Goal: Task Accomplishment & Management: Complete application form

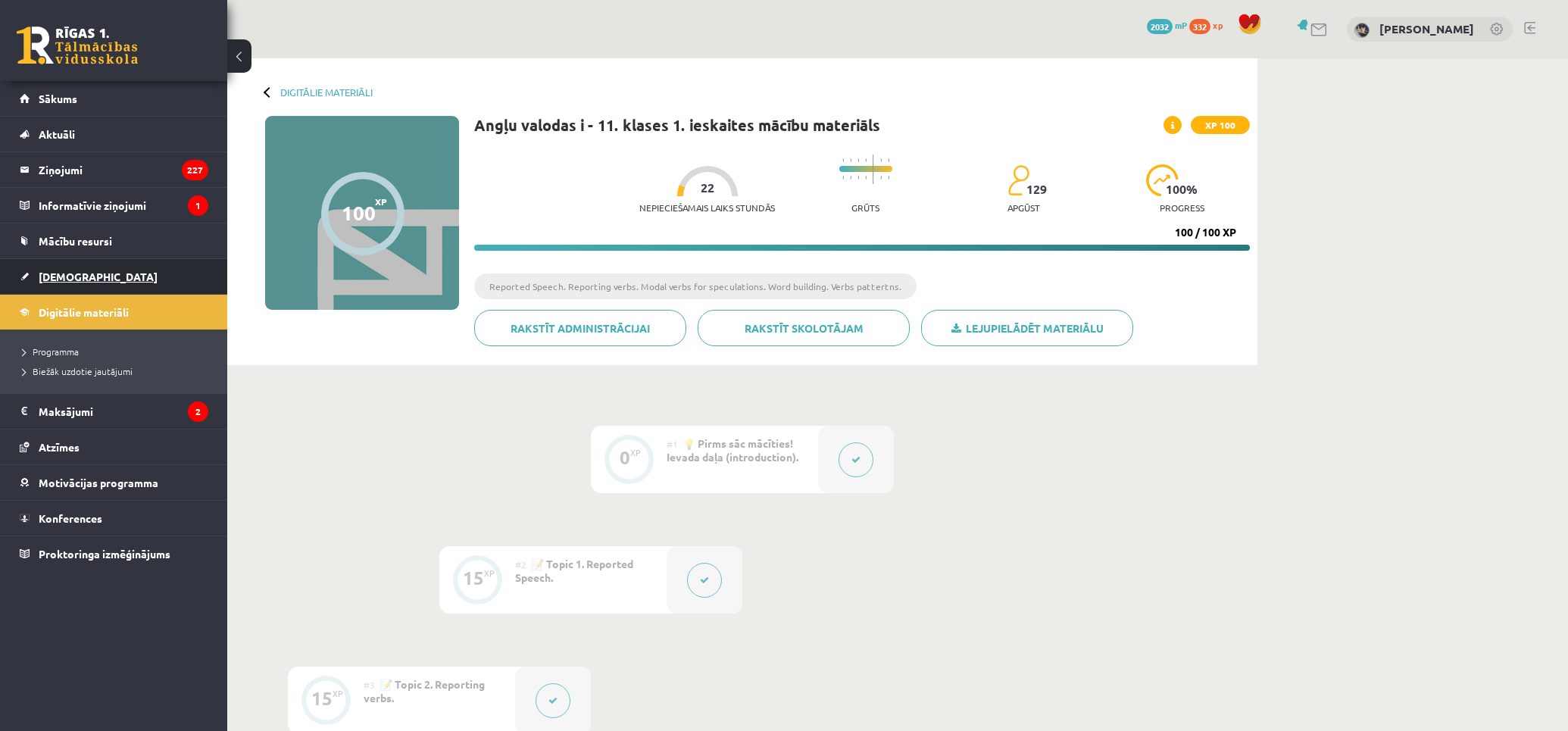
drag, startPoint x: 31, startPoint y: 271, endPoint x: 39, endPoint y: 260, distance: 13.6
click at [78, 268] on link "[DEMOGRAPHIC_DATA]" at bounding box center [114, 276] width 188 height 35
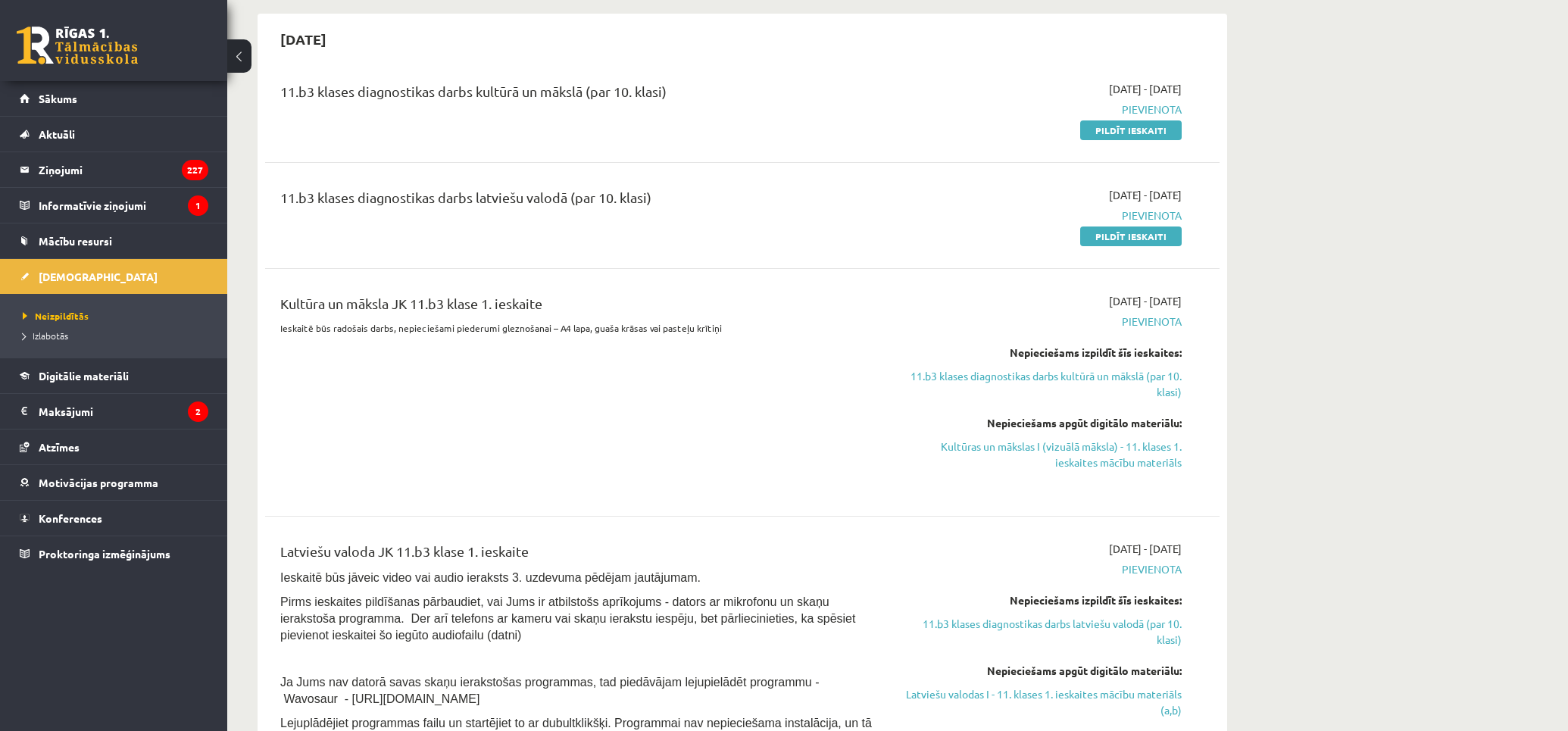
scroll to position [252, 0]
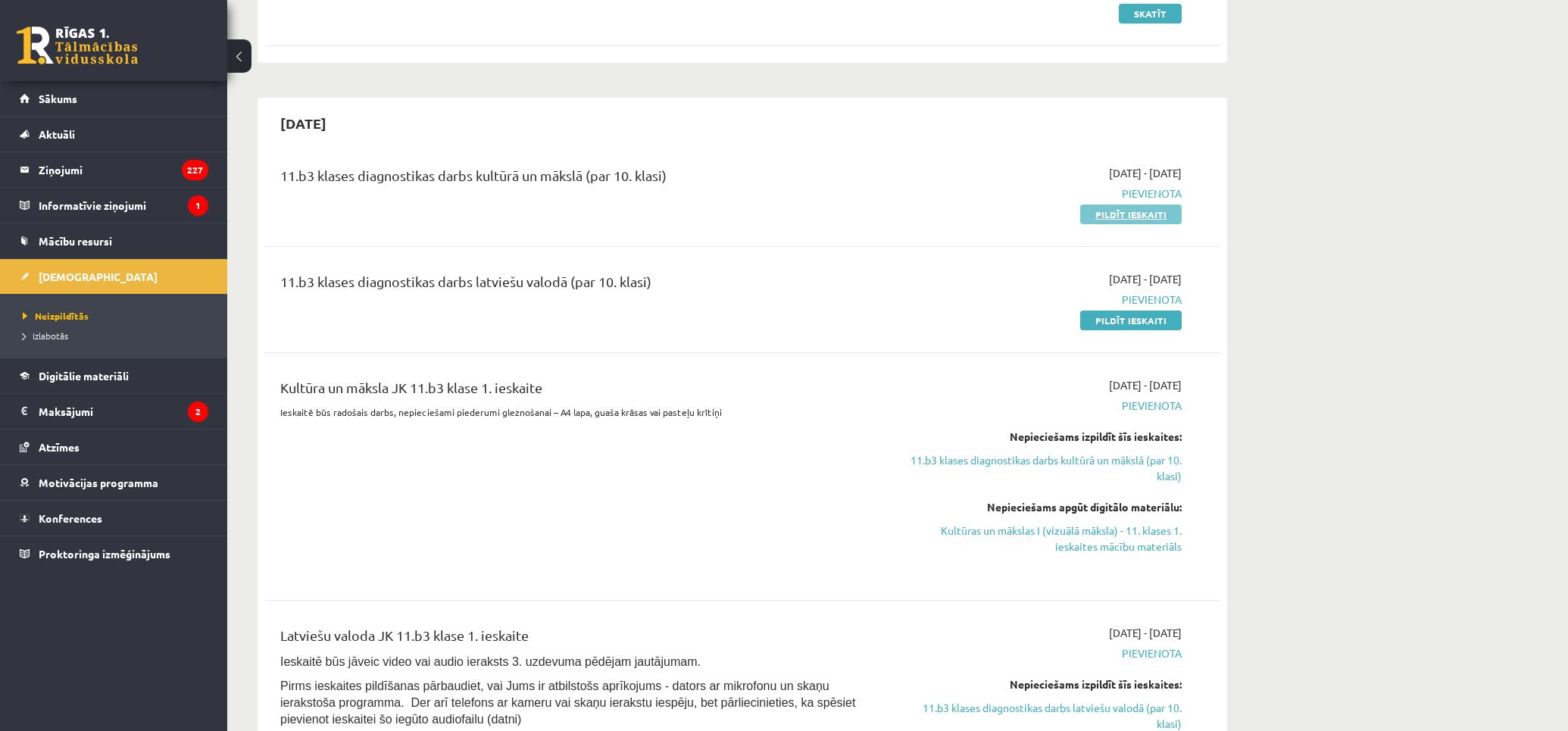
click at [1131, 221] on link "Pildīt ieskaiti" at bounding box center [1130, 214] width 101 height 20
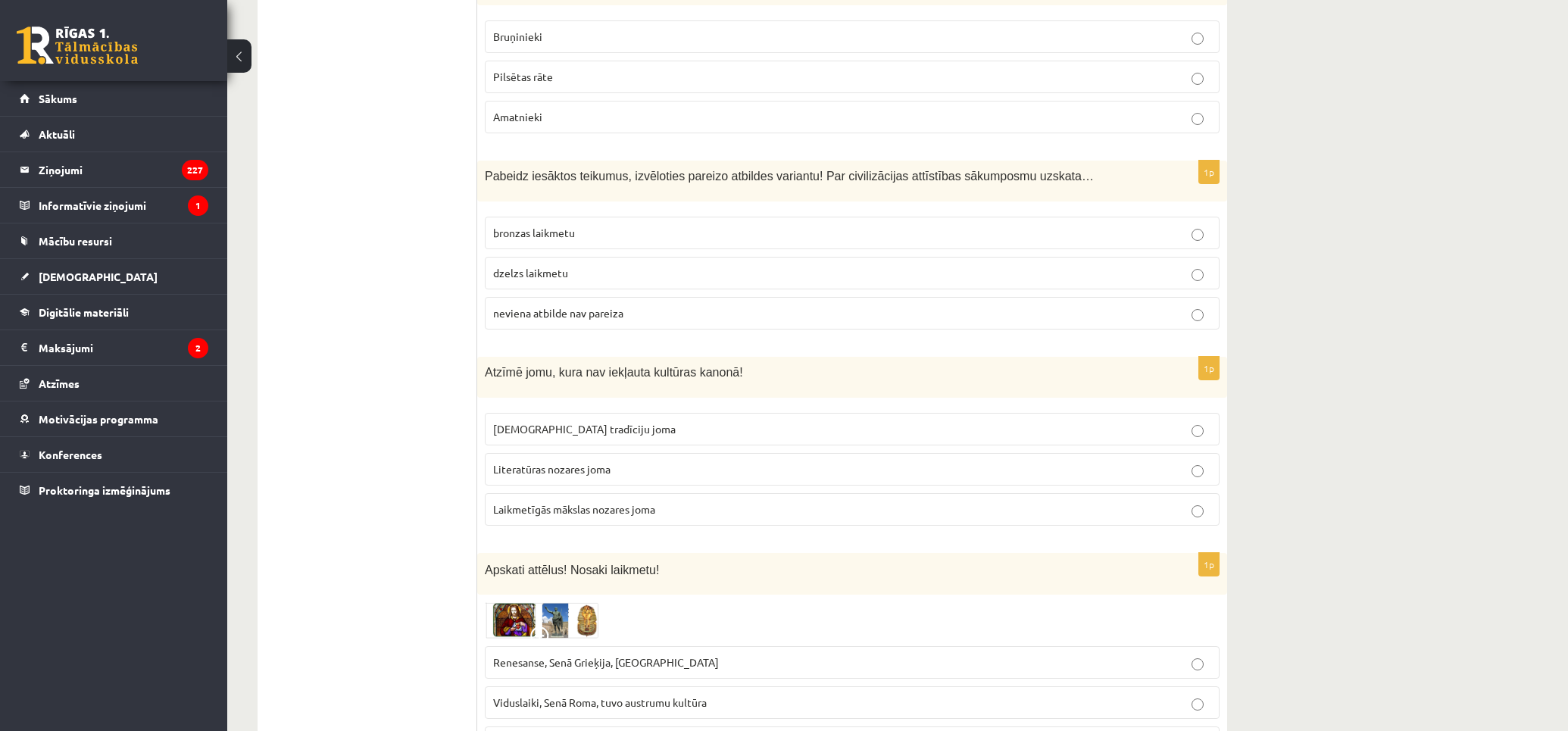
scroll to position [5925, 0]
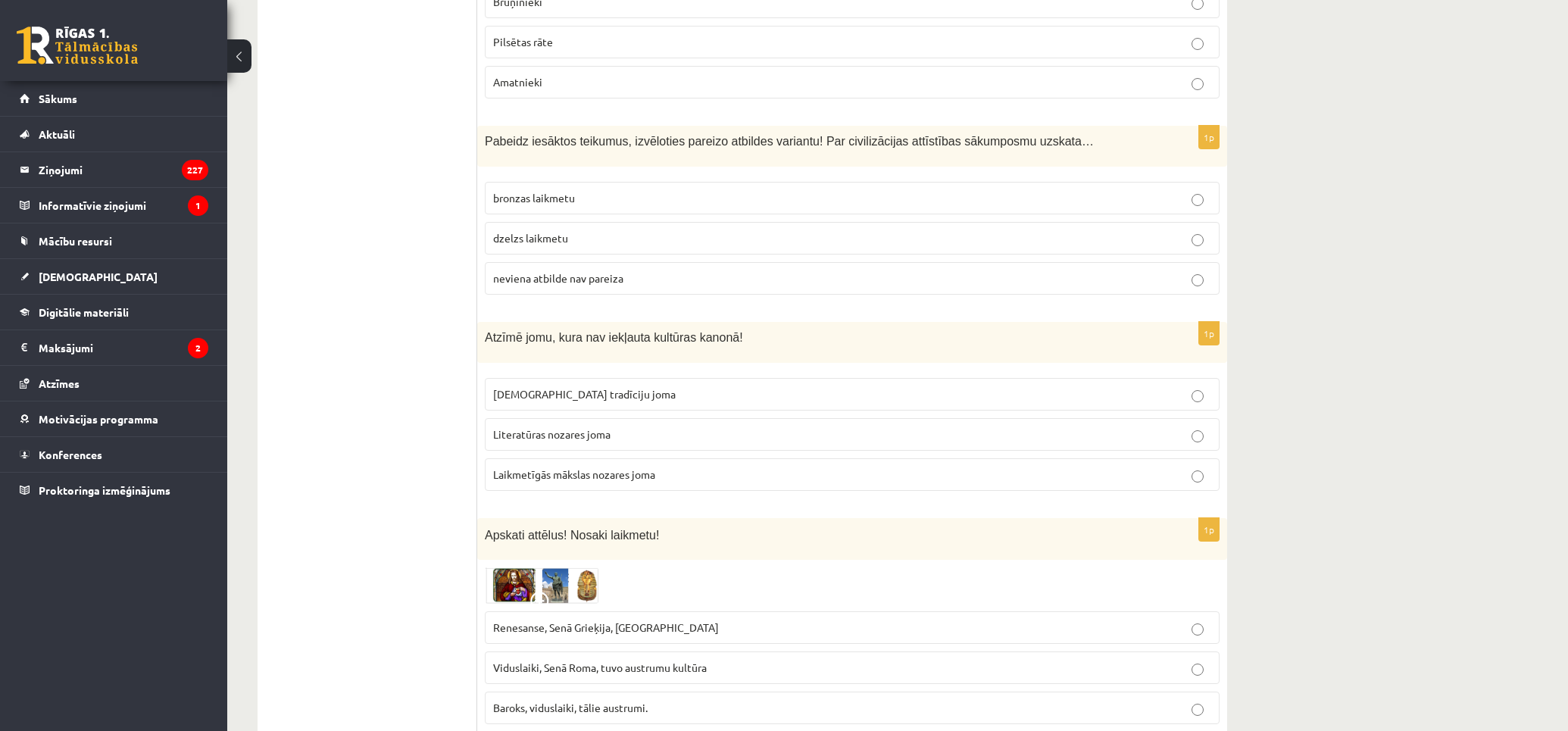
click at [517, 567] on img at bounding box center [542, 585] width 114 height 36
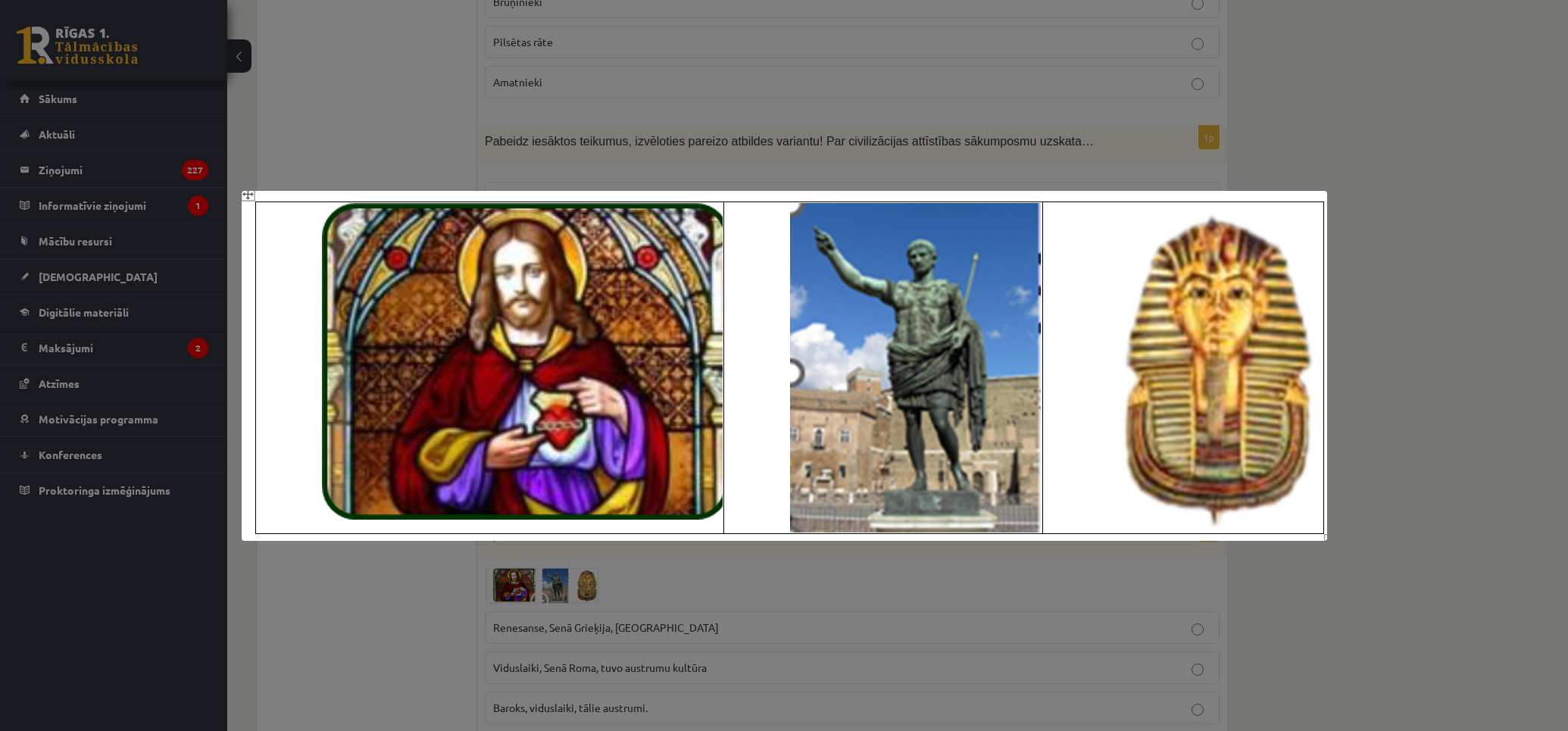
click at [671, 592] on div at bounding box center [784, 366] width 1568 height 731
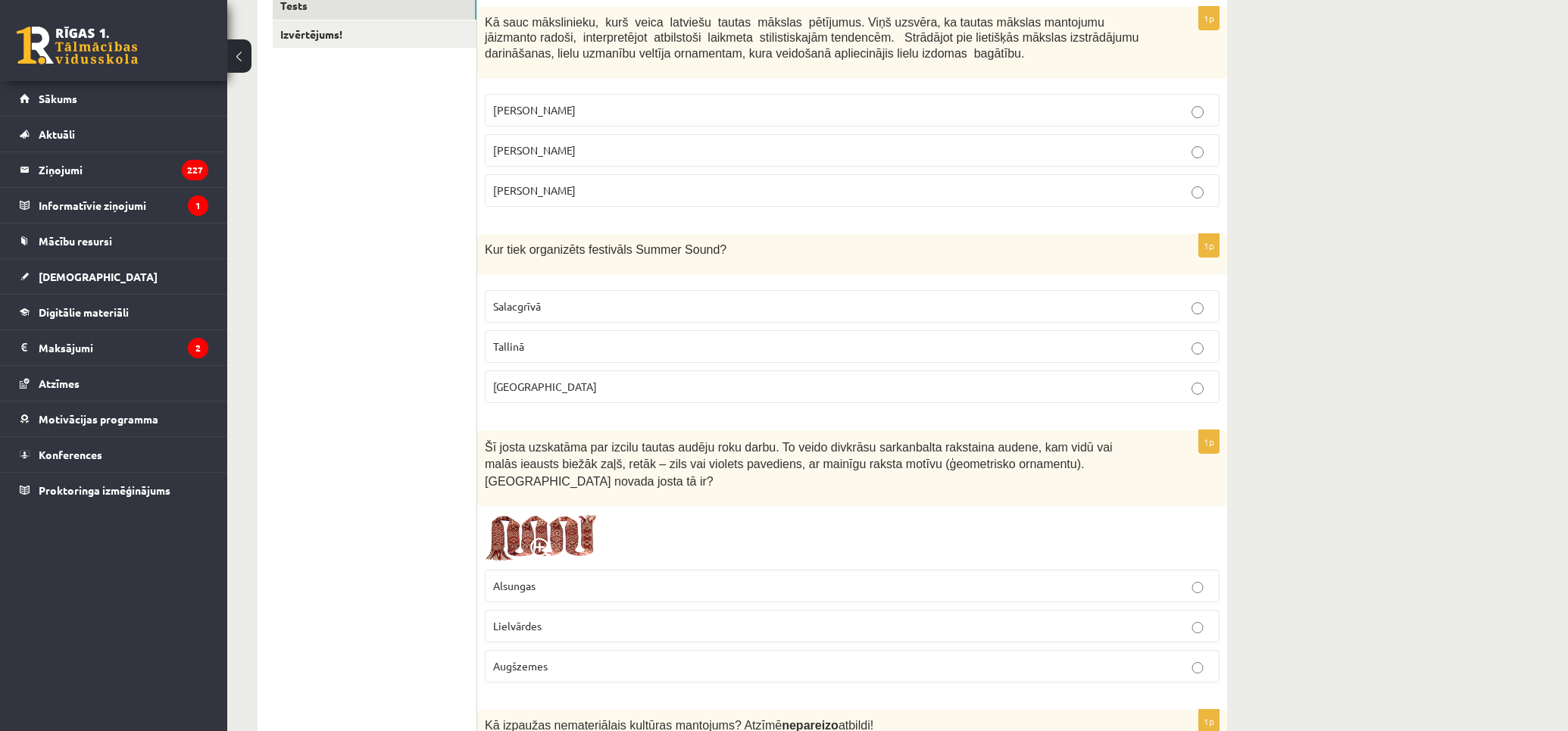
scroll to position [0, 0]
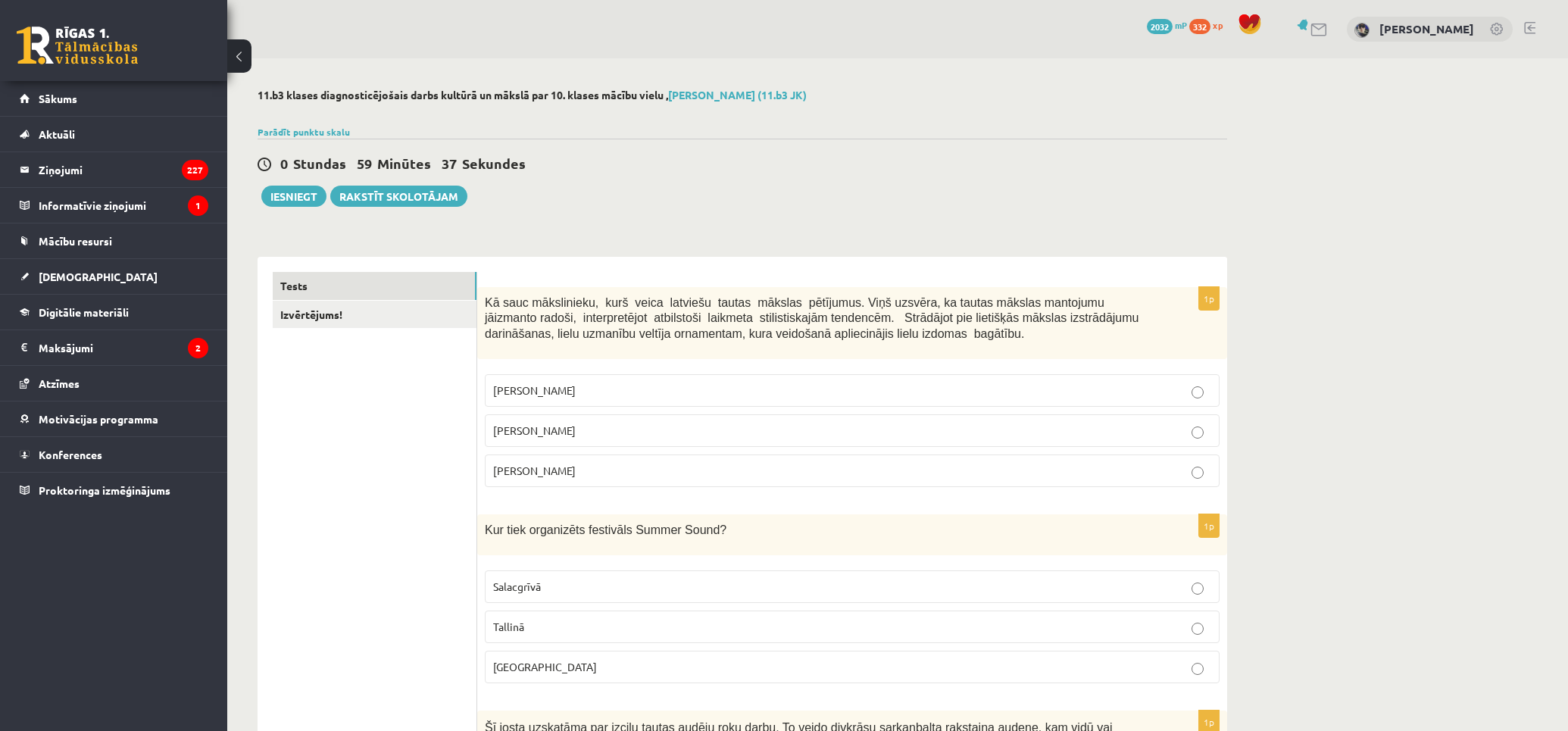
drag, startPoint x: 419, startPoint y: 440, endPoint x: 367, endPoint y: 132, distance: 312.4
click at [379, 322] on link "Izvērtējums!" at bounding box center [374, 315] width 204 height 28
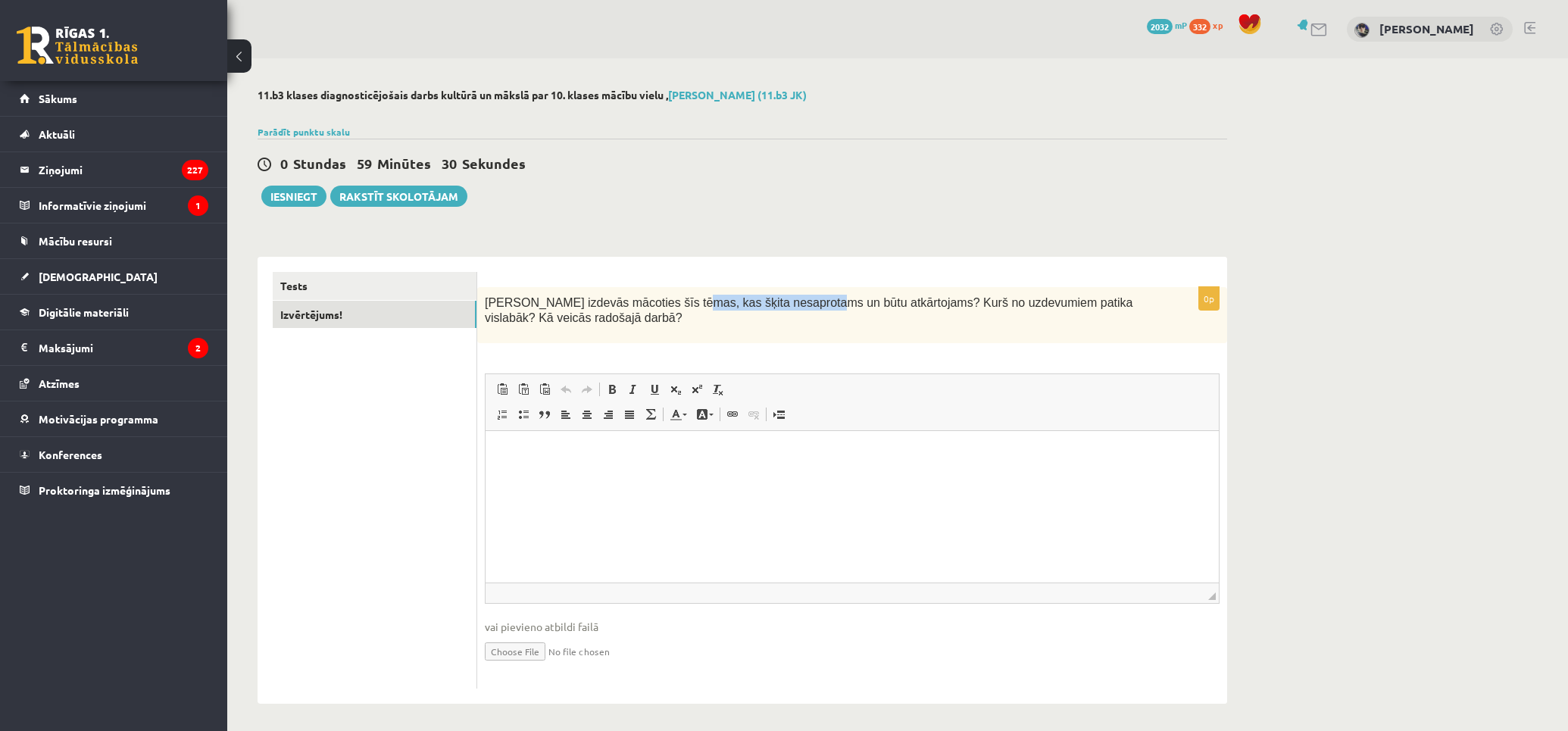
drag, startPoint x: 667, startPoint y: 305, endPoint x: 791, endPoint y: 305, distance: 124.0
click at [791, 305] on span "Kas izdevās mācoties šīs tēmas, kas šķita nesaprotams un būtu atkārtojams? Kurš…" at bounding box center [809, 311] width 648 height 28
drag, startPoint x: 987, startPoint y: 316, endPoint x: 1060, endPoint y: 314, distance: 73.0
click at [1057, 307] on p "Kas izdevās mācoties šīs tēmas, kas šķita nesaprotams un būtu atkārtojams? Kurš…" at bounding box center [814, 310] width 659 height 31
click at [1095, 335] on div "Kas izdevās mācoties šīs tēmas, kas šķita nesaprotams un būtu atkārtojams? Kurš…" at bounding box center [852, 315] width 750 height 57
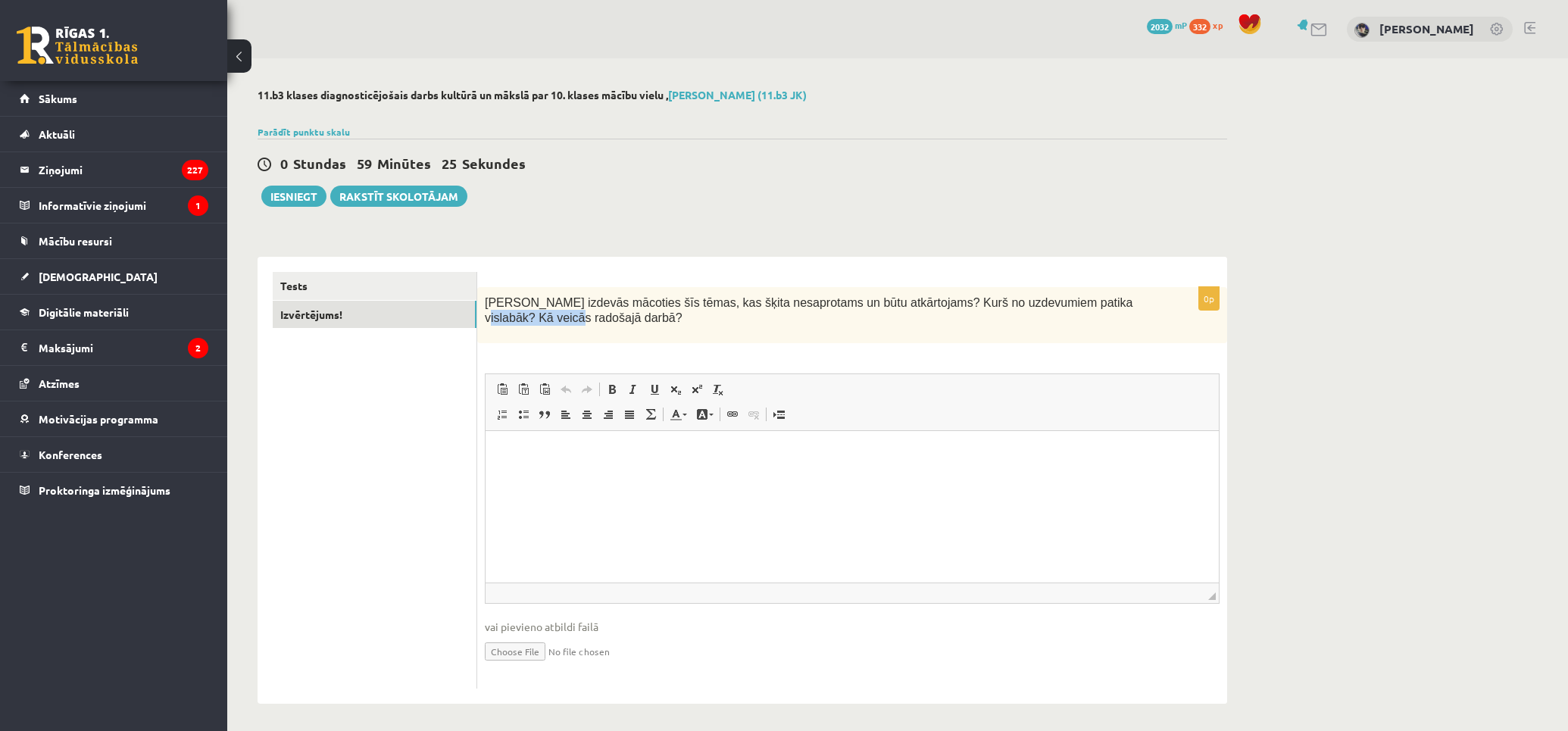
drag, startPoint x: 1049, startPoint y: 301, endPoint x: 1159, endPoint y: 312, distance: 110.5
click at [1159, 309] on div "Kas izdevās mācoties šīs tēmas, kas šķita nesaprotams un būtu atkārtojams? Kurš…" at bounding box center [852, 315] width 750 height 57
click at [1148, 335] on div "Kas izdevās mācoties šīs tēmas, kas šķita nesaprotams un būtu atkārtojams? Kurš…" at bounding box center [852, 315] width 750 height 57
click at [448, 283] on link "Tests" at bounding box center [374, 286] width 204 height 28
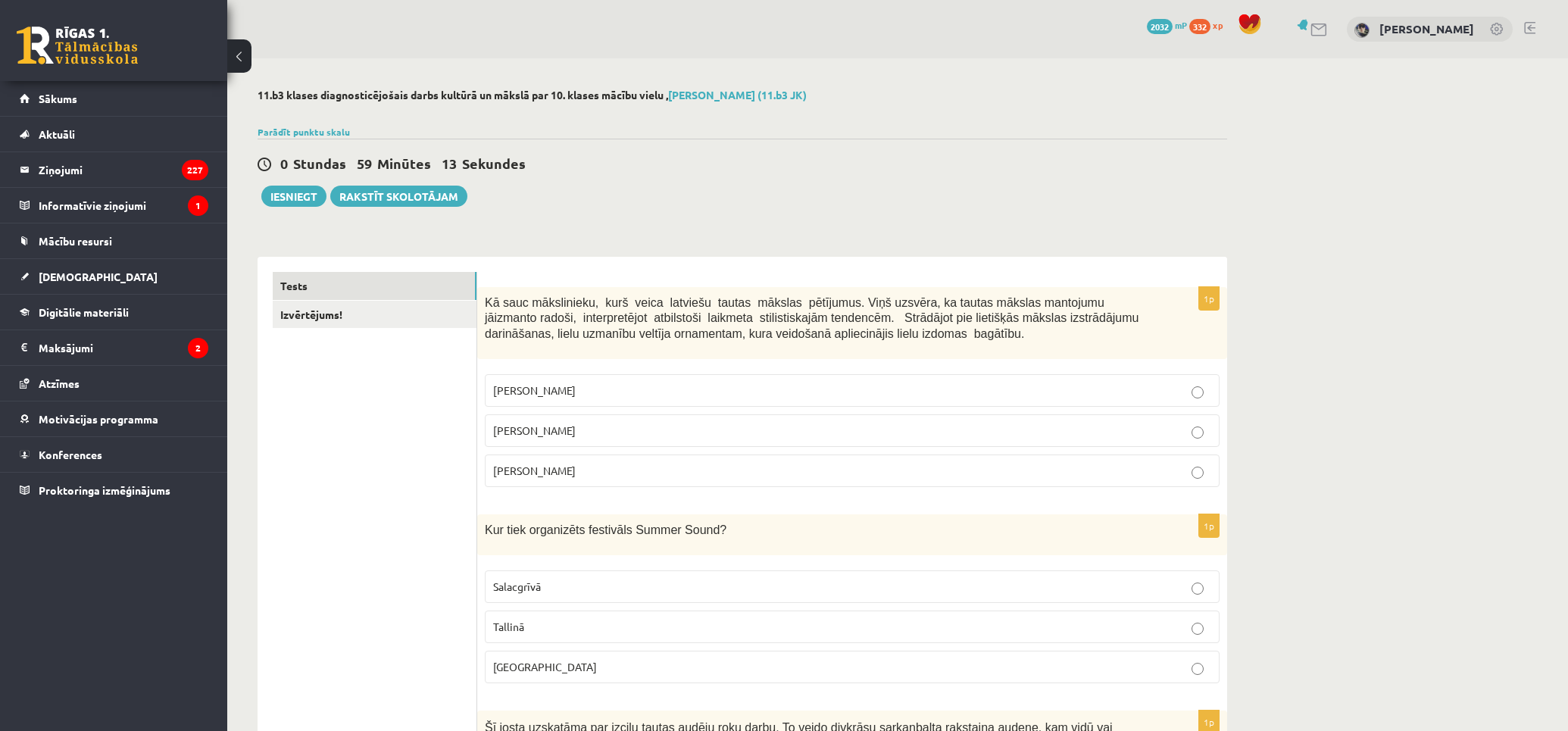
drag, startPoint x: 440, startPoint y: 490, endPoint x: 402, endPoint y: 189, distance: 303.4
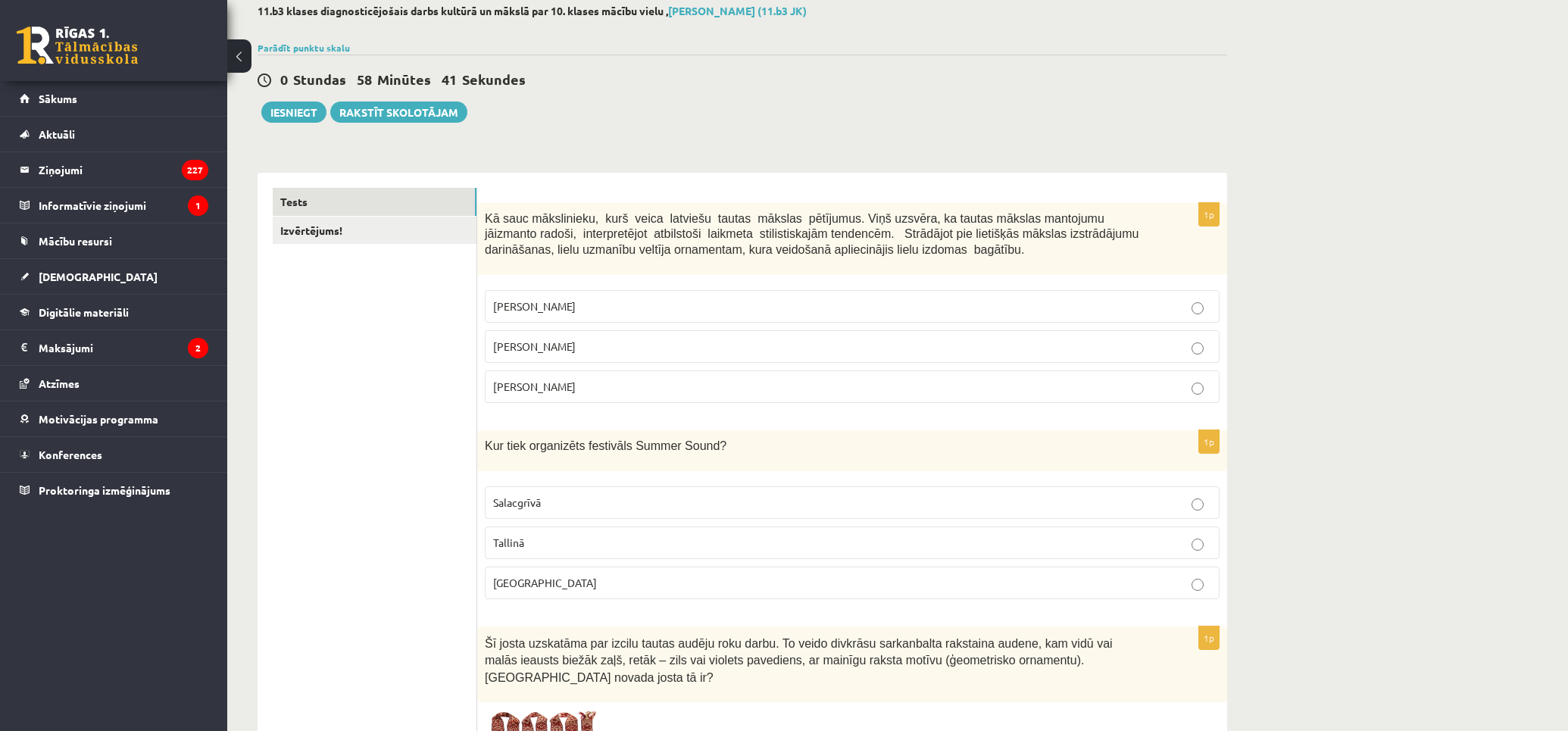
scroll to position [252, 0]
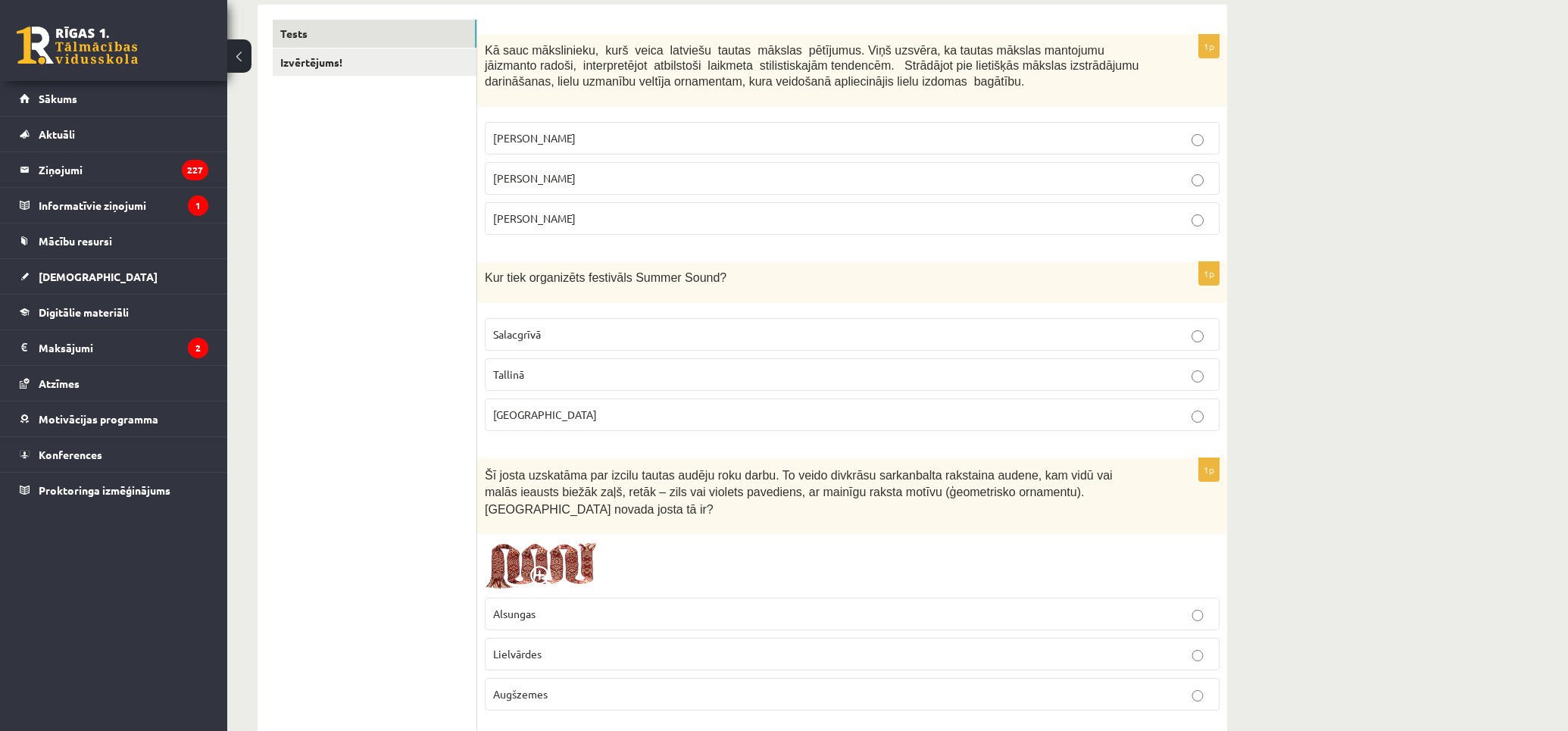
click at [591, 543] on img at bounding box center [542, 565] width 114 height 48
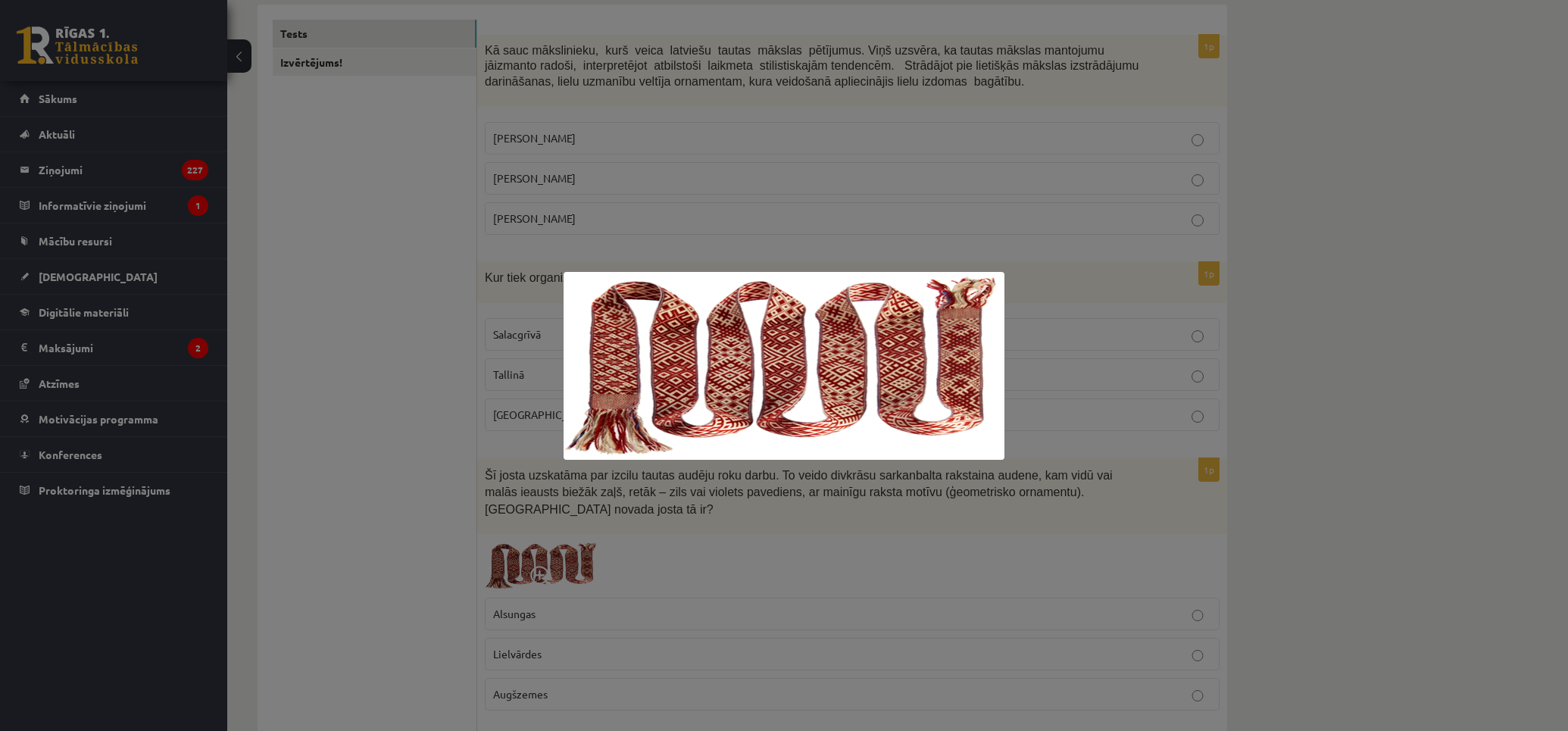
click at [1363, 391] on div at bounding box center [784, 366] width 1568 height 731
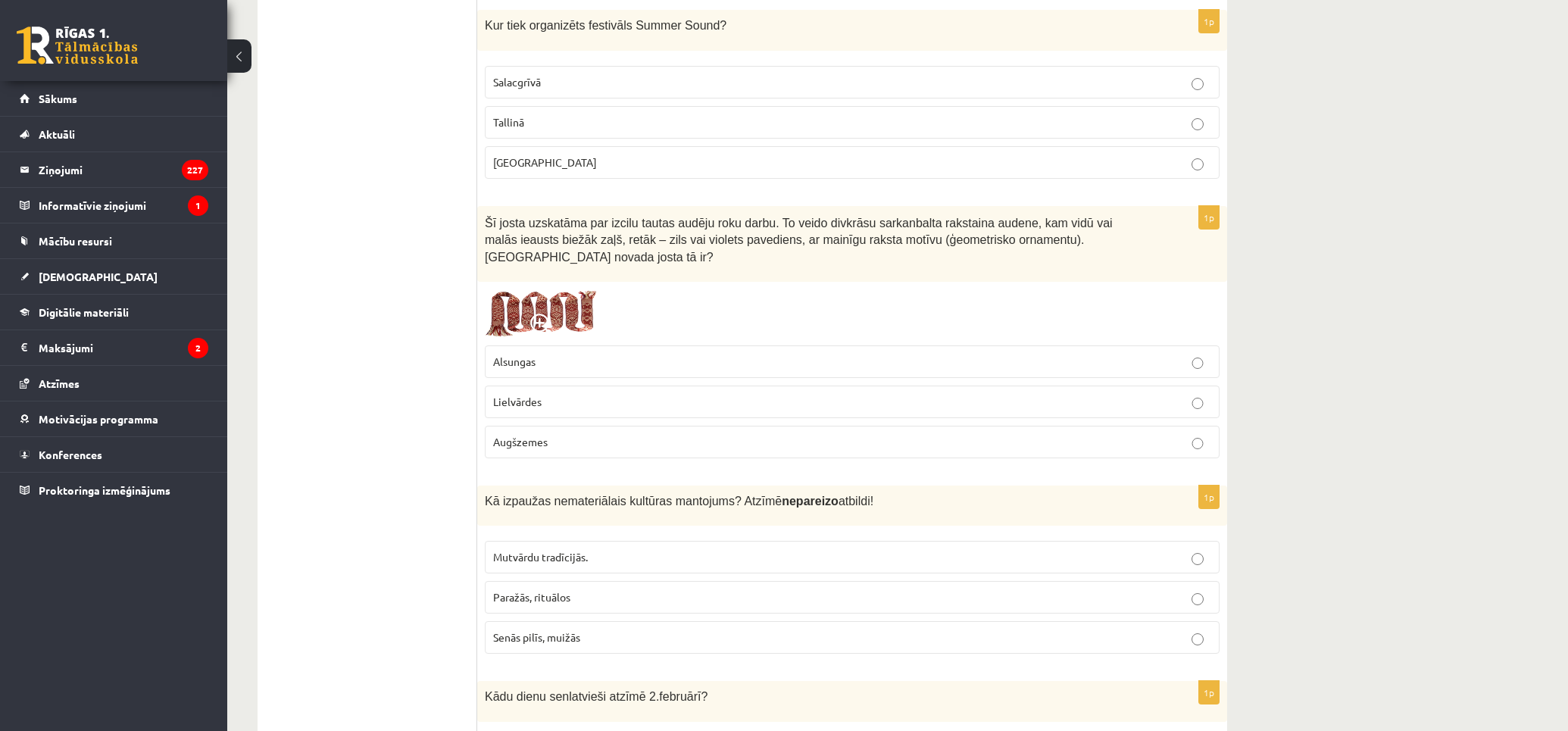
scroll to position [588, 0]
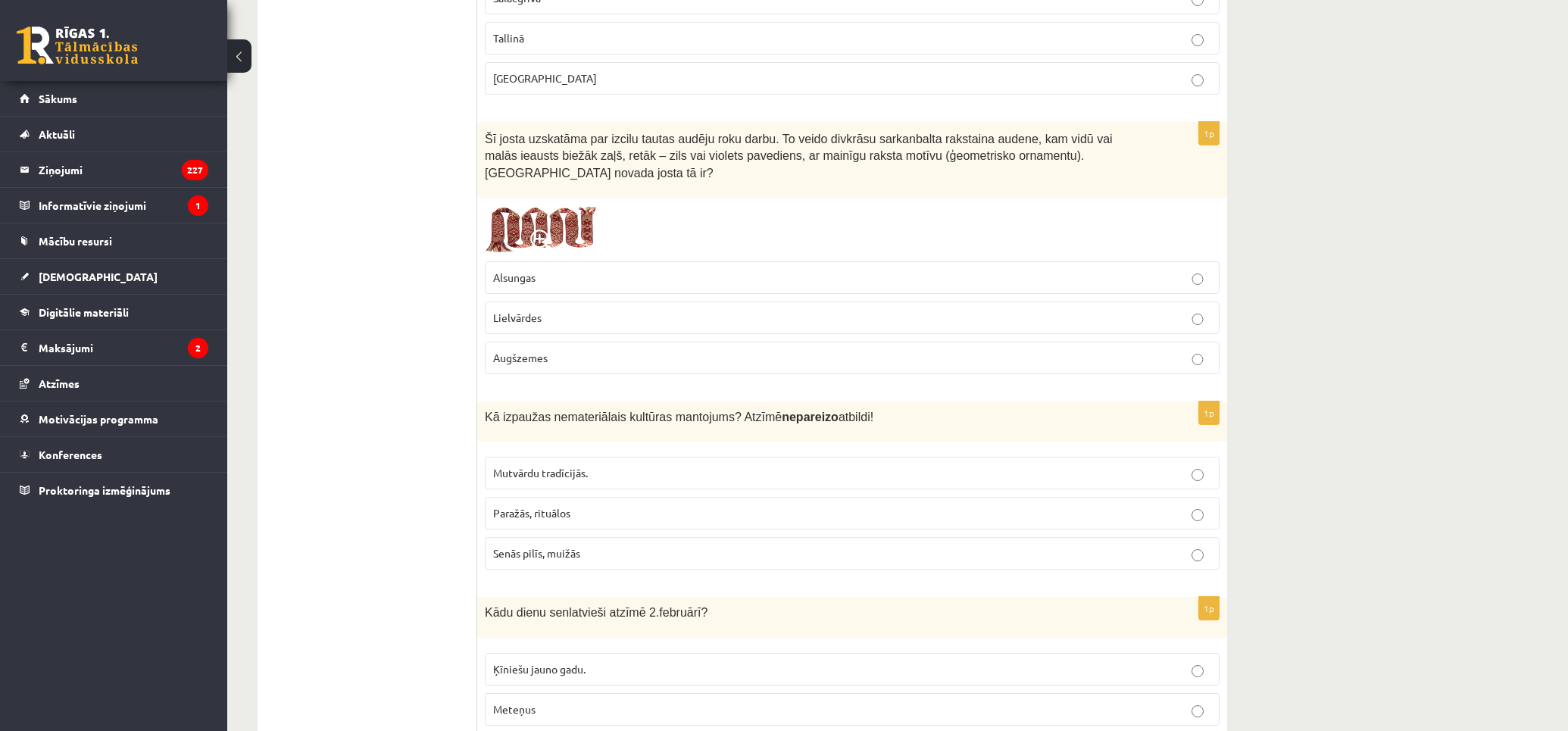
click at [608, 214] on div at bounding box center [852, 229] width 735 height 48
click at [588, 215] on img at bounding box center [542, 229] width 114 height 48
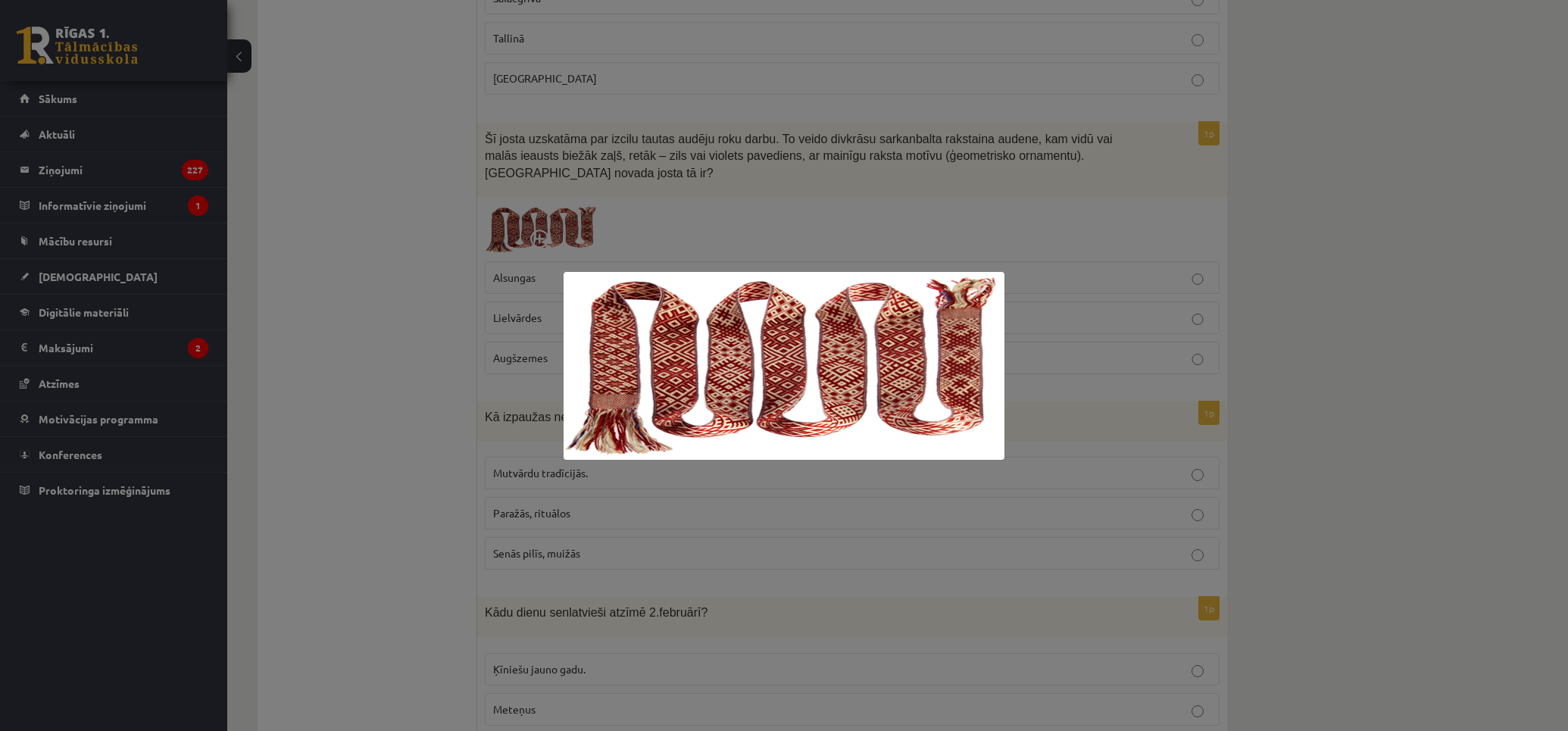
click at [1329, 295] on div at bounding box center [784, 366] width 1568 height 731
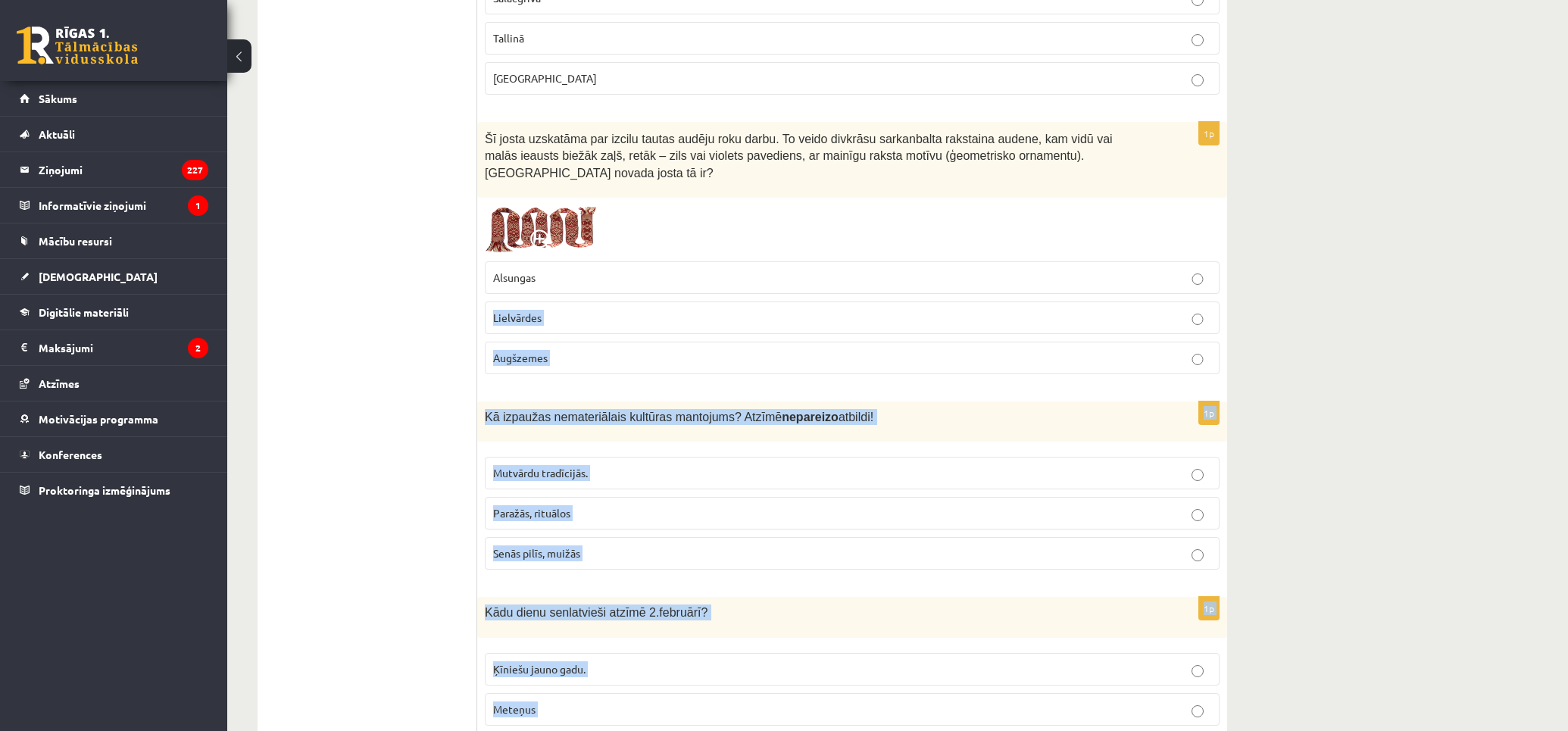
drag, startPoint x: 470, startPoint y: 121, endPoint x: 702, endPoint y: 250, distance: 265.5
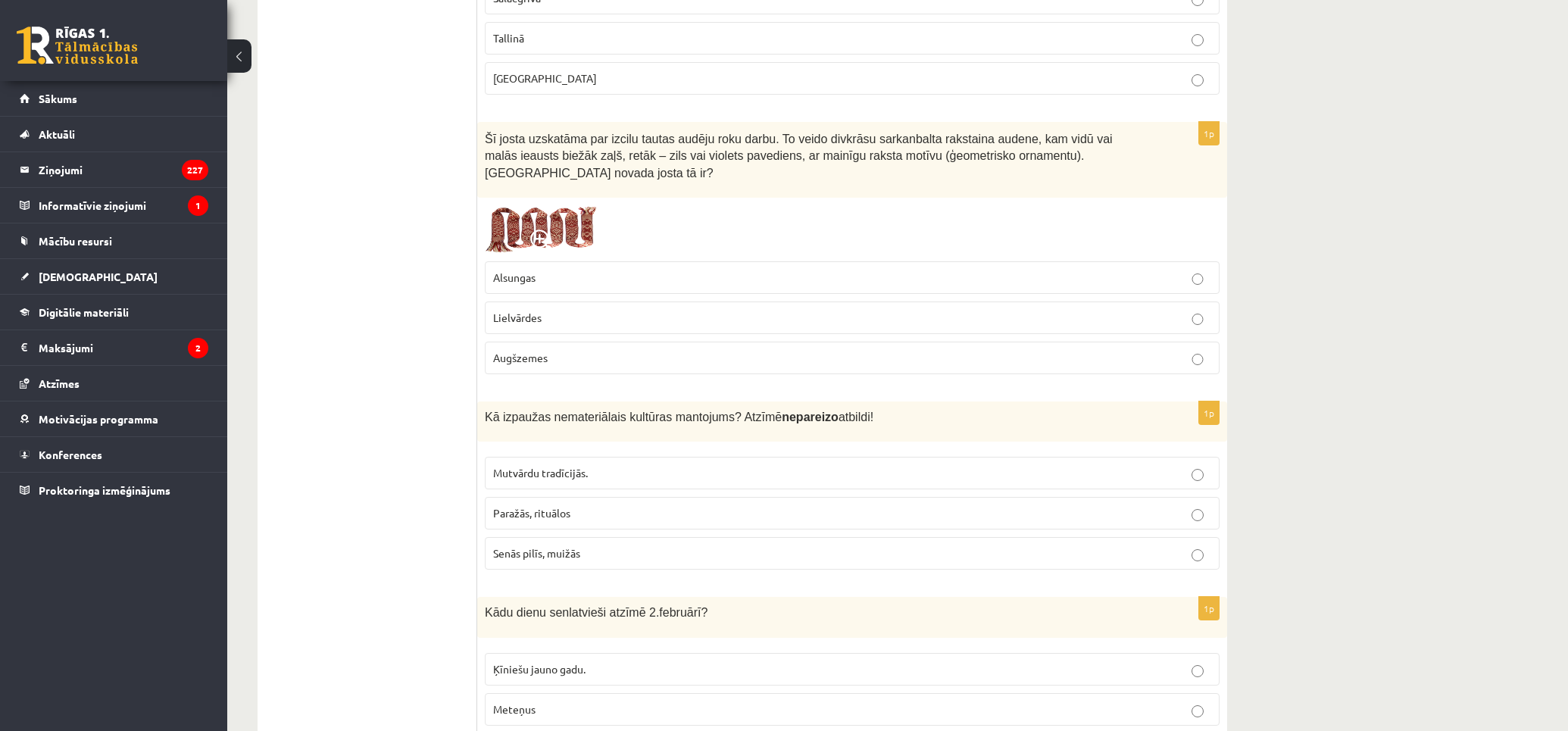
click at [578, 205] on img at bounding box center [542, 229] width 114 height 48
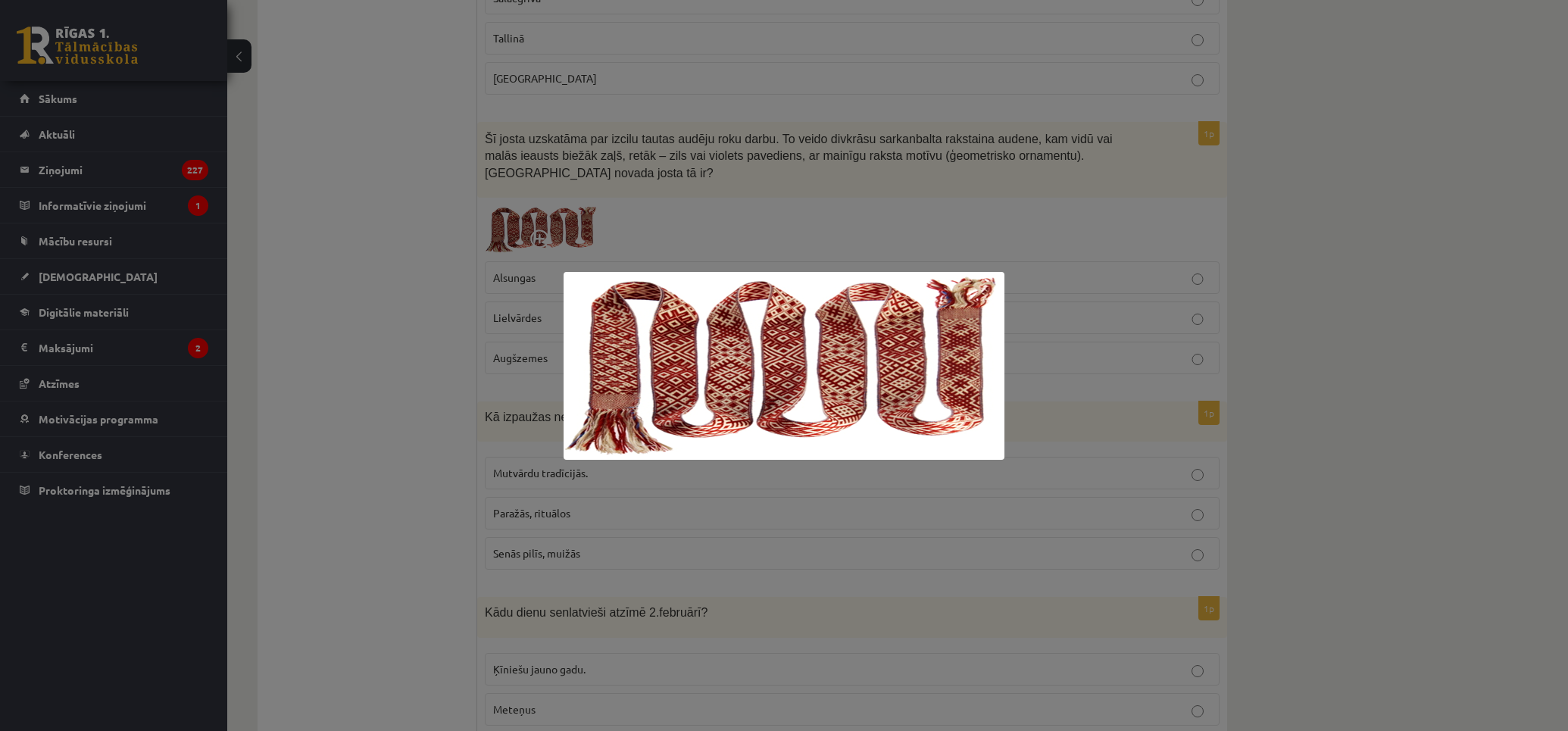
drag, startPoint x: 1390, startPoint y: 323, endPoint x: 1312, endPoint y: 320, distance: 78.1
click at [1369, 315] on div at bounding box center [784, 366] width 1568 height 731
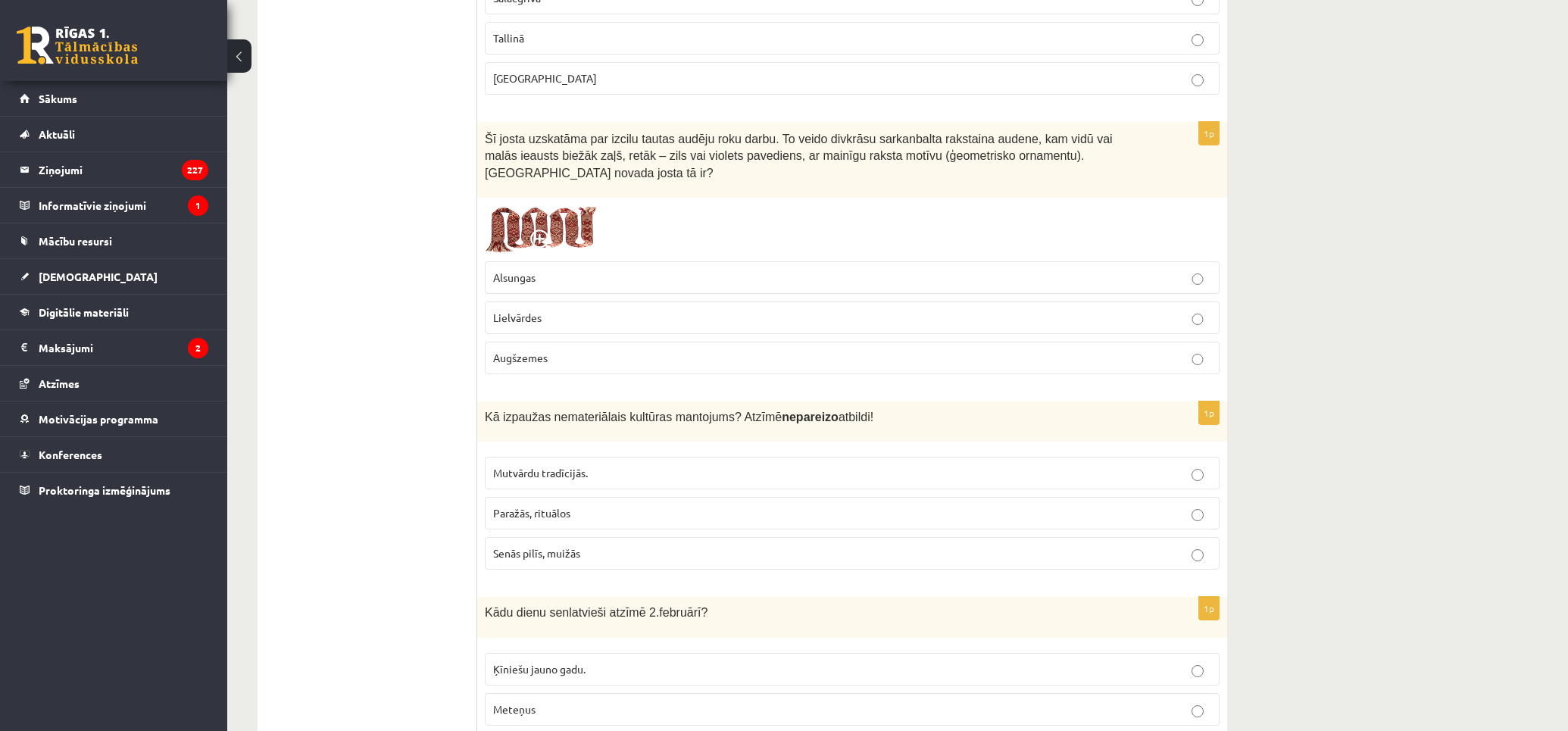
click at [576, 206] on img at bounding box center [542, 229] width 114 height 48
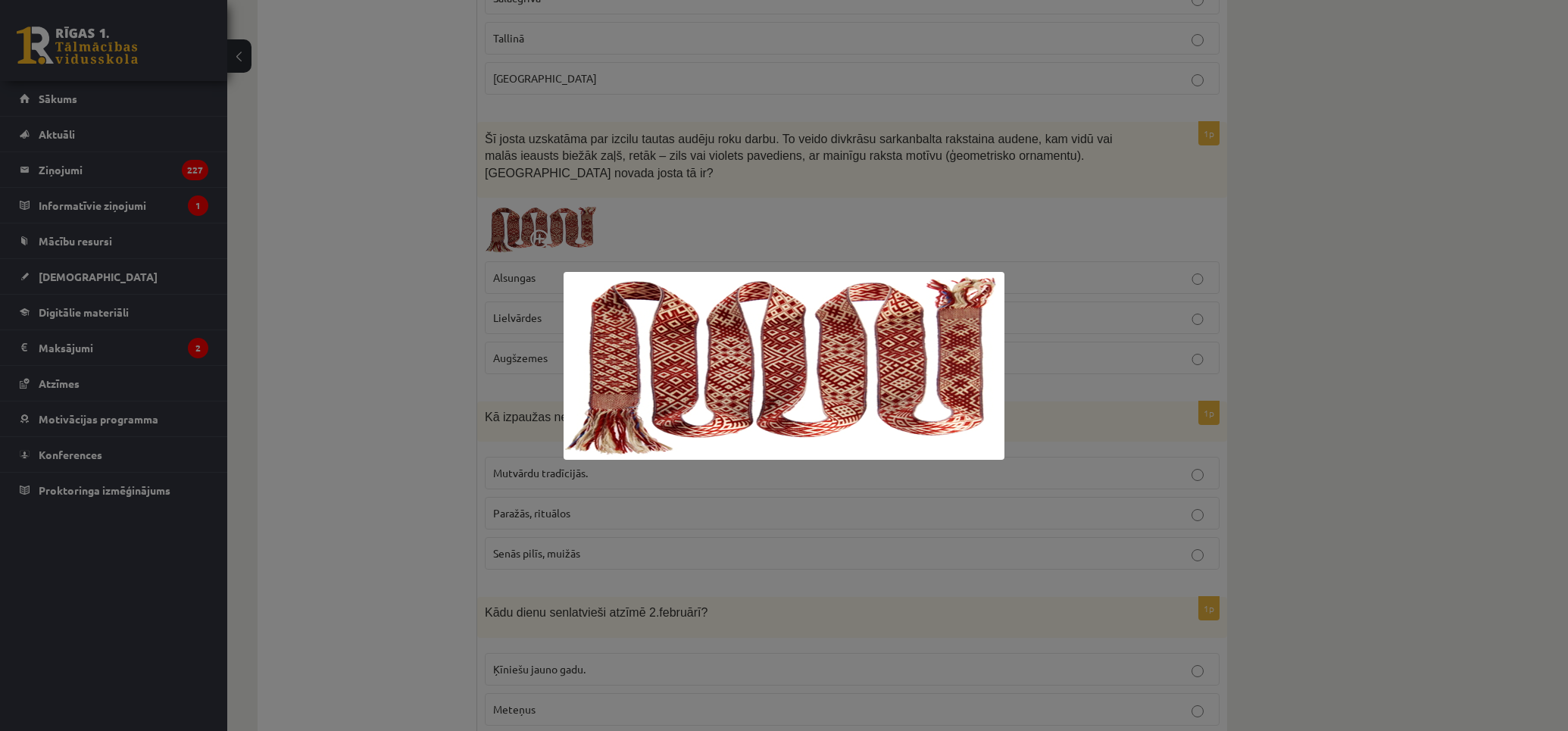
click at [1387, 260] on div at bounding box center [784, 366] width 1568 height 731
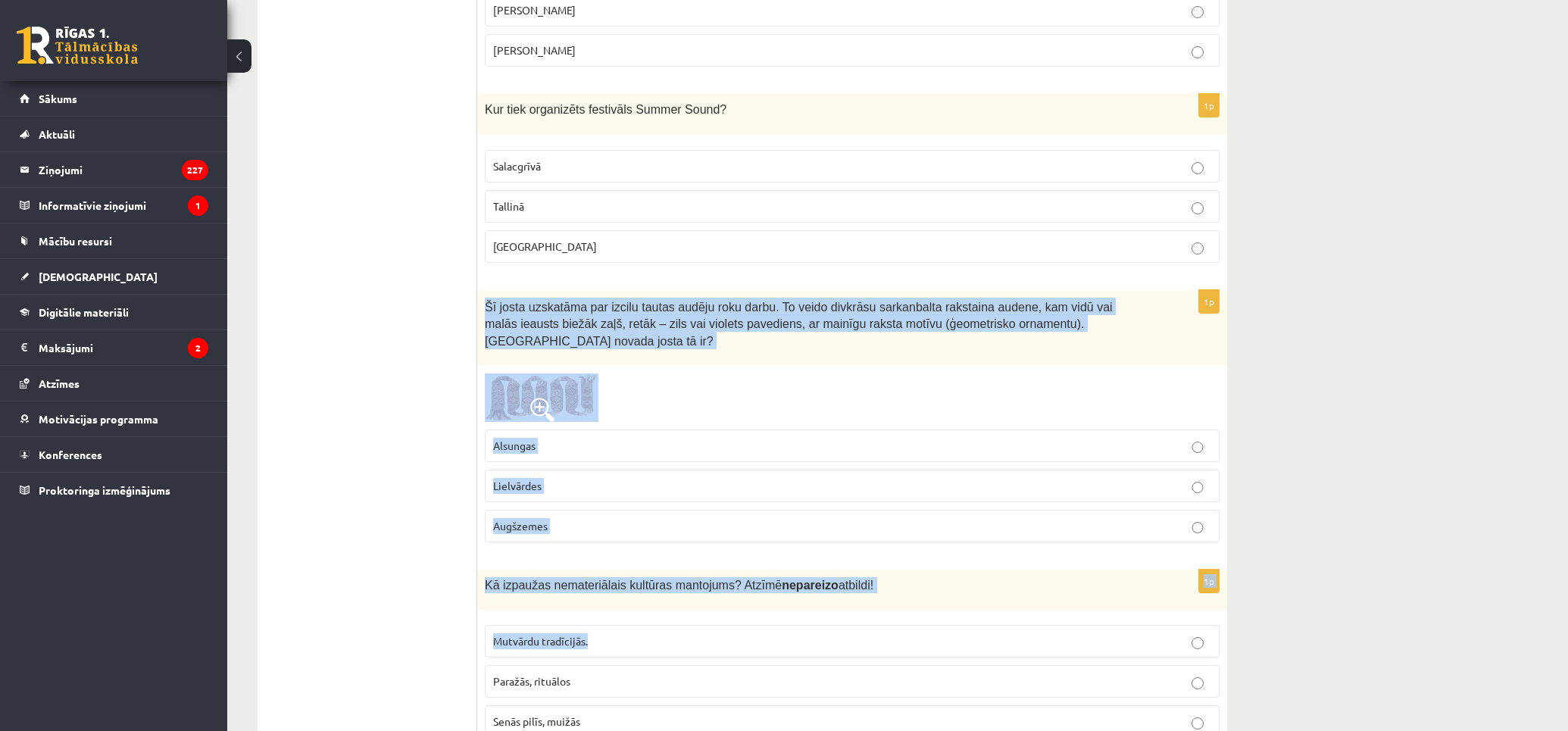
scroll to position [505, 0]
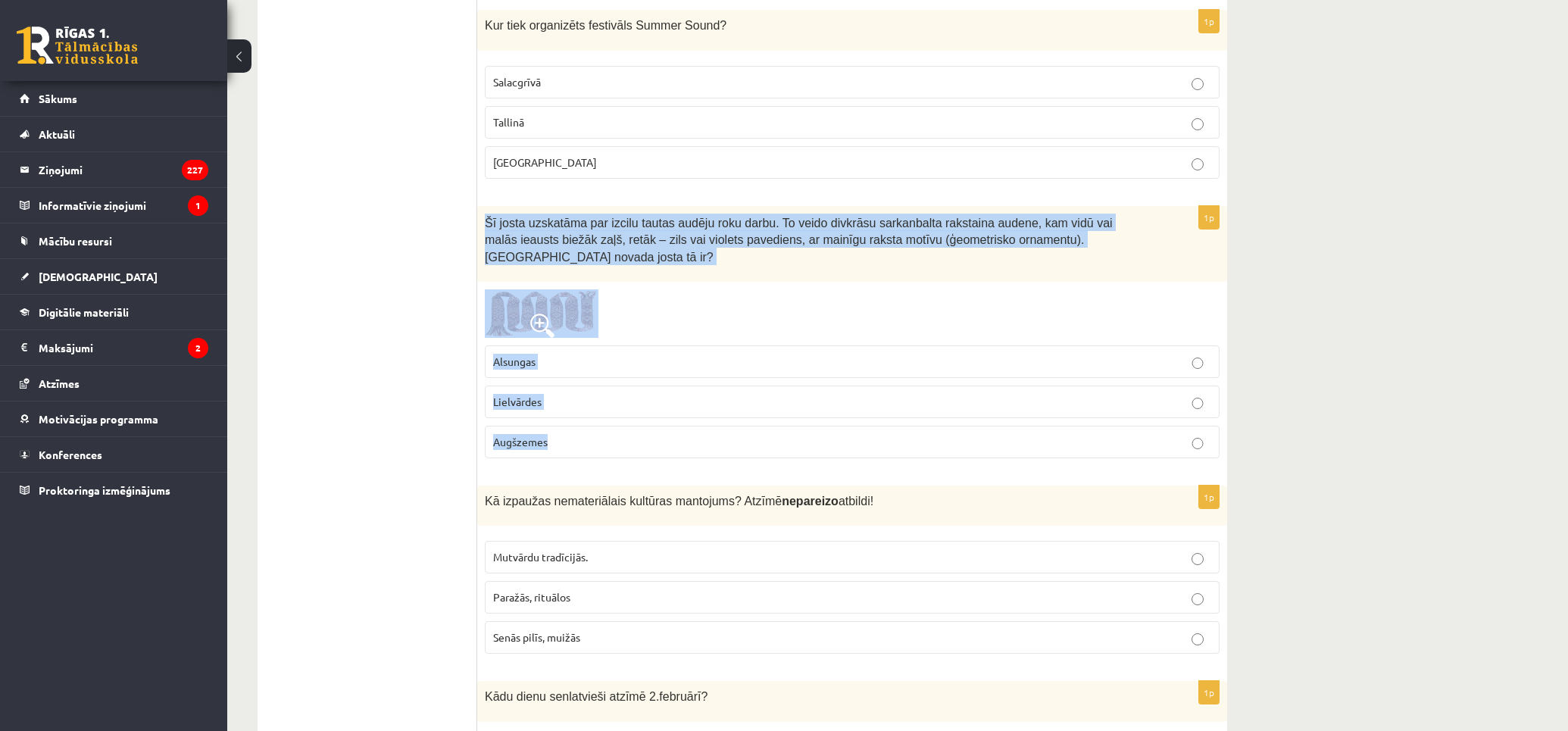
drag, startPoint x: 482, startPoint y: 548, endPoint x: 856, endPoint y: 424, distance: 394.0
click at [856, 429] on div "1p Šī josta uzskatāma par izcilu tautas audēju roku darbu. To veido divkrāsu sa…" at bounding box center [852, 338] width 750 height 264
copy div "Šī josta uzskatāma par izcilu tautas audēju roku darbu. To veido divkrāsu sarka…"
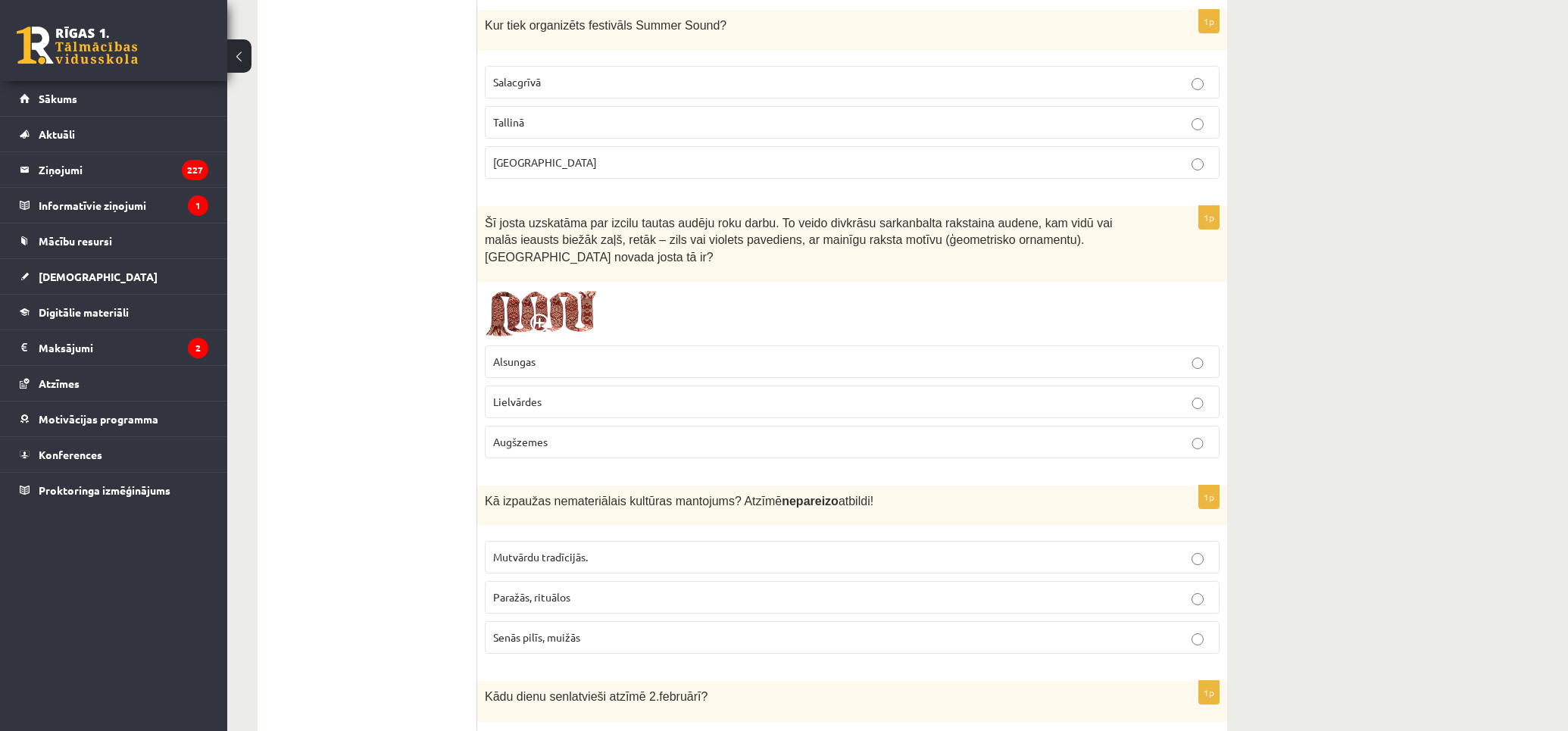
click at [517, 291] on img at bounding box center [542, 313] width 114 height 48
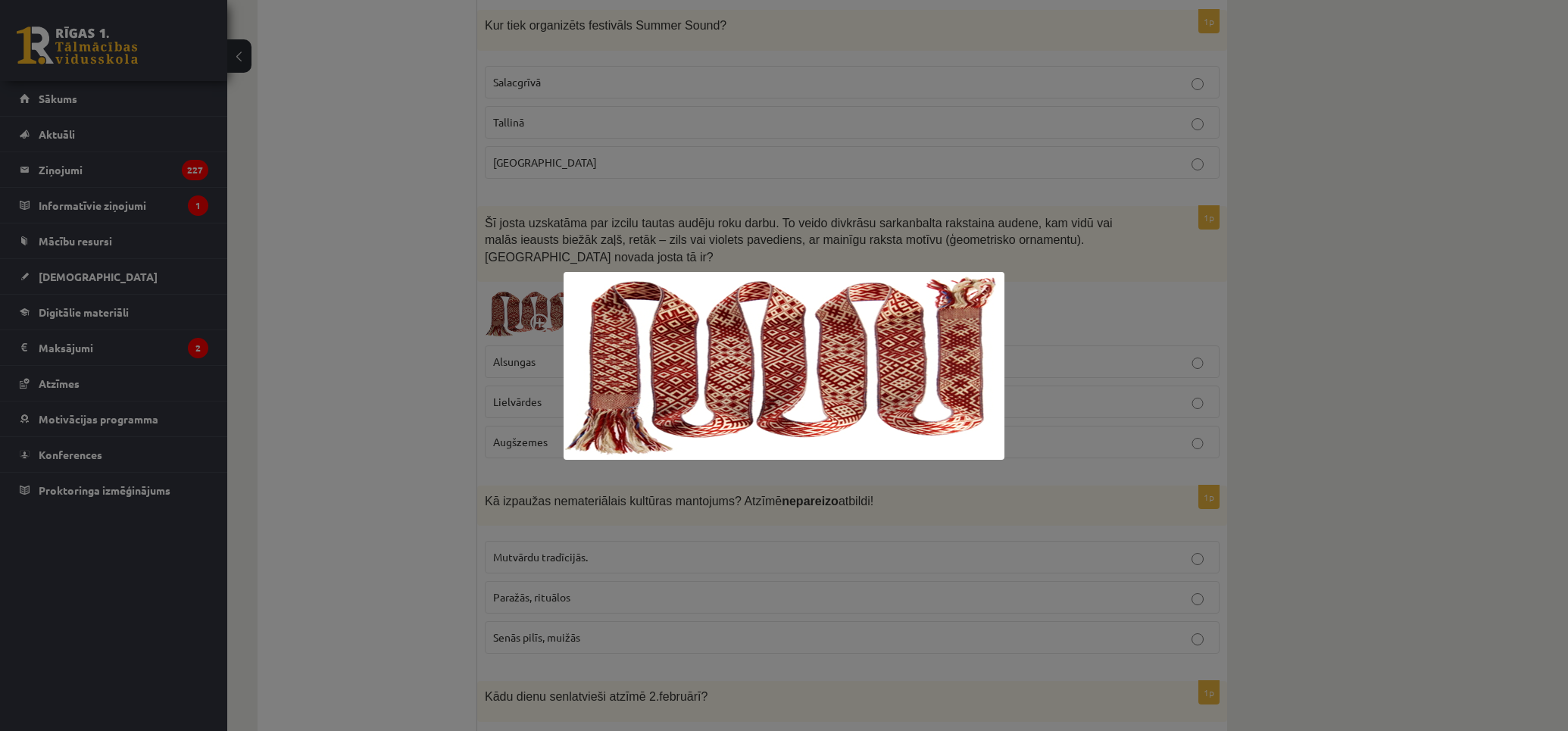
click at [399, 361] on div at bounding box center [784, 366] width 1568 height 731
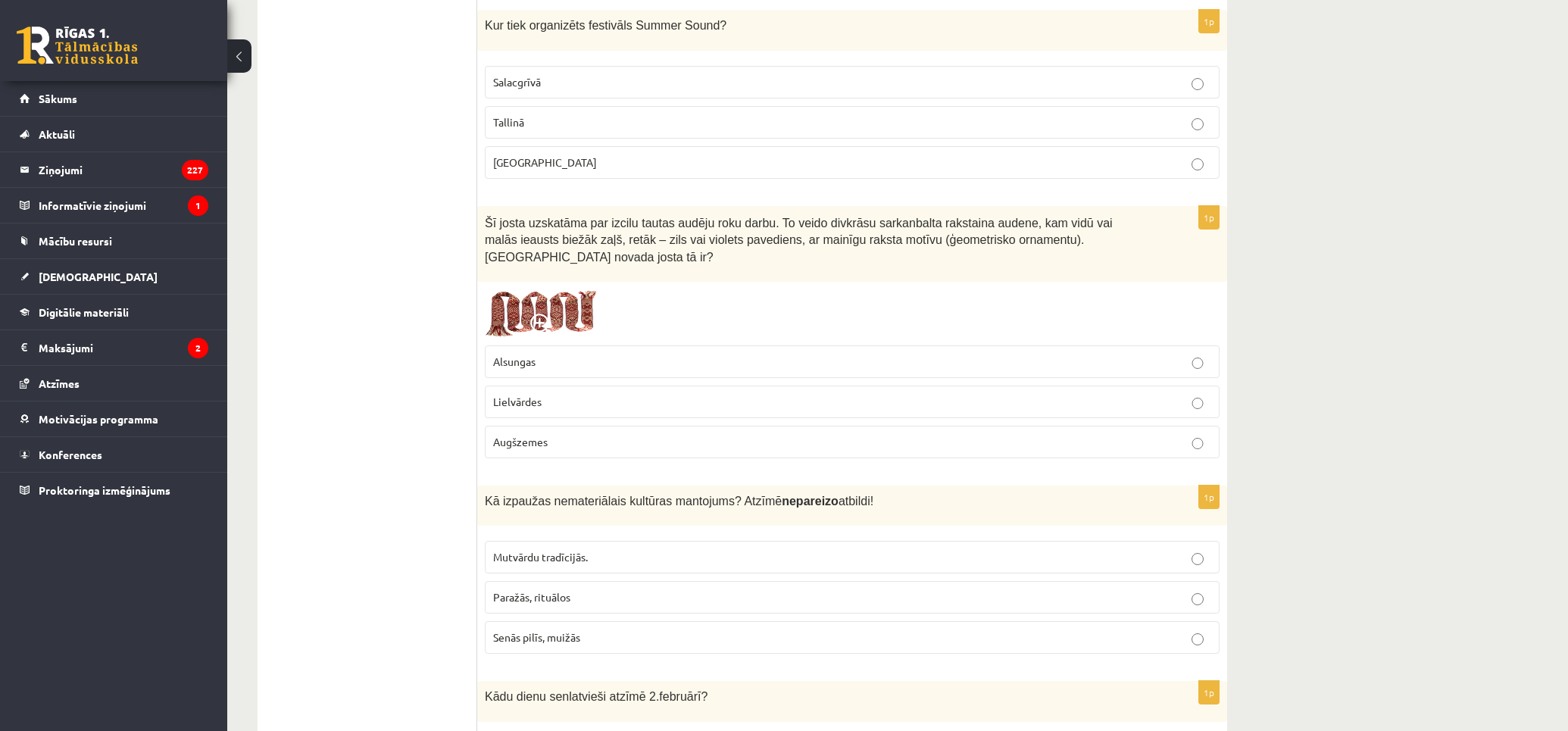
click at [561, 385] on label "Lielvārdes" at bounding box center [852, 401] width 735 height 32
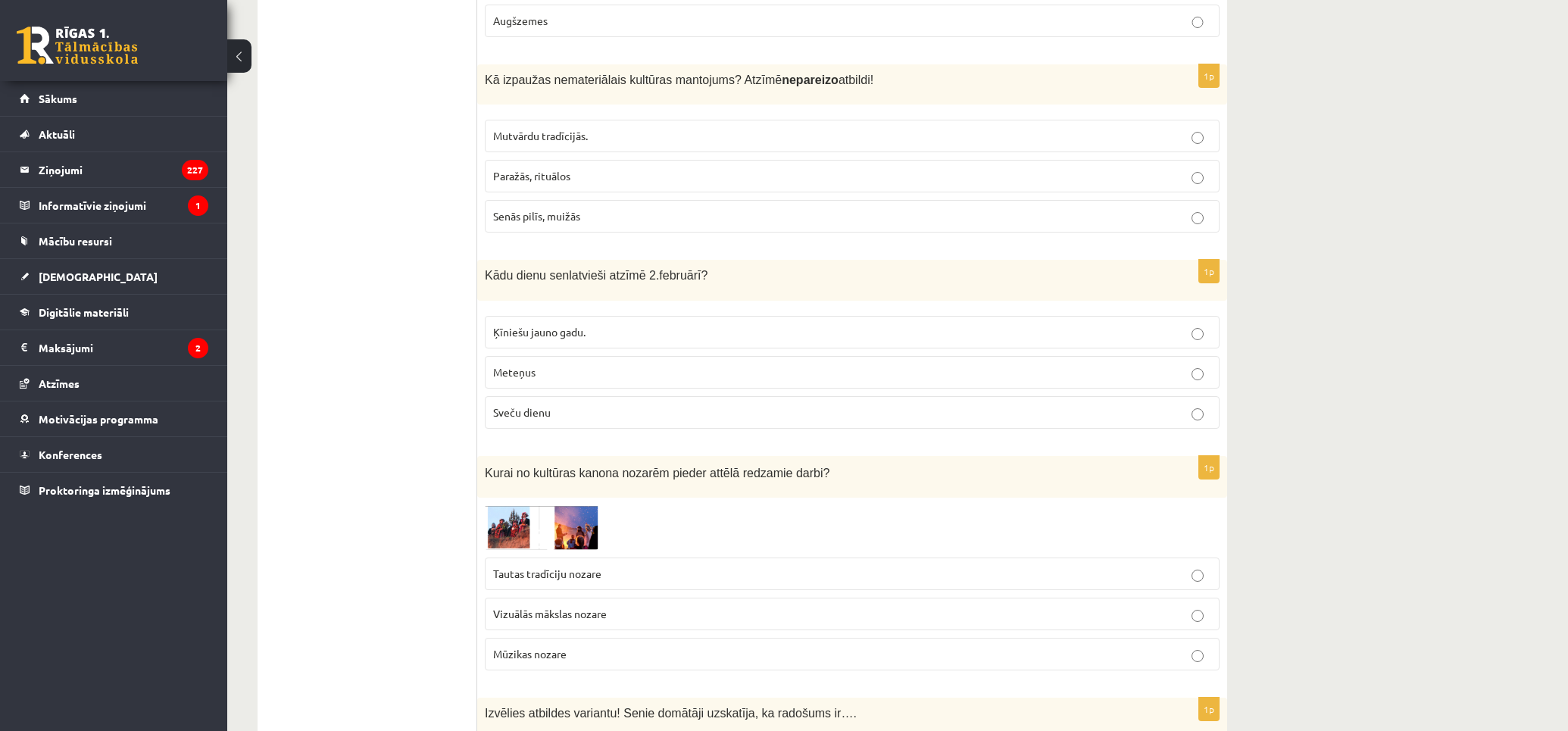
scroll to position [1094, 0]
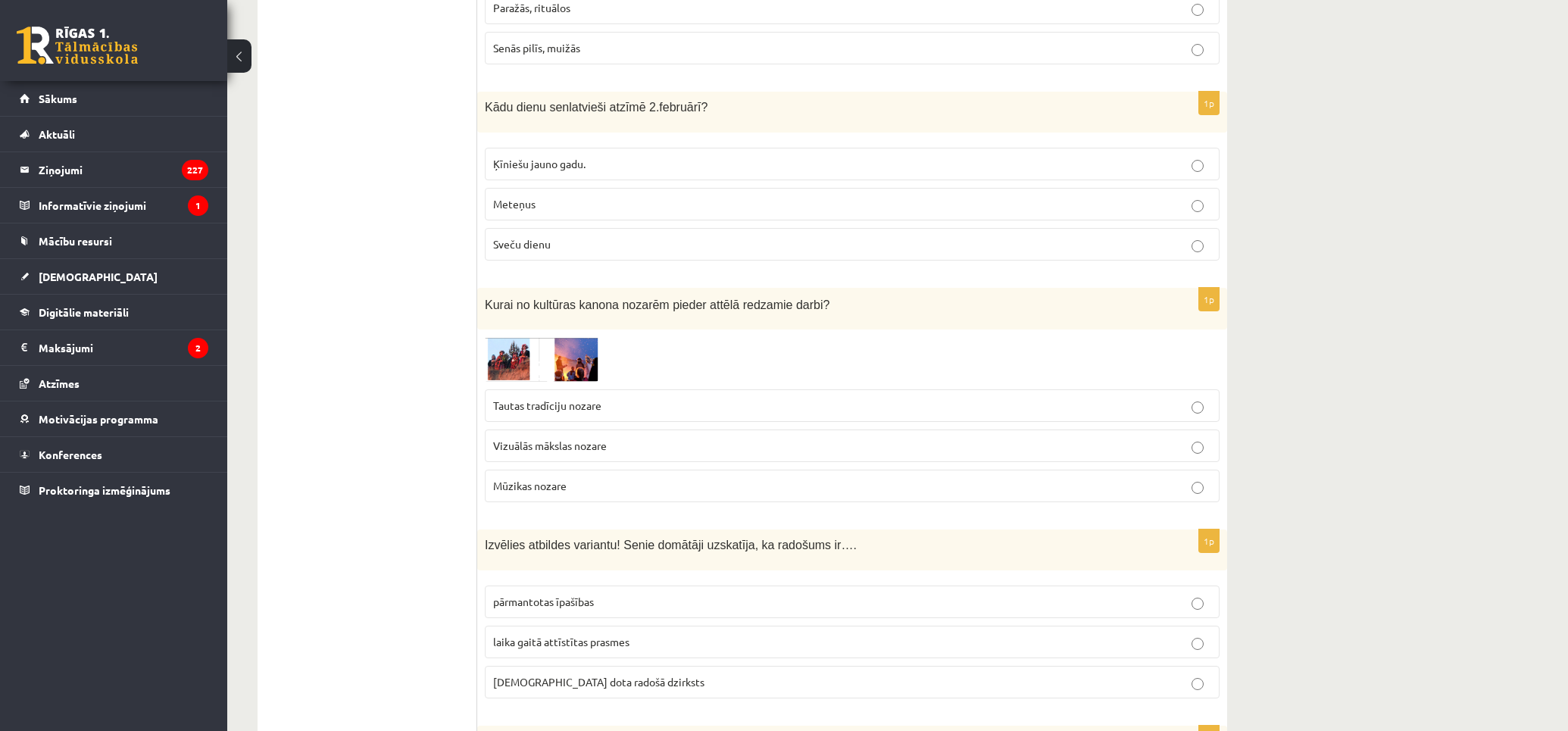
click at [504, 346] on img at bounding box center [542, 359] width 114 height 45
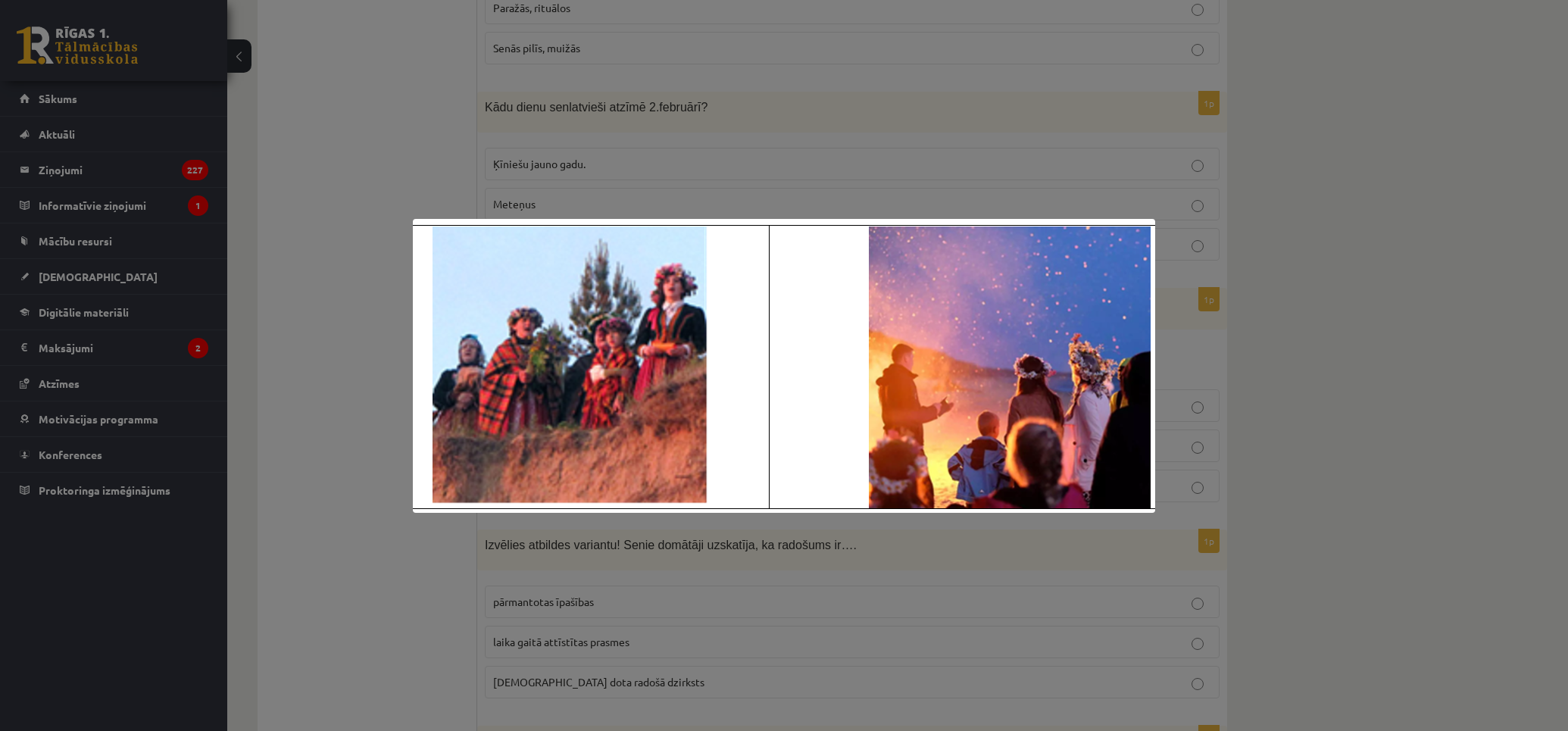
click at [342, 300] on div at bounding box center [784, 366] width 1568 height 731
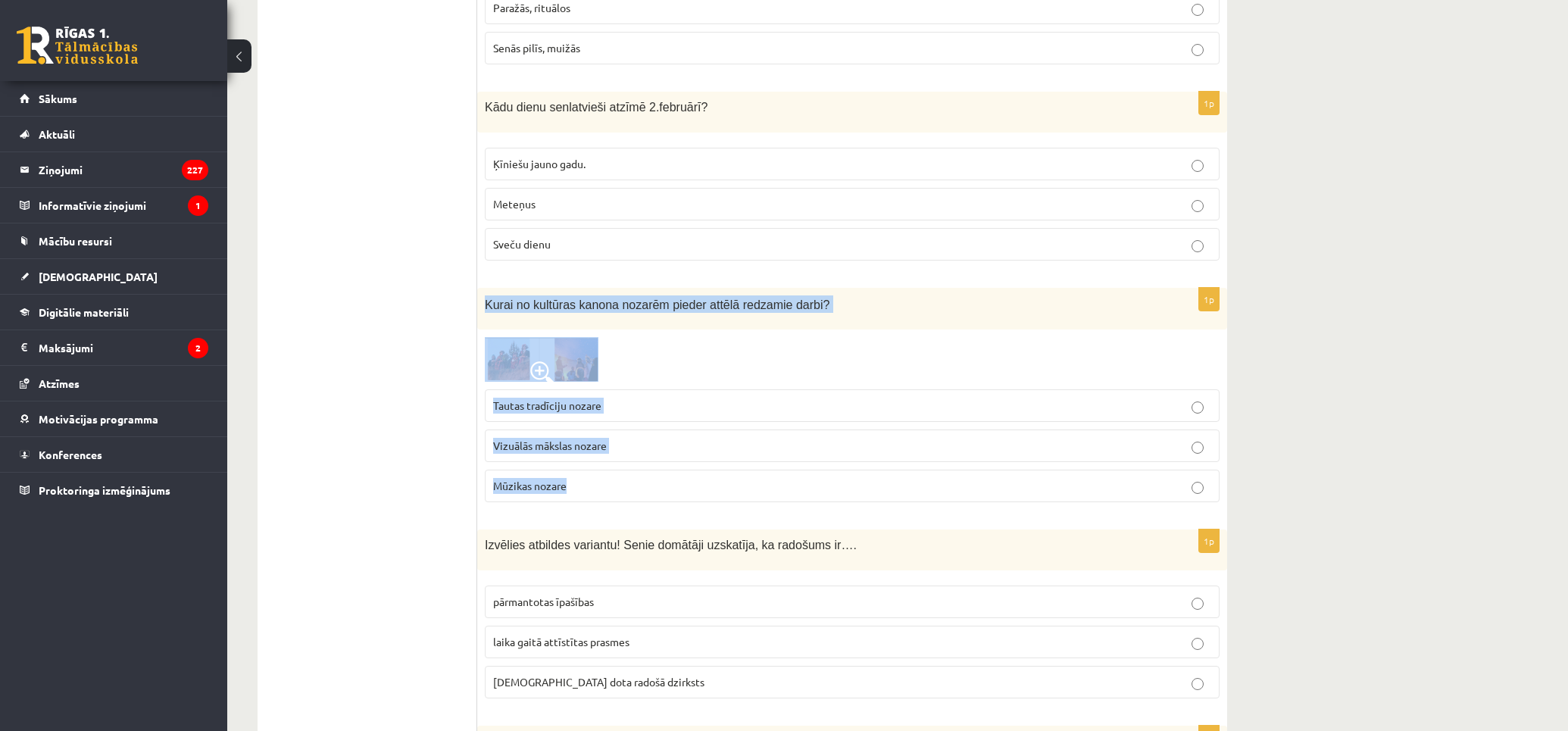
drag, startPoint x: 482, startPoint y: 278, endPoint x: 730, endPoint y: 470, distance: 313.6
click at [730, 470] on div "1p Kurai no kultūras kanona nozarēm pieder attēlā redzamie darbi? Tautas tradīc…" at bounding box center [852, 401] width 750 height 226
copy div "Kurai no kultūras kanona nozarēm pieder attēlā redzamie darbi? Tautas tradīciju…"
click at [561, 337] on img at bounding box center [542, 359] width 114 height 45
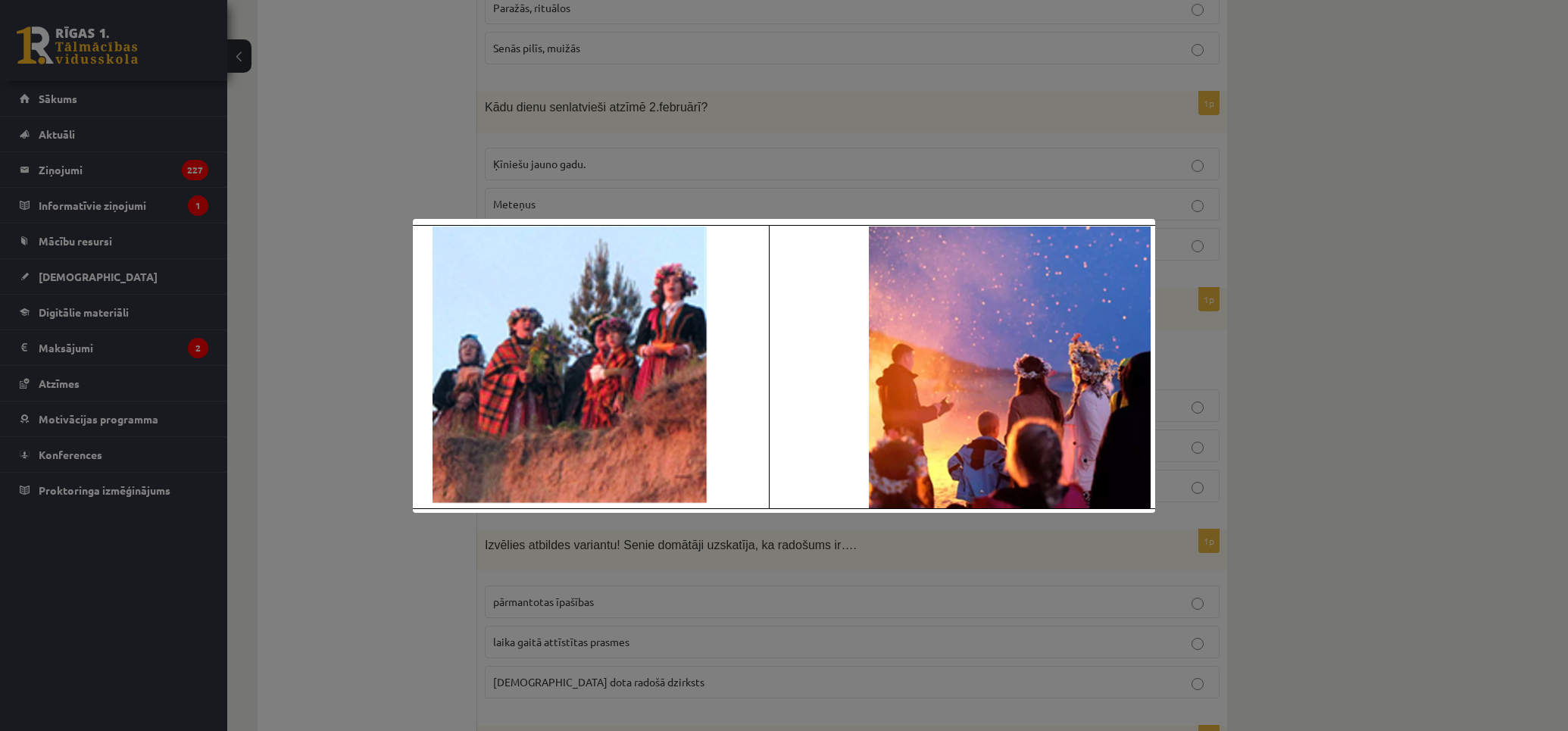
click at [312, 482] on div at bounding box center [784, 366] width 1568 height 731
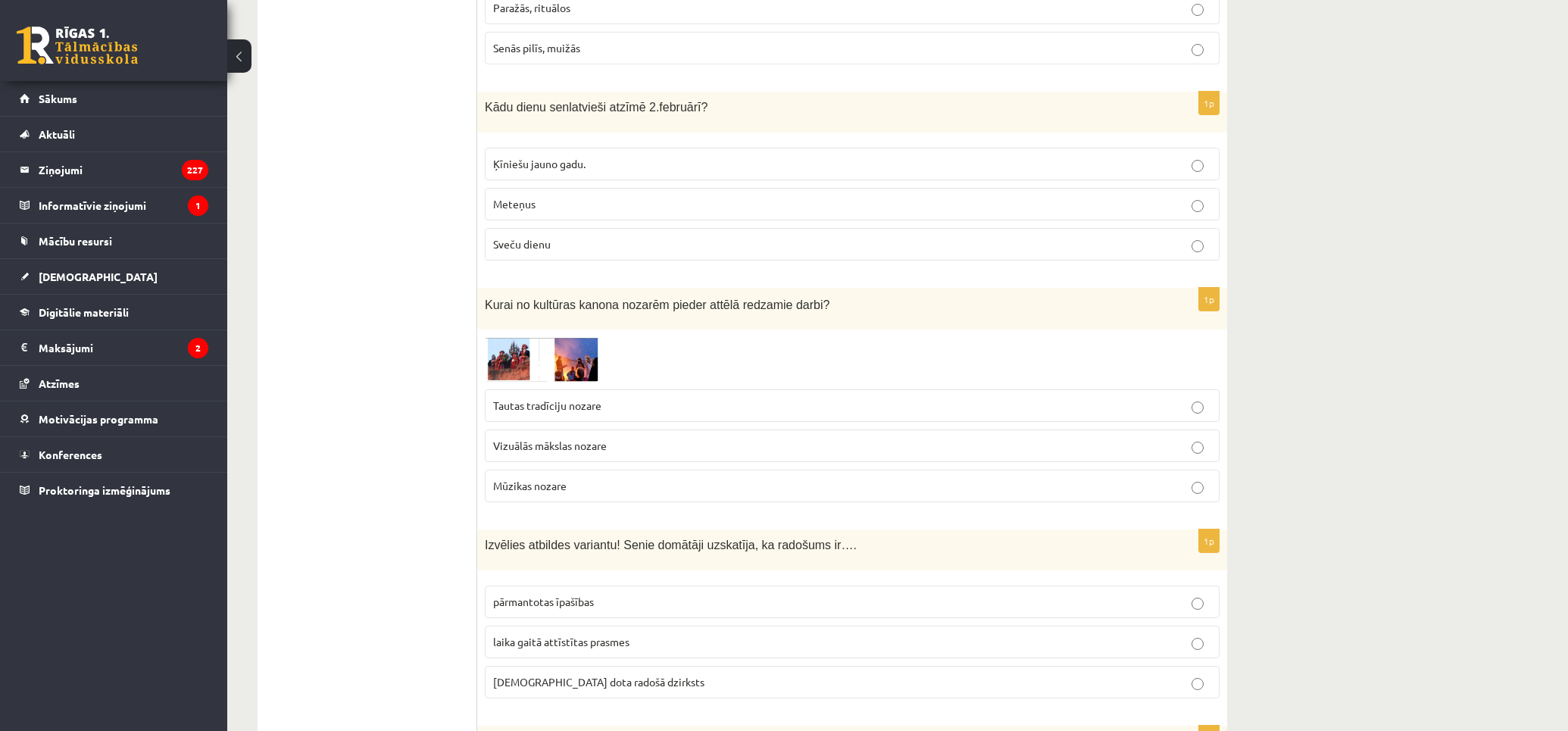
click at [697, 398] on p "Tautas tradīciju nozare" at bounding box center [852, 405] width 718 height 16
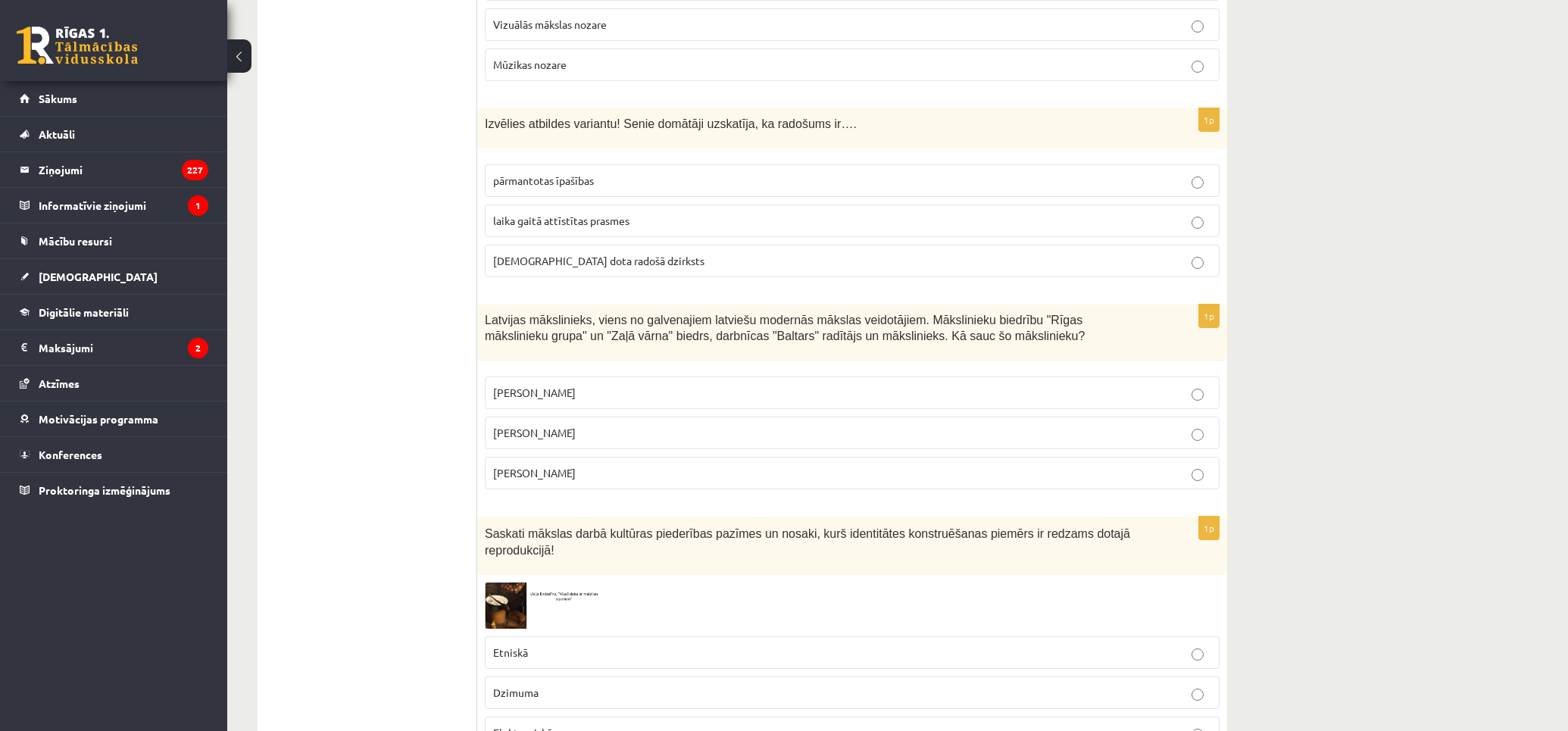
scroll to position [1598, 0]
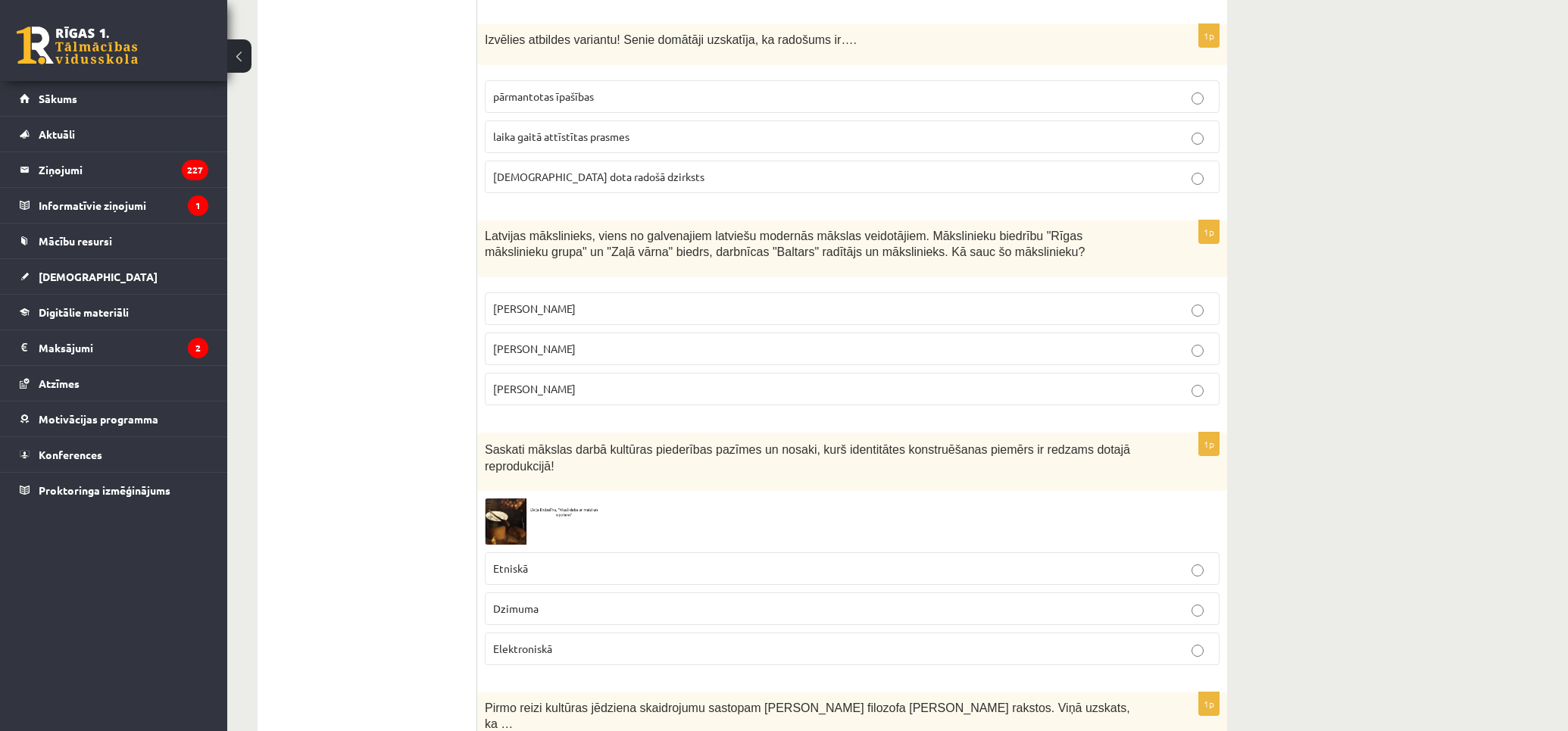
click at [549, 498] on img at bounding box center [542, 521] width 114 height 46
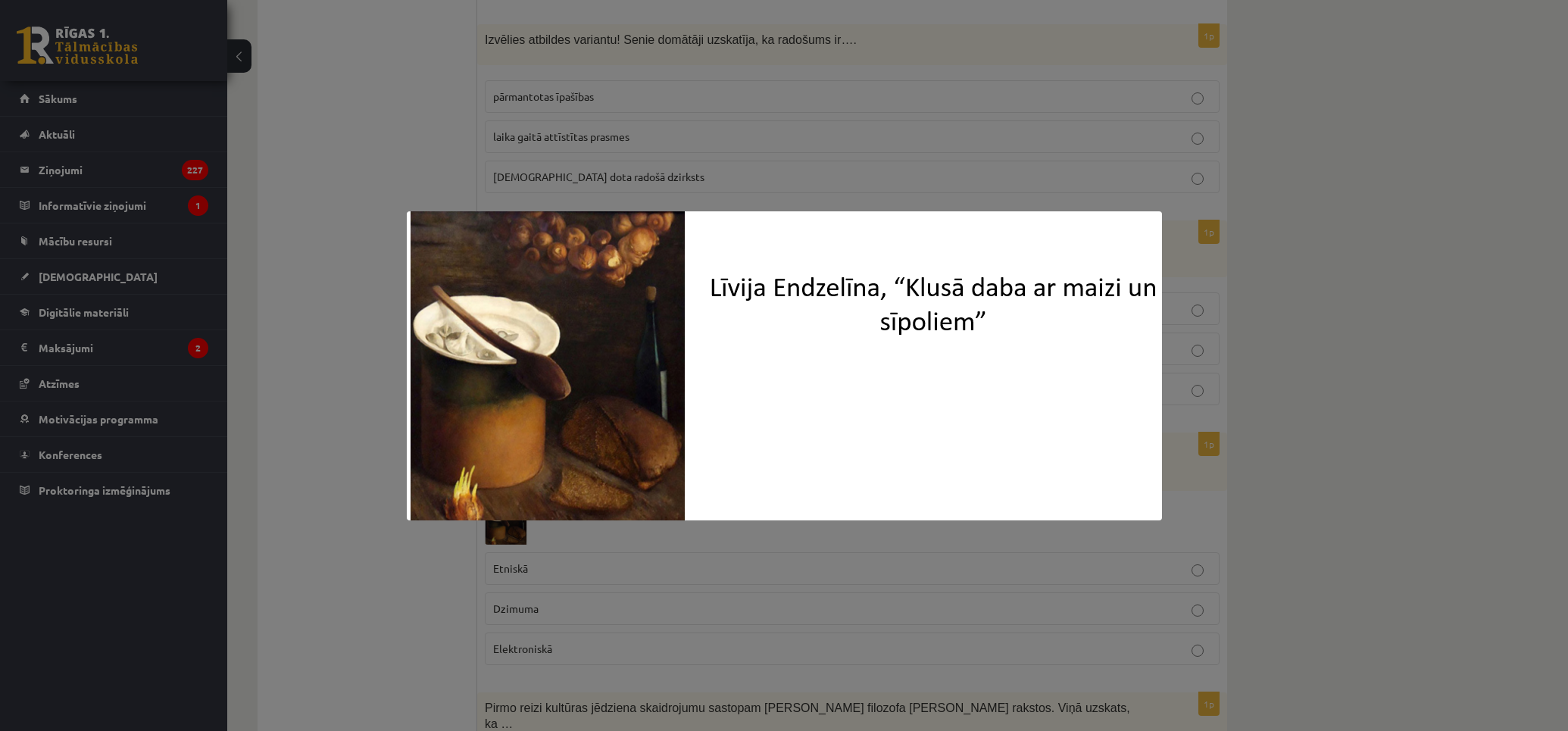
click at [307, 599] on div at bounding box center [784, 366] width 1568 height 731
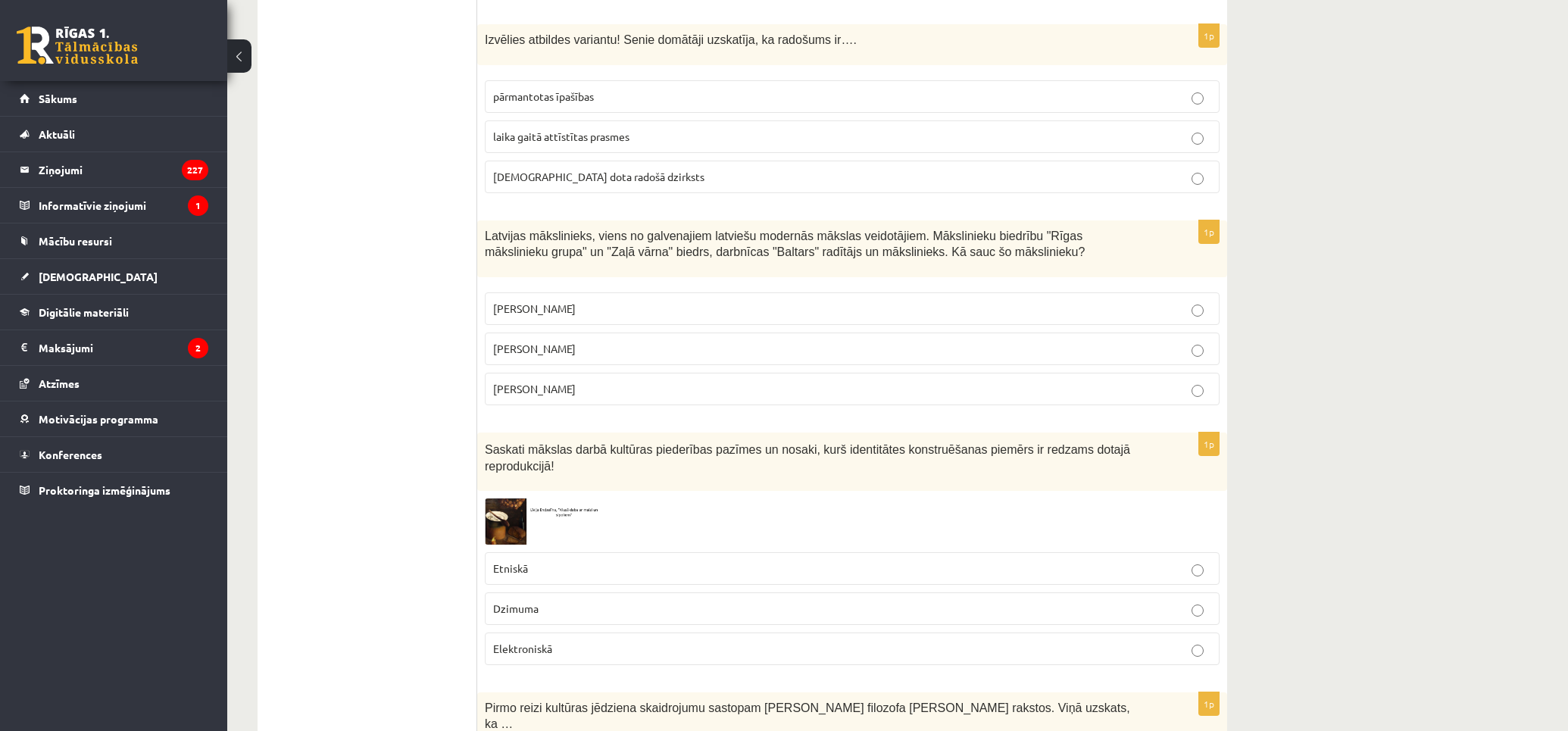
drag, startPoint x: 482, startPoint y: 437, endPoint x: 425, endPoint y: 497, distance: 82.8
drag, startPoint x: 527, startPoint y: 440, endPoint x: 456, endPoint y: 444, distance: 71.1
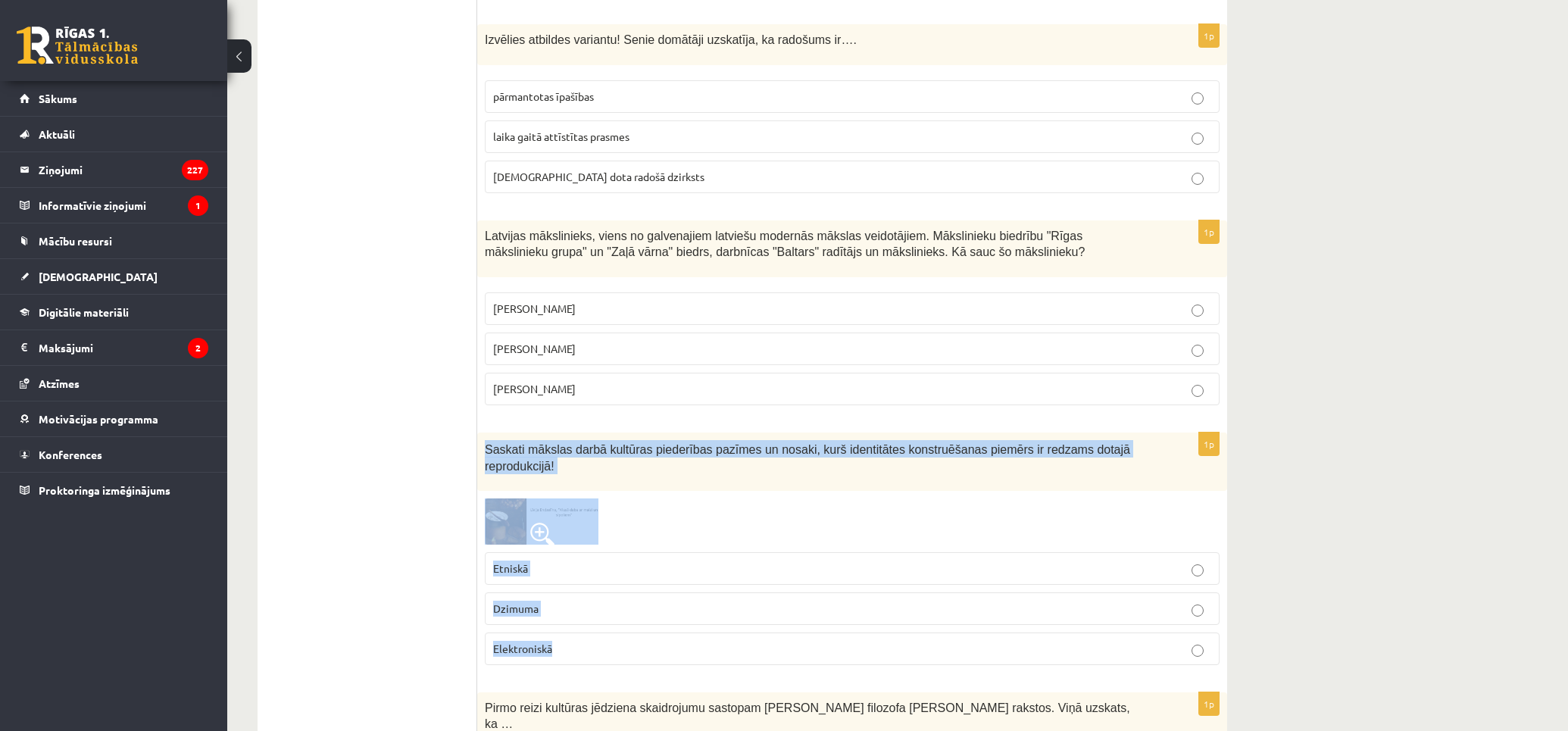
drag, startPoint x: 485, startPoint y: 429, endPoint x: 846, endPoint y: 604, distance: 401.2
click at [846, 604] on div "1p Saskati mākslas darbā kultūras piederības pazīmes un nosaki, kurš identitāte…" at bounding box center [852, 555] width 750 height 245
copy div "Saskati mākslas darbā kultūras piederības pazīmes un nosaki, kurš identitātes k…"
click at [531, 498] on img at bounding box center [542, 521] width 114 height 46
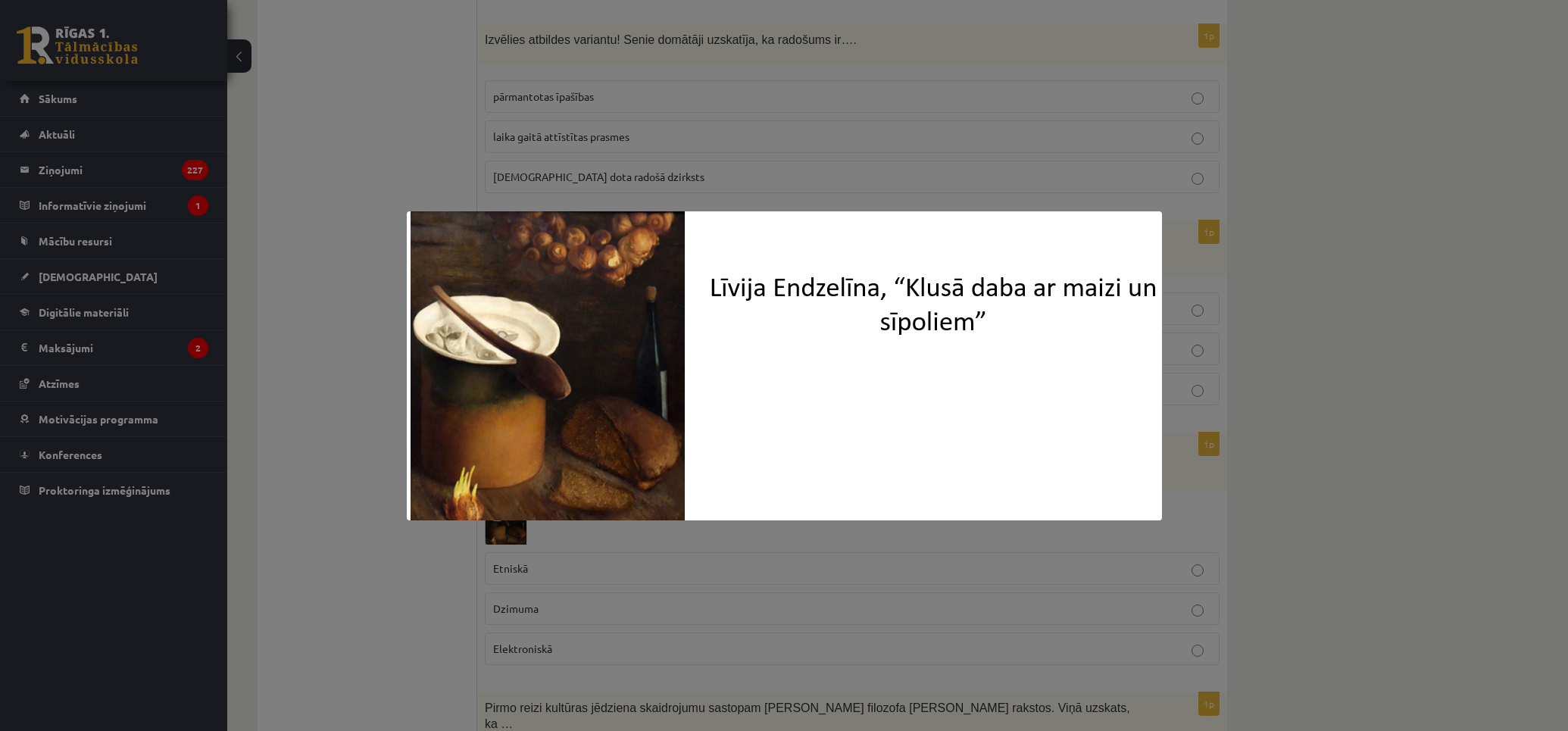
click at [139, 450] on div at bounding box center [784, 366] width 1568 height 731
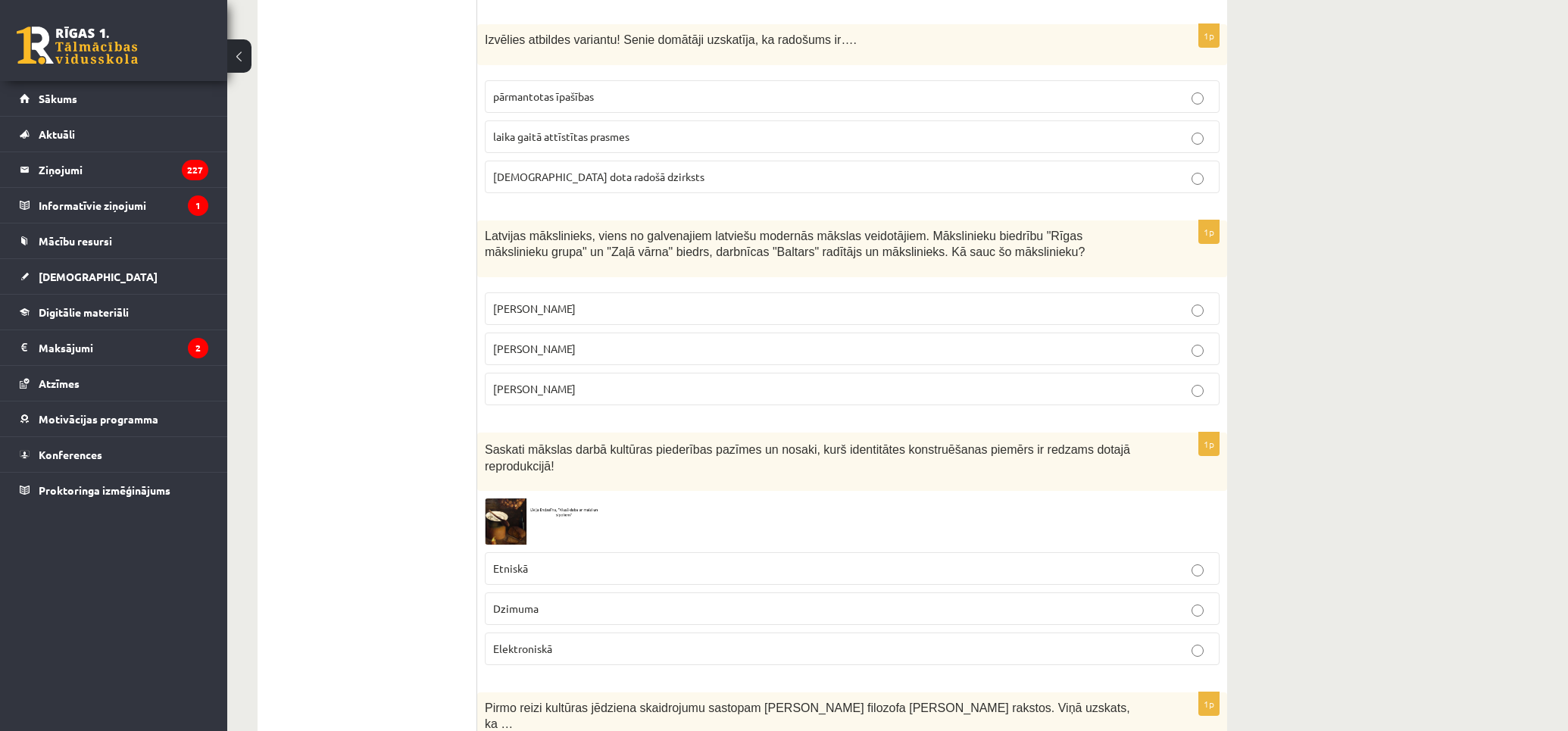
click at [525, 561] on p "Etniskā" at bounding box center [852, 568] width 718 height 16
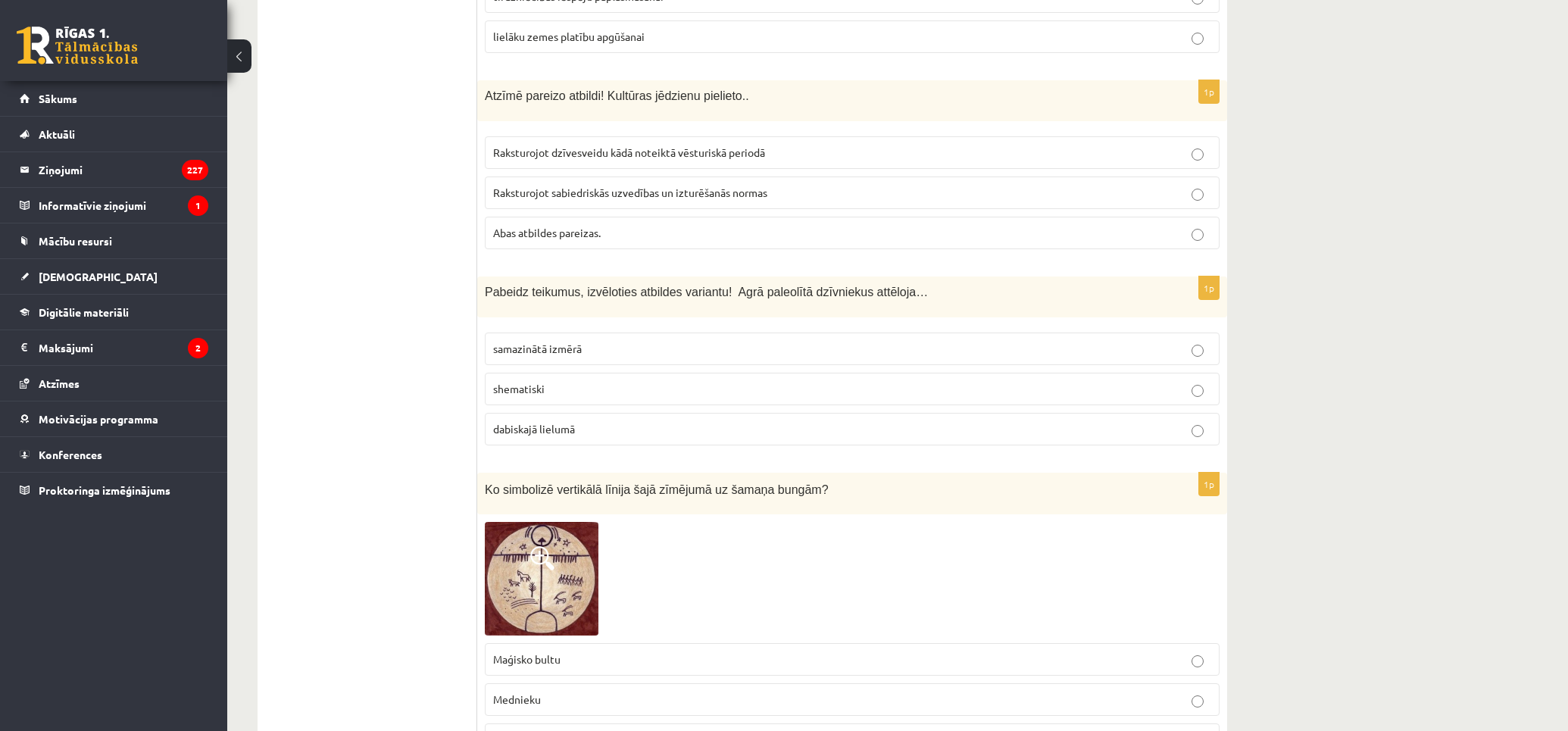
scroll to position [3701, 0]
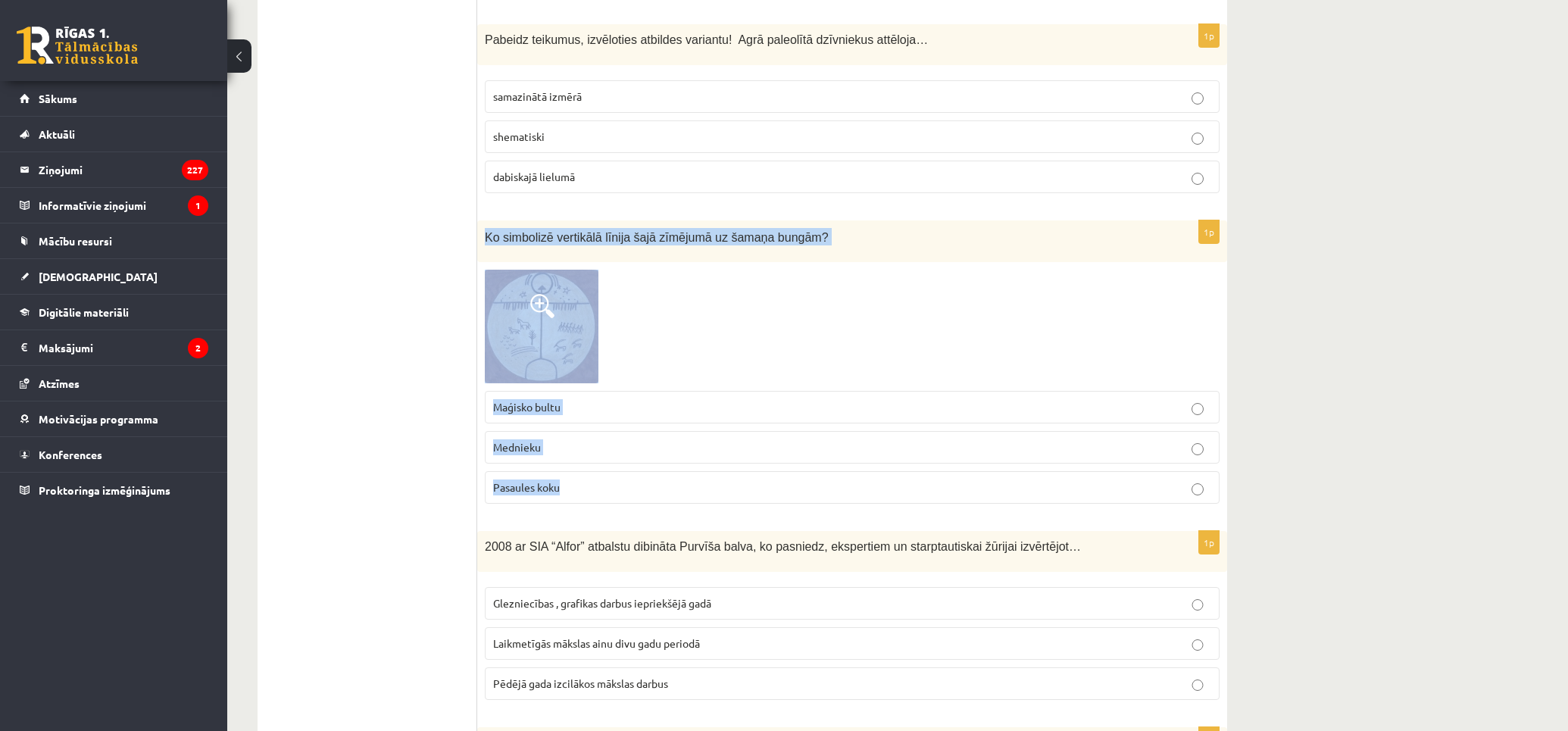
drag, startPoint x: 482, startPoint y: 180, endPoint x: 796, endPoint y: 448, distance: 412.8
click at [796, 448] on div "1p Ko simbolizē vertikālā līnija šajā zīmējumā uz šamaņa bungām? Maģisko bultu …" at bounding box center [852, 368] width 750 height 295
copy div "Ko simbolizē vertikālā līnija šajā zīmējumā uz šamaņa bungām? Maģisko bultu Med…"
click at [553, 270] on img at bounding box center [542, 327] width 114 height 114
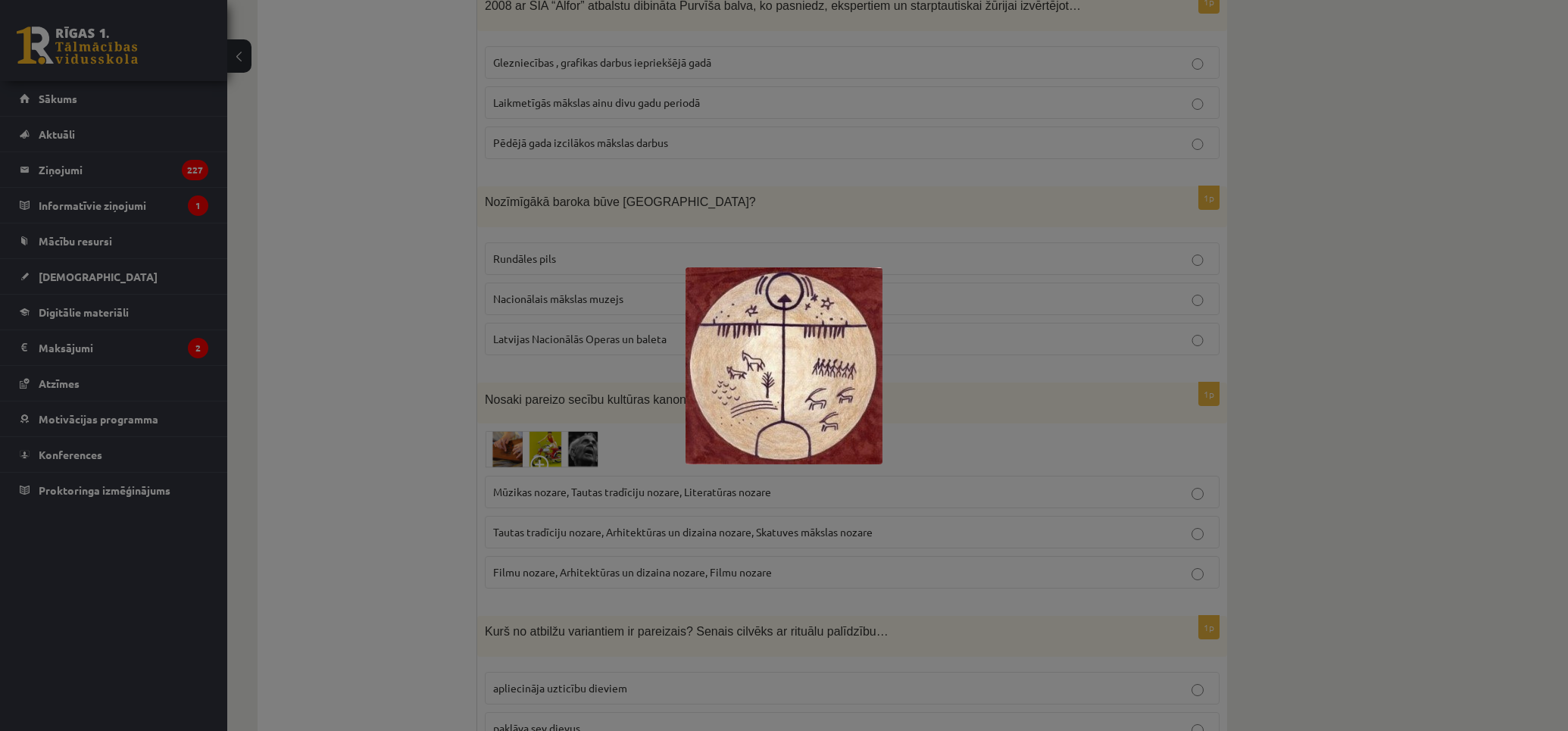
scroll to position [3737, 0]
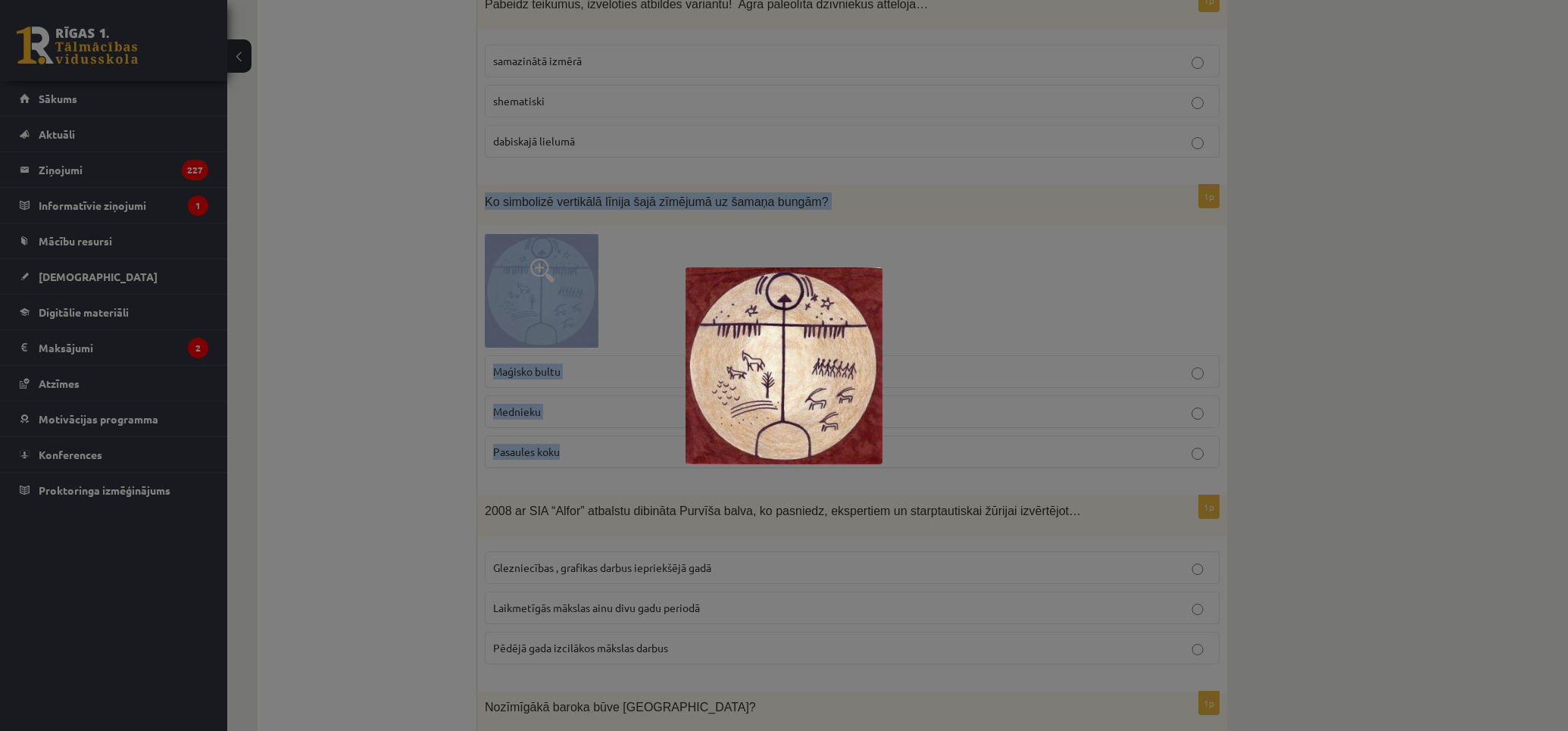
click at [838, 397] on img at bounding box center [784, 366] width 197 height 197
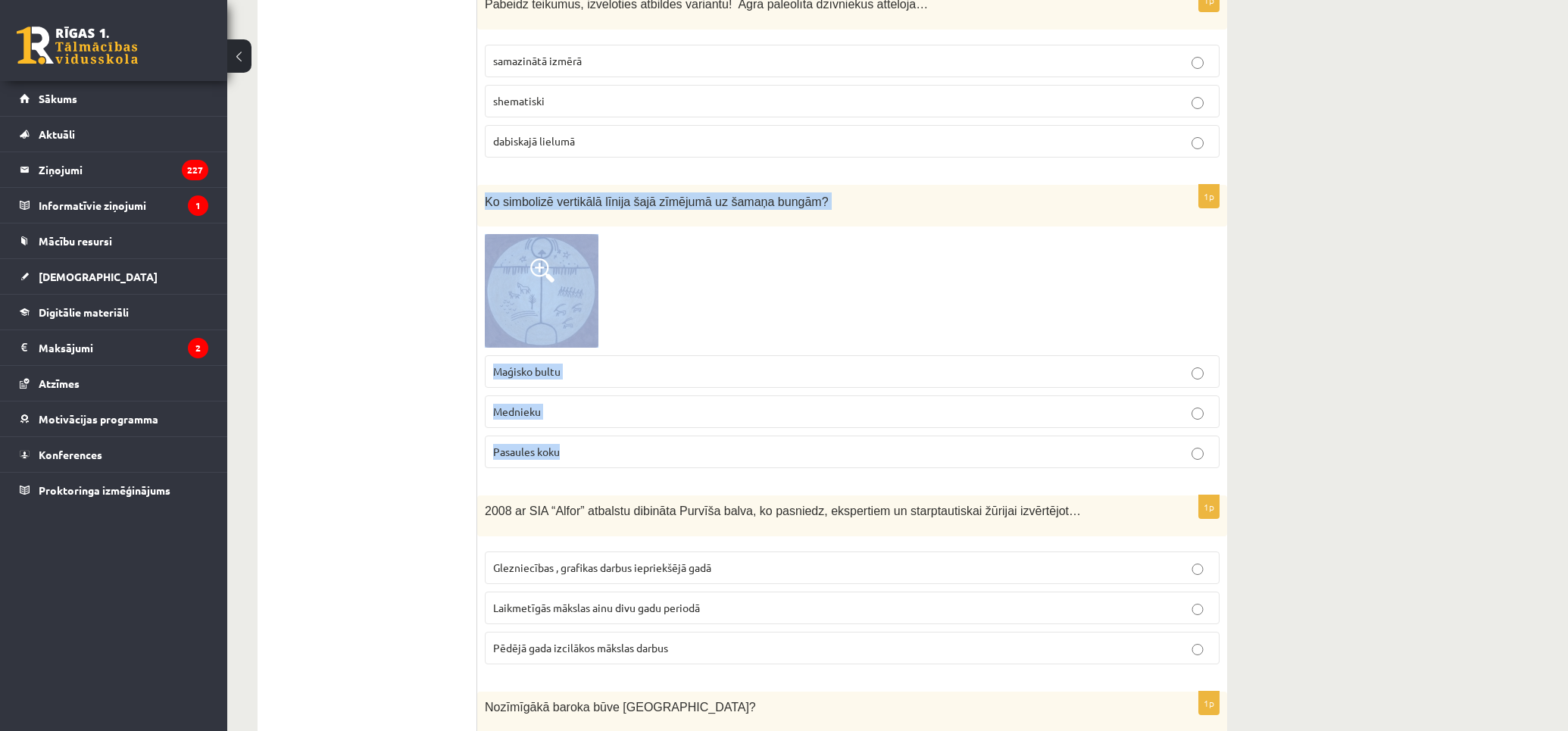
click at [543, 236] on img at bounding box center [542, 291] width 114 height 114
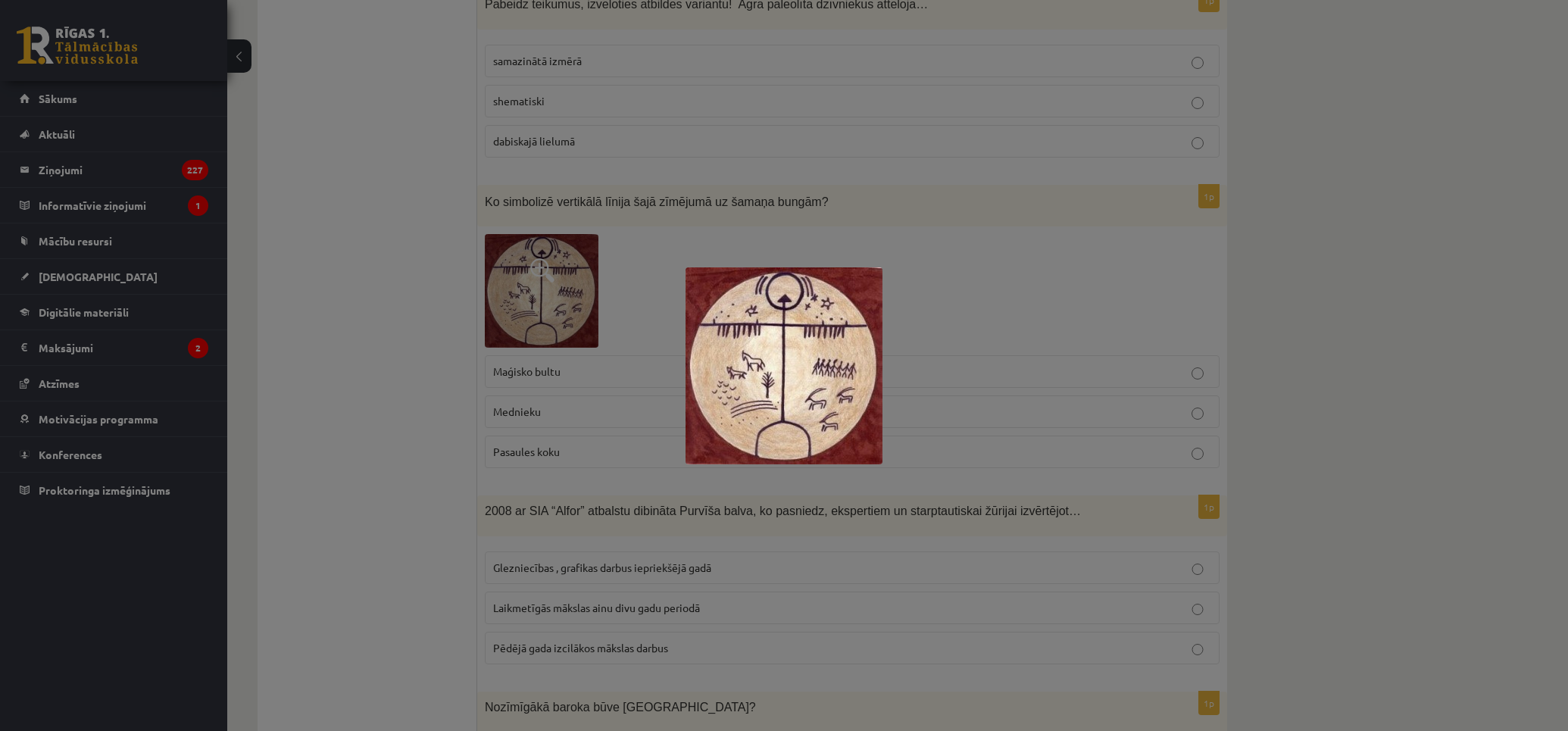
click at [437, 432] on div at bounding box center [784, 366] width 1568 height 731
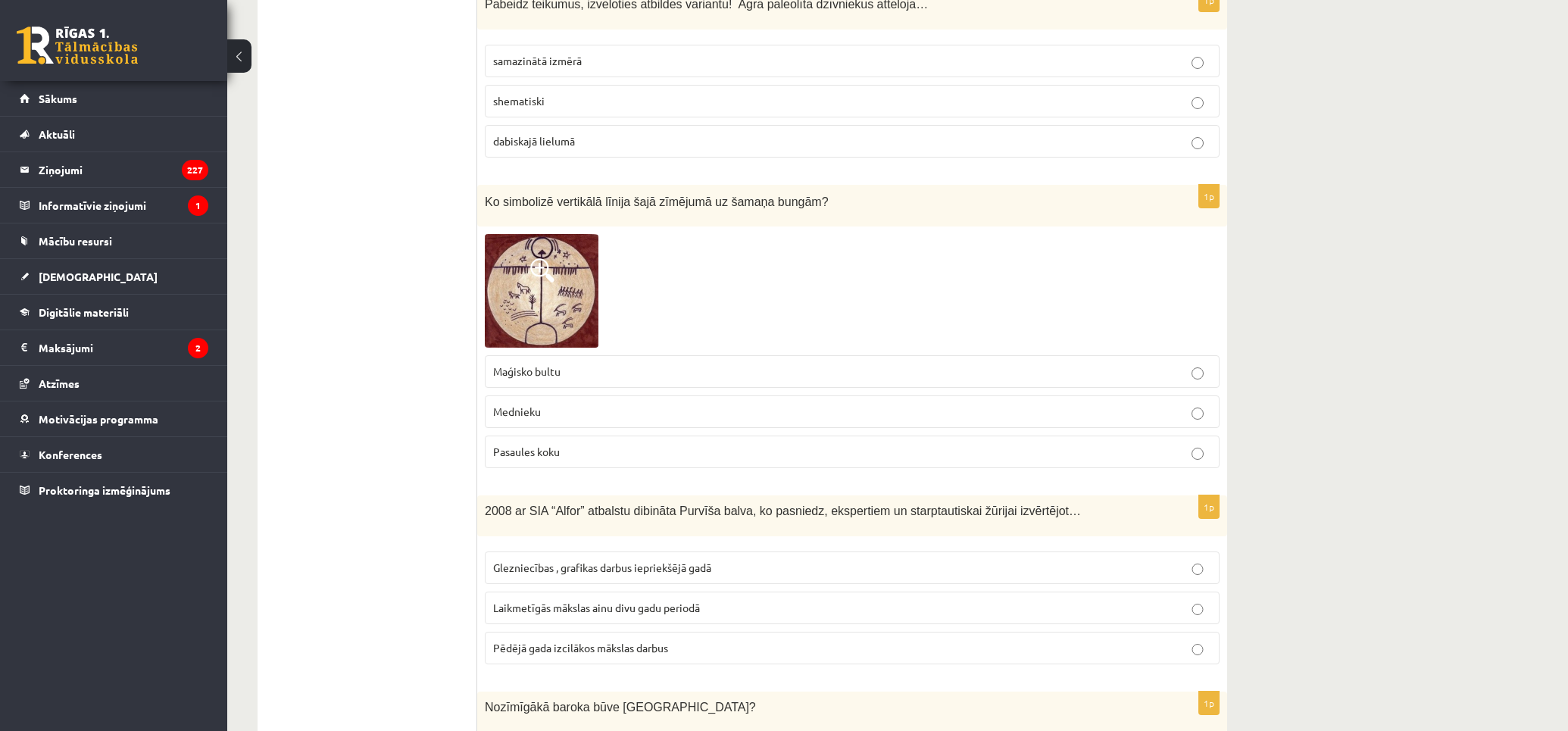
click at [684, 436] on label "Pasaules koku" at bounding box center [852, 452] width 735 height 32
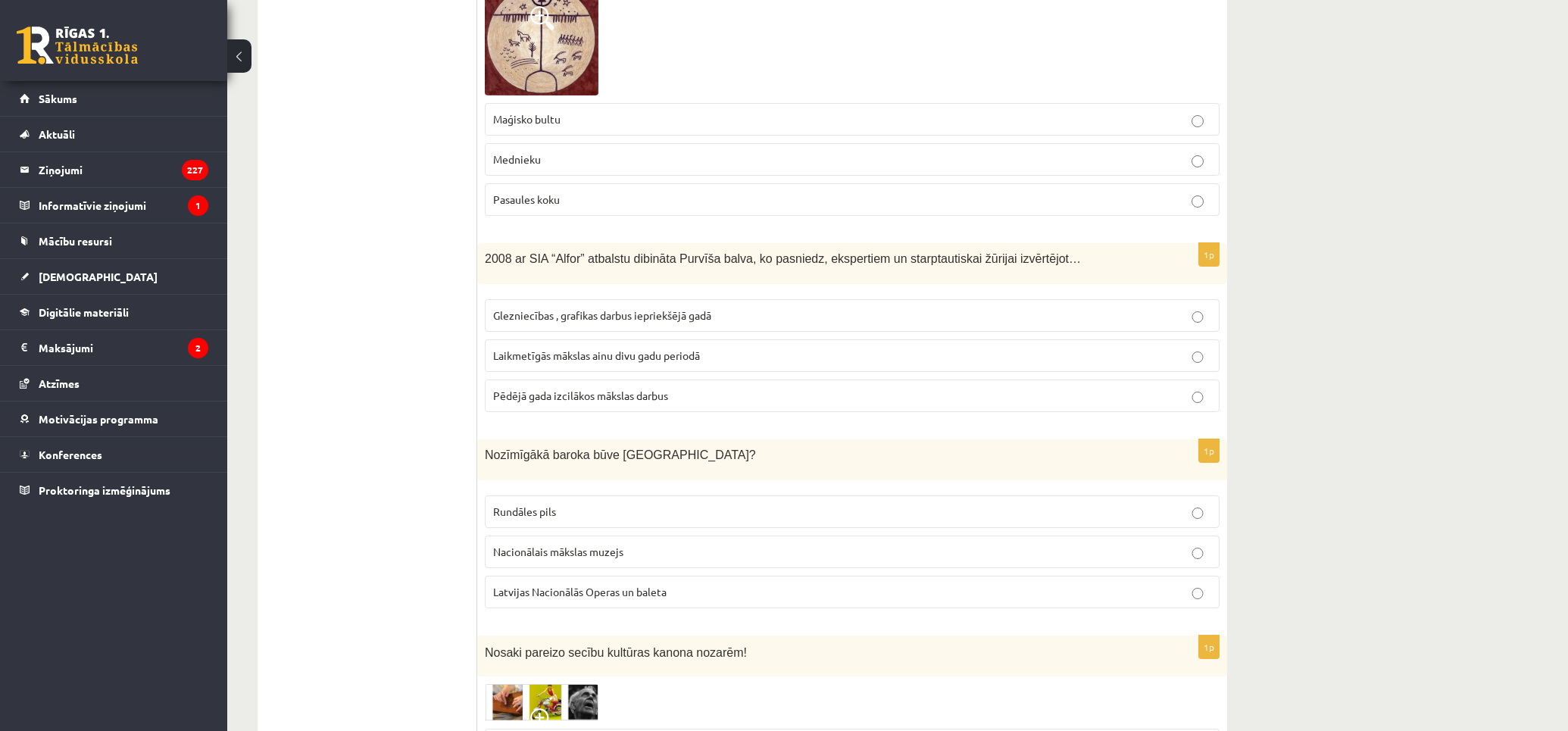
scroll to position [4495, 0]
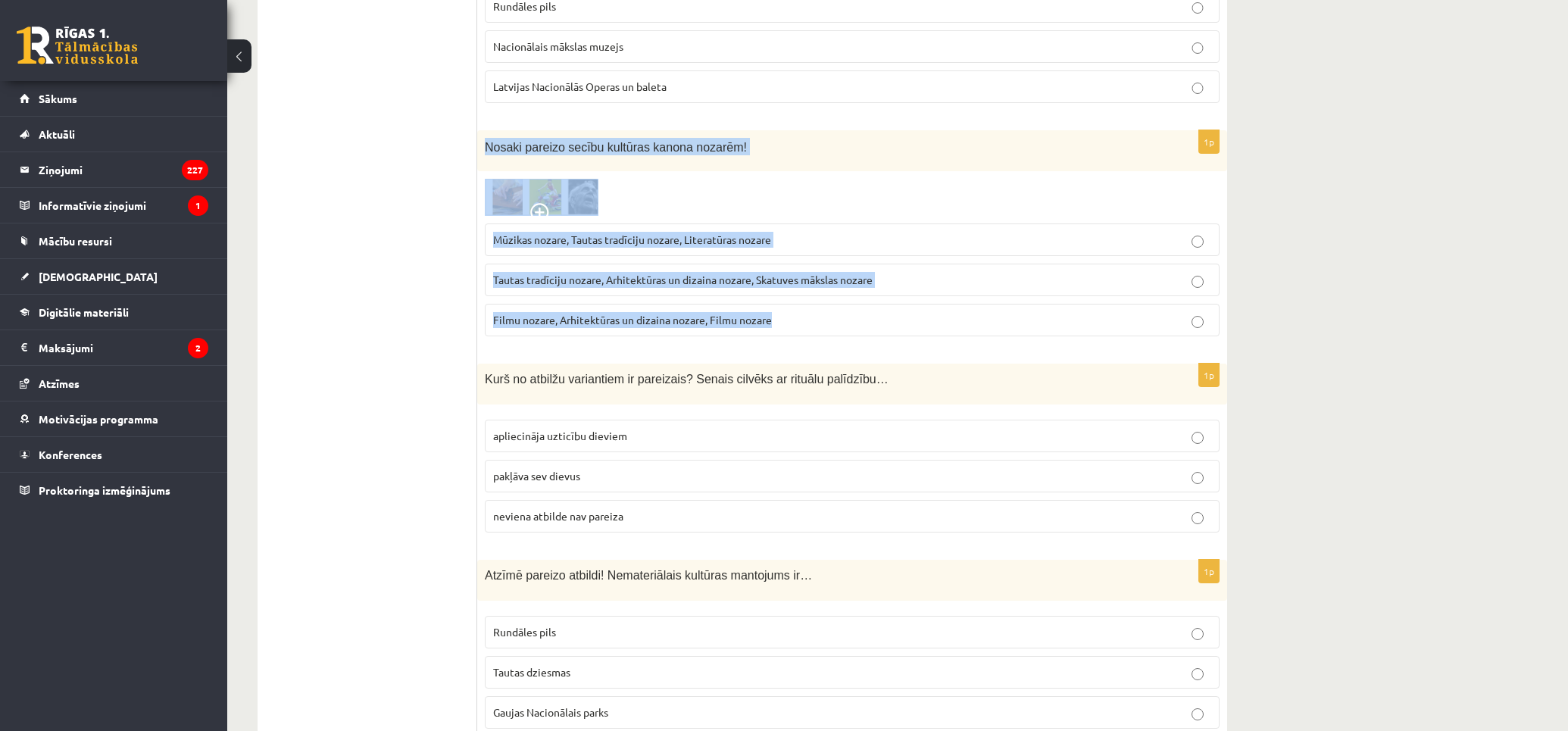
drag, startPoint x: 482, startPoint y: 83, endPoint x: 899, endPoint y: 270, distance: 457.0
click at [899, 270] on div "1p Nosaki pareizo secību kultūras kanona nozarēm! Mūzikas nozare, Tautas tradīc…" at bounding box center [852, 240] width 750 height 219
copy div "Nosaki pareizo secību kultūras kanona nozarēm! Mūzikas nozare, Tautas tradīciju…"
click at [551, 179] on img at bounding box center [542, 197] width 114 height 37
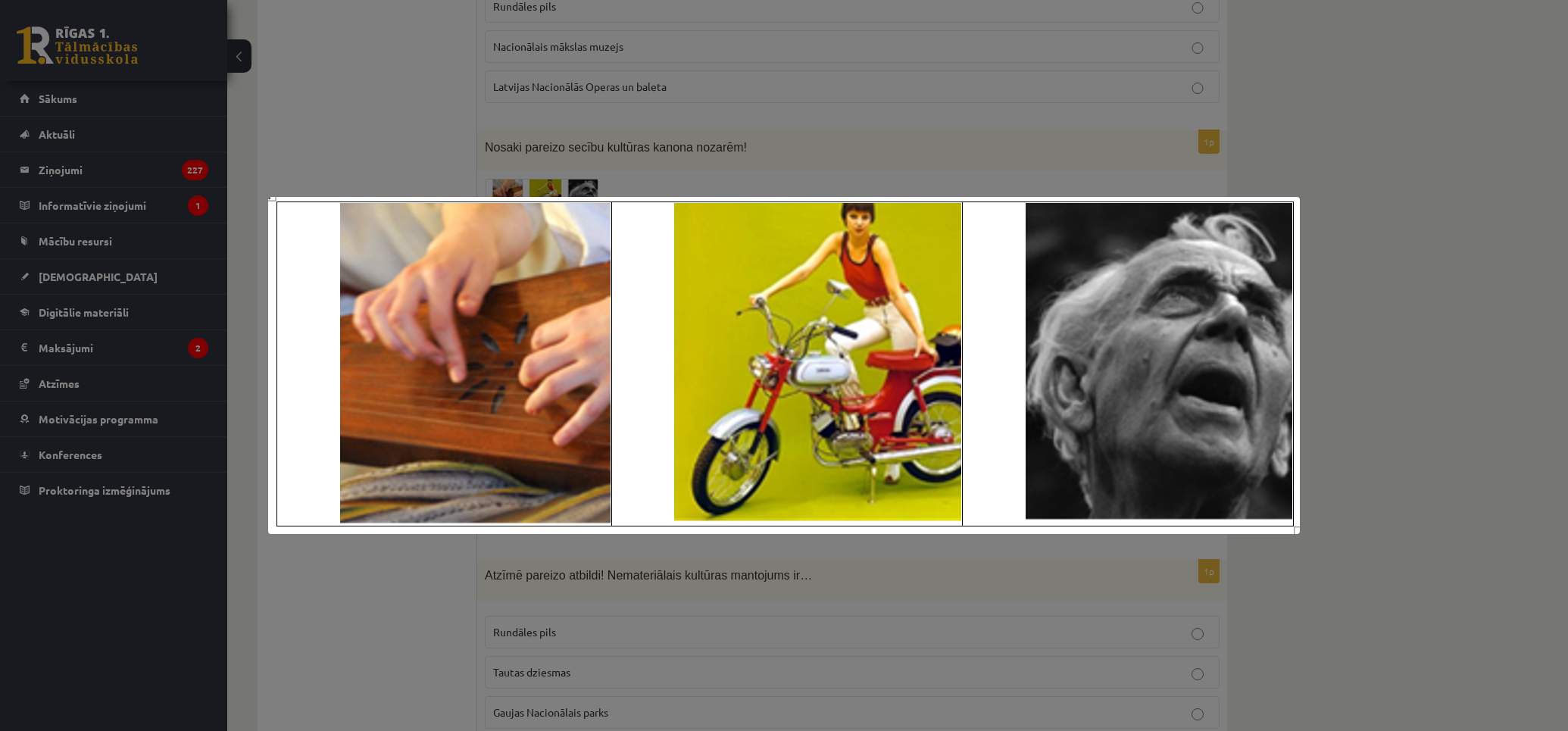
click at [367, 594] on div at bounding box center [784, 366] width 1568 height 731
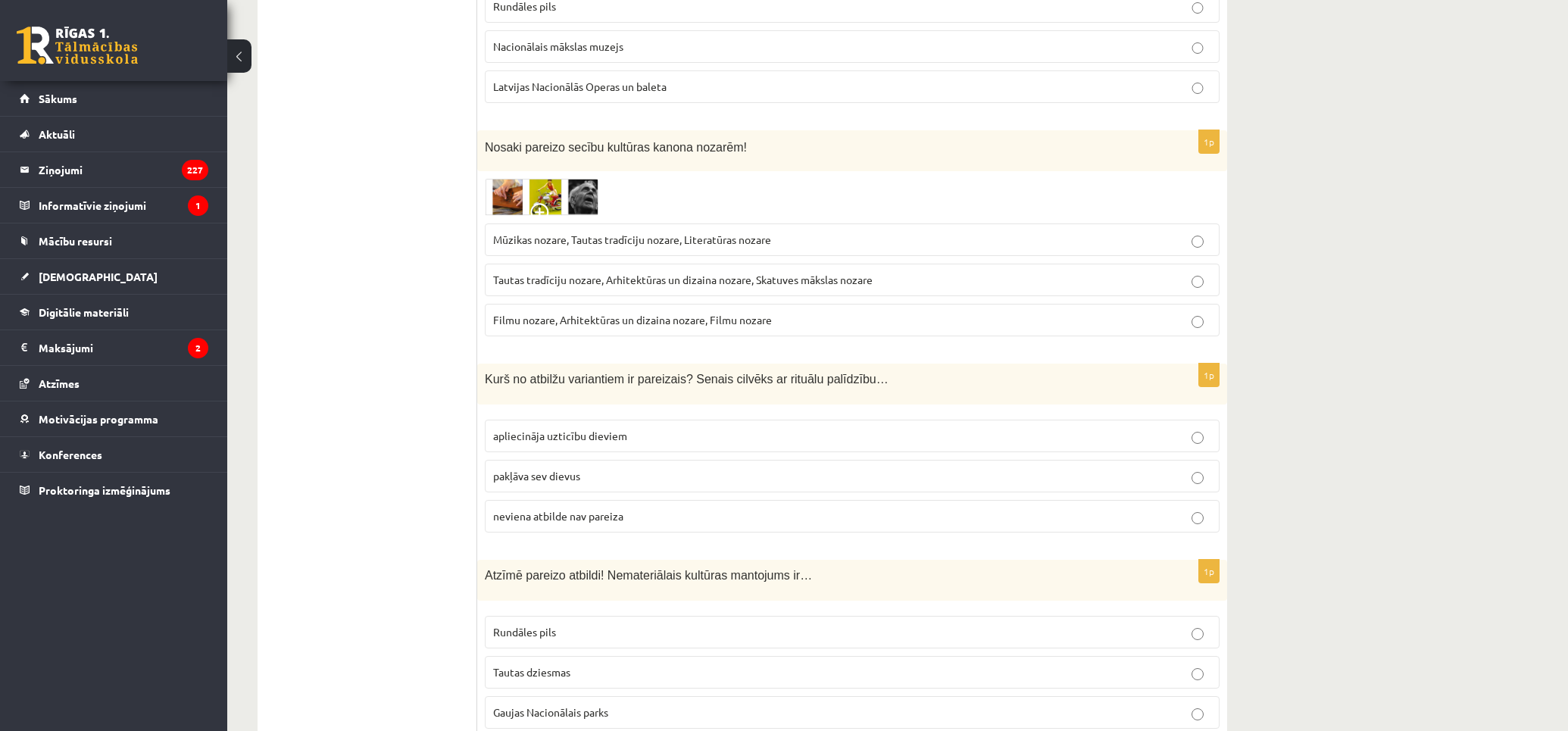
click at [750, 233] on span "Mūzikas nozare, Tautas tradīciju nozare, Literatūras nozare" at bounding box center [633, 240] width 278 height 13
click at [569, 179] on img at bounding box center [542, 197] width 114 height 37
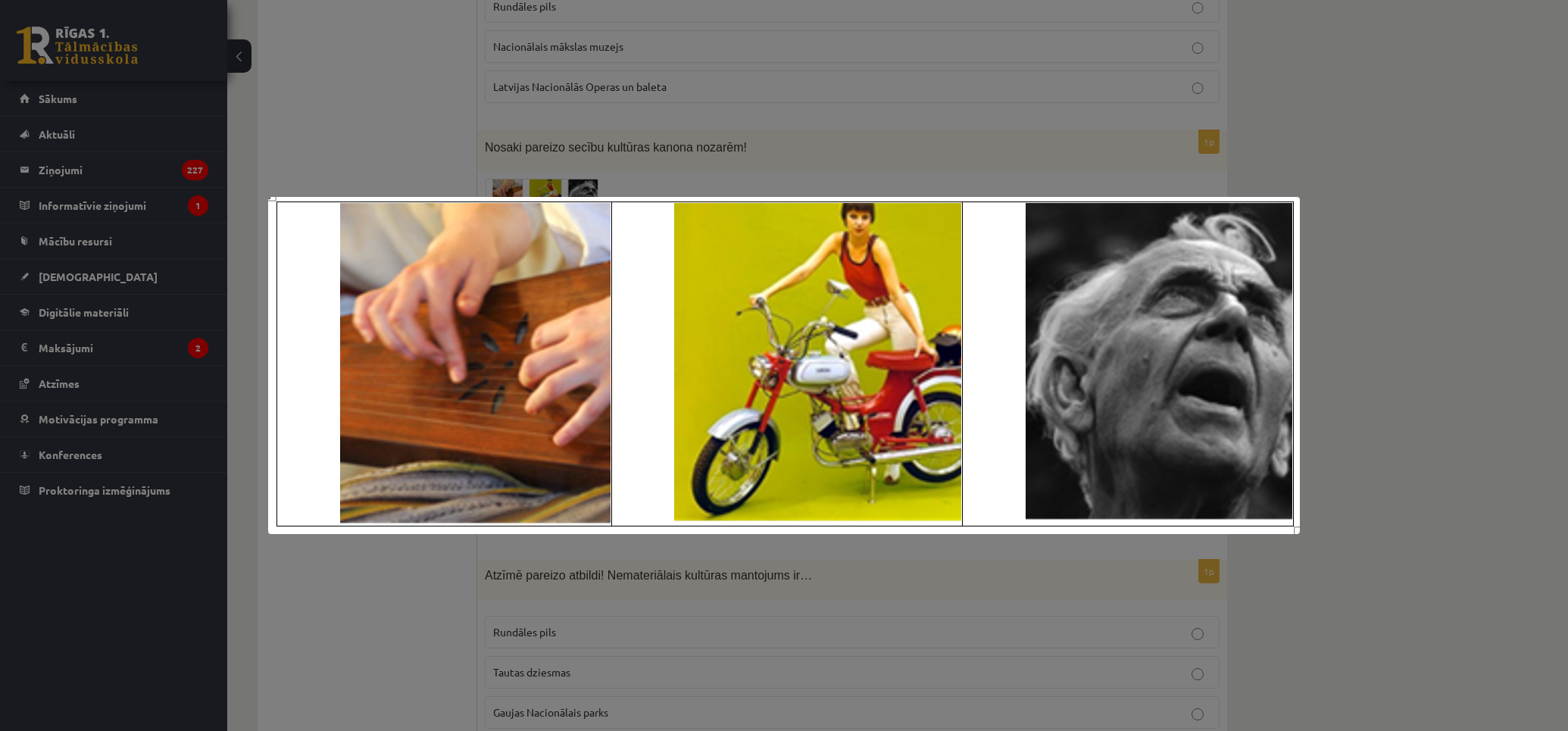
click at [538, 124] on div at bounding box center [784, 366] width 1568 height 731
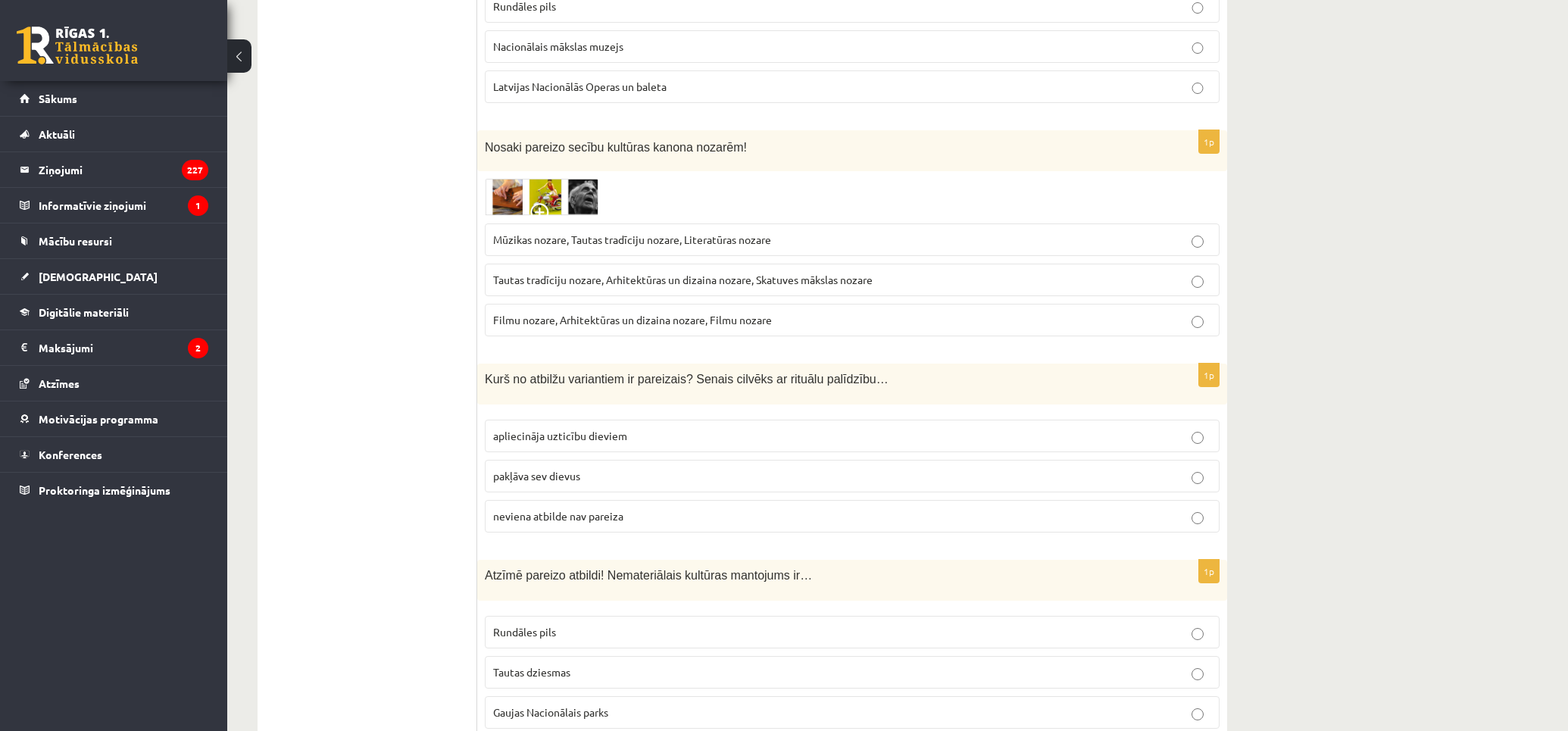
click at [508, 179] on img at bounding box center [542, 197] width 114 height 37
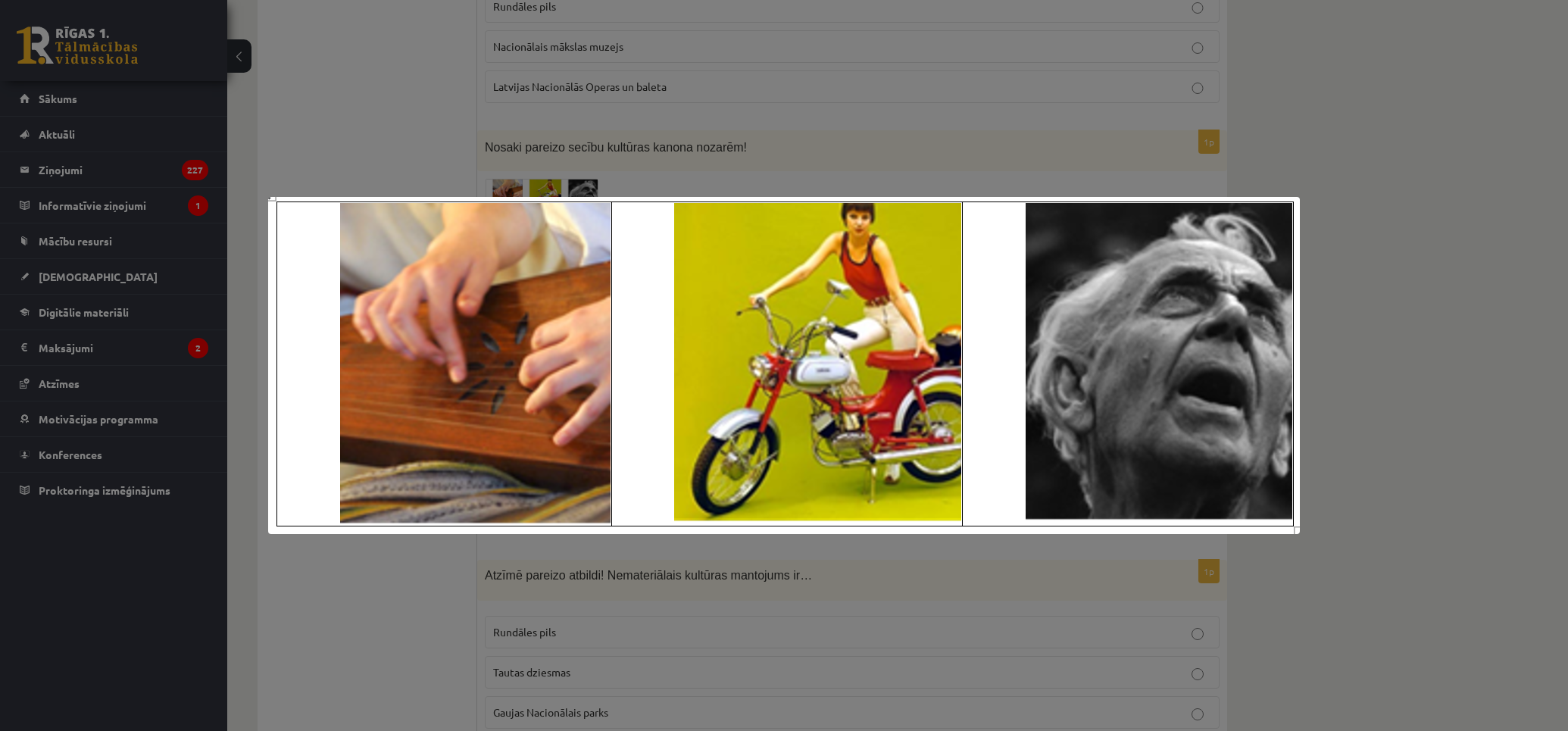
click at [441, 138] on div at bounding box center [784, 366] width 1568 height 731
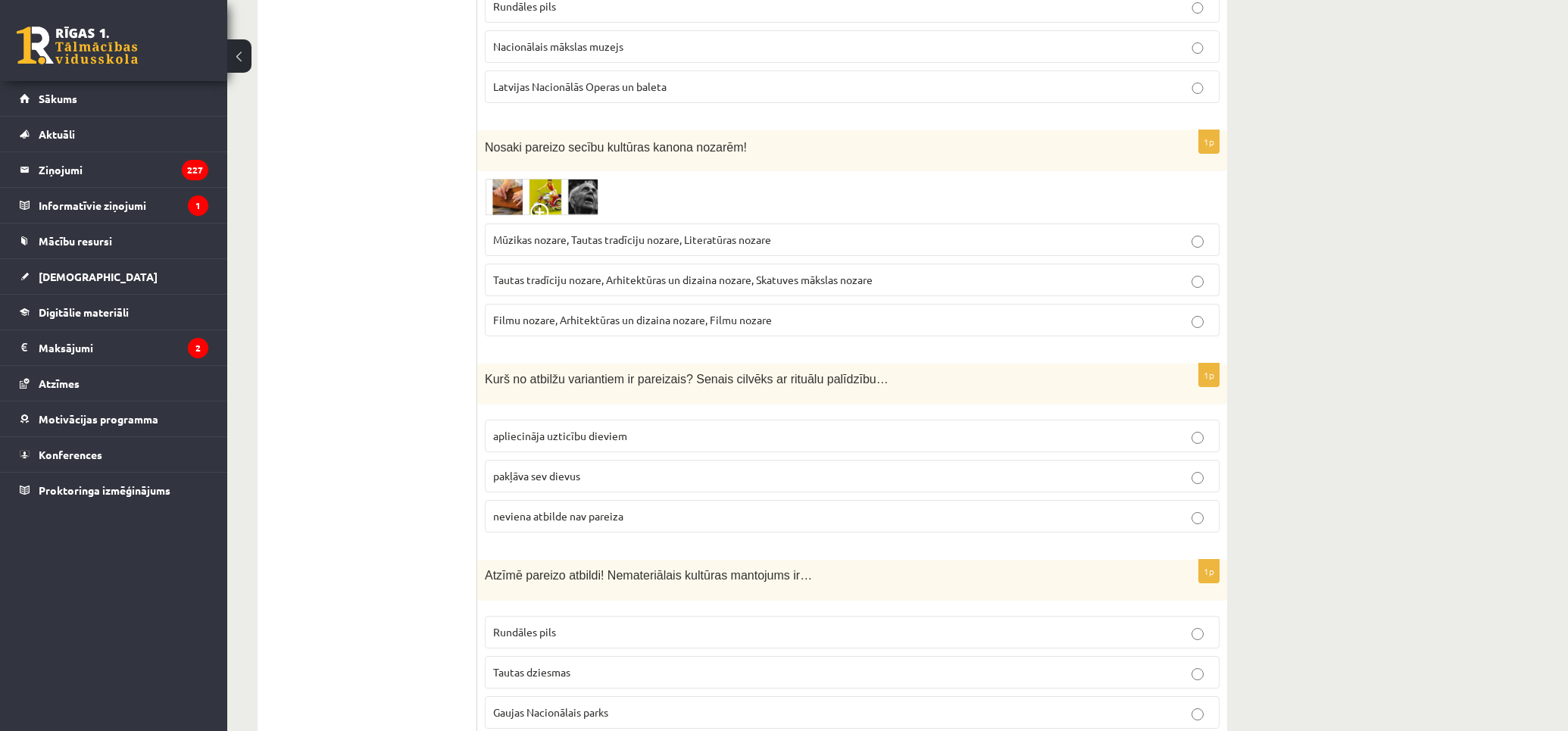
click at [538, 179] on img at bounding box center [542, 197] width 114 height 37
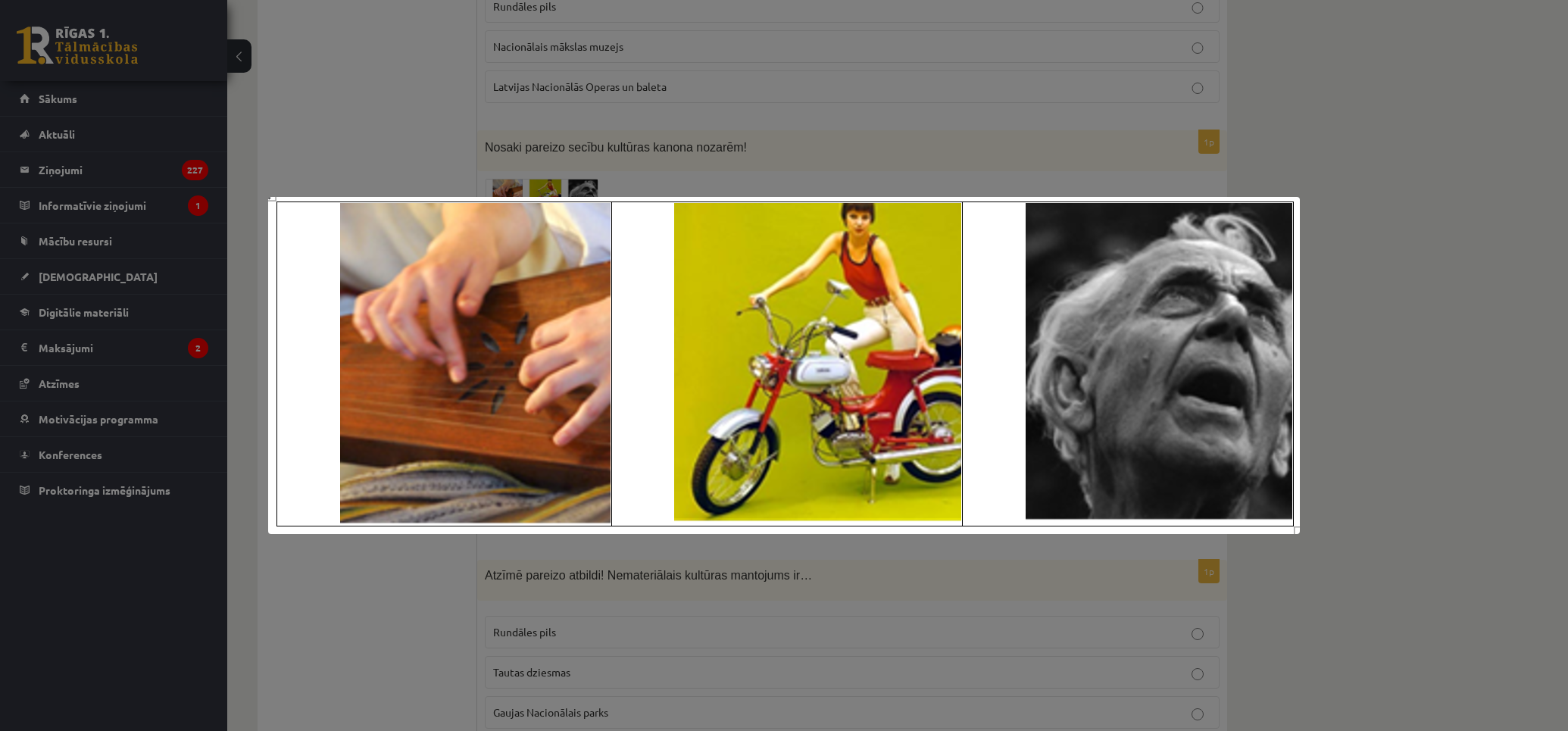
click at [425, 145] on div at bounding box center [784, 366] width 1568 height 731
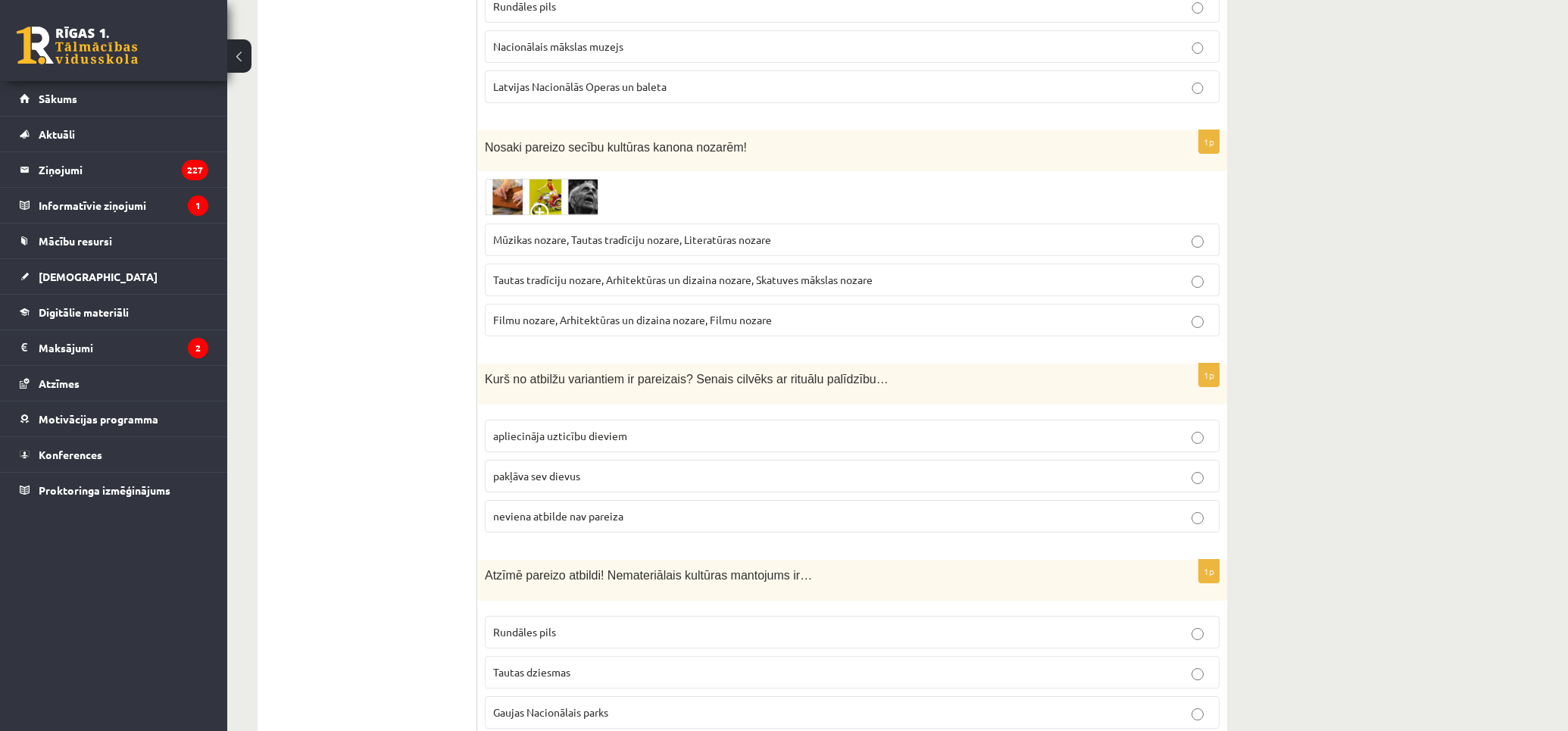
click at [518, 179] on img at bounding box center [542, 197] width 114 height 37
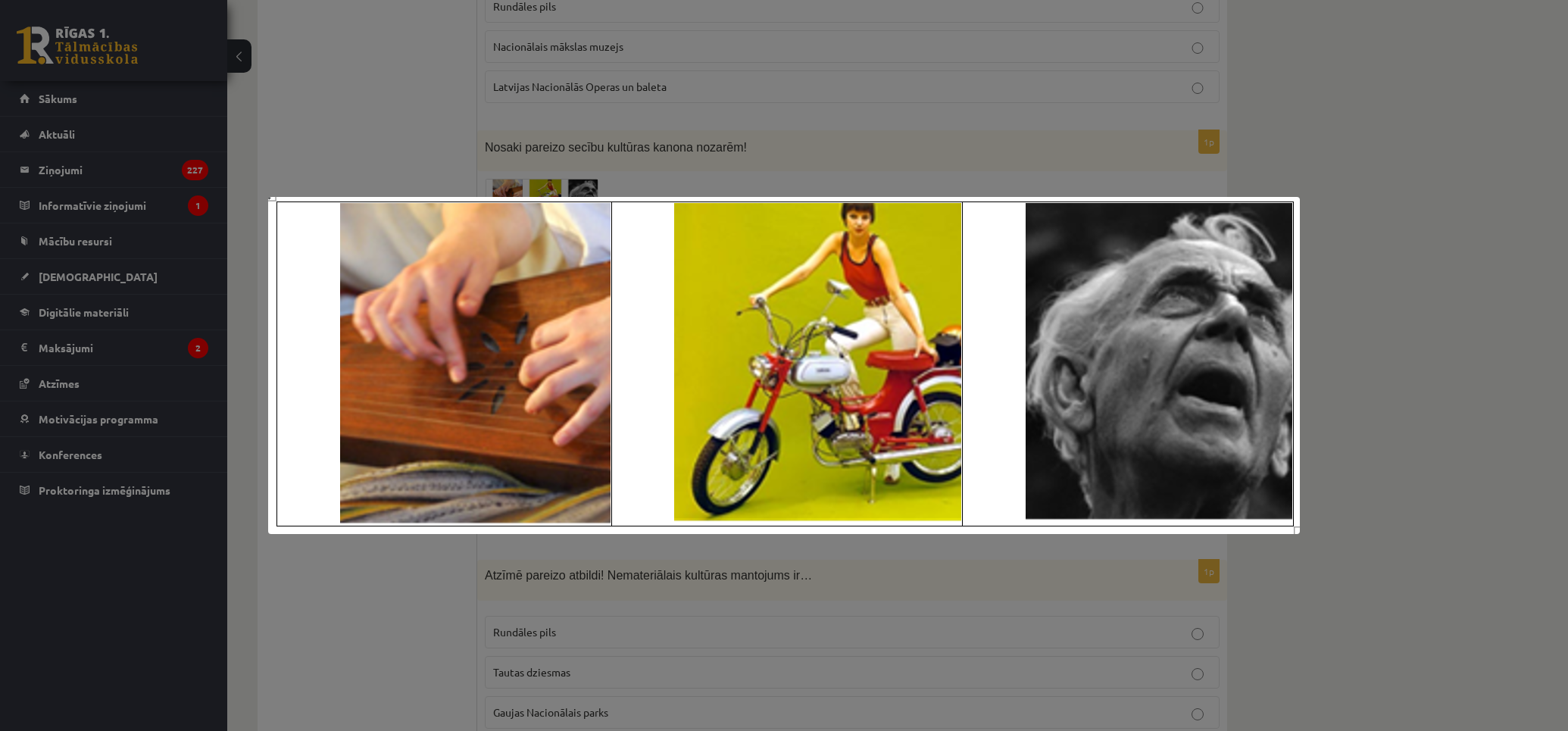
click at [758, 93] on div at bounding box center [784, 366] width 1568 height 731
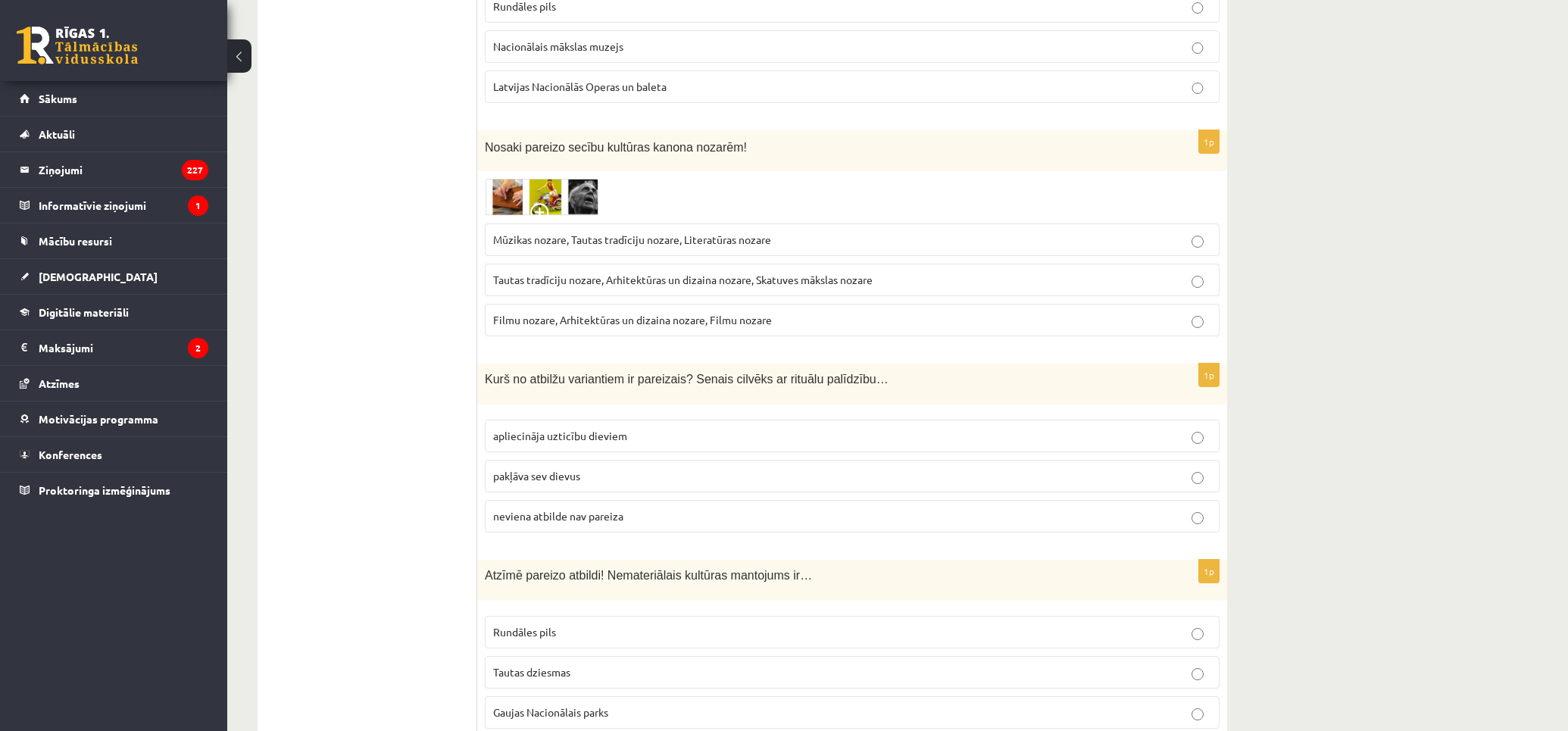
click at [592, 179] on img at bounding box center [542, 197] width 114 height 37
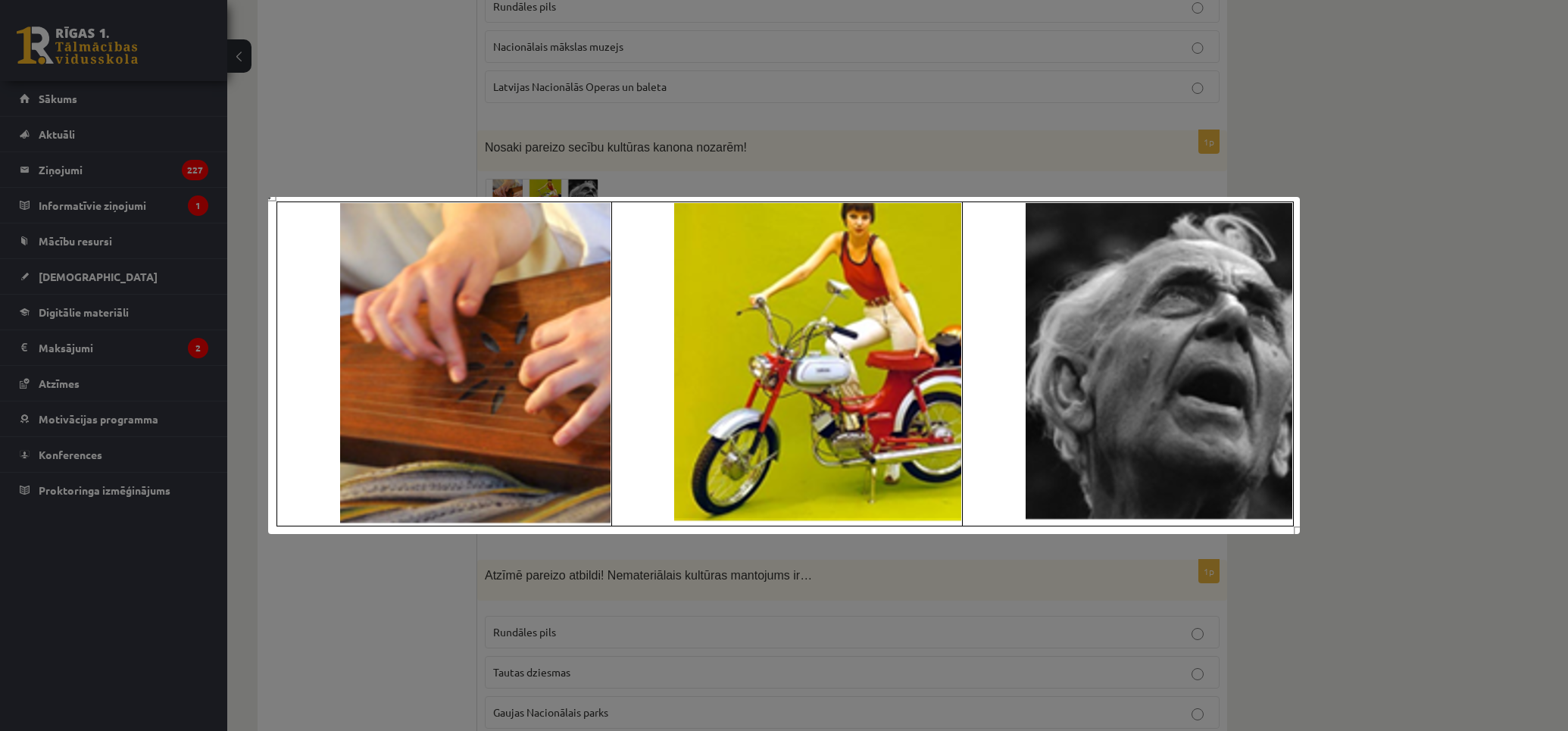
click at [592, 138] on div at bounding box center [784, 366] width 1568 height 731
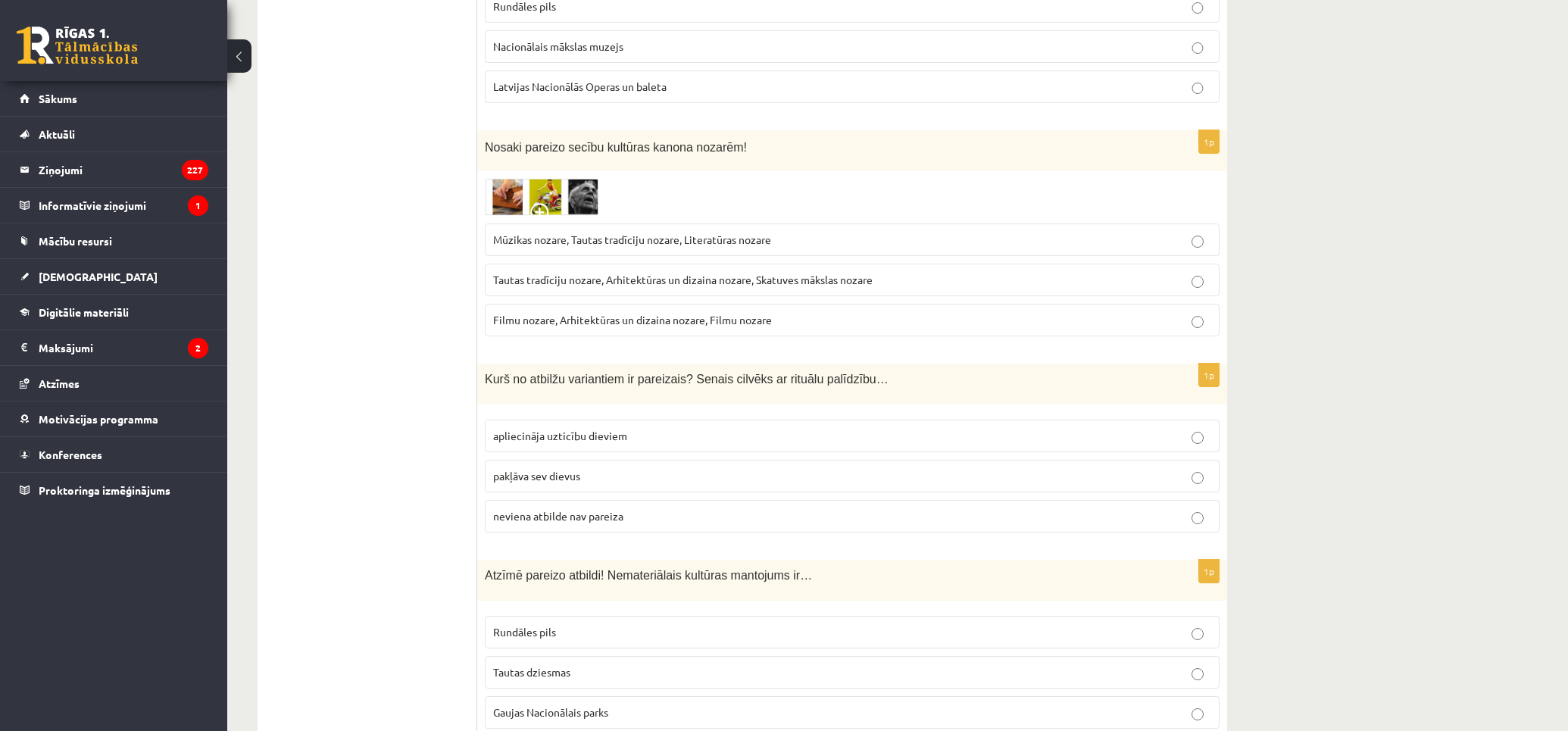
click at [811, 273] on span "Tautas tradīciju nozare, Arhitektūras un dizaina nozare, Skatuves mākslas nozare" at bounding box center [683, 279] width 380 height 13
click at [574, 179] on img at bounding box center [542, 197] width 114 height 37
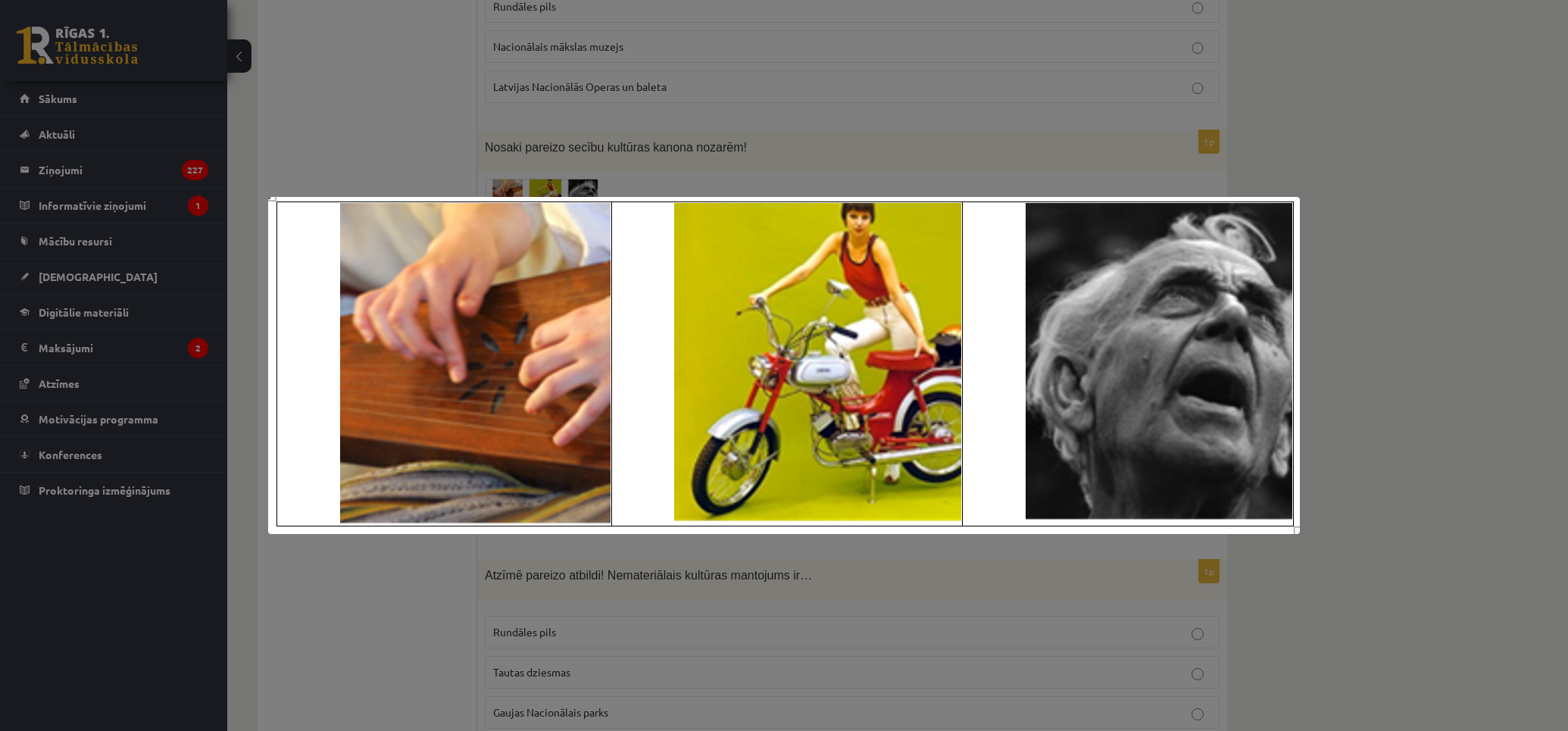
click at [464, 124] on div at bounding box center [784, 366] width 1568 height 731
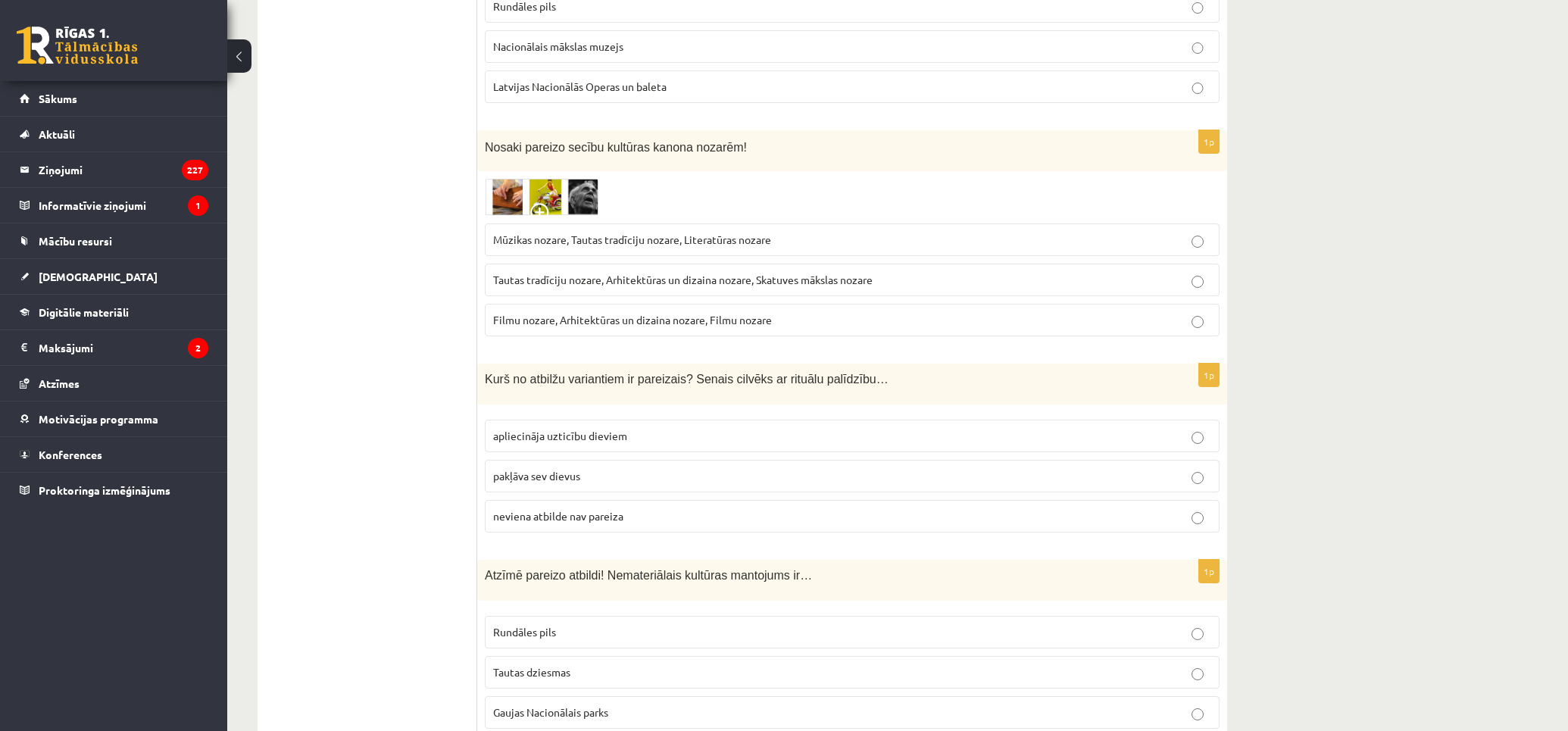
click at [550, 179] on img at bounding box center [542, 197] width 114 height 37
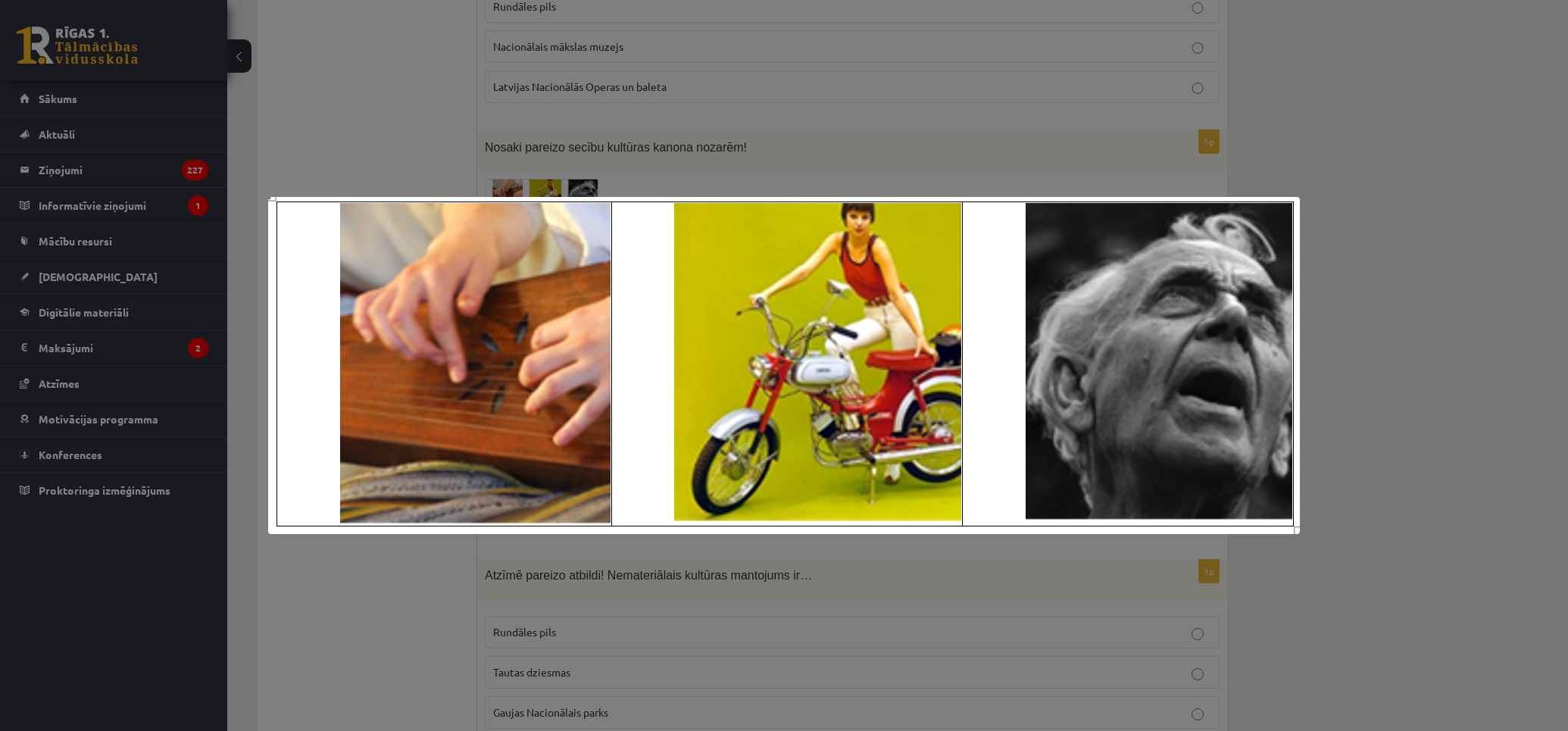
click at [631, 48] on div at bounding box center [784, 366] width 1568 height 731
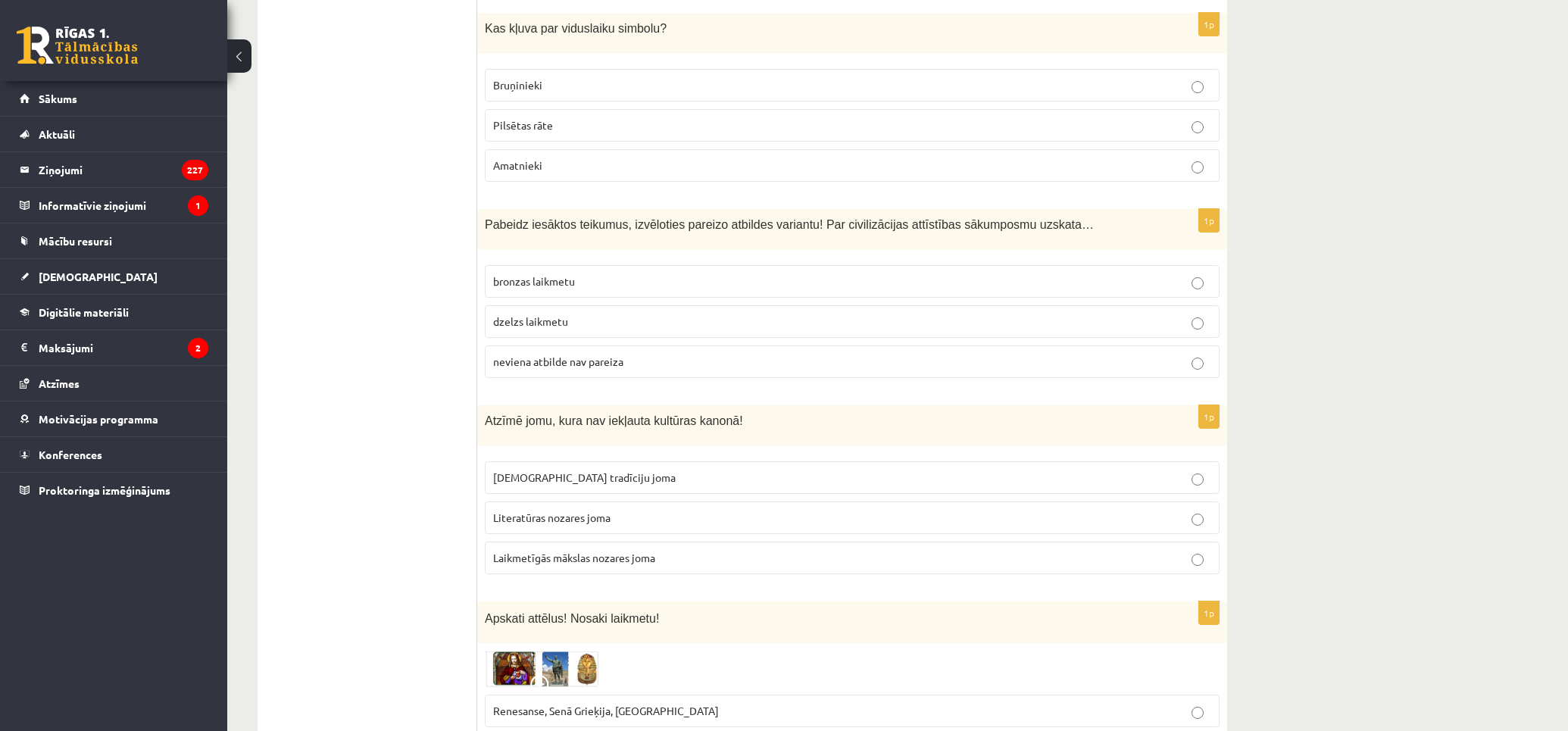
scroll to position [5925, 0]
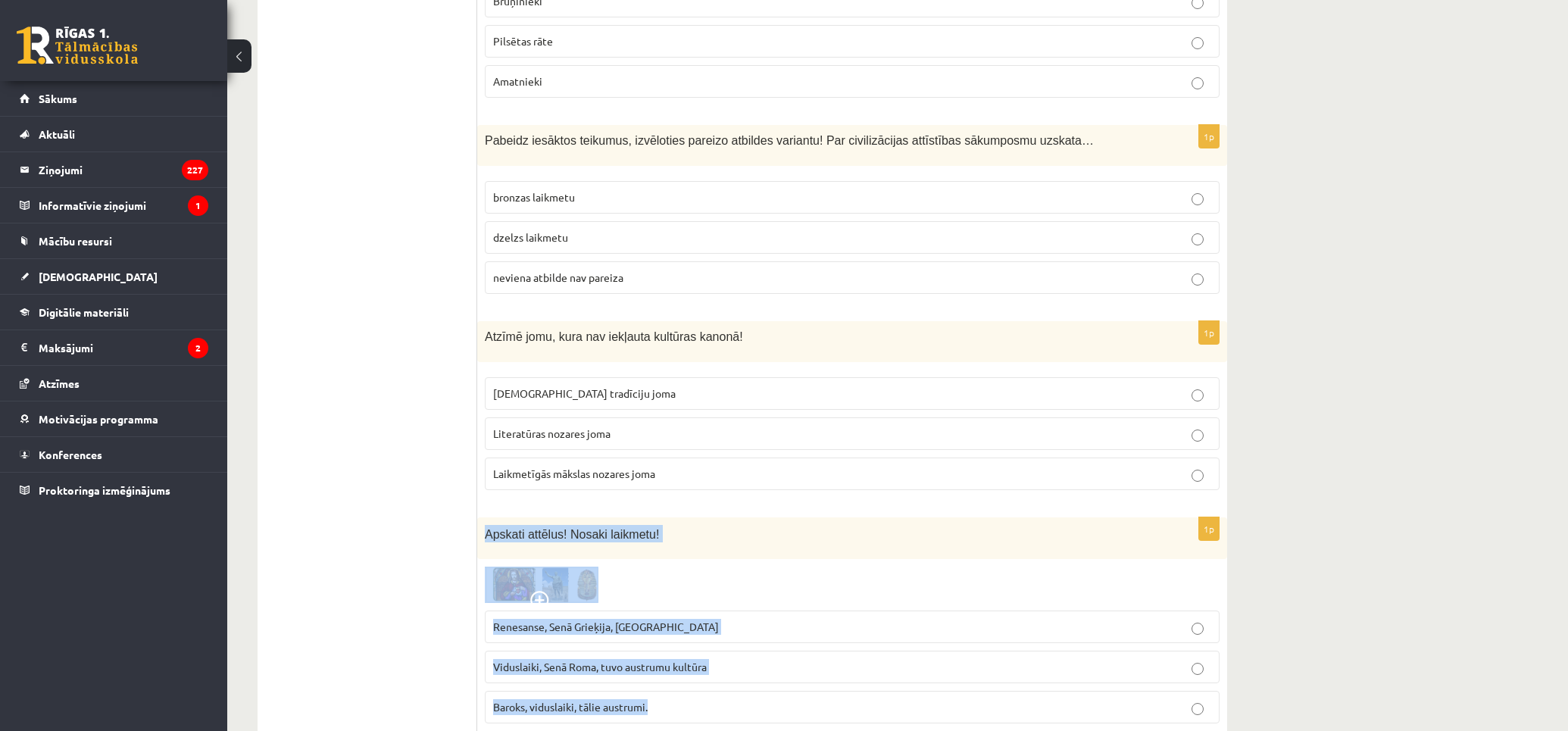
drag, startPoint x: 641, startPoint y: 571, endPoint x: 777, endPoint y: 641, distance: 153.0
click at [780, 641] on div "1p Apskati attēlus! Nosaki laikmetu! Renesanse, Senā Grieķija, Ēģipte Viduslaik…" at bounding box center [852, 626] width 750 height 218
copy div "Apskati attēlus! Nosaki laikmetu! Renesanse, Senā Grieķija, Ēģipte Viduslaiki, …"
click at [592, 566] on img at bounding box center [542, 584] width 114 height 36
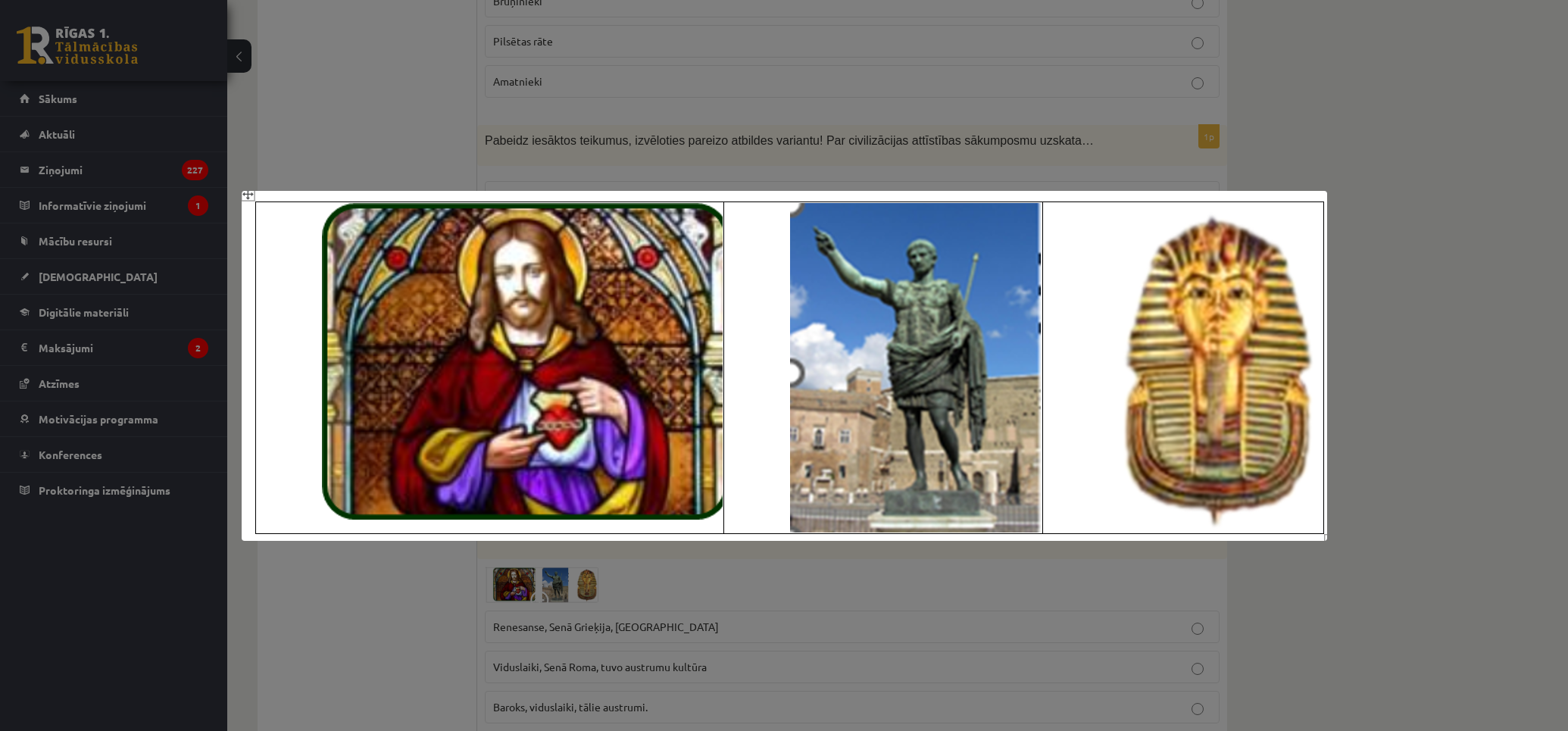
click at [376, 589] on div at bounding box center [784, 366] width 1568 height 731
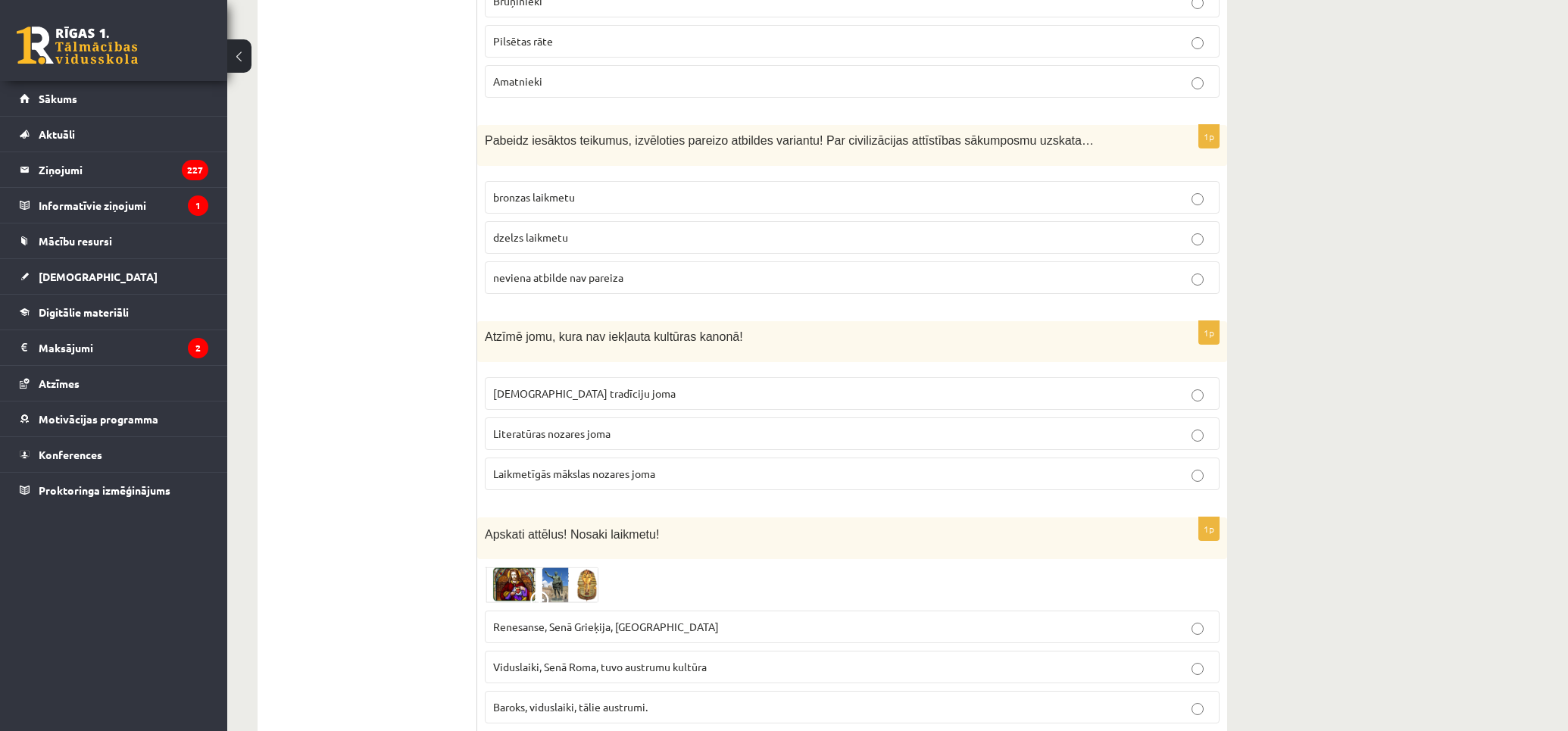
click at [702, 651] on label "Viduslaiki, Senā Roma, tuvo austrumu kultūra" at bounding box center [852, 667] width 735 height 32
click at [536, 566] on img at bounding box center [542, 584] width 114 height 36
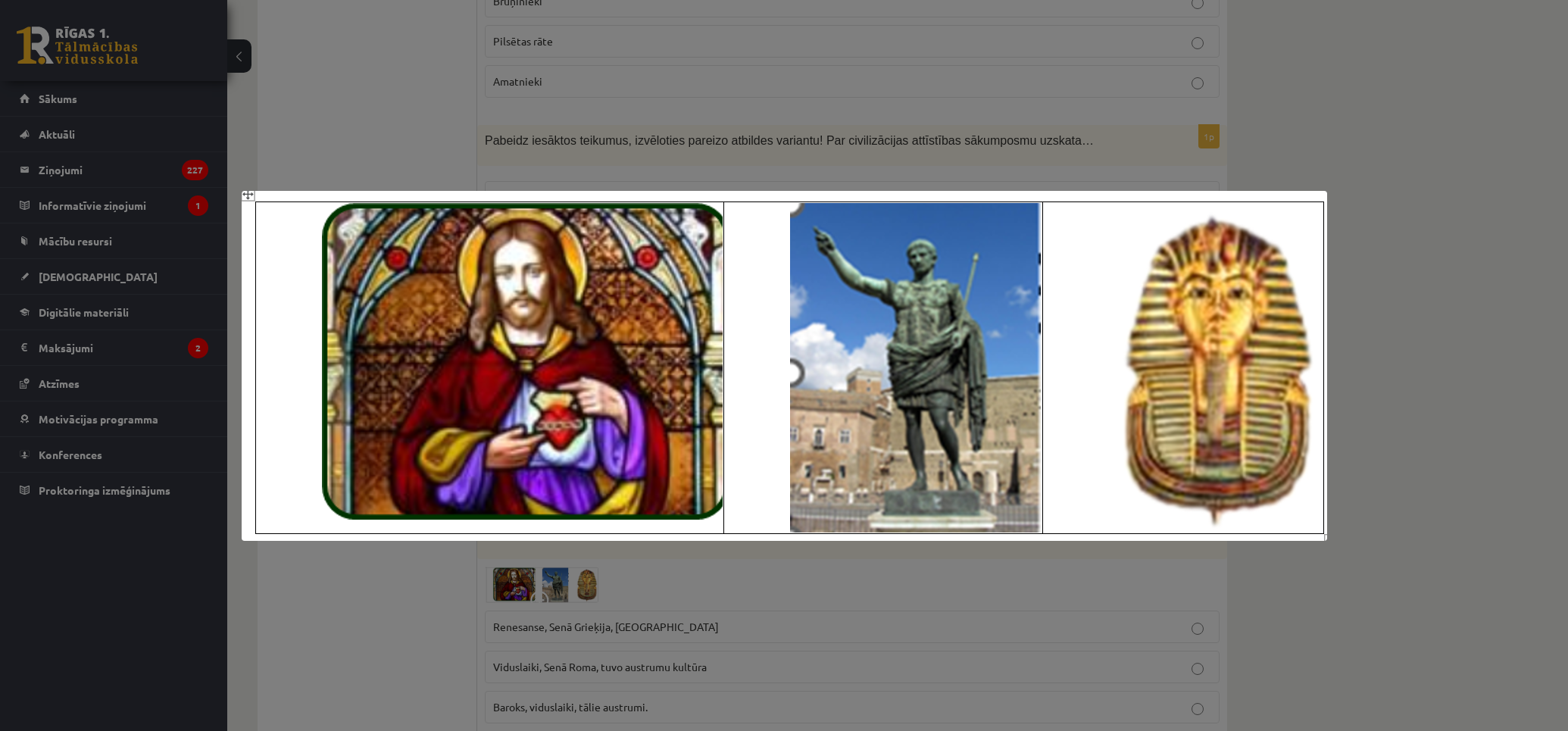
click at [388, 644] on div at bounding box center [784, 366] width 1568 height 731
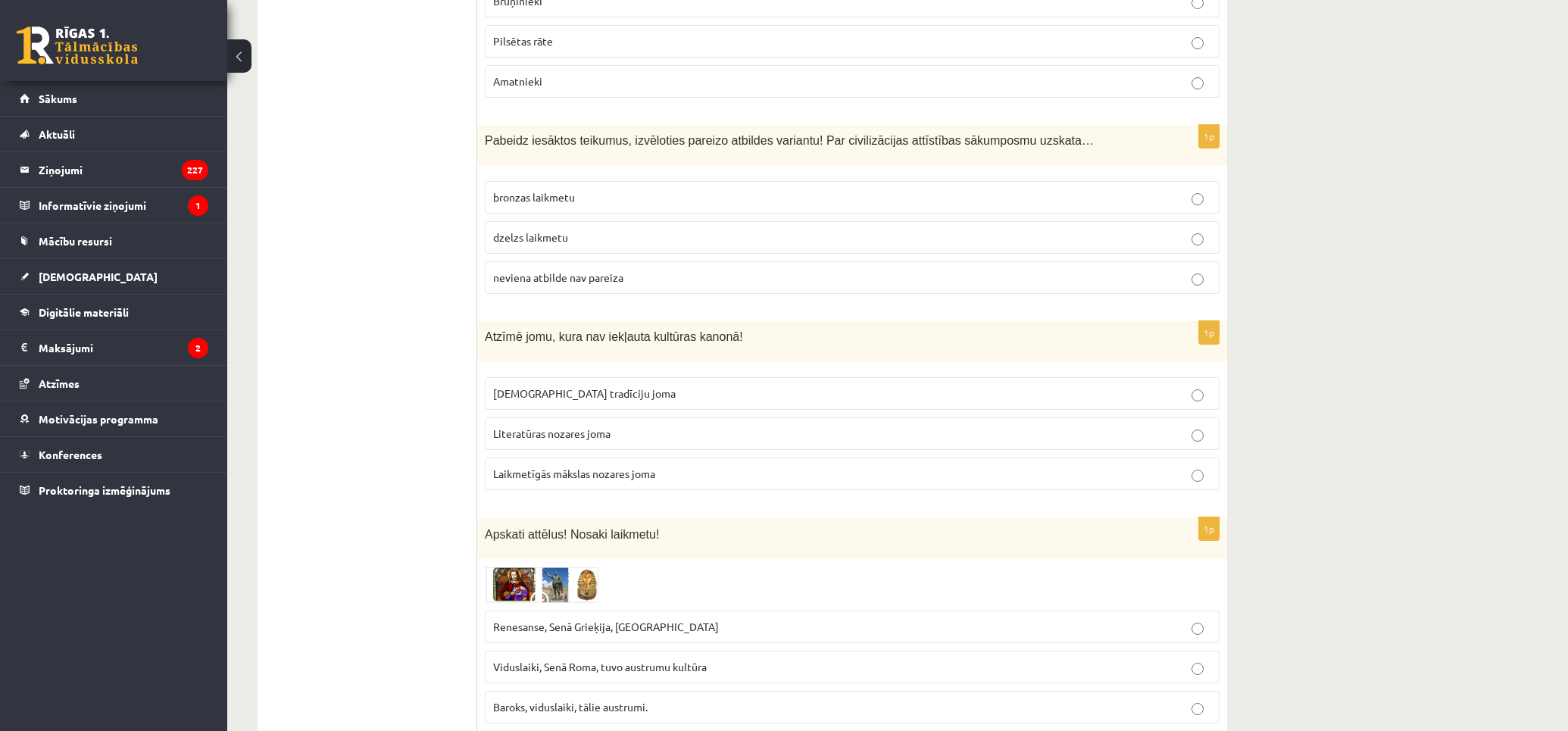
click at [577, 566] on img at bounding box center [542, 584] width 114 height 36
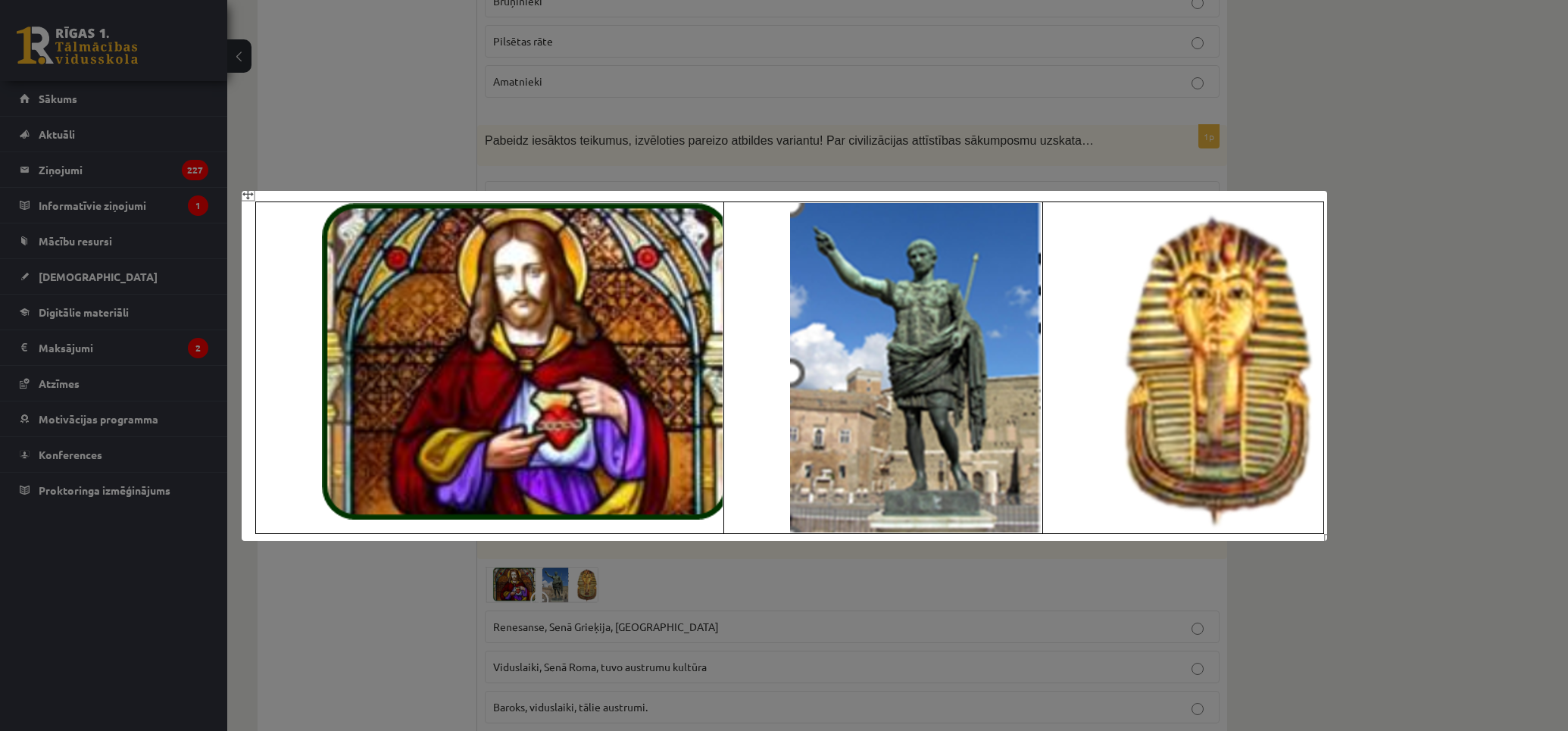
click at [447, 609] on div at bounding box center [784, 366] width 1568 height 731
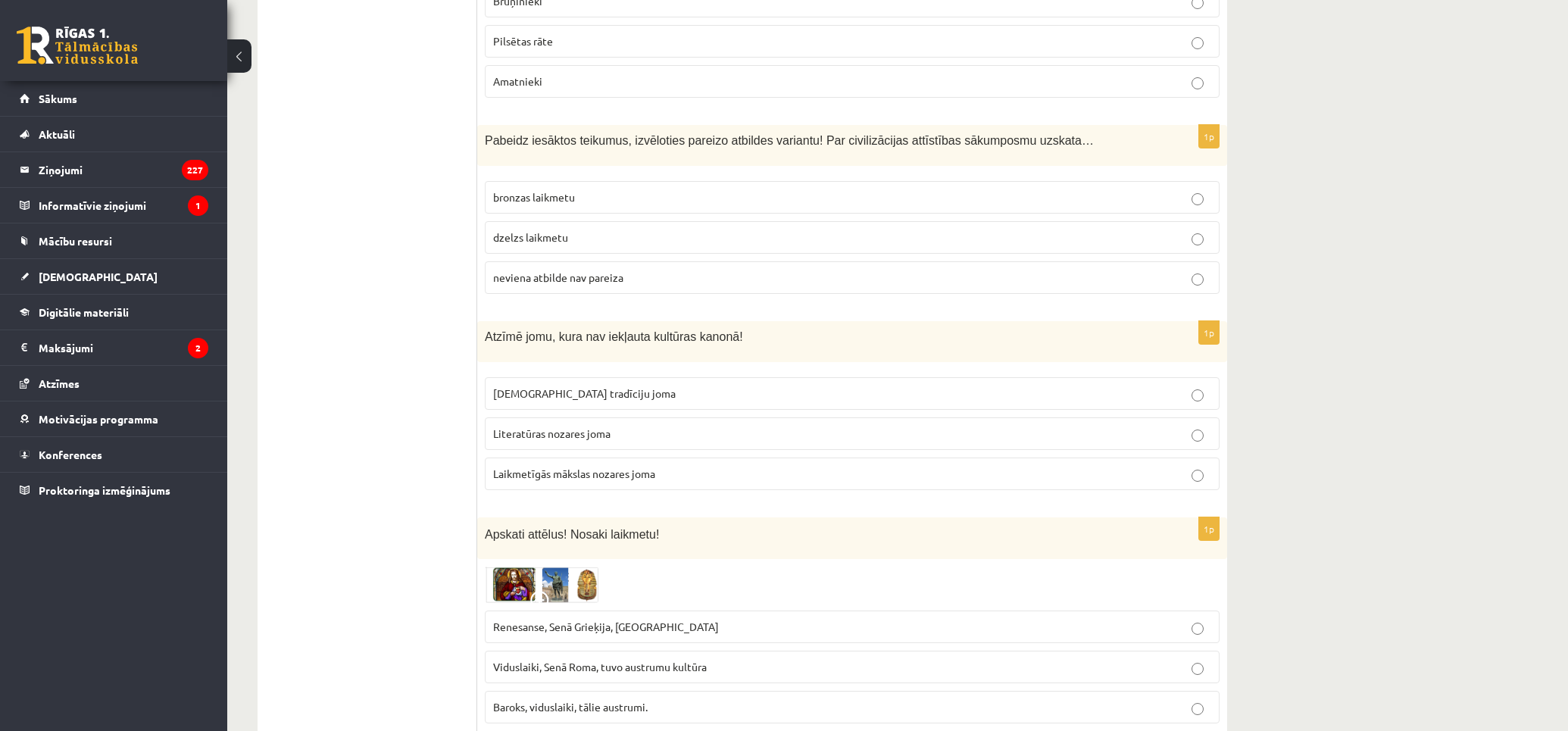
click at [702, 618] on p "Renesanse, Senā Grieķija, Ēģipte" at bounding box center [852, 626] width 718 height 16
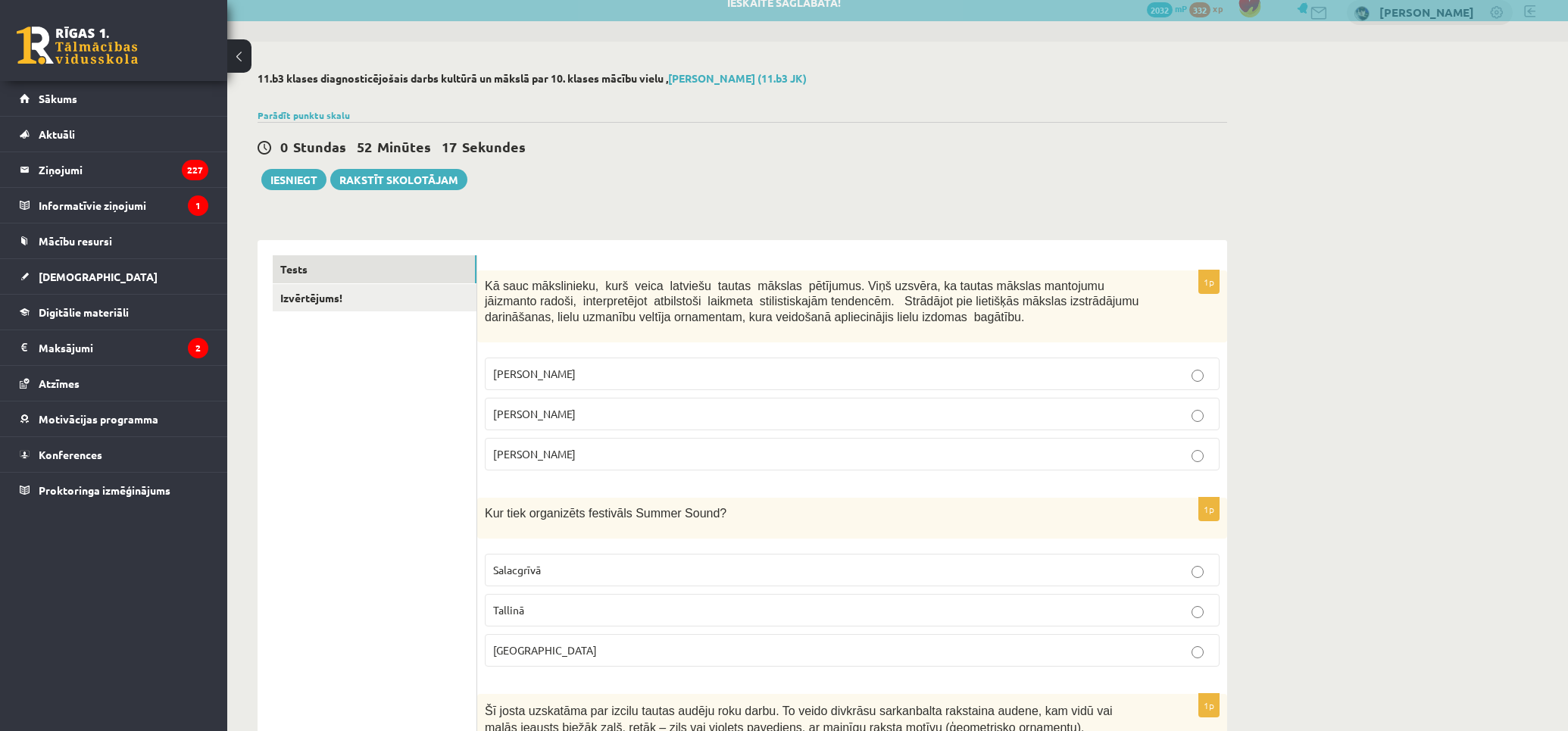
scroll to position [0, 0]
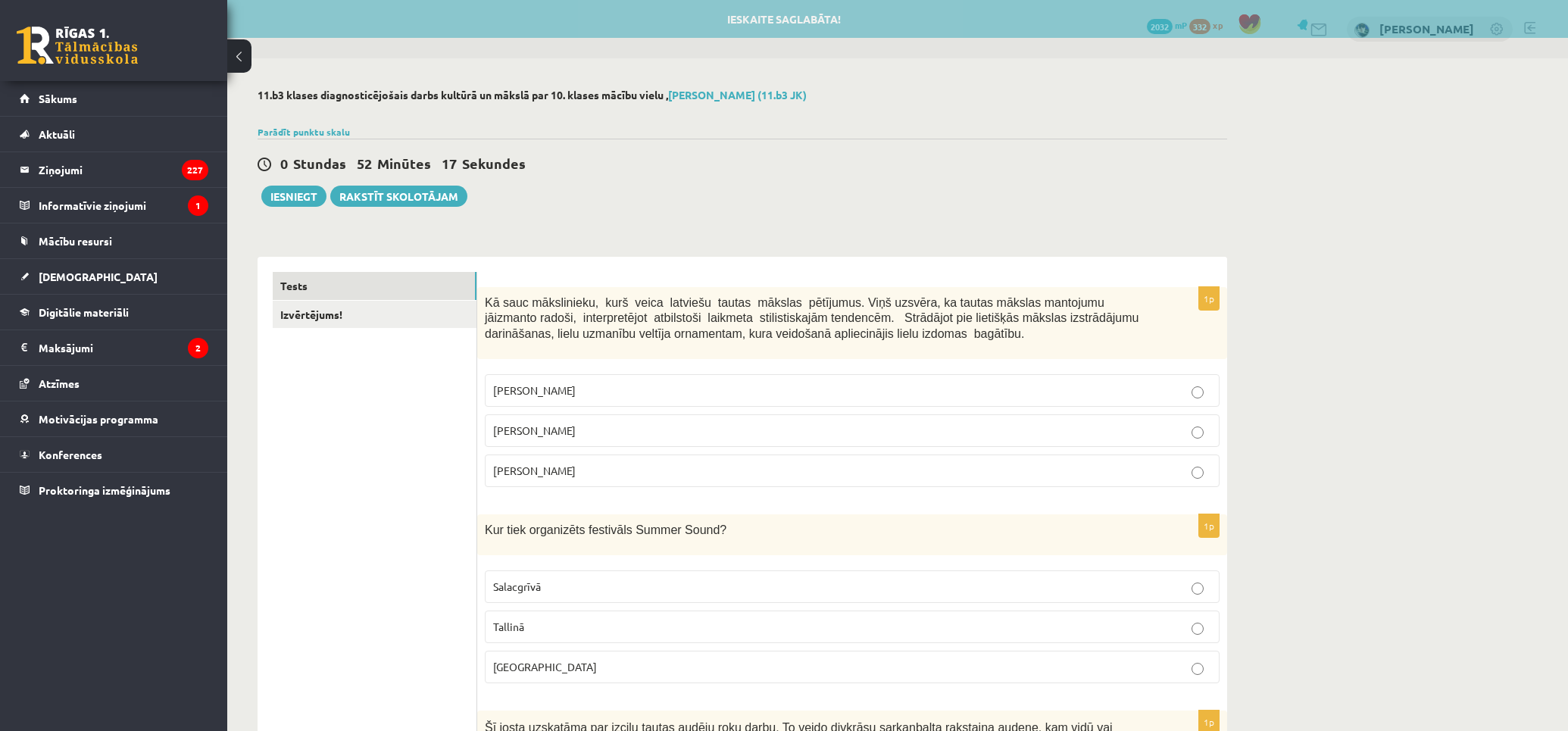
drag, startPoint x: 358, startPoint y: 455, endPoint x: 353, endPoint y: 199, distance: 256.0
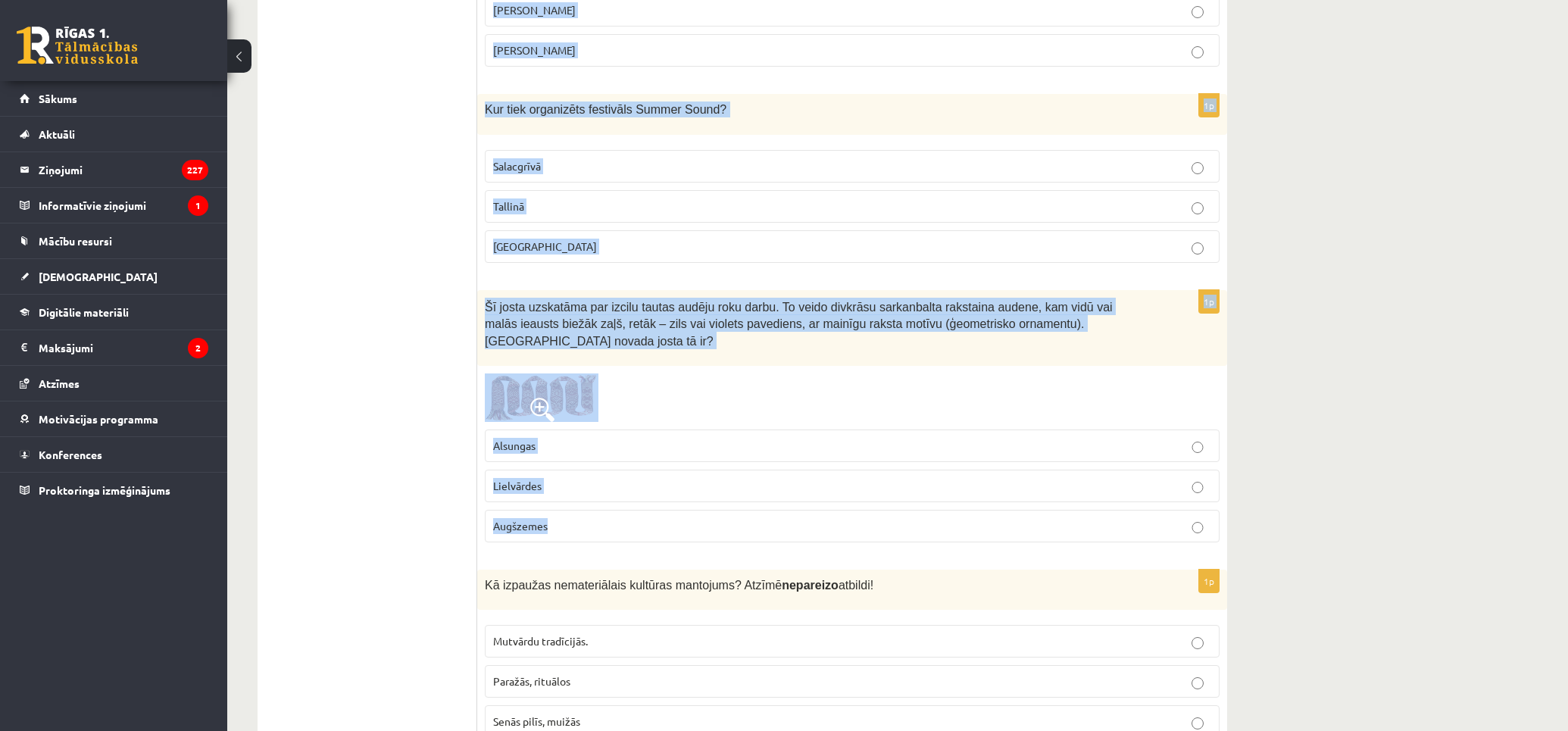
scroll to position [505, 0]
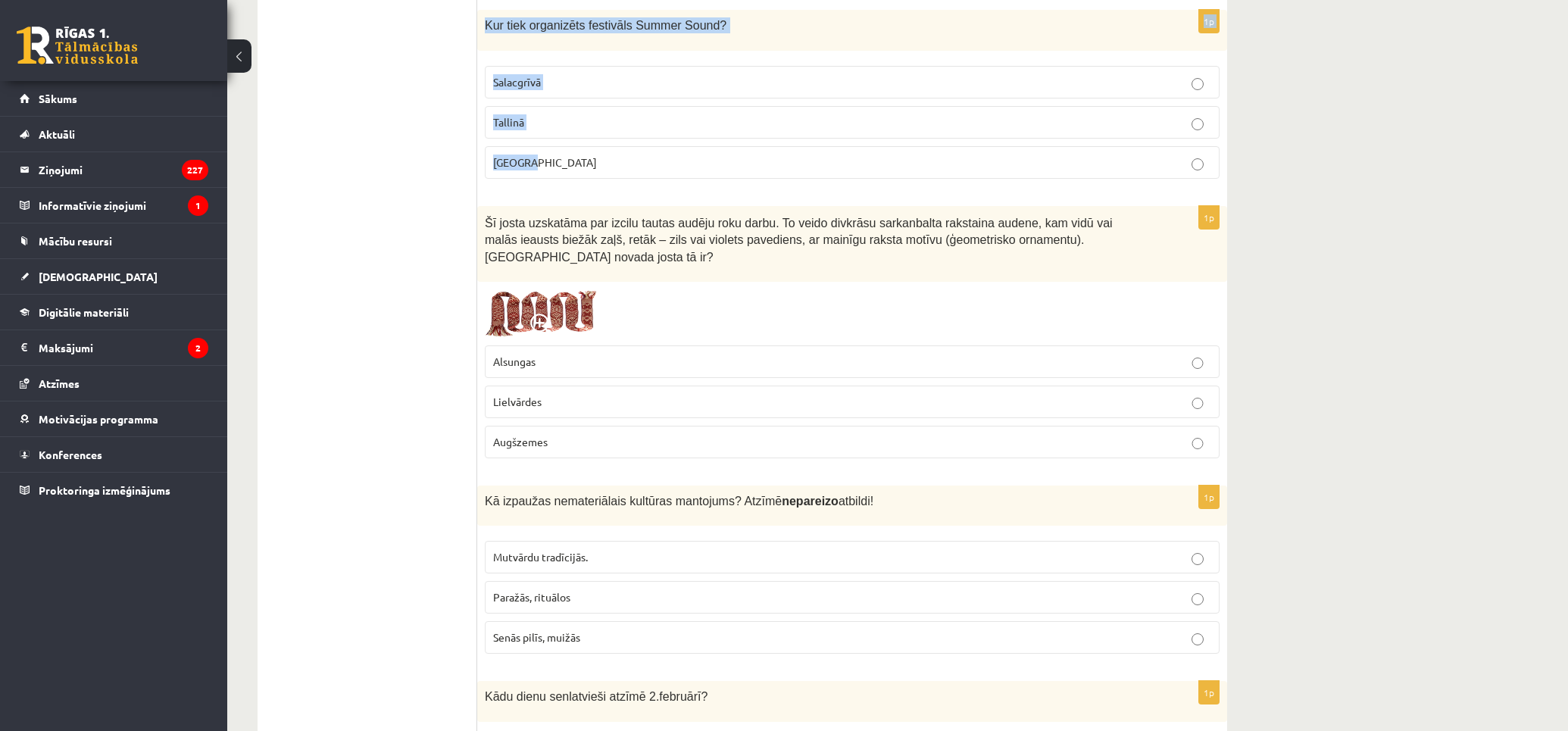
drag, startPoint x: 481, startPoint y: 300, endPoint x: 939, endPoint y: 161, distance: 478.6
copy form "Kā sauc mākslinieku, kurš veica latviešu tautas mākslas pētījumus. Viņš uzsvēra…"
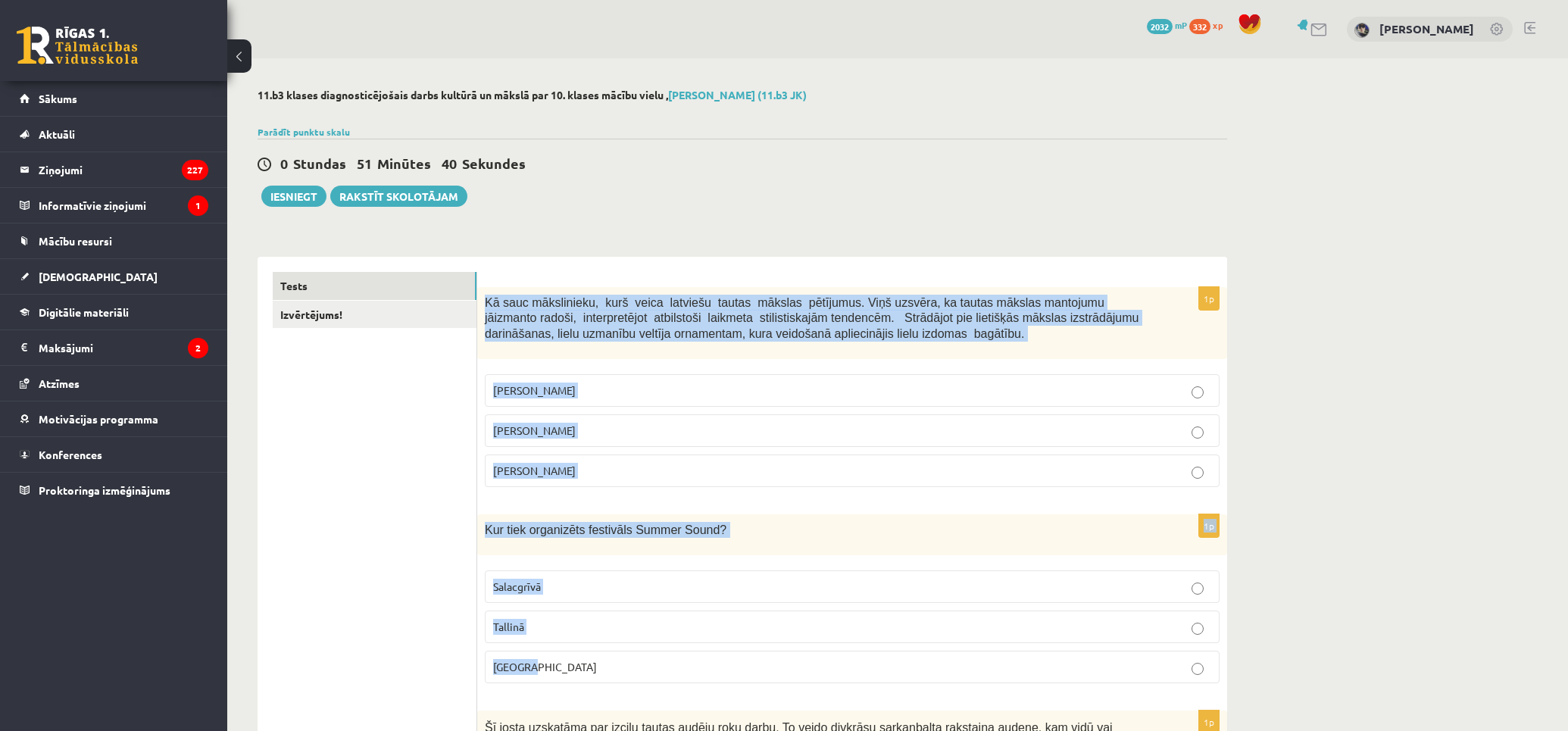
click at [702, 436] on p "Jūlijs Madernieks" at bounding box center [852, 430] width 718 height 16
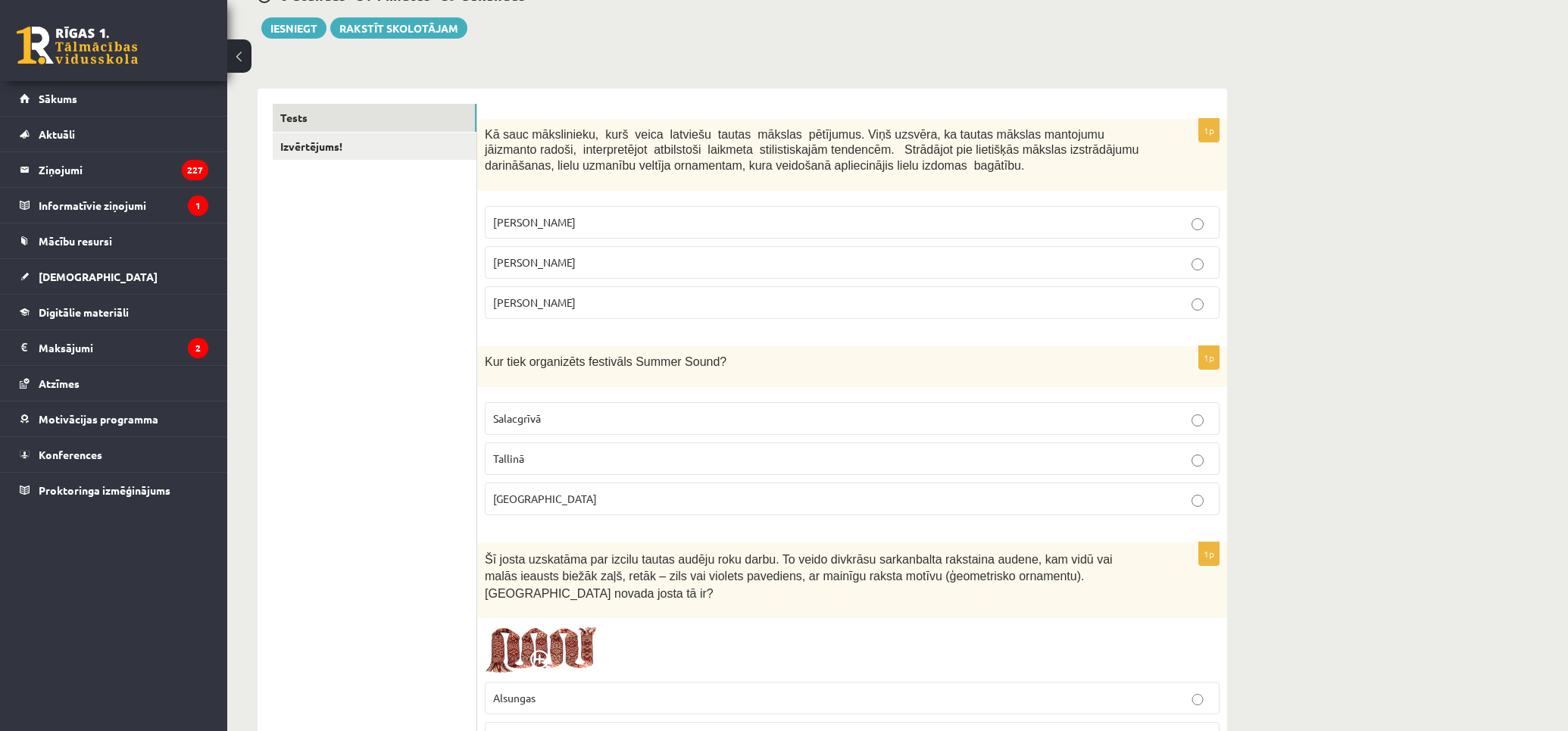
click at [671, 493] on p "Liepājā" at bounding box center [852, 498] width 718 height 16
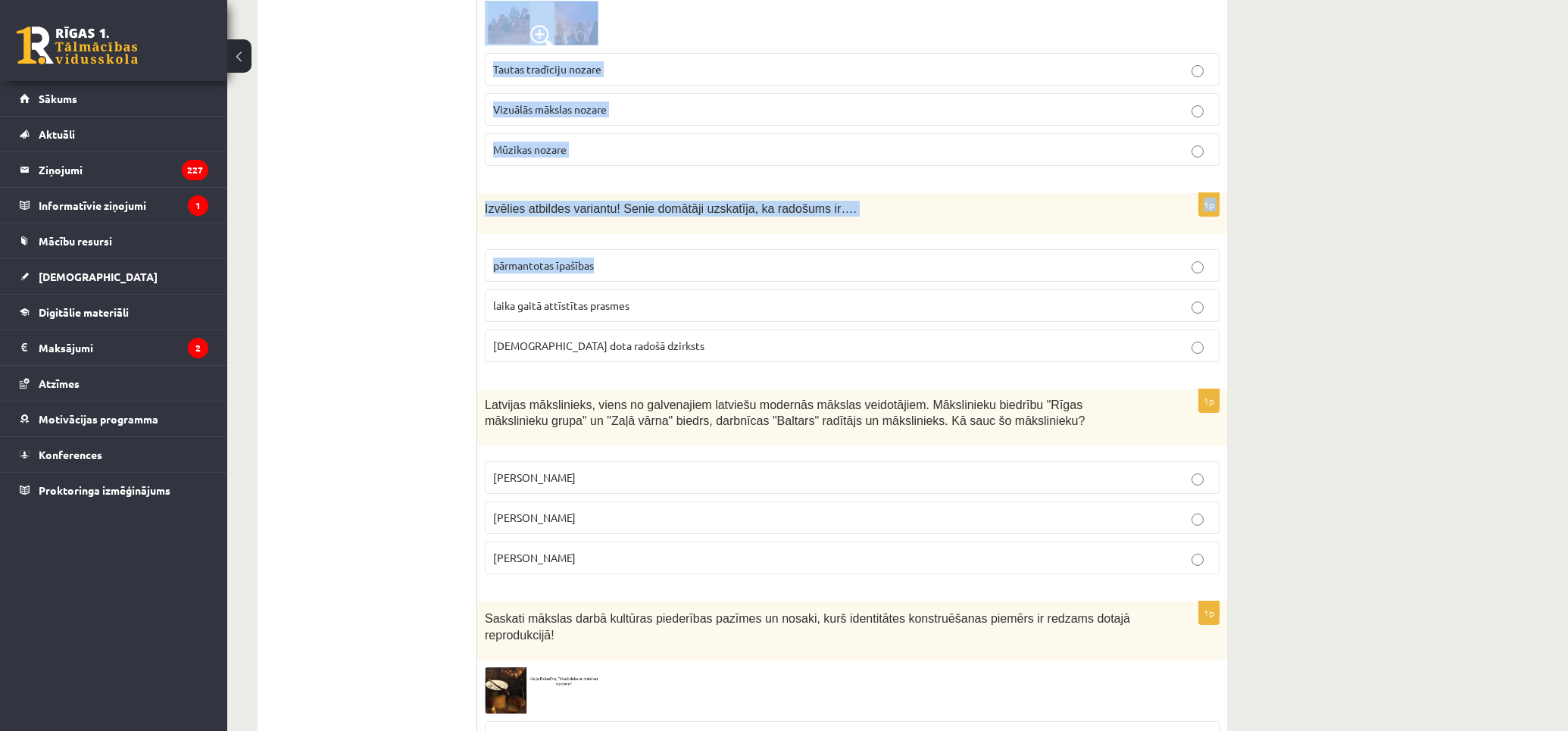
scroll to position [1094, 0]
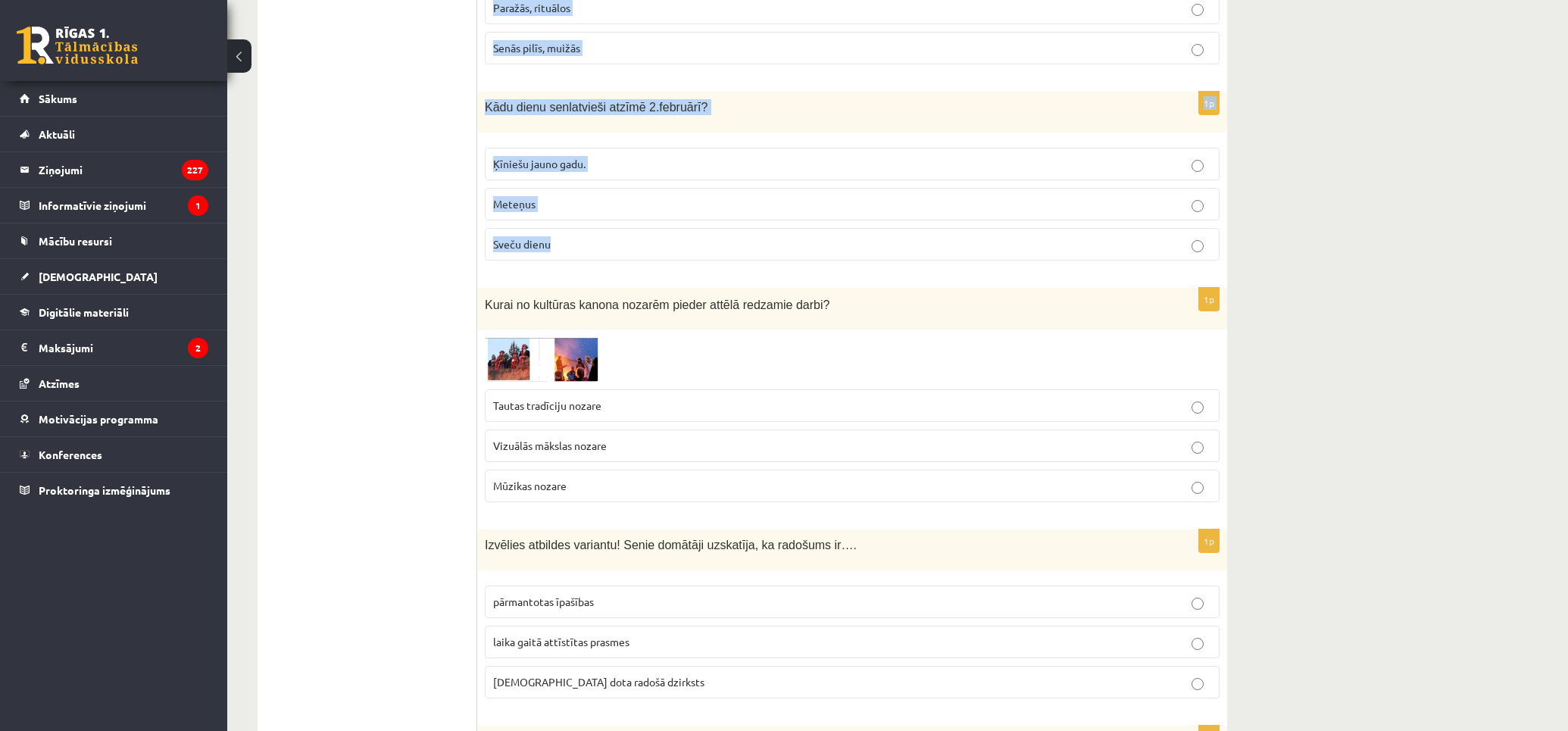
drag, startPoint x: 583, startPoint y: 350, endPoint x: 846, endPoint y: 214, distance: 296.1
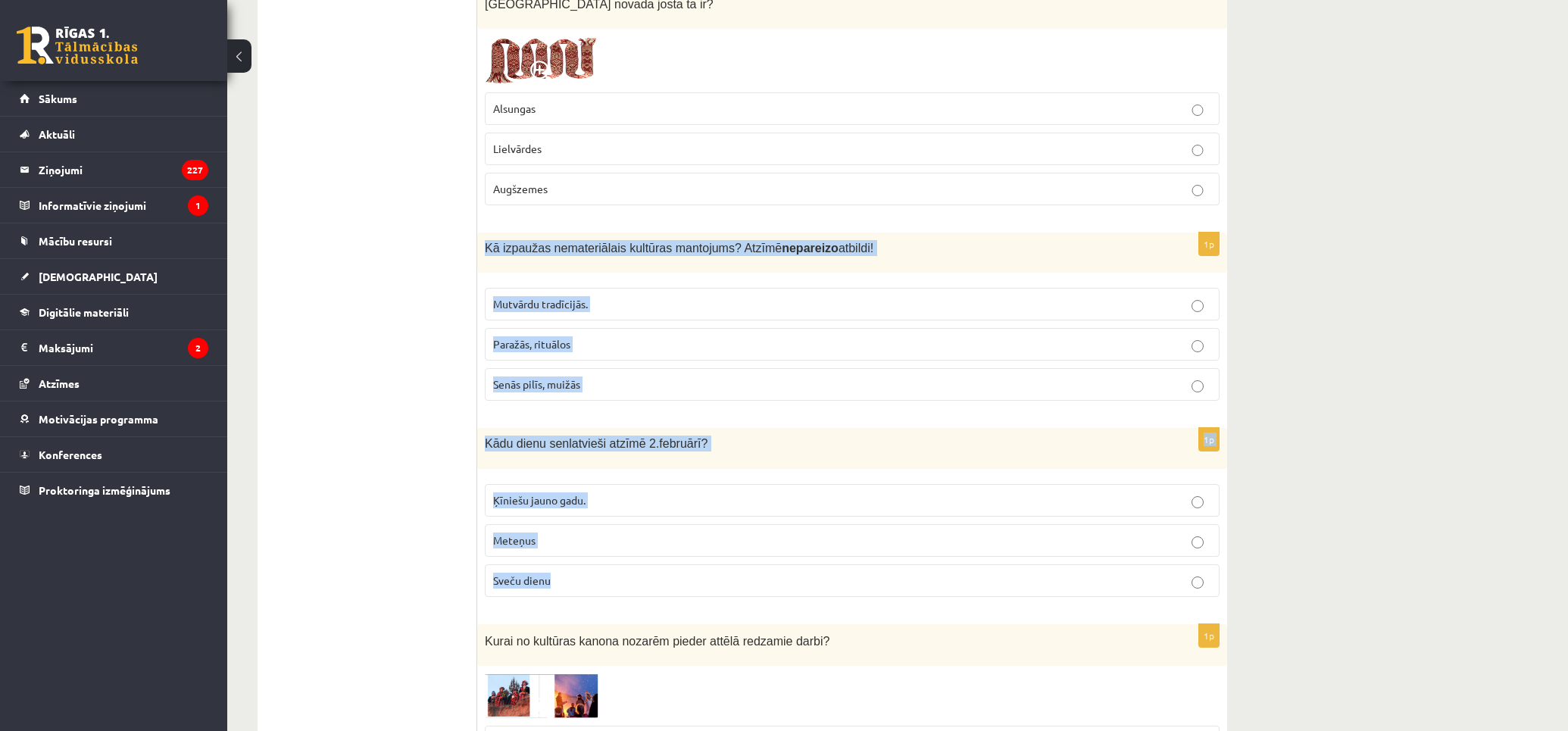
scroll to position [588, 0]
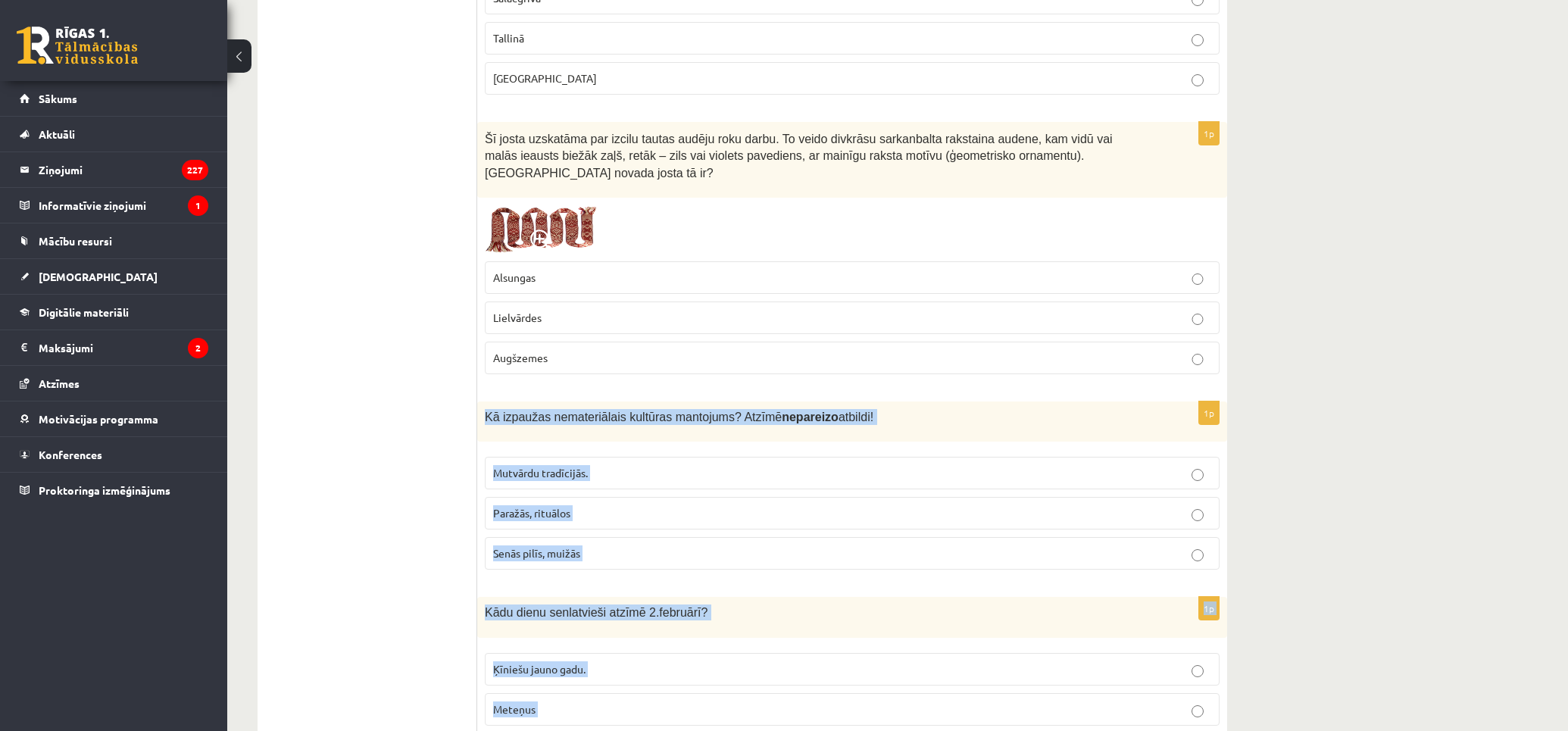
copy form "Kā izpaužas nemateriālais kultūras mantojums? Atzīmē nepareizo atbildi! Mutvārd…"
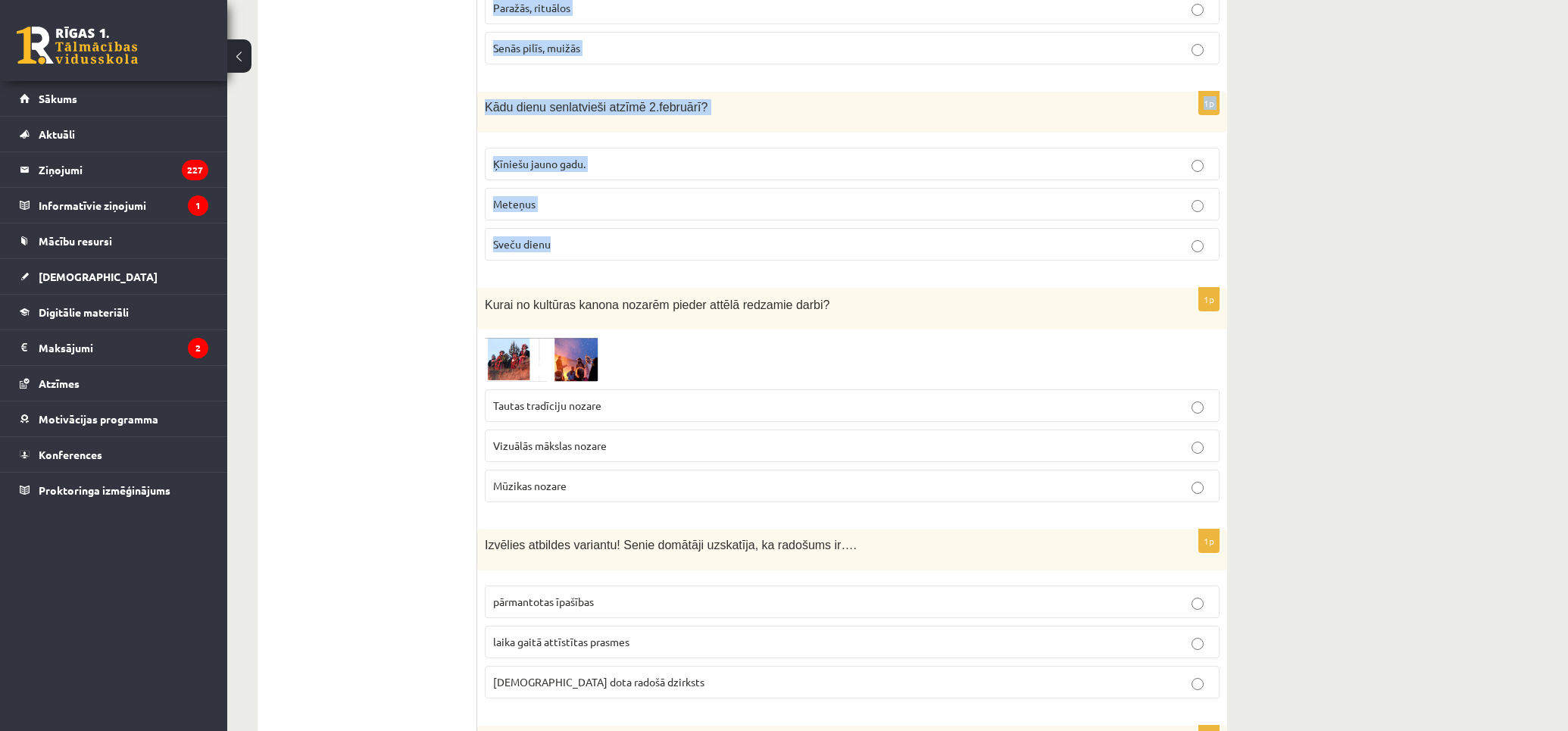
scroll to position [925, 0]
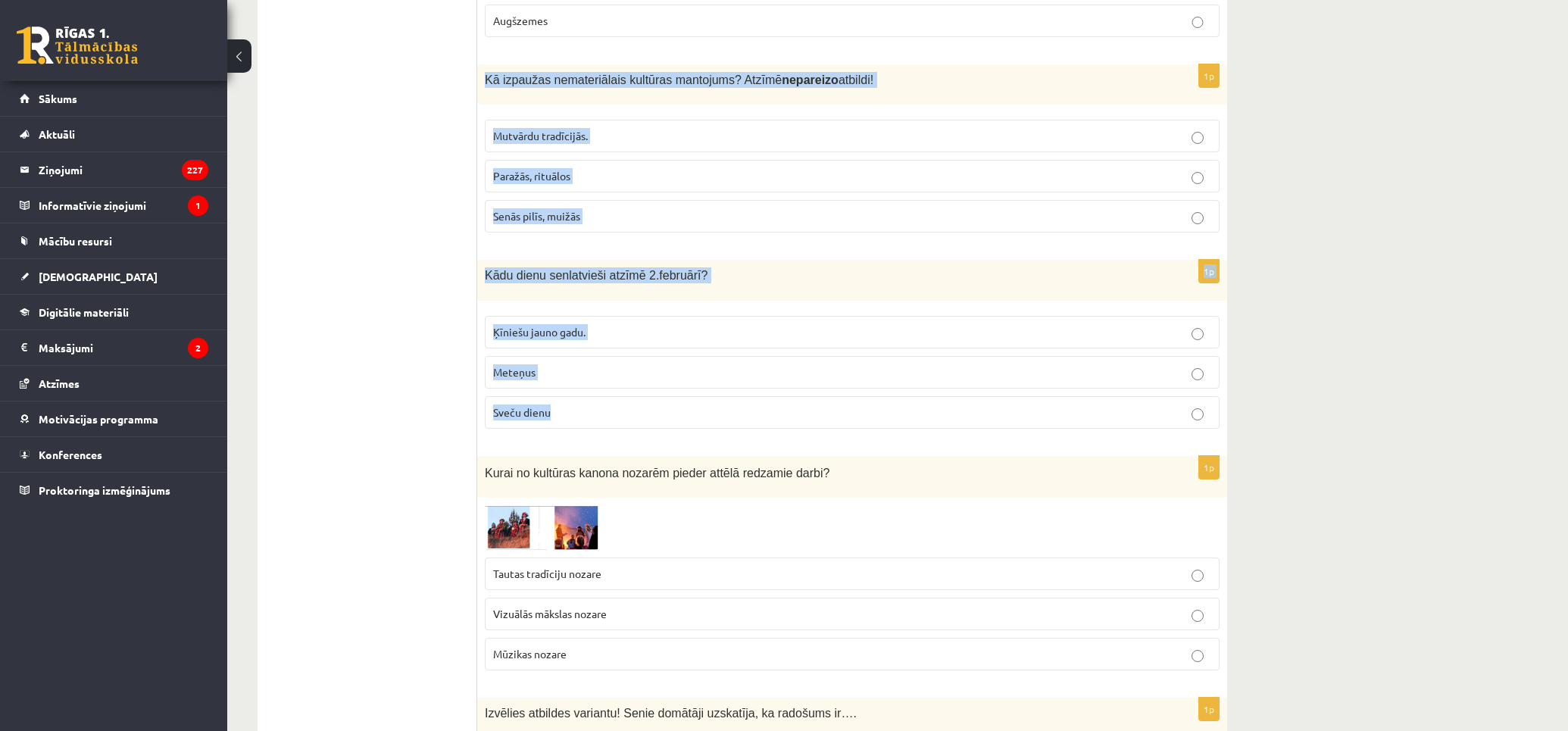
click at [1068, 404] on p "Sveču dienu" at bounding box center [852, 412] width 718 height 16
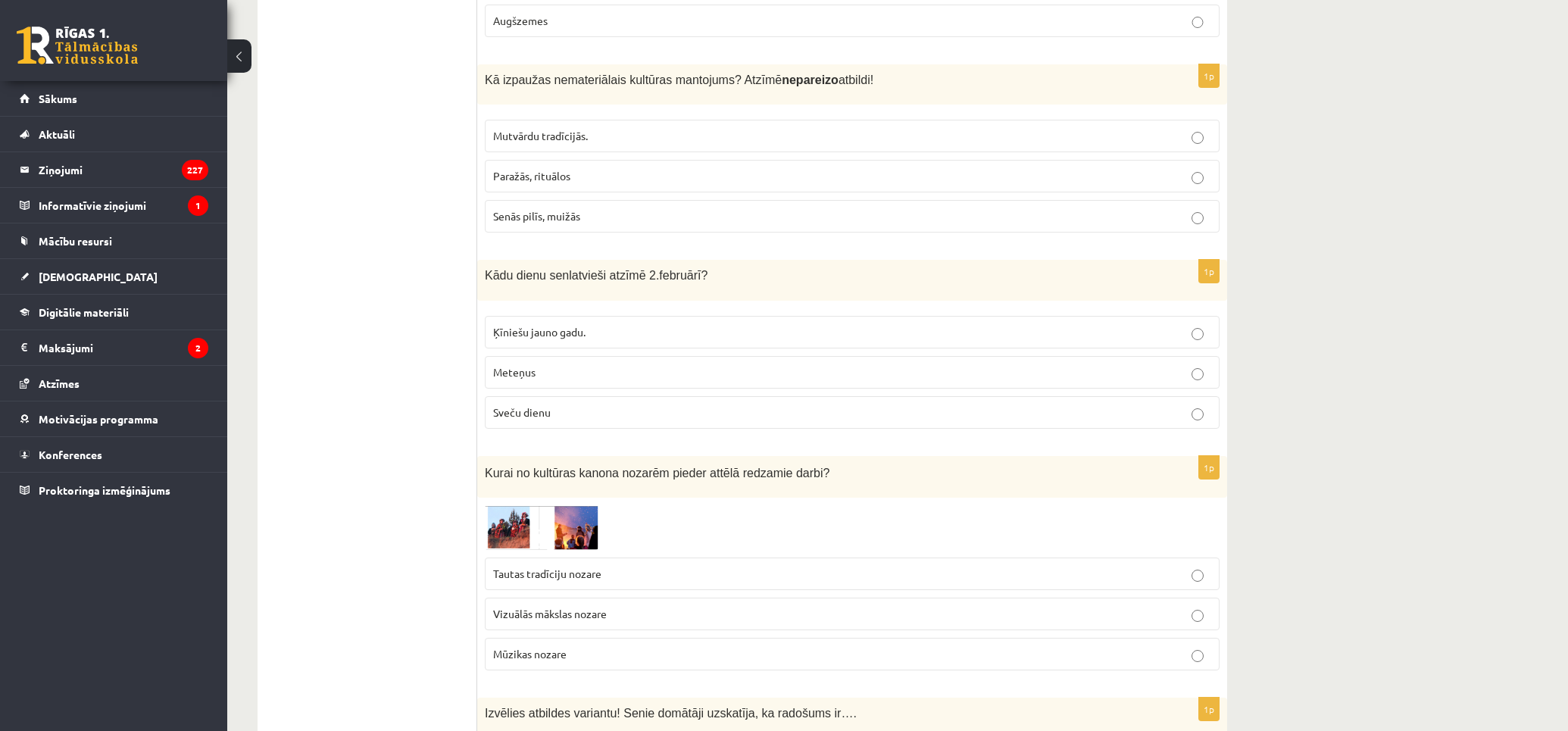
click at [1096, 208] on p "Senās pilīs, muižās" at bounding box center [852, 216] width 718 height 16
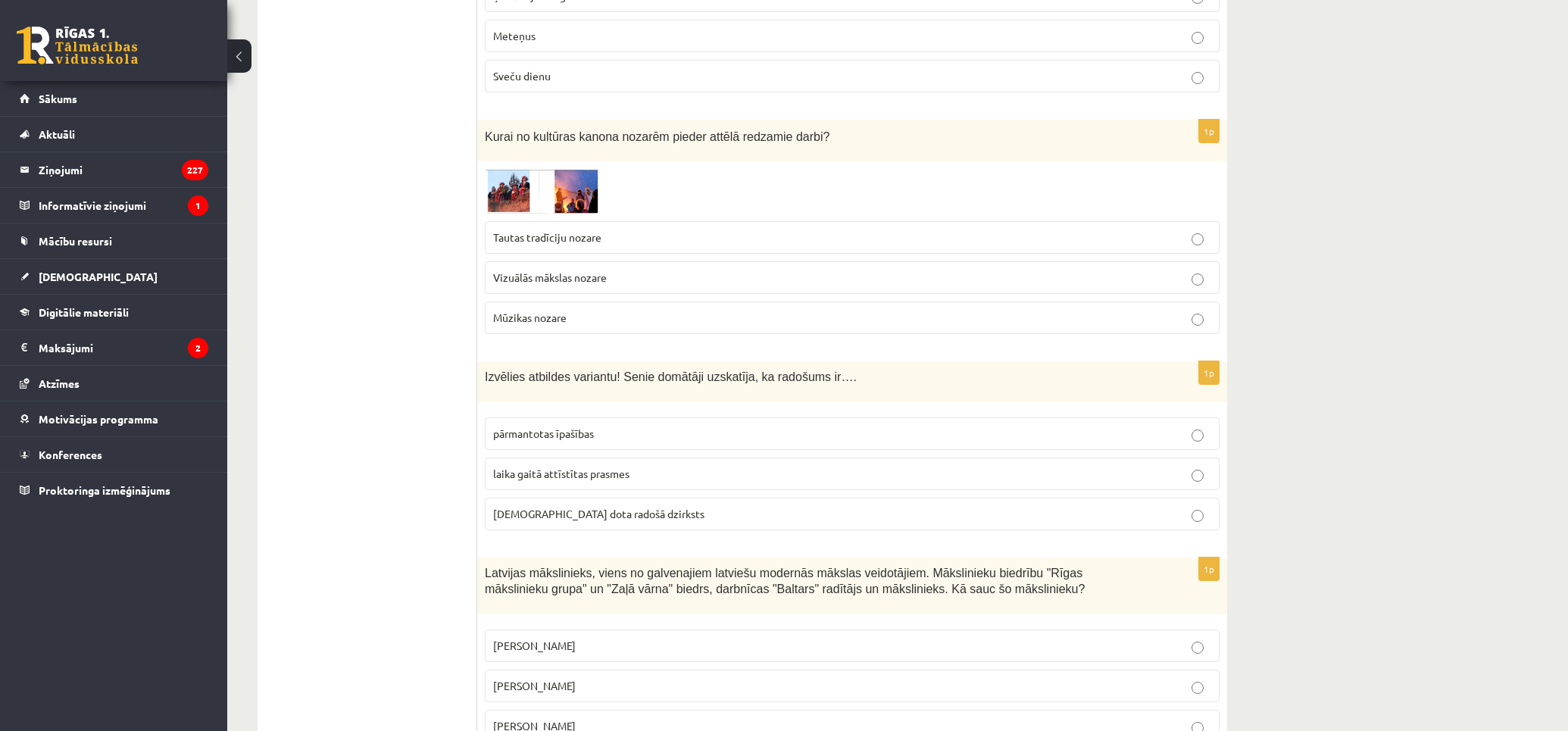
scroll to position [1346, 0]
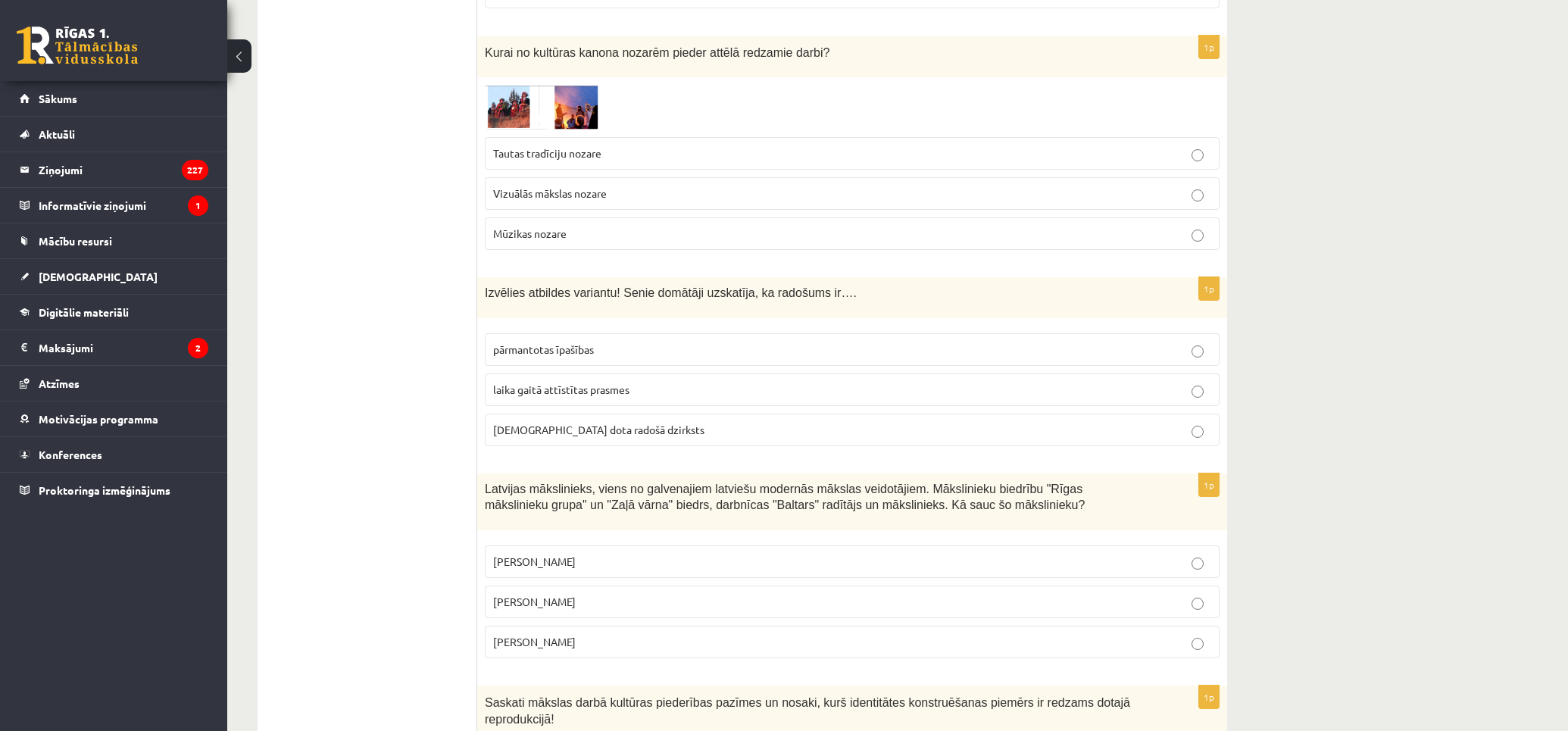
drag, startPoint x: 474, startPoint y: 277, endPoint x: 647, endPoint y: 304, distance: 175.1
click at [480, 277] on div "Izvēlies atbildes variantu! Senie domātāji uzskatīja, ka radošums ir…." at bounding box center [852, 297] width 750 height 41
drag, startPoint x: 483, startPoint y: 271, endPoint x: 493, endPoint y: 273, distance: 10.2
click at [493, 277] on div "Izvēlies atbildes variantu! Senie domātāji uzskatīja, ka radošums ir…." at bounding box center [852, 297] width 750 height 41
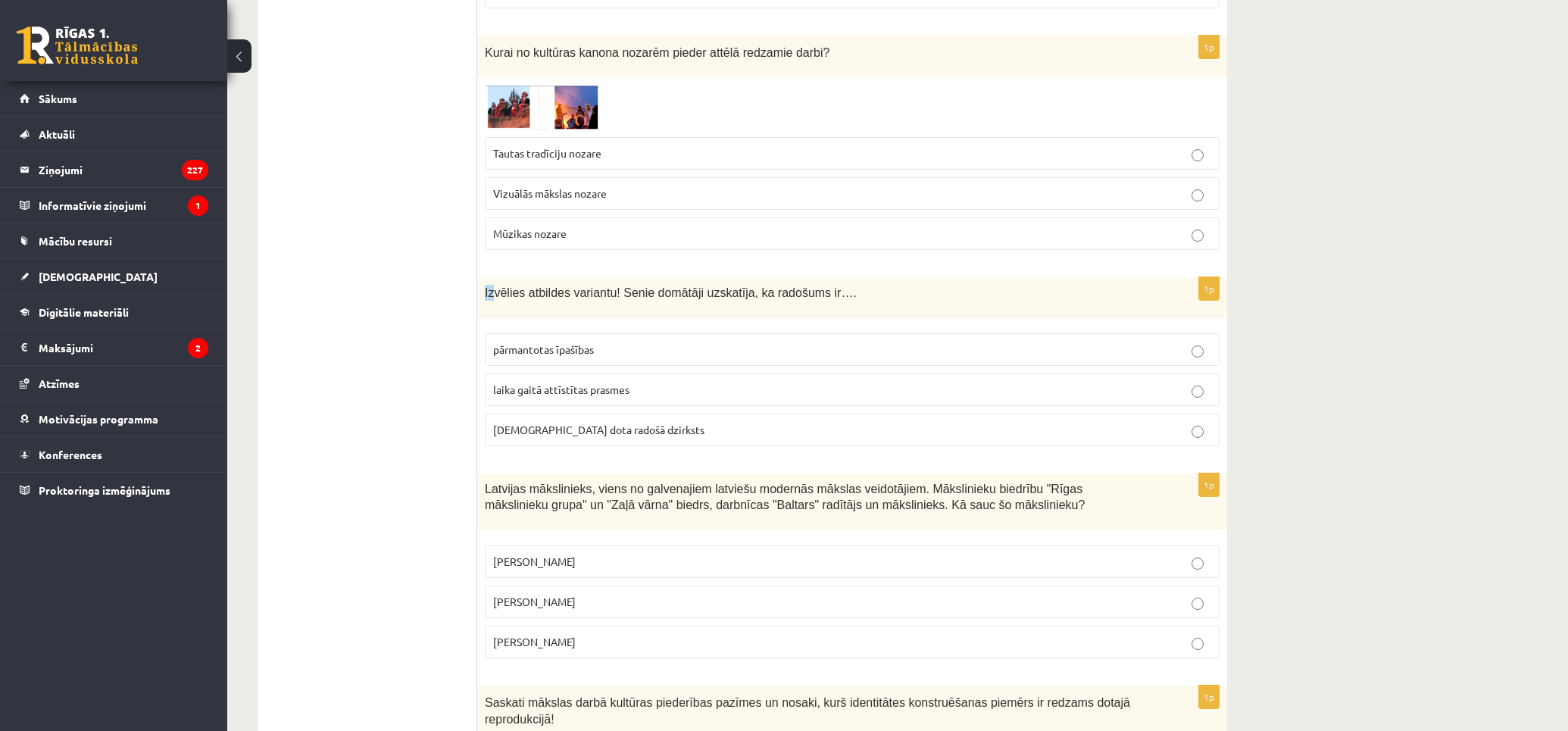
click at [493, 286] on span "Izvēlies atbildes variantu! Senie domātāji uzskatīja, ka radošums ir…." at bounding box center [670, 293] width 372 height 13
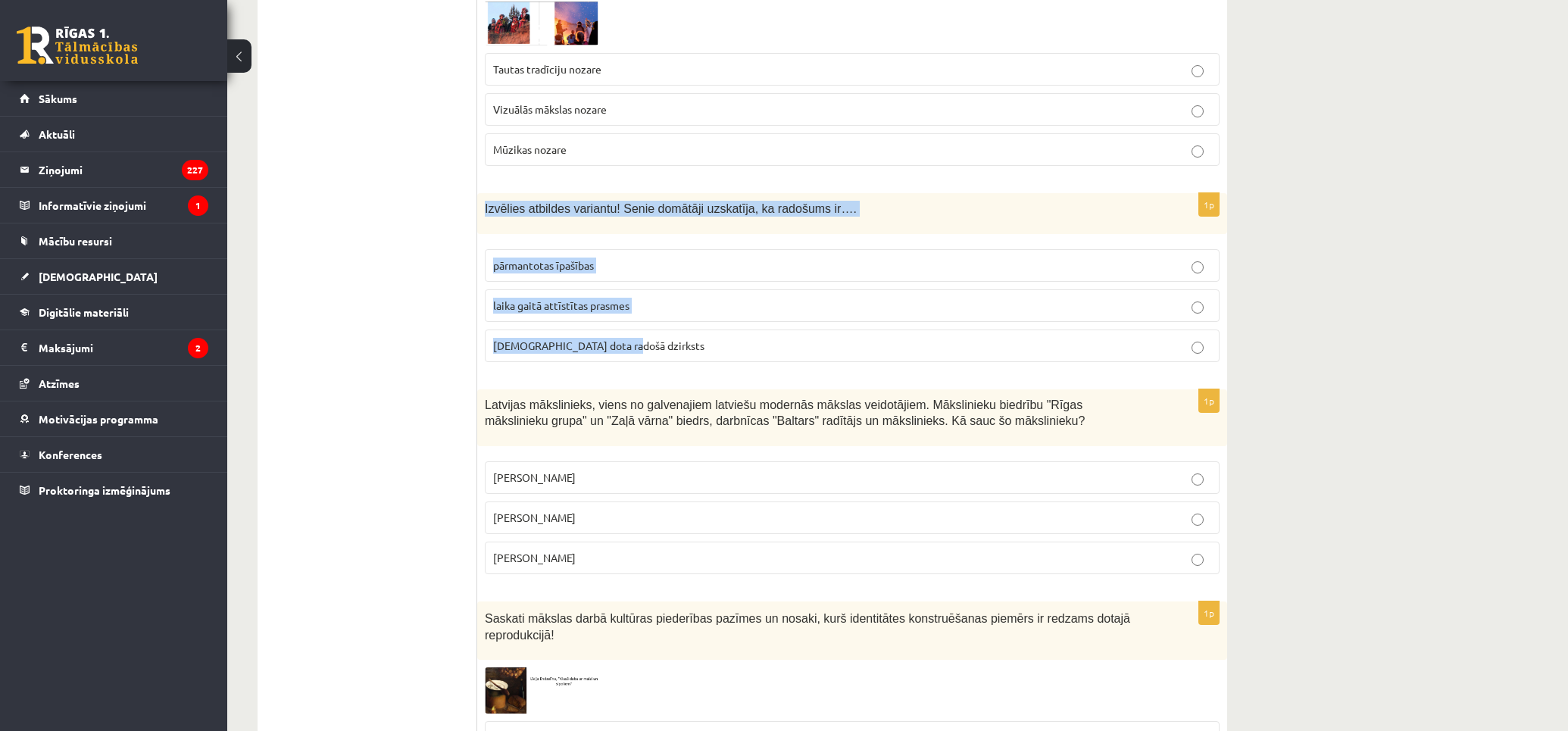
scroll to position [1767, 0]
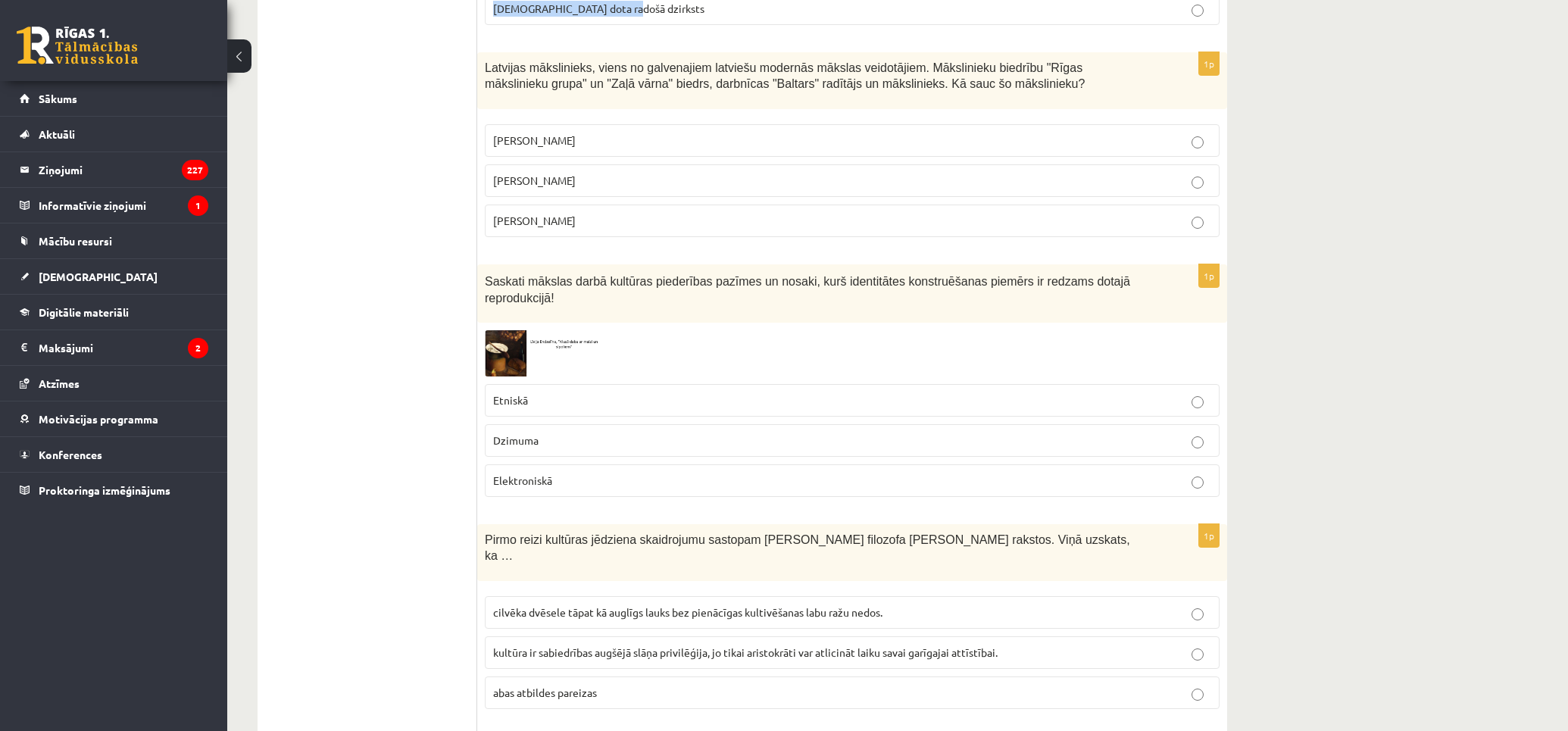
drag, startPoint x: 485, startPoint y: 275, endPoint x: 1042, endPoint y: 218, distance: 559.9
copy form "Izvēlies atbildes variantu! Senie domātāji uzskatīja, ka radošums ir…. pārmanto…"
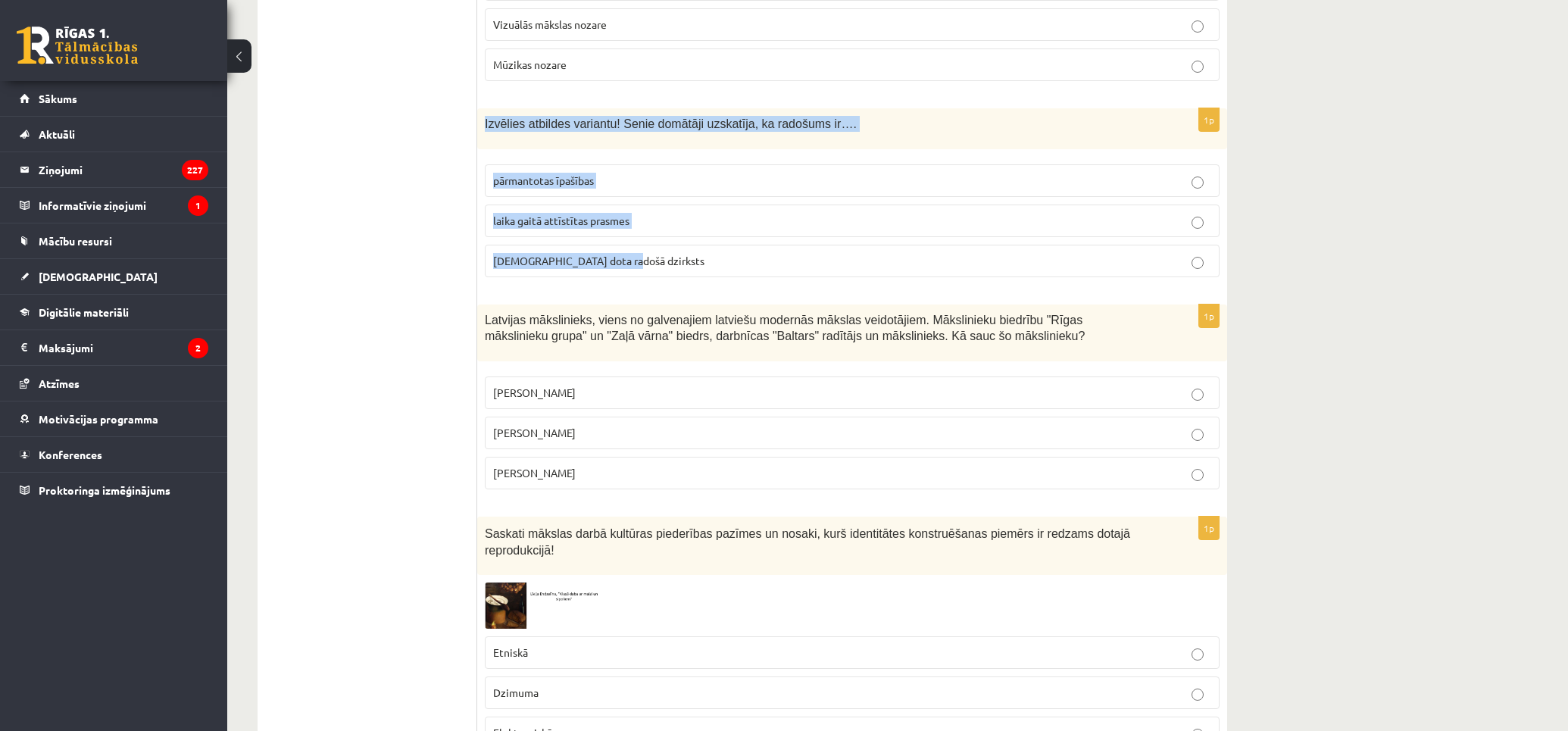
drag, startPoint x: 941, startPoint y: 235, endPoint x: 944, endPoint y: 242, distance: 7.6
click at [941, 244] on label "dieva dota radošā dzirksts" at bounding box center [852, 260] width 735 height 32
click at [1053, 417] on label "Romāns Suta" at bounding box center [852, 433] width 735 height 32
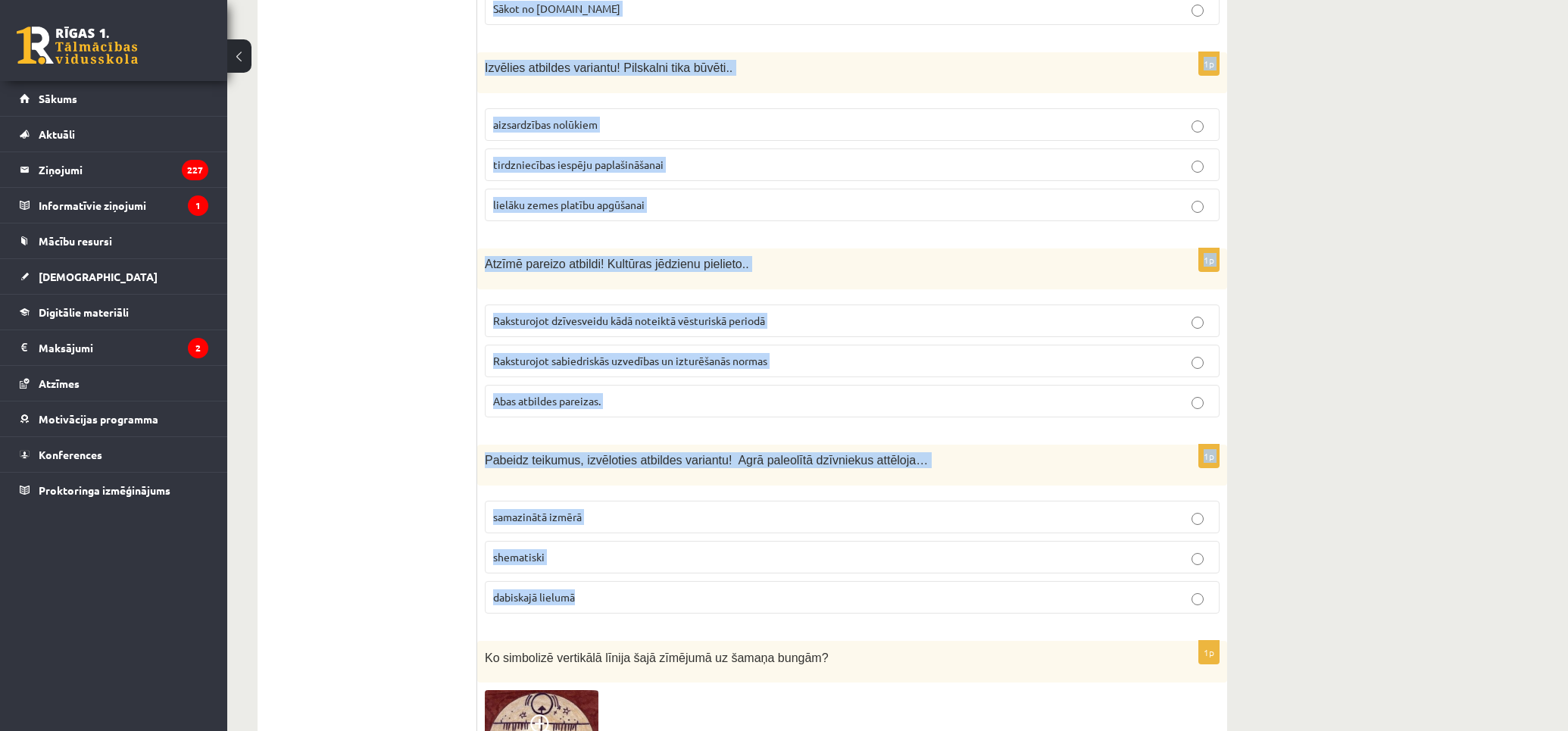
scroll to position [3450, 0]
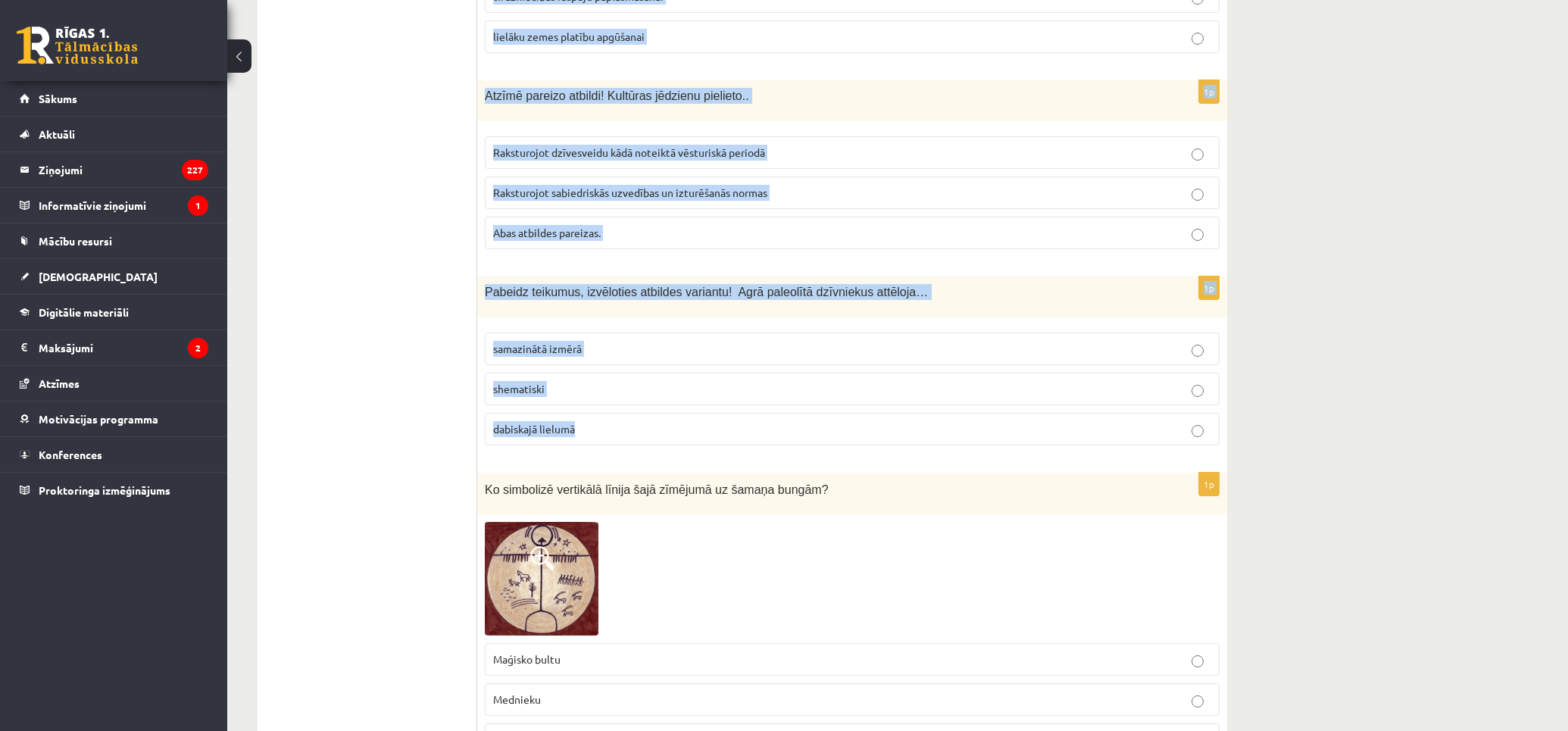
drag, startPoint x: 485, startPoint y: 256, endPoint x: 838, endPoint y: 391, distance: 377.9
click at [838, 391] on form "1p Kā sauc mākslinieku, kurš veica latviešu tautas mākslas pētījumus. Viņš uzsv…" at bounding box center [852, 16] width 720 height 6389
copy form "Pirmo reizi kultūras jēdziena skaidrojumu sastopam Senās Romas filozofa Ciceron…"
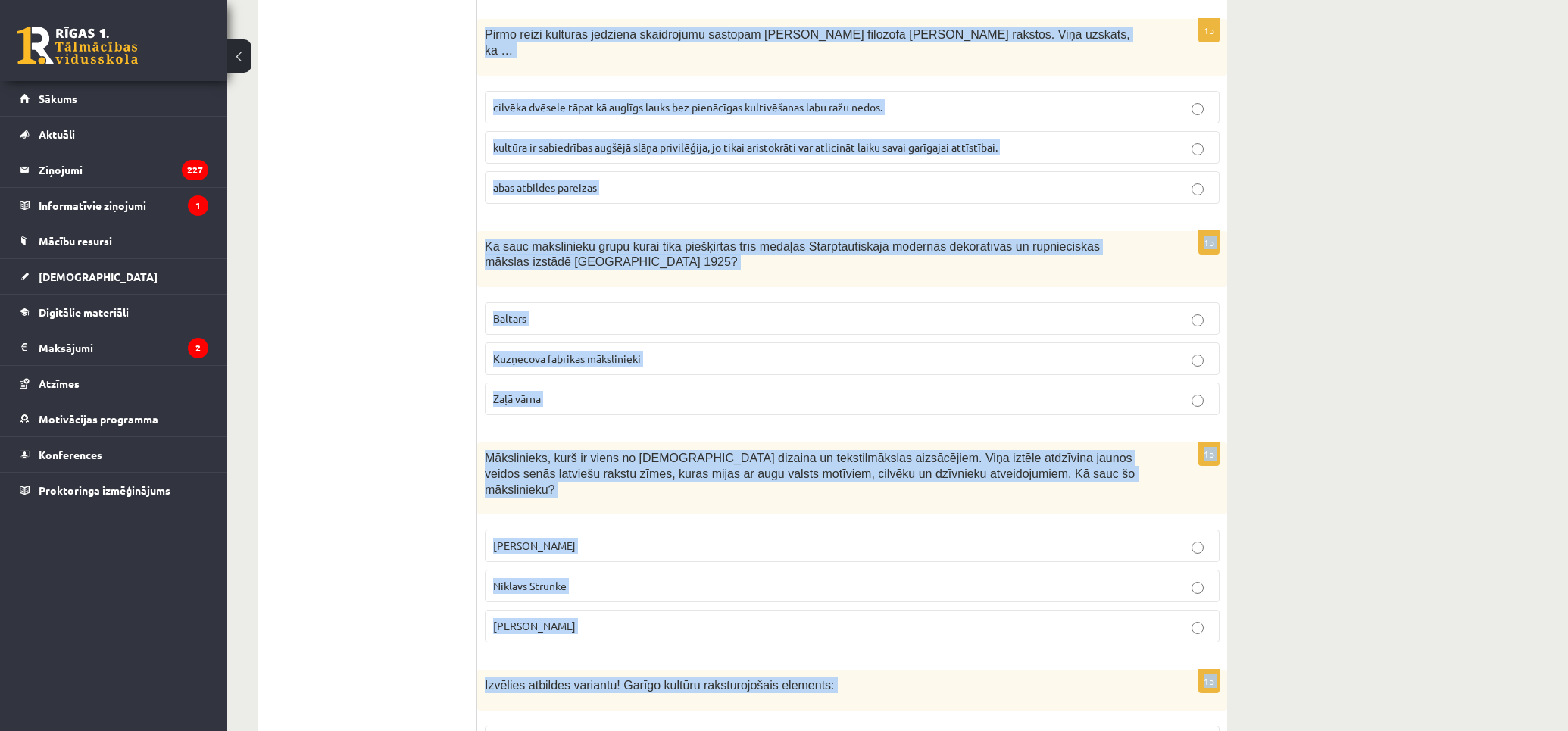
scroll to position [2019, 0]
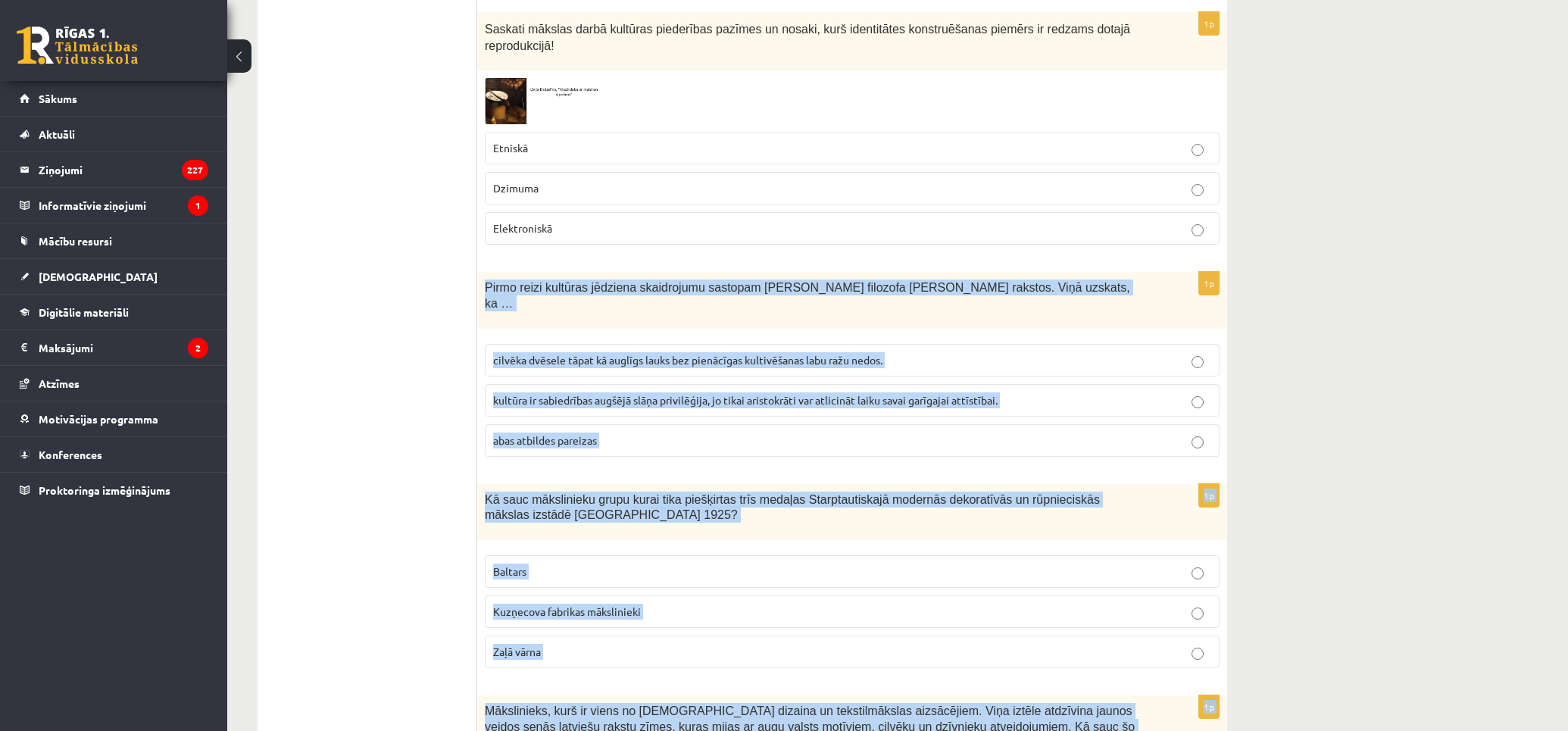
click at [743, 353] on span "cilvēka dvēsele tāpat kā auglīgs lauks bez pienācīgas kultivēšanas labu ražu ne…" at bounding box center [687, 360] width 389 height 13
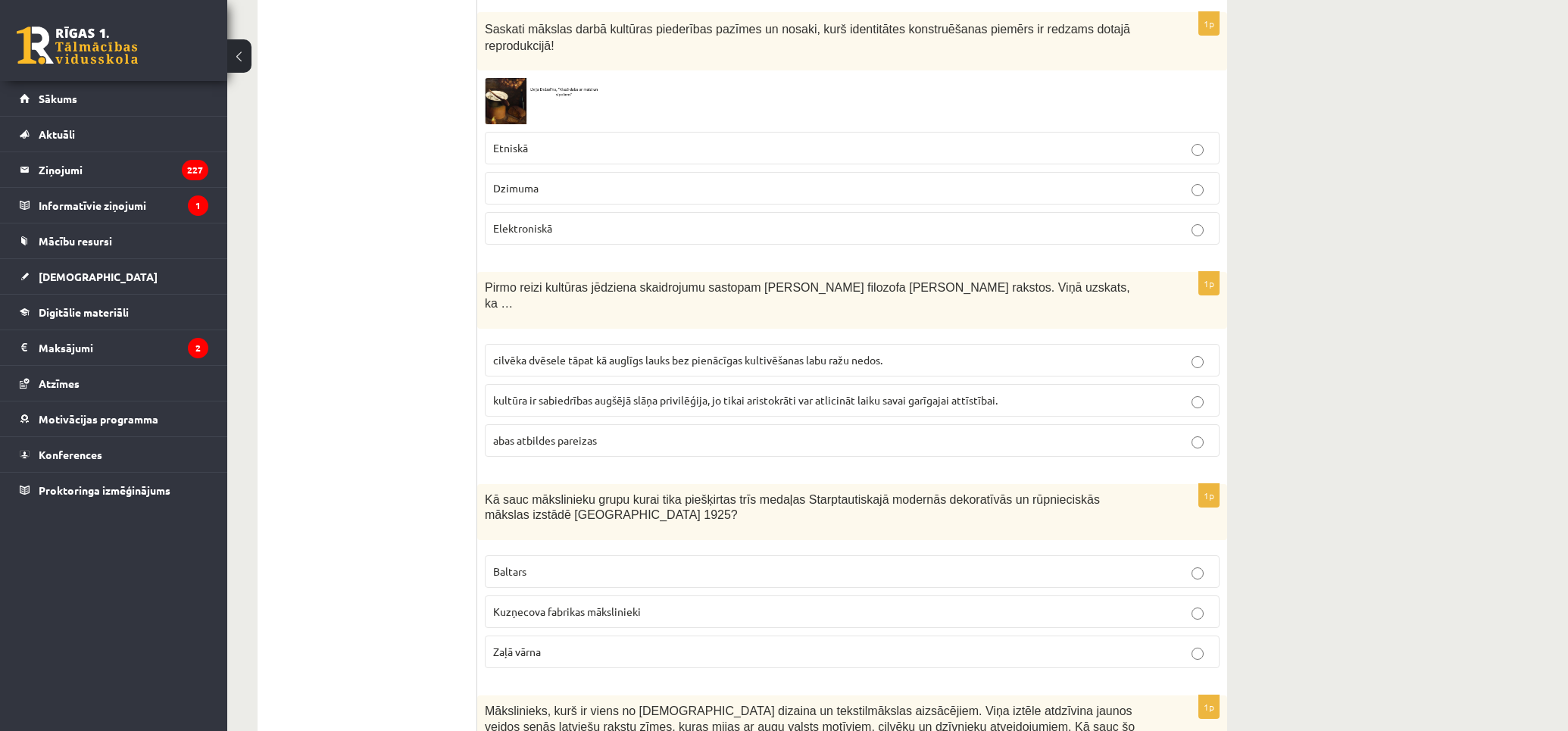
drag, startPoint x: 838, startPoint y: 497, endPoint x: 799, endPoint y: 501, distance: 39.2
click at [837, 497] on div "1p Kā sauc mākslinieku grupu kurai tika piešķirtas trīs medaļas Starptautiskajā…" at bounding box center [852, 582] width 750 height 197
click at [777, 555] on label "Baltars" at bounding box center [852, 571] width 735 height 32
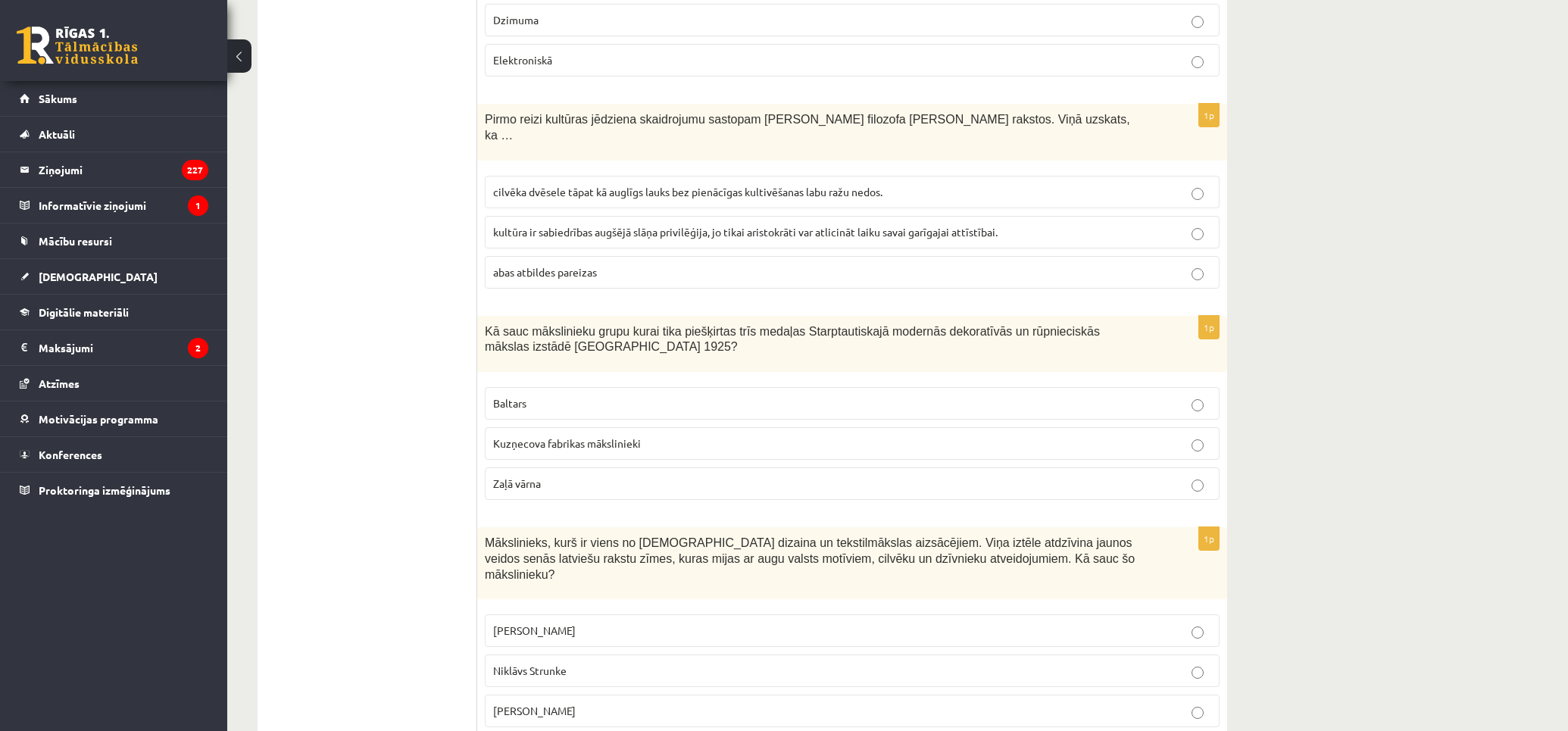
click at [838, 622] on p "Ansis Cīrulis" at bounding box center [852, 630] width 718 height 16
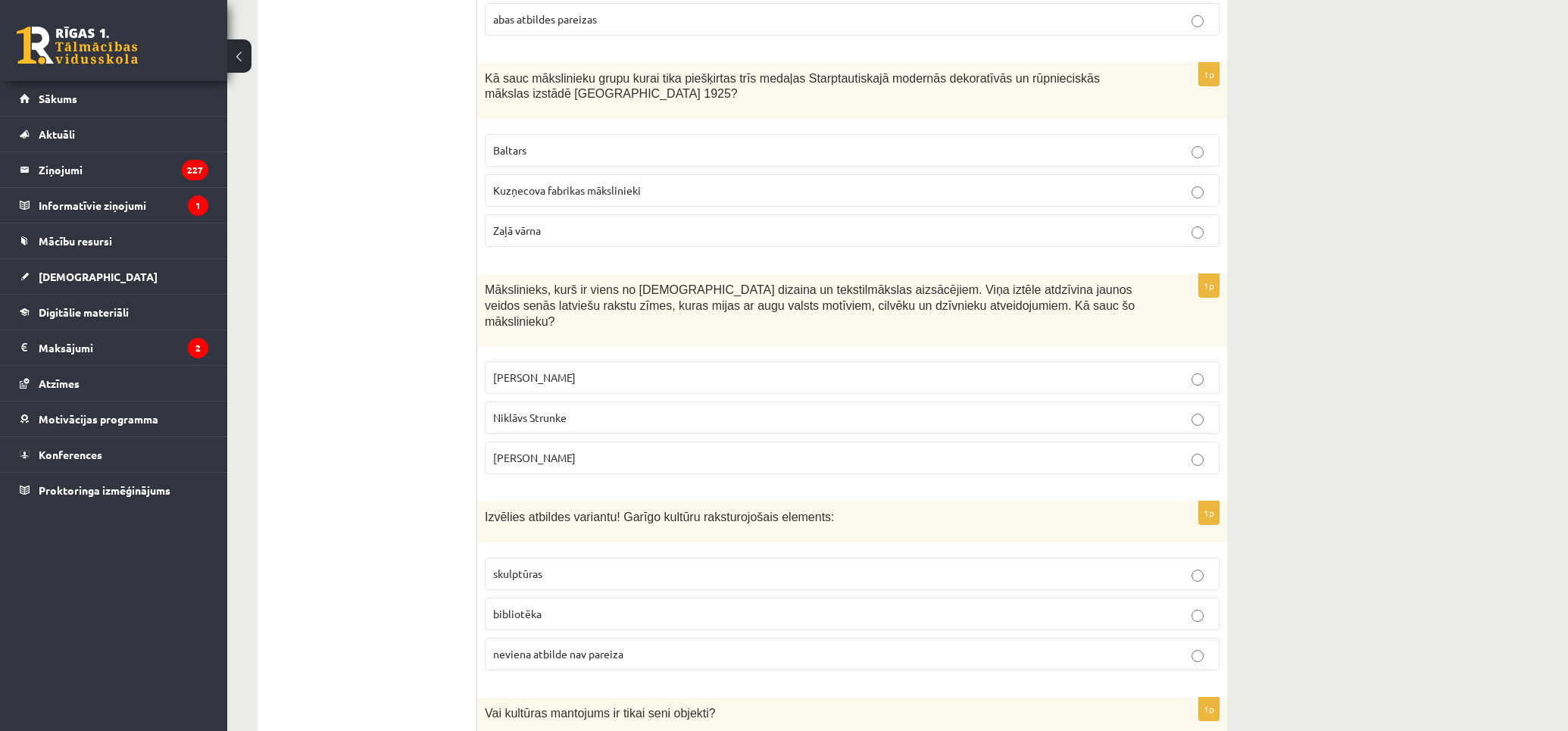
scroll to position [2608, 0]
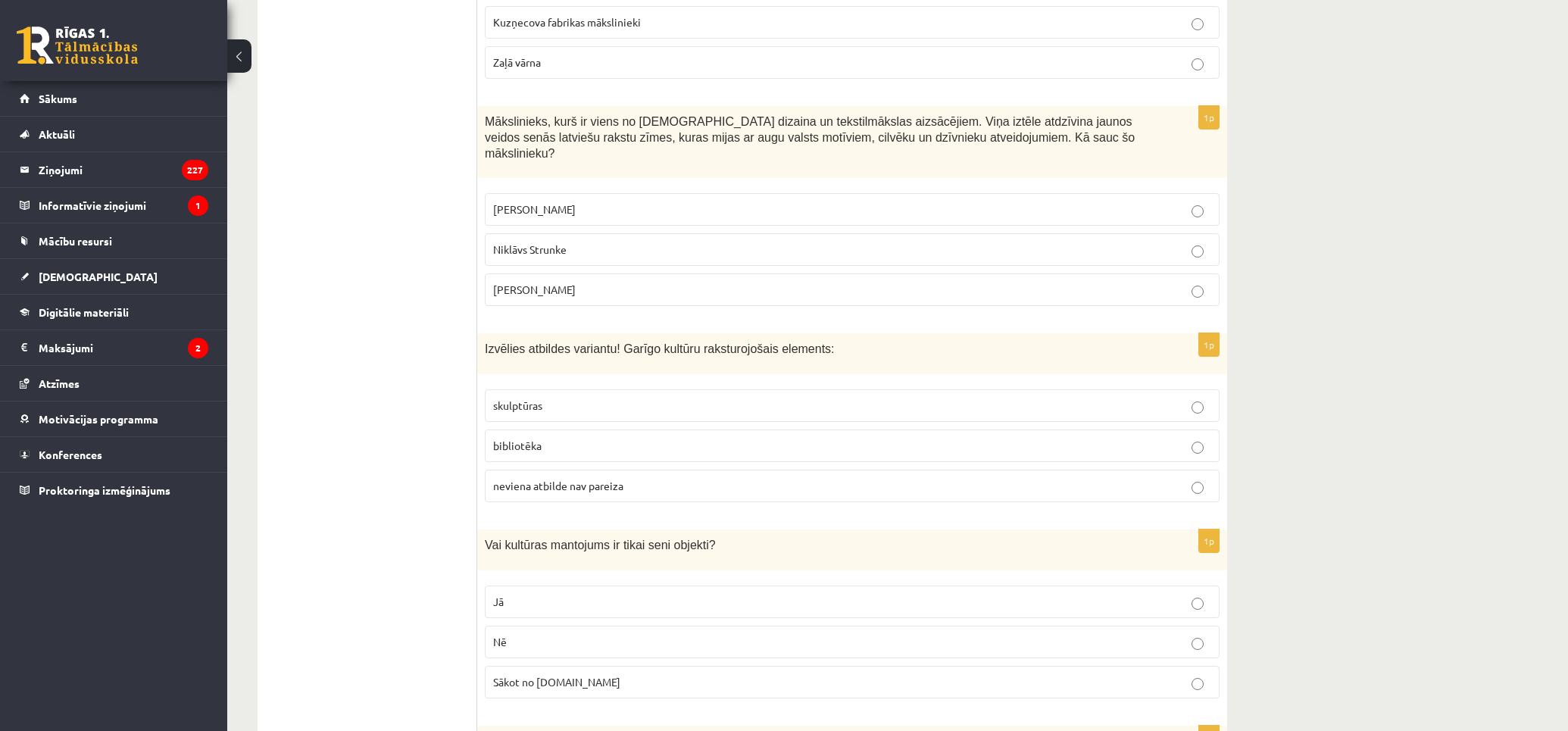
click at [796, 437] on p "bibliotēka" at bounding box center [852, 445] width 718 height 16
click at [886, 626] on label "Nē" at bounding box center [852, 642] width 735 height 32
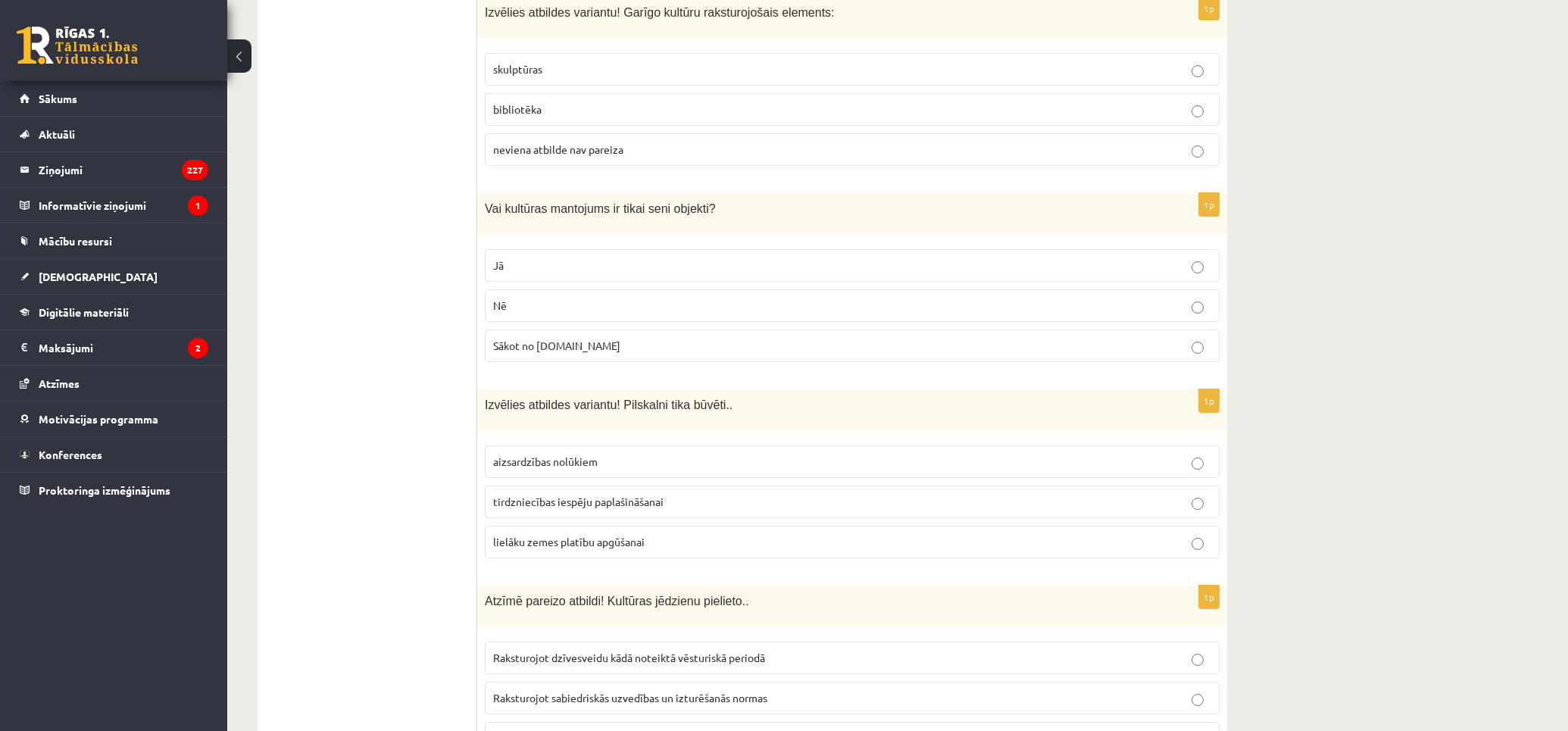
click at [883, 454] on p "aizsardzības nolūkiem" at bounding box center [852, 461] width 718 height 16
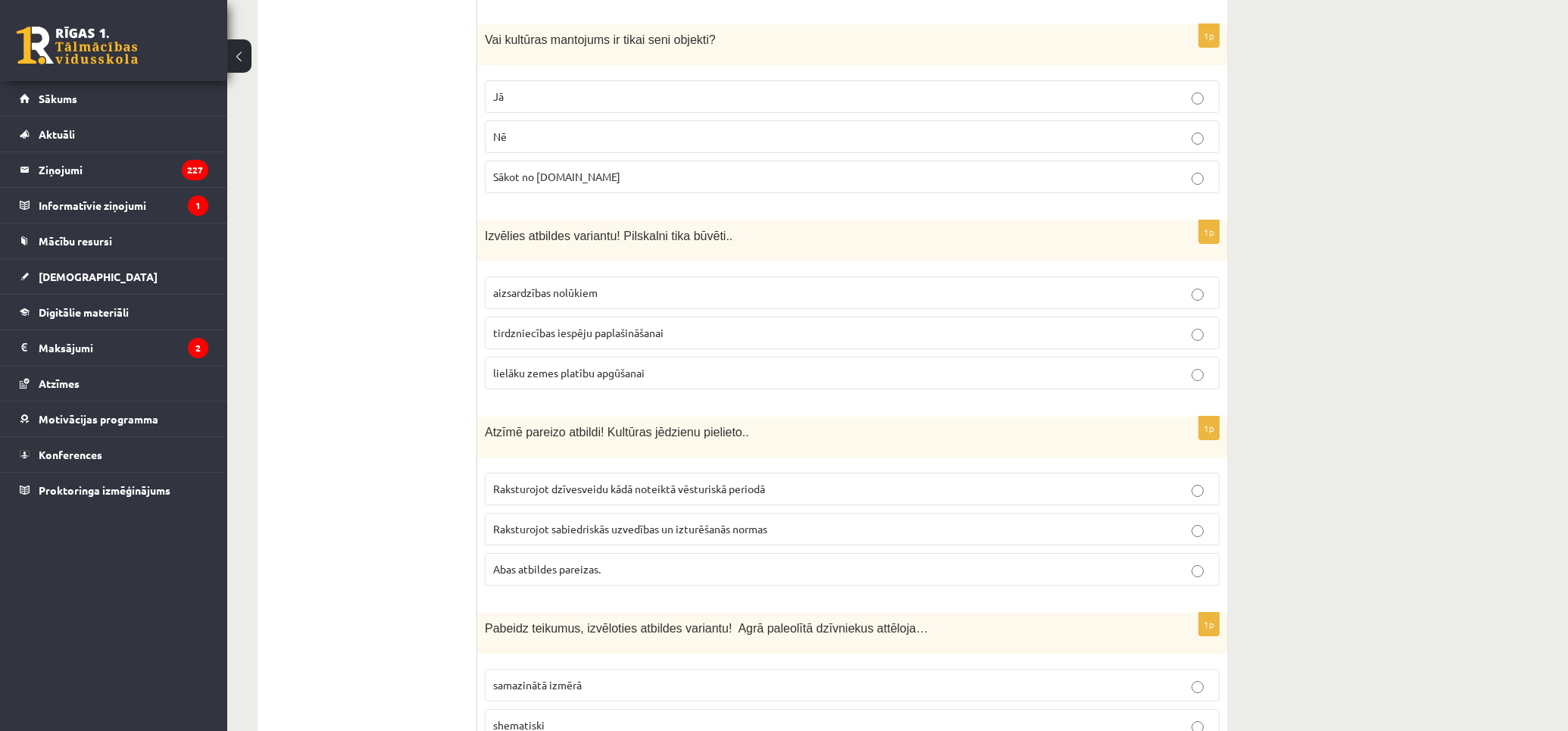
scroll to position [3198, 0]
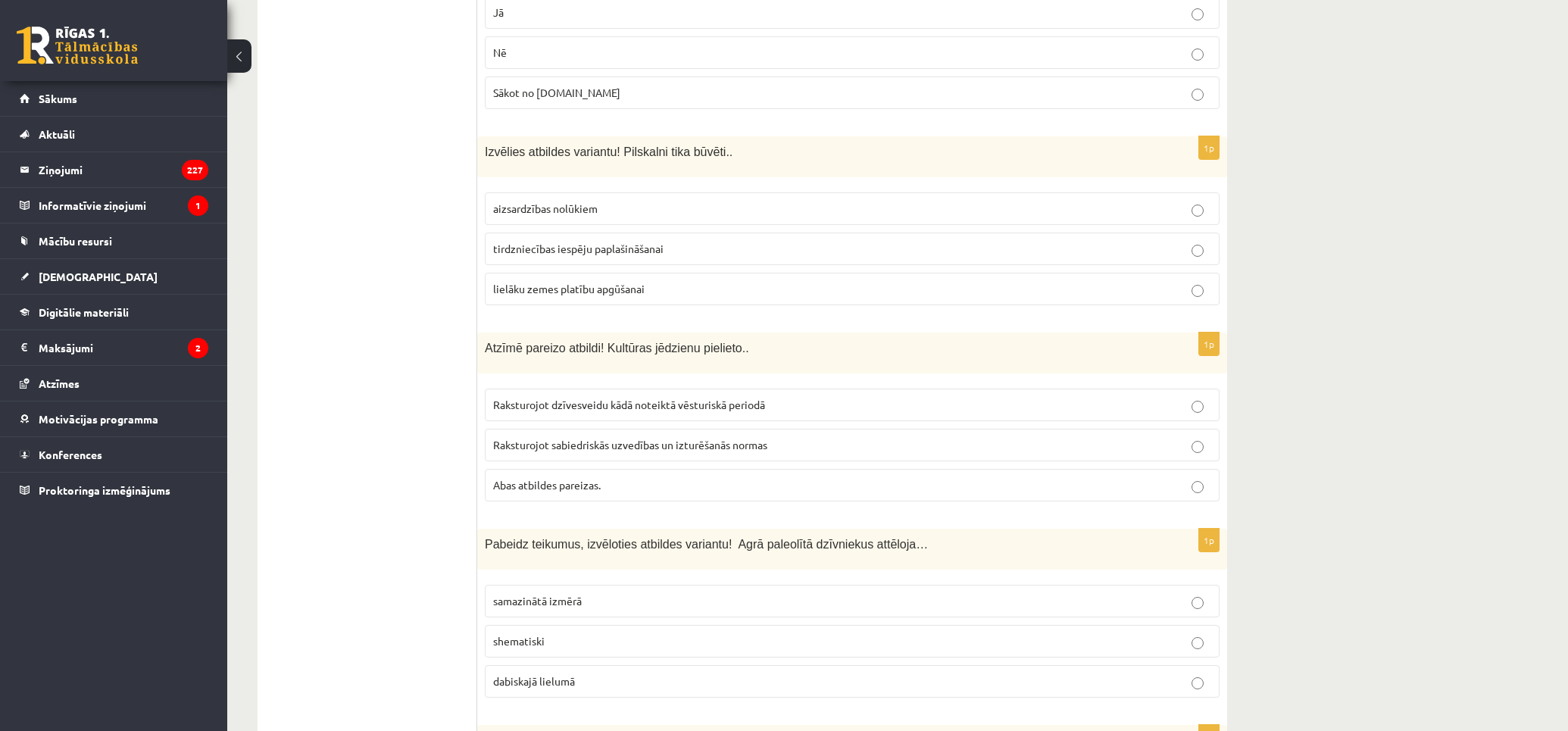
click at [894, 477] on p "Abas atbildes pareizas." at bounding box center [852, 485] width 718 height 16
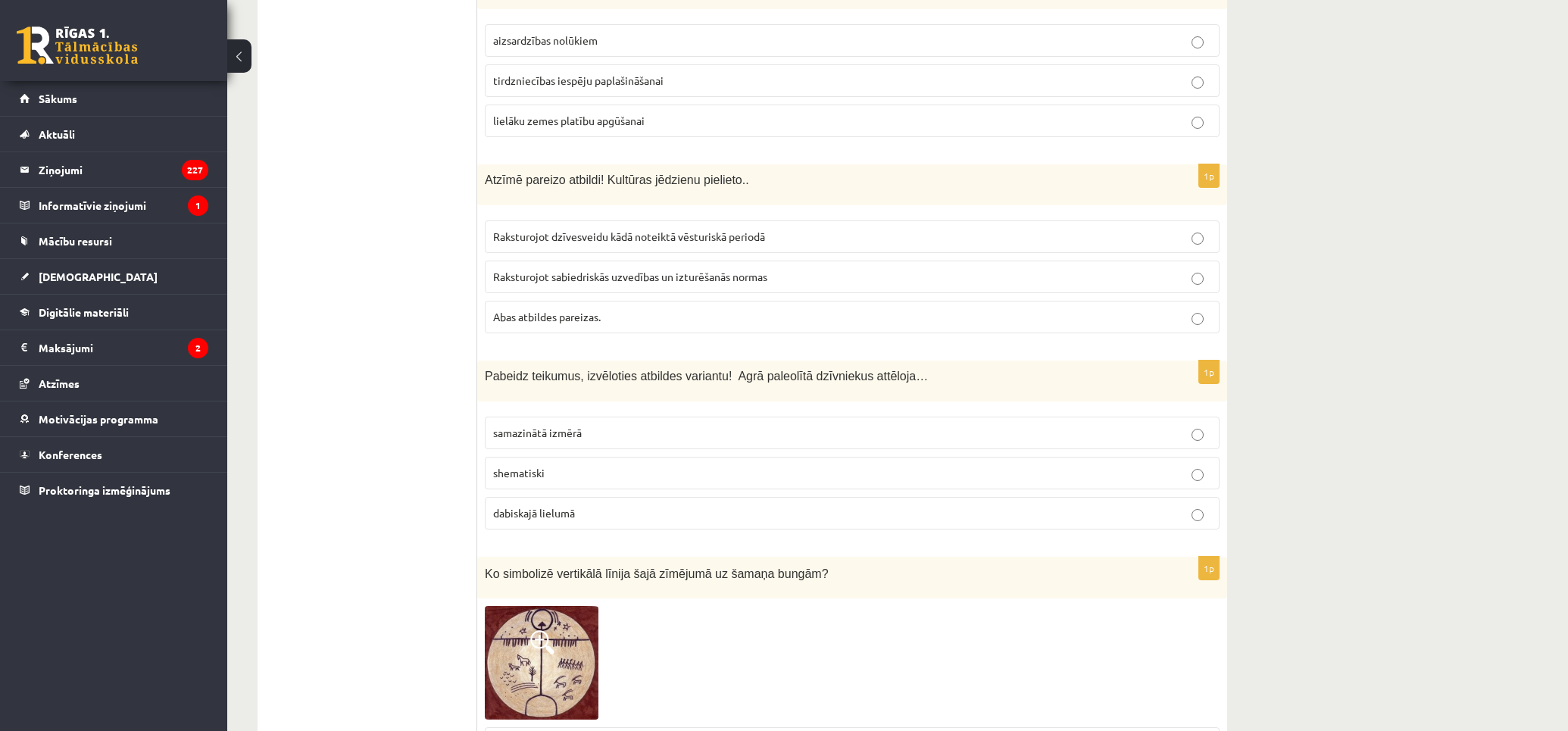
drag, startPoint x: 849, startPoint y: 463, endPoint x: 701, endPoint y: 452, distance: 148.4
click at [846, 505] on p "dabiskajā lielumā" at bounding box center [852, 512] width 718 height 16
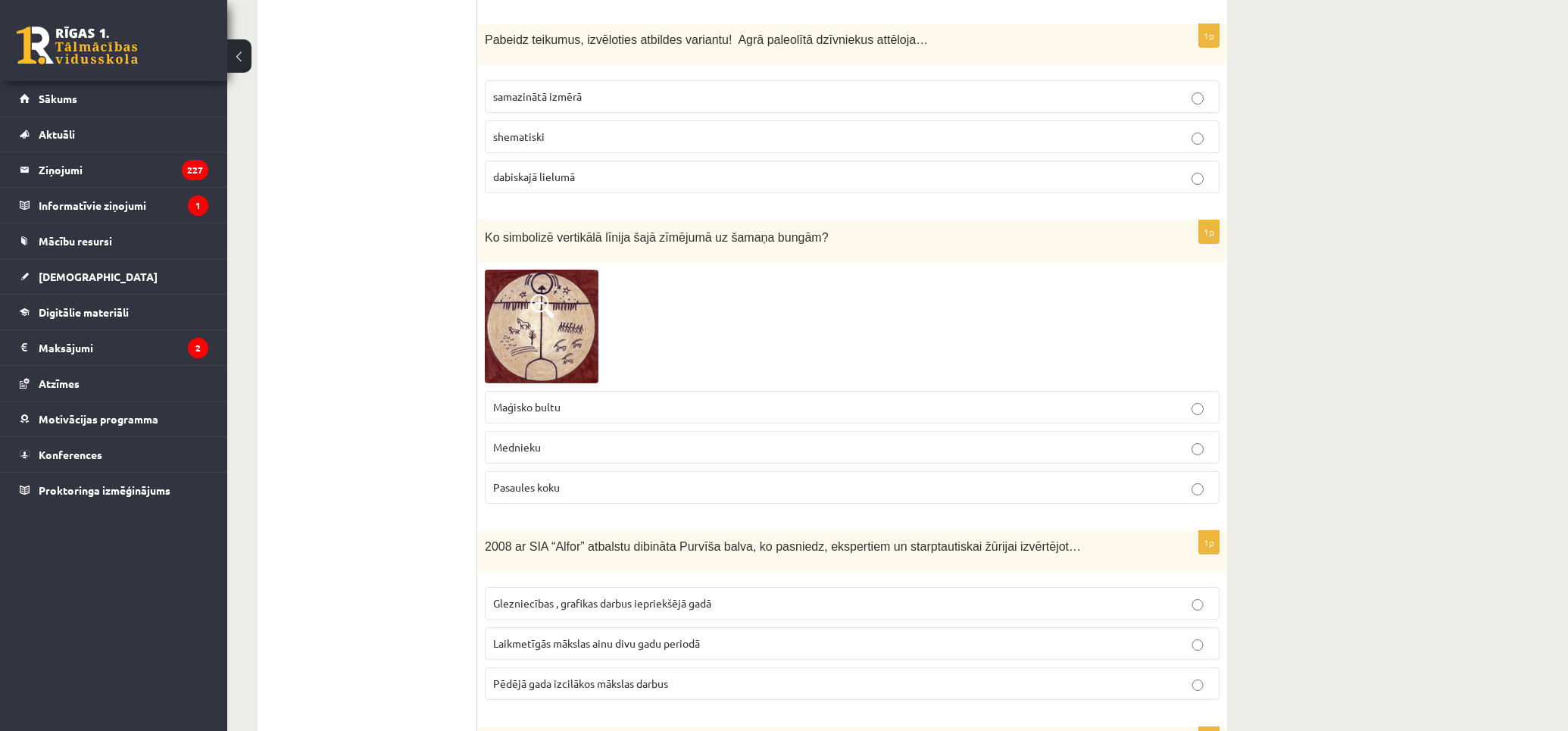
scroll to position [3954, 0]
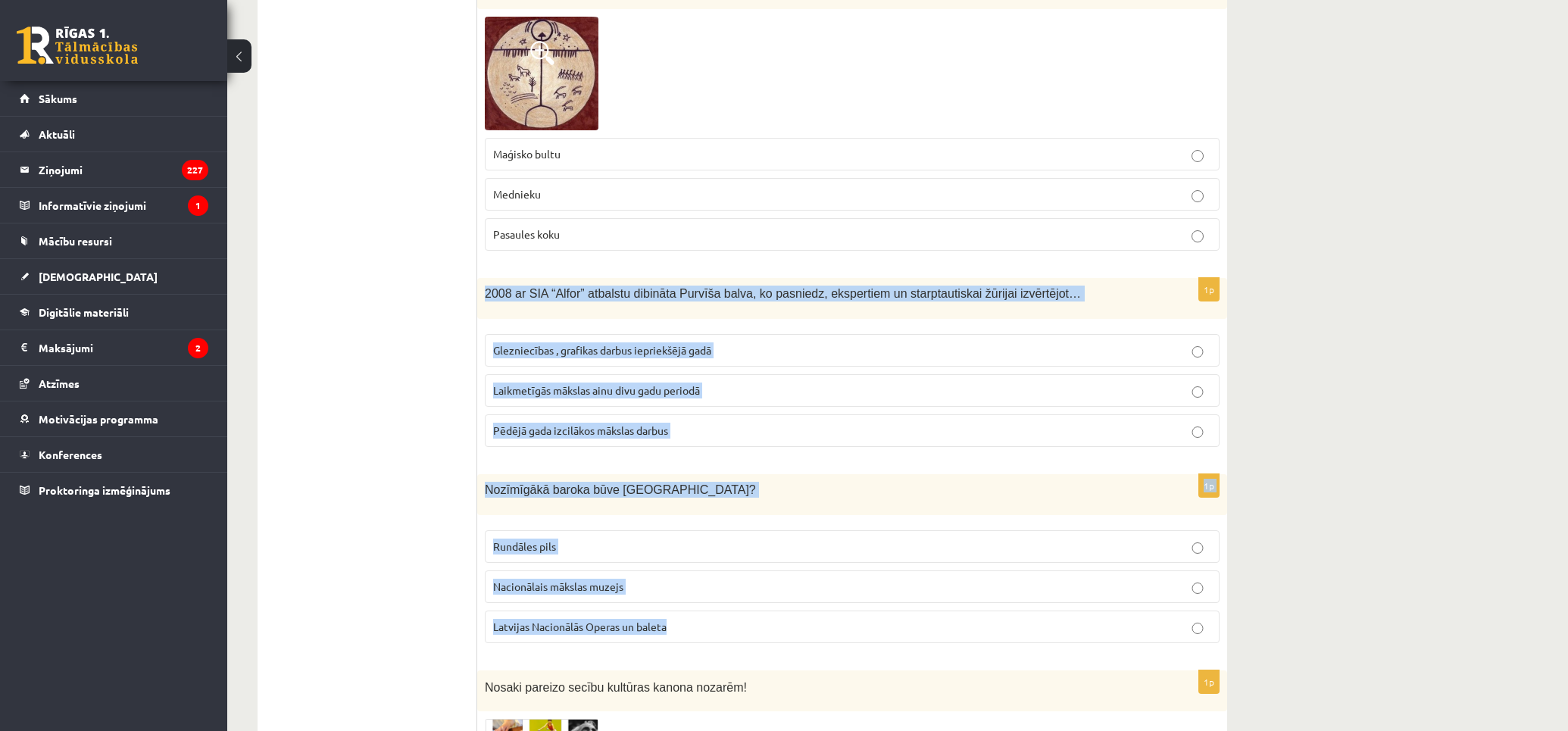
drag, startPoint x: 487, startPoint y: 233, endPoint x: 891, endPoint y: 562, distance: 521.0
click at [789, 374] on label "Laikmetīgās mākslas ainu divu gadu periodā" at bounding box center [852, 390] width 735 height 32
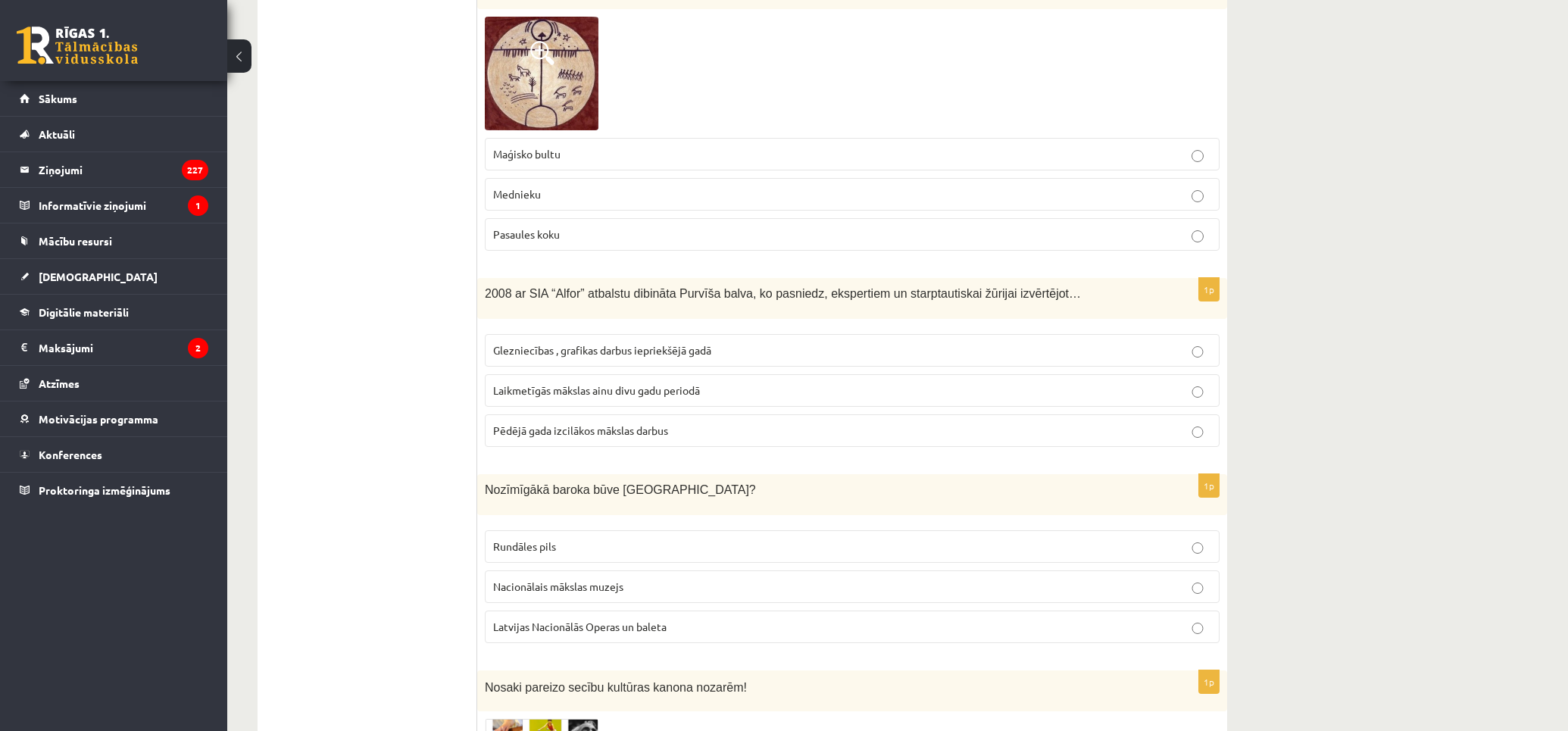
click at [813, 539] on p "Rundāles pils" at bounding box center [852, 546] width 718 height 16
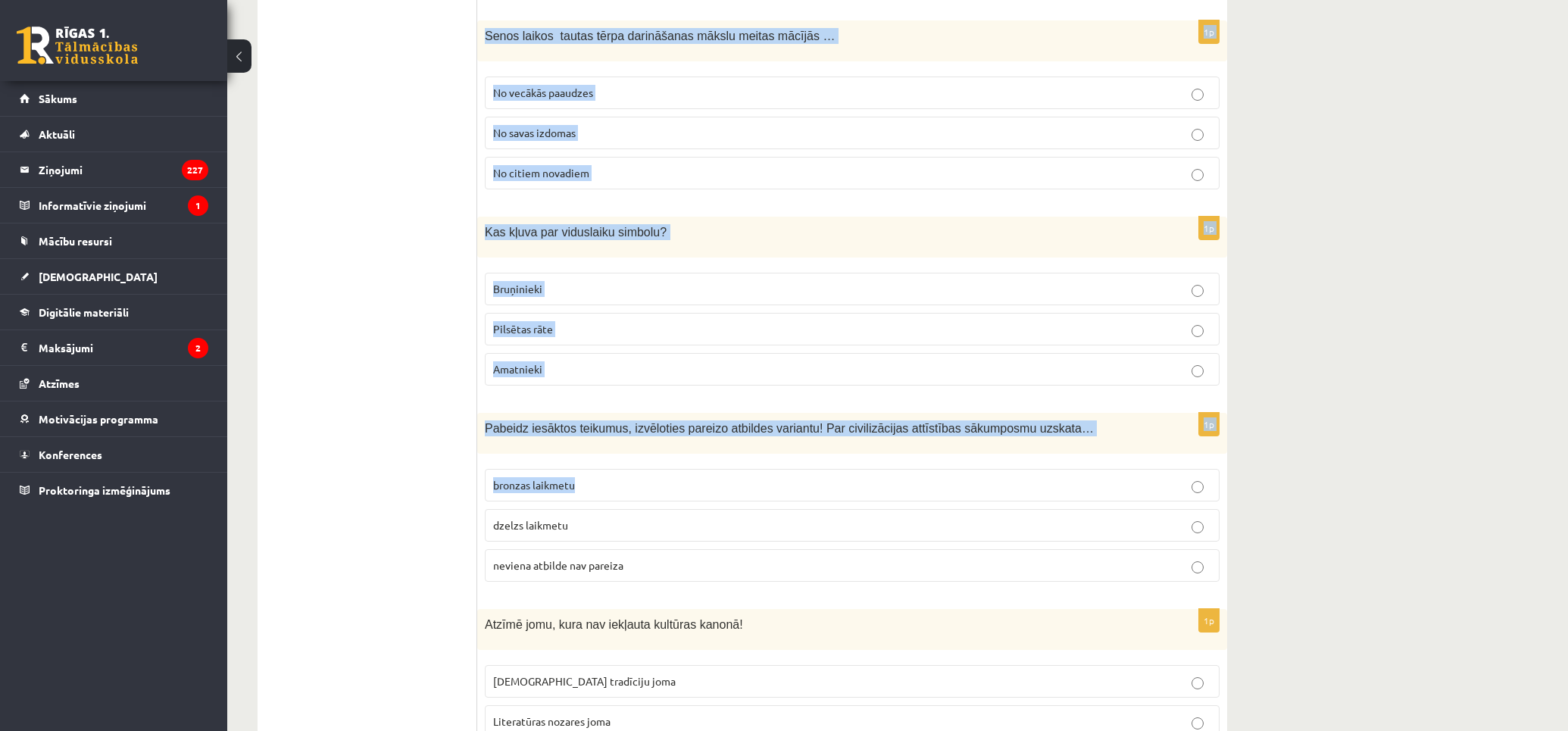
scroll to position [5925, 0]
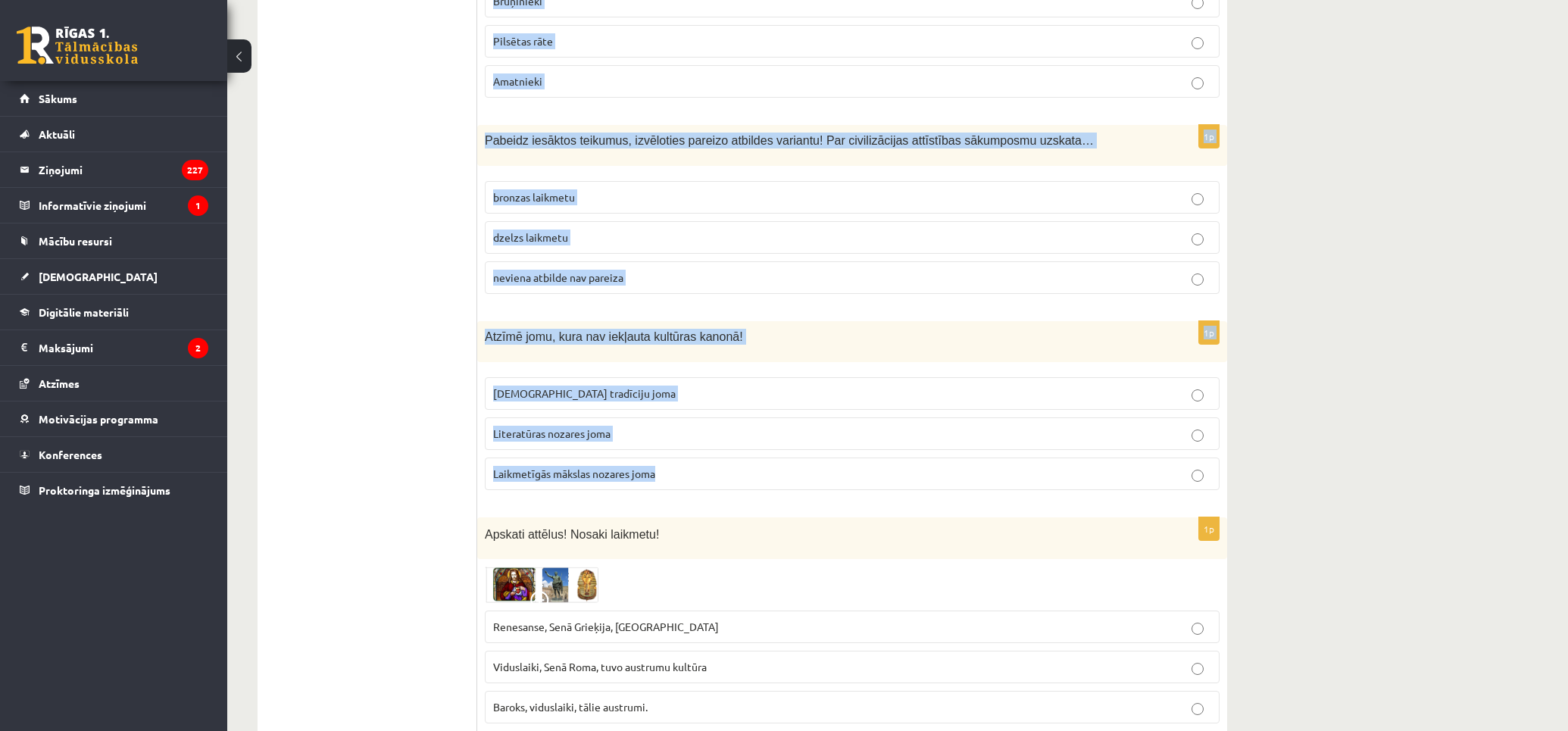
drag, startPoint x: 482, startPoint y: 274, endPoint x: 838, endPoint y: 402, distance: 378.3
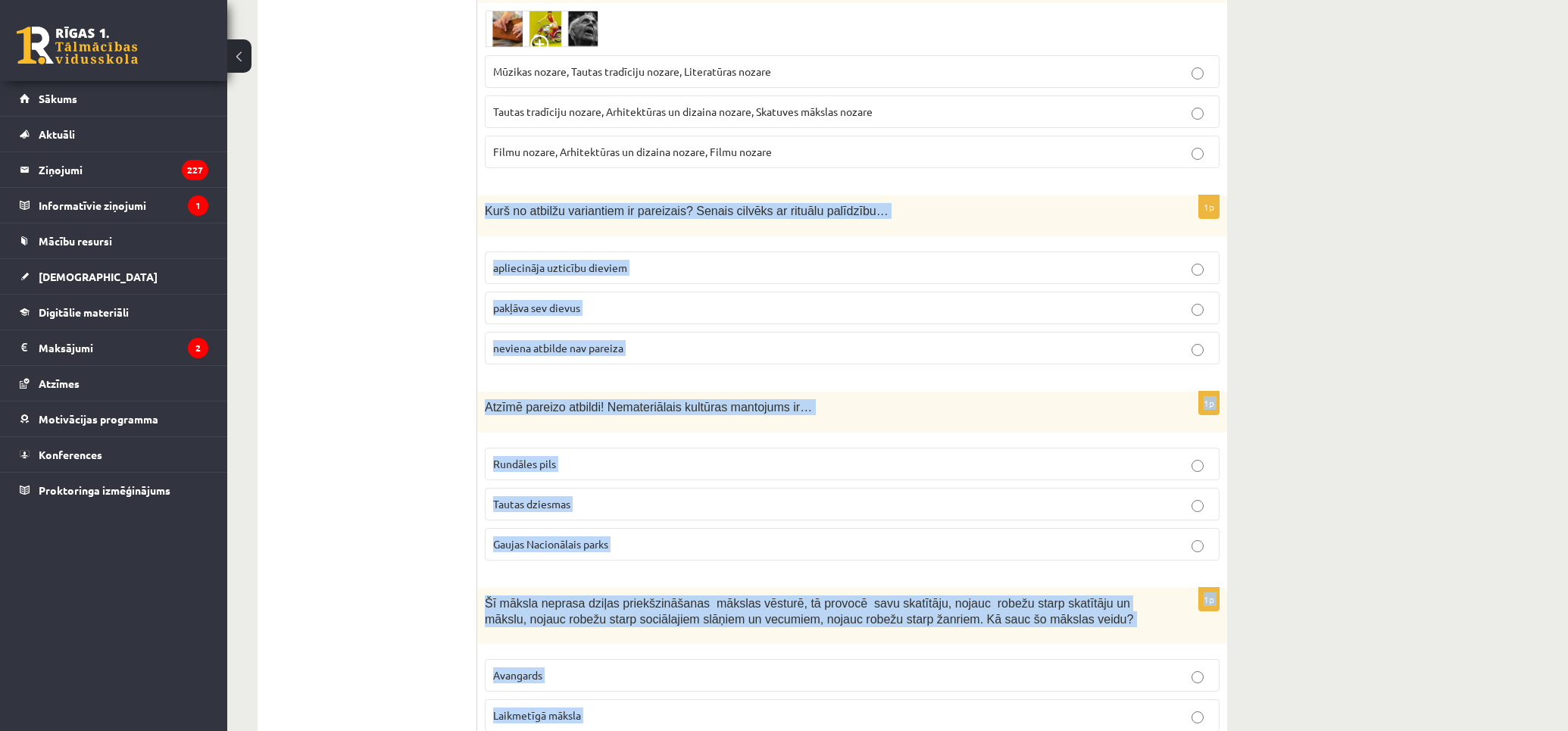
scroll to position [4495, 0]
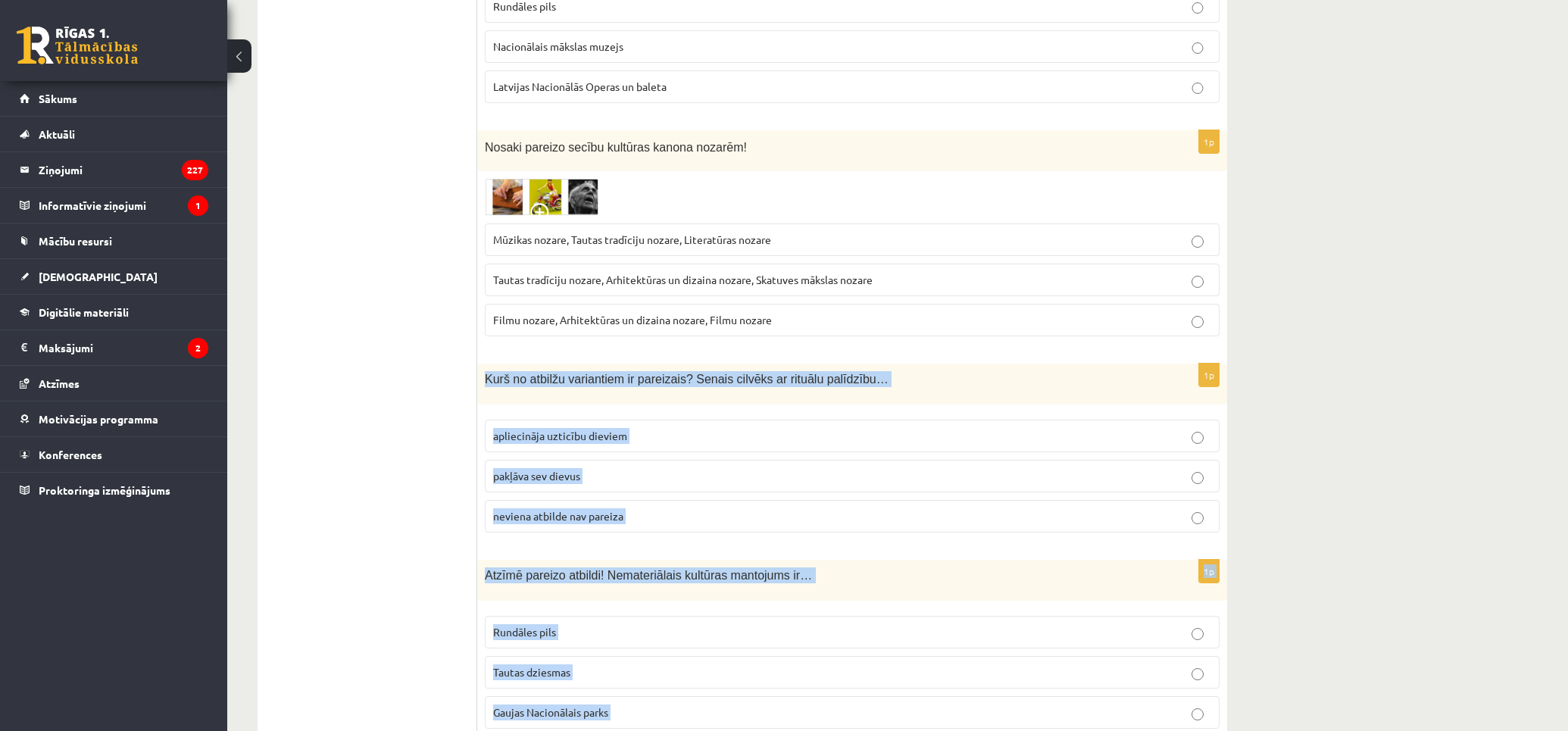
click at [781, 419] on label "apliecināja uzticību dieviem" at bounding box center [852, 436] width 735 height 32
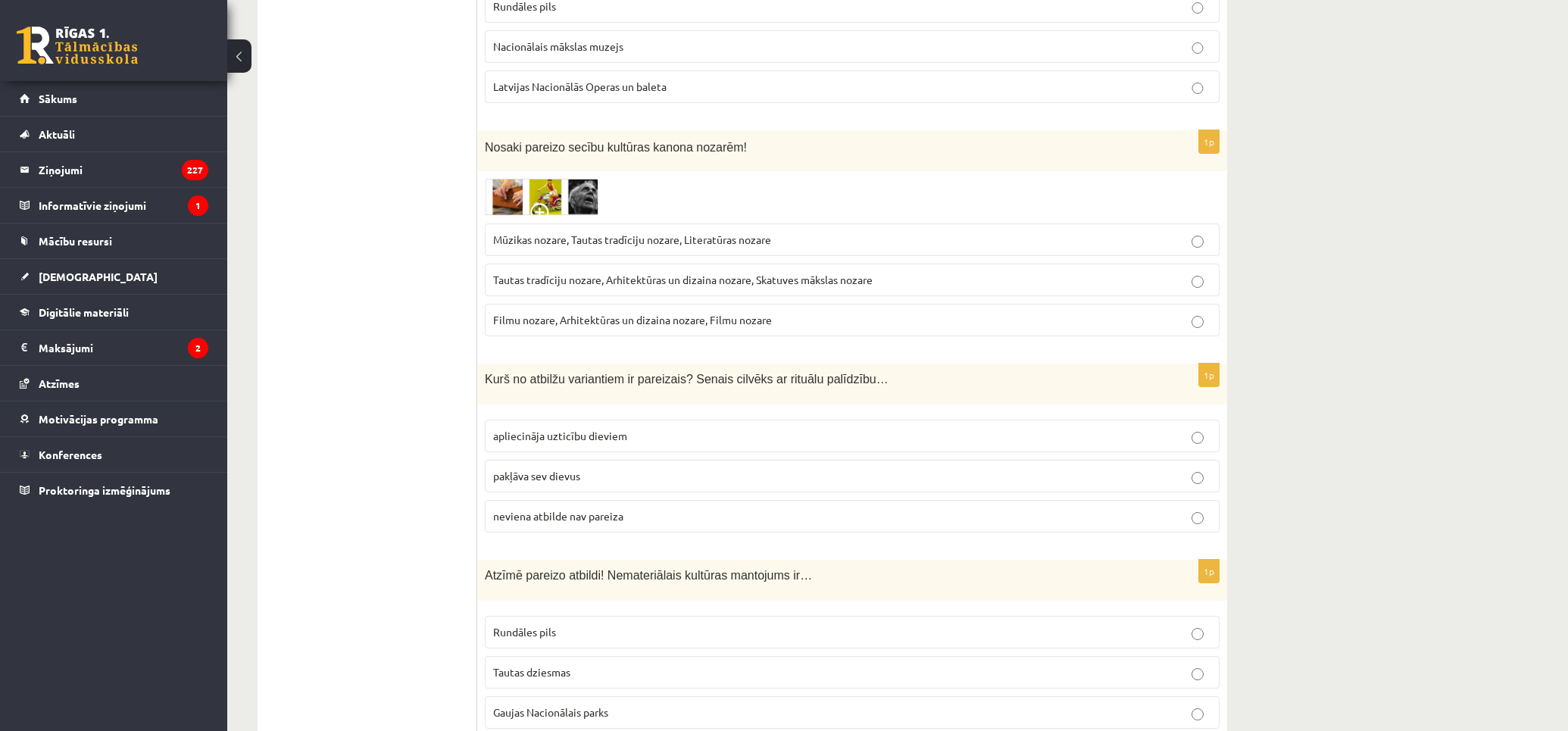
scroll to position [4578, 0]
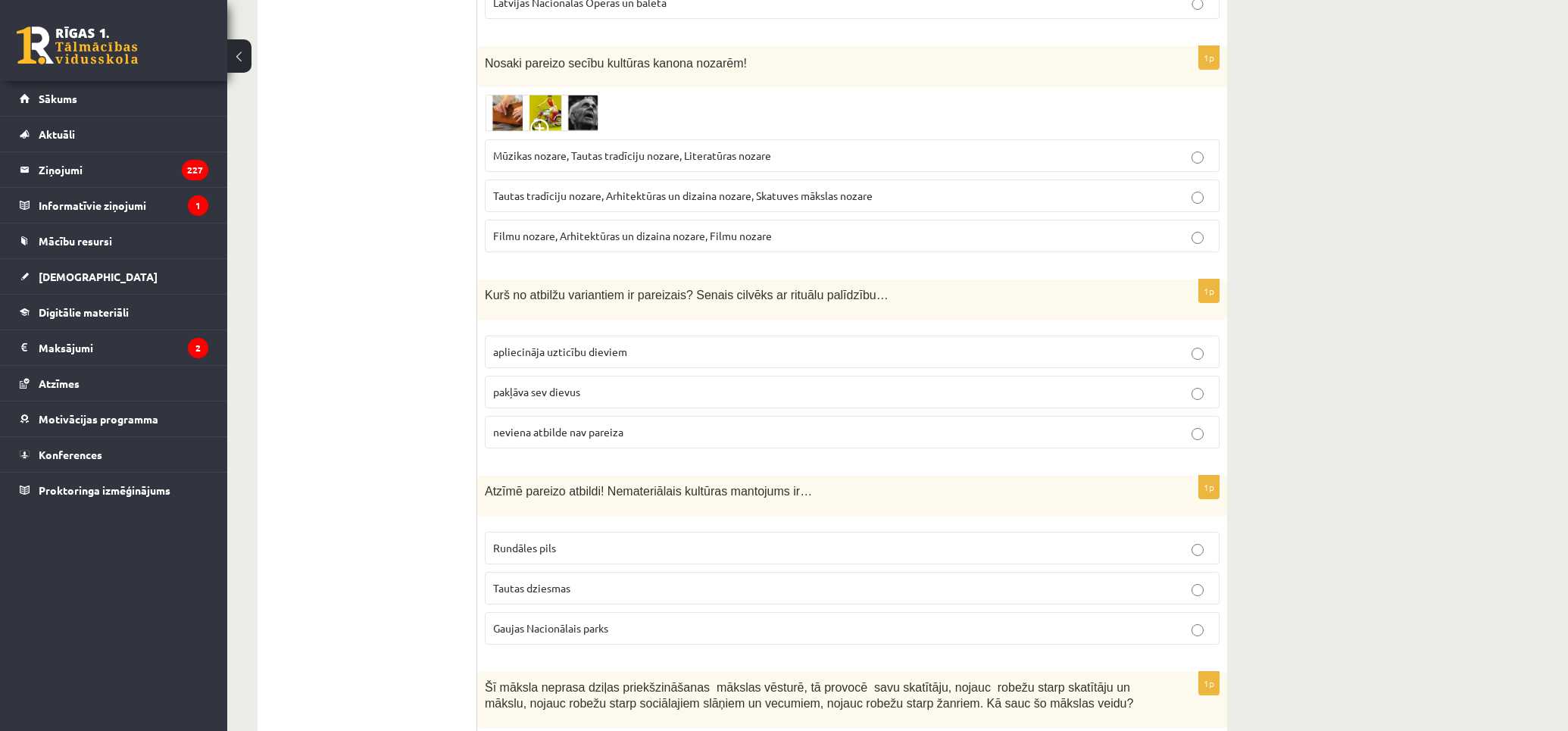
drag, startPoint x: 871, startPoint y: 519, endPoint x: 873, endPoint y: 533, distance: 14.1
click at [871, 572] on label "Tautas dziesmas" at bounding box center [852, 588] width 735 height 32
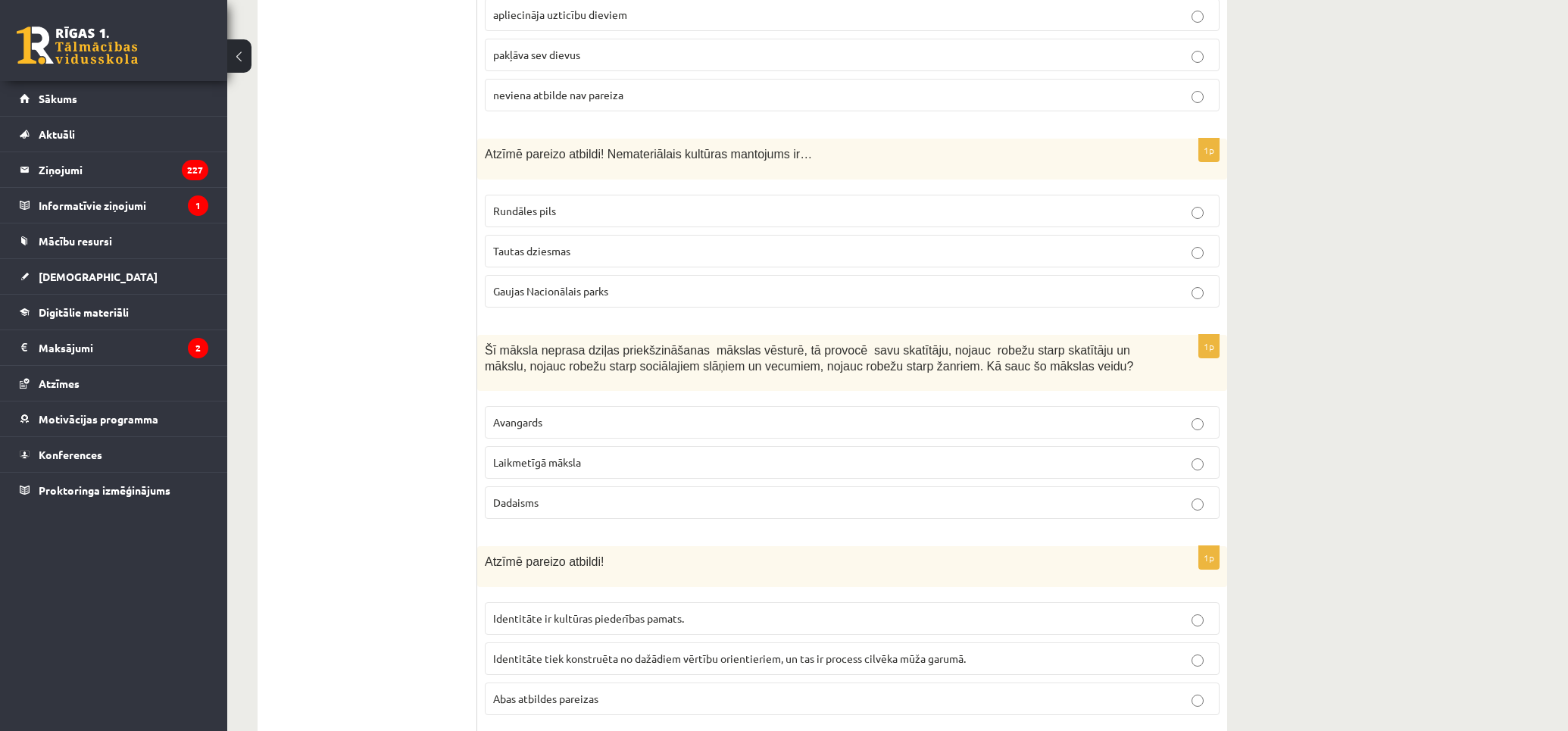
click at [940, 455] on p "Laikmetīgā māksla" at bounding box center [852, 462] width 718 height 16
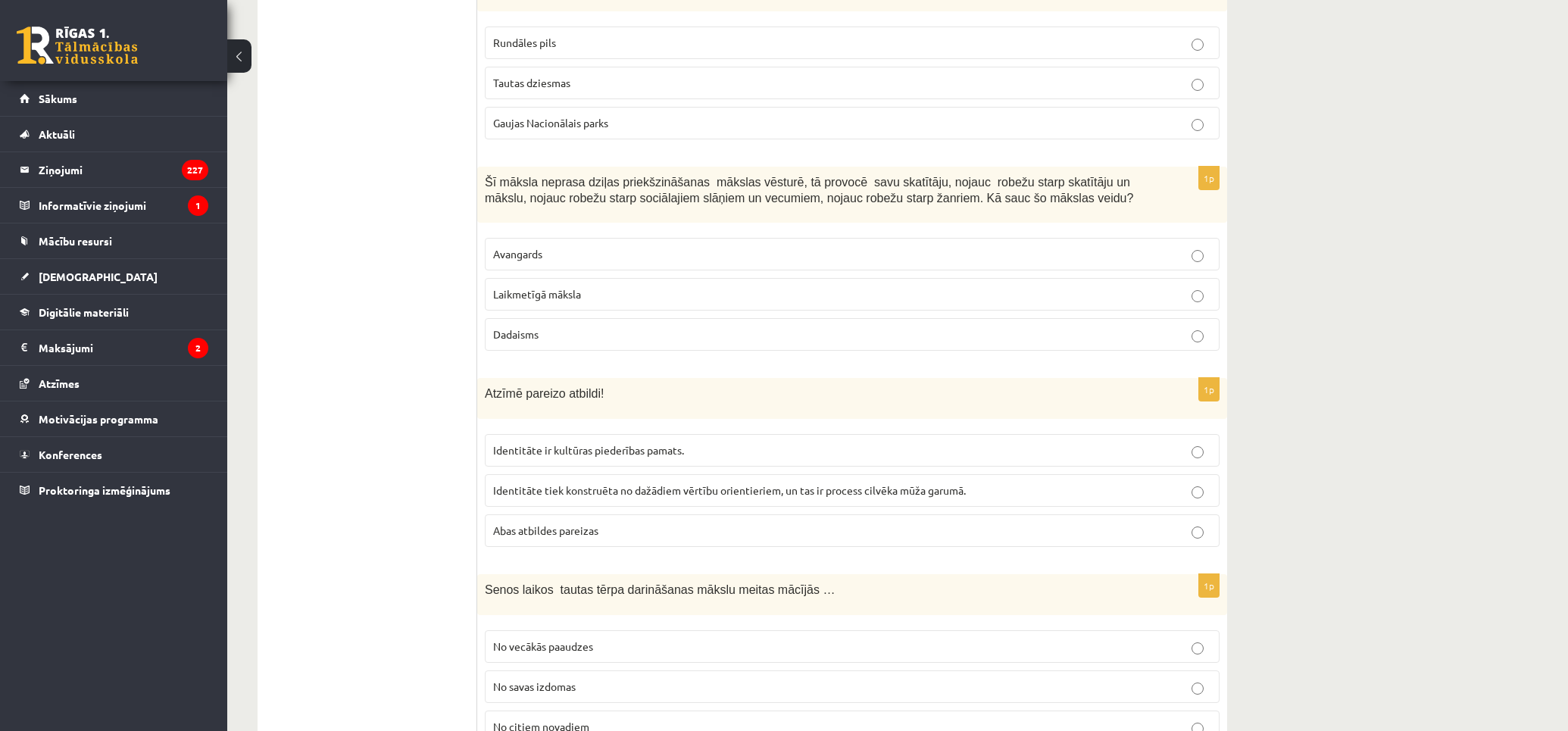
scroll to position [5168, 0]
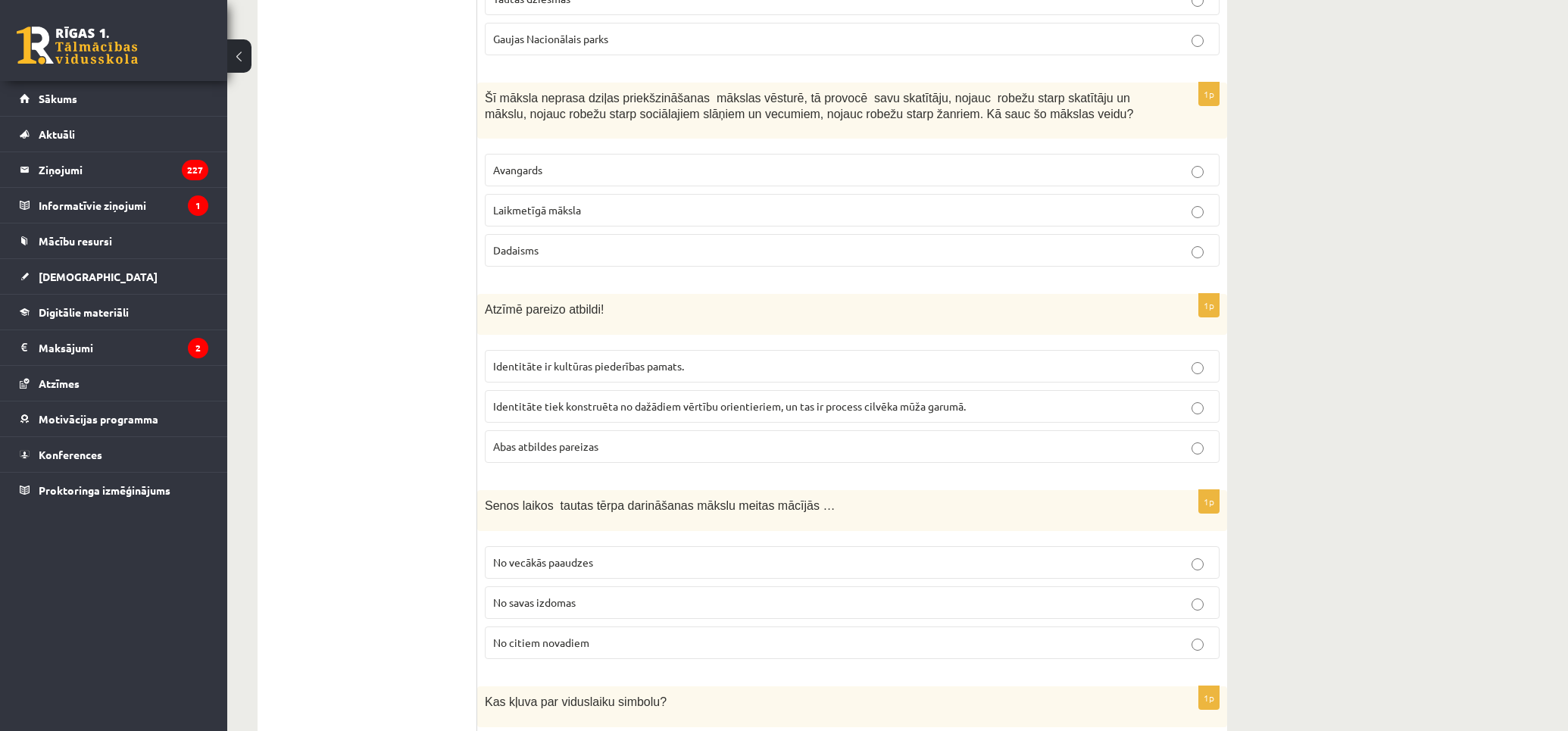
click at [914, 438] on p "Abas atbildes pareizas" at bounding box center [852, 446] width 718 height 16
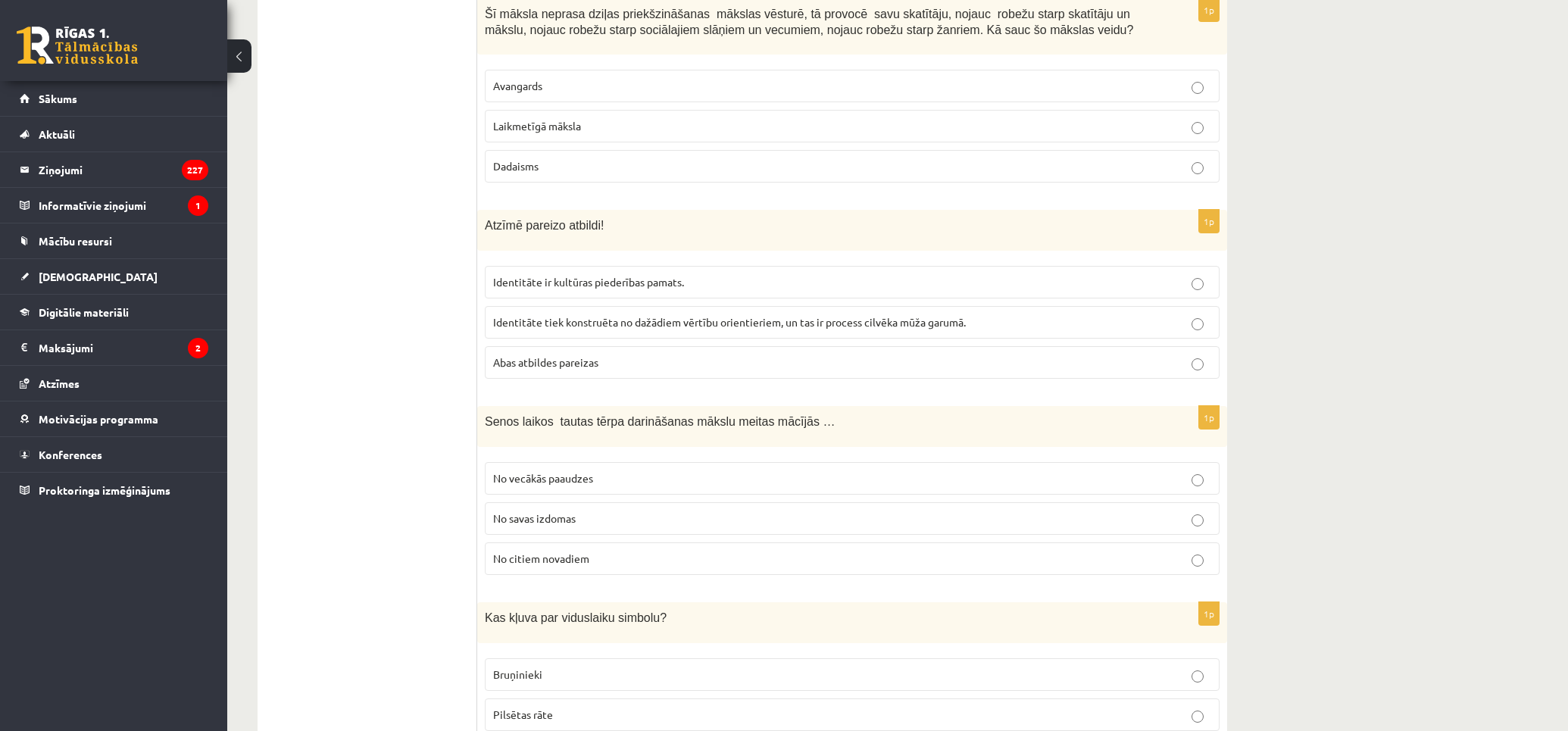
scroll to position [5336, 0]
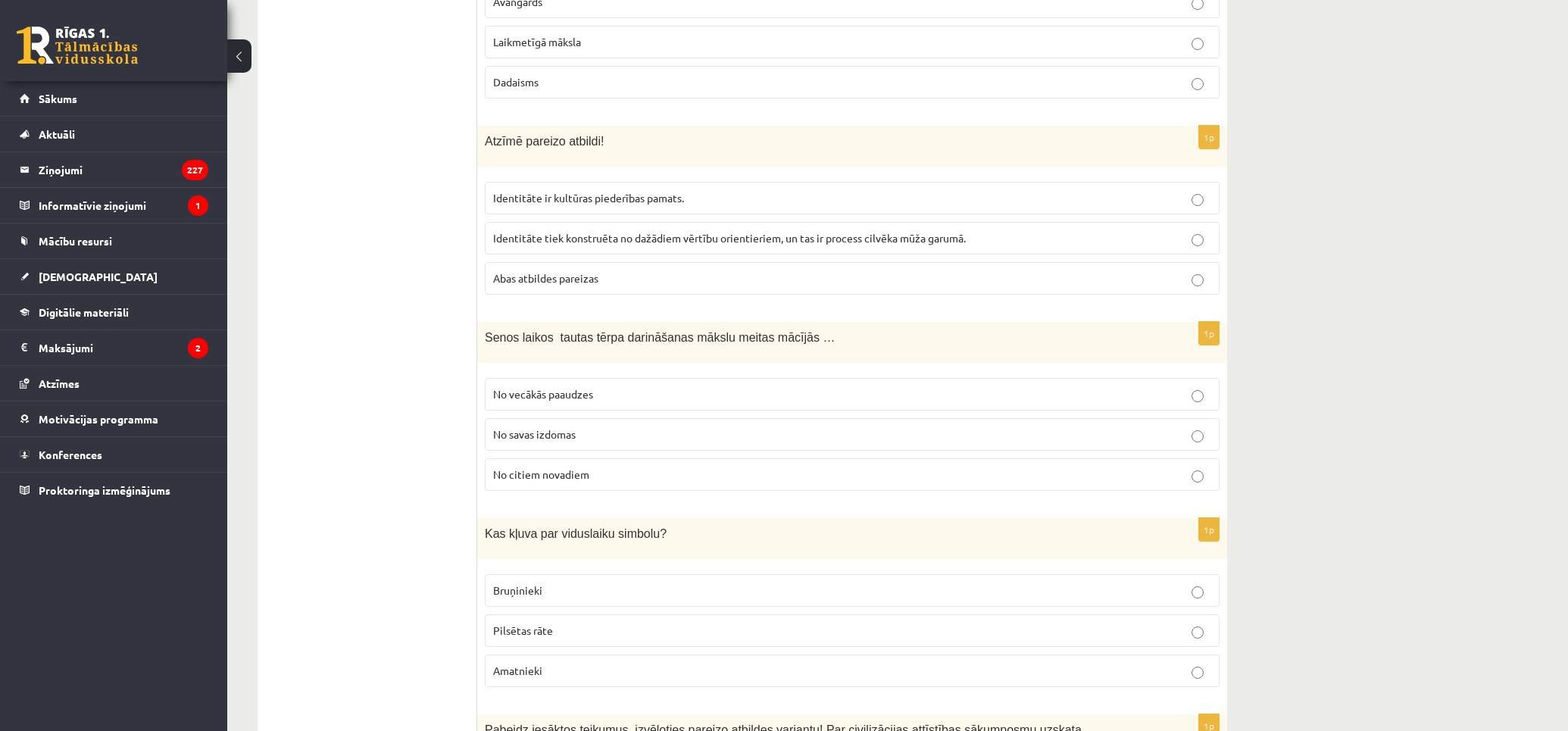
click at [801, 386] on p "No vecākās paaudzes" at bounding box center [852, 394] width 718 height 16
drag, startPoint x: 914, startPoint y: 536, endPoint x: 607, endPoint y: 480, distance: 312.1
click at [913, 582] on p "Bruņinieki" at bounding box center [852, 590] width 718 height 16
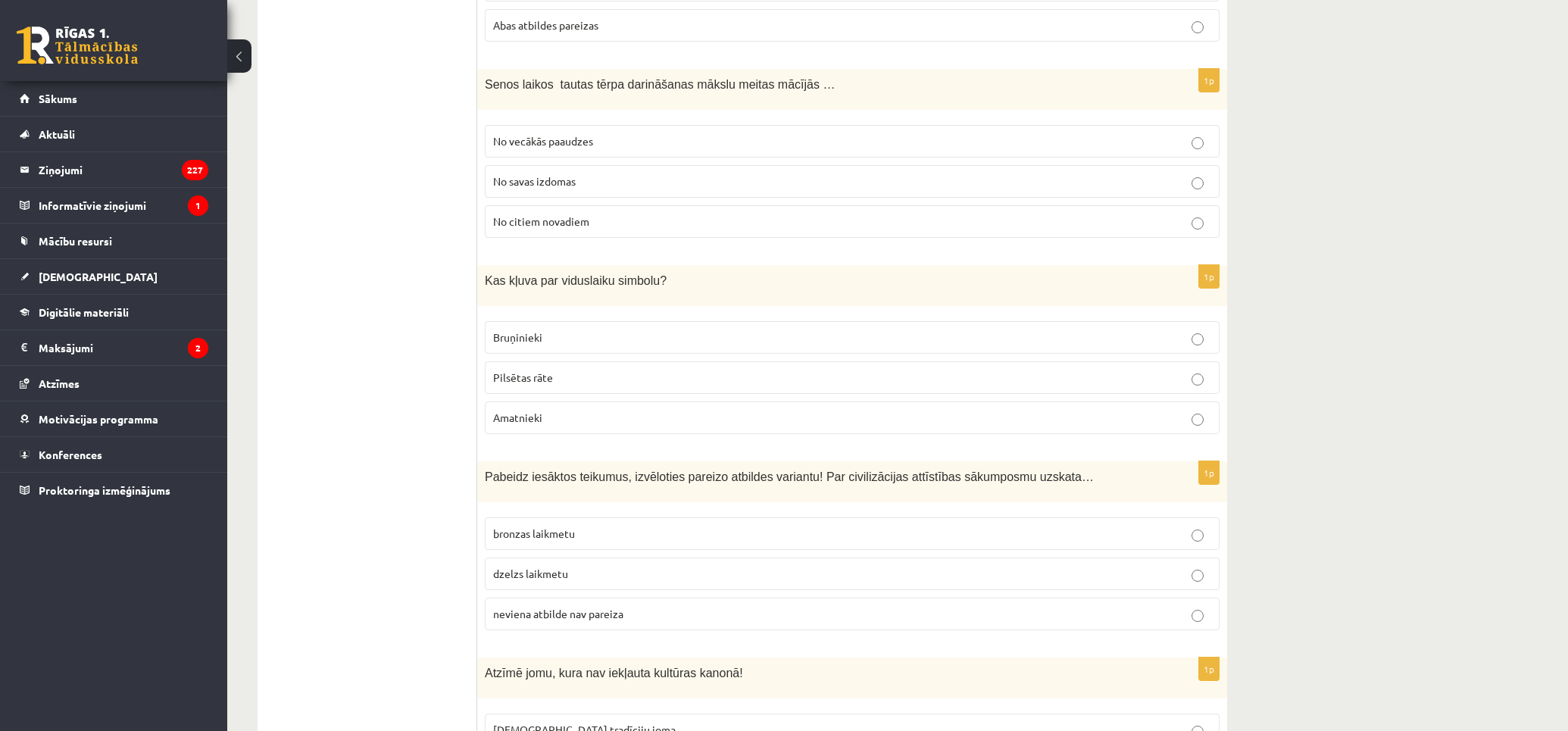
click at [940, 526] on p "bronzas laikmetu" at bounding box center [852, 533] width 718 height 16
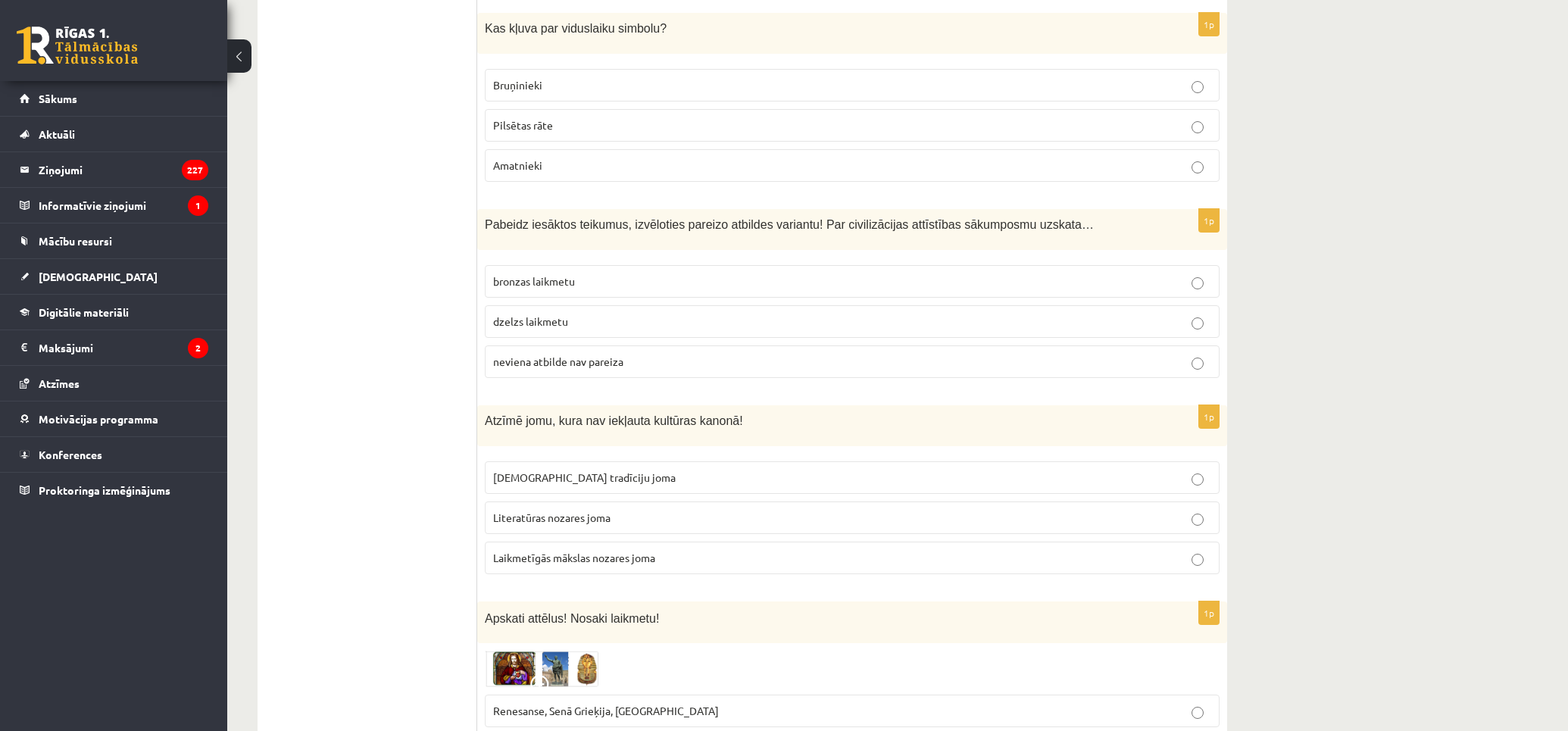
click at [812, 542] on label "Laikmetīgās mākslas nozares joma" at bounding box center [852, 558] width 735 height 32
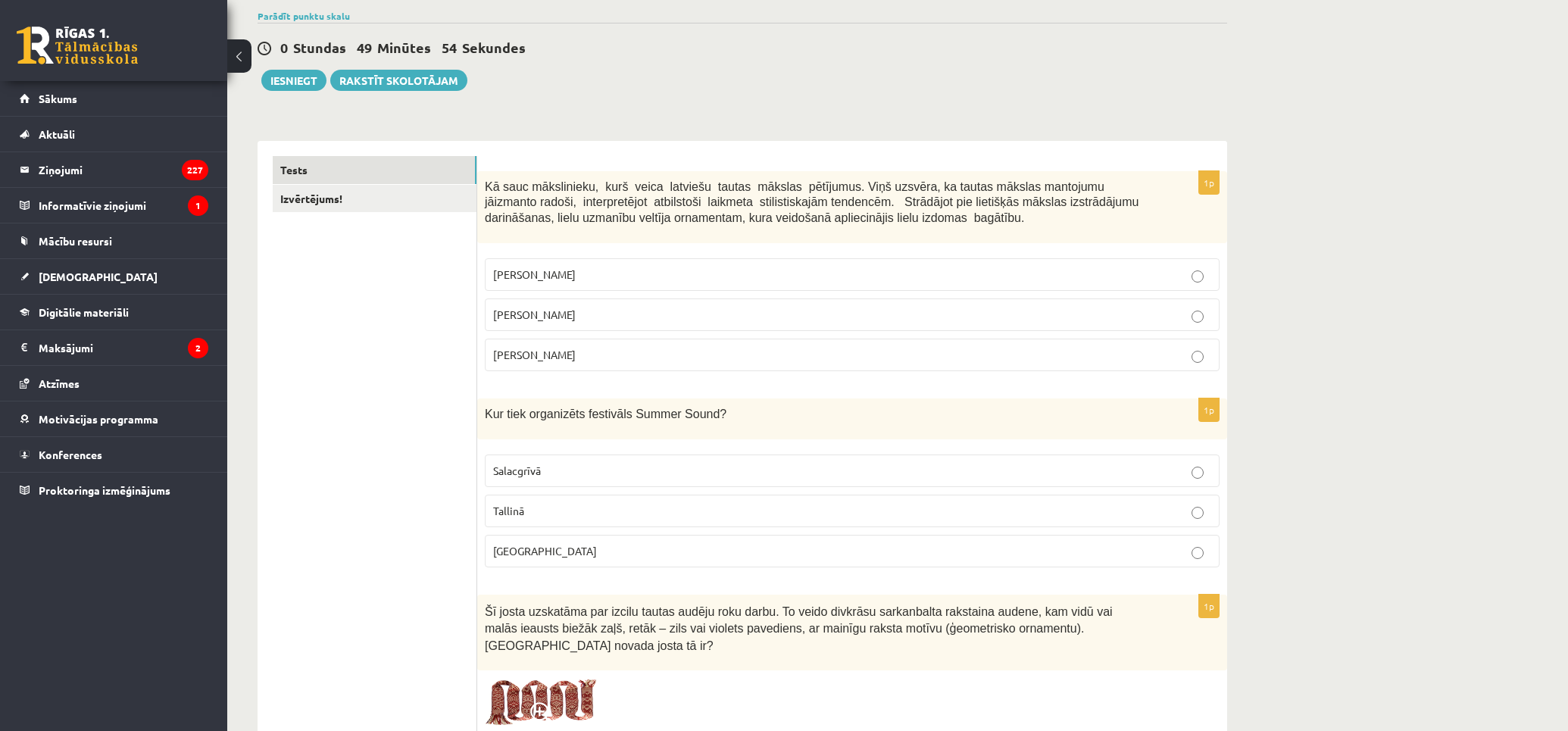
scroll to position [0, 0]
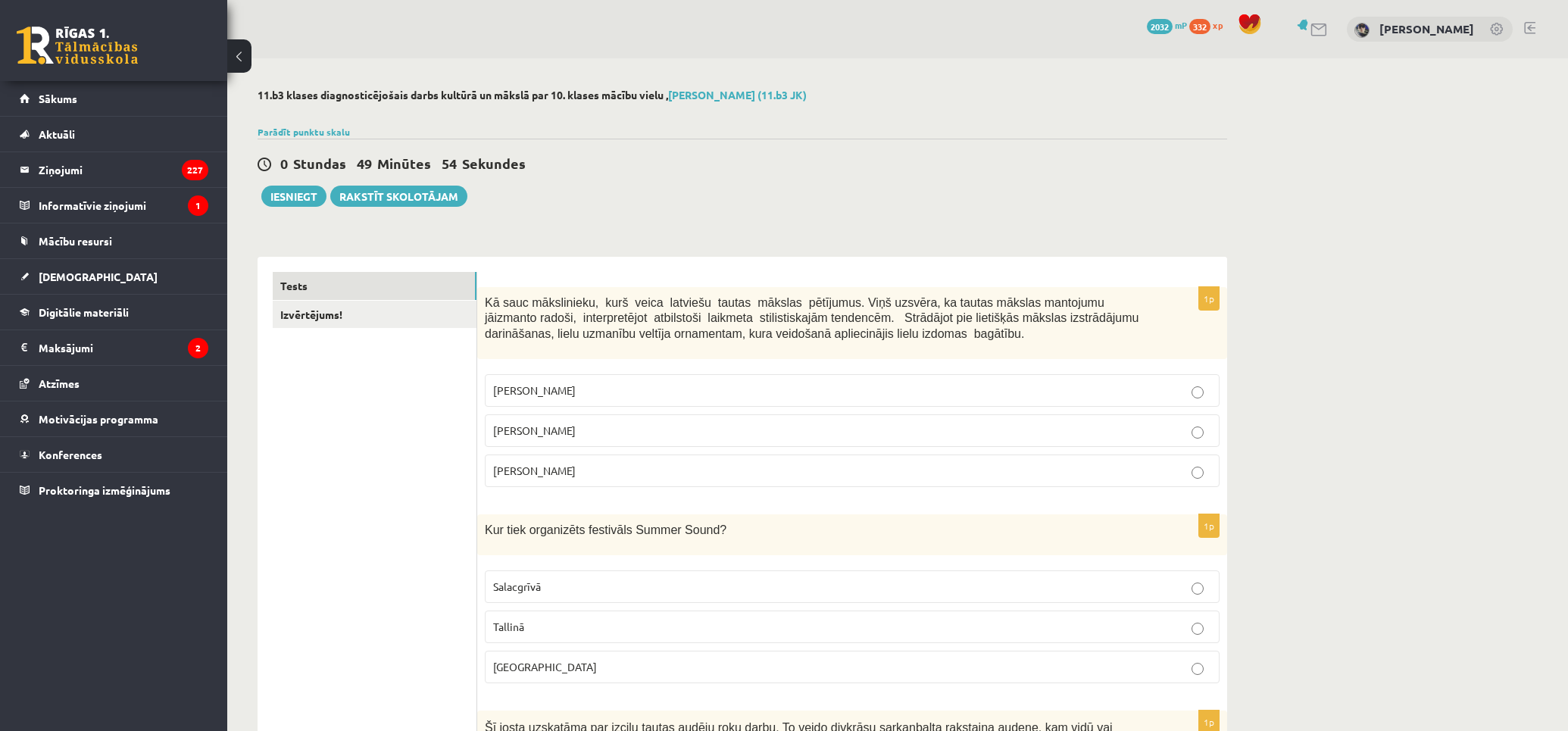
drag, startPoint x: 387, startPoint y: 465, endPoint x: 369, endPoint y: 118, distance: 347.5
click at [417, 312] on link "Izvērtējums!" at bounding box center [374, 315] width 204 height 28
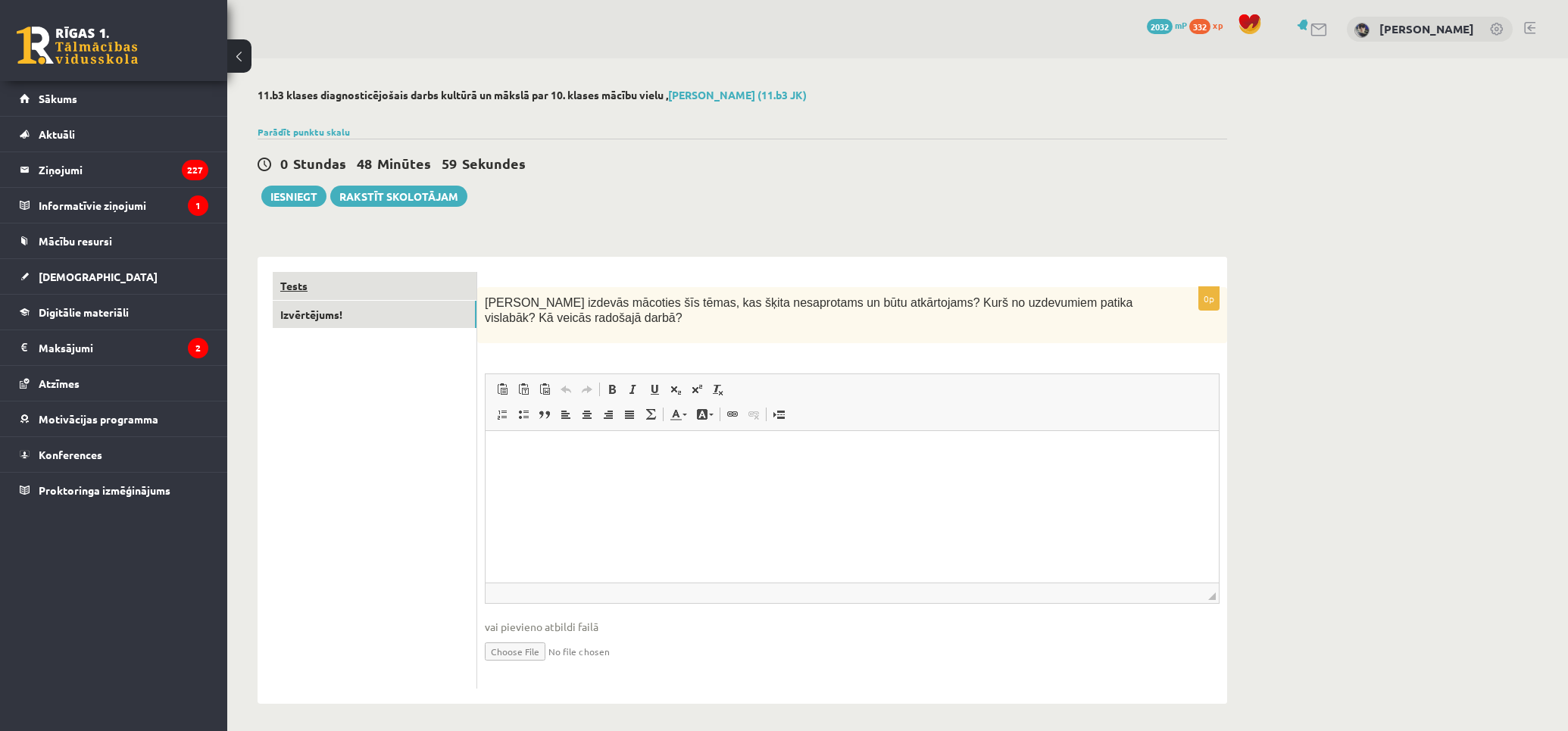
click at [403, 291] on link "Tests" at bounding box center [374, 286] width 204 height 28
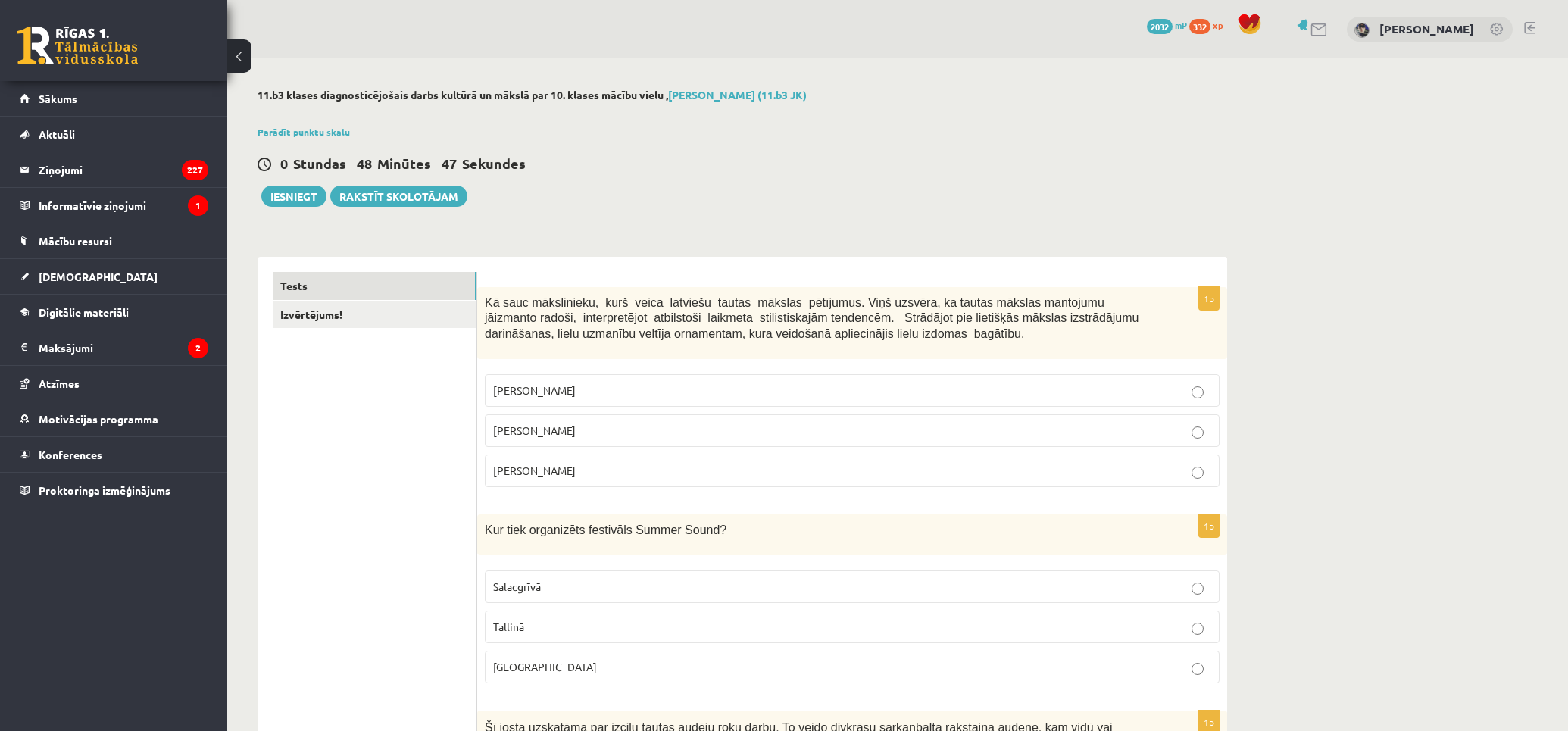
drag, startPoint x: 333, startPoint y: 331, endPoint x: 333, endPoint y: 282, distance: 49.0
click at [353, 316] on link "Izvērtējums!" at bounding box center [374, 315] width 204 height 28
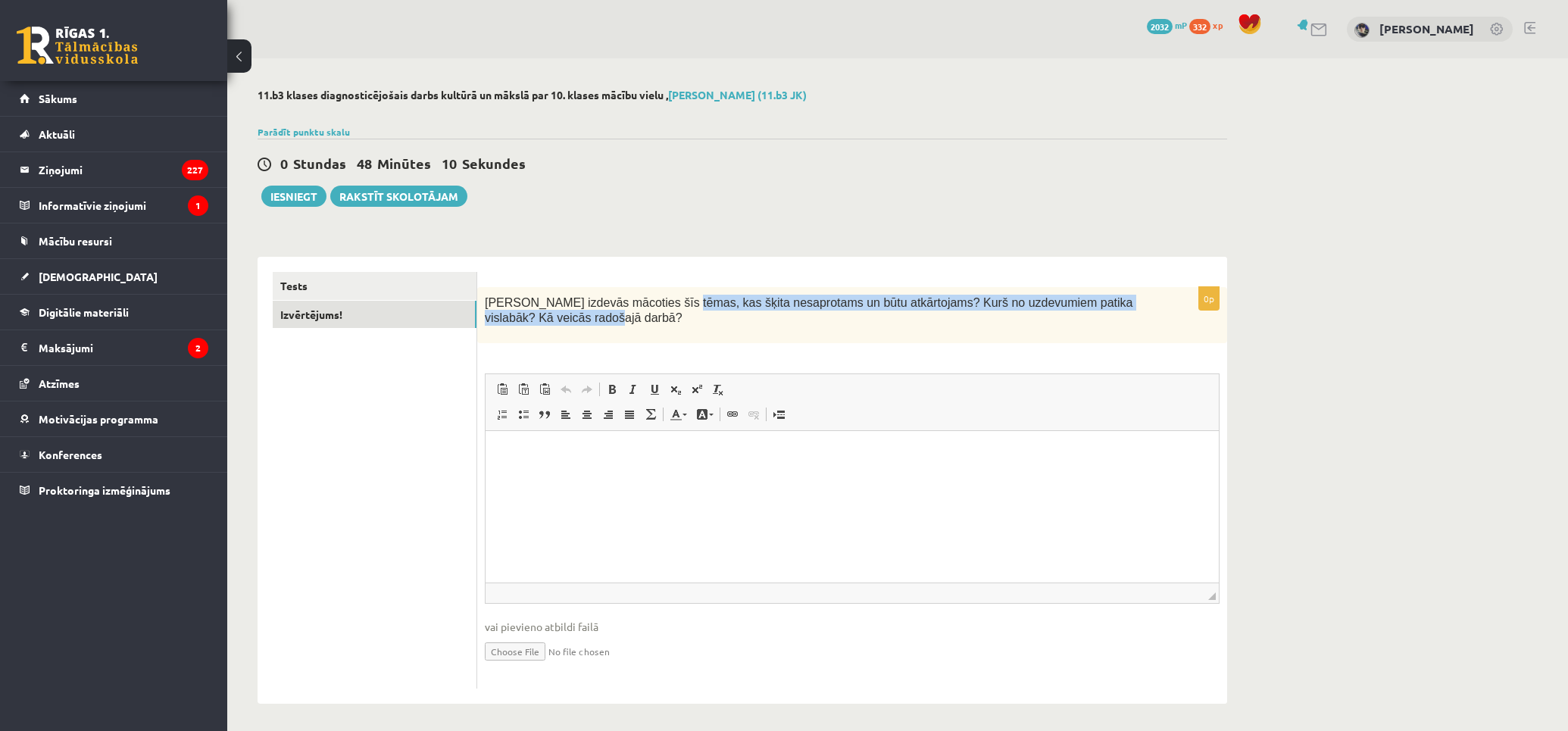
drag, startPoint x: 655, startPoint y: 305, endPoint x: 1104, endPoint y: 336, distance: 450.1
click at [1122, 319] on p "Kas izdevās mācoties šīs tēmas, kas šķita nesaprotams un būtu atkārtojams? Kurš…" at bounding box center [814, 310] width 659 height 31
click at [395, 282] on link "Tests" at bounding box center [374, 286] width 204 height 28
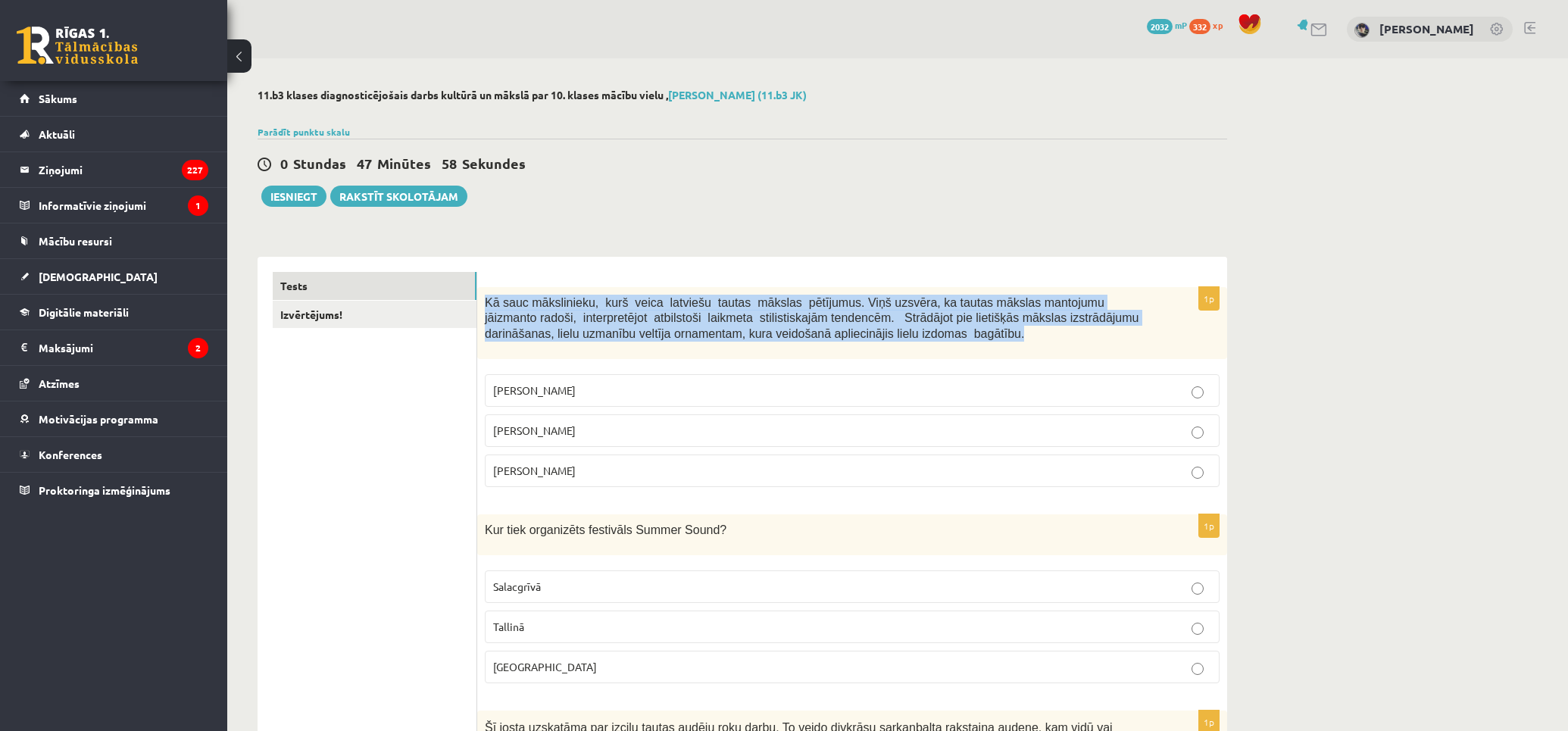
drag, startPoint x: 486, startPoint y: 298, endPoint x: 926, endPoint y: 342, distance: 442.2
click at [921, 342] on p "Kā sauc mākslinieku, kurš veica latviešu tautas mākslas pētījumus. Viņš uzsvēra…" at bounding box center [814, 318] width 659 height 47
click at [927, 342] on p "Kā sauc mākslinieku, kurš veica latviešu tautas mākslas pētījumus. Viņš uzsvēra…" at bounding box center [814, 318] width 659 height 47
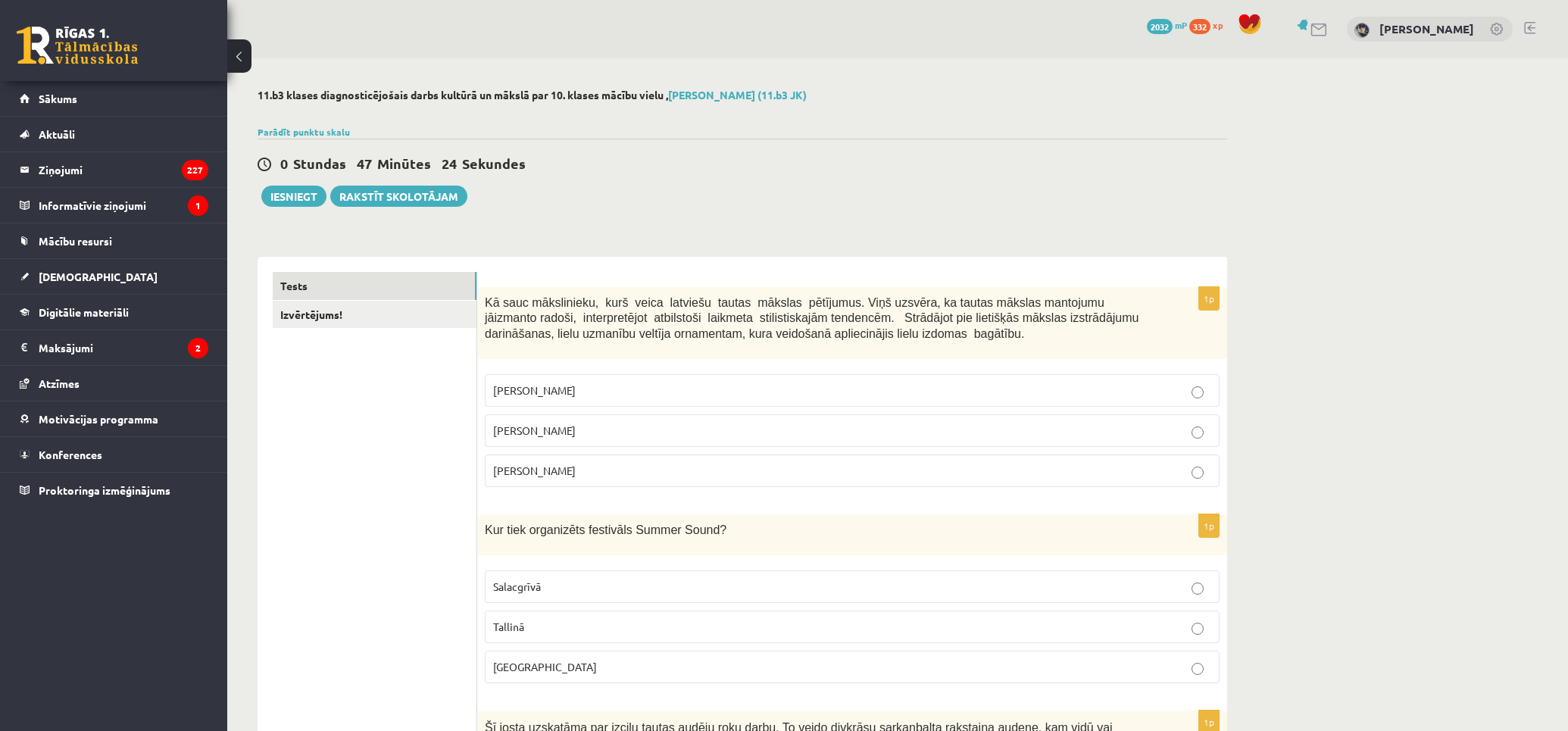
drag, startPoint x: 350, startPoint y: 502, endPoint x: 380, endPoint y: 262, distance: 241.9
click at [399, 312] on link "Izvērtējums!" at bounding box center [374, 315] width 204 height 28
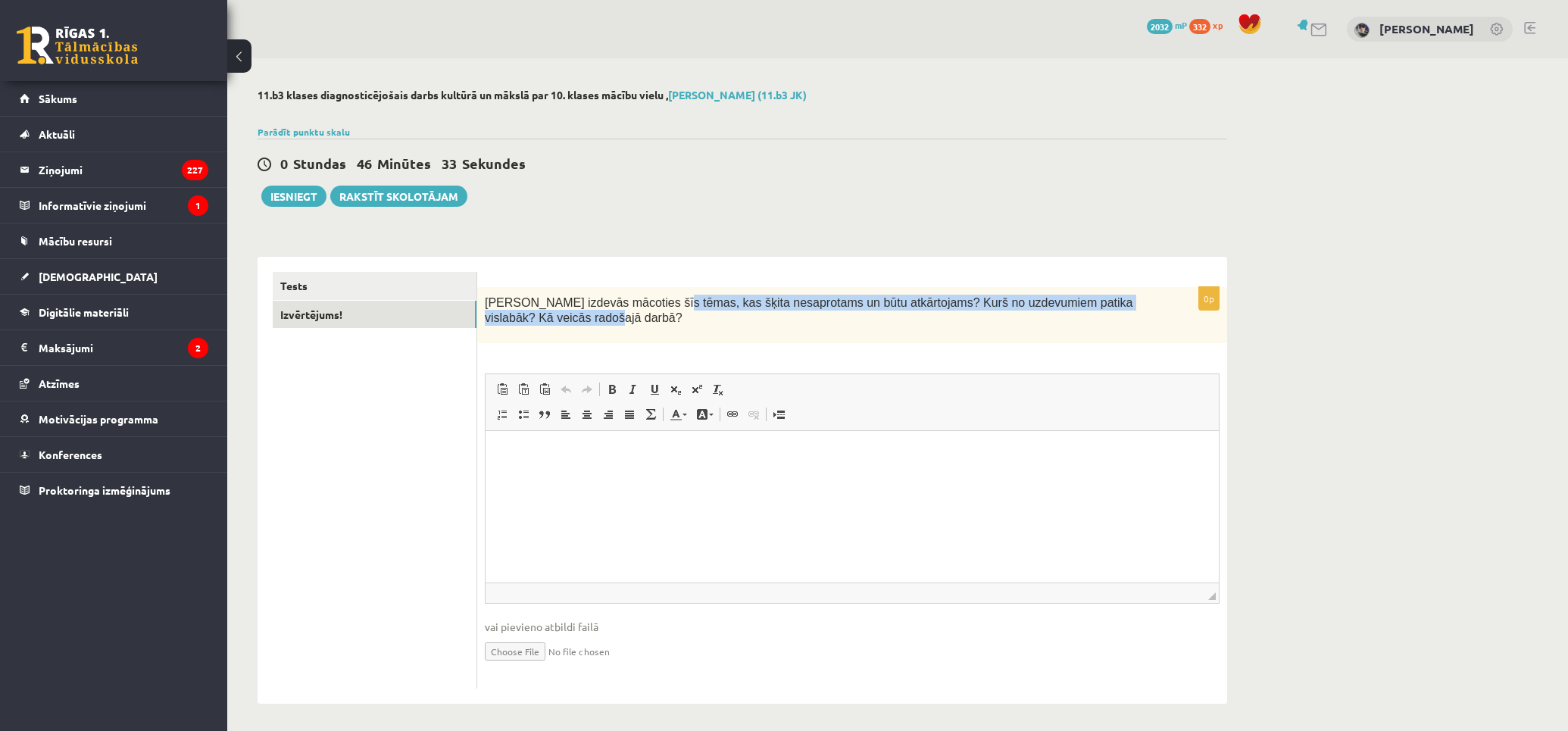
drag, startPoint x: 646, startPoint y: 301, endPoint x: 795, endPoint y: 308, distance: 149.2
click at [796, 311] on p "Kas izdevās mācoties šīs tēmas, kas šķita nesaprotams un būtu atkārtojams? Kurš…" at bounding box center [814, 310] width 659 height 31
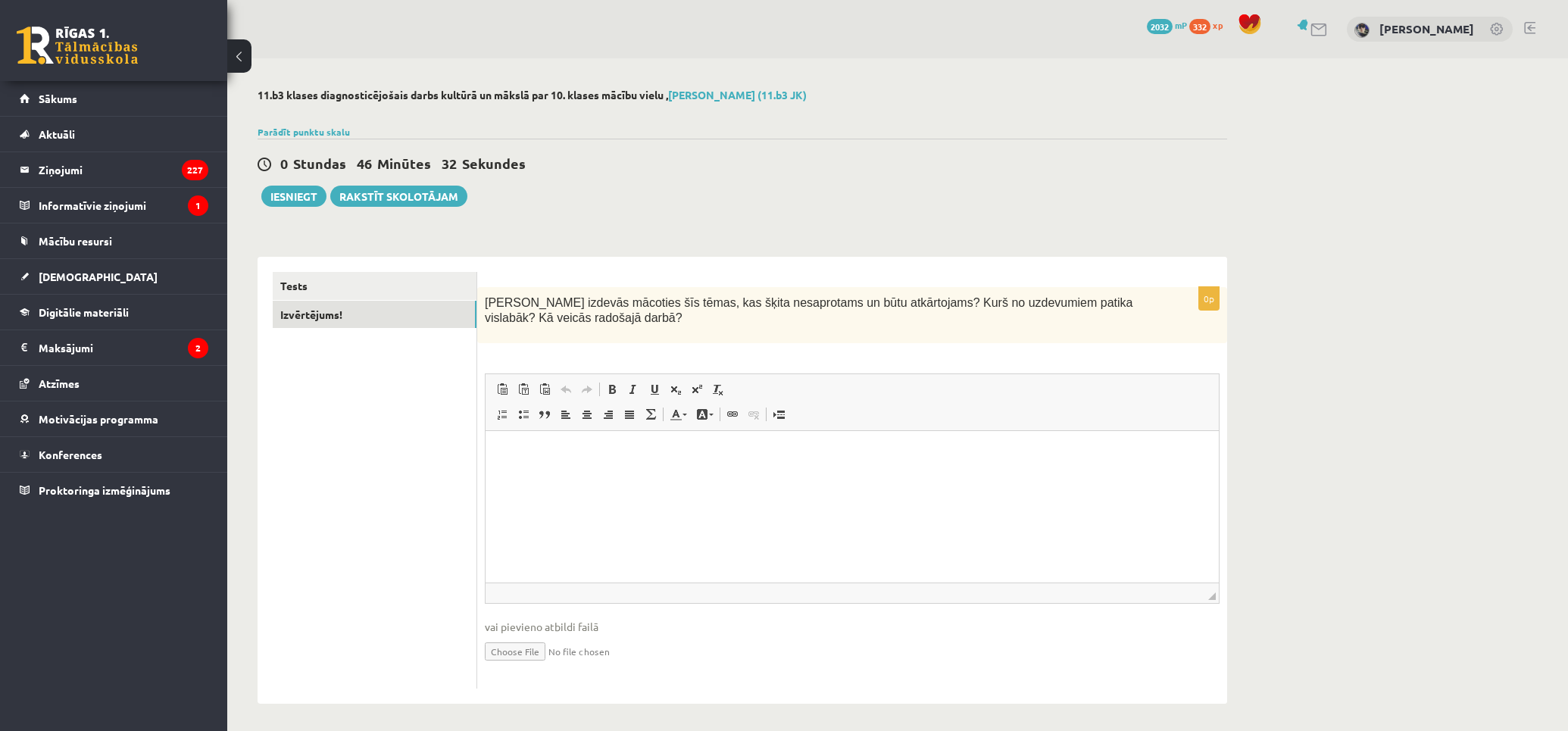
click at [936, 361] on div "0p Kas izdevās mācoties šīs tēmas, kas šķita nesaprotams un būtu atkārtojams? K…" at bounding box center [852, 488] width 750 height 402
drag, startPoint x: 1045, startPoint y: 305, endPoint x: 1069, endPoint y: 342, distance: 44.1
click at [1069, 342] on div "Kas izdevās mācoties šīs tēmas, kas šķita nesaprotams un būtu atkārtojams? Kurš…" at bounding box center [852, 315] width 750 height 57
click at [561, 305] on span "Kas izdevās mācoties šīs tēmas, kas šķita nesaprotams un būtu atkārtojams? Kurš…" at bounding box center [809, 311] width 648 height 28
drag, startPoint x: 460, startPoint y: 558, endPoint x: 402, endPoint y: 312, distance: 252.7
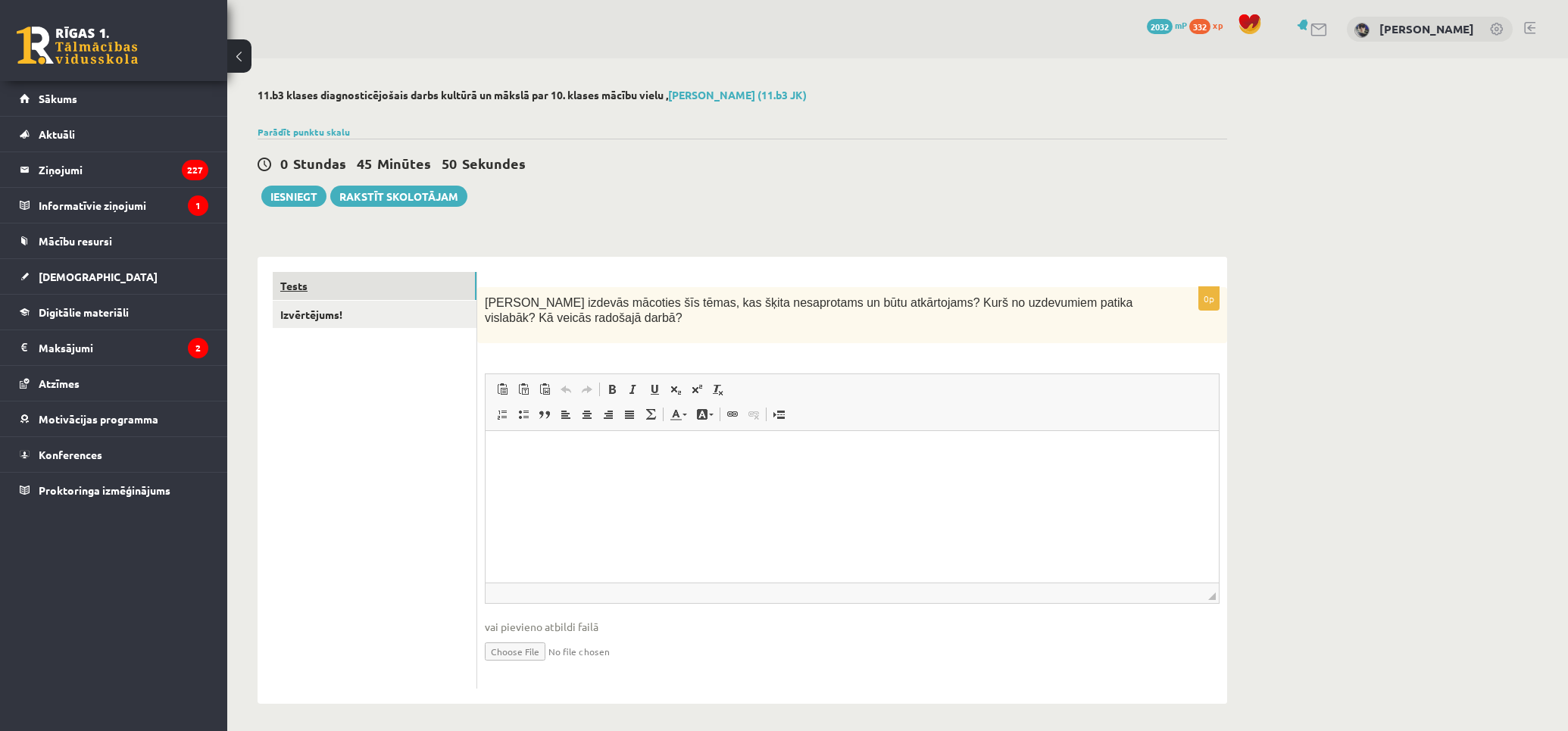
click at [396, 283] on link "Tests" at bounding box center [374, 286] width 204 height 28
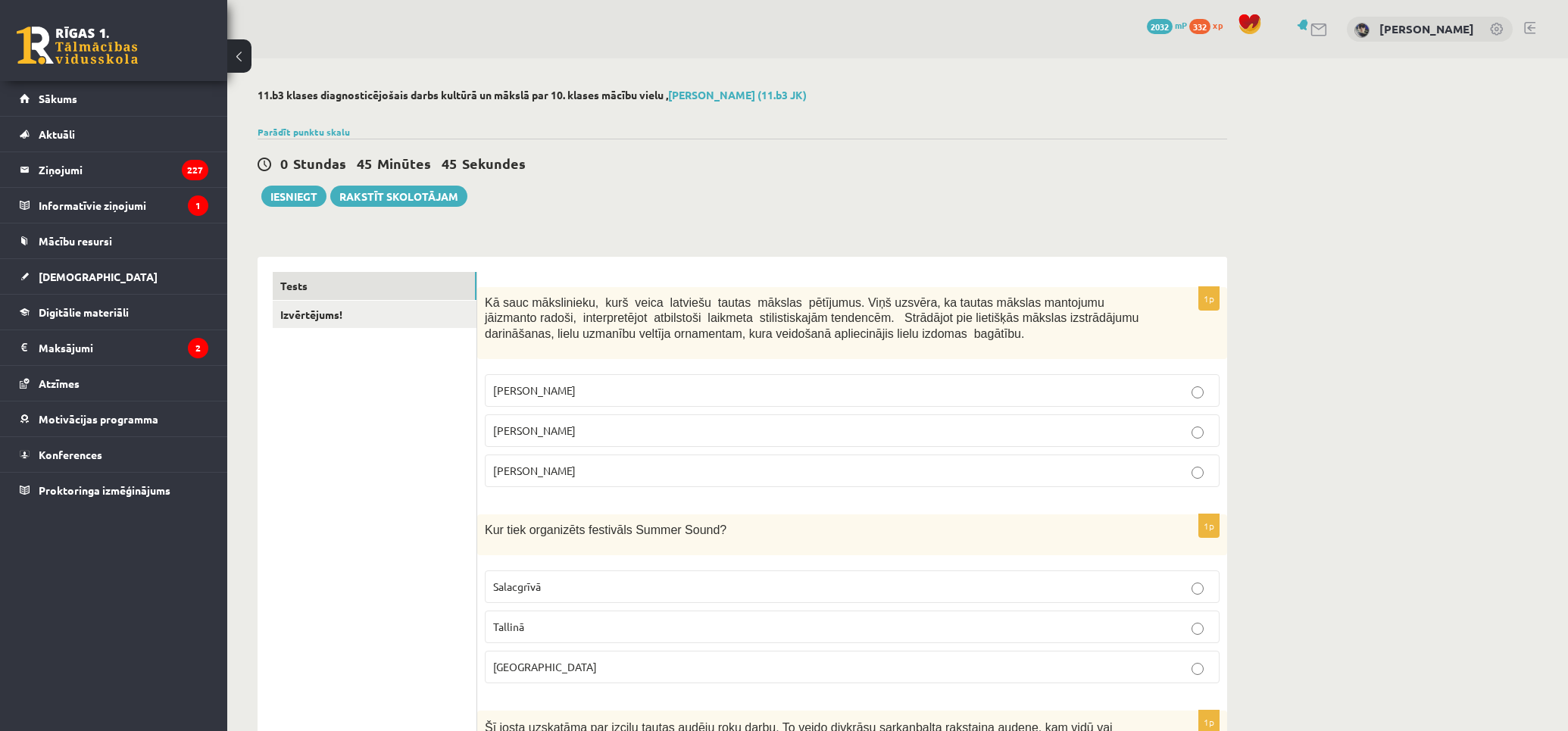
drag, startPoint x: 373, startPoint y: 505, endPoint x: 347, endPoint y: 321, distance: 185.8
drag, startPoint x: 512, startPoint y: 183, endPoint x: 621, endPoint y: 222, distance: 115.8
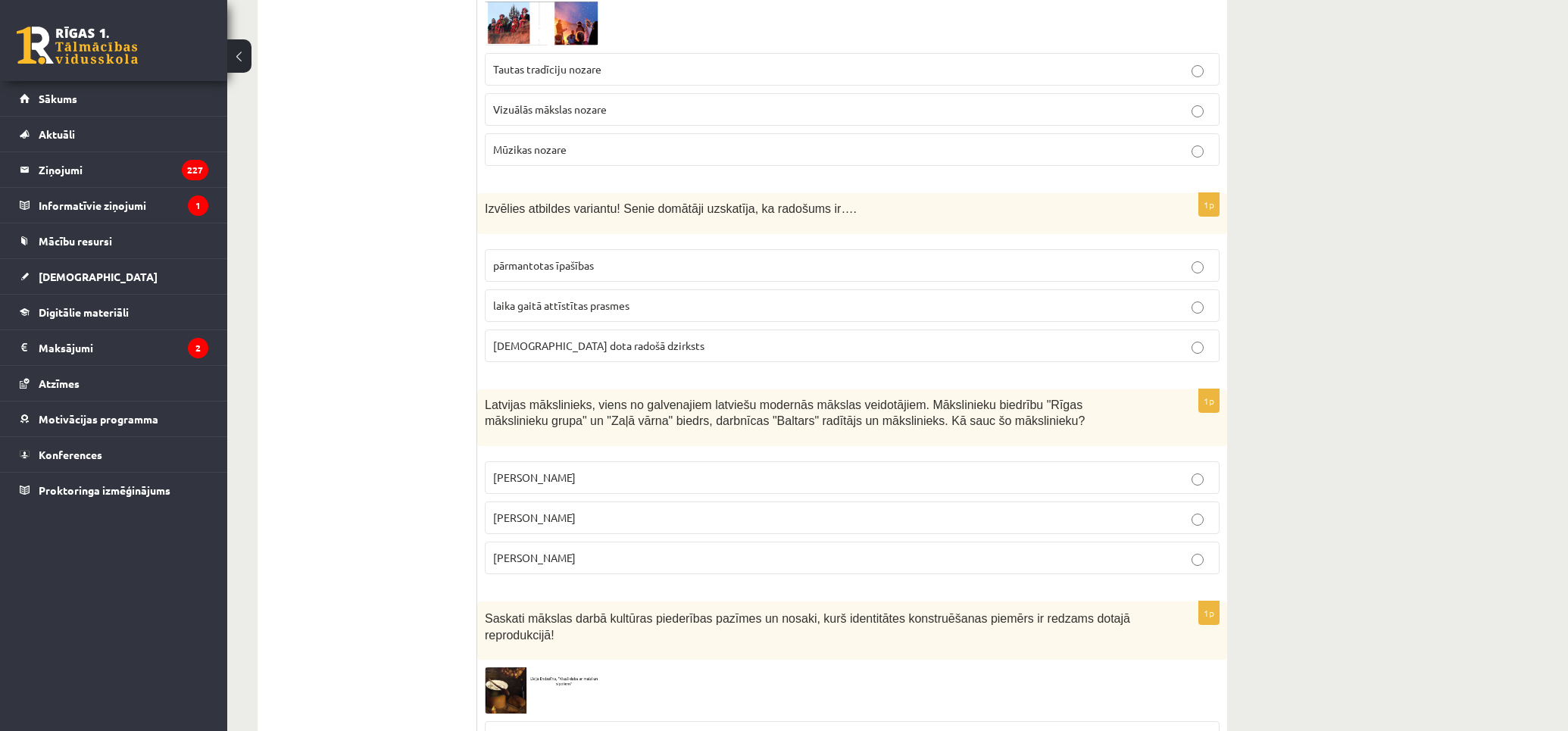
scroll to position [2019, 0]
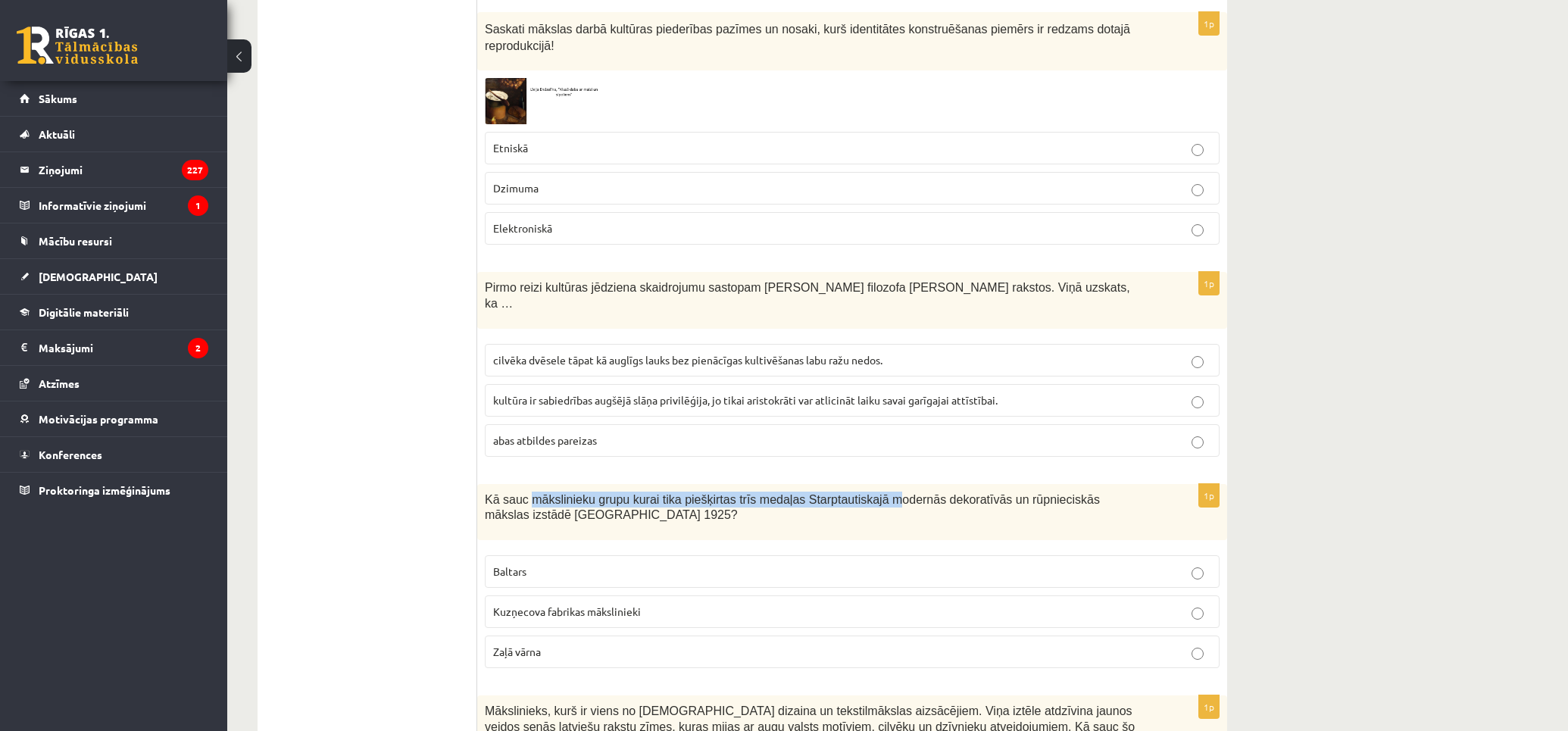
drag, startPoint x: 570, startPoint y: 455, endPoint x: 858, endPoint y: 450, distance: 288.0
click at [858, 493] on span "Kā sauc mākslinieku grupu kurai tika piešķirtas trīs medaļas Starptautiskajā mo…" at bounding box center [792, 508] width 615 height 28
click at [796, 491] on p "Kā sauc mākslinieku grupu kurai tika piešķirtas trīs medaļas Starptautiskajā mo…" at bounding box center [814, 507] width 659 height 31
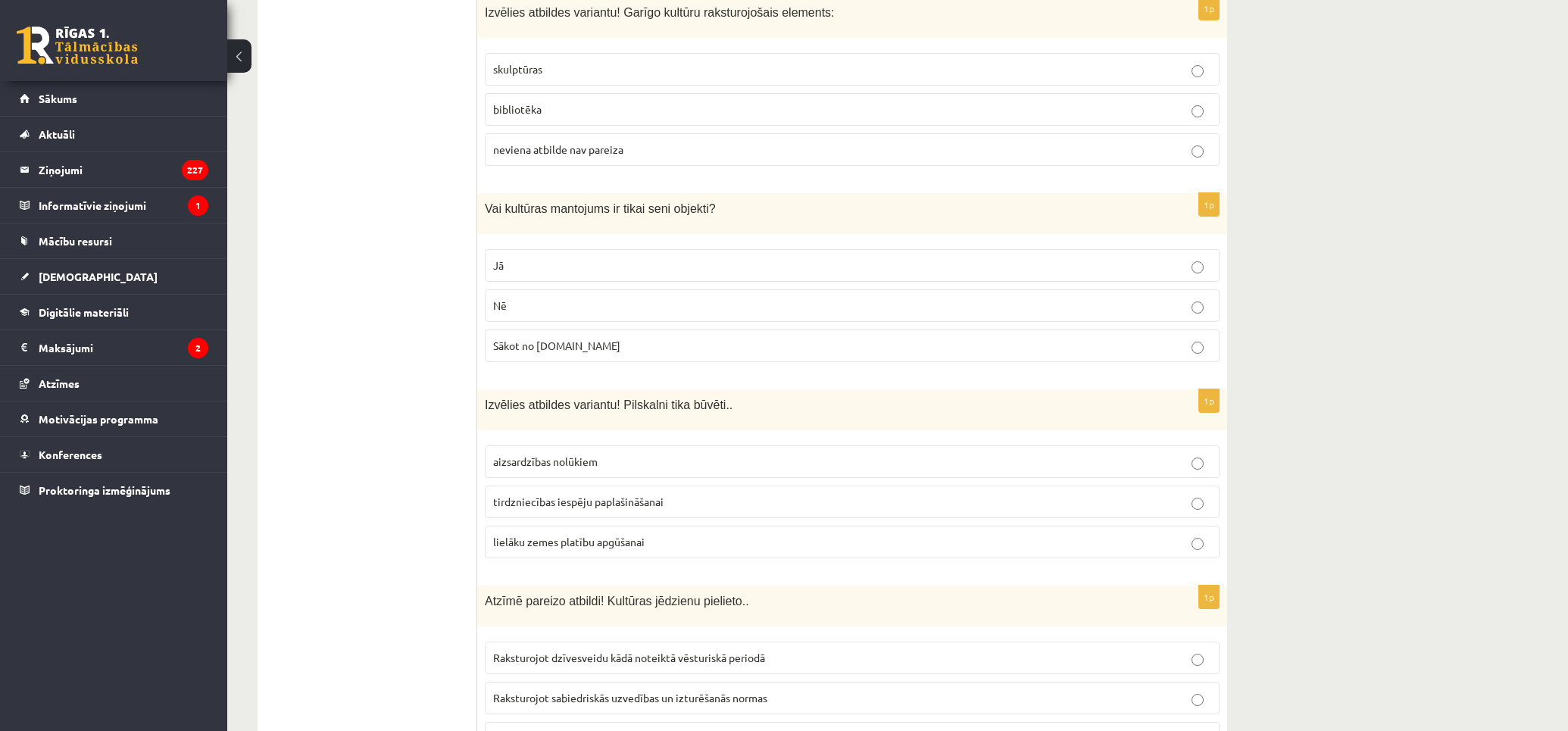
scroll to position [3198, 0]
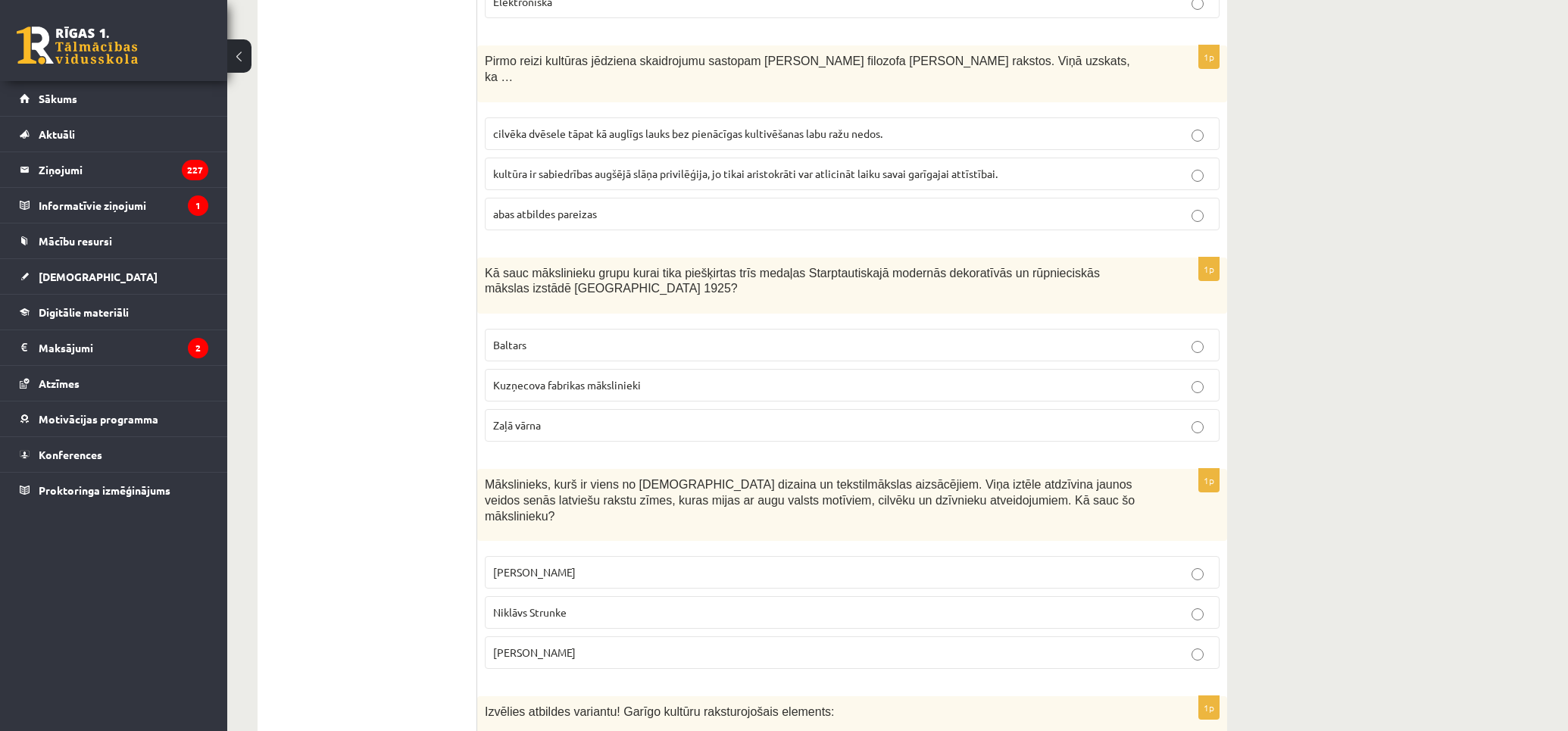
drag, startPoint x: 419, startPoint y: 160, endPoint x: 419, endPoint y: 141, distance: 19.0
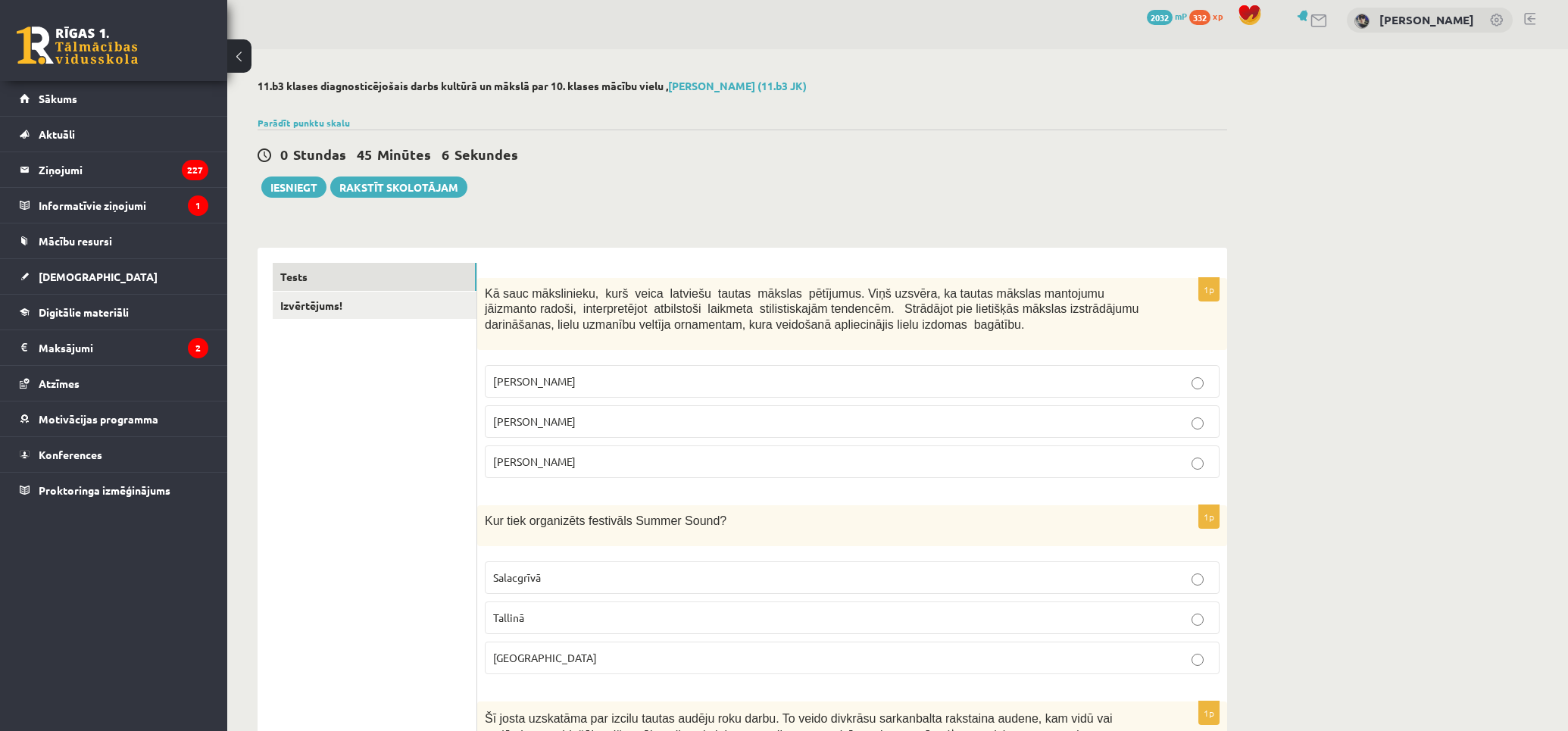
scroll to position [0, 0]
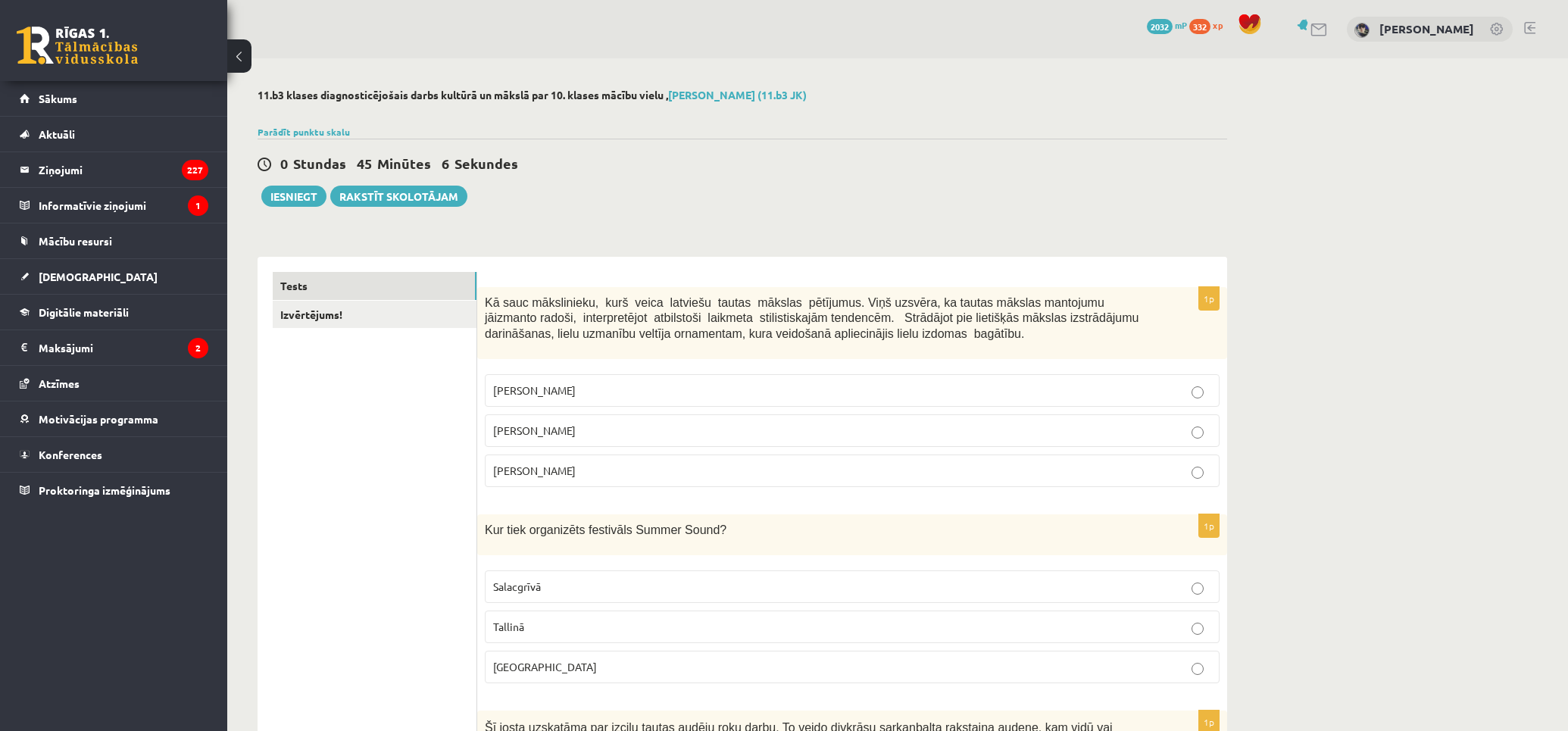
drag, startPoint x: 358, startPoint y: 410, endPoint x: 358, endPoint y: 399, distance: 11.0
click at [357, 318] on link "Izvērtējums!" at bounding box center [374, 315] width 204 height 28
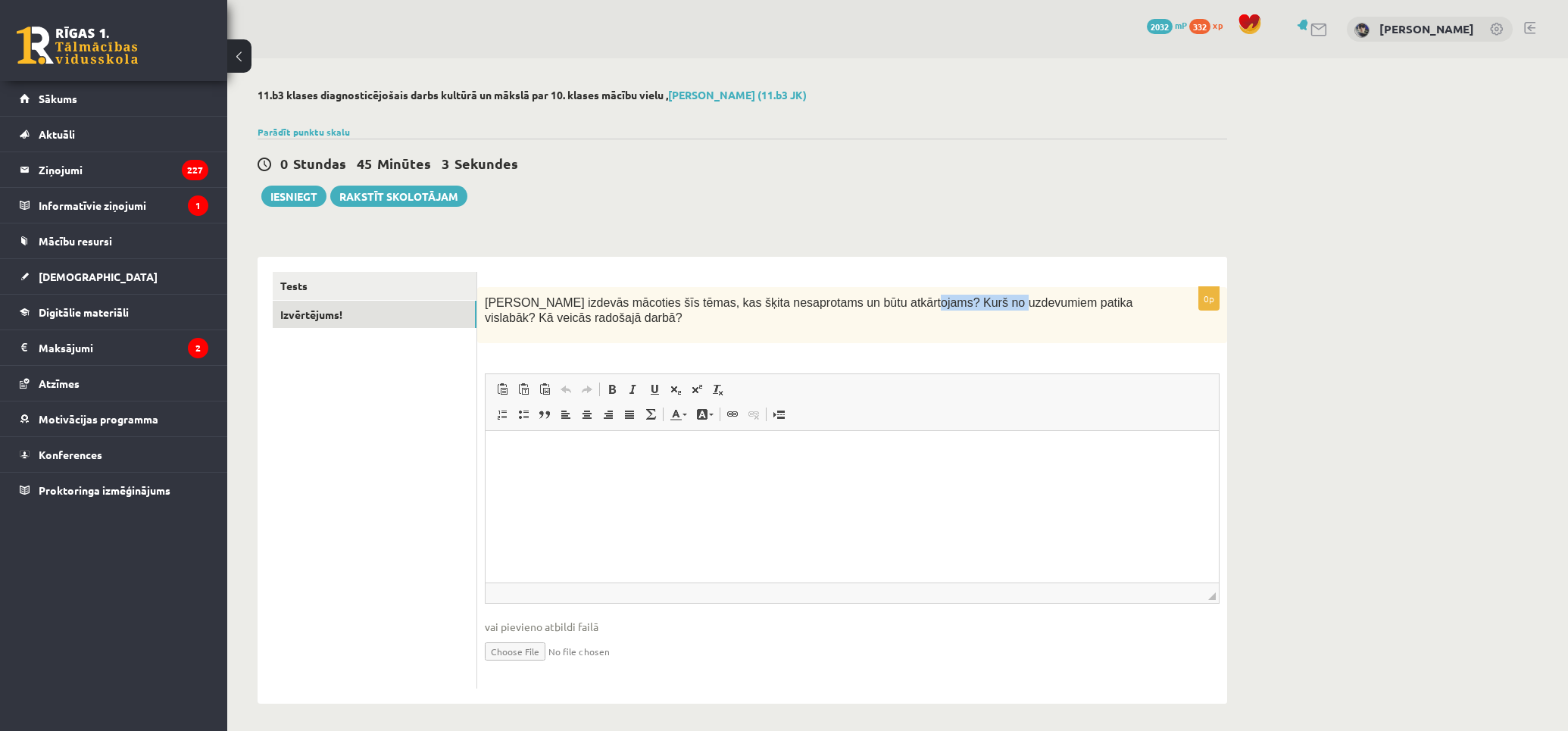
drag, startPoint x: 876, startPoint y: 301, endPoint x: 957, endPoint y: 300, distance: 81.0
click at [957, 300] on span "Kas izdevās mācoties šīs tēmas, kas šķita nesaprotams un būtu atkārtojams? Kurš…" at bounding box center [809, 311] width 648 height 28
click at [1033, 327] on div "Kas izdevās mācoties šīs tēmas, kas šķita nesaprotams un būtu atkārtojams? Kurš…" at bounding box center [852, 315] width 750 height 57
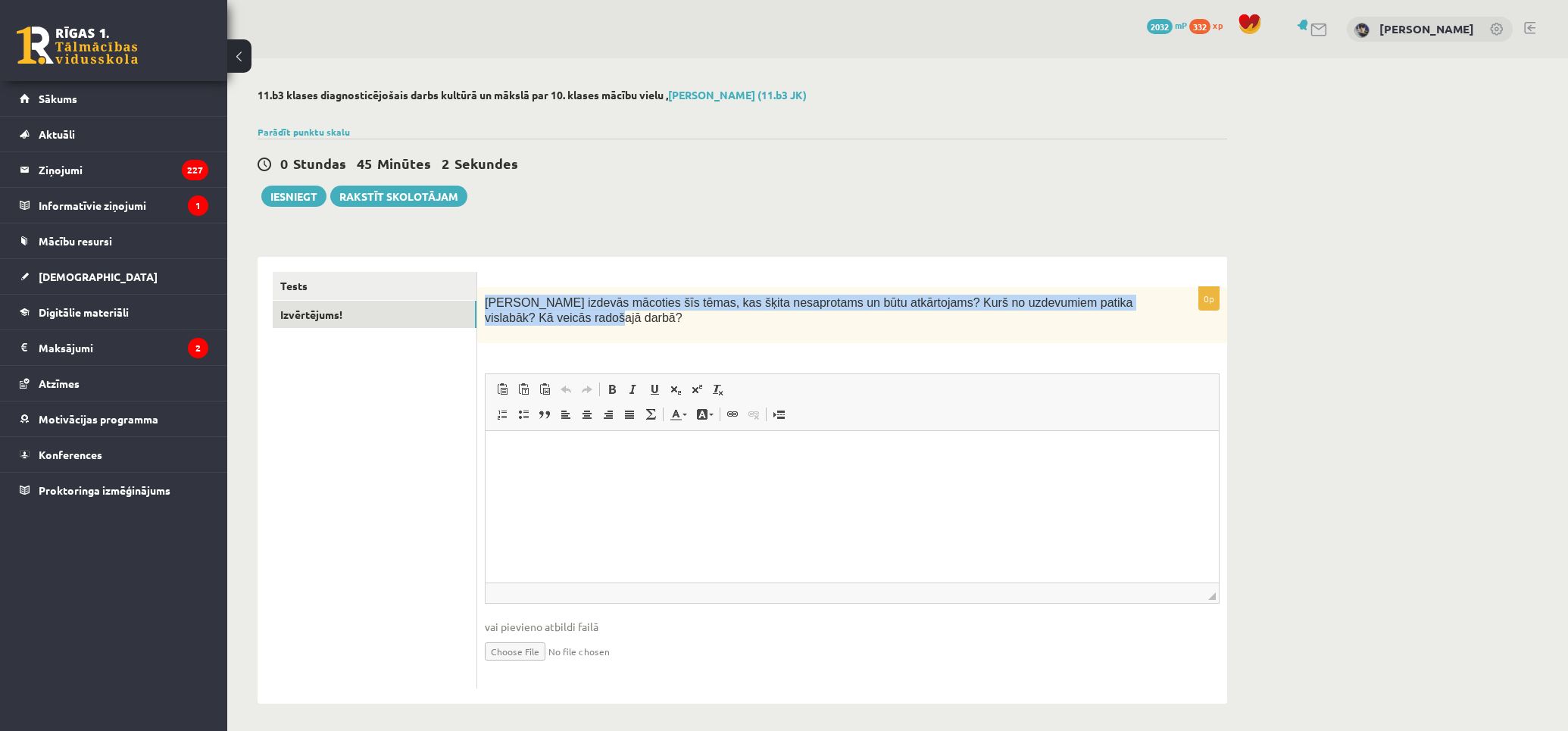
drag, startPoint x: 612, startPoint y: 329, endPoint x: 477, endPoint y: 305, distance: 137.1
click at [477, 305] on div "Kas izdevās mācoties šīs tēmas, kas šķita nesaprotams un būtu atkārtojams? Kurš…" at bounding box center [852, 315] width 750 height 57
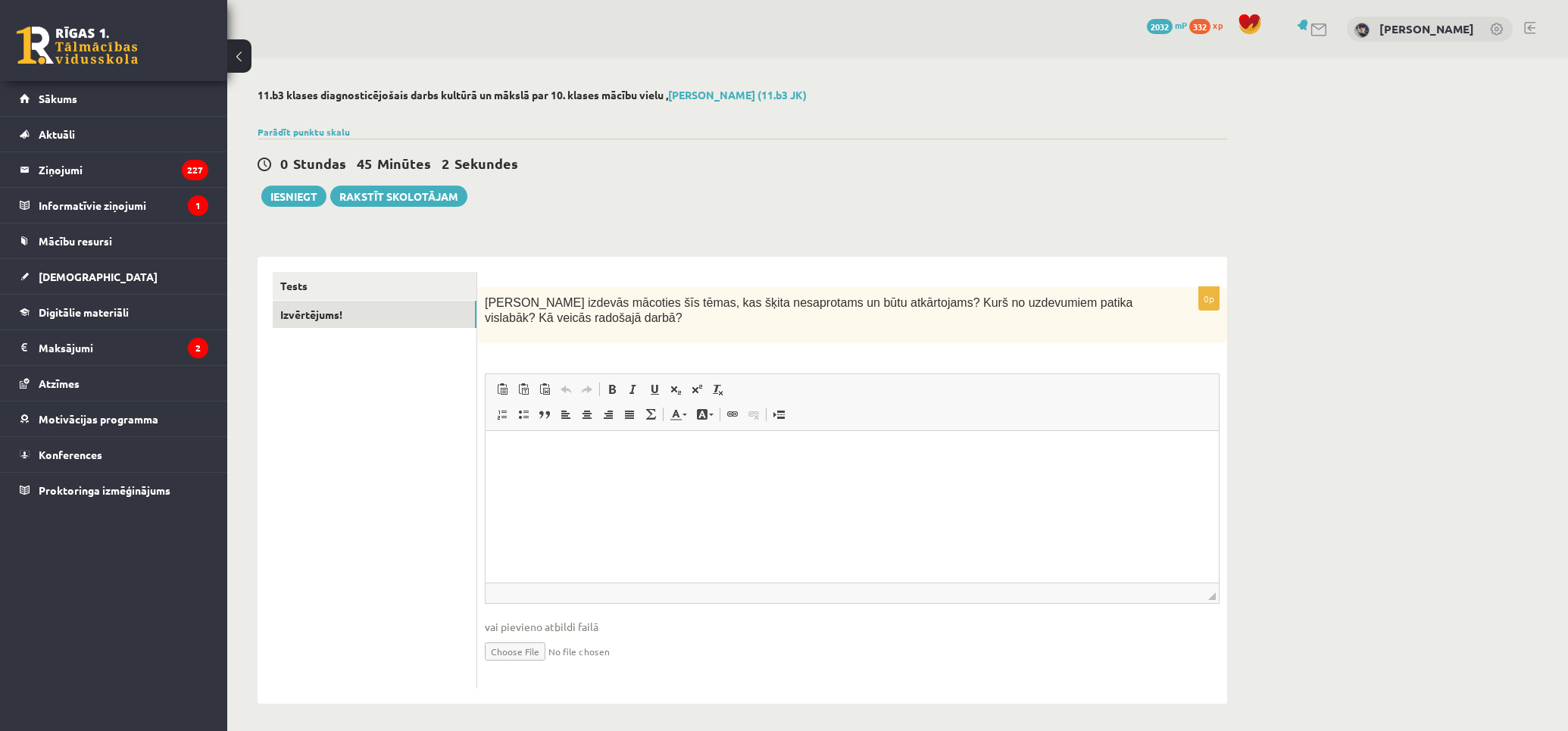
click at [669, 344] on div "0p Kas izdevās mācoties šīs tēmas, kas šķita nesaprotams un būtu atkārtojams? K…" at bounding box center [852, 488] width 750 height 402
click at [690, 463] on html at bounding box center [852, 454] width 733 height 46
drag, startPoint x: 407, startPoint y: 94, endPoint x: 952, endPoint y: 155, distance: 548.4
click at [709, 108] on div "**********" at bounding box center [742, 396] width 1030 height 675
click at [974, 157] on div "0 Stundas 43 Minūtes 45 Sekundes" at bounding box center [742, 164] width 970 height 20
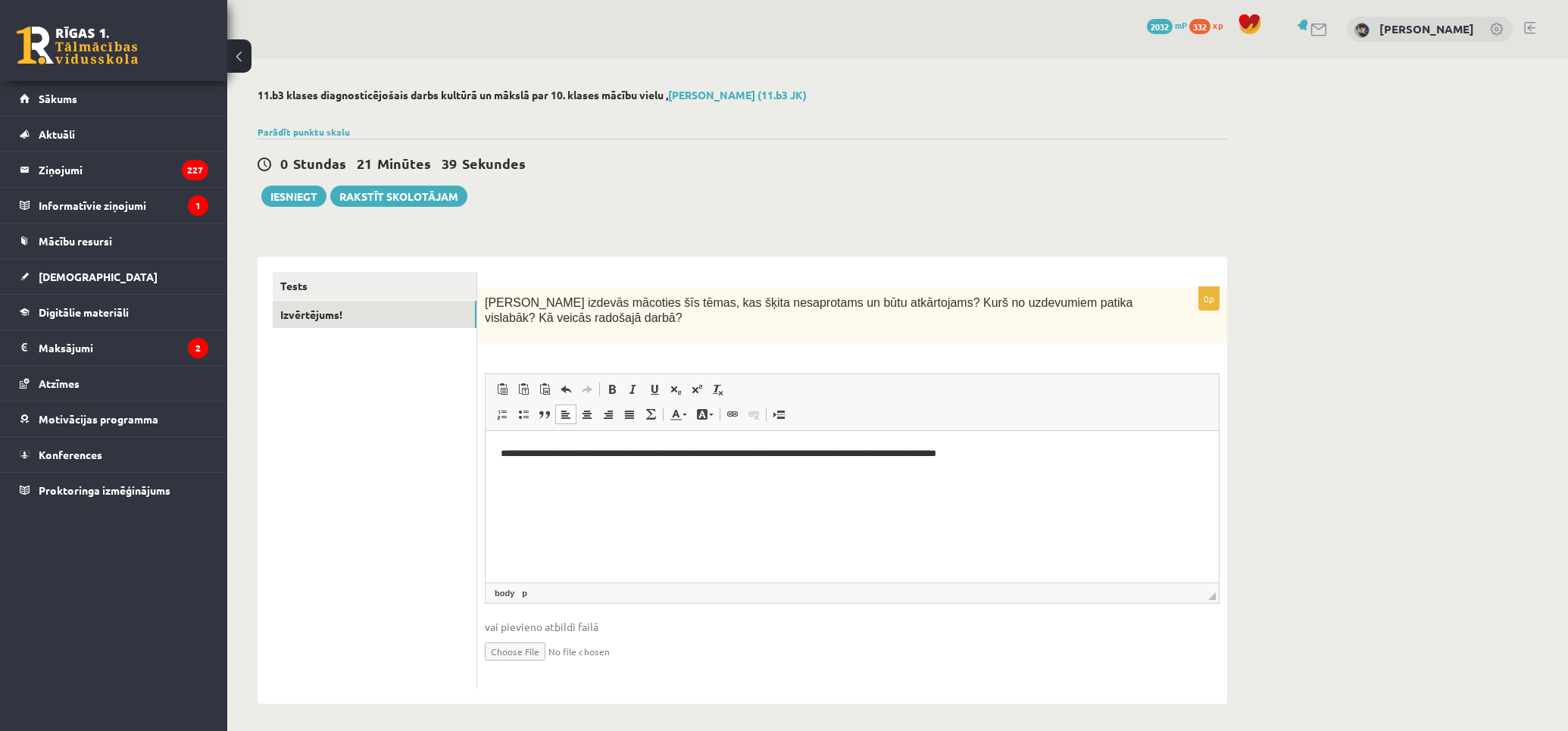
drag, startPoint x: 390, startPoint y: 547, endPoint x: 400, endPoint y: 395, distance: 152.3
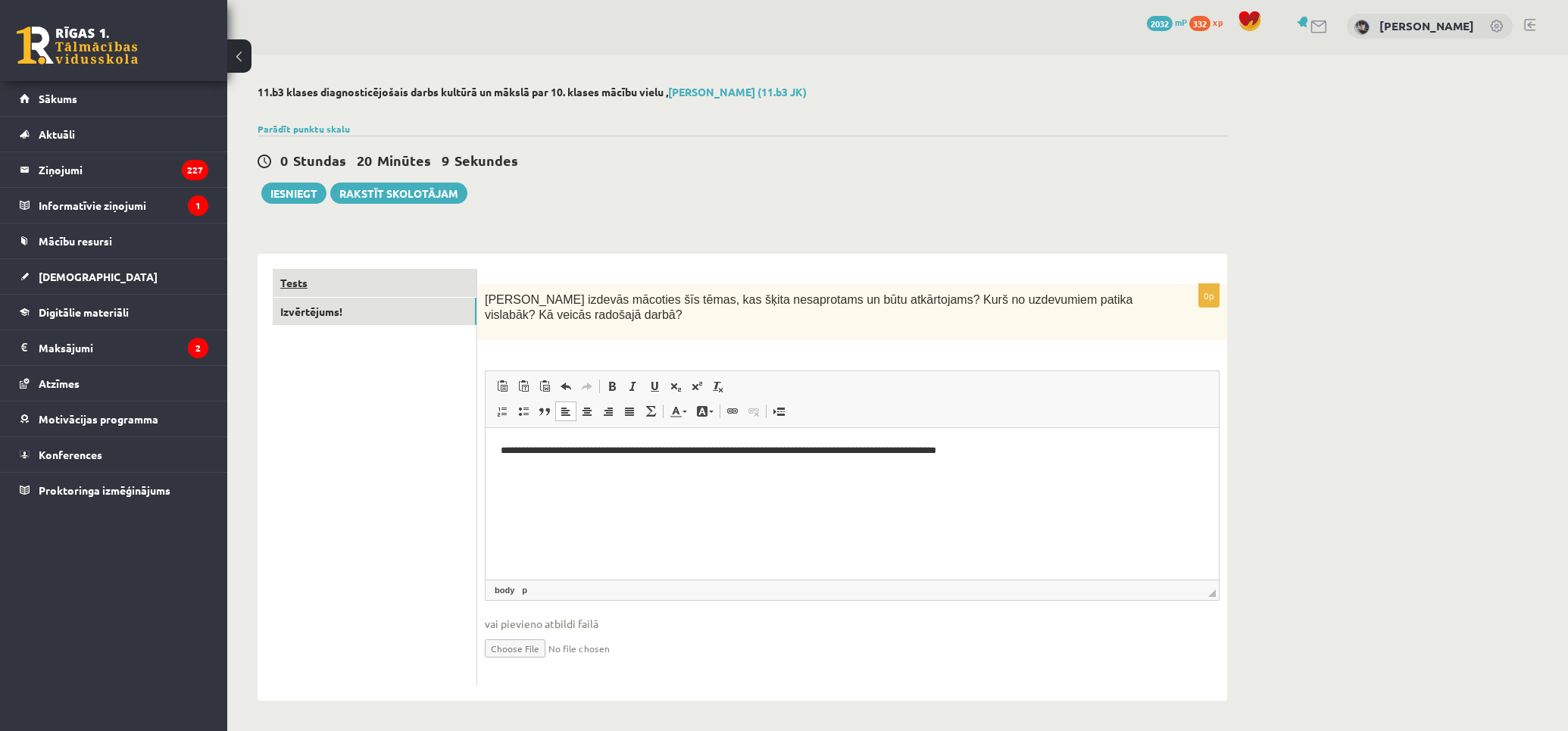
click at [351, 292] on link "Tests" at bounding box center [374, 283] width 204 height 28
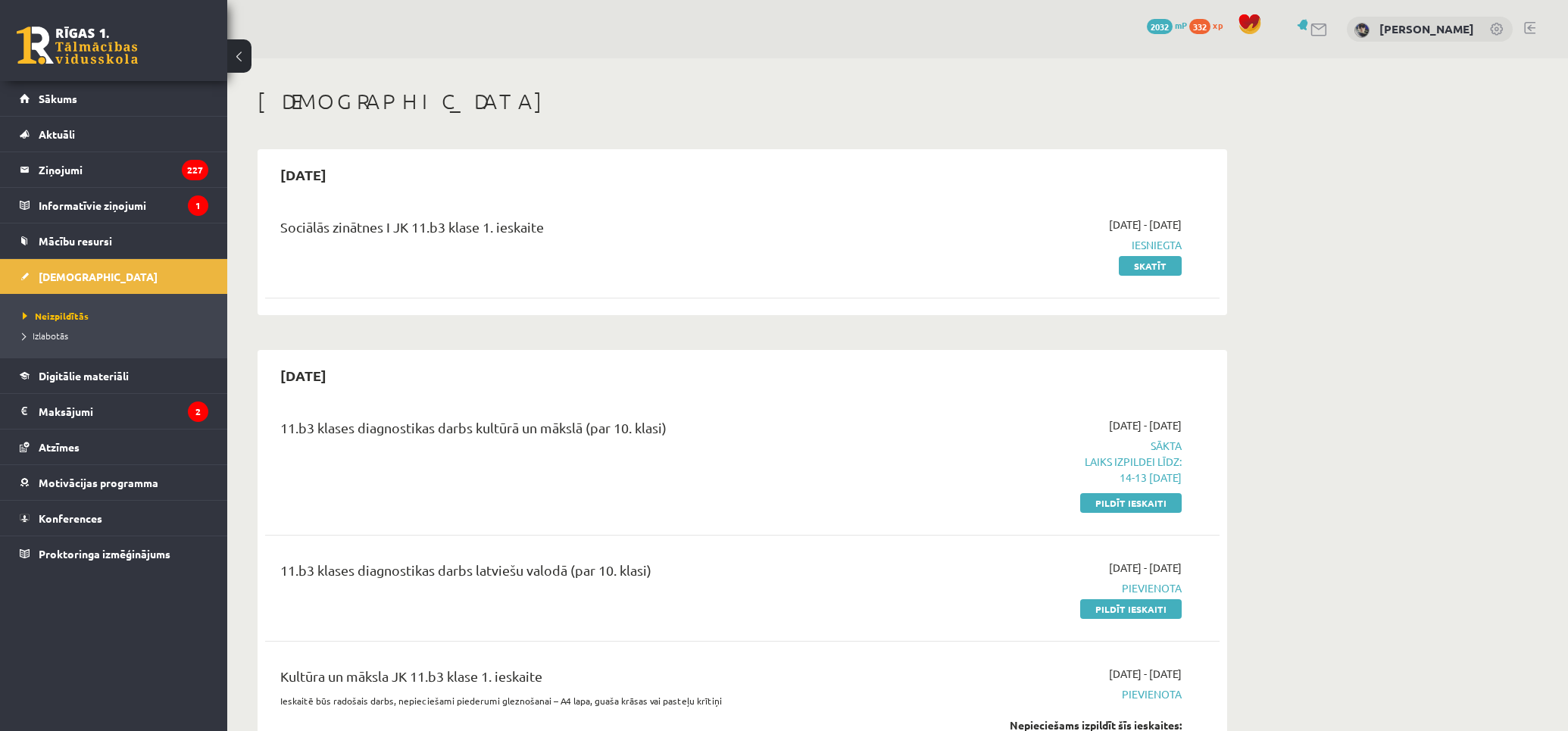
scroll to position [336, 0]
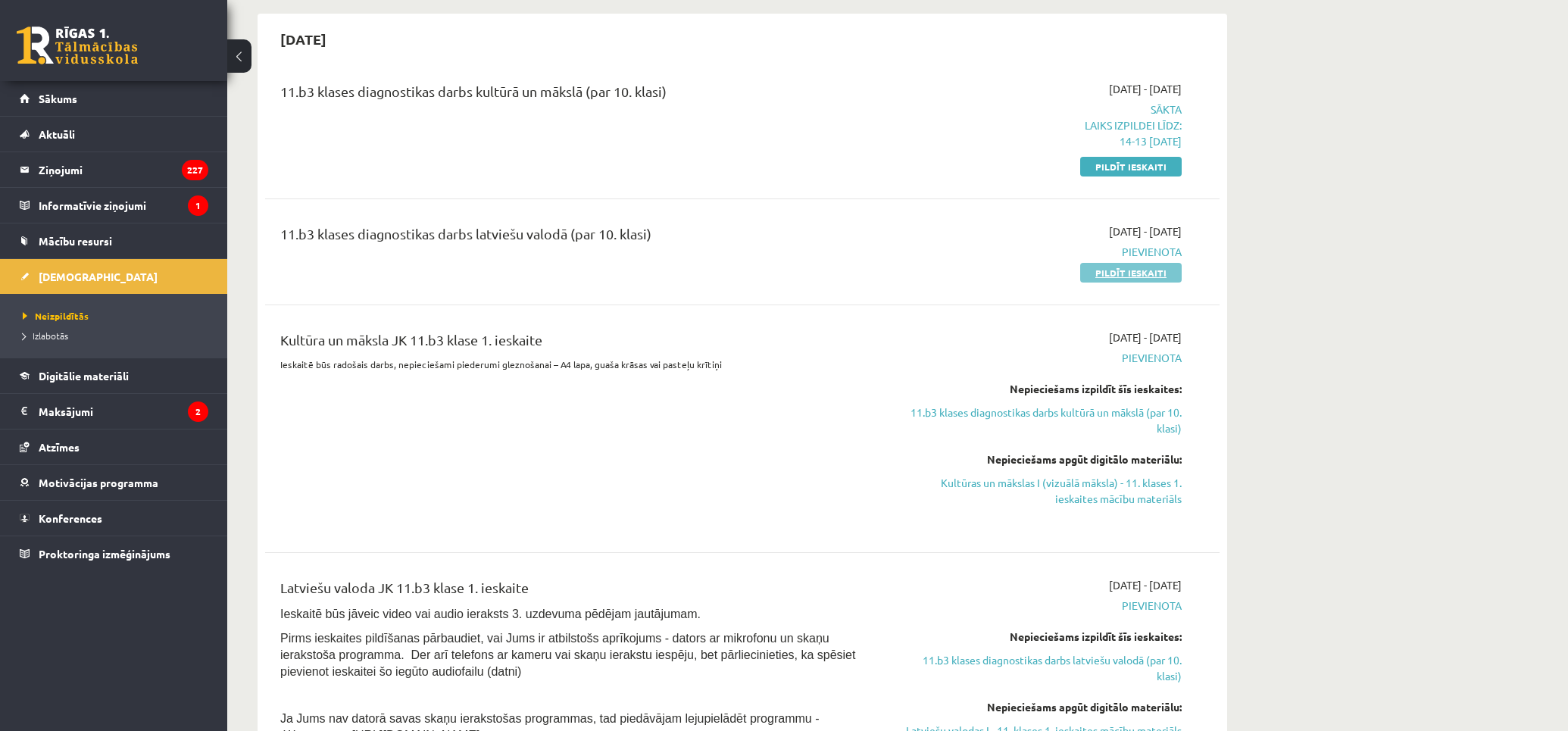
click at [1100, 275] on link "Pildīt ieskaiti" at bounding box center [1130, 273] width 101 height 20
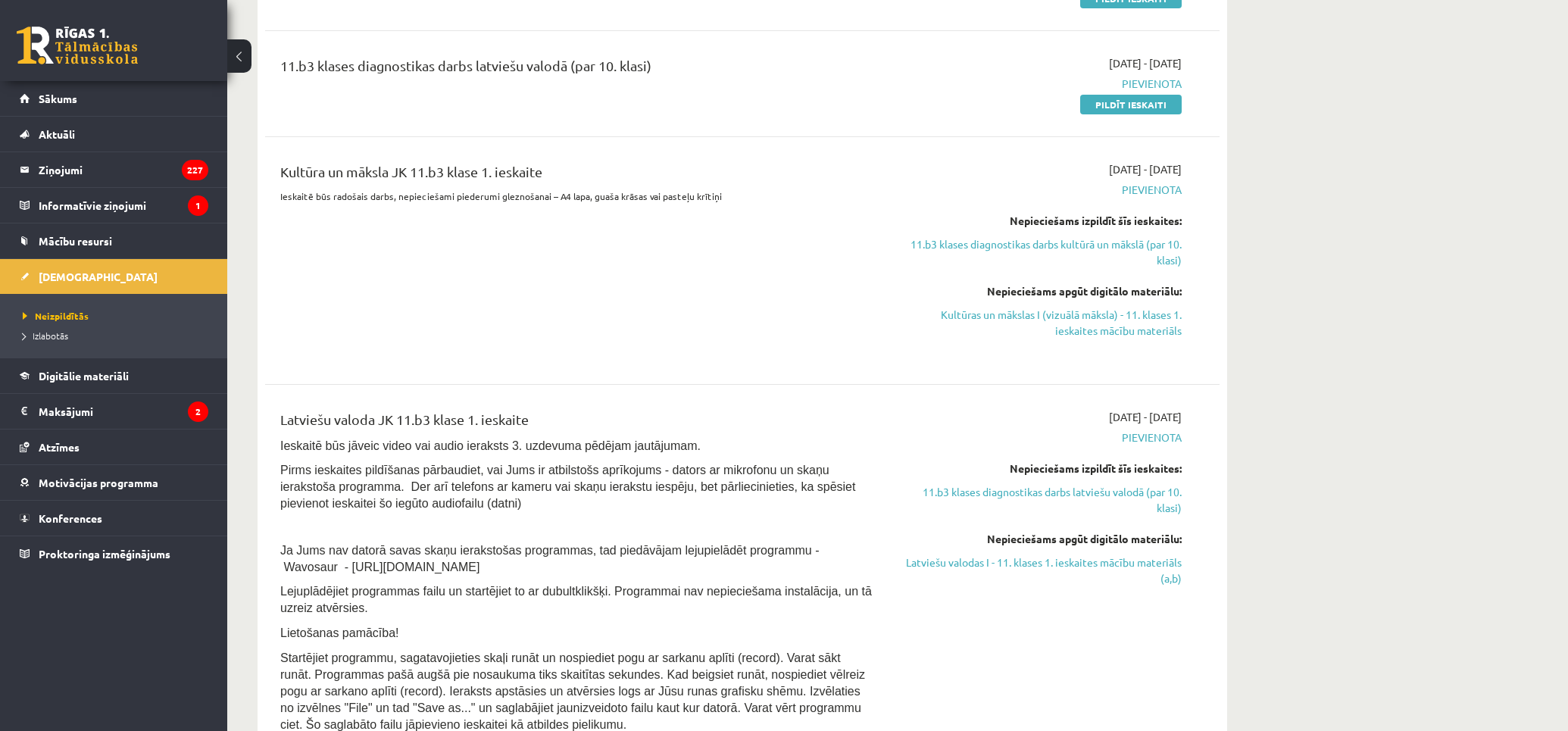
scroll to position [672, 0]
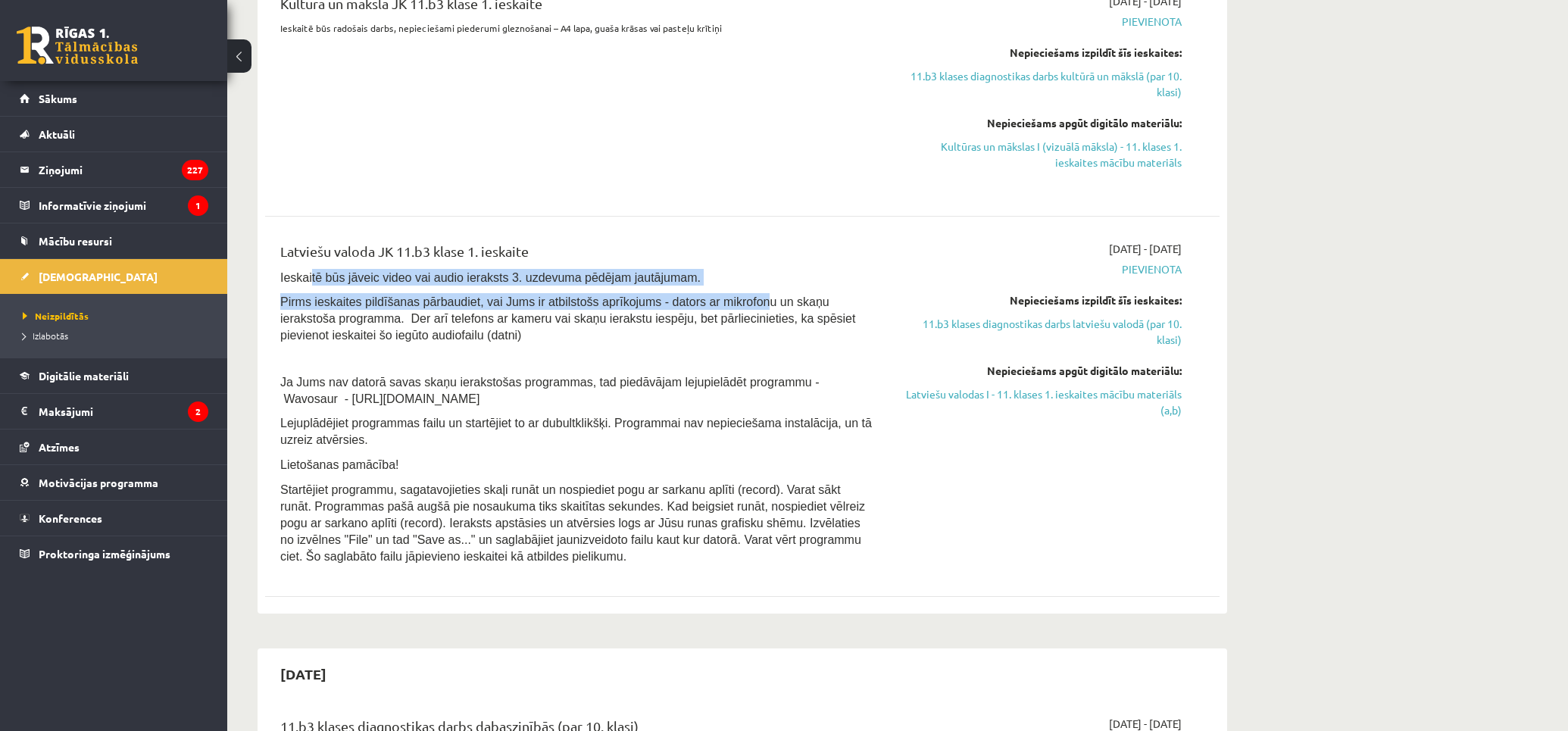
drag, startPoint x: 309, startPoint y: 278, endPoint x: 727, endPoint y: 295, distance: 418.3
click at [727, 295] on div "Latviešu valoda JK 11.b3 klase 1. ieskaite Ieskaitē būs jāveic video vai audio …" at bounding box center [577, 406] width 615 height 331
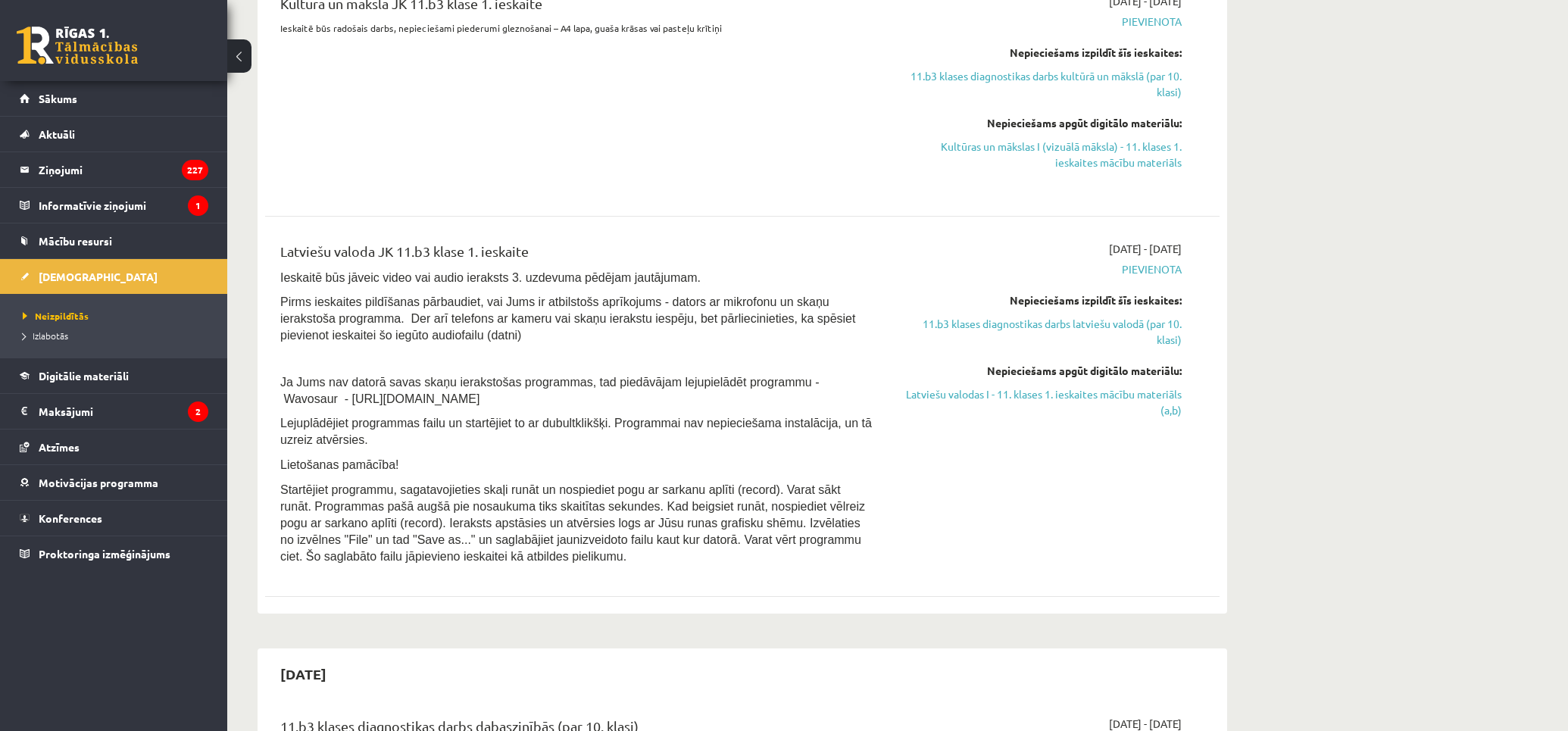
drag, startPoint x: 858, startPoint y: 288, endPoint x: 868, endPoint y: 286, distance: 10.2
click at [858, 288] on div "Latviešu valoda JK 11.b3 klase 1. ieskaite Ieskaitē būs jāveic video vai audio …" at bounding box center [577, 406] width 615 height 331
drag, startPoint x: 1087, startPoint y: 237, endPoint x: 1193, endPoint y: 231, distance: 106.2
click at [1106, 229] on div "Latviešu valoda JK 11.b3 klase 1. ieskaite Ieskaitē būs jāveic video vai audio …" at bounding box center [742, 406] width 954 height 362
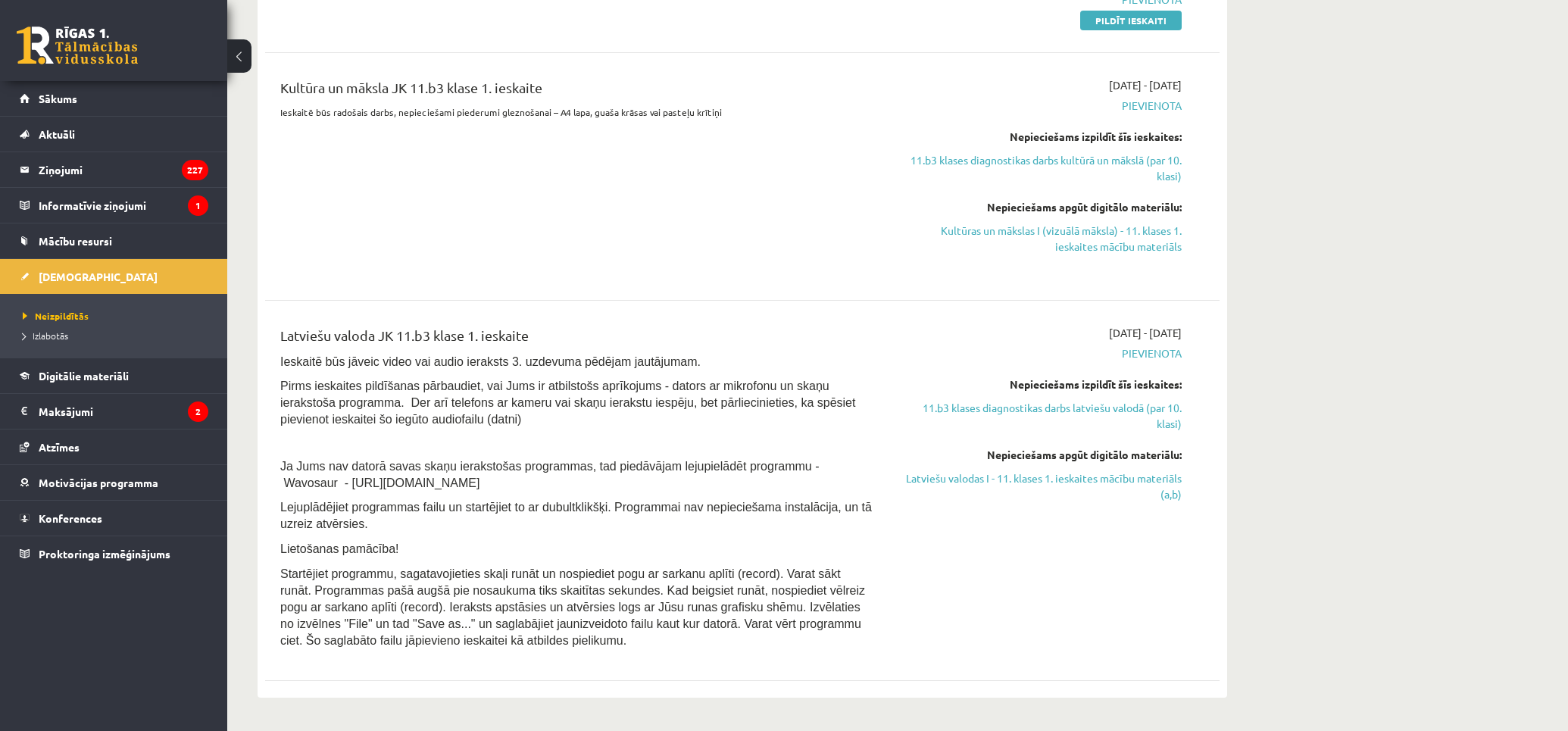
scroll to position [758, 0]
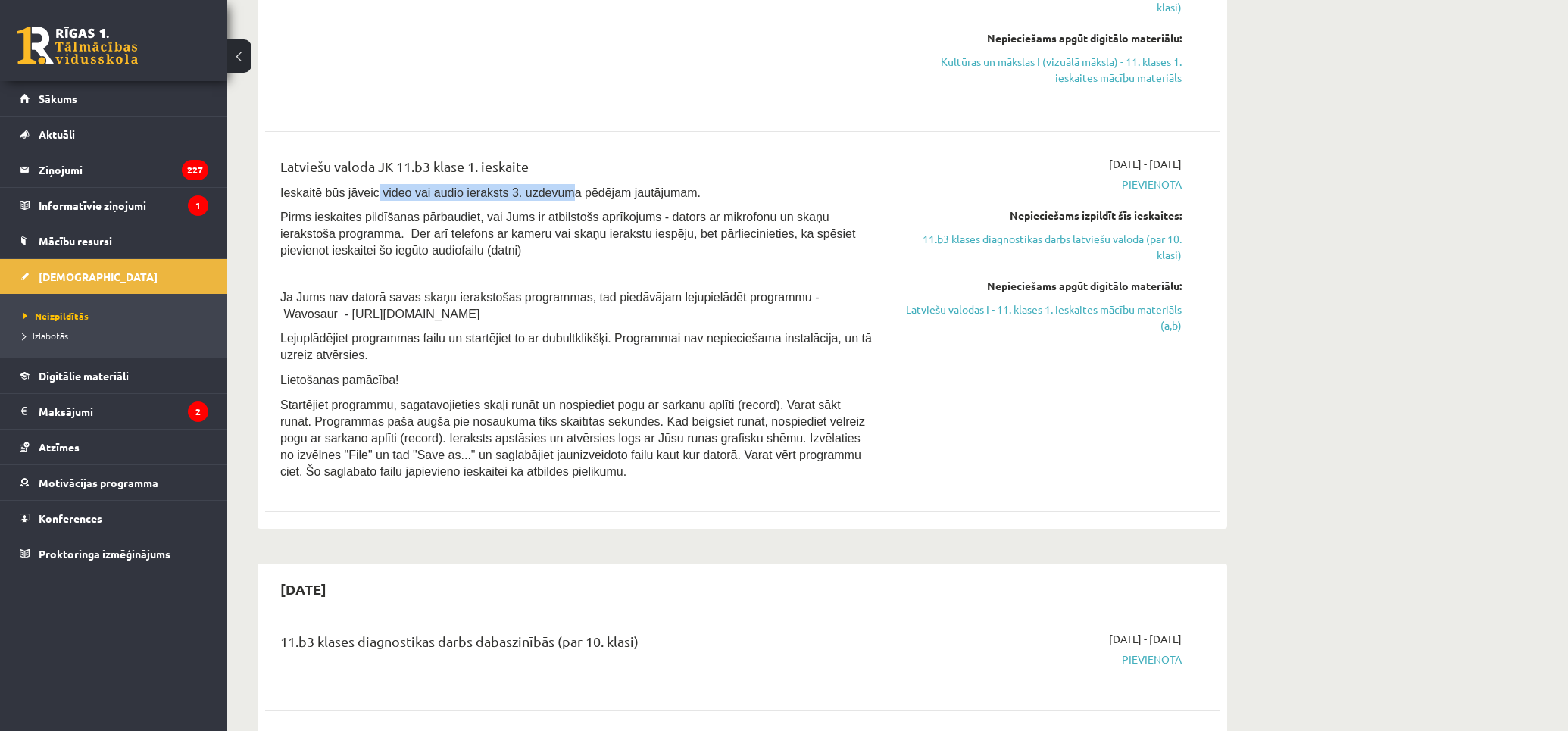
drag, startPoint x: 404, startPoint y: 192, endPoint x: 540, endPoint y: 189, distance: 136.0
click at [540, 189] on span "Ieskaitē būs jāveic video vai audio ieraksts 3. uzdevuma pēdējam jautājumam." at bounding box center [490, 193] width 420 height 13
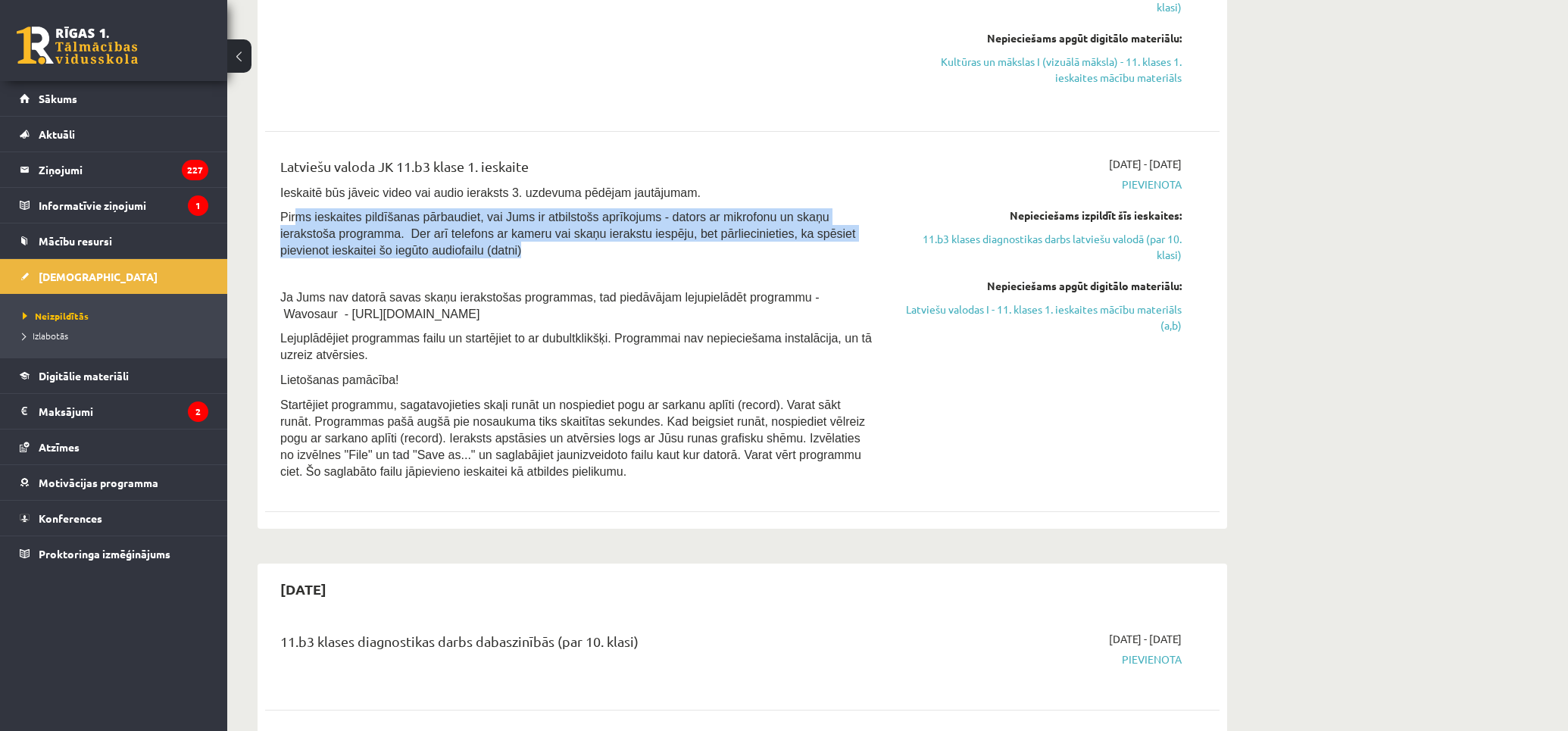
drag, startPoint x: 323, startPoint y: 218, endPoint x: 838, endPoint y: 256, distance: 516.4
click at [838, 256] on p "Pirms ieskaites pildīšanas pārbaudiet, vai Jums ir atbilstošs aprīkojums - dato…" at bounding box center [577, 233] width 593 height 50
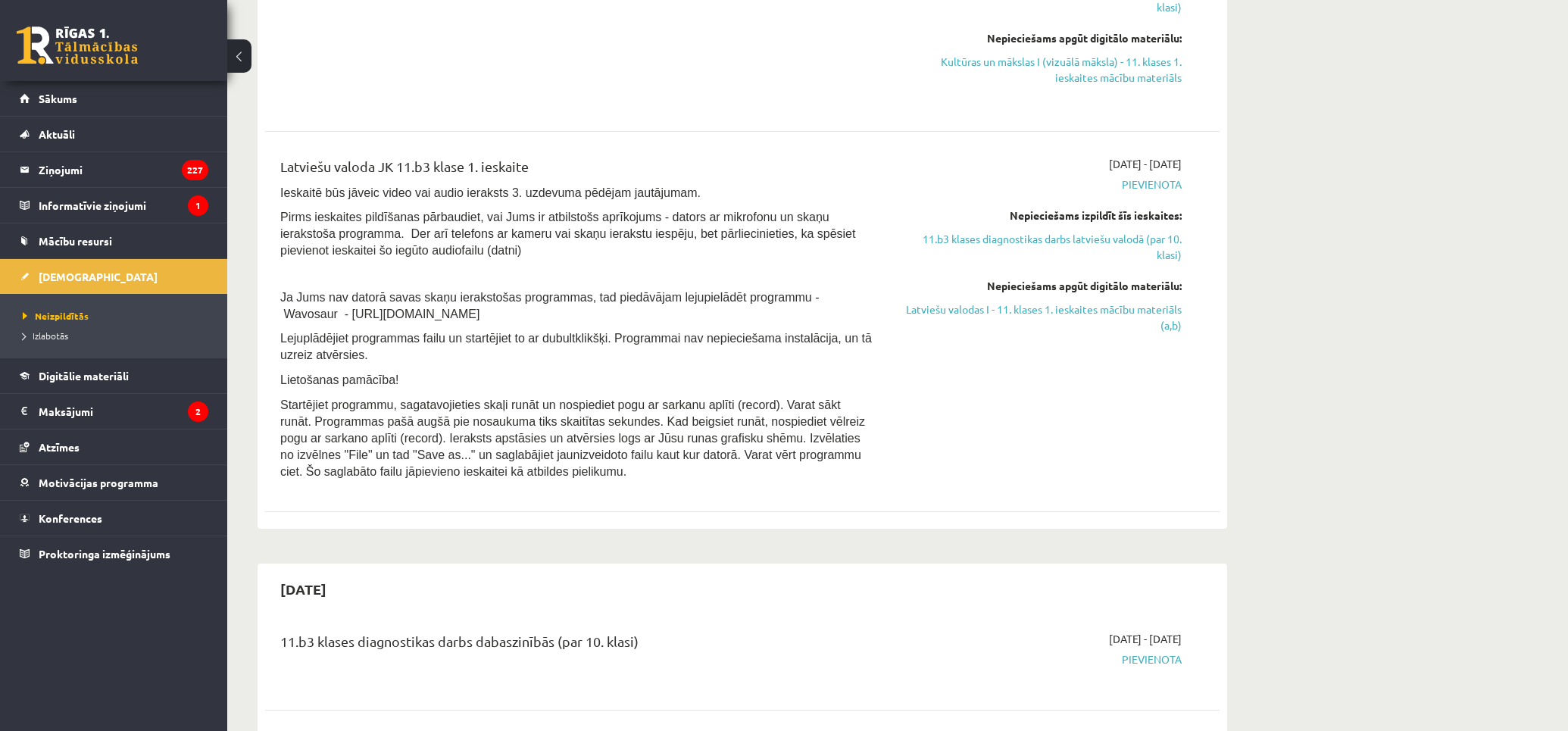
click at [1005, 402] on div "2025-10-01 - 2025-10-15 Pievienota Nepieciešams izpildīt šīs ieskaites: 11.b3 k…" at bounding box center [1039, 322] width 309 height 331
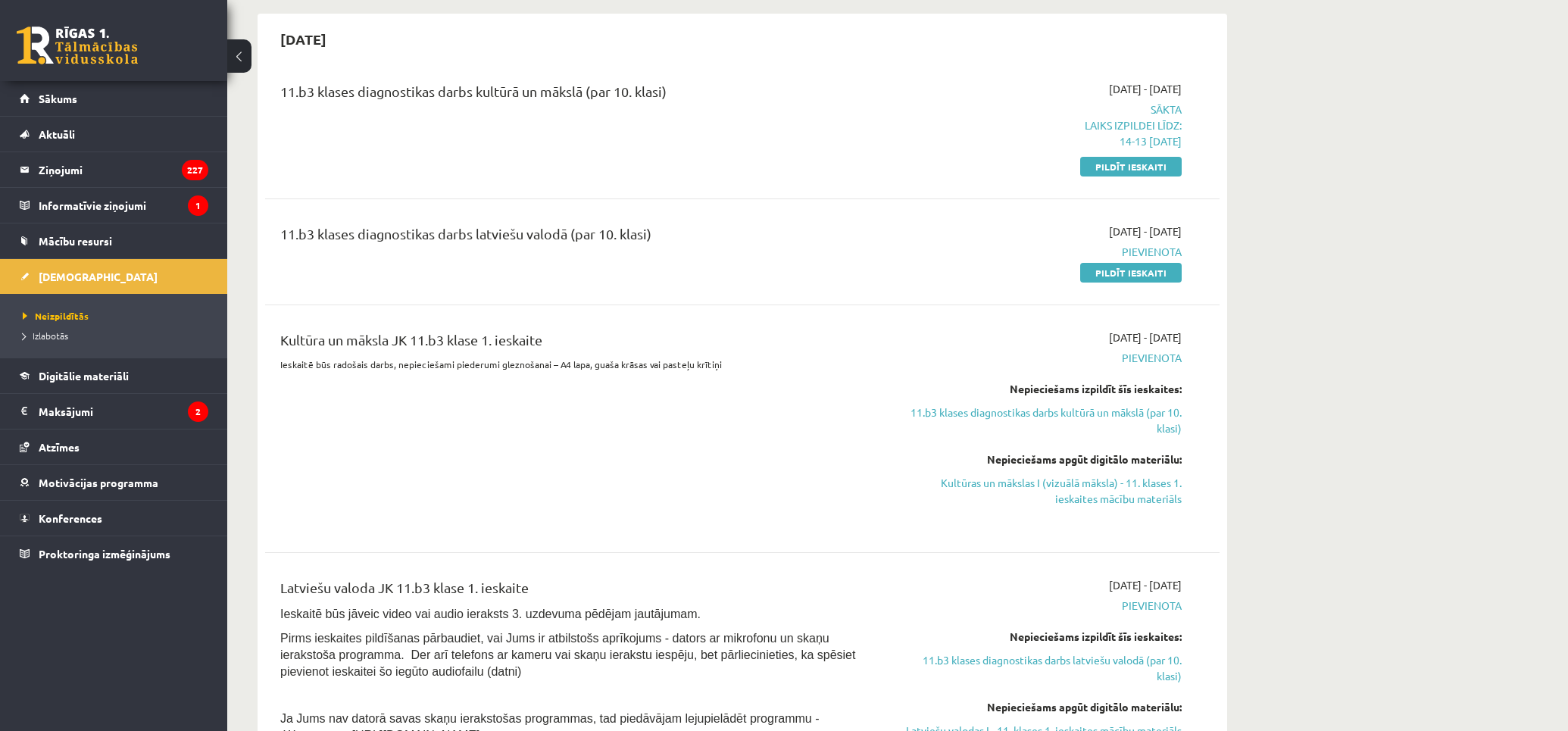
scroll to position [0, 0]
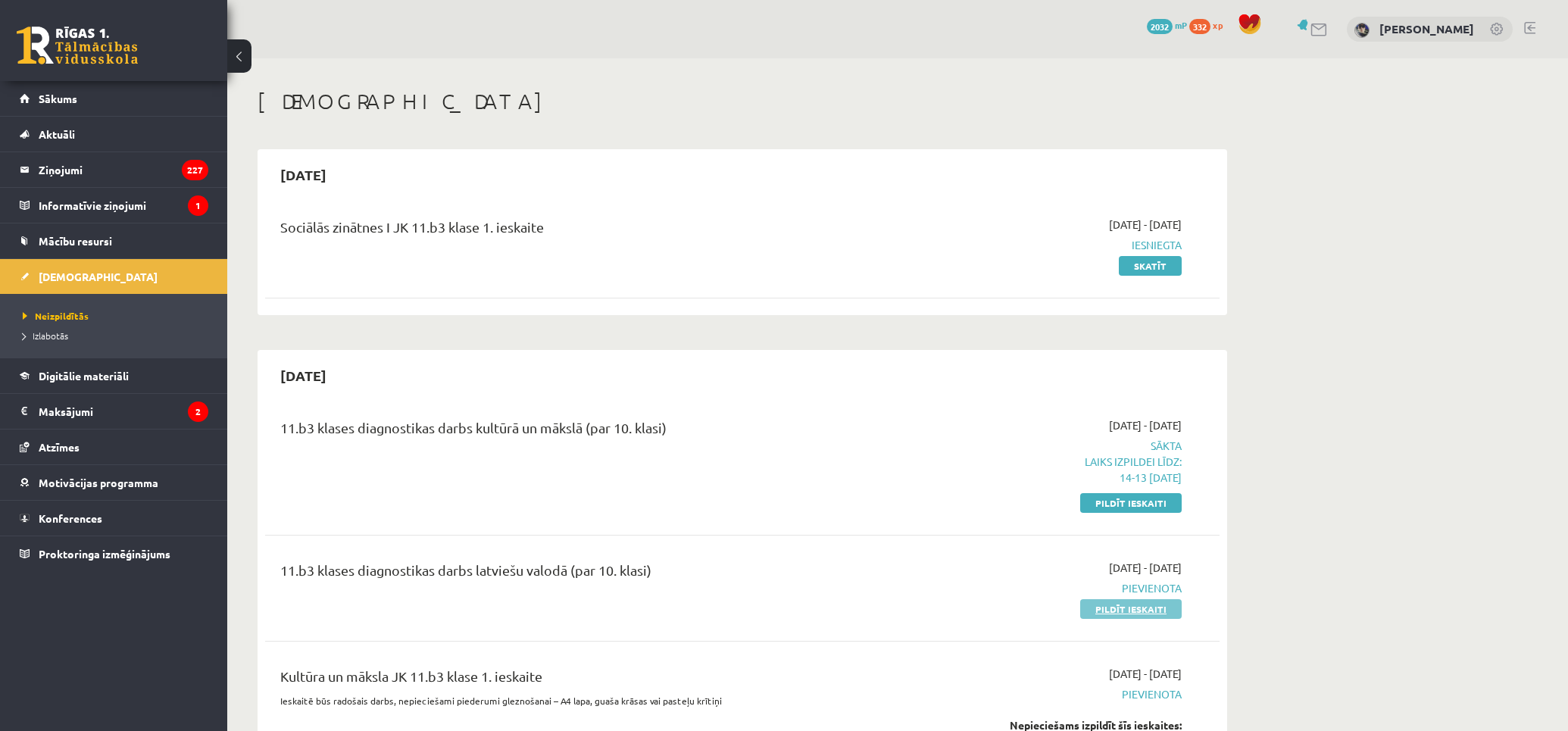
click at [1138, 603] on link "Pildīt ieskaiti" at bounding box center [1130, 609] width 101 height 20
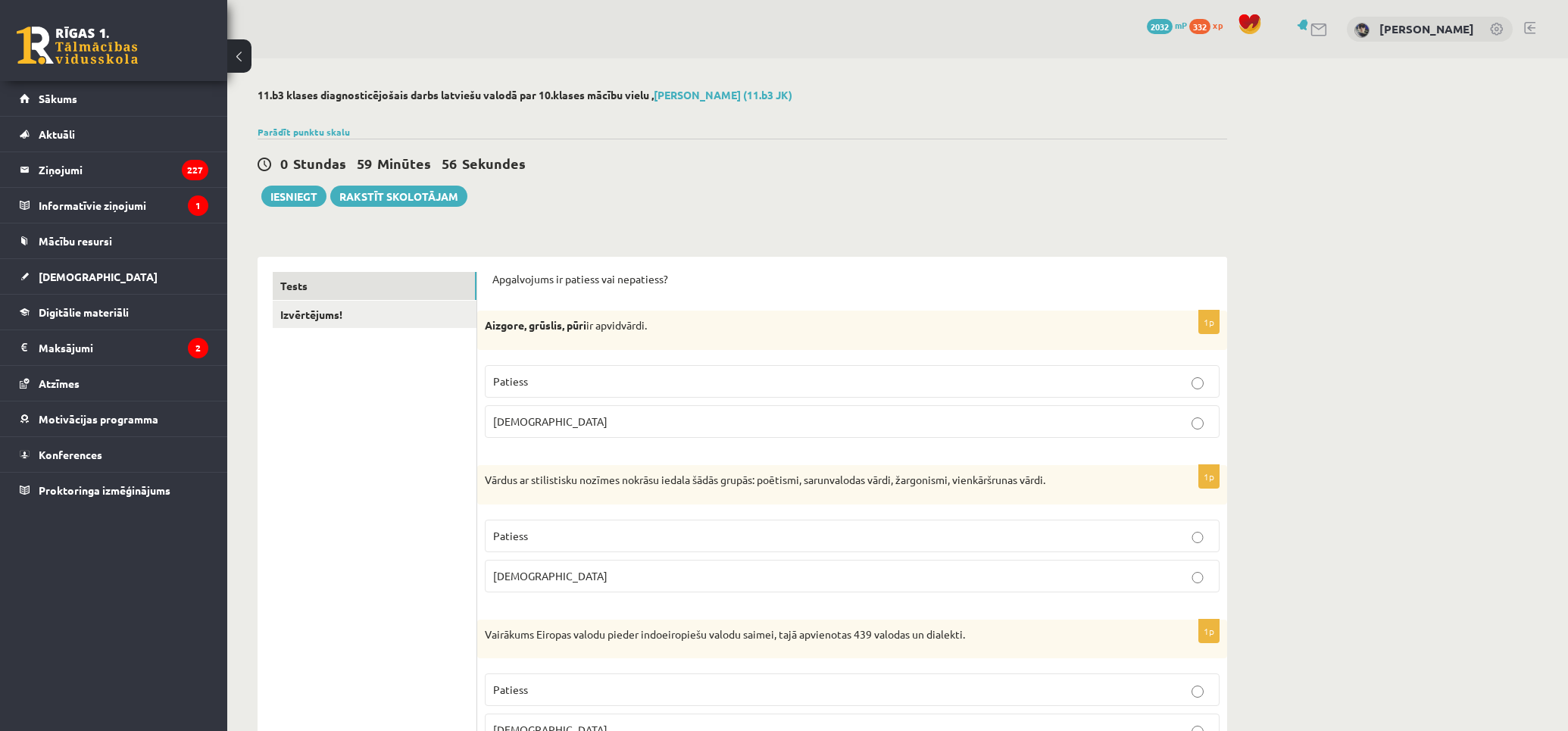
drag, startPoint x: 1318, startPoint y: 614, endPoint x: 1274, endPoint y: 154, distance: 462.1
click at [313, 324] on link "Izvērtējums!" at bounding box center [374, 315] width 204 height 28
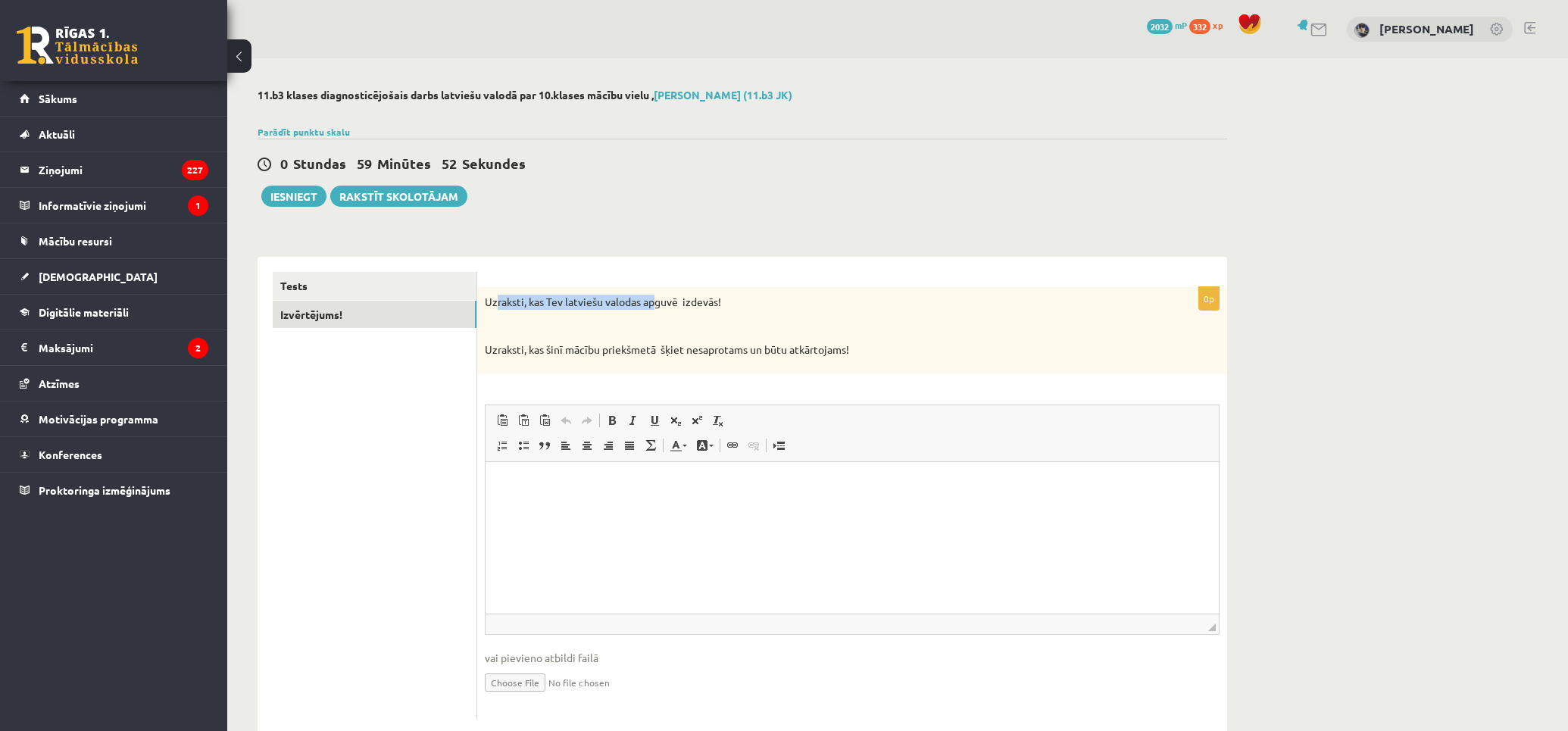
drag, startPoint x: 497, startPoint y: 301, endPoint x: 650, endPoint y: 306, distance: 153.1
click at [659, 305] on p "Uzraksti, kas Tev latviešu valodas apguvē izdevās!" at bounding box center [814, 302] width 659 height 15
drag, startPoint x: 483, startPoint y: 349, endPoint x: 935, endPoint y: 353, distance: 452.0
click at [889, 349] on div "Uzraksti, kas Tev latviešu valodas apguvē izdevās! Uzraksti, kas šinī mācību pr…" at bounding box center [852, 330] width 750 height 87
click at [947, 354] on p "Uzraksti, kas šinī mācību priekšmetā šķiet nesaprotams un būtu atkārtojams!" at bounding box center [814, 349] width 659 height 15
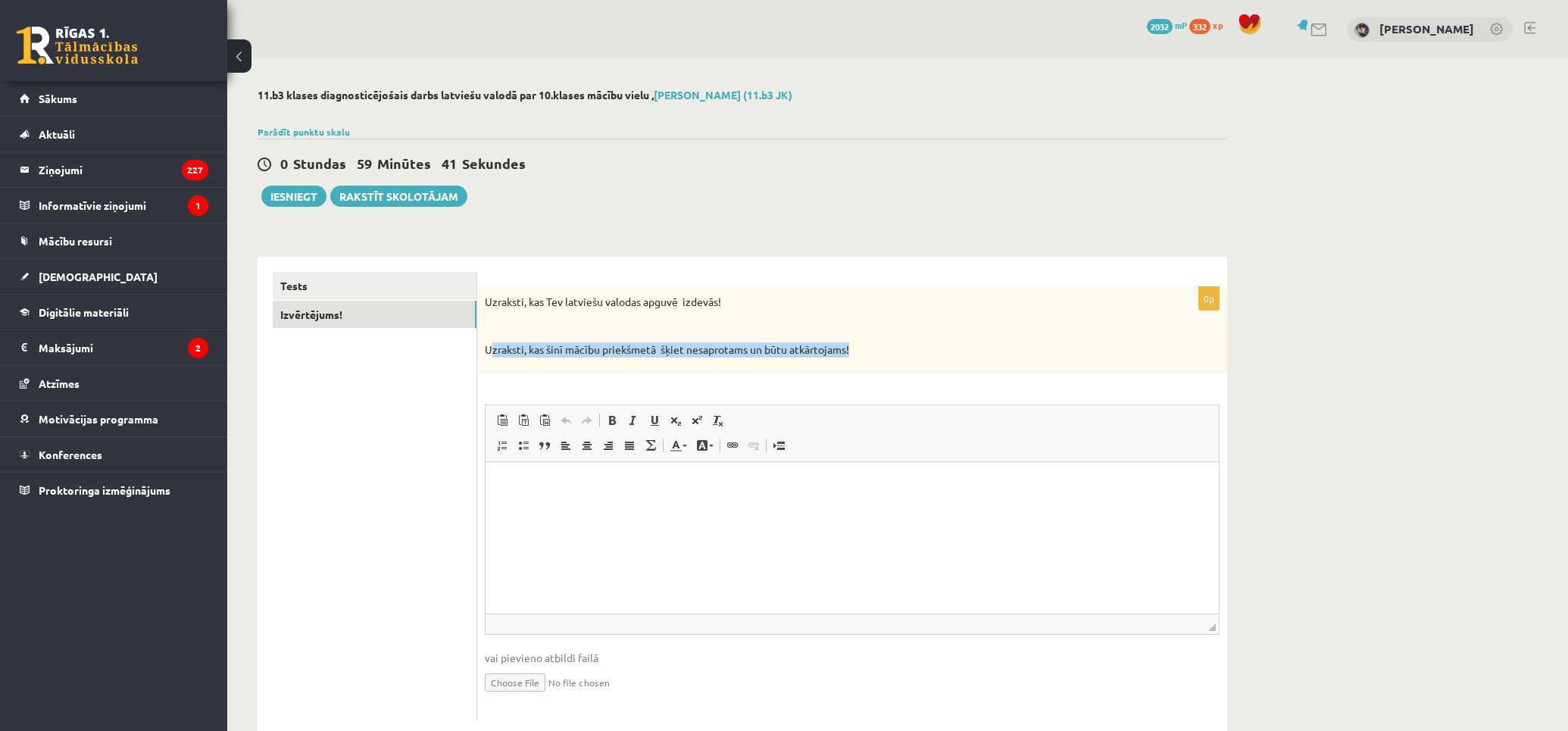
drag, startPoint x: 493, startPoint y: 346, endPoint x: 874, endPoint y: 353, distance: 381.1
click at [864, 357] on p "Uzraksti, kas šinī mācību priekšmetā šķiet nesaprotams un būtu atkārtojams!" at bounding box center [814, 349] width 659 height 15
click at [874, 353] on p "Uzraksti, kas šinī mācību priekšmetā šķiet nesaprotams un būtu atkārtojams!" at bounding box center [814, 349] width 659 height 15
drag, startPoint x: 480, startPoint y: 300, endPoint x: 918, endPoint y: 383, distance: 445.8
click at [918, 383] on div "0p Uzraksti, kas Tev latviešu valodas apguvē izdevās! Uzraksti, kas šinī mācību…" at bounding box center [852, 503] width 750 height 433
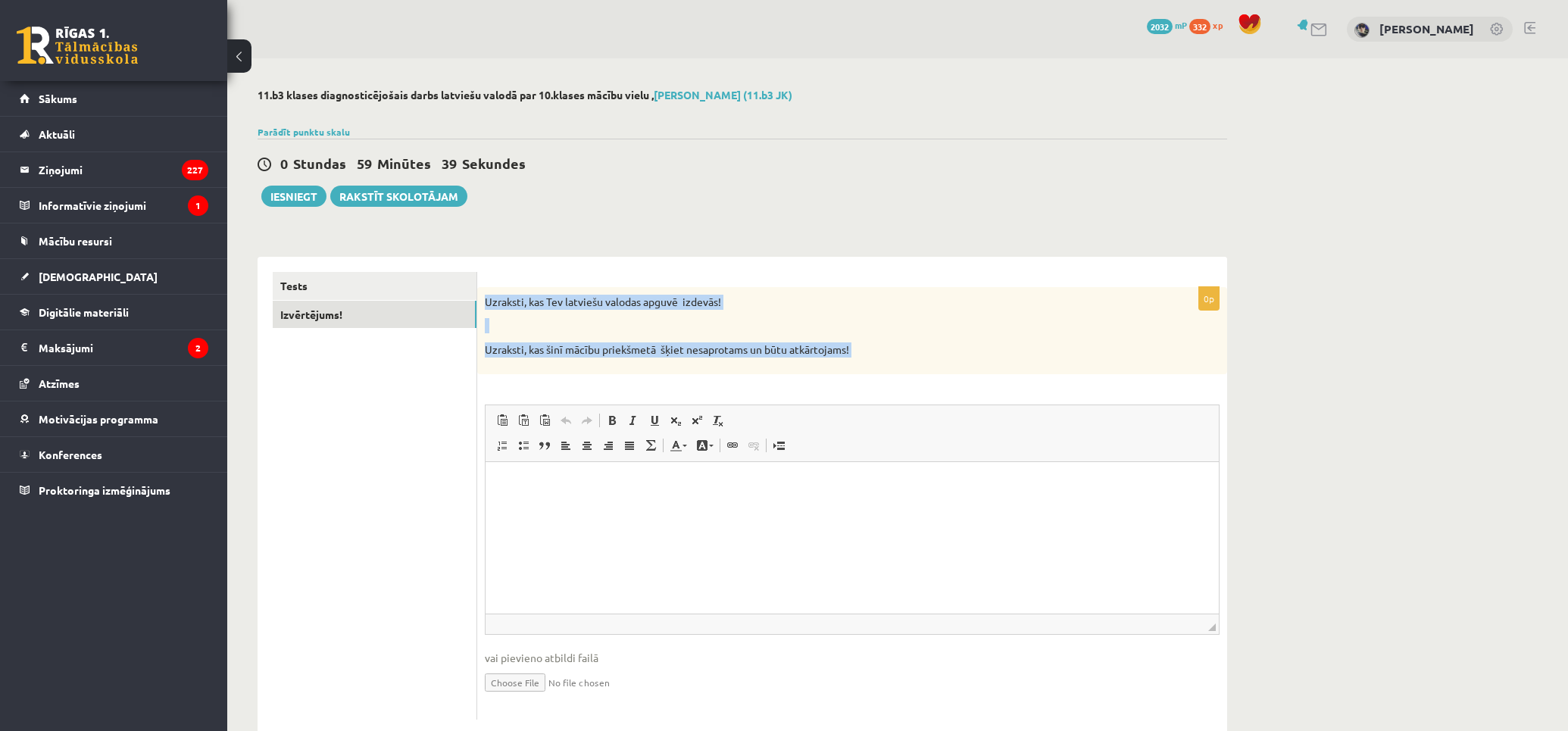
copy div "Uzraksti, kas Tev latviešu valodas apguvē izdevās! Uzraksti, kas šinī mācību pr…"
click at [381, 276] on link "Tests" at bounding box center [374, 286] width 204 height 28
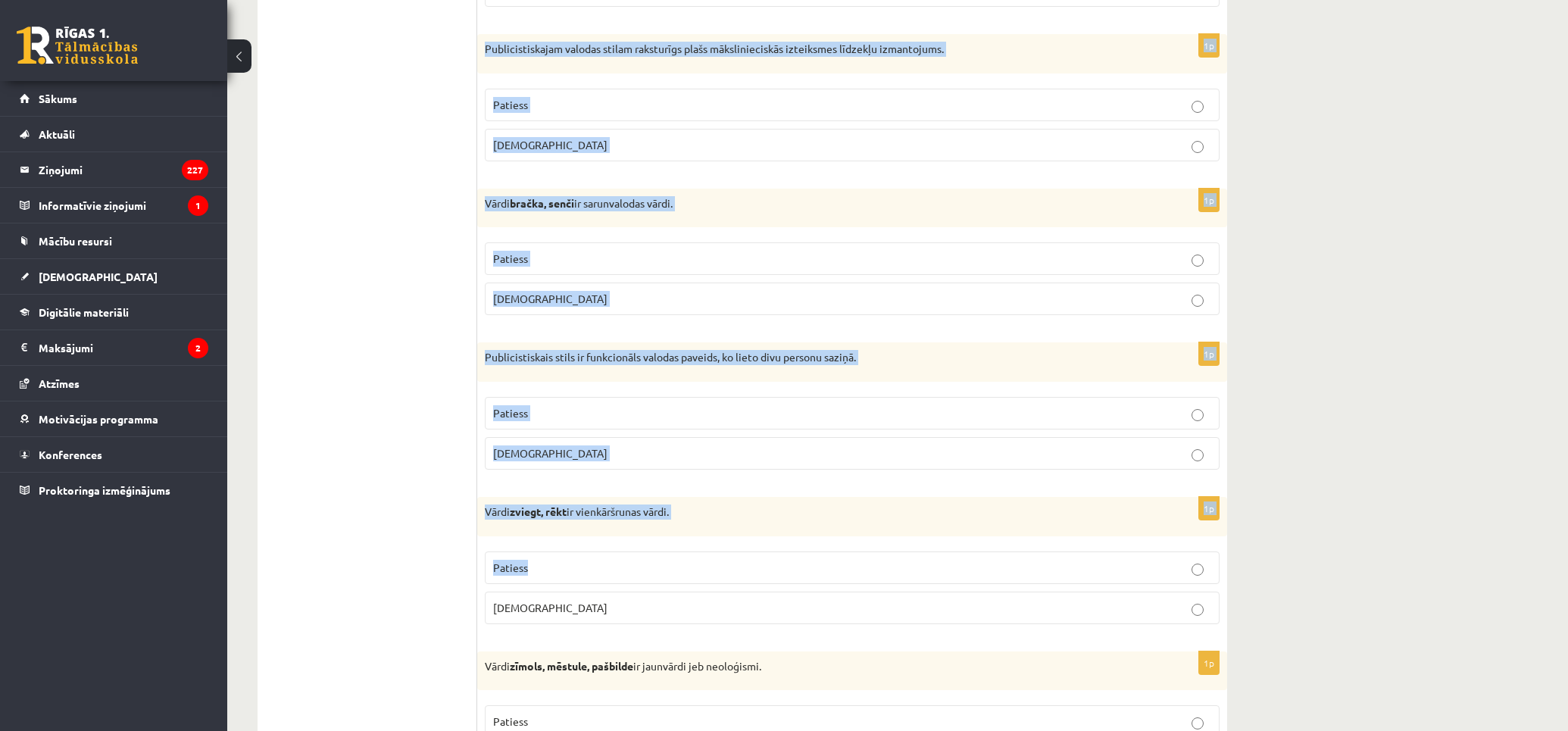
scroll to position [4292, 0]
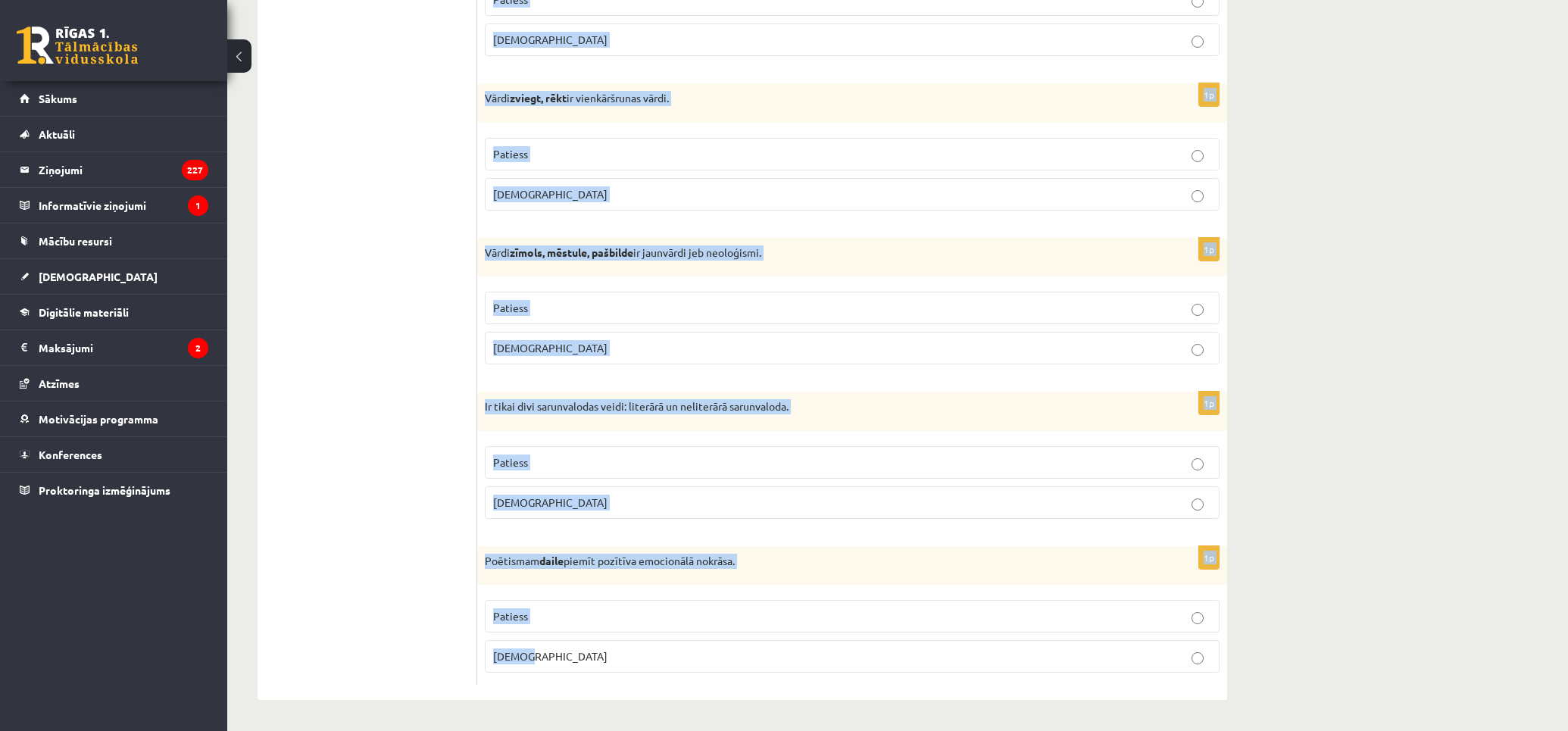
drag, startPoint x: 490, startPoint y: 276, endPoint x: 956, endPoint y: 677, distance: 614.8
copy form "Apgalvojums ir patiess vai nepatiess? 1p Aizgore, grūslis, pūri ir apvidvārdi. …"
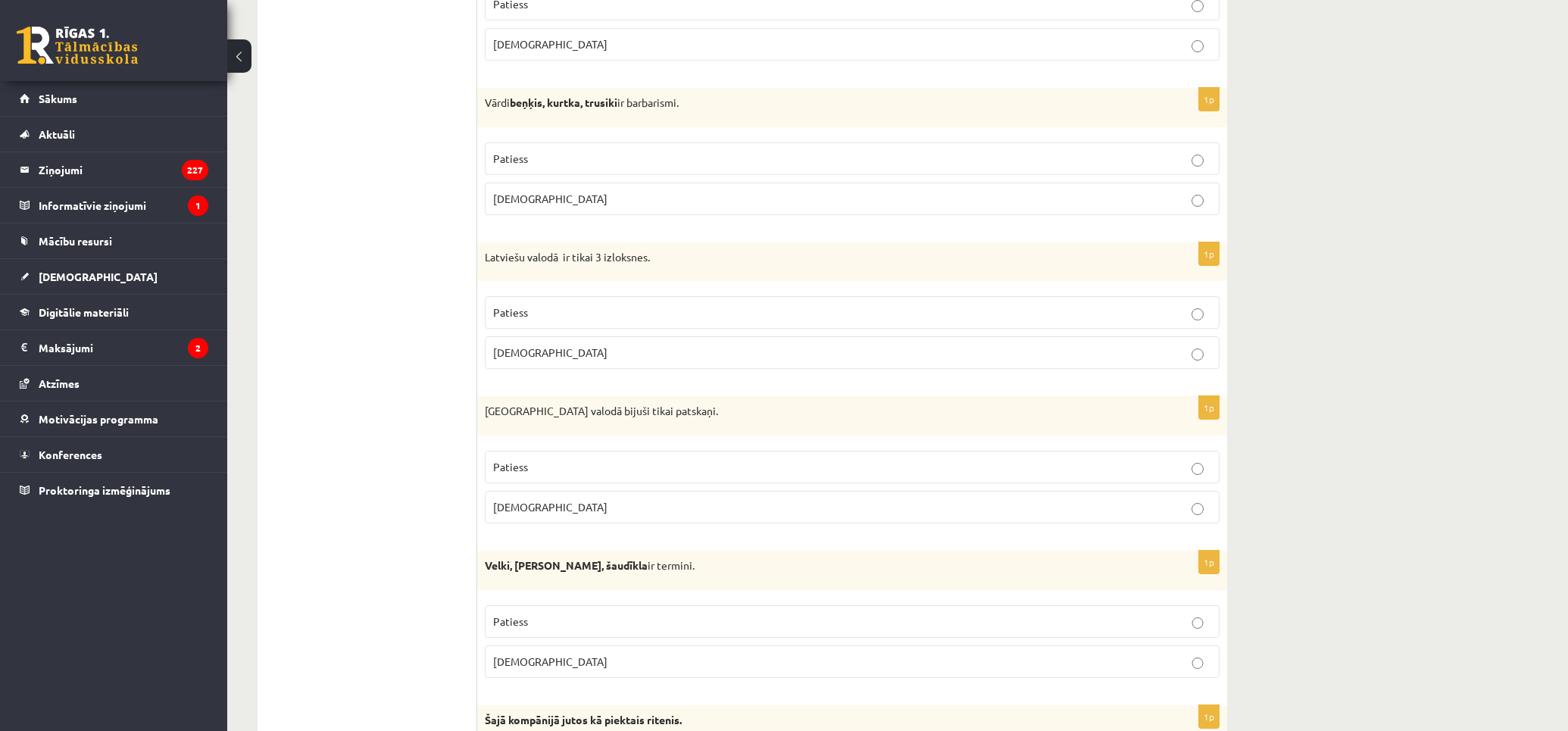
drag, startPoint x: 361, startPoint y: 360, endPoint x: 358, endPoint y: 330, distance: 30.1
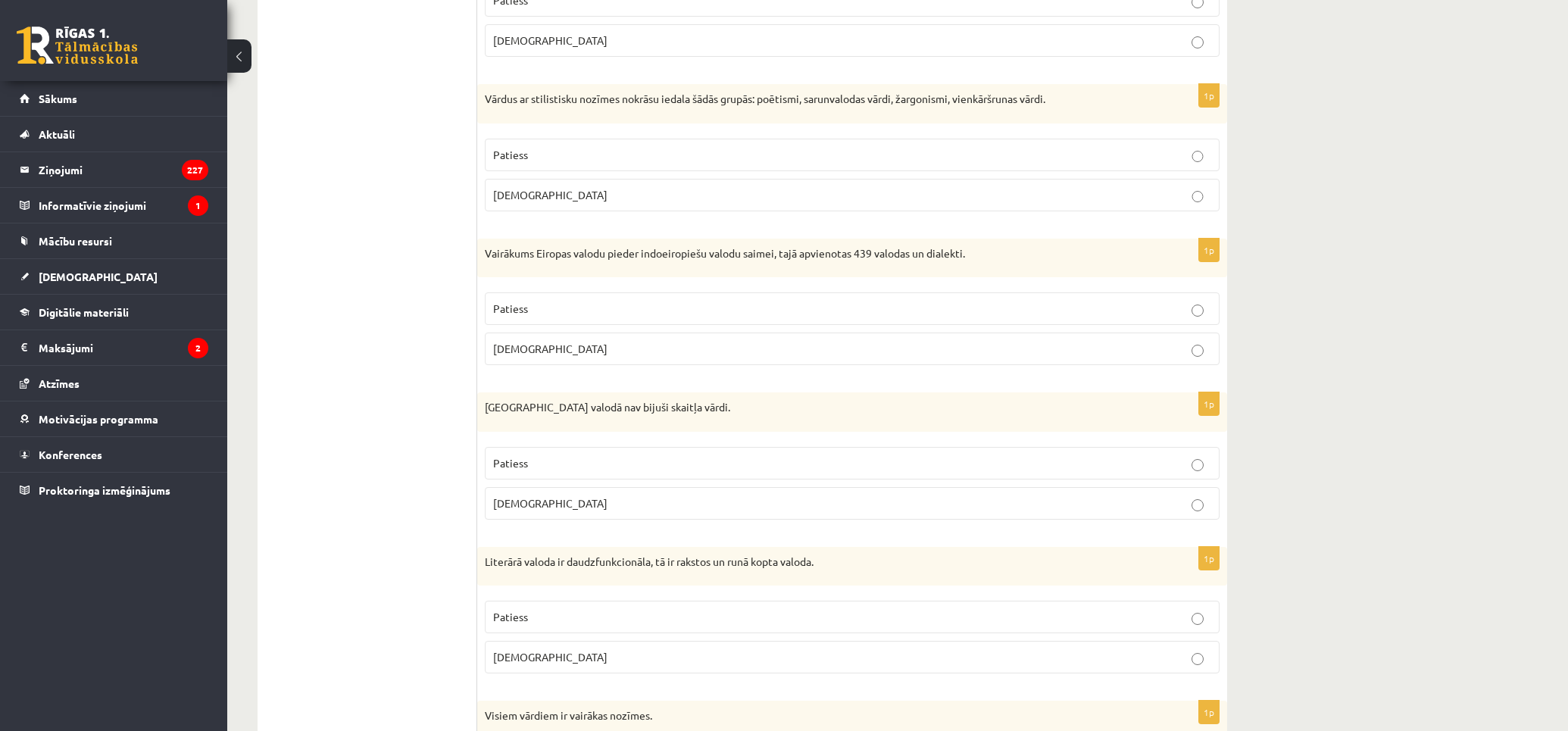
scroll to position [0, 0]
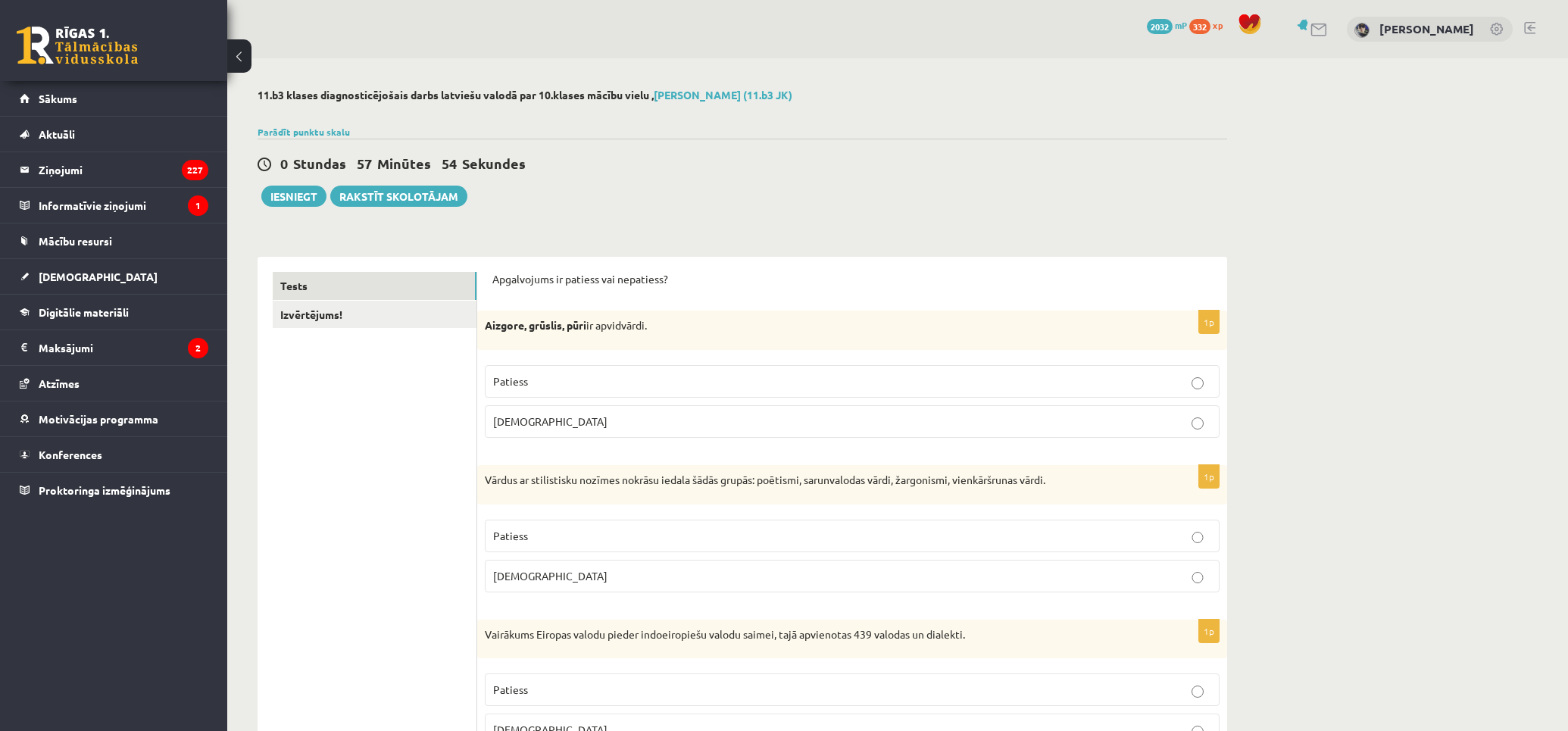
drag, startPoint x: 717, startPoint y: 373, endPoint x: 661, endPoint y: 376, distance: 56.1
click at [714, 373] on p "Patiess" at bounding box center [852, 381] width 718 height 16
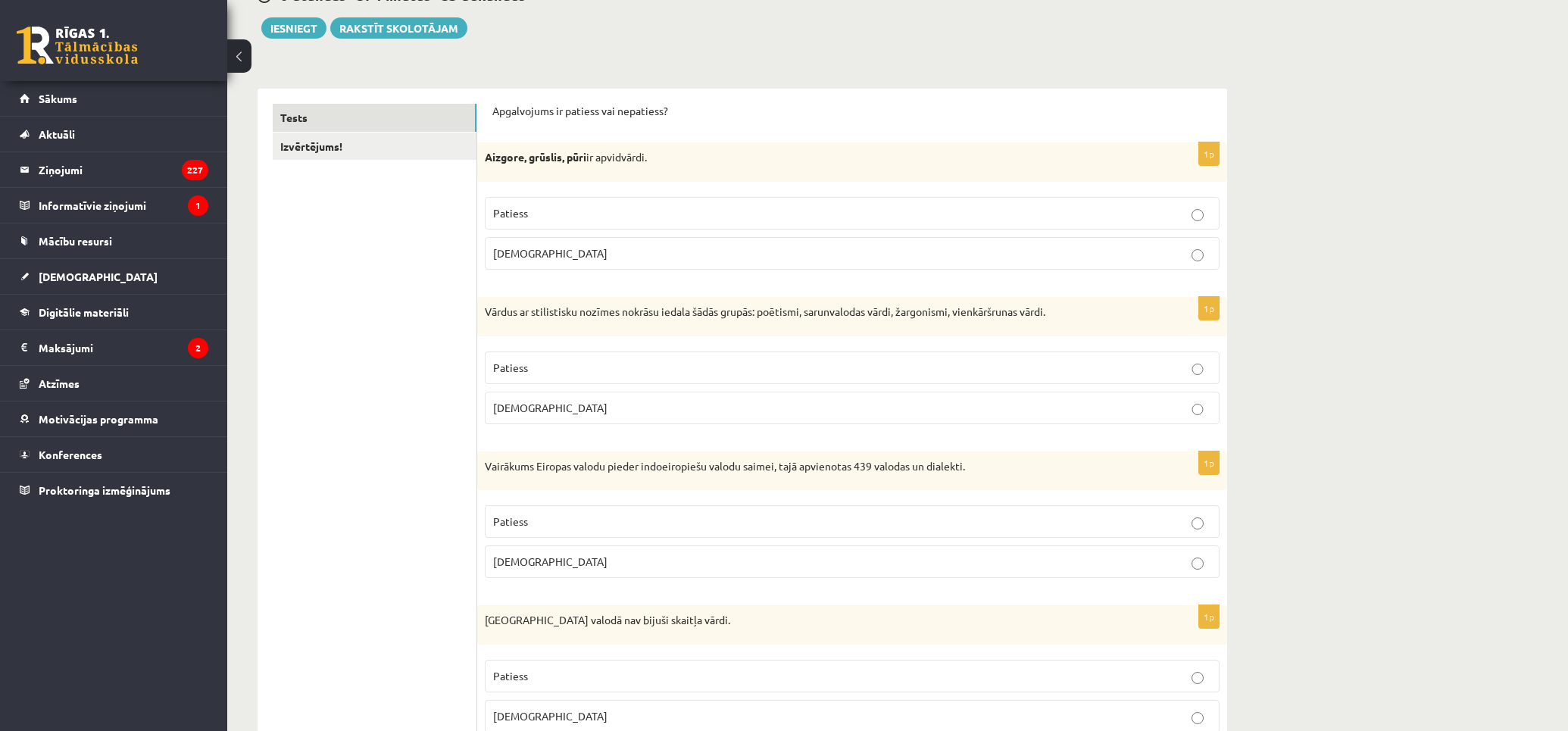
click at [797, 388] on fieldset "Patiess Aplams" at bounding box center [852, 386] width 735 height 85
click at [784, 414] on p "Aplams" at bounding box center [852, 407] width 718 height 16
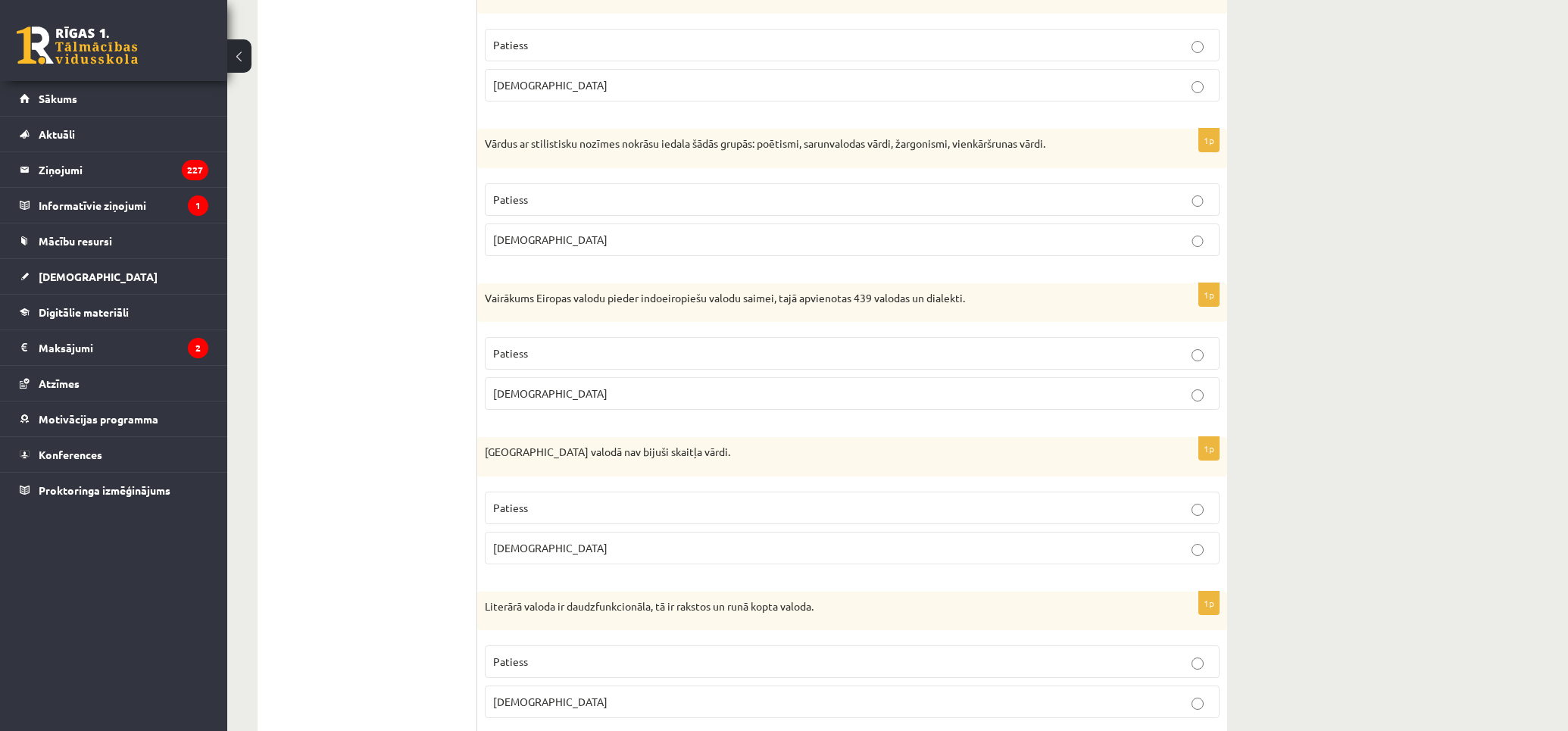
click at [770, 351] on p "Patiess" at bounding box center [852, 353] width 718 height 16
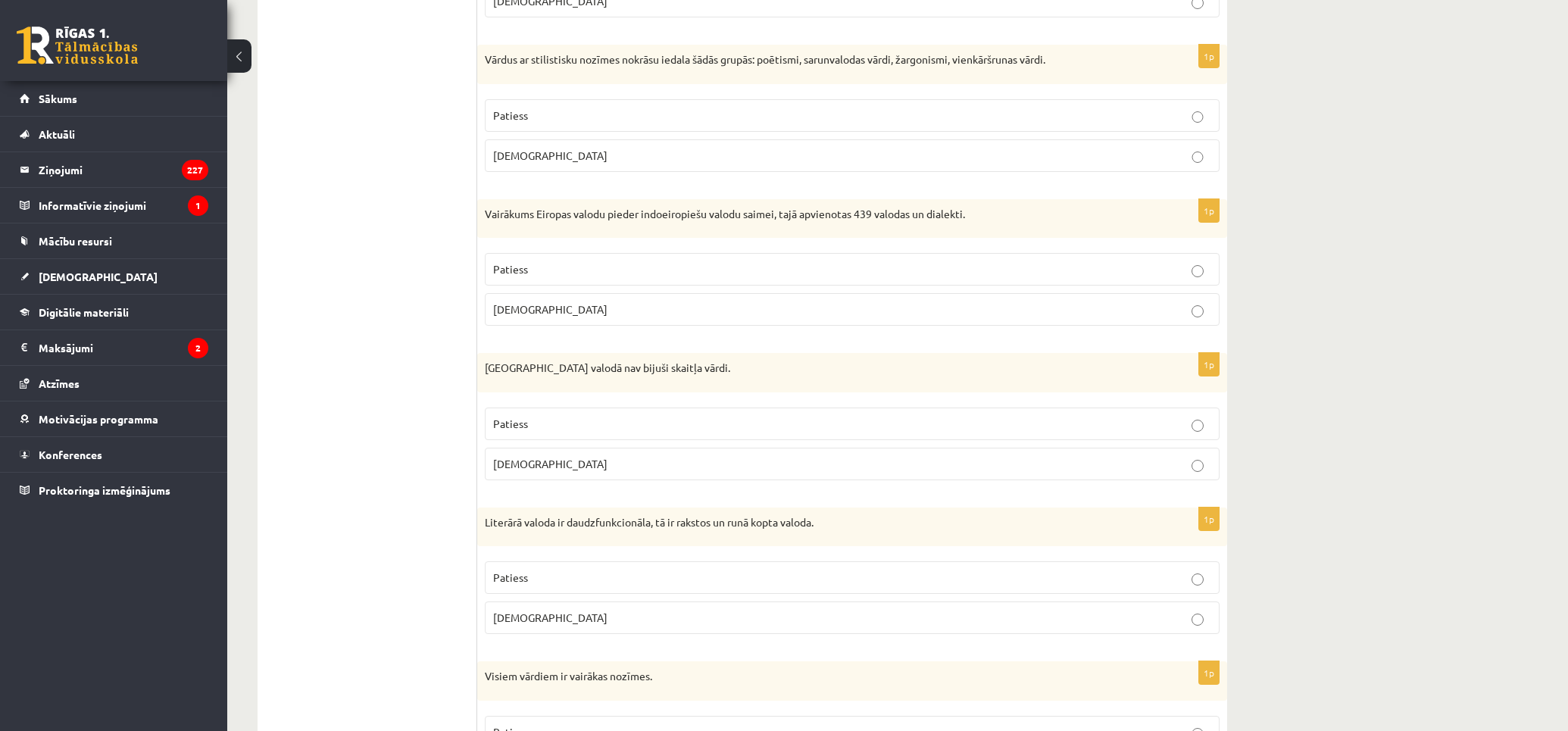
click at [812, 444] on fieldset "Patiess Aplams" at bounding box center [852, 442] width 735 height 85
click at [637, 468] on p "Aplams" at bounding box center [852, 463] width 718 height 16
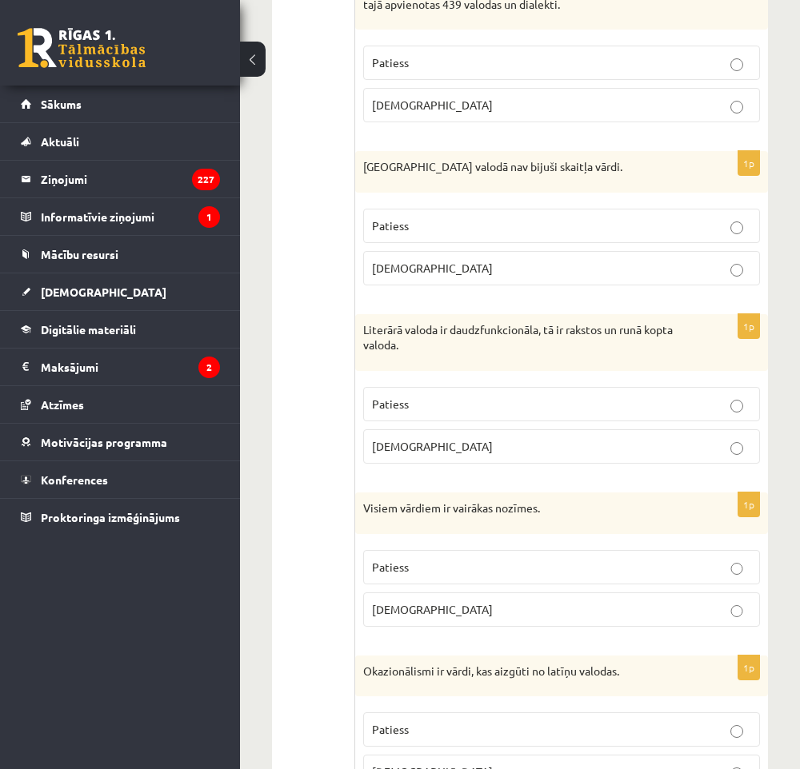
scroll to position [800, 0]
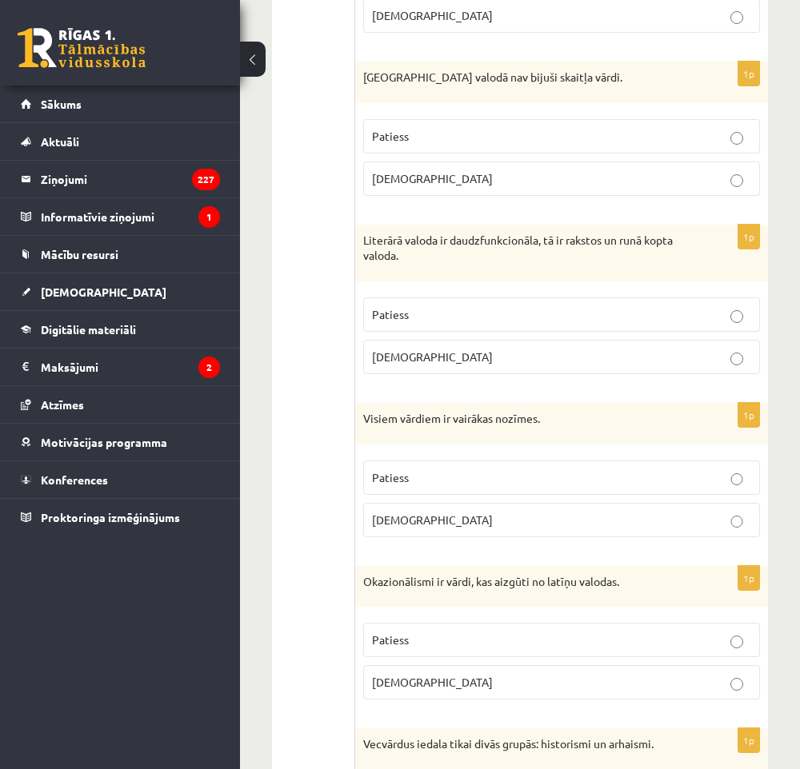
drag, startPoint x: 613, startPoint y: 331, endPoint x: 643, endPoint y: 371, distance: 49.7
click at [613, 331] on label "Patiess" at bounding box center [561, 315] width 397 height 34
click at [657, 526] on p "Aplams" at bounding box center [561, 520] width 379 height 17
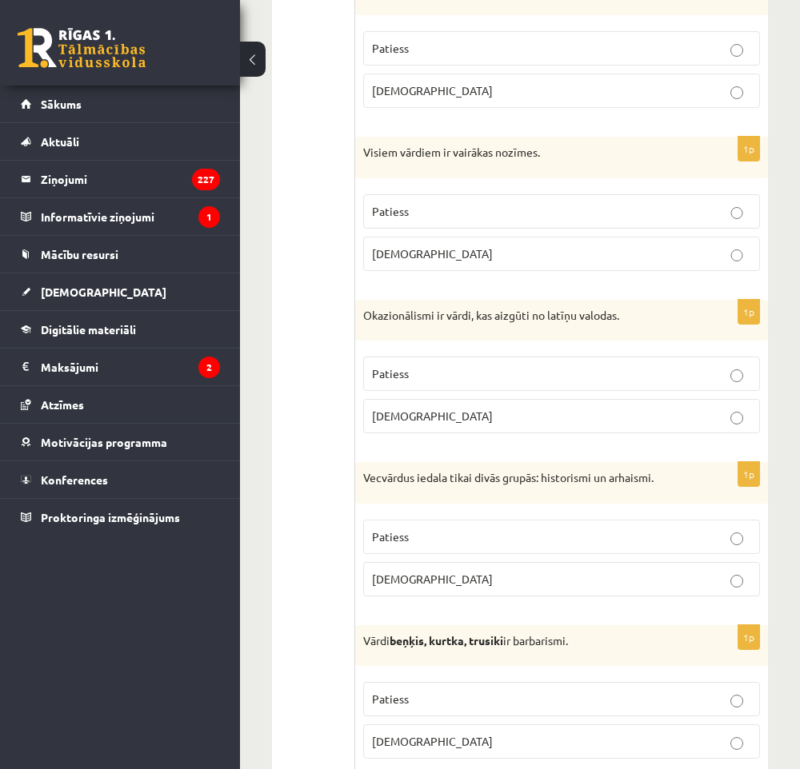
click at [598, 432] on label "Aplams" at bounding box center [561, 416] width 397 height 34
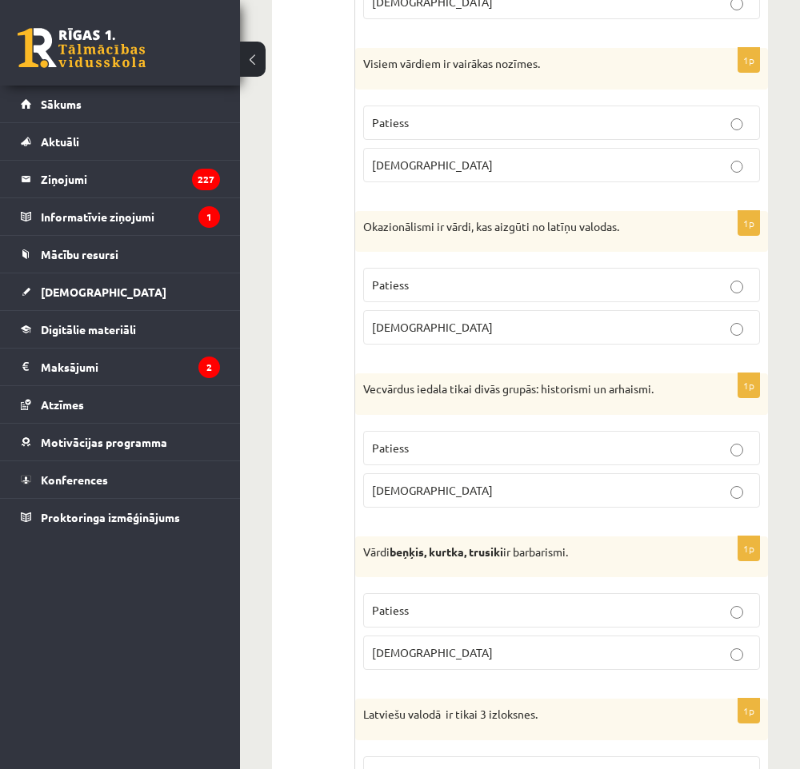
click at [579, 477] on label "Aplams" at bounding box center [561, 490] width 397 height 34
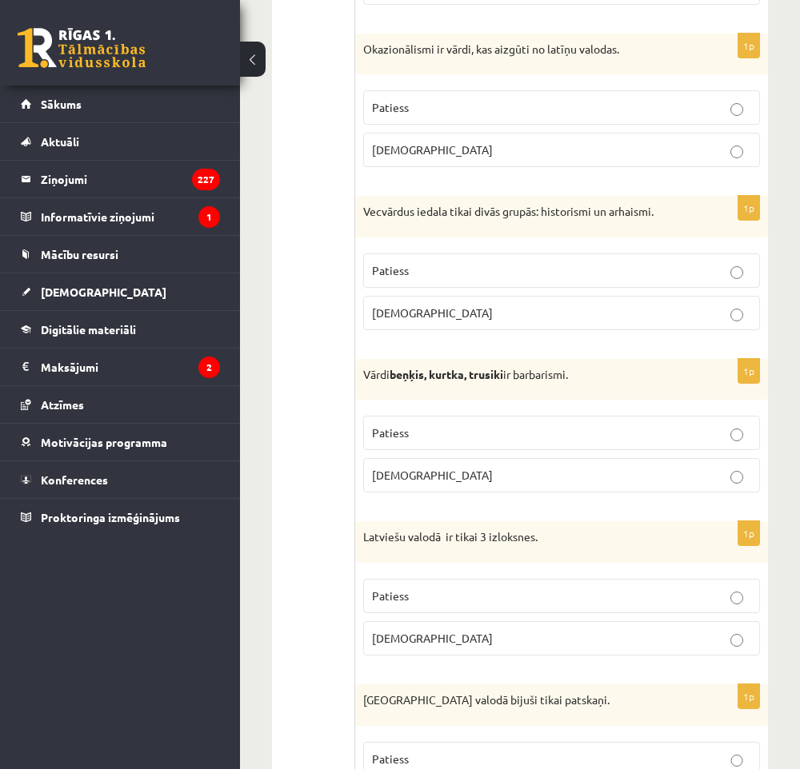
click at [549, 488] on label "Aplams" at bounding box center [561, 475] width 397 height 34
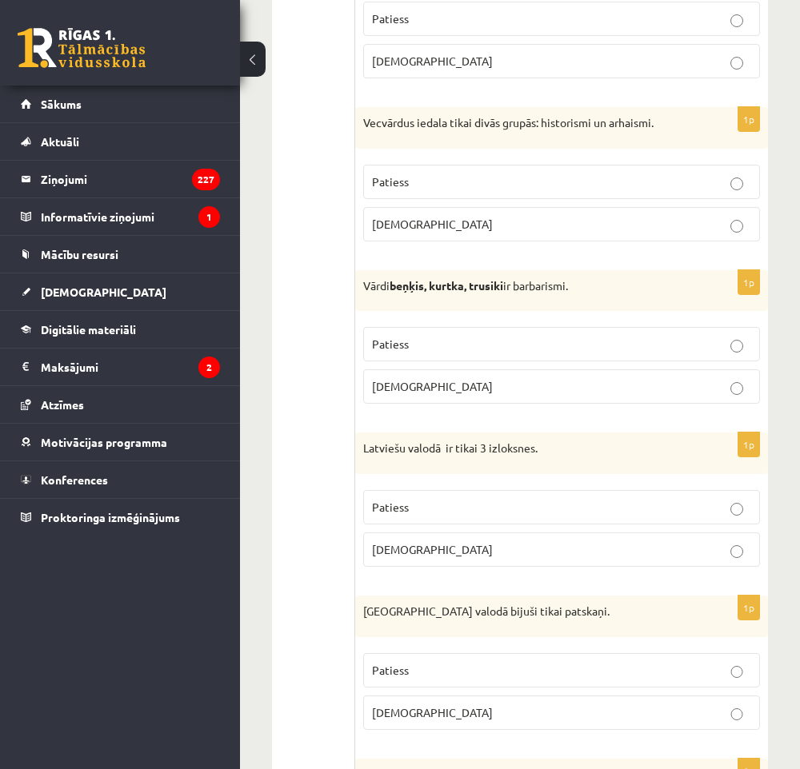
drag, startPoint x: 555, startPoint y: 553, endPoint x: 401, endPoint y: 522, distance: 157.3
click at [554, 554] on p "Aplams" at bounding box center [561, 549] width 379 height 17
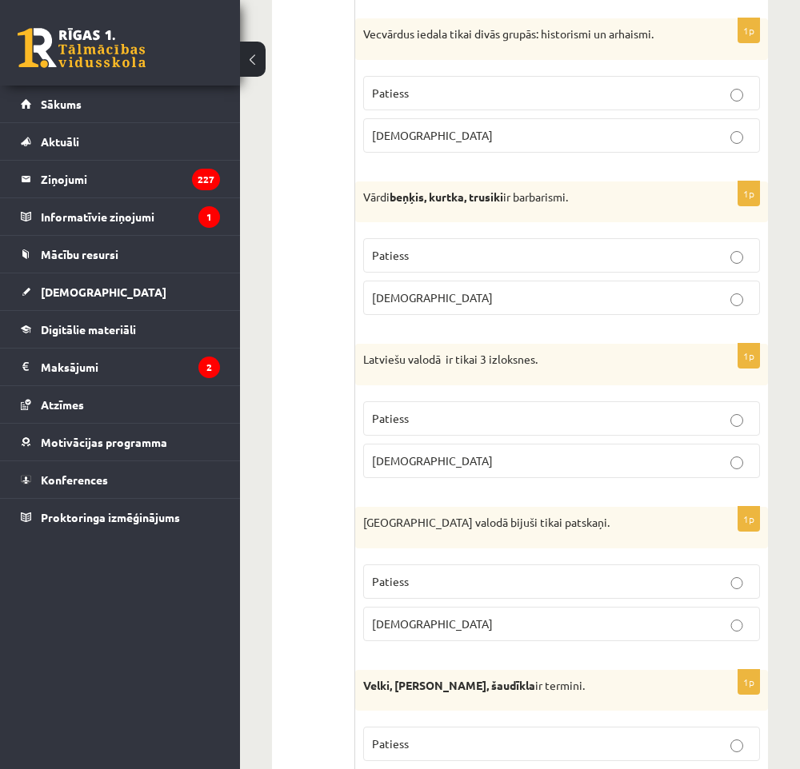
click at [580, 625] on p "Aplams" at bounding box center [561, 624] width 379 height 17
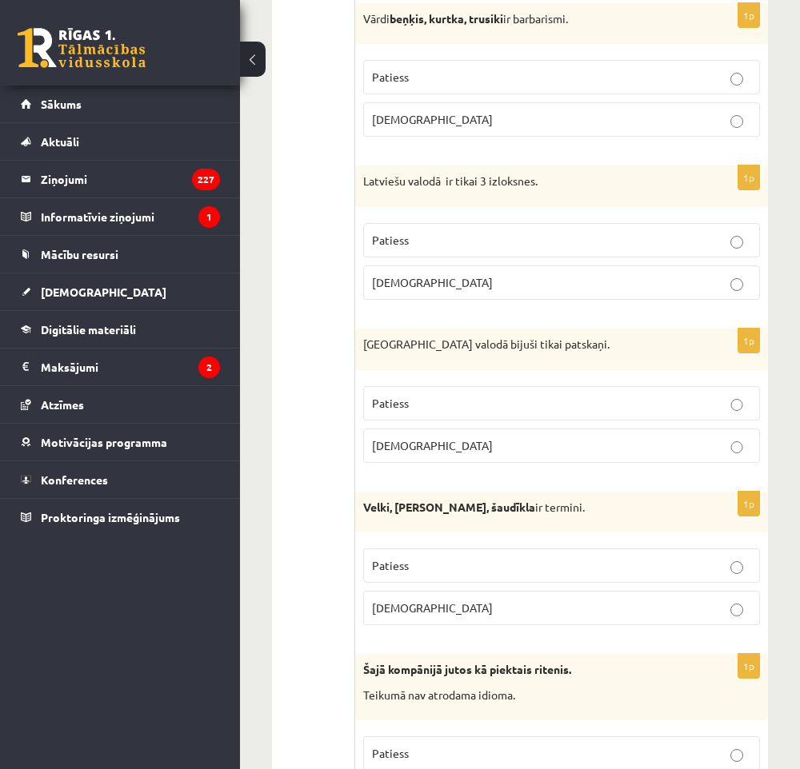
click at [516, 546] on fieldset "Patiess Aplams" at bounding box center [561, 586] width 397 height 90
click at [505, 557] on label "Patiess" at bounding box center [561, 566] width 397 height 34
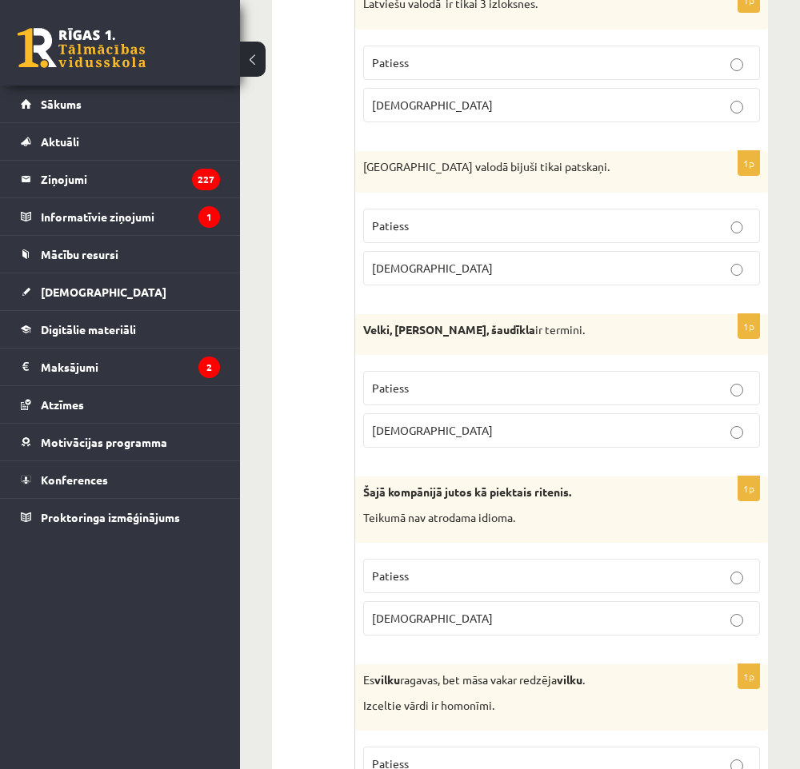
click at [497, 619] on p "Aplams" at bounding box center [561, 618] width 379 height 17
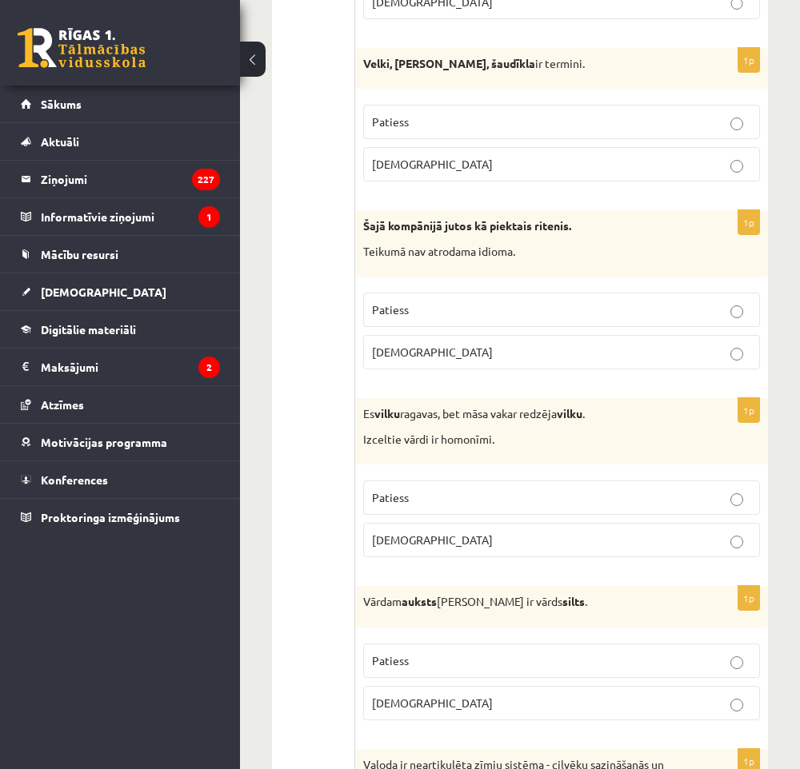
click at [508, 506] on p "Patiess" at bounding box center [561, 497] width 379 height 17
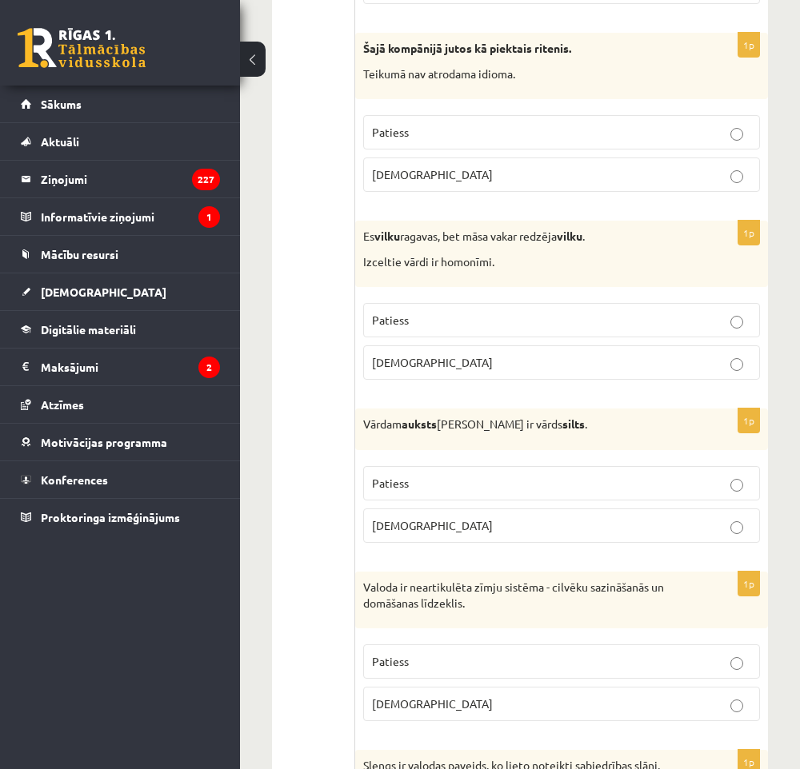
click at [513, 488] on p "Patiess" at bounding box center [561, 483] width 379 height 17
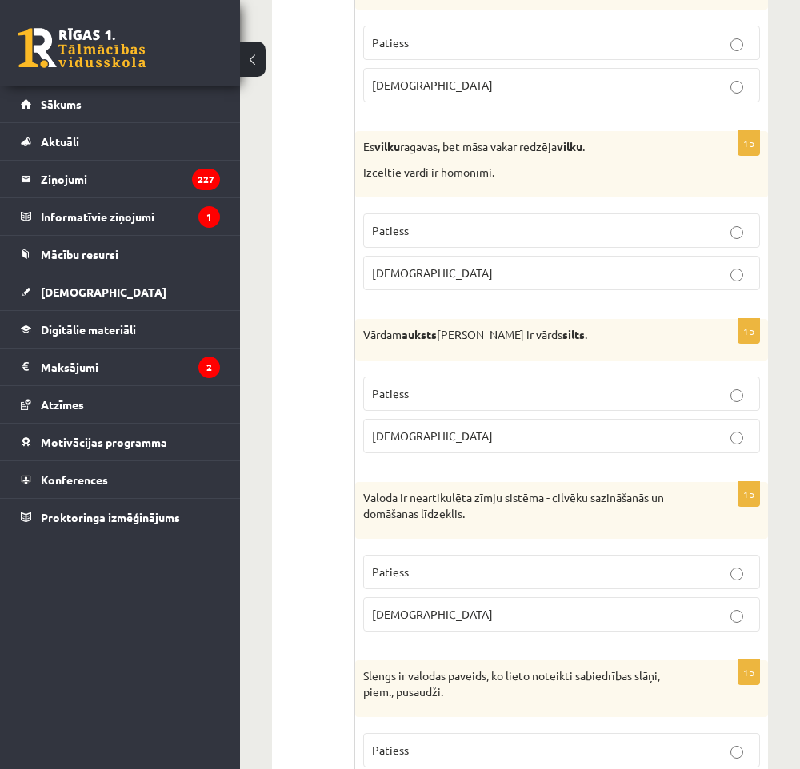
click at [488, 562] on label "Patiess" at bounding box center [561, 572] width 397 height 34
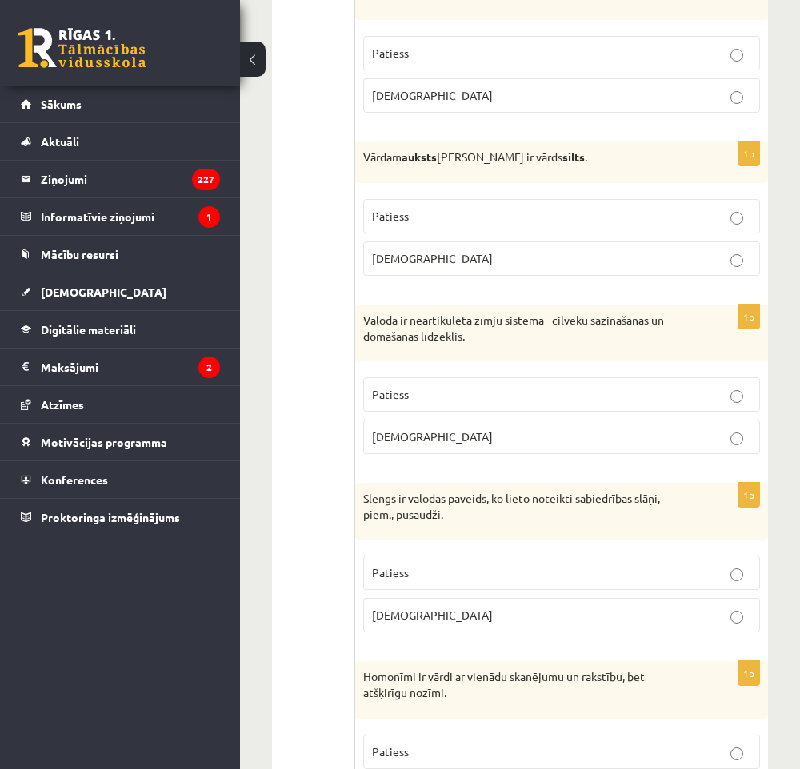
scroll to position [2666, 0]
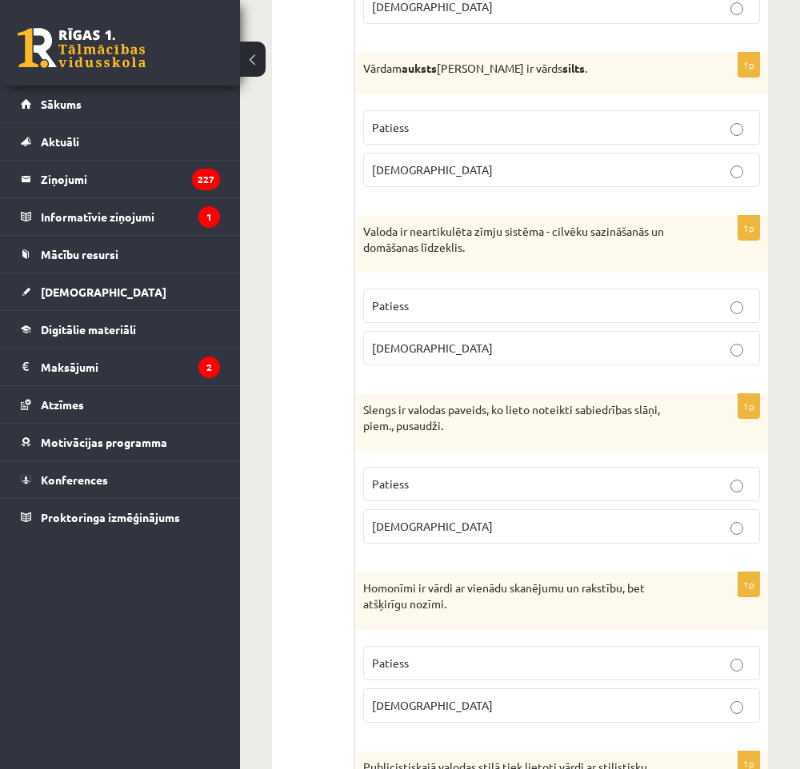
click at [516, 485] on p "Patiess" at bounding box center [561, 484] width 379 height 17
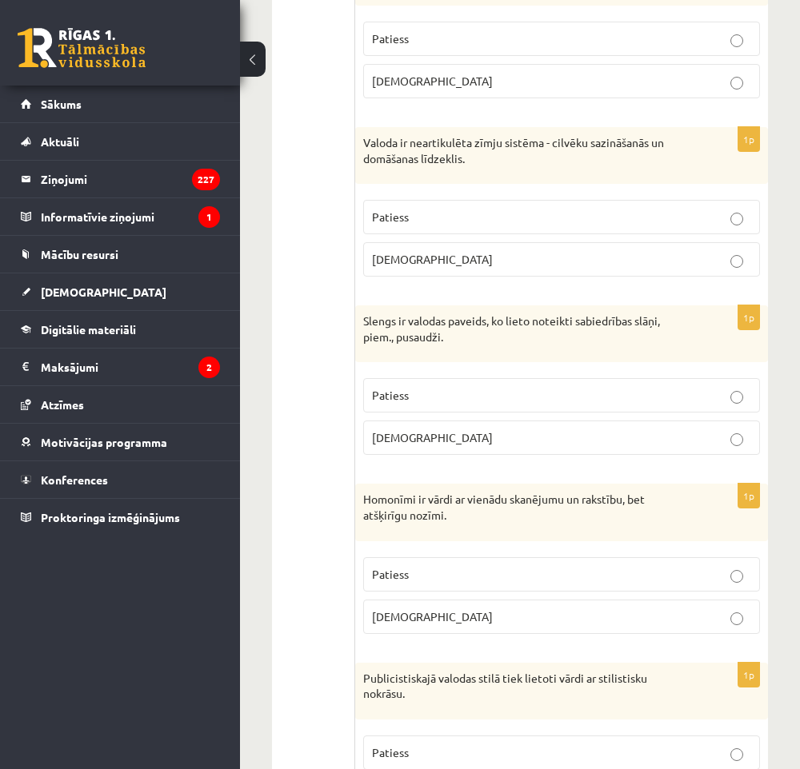
click at [506, 583] on p "Patiess" at bounding box center [561, 574] width 379 height 17
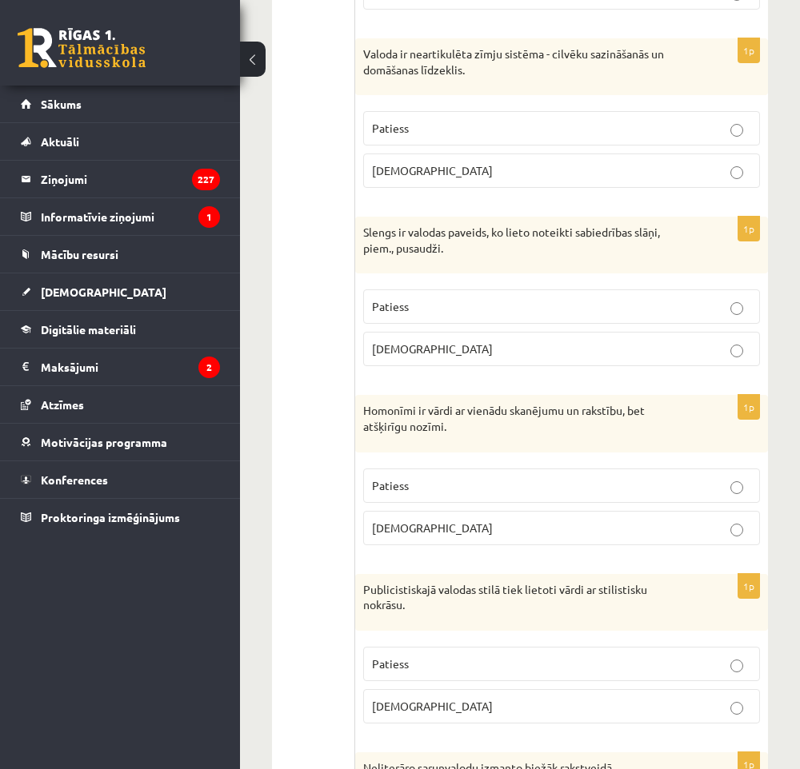
scroll to position [3199, 0]
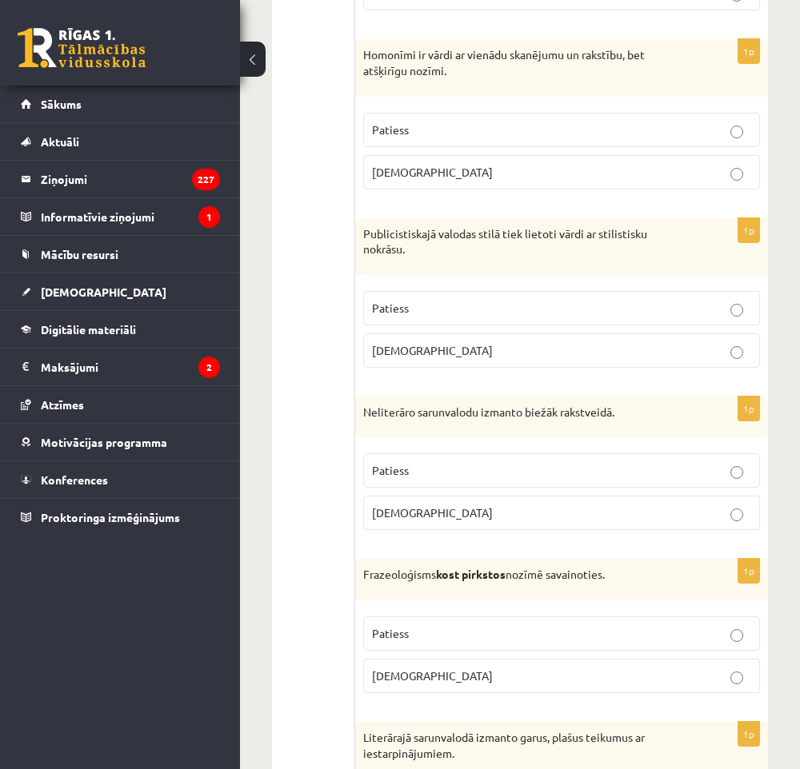
click at [622, 521] on p "Aplams" at bounding box center [561, 513] width 379 height 17
click at [613, 368] on label "Aplams" at bounding box center [561, 351] width 397 height 34
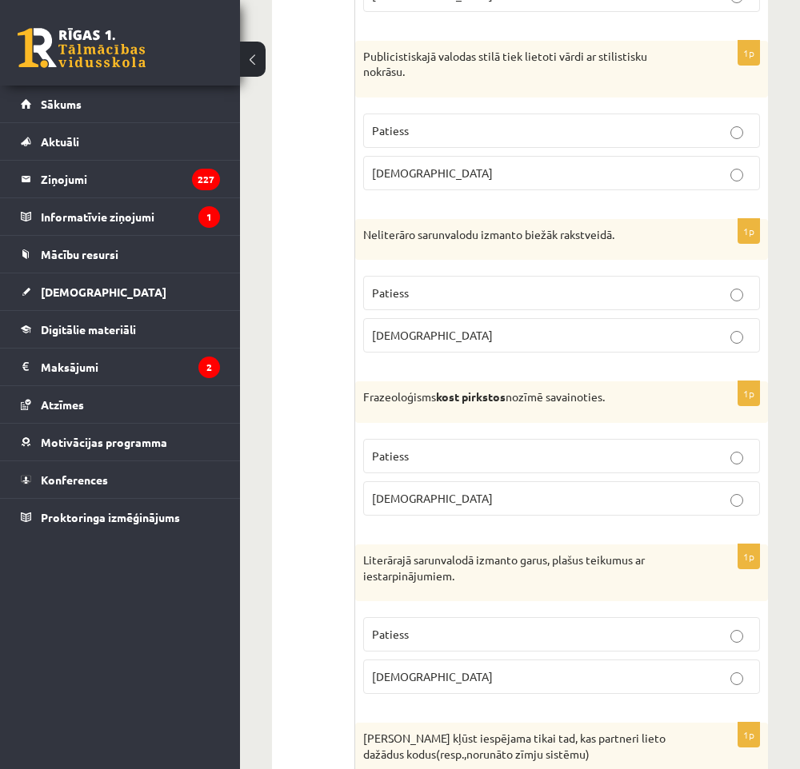
click at [693, 513] on label "Aplams" at bounding box center [561, 498] width 397 height 34
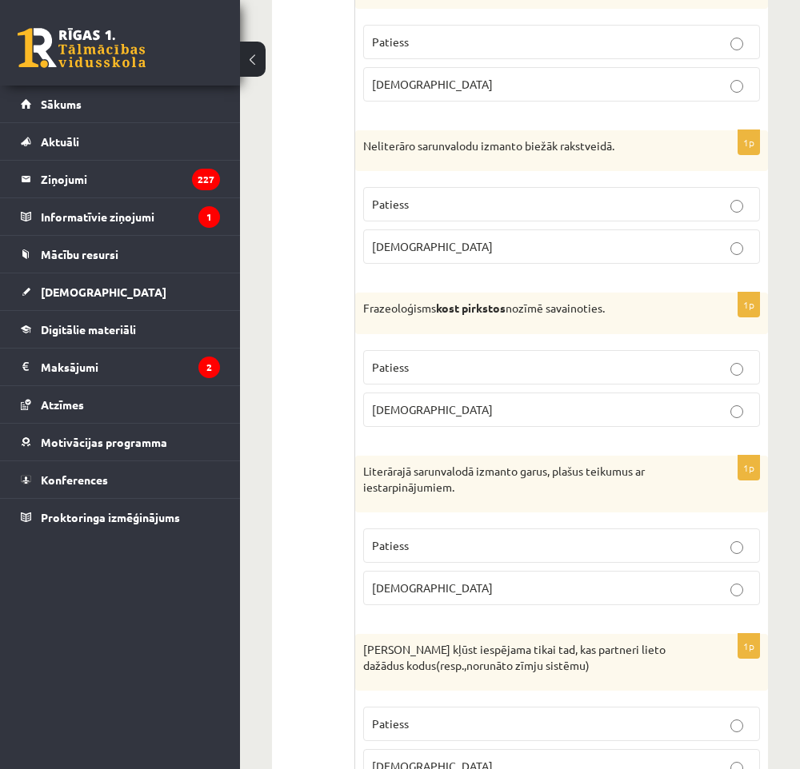
click at [677, 581] on label "Aplams" at bounding box center [561, 588] width 397 height 34
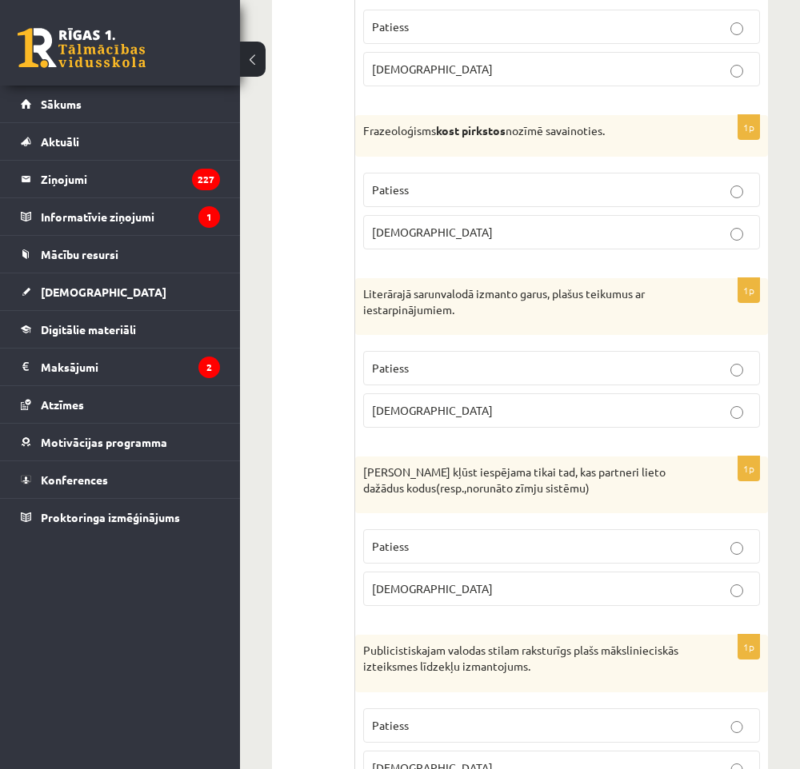
click at [669, 554] on p "Patiess" at bounding box center [561, 546] width 379 height 17
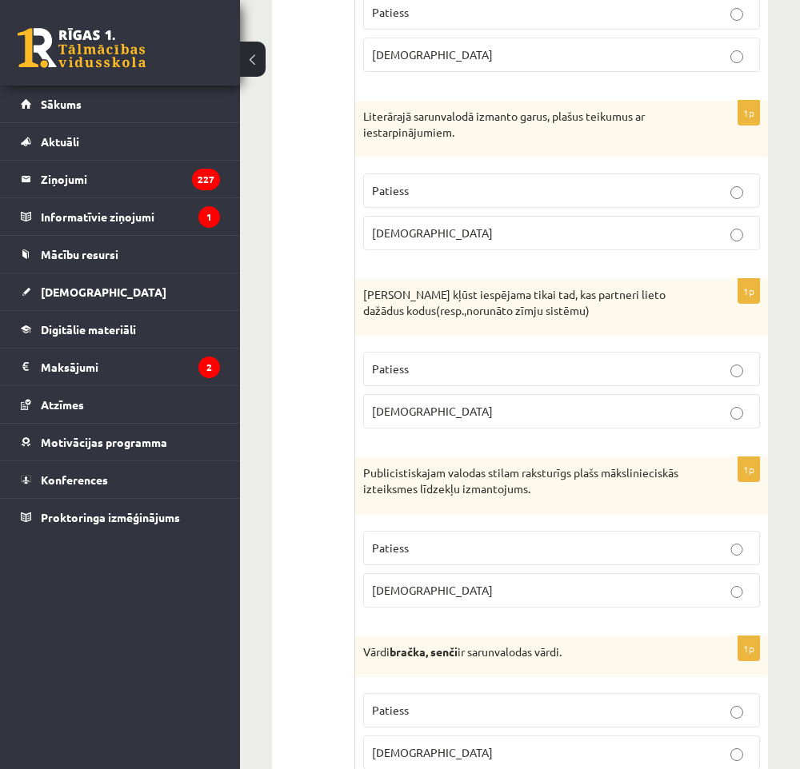
click at [653, 597] on p "Aplams" at bounding box center [561, 590] width 379 height 17
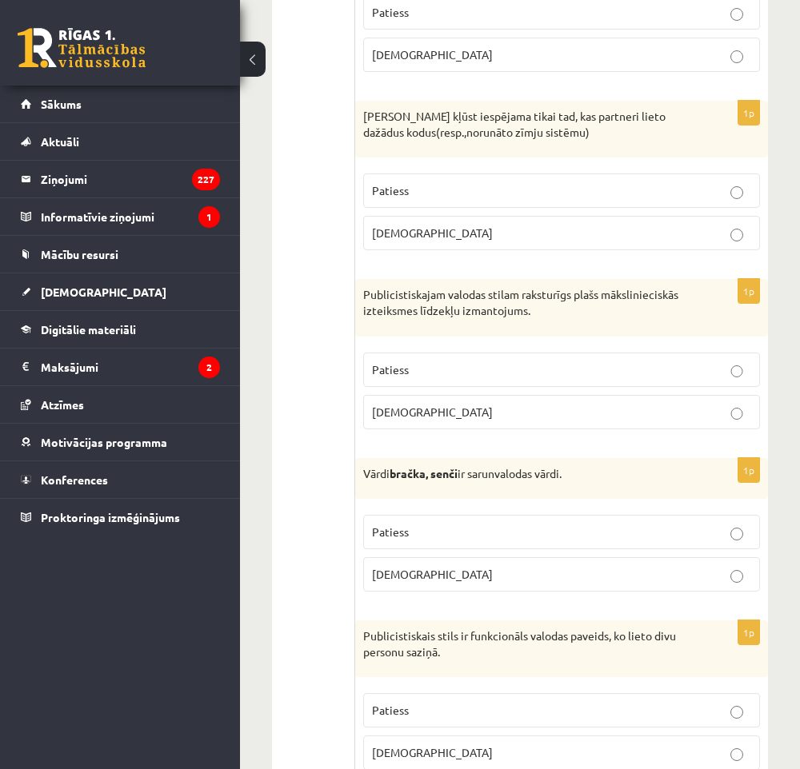
scroll to position [4088, 0]
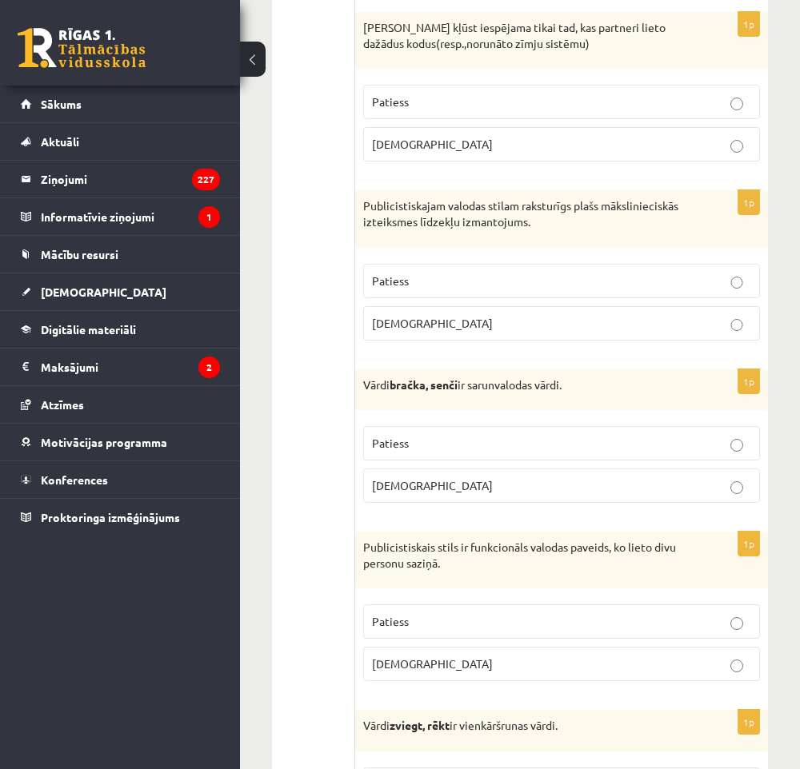
click at [579, 448] on p "Patiess" at bounding box center [561, 443] width 379 height 17
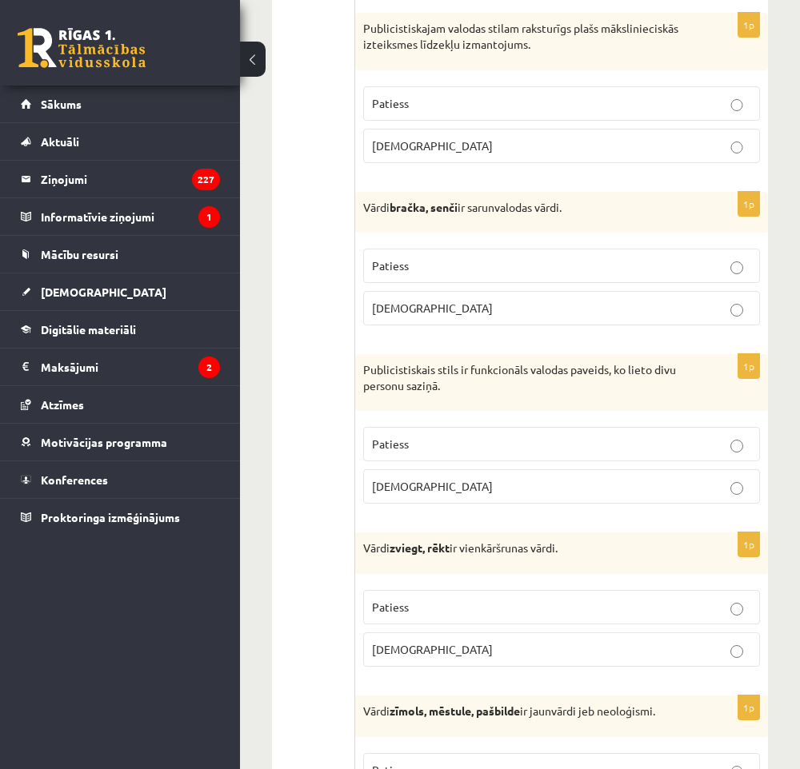
drag, startPoint x: 600, startPoint y: 472, endPoint x: 601, endPoint y: 482, distance: 10.5
click at [601, 473] on fieldset "Patiess Aplams" at bounding box center [561, 464] width 397 height 90
click at [601, 453] on p "Patiess" at bounding box center [561, 444] width 379 height 17
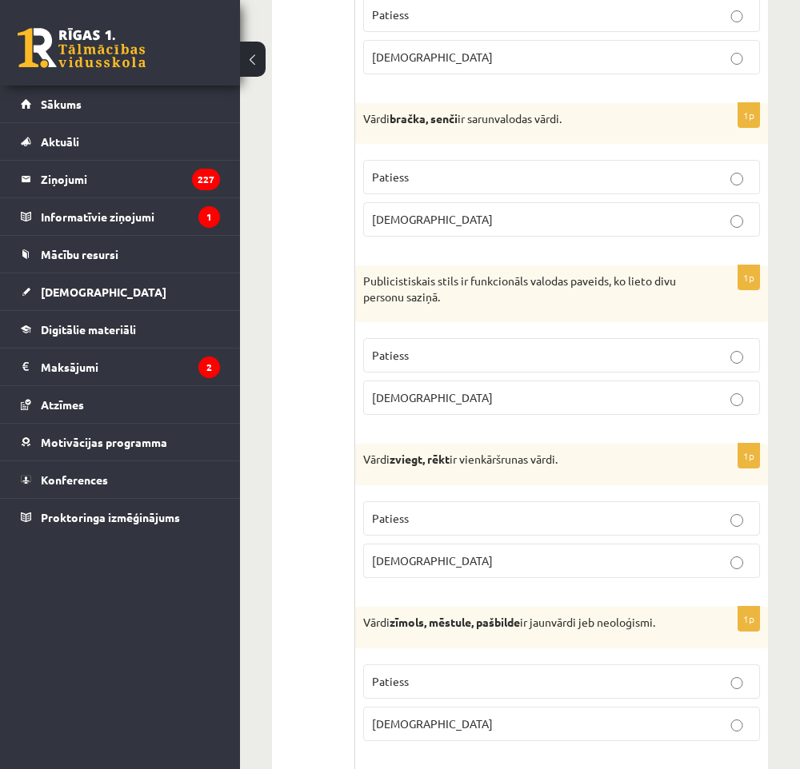
click at [585, 517] on label "Patiess" at bounding box center [561, 518] width 397 height 34
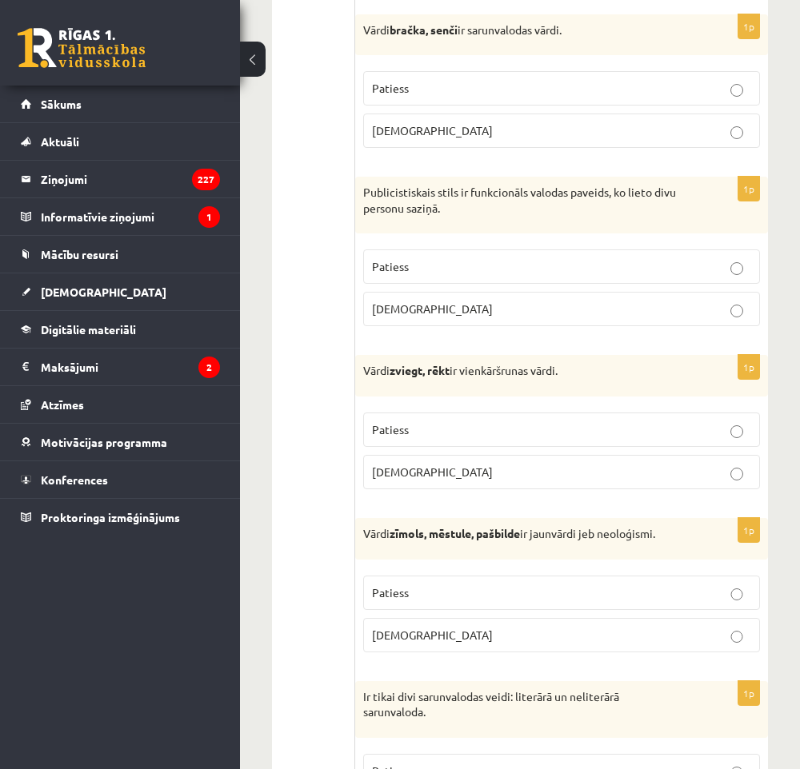
click at [565, 581] on fieldset "Patiess Aplams" at bounding box center [561, 613] width 397 height 90
click at [566, 589] on label "Patiess" at bounding box center [561, 593] width 397 height 34
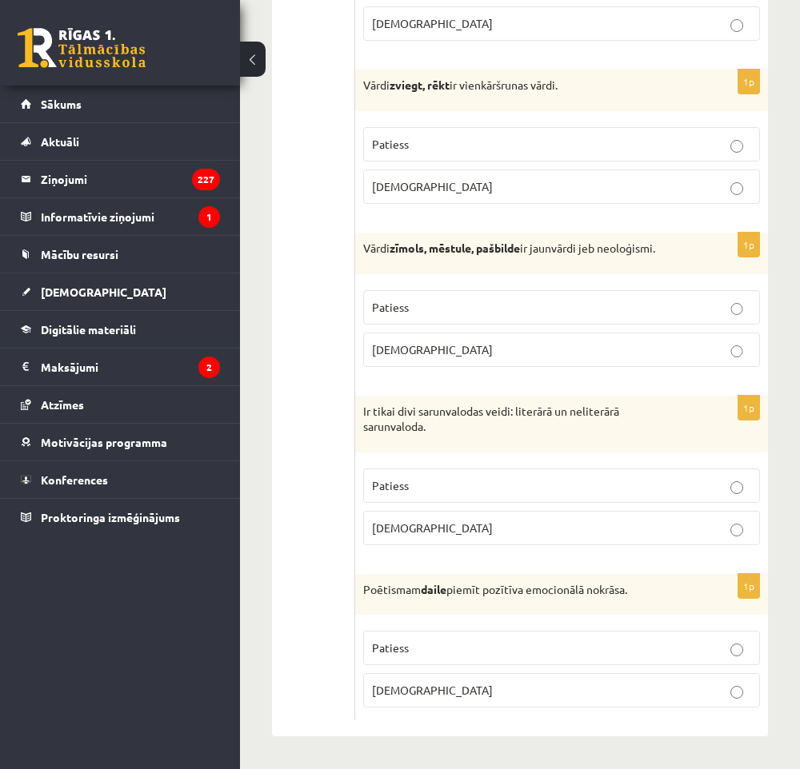
drag, startPoint x: 577, startPoint y: 485, endPoint x: 593, endPoint y: 633, distance: 148.7
click at [579, 485] on p "Patiess" at bounding box center [561, 485] width 379 height 17
click at [595, 642] on p "Patiess" at bounding box center [561, 648] width 379 height 17
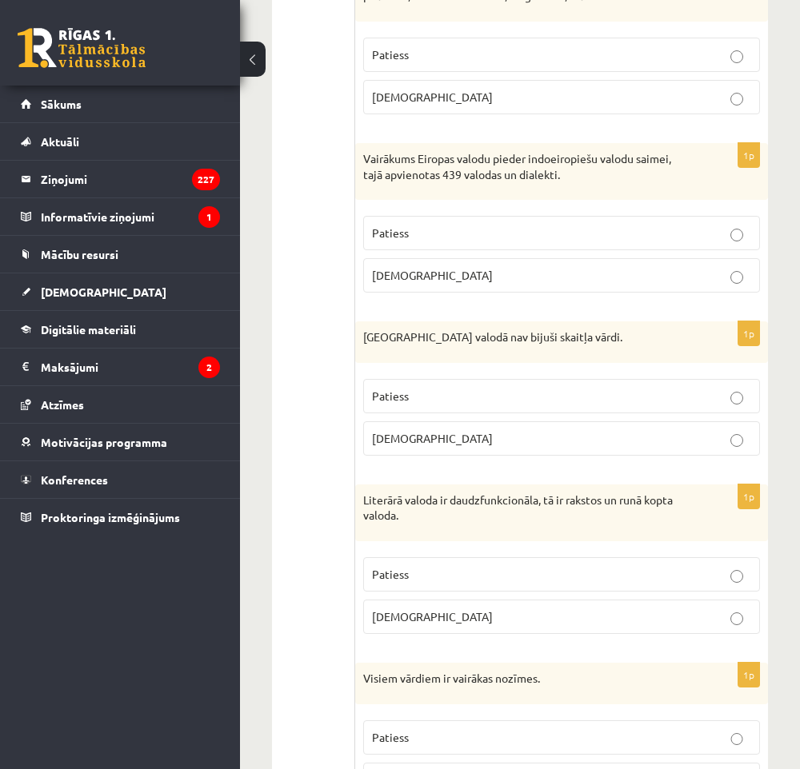
scroll to position [0, 0]
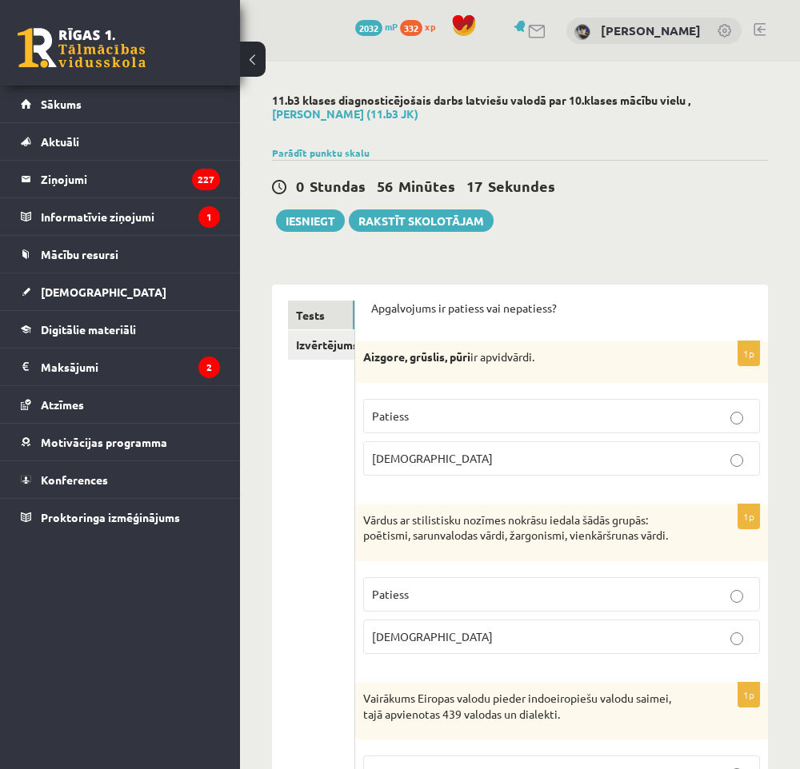
drag, startPoint x: 302, startPoint y: 360, endPoint x: 300, endPoint y: 310, distance: 49.6
click at [314, 339] on link "Izvērtējums!" at bounding box center [321, 345] width 66 height 30
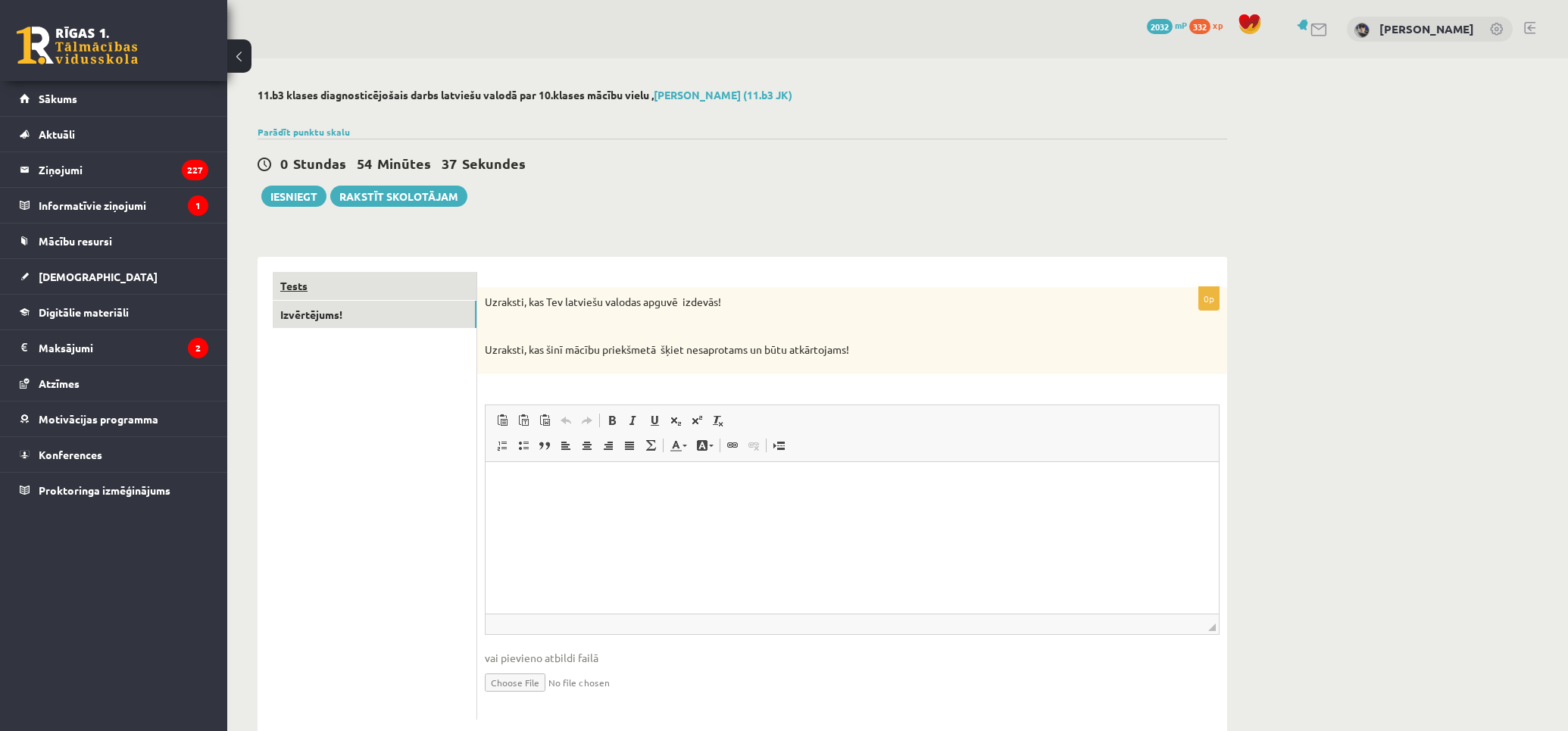
click at [381, 282] on link "Tests" at bounding box center [374, 286] width 204 height 28
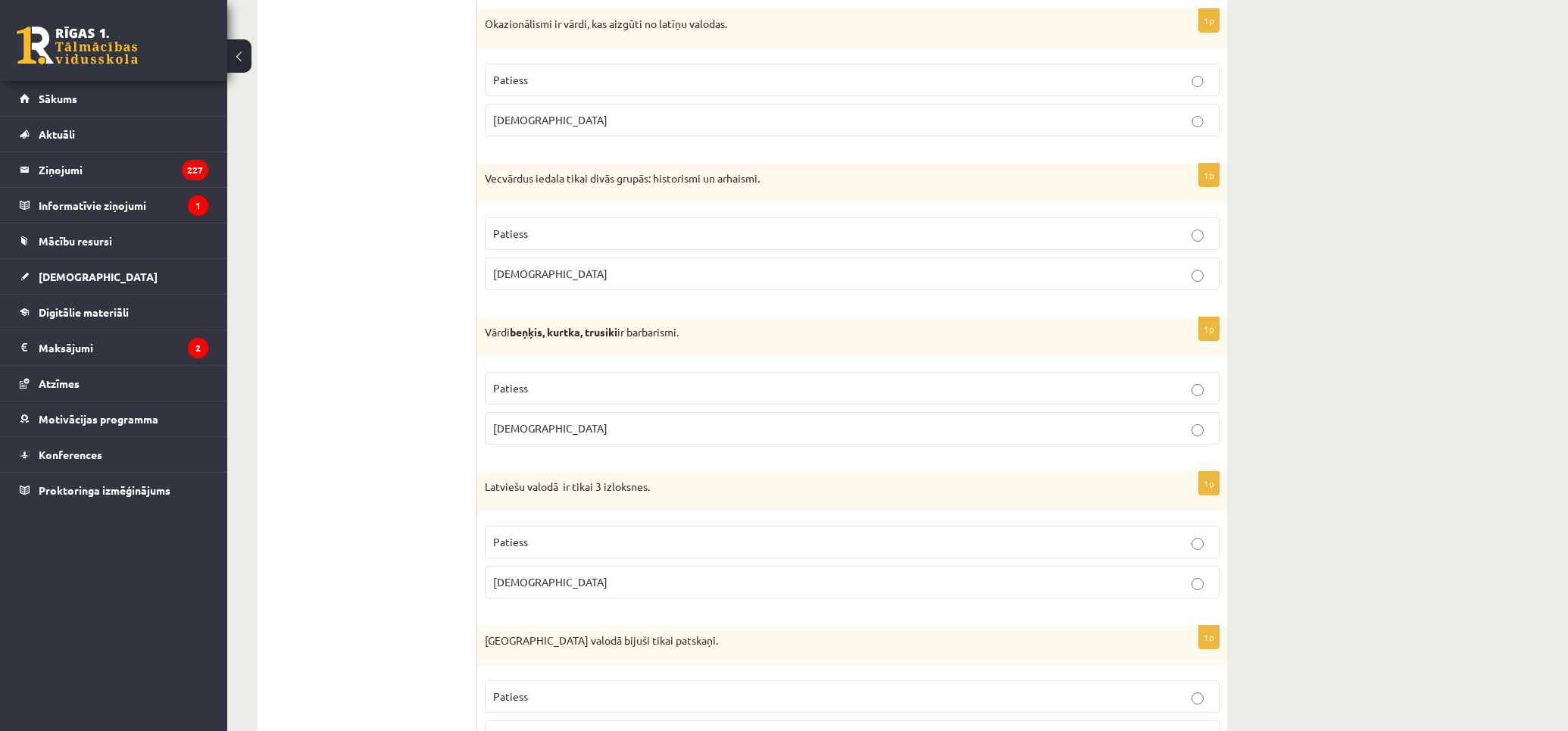
scroll to position [1232, 0]
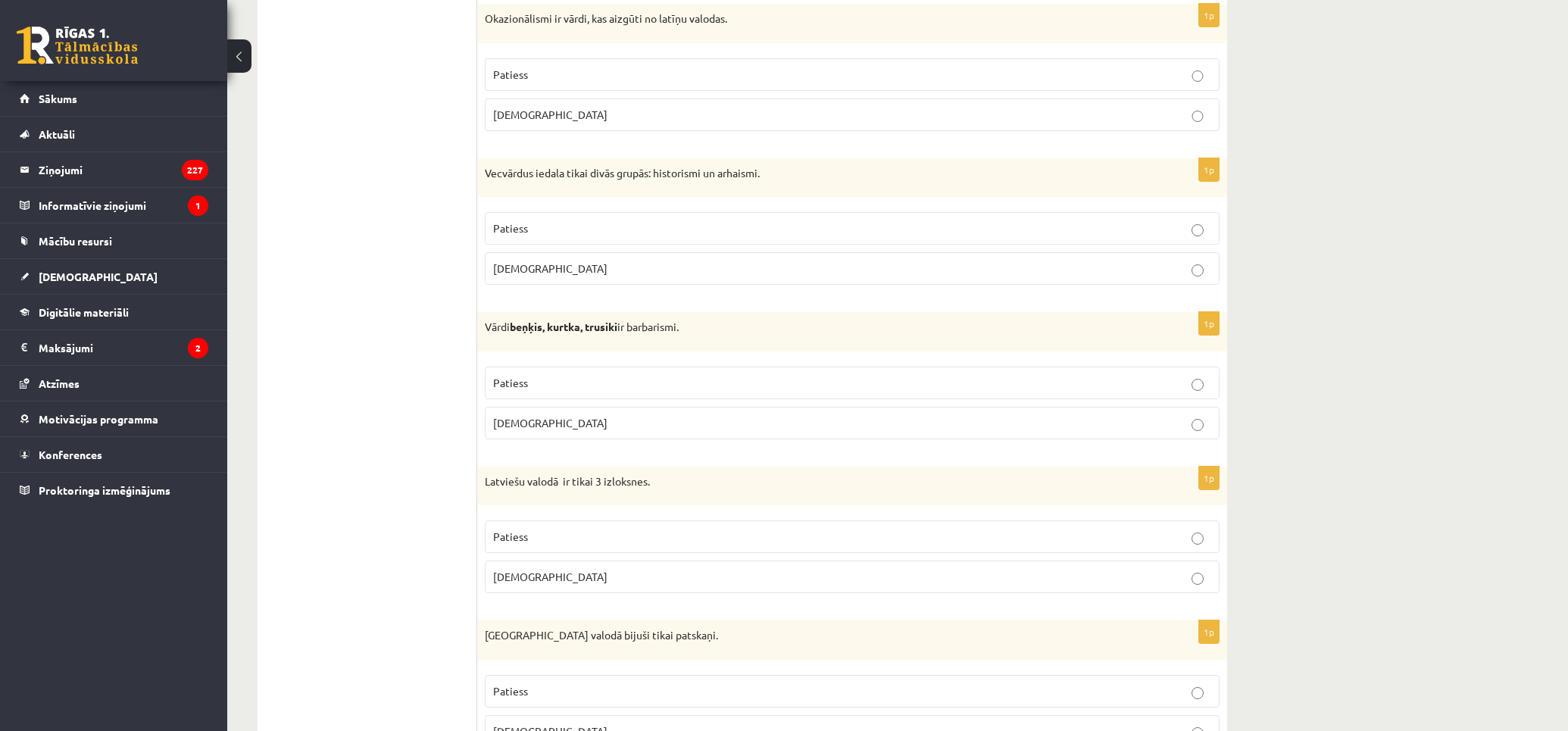
drag, startPoint x: 432, startPoint y: 455, endPoint x: 435, endPoint y: 472, distance: 17.3
drag, startPoint x: 677, startPoint y: 331, endPoint x: 636, endPoint y: 335, distance: 41.2
click at [636, 335] on p "Vārdi beņķis, kurtka, trusiki ir barbarismi." at bounding box center [814, 328] width 659 height 15
copy p "barbarismi."
click at [716, 395] on label "Patiess" at bounding box center [852, 383] width 735 height 32
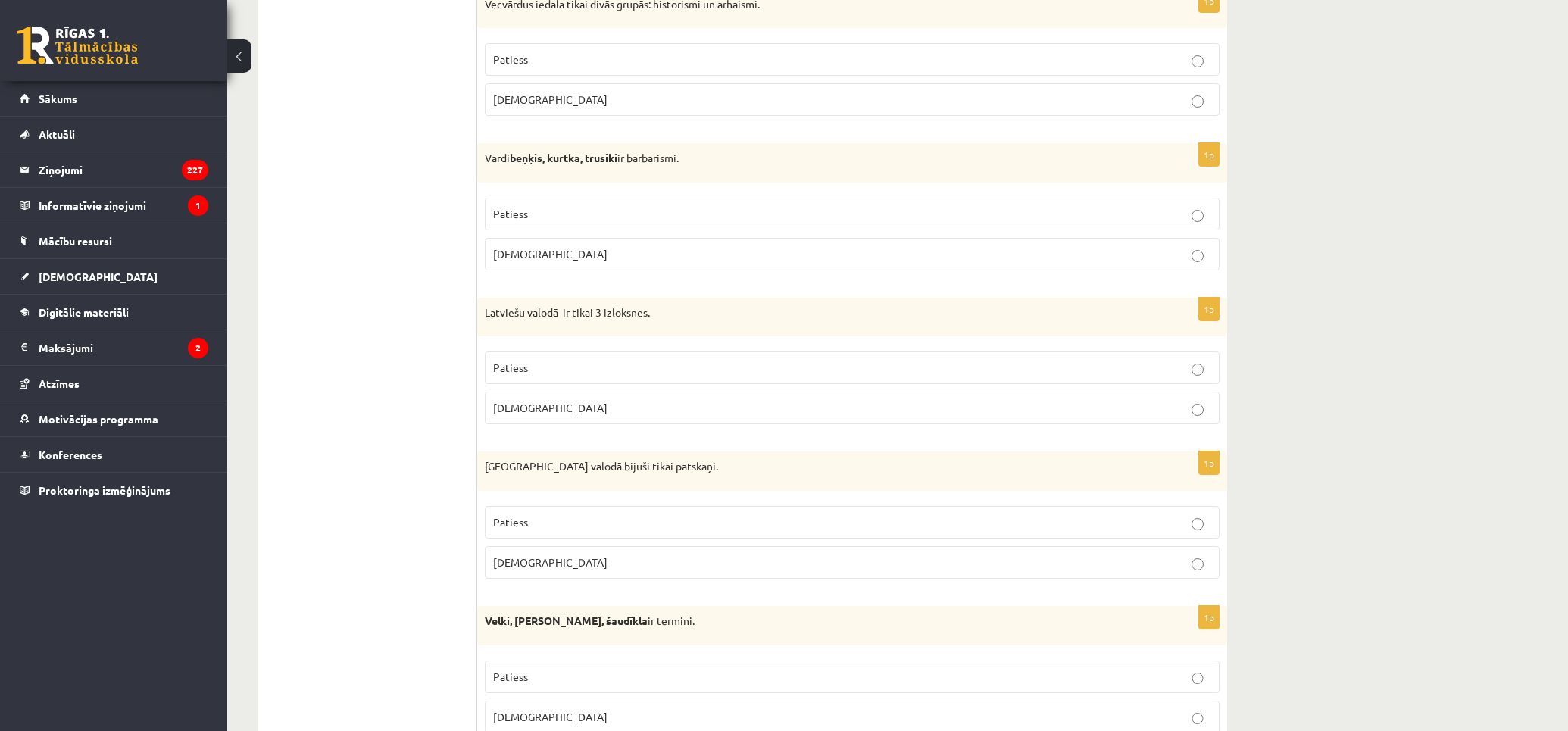
scroll to position [1485, 0]
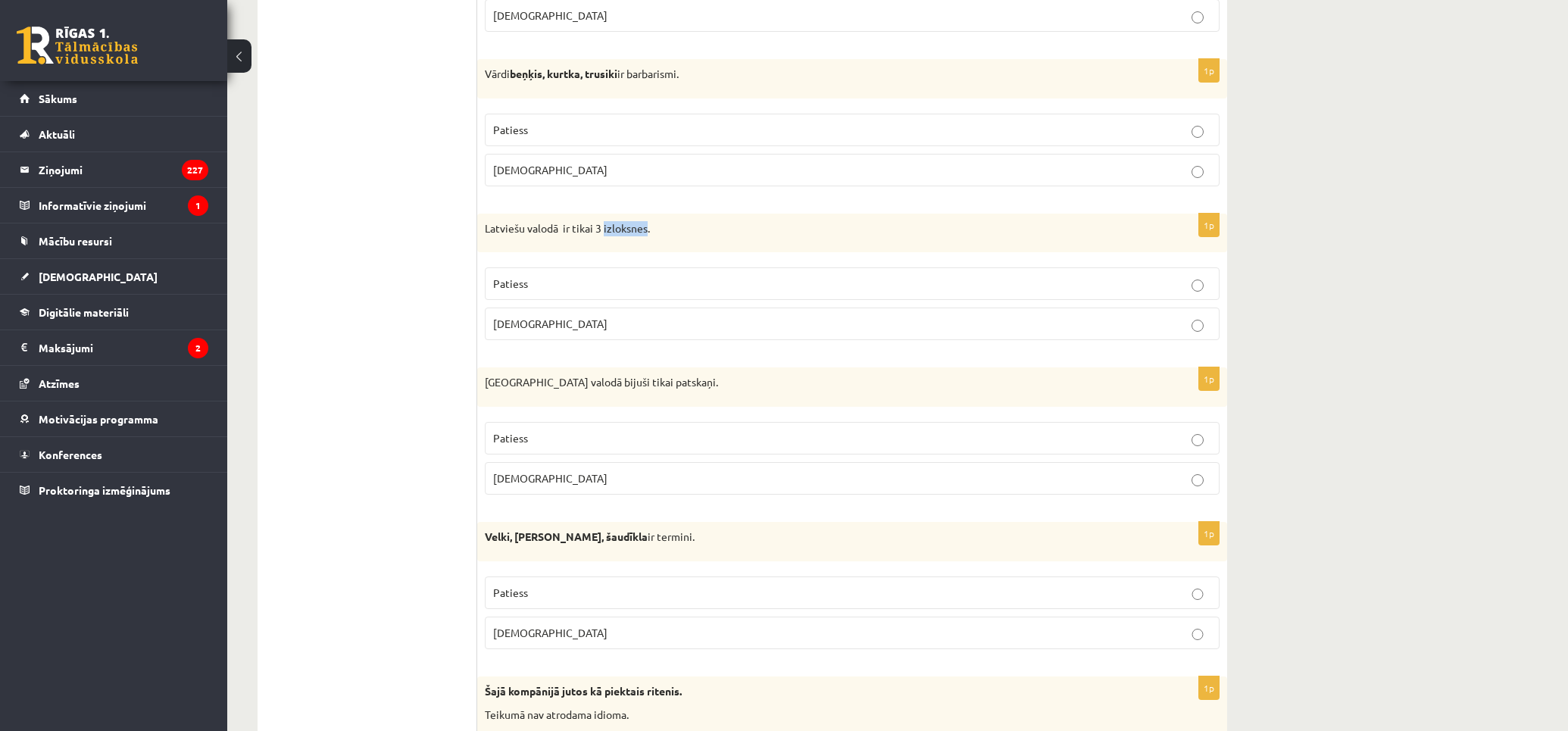
drag, startPoint x: 603, startPoint y: 224, endPoint x: 647, endPoint y: 243, distance: 47.9
click at [647, 243] on div "Latviešu valodā ir tikai 3 izloksnes." at bounding box center [852, 234] width 750 height 40
copy p "izloksnes"
drag, startPoint x: 490, startPoint y: 230, endPoint x: 558, endPoint y: 239, distance: 68.6
click at [559, 240] on div "Latviešu valodā ir tikai 3 izloksnes." at bounding box center [852, 234] width 750 height 40
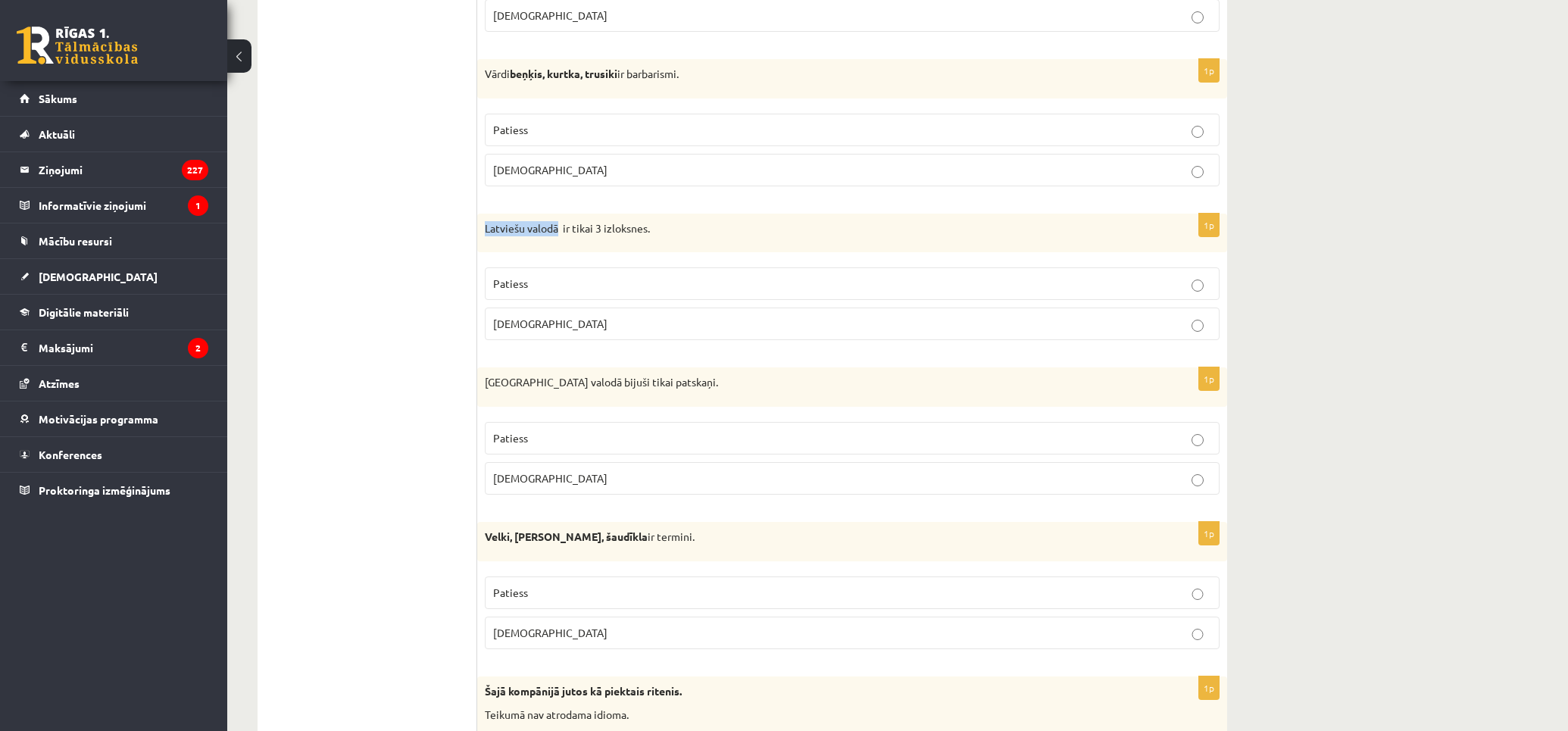
copy p "Latviešu valodā"
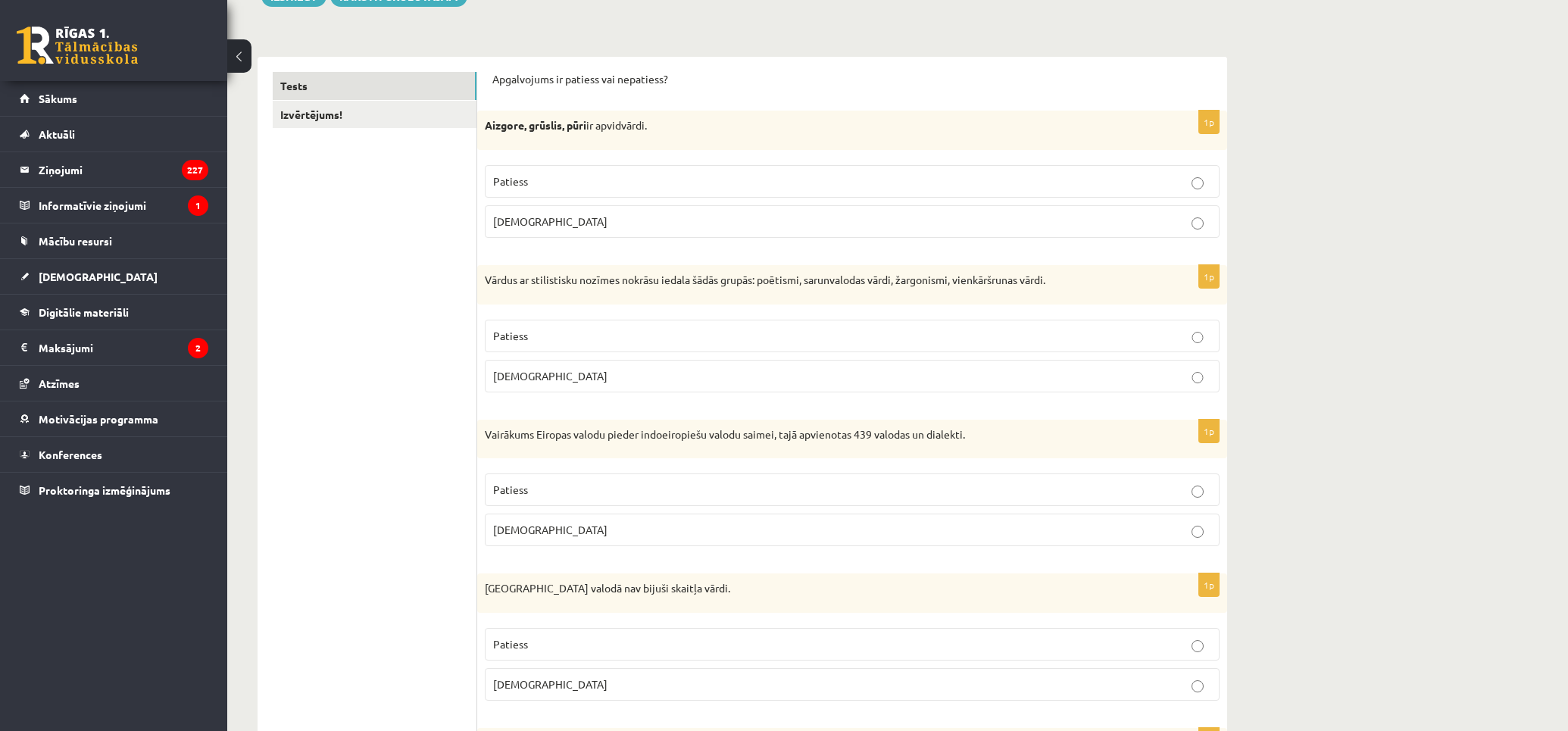
scroll to position [0, 0]
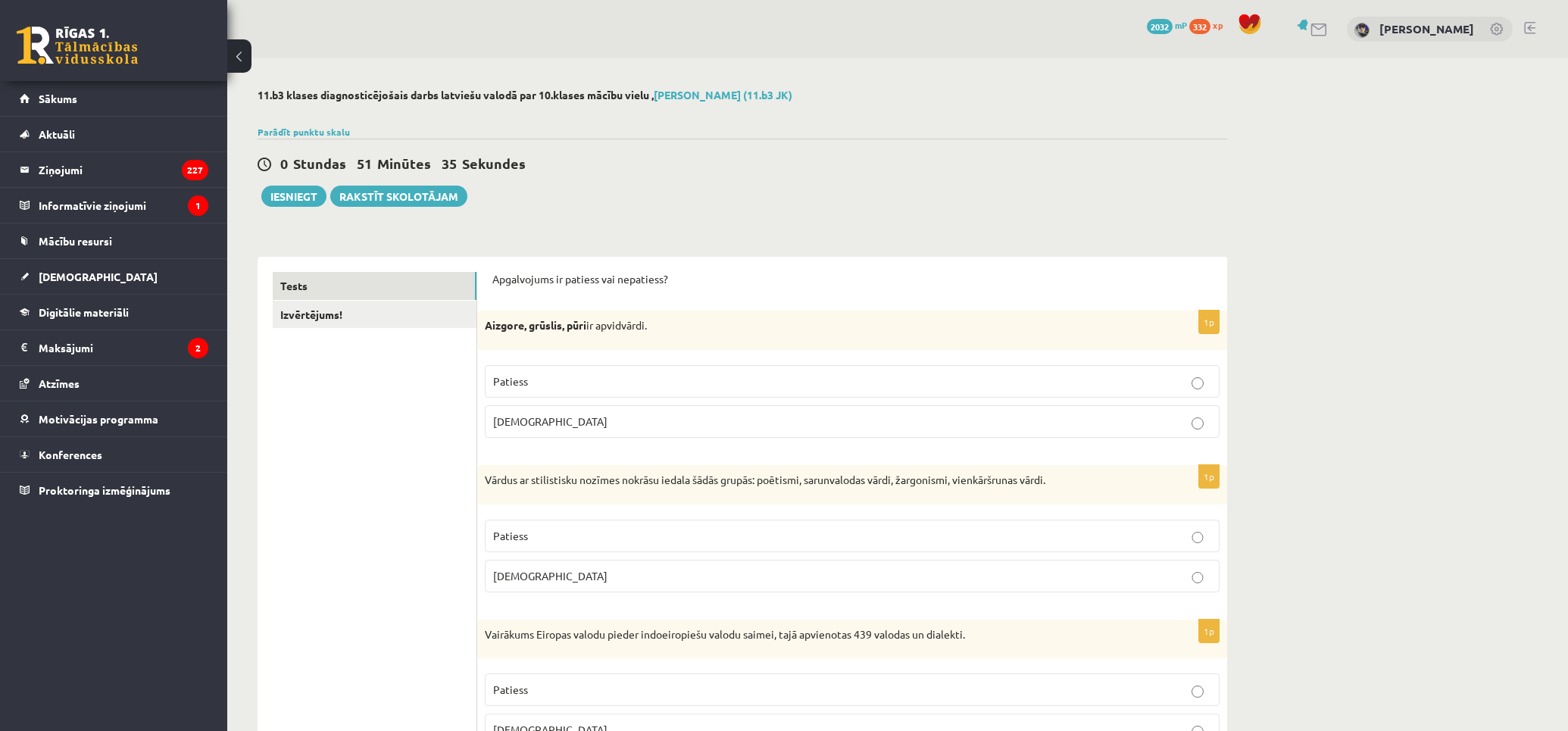
drag, startPoint x: 372, startPoint y: 428, endPoint x: 390, endPoint y: 108, distance: 320.5
click at [359, 327] on link "Izvērtējums!" at bounding box center [374, 315] width 204 height 28
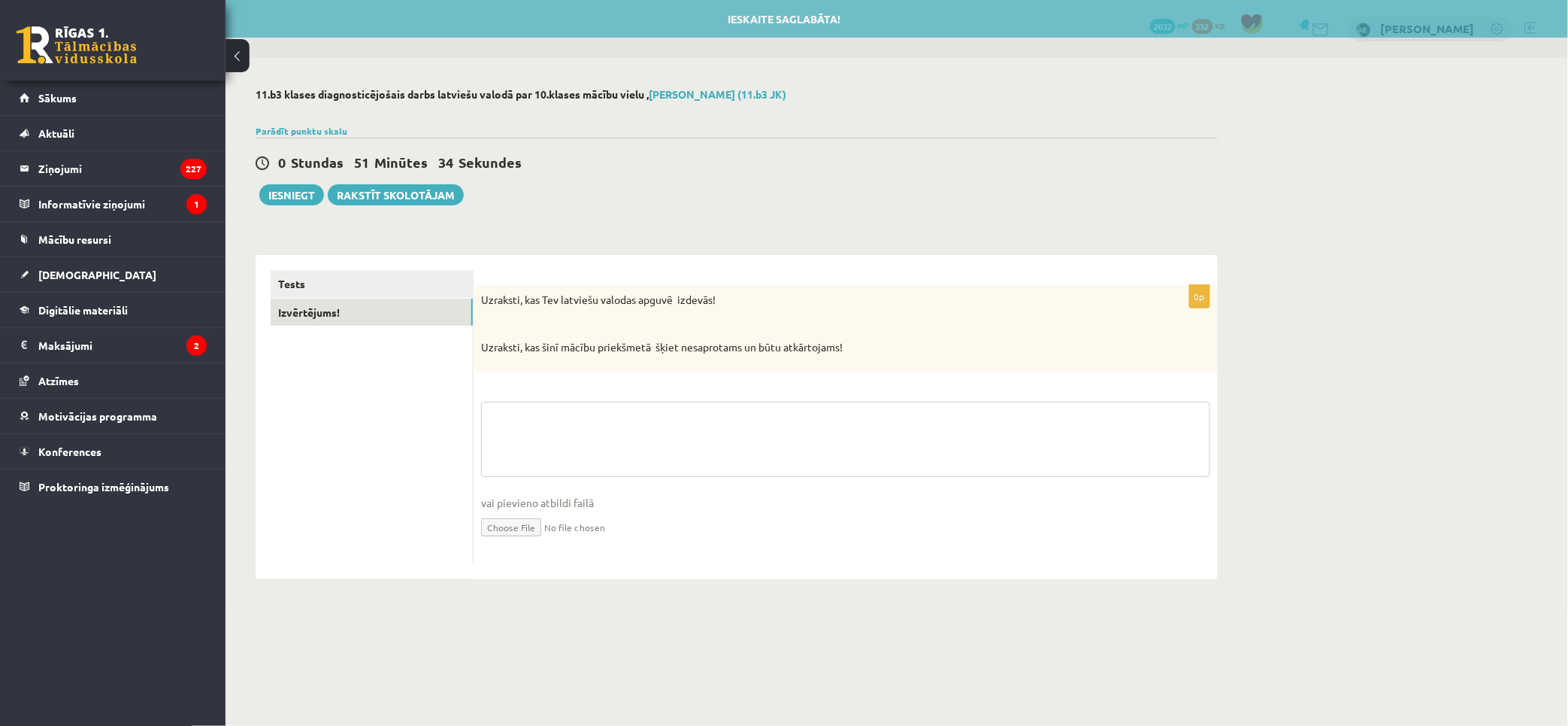
click at [584, 415] on textarea at bounding box center [846, 439] width 729 height 75
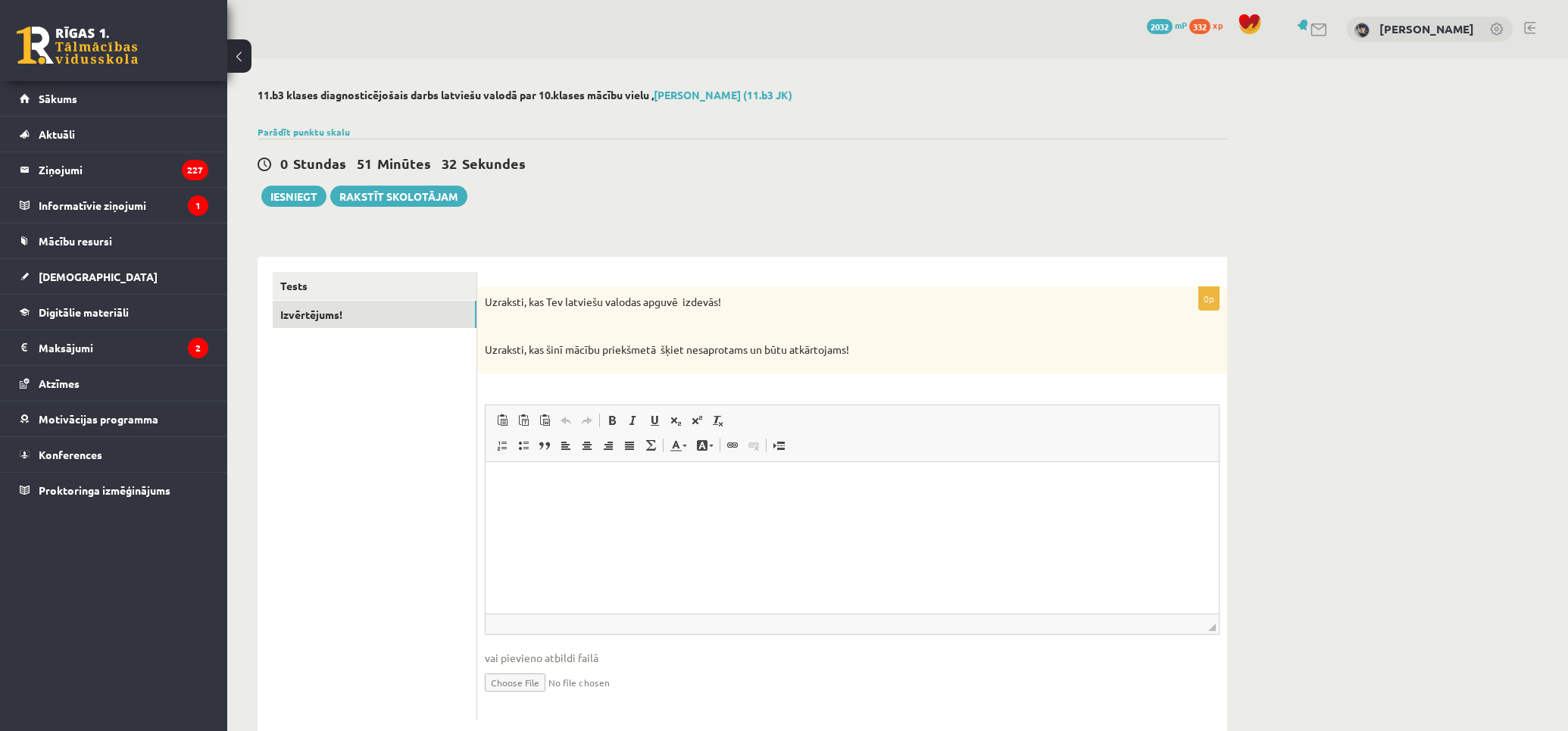
click at [660, 474] on html at bounding box center [852, 484] width 733 height 46
paste body "Визуальный текстовый редактор, wiswyg-editor-user-answer-47433851977800"
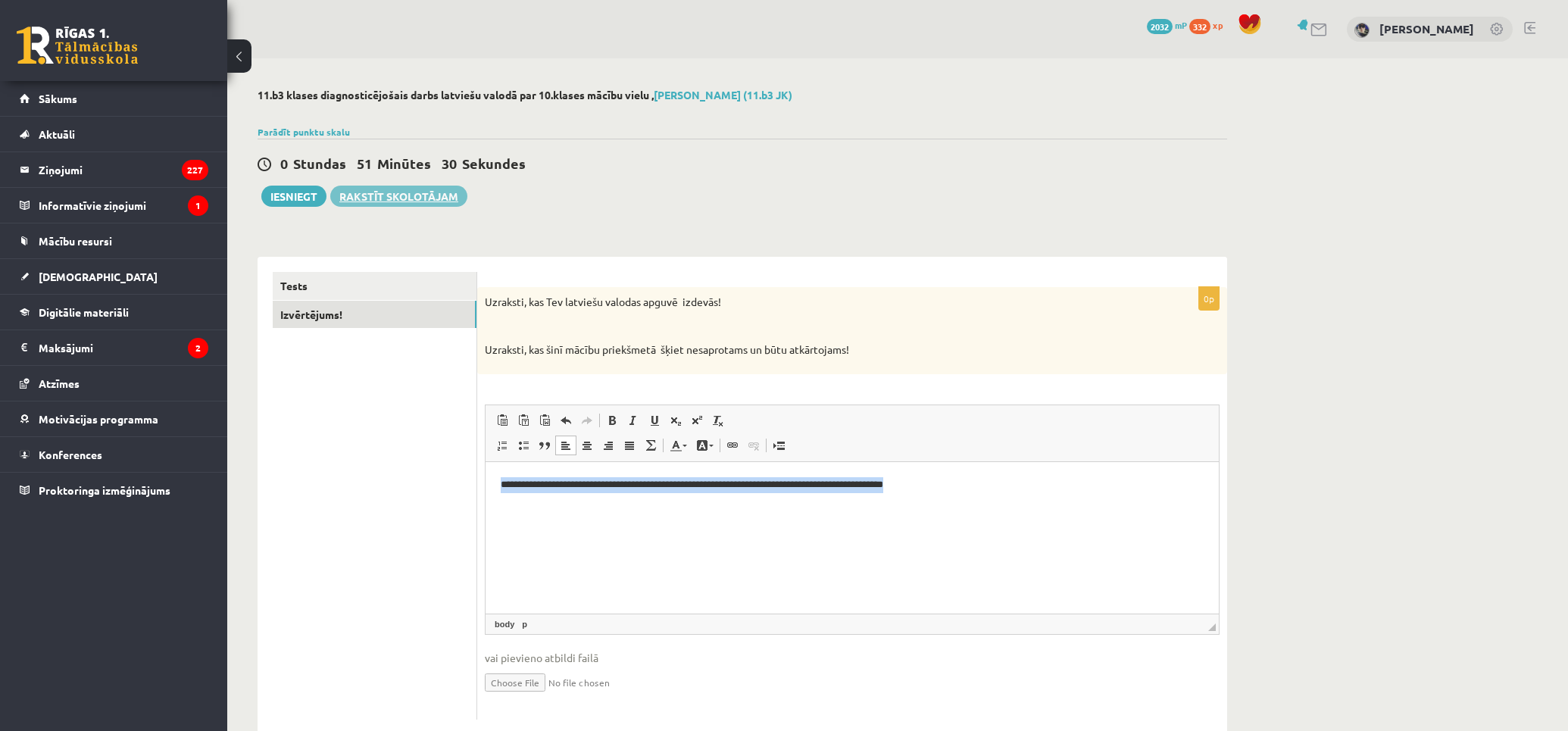
copy p "**********"
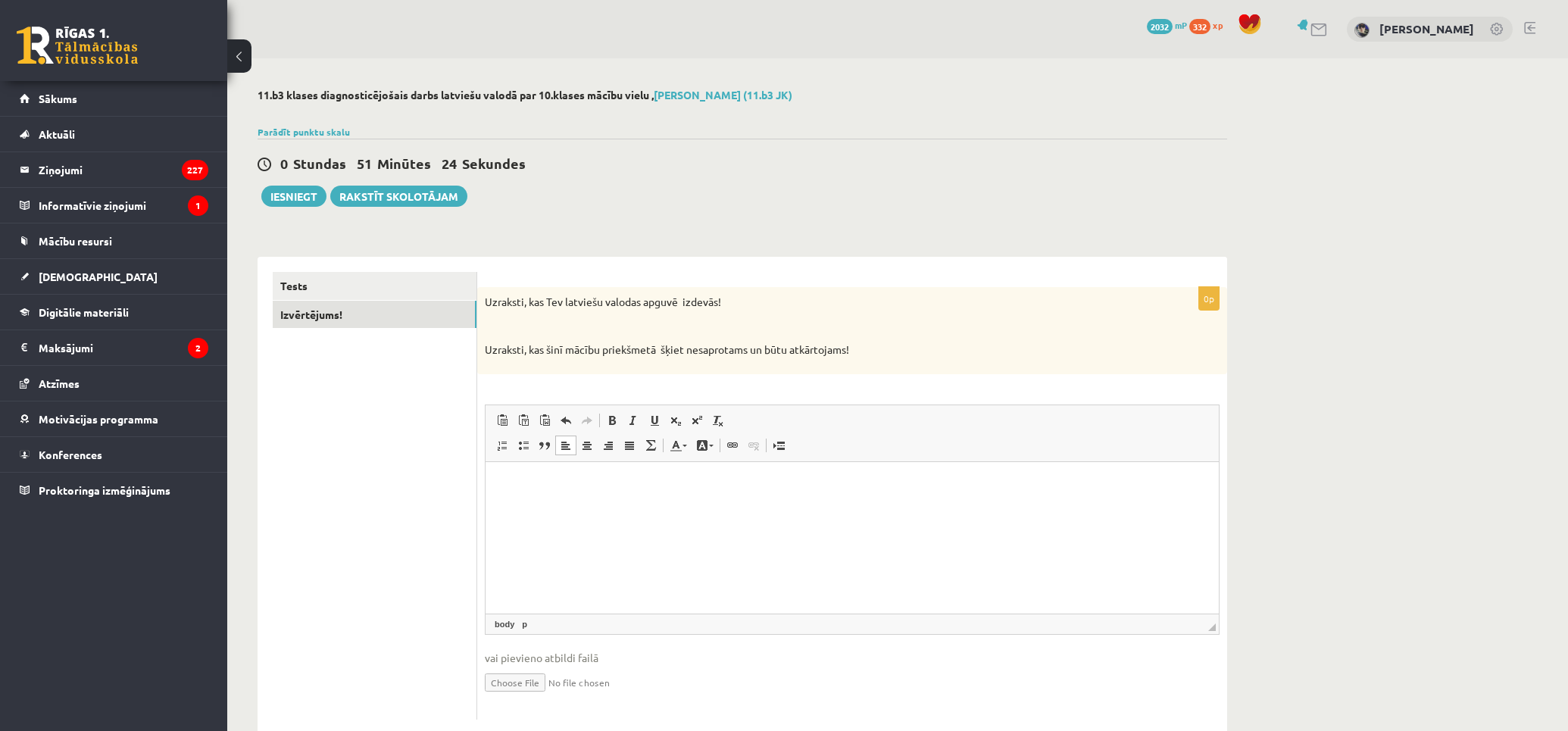
click at [660, 478] on p "Визуальный текстовый редактор, wiswyg-editor-user-answer-47433851977800" at bounding box center [852, 484] width 703 height 16
click at [399, 288] on link "Tests" at bounding box center [374, 286] width 204 height 28
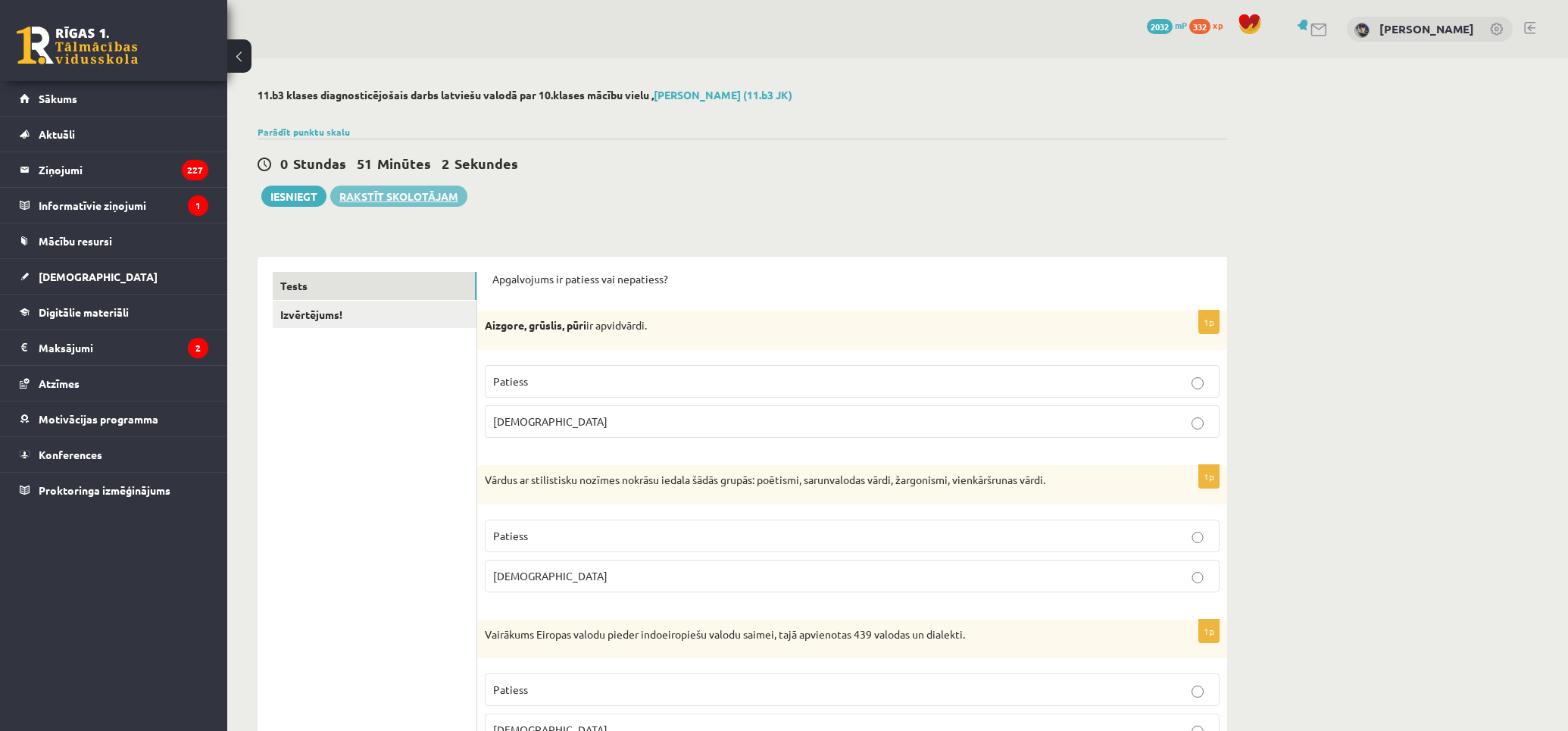
drag, startPoint x: 362, startPoint y: 409, endPoint x: 354, endPoint y: 199, distance: 210.2
click at [294, 202] on button "Iesniegt" at bounding box center [294, 196] width 65 height 21
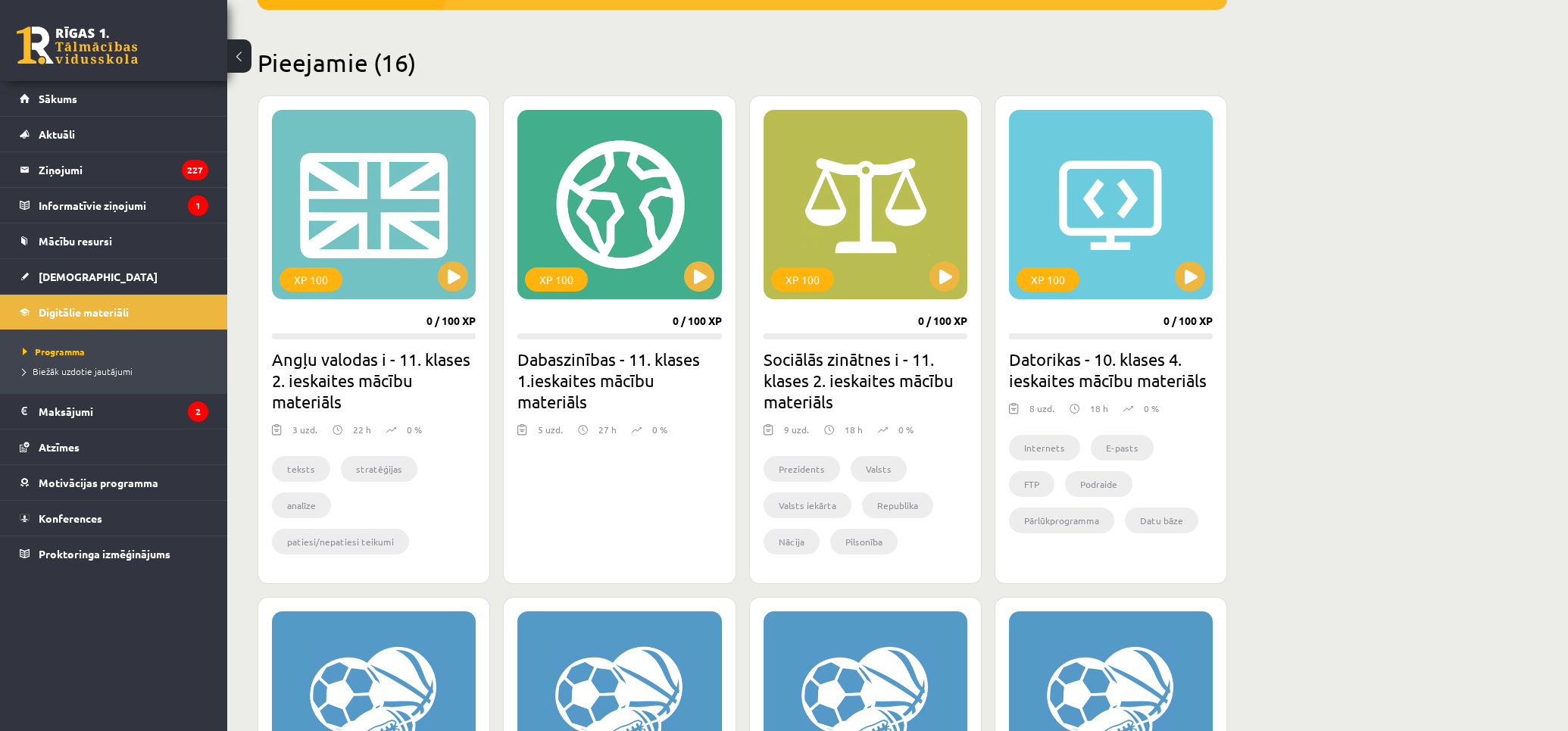
scroll to position [420, 0]
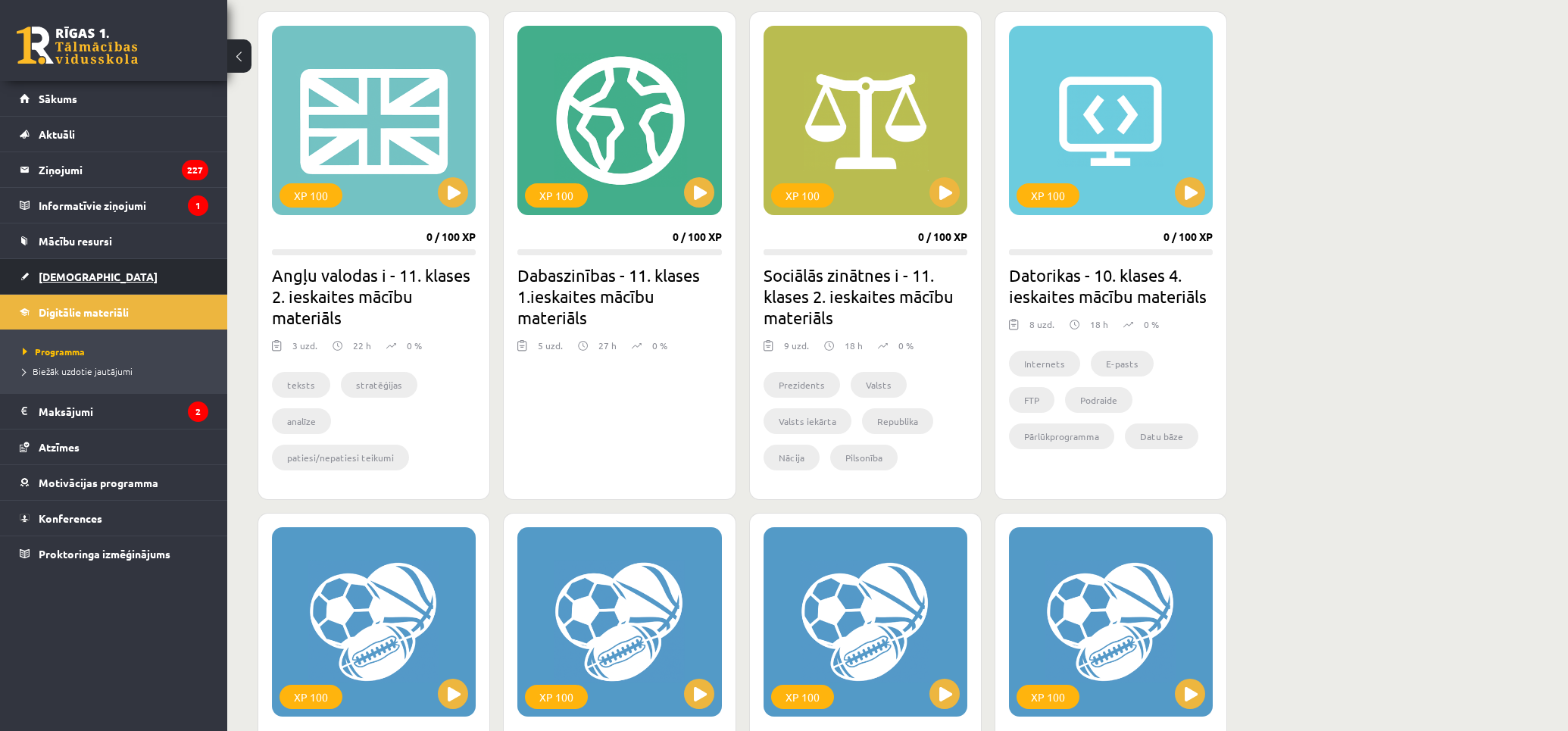
click at [110, 276] on link "[DEMOGRAPHIC_DATA]" at bounding box center [114, 276] width 188 height 35
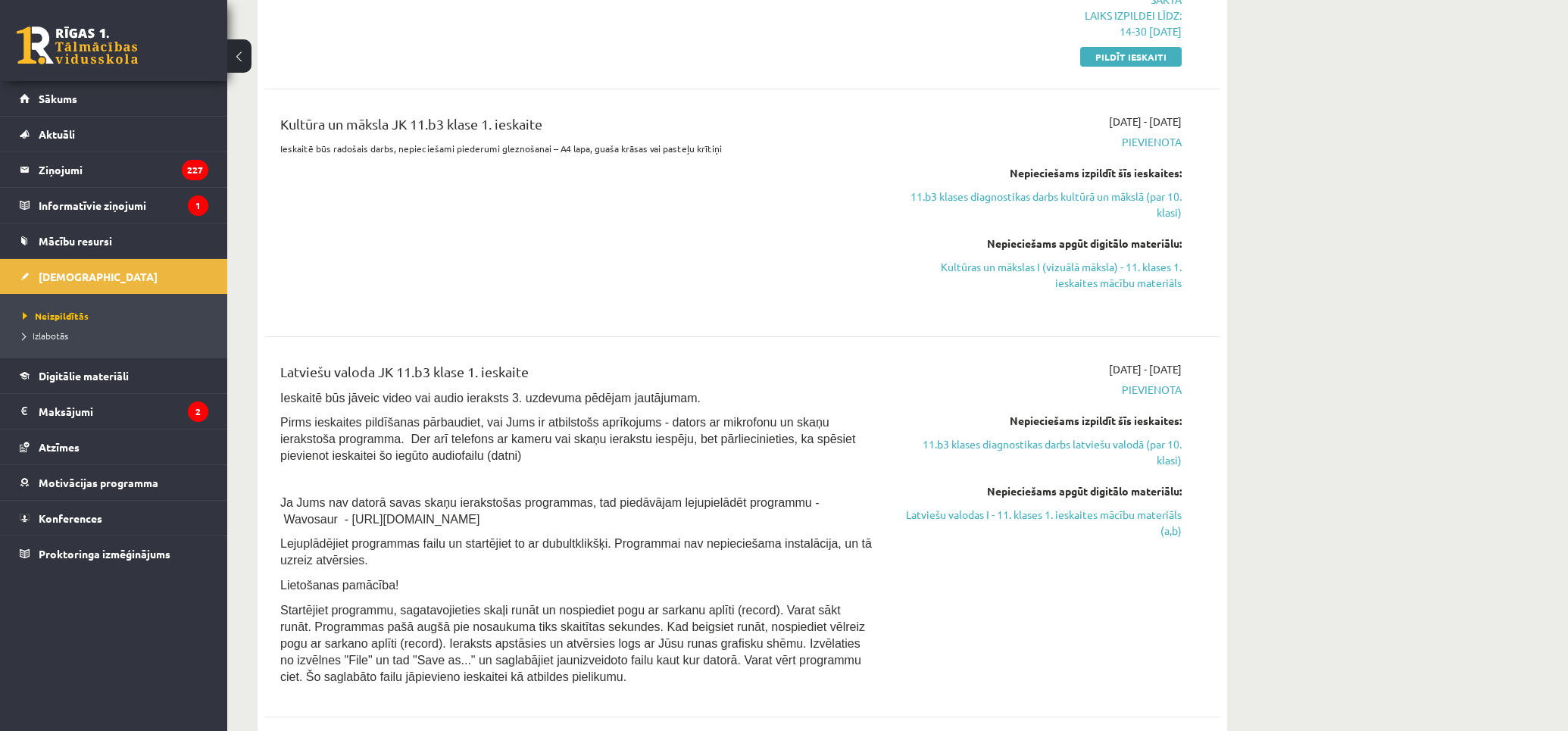
scroll to position [672, 0]
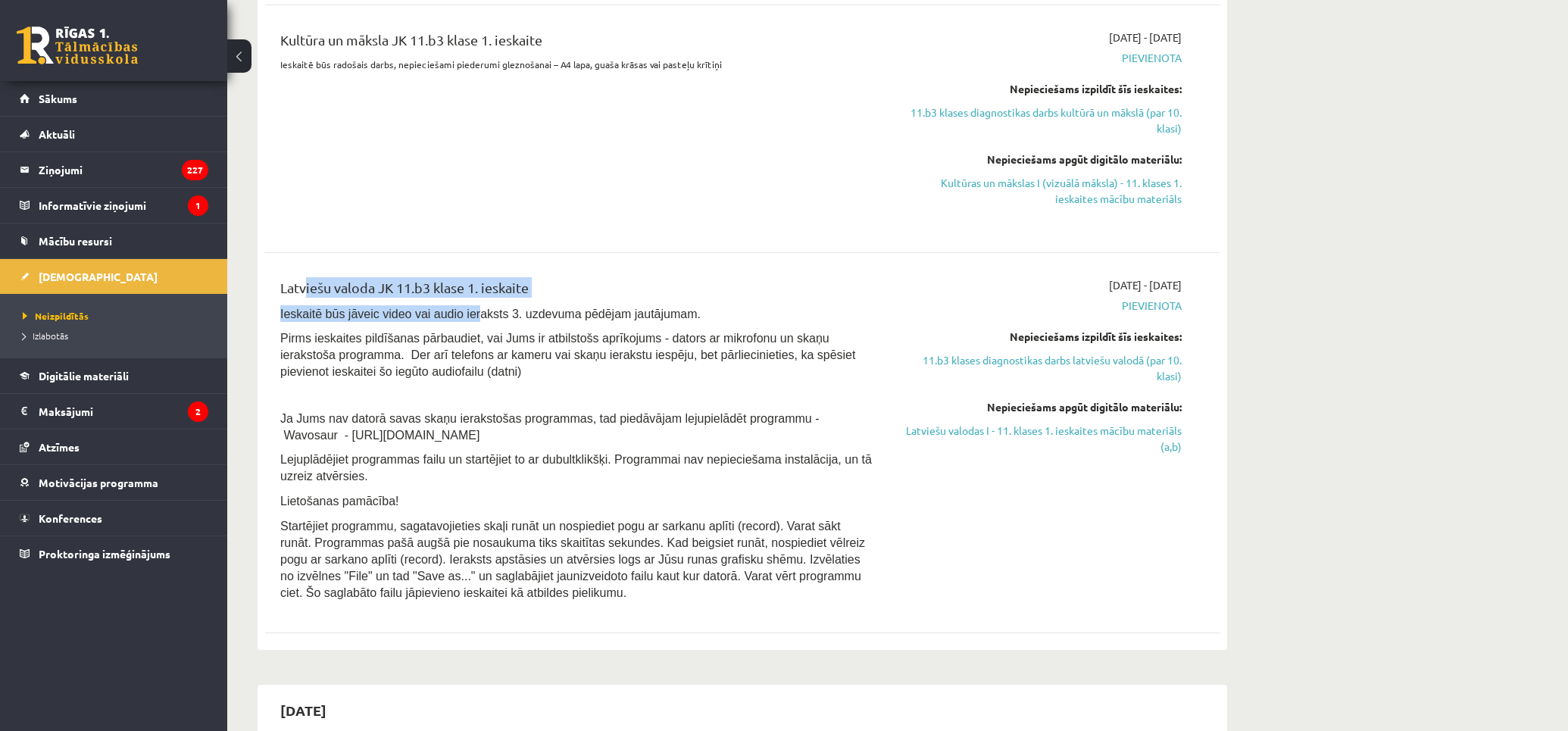
drag, startPoint x: 421, startPoint y: 307, endPoint x: 663, endPoint y: 410, distance: 263.0
click at [470, 314] on div "Latviešu valoda JK 11.b3 klase 1. ieskaite Ieskaitē būs jāveic video vai audio …" at bounding box center [577, 443] width 615 height 331
click at [737, 445] on div "Latviešu valoda JK 11.b3 klase 1. ieskaite Ieskaitē būs jāveic video vai audio …" at bounding box center [577, 443] width 615 height 331
click at [1149, 432] on link "Latviešu valodas I - 11. klases 1. ieskaites mācību materiāls (a,b)" at bounding box center [1039, 438] width 286 height 32
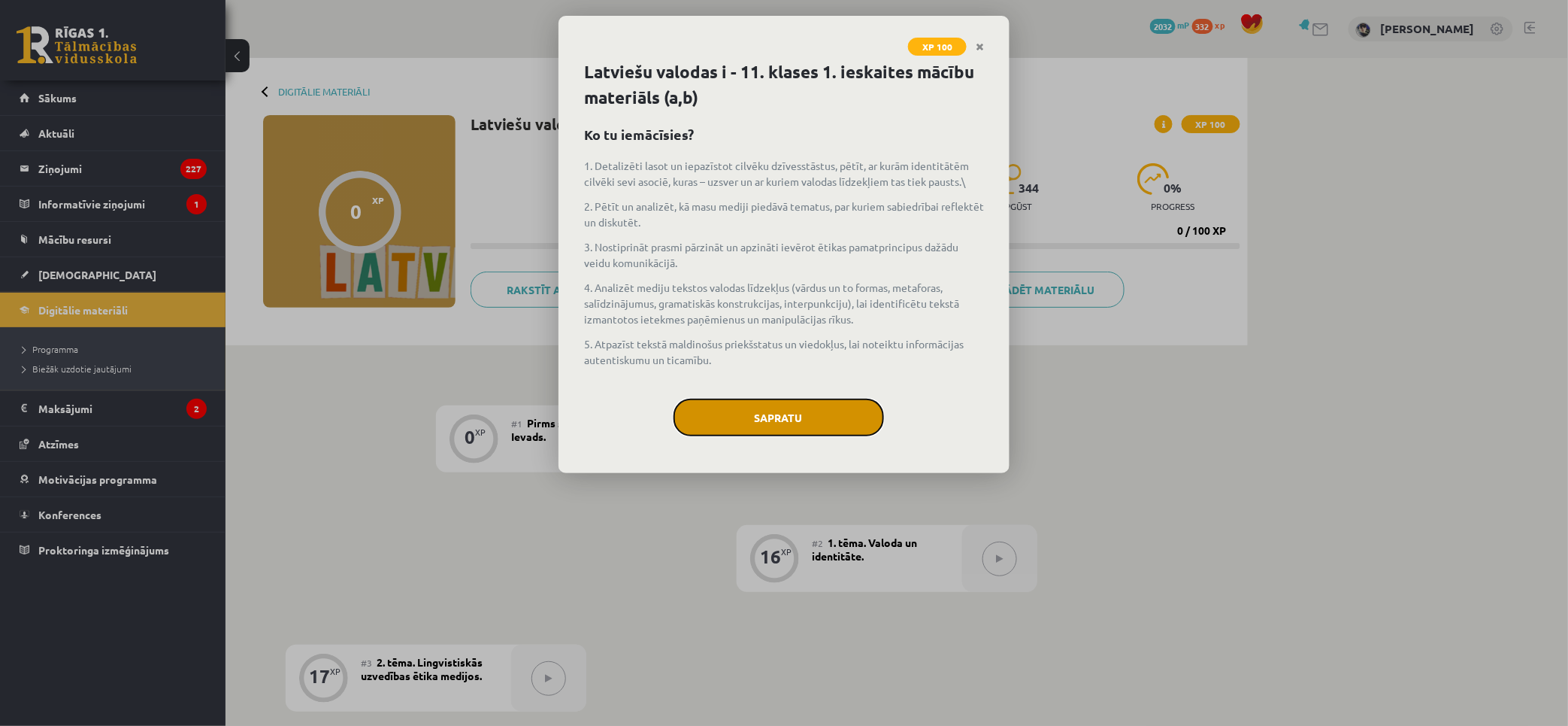
click at [807, 399] on button "Sapratu" at bounding box center [779, 418] width 211 height 38
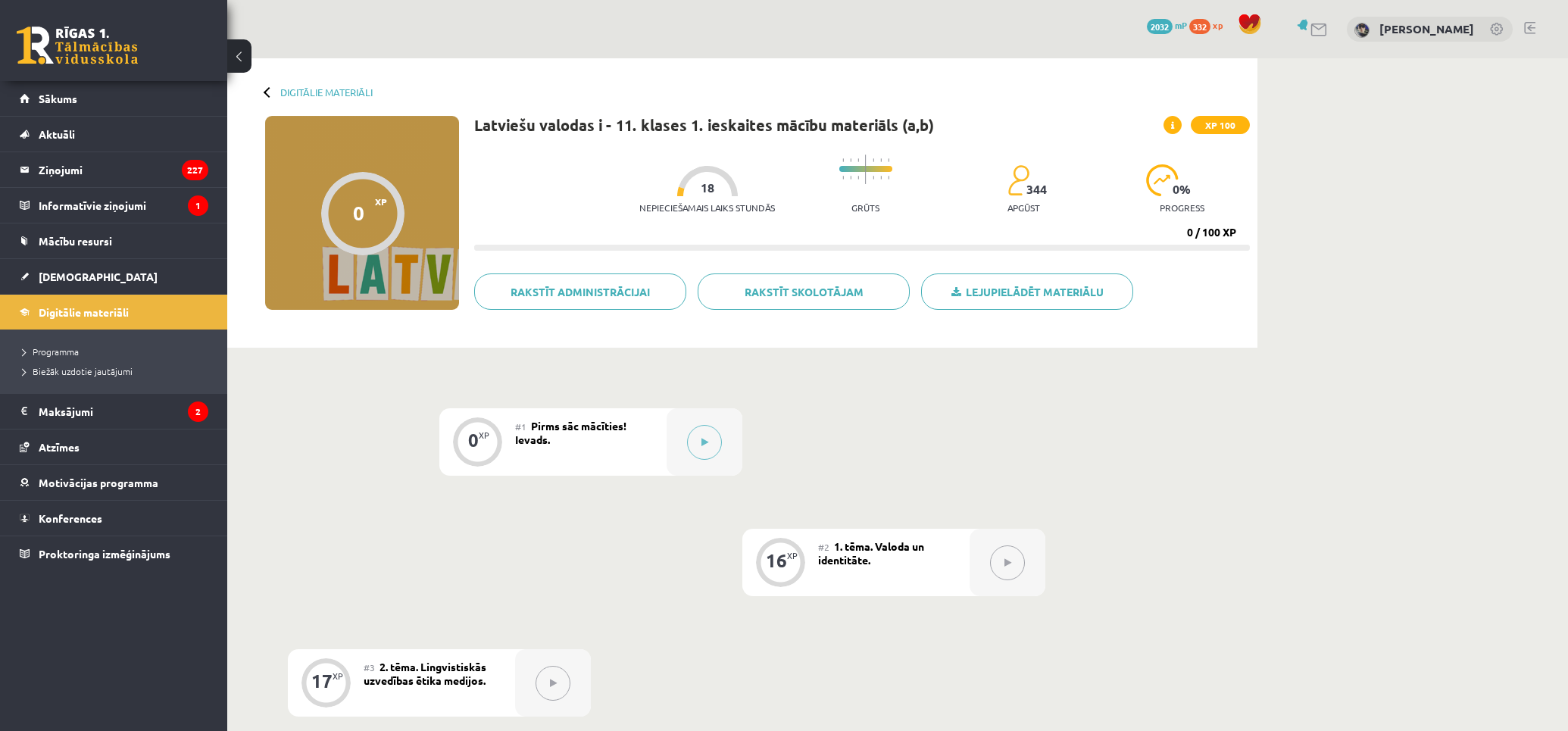
drag, startPoint x: 819, startPoint y: 571, endPoint x: 804, endPoint y: 296, distance: 275.4
click at [703, 429] on button at bounding box center [704, 442] width 35 height 35
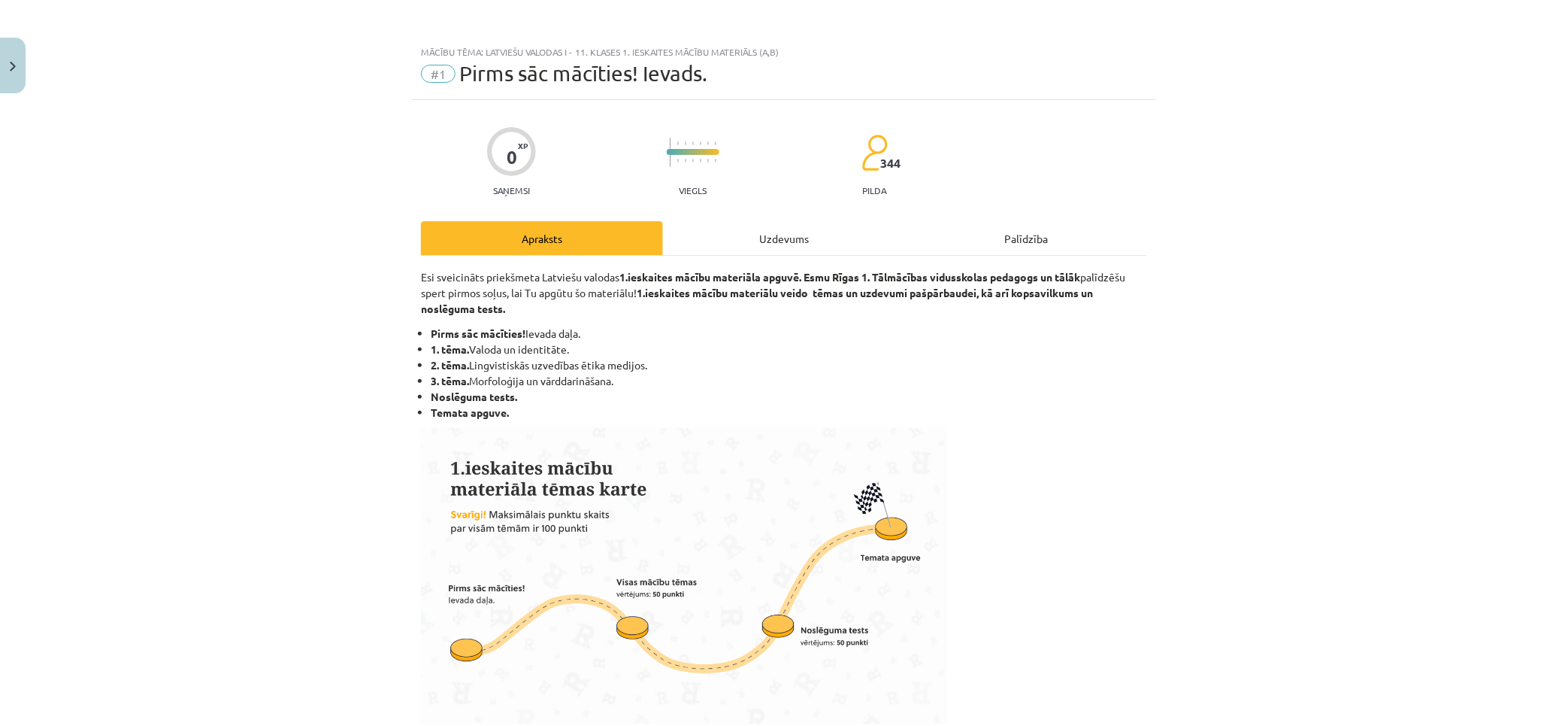
click at [830, 231] on div "Uzdevums" at bounding box center [784, 238] width 243 height 34
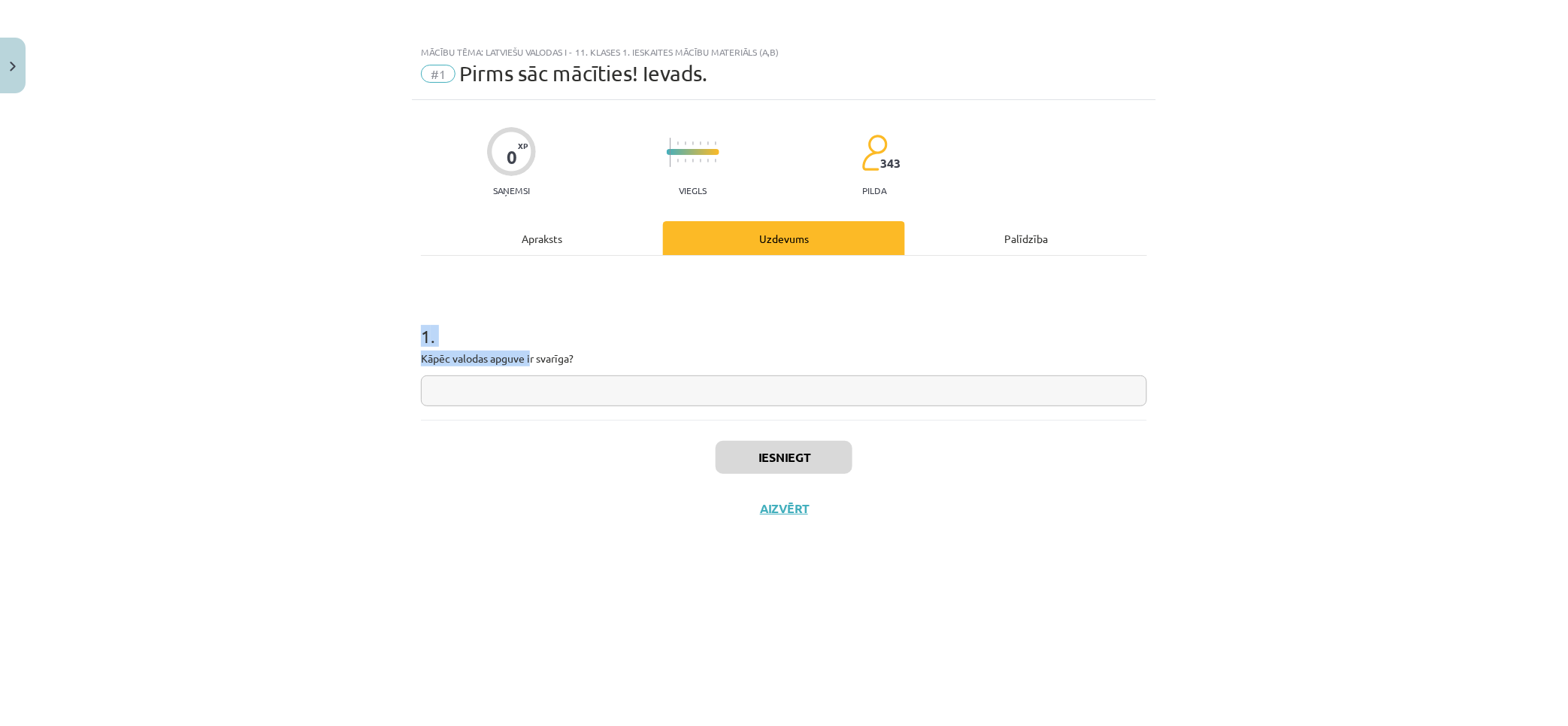
drag, startPoint x: 416, startPoint y: 331, endPoint x: 572, endPoint y: 351, distance: 157.3
click at [531, 355] on div "0 XP Saņemsi Viegls 343 pilda Apraksts Uzdevums Palīdzība 1 . Kāpēc valodas apg…" at bounding box center [784, 393] width 745 height 588
click at [613, 349] on div "1 . Kāpēc valodas apguve ir svarīga?" at bounding box center [784, 353] width 727 height 107
drag, startPoint x: 487, startPoint y: 352, endPoint x: 404, endPoint y: 354, distance: 83.0
click at [404, 354] on div "Mācību tēma: Latviešu valodas i - 11. klases 1. ieskaites mācību materiāls (a,b…" at bounding box center [784, 363] width 1568 height 726
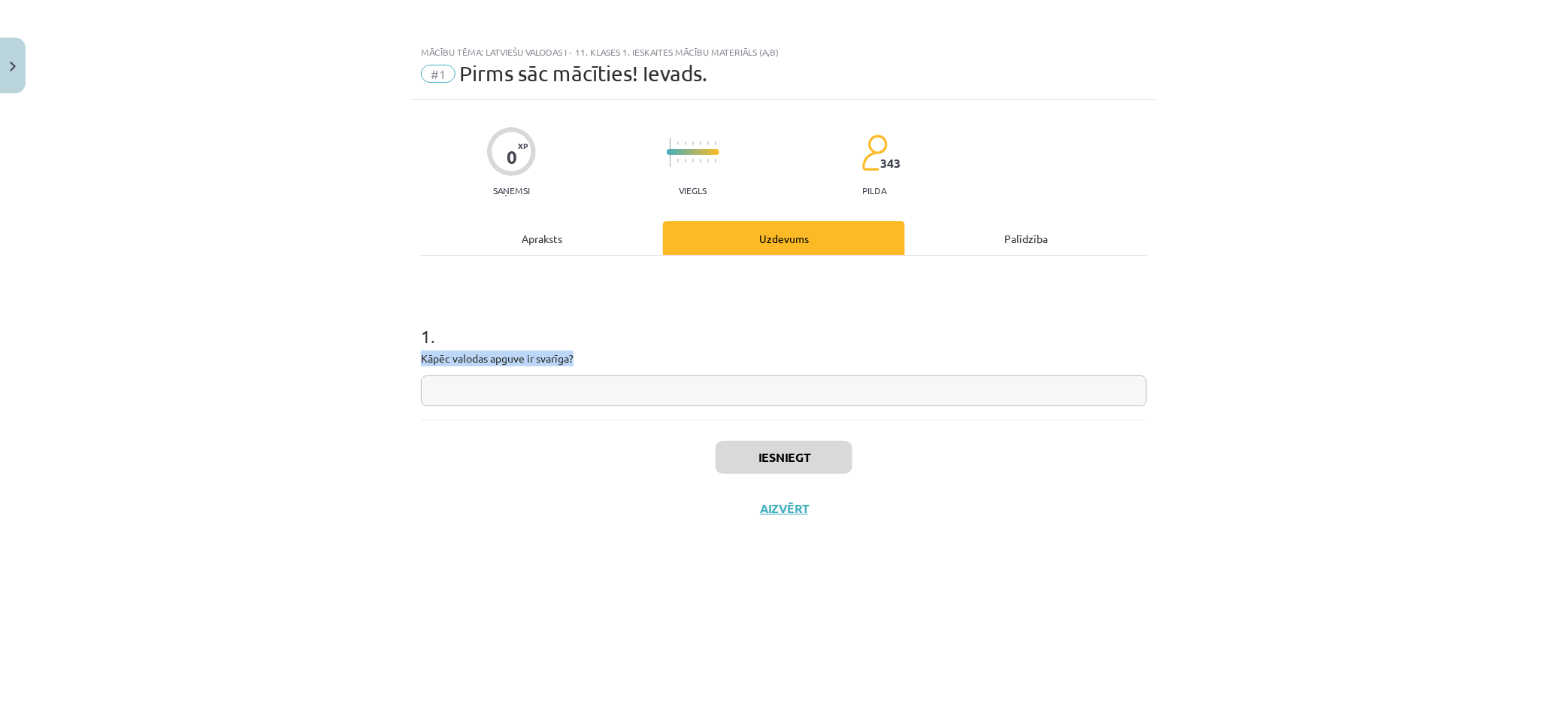
click at [362, 348] on div "Mācību tēma: Latviešu valodas i - 11. klases 1. ieskaites mācību materiāls (a,b…" at bounding box center [784, 363] width 1568 height 726
drag, startPoint x: 388, startPoint y: 357, endPoint x: 369, endPoint y: 359, distance: 19.1
click at [369, 359] on div "Mācību tēma: Latviešu valodas i - 11. klases 1. ieskaites mācību materiāls (a,b…" at bounding box center [784, 363] width 1568 height 726
click at [651, 384] on input "text" at bounding box center [784, 390] width 727 height 31
paste input "**********"
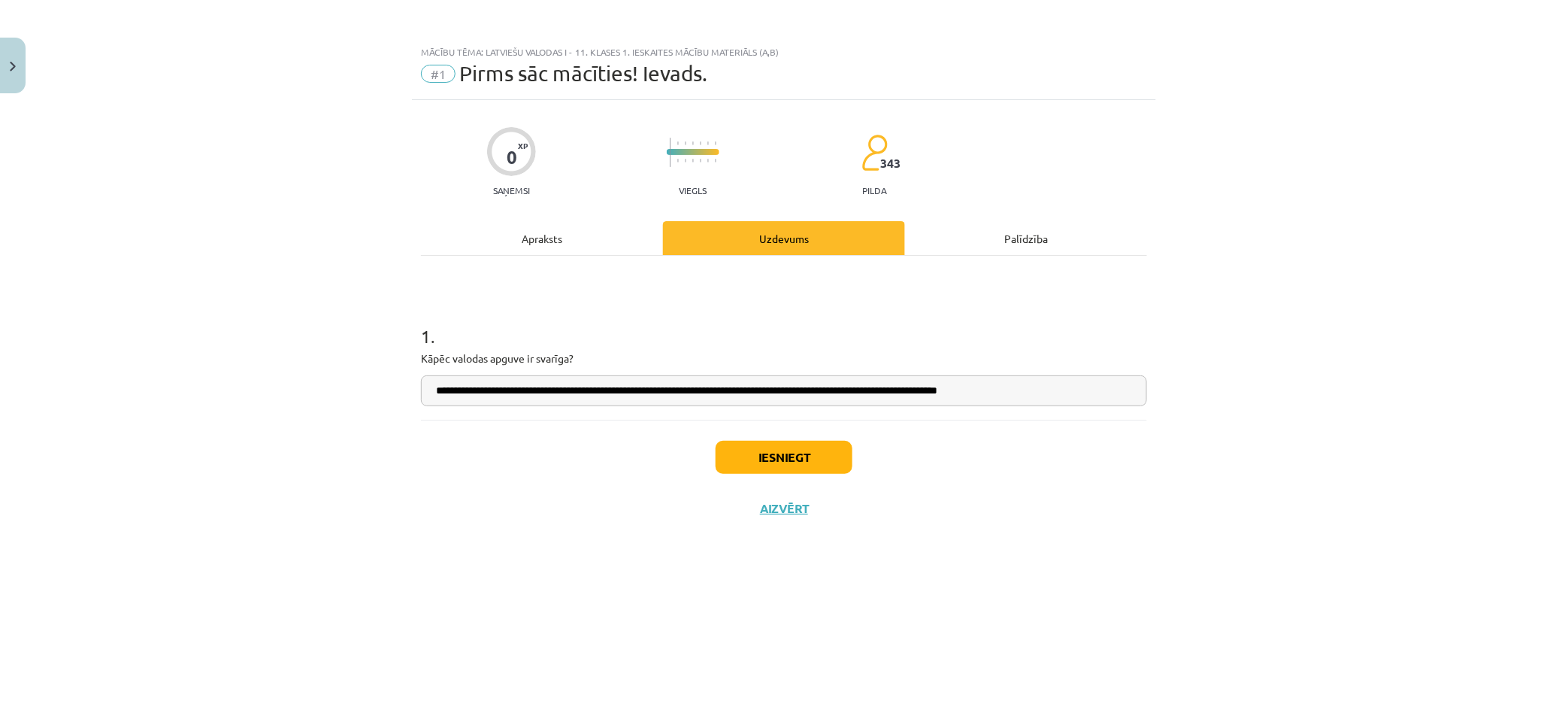
type input "**********"
click at [800, 456] on button "Iesniegt" at bounding box center [784, 457] width 137 height 33
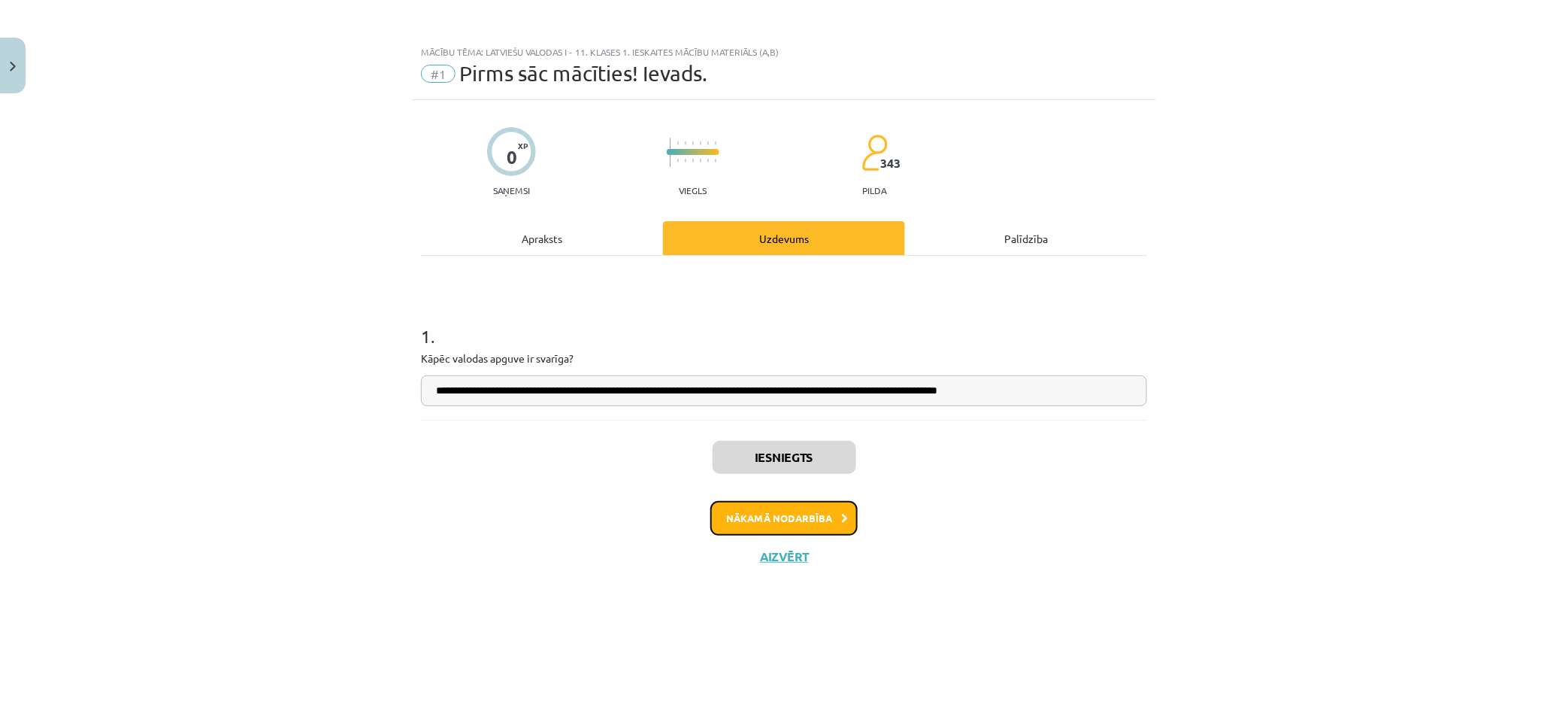
click at [836, 516] on button "Nākamā nodarbība" at bounding box center [784, 518] width 148 height 35
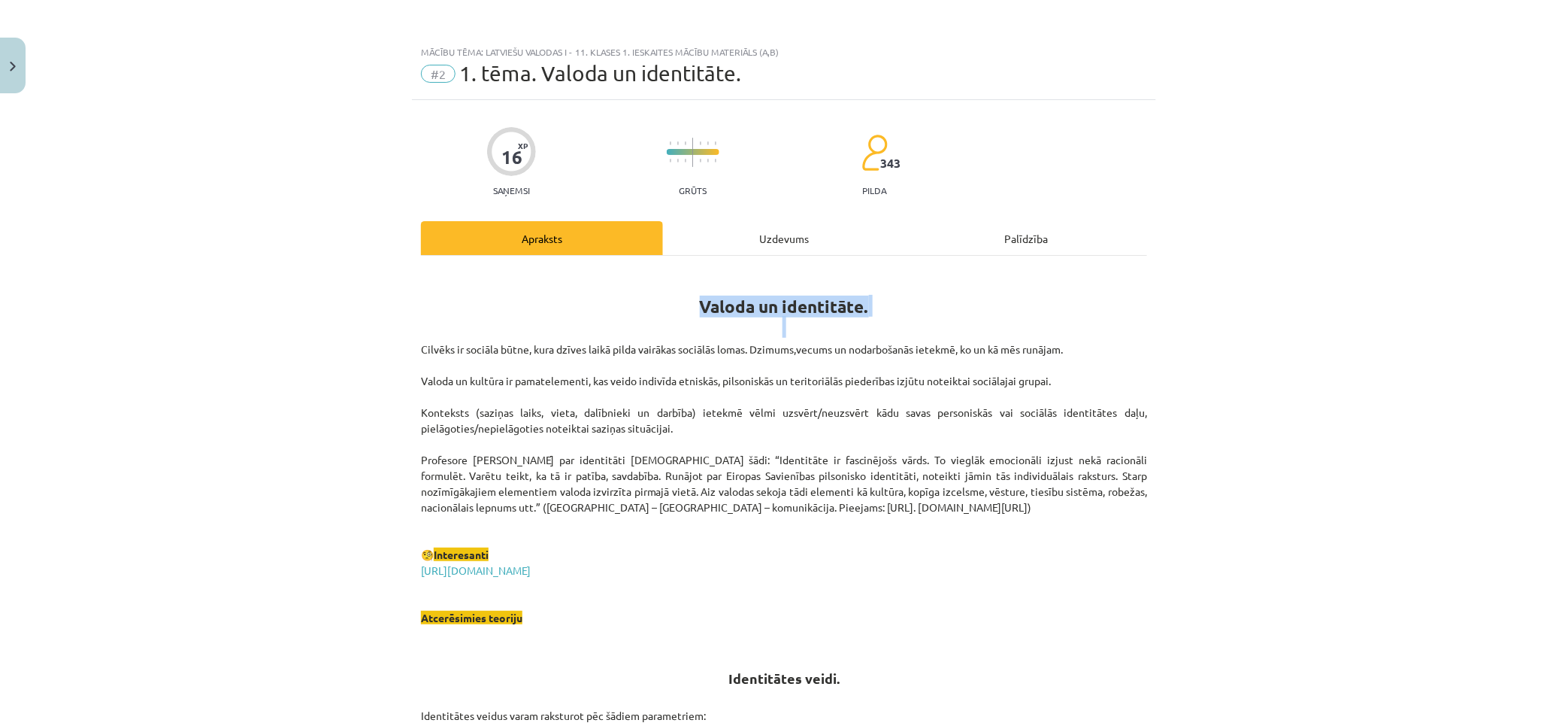
drag, startPoint x: 763, startPoint y: 298, endPoint x: 1064, endPoint y: 329, distance: 302.6
click at [998, 318] on h1 "Valoda un identitāte." at bounding box center [784, 303] width 727 height 68
click at [1072, 331] on h1 "Valoda un identitāte." at bounding box center [784, 303] width 727 height 68
click at [757, 228] on div "Uzdevums" at bounding box center [784, 238] width 243 height 34
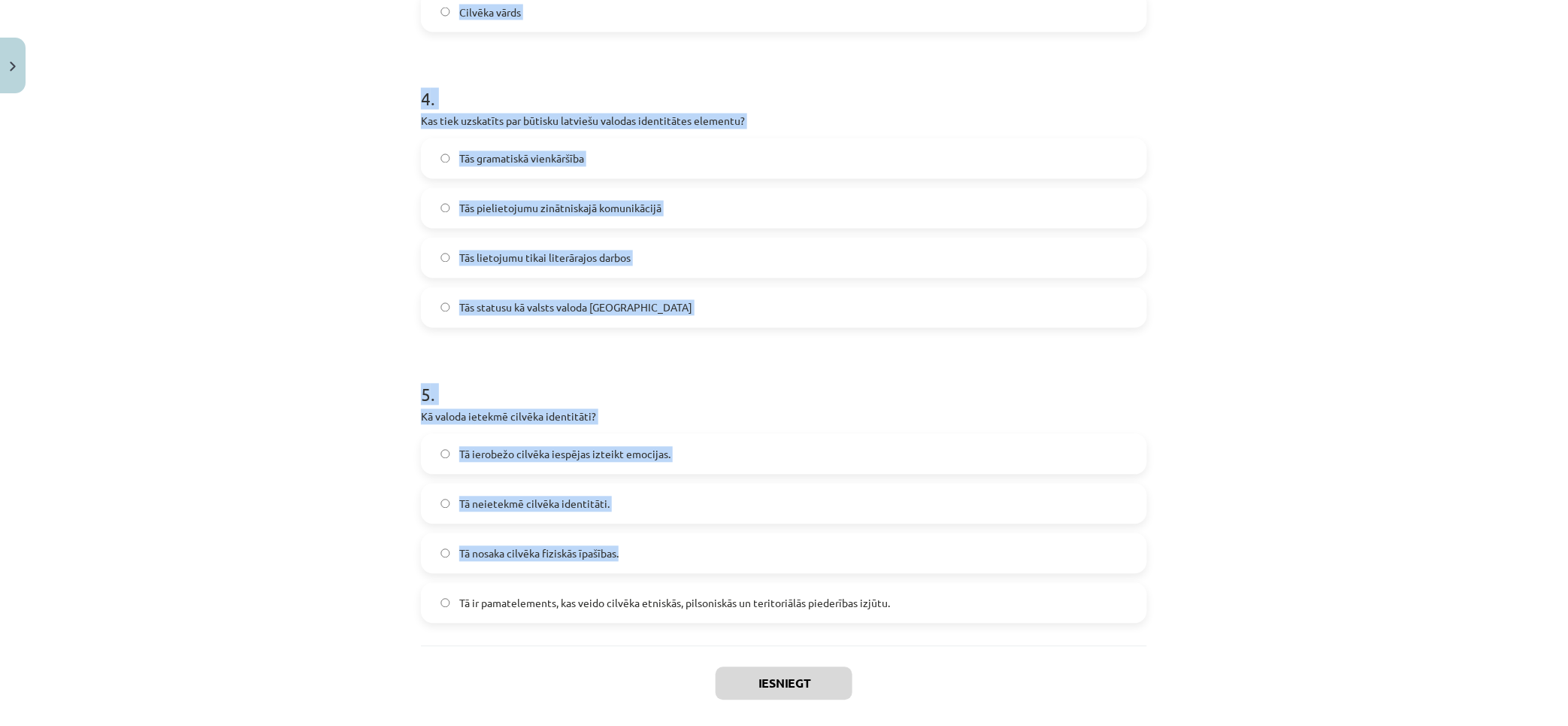
scroll to position [1194, 0]
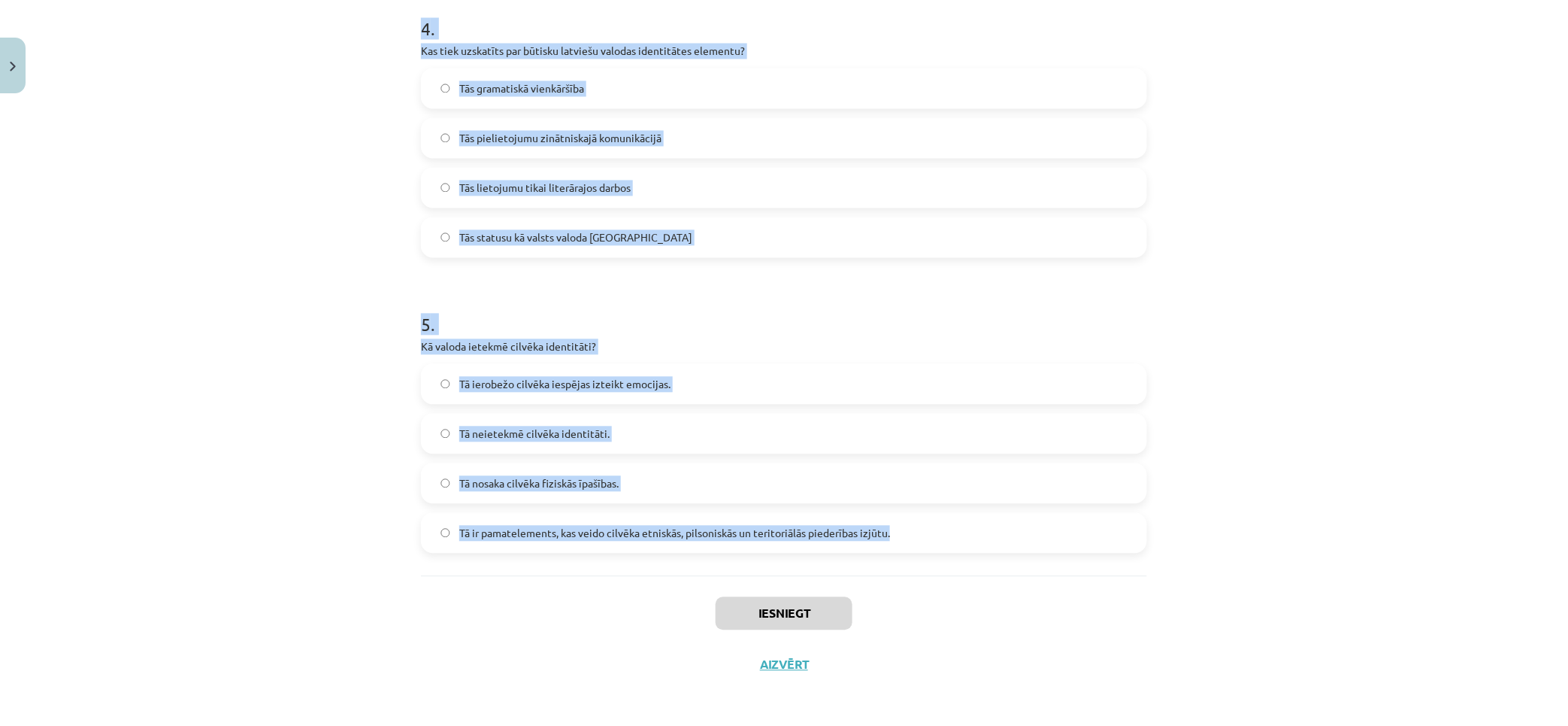
drag, startPoint x: 331, startPoint y: 273, endPoint x: 922, endPoint y: 566, distance: 659.6
click at [922, 566] on div "Mācību tēma: Latviešu valodas i - 11. klases 1. ieskaites mācību materiāls (a,b…" at bounding box center [784, 363] width 1568 height 726
copy form "1 . Lo ipsumd sitametconse adipiscing? Elitseddo eiusm tempor incididu Utlabore…"
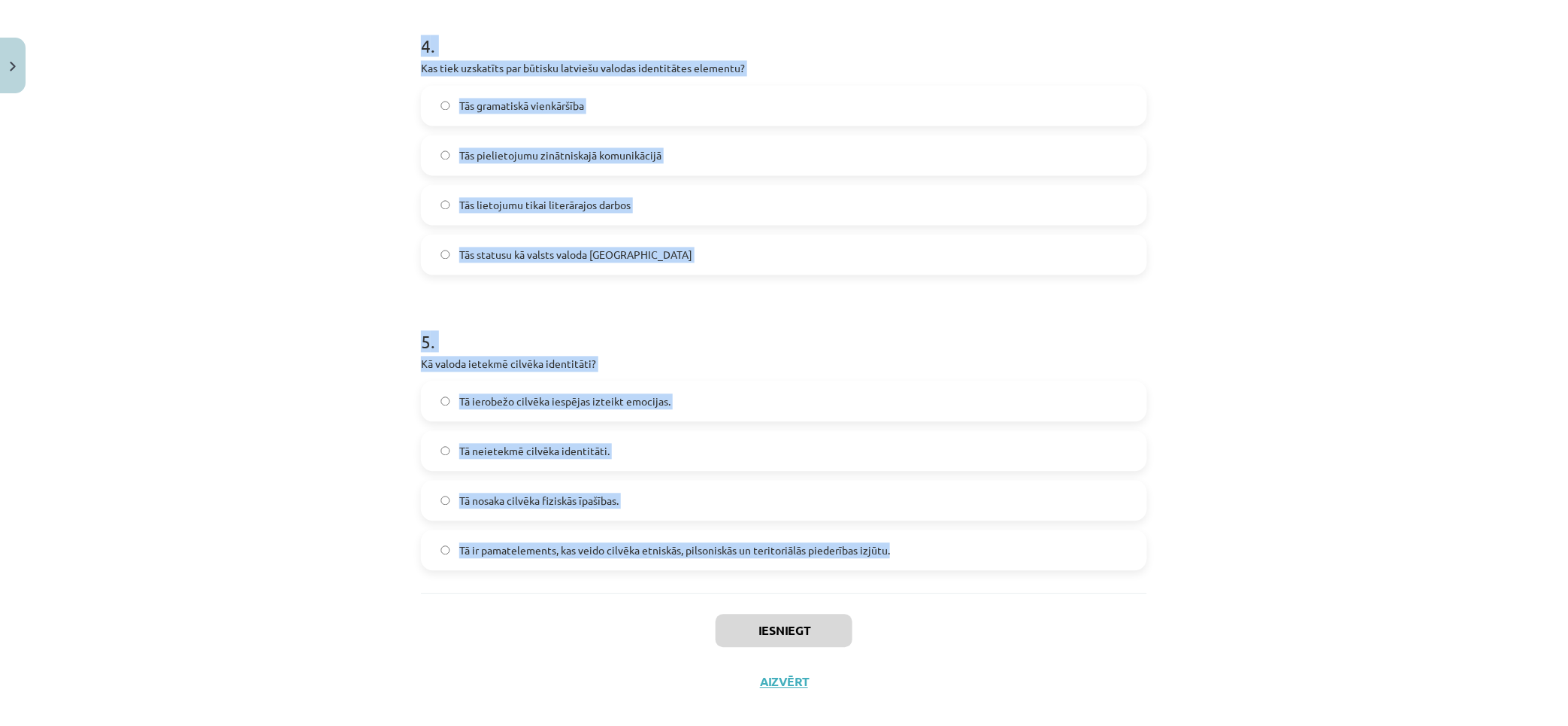
scroll to position [0, 0]
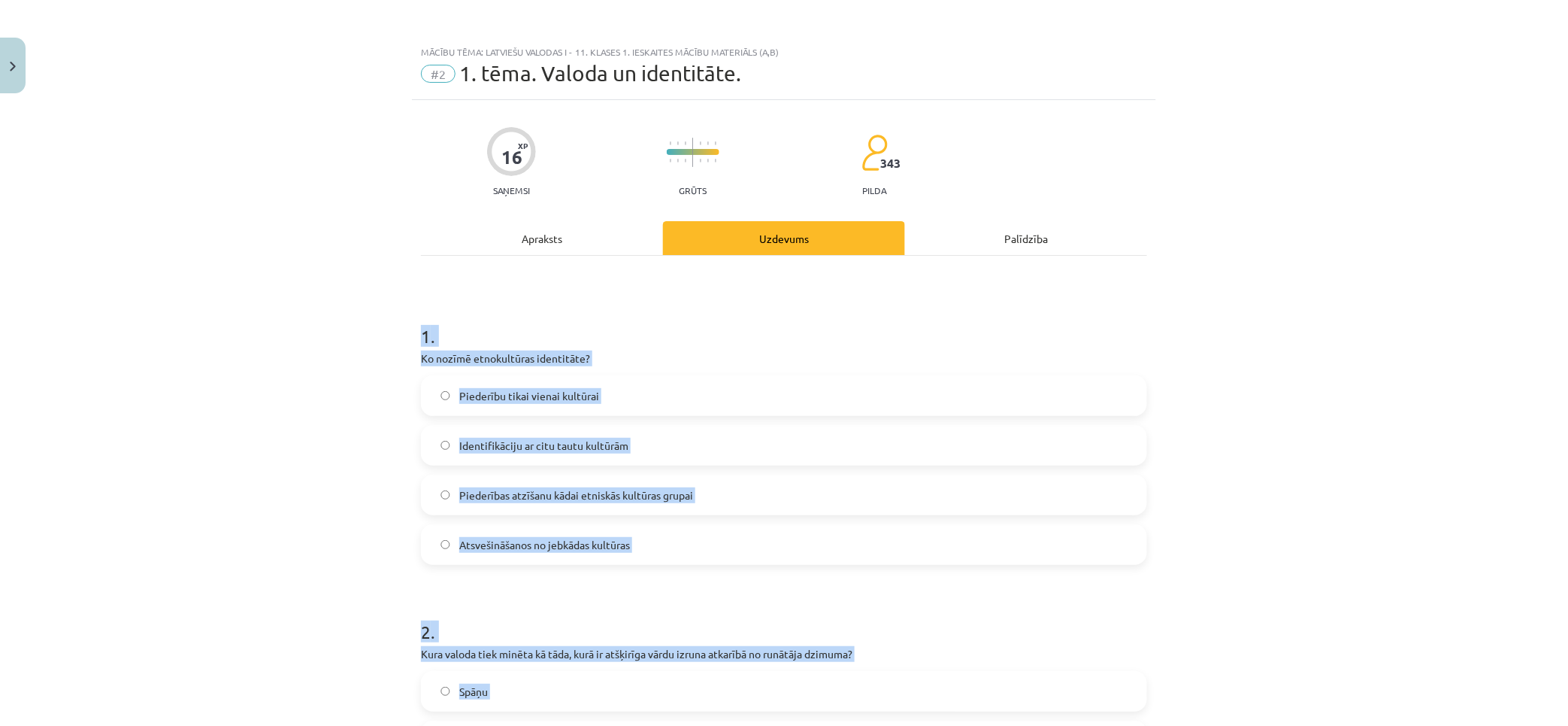
drag, startPoint x: 337, startPoint y: 426, endPoint x: 334, endPoint y: 238, distance: 188.0
click at [546, 487] on span "Piederības atzīšanu kādai etniskās kultūras grupai" at bounding box center [576, 495] width 234 height 16
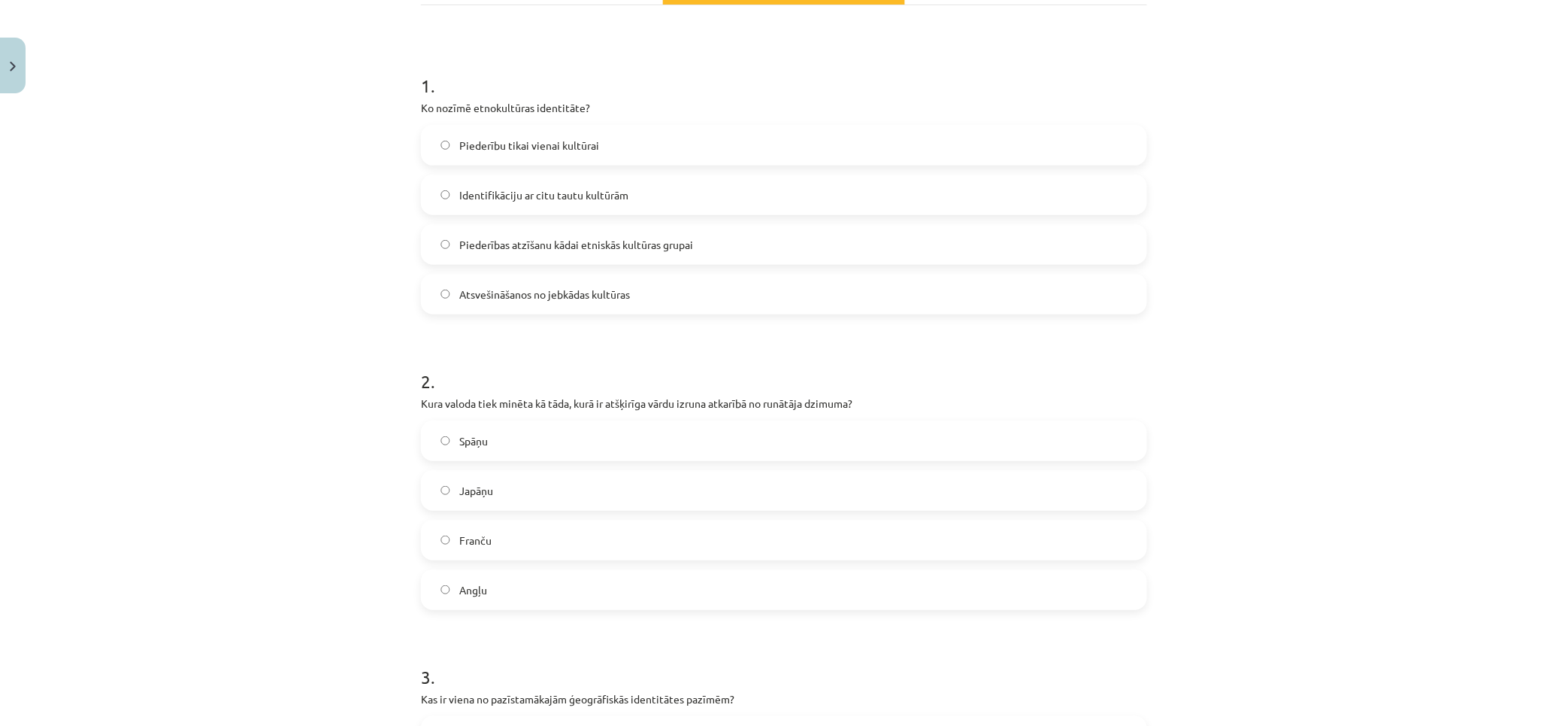
click at [497, 478] on label "Japāņu" at bounding box center [783, 490] width 723 height 38
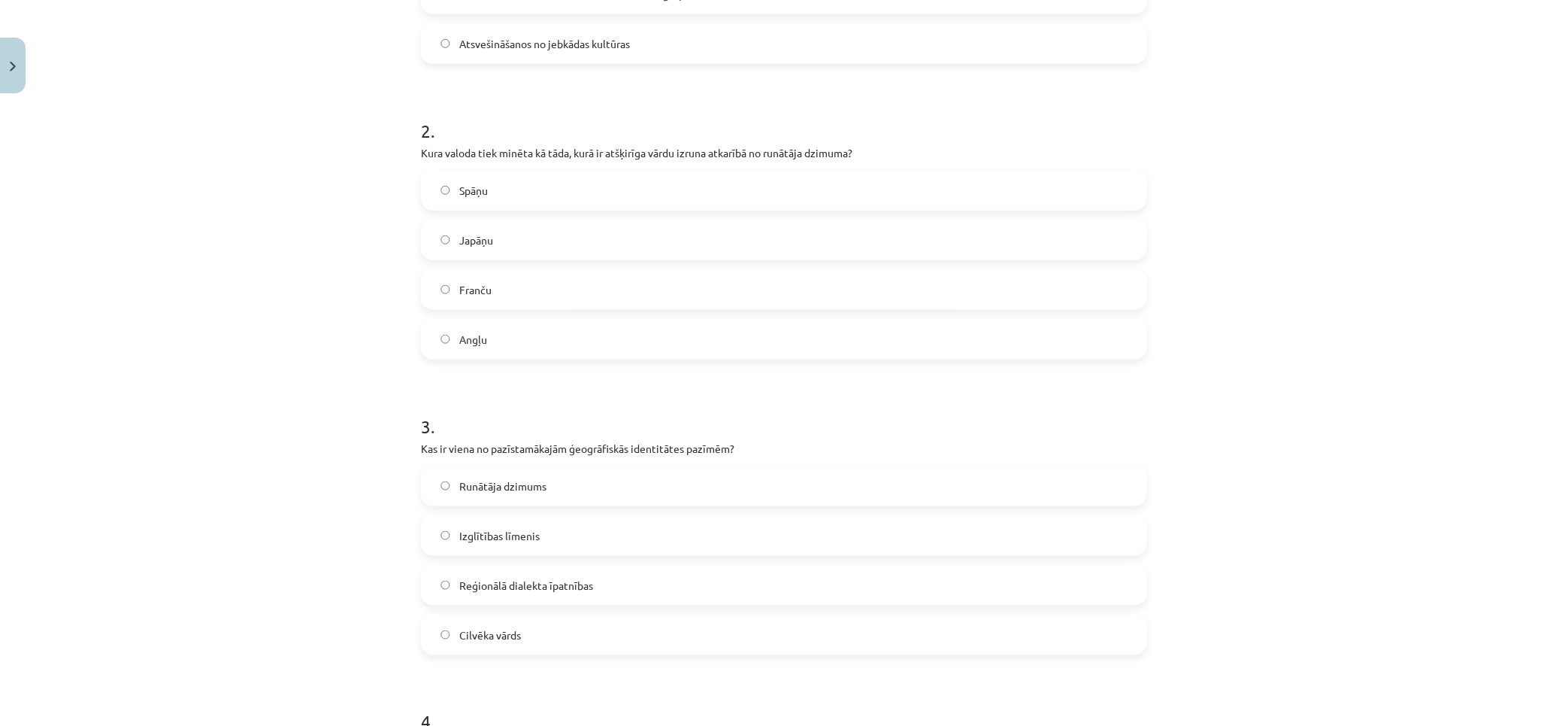
click at [535, 629] on label "Cilvēka vārds" at bounding box center [783, 635] width 723 height 38
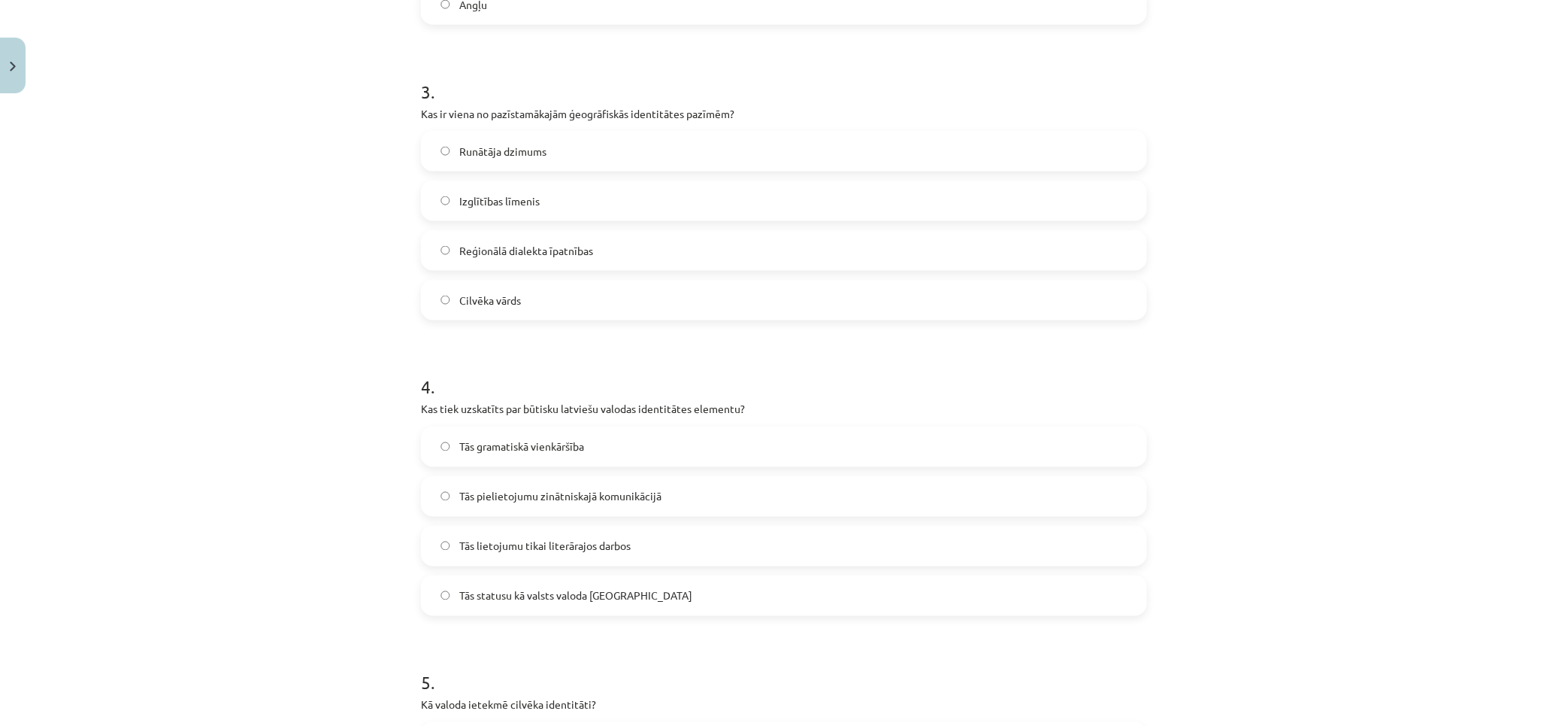
click at [494, 254] on span "Reģionālā dialekta īpatnības" at bounding box center [526, 250] width 133 height 16
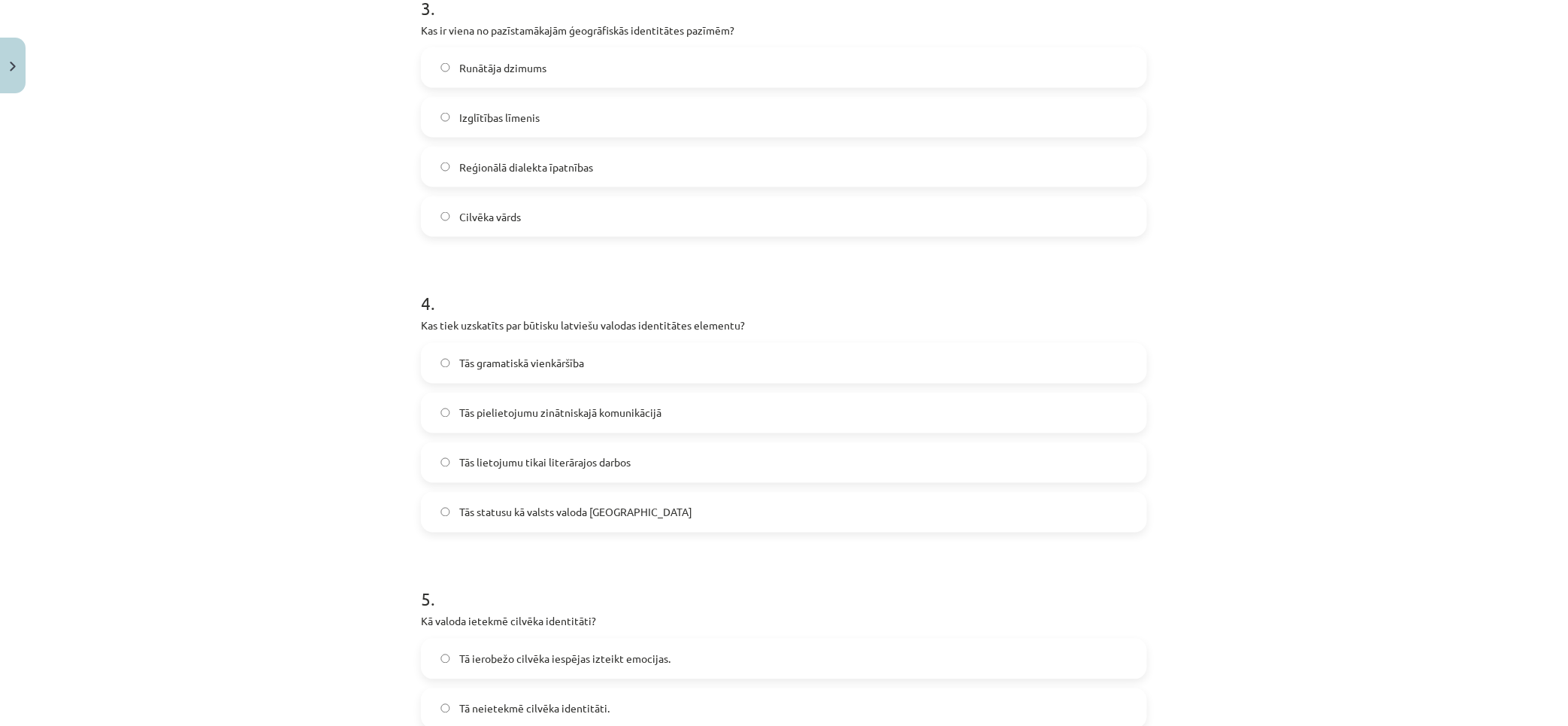
click at [509, 497] on label "Tās statusu kā valsts valoda Latvijā" at bounding box center [783, 513] width 723 height 38
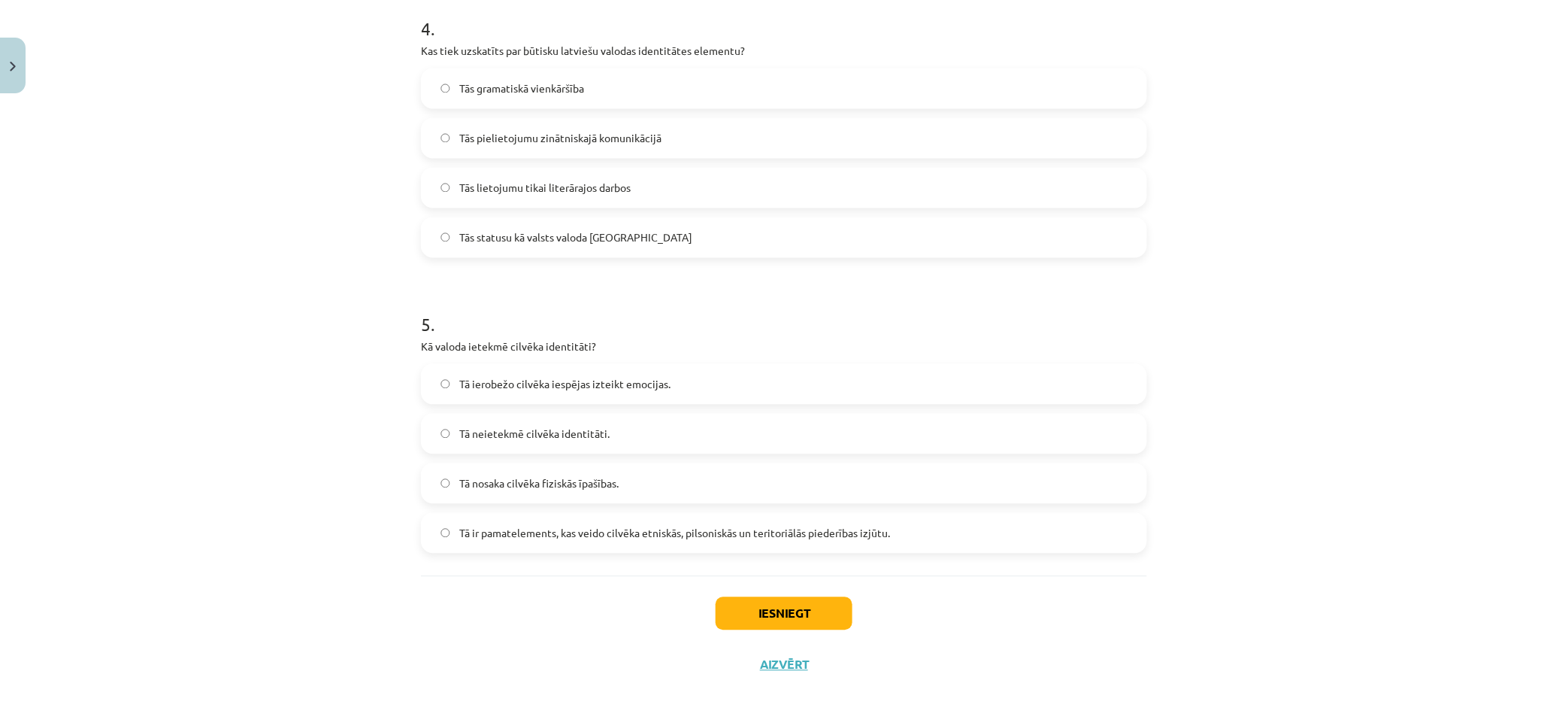
click at [525, 531] on span "Tā ir pamatelements, kas veido cilvēka etniskās, pilsoniskās un teritoriālās pi…" at bounding box center [675, 532] width 431 height 16
click at [780, 608] on button "Iesniegt" at bounding box center [784, 612] width 137 height 33
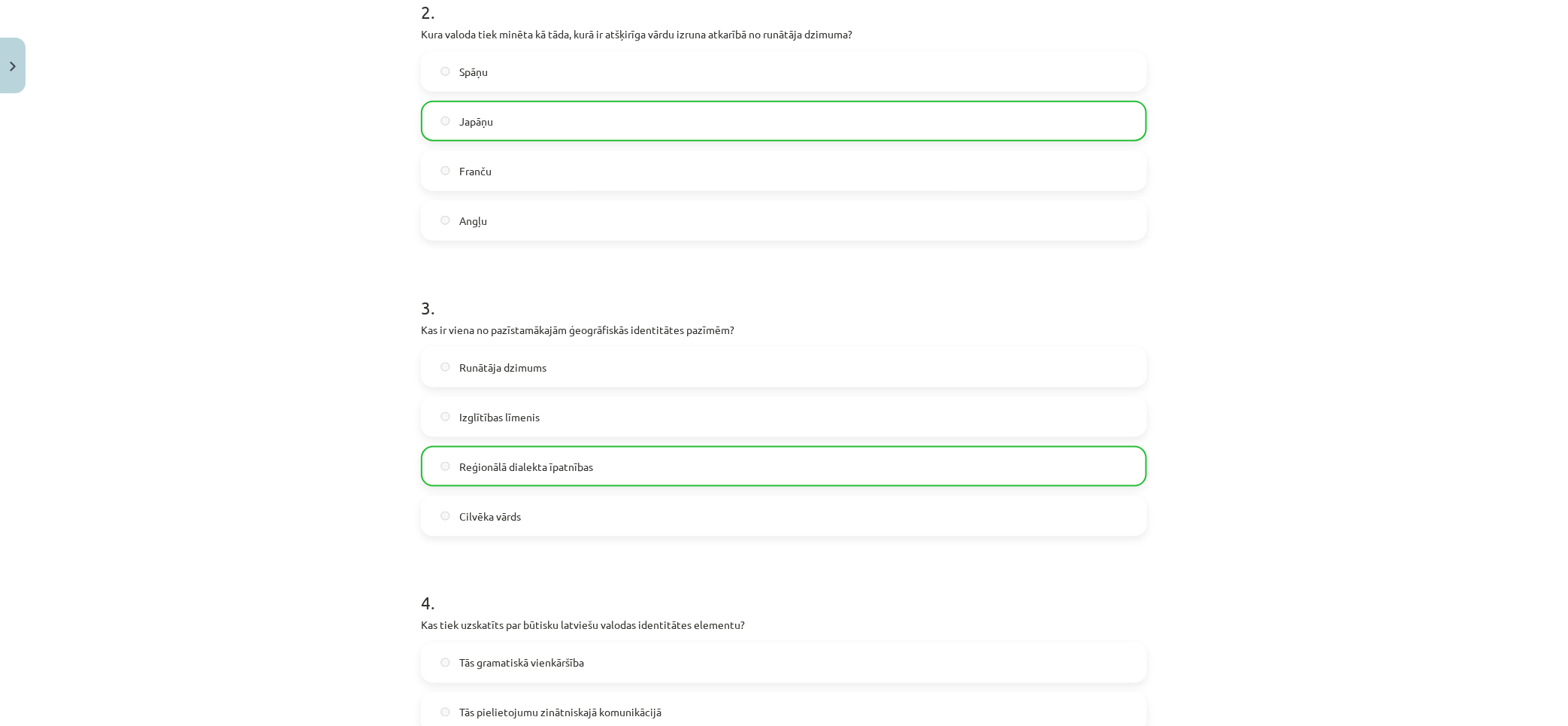
scroll to position [0, 0]
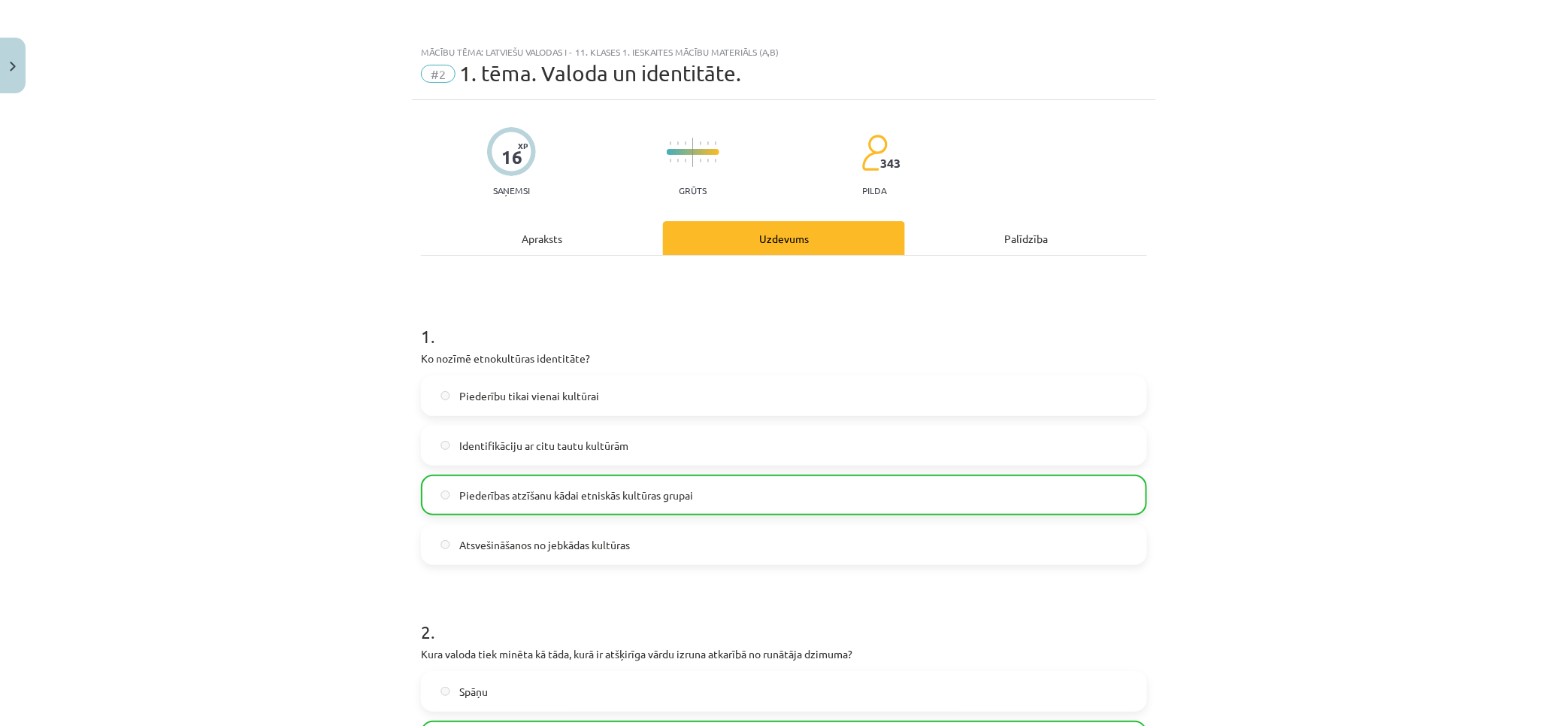
drag, startPoint x: 1244, startPoint y: 377, endPoint x: 1252, endPoint y: 238, distance: 139.2
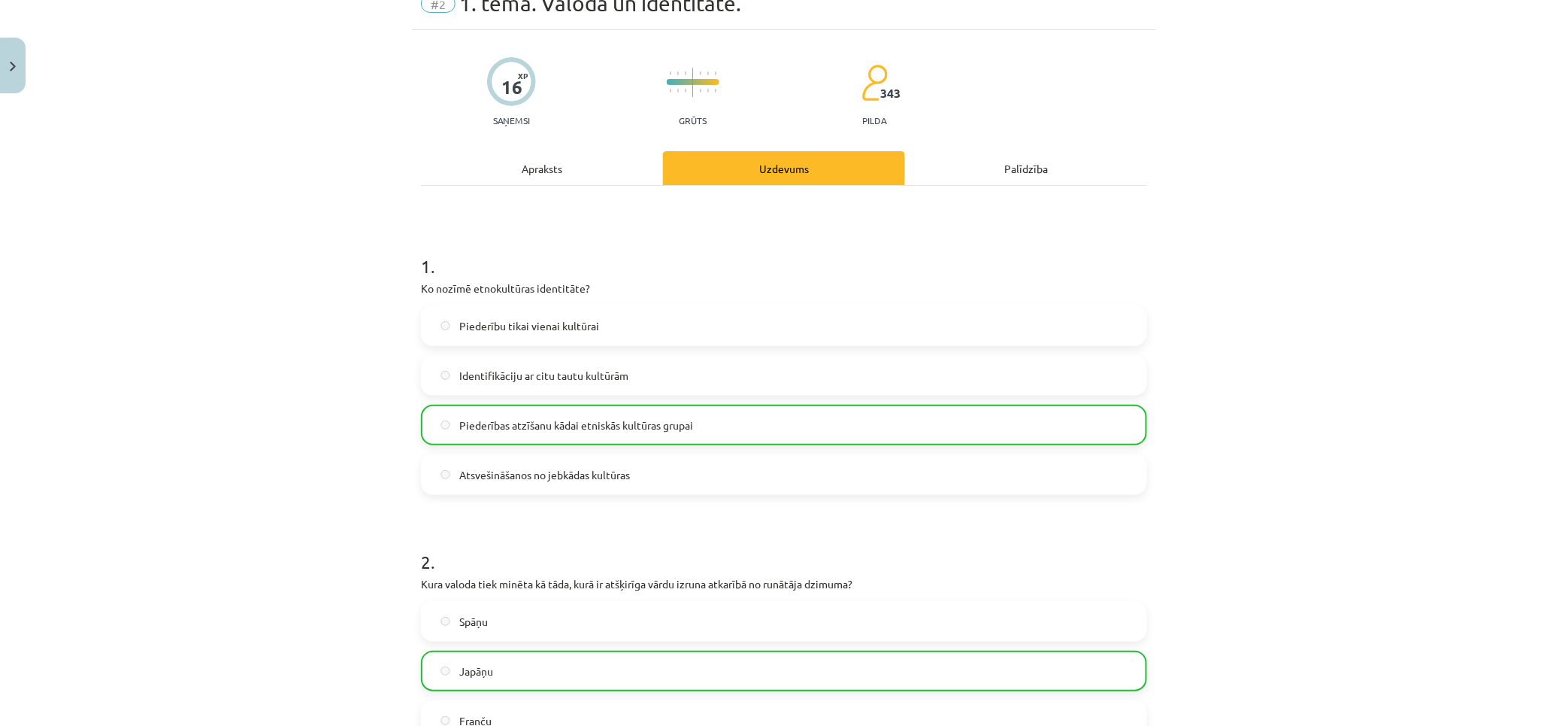
drag, startPoint x: 1248, startPoint y: 201, endPoint x: 1174, endPoint y: 582, distance: 388.1
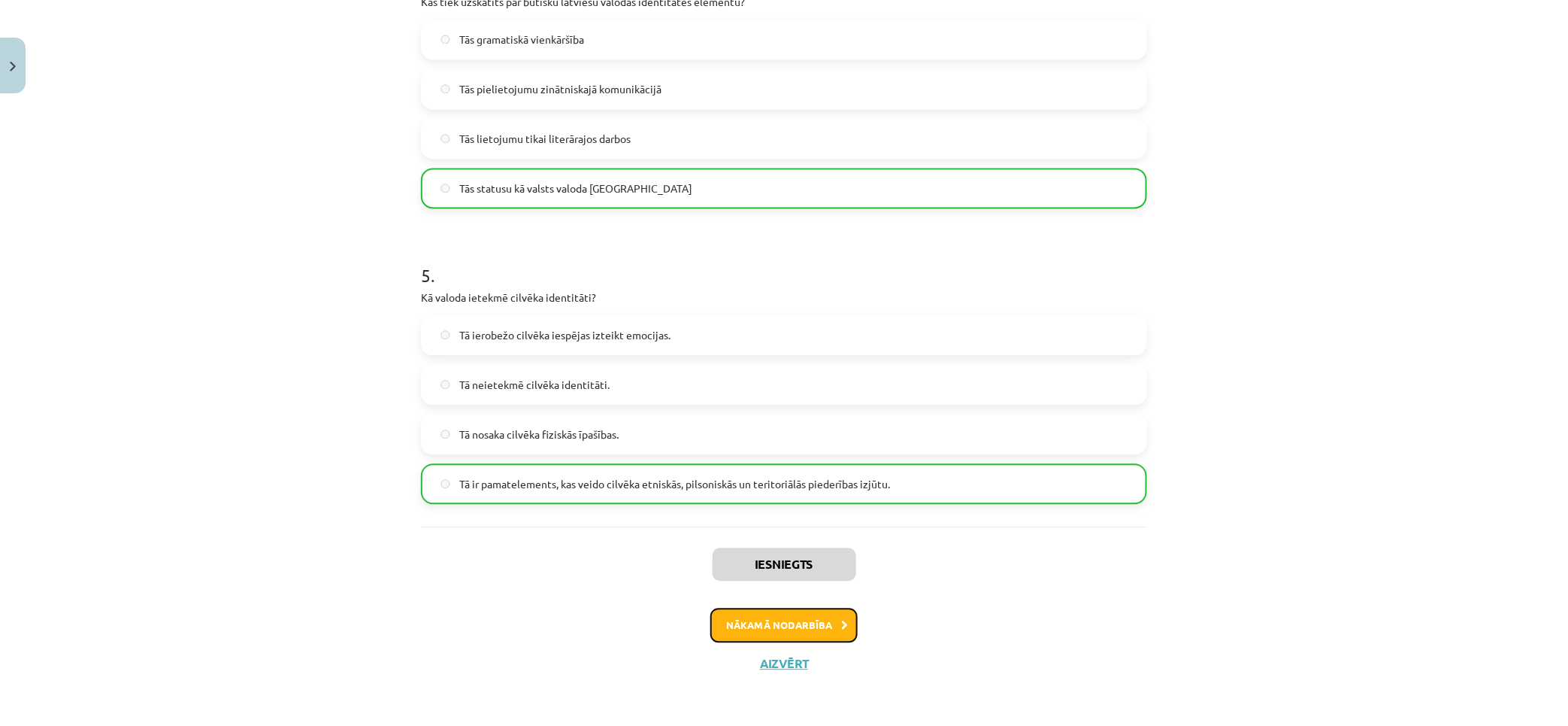
click at [831, 618] on button "Nākamā nodarbība" at bounding box center [784, 624] width 148 height 35
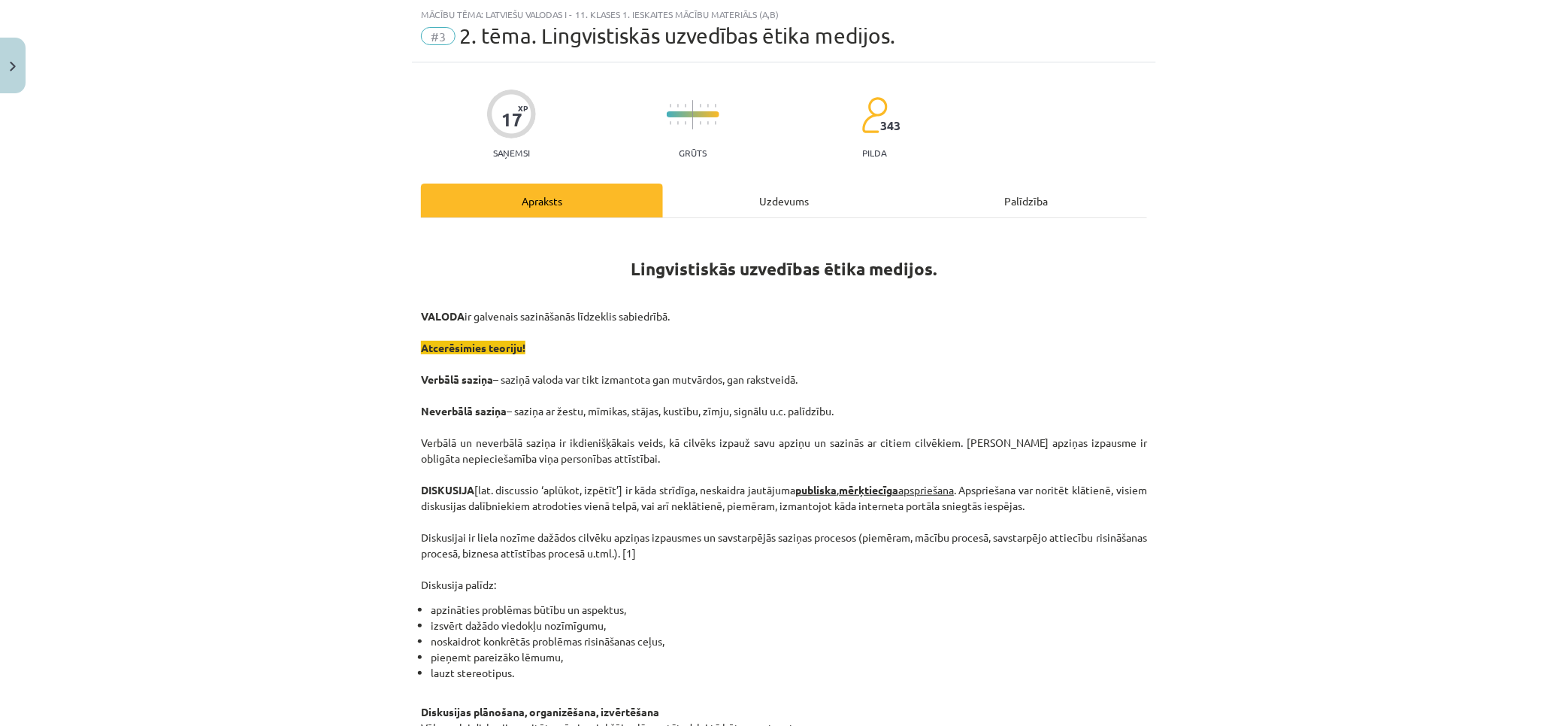
click at [769, 201] on div "Uzdevums" at bounding box center [784, 200] width 243 height 34
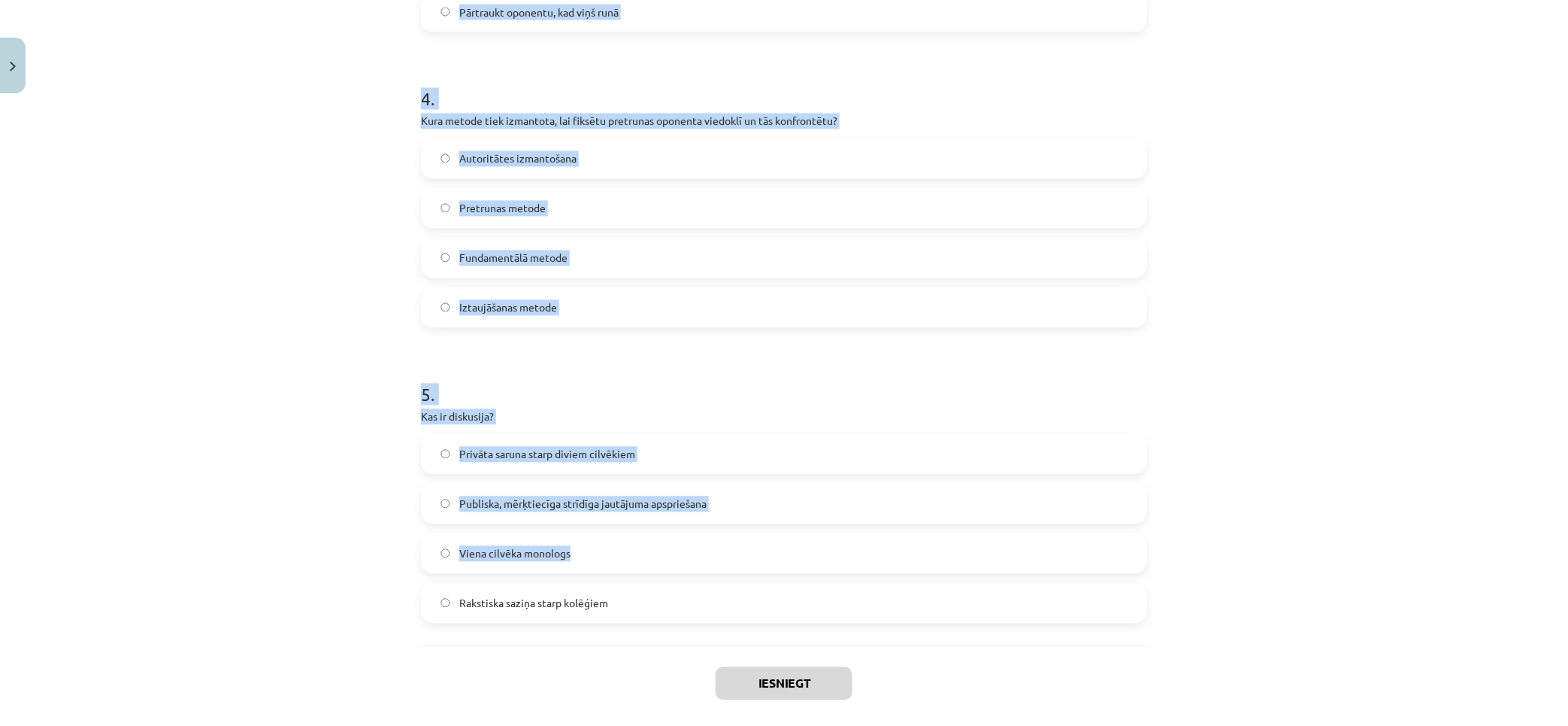
scroll to position [1194, 0]
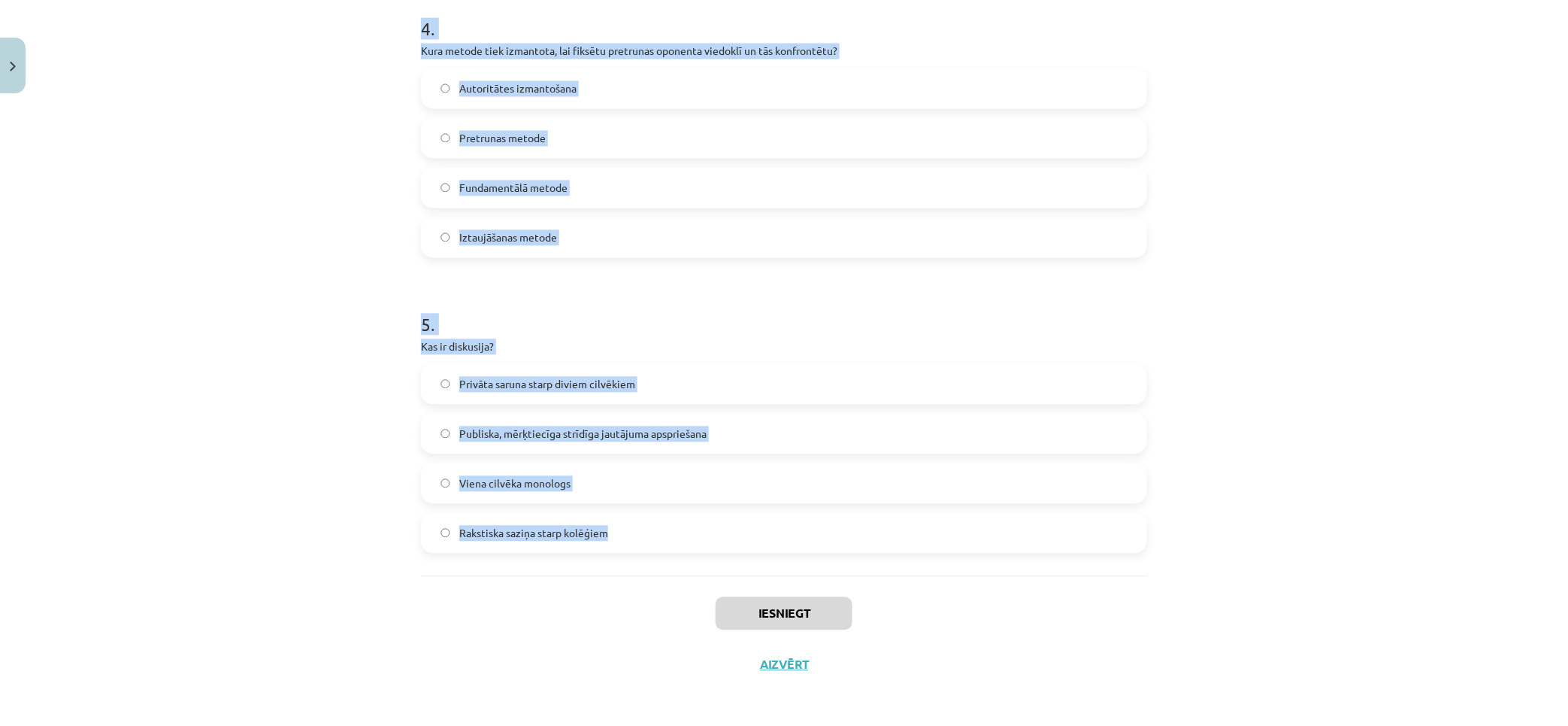
drag, startPoint x: 486, startPoint y: 302, endPoint x: 914, endPoint y: 520, distance: 480.3
click at [914, 520] on div "Mācību tēma: Latviešu valodas i - 11. klases 1. ieskaites mācību materiāls (a,b…" at bounding box center [784, 363] width 1568 height 726
copy form "1 . Kāds ir diskusijas vadītāja uzdevums? Nodrošināt, ka diskusija nepārvēršas …"
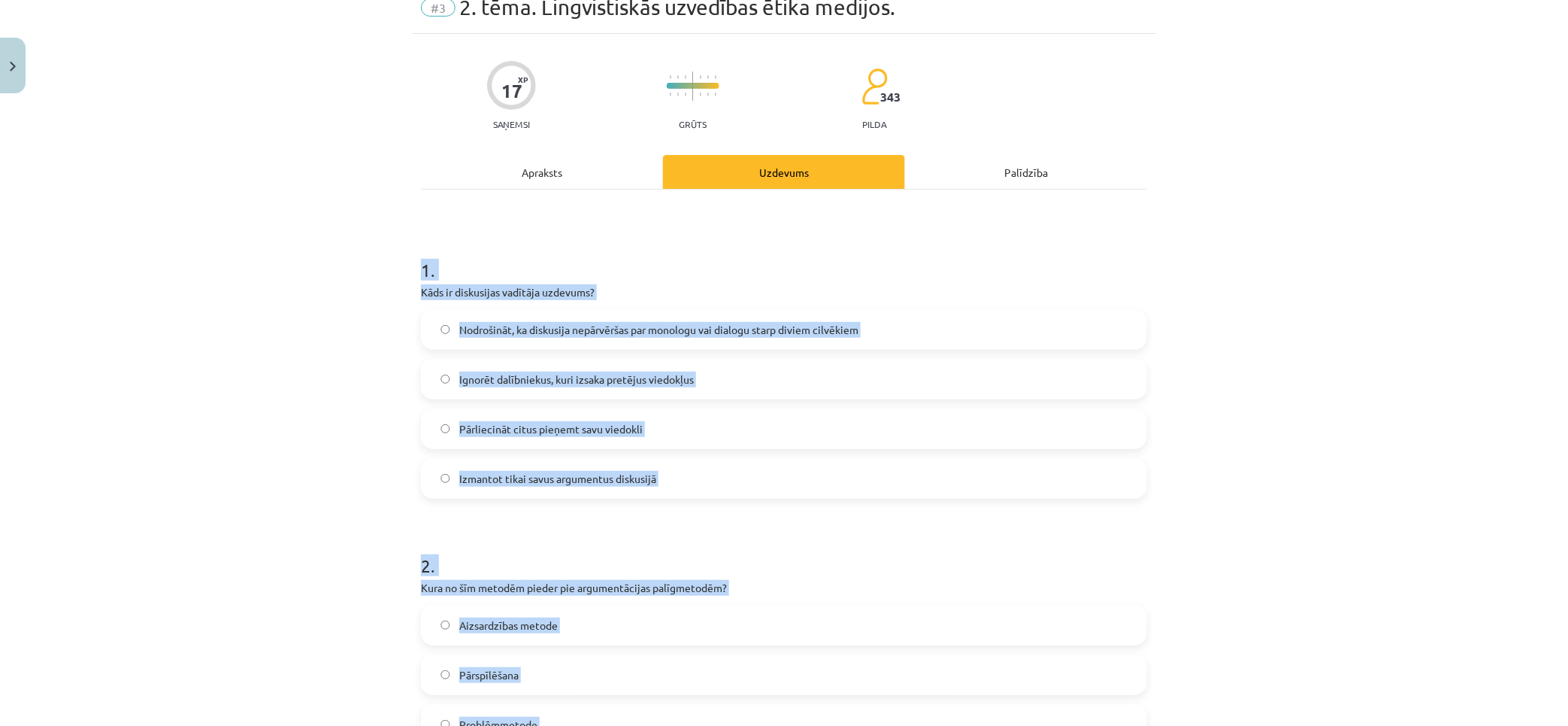
scroll to position [0, 0]
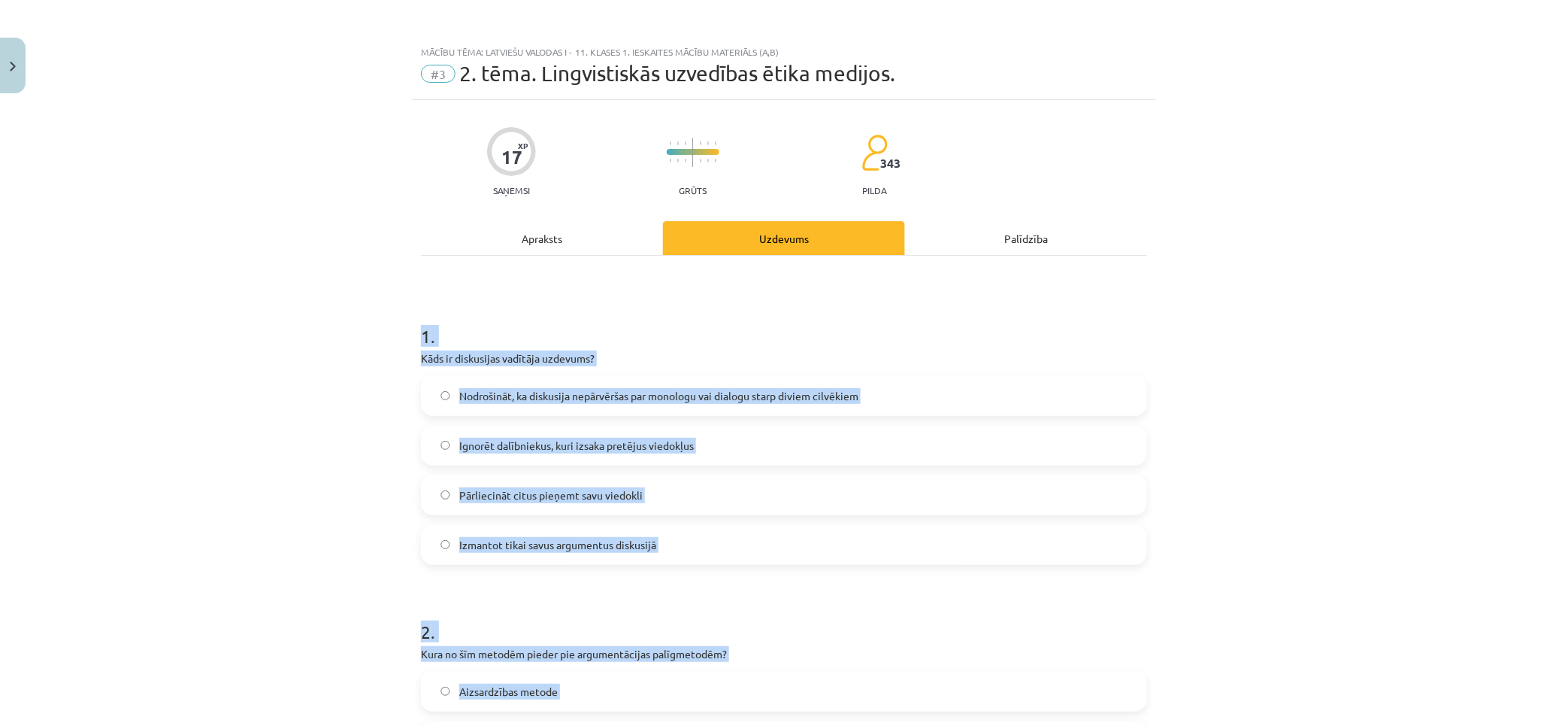
drag, startPoint x: 284, startPoint y: 434, endPoint x: 295, endPoint y: 220, distance: 214.3
click at [598, 403] on label "Nodrošināt, ka diskusija nepārvēršas par monologu vai dialogu starp diviem cilv…" at bounding box center [783, 396] width 723 height 38
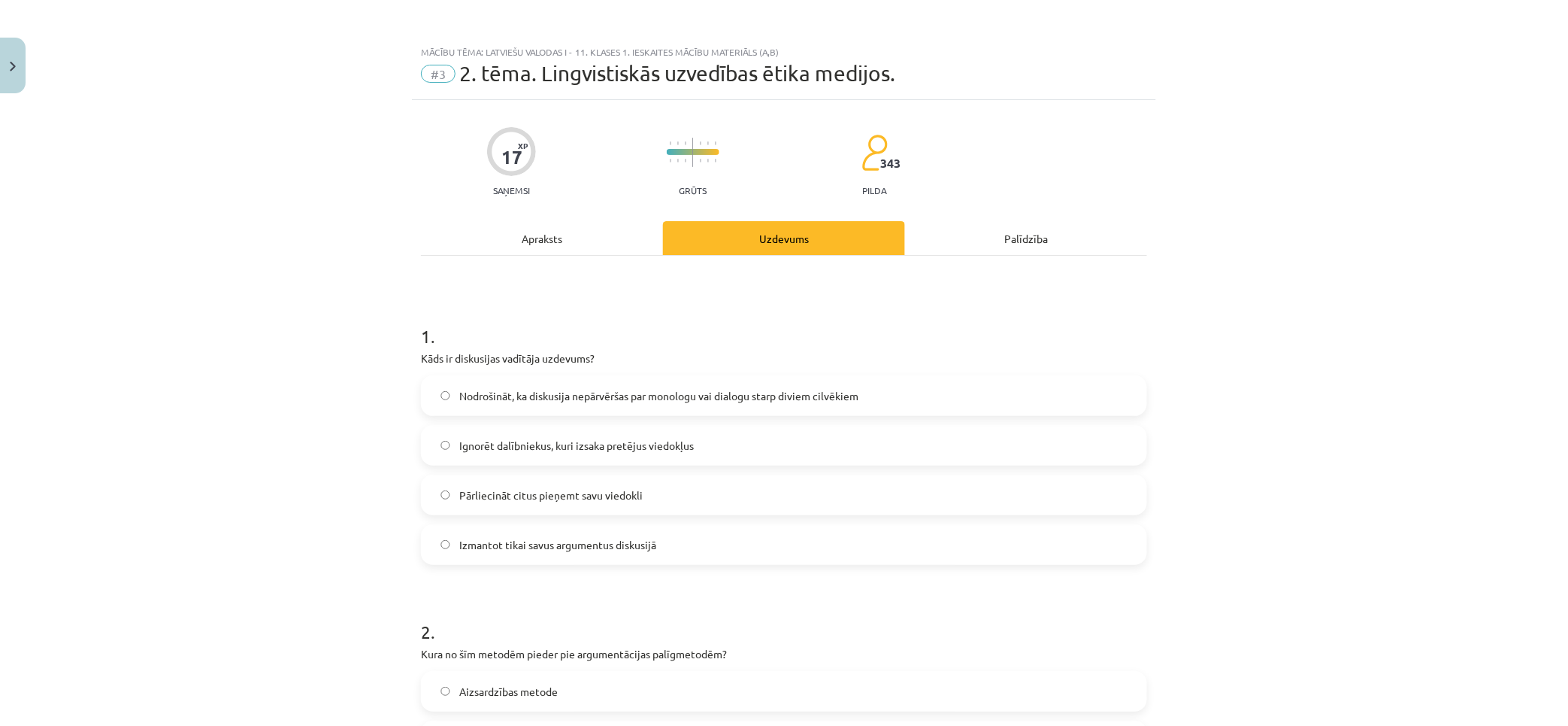
scroll to position [334, 0]
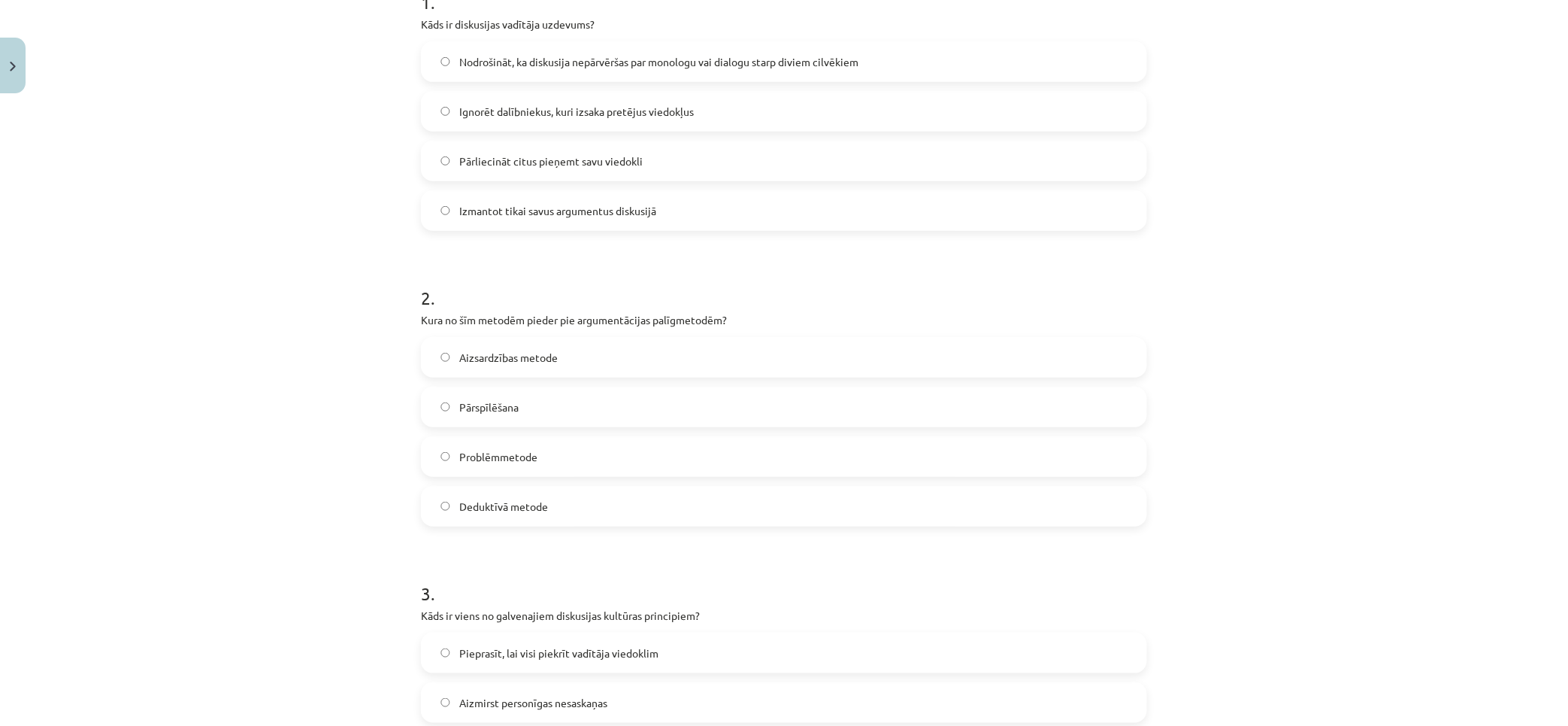
click at [539, 498] on span "Deduktīvā metode" at bounding box center [504, 506] width 88 height 16
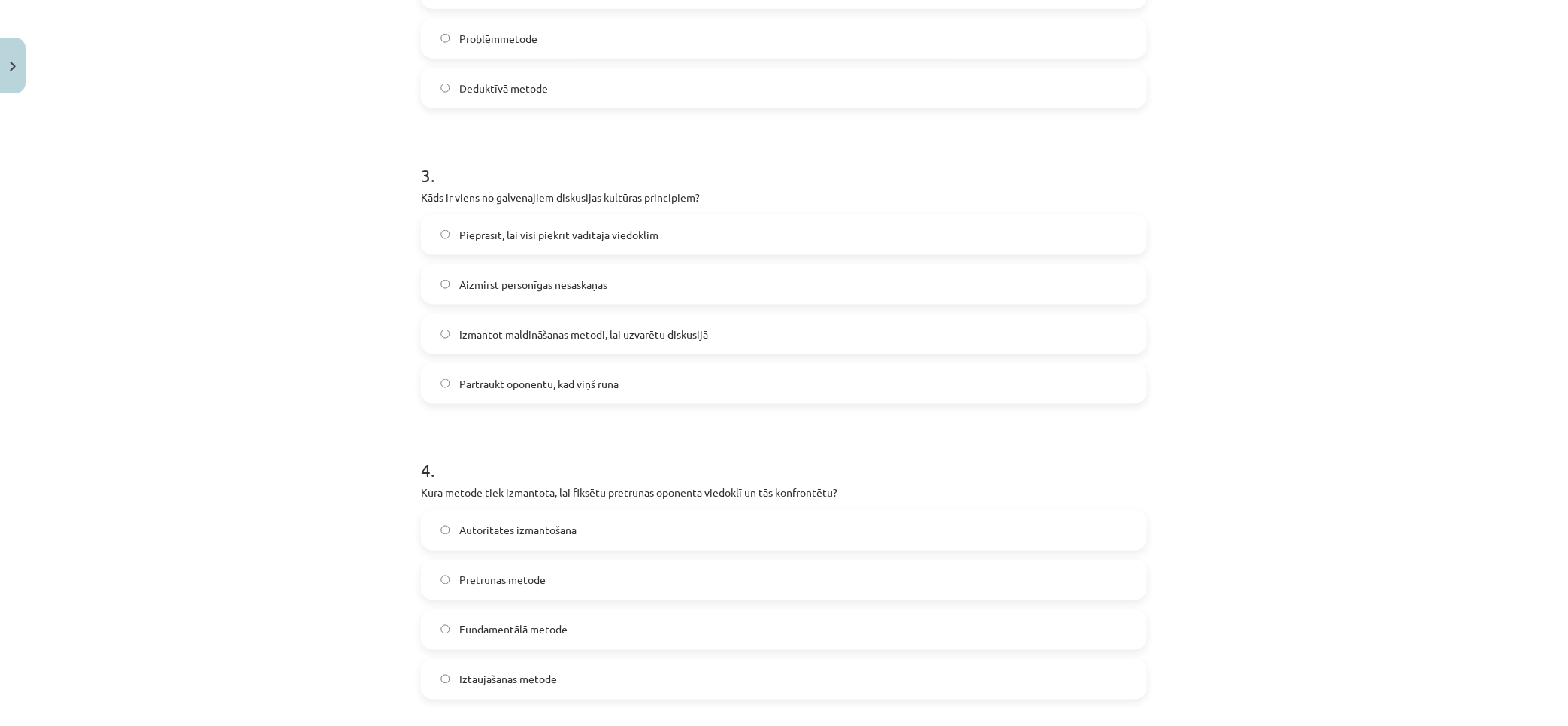
click at [549, 291] on span "Aizmirst personīgas nesaskaņas" at bounding box center [534, 284] width 149 height 16
drag, startPoint x: 530, startPoint y: 561, endPoint x: 512, endPoint y: 559, distance: 18.1
click at [529, 561] on label "Pretrunas metode" at bounding box center [783, 580] width 723 height 38
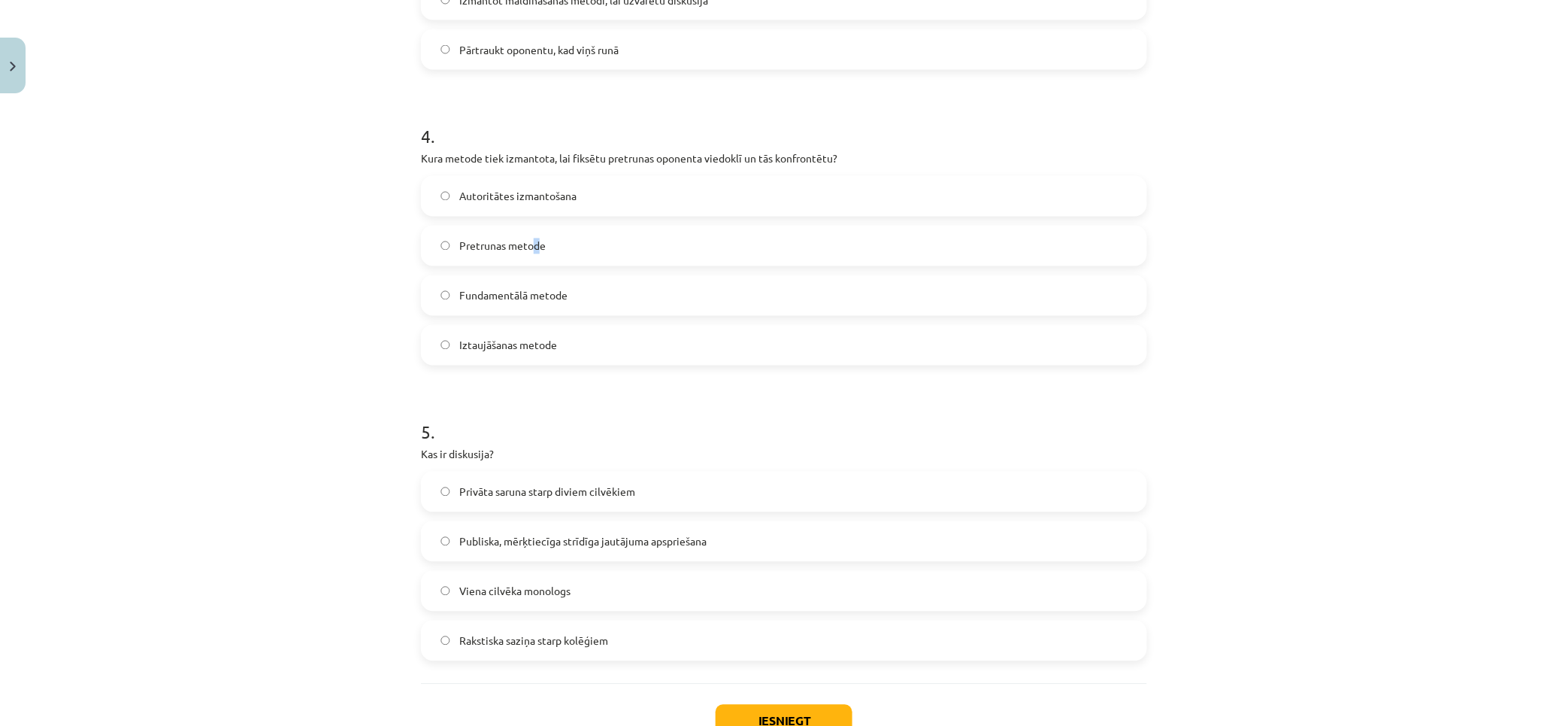
click at [527, 258] on label "Pretrunas metode" at bounding box center [783, 246] width 723 height 38
click at [546, 531] on label "Publiska, mērķtiecīga strīdīga jautājuma apspriešana" at bounding box center [783, 542] width 723 height 38
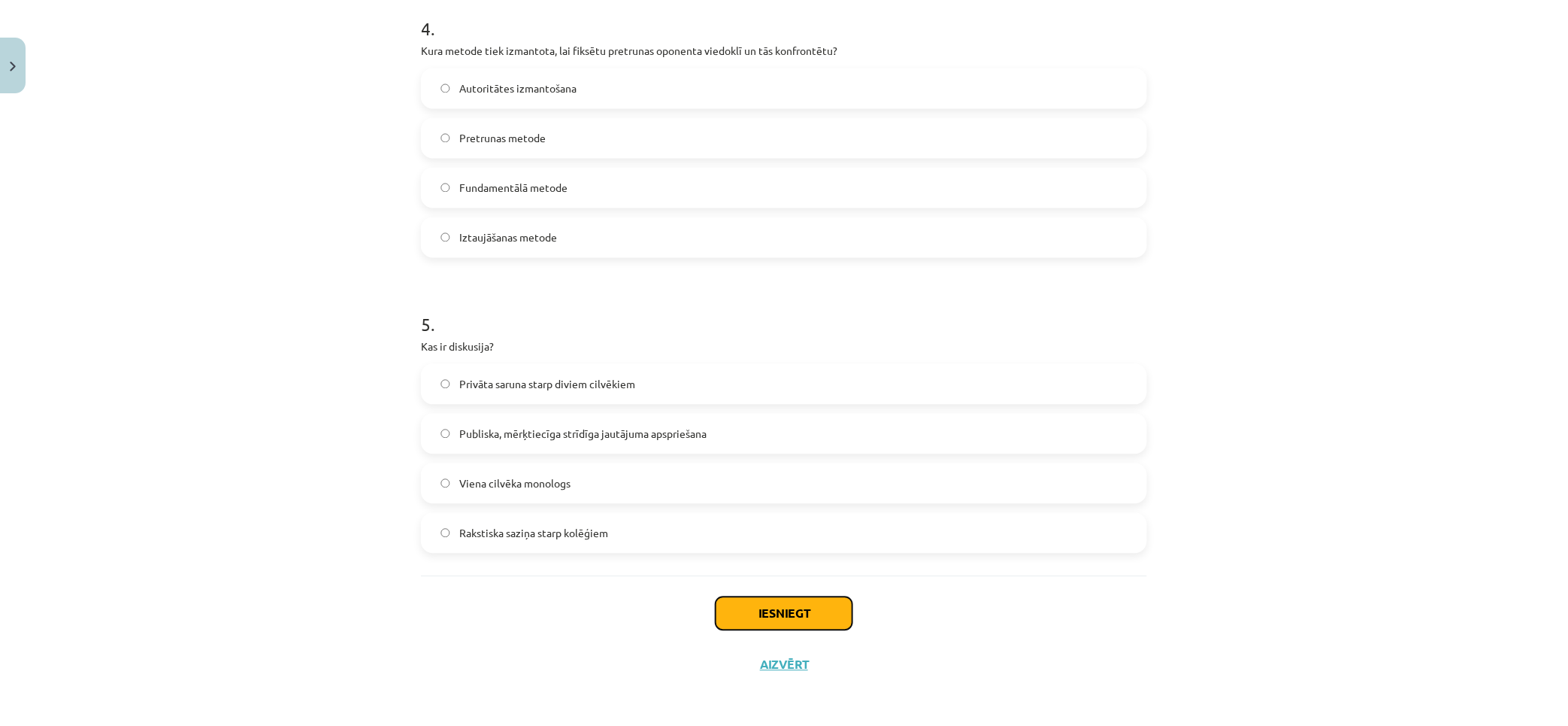
click at [791, 610] on button "Iesniegt" at bounding box center [784, 612] width 137 height 33
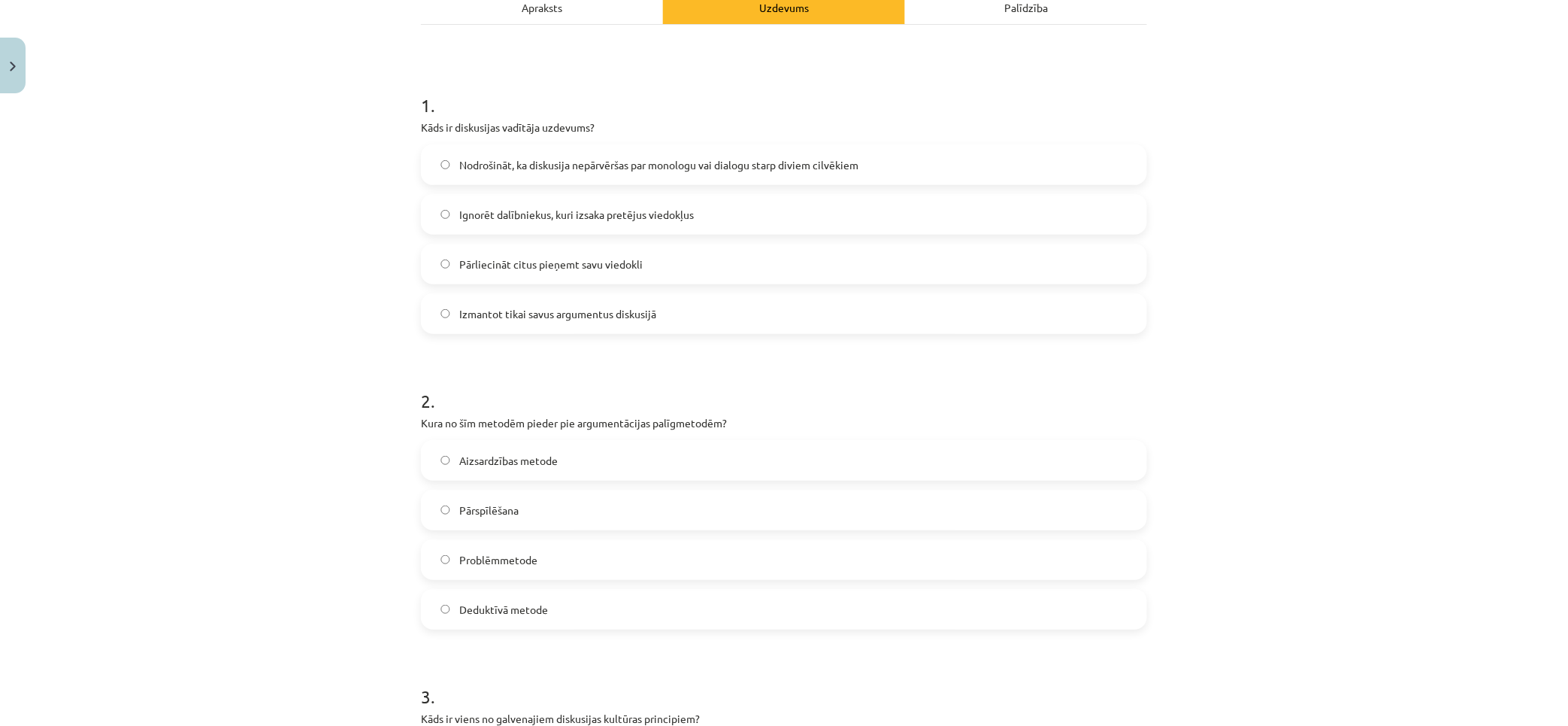
drag, startPoint x: 1332, startPoint y: 516, endPoint x: 1305, endPoint y: 194, distance: 323.1
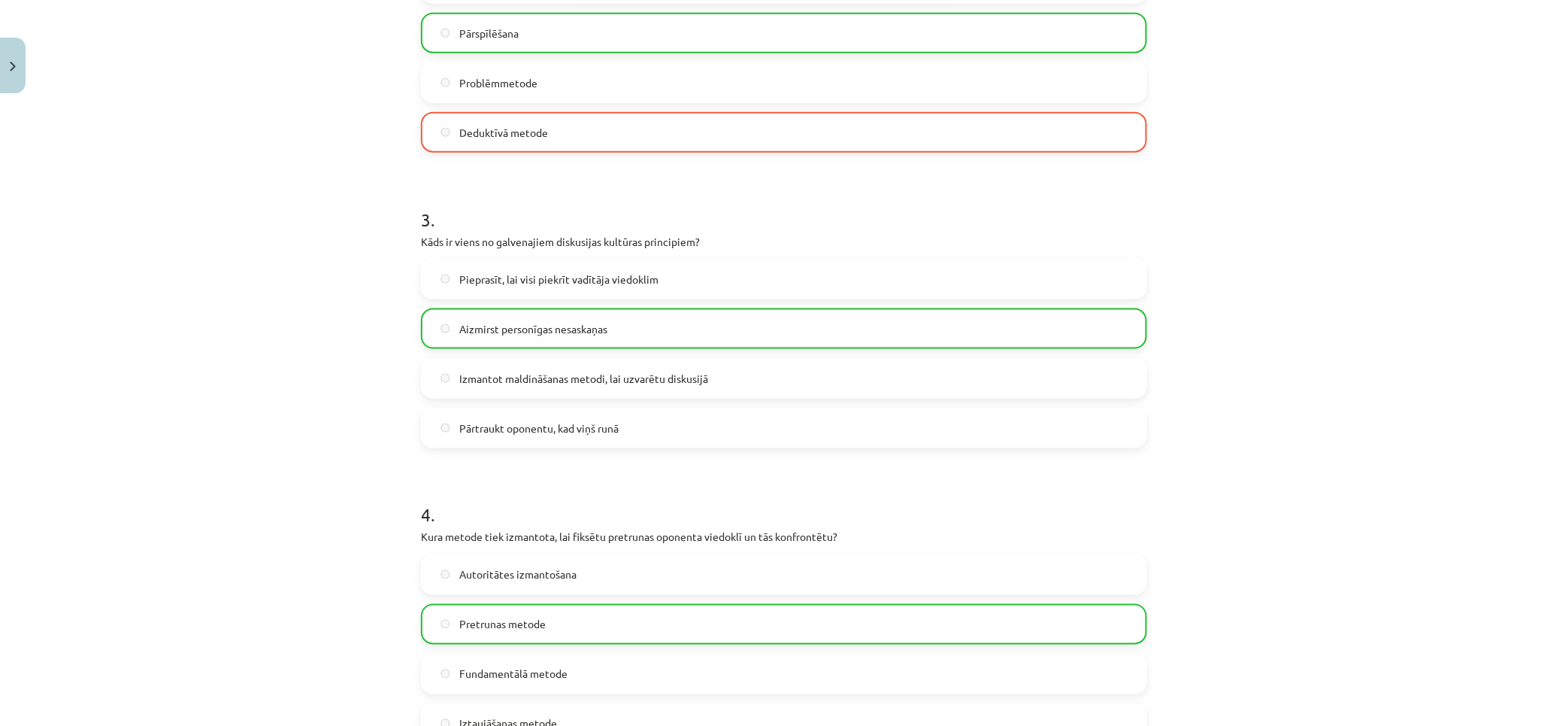
scroll to position [1208, 0]
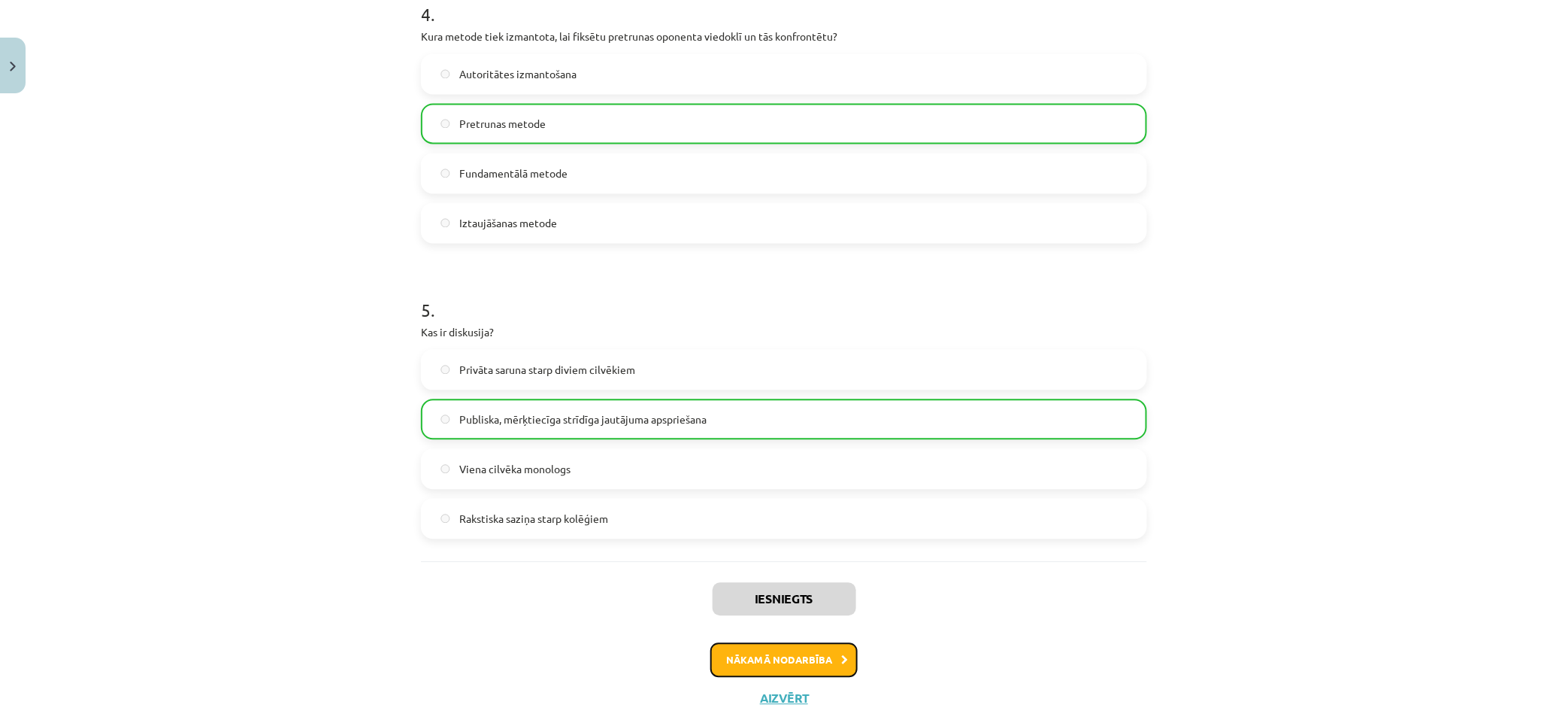
click at [794, 663] on button "Nākamā nodarbība" at bounding box center [784, 659] width 148 height 35
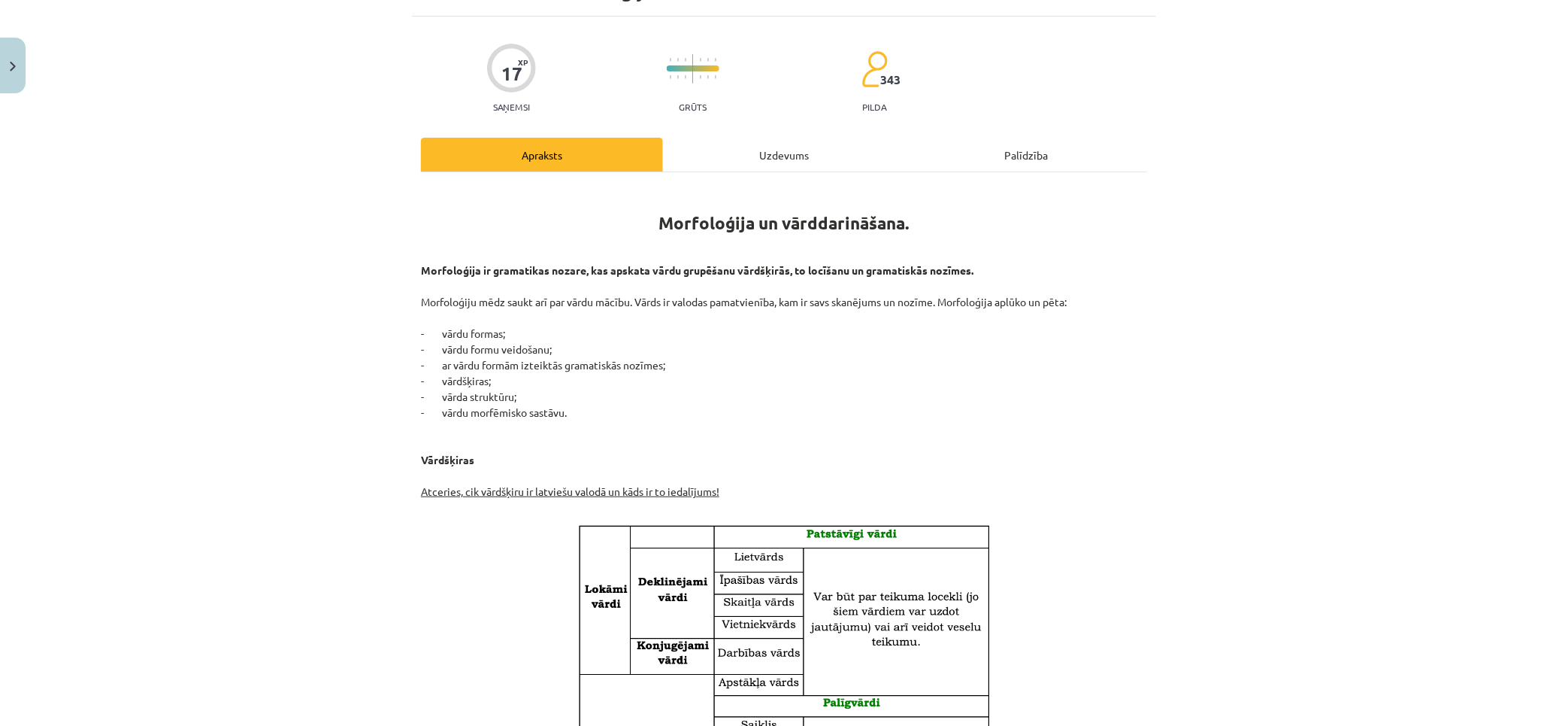
scroll to position [0, 0]
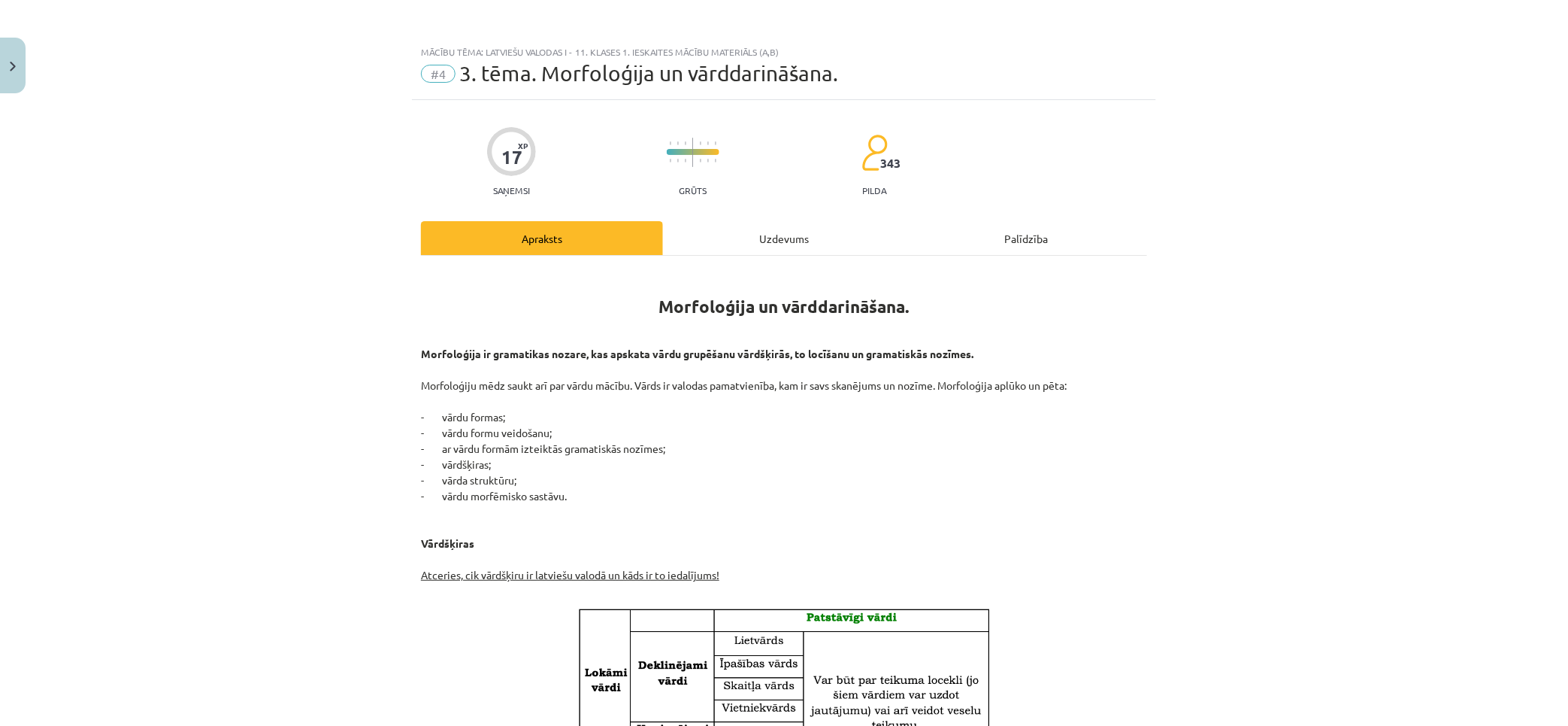
click at [756, 228] on div "Uzdevums" at bounding box center [784, 238] width 243 height 34
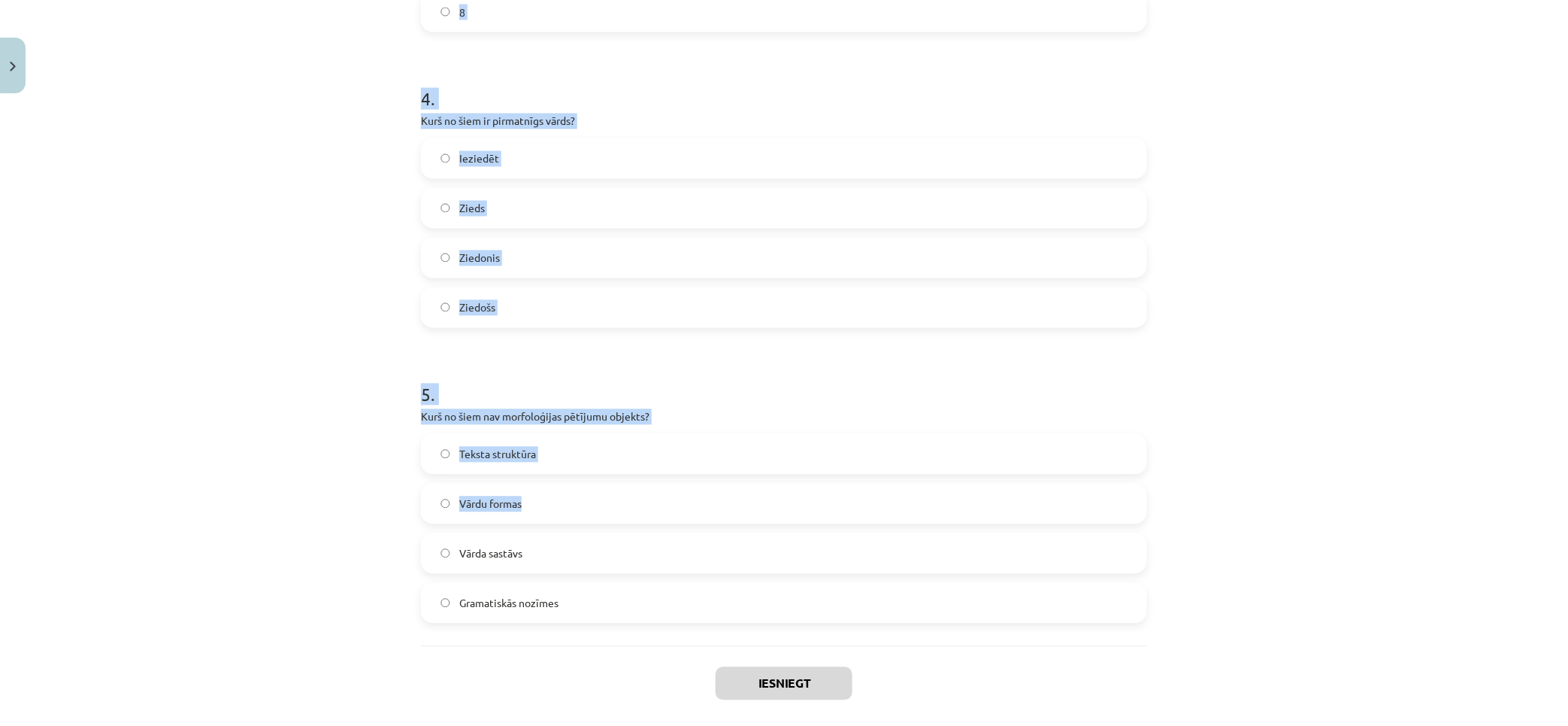
scroll to position [1194, 0]
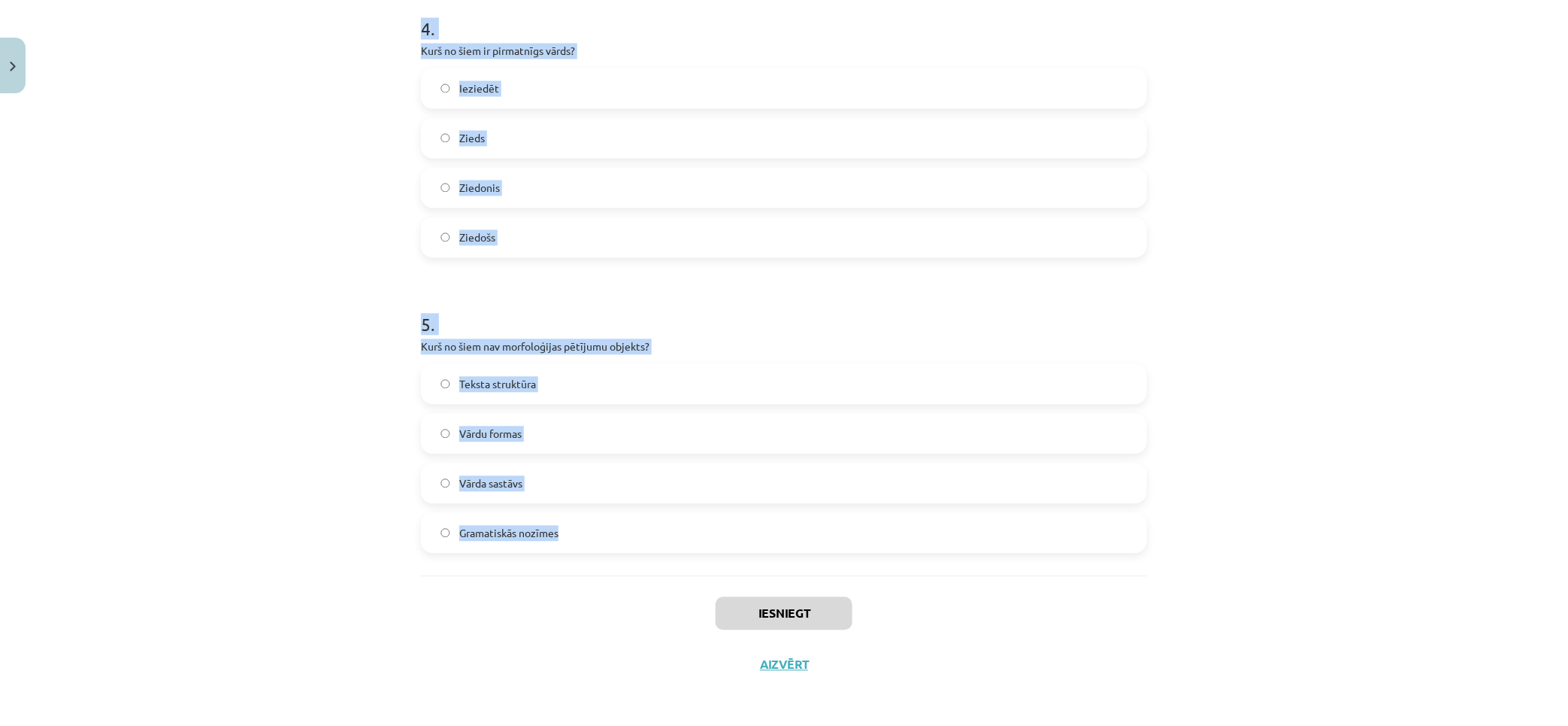
drag, startPoint x: 445, startPoint y: 299, endPoint x: 748, endPoint y: 535, distance: 384.1
click at [748, 535] on div "Mācību tēma: Latviešu valodas i - 11. klases 1. ieskaites mācību materiāls (a,b…" at bounding box center [784, 363] width 1568 height 726
copy form "1 . Kas ir vārddarināšanas līdzeklis, kas pievienojas vārda saknei un veido jau…"
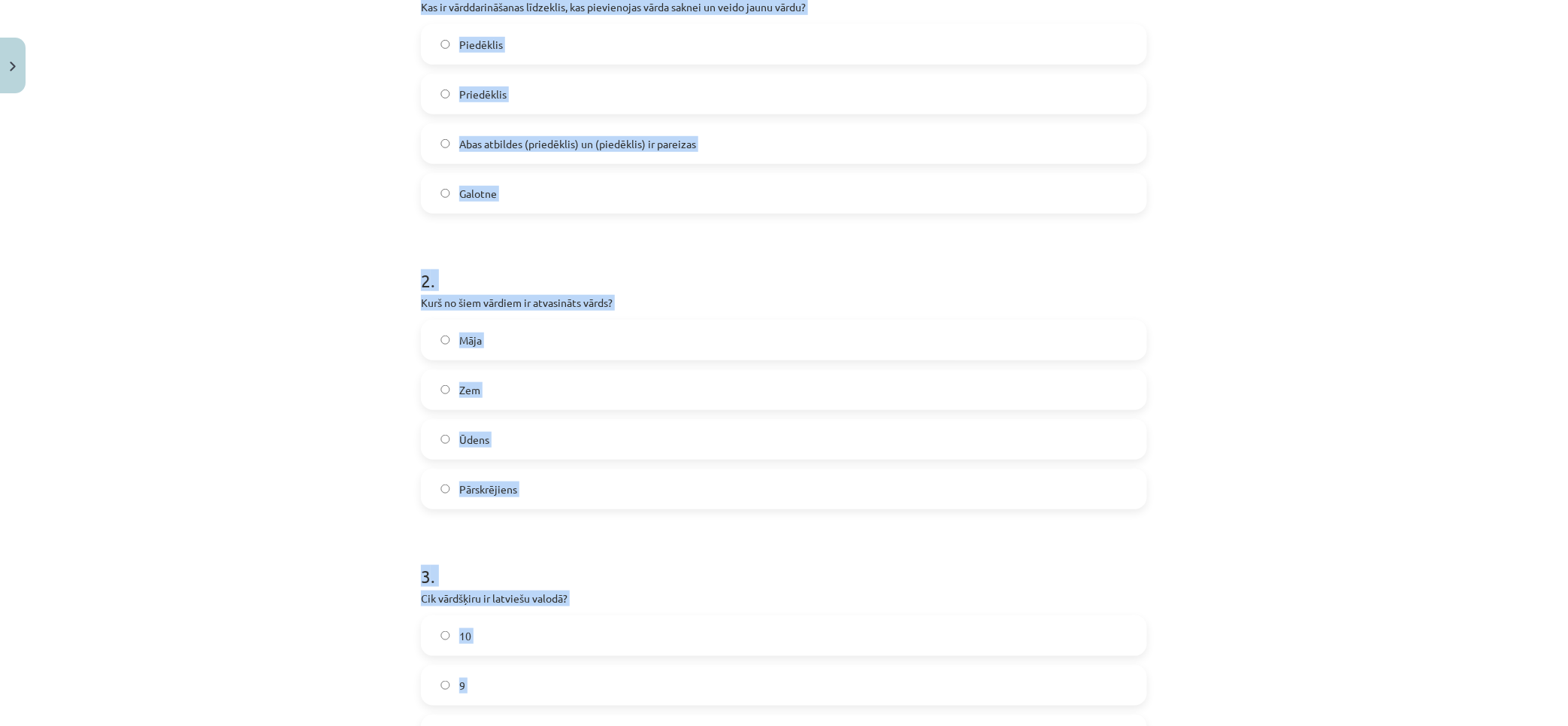
scroll to position [0, 0]
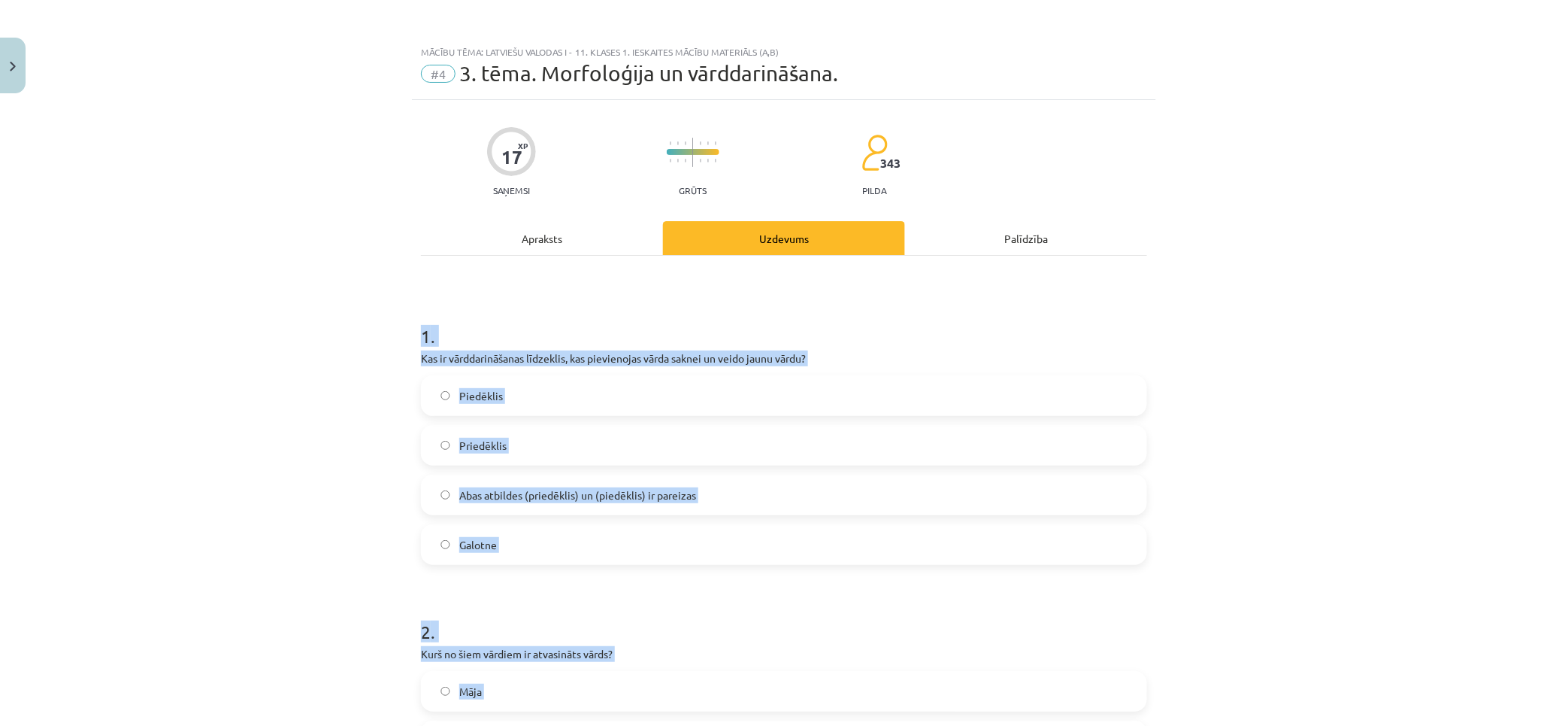
drag, startPoint x: 295, startPoint y: 335, endPoint x: 281, endPoint y: 120, distance: 215.5
click at [561, 512] on label "Abas atbildes (priedēklis) un (piedēklis) ir pareizas" at bounding box center [783, 495] width 723 height 38
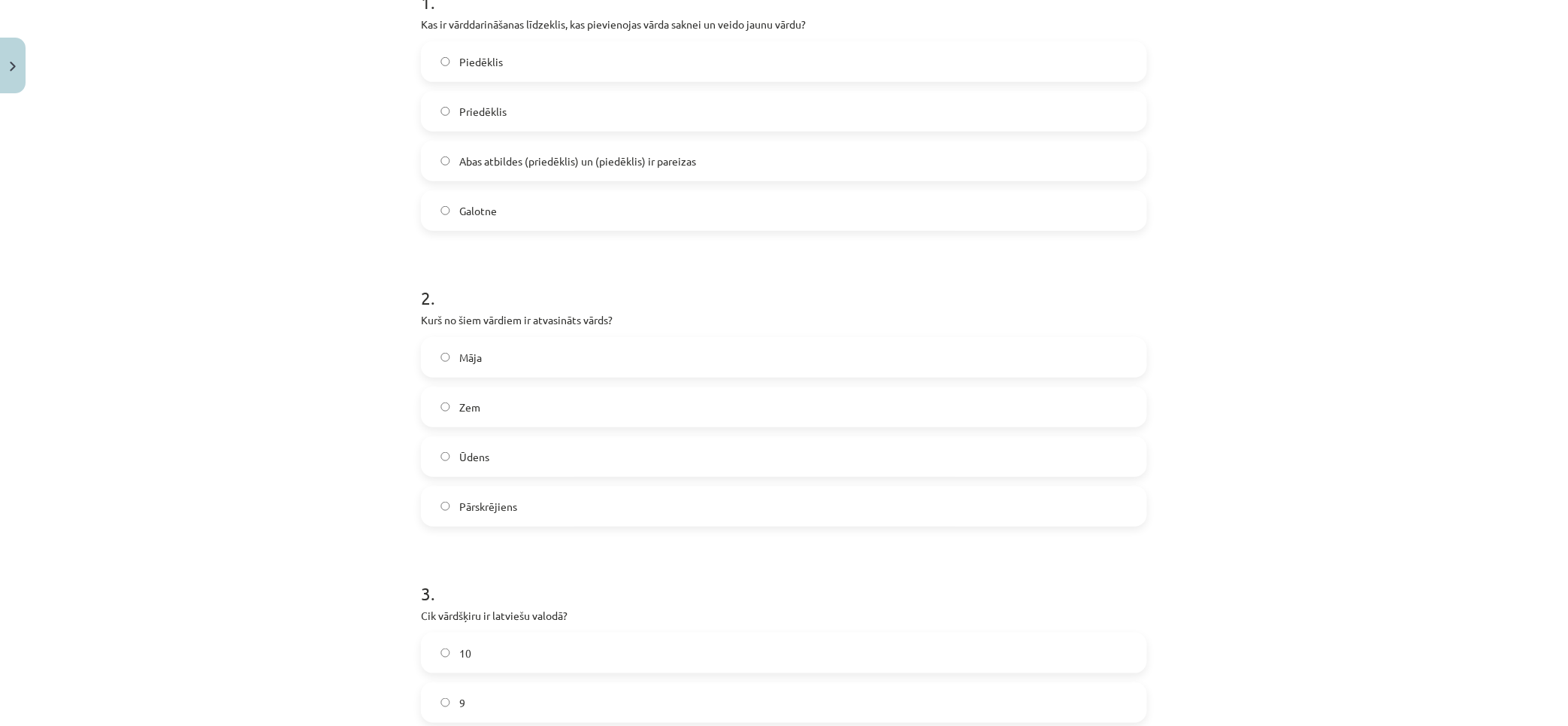
click at [570, 510] on label "Pārskrējiens" at bounding box center [783, 506] width 723 height 38
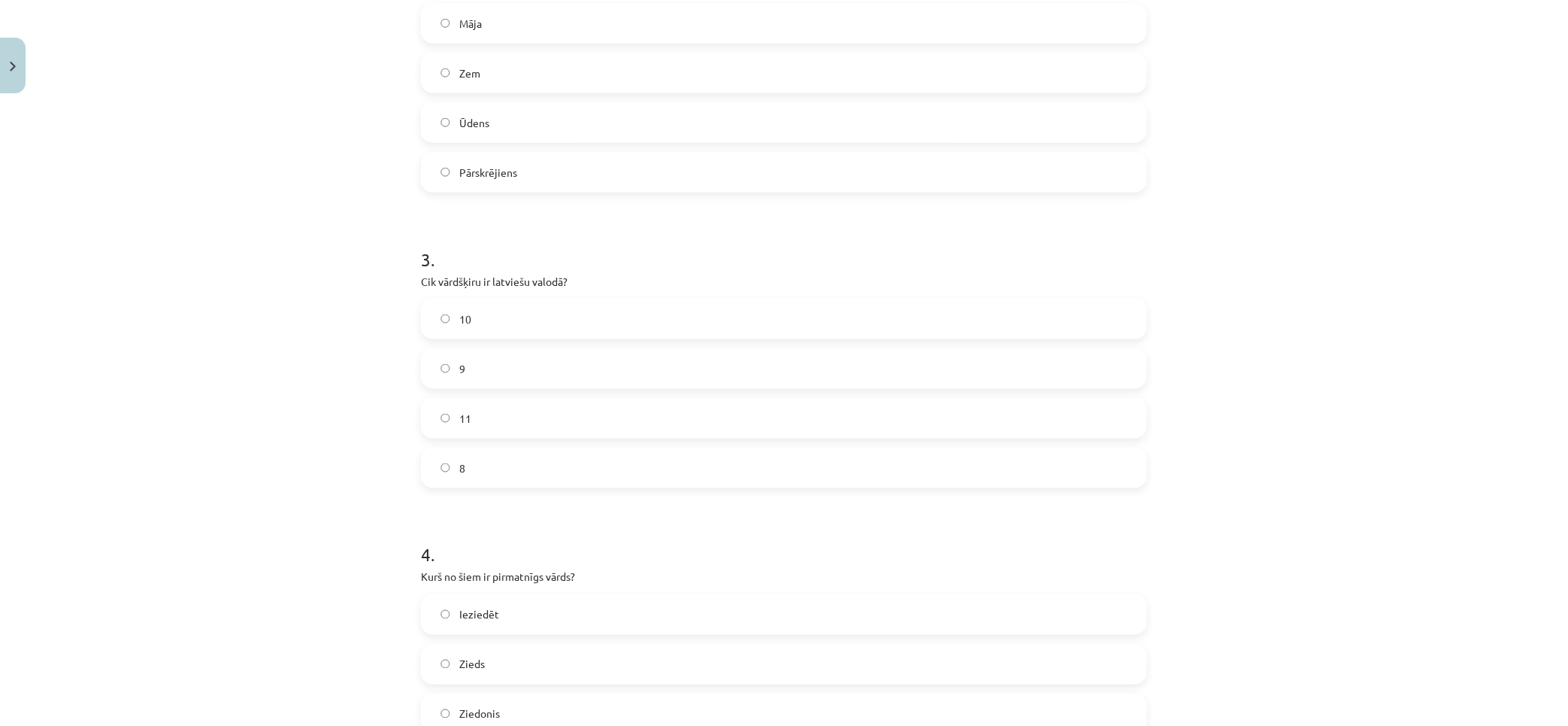
click at [512, 318] on label "10" at bounding box center [783, 319] width 723 height 38
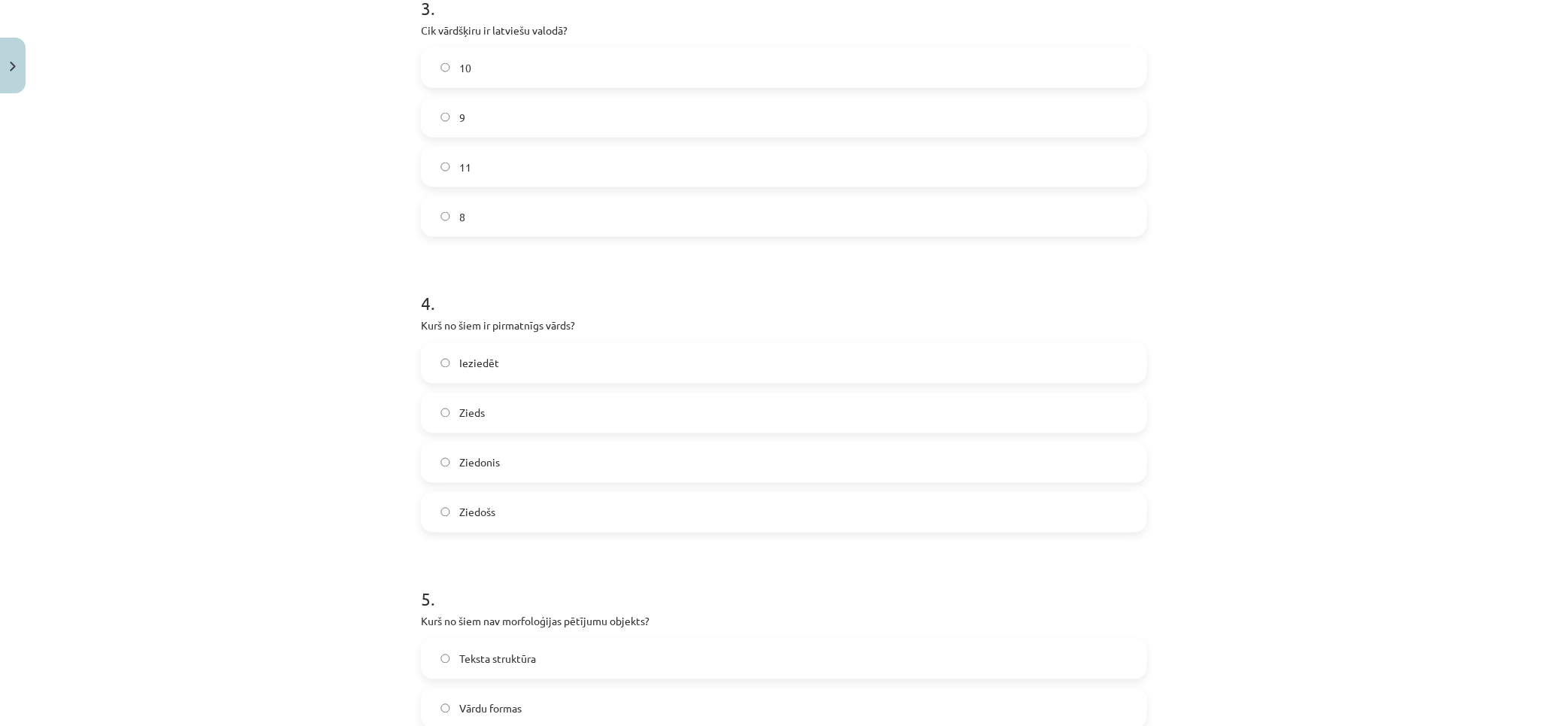
click at [512, 421] on label "Zieds" at bounding box center [783, 413] width 723 height 38
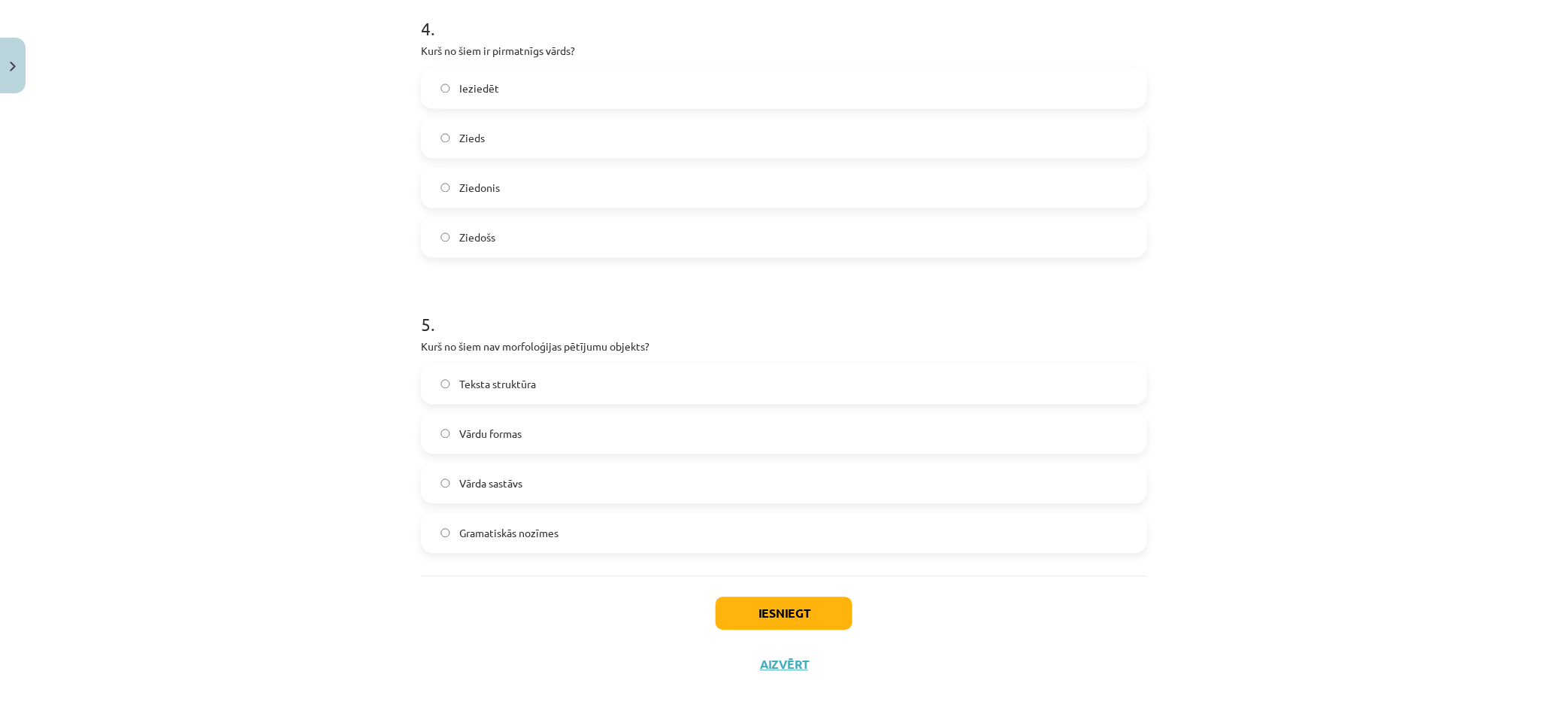
click at [535, 389] on label "Teksta struktūra" at bounding box center [783, 384] width 723 height 38
click at [812, 613] on button "Iesniegt" at bounding box center [784, 612] width 137 height 33
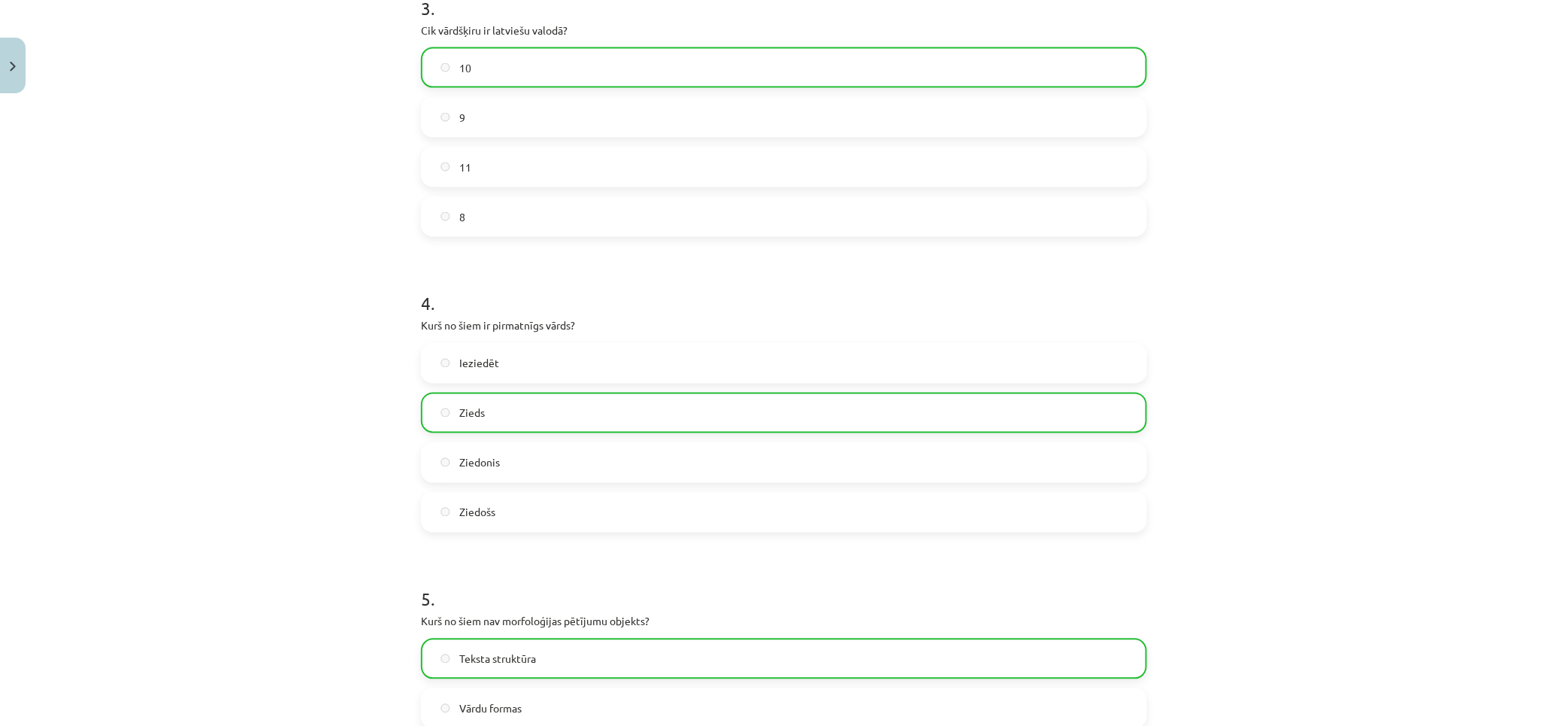
scroll to position [1243, 0]
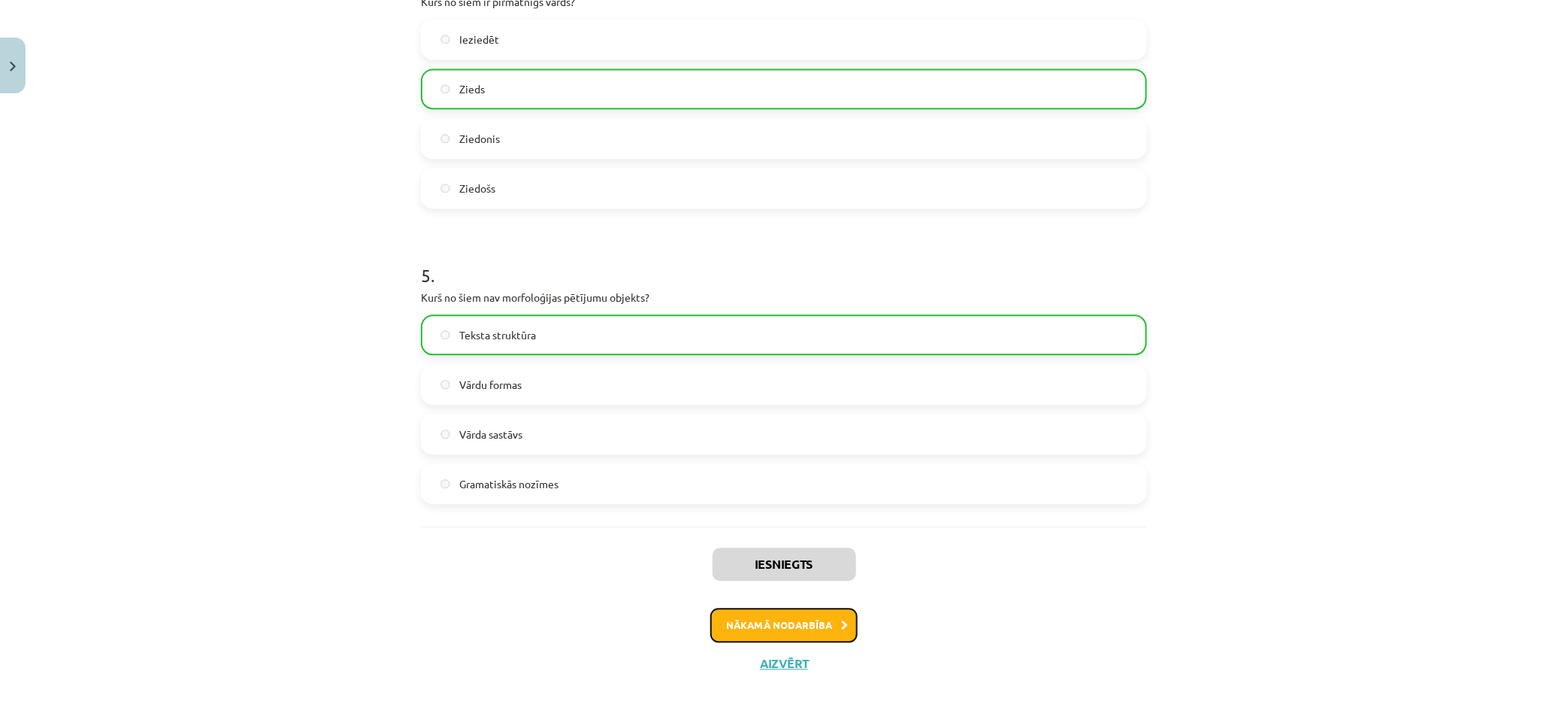
click at [763, 614] on button "Nākamā nodarbība" at bounding box center [784, 624] width 148 height 35
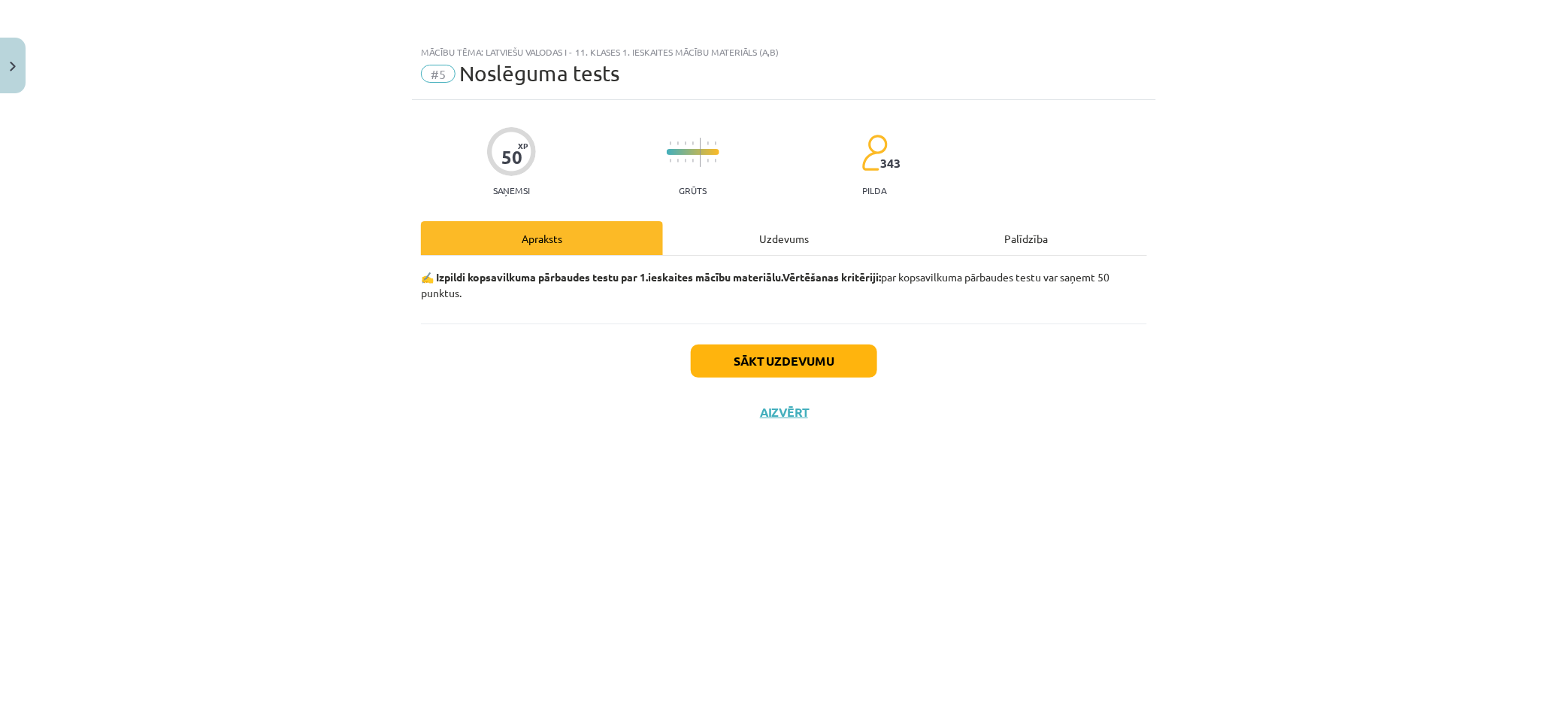
scroll to position [0, 0]
click at [833, 358] on button "Sākt uzdevumu" at bounding box center [784, 360] width 186 height 33
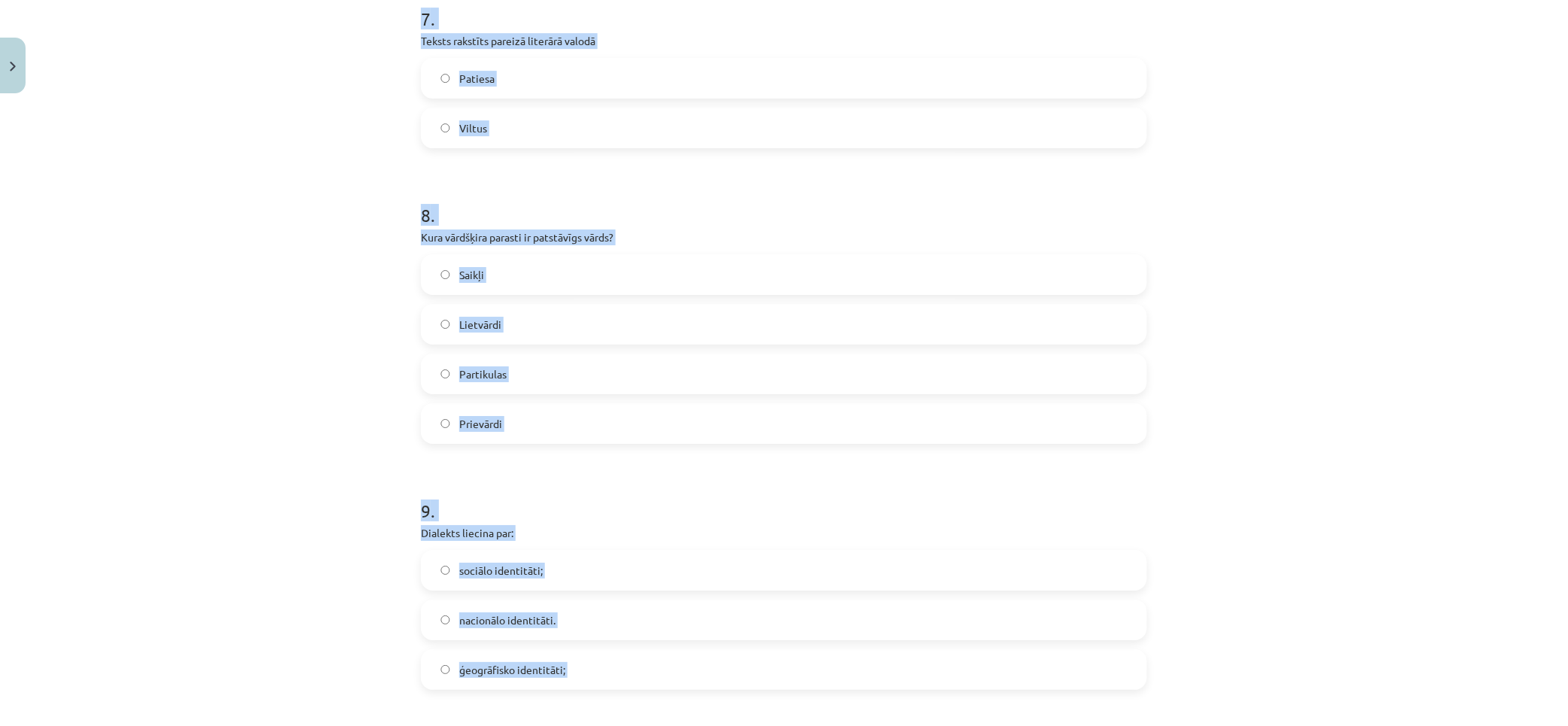
scroll to position [2438, 0]
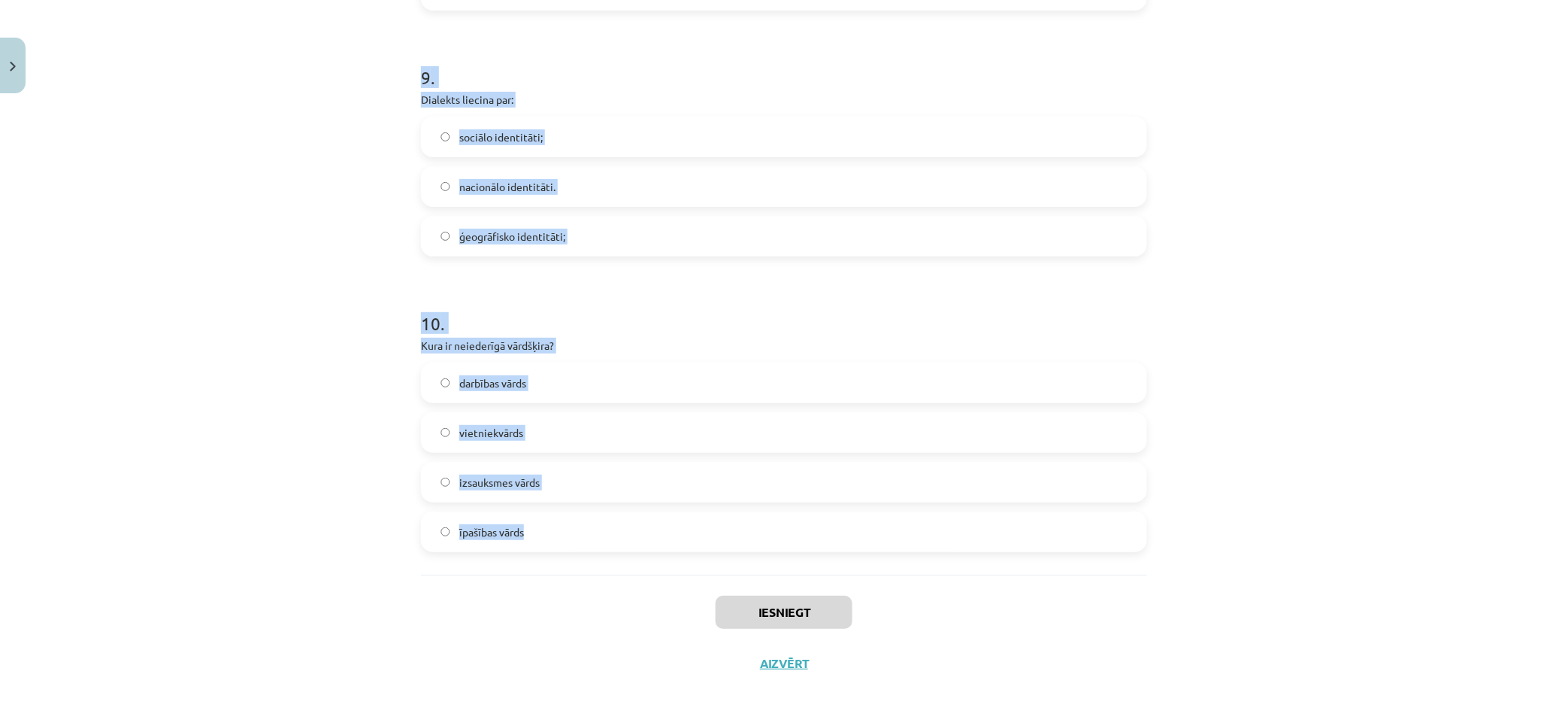
drag, startPoint x: 423, startPoint y: 328, endPoint x: 990, endPoint y: 506, distance: 594.3
click at [990, 506] on div "Mācību tēma: Latviešu valodas i - 11. klases 1. ieskaites mācību materiāls (a,b…" at bounding box center [784, 363] width 1568 height 726
copy form "1 . Ar cilvēka organisma īpatnībām ir saistāma: fiziskā identitāte; psiholoģisk…"
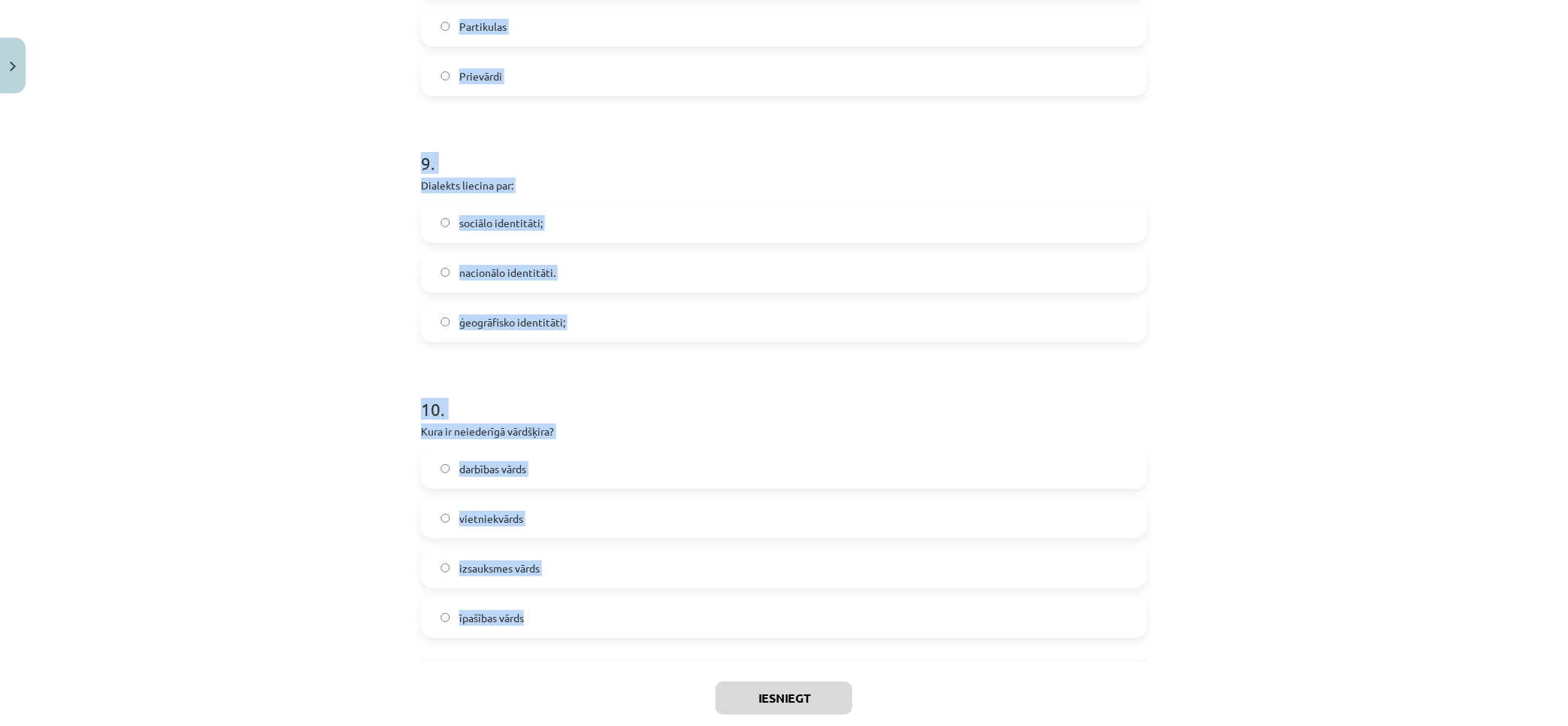
scroll to position [0, 0]
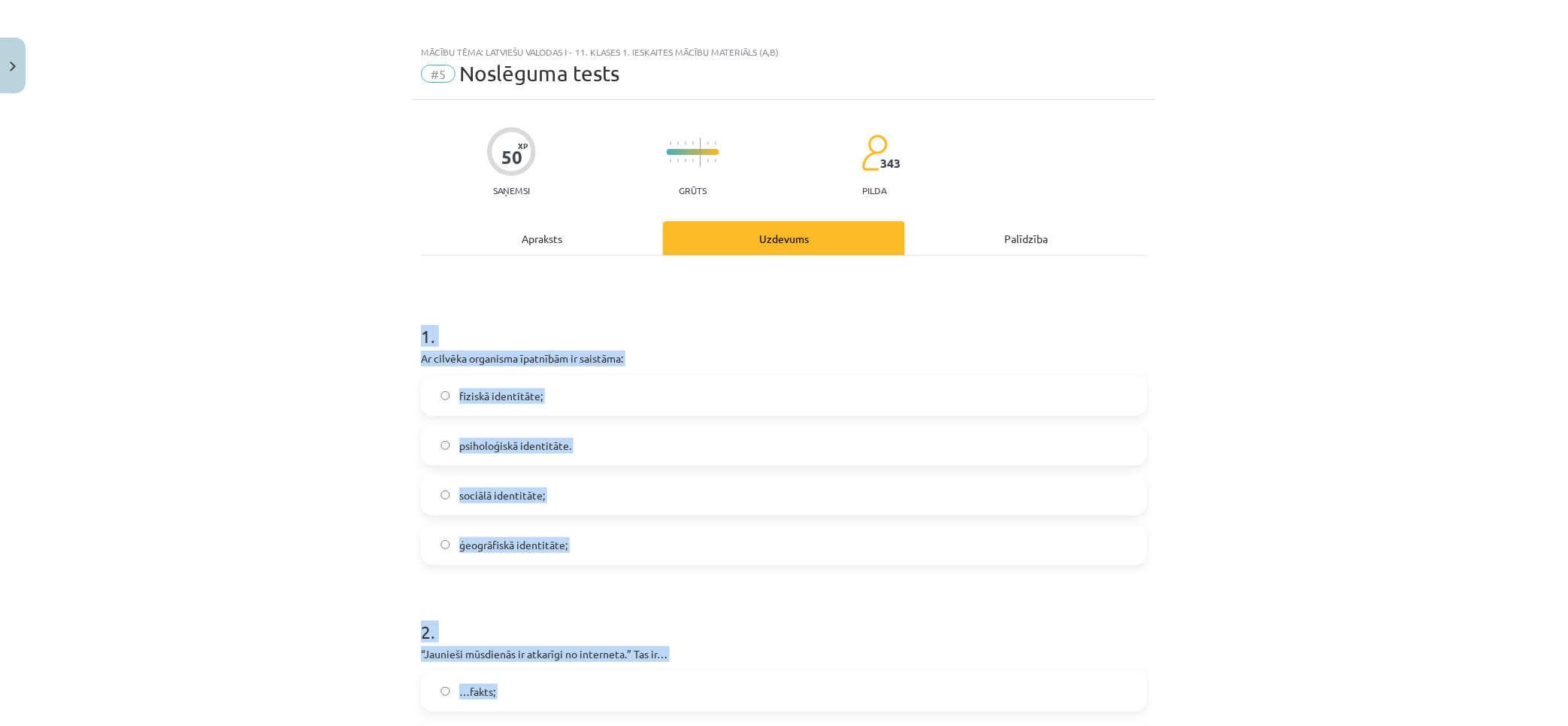
drag, startPoint x: 342, startPoint y: 365, endPoint x: 294, endPoint y: 4, distance: 364.2
click at [582, 391] on label "fiziskā identitāte;" at bounding box center [783, 396] width 723 height 38
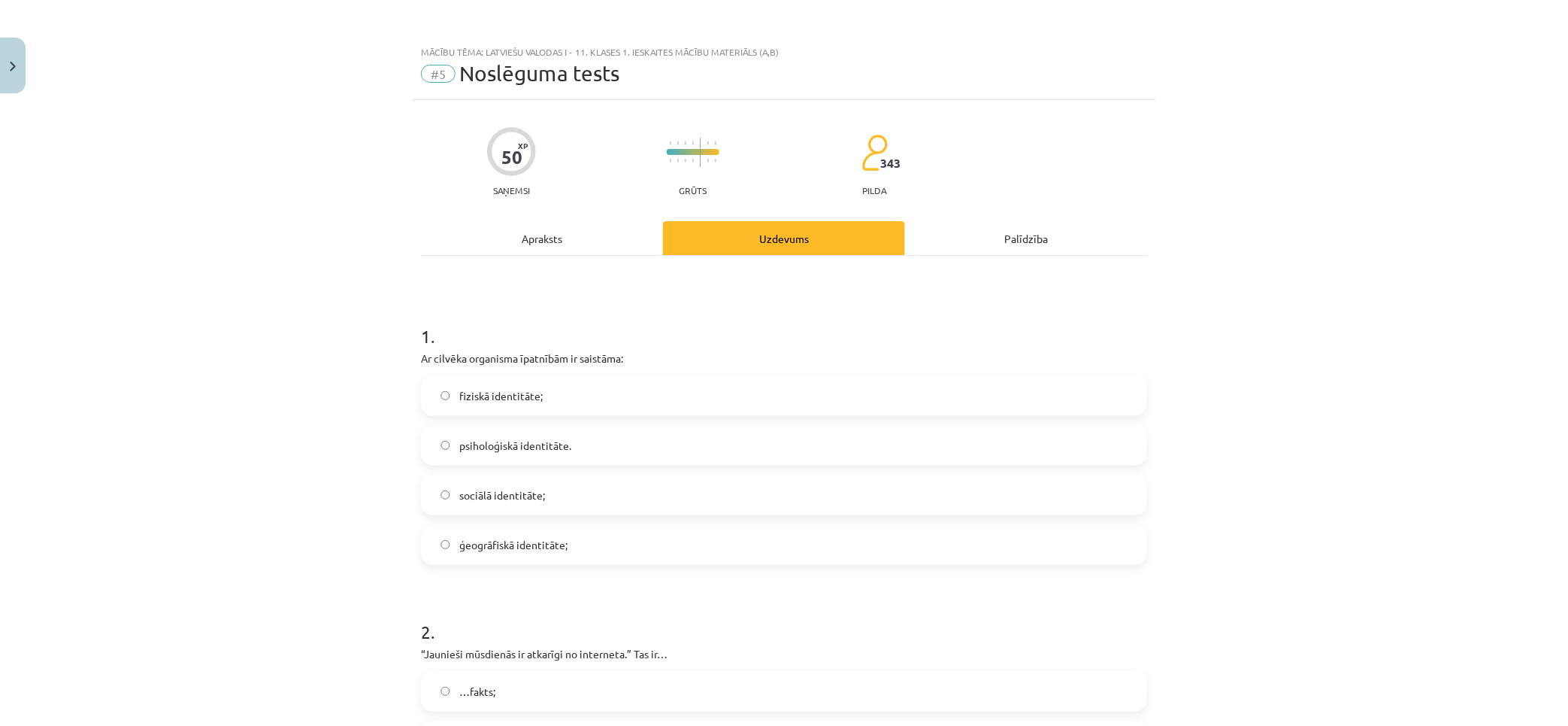
scroll to position [418, 0]
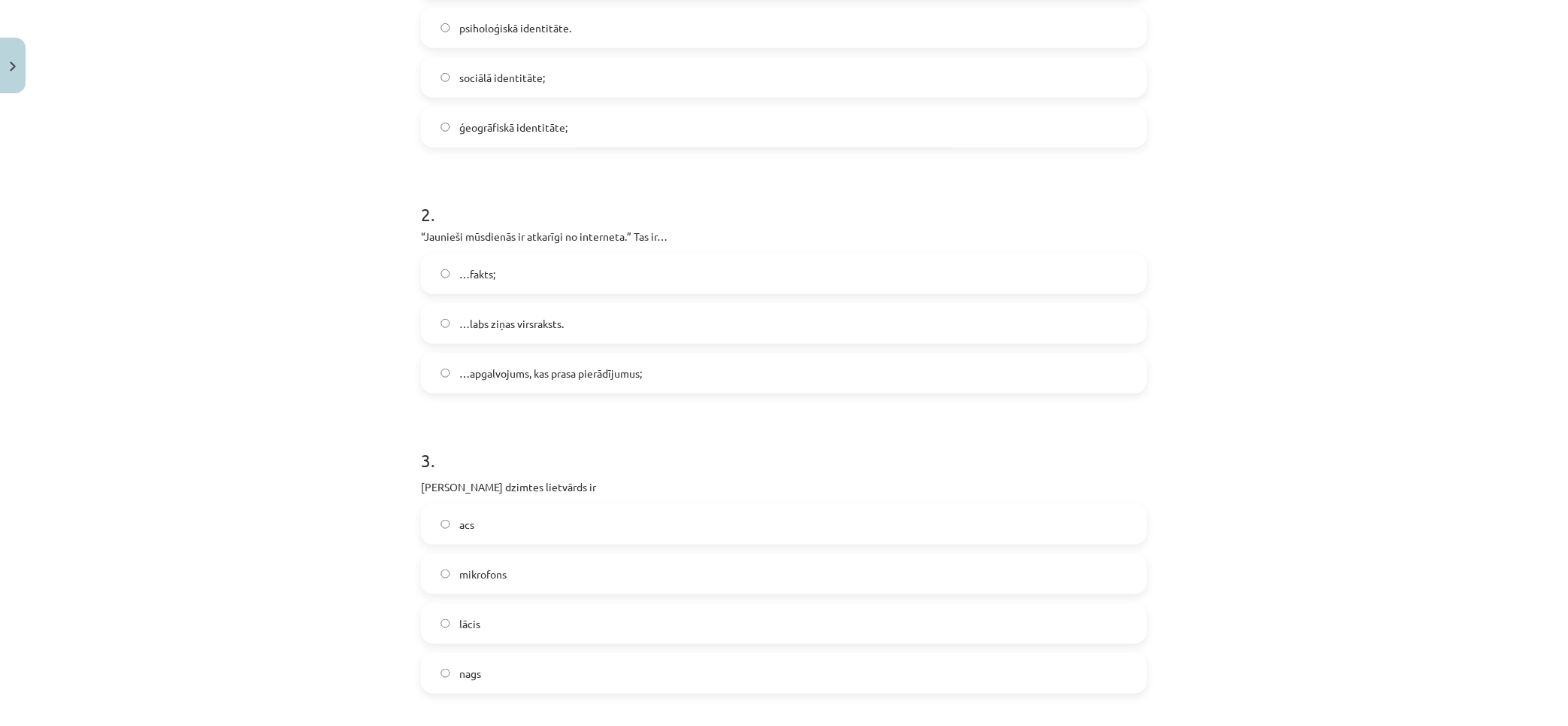
click at [640, 362] on label "…apgalvojums, kas prasa pierādījumus;" at bounding box center [783, 373] width 723 height 38
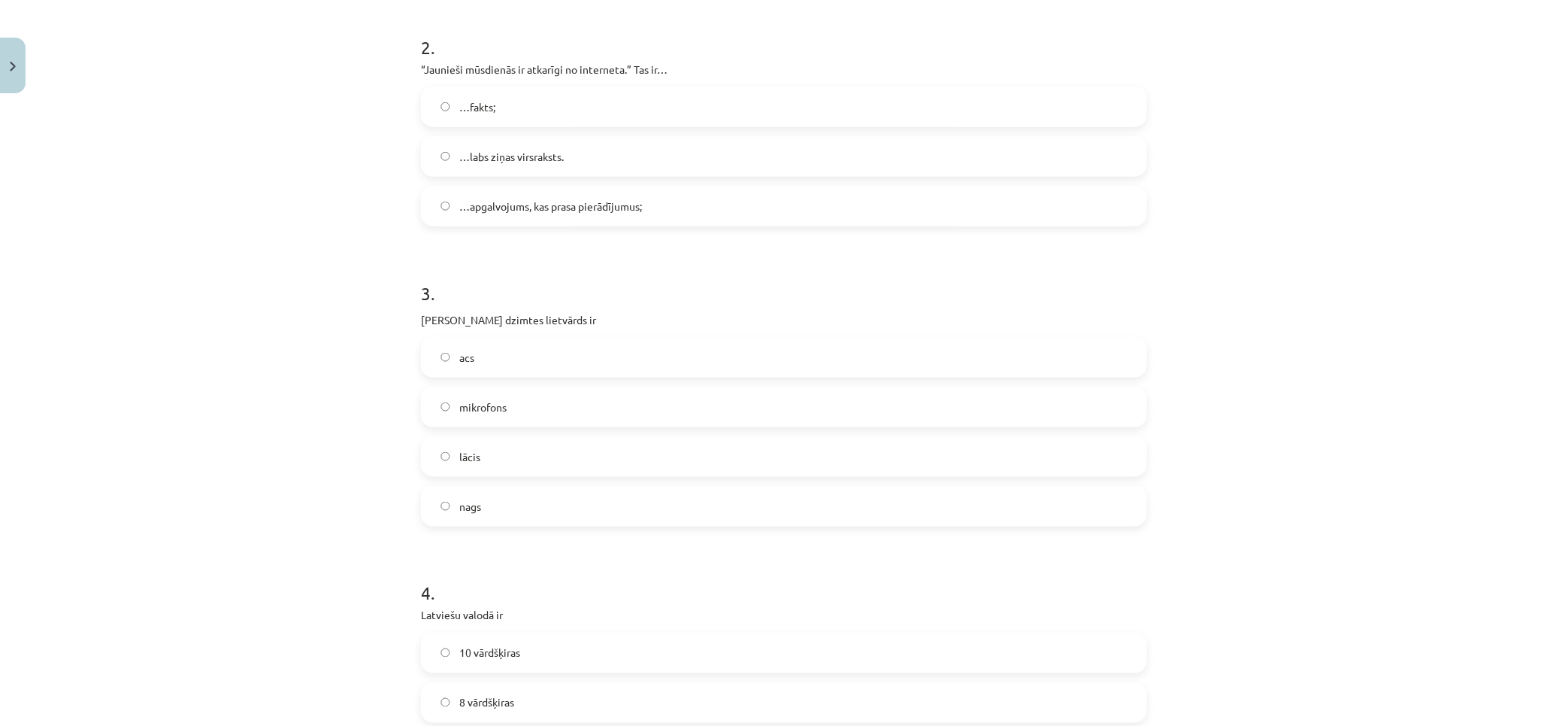
click at [487, 361] on label "acs" at bounding box center [783, 357] width 723 height 38
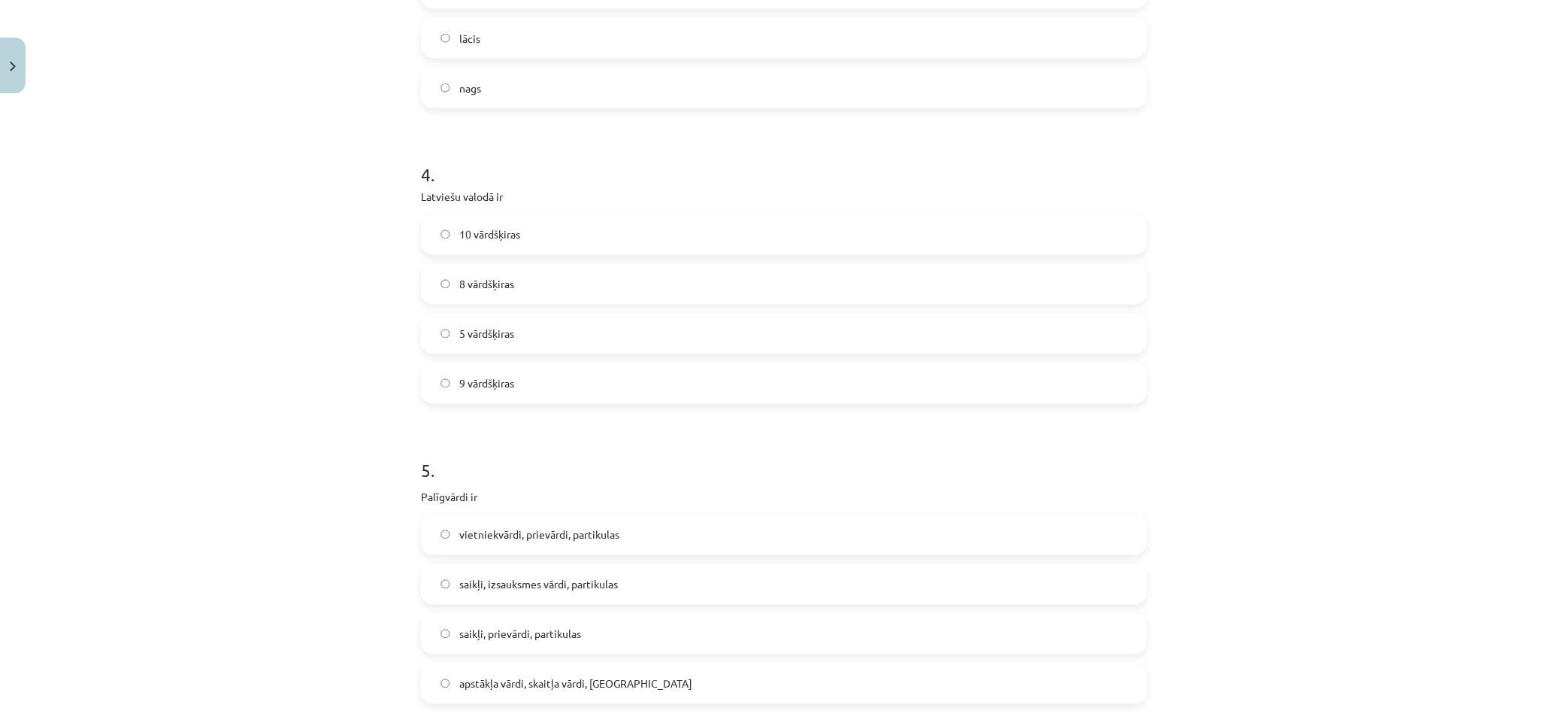
click at [519, 223] on label "10 vārdšķiras" at bounding box center [783, 235] width 723 height 38
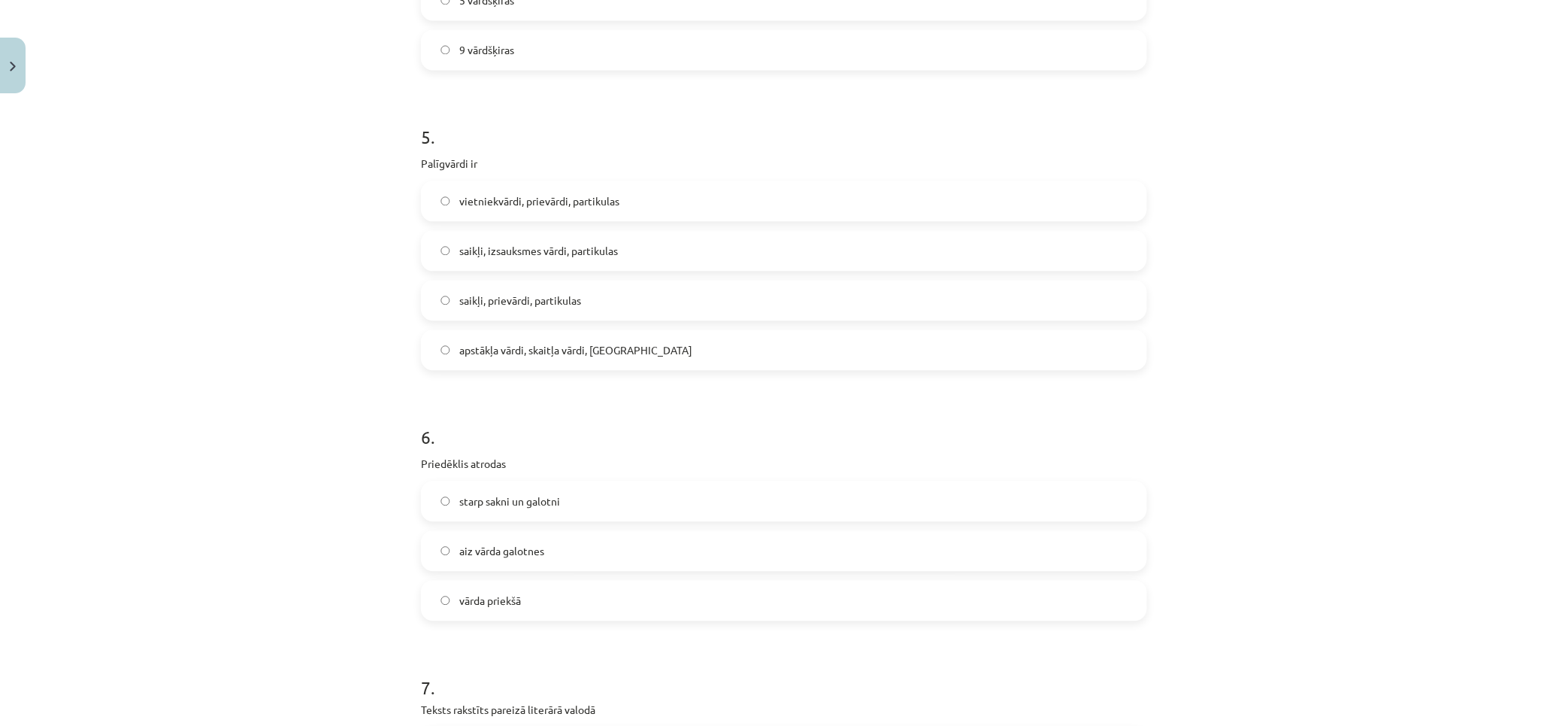
click at [559, 283] on label "saikļi, prievārdi, partikulas" at bounding box center [783, 300] width 723 height 38
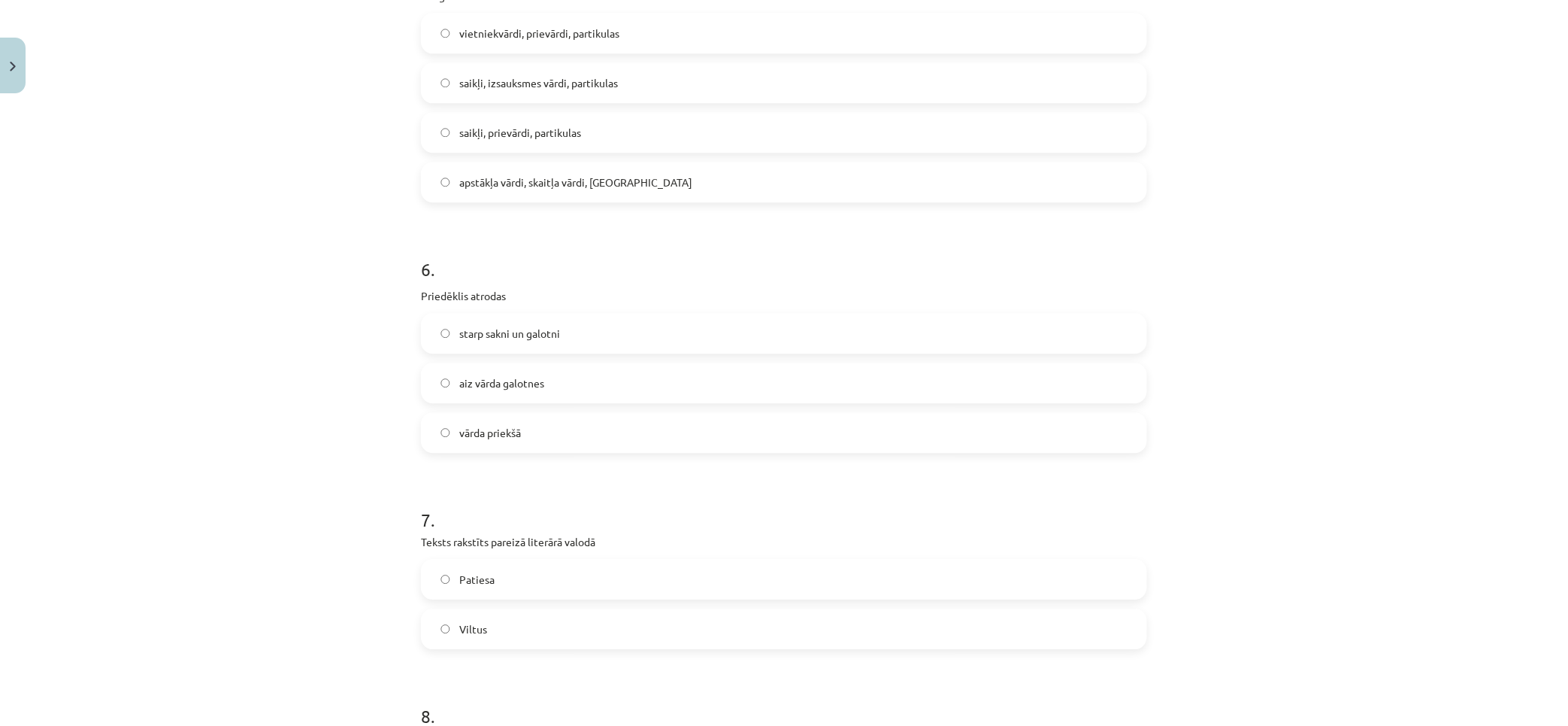
click at [504, 376] on span "aiz vārda galotnes" at bounding box center [502, 383] width 85 height 16
click at [460, 439] on span "vārda priekšā" at bounding box center [491, 433] width 62 height 16
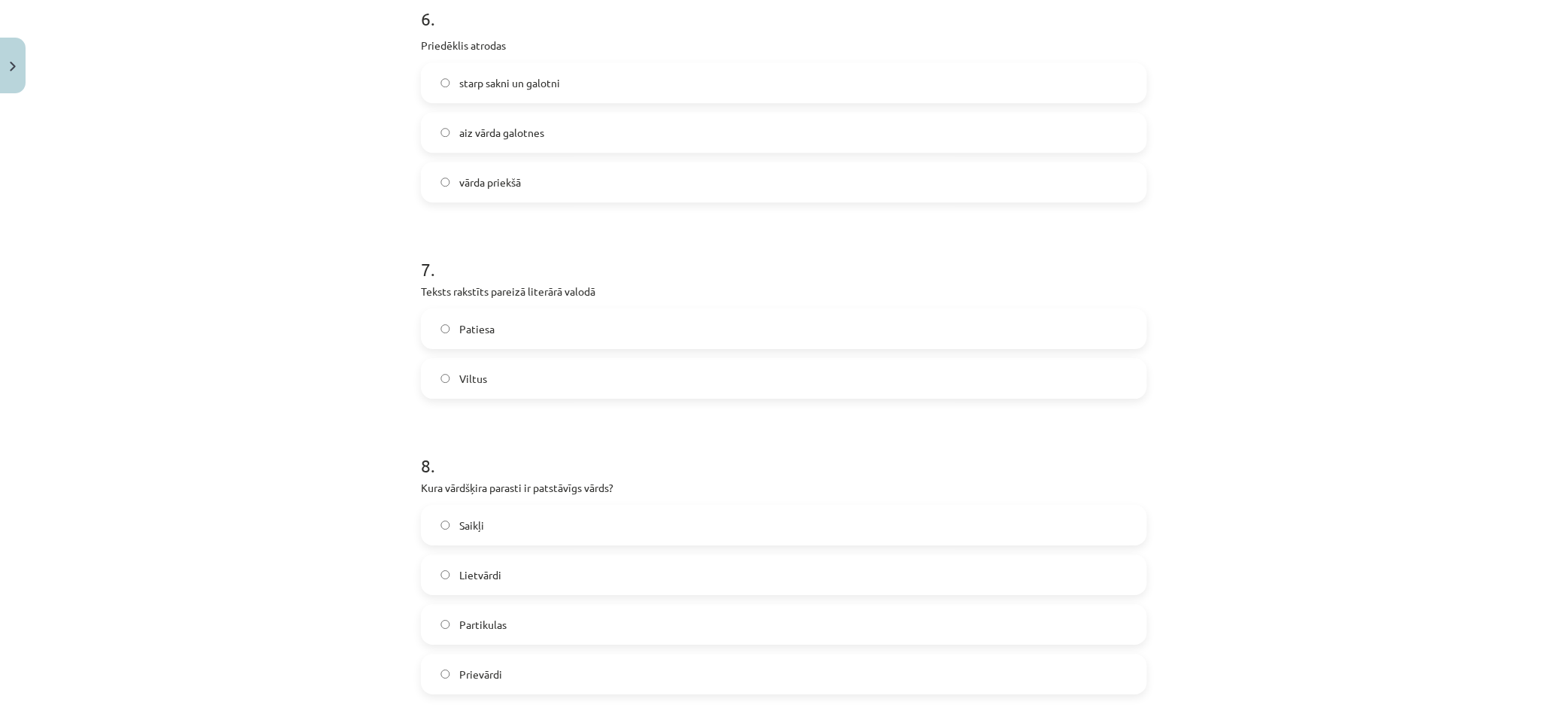
click at [505, 326] on label "Patiesa" at bounding box center [783, 329] width 723 height 38
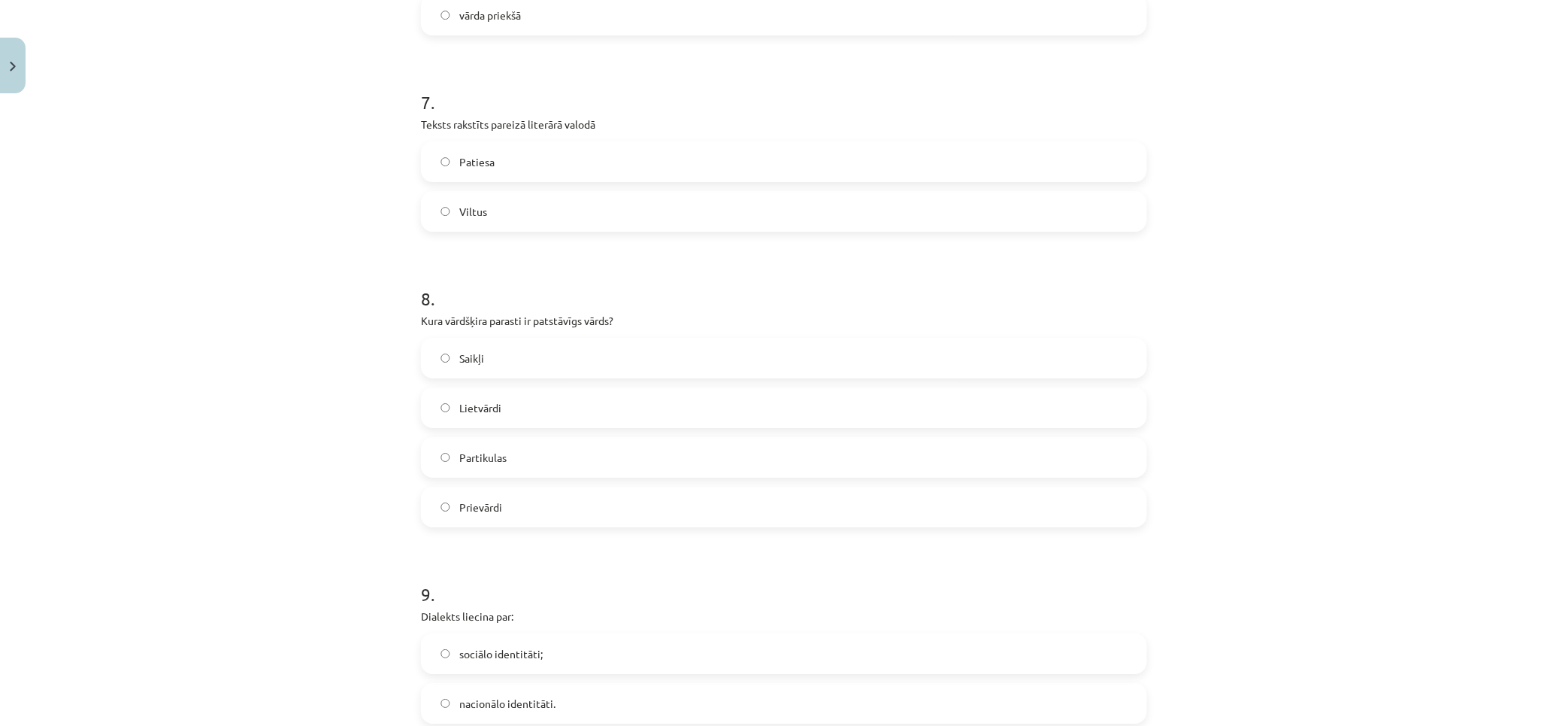
click at [580, 399] on label "Lietvārdi" at bounding box center [783, 407] width 723 height 38
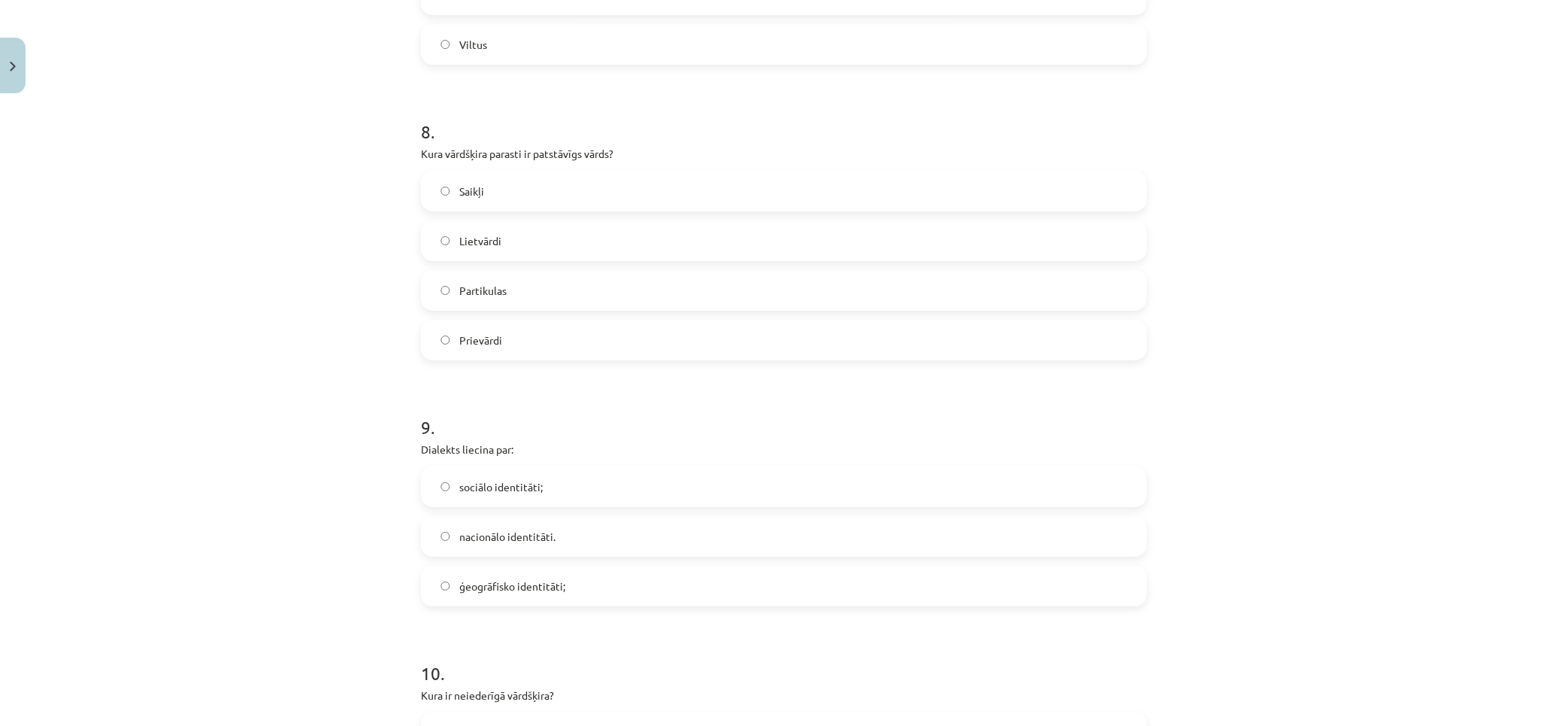
scroll to position [2172, 0]
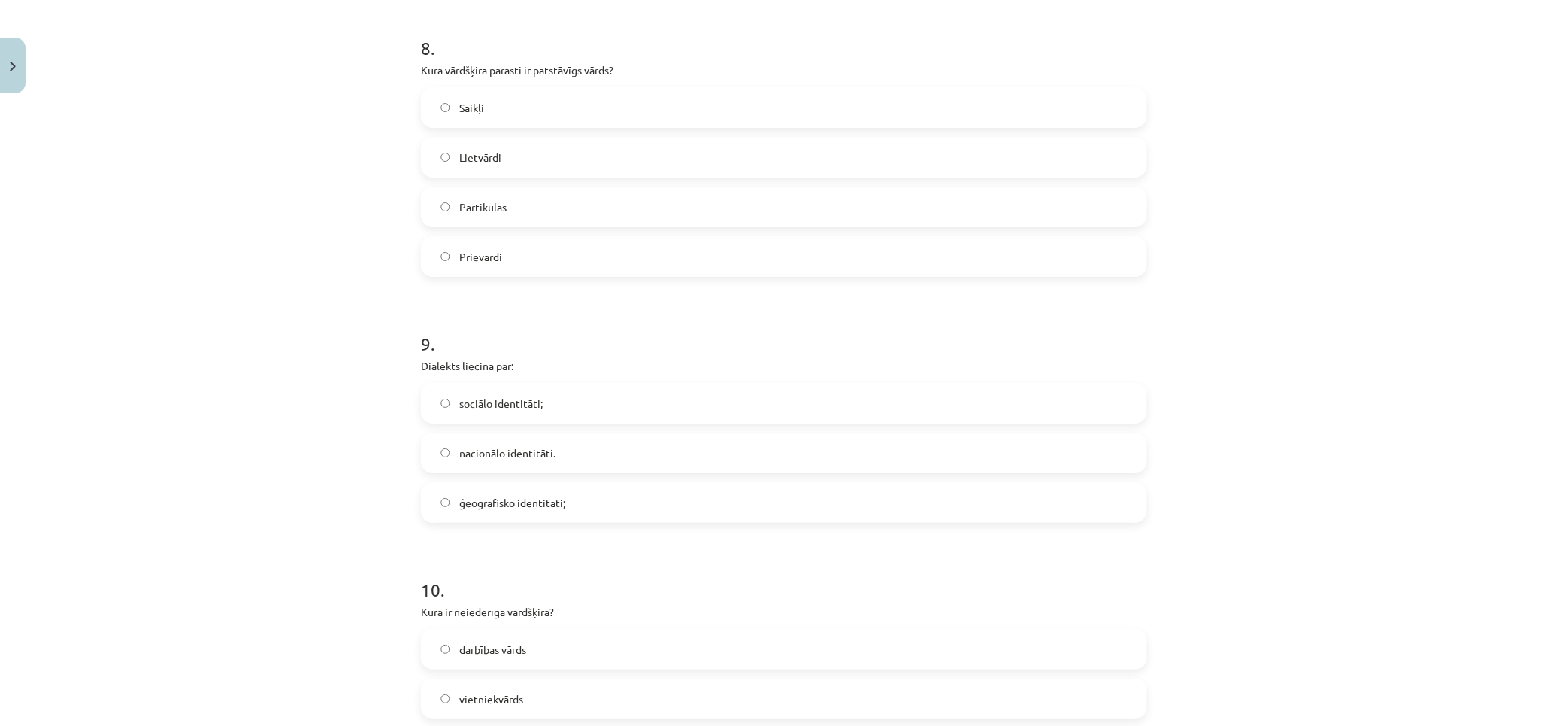
drag, startPoint x: 545, startPoint y: 505, endPoint x: 321, endPoint y: 444, distance: 232.2
click at [544, 505] on span "ģeogrāfisko identitāti;" at bounding box center [512, 502] width 106 height 16
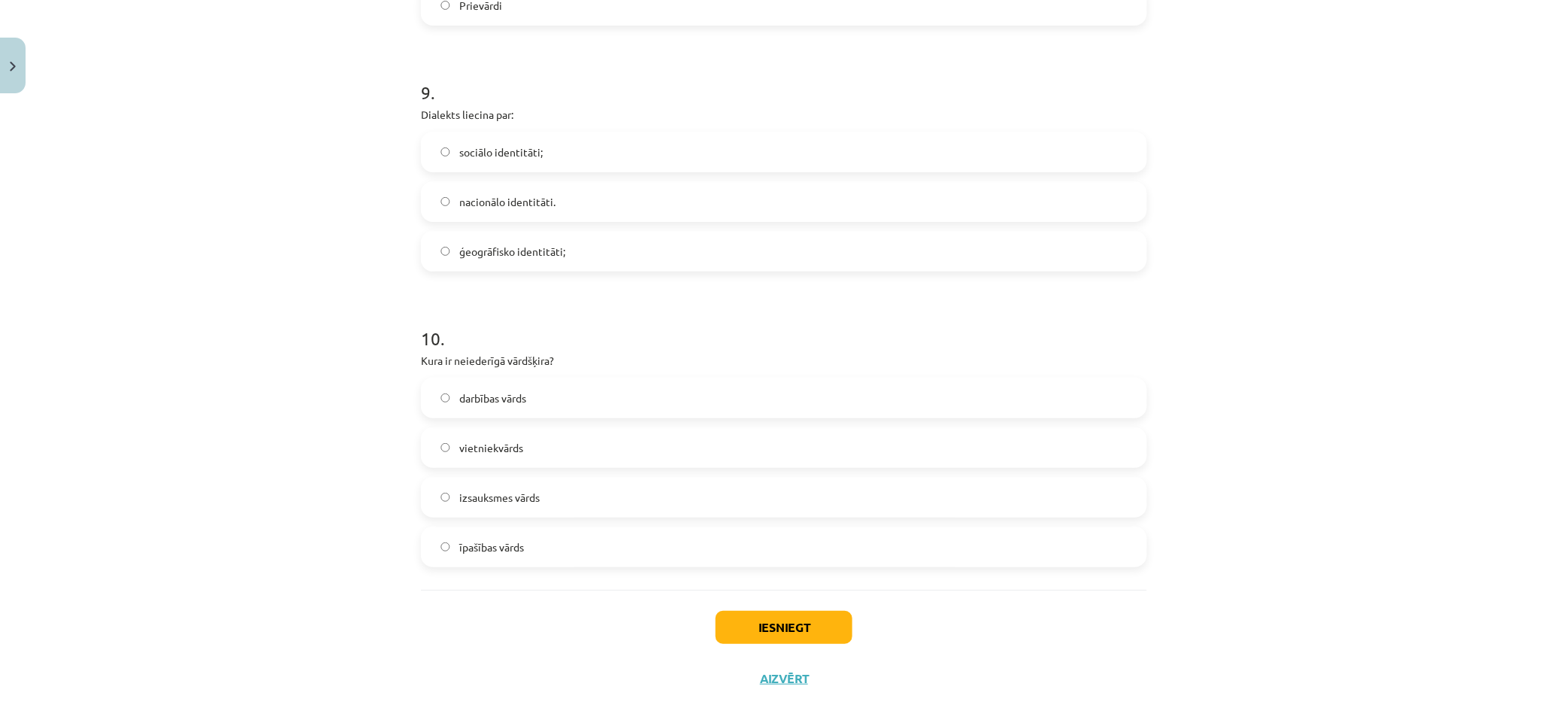
click at [565, 494] on label "izsauksmes vārds" at bounding box center [783, 497] width 723 height 38
click at [795, 622] on button "Iesniegt" at bounding box center [784, 626] width 137 height 33
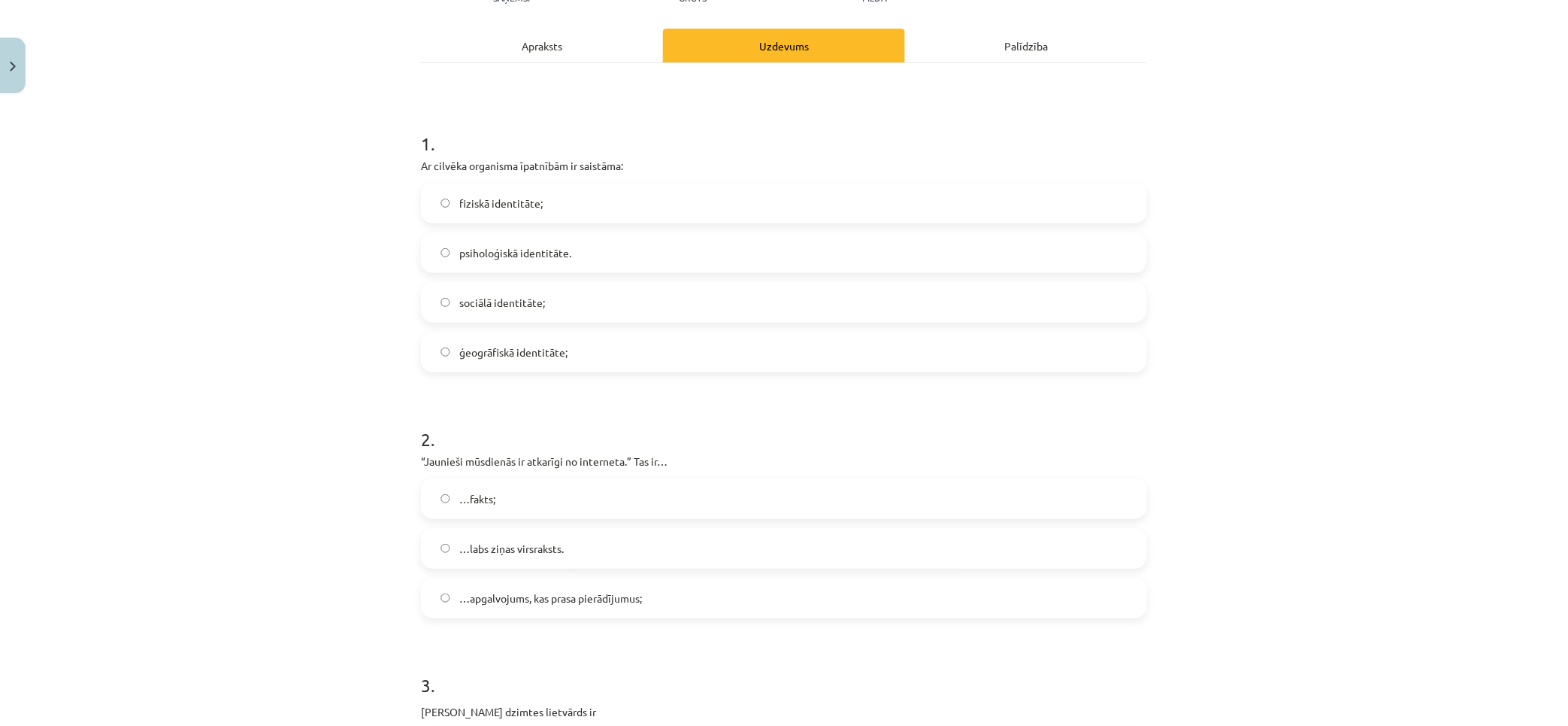
scroll to position [0, 0]
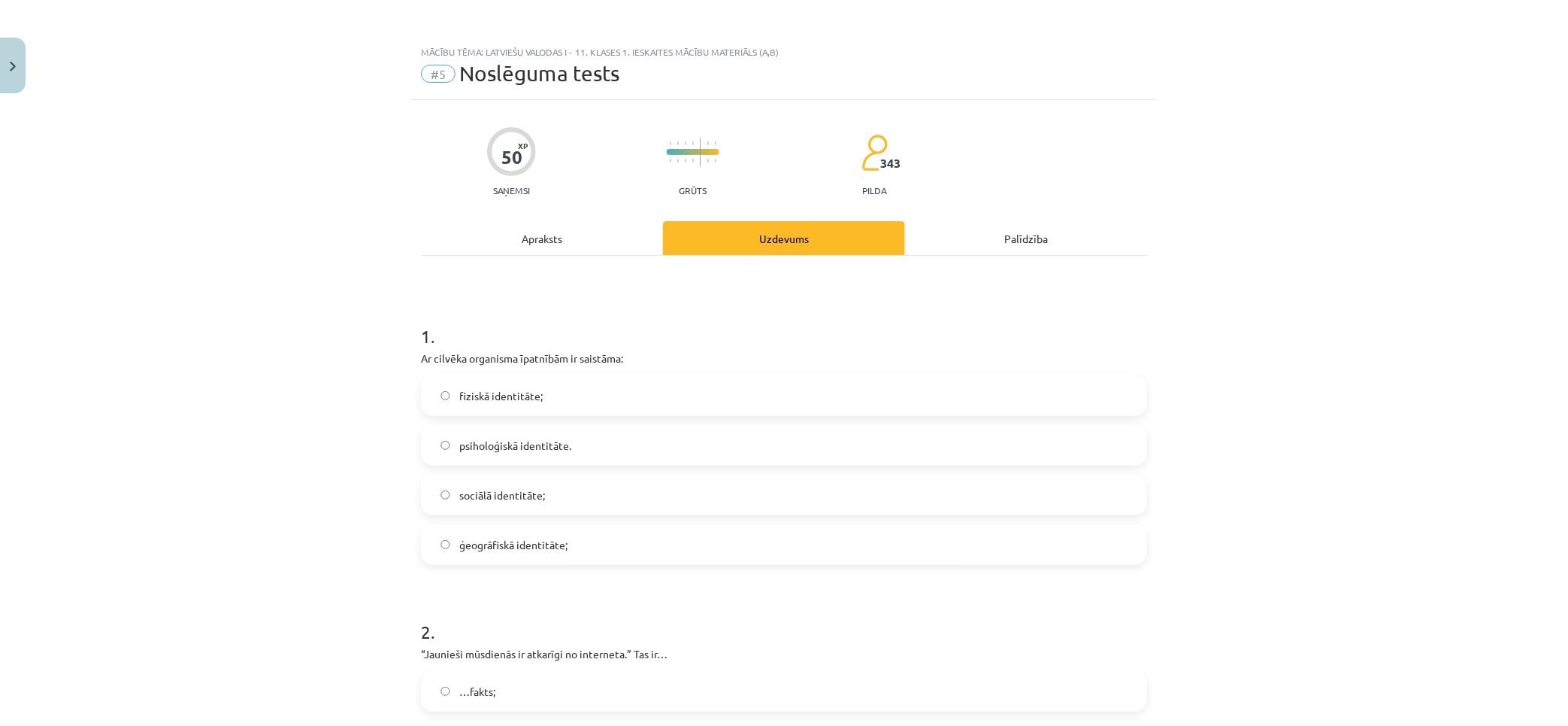
drag, startPoint x: 1214, startPoint y: 423, endPoint x: 1169, endPoint y: 75, distance: 350.9
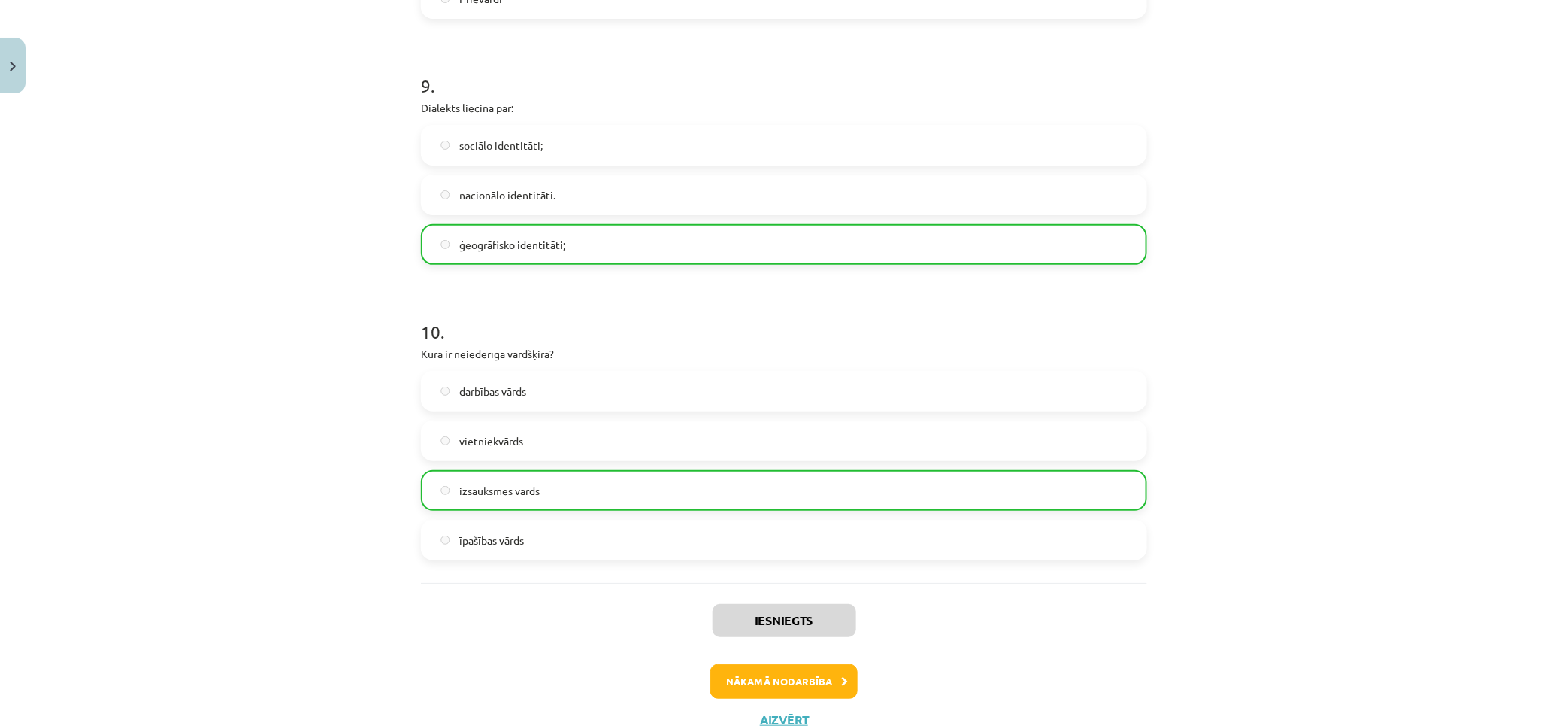
scroll to position [2486, 0]
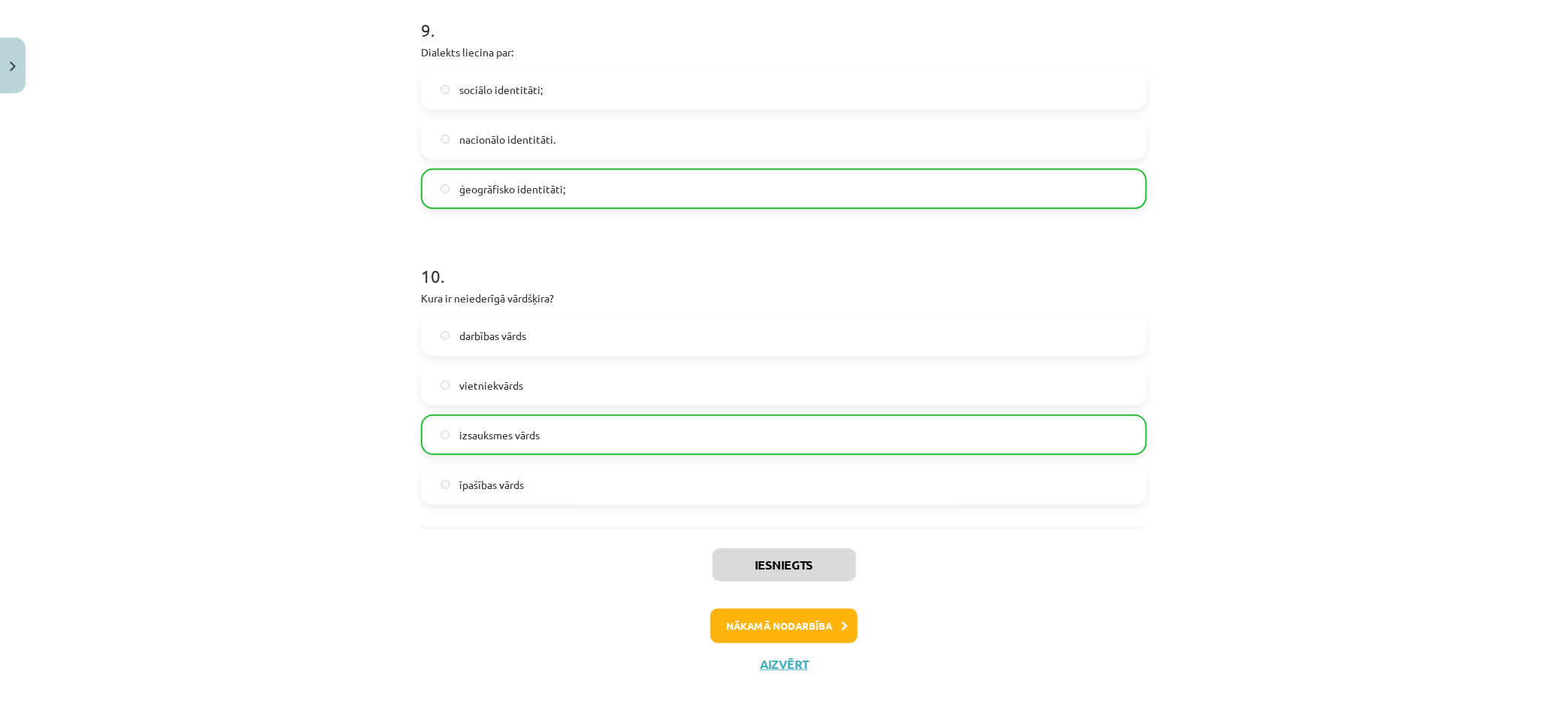
drag, startPoint x: 1265, startPoint y: 85, endPoint x: 1275, endPoint y: 171, distance: 86.6
click at [815, 614] on button "Nākamā nodarbība" at bounding box center [784, 625] width 148 height 35
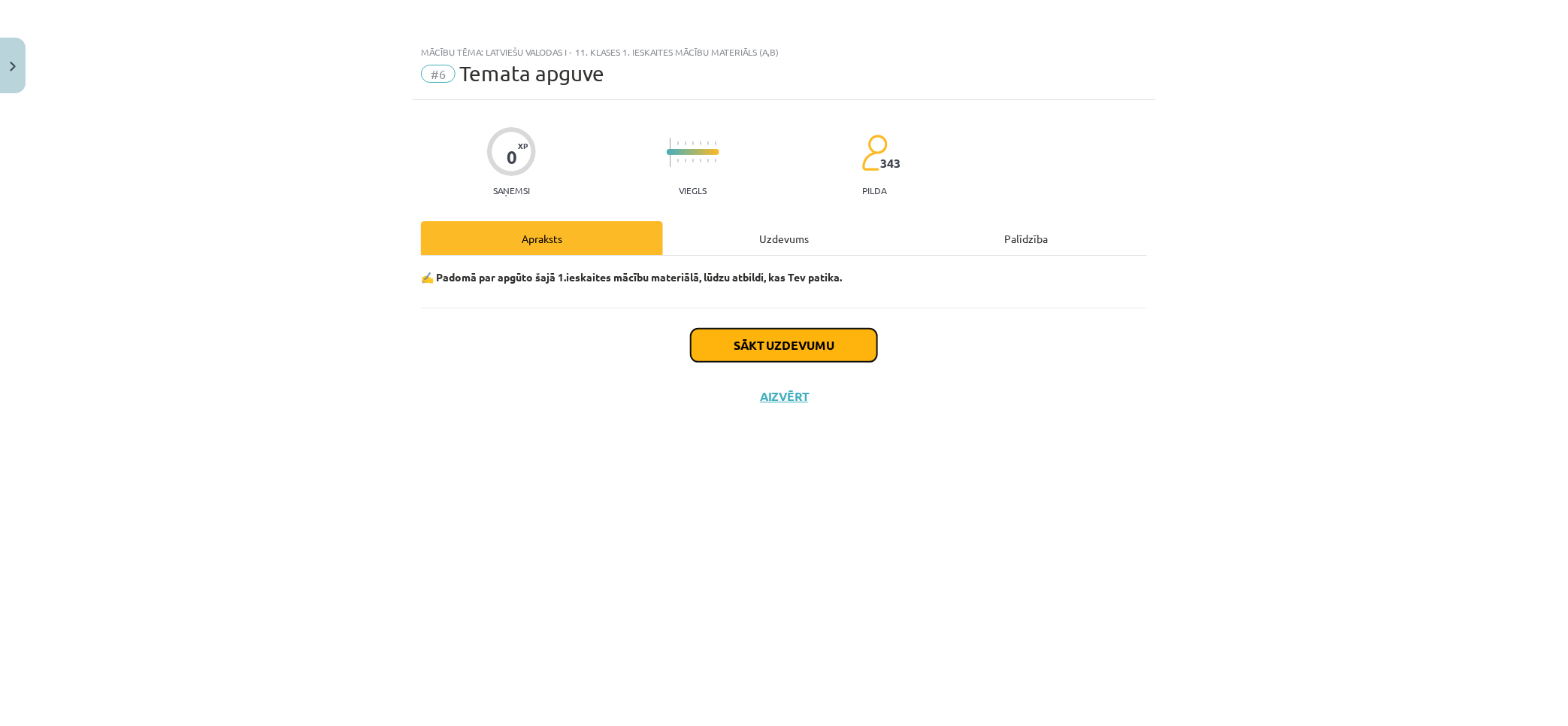
click at [846, 333] on button "Sākt uzdevumu" at bounding box center [784, 345] width 186 height 33
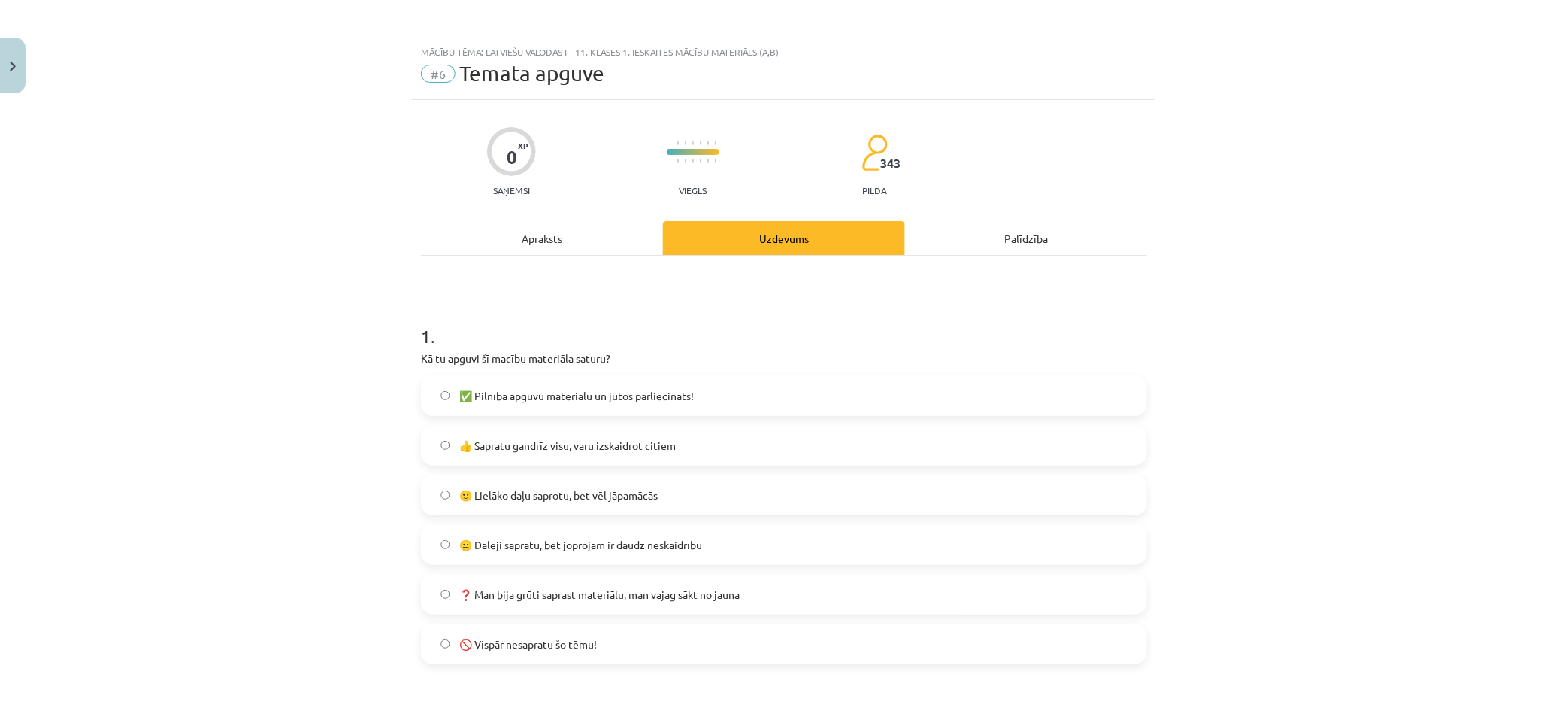
scroll to position [250, 0]
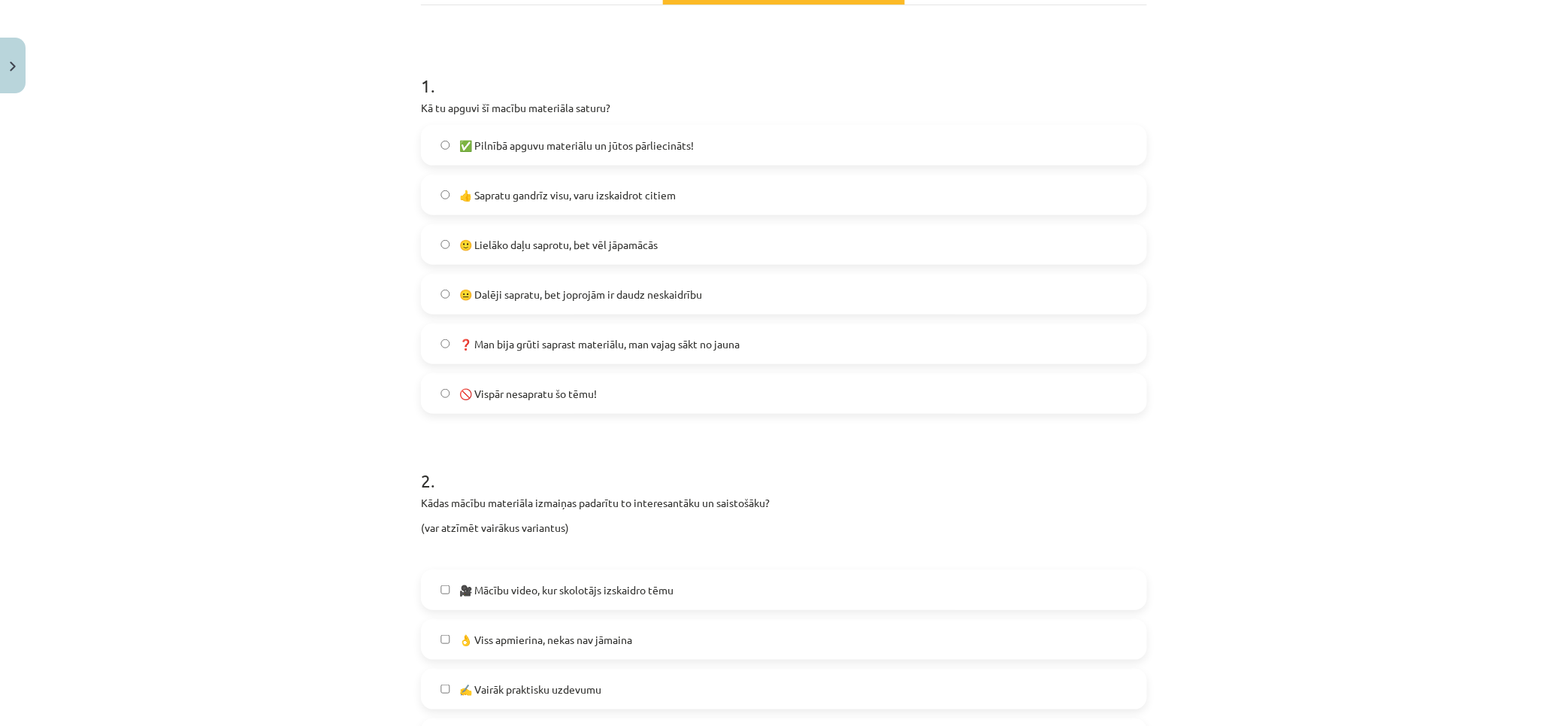
click at [778, 248] on label "🙂 Lielāko daļu saprotu, bet vēl jāpamācās" at bounding box center [783, 245] width 723 height 38
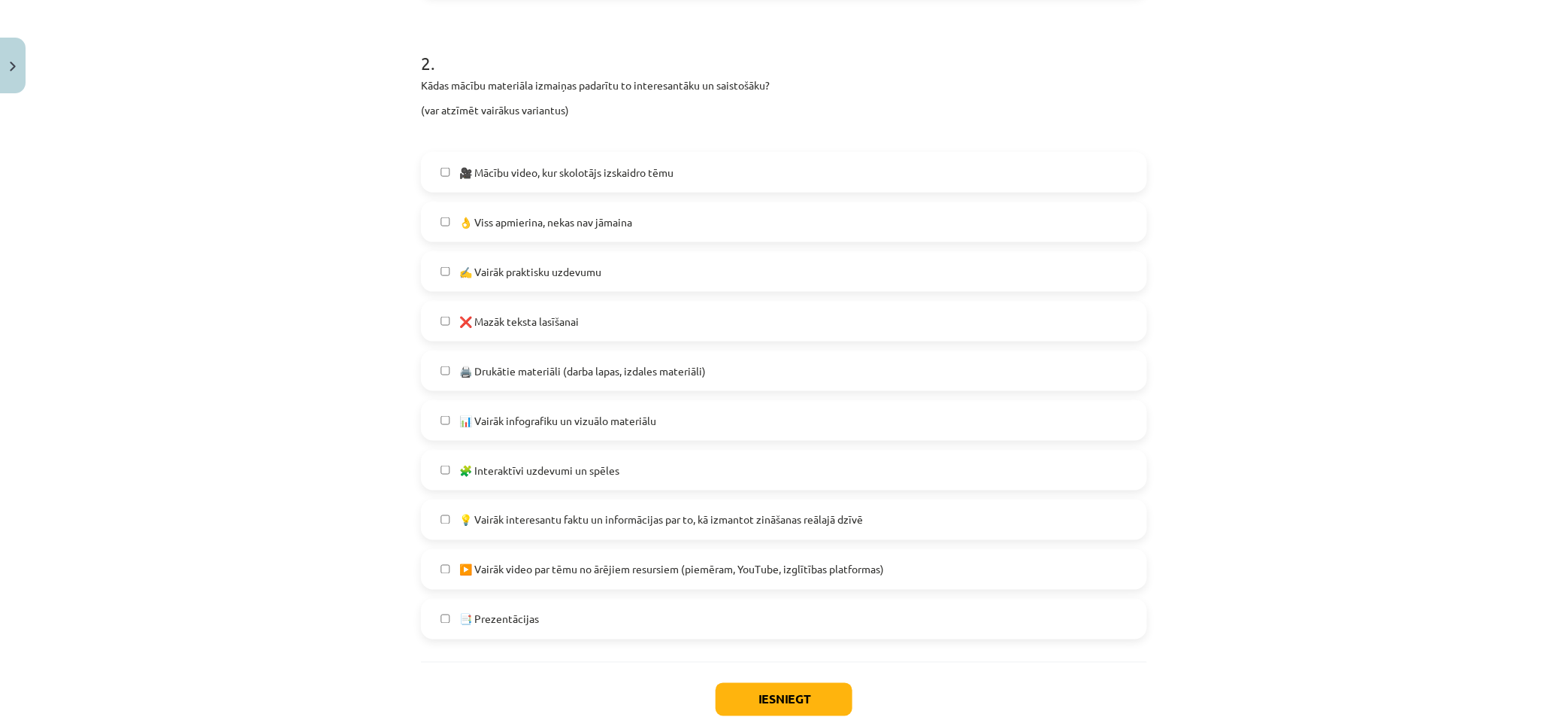
scroll to position [755, 0]
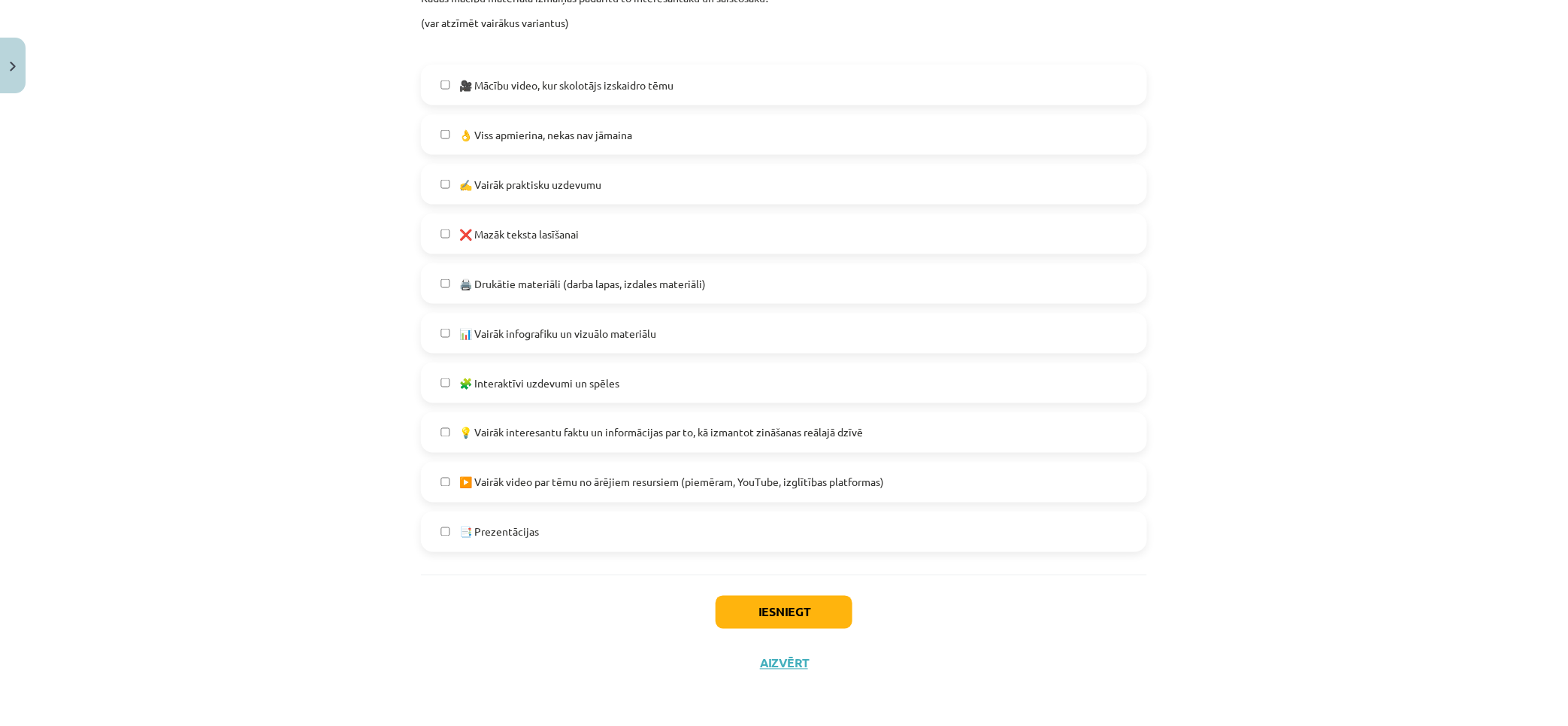
click at [549, 431] on span "💡 Vairāk interesantu faktu un informācijas par to, kā izmantot zināšanas reālaj…" at bounding box center [661, 433] width 403 height 16
click at [742, 604] on button "Iesniegt" at bounding box center [784, 611] width 137 height 33
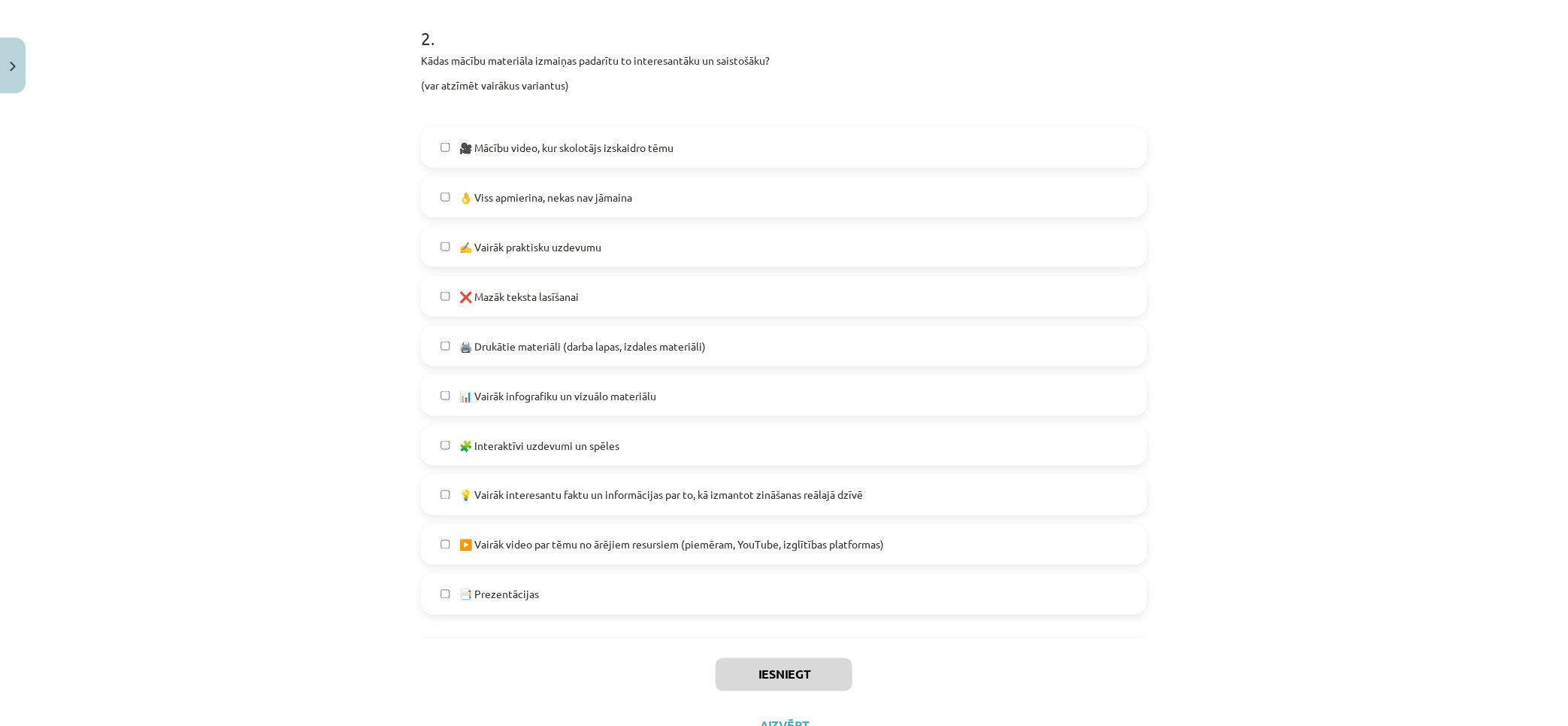
scroll to position [678, 0]
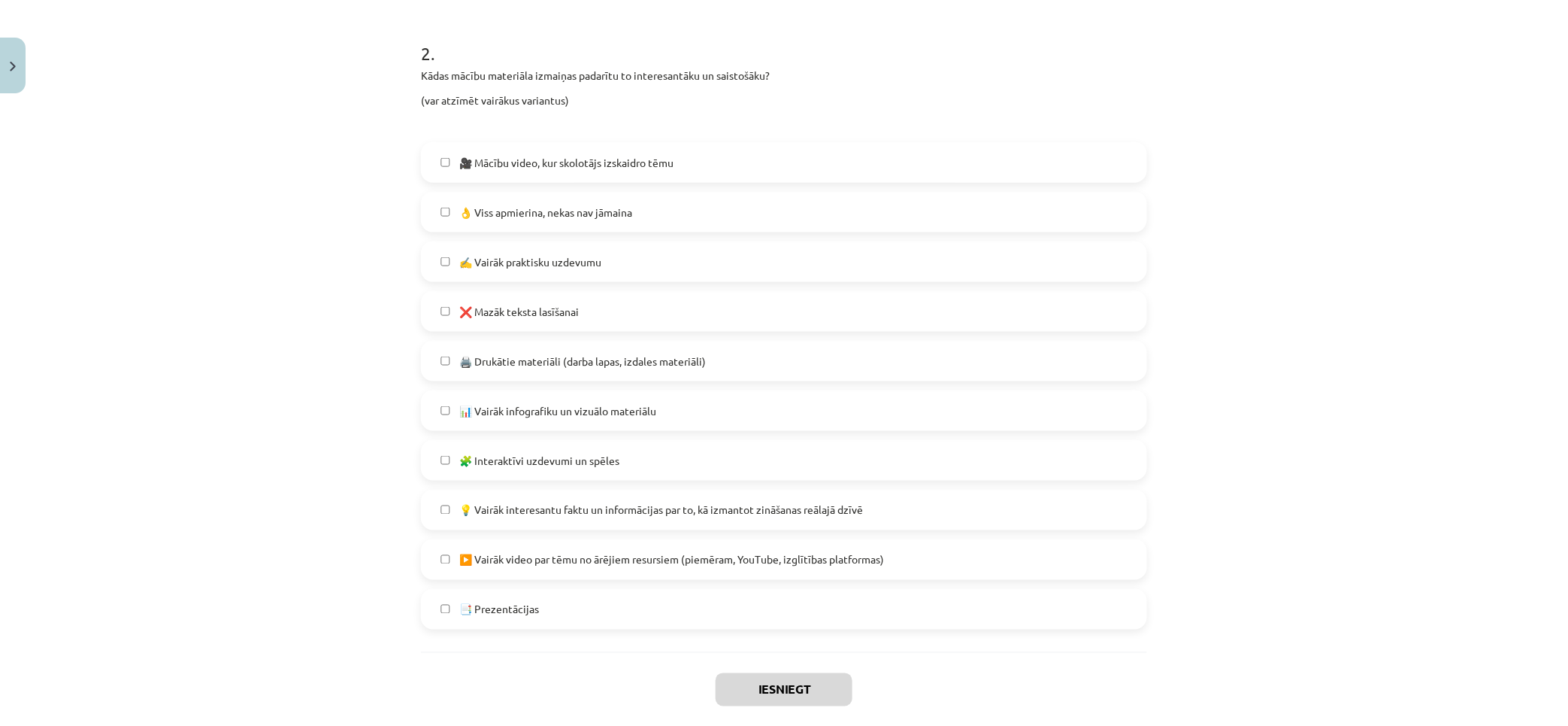
drag, startPoint x: 1239, startPoint y: 550, endPoint x: 1238, endPoint y: 535, distance: 15.0
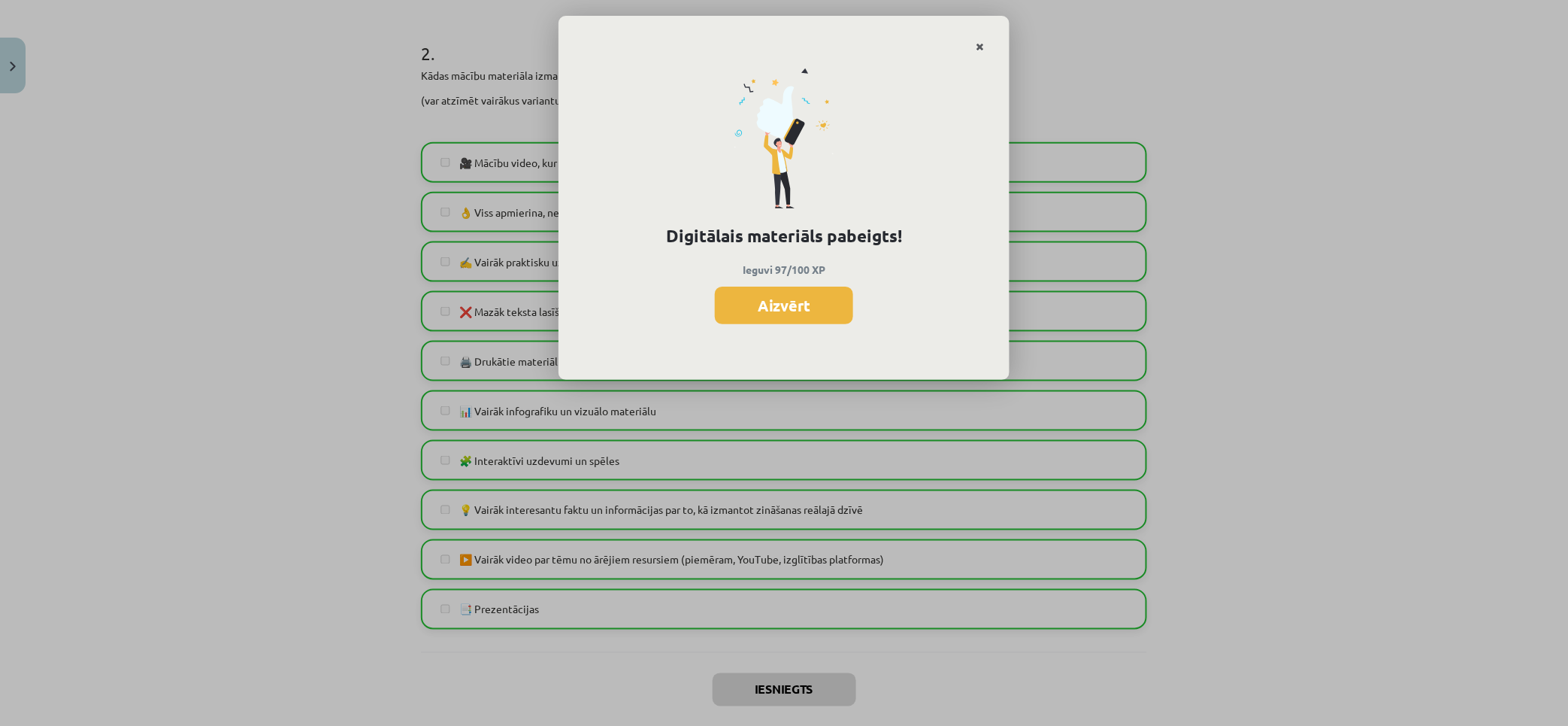
click at [975, 45] on link "Close" at bounding box center [980, 46] width 26 height 29
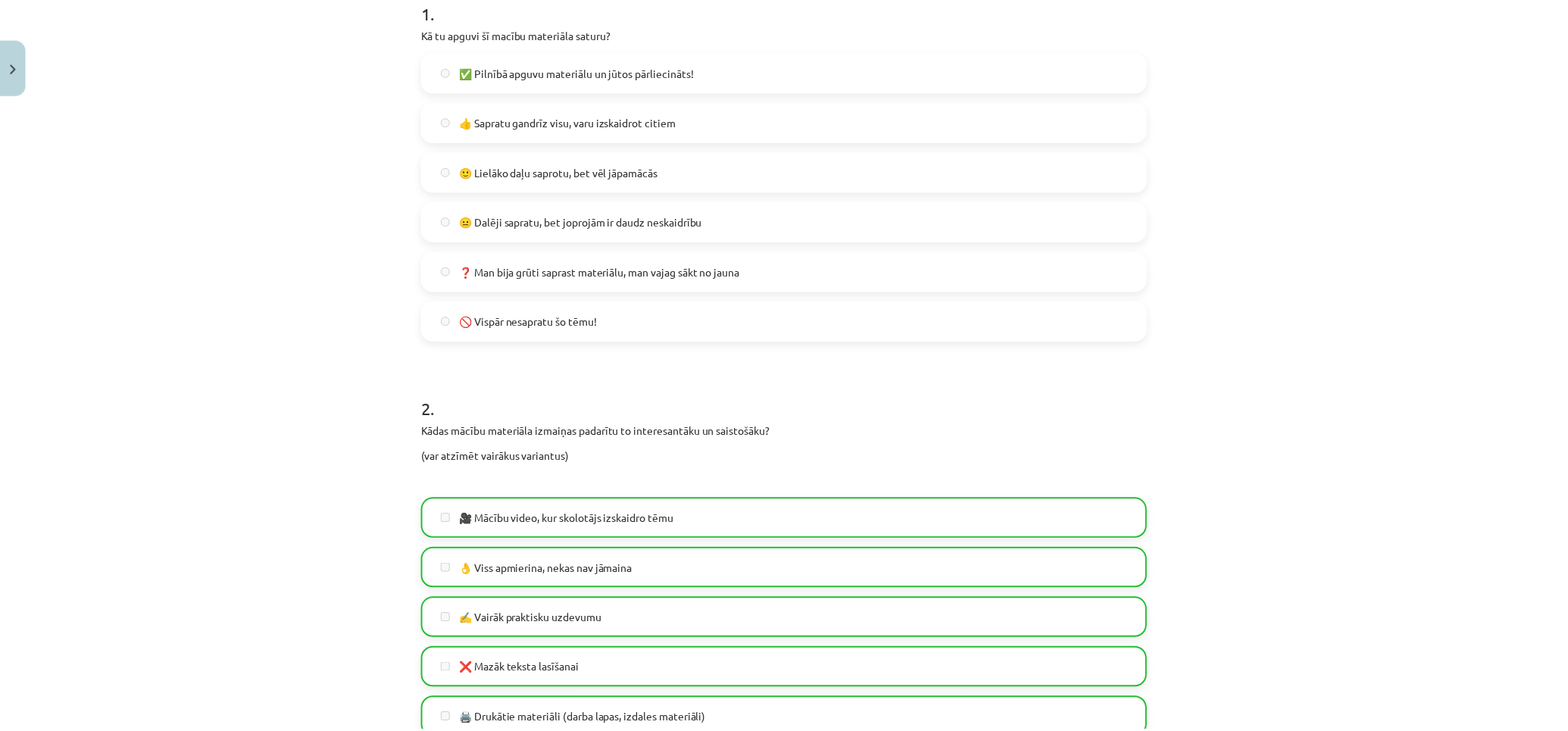
scroll to position [0, 0]
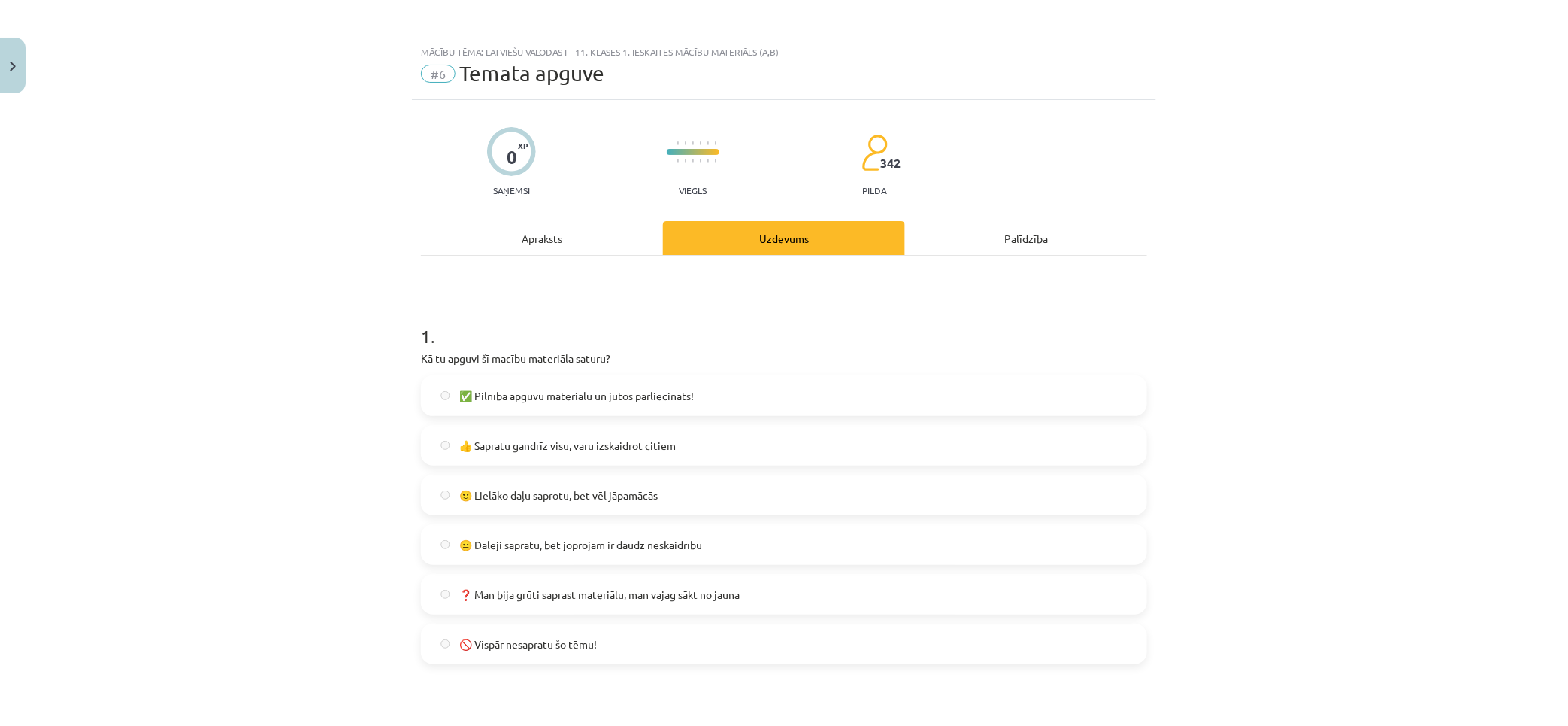
drag, startPoint x: 377, startPoint y: 436, endPoint x: 344, endPoint y: 148, distance: 289.9
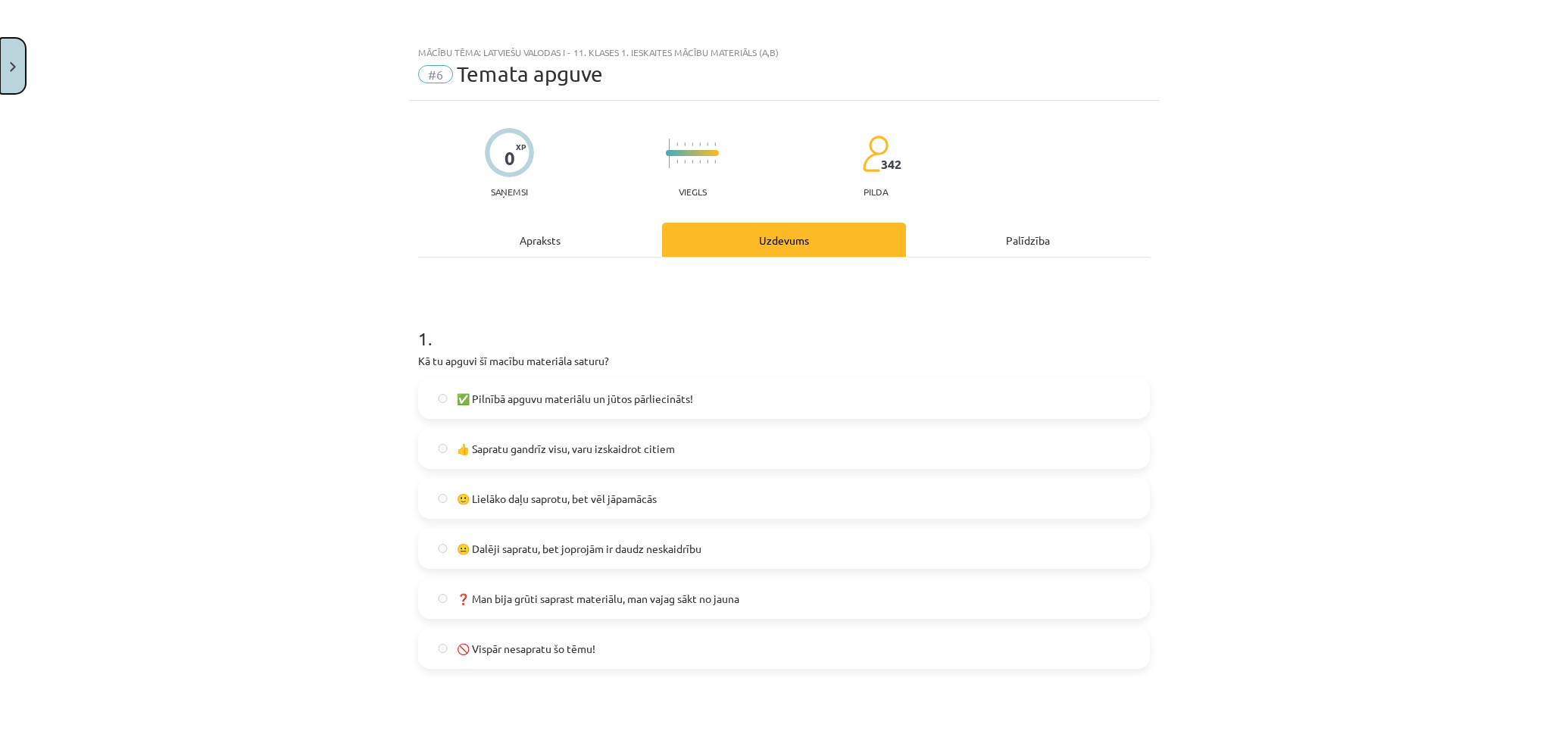
click at [9, 80] on button "Close" at bounding box center [12, 65] width 26 height 56
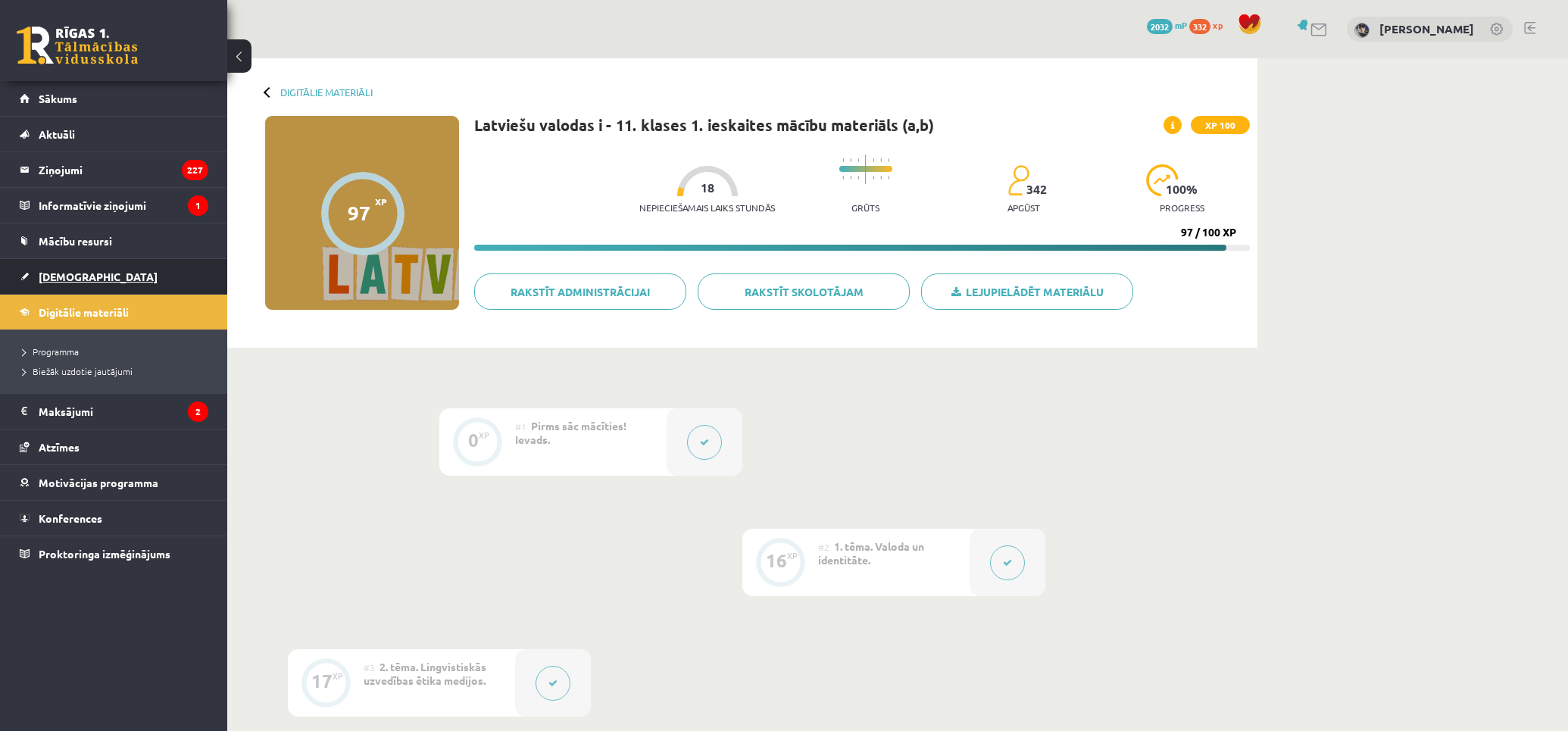
click at [84, 273] on link "[DEMOGRAPHIC_DATA]" at bounding box center [114, 276] width 188 height 35
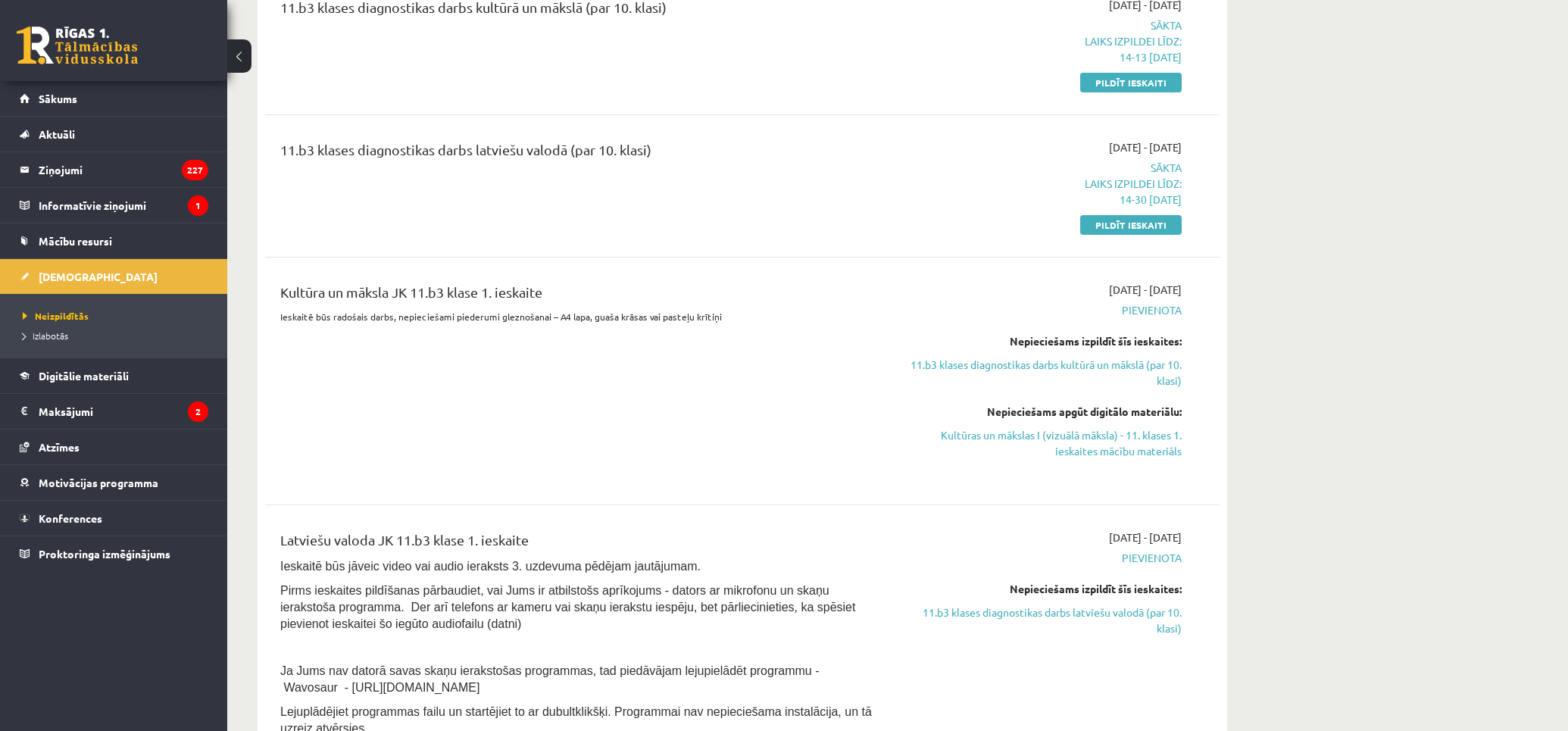
scroll to position [588, 0]
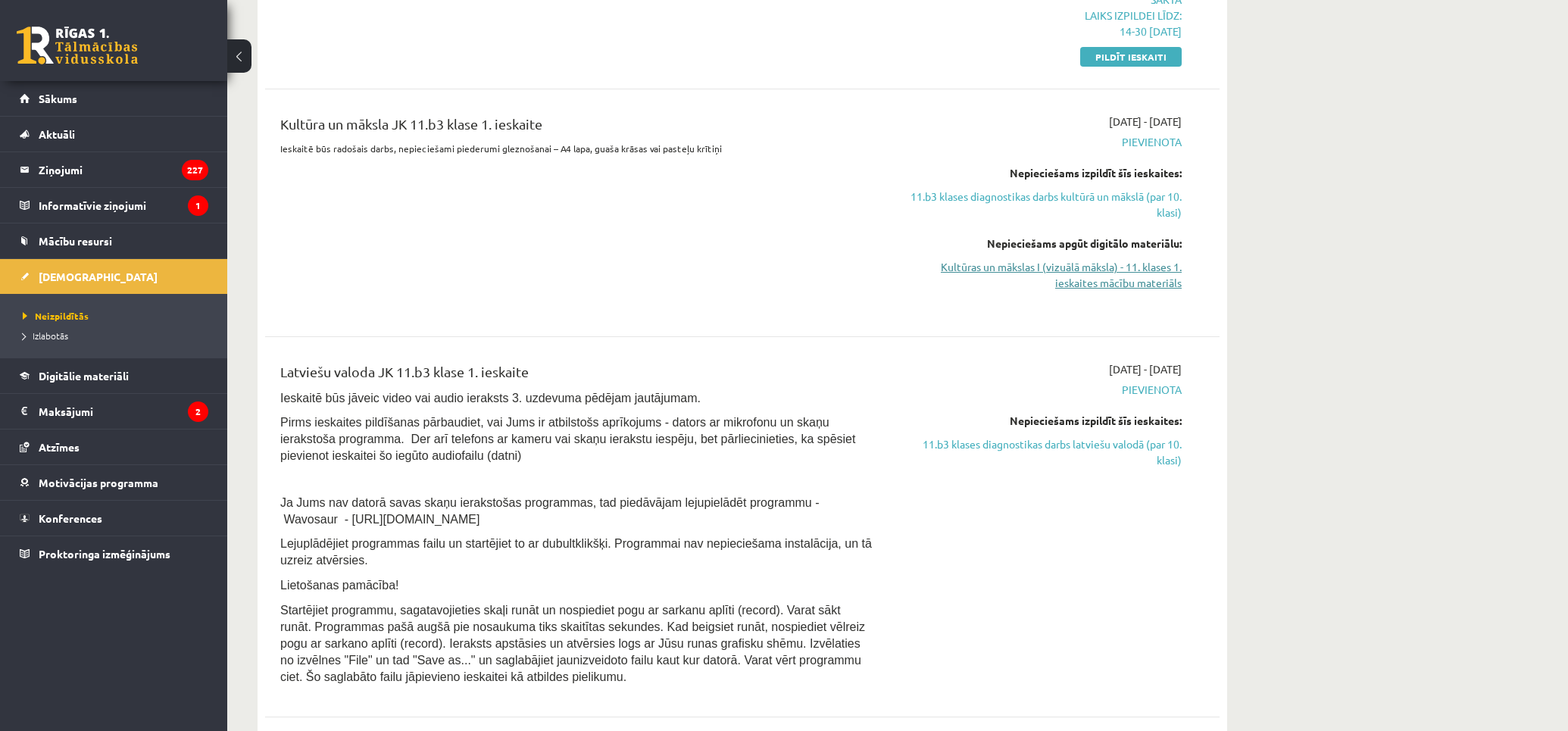
click at [1114, 283] on link "Kultūras un mākslas I (vizuālā māksla) - 11. klases 1. ieskaites mācību materiā…" at bounding box center [1039, 276] width 286 height 32
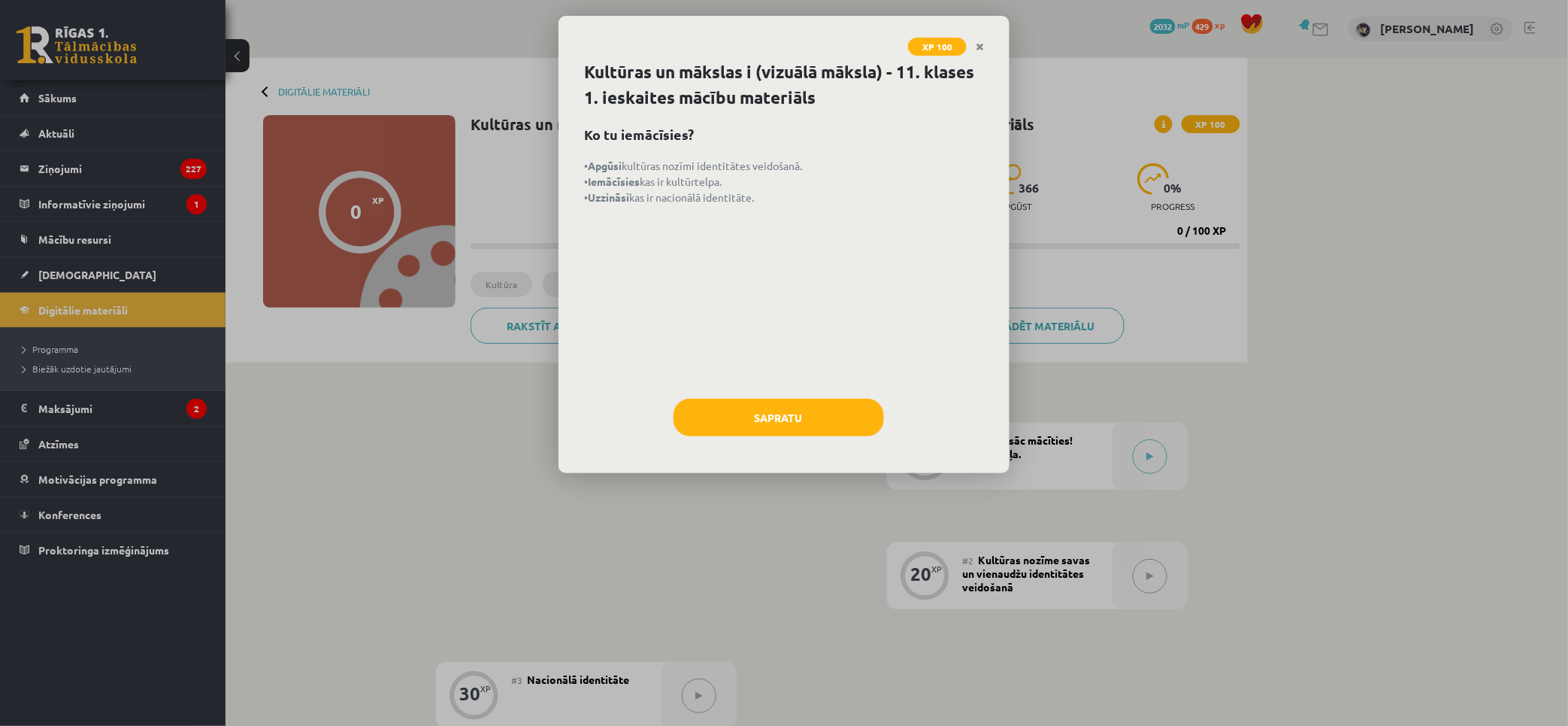
click at [823, 393] on div "Kultūras un mākslas i (vizuālā māksla) - 11. klases 1. ieskaites mācību materiā…" at bounding box center [784, 266] width 451 height 414
click at [816, 409] on button "Sapratu" at bounding box center [779, 418] width 211 height 38
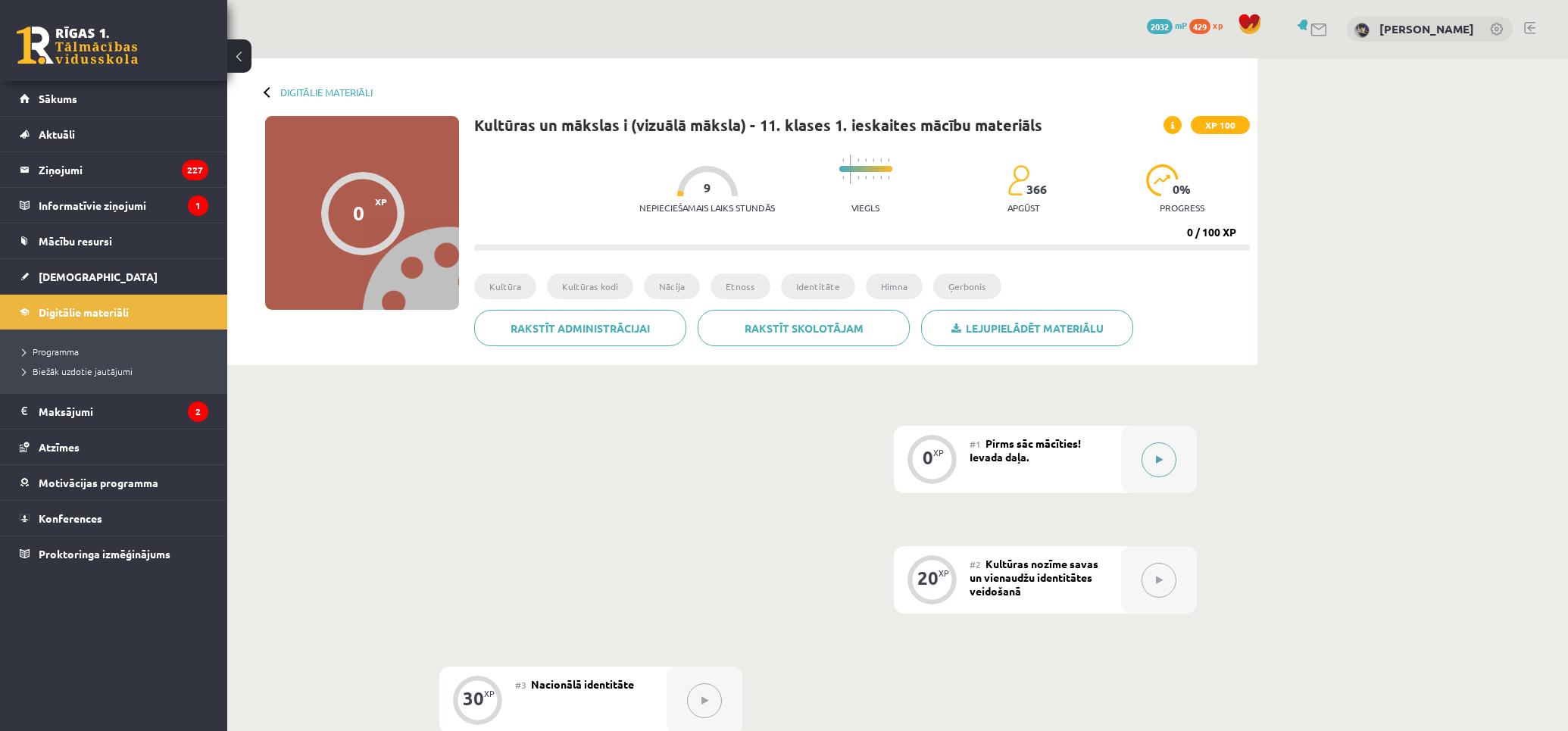
click at [1167, 439] on div at bounding box center [1159, 458] width 76 height 67
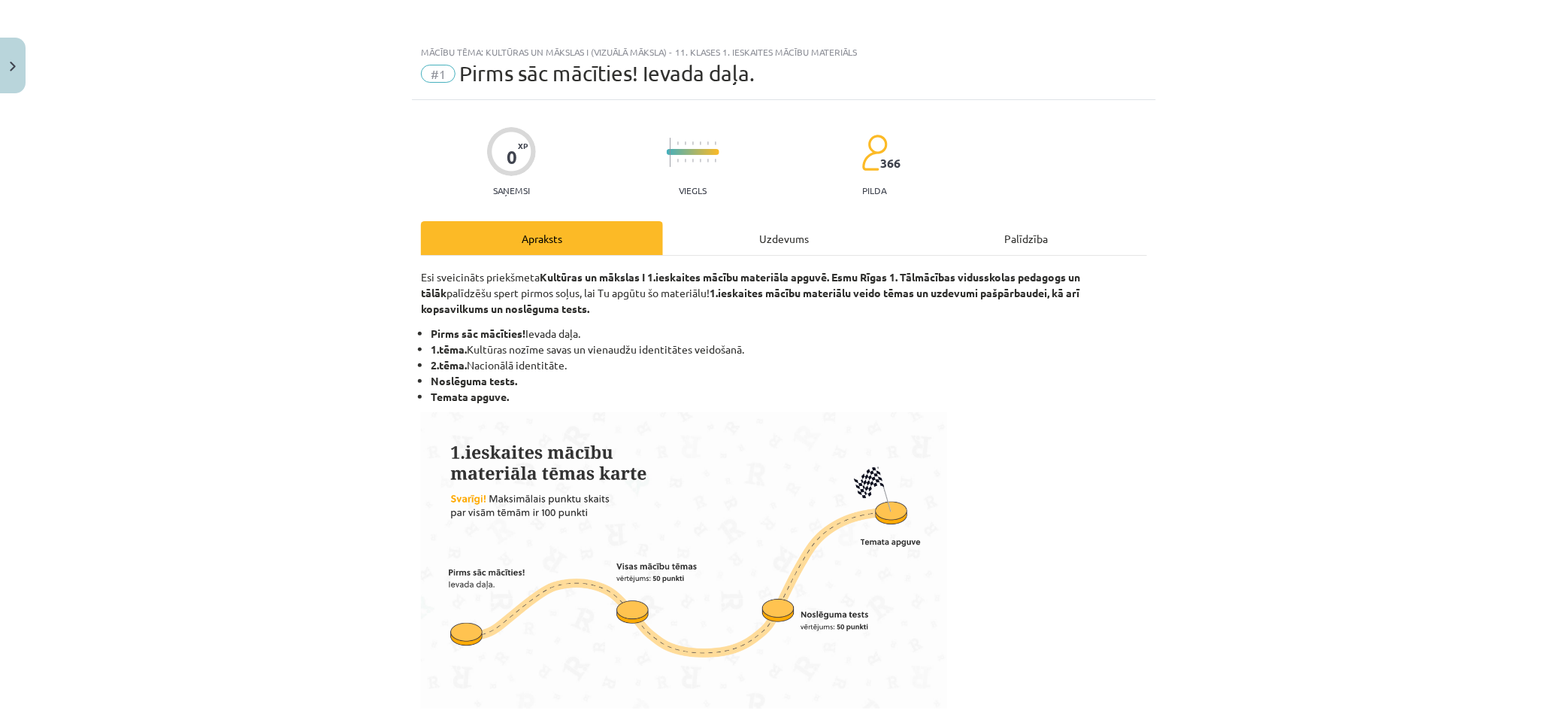
click at [839, 215] on div "0 XP Saņemsi Viegls 366 pilda Apraksts Uzdevums Palīdzība Esi sveicināts priekš…" at bounding box center [784, 717] width 745 height 1235
click at [823, 243] on div "Uzdevums" at bounding box center [784, 238] width 243 height 34
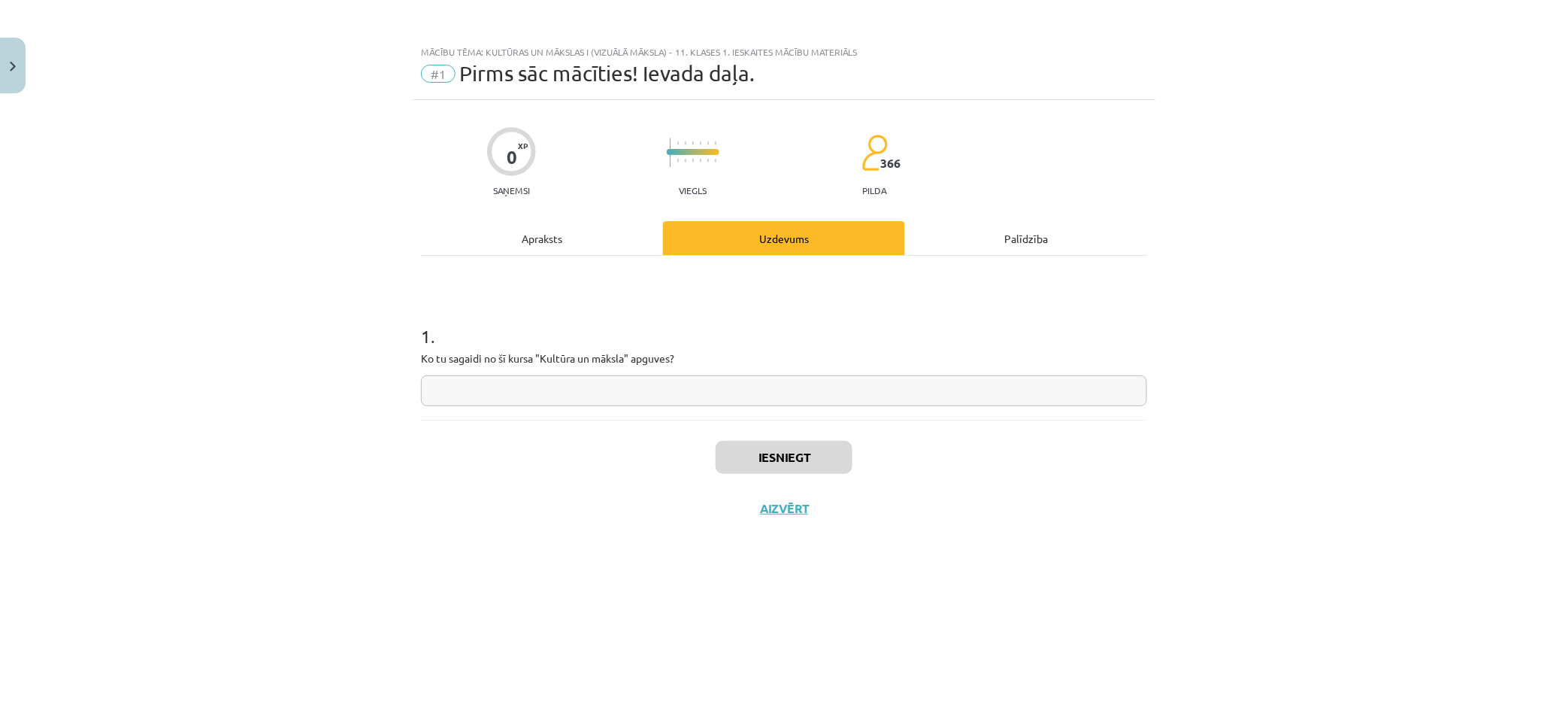
click at [693, 406] on input "text" at bounding box center [784, 390] width 727 height 31
paste input "**********"
type input "**********"
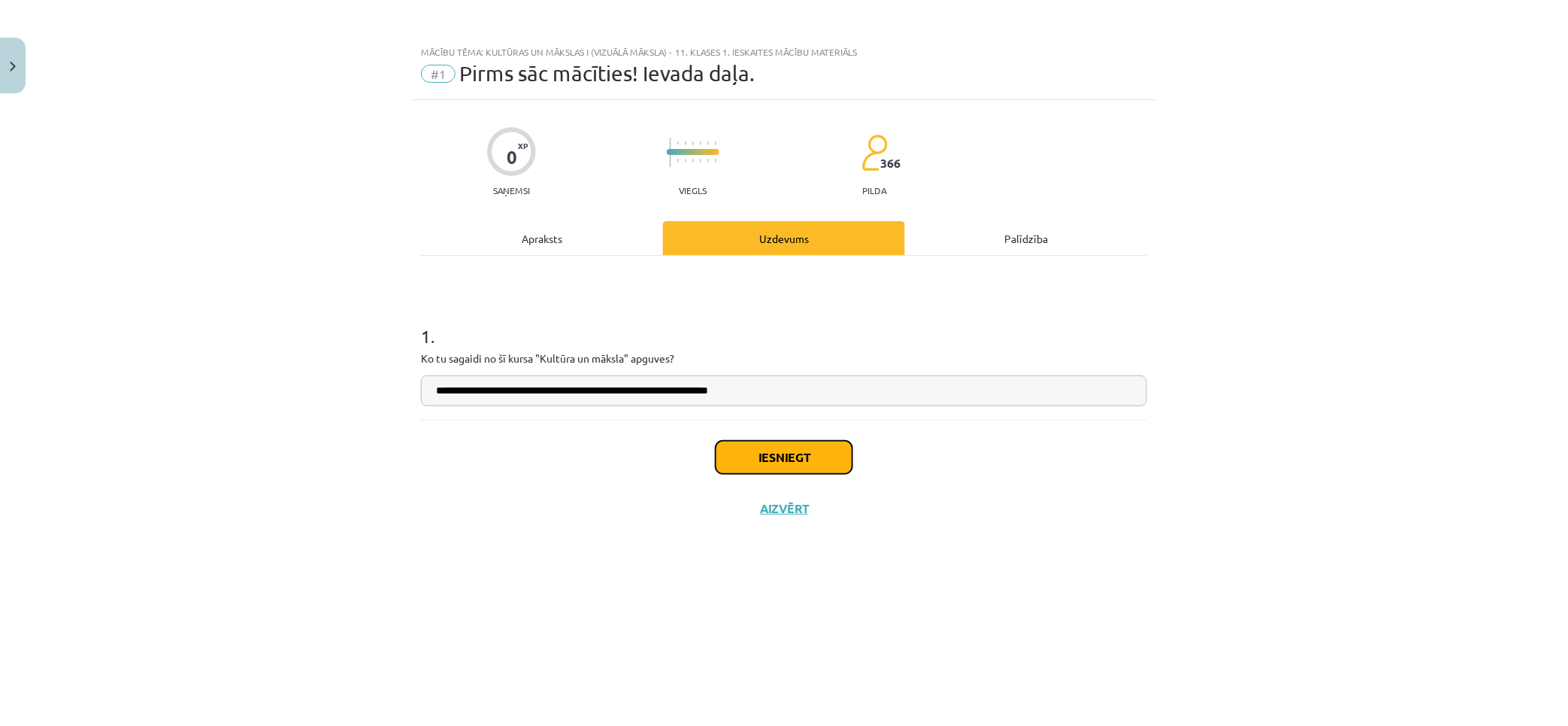
click at [787, 462] on button "Iesniegt" at bounding box center [784, 457] width 137 height 33
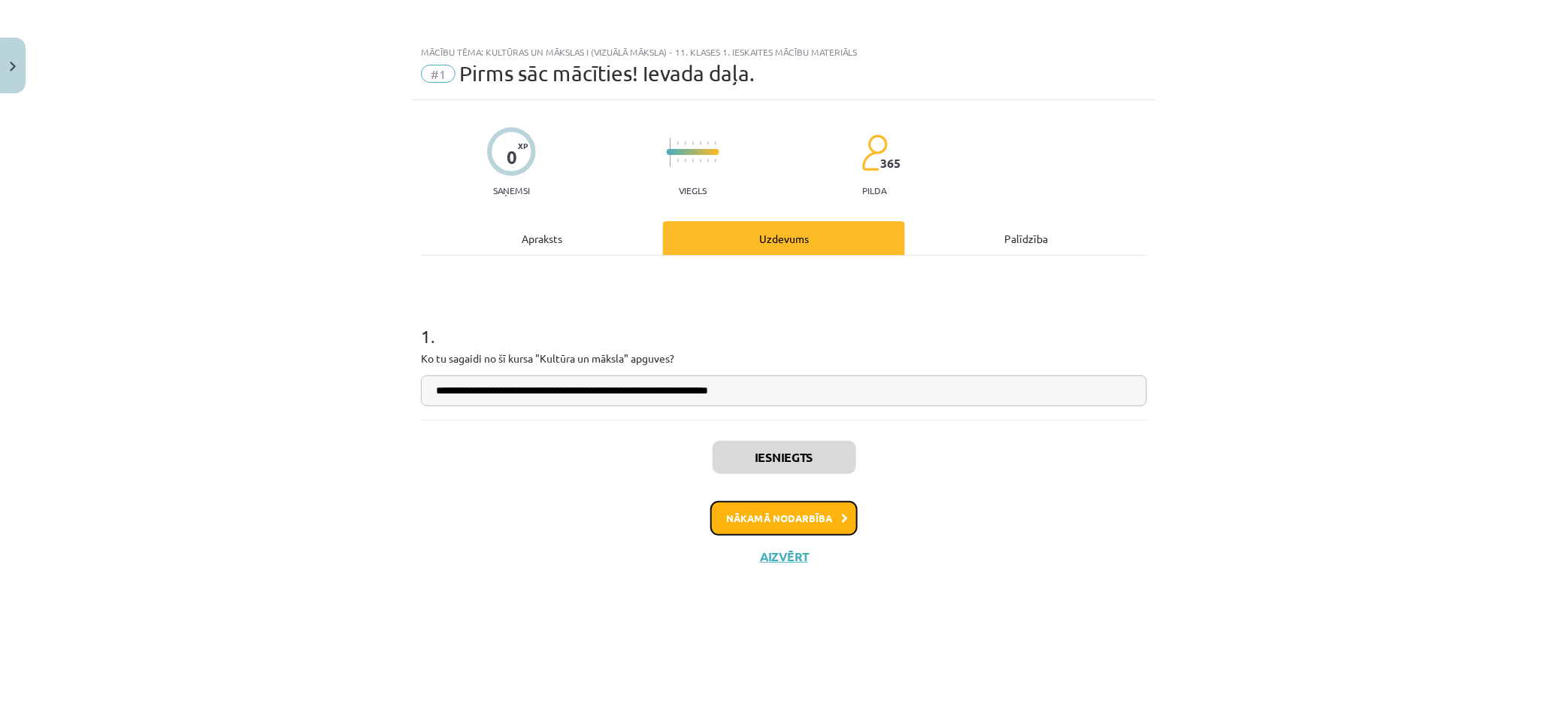
click at [776, 515] on button "Nākamā nodarbība" at bounding box center [784, 518] width 148 height 35
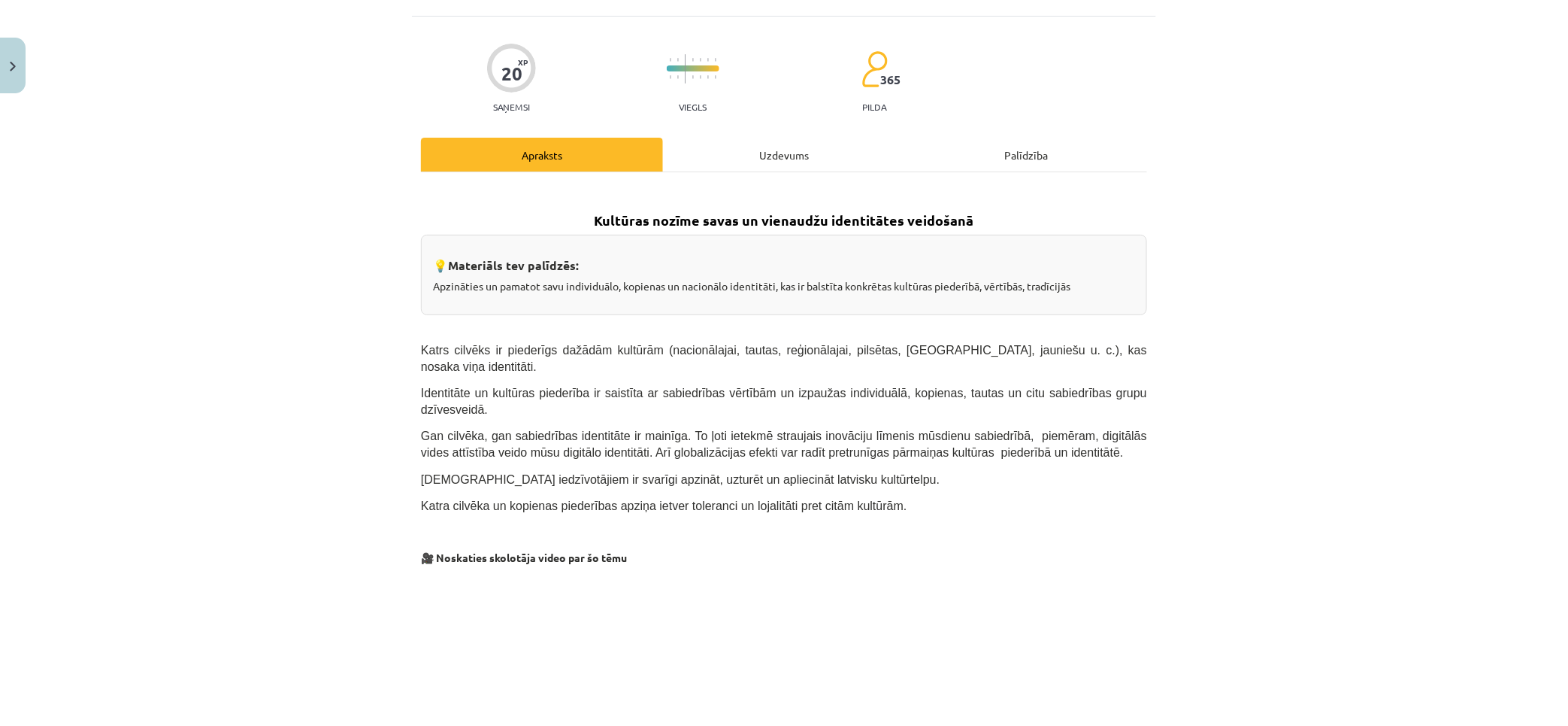
click at [821, 164] on div "Uzdevums" at bounding box center [784, 154] width 243 height 34
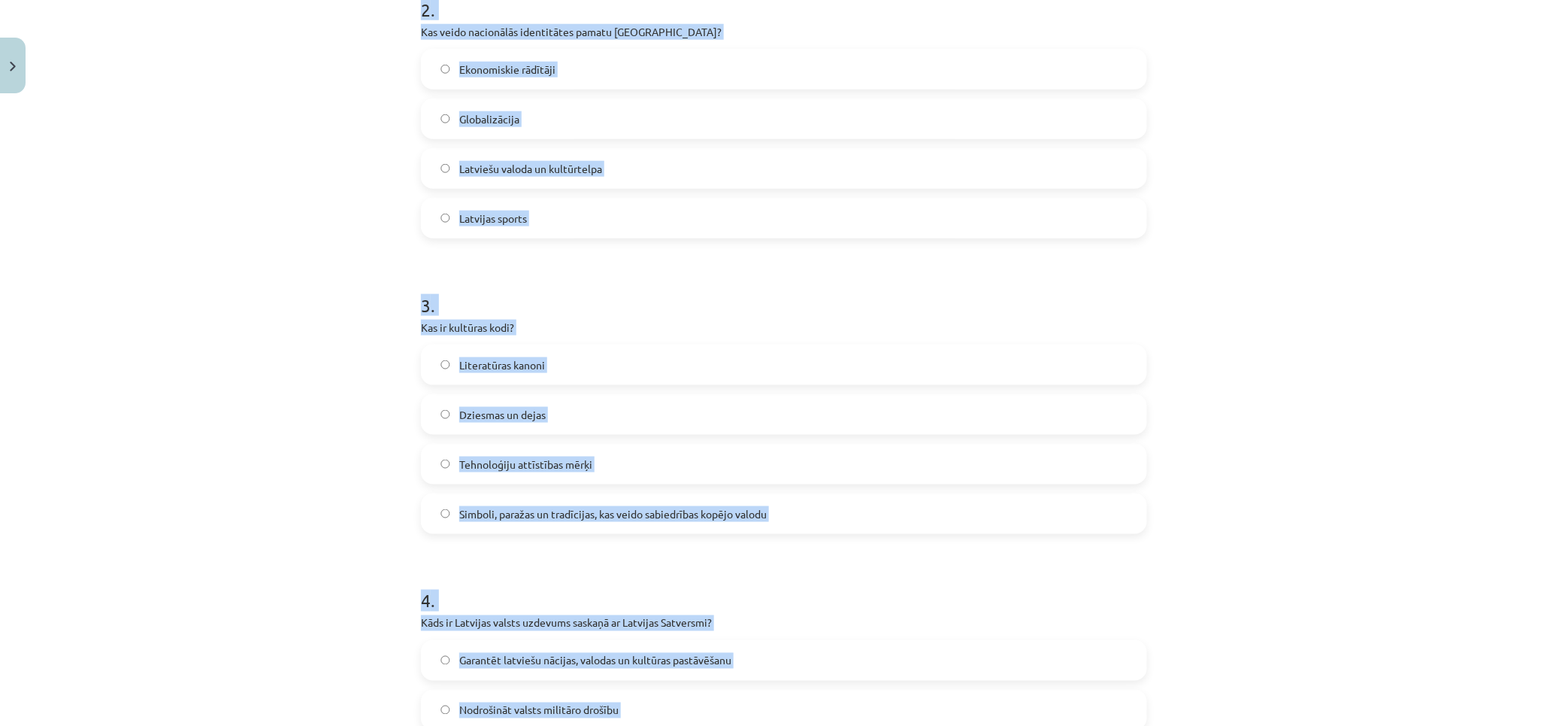
scroll to position [900, 0]
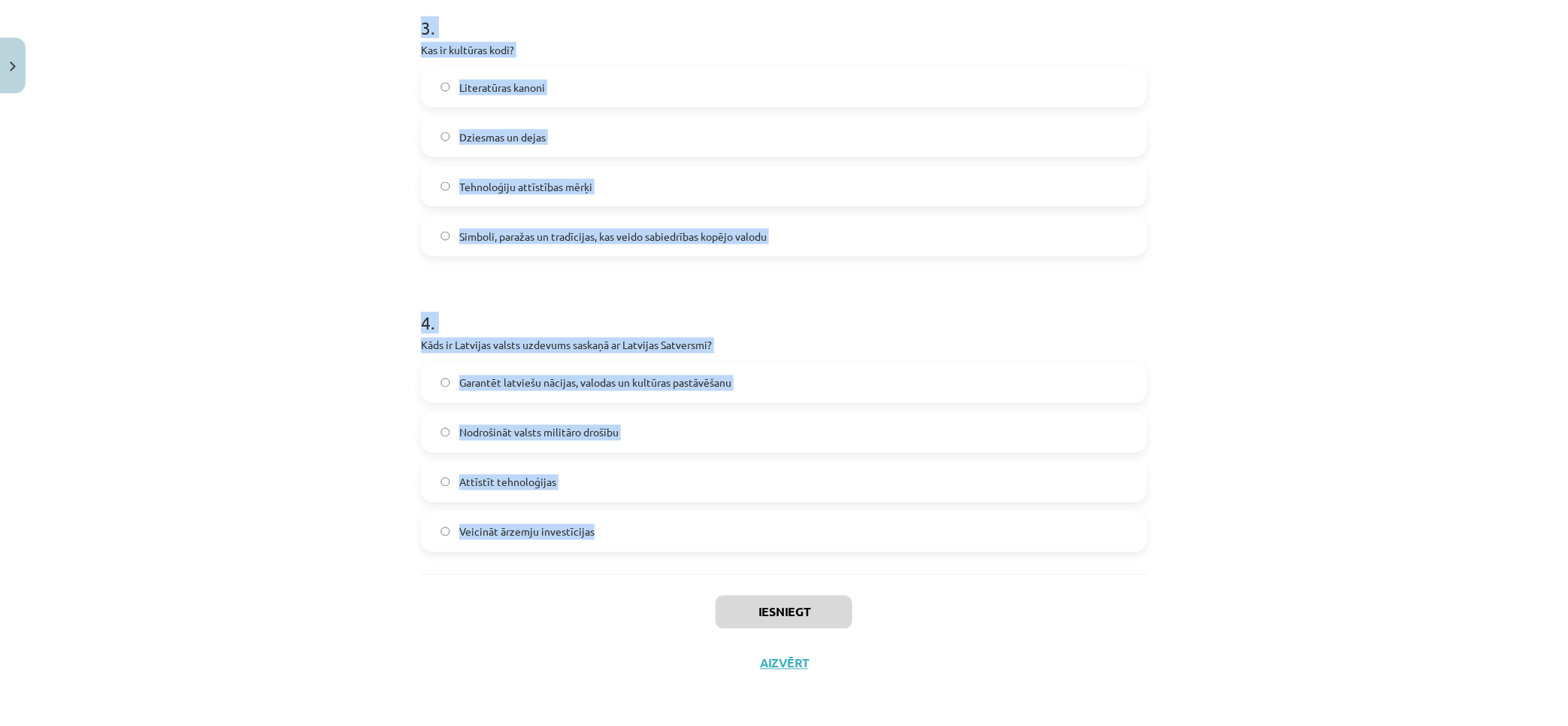
drag, startPoint x: 377, startPoint y: 276, endPoint x: 921, endPoint y: 507, distance: 591.0
click at [921, 507] on div "Mācību tēma: Kultūras un mākslas i (vizuālā māksla) - 11. klases 1. ieskaites m…" at bounding box center [784, 363] width 1568 height 726
copy form "1 . Kas raksturo latviešu valodas lomu Latvijā? Tā ir otrā valoda pēc angļu val…"
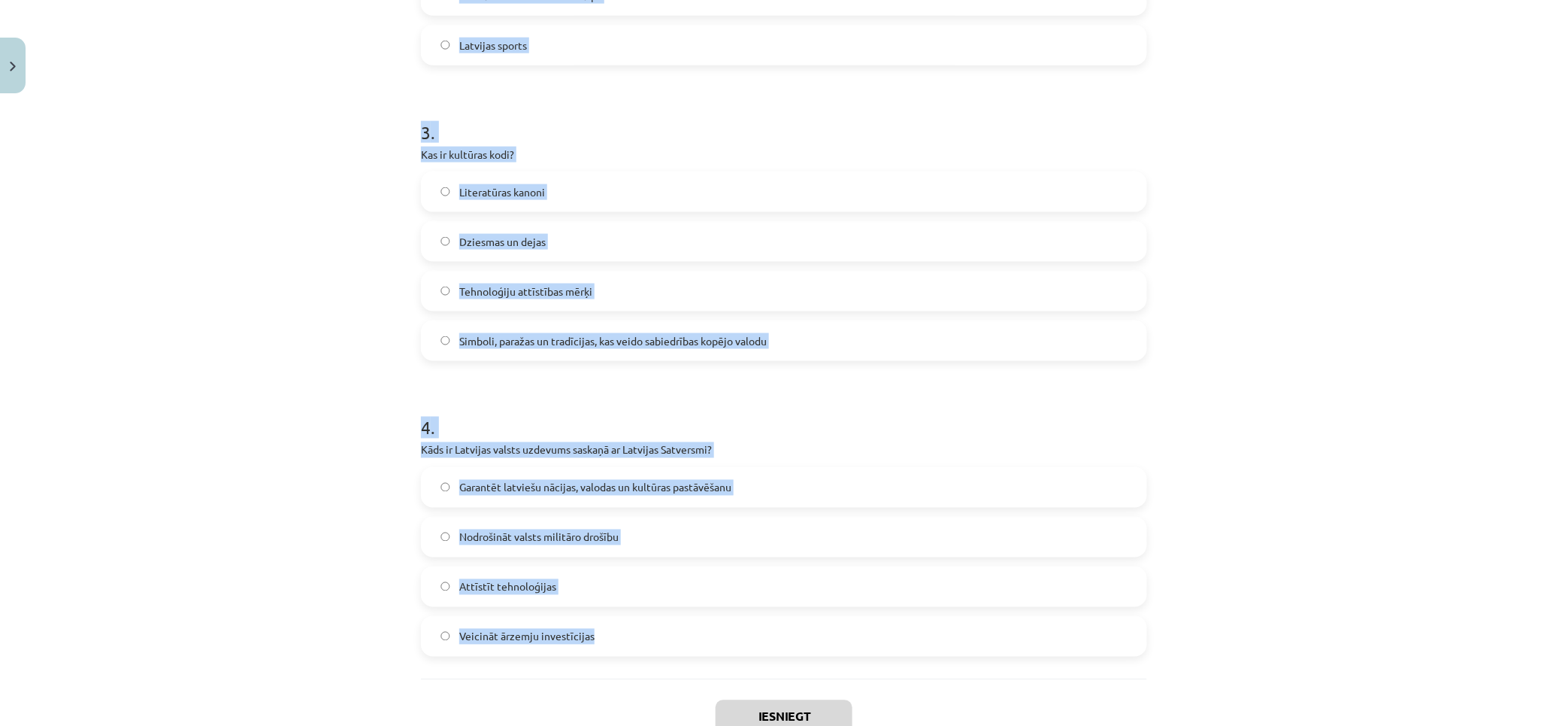
scroll to position [0, 0]
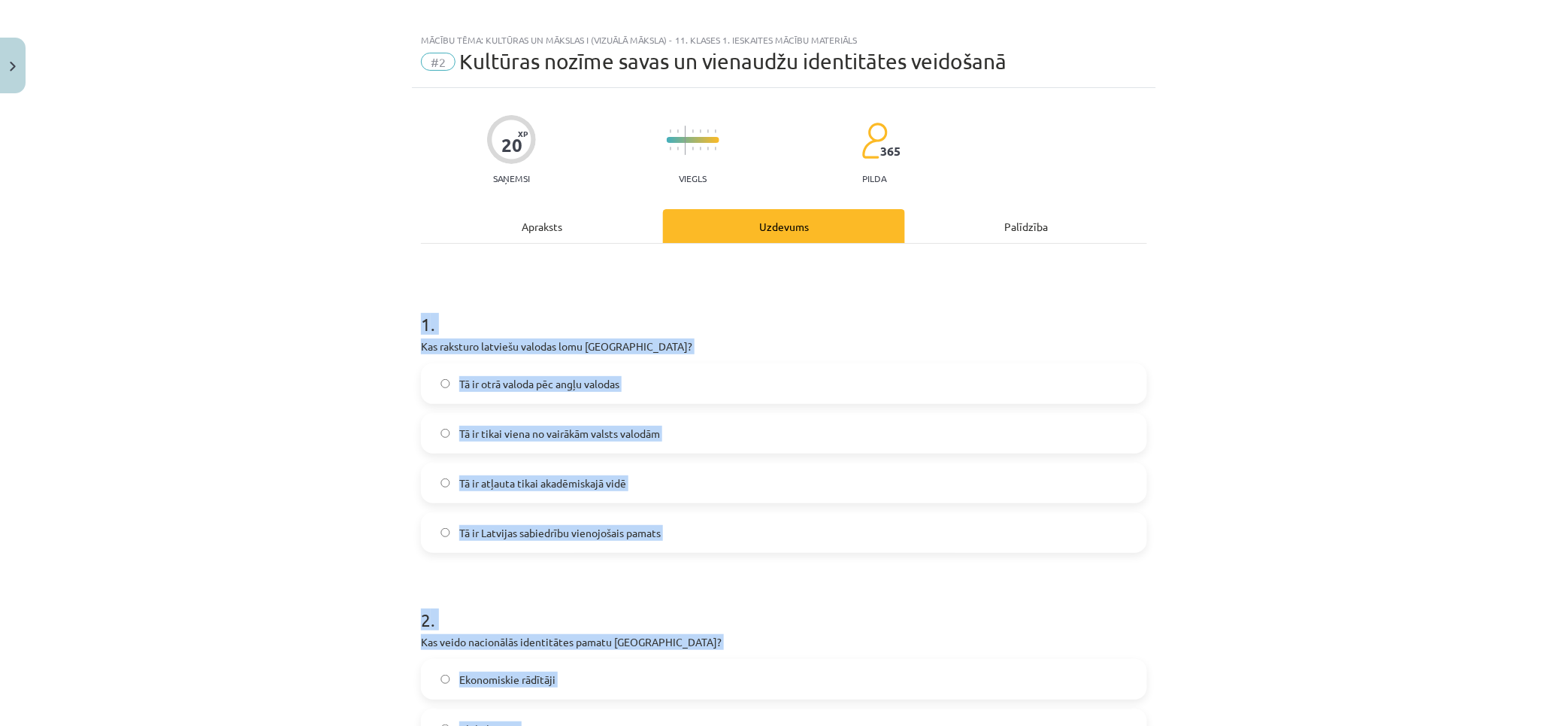
drag, startPoint x: 321, startPoint y: 479, endPoint x: 350, endPoint y: 237, distance: 243.7
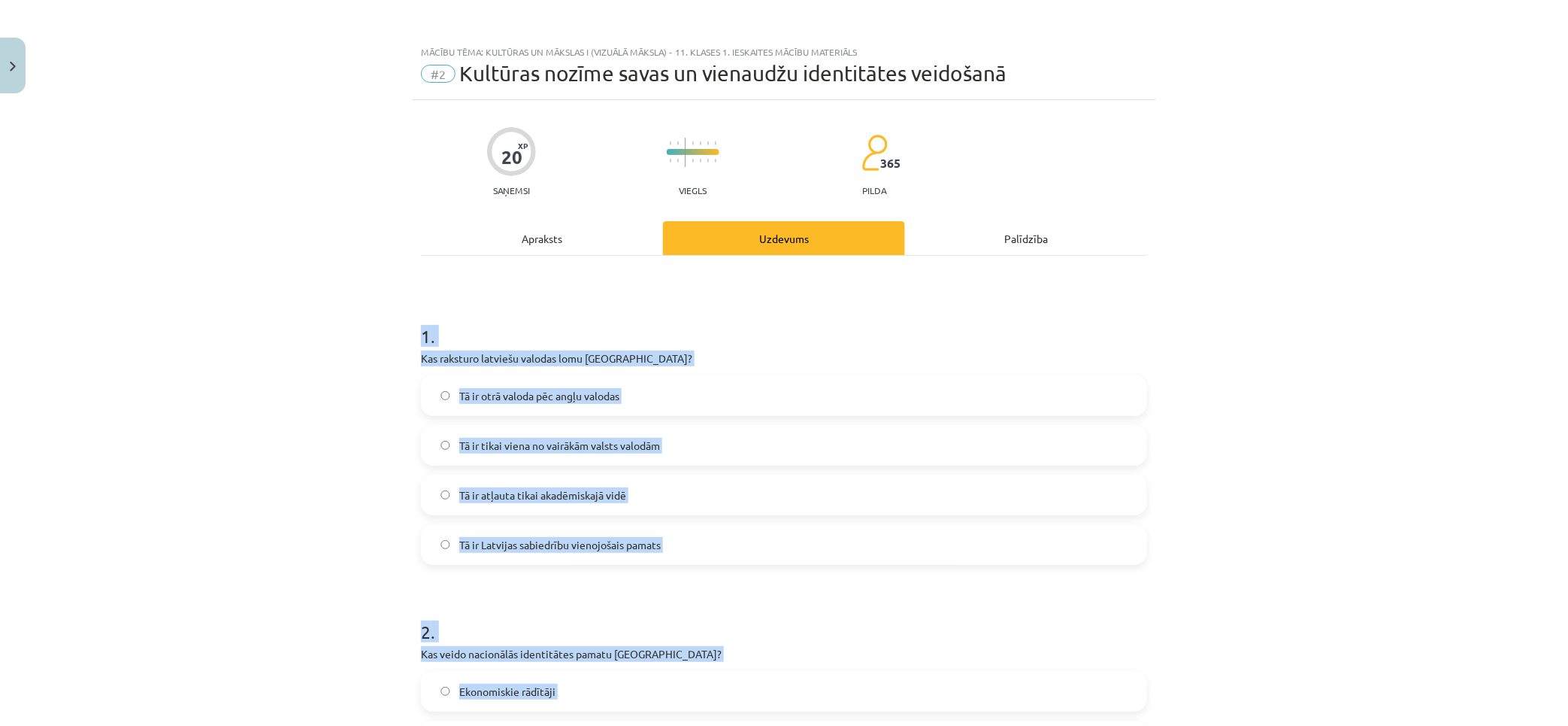
click at [625, 539] on span "Tā ir Latvijas sabiedrību vienojošais pamats" at bounding box center [560, 544] width 201 height 16
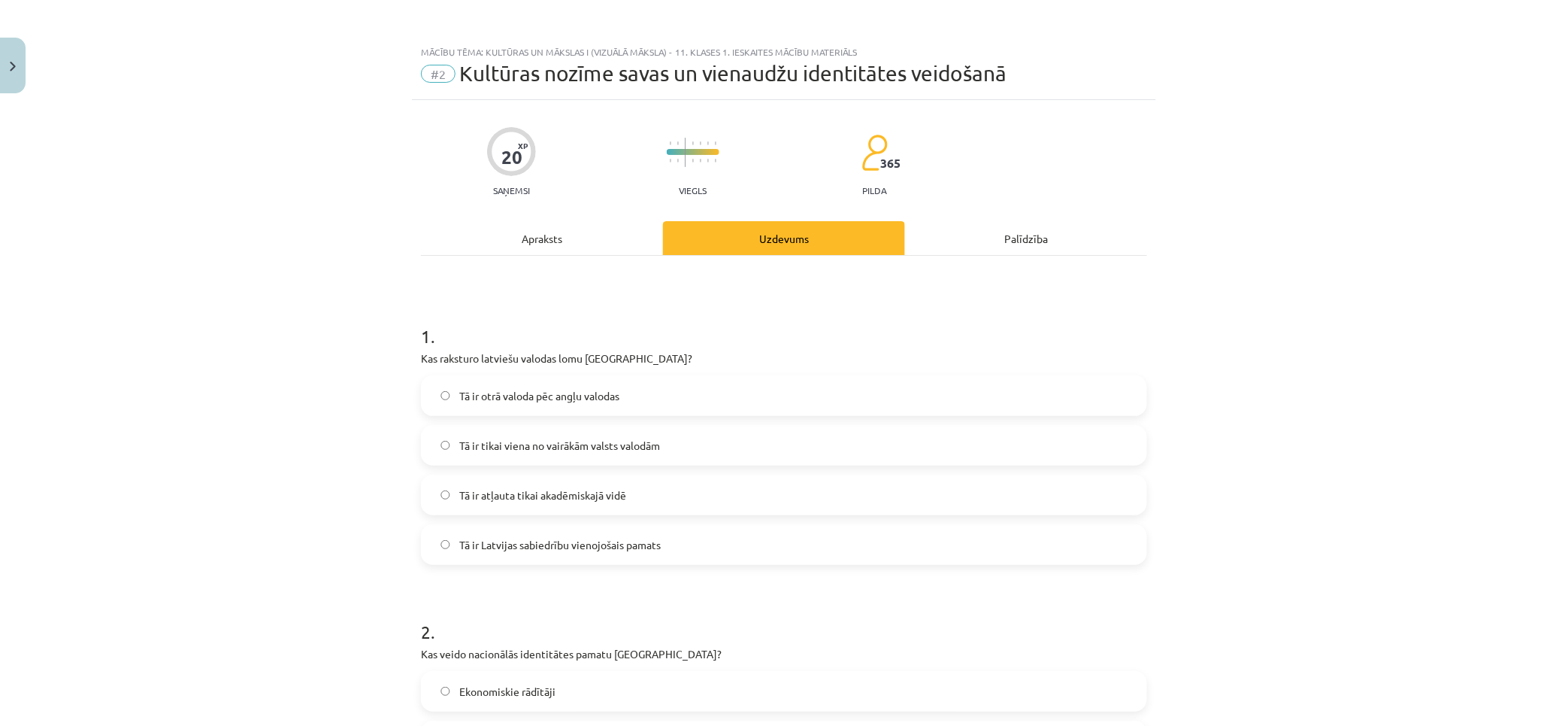
scroll to position [250, 0]
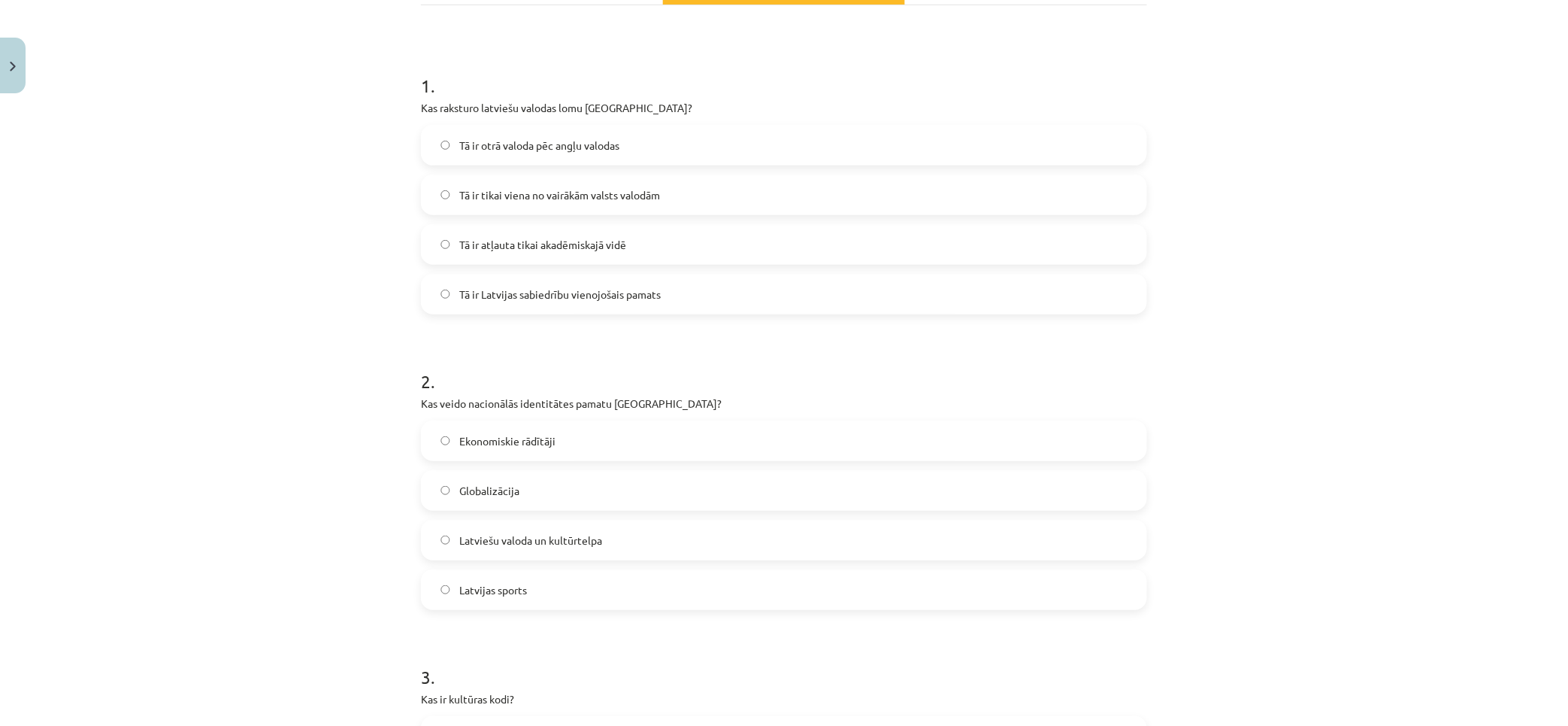
click at [564, 528] on label "Latviešu valoda un kultūrtelpa" at bounding box center [783, 540] width 723 height 38
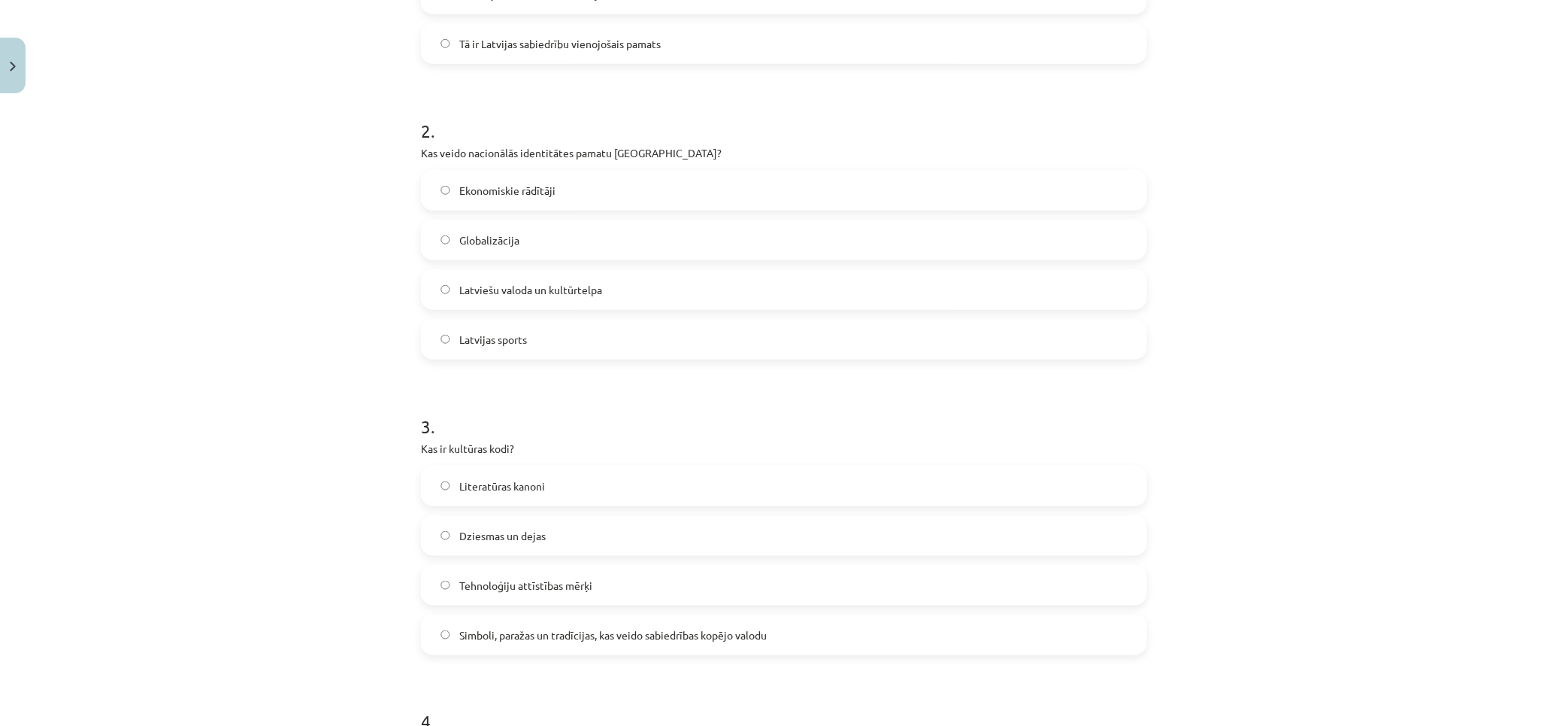
click at [553, 623] on label "Simboli, paražas un tradīcijas, kas veido sabiedrības kopējo valodu" at bounding box center [783, 635] width 723 height 38
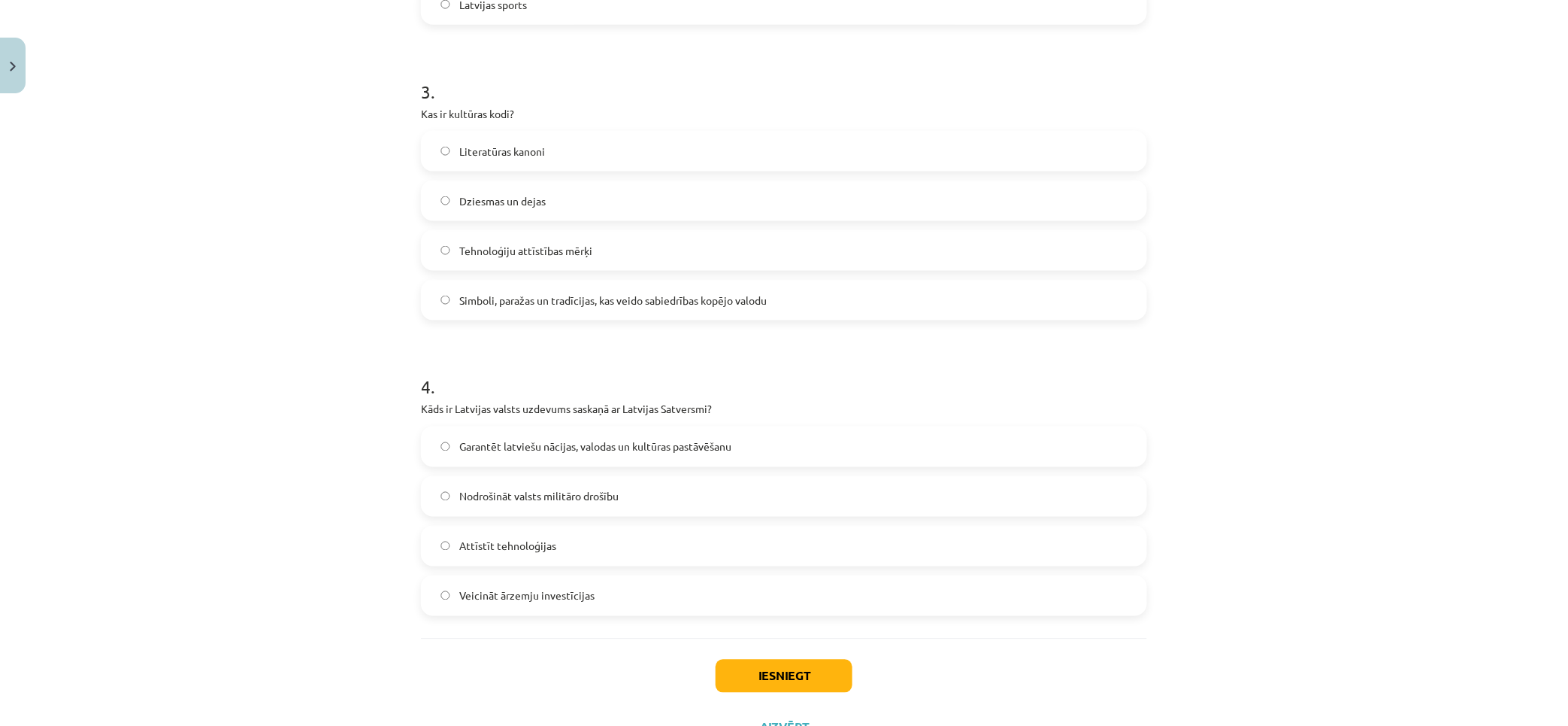
click at [542, 452] on span "Garantēt latviešu nācijas, valodas un kultūras pastāvēšanu" at bounding box center [596, 447] width 273 height 16
click at [828, 662] on button "Iesniegt" at bounding box center [784, 675] width 137 height 33
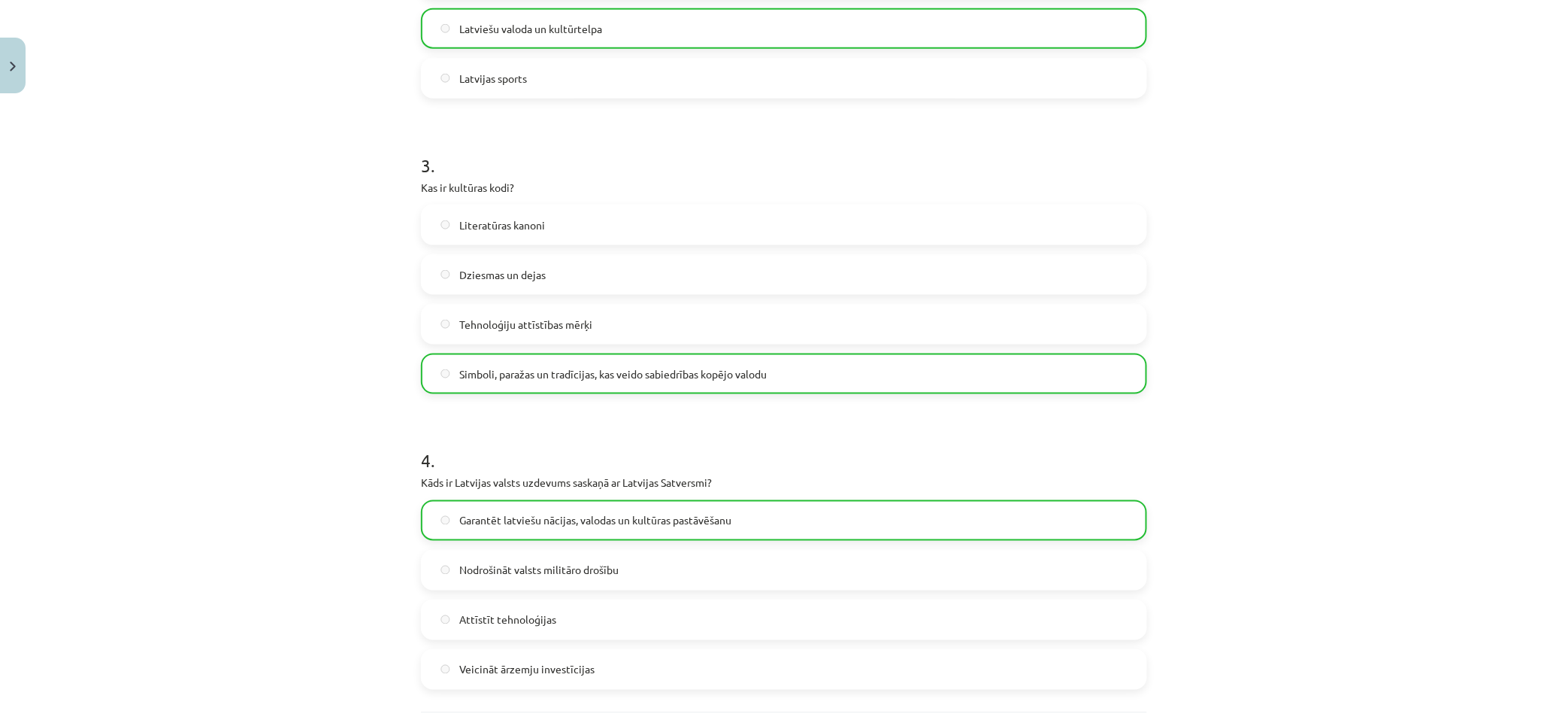
scroll to position [0, 0]
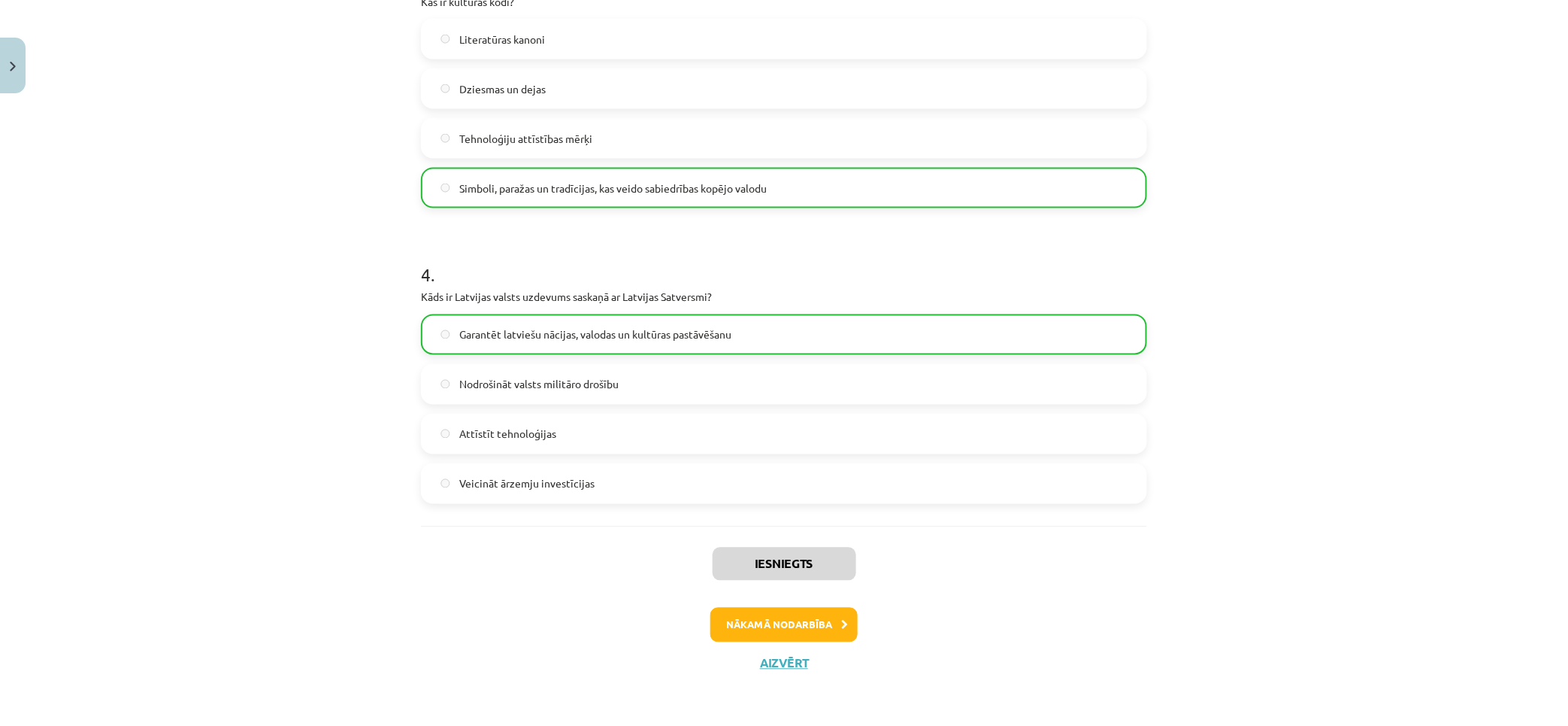
drag, startPoint x: 1224, startPoint y: 524, endPoint x: 1267, endPoint y: 683, distance: 164.7
click at [802, 614] on button "Nākamā nodarbība" at bounding box center [784, 624] width 148 height 35
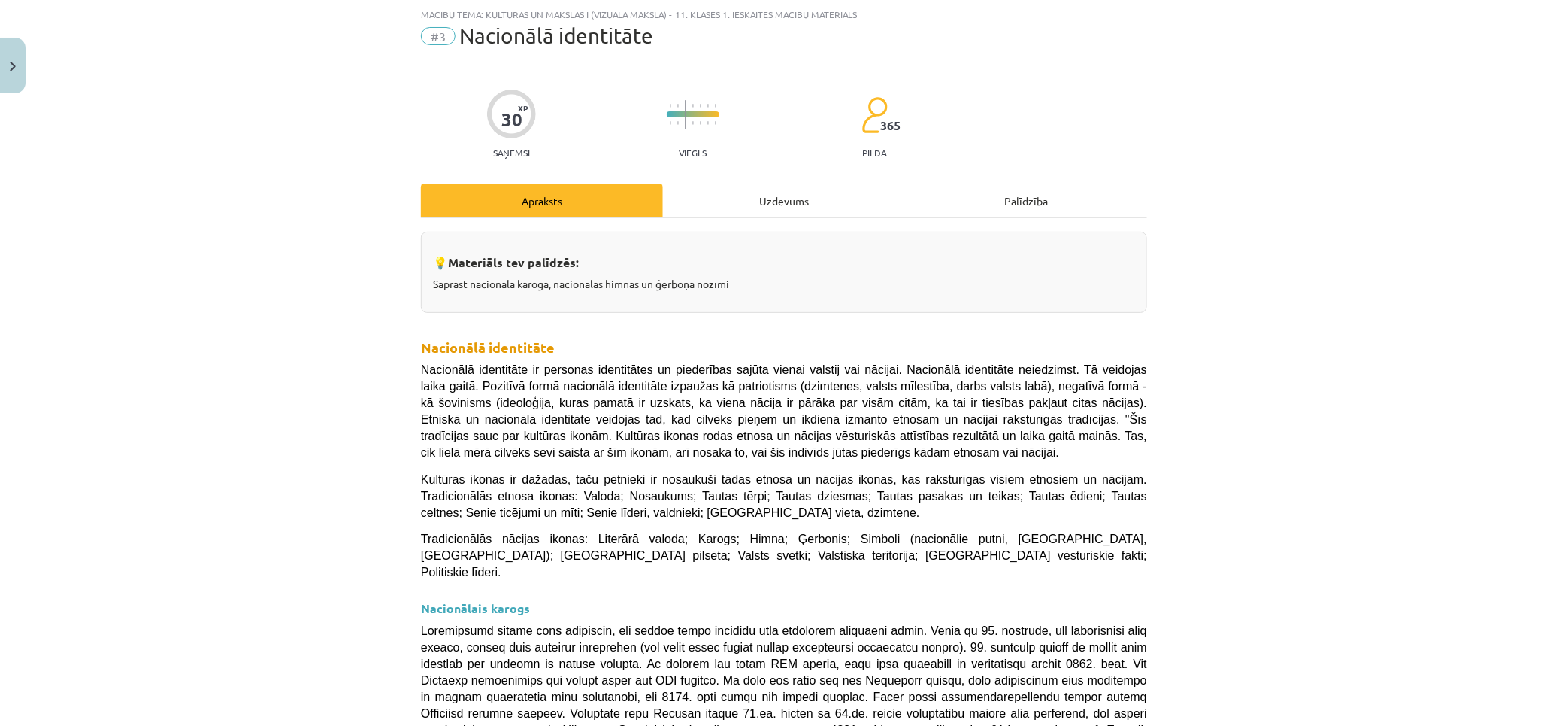
click at [823, 189] on div "Uzdevums" at bounding box center [784, 200] width 243 height 34
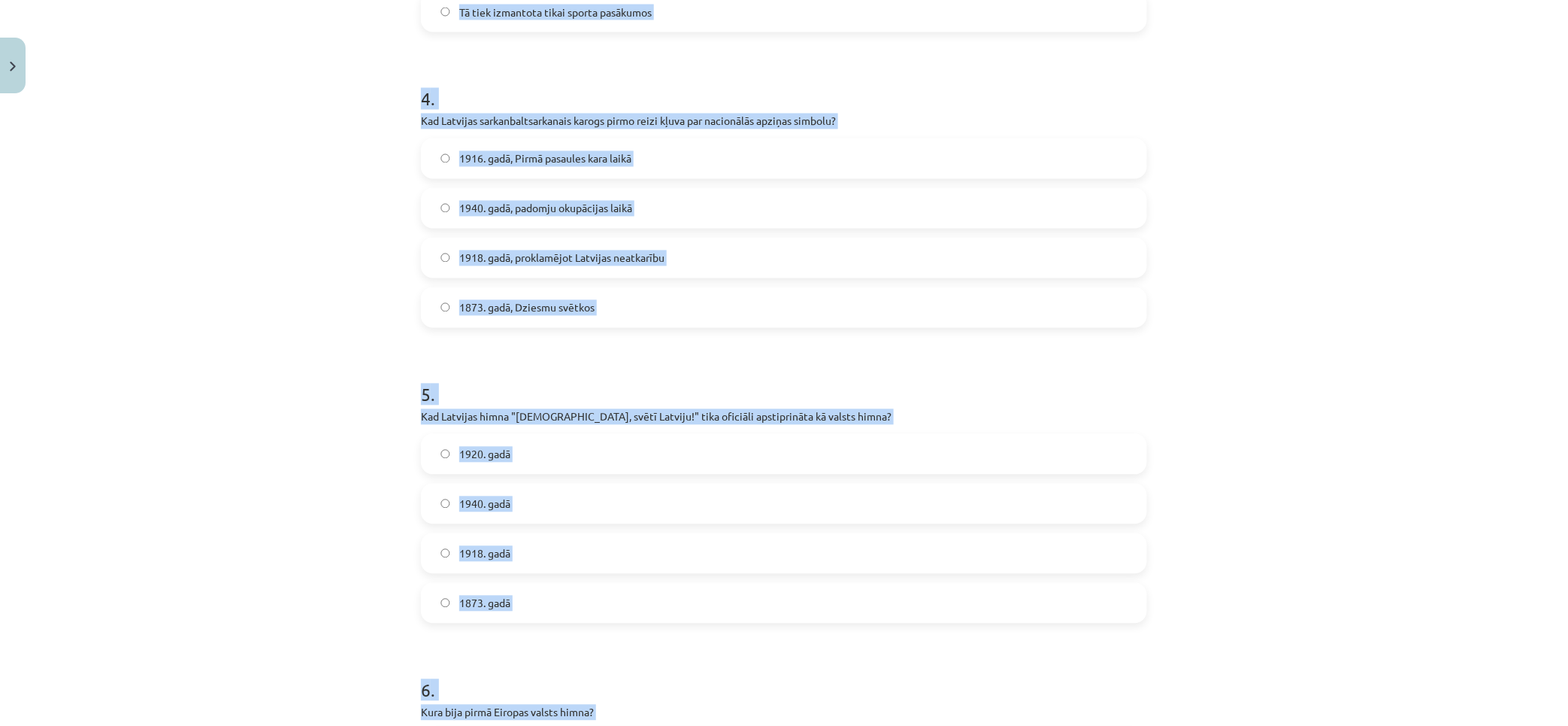
scroll to position [1491, 0]
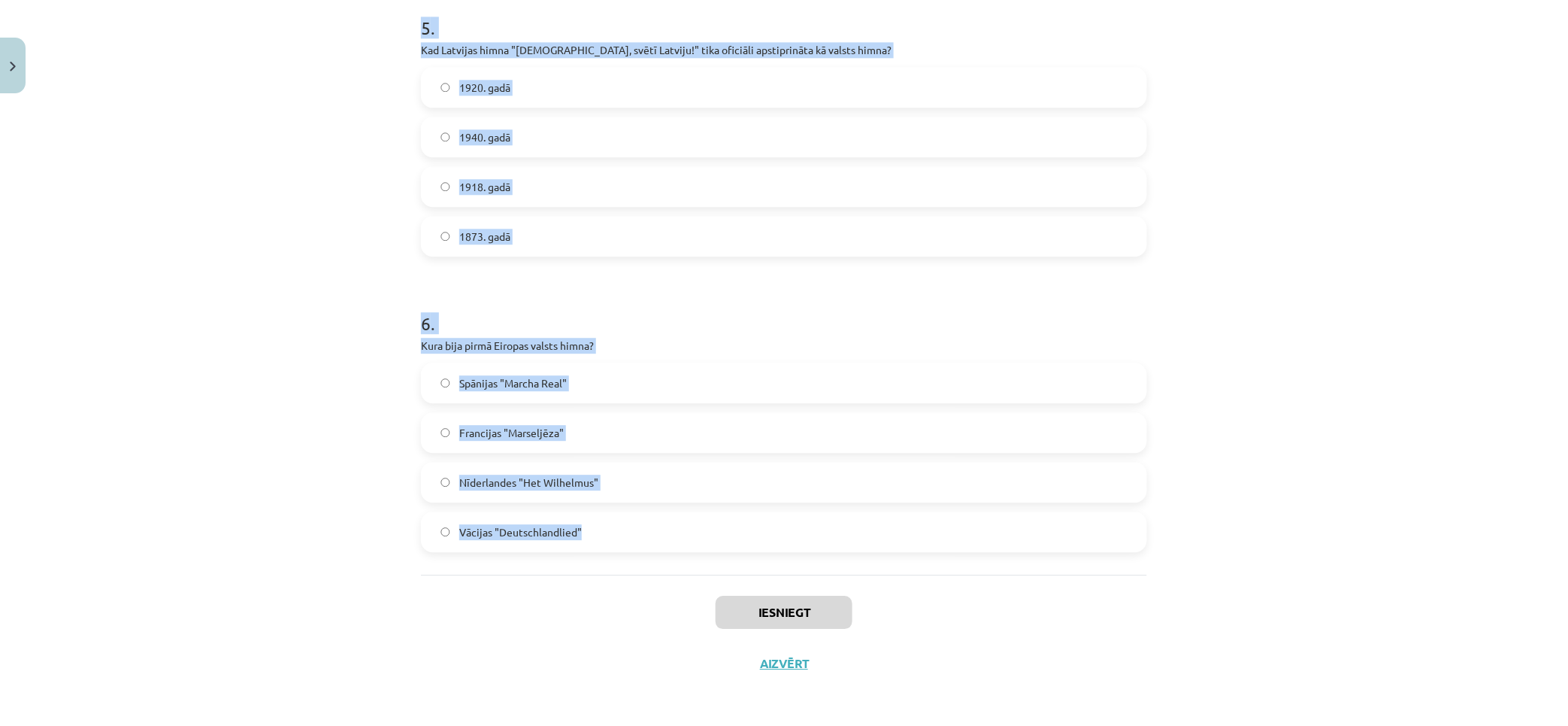
drag, startPoint x: 366, startPoint y: 276, endPoint x: 884, endPoint y: 525, distance: 574.7
click at [884, 525] on div "Mācību tēma: Kultūras un mākslas i (vizuālā māksla) - 11. klases 1. ieskaites m…" at bounding box center [784, 363] width 1568 height 726
copy form "1 . Kādi elementi veido tradicionālās etnosa ikonas? Literārā valoda, karogs, s…"
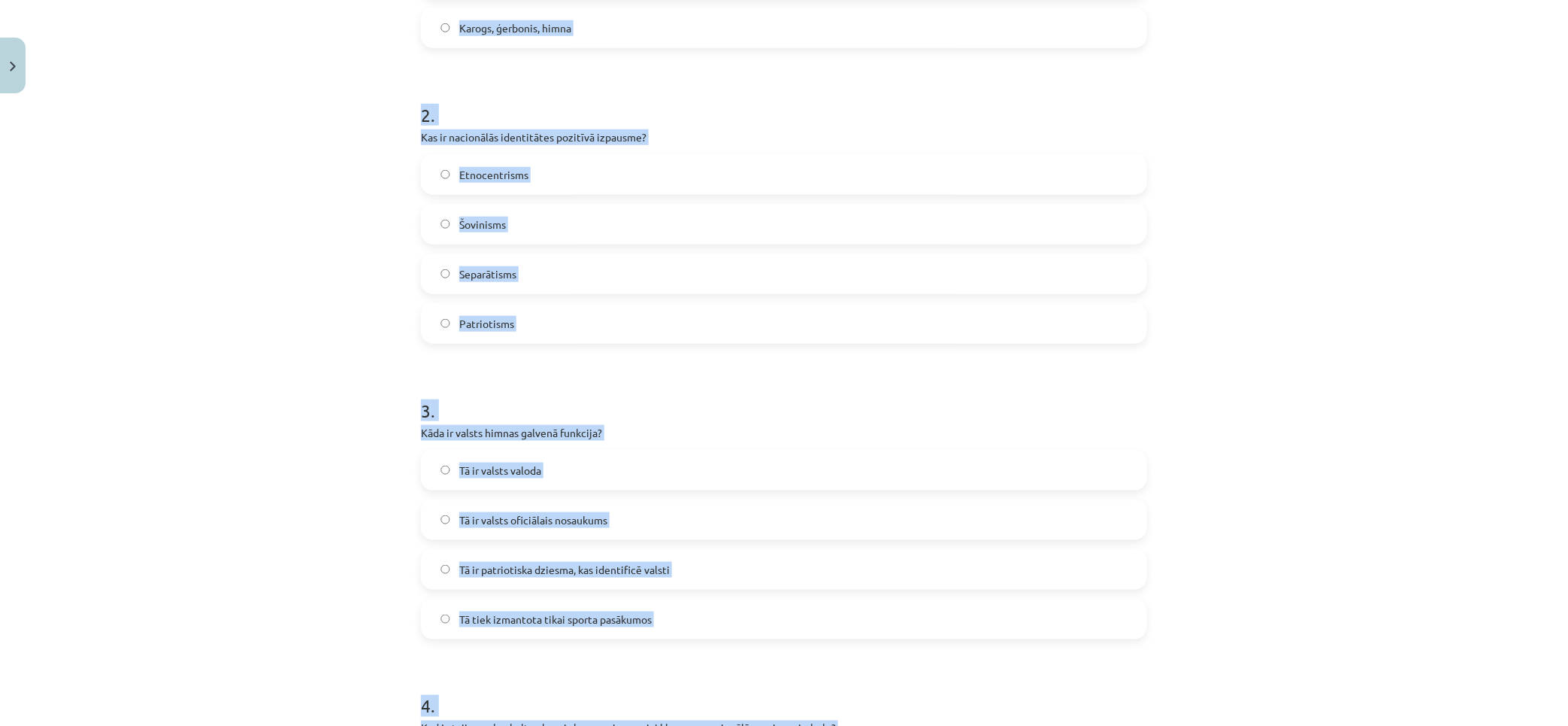
scroll to position [0, 0]
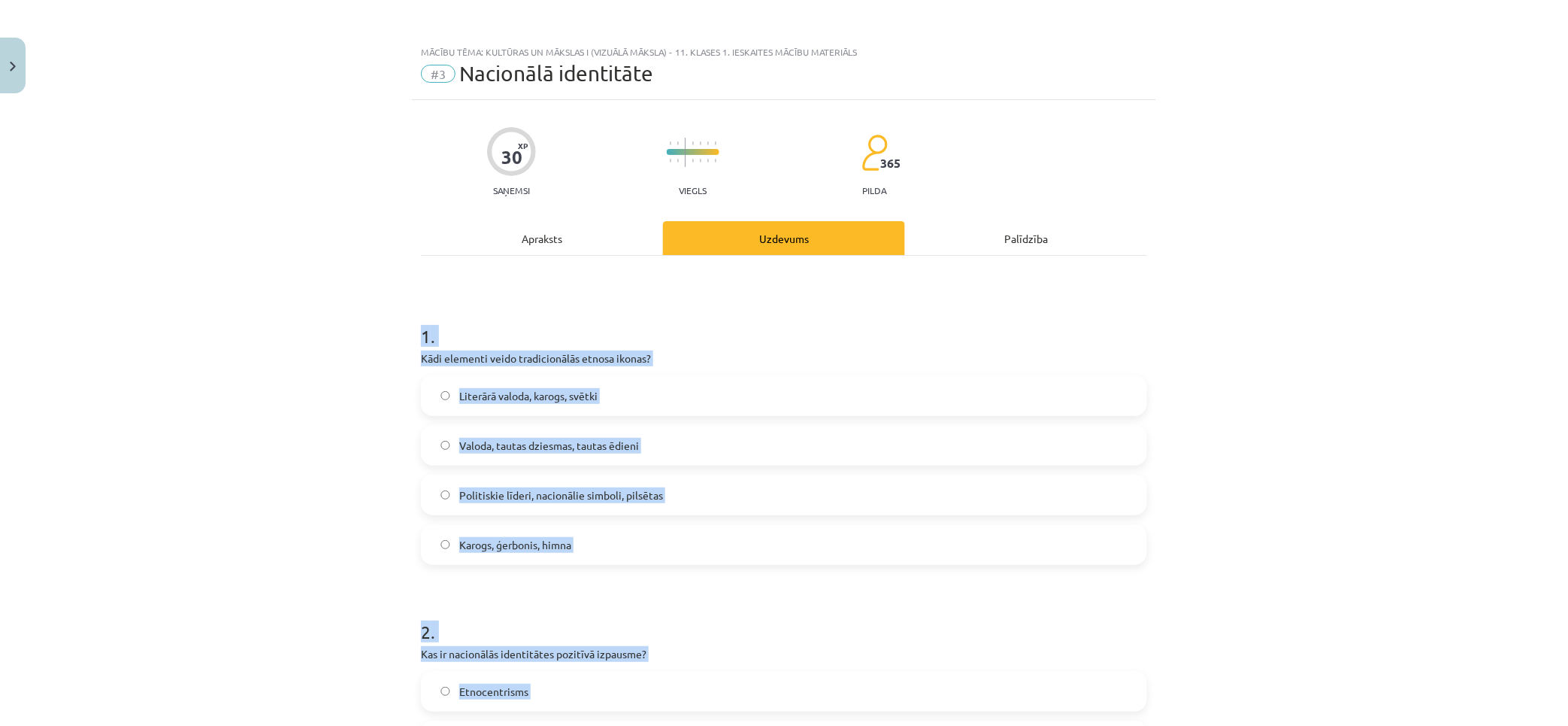
drag, startPoint x: 296, startPoint y: 207, endPoint x: 294, endPoint y: 150, distance: 57.0
click at [558, 449] on span "Valoda, tautas dziesmas, tautas ēdieni" at bounding box center [549, 445] width 180 height 16
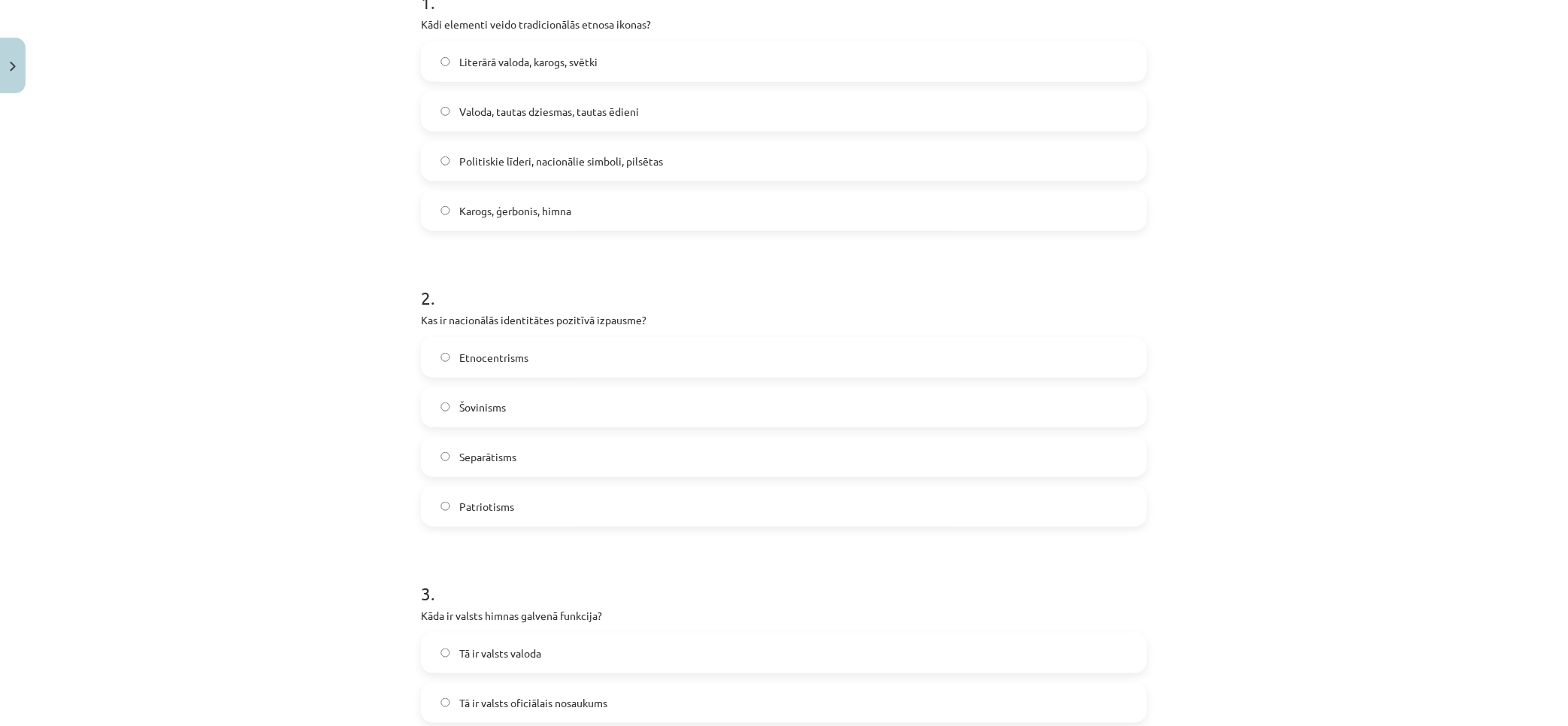
drag, startPoint x: 527, startPoint y: 506, endPoint x: 274, endPoint y: 456, distance: 257.9
click at [525, 506] on label "Patriotisms" at bounding box center [783, 506] width 723 height 38
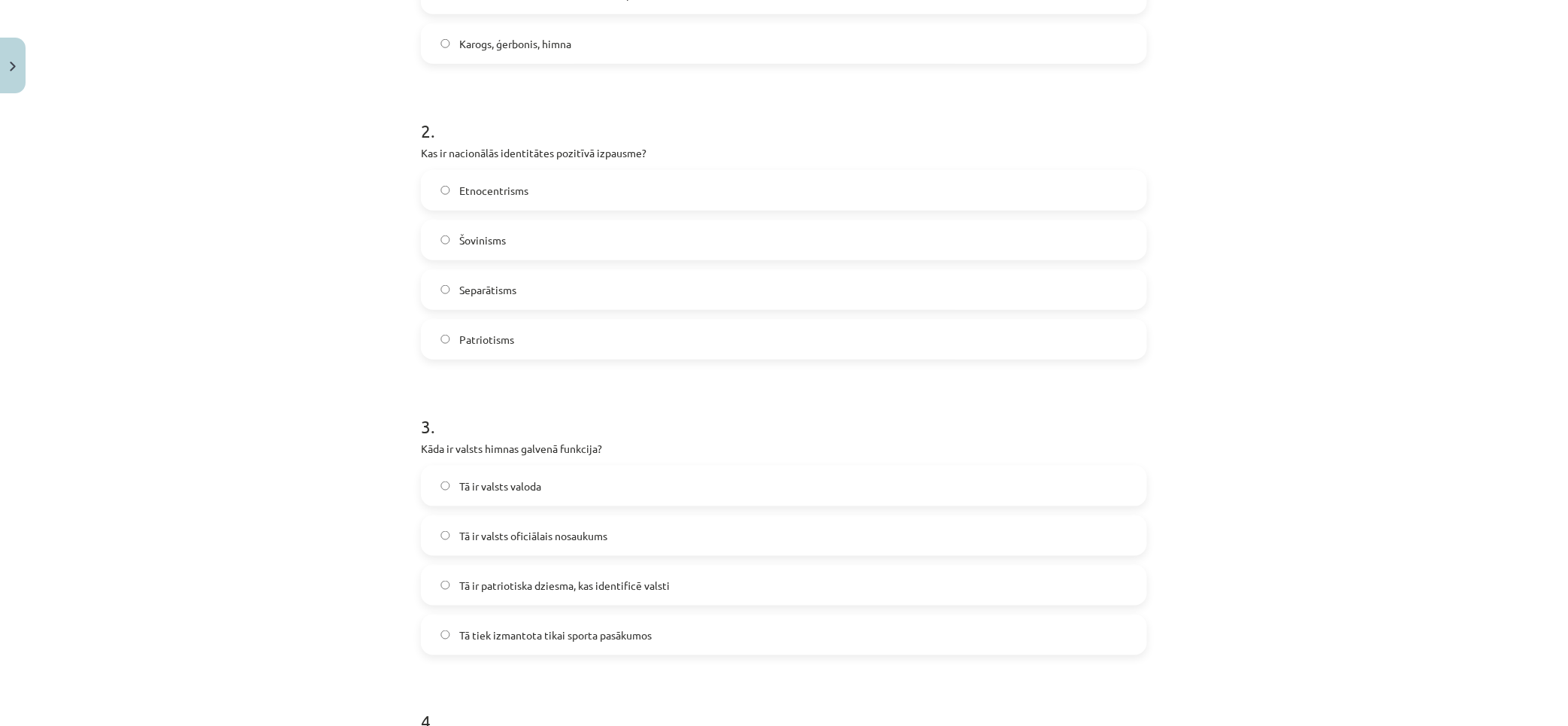
click at [540, 587] on span "Tā ir patriotiska dziesma, kas identificē valsti" at bounding box center [565, 585] width 211 height 16
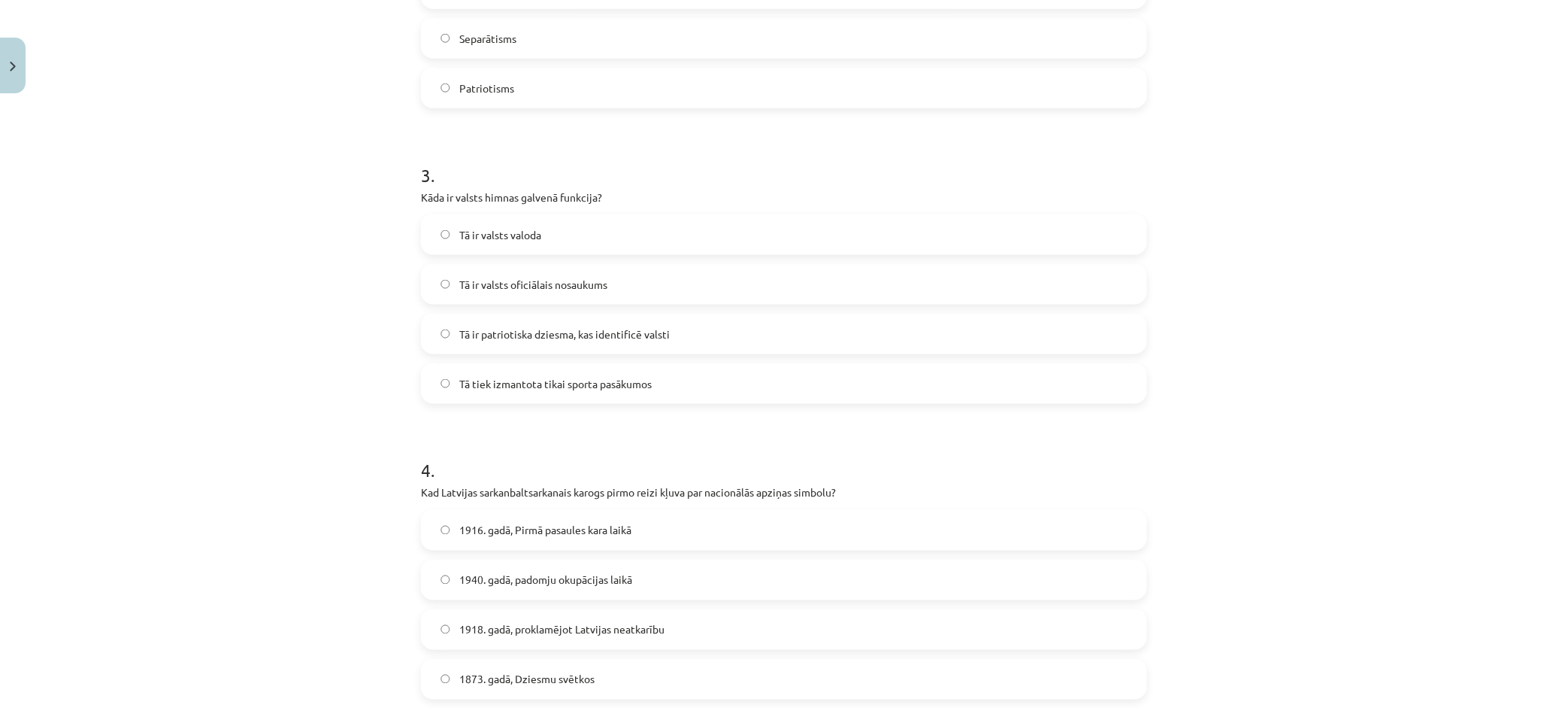
click at [487, 532] on span "1916. gadā, Pirmā pasaules kara laikā" at bounding box center [545, 530] width 172 height 16
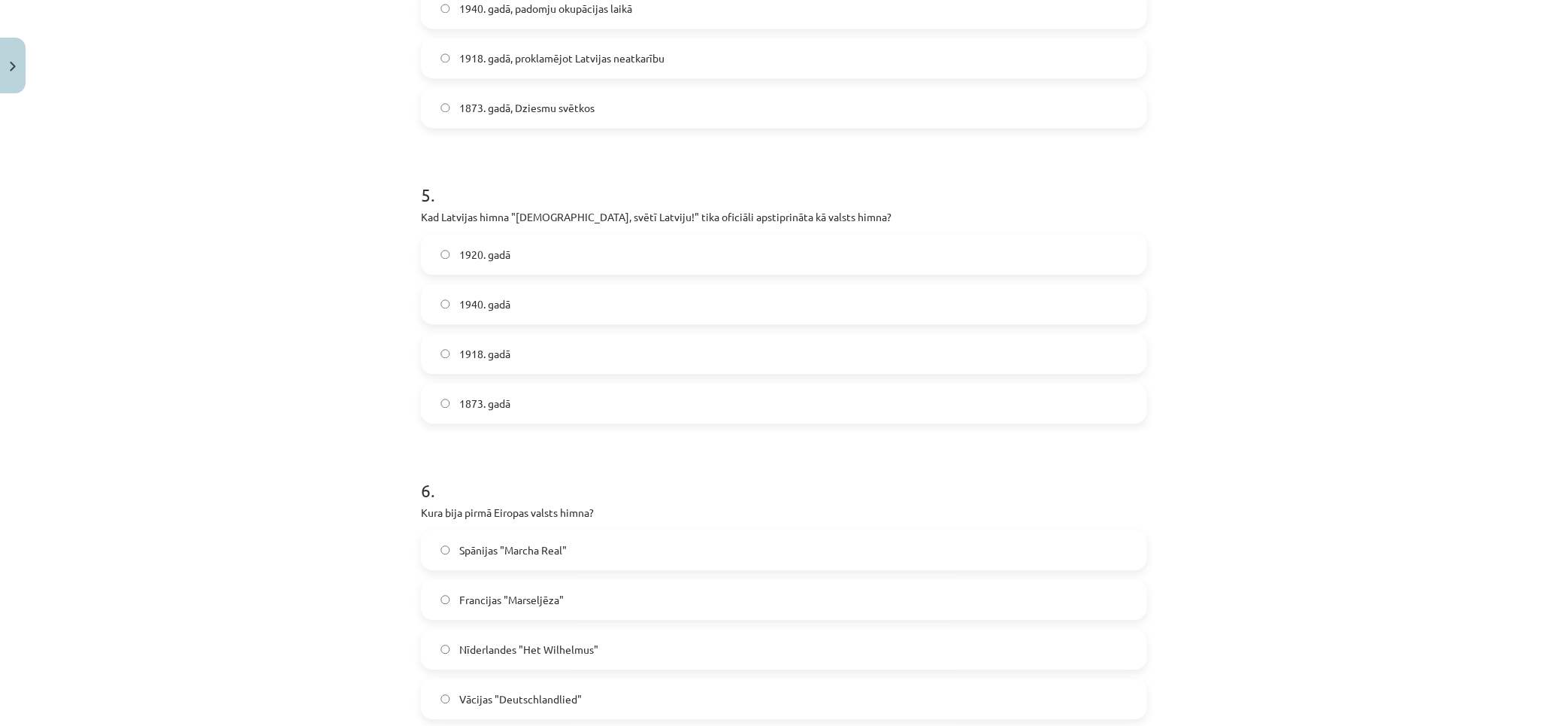
click at [540, 260] on label "1920. gadā" at bounding box center [783, 254] width 723 height 38
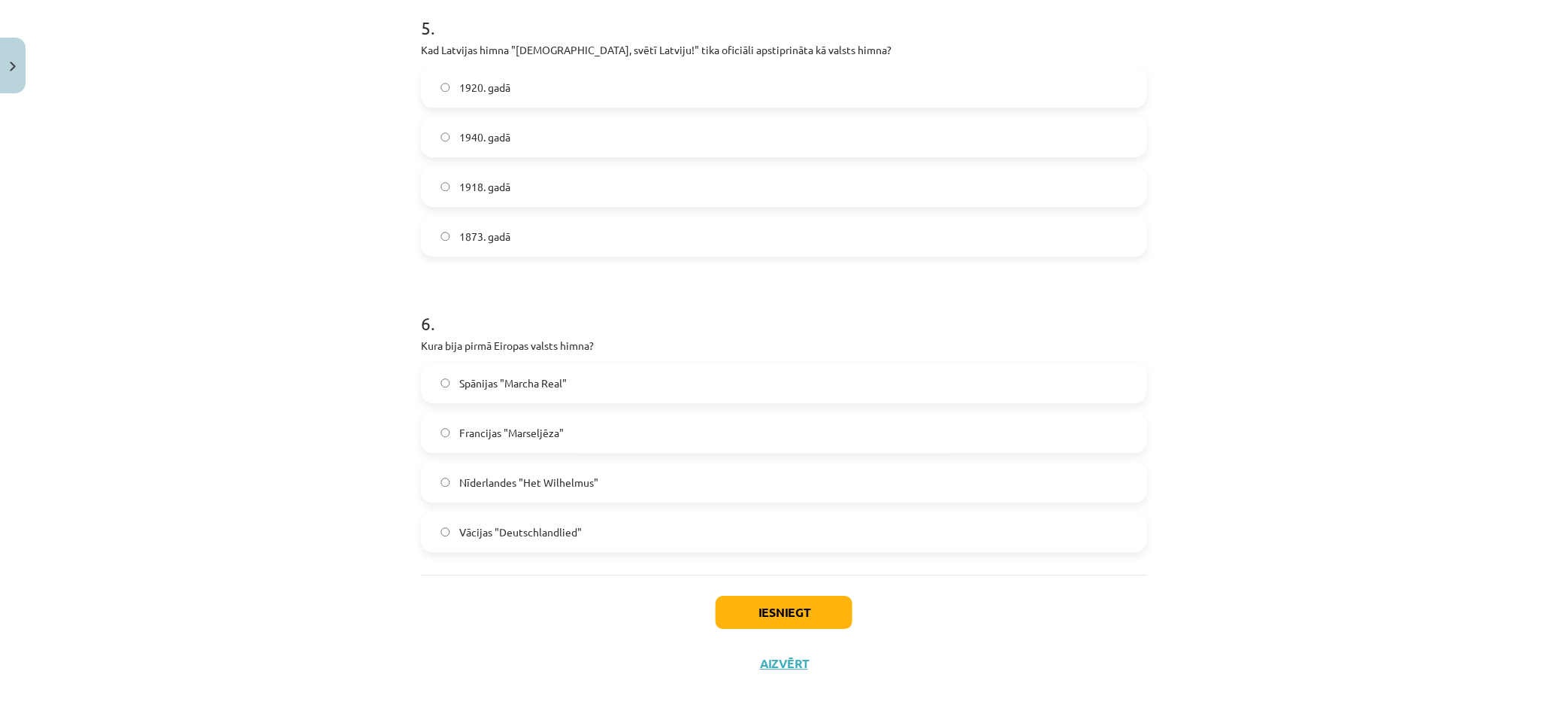
click at [521, 489] on span "Nīderlandes "Het Wilhelmus"" at bounding box center [529, 482] width 139 height 16
click at [827, 622] on button "Iesniegt" at bounding box center [784, 611] width 137 height 33
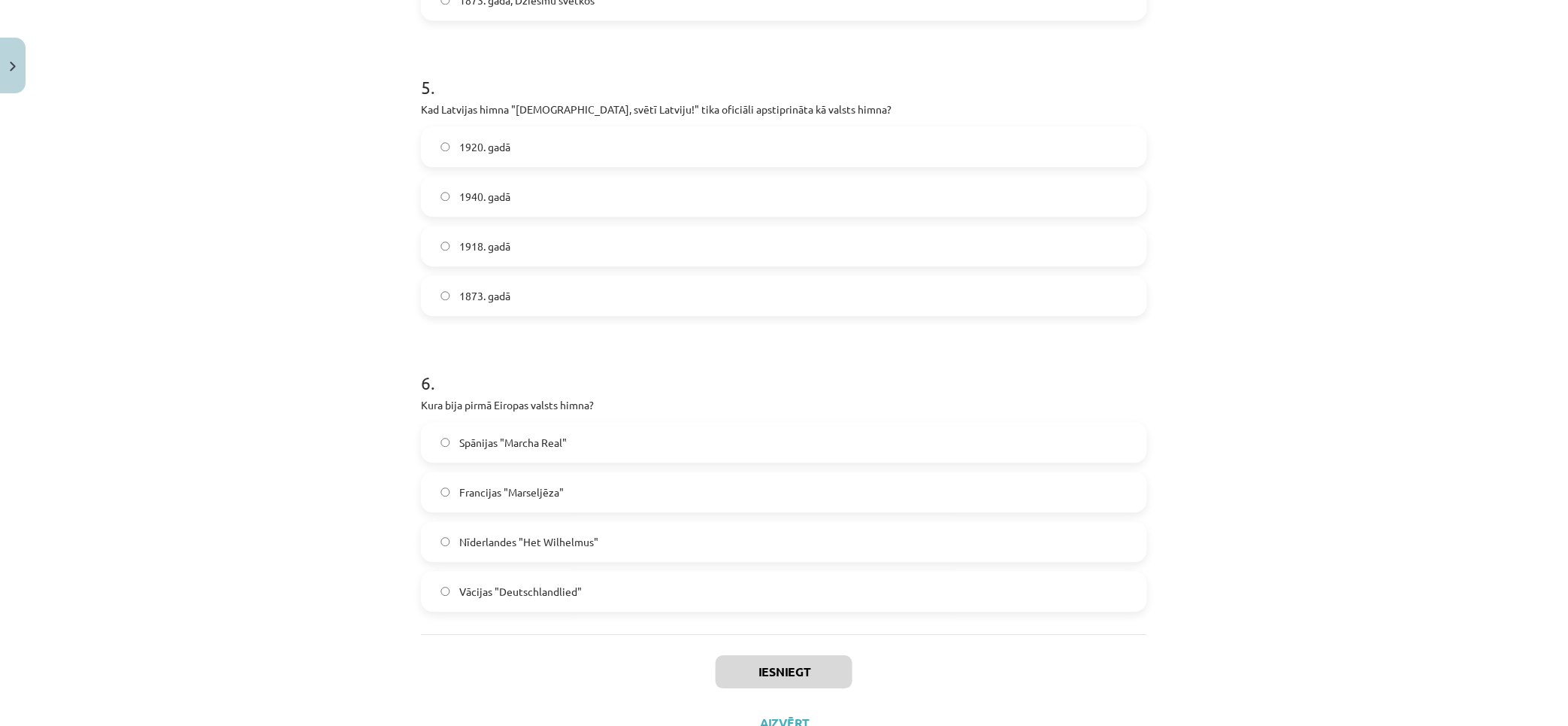
scroll to position [678, 0]
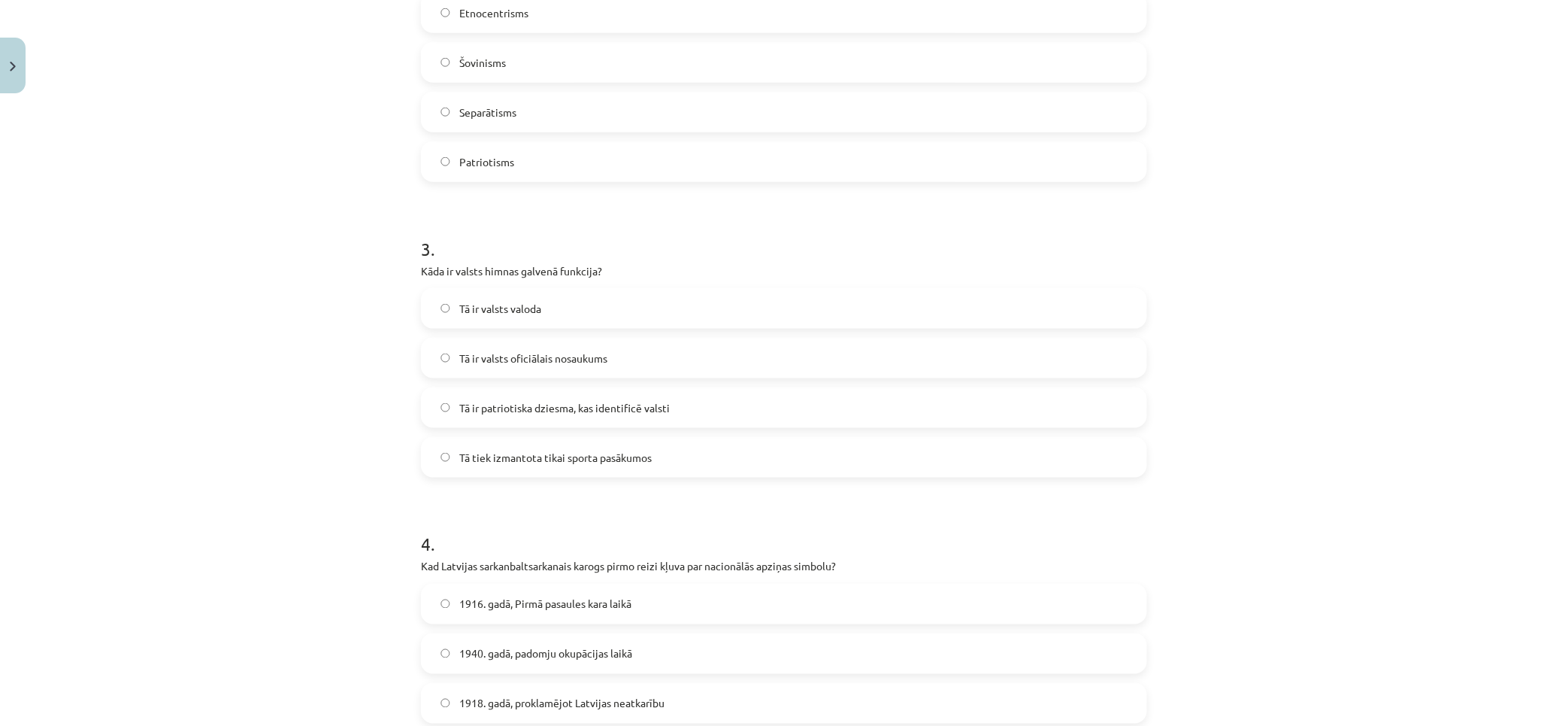
drag, startPoint x: 1275, startPoint y: 306, endPoint x: 1245, endPoint y: 103, distance: 205.2
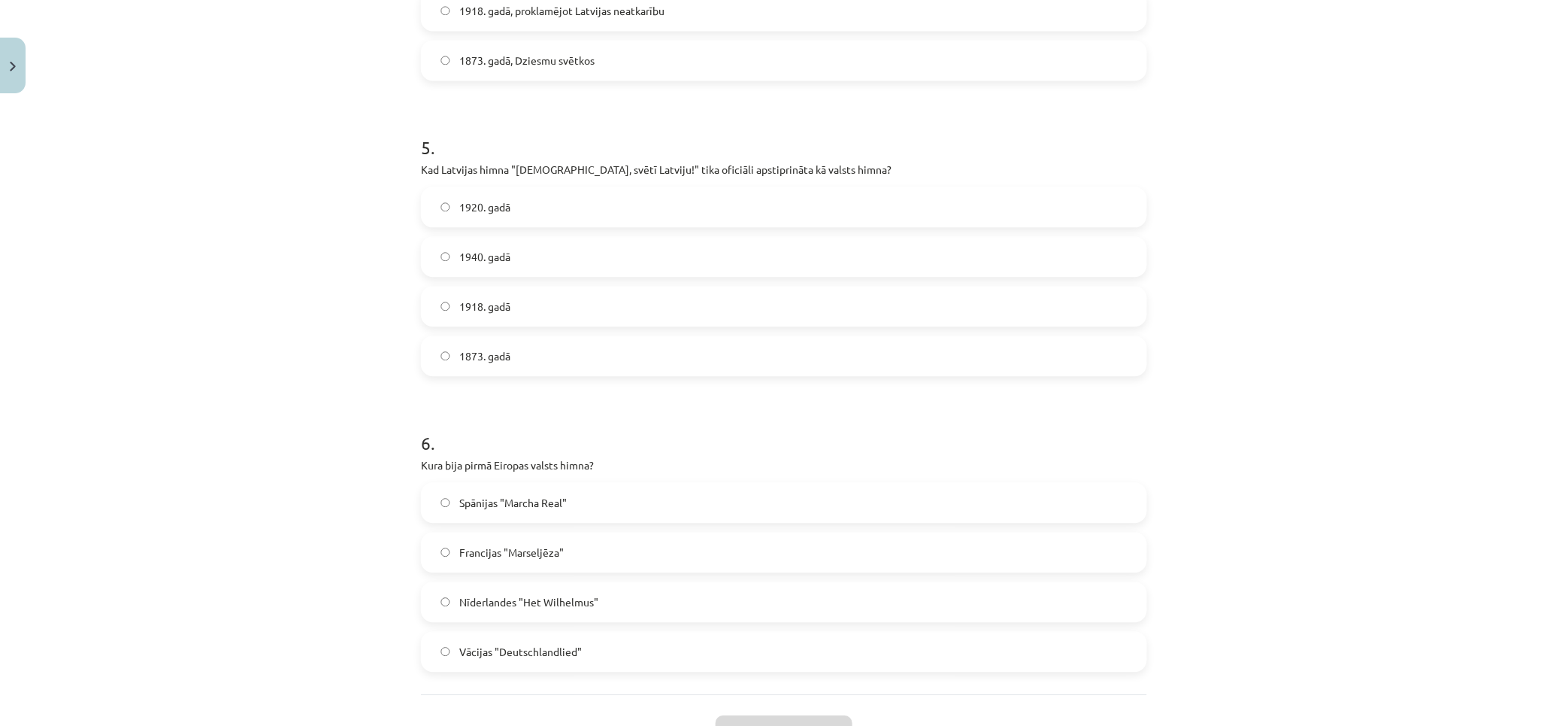
scroll to position [1491, 0]
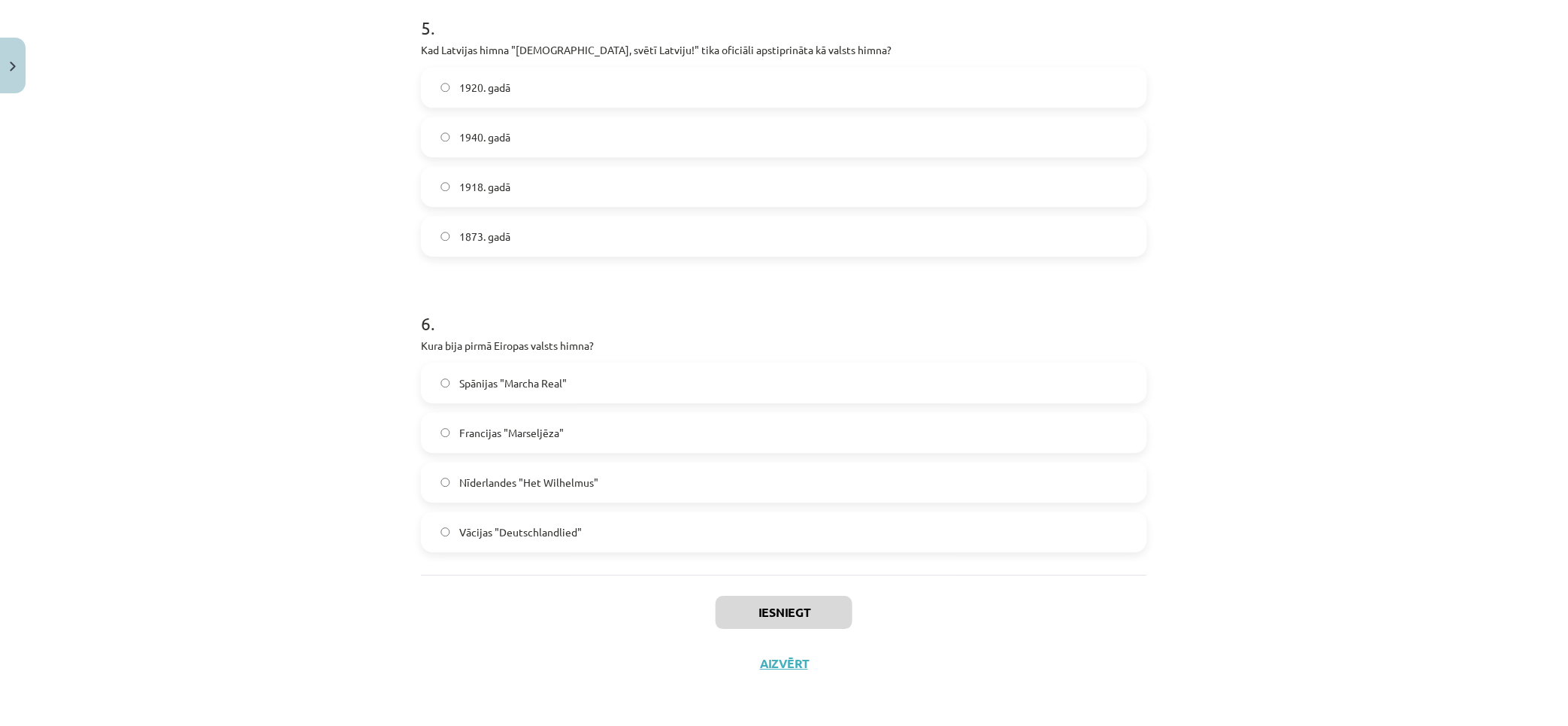
drag, startPoint x: 1342, startPoint y: 111, endPoint x: 1372, endPoint y: 213, distance: 106.3
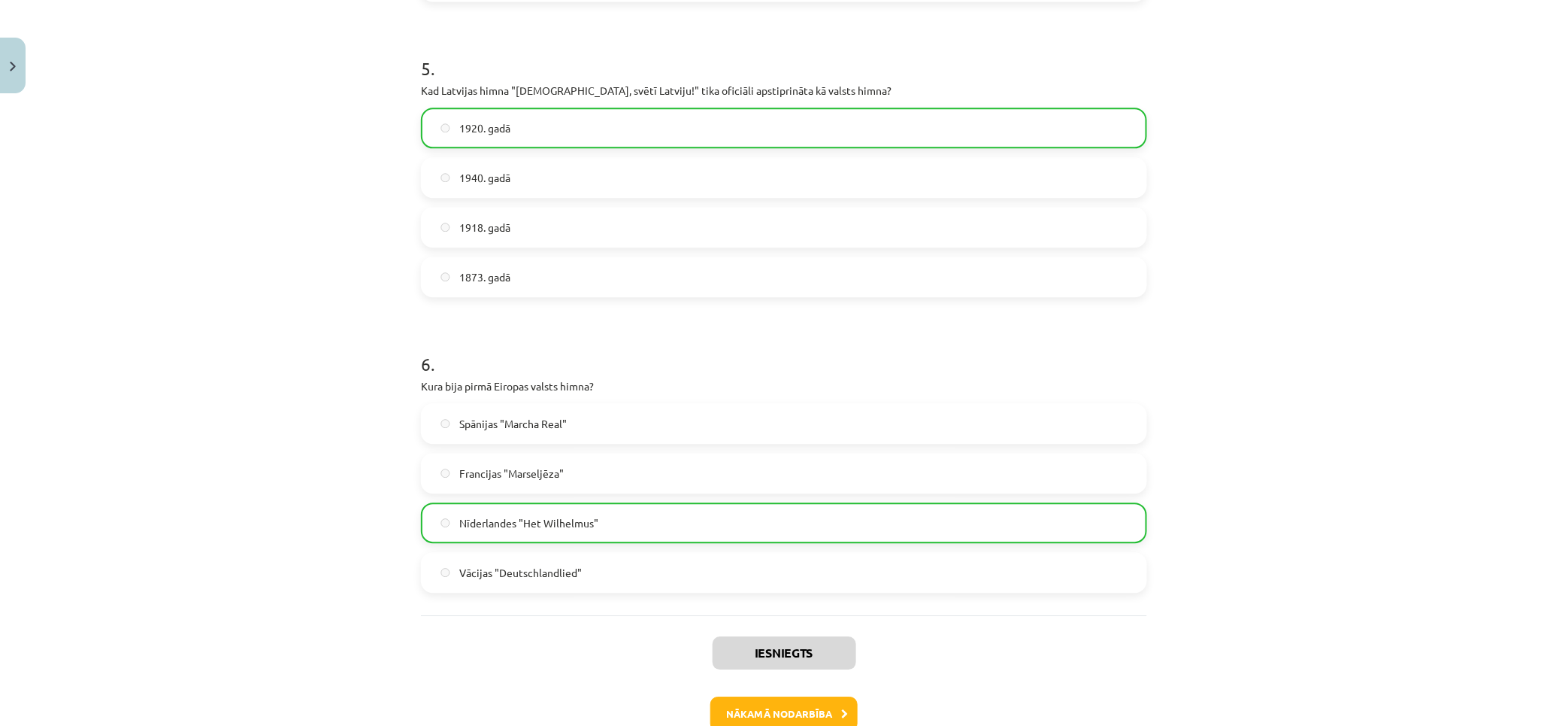
scroll to position [1539, 0]
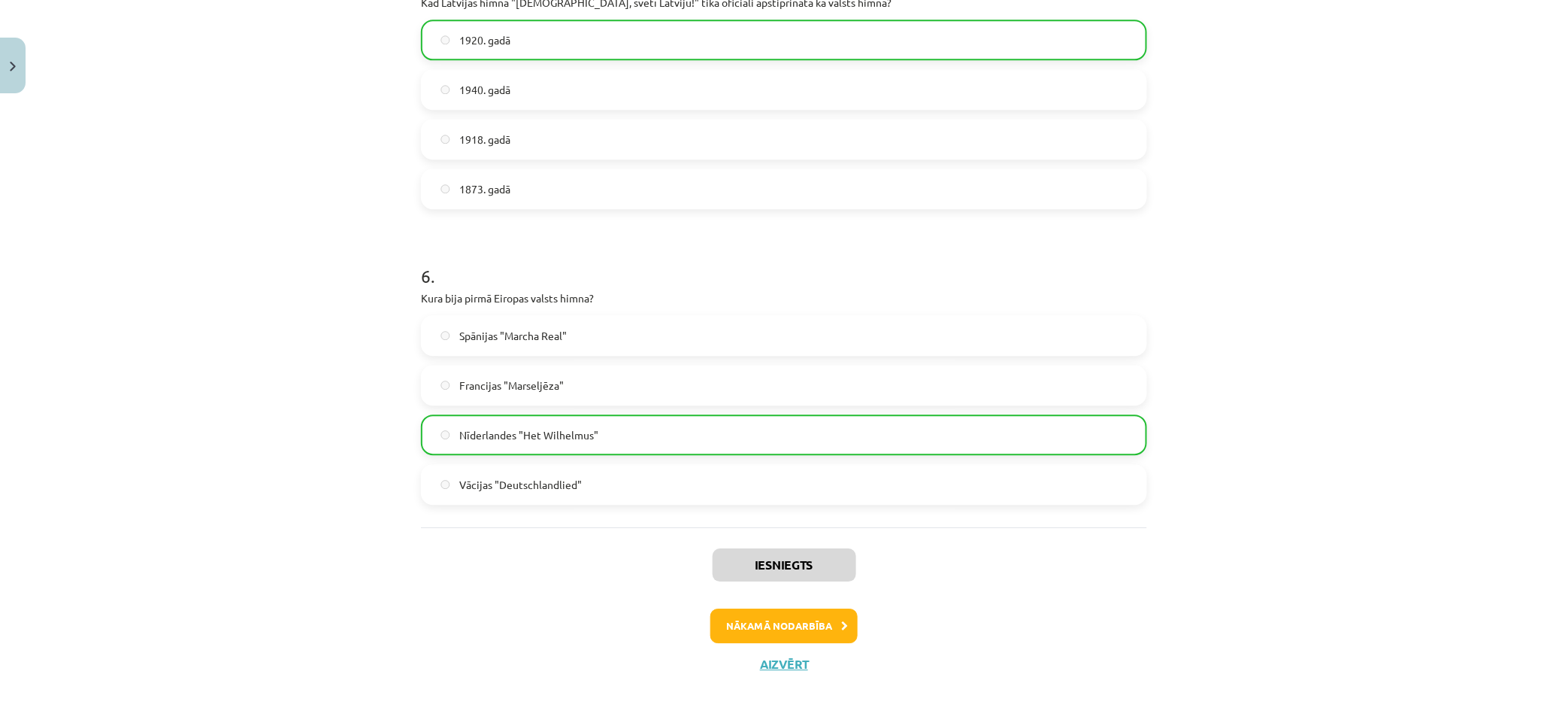
drag, startPoint x: 1249, startPoint y: 559, endPoint x: 1263, endPoint y: 655, distance: 97.0
click at [794, 610] on button "Nākamā nodarbība" at bounding box center [784, 625] width 148 height 35
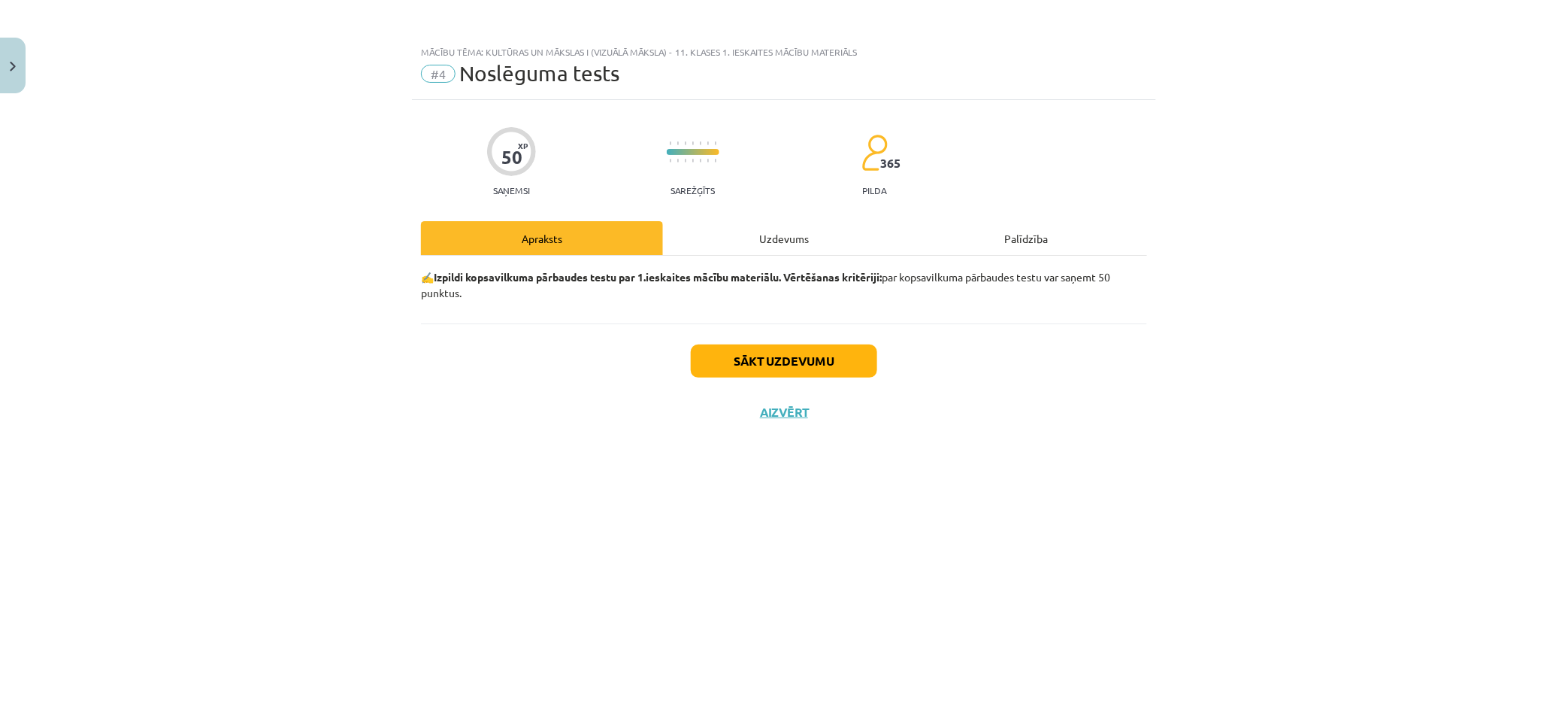
click at [828, 235] on div "Uzdevums" at bounding box center [784, 238] width 243 height 34
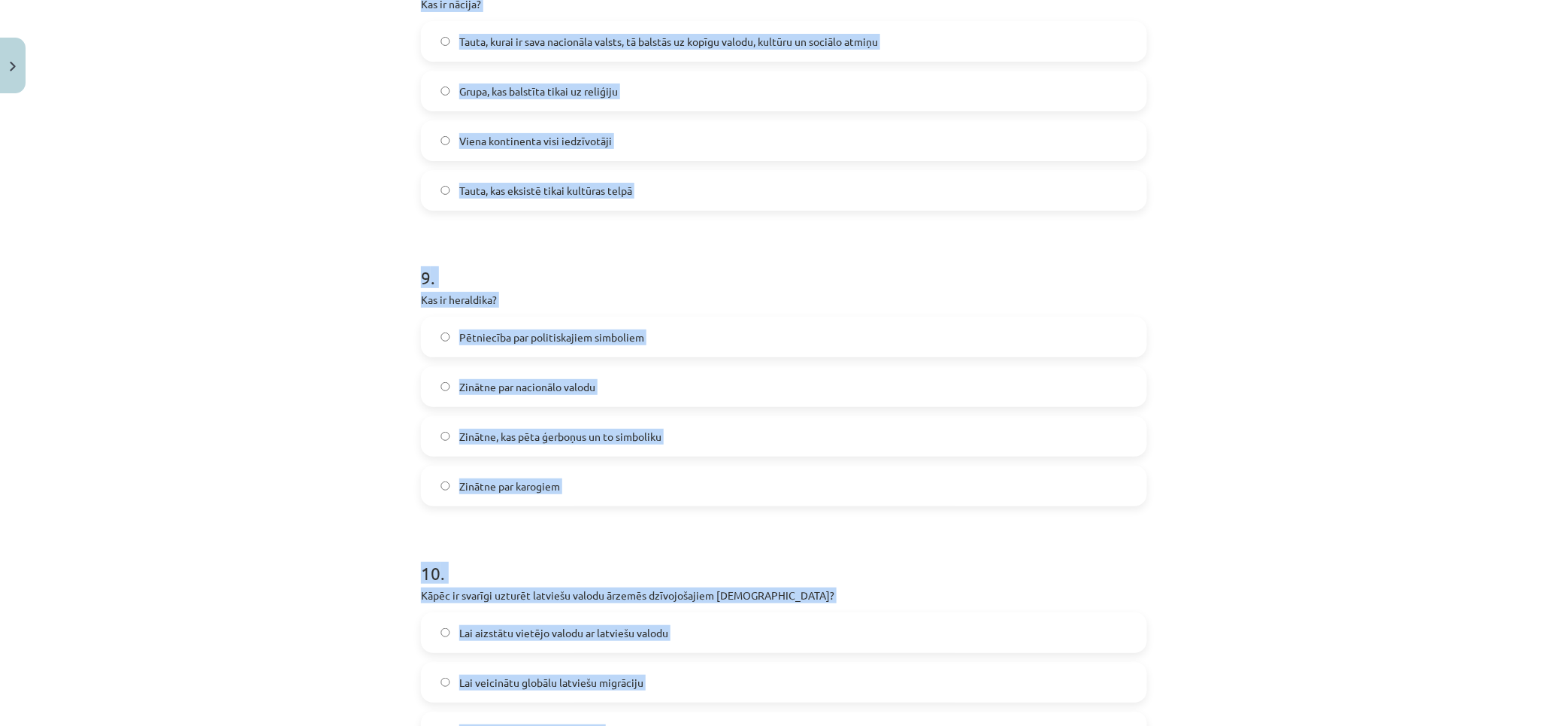
scroll to position [2673, 0]
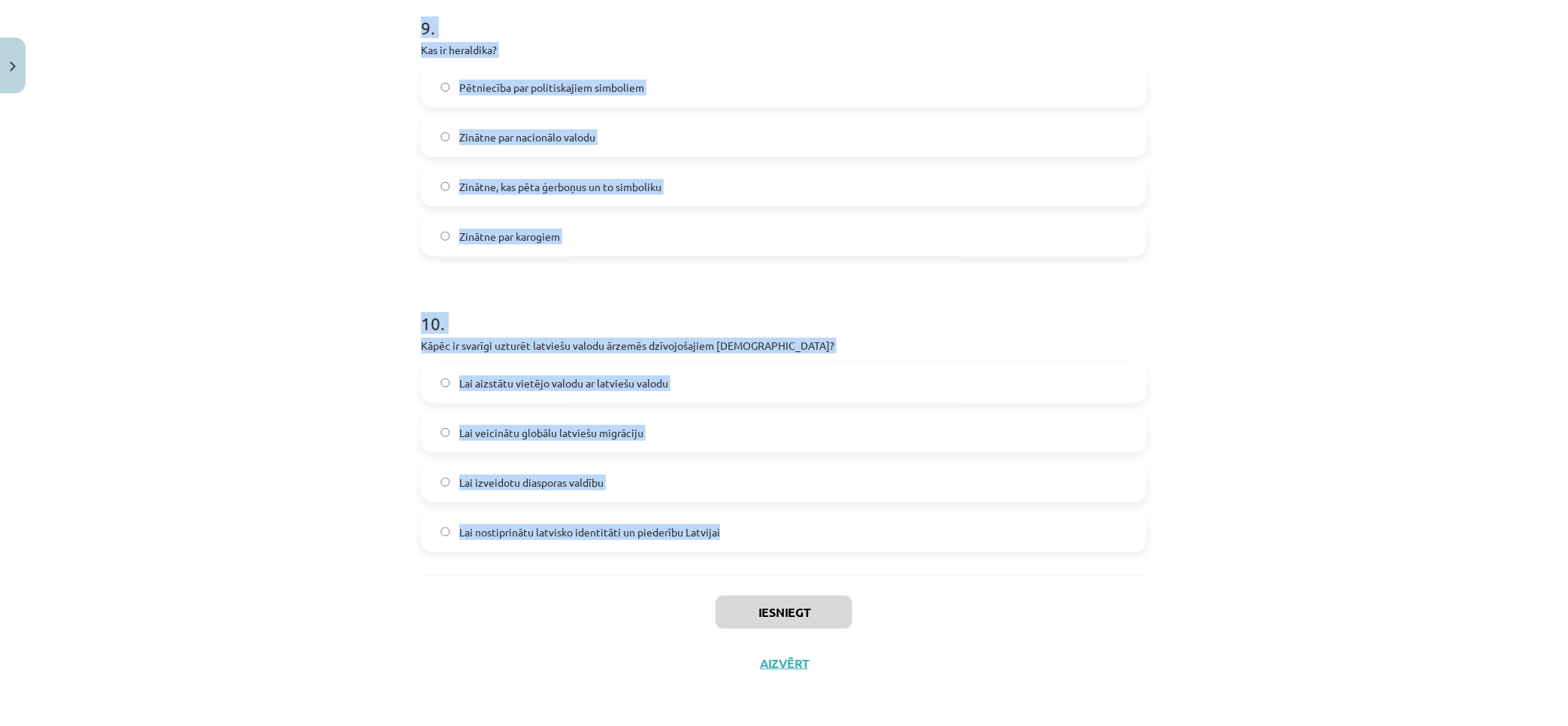
drag, startPoint x: 363, startPoint y: 326, endPoint x: 788, endPoint y: 512, distance: 463.9
click at [788, 512] on div "Mācību tēma: Kultūras un mākslas i (vizuālā māksla) - 11. klases 1. ieskaites m…" at bounding box center [784, 363] width 1568 height 726
copy form "1 . Kā globalizācija ietekmē Latvijas identitāti? Tā pilnībā aizstāj vietējo ku…"
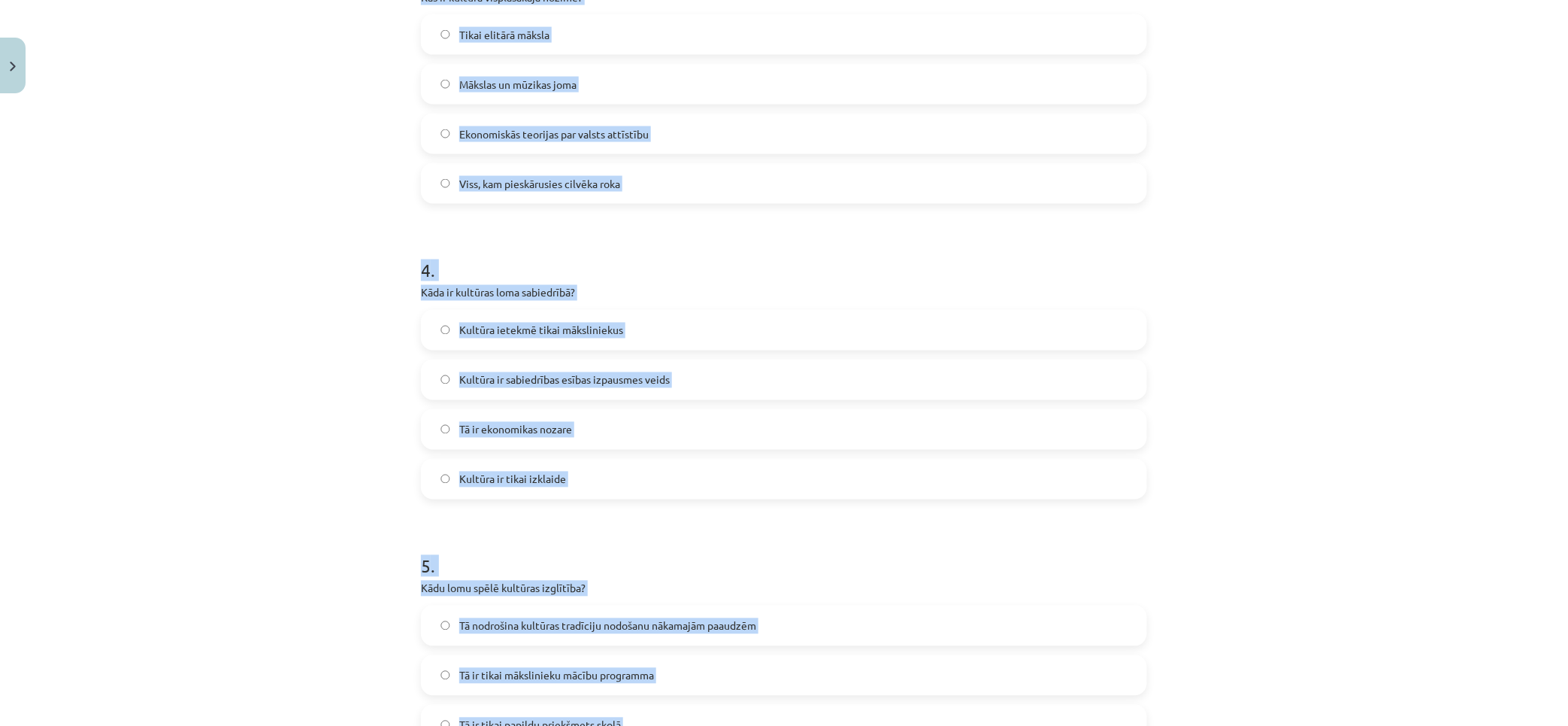
scroll to position [0, 0]
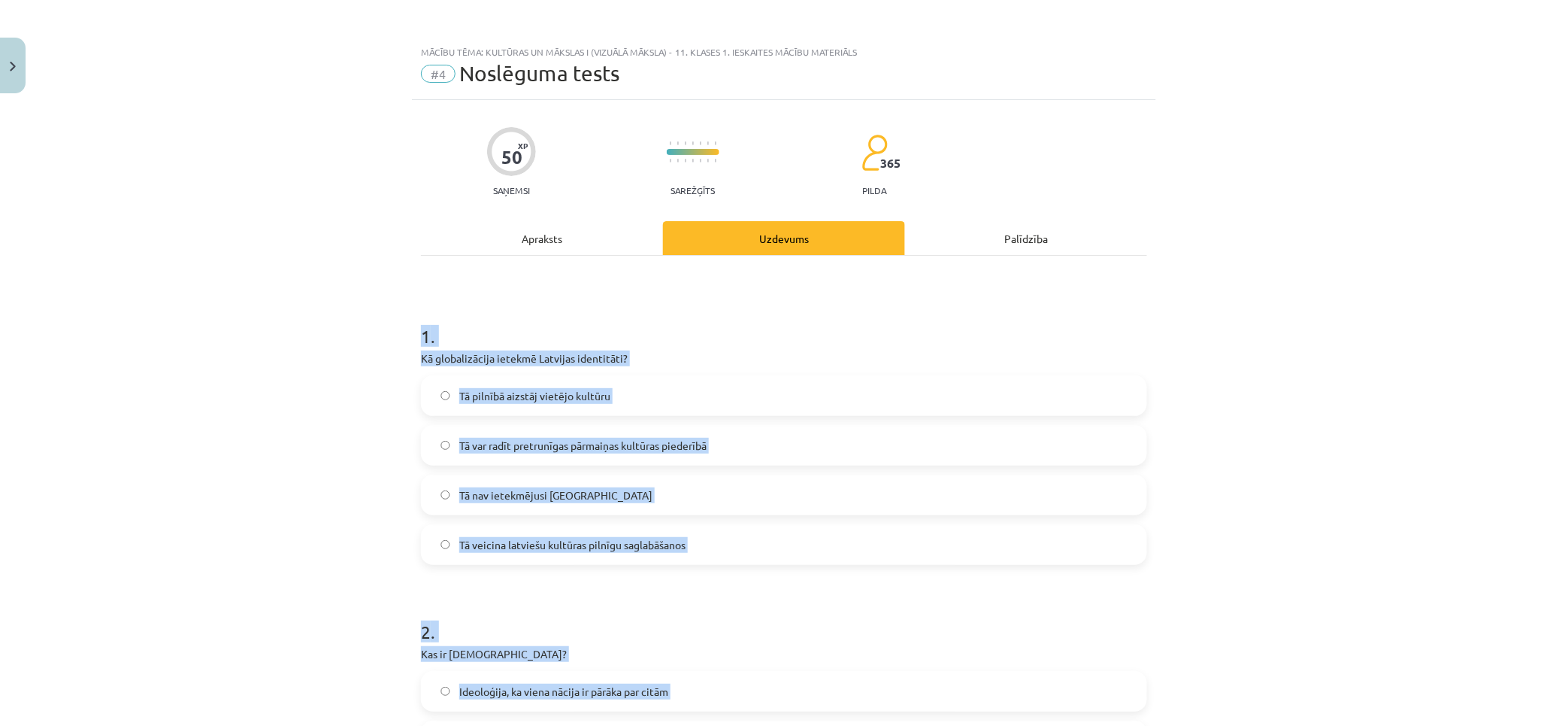
drag, startPoint x: 288, startPoint y: 407, endPoint x: 288, endPoint y: 144, distance: 263.0
click at [567, 449] on span "Tā var radīt pretrunīgas pārmaiņas kultūras piederībā" at bounding box center [583, 445] width 247 height 16
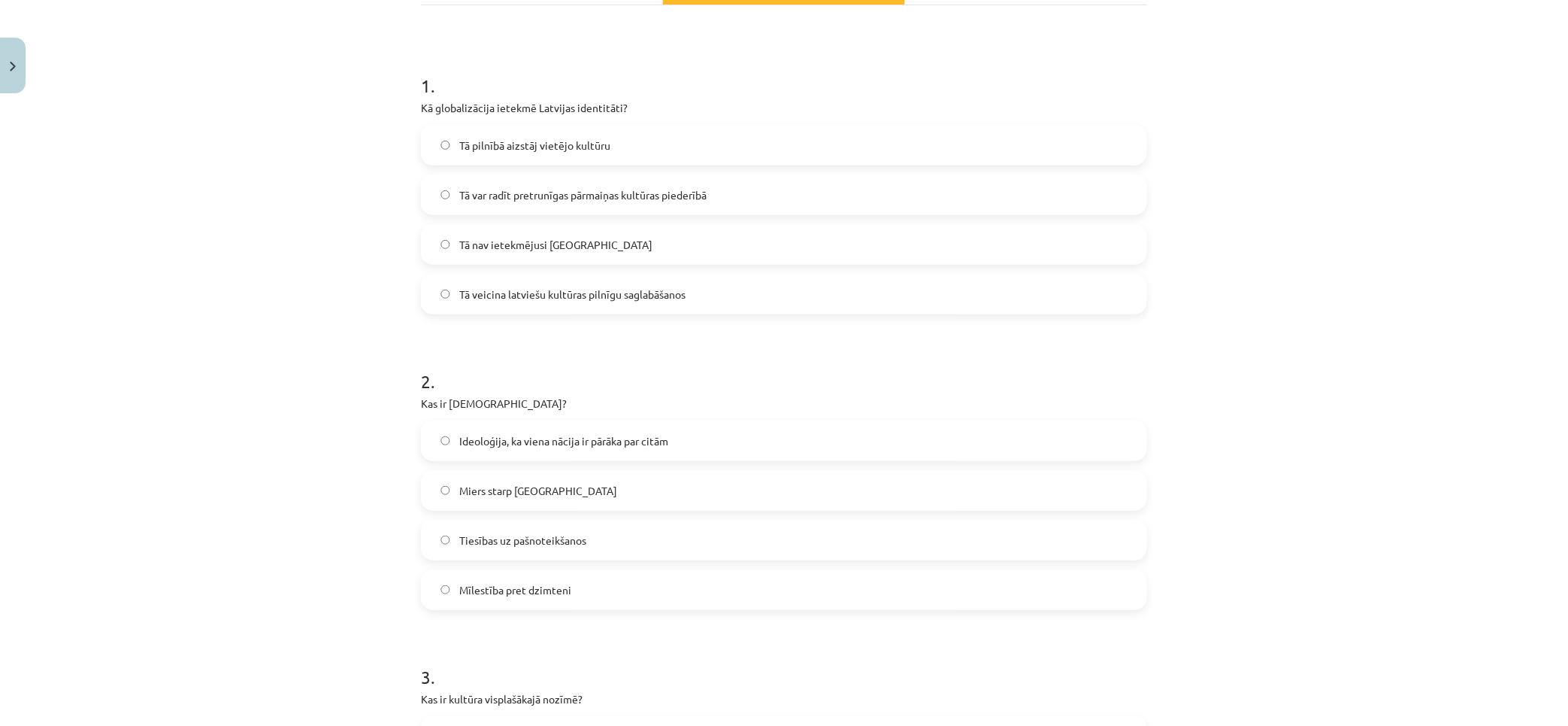
click at [493, 440] on span "Ideoloģija, ka viena nācija ir pārāka par citām" at bounding box center [564, 441] width 209 height 16
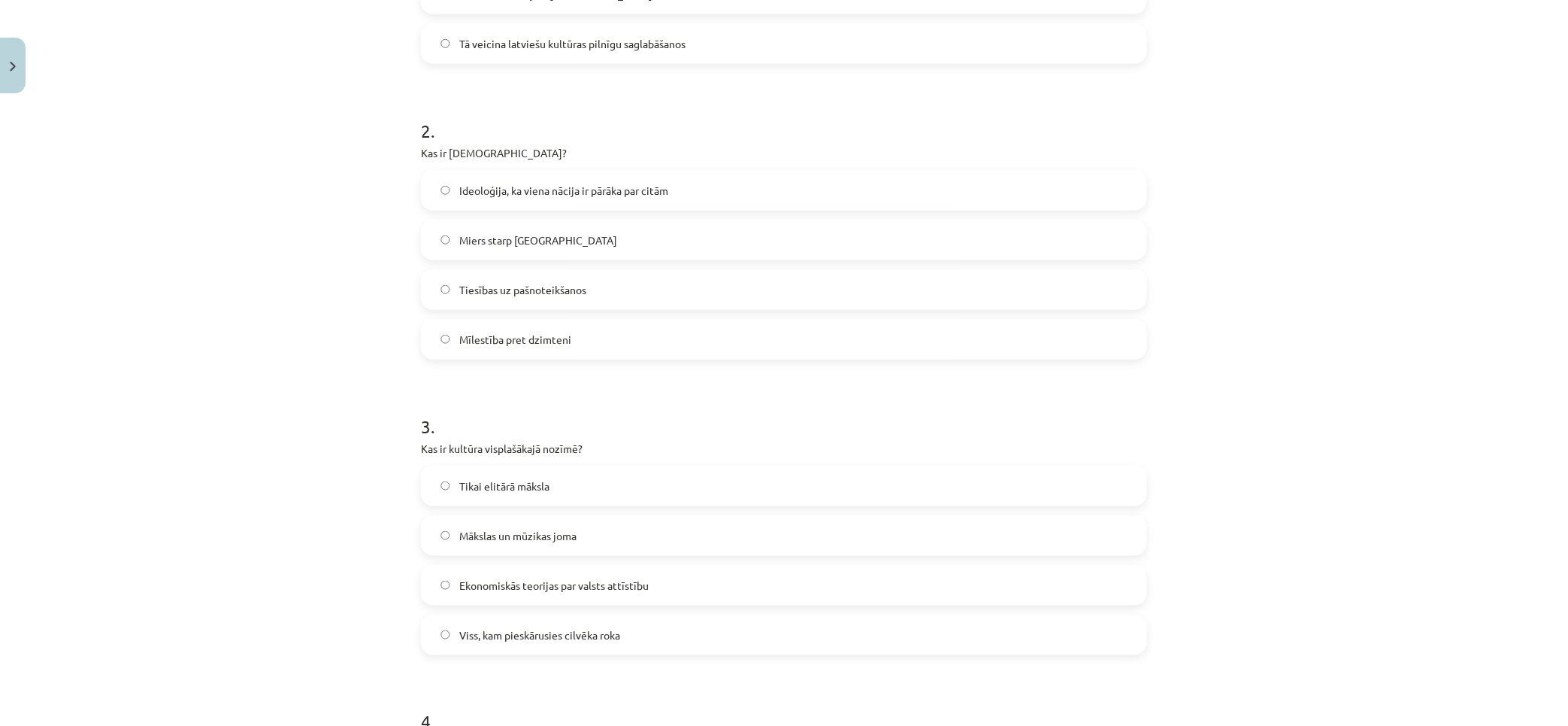
drag, startPoint x: 544, startPoint y: 615, endPoint x: 460, endPoint y: 592, distance: 87.1
click at [542, 618] on label "Viss, kam pieskārusies cilvēka roka" at bounding box center [783, 635] width 723 height 38
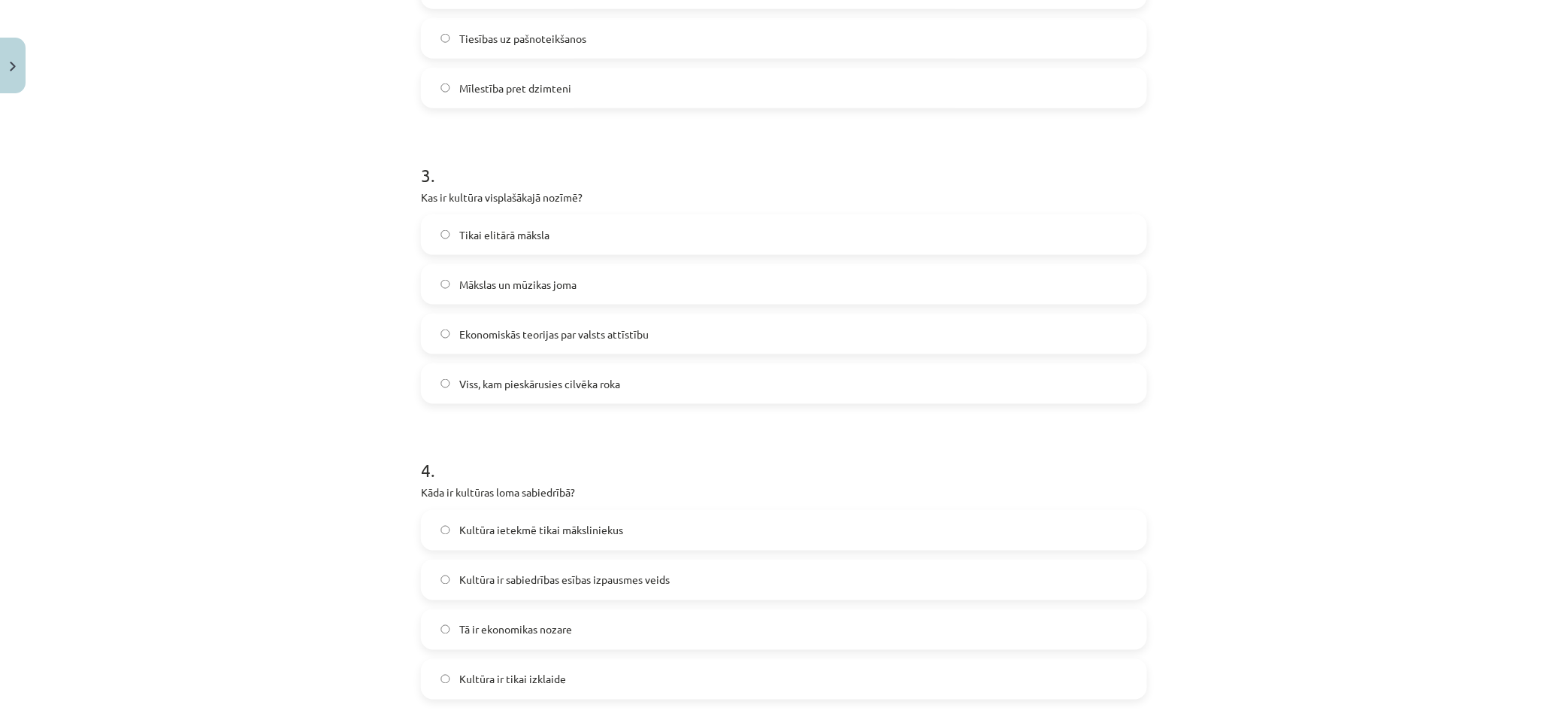
click at [517, 580] on span "Kultūra ir sabiedrības esības izpausmes veids" at bounding box center [565, 580] width 211 height 16
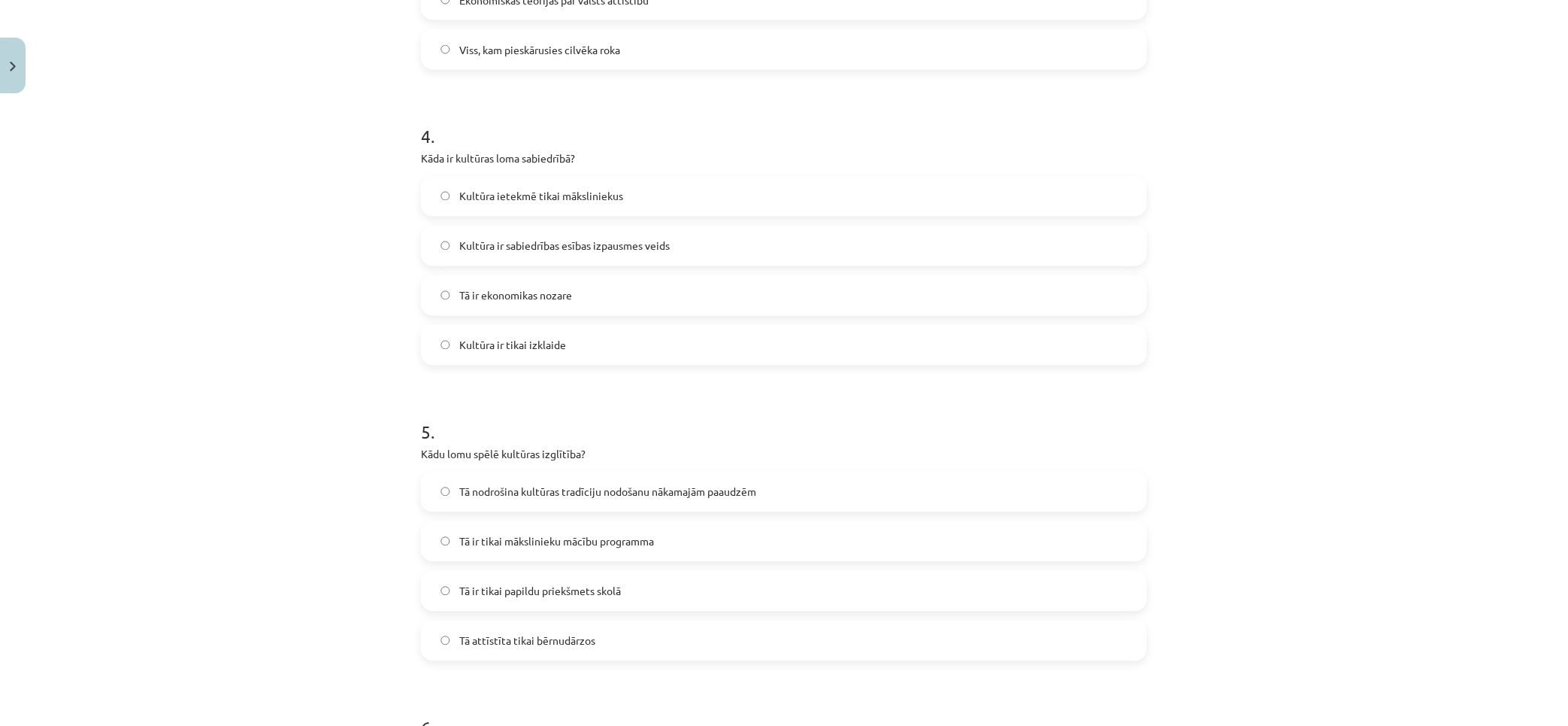
click at [547, 486] on span "Tā nodrošina kultūras tradīciju nodošanu nākamajām paaudzēm" at bounding box center [608, 492] width 297 height 16
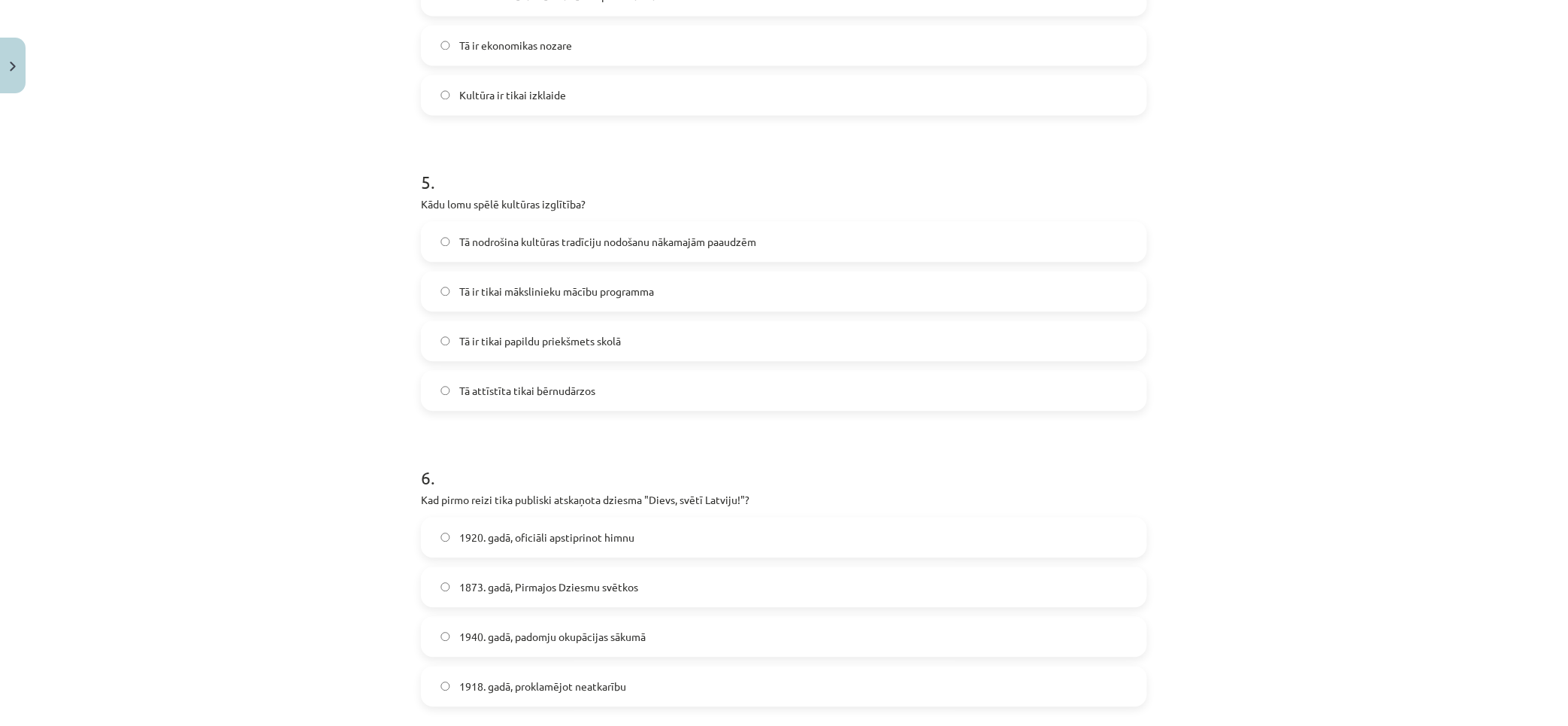
drag, startPoint x: 566, startPoint y: 590, endPoint x: 252, endPoint y: 476, distance: 334.1
click at [565, 590] on span "1873. gadā, Pirmajos Dziesmu svētkos" at bounding box center [549, 587] width 179 height 16
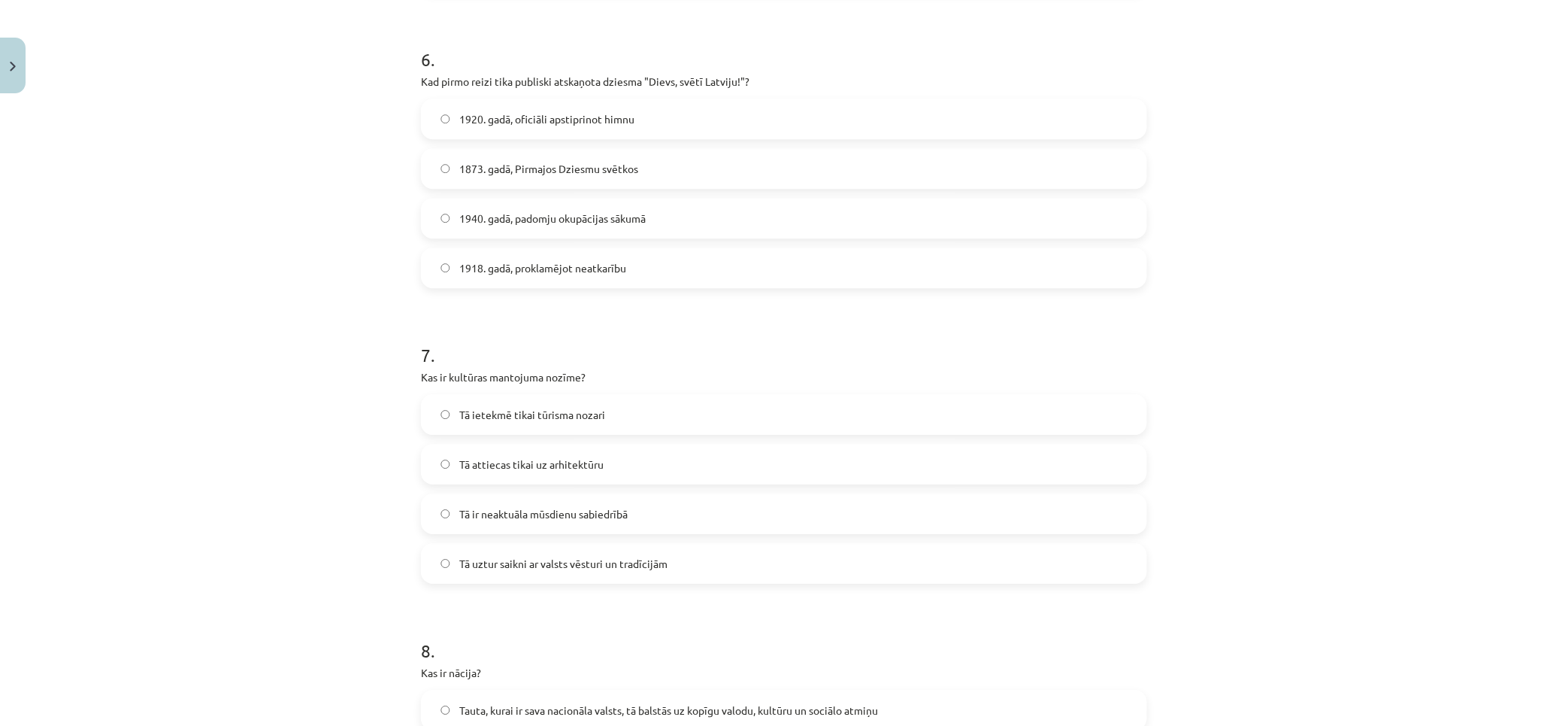
click at [545, 561] on span "Tā uztur saikni ar valsts vēsturi un tradīcijām" at bounding box center [564, 563] width 209 height 16
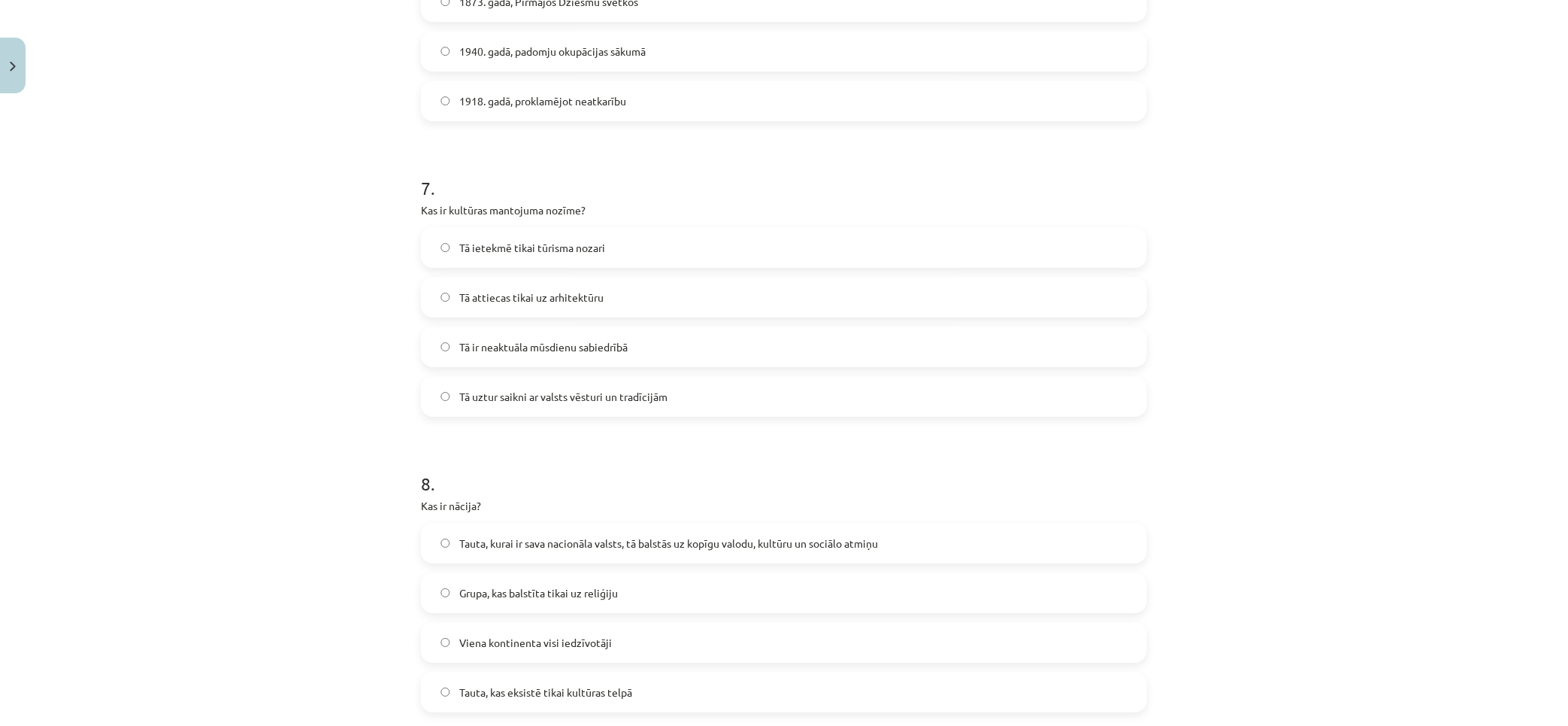
click at [478, 531] on label "Tauta, kurai ir sava nacionāla valsts, tā balstās uz kopīgu valodu, kultūru un …" at bounding box center [783, 543] width 723 height 38
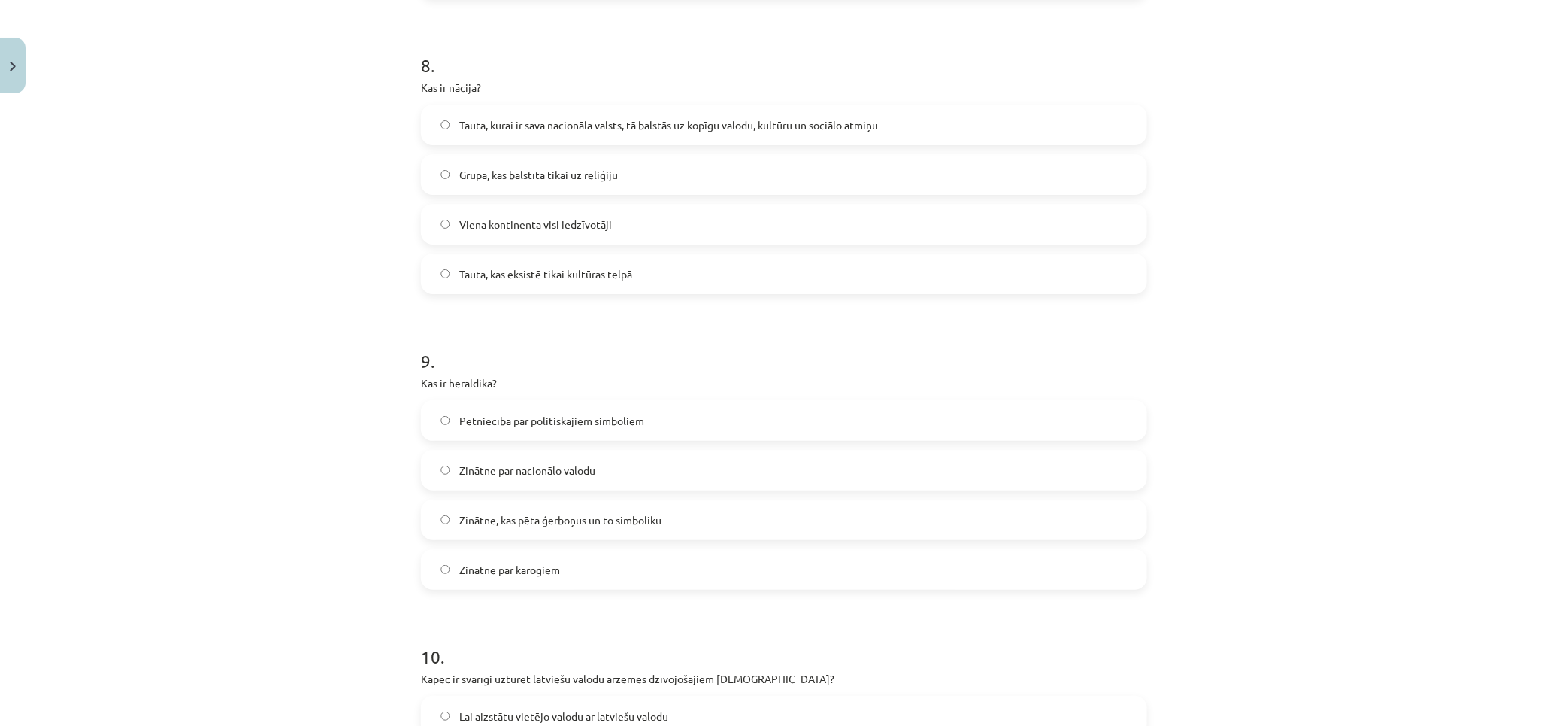
scroll to position [2673, 0]
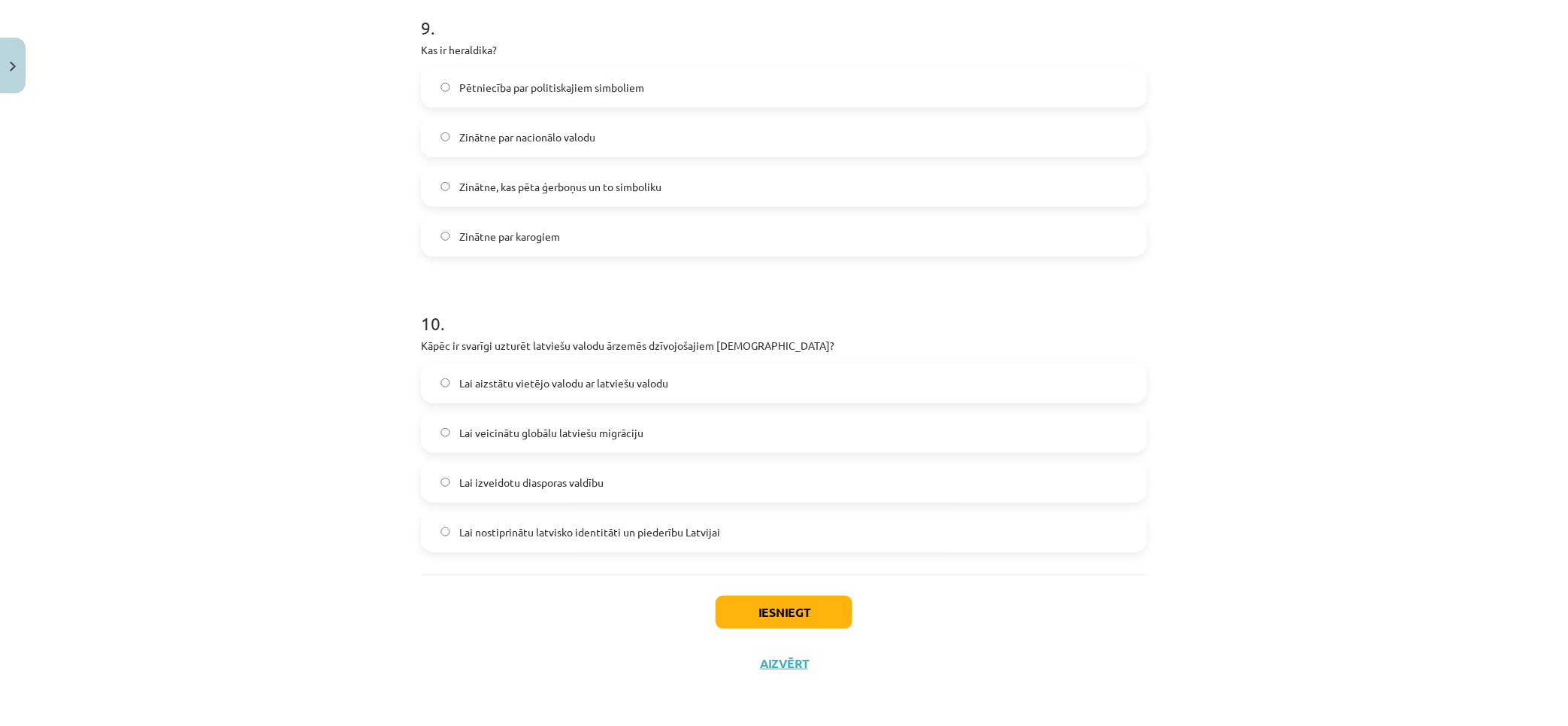
click at [583, 170] on label "Zinātne, kas pēta ģerboņus un to simboliku" at bounding box center [783, 186] width 723 height 38
click at [592, 529] on span "Lai nostiprinātu latvisko identitāti un piederību Latvijai" at bounding box center [590, 531] width 261 height 16
click at [817, 608] on button "Iesniegt" at bounding box center [784, 611] width 137 height 33
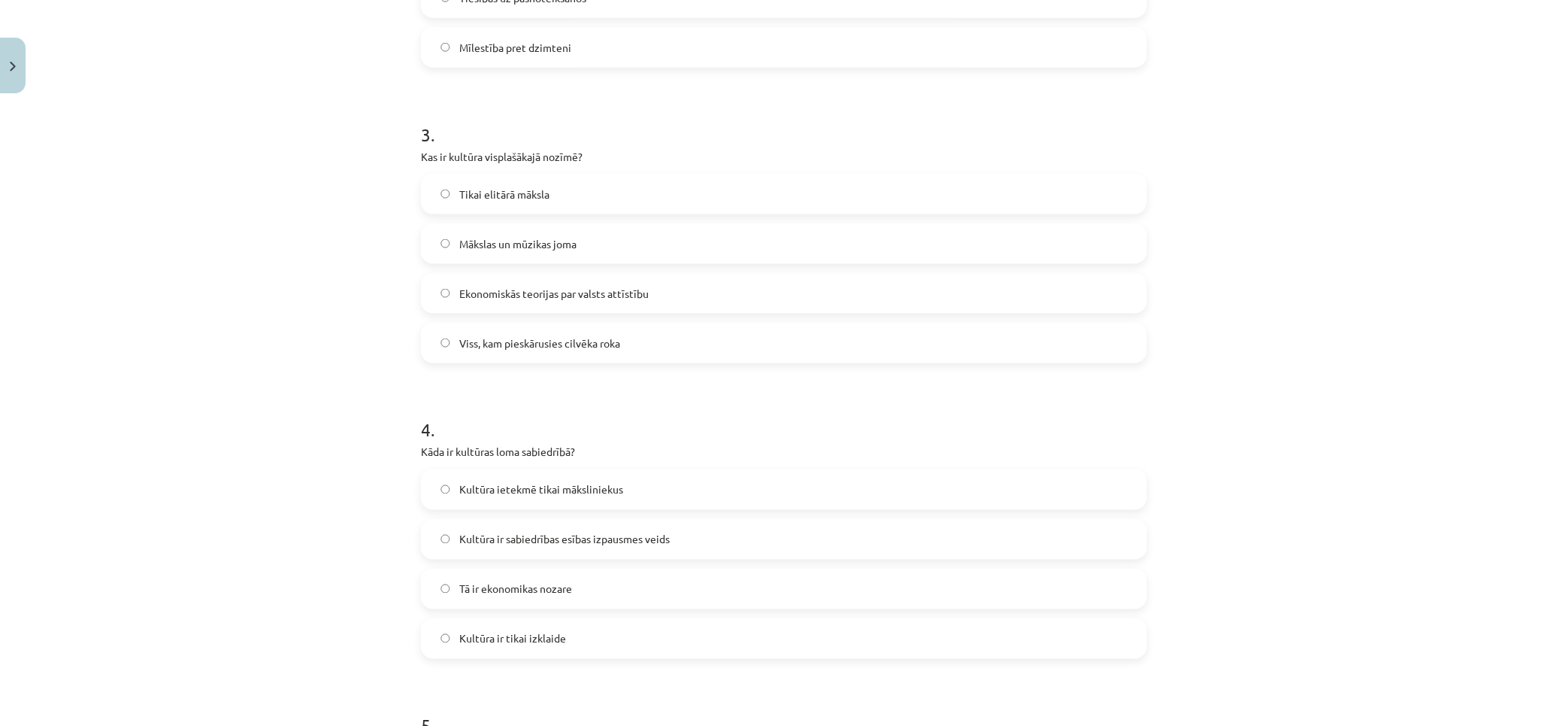
scroll to position [36, 0]
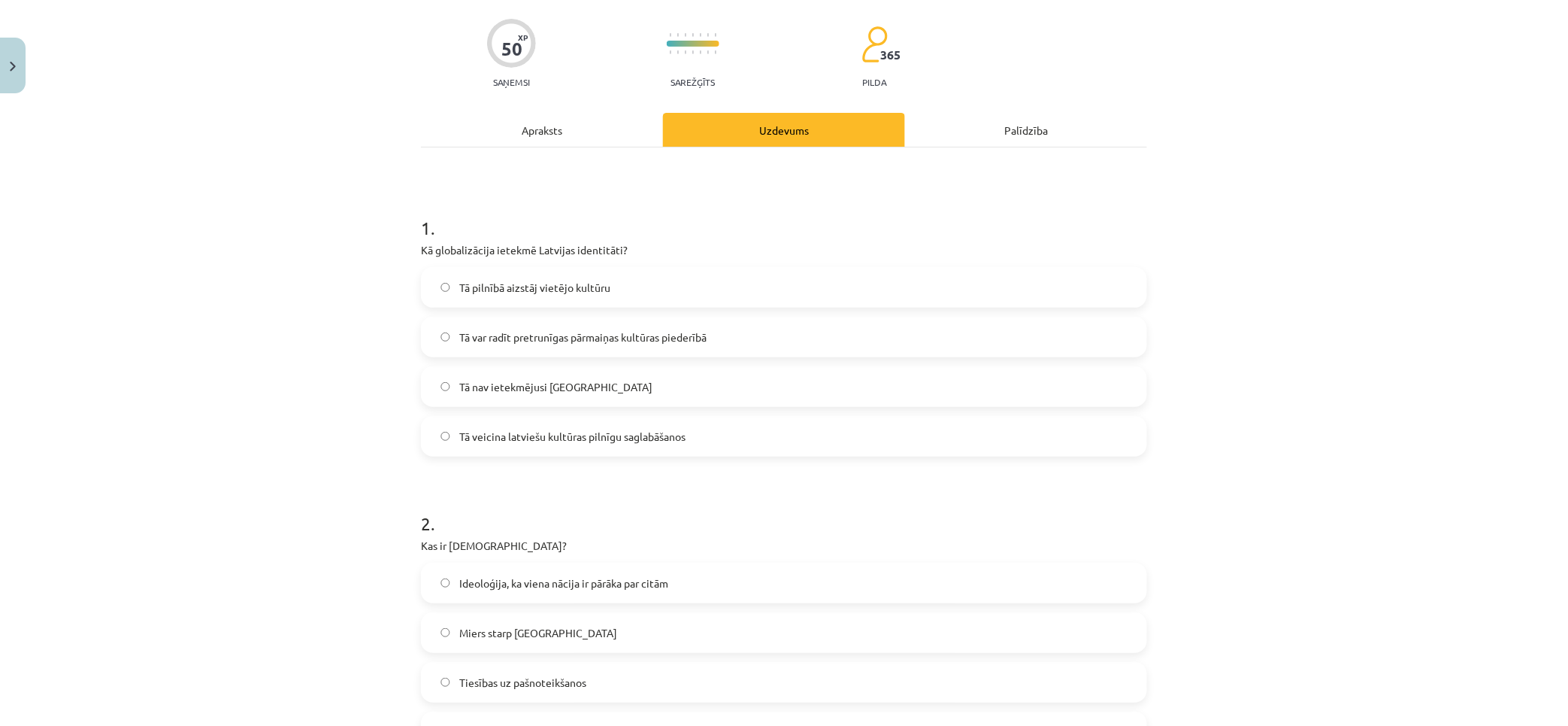
drag, startPoint x: 1333, startPoint y: 534, endPoint x: 1357, endPoint y: 369, distance: 166.7
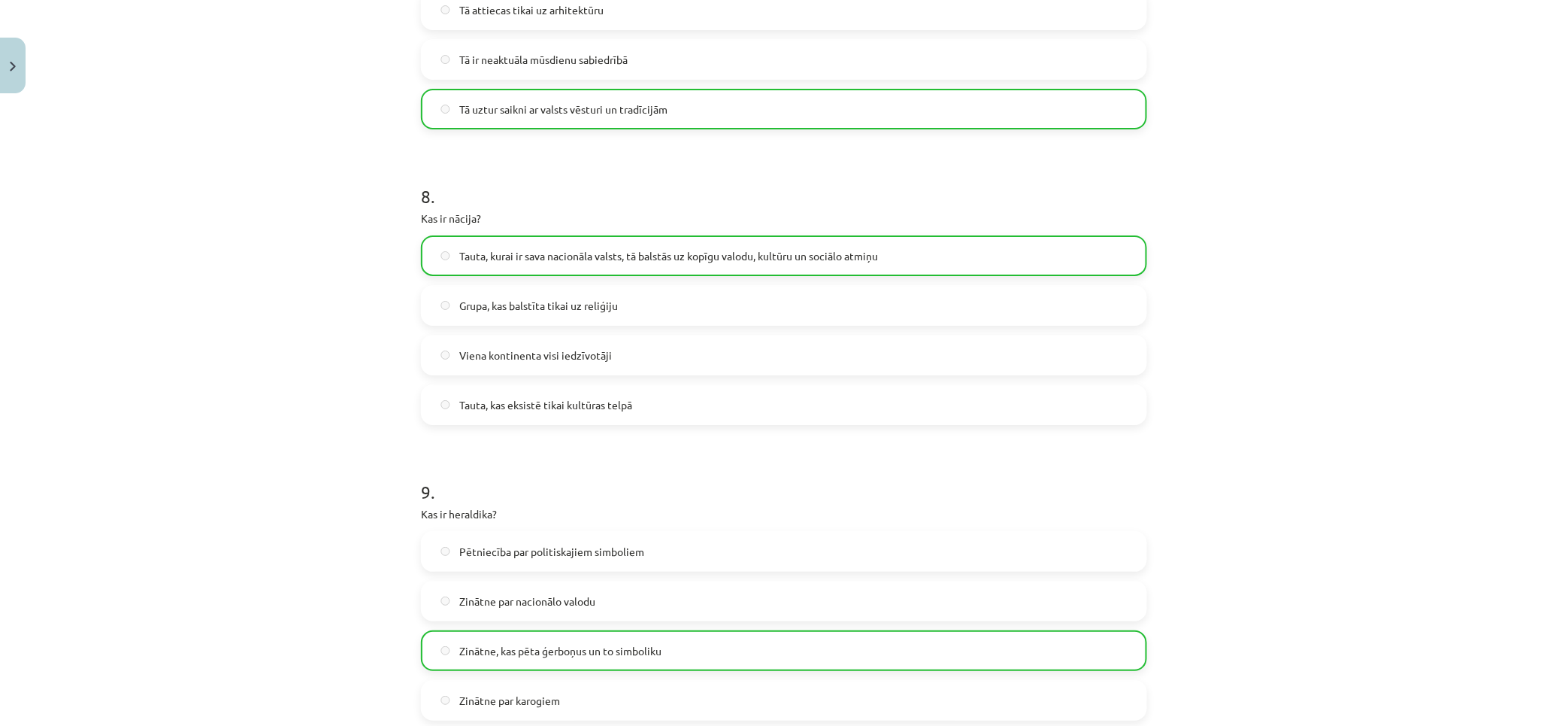
scroll to position [2721, 0]
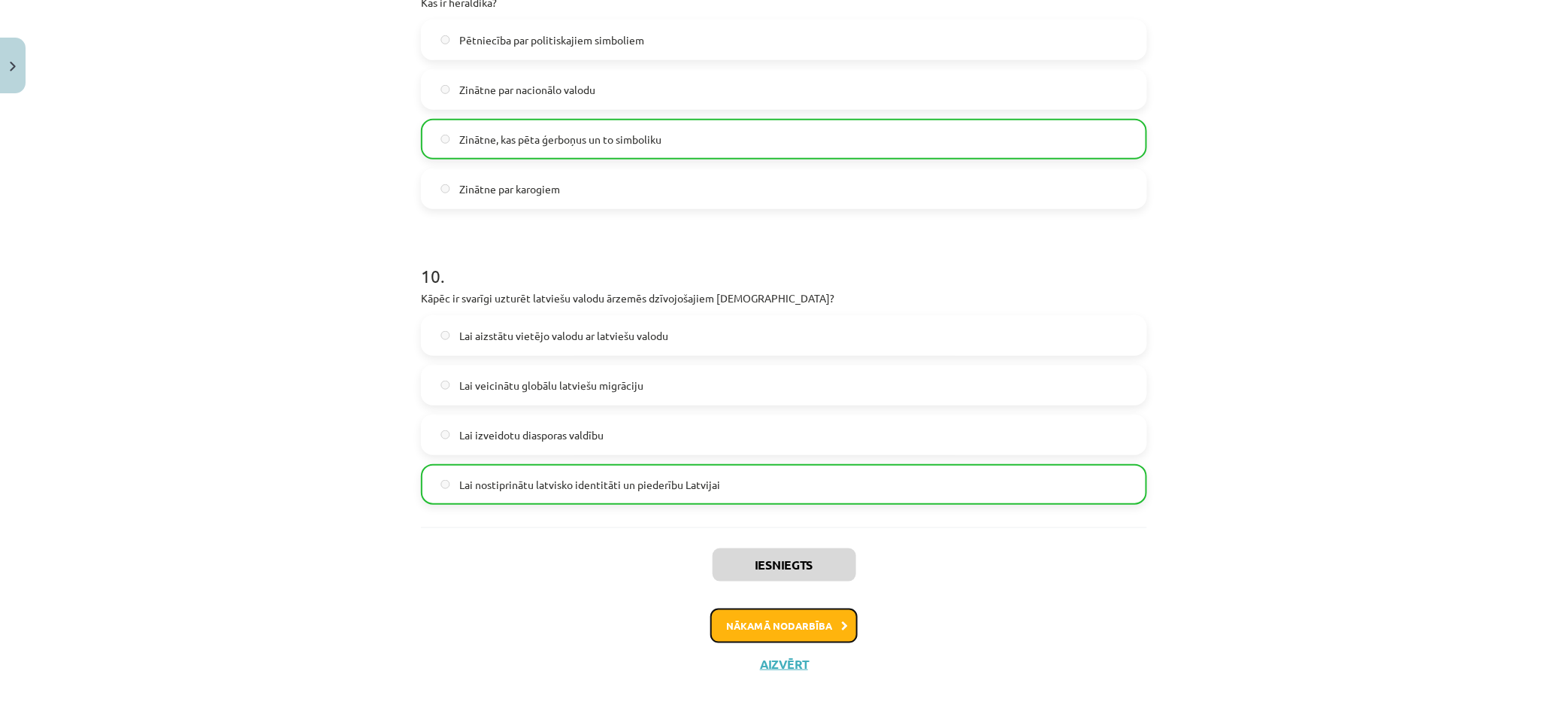
click at [821, 636] on button "Nākamā nodarbība" at bounding box center [784, 625] width 148 height 35
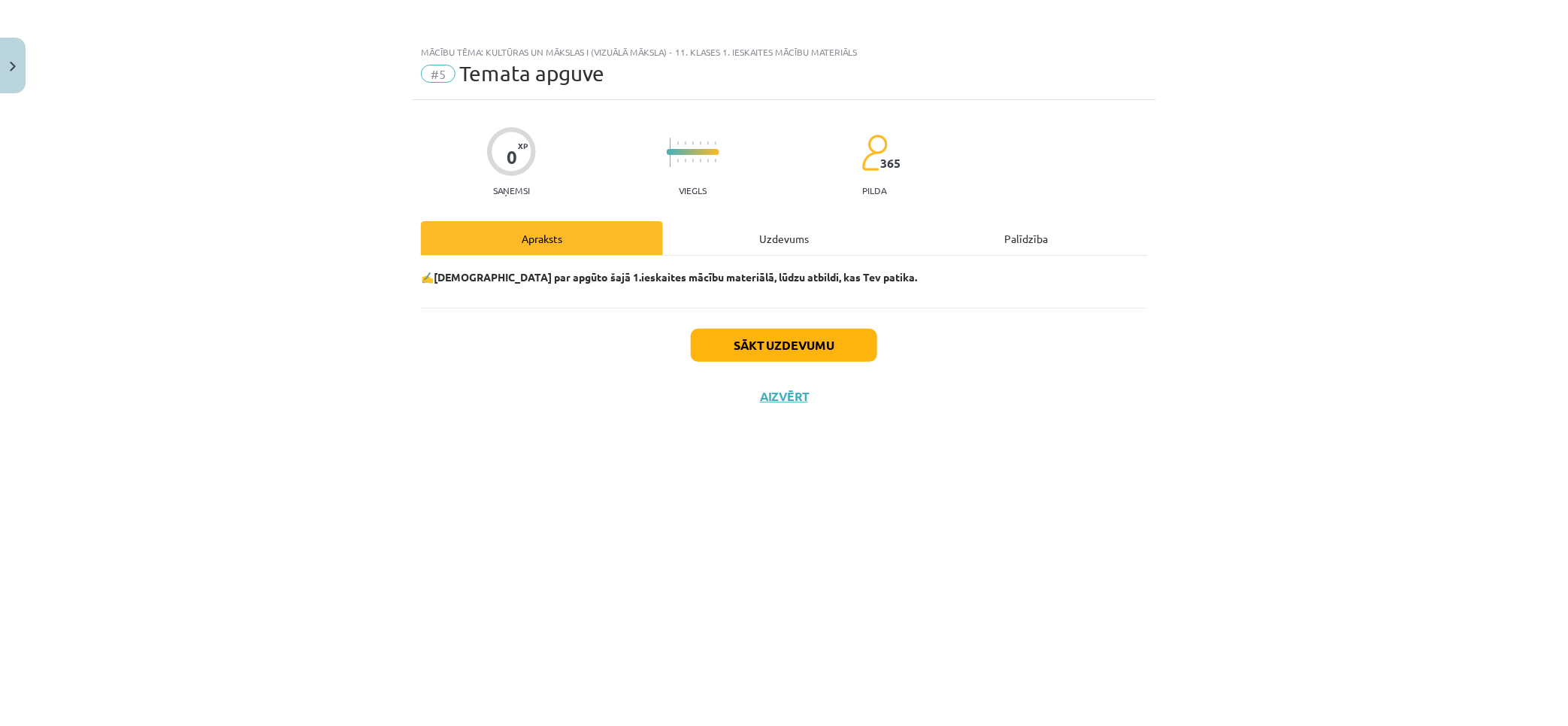
click at [791, 245] on div "Uzdevums" at bounding box center [784, 238] width 243 height 34
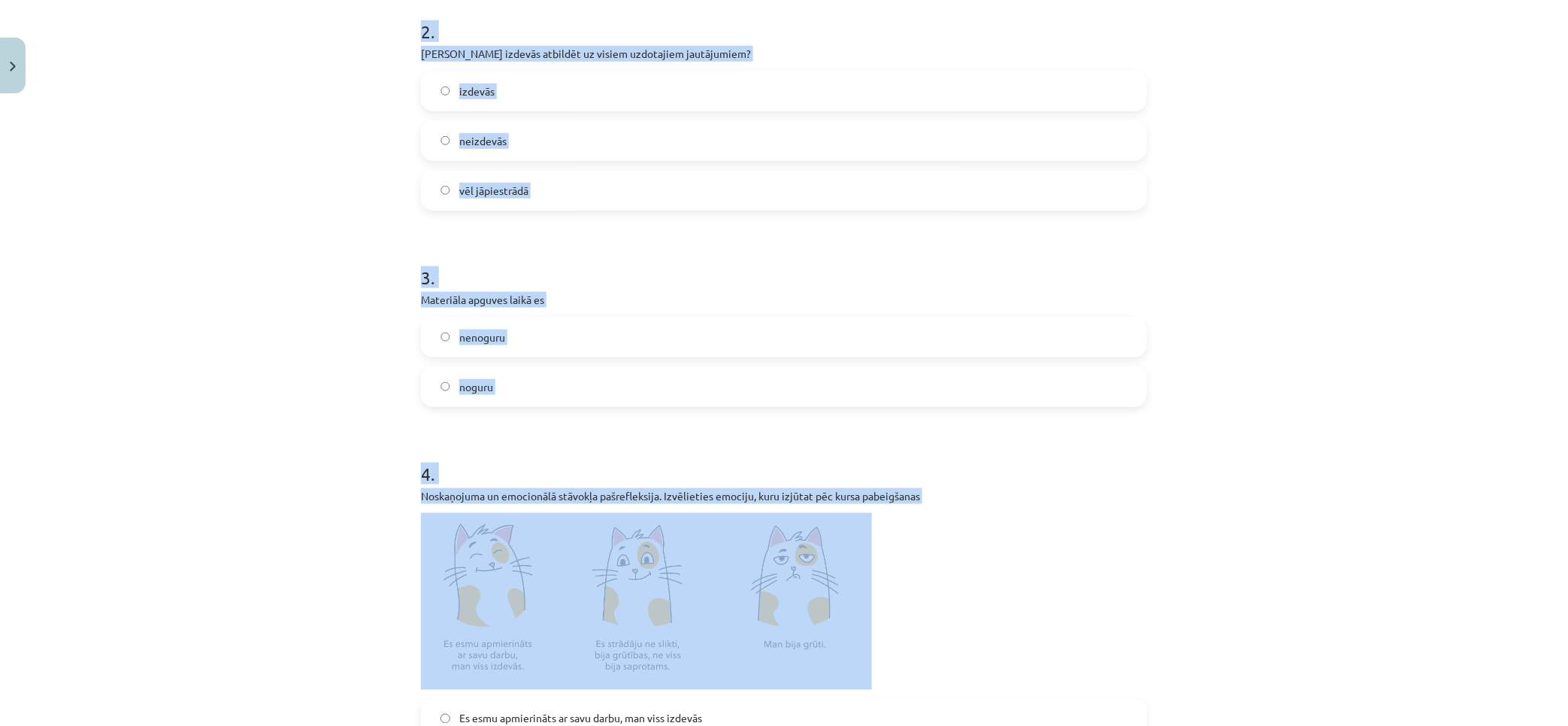
scroll to position [752, 0]
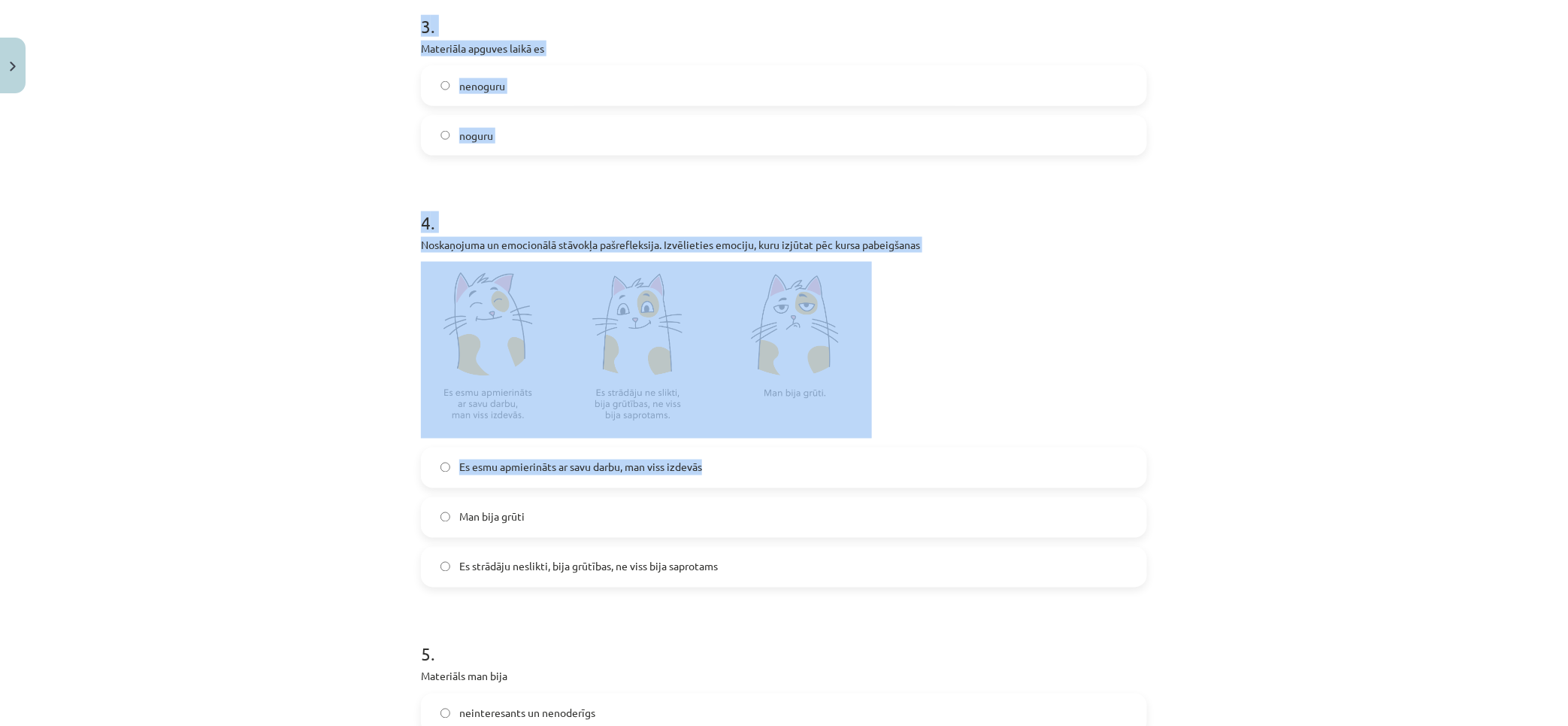
drag, startPoint x: 381, startPoint y: 322, endPoint x: 757, endPoint y: 409, distance: 385.9
click at [828, 441] on div "Mācību tēma: Kultūras un mākslas i (vizuālā māksla) - 11. klases 1. ieskaites m…" at bounding box center [784, 363] width 1568 height 726
click at [350, 314] on div "Mācību tēma: Kultūras un mākslas i (vizuālā māksla) - 11. klases 1. ieskaites m…" at bounding box center [784, 363] width 1568 height 726
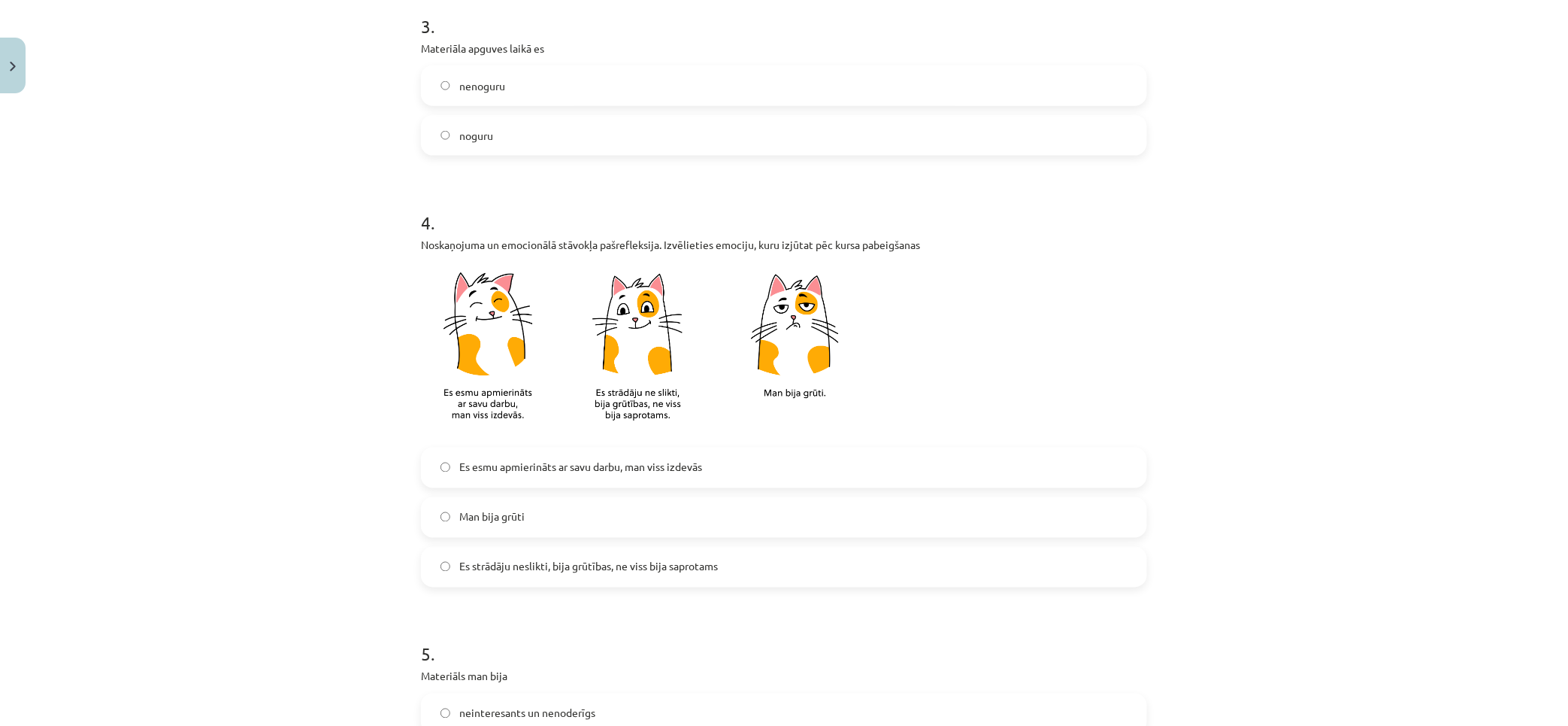
scroll to position [167, 0]
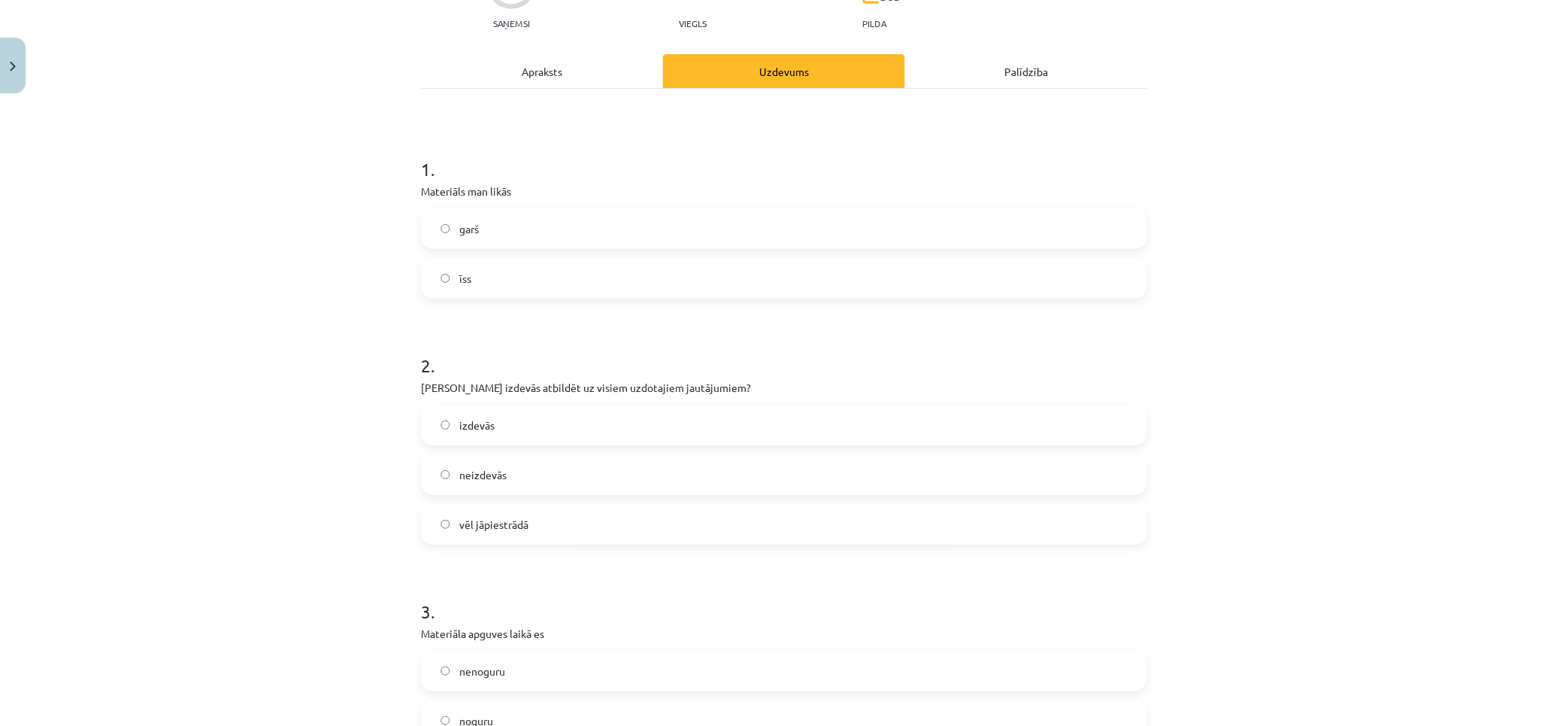
click at [546, 243] on label "garš" at bounding box center [783, 229] width 723 height 38
click at [537, 289] on label "īss" at bounding box center [783, 278] width 723 height 38
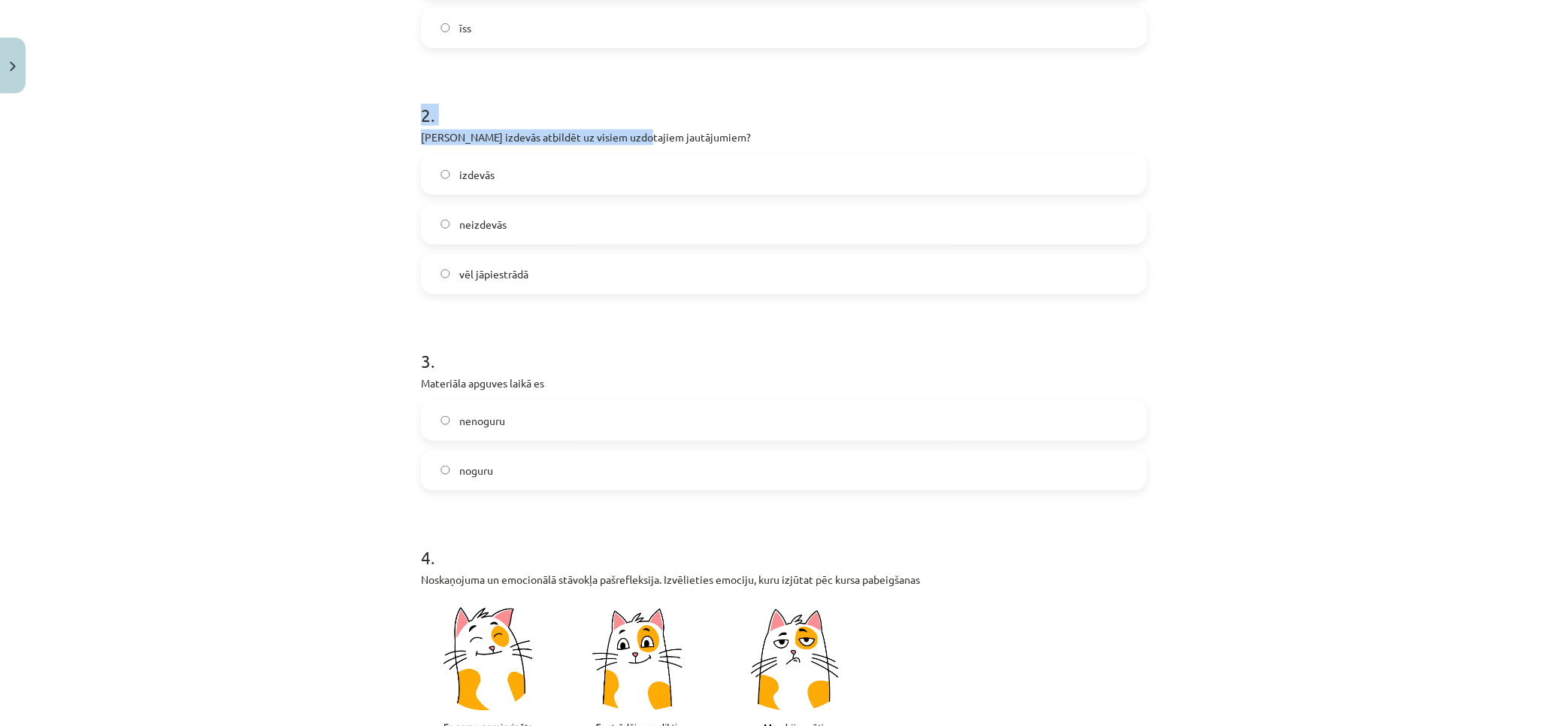
drag, startPoint x: 445, startPoint y: 124, endPoint x: 731, endPoint y: 137, distance: 286.3
click at [645, 138] on div "Mācību tēma: Kultūras un mākslas i (vizuālā māksla) - 11. klases 1. ieskaites m…" at bounding box center [784, 363] width 1568 height 726
click at [763, 133] on p "Vai Tev izdevās atbildēt uz visiem uzdotajiem jautājumiem?" at bounding box center [784, 137] width 727 height 16
drag, startPoint x: 673, startPoint y: 136, endPoint x: 409, endPoint y: 130, distance: 264.1
click at [421, 130] on p "Vai Tev izdevās atbildēt uz visiem uzdotajiem jautājumiem?" at bounding box center [784, 137] width 727 height 16
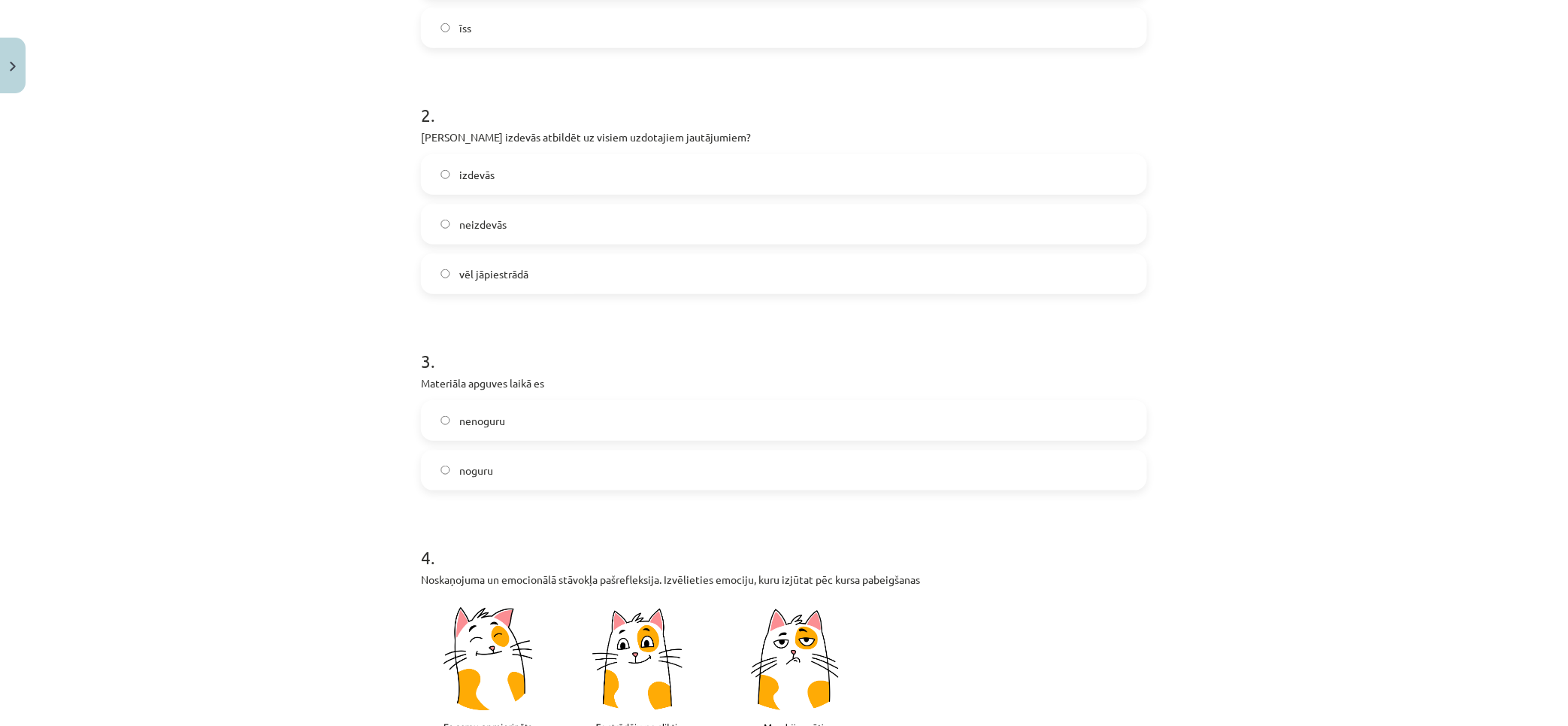
click at [335, 182] on div "Mācību tēma: Kultūras un mākslas i (vizuālā māksla) - 11. klases 1. ieskaites m…" at bounding box center [784, 363] width 1568 height 726
click at [557, 170] on label "izdevās" at bounding box center [783, 175] width 723 height 38
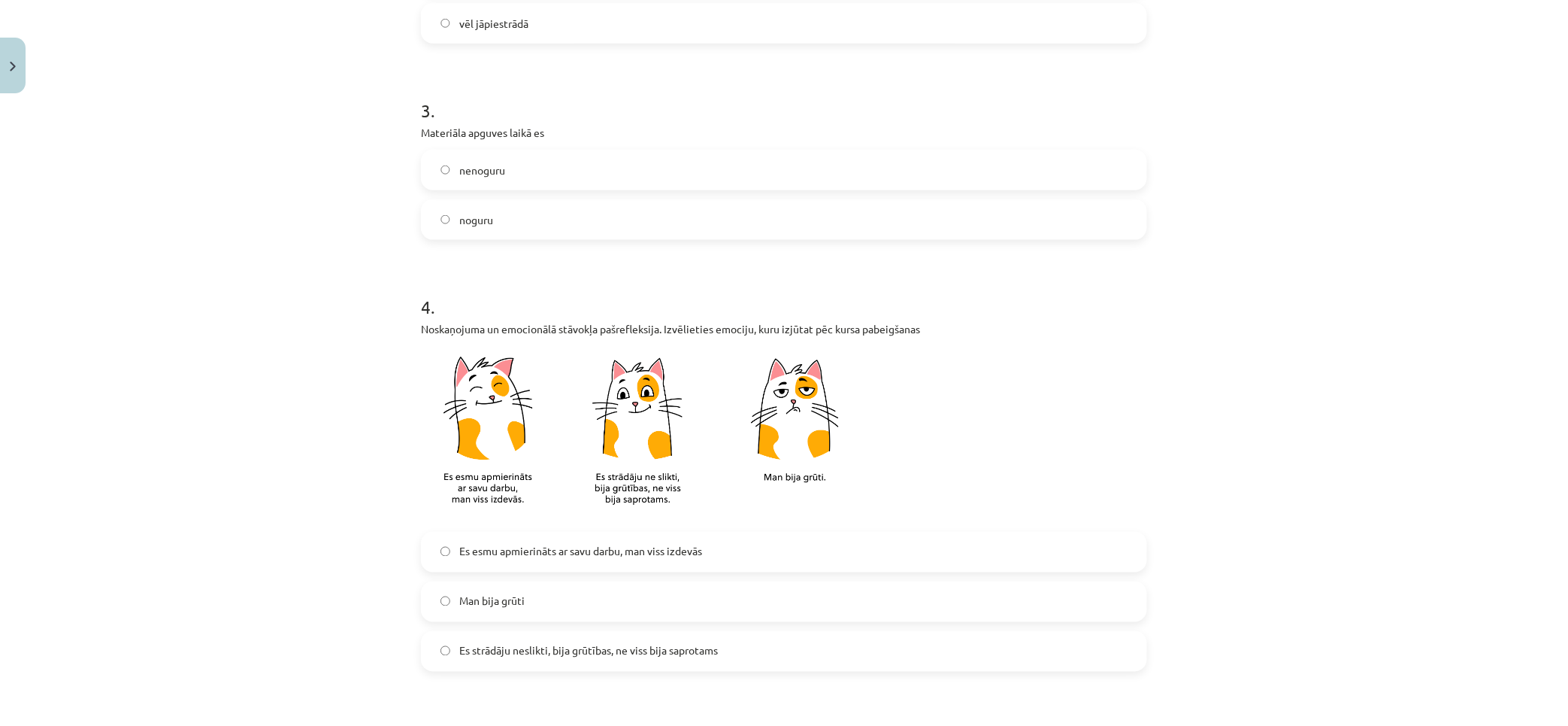
click at [575, 176] on label "nenoguru" at bounding box center [783, 170] width 723 height 38
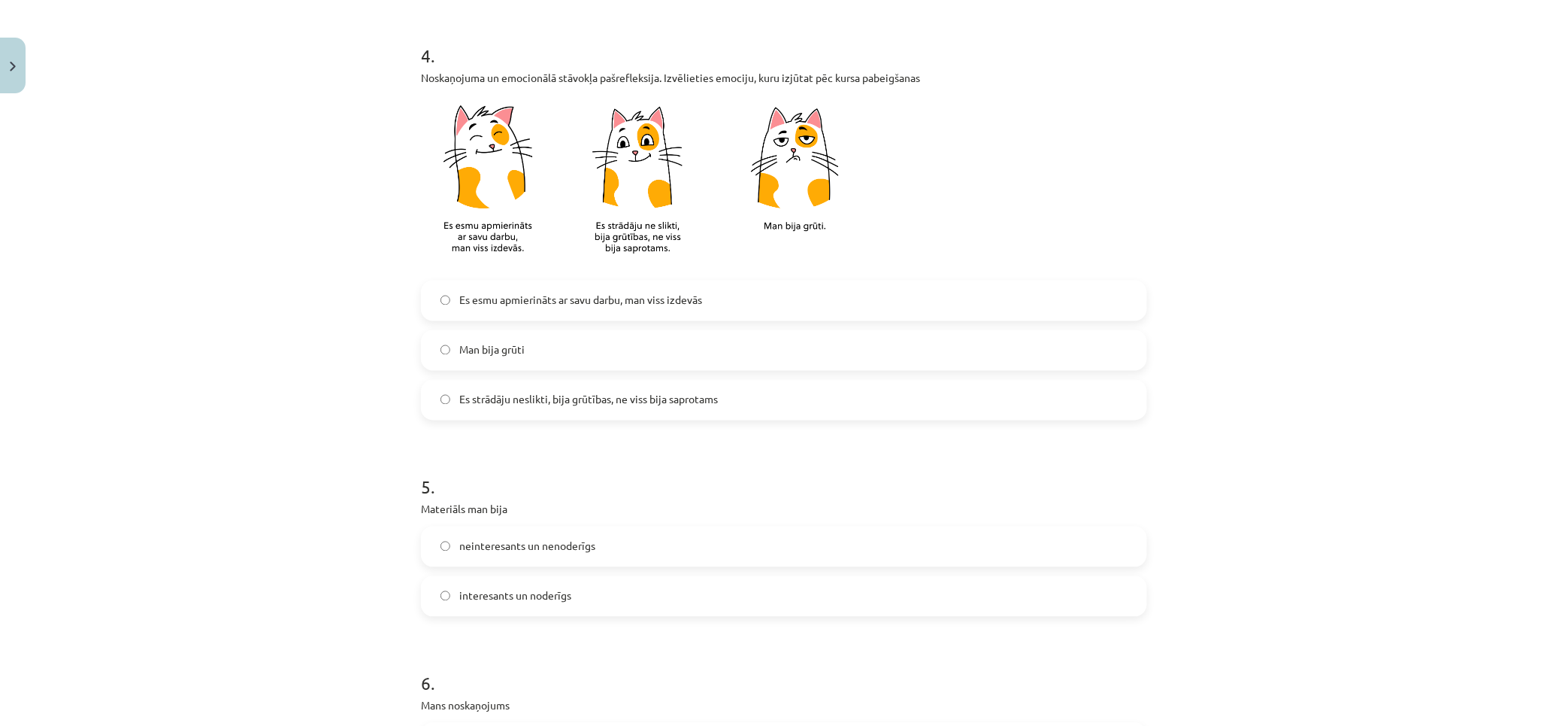
click at [703, 403] on span "Es strādāju neslikti, bija grūtības, ne viss bija saprotams" at bounding box center [588, 400] width 259 height 16
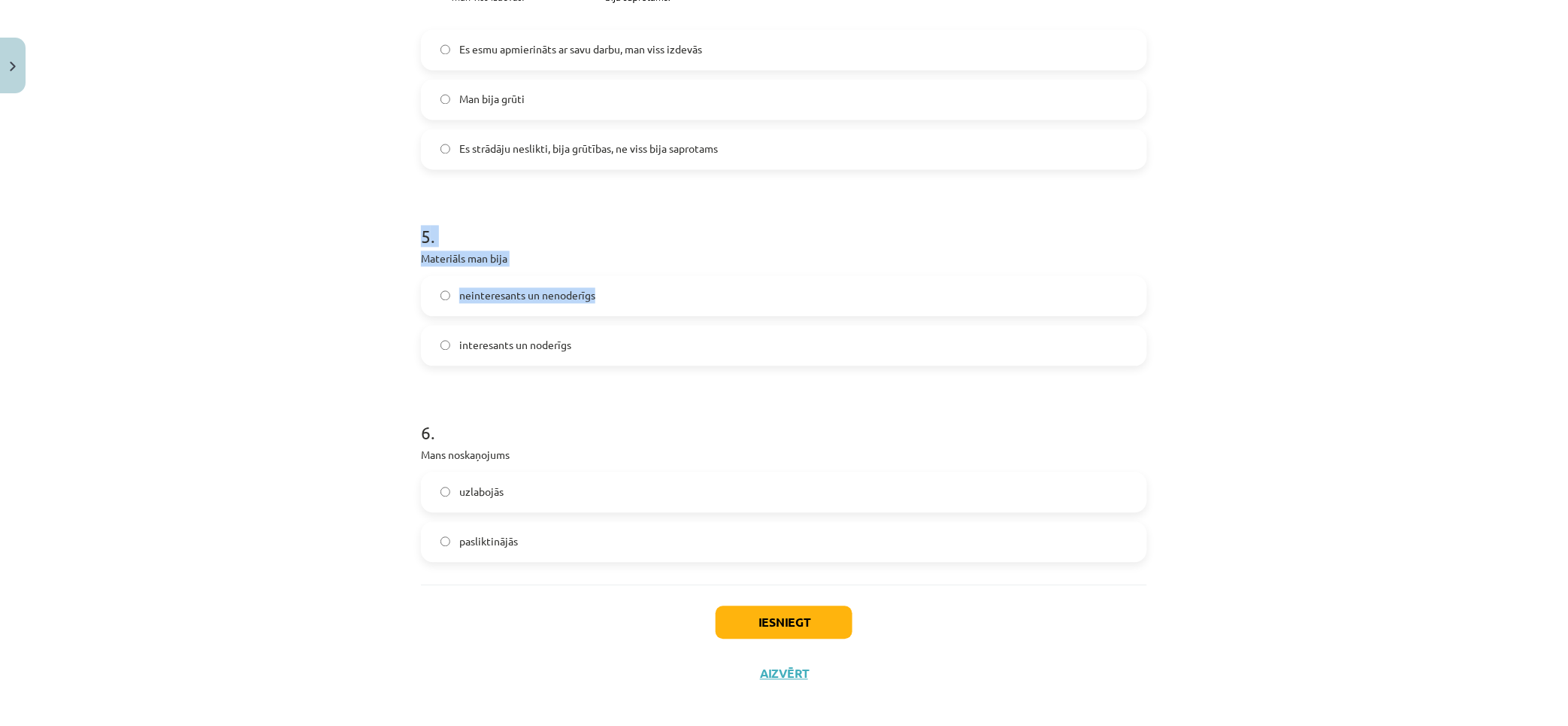
drag, startPoint x: 498, startPoint y: 264, endPoint x: 765, endPoint y: 281, distance: 267.5
click at [654, 282] on div "5 . Materiāls man bija neinteresants un nenoderīgs interesants un noderīgs" at bounding box center [784, 283] width 727 height 166
click at [555, 249] on div "5 . Materiāls man bija neinteresants un nenoderīgs interesants un noderīgs" at bounding box center [784, 283] width 727 height 166
click at [613, 344] on label "interesants un noderīgs" at bounding box center [783, 346] width 723 height 38
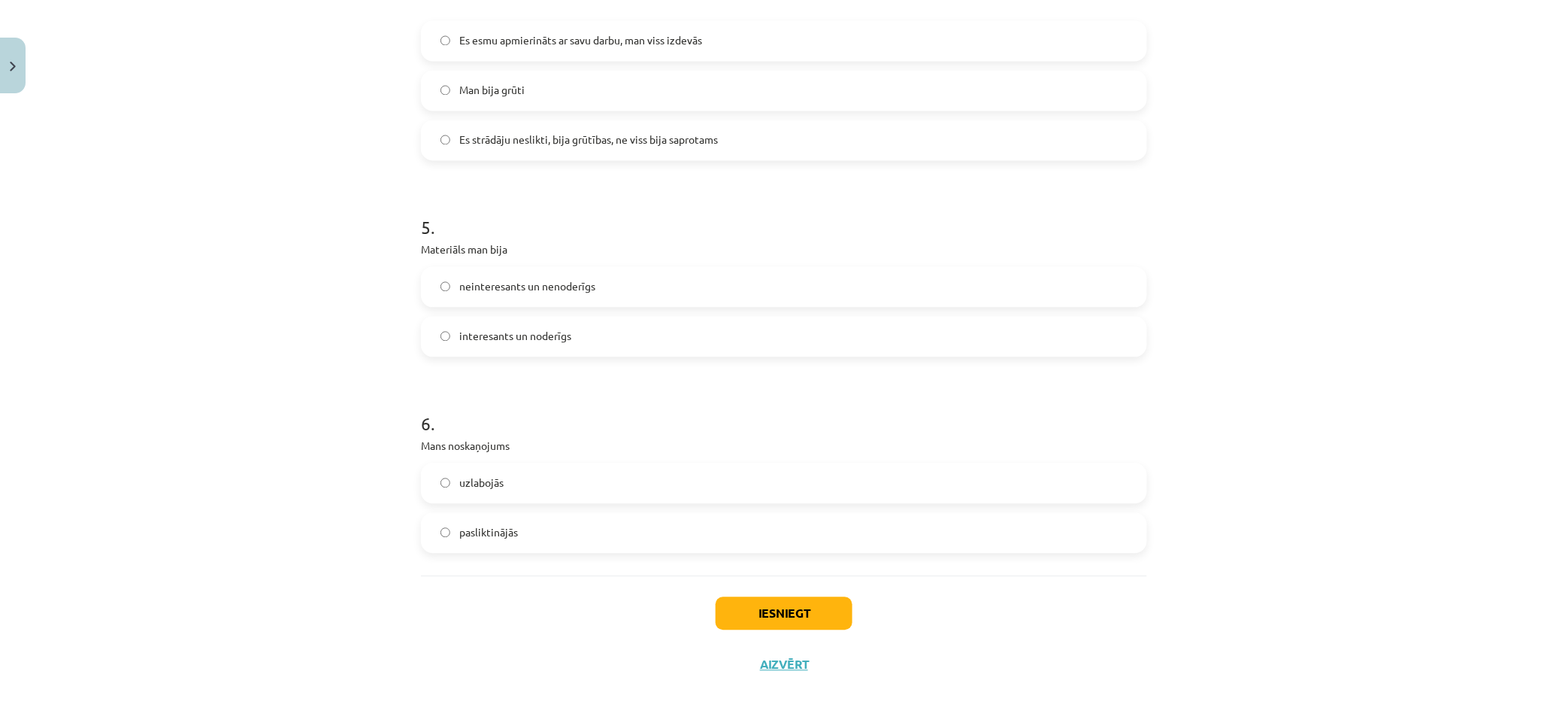
click at [561, 491] on label "uzlabojās" at bounding box center [783, 482] width 723 height 38
click at [794, 610] on button "Iesniegt" at bounding box center [784, 612] width 137 height 33
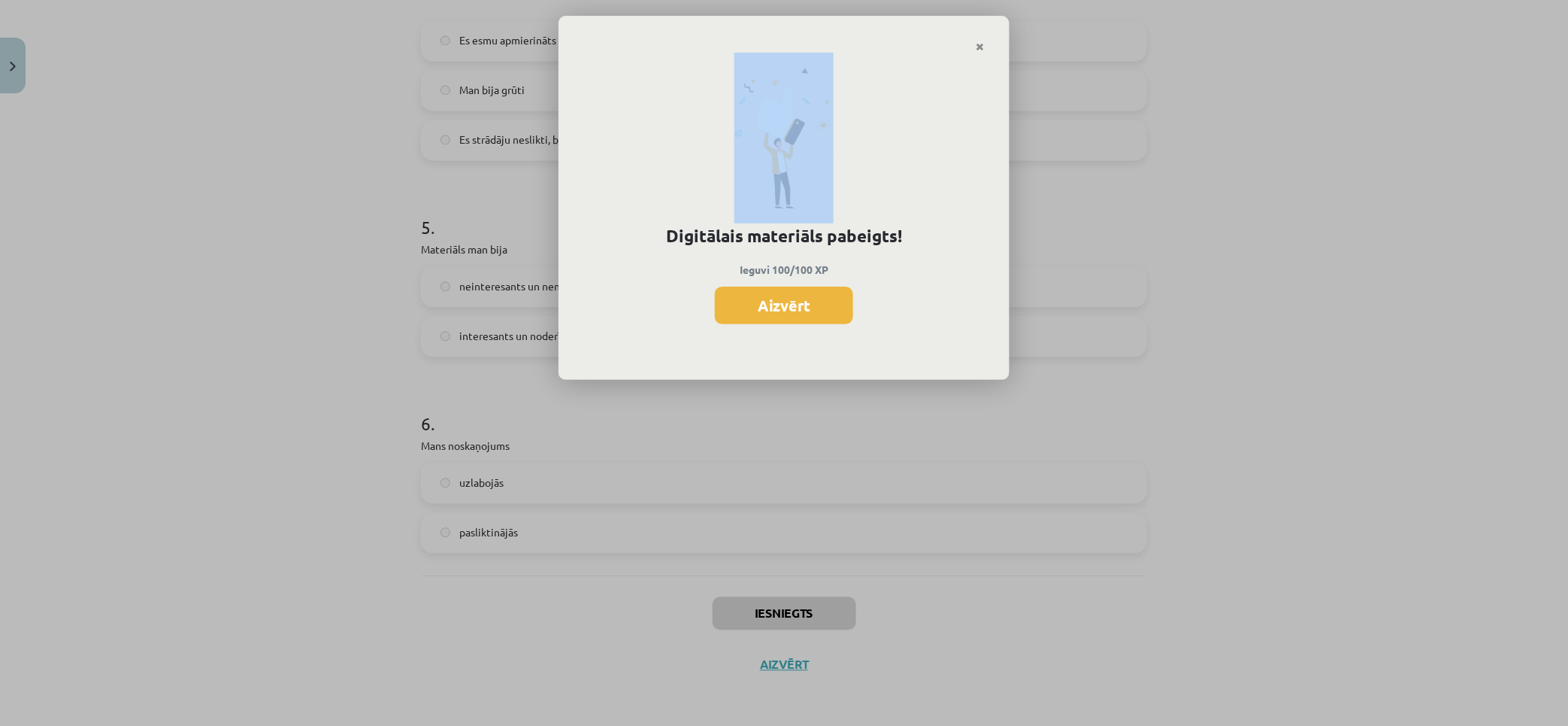
click at [975, 51] on div "Digitālais materiāls pabeigts! Ieguvi 100/100 XP Aizvērt" at bounding box center [784, 197] width 451 height 364
click at [976, 48] on icon "Close" at bounding box center [980, 47] width 8 height 10
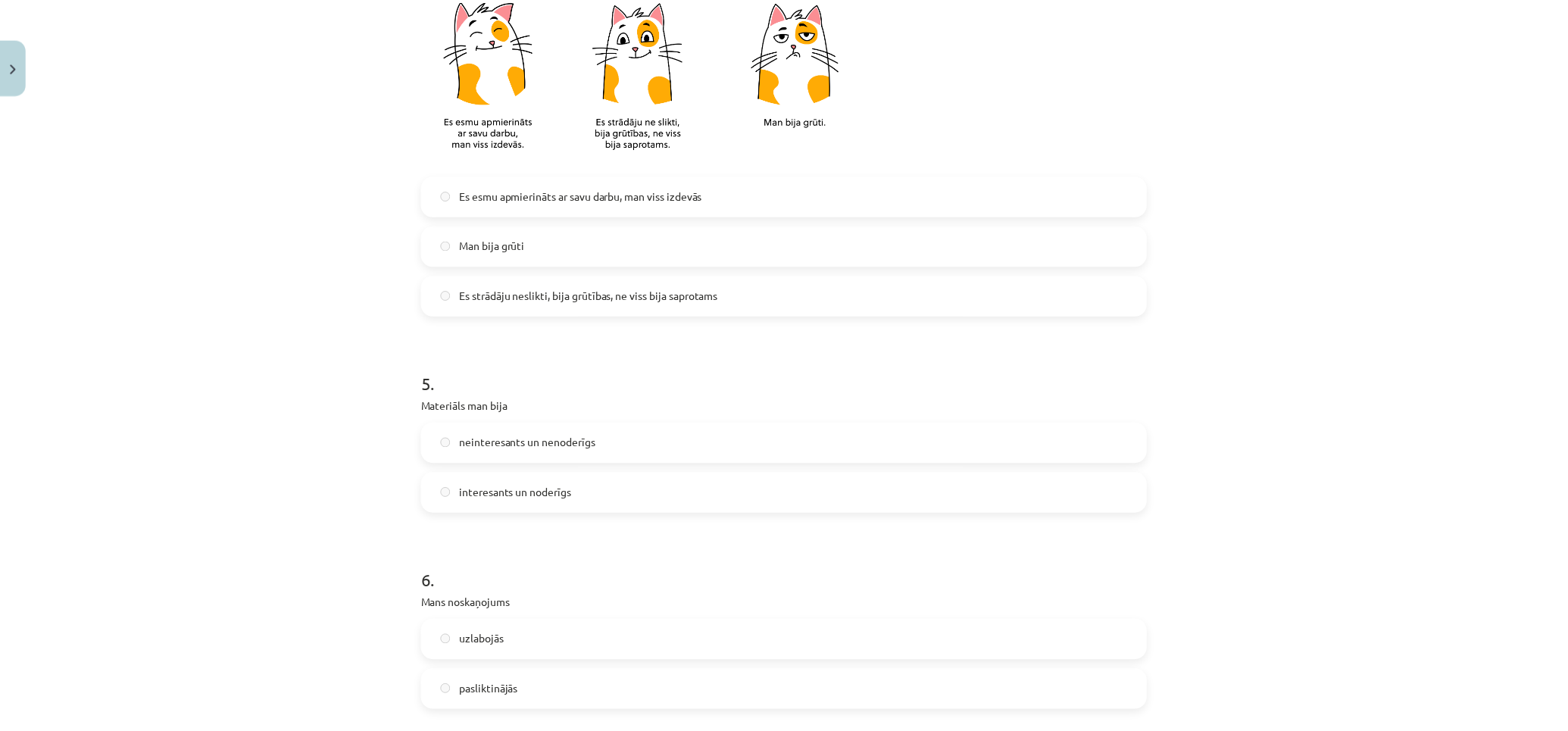
scroll to position [0, 0]
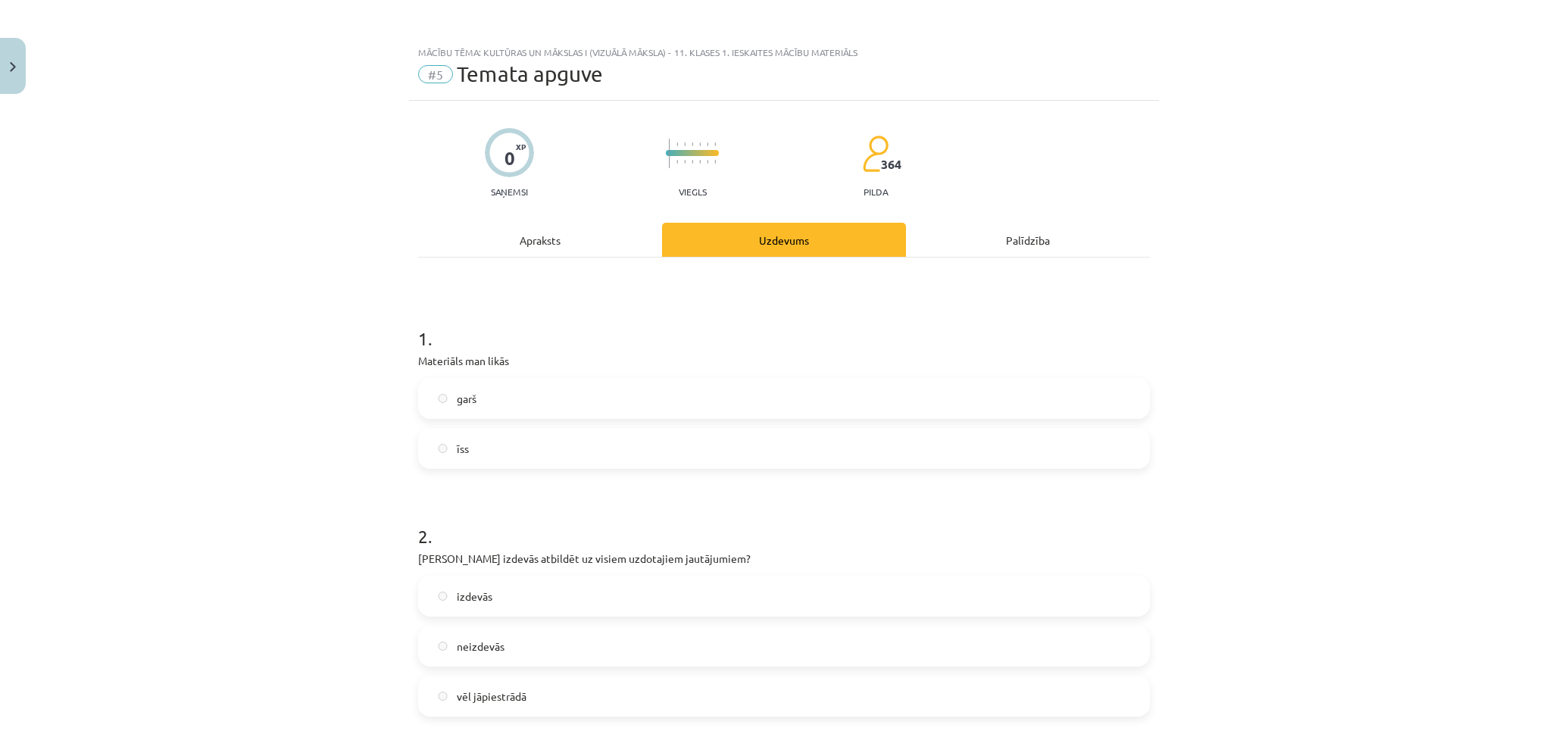
drag, startPoint x: 1376, startPoint y: 540, endPoint x: 1255, endPoint y: 251, distance: 313.3
click at [9, 51] on button "Close" at bounding box center [12, 65] width 26 height 56
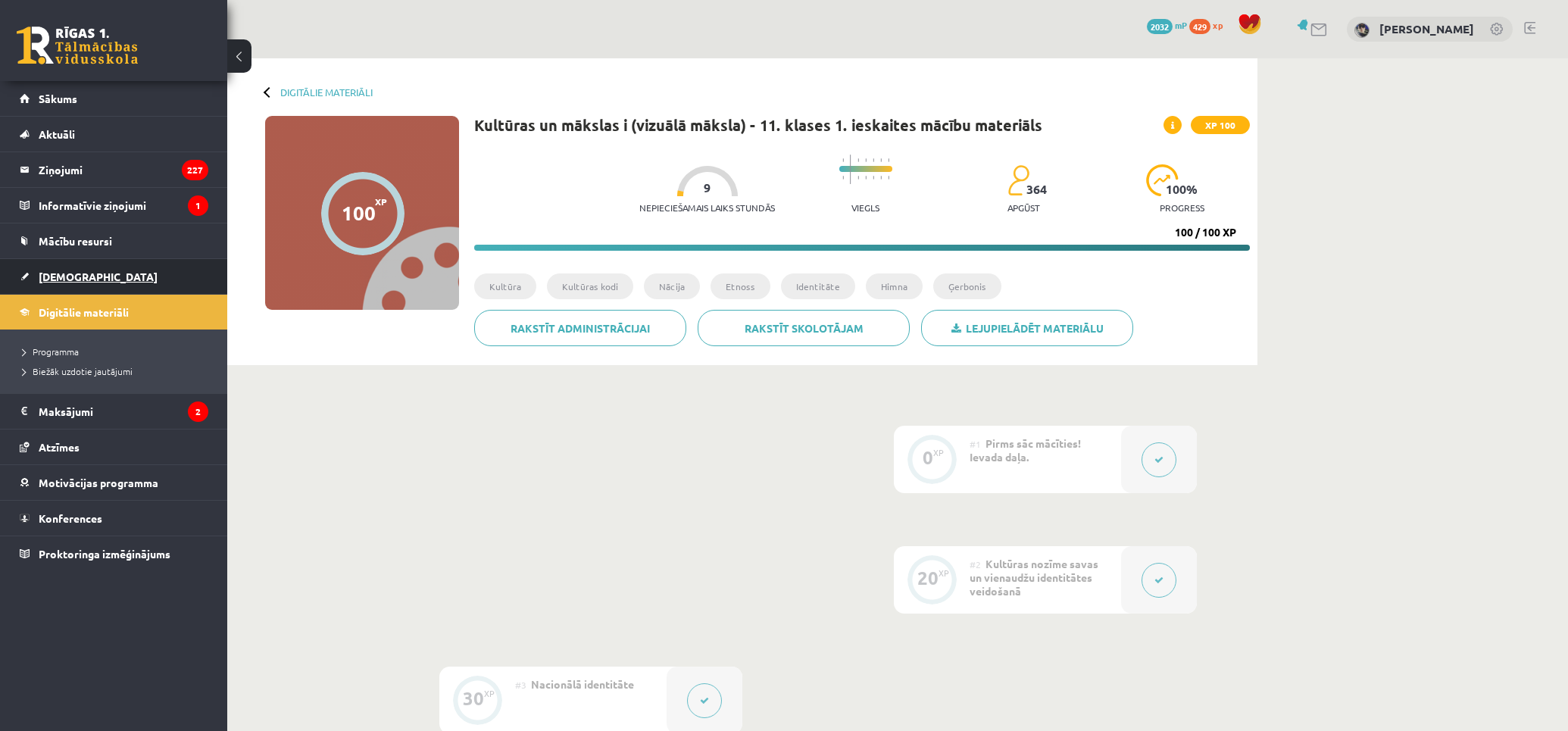
click at [64, 273] on span "[DEMOGRAPHIC_DATA]" at bounding box center [98, 276] width 119 height 13
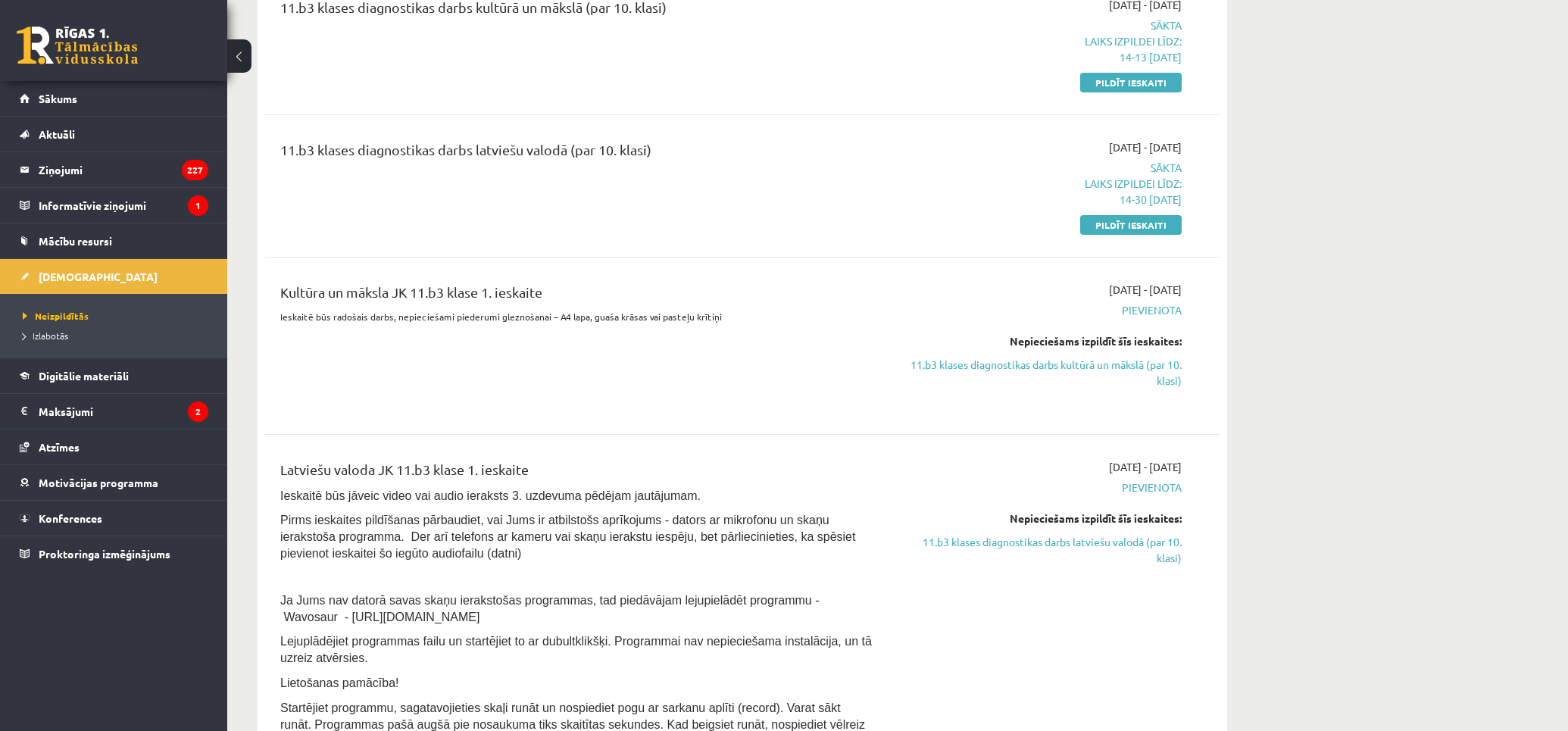
scroll to position [758, 0]
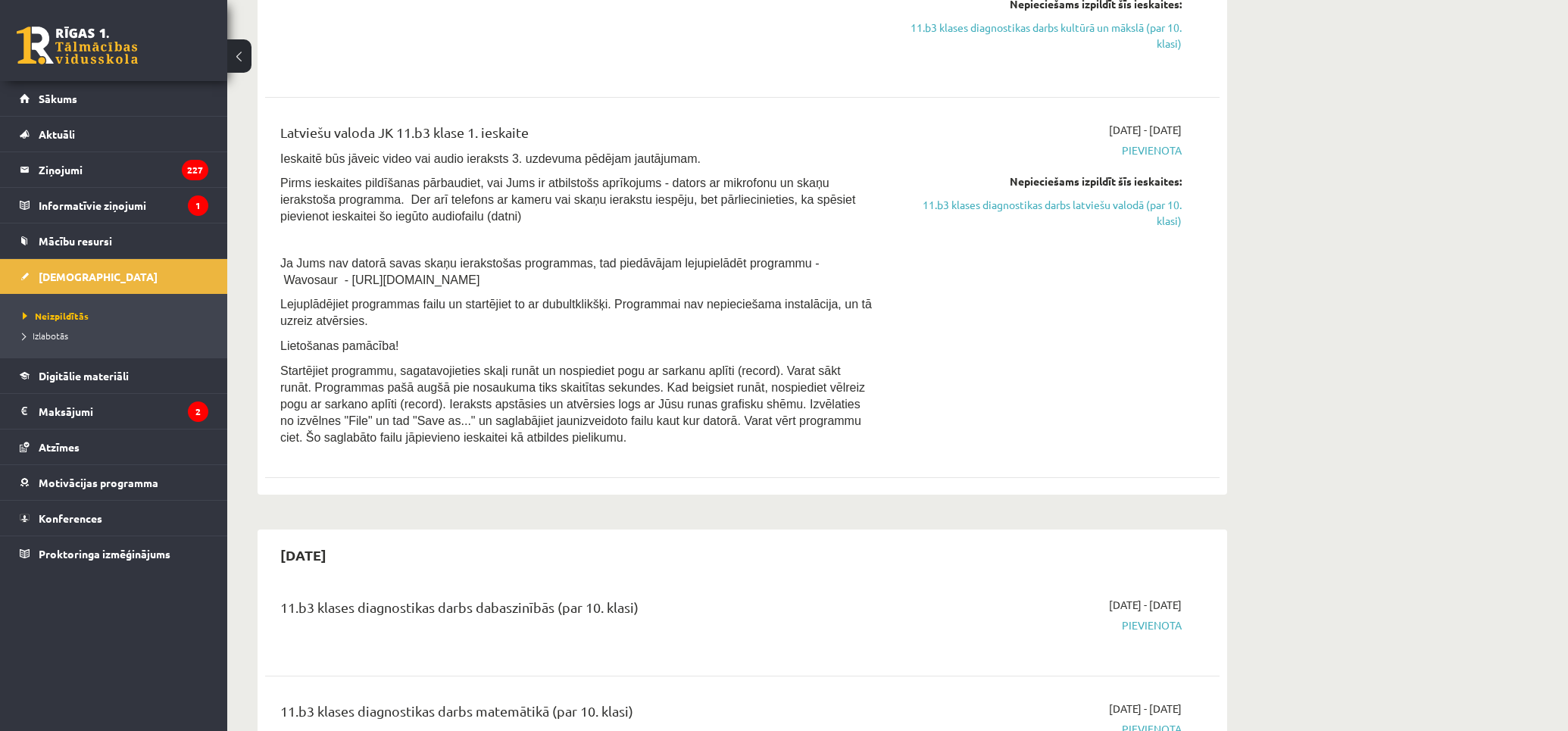
drag, startPoint x: 506, startPoint y: 210, endPoint x: 713, endPoint y: 444, distance: 312.4
click at [713, 444] on div "Latviešu valoda JK 11.b3 klase 1. ieskaite Ieskaitē būs jāveic video vai audio …" at bounding box center [577, 288] width 615 height 331
copy div "Ieskaitē būs jāveic video vai audio ieraksts 3. uzdevuma pēdējam jautājumam. Pi…"
click at [1092, 327] on div "2025-10-01 - 2025-10-15 Pievienota Nepieciešams izpildīt šīs ieskaites: 11.b3 k…" at bounding box center [1039, 288] width 309 height 331
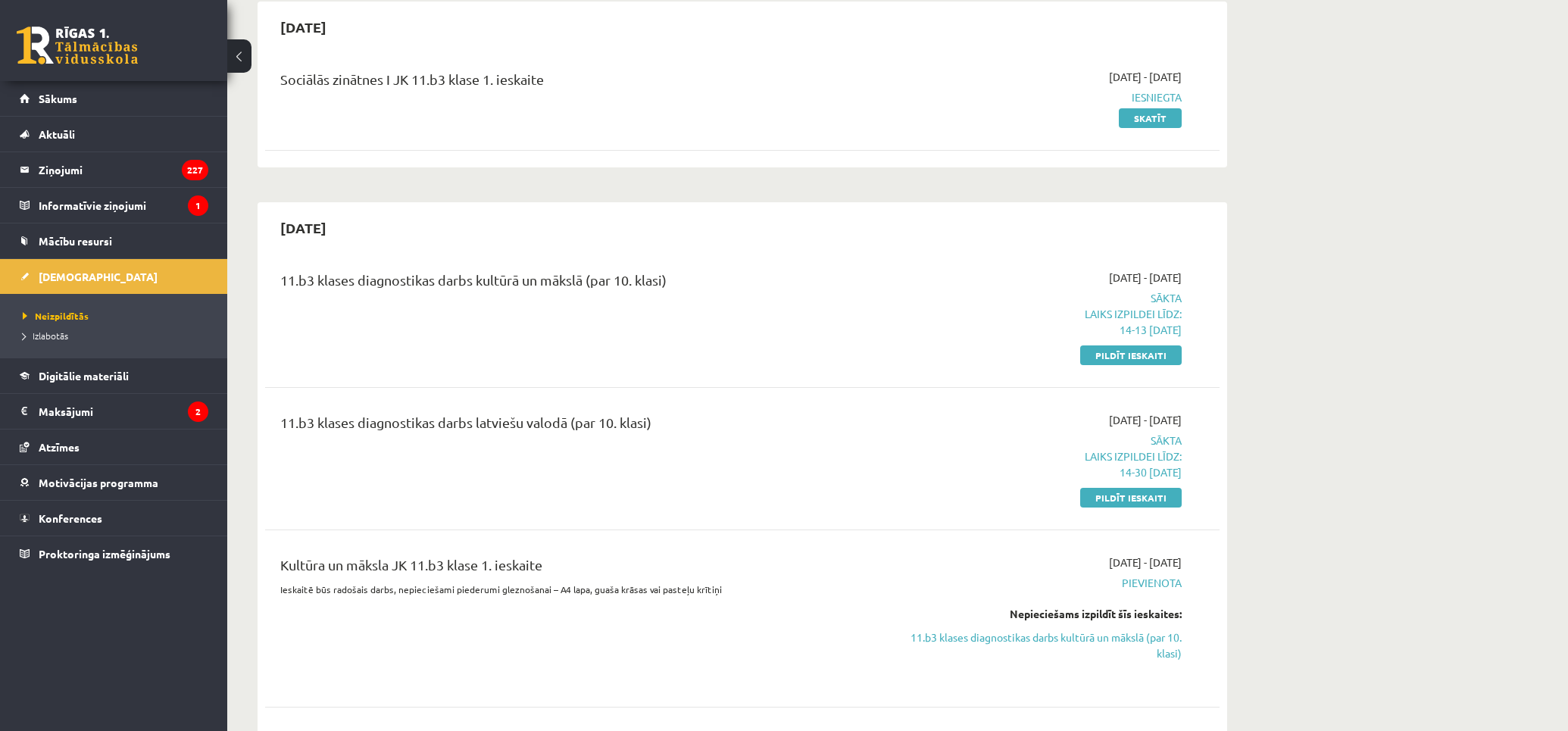
scroll to position [0, 0]
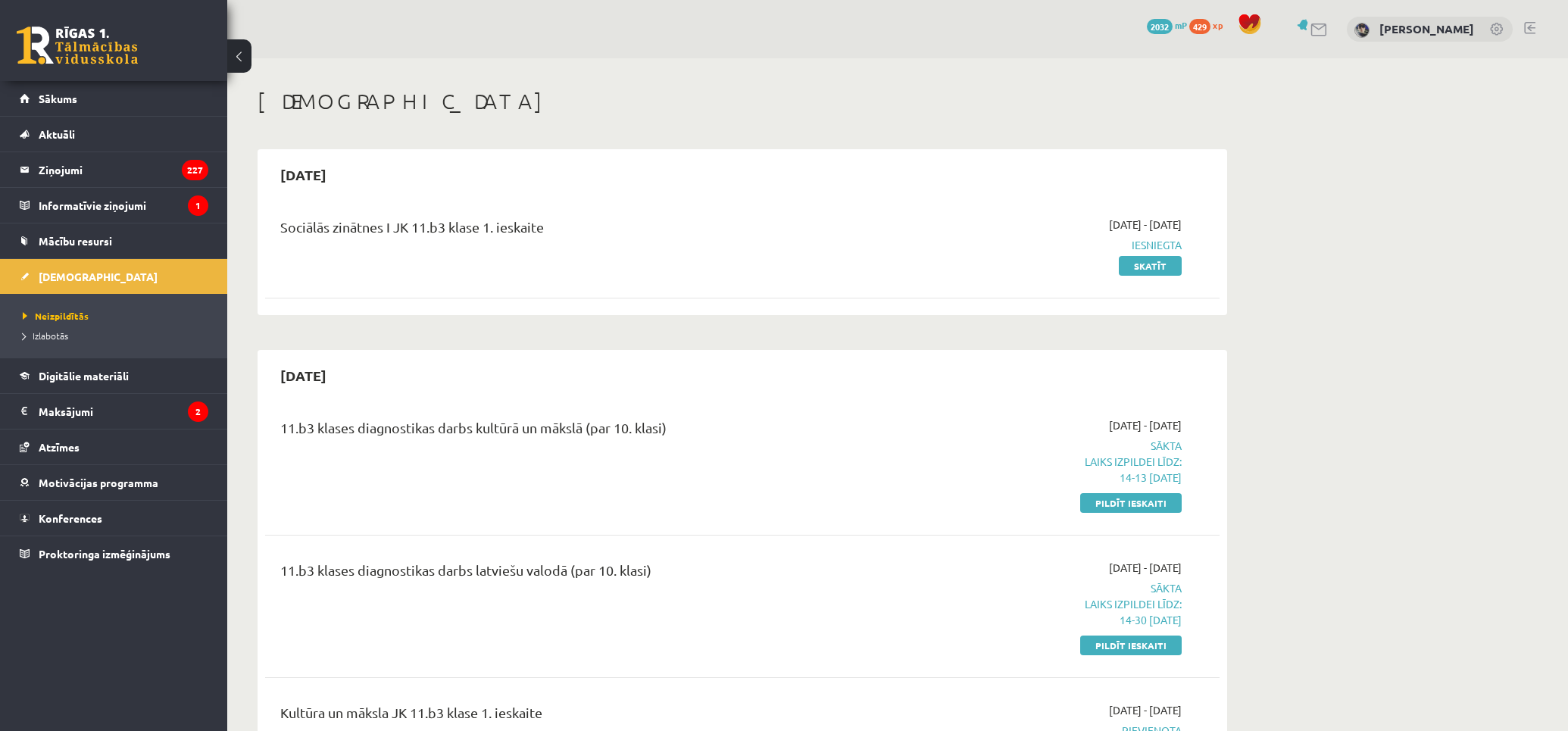
drag, startPoint x: 882, startPoint y: 444, endPoint x: 905, endPoint y: 275, distance: 170.6
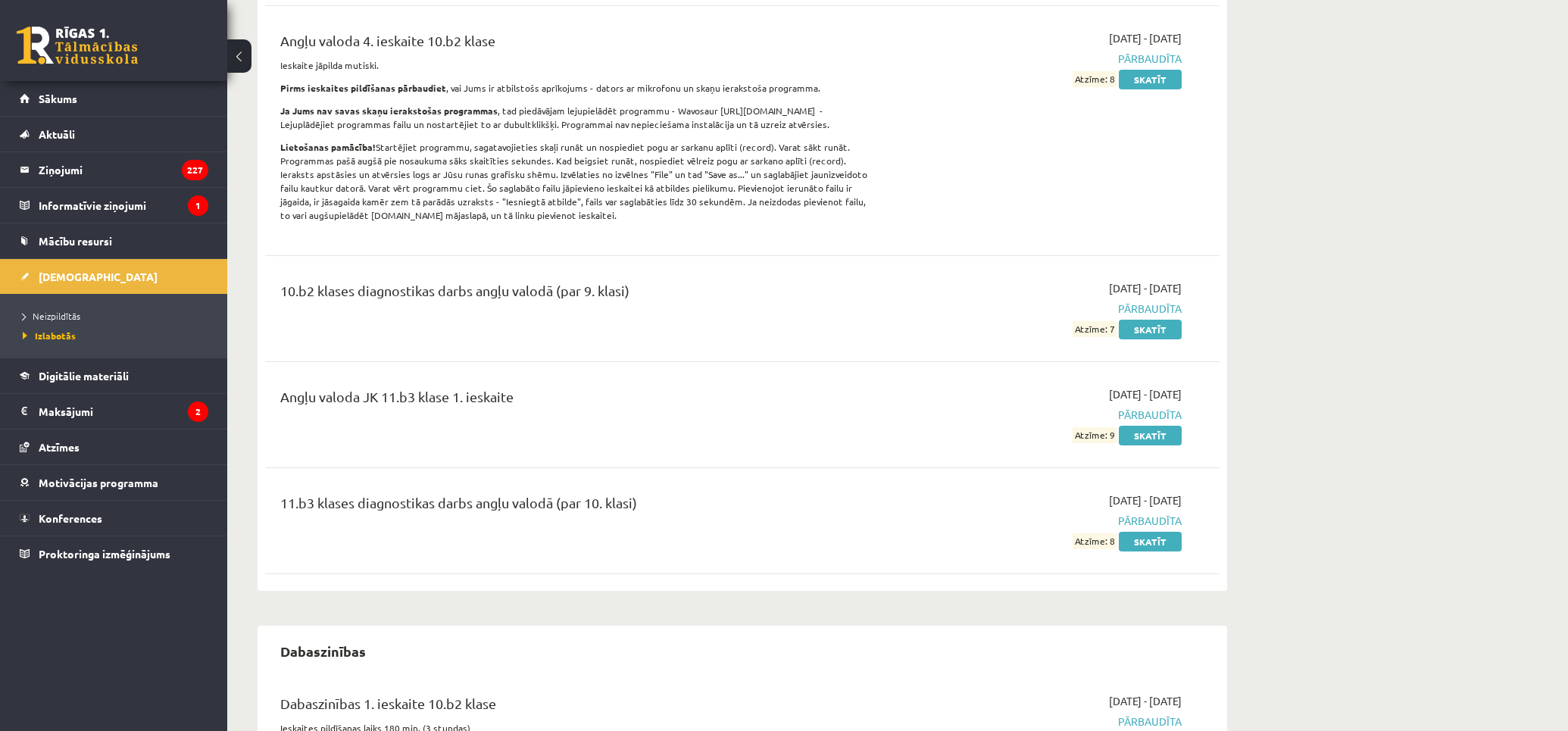
scroll to position [588, 0]
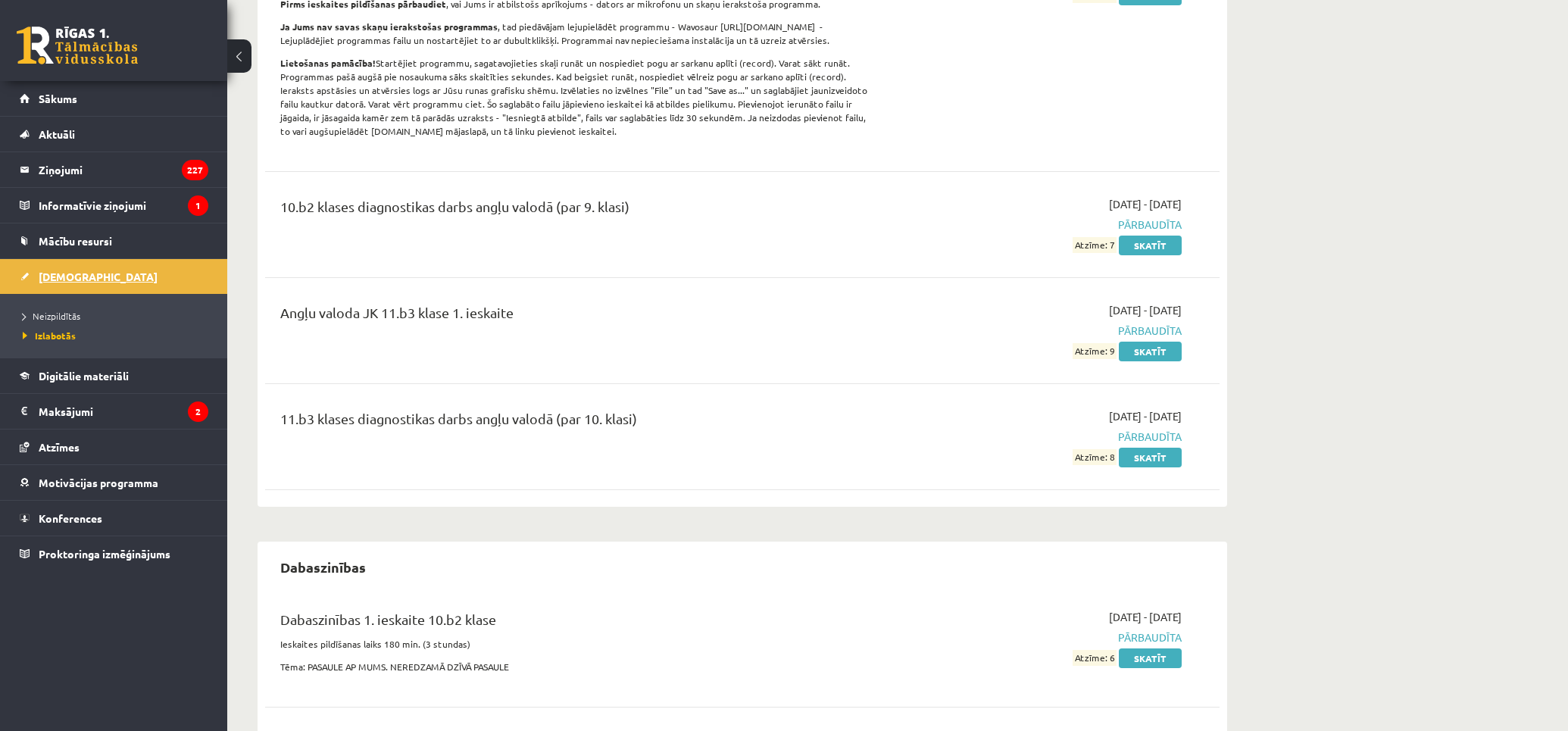
click at [71, 285] on link "[DEMOGRAPHIC_DATA]" at bounding box center [114, 276] width 188 height 35
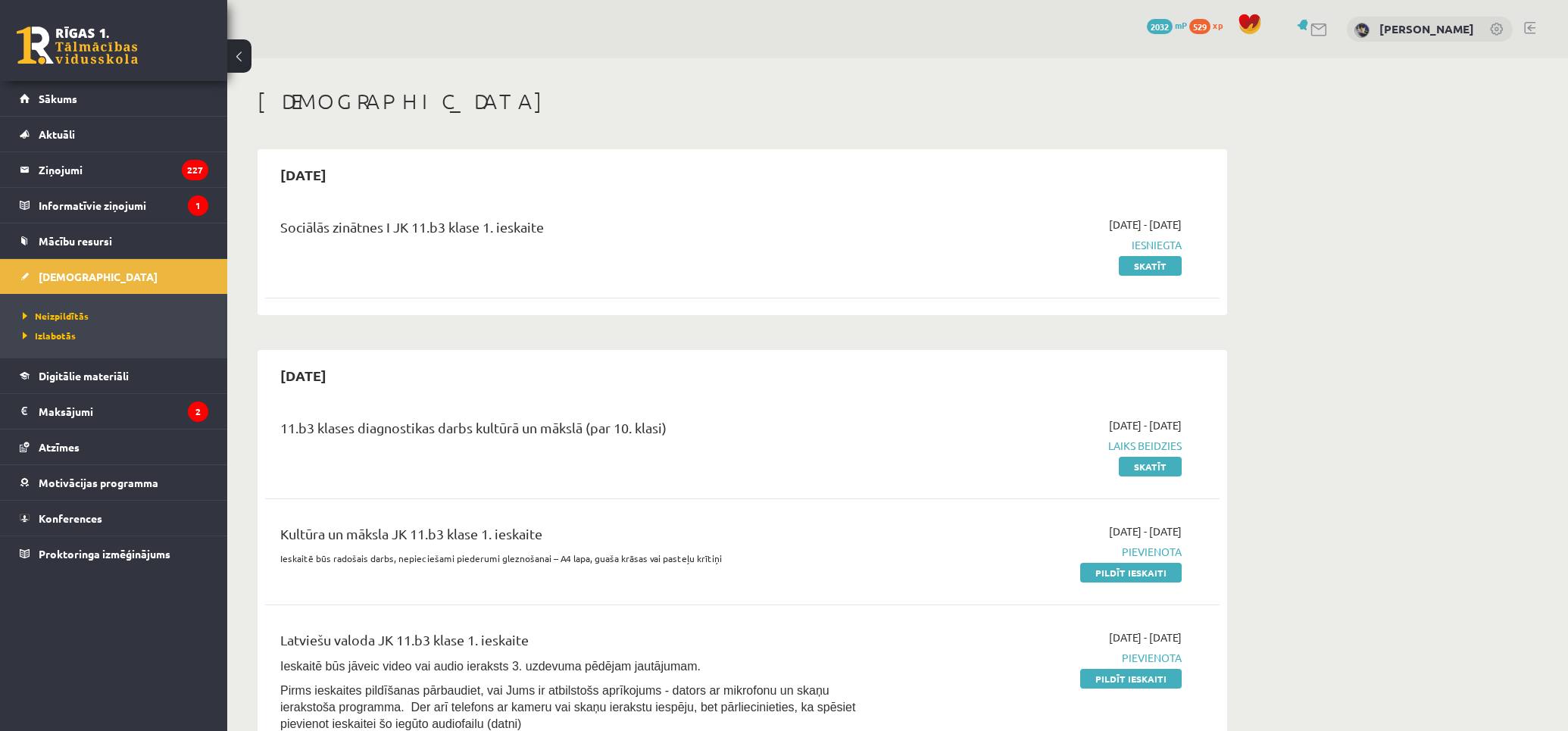
scroll to position [169, 0]
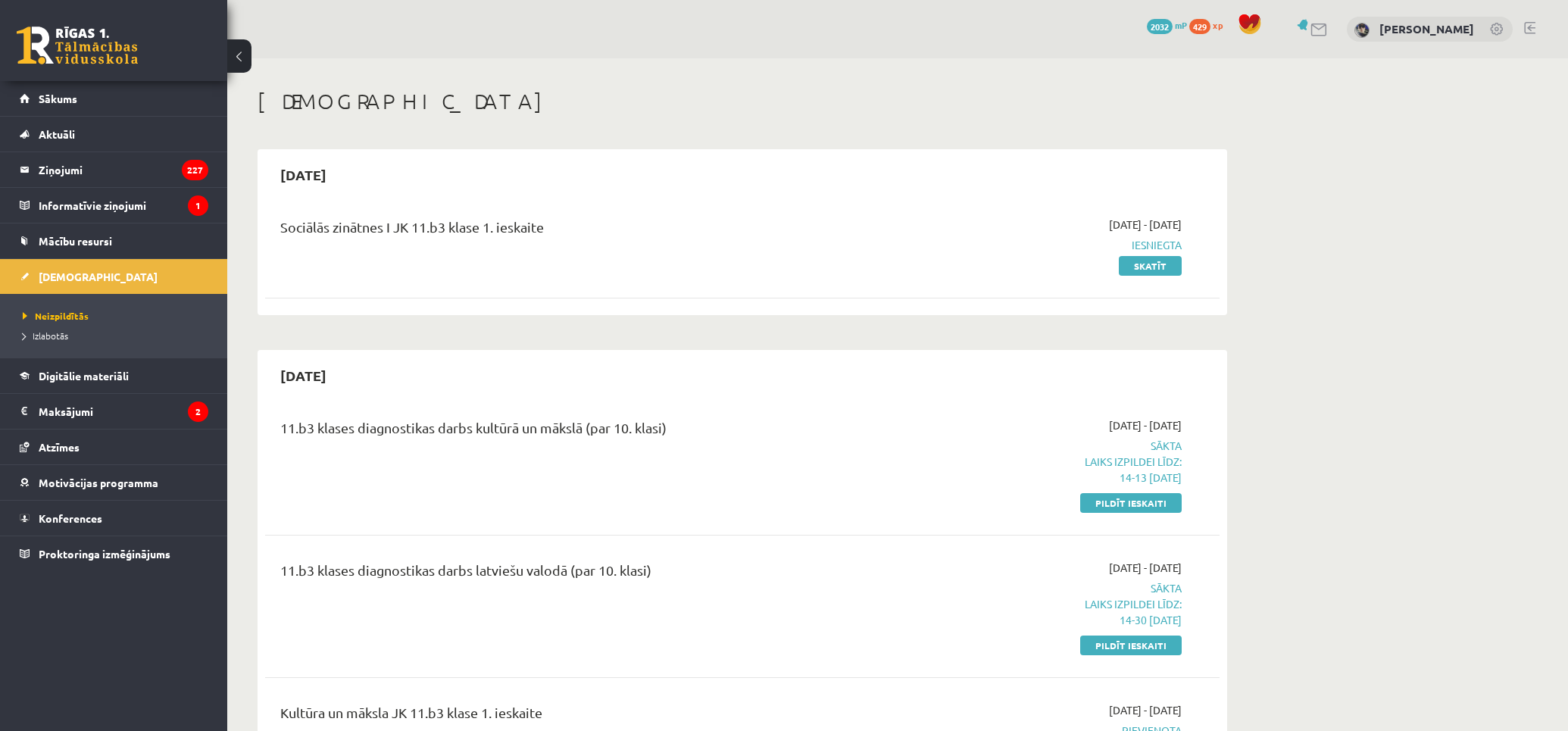
scroll to position [252, 0]
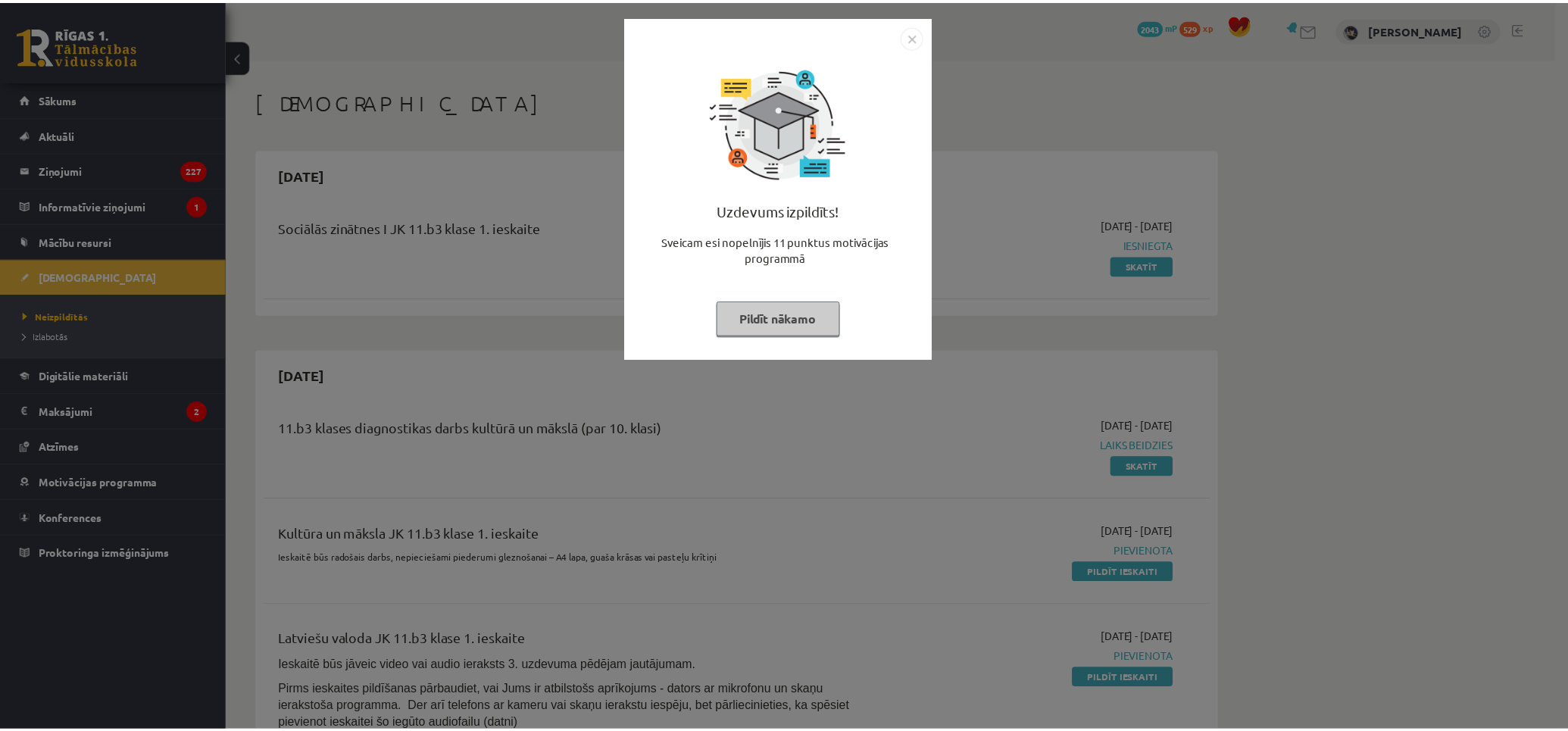
scroll to position [252, 0]
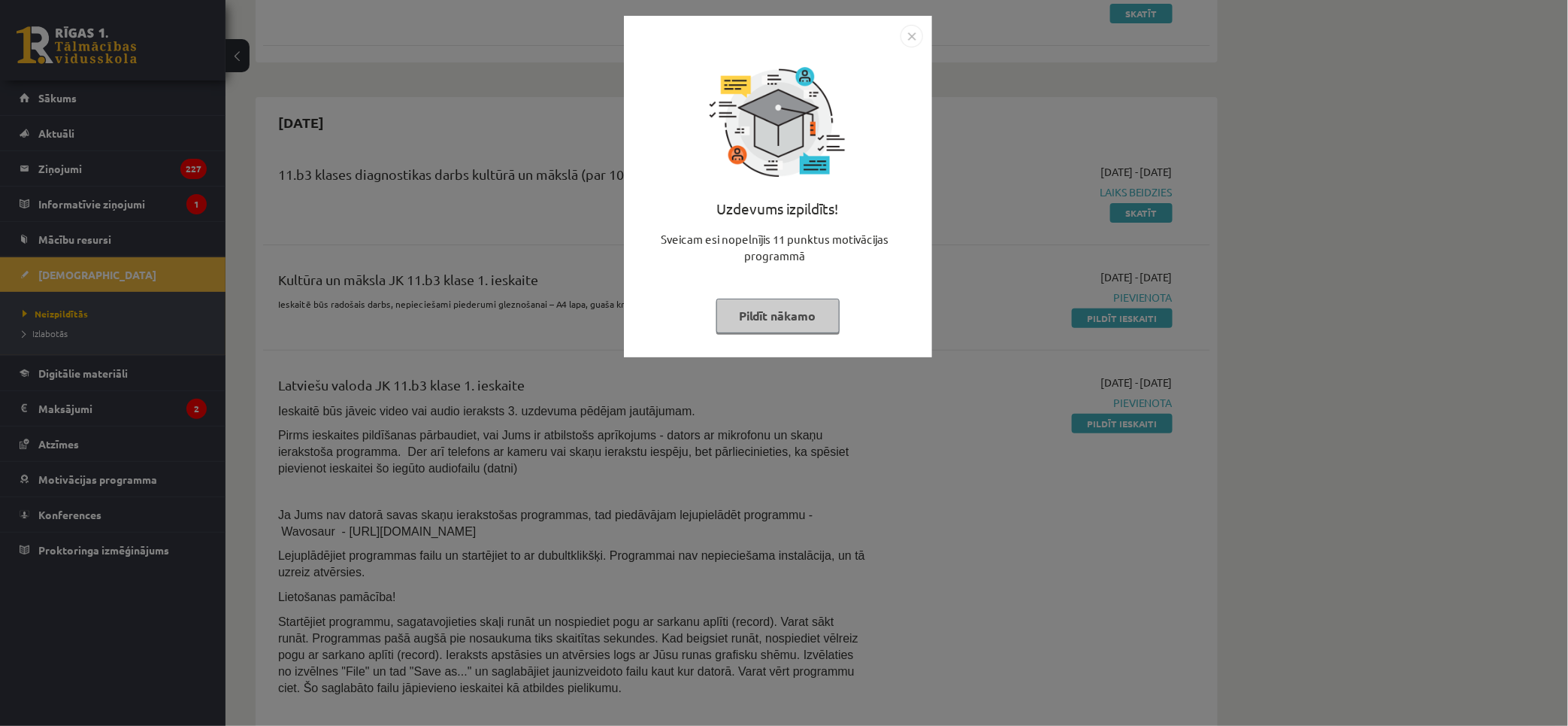
click at [907, 31] on img "Close" at bounding box center [912, 36] width 23 height 23
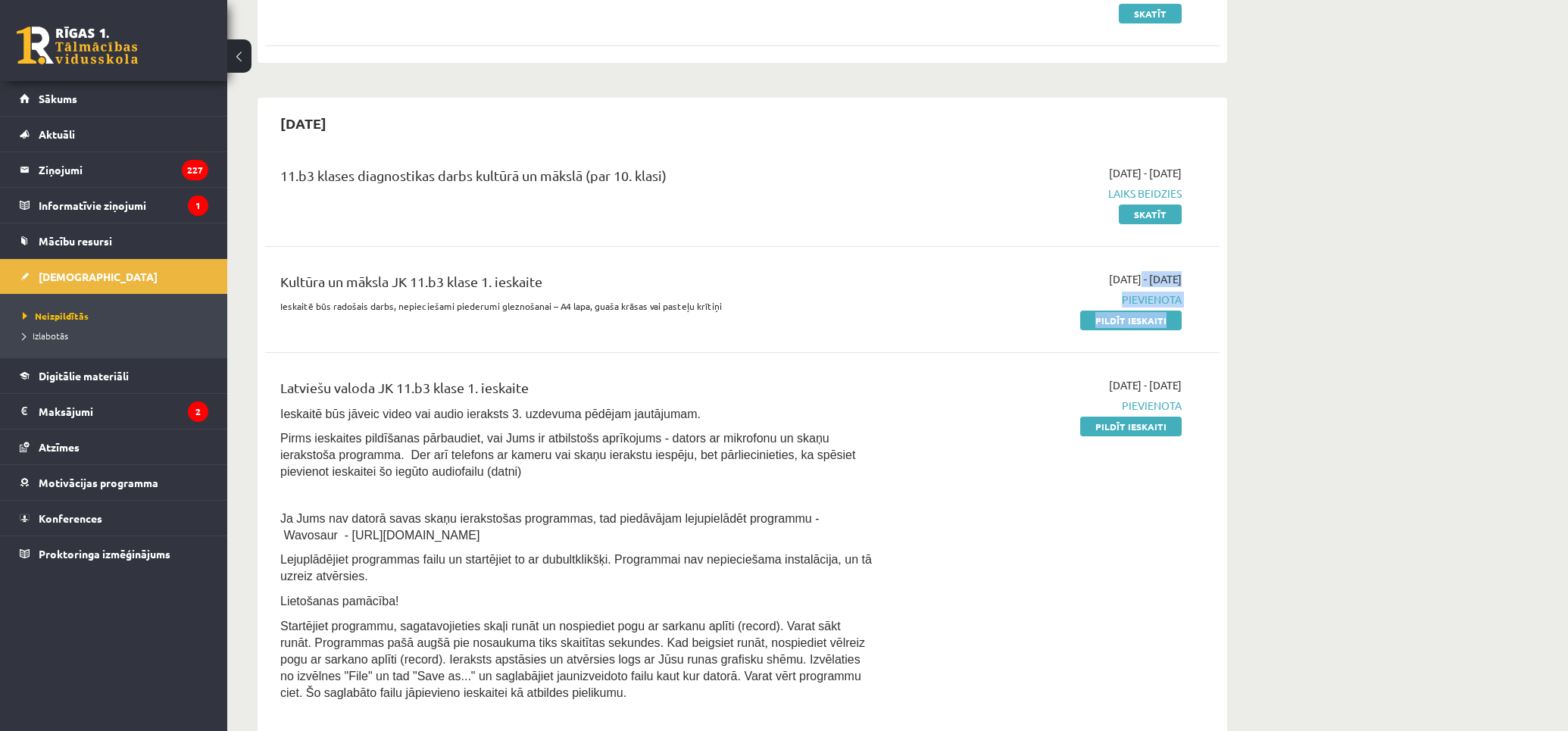
drag, startPoint x: 1096, startPoint y: 282, endPoint x: 1358, endPoint y: 349, distance: 270.4
click at [1171, 422] on link "Pildīt ieskaiti" at bounding box center [1130, 426] width 101 height 20
click at [1119, 422] on link "Pildīt ieskaiti" at bounding box center [1130, 426] width 101 height 20
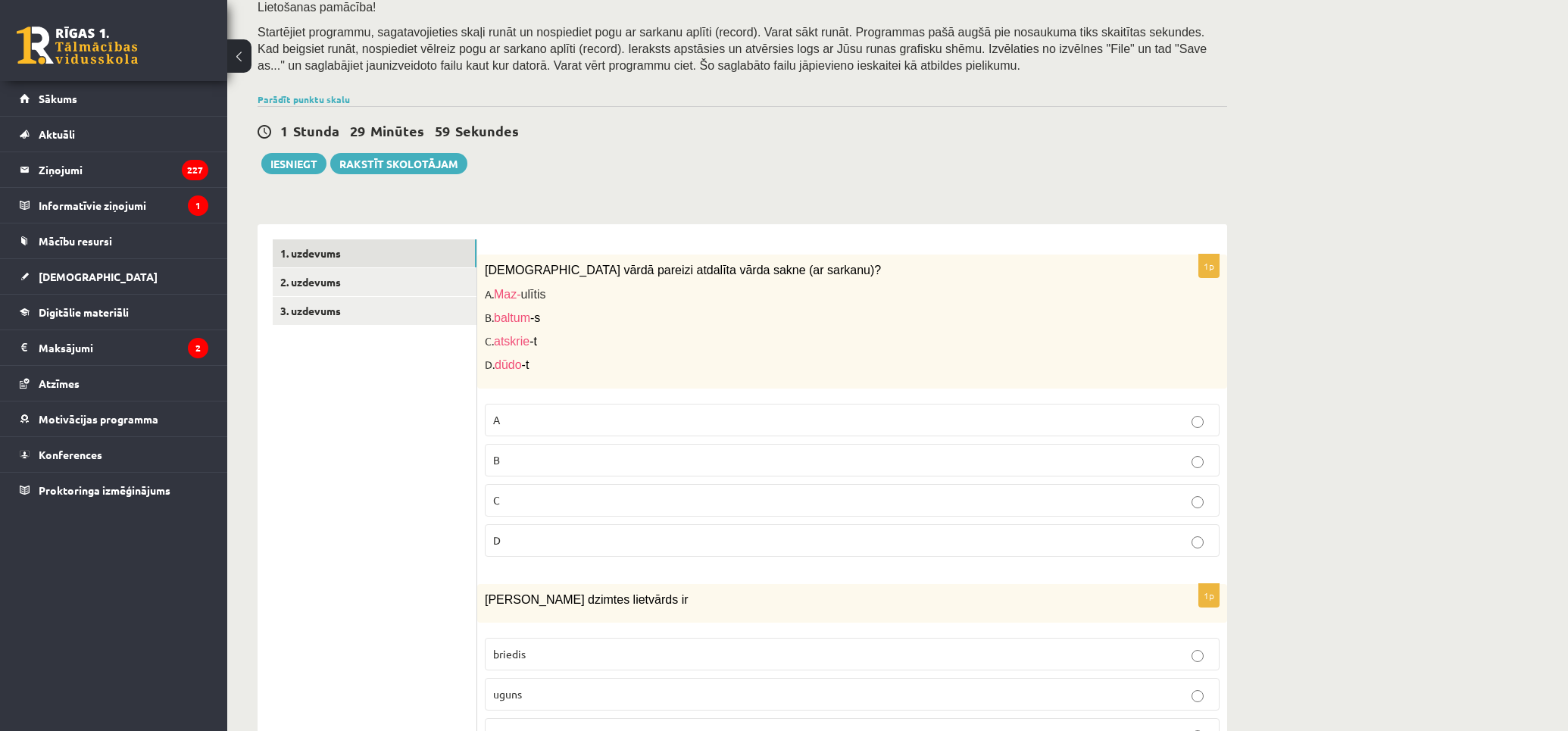
scroll to position [336, 0]
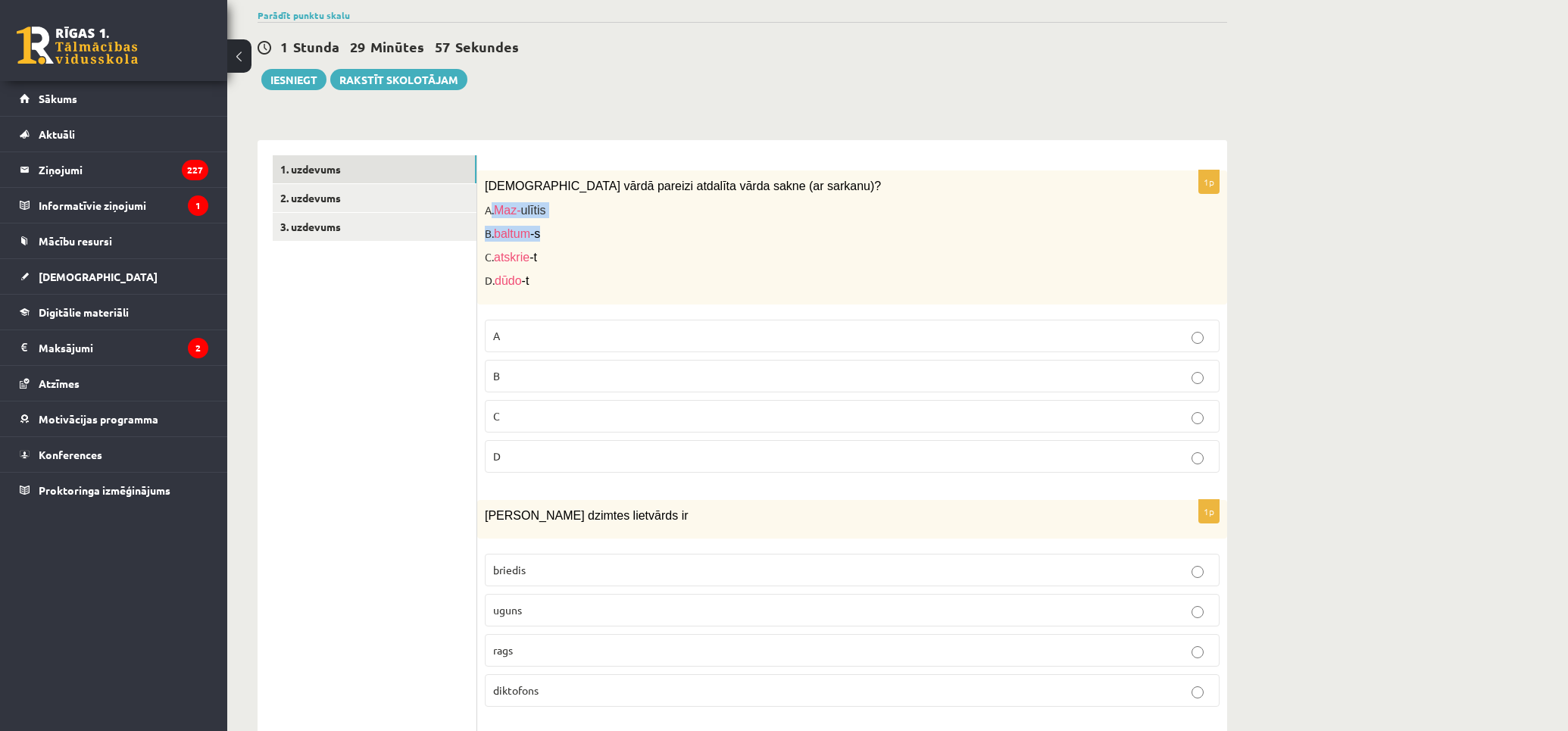
drag, startPoint x: 490, startPoint y: 205, endPoint x: 580, endPoint y: 218, distance: 90.9
click at [570, 222] on div "[DEMOGRAPHIC_DATA] vārdā pareizi atdalīta vārda sakne (ar sarkanu)? A. Maz- ulī…" at bounding box center [852, 237] width 750 height 134
click at [580, 218] on div "Kurā vārdā pareizi atdalīta vārda sakne (ar sarkanu)? A. Maz- ulītis B. baltum …" at bounding box center [852, 237] width 750 height 134
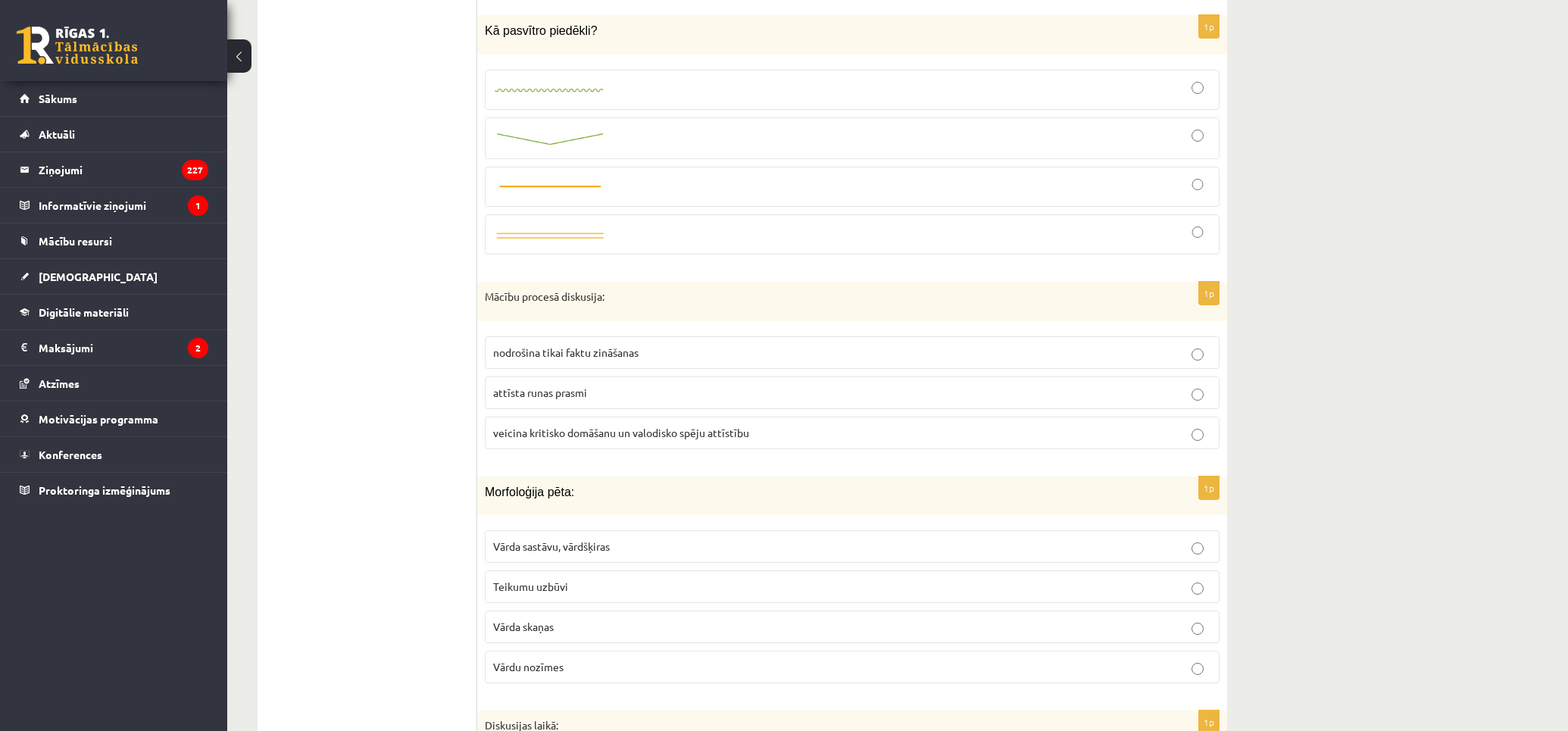
scroll to position [3365, 0]
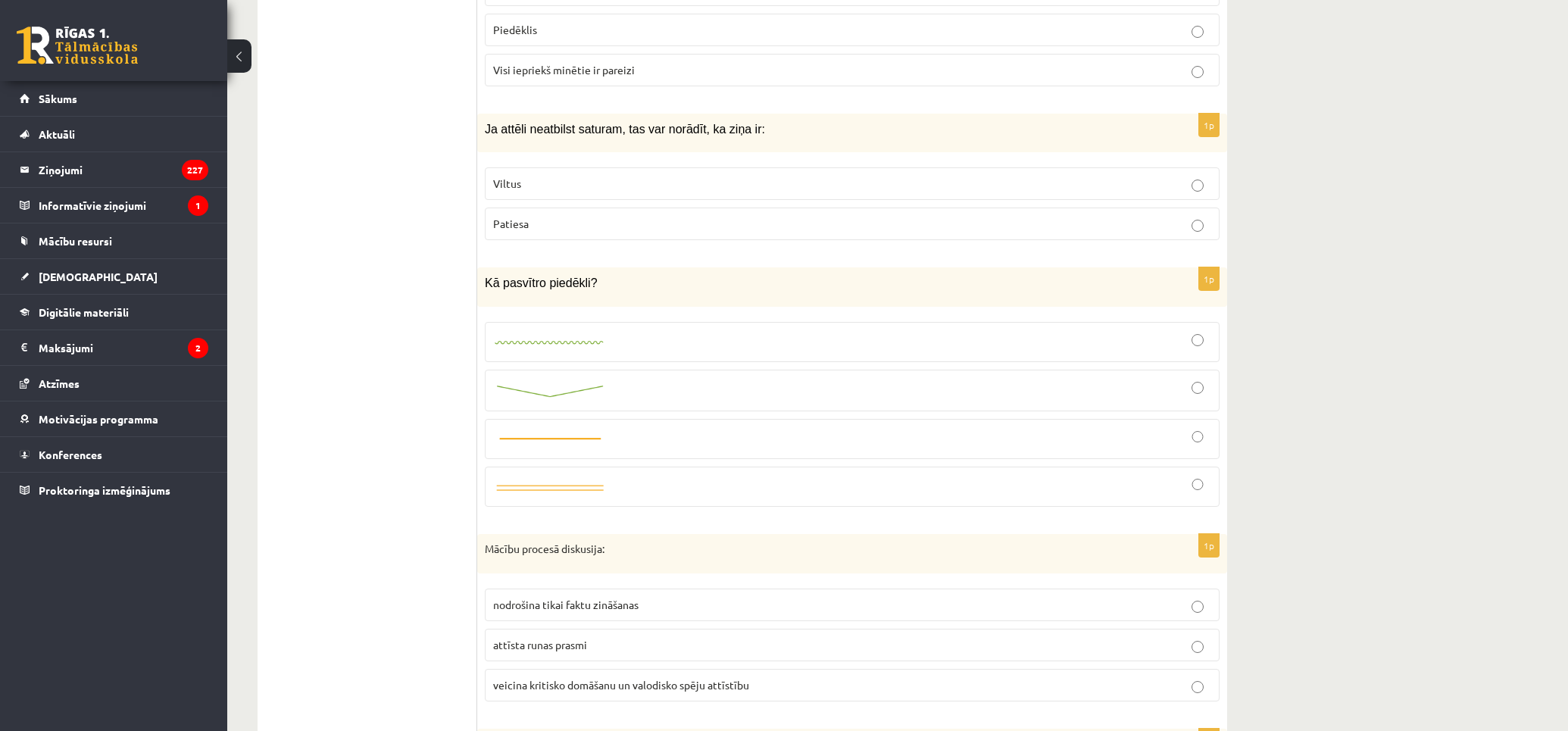
click at [615, 347] on div at bounding box center [852, 342] width 718 height 24
click at [579, 348] on img at bounding box center [550, 343] width 114 height 9
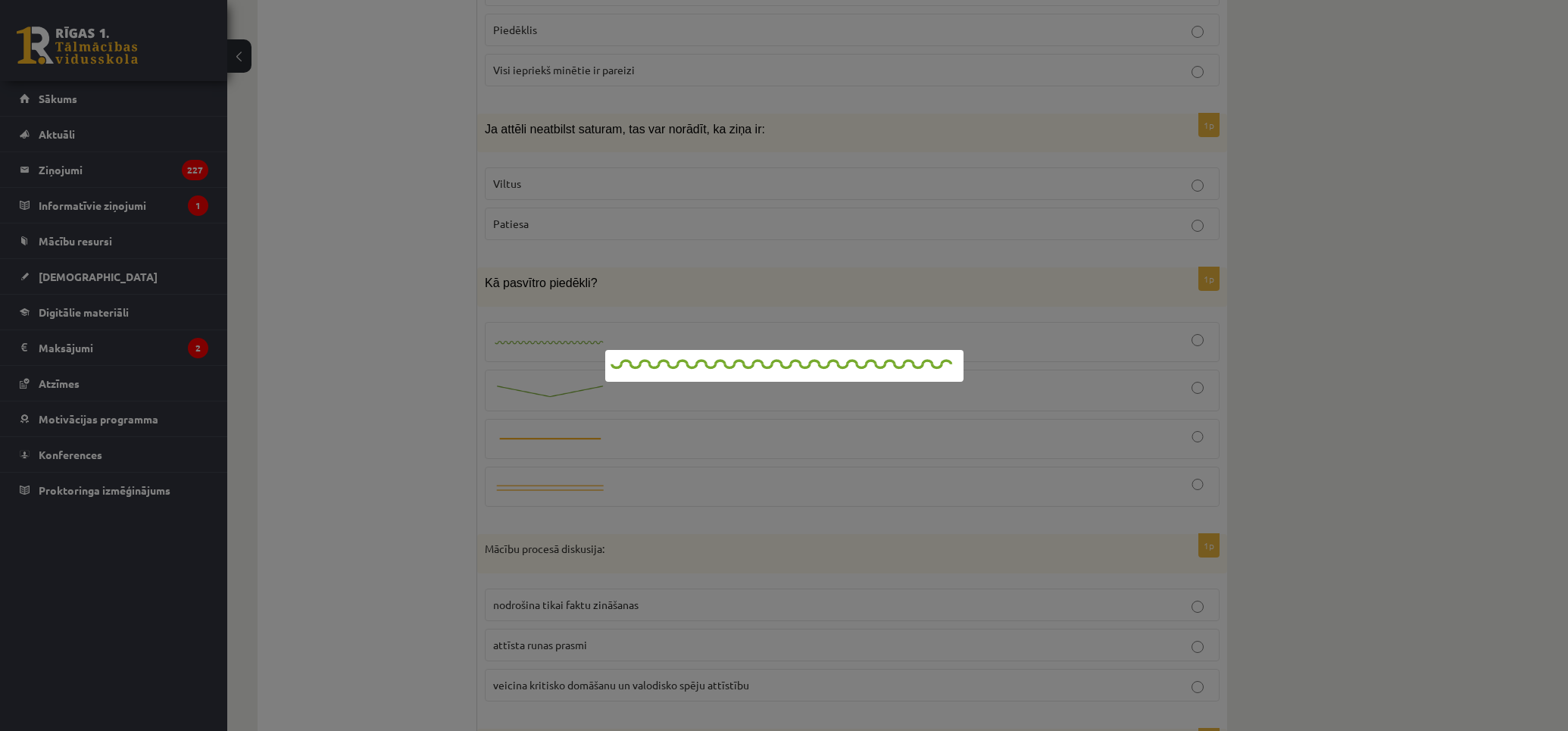
click at [455, 327] on div at bounding box center [784, 366] width 1568 height 731
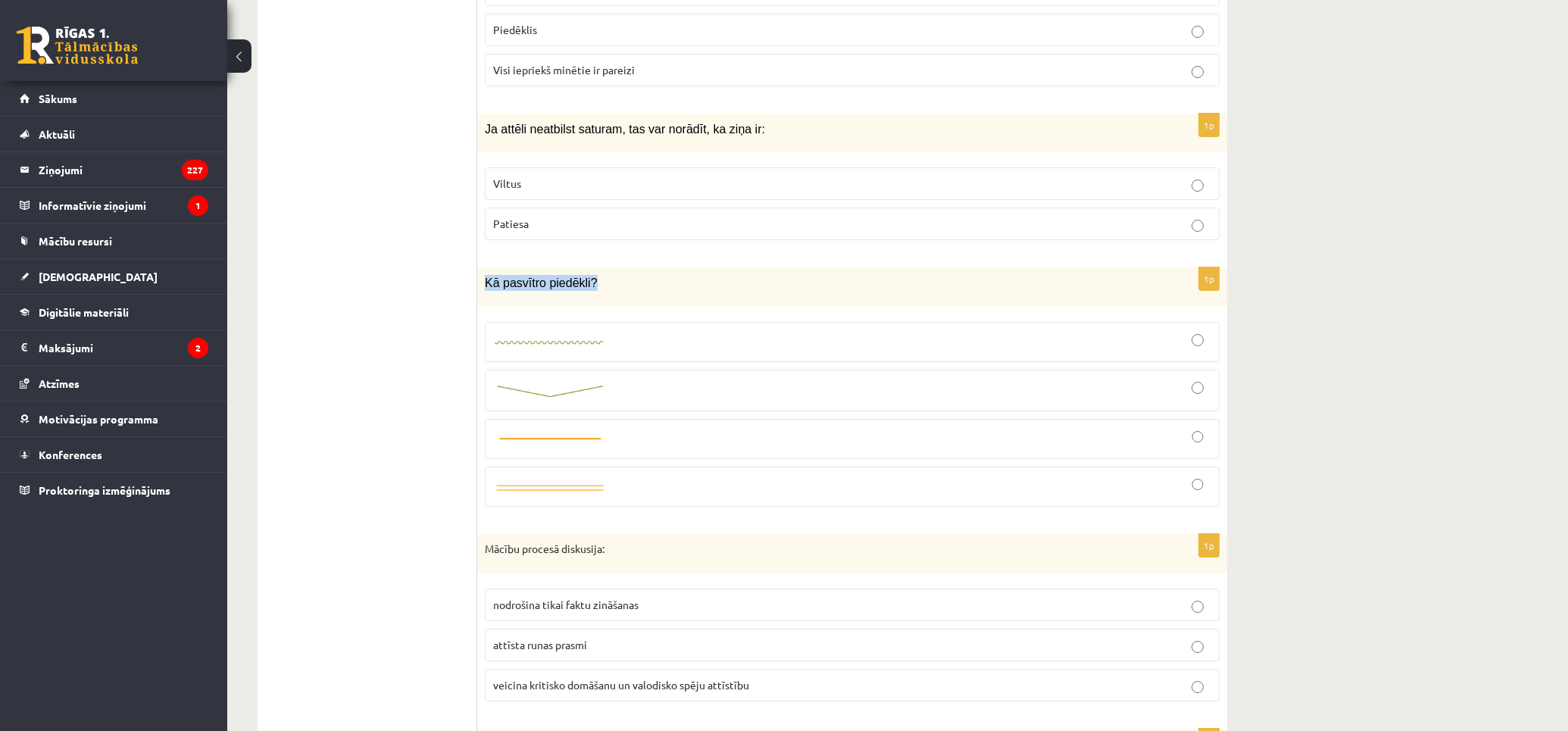
drag, startPoint x: 486, startPoint y: 292, endPoint x: 599, endPoint y: 293, distance: 113.0
click at [599, 291] on p "Kā pasvītro piedēkli?" at bounding box center [814, 282] width 659 height 16
copy span "Kā pasvītro piedēkli?"
click at [585, 399] on img at bounding box center [550, 391] width 114 height 16
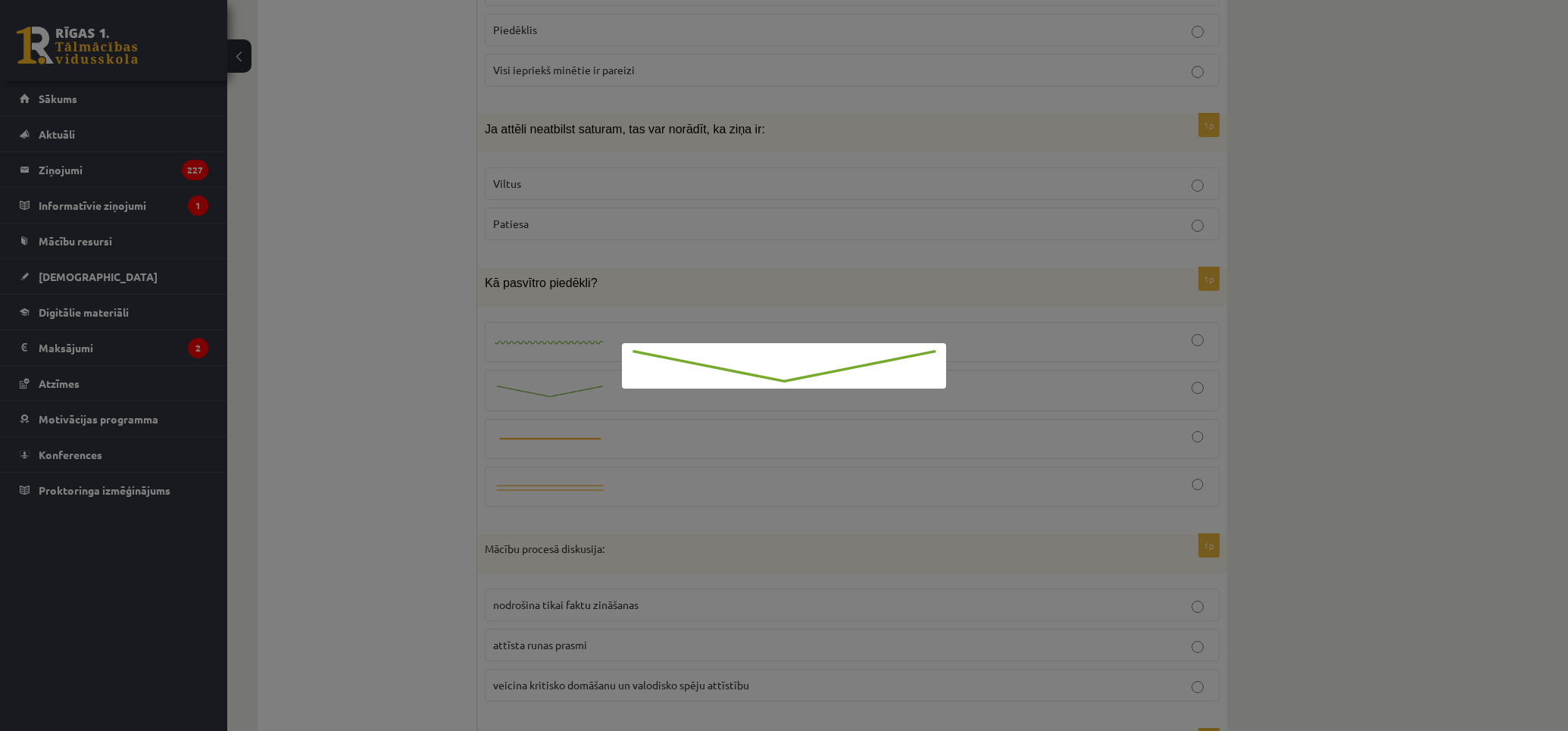
click at [448, 424] on div at bounding box center [784, 366] width 1568 height 731
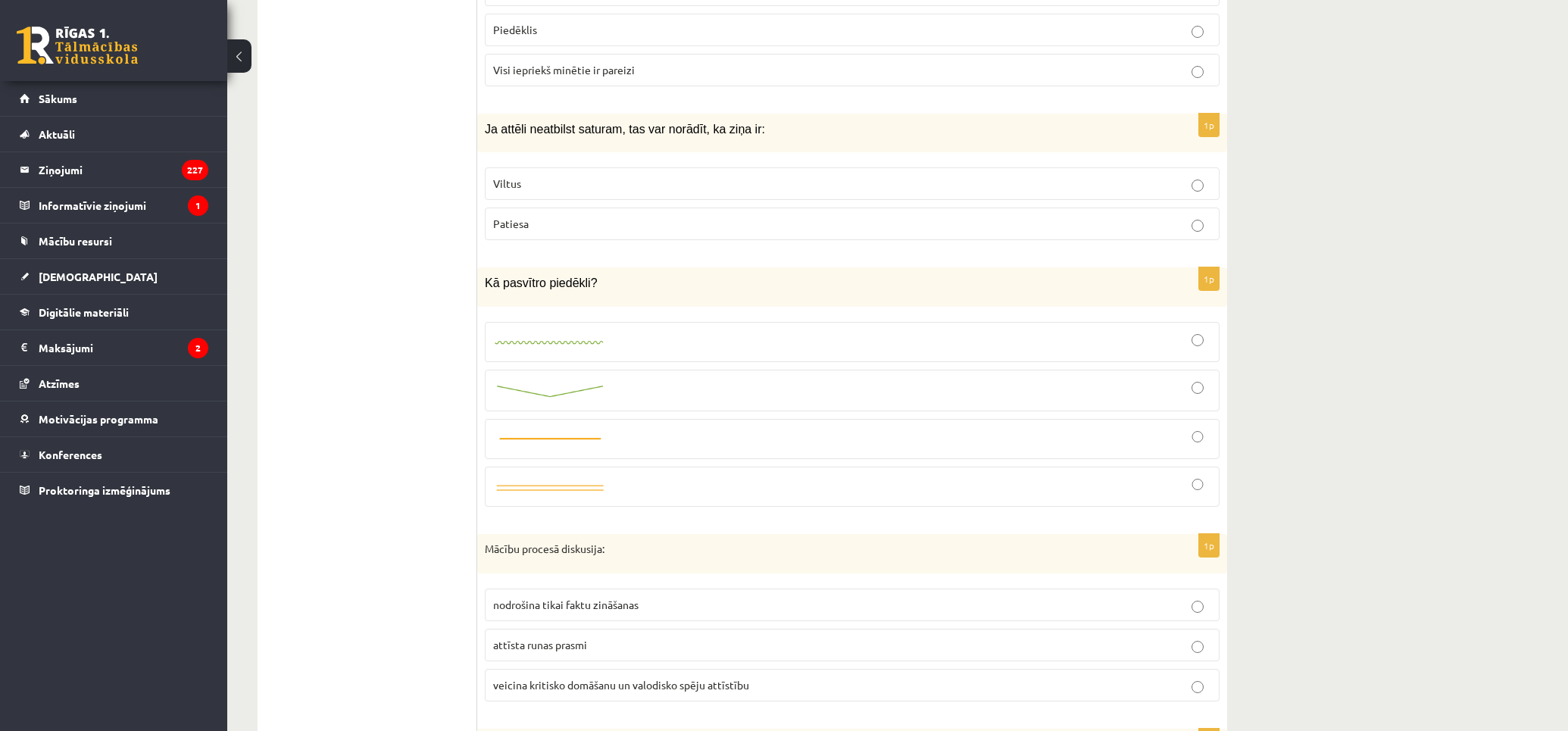
click at [1152, 411] on label at bounding box center [852, 390] width 735 height 42
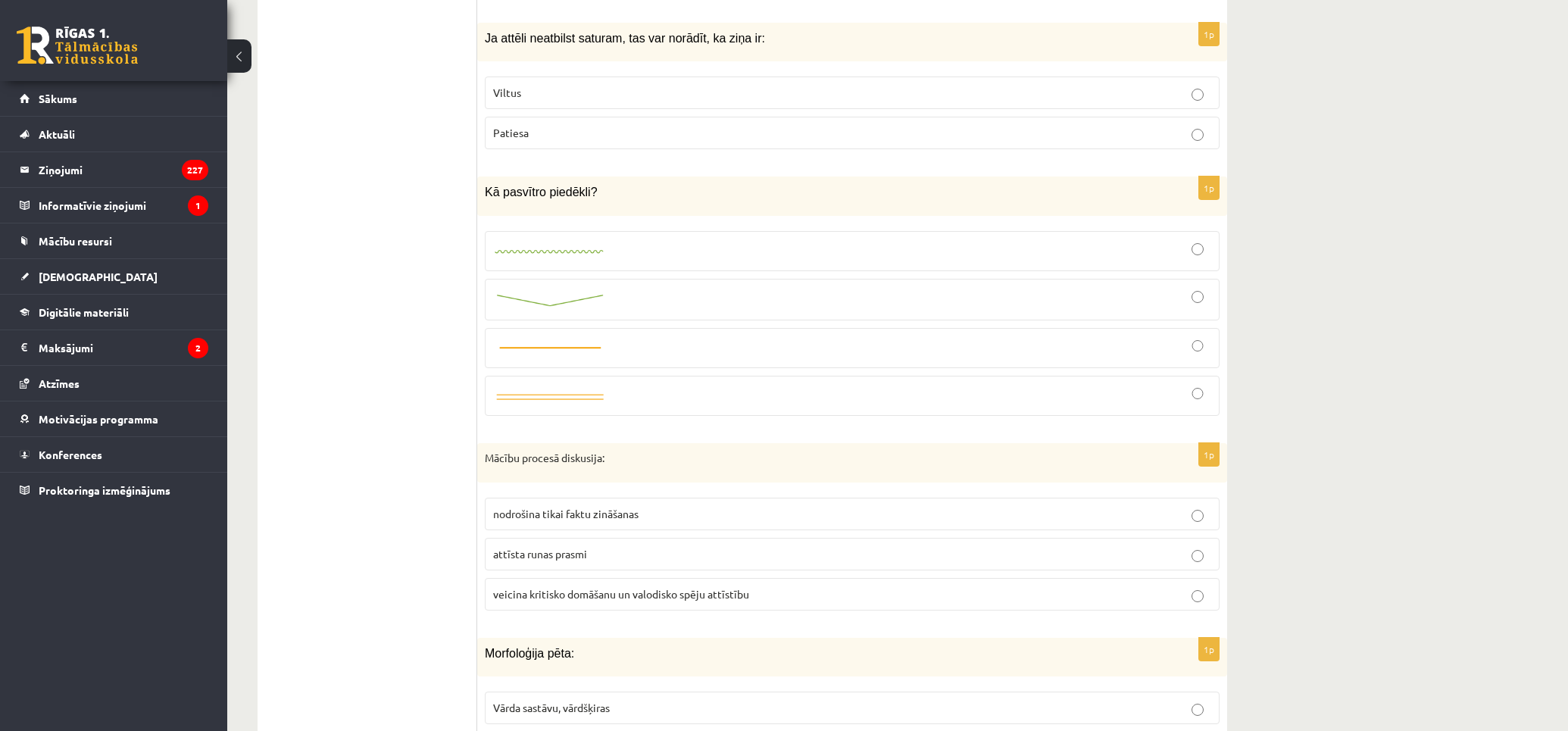
scroll to position [0, 0]
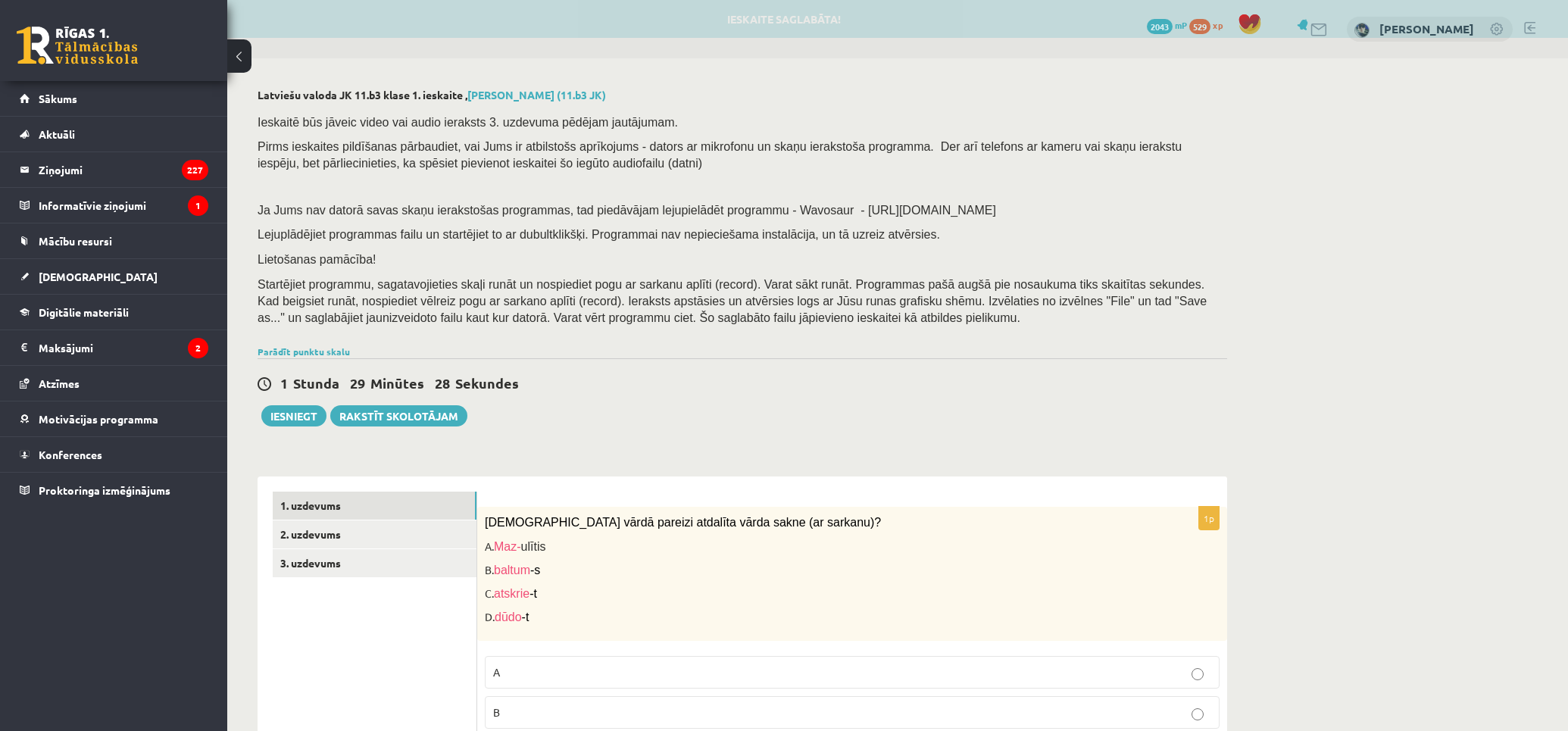
drag, startPoint x: 434, startPoint y: 399, endPoint x: 493, endPoint y: 95, distance: 309.7
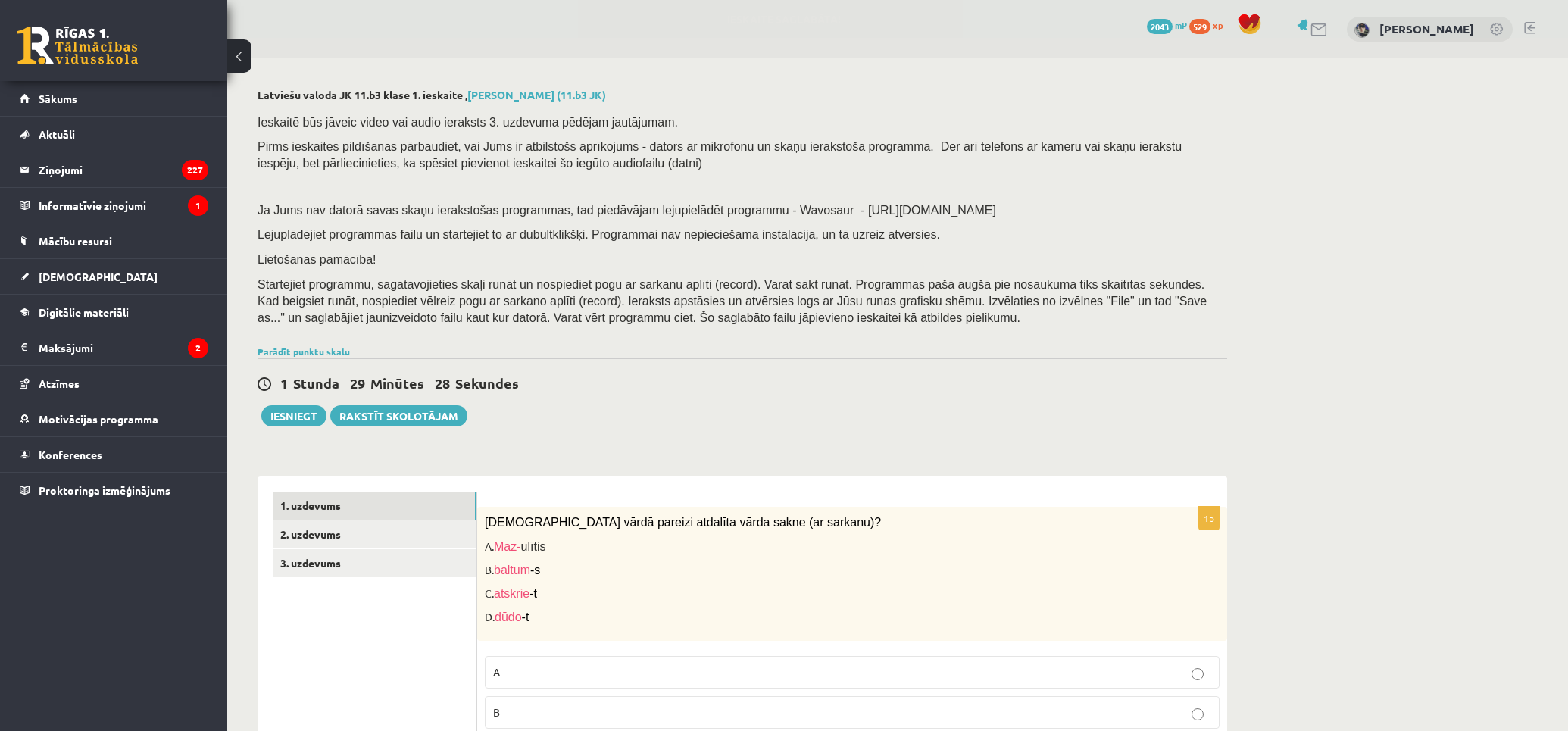
scroll to position [336, 0]
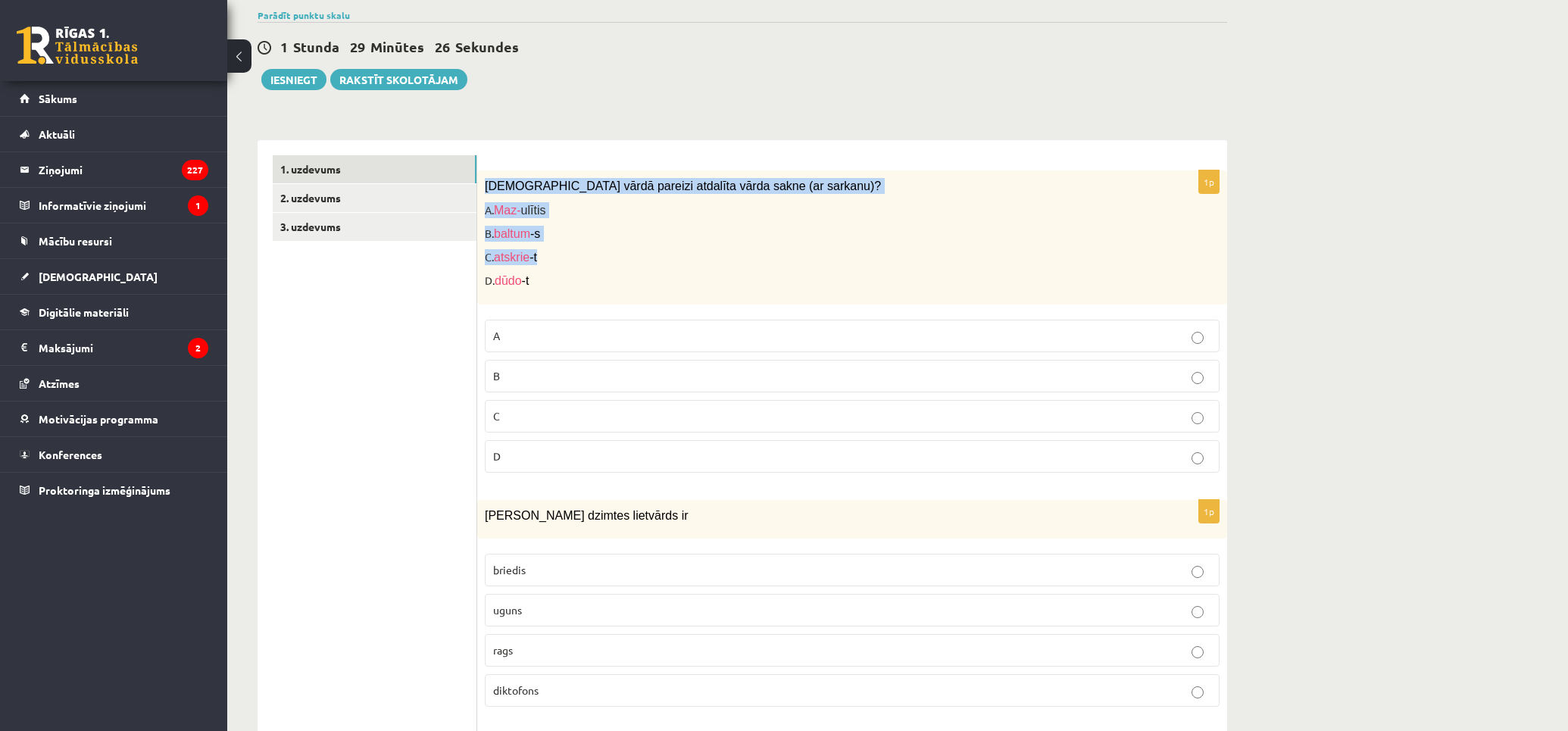
drag, startPoint x: 483, startPoint y: 184, endPoint x: 580, endPoint y: 231, distance: 107.8
click at [621, 252] on div "Kurā vārdā pareizi atdalīta vārda sakne (ar sarkanu)? A. Maz- ulītis B. baltum …" at bounding box center [852, 237] width 750 height 134
click at [369, 180] on link "1. uzdevums" at bounding box center [374, 169] width 204 height 28
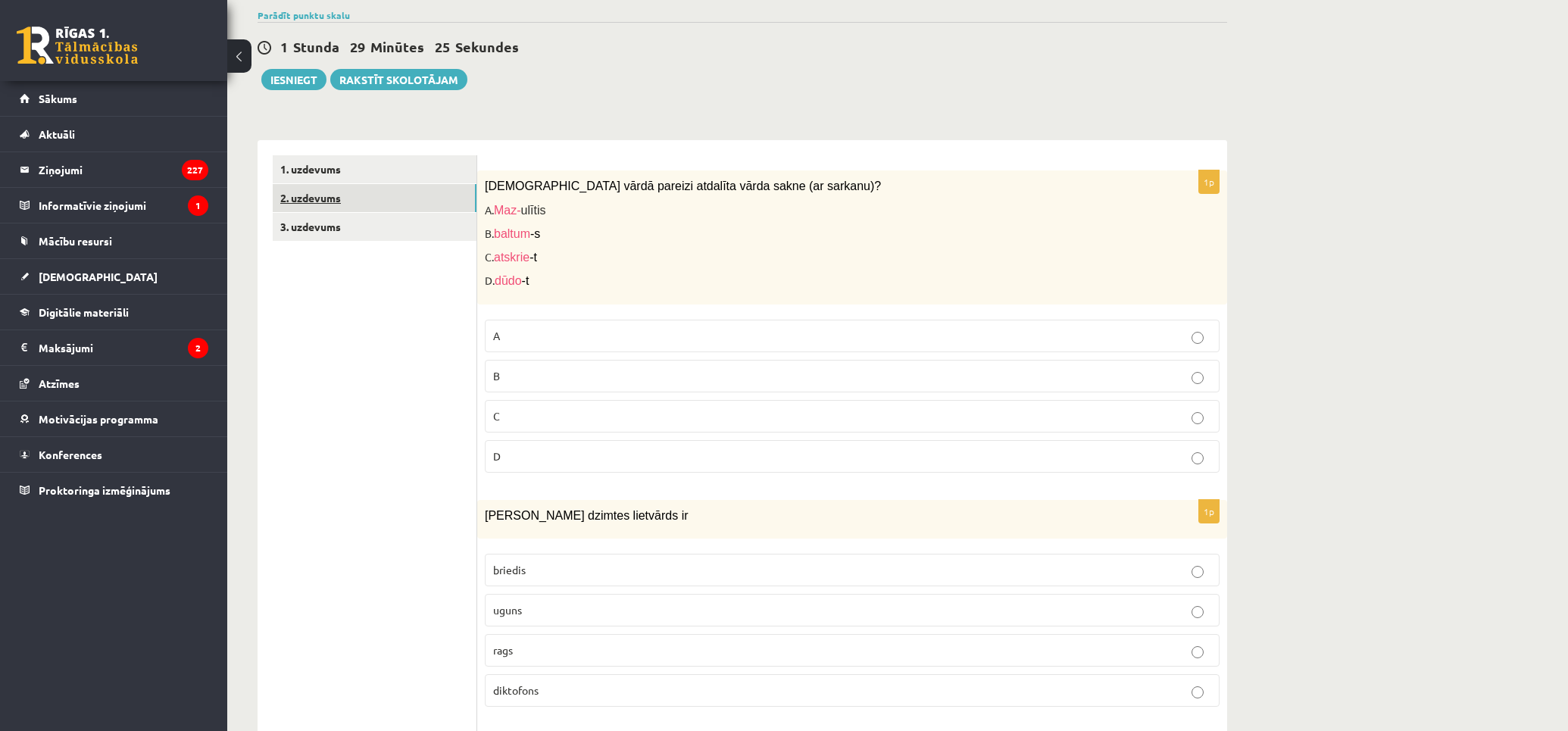
click at [367, 190] on link "2. uzdevums" at bounding box center [374, 198] width 204 height 28
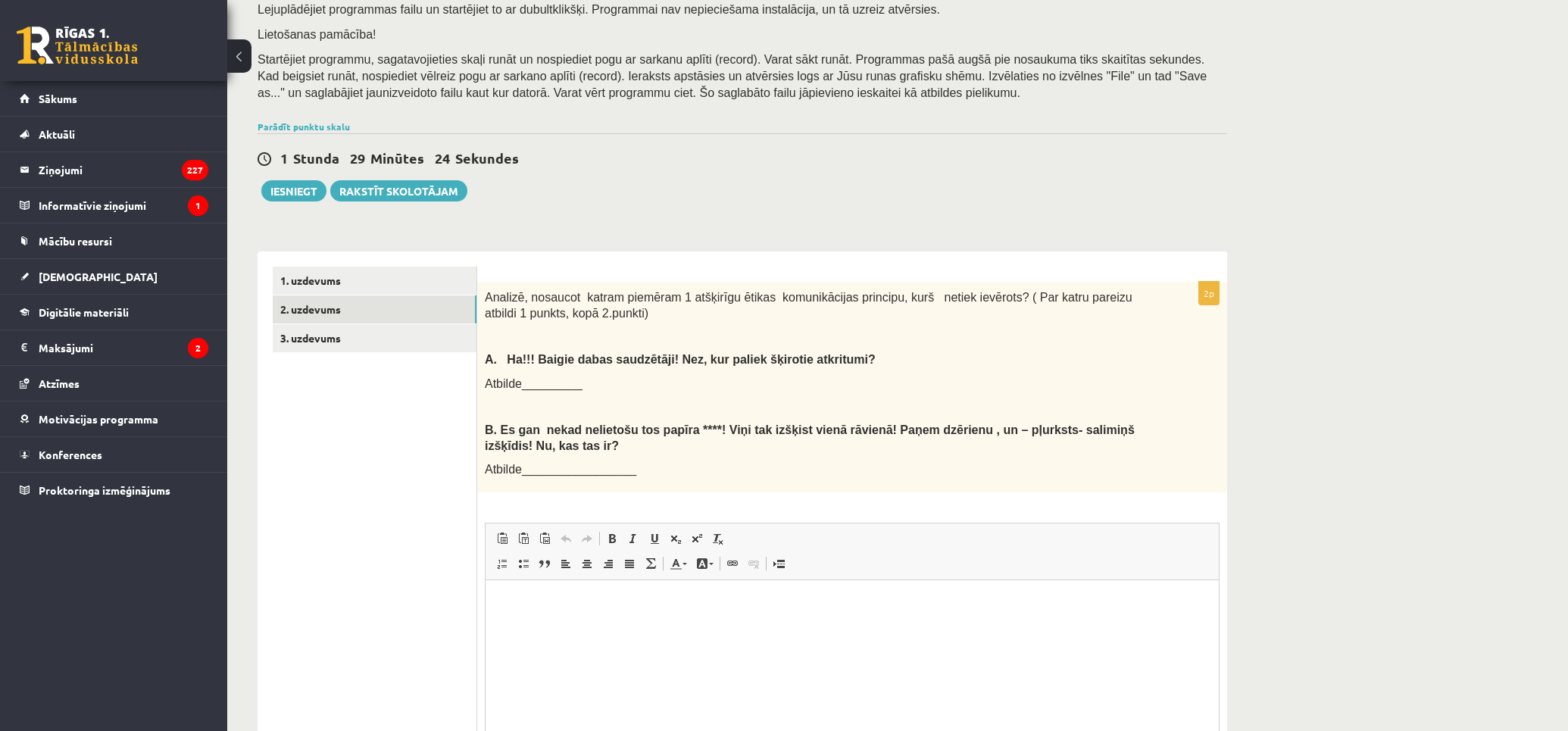
scroll to position [0, 0]
drag, startPoint x: 534, startPoint y: 380, endPoint x: 680, endPoint y: 390, distance: 146.3
click at [617, 380] on p "Atbilde_________" at bounding box center [814, 383] width 659 height 16
click at [680, 388] on p "Atbilde_________" at bounding box center [814, 383] width 659 height 16
drag, startPoint x: 599, startPoint y: 391, endPoint x: 518, endPoint y: 384, distance: 81.3
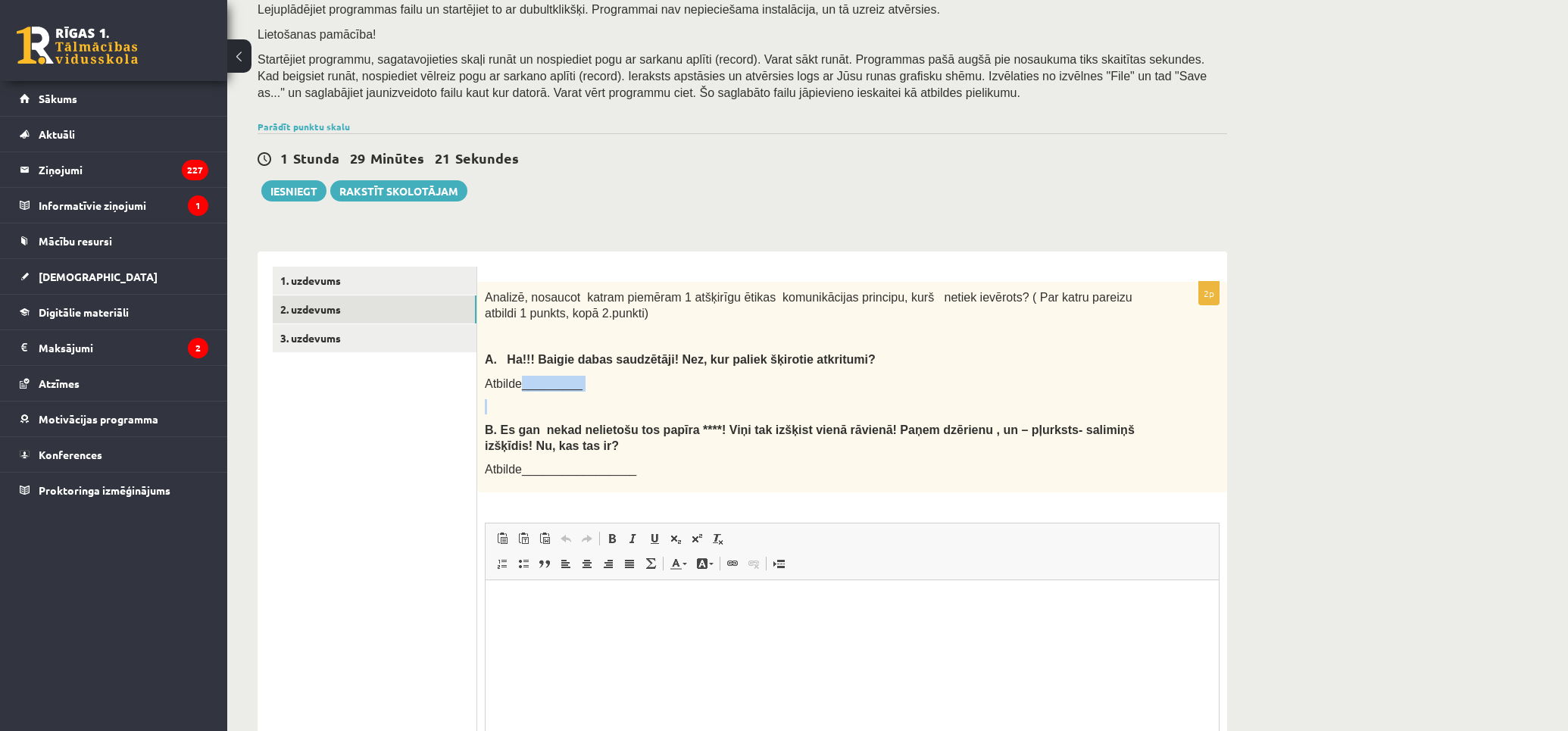
click at [518, 384] on div "Analizē, nosaucot katram piemēram 1 atšķirīgu ētikas komunikācijas principu, ku…" at bounding box center [852, 387] width 750 height 210
click at [597, 411] on p at bounding box center [814, 406] width 659 height 15
click at [380, 343] on link "3. uzdevums" at bounding box center [374, 338] width 204 height 28
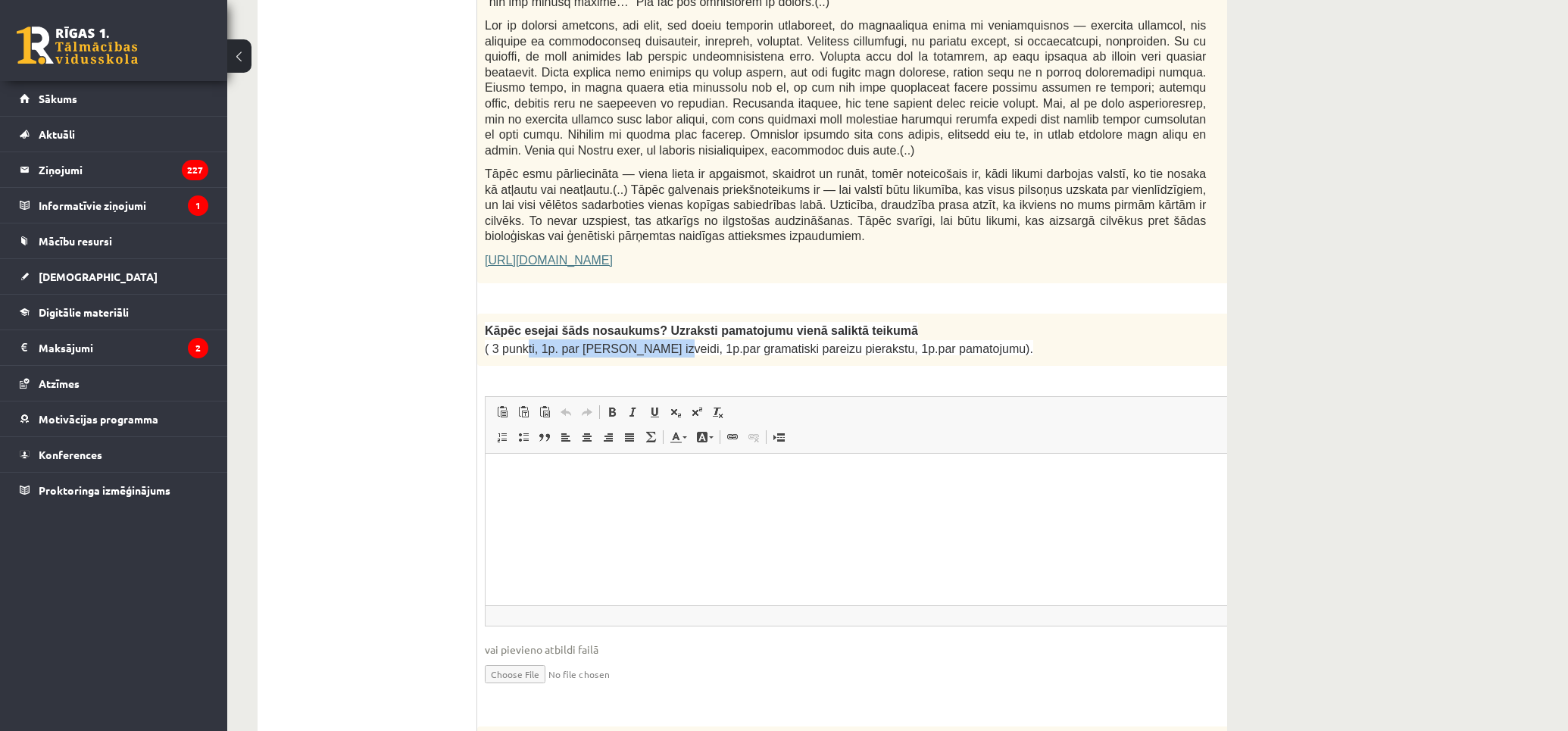
drag, startPoint x: 524, startPoint y: 300, endPoint x: 650, endPoint y: 300, distance: 126.0
click at [650, 342] on span "( 3 punkti, 1p. par salikta teikuma izveidi, 1p.par gramatiski pareizu pierakst…" at bounding box center [758, 348] width 548 height 13
click at [541, 324] on div "3p Kāpēc esejai šāds nosaukums? Uzraksti pamatojumu vienā saliktā teikumā ( 3 p…" at bounding box center [882, 512] width 811 height 398
drag, startPoint x: 533, startPoint y: 286, endPoint x: 761, endPoint y: 277, distance: 228.2
click at [750, 324] on span "Kāpēc esejai šāds nosaukums? Uzraksti pamatojumu vienā saliktā teikumā" at bounding box center [701, 330] width 433 height 13
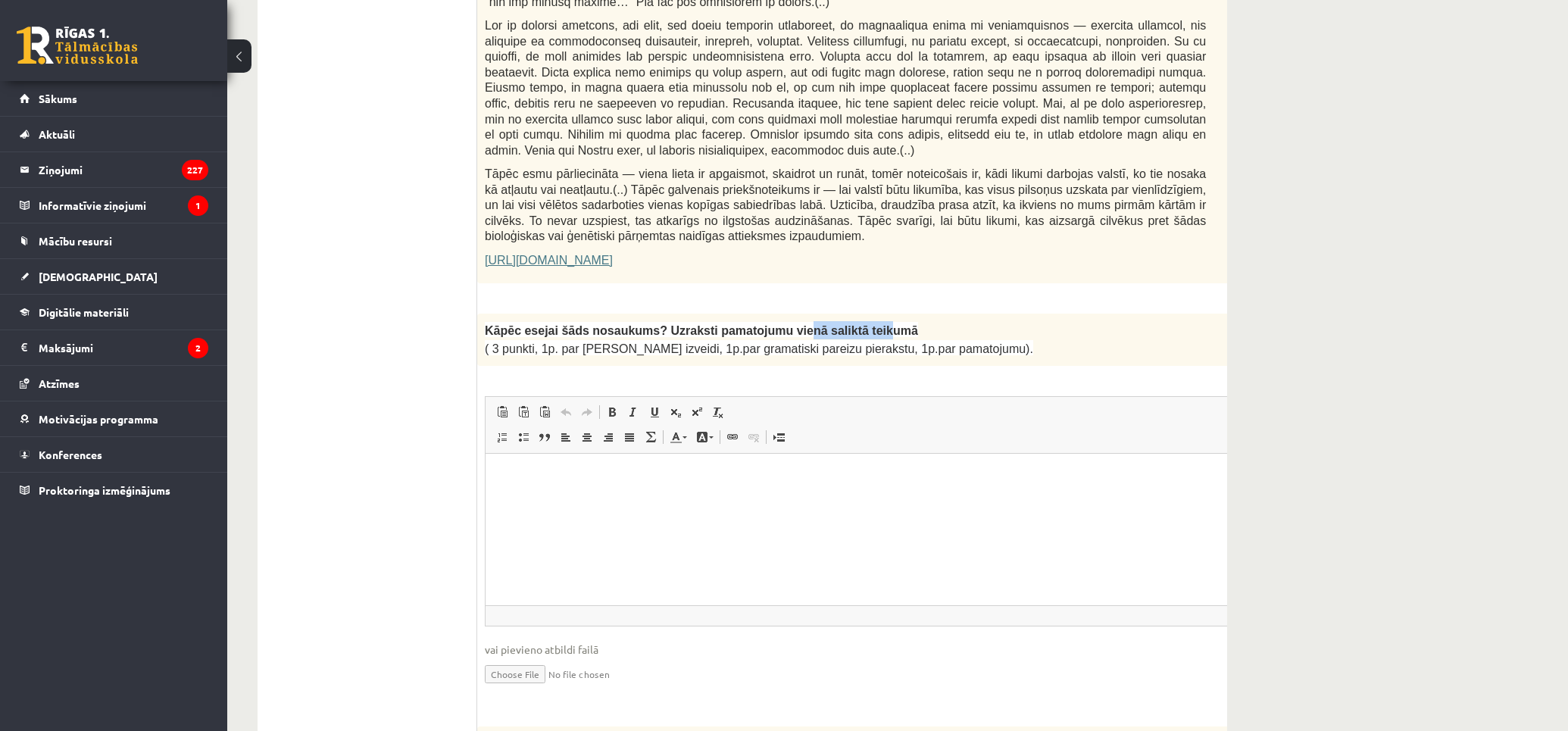
drag, startPoint x: 796, startPoint y: 280, endPoint x: 834, endPoint y: 280, distance: 38.0
click at [834, 324] on span "Kāpēc esejai šāds nosaukums? Uzraksti pamatojumu vienā saliktā teikumā" at bounding box center [701, 330] width 433 height 13
drag, startPoint x: 674, startPoint y: 285, endPoint x: 909, endPoint y: 282, distance: 235.0
click at [903, 321] on p "Kāpēc esejai šāds nosaukums? Uzraksti pamatojumu vienā saliktā teikumā" at bounding box center [845, 330] width 721 height 18
click at [911, 321] on p "Kāpēc esejai šāds nosaukums? Uzraksti pamatojumu vienā saliktā teikumā" at bounding box center [845, 330] width 721 height 18
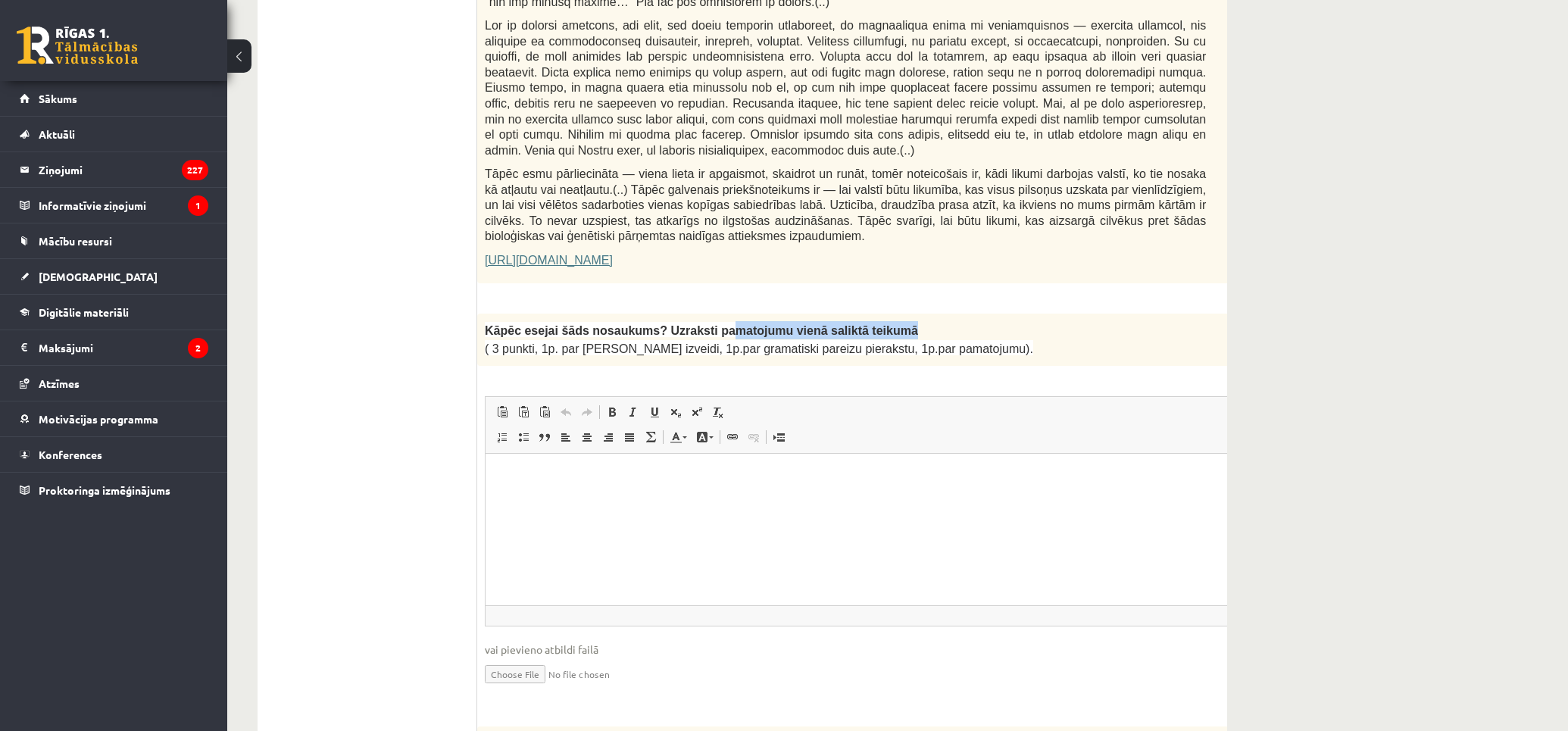
drag, startPoint x: 766, startPoint y: 276, endPoint x: 693, endPoint y: 280, distance: 73.1
click at [693, 321] on p "Kāpēc esejai šāds nosaukums? Uzraksti pamatojumu vienā saliktā teikumā" at bounding box center [845, 330] width 721 height 18
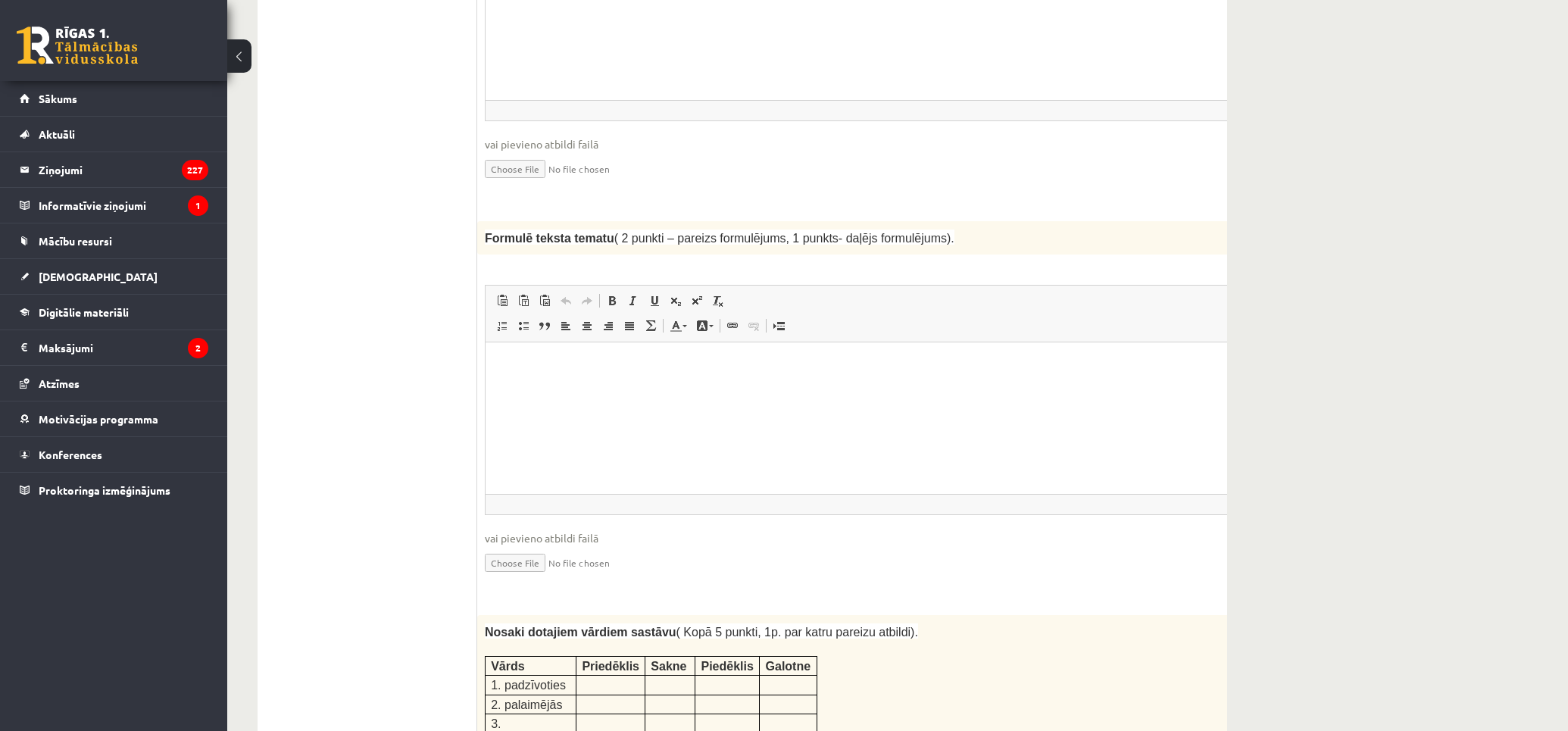
scroll to position [1572, 0]
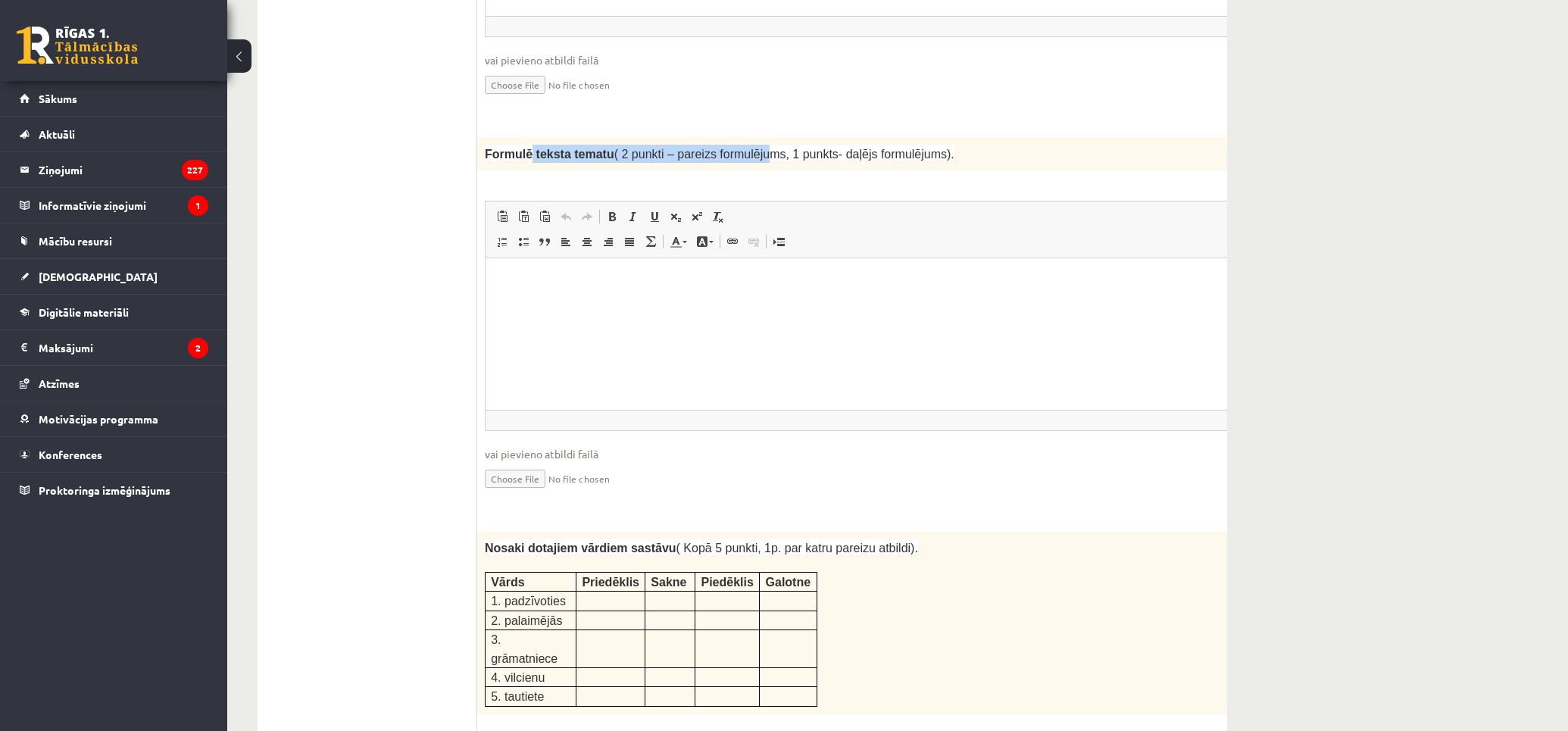
drag, startPoint x: 526, startPoint y: 108, endPoint x: 742, endPoint y: 111, distance: 216.0
click at [742, 148] on span "Formulē teksta tematu ( 2 punkti – pareizs formulējums, 1 punkts- daļējs formul…" at bounding box center [720, 154] width 470 height 13
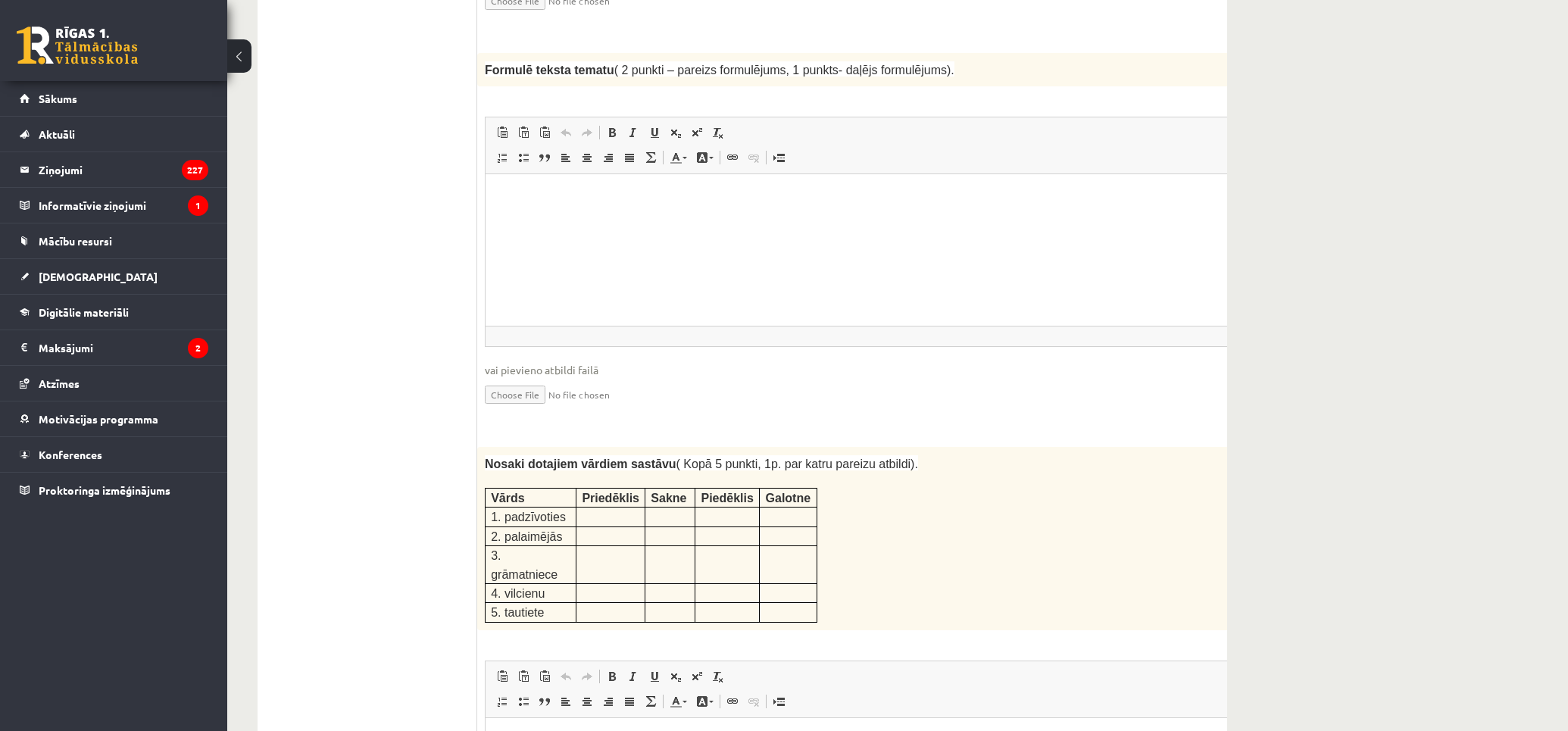
scroll to position [1739, 0]
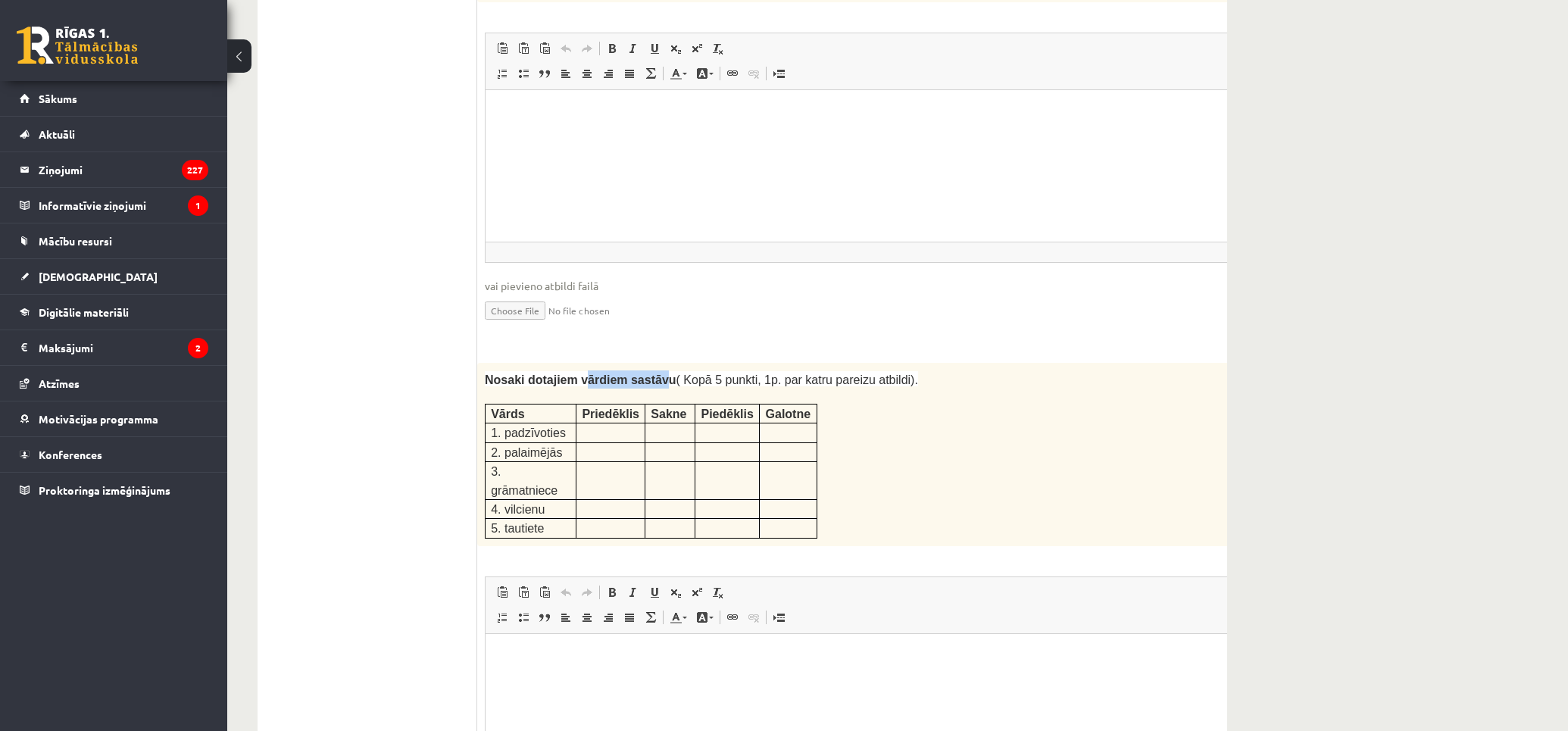
drag, startPoint x: 612, startPoint y: 328, endPoint x: 647, endPoint y: 335, distance: 35.7
click at [647, 370] on p "Nosaki dotajiem vārdiem sastāvu ( Kopā 5 punkti, 1p. par katru pareizu atbildi)." at bounding box center [845, 379] width 721 height 18
drag, startPoint x: 518, startPoint y: 320, endPoint x: 554, endPoint y: 322, distance: 36.1
click at [554, 373] on strong "Nosaki dotajiem vārdiem sastāvu" at bounding box center [580, 380] width 191 height 13
drag, startPoint x: 634, startPoint y: 327, endPoint x: 867, endPoint y: 316, distance: 233.3
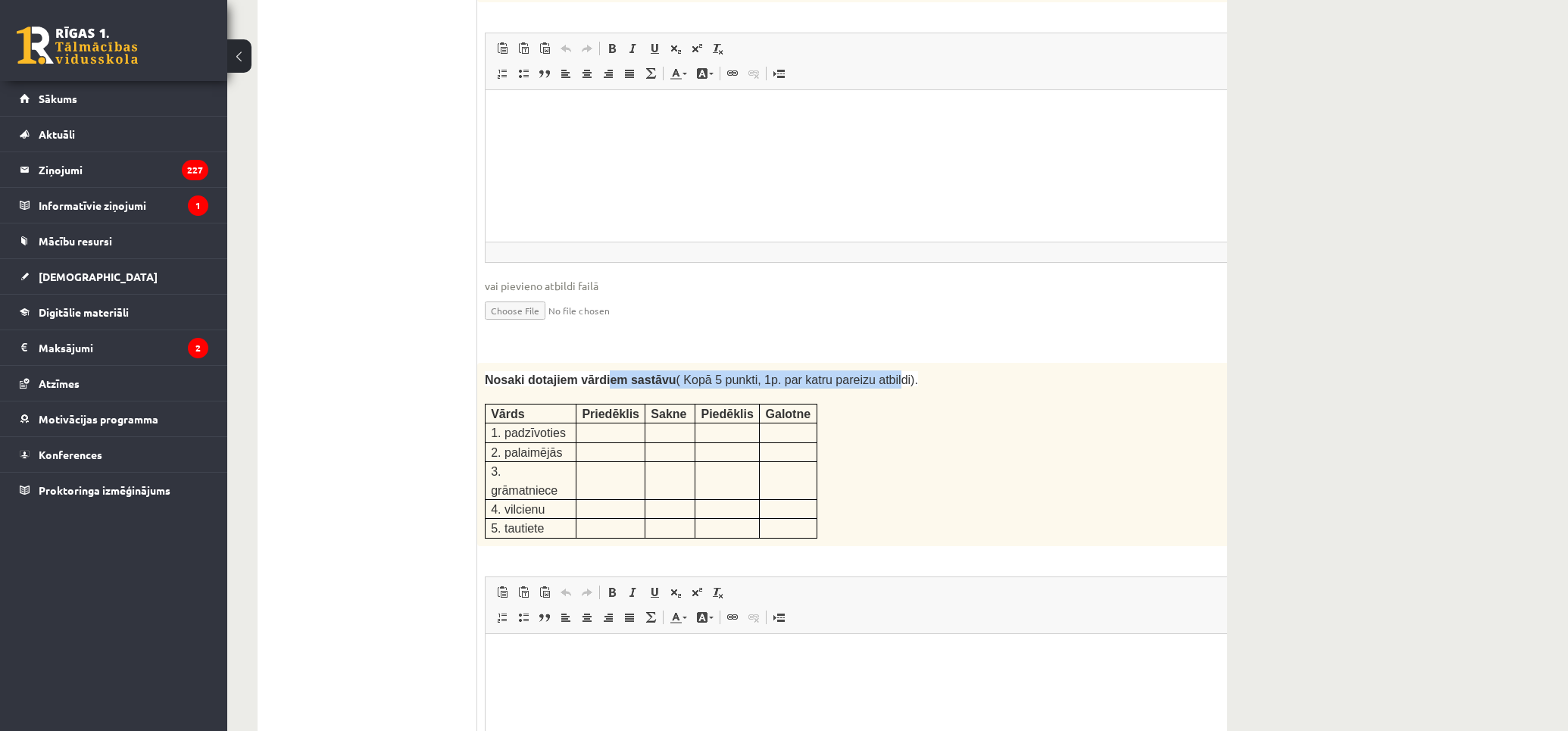
click at [867, 363] on div "Nosaki dotajiem vārdiem sastāvu ( Kopā 5 punkti, 1p. par katru pareizu atbildi)…" at bounding box center [882, 455] width 811 height 184
click at [937, 370] on p "Nosaki dotajiem vārdiem sastāvu ( Kopā 5 punkti, 1p. par katru pareizu atbildi)." at bounding box center [845, 379] width 721 height 18
drag, startPoint x: 599, startPoint y: 323, endPoint x: 716, endPoint y: 312, distance: 117.5
click at [699, 363] on div "Nosaki dotajiem vārdiem sastāvu ( Kopā 5 punkti, 1p. par katru pareizu atbildi)…" at bounding box center [882, 455] width 811 height 184
click at [796, 370] on p "Nosaki dotajiem vārdiem sastāvu ( Kopā 5 punkti, 1p. par katru pareizu atbildi)." at bounding box center [845, 379] width 721 height 18
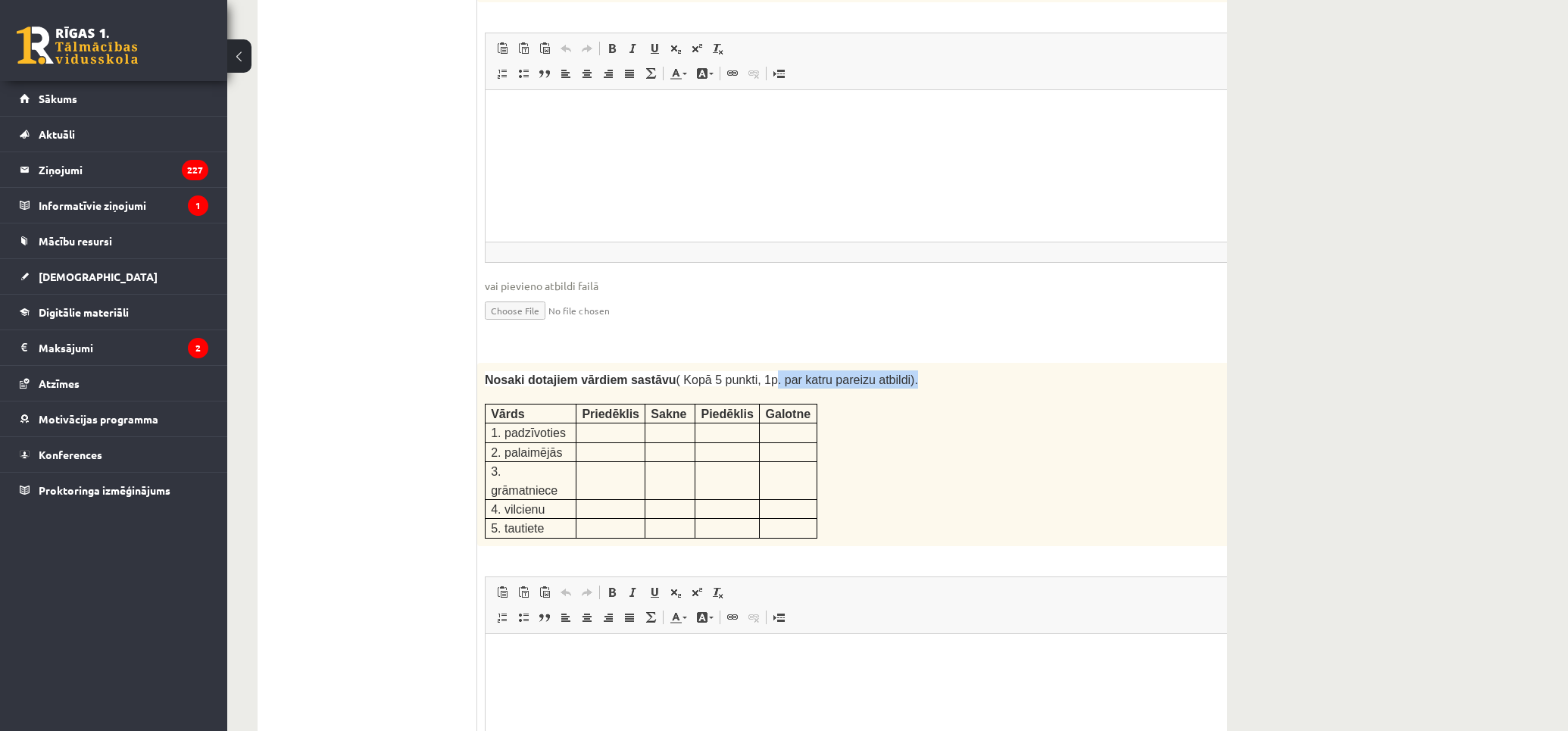
drag, startPoint x: 743, startPoint y: 324, endPoint x: 934, endPoint y: 335, distance: 191.3
click at [918, 370] on p "Nosaki dotajiem vārdiem sastāvu ( Kopā 5 punkti, 1p. par katru pareizu atbildi)." at bounding box center [845, 379] width 721 height 18
click at [954, 388] on p at bounding box center [845, 396] width 721 height 15
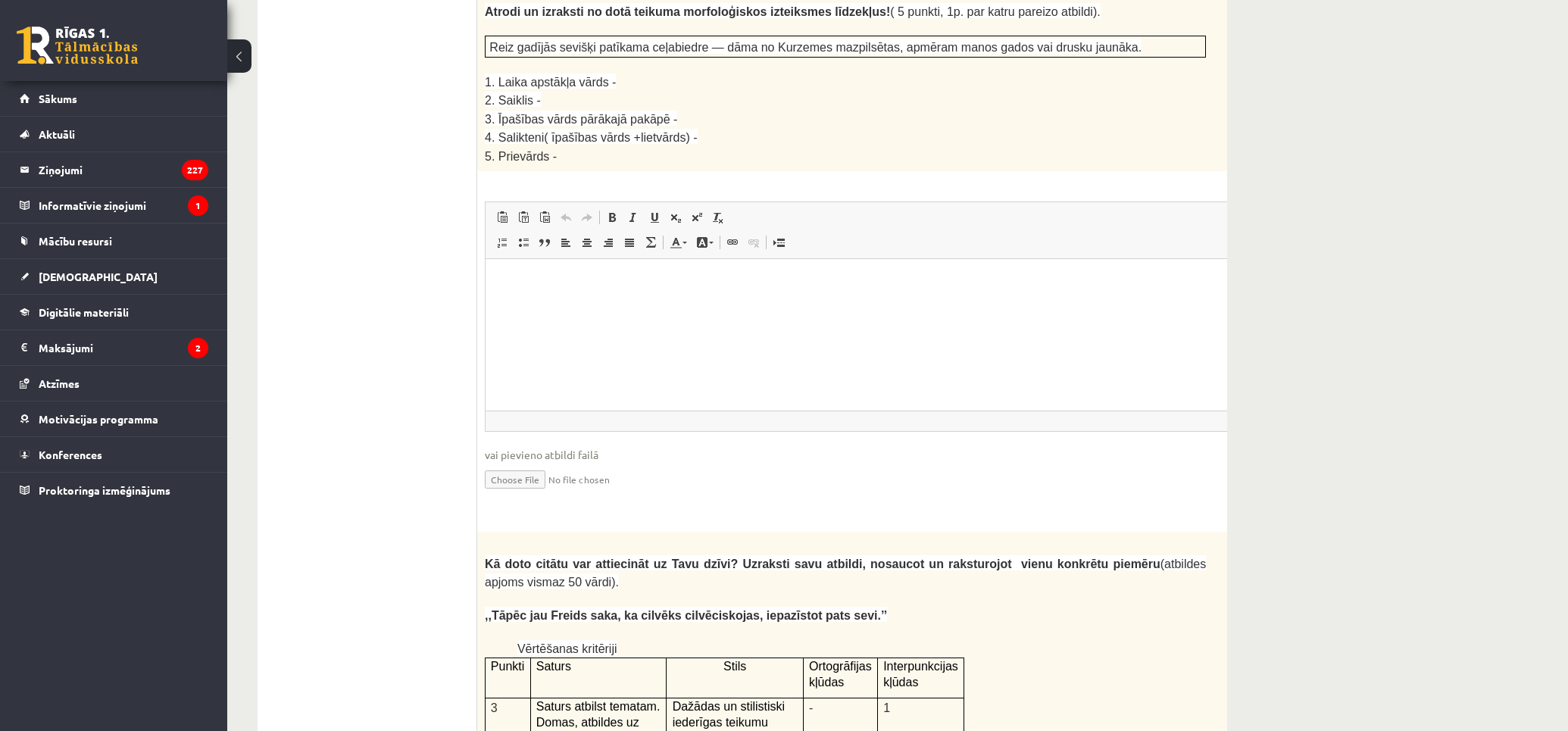
scroll to position [2413, 0]
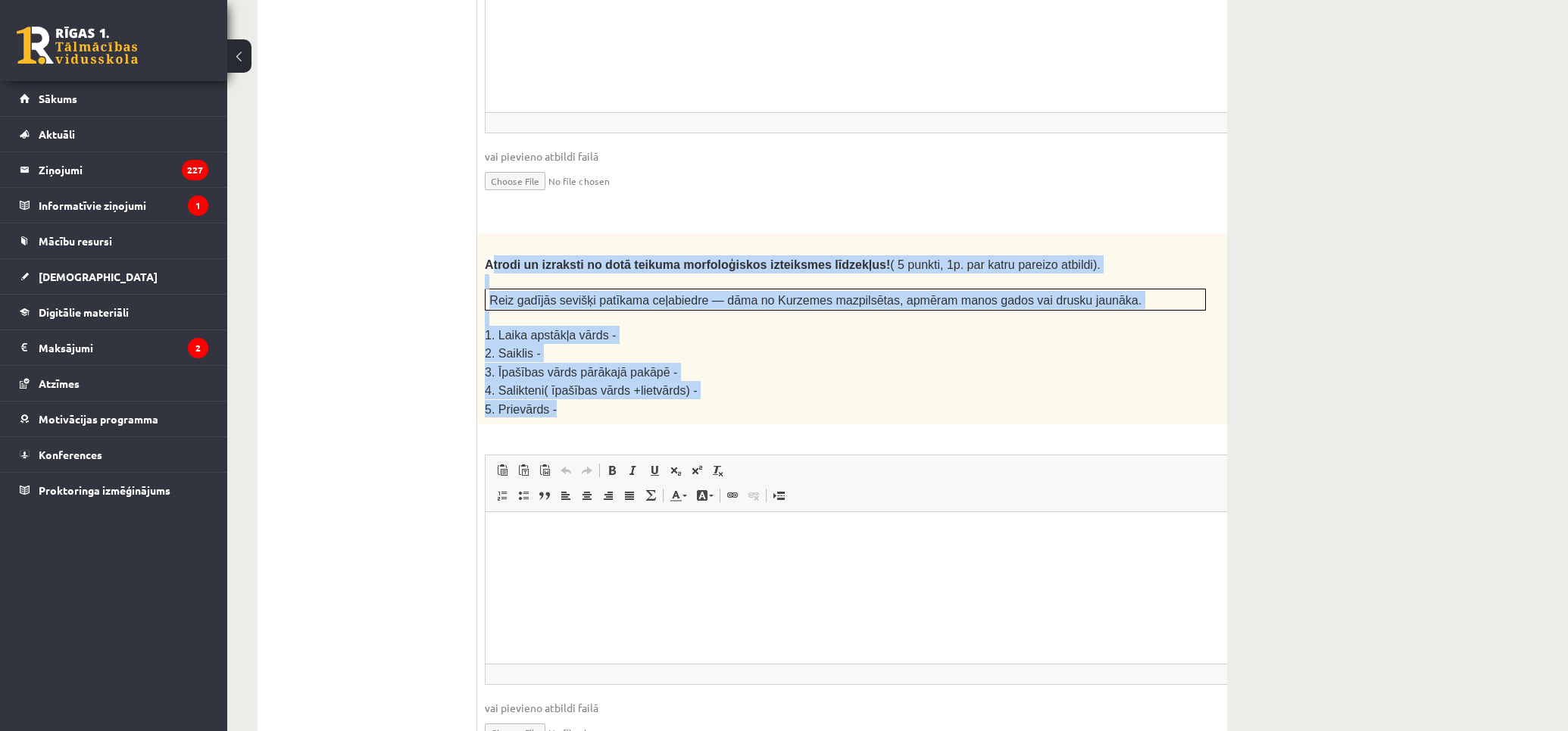
drag, startPoint x: 490, startPoint y: 175, endPoint x: 633, endPoint y: 323, distance: 205.8
click at [633, 323] on div "Atrodi un izraksti no dotā teikuma morfoloģiskos izteiksmes līdzekļus! ( 5 punk…" at bounding box center [882, 329] width 811 height 191
drag, startPoint x: 633, startPoint y: 323, endPoint x: 633, endPoint y: 330, distance: 7.0
click at [633, 400] on p "5. Prievārds -" at bounding box center [845, 408] width 721 height 17
click at [677, 363] on p "3. Īpašības vārds pārākajā pakāpē -" at bounding box center [845, 371] width 721 height 18
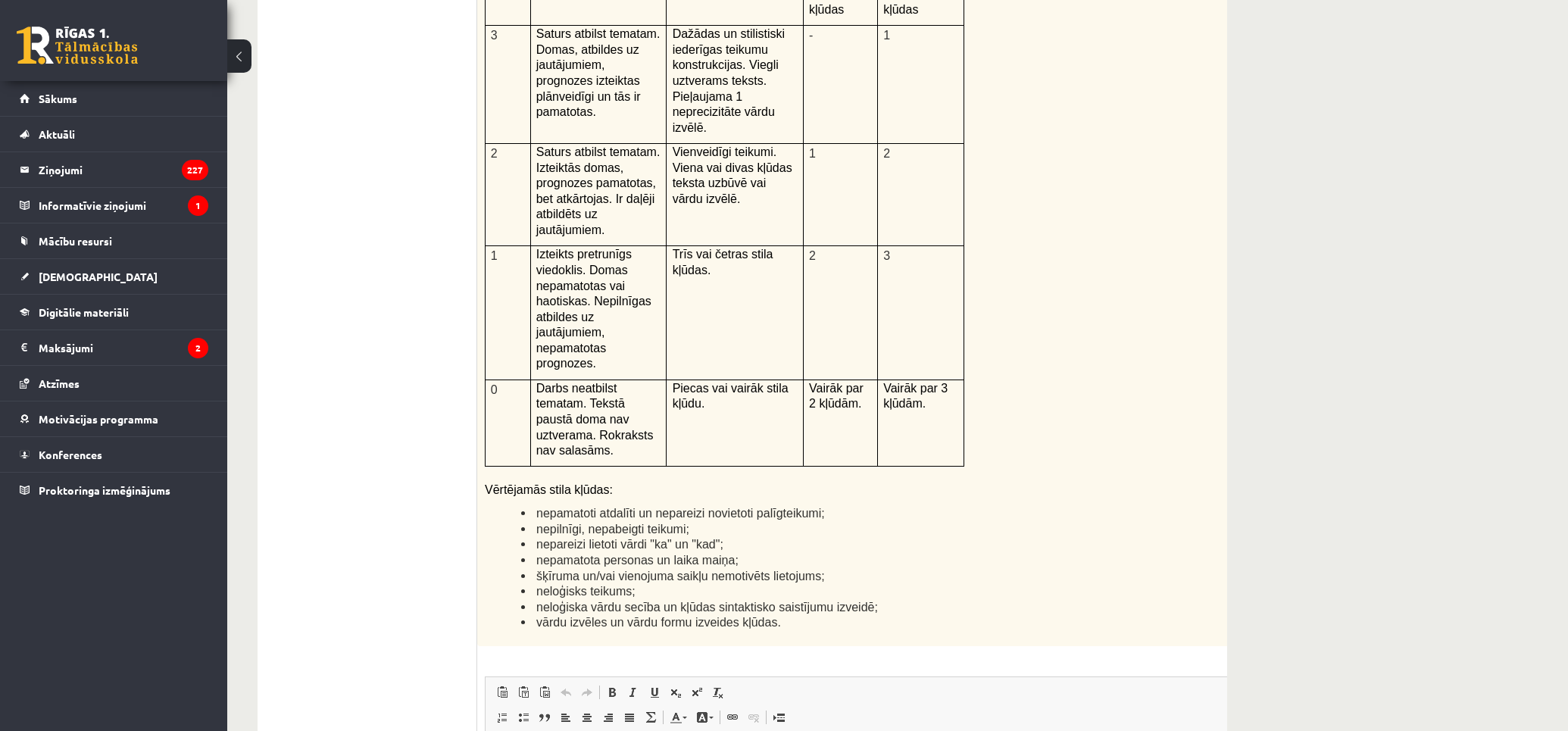
scroll to position [3002, 0]
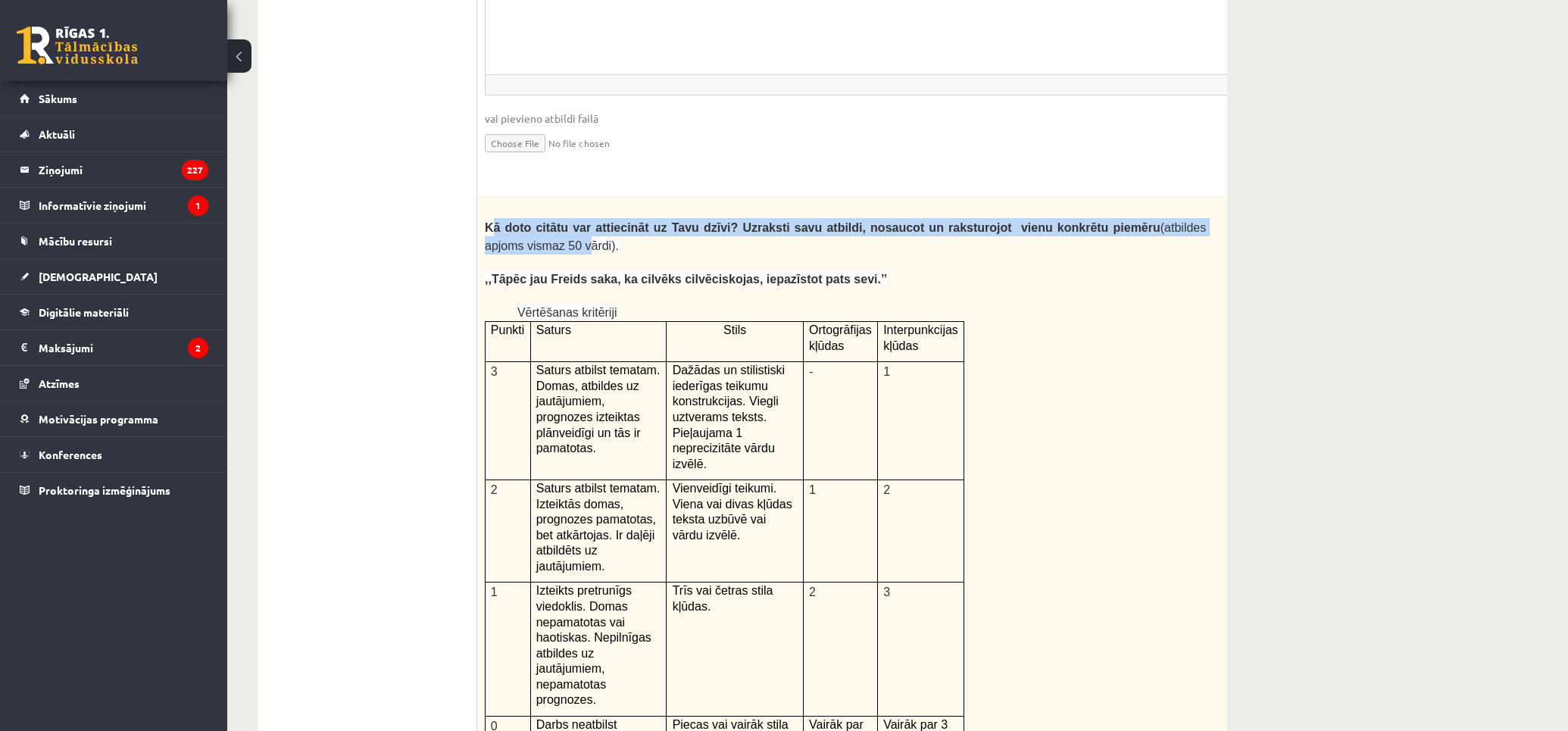
drag, startPoint x: 508, startPoint y: 133, endPoint x: 526, endPoint y: 195, distance: 64.6
click at [535, 222] on span "Kā doto citātu var attiecināt uz Tavu dzīvi? Uzraksti savu atbildi, nosaucot un…" at bounding box center [845, 237] width 721 height 31
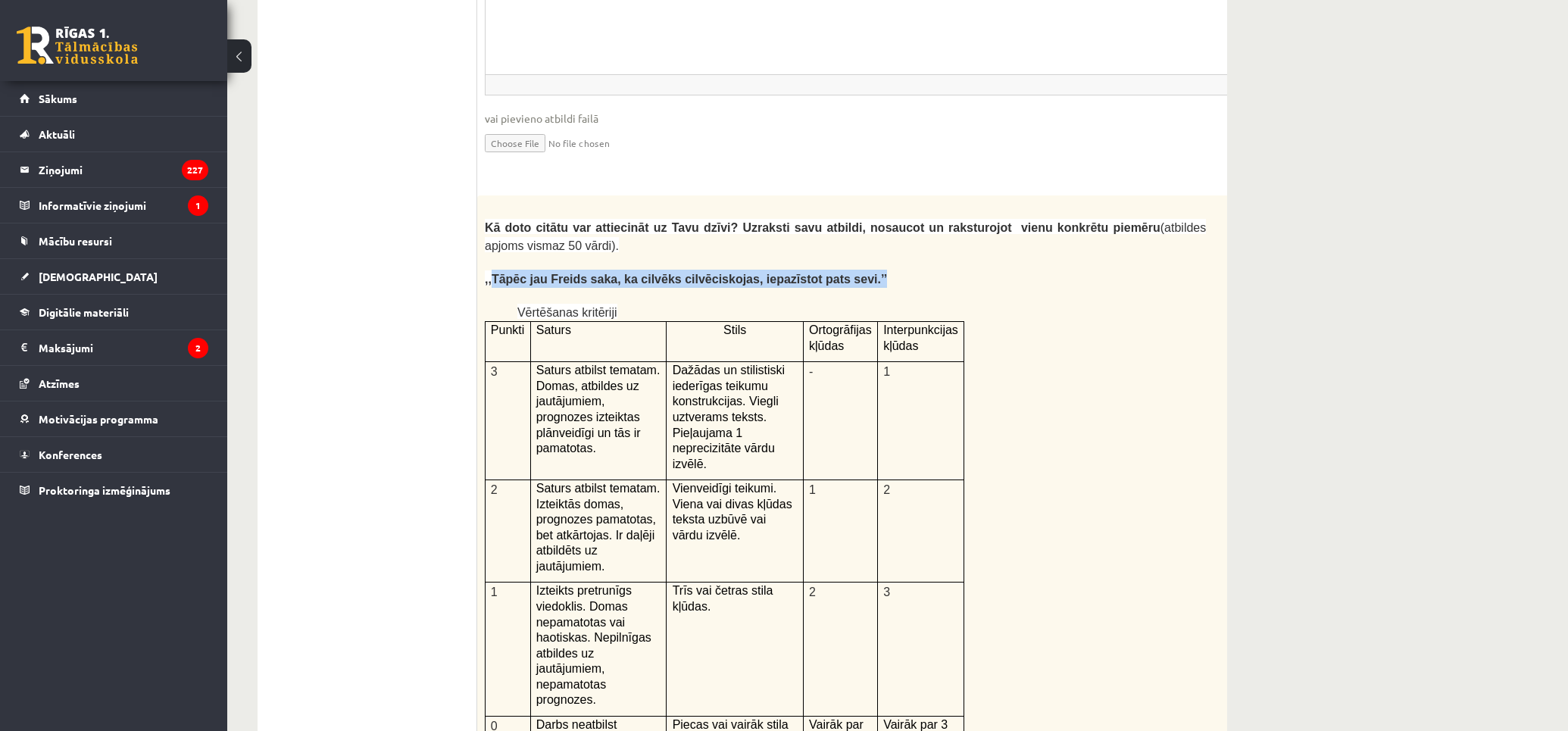
drag, startPoint x: 490, startPoint y: 180, endPoint x: 900, endPoint y: 184, distance: 410.0
click at [835, 270] on p ",,Tāpēc jau Freids saka, ka cilvēks cilvēciskojas, iepazīstot pats sevi.’’" at bounding box center [845, 278] width 721 height 18
click at [900, 270] on p ",,Tāpēc jau Freids saka, ka cilvēks cilvēciskojas, iepazīstot pats sevi.’’" at bounding box center [845, 278] width 721 height 18
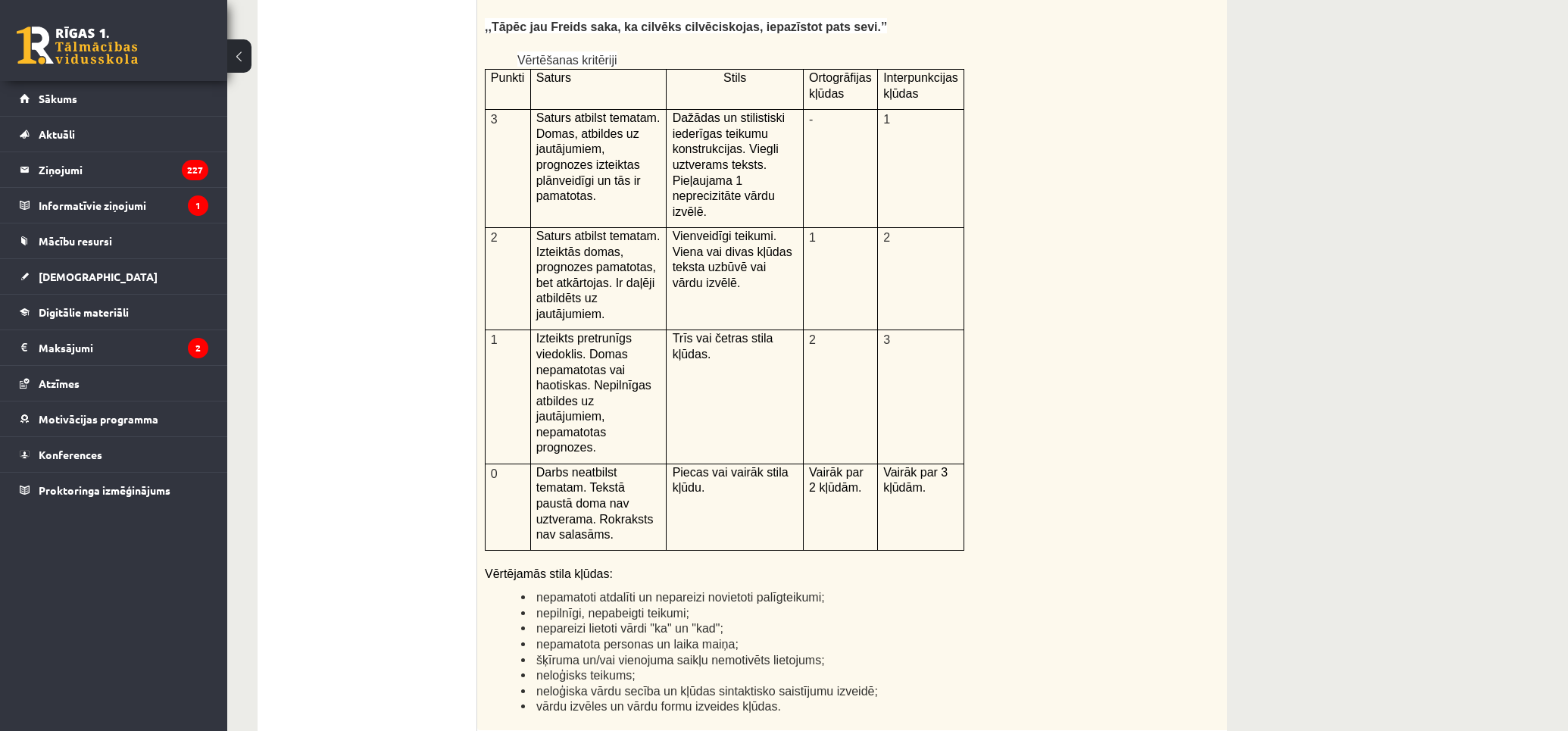
scroll to position [3086, 0]
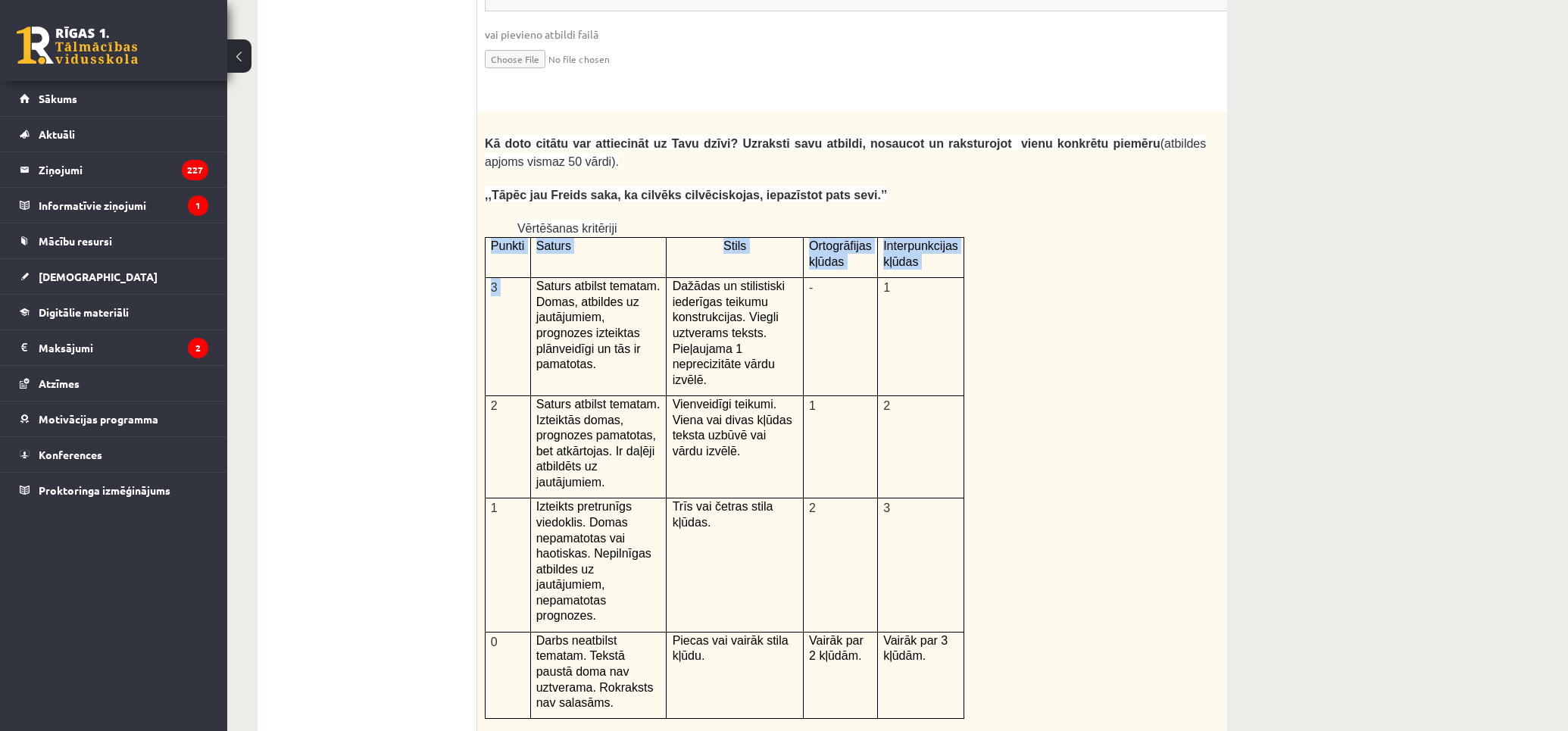
drag, startPoint x: 530, startPoint y: 182, endPoint x: 1057, endPoint y: 546, distance: 640.5
click at [1006, 520] on div "Kā doto citātu var attiecināt uz Tavu dzīvi? Uzraksti savu atbildi, nosaucot un…" at bounding box center [882, 505] width 811 height 787
click at [1057, 719] on p at bounding box center [861, 726] width 688 height 15
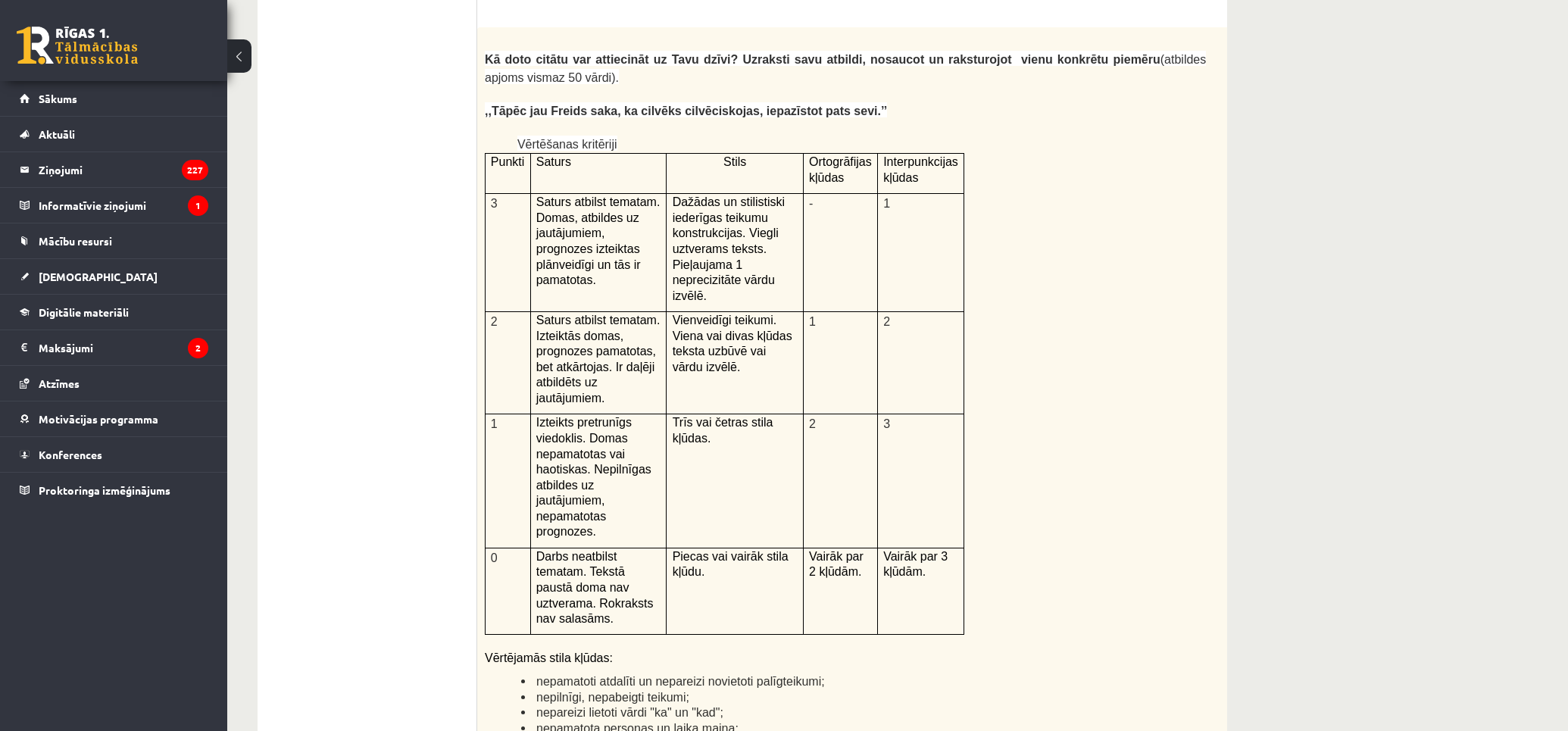
scroll to position [3338, 0]
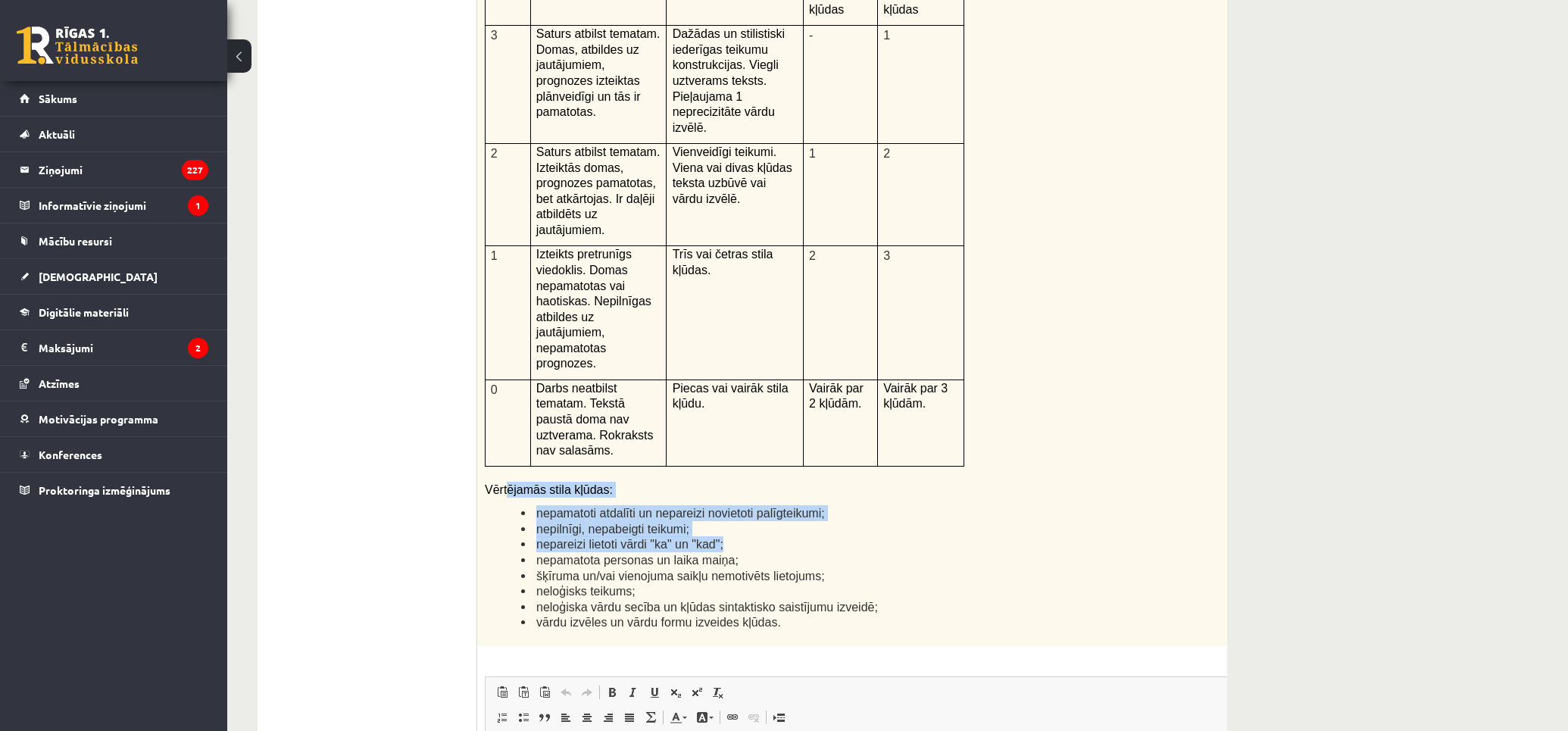
drag, startPoint x: 505, startPoint y: 322, endPoint x: 760, endPoint y: 376, distance: 260.7
click at [760, 376] on div "Kā doto citātu var attiecināt uz Tavu dzīvi? Uzraksti savu atbildi, nosaucot un…" at bounding box center [882, 252] width 811 height 787
click at [756, 552] on li "nepamatota personas un laika maiņa;" at bounding box center [863, 560] width 685 height 16
drag, startPoint x: 754, startPoint y: 379, endPoint x: 503, endPoint y: 335, distance: 254.8
click at [506, 505] on ul "nepamatoti atdalīti un nepareizi novietoti palīgteikumi; nepilnīgi, nepabeigti …" at bounding box center [845, 567] width 721 height 125
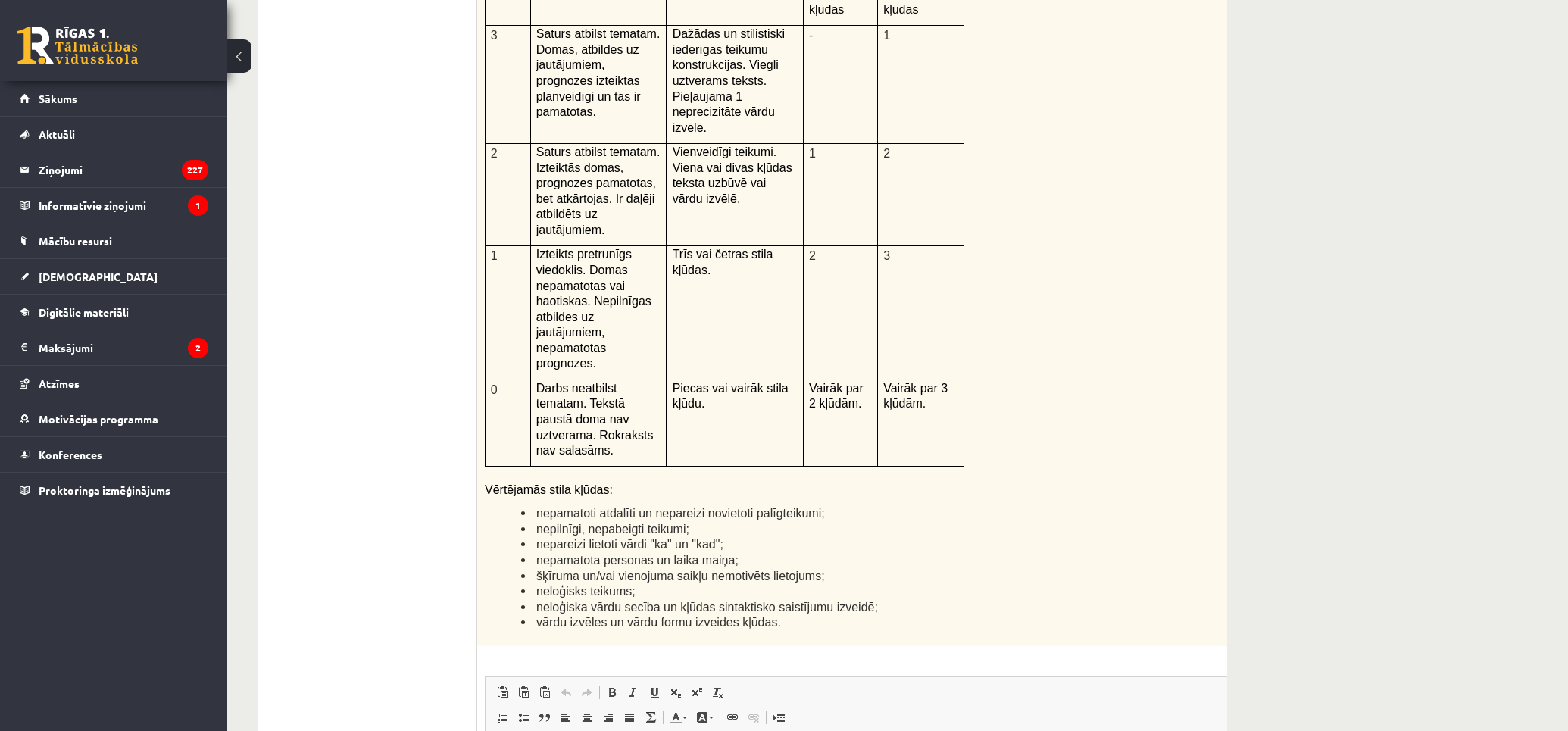
click at [925, 615] on li "vārdu izvēles un vārdu formu izveides kļūdas." at bounding box center [863, 622] width 685 height 16
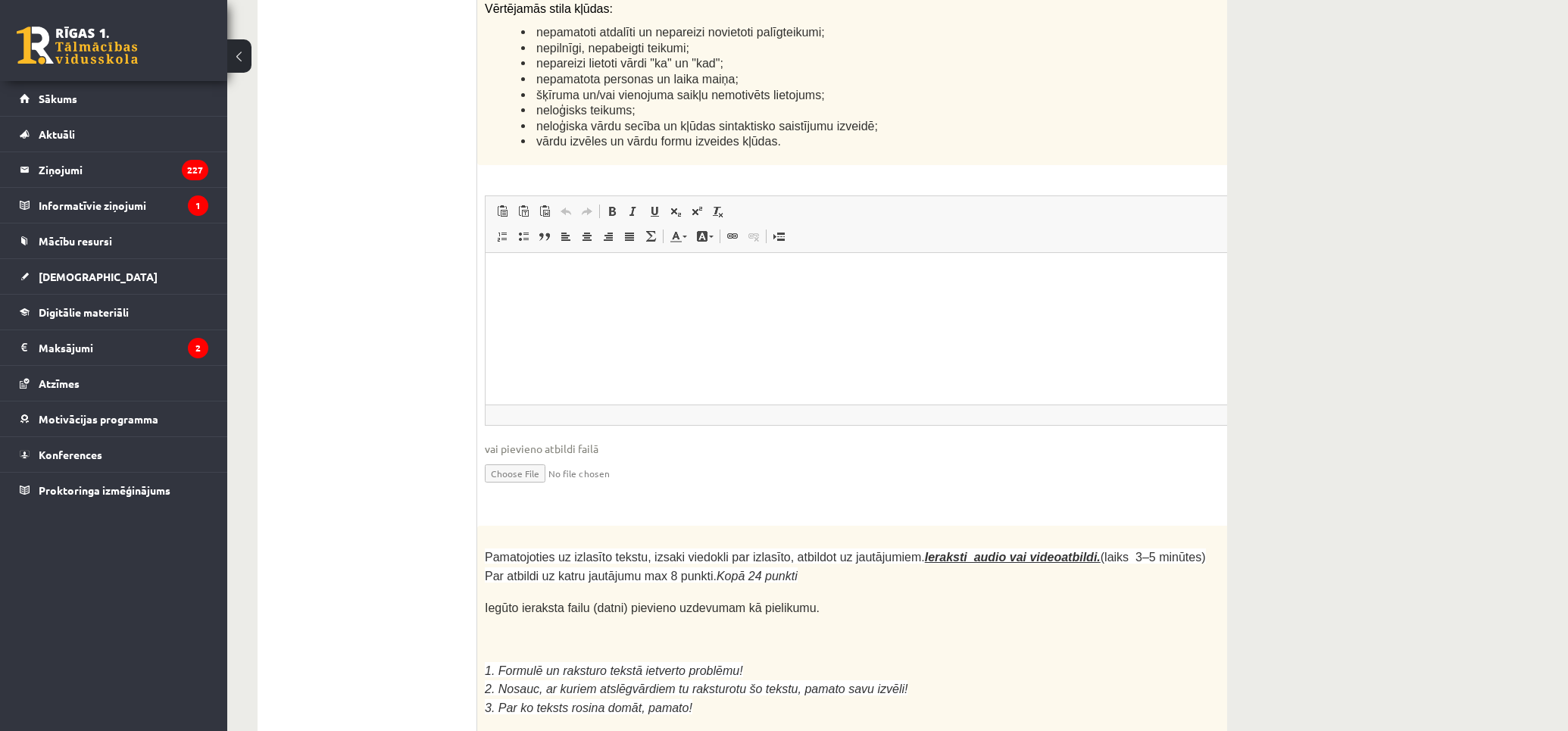
scroll to position [4155, 0]
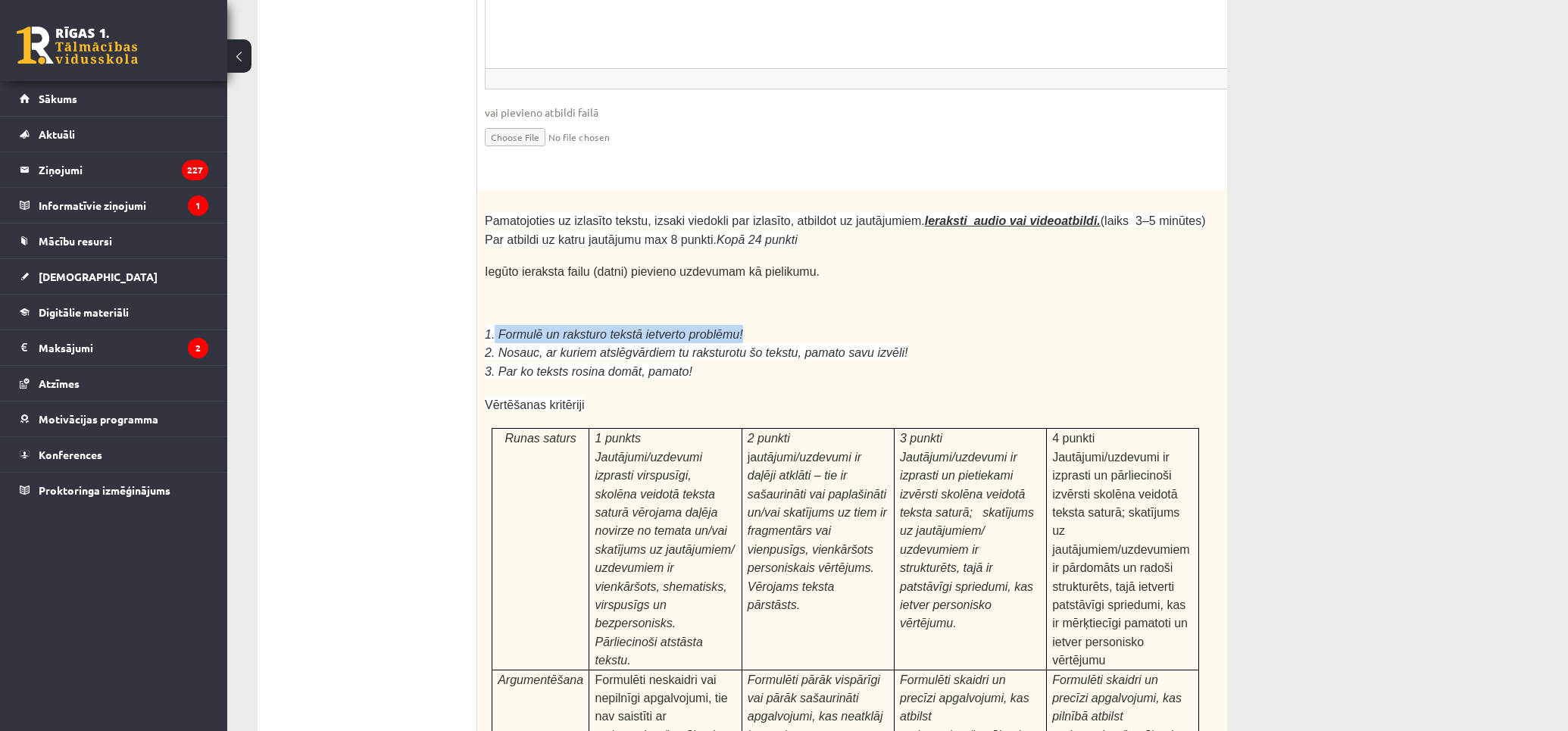
drag, startPoint x: 493, startPoint y: 154, endPoint x: 728, endPoint y: 161, distance: 235.1
click at [723, 325] on p "1. Formulē un raksturo tekstā ietverto problēmu!" at bounding box center [845, 333] width 721 height 18
click at [748, 325] on p "1. Formulē un raksturo tekstā ietverto problēmu!" at bounding box center [845, 333] width 721 height 18
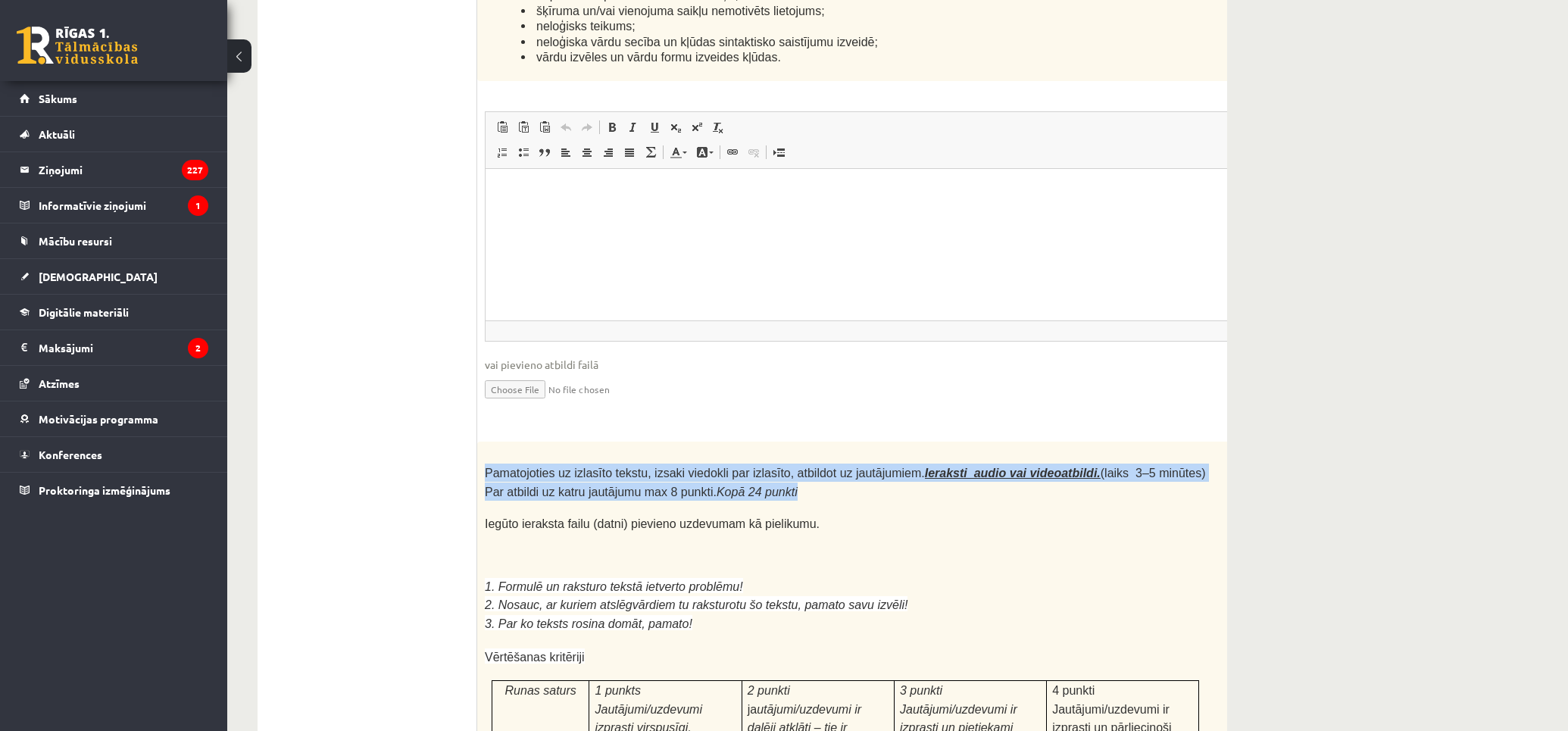
drag, startPoint x: 486, startPoint y: 290, endPoint x: 793, endPoint y: 312, distance: 307.8
click at [793, 463] on p "Pamatojoties uz izlasīto tekstu, izsaki viedokli par izlasīto, atbildot uz jaut…" at bounding box center [845, 481] width 721 height 37
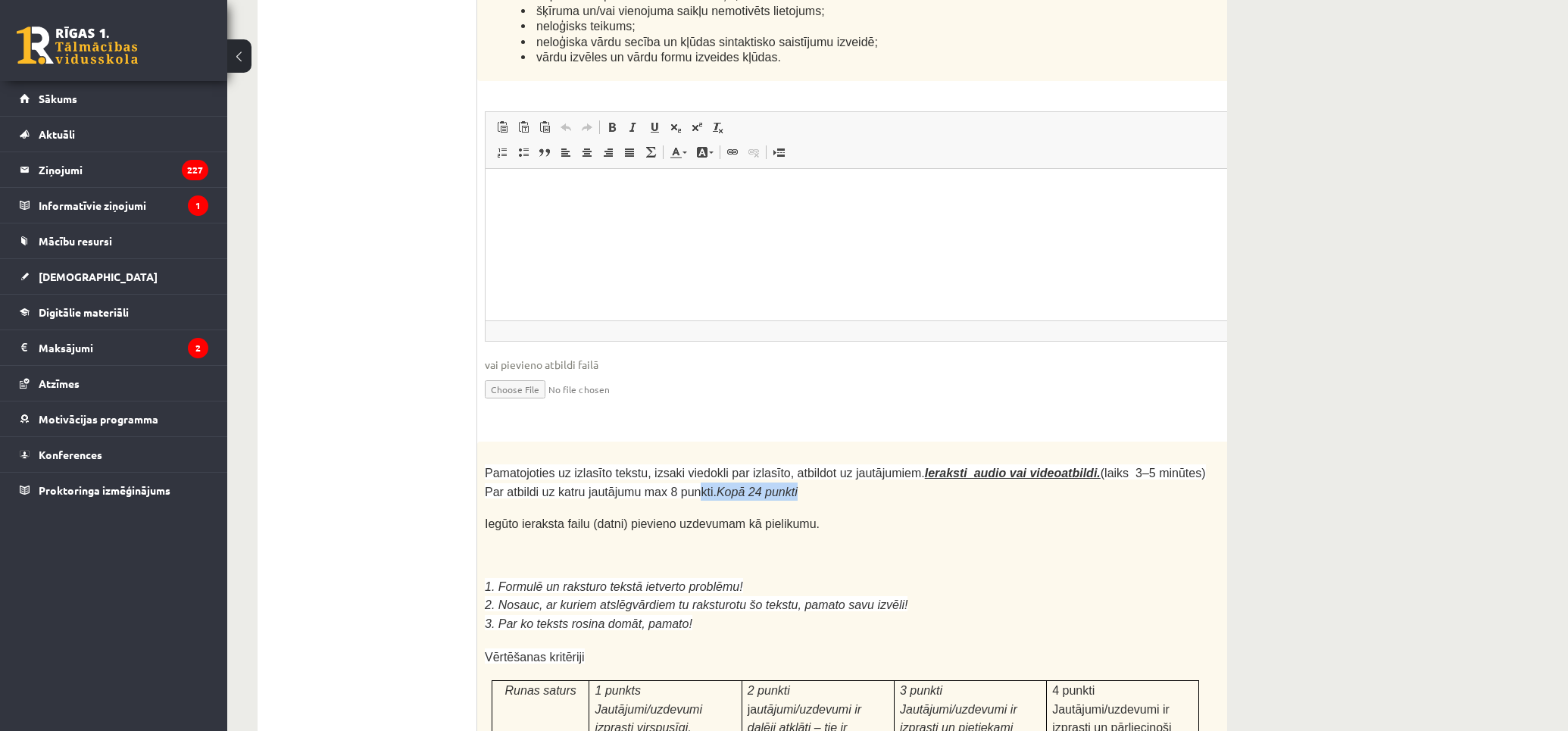
drag, startPoint x: 766, startPoint y: 321, endPoint x: 660, endPoint y: 320, distance: 106.0
click at [660, 463] on p "Pamatojoties uz izlasīto tekstu, izsaki viedokli par izlasīto, atbildot uz jaut…" at bounding box center [845, 481] width 721 height 37
drag, startPoint x: 492, startPoint y: 341, endPoint x: 809, endPoint y: 348, distance: 317.1
click at [765, 517] on span "Iegūto ieraksta failu (datni) pievieno uzdevumam kā pielikumu." at bounding box center [652, 524] width 335 height 13
drag, startPoint x: 837, startPoint y: 350, endPoint x: 829, endPoint y: 351, distance: 8.1
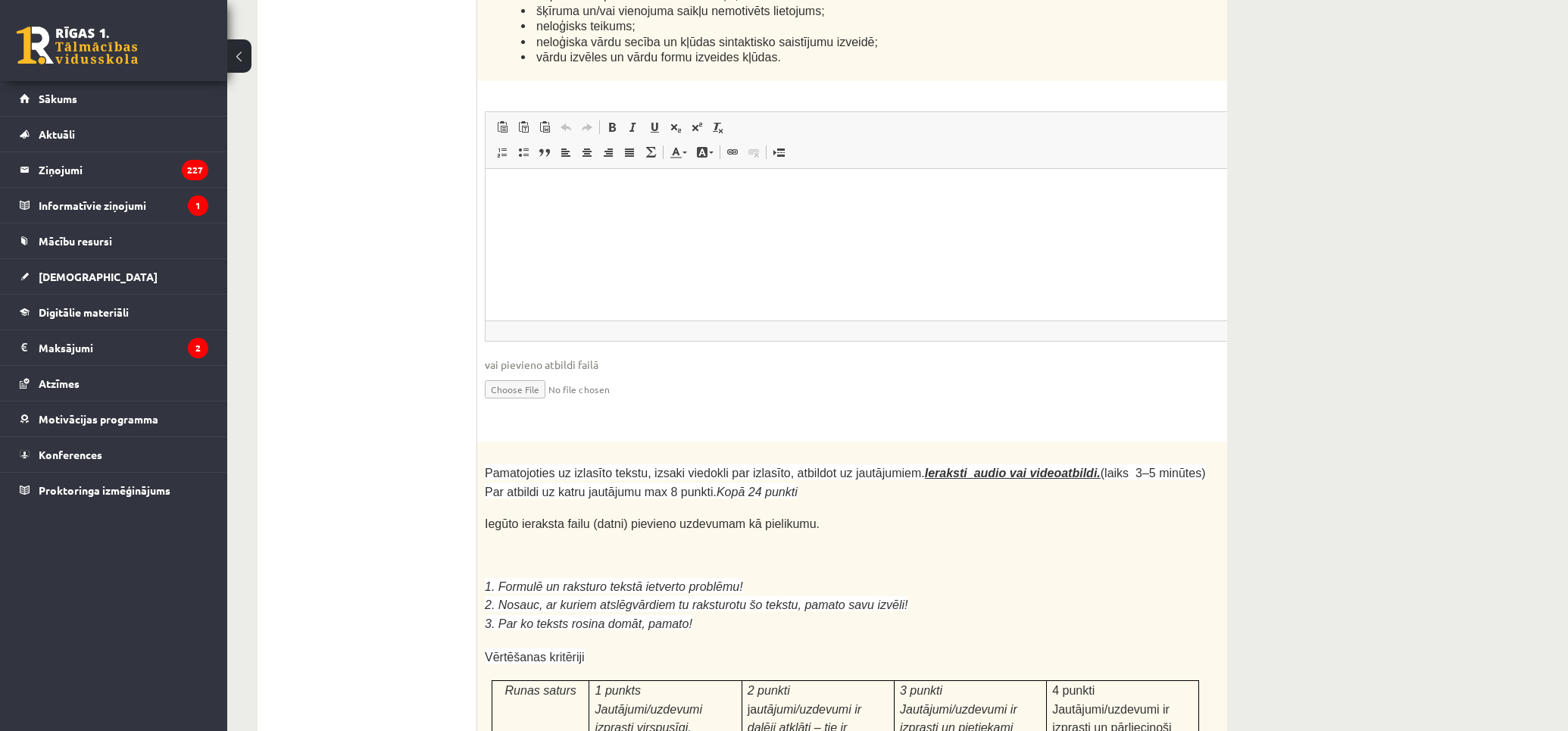
click at [837, 516] on p "Iegūto ieraksta failu (datni) pievieno uzdevumam kā pielikumu." at bounding box center [845, 525] width 721 height 17
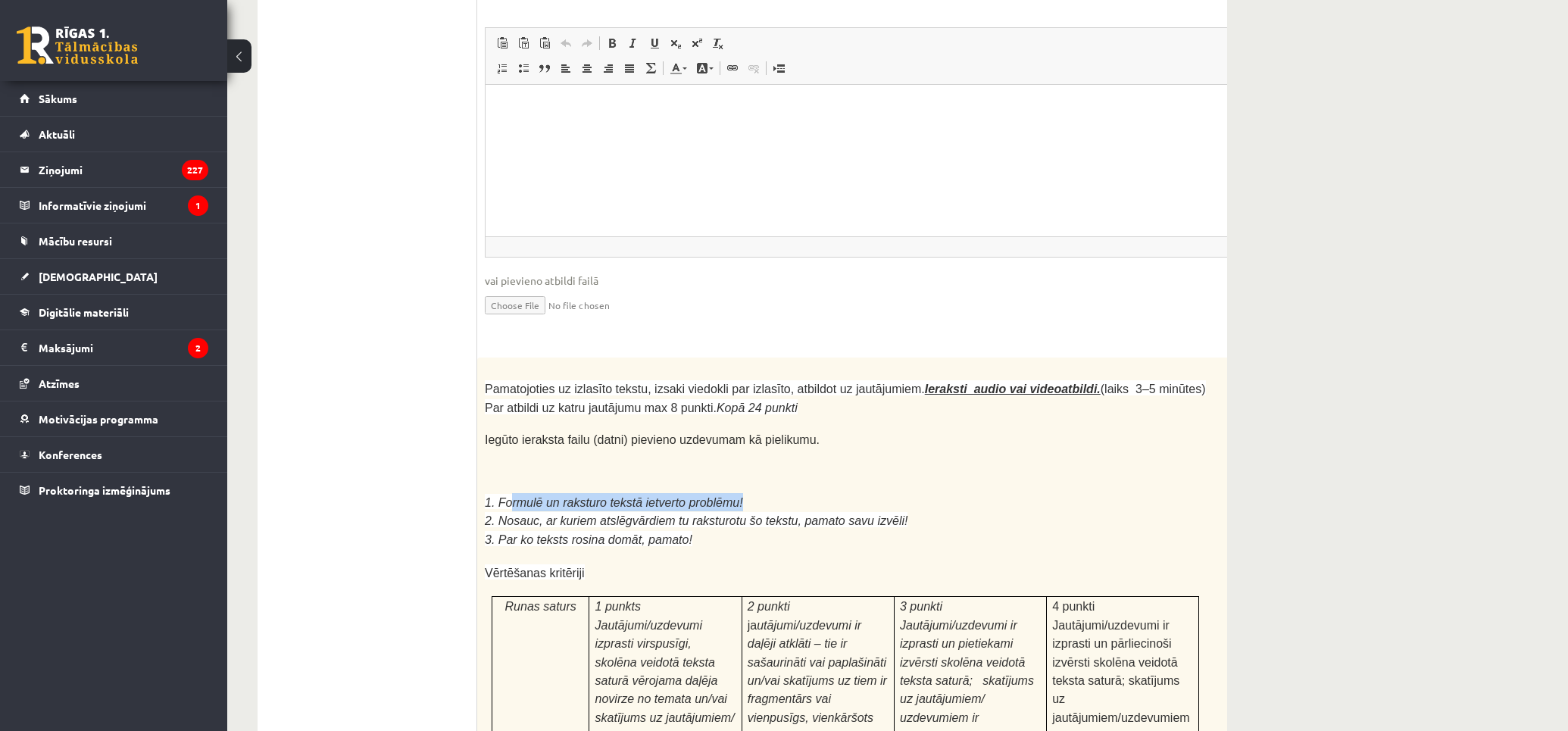
drag, startPoint x: 505, startPoint y: 328, endPoint x: 752, endPoint y: 323, distance: 247.1
click at [733, 493] on p "1. Formulē un raksturo tekstā ietverto problēmu!" at bounding box center [845, 502] width 721 height 18
click at [781, 493] on p "1. Formulē un raksturo tekstā ietverto problēmu!" at bounding box center [845, 502] width 721 height 18
drag, startPoint x: 534, startPoint y: 348, endPoint x: 622, endPoint y: 342, distance: 88.2
click at [626, 514] on span "2. Nosauc, ar kuriem atslēgvārdiem tu raksturotu šo tekstu, pamato savu izvēli!" at bounding box center [696, 521] width 422 height 13
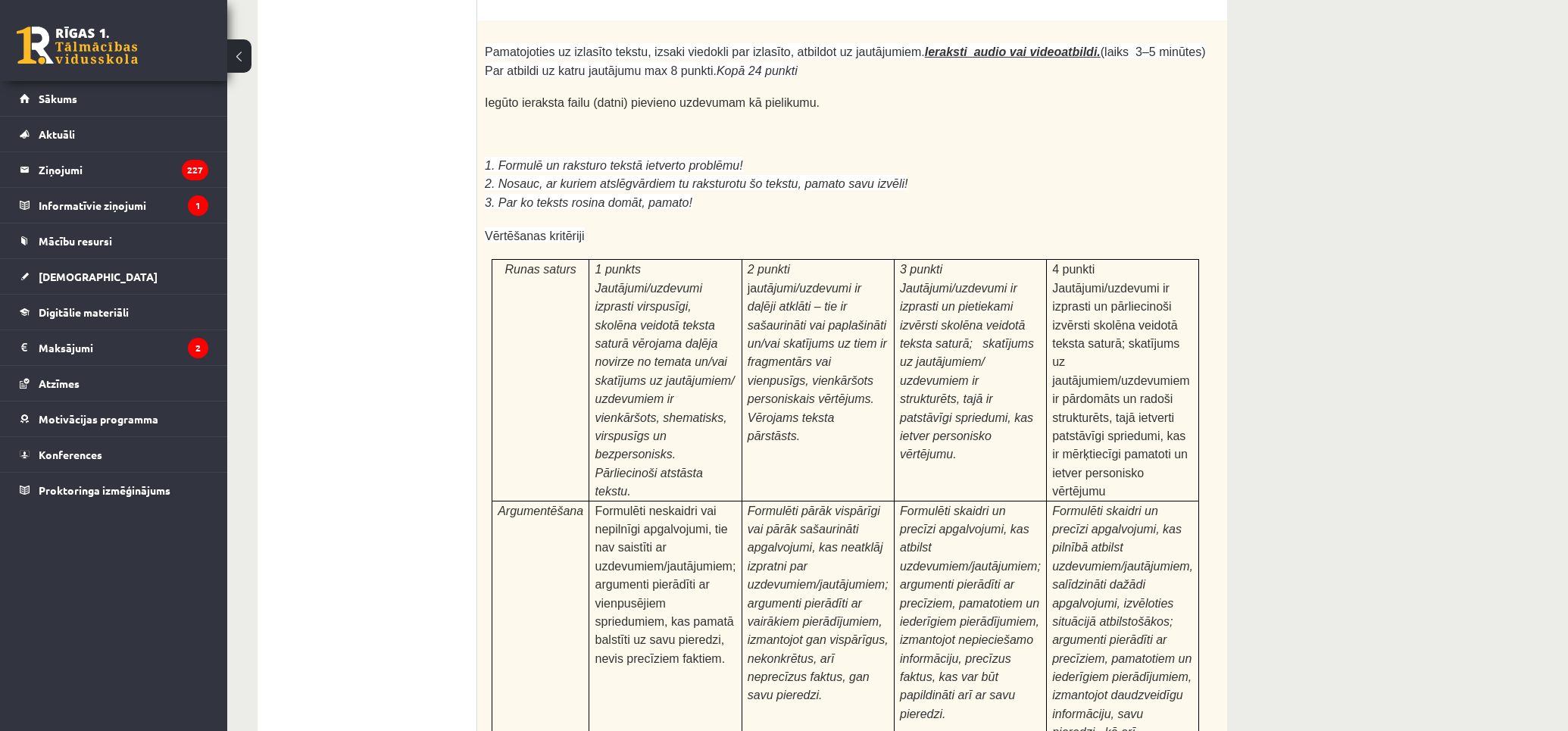
click at [900, 505] on span "Formulēti skaidri un precīzi apgalvojumi, kas atbilst uzdevumiem/jautājumiem; a…" at bounding box center [970, 613] width 141 height 216
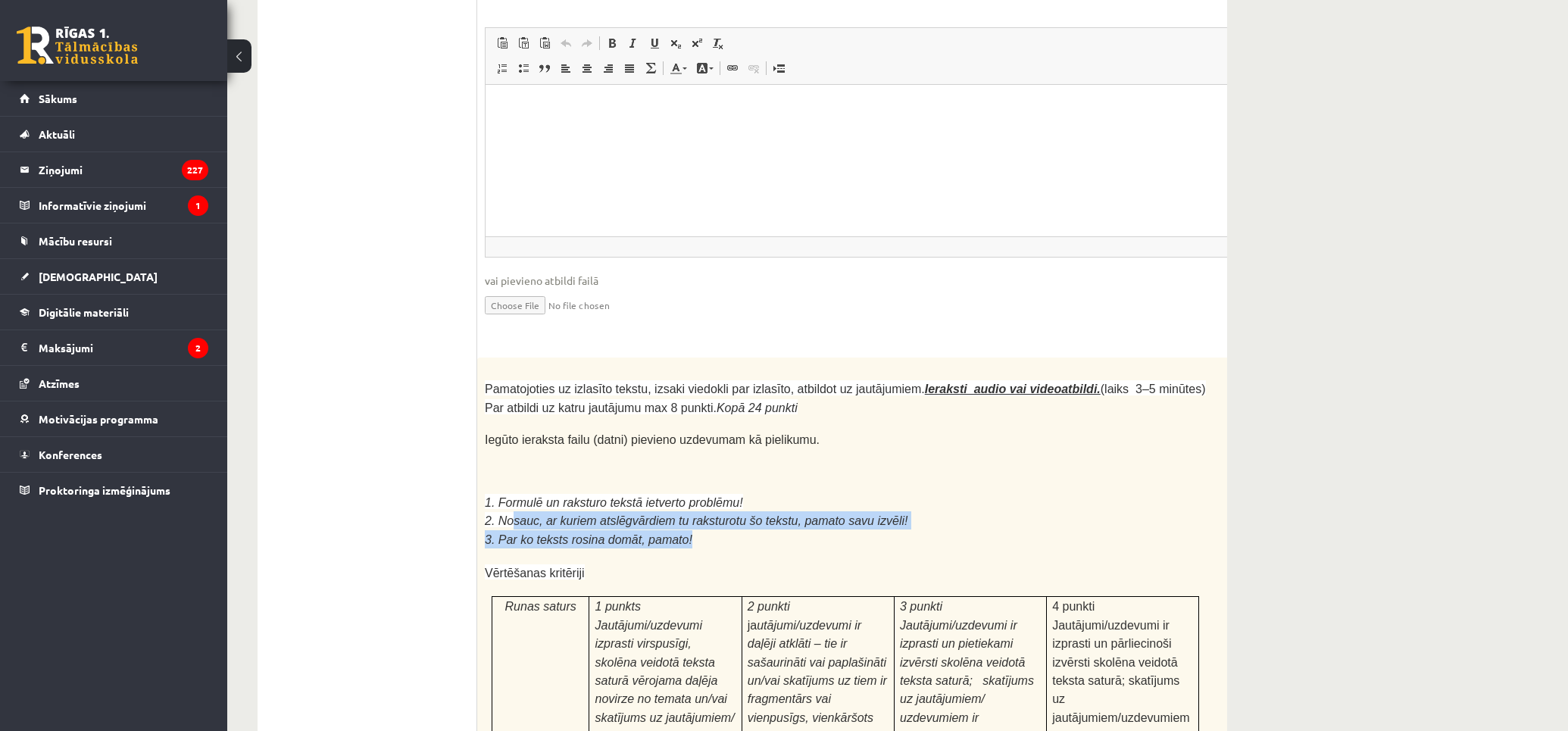
drag, startPoint x: 519, startPoint y: 344, endPoint x: 717, endPoint y: 358, distance: 198.5
drag, startPoint x: 718, startPoint y: 358, endPoint x: 708, endPoint y: 356, distance: 10.2
click at [716, 530] on p "3. Par ko teksts rosina domāt, pamato!" at bounding box center [845, 539] width 721 height 18
click at [722, 530] on p "3. Par ko teksts rosina domāt, pamato!" at bounding box center [845, 539] width 721 height 18
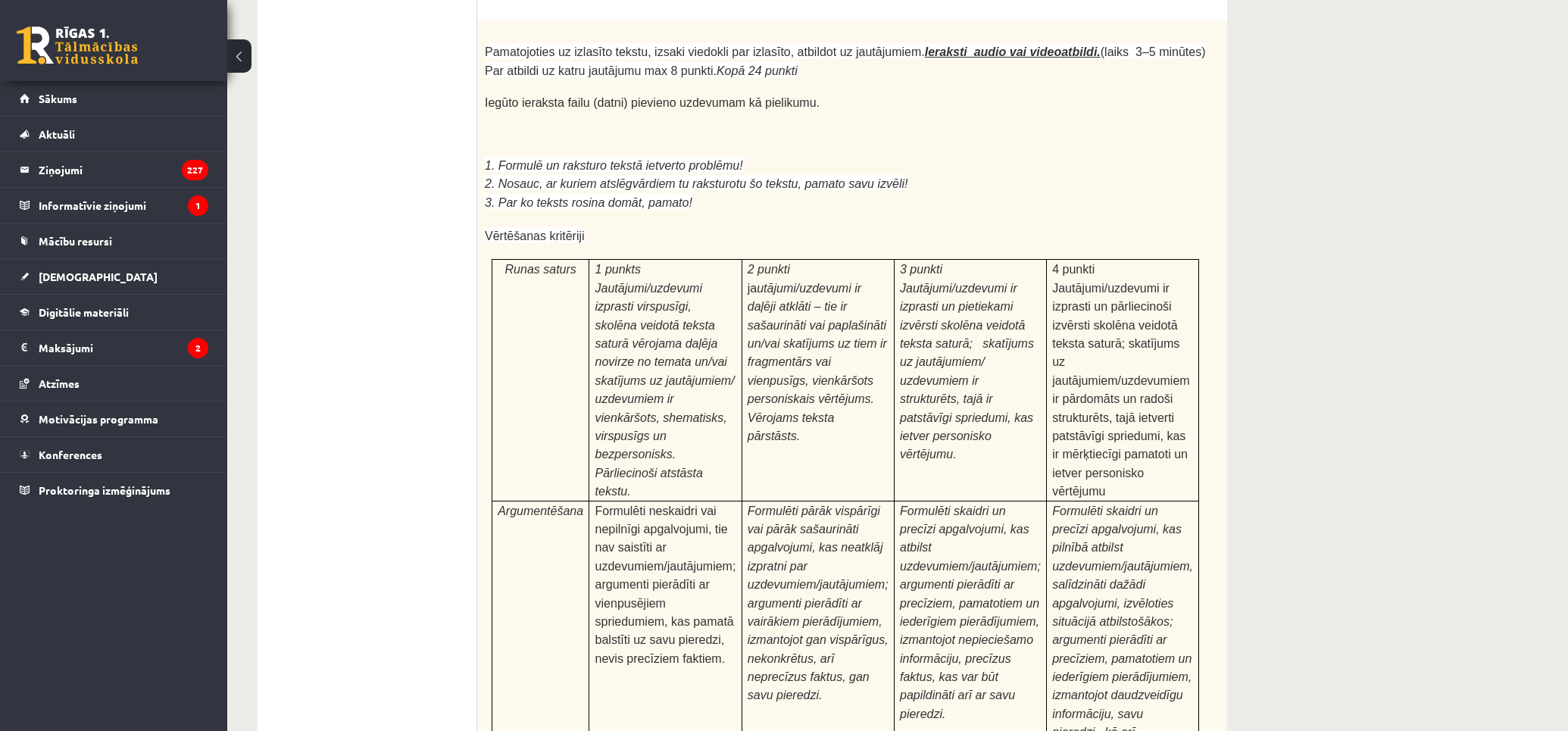
scroll to position [4576, 0]
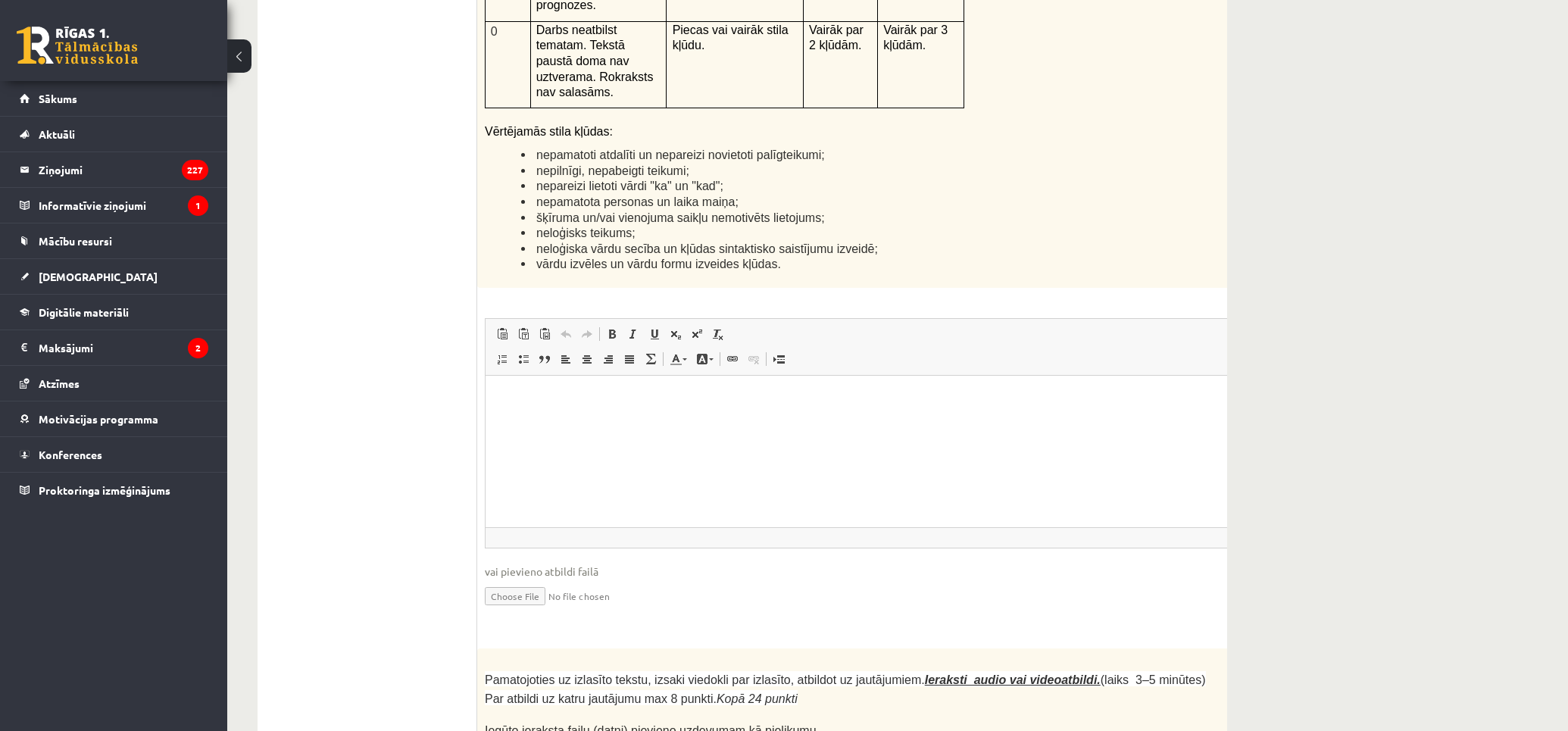
drag, startPoint x: 468, startPoint y: 542, endPoint x: 474, endPoint y: 384, distance: 158.1
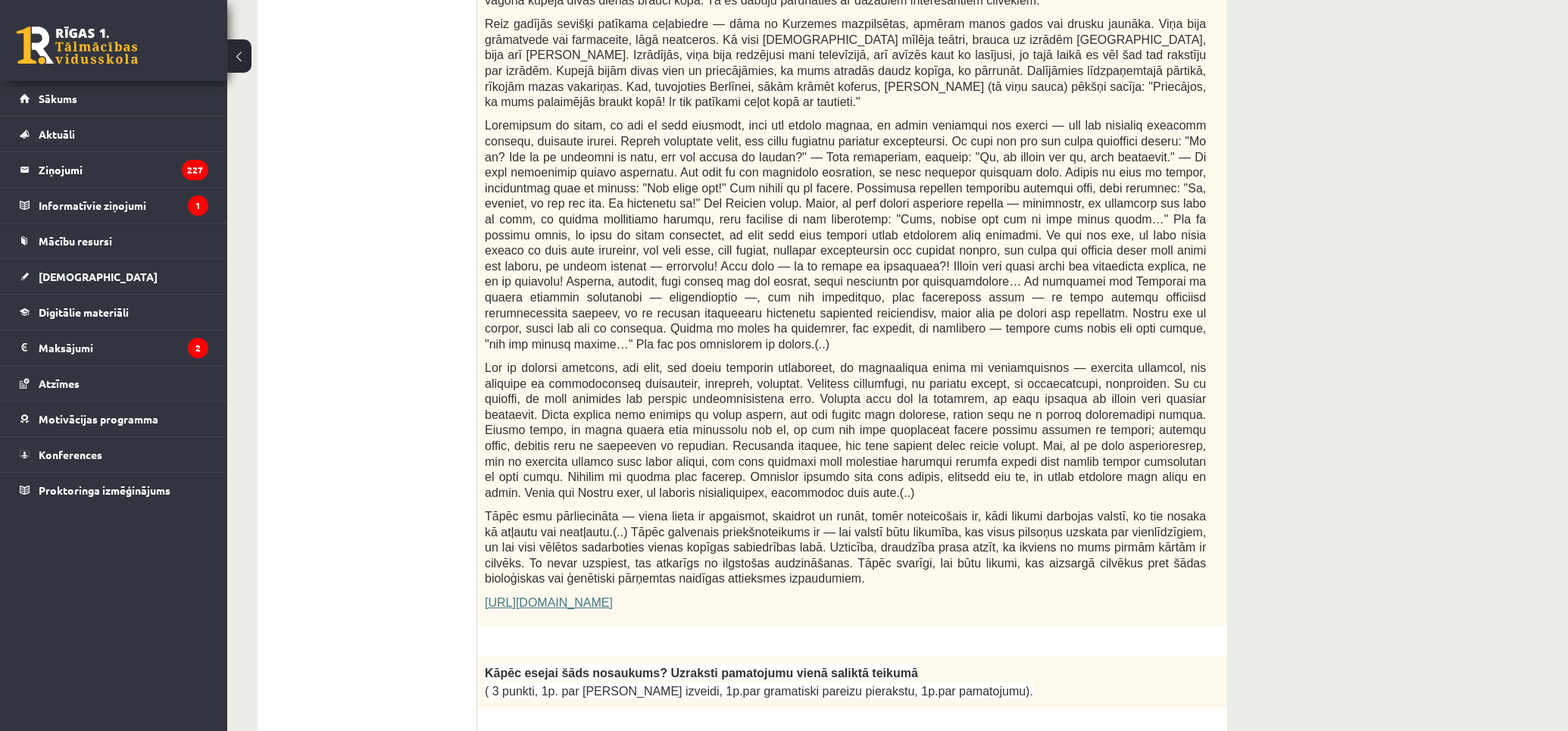
scroll to position [0, 0]
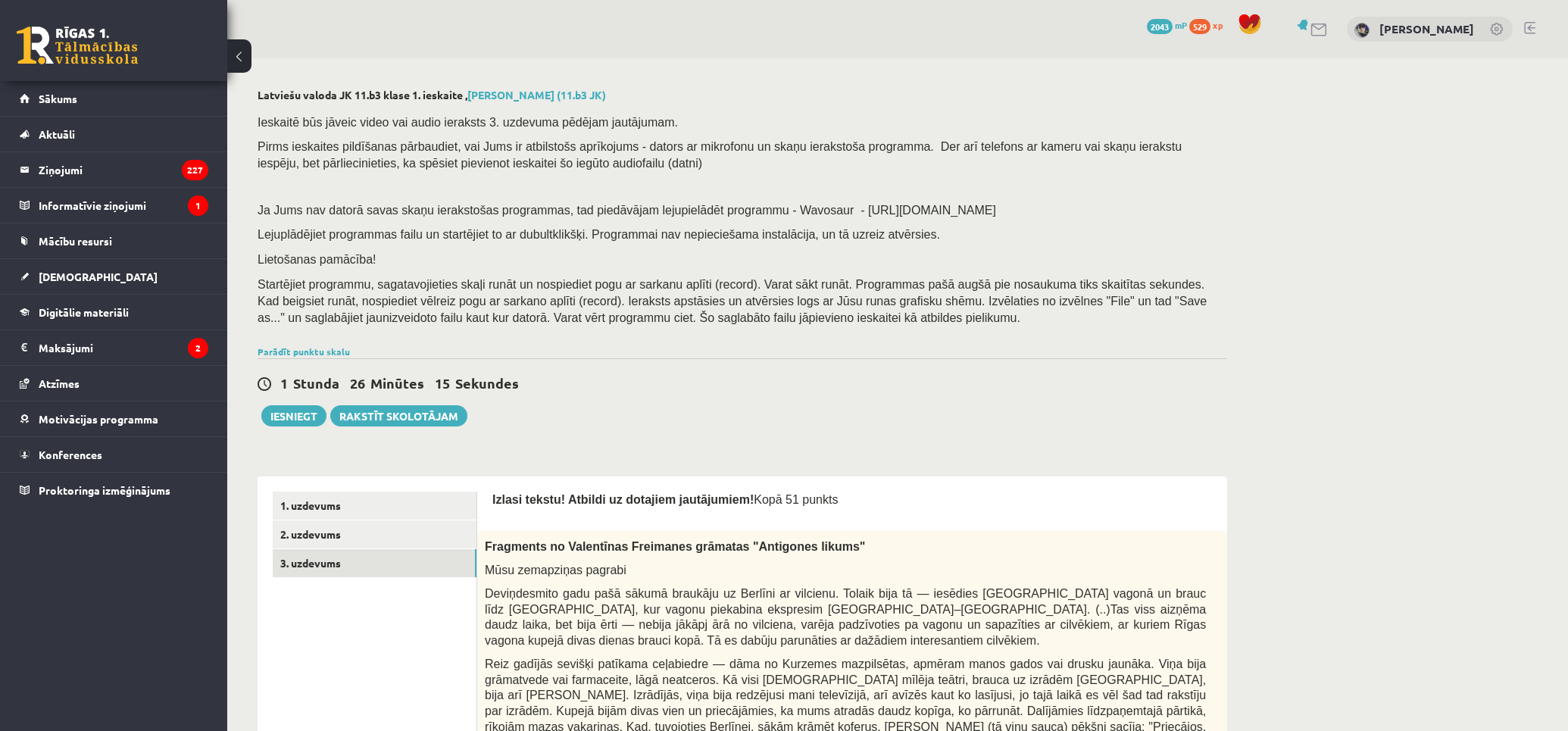
drag, startPoint x: 473, startPoint y: 345, endPoint x: 465, endPoint y: 210, distance: 135.2
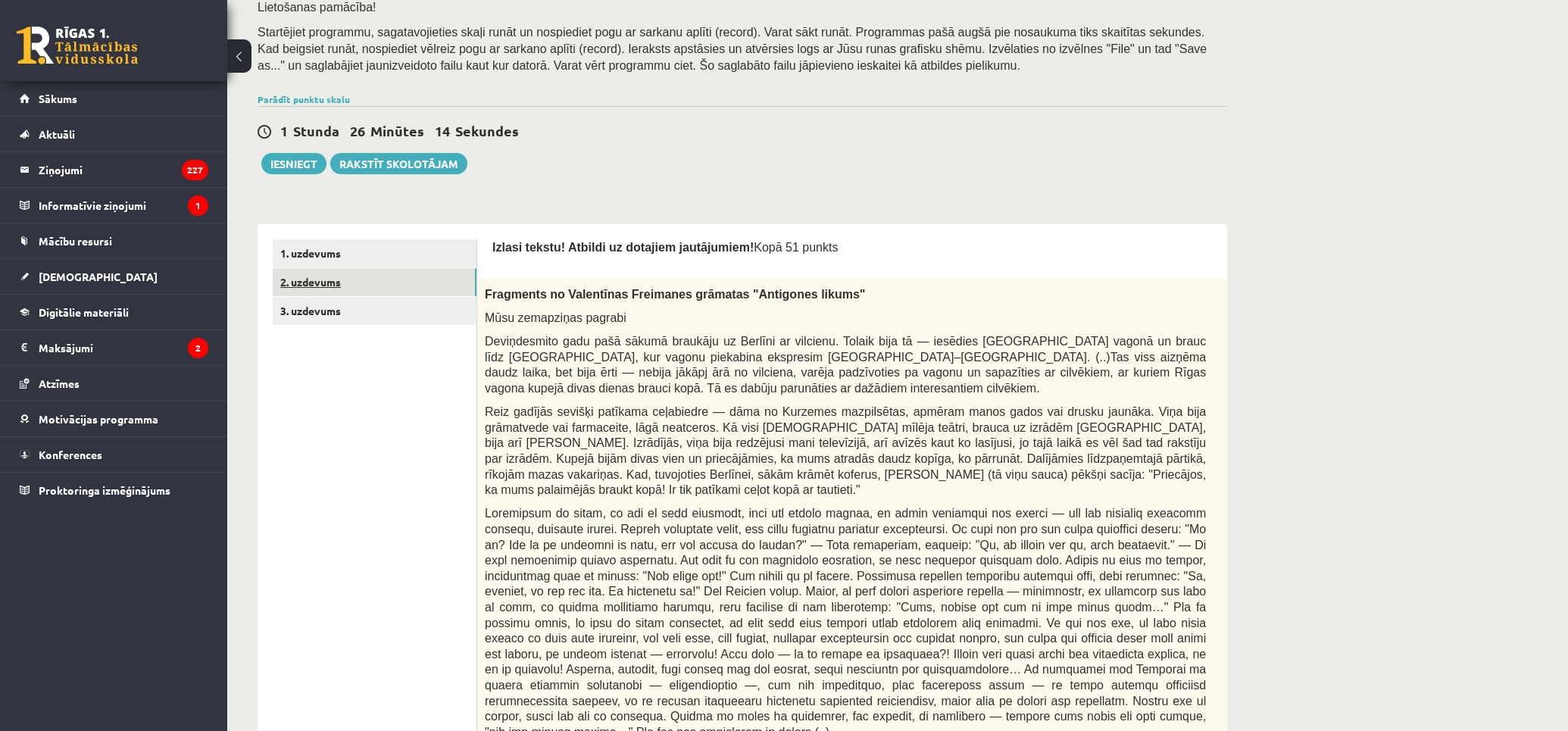
click at [389, 290] on link "2. uzdevums" at bounding box center [374, 282] width 204 height 28
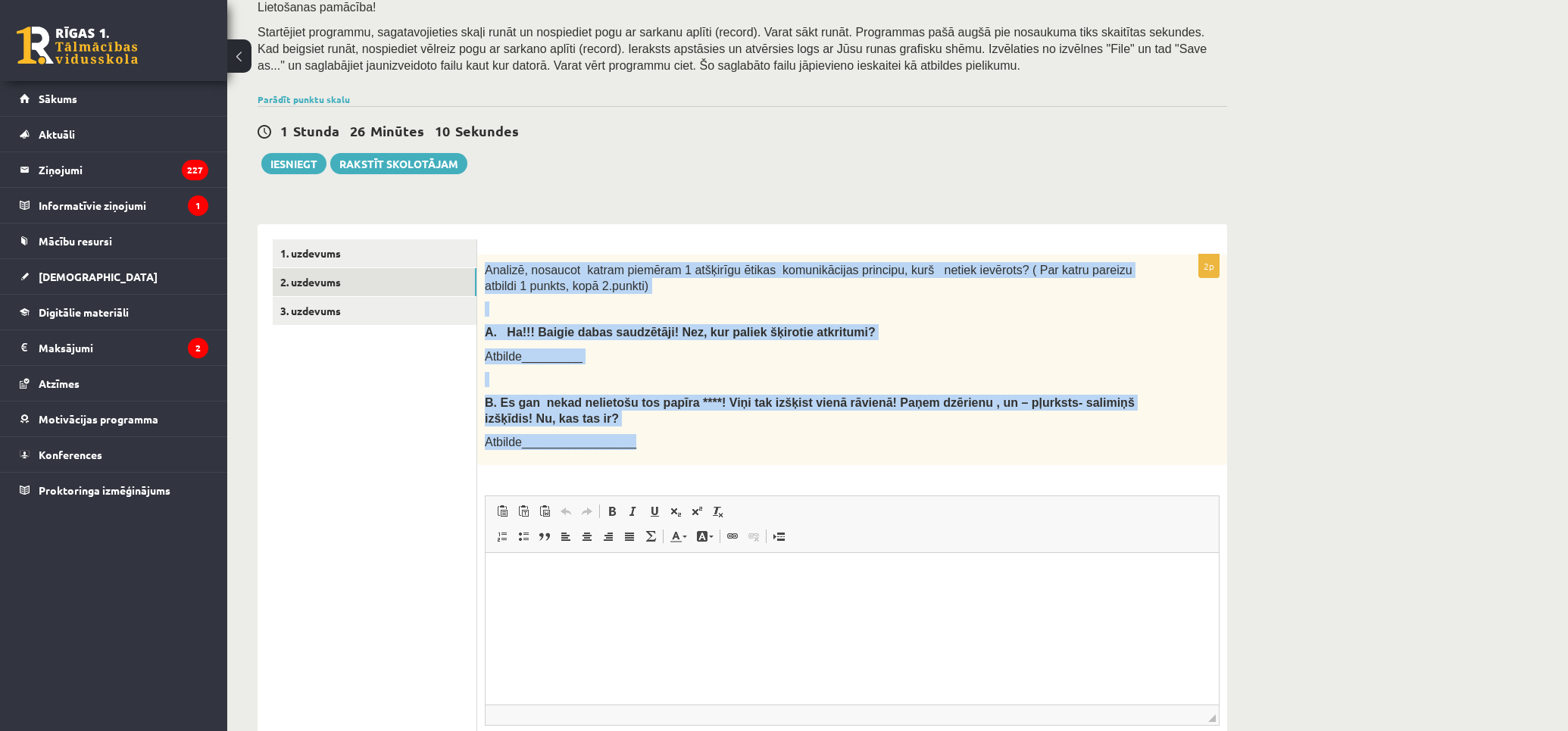
drag, startPoint x: 483, startPoint y: 263, endPoint x: 743, endPoint y: 447, distance: 318.5
click at [743, 447] on div "Analizē, nosaucot katram piemēram 1 atšķirīgu ētikas komunikācijas principu, ku…" at bounding box center [852, 360] width 750 height 210
click at [743, 447] on p "Atbilde_________________" at bounding box center [814, 441] width 659 height 16
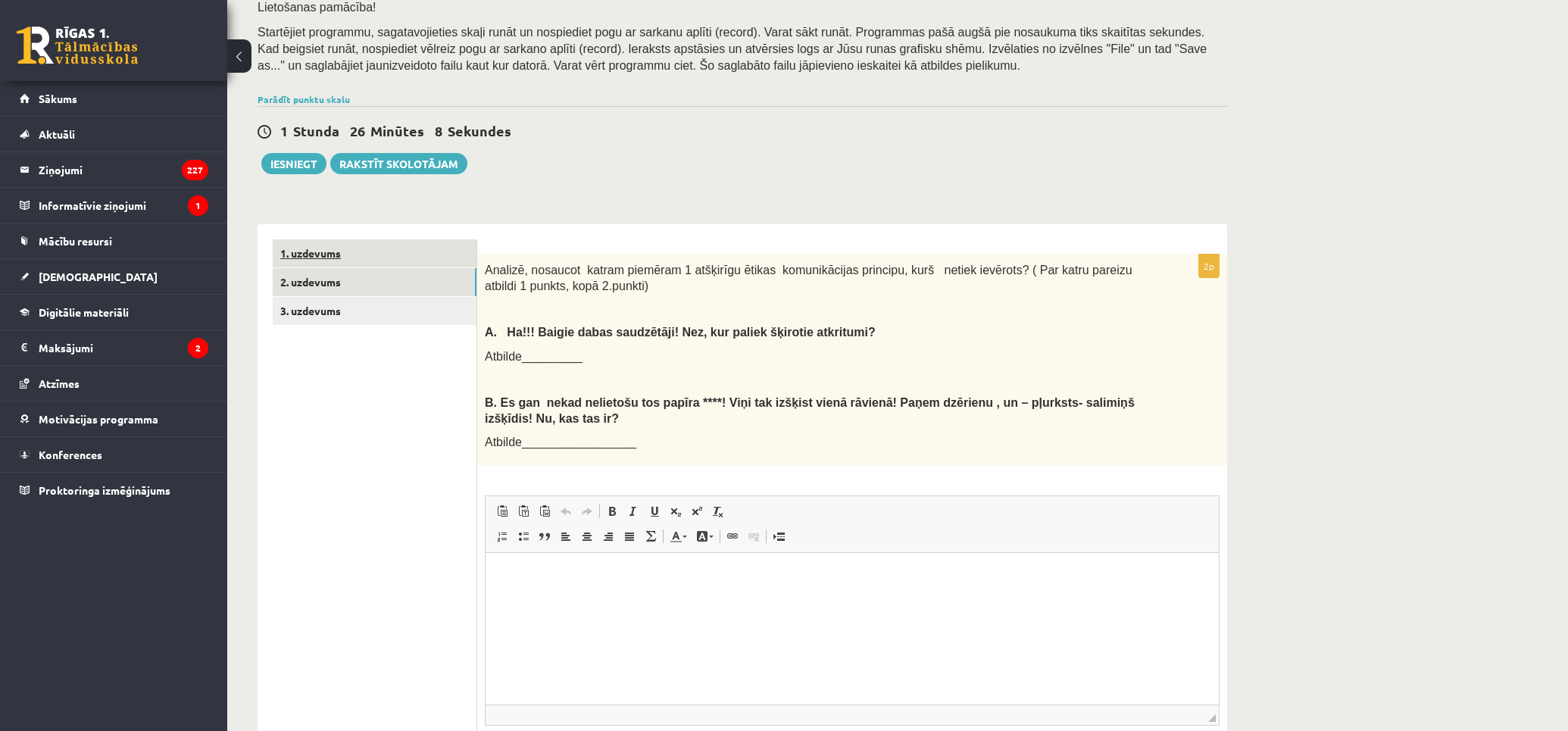
click at [383, 246] on link "1. uzdevums" at bounding box center [374, 254] width 204 height 28
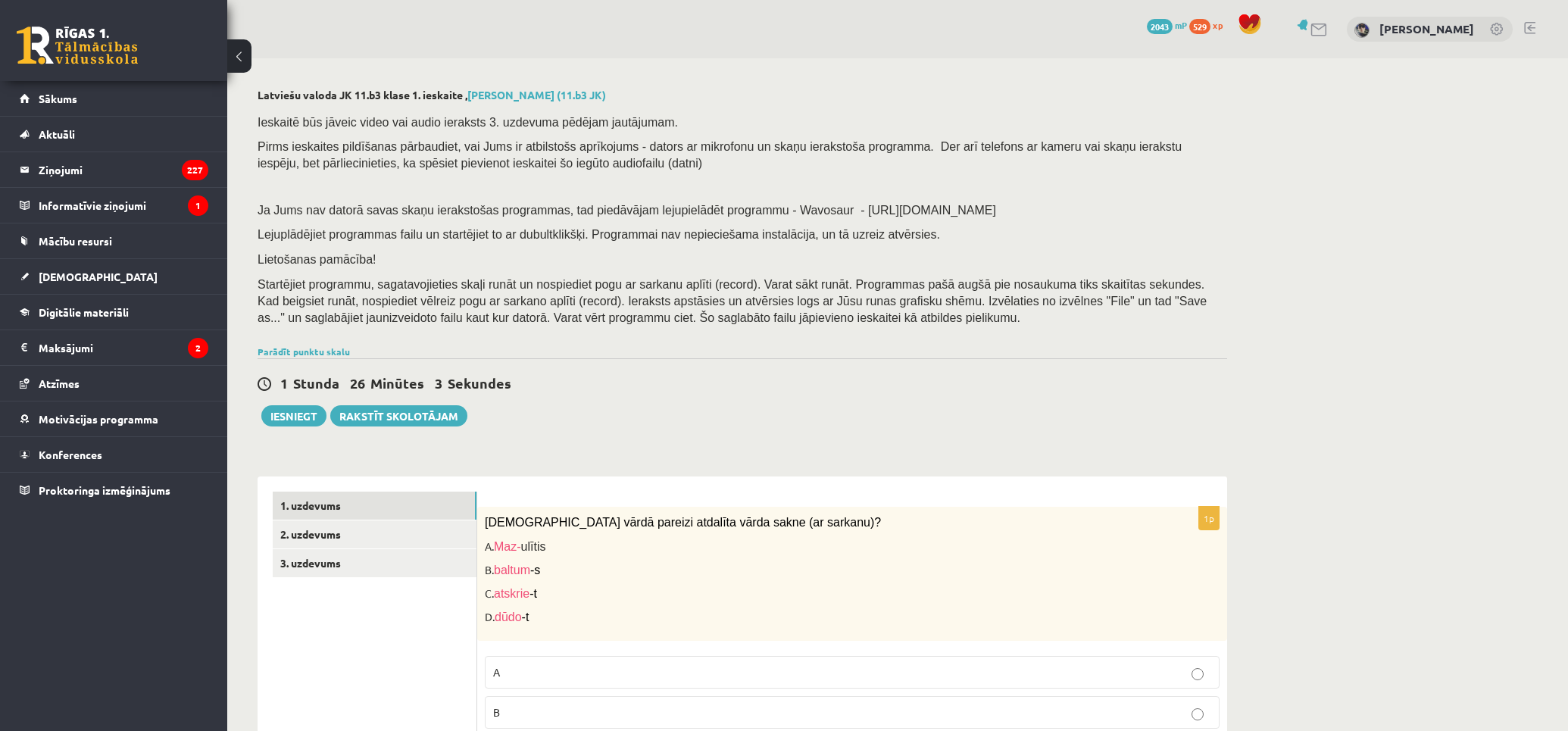
drag, startPoint x: 372, startPoint y: 235, endPoint x: 351, endPoint y: 123, distance: 114.0
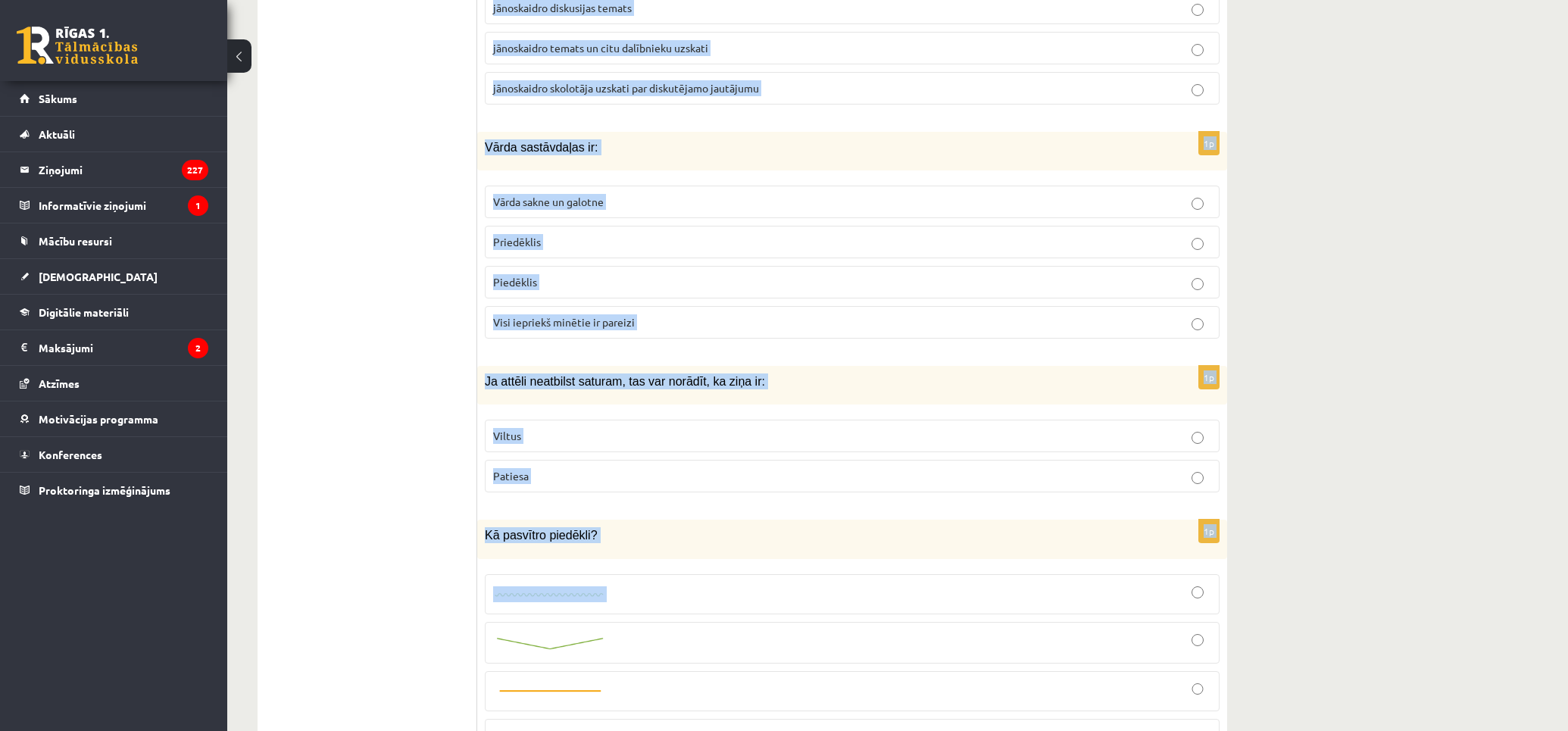
scroll to position [3281, 0]
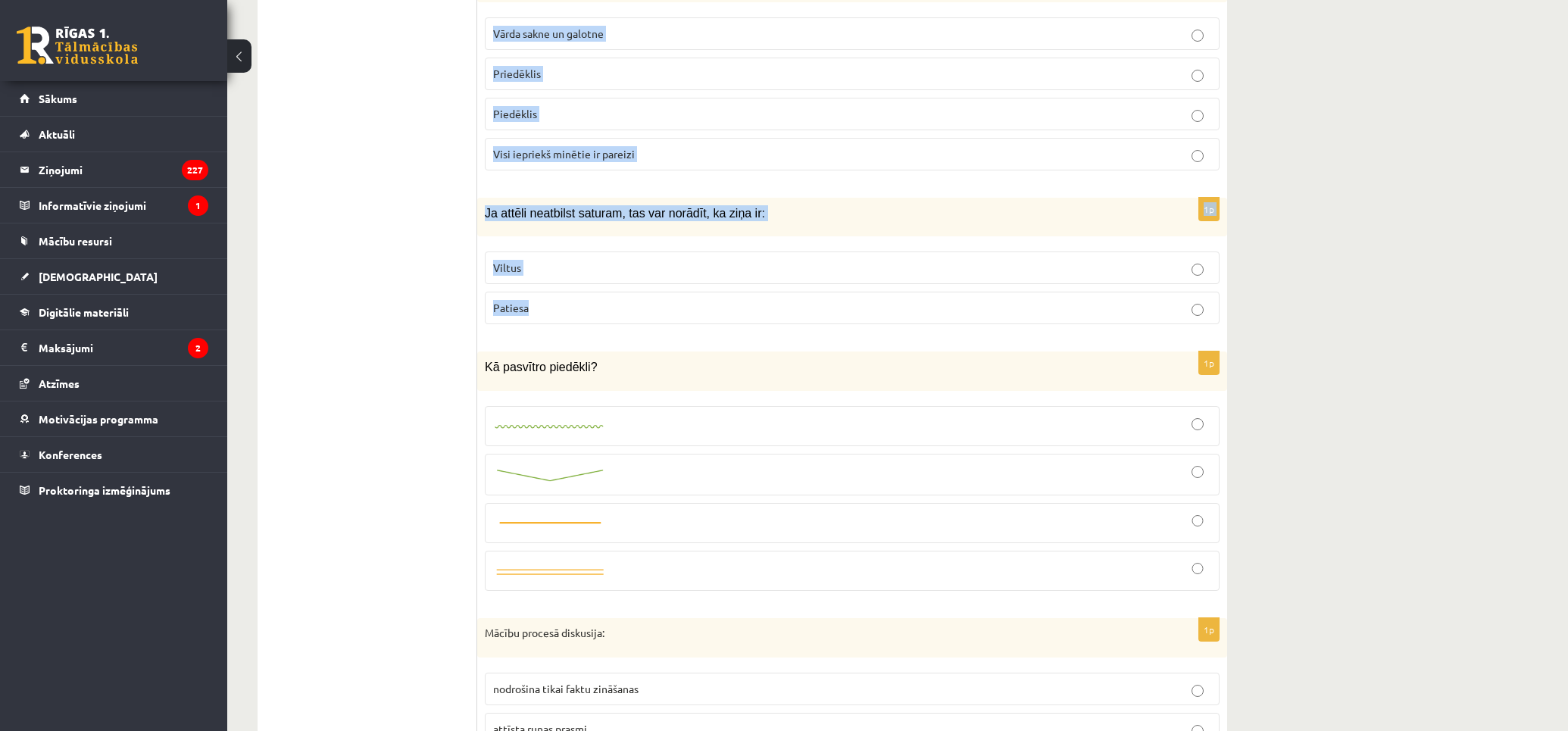
drag, startPoint x: 482, startPoint y: 516, endPoint x: 874, endPoint y: 327, distance: 435.2
copy form "Kurā vārdā pareizi atdalīta vārda sakne (ar sarkanu)? A. Maz- ulītis B. baltum …"
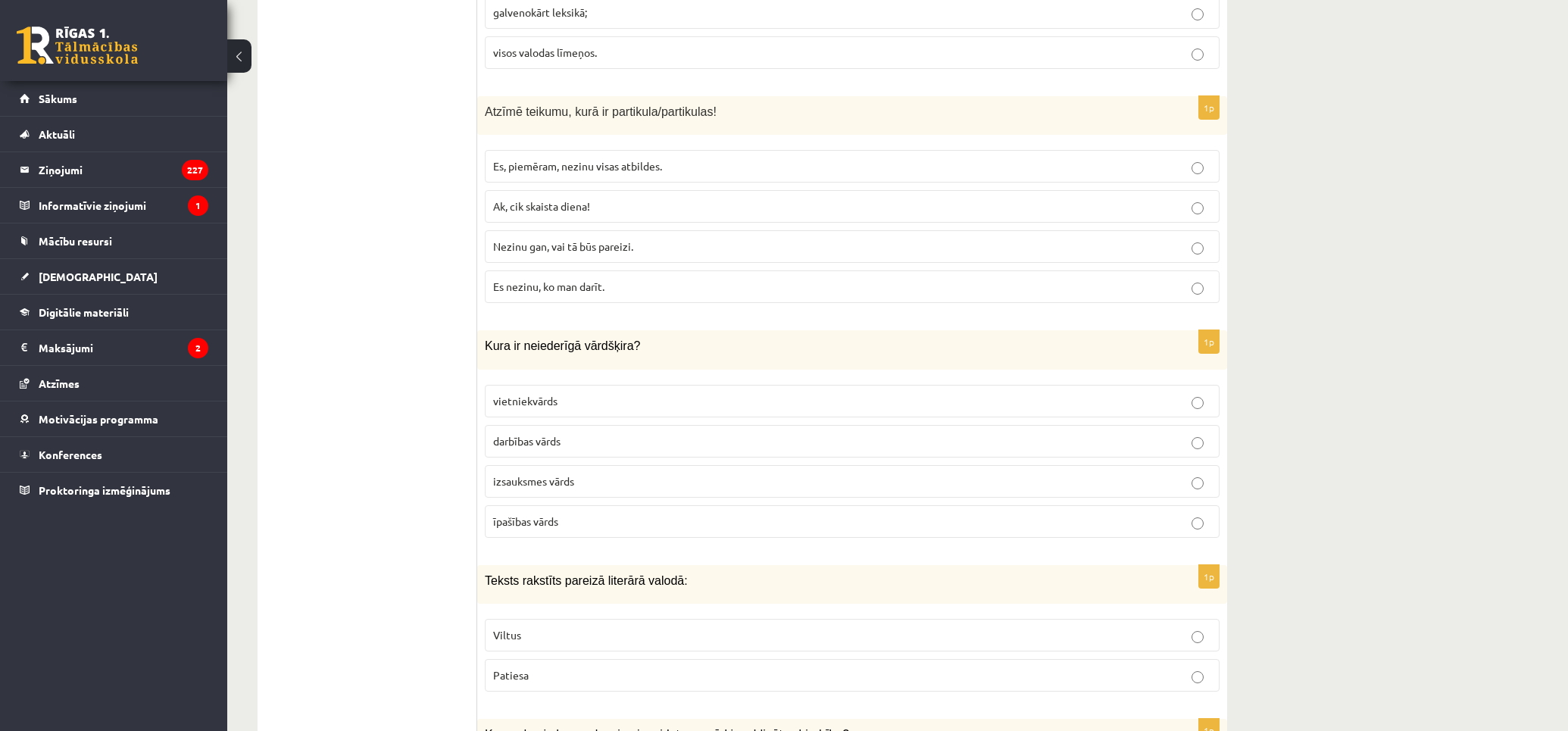
scroll to position [28, 0]
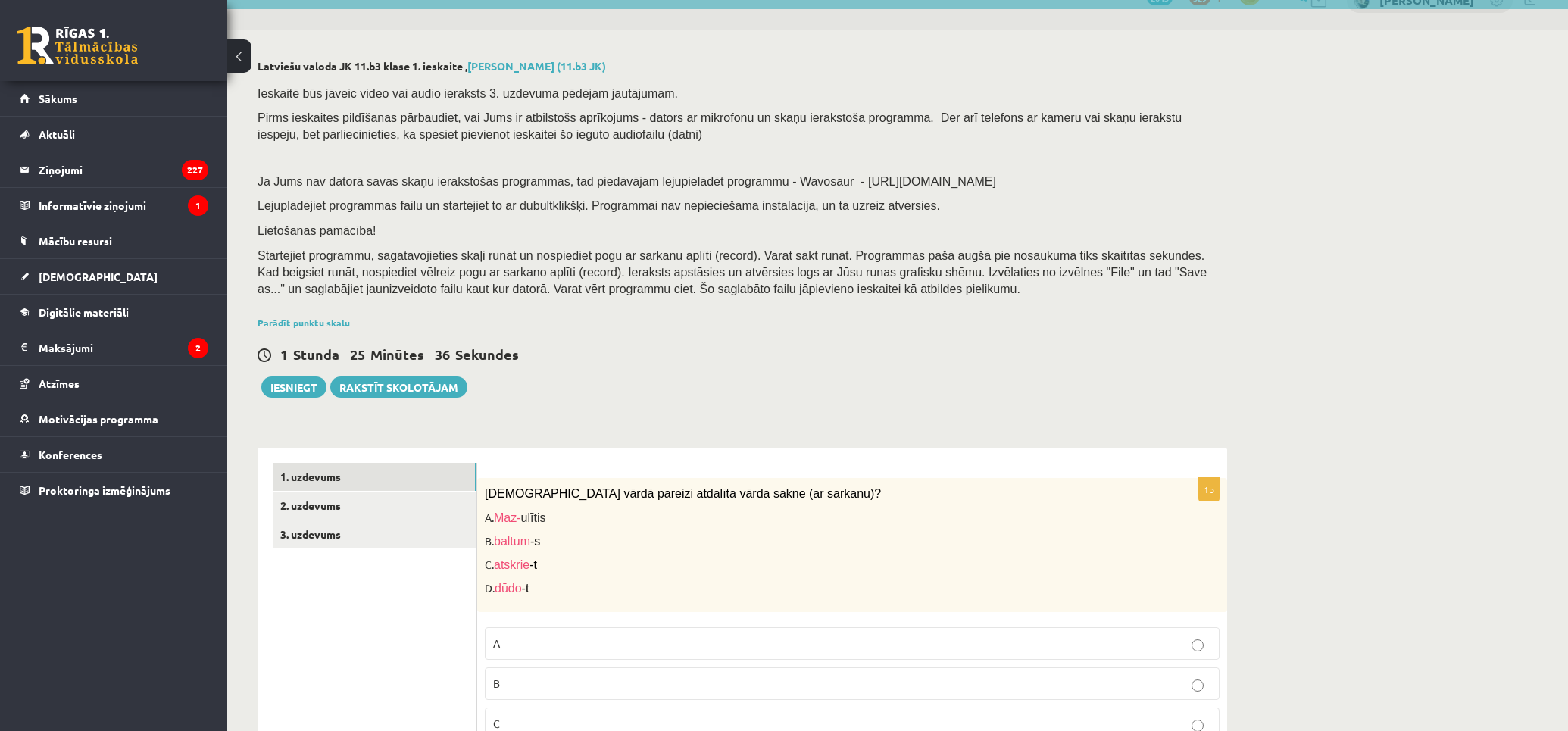
drag, startPoint x: 388, startPoint y: 456, endPoint x: 402, endPoint y: 199, distance: 257.4
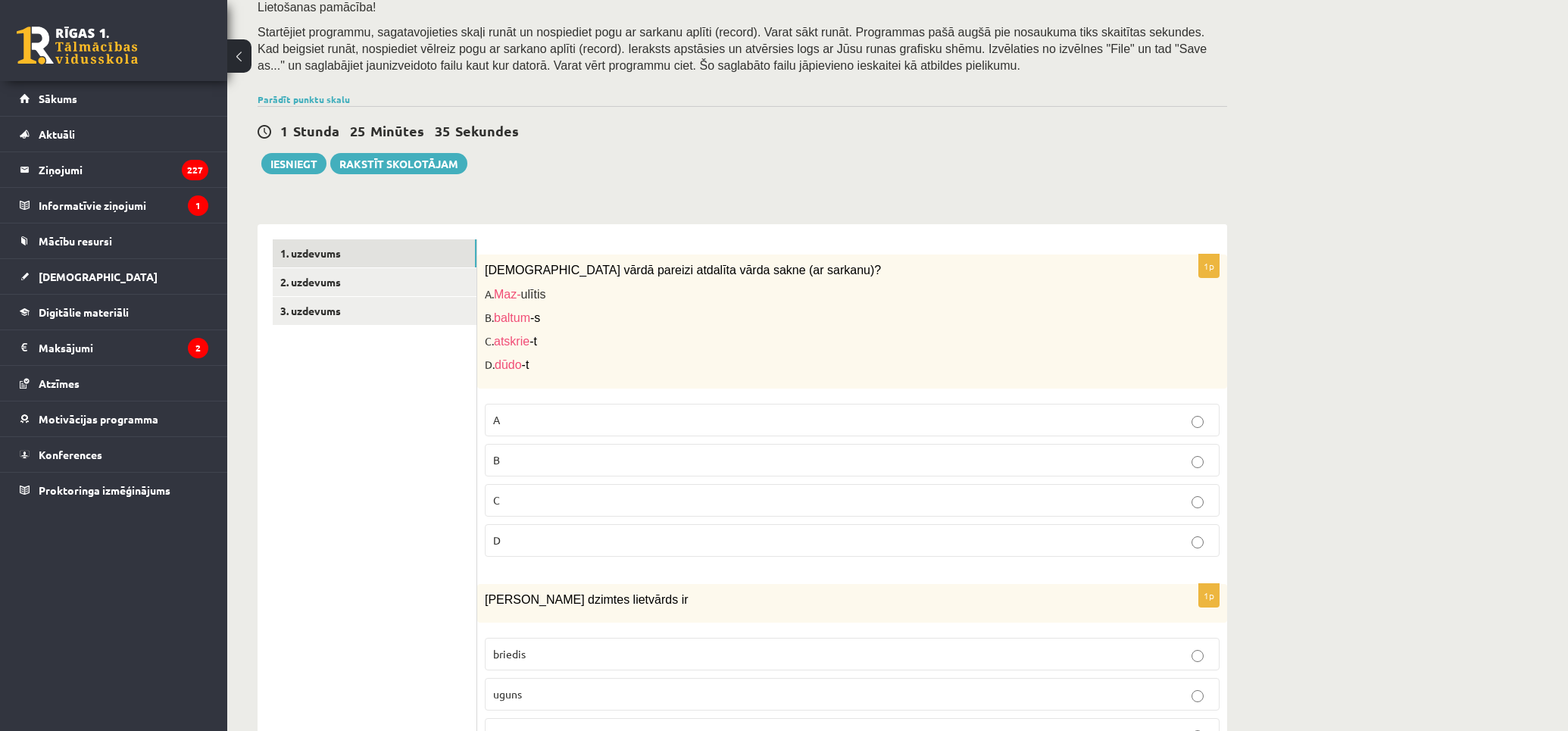
scroll to position [336, 0]
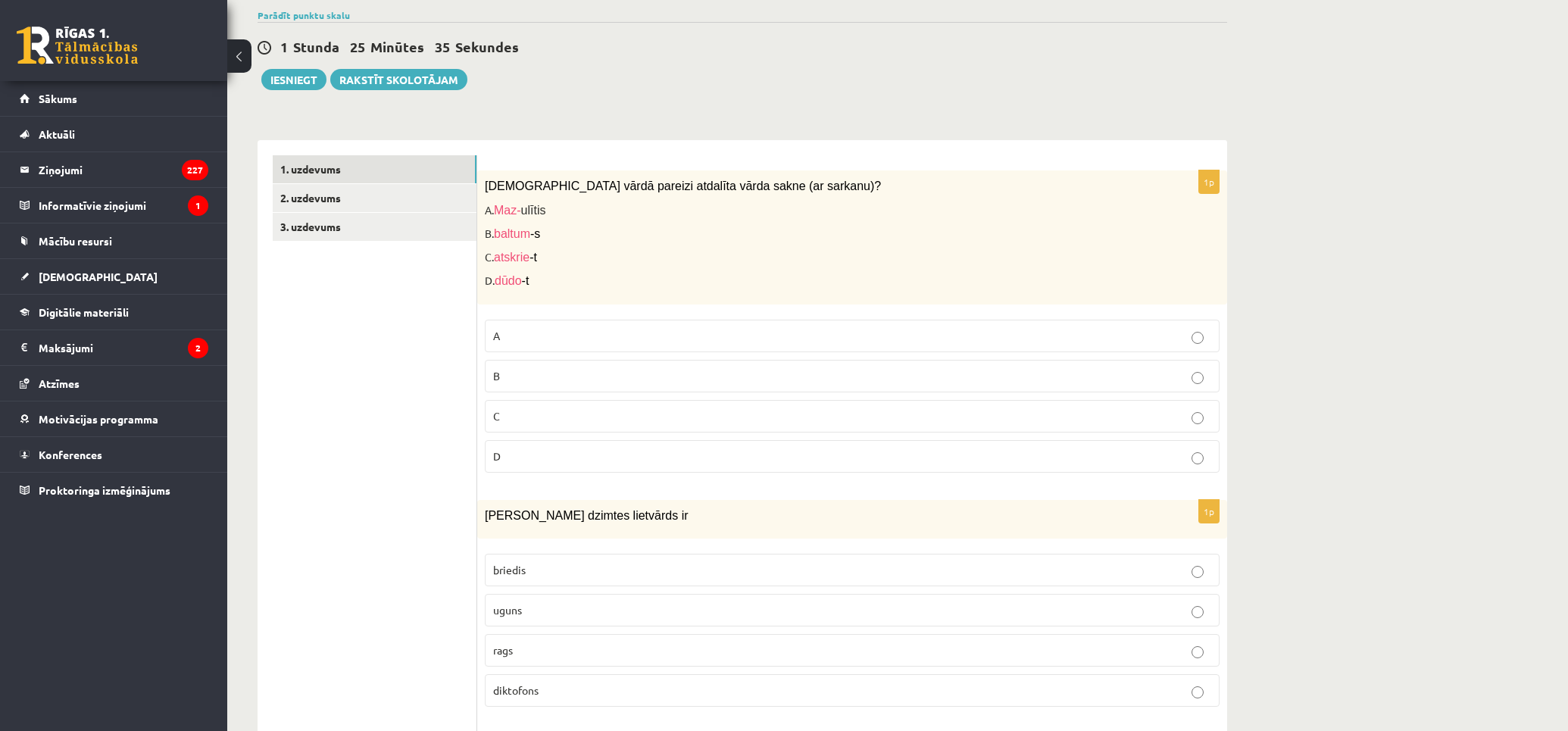
click at [585, 333] on p "A" at bounding box center [852, 335] width 718 height 16
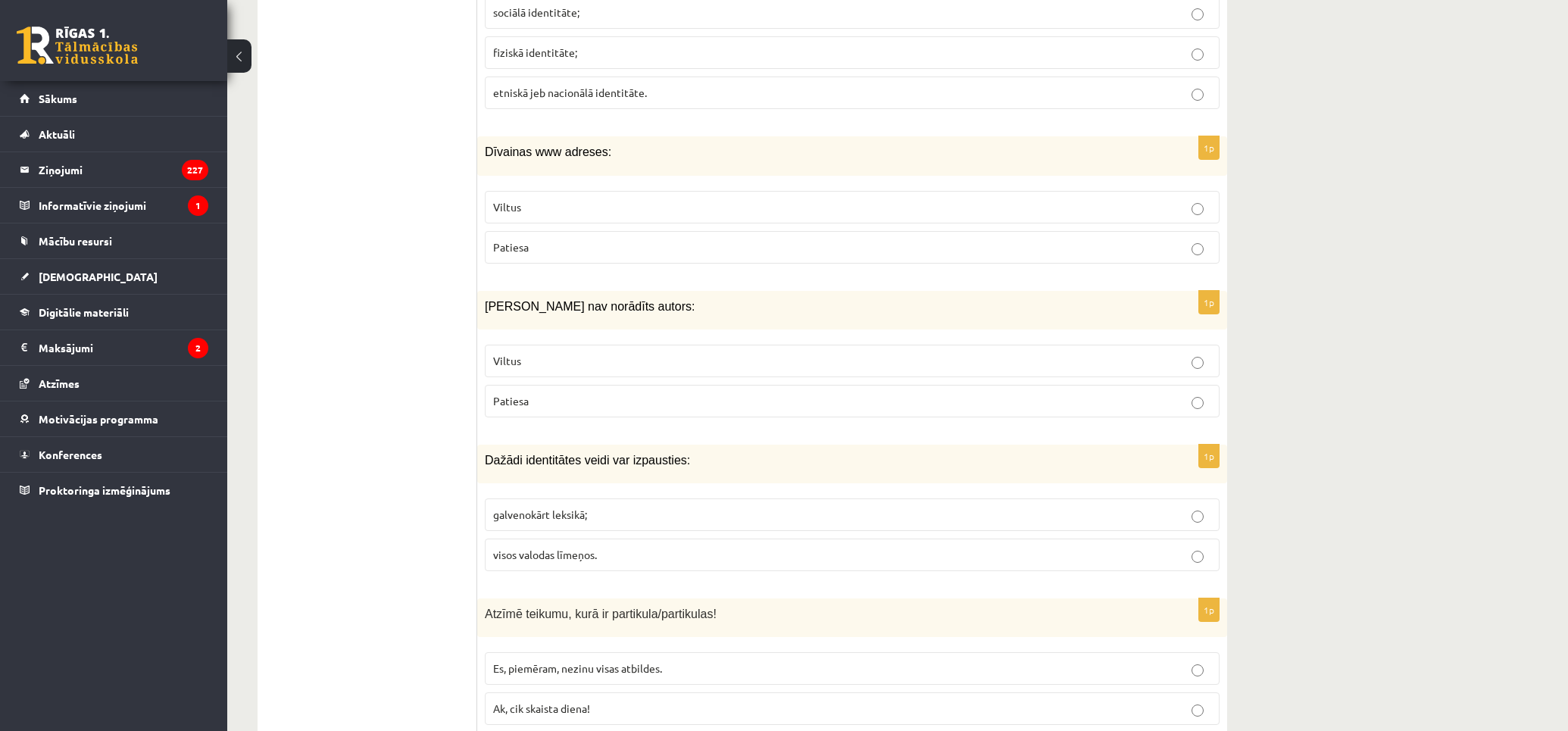
scroll to position [755, 0]
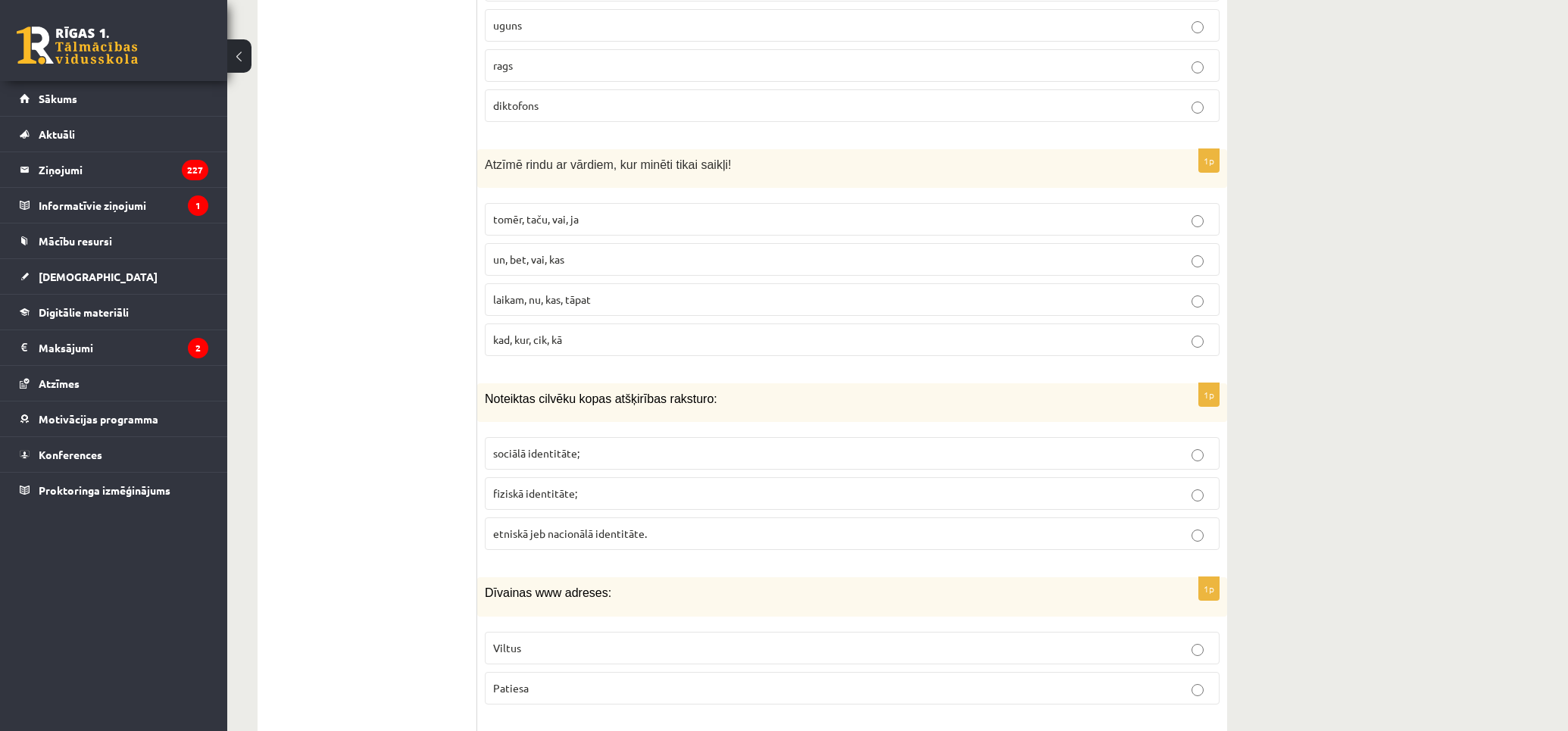
drag, startPoint x: 365, startPoint y: 281, endPoint x: 362, endPoint y: 259, distance: 22.2
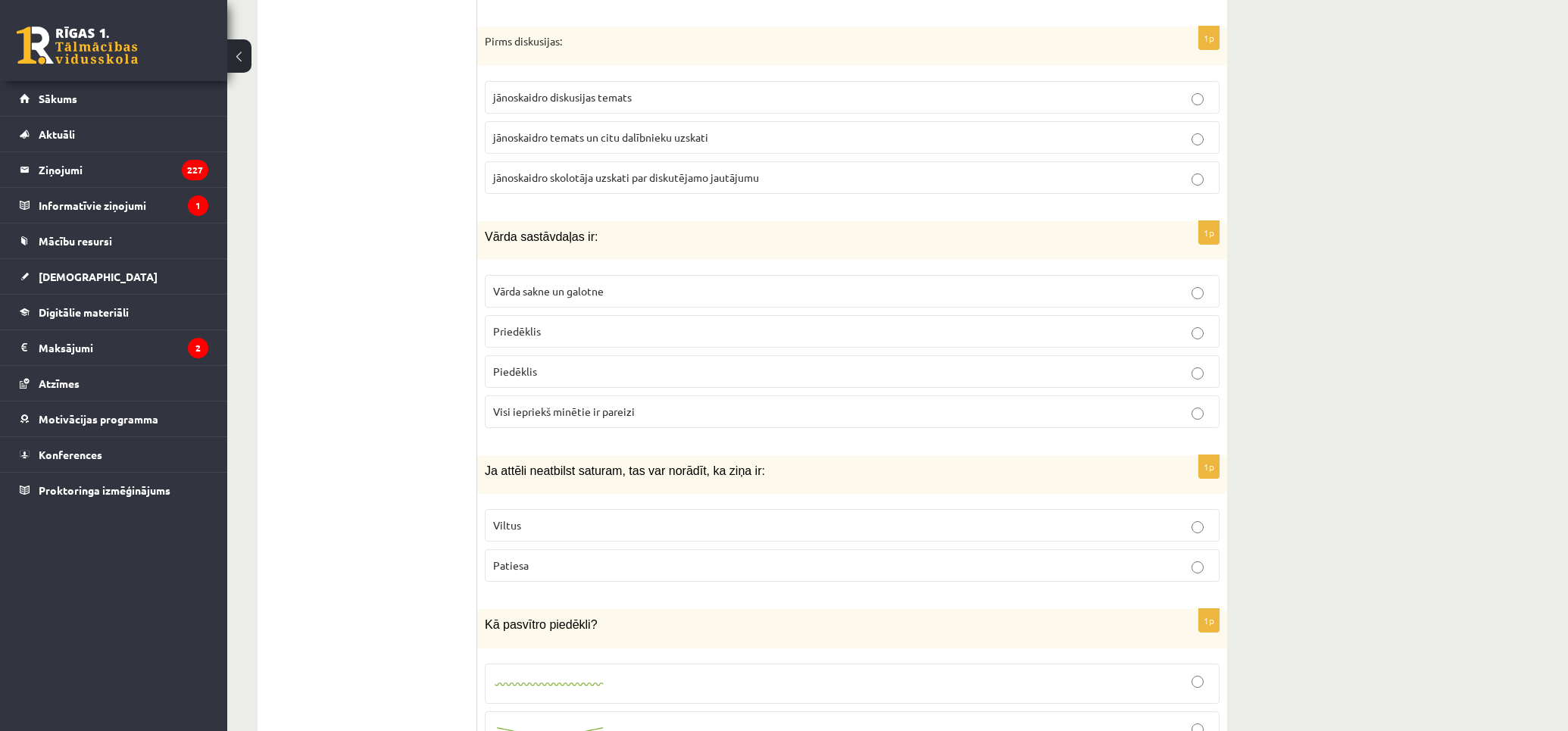
drag, startPoint x: 437, startPoint y: 581, endPoint x: 414, endPoint y: 330, distance: 252.1
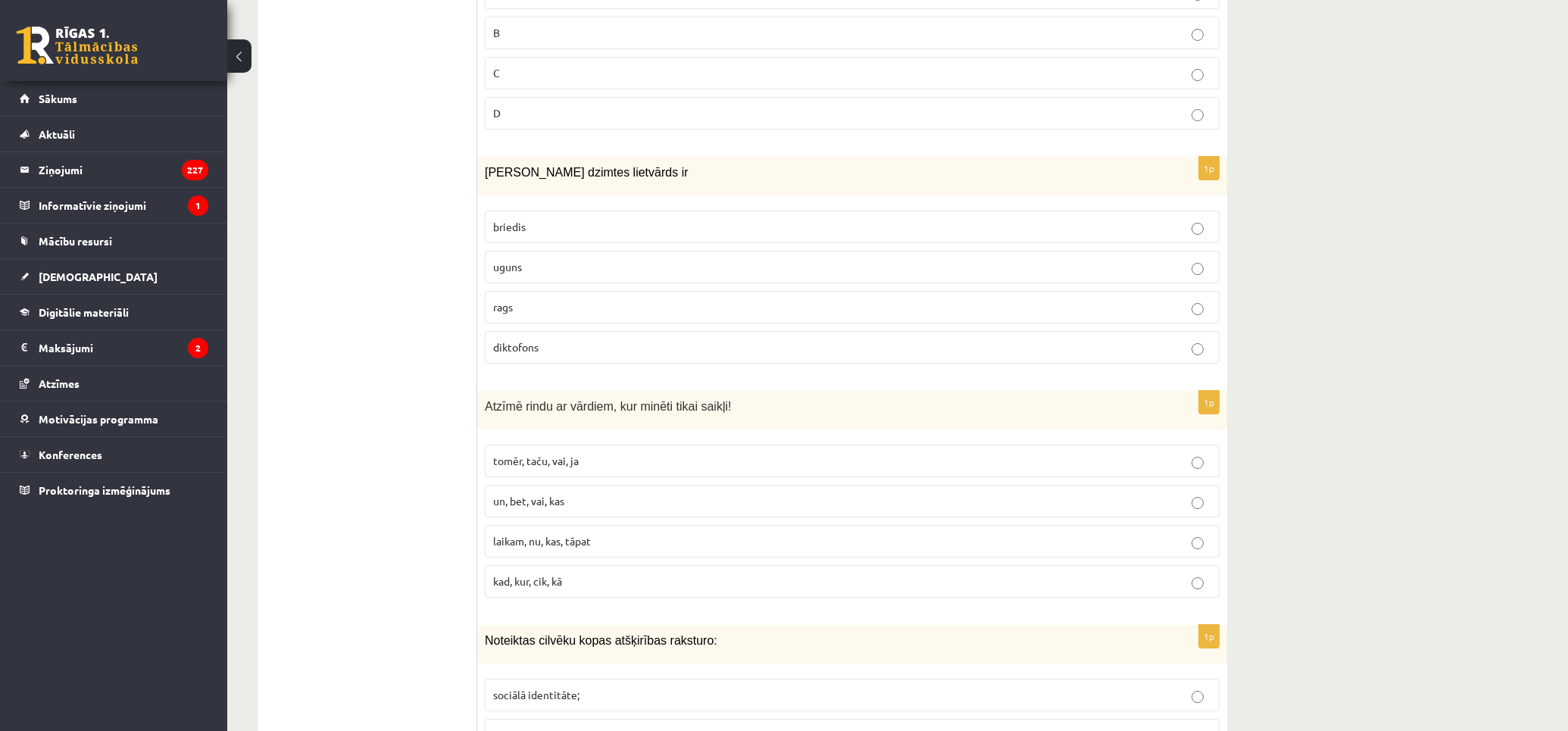
scroll to position [0, 0]
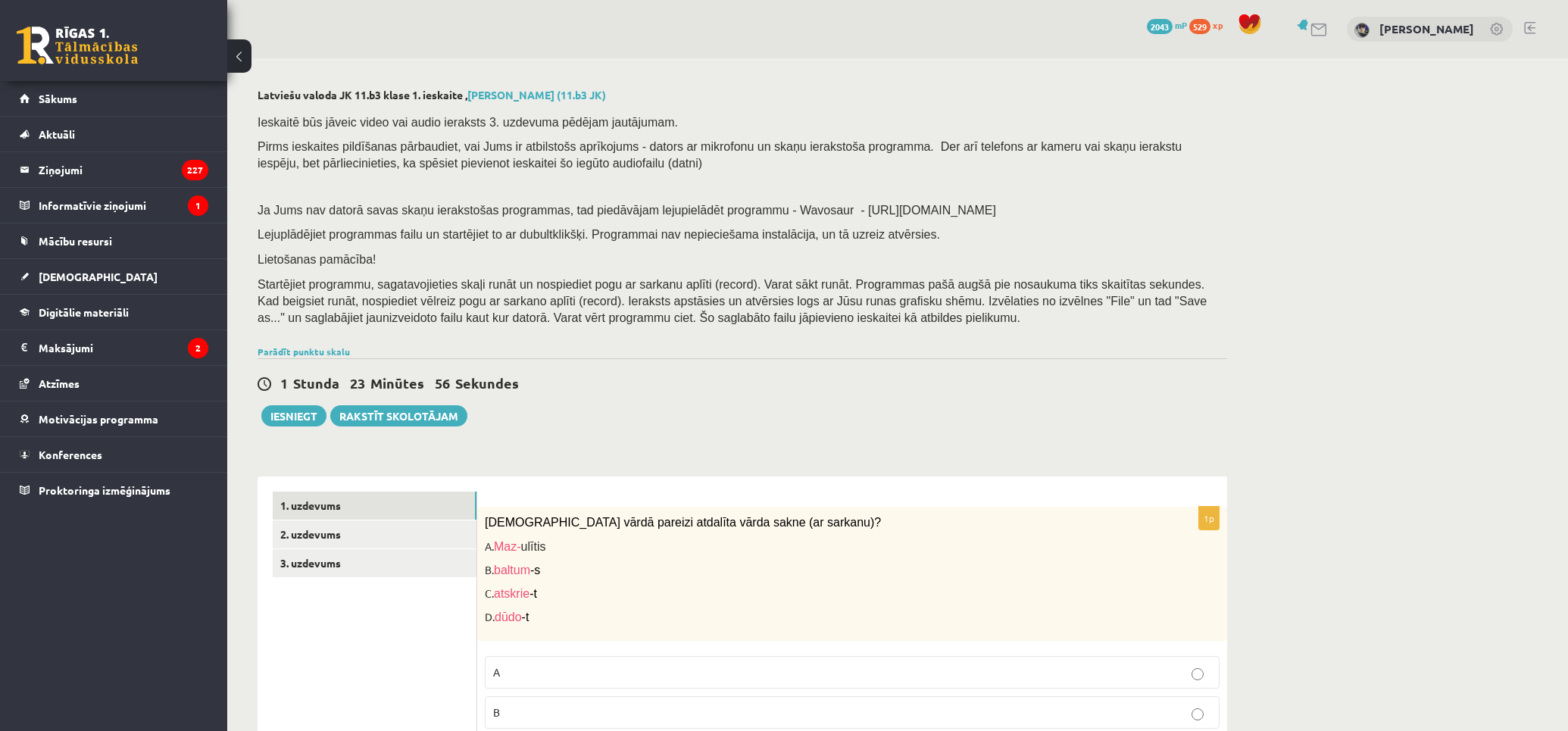
drag, startPoint x: 417, startPoint y: 568, endPoint x: 415, endPoint y: 217, distance: 351.0
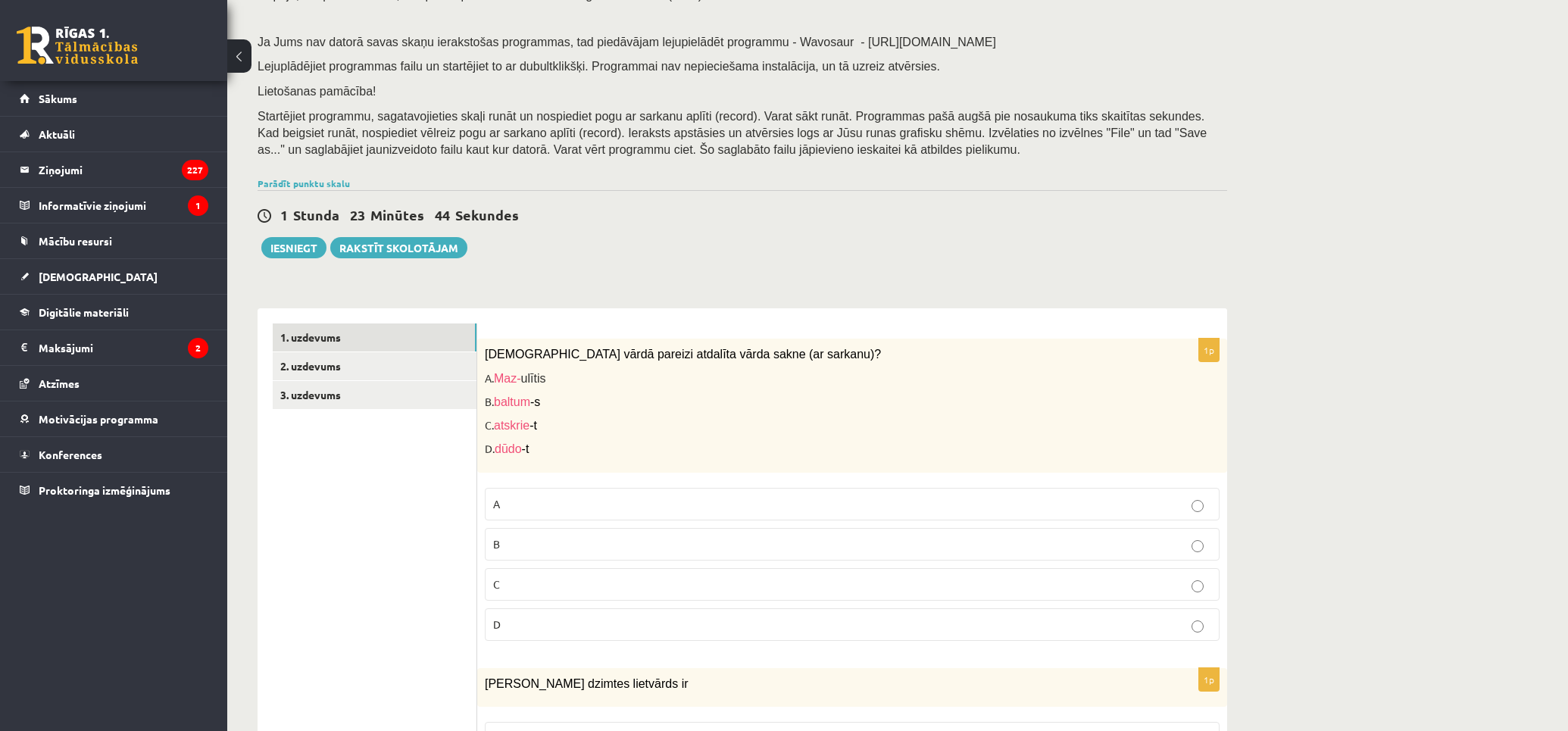
scroll to position [336, 0]
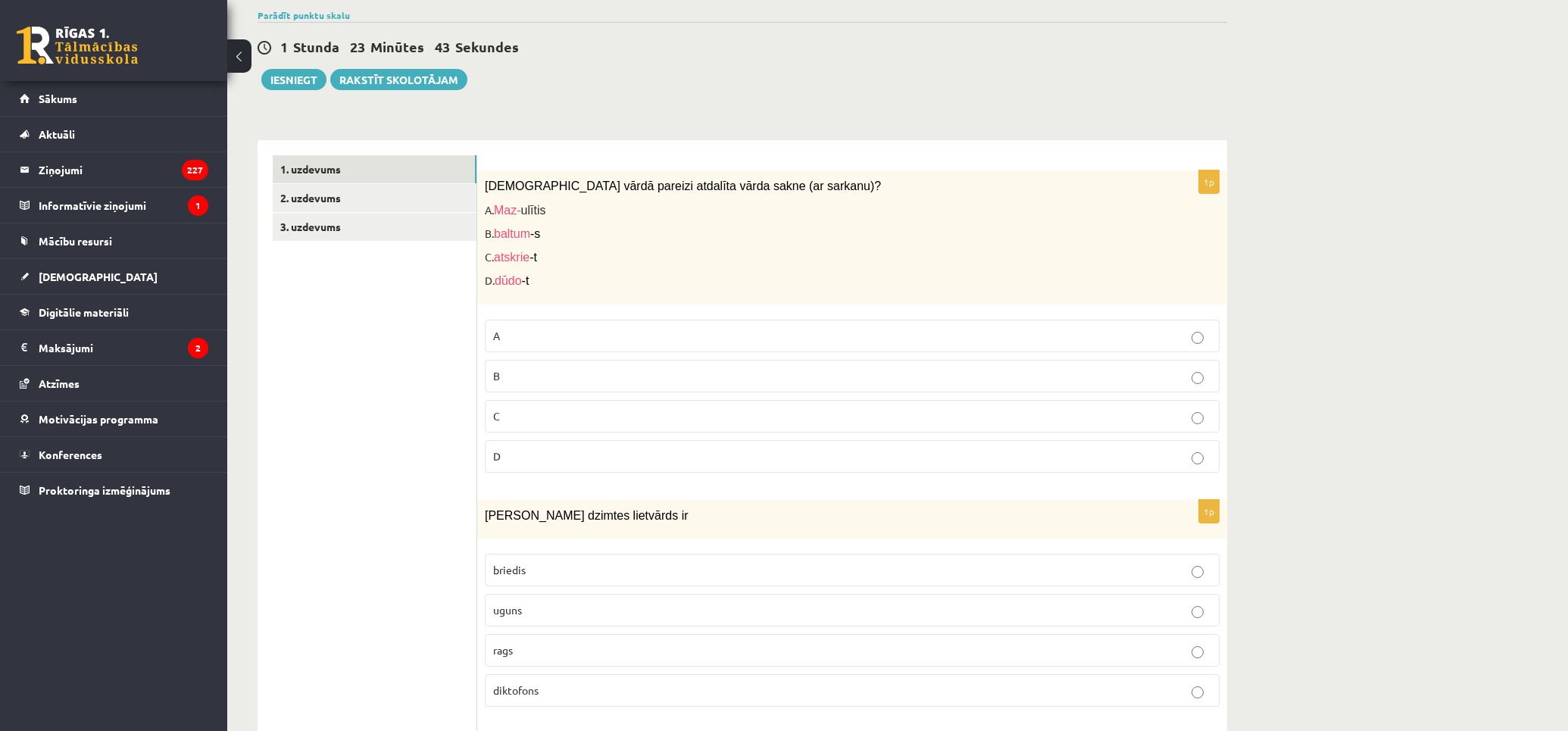
click at [616, 445] on label "D" at bounding box center [852, 456] width 735 height 32
click at [615, 419] on p "C" at bounding box center [852, 416] width 718 height 16
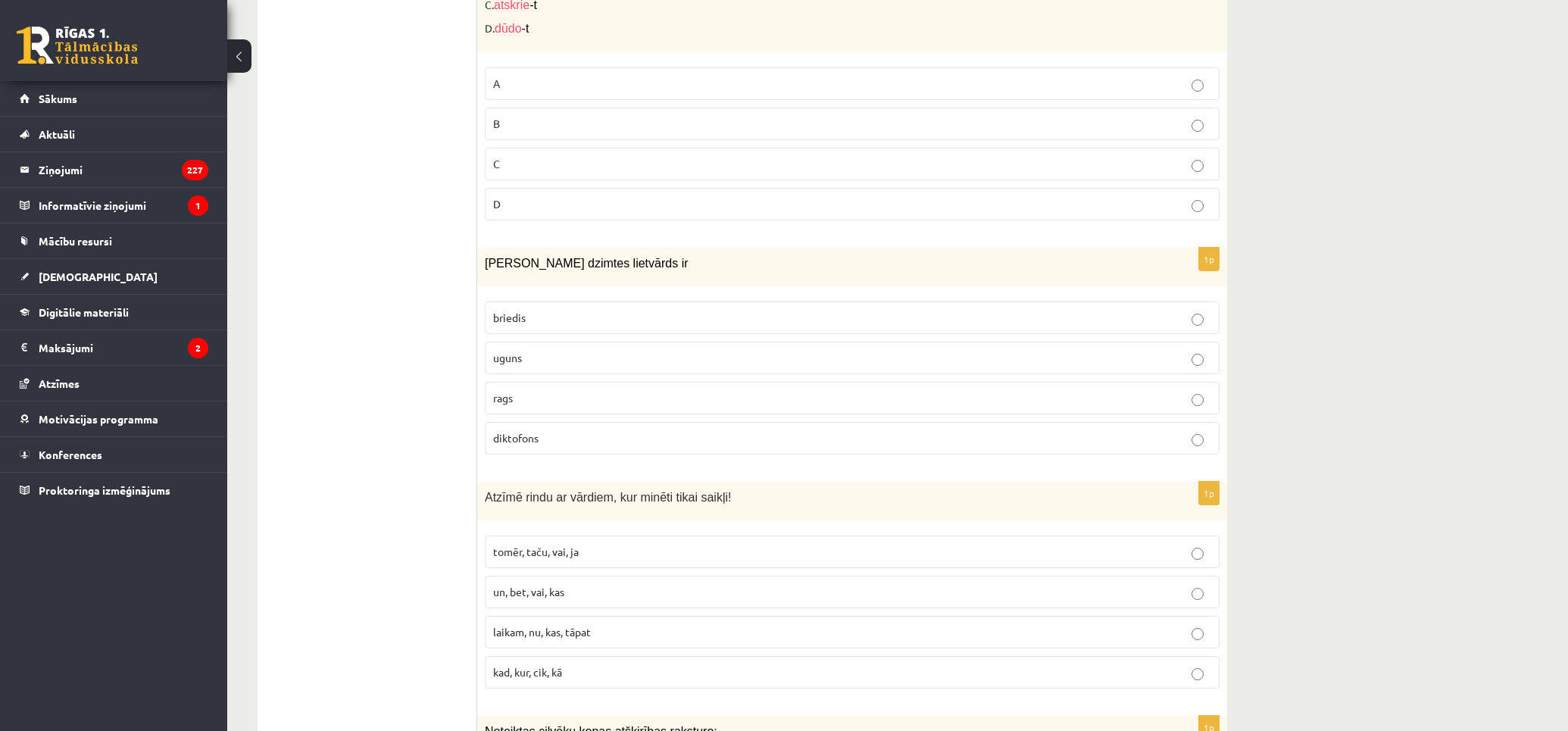
click at [755, 368] on label "uguns" at bounding box center [852, 358] width 735 height 32
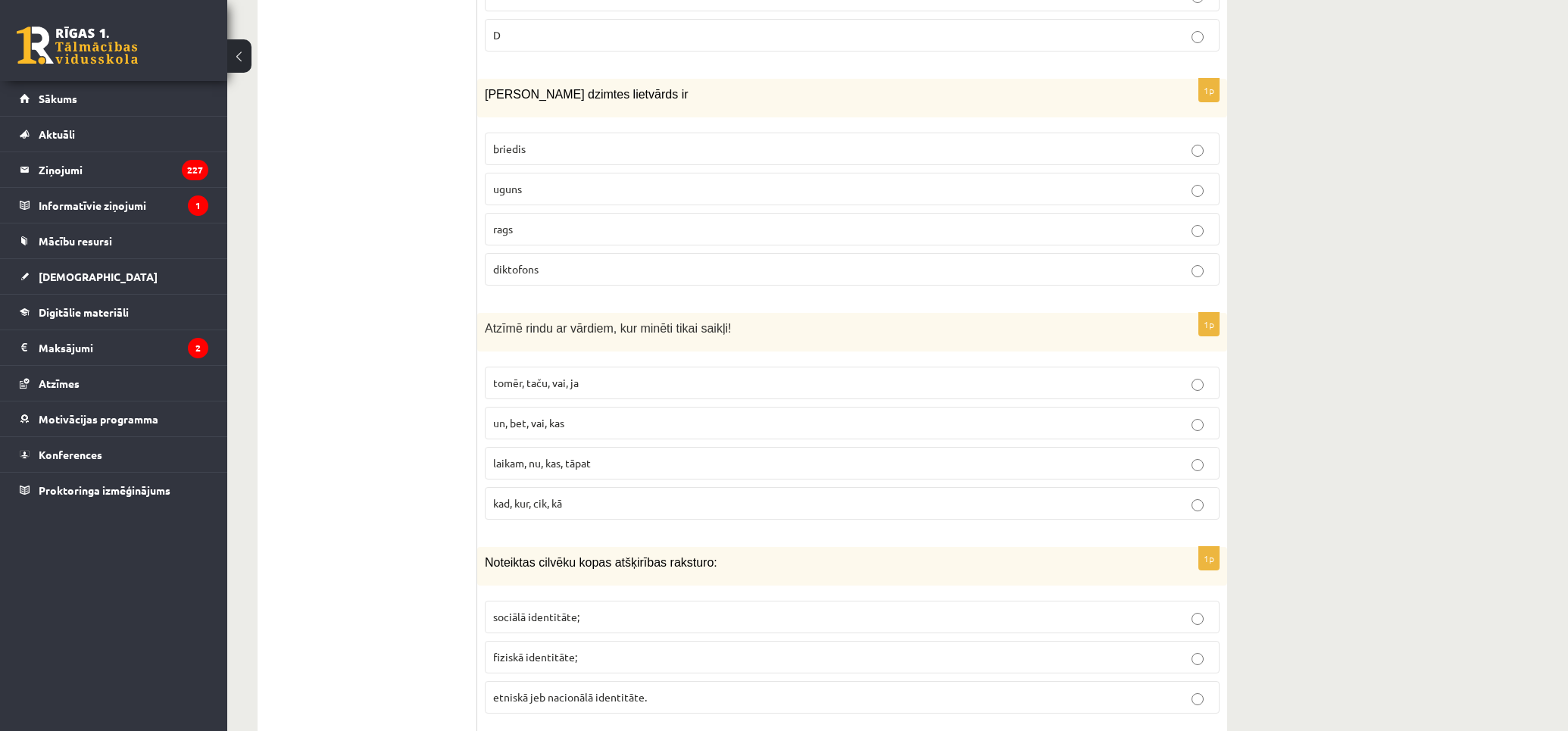
click at [774, 396] on label "tomēr, taču, vai, ja" at bounding box center [852, 383] width 735 height 32
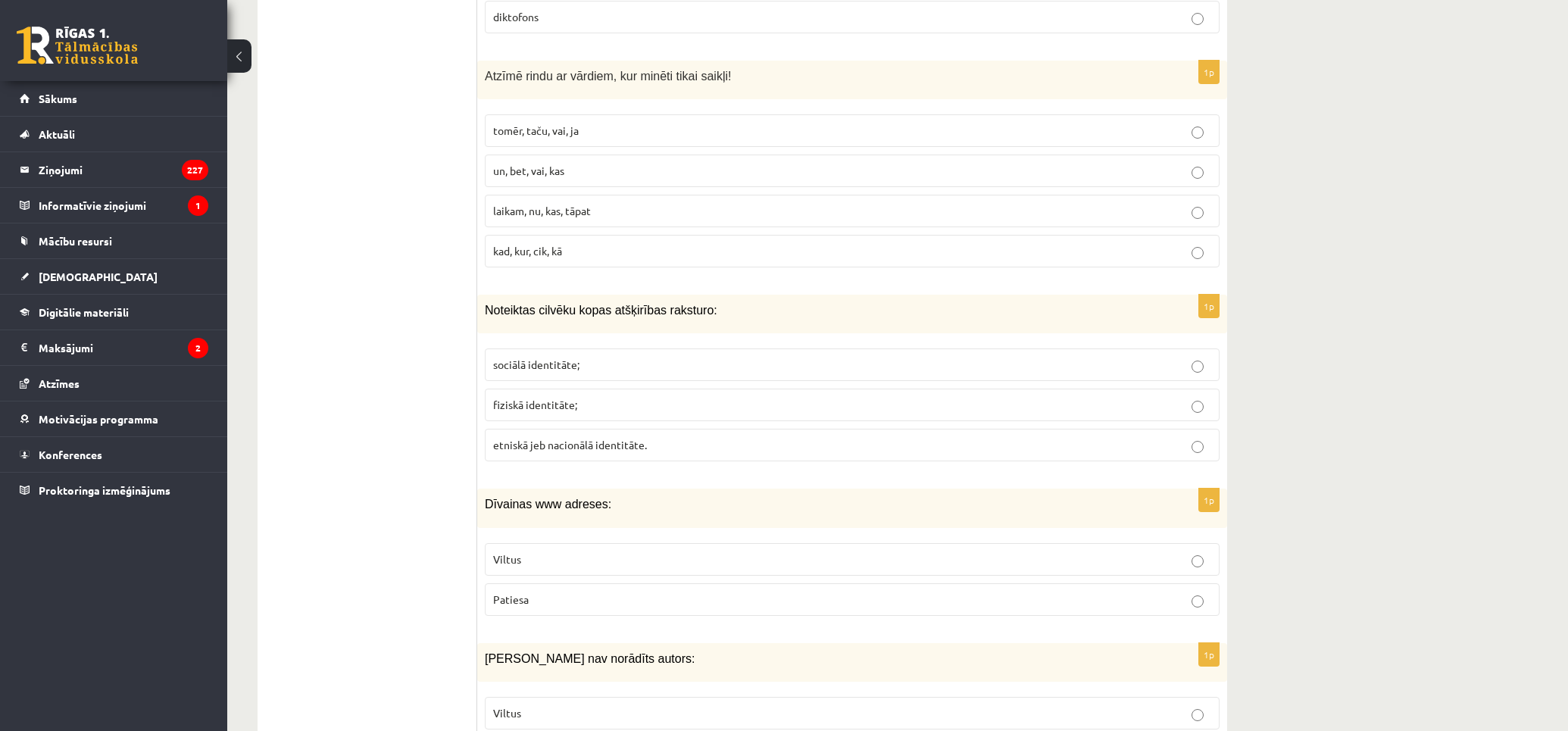
click at [705, 453] on p "etniskā jeb nacionālā identitāte." at bounding box center [852, 444] width 718 height 16
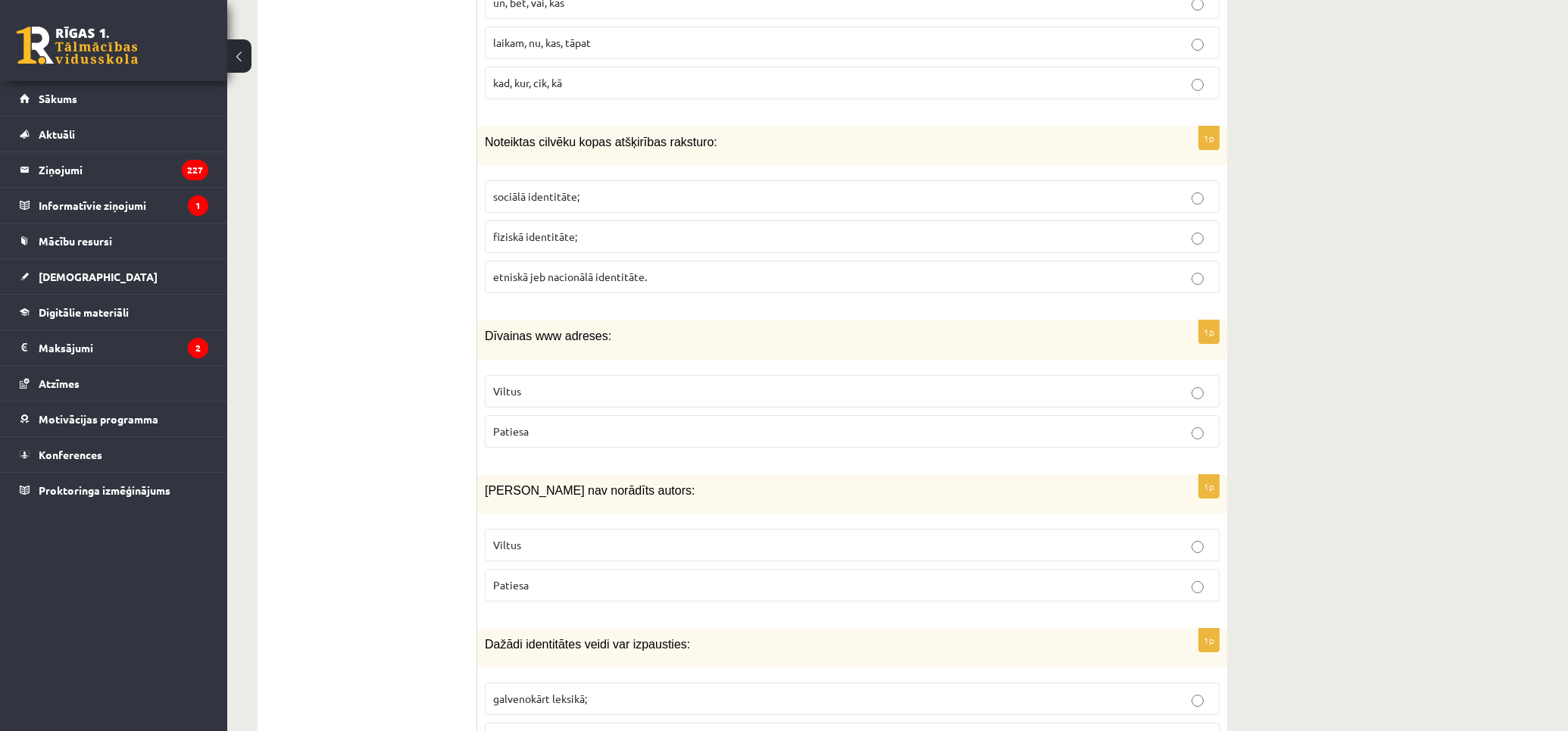
click at [660, 398] on p "Viltus" at bounding box center [852, 391] width 718 height 16
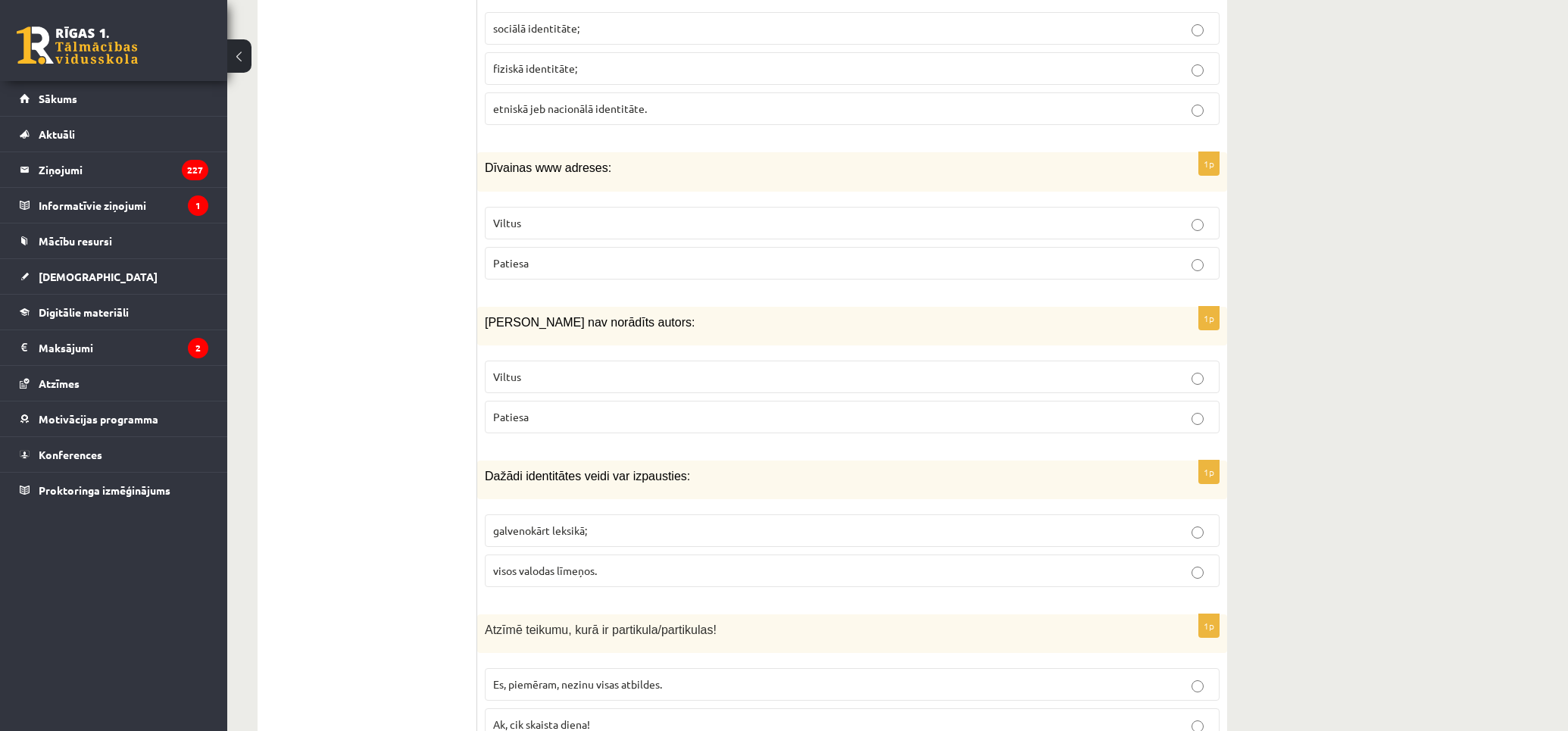
click at [667, 384] on p "Viltus" at bounding box center [852, 376] width 718 height 16
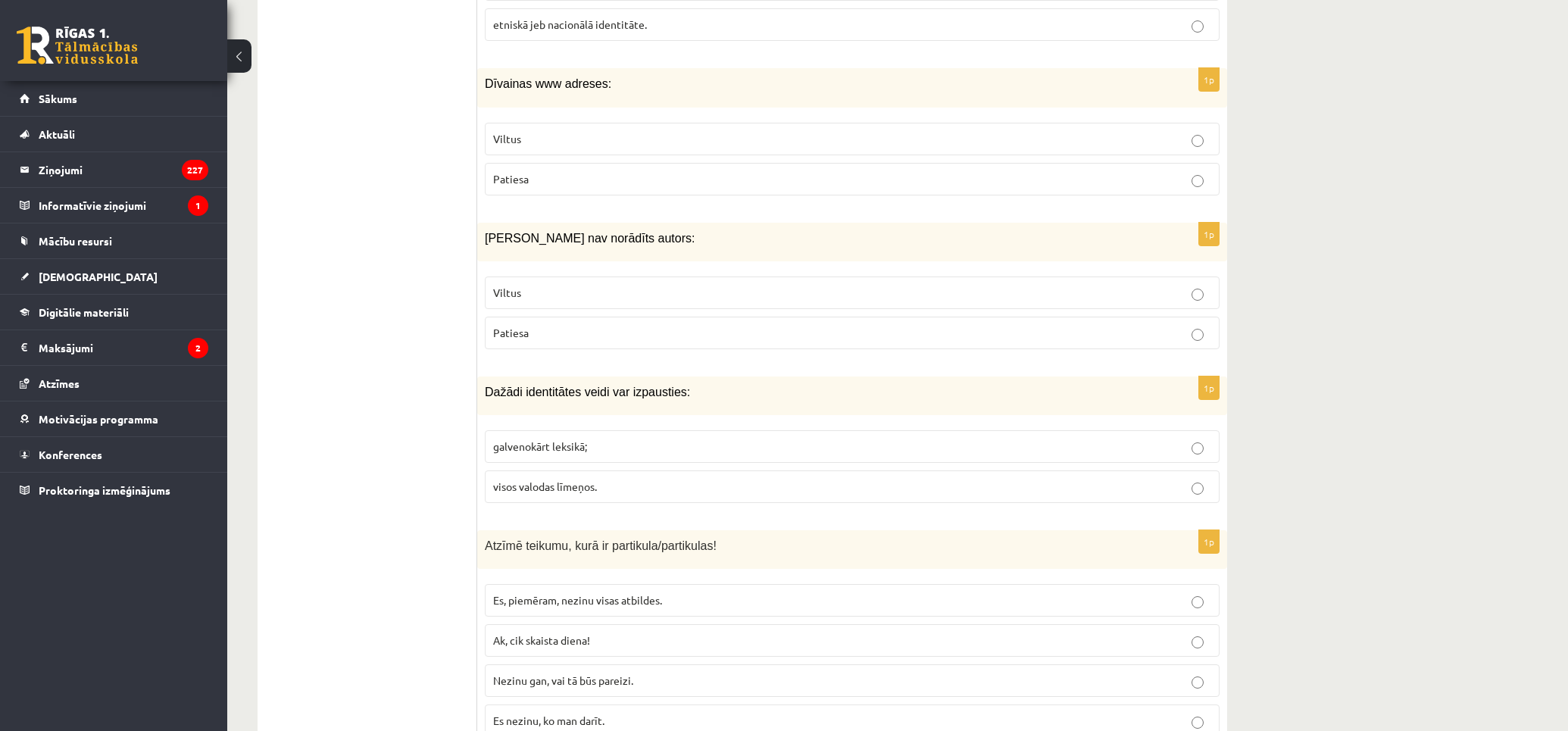
scroll to position [1515, 0]
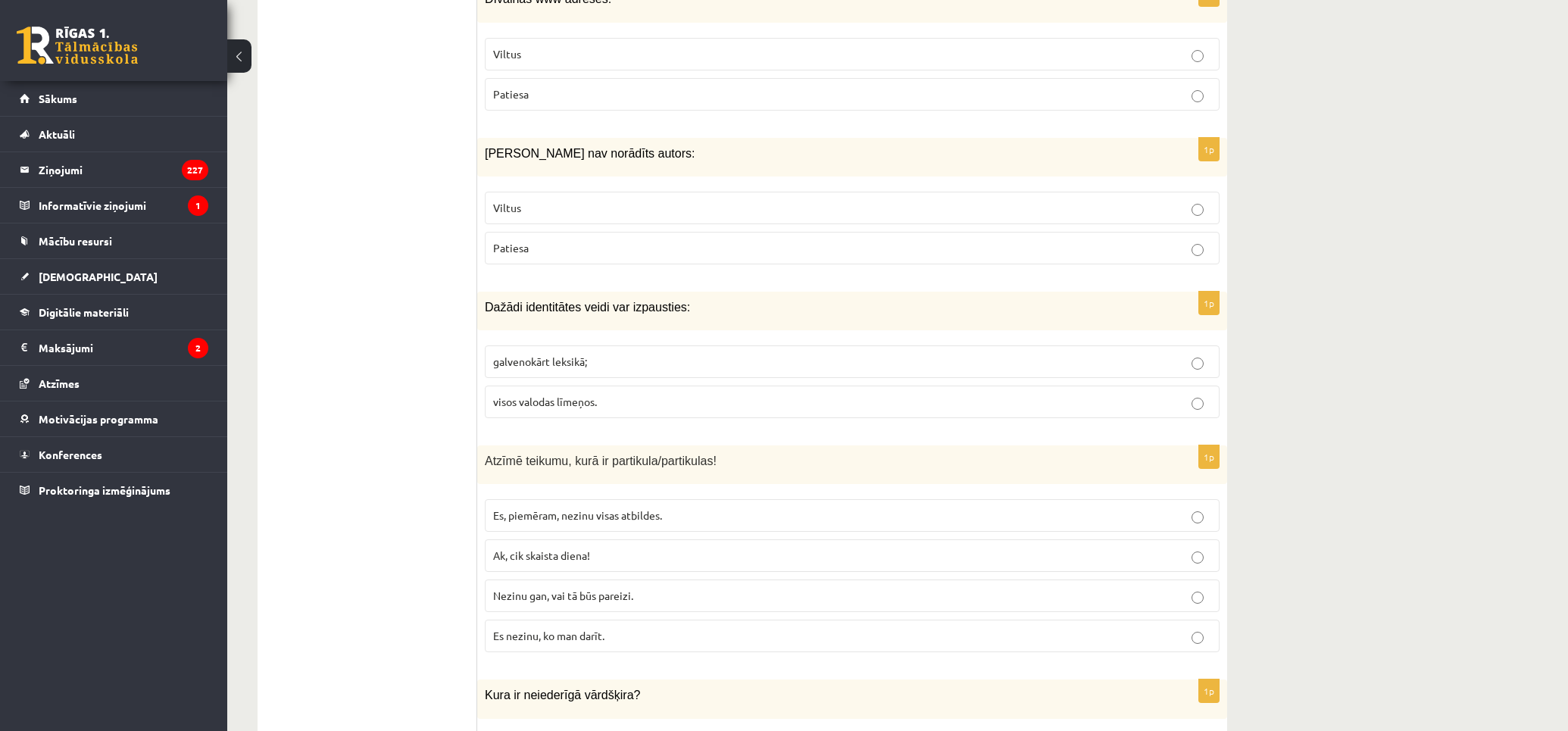
click at [576, 402] on span "visos valodas līmeņos." at bounding box center [545, 401] width 104 height 13
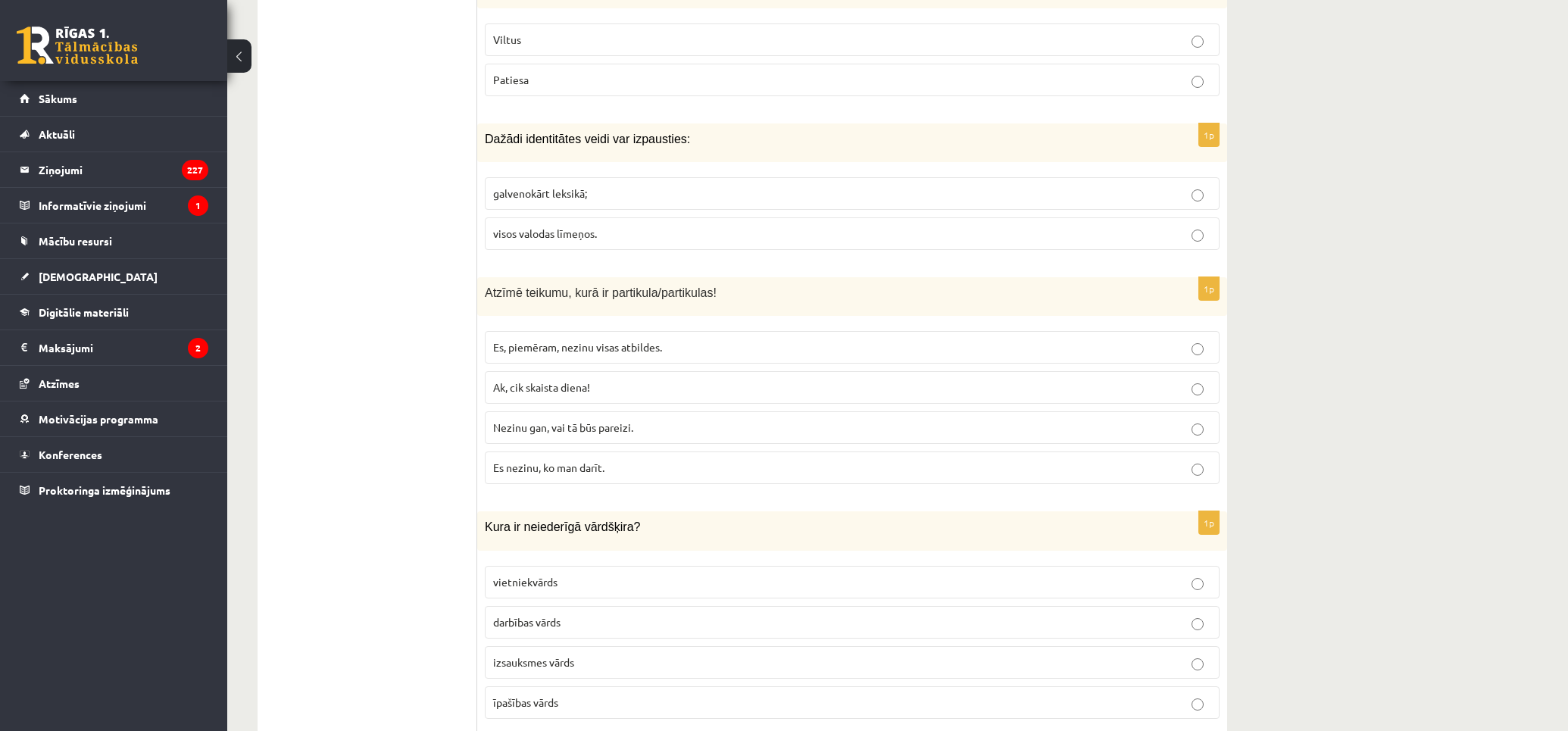
click at [659, 436] on p "Nezinu gan, vai tā būs pareizi." at bounding box center [852, 427] width 718 height 16
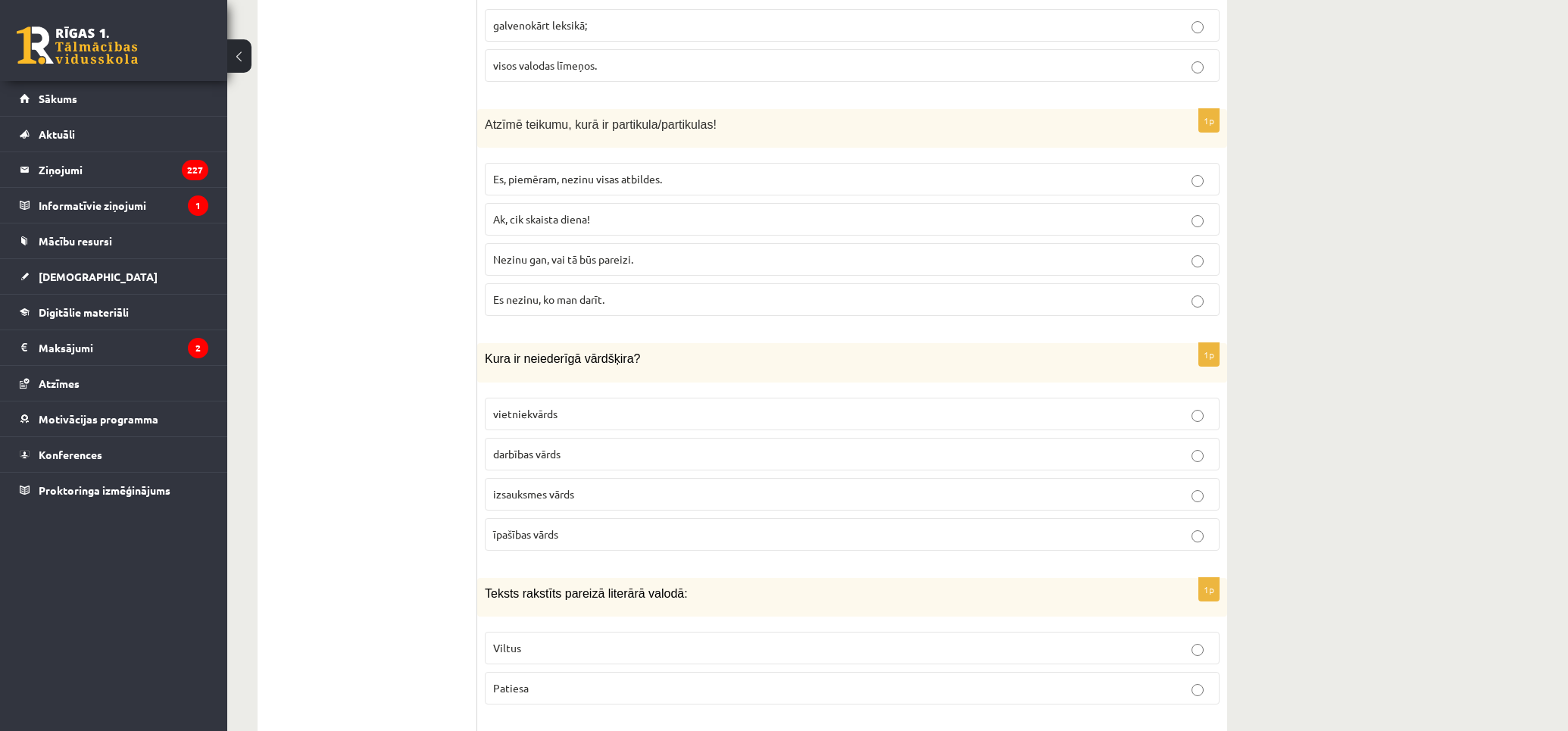
click at [644, 495] on p "izsauksmes vārds" at bounding box center [852, 493] width 718 height 16
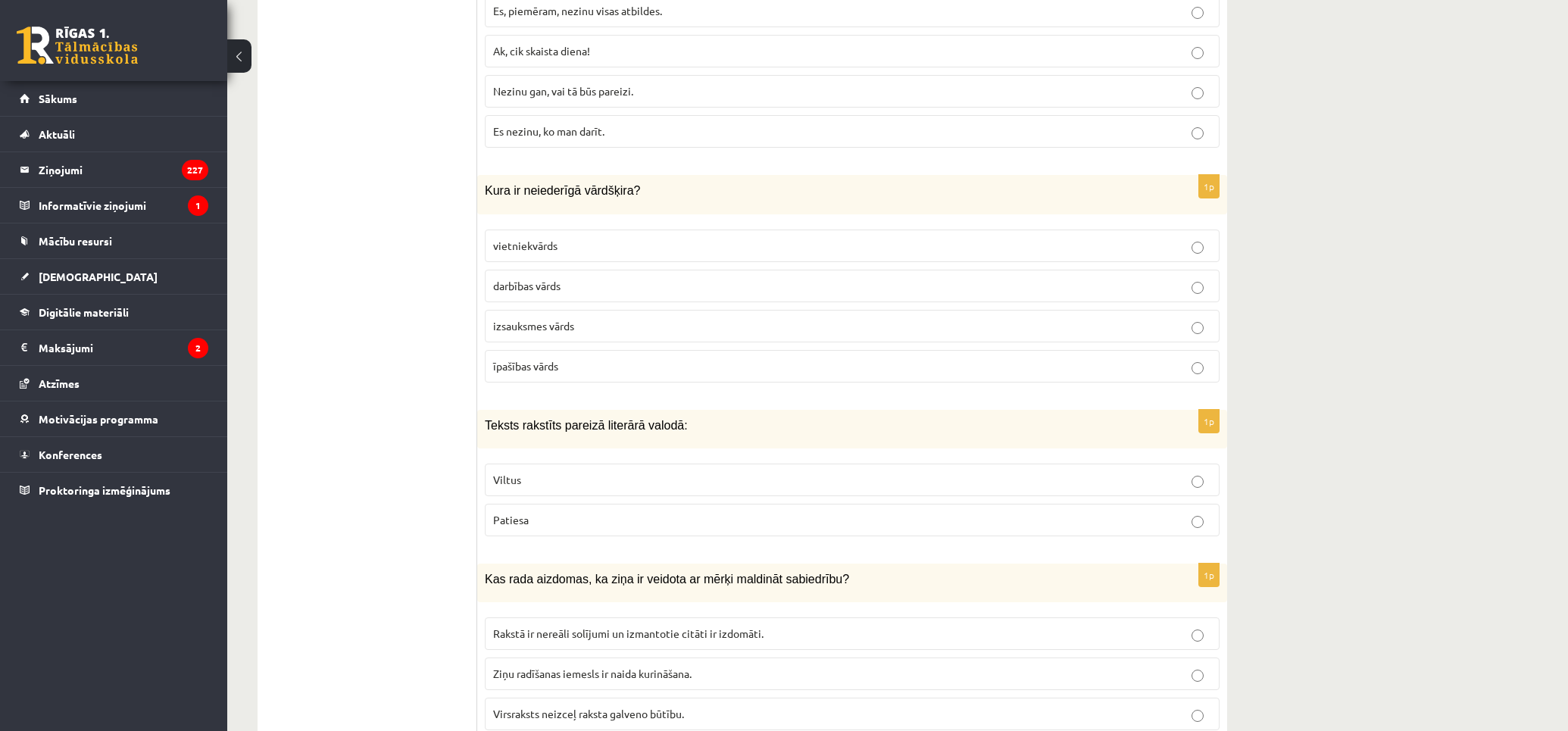
scroll to position [2187, 0]
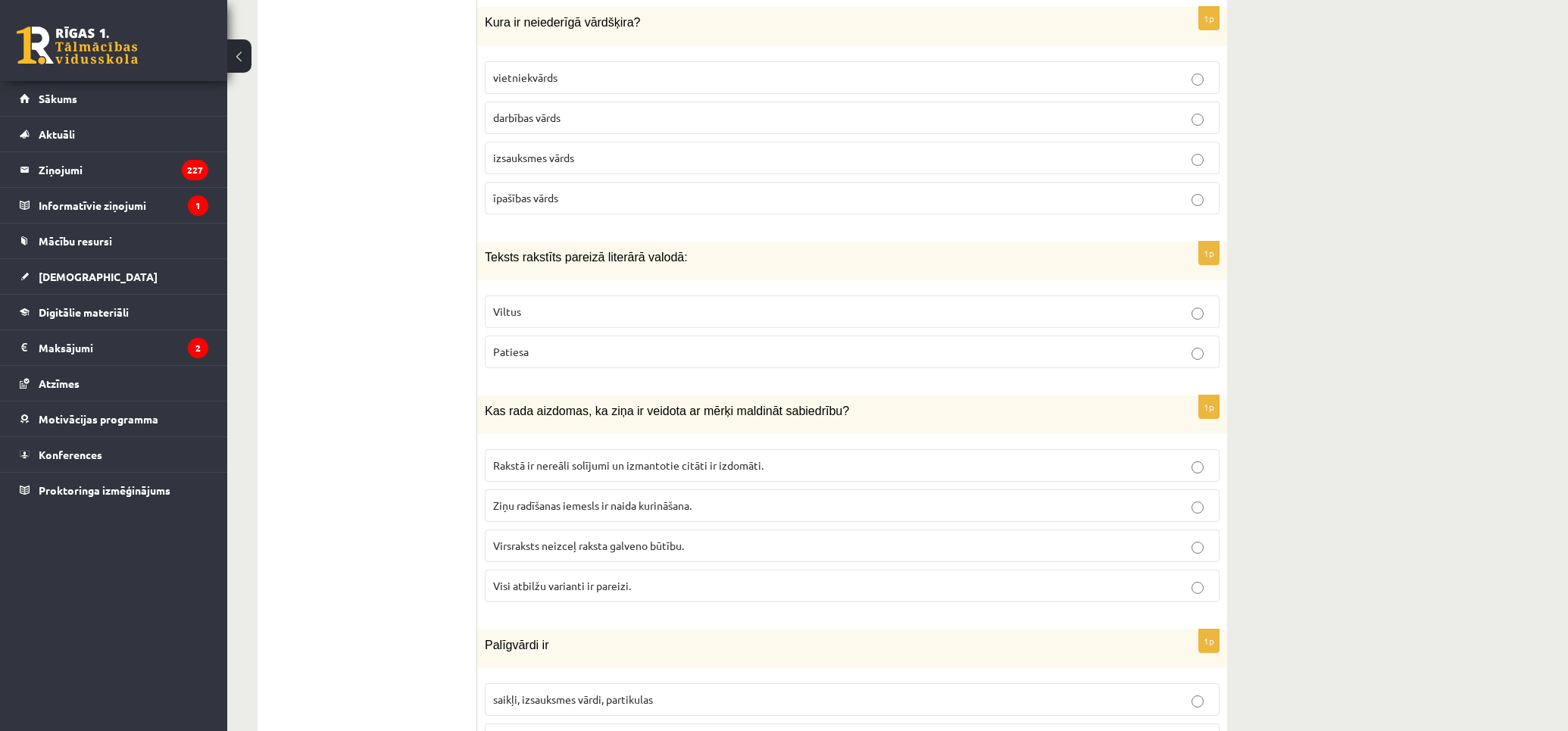
click at [621, 335] on fieldset "Viltus Patiesa" at bounding box center [852, 330] width 735 height 85
click at [634, 349] on p "Patiesa" at bounding box center [852, 351] width 718 height 16
click at [951, 607] on fieldset "Rakstā ir nereāli solījumi un izmantotie citāti ir izdomāti. Ziņu radīšanas iem…" at bounding box center [852, 524] width 735 height 165
click at [829, 579] on label "Visi atbilžu varianti ir pareizi." at bounding box center [852, 585] width 735 height 32
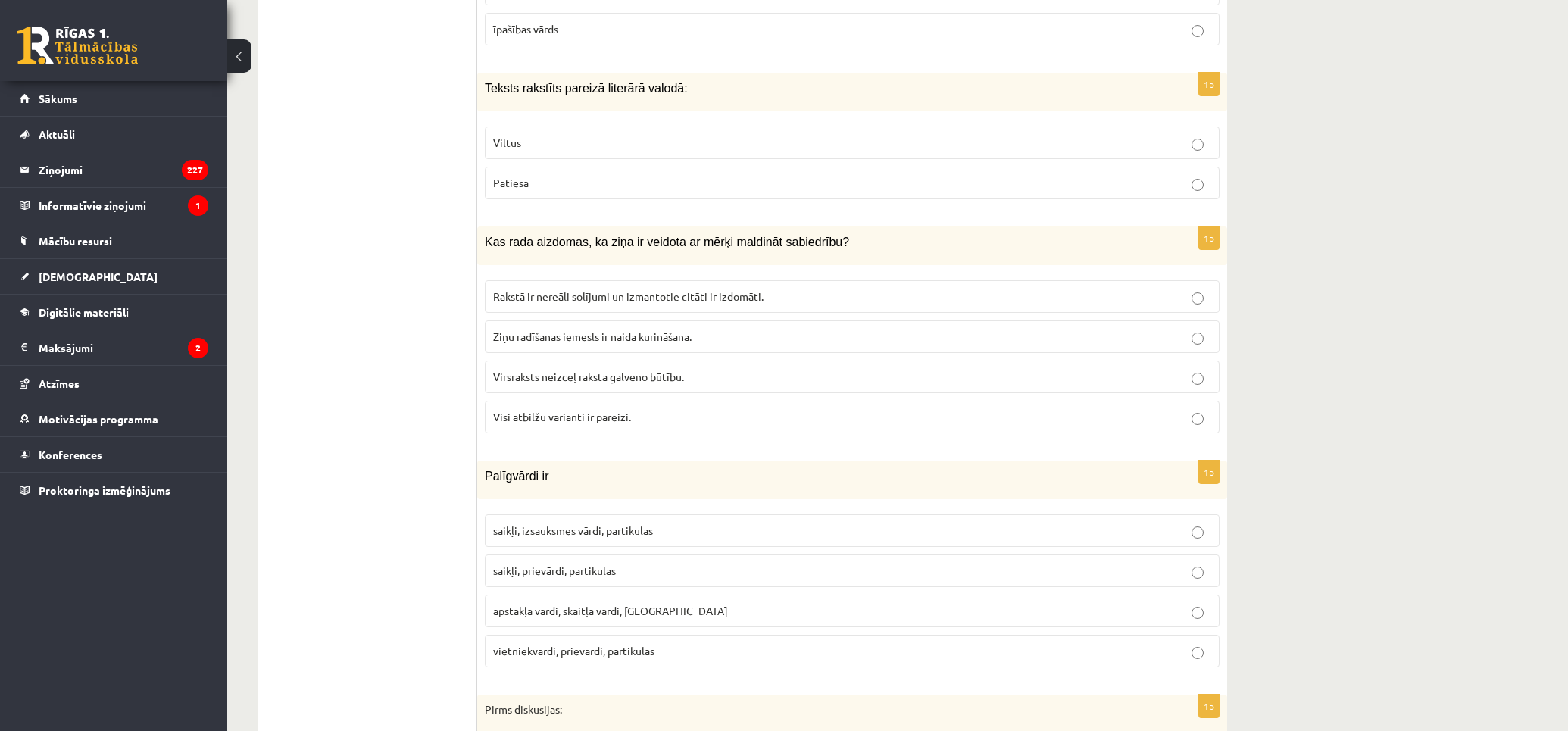
scroll to position [2524, 0]
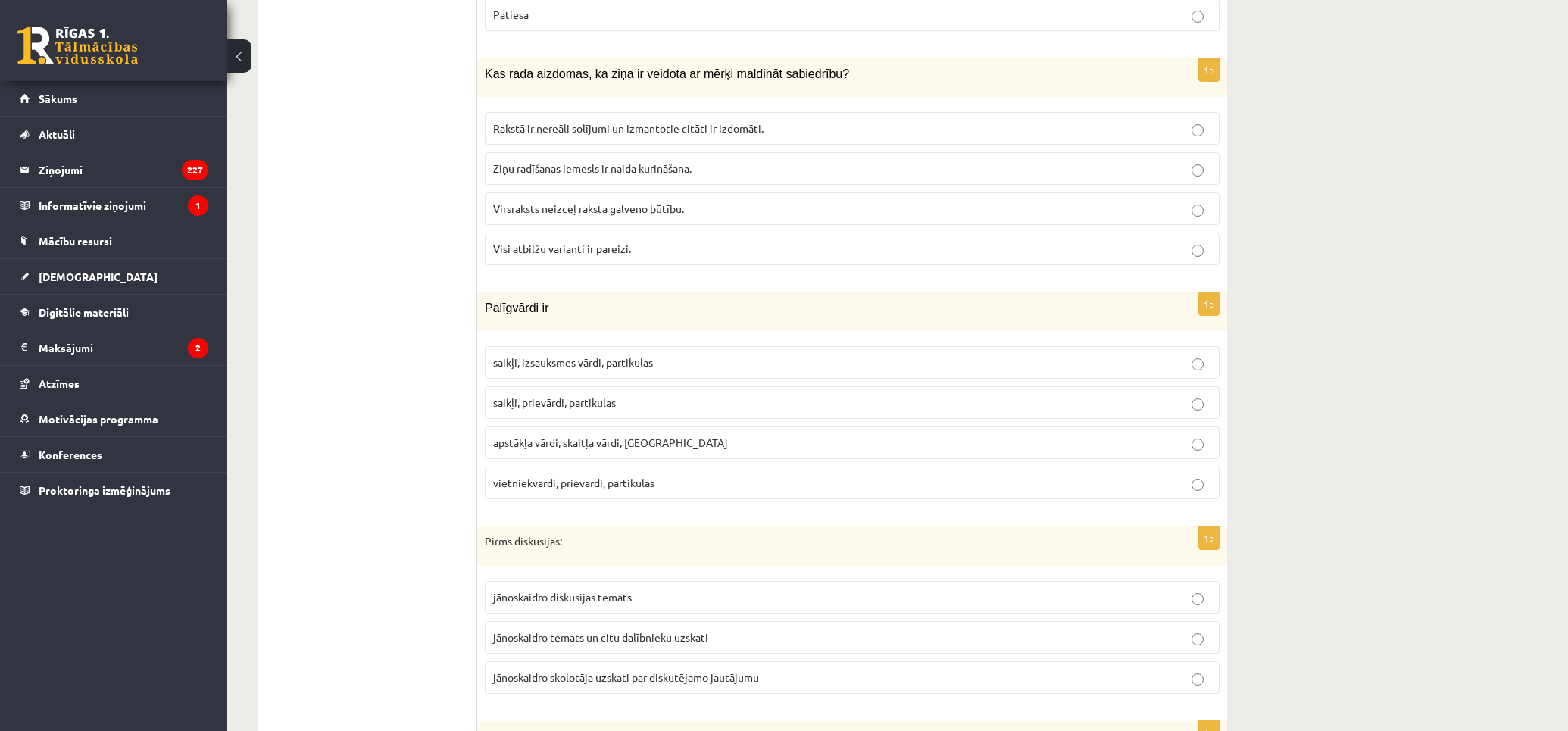
click at [727, 419] on label "saikļi, prievārdi, partikulas" at bounding box center [852, 402] width 735 height 32
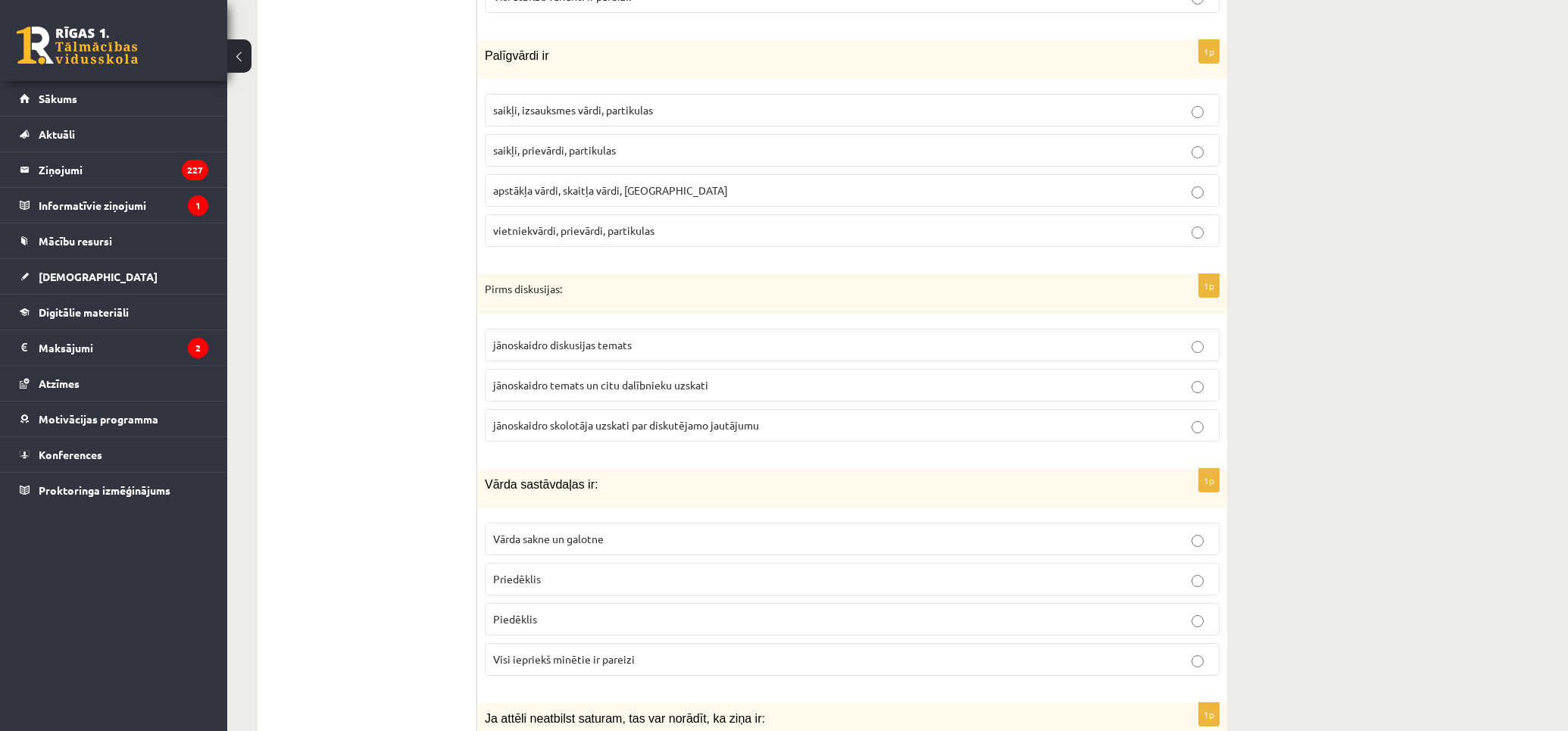
scroll to position [2861, 0]
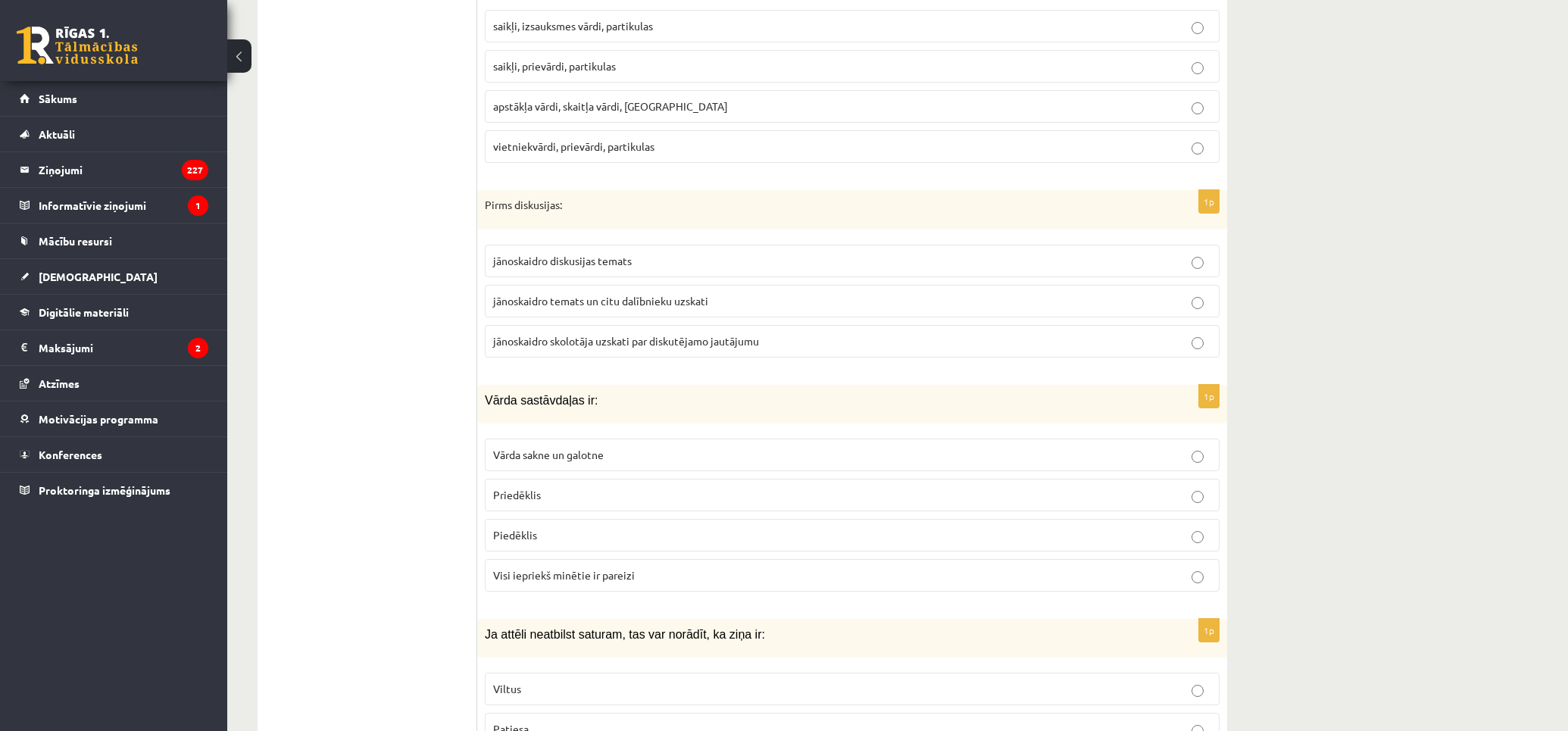
click at [682, 308] on span "jānoskaidro temats un citu dalībnieku uzskati" at bounding box center [600, 300] width 215 height 13
click at [943, 566] on label "Visi iepriekš minētie ir pareizi" at bounding box center [852, 575] width 735 height 32
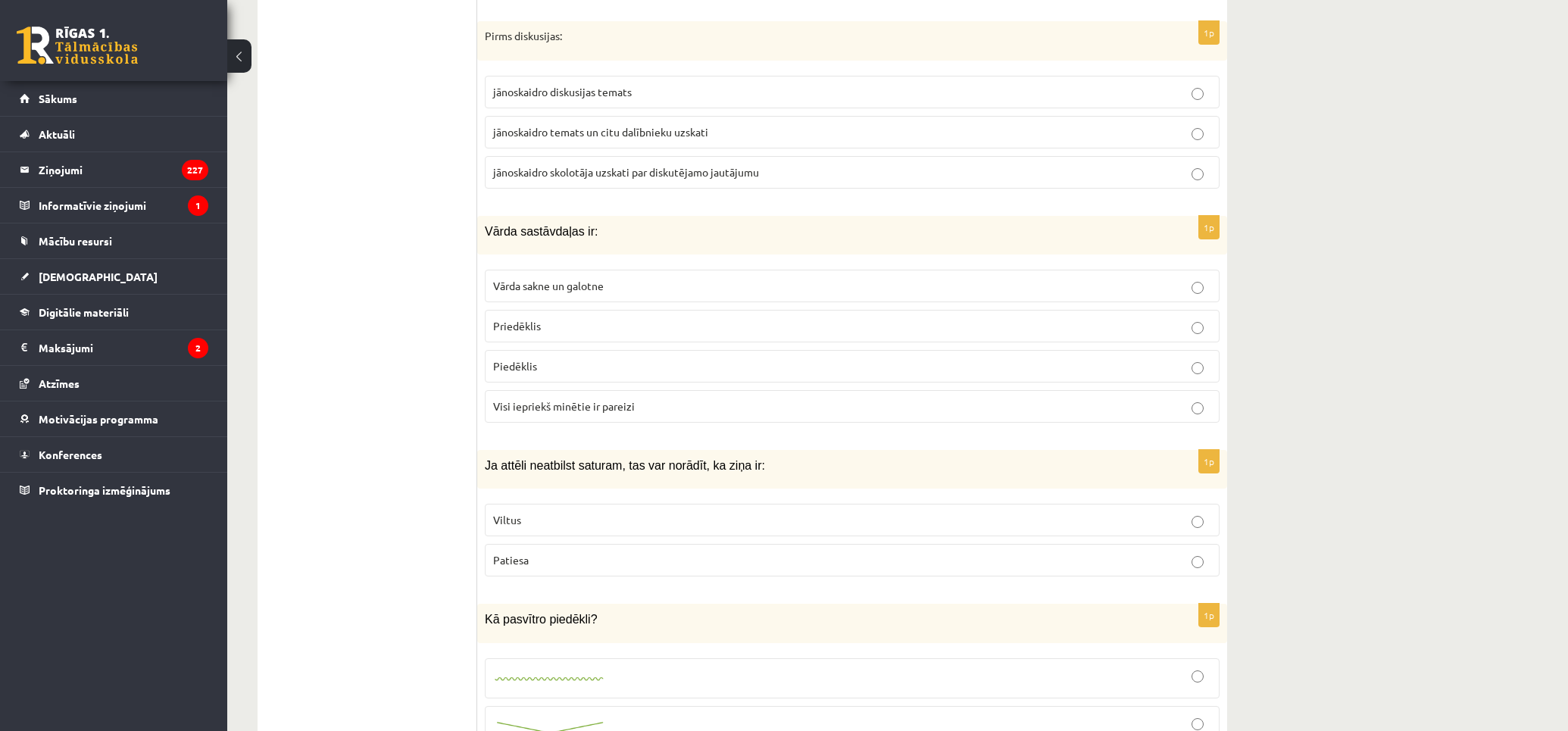
scroll to position [3198, 0]
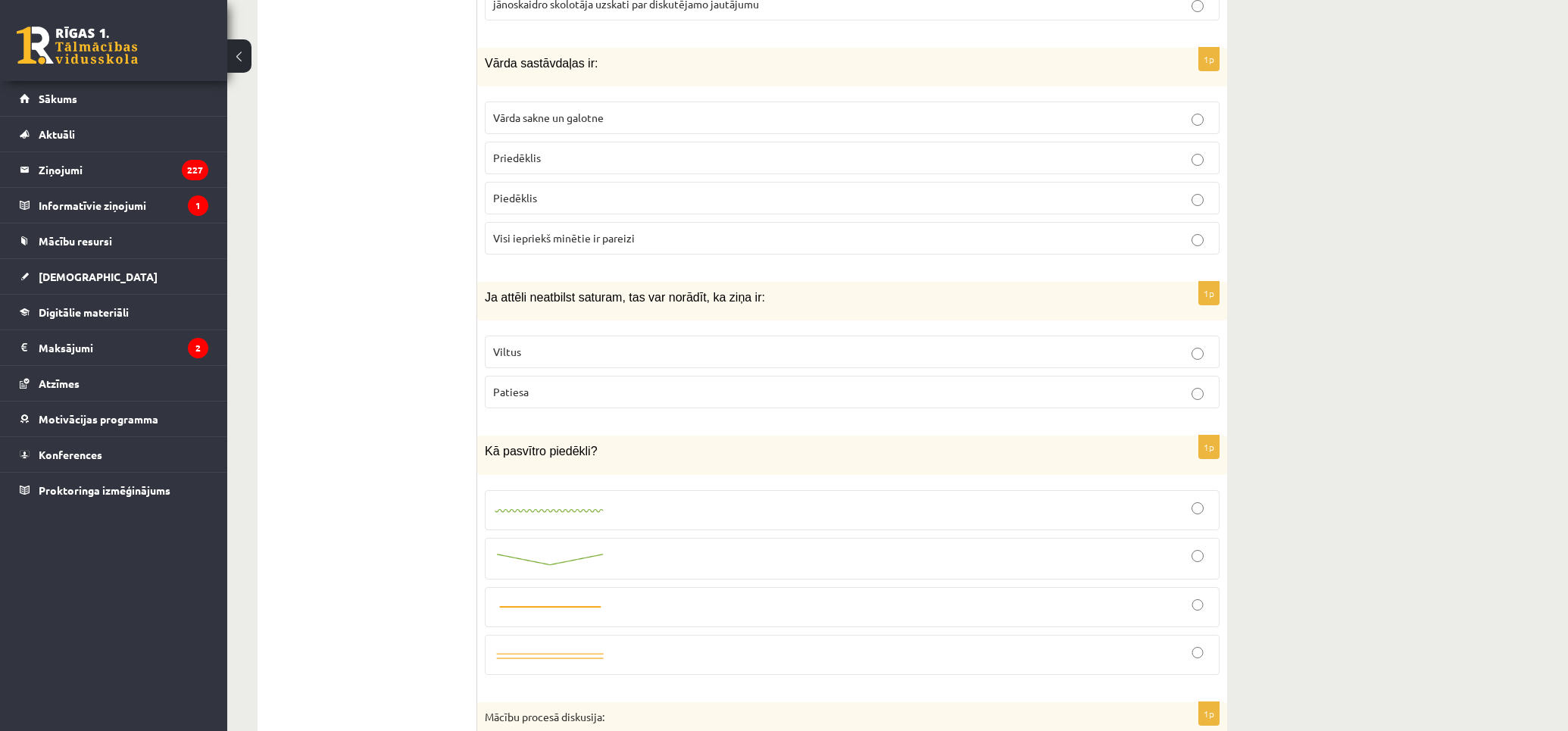
click at [872, 360] on p "Viltus" at bounding box center [852, 351] width 718 height 16
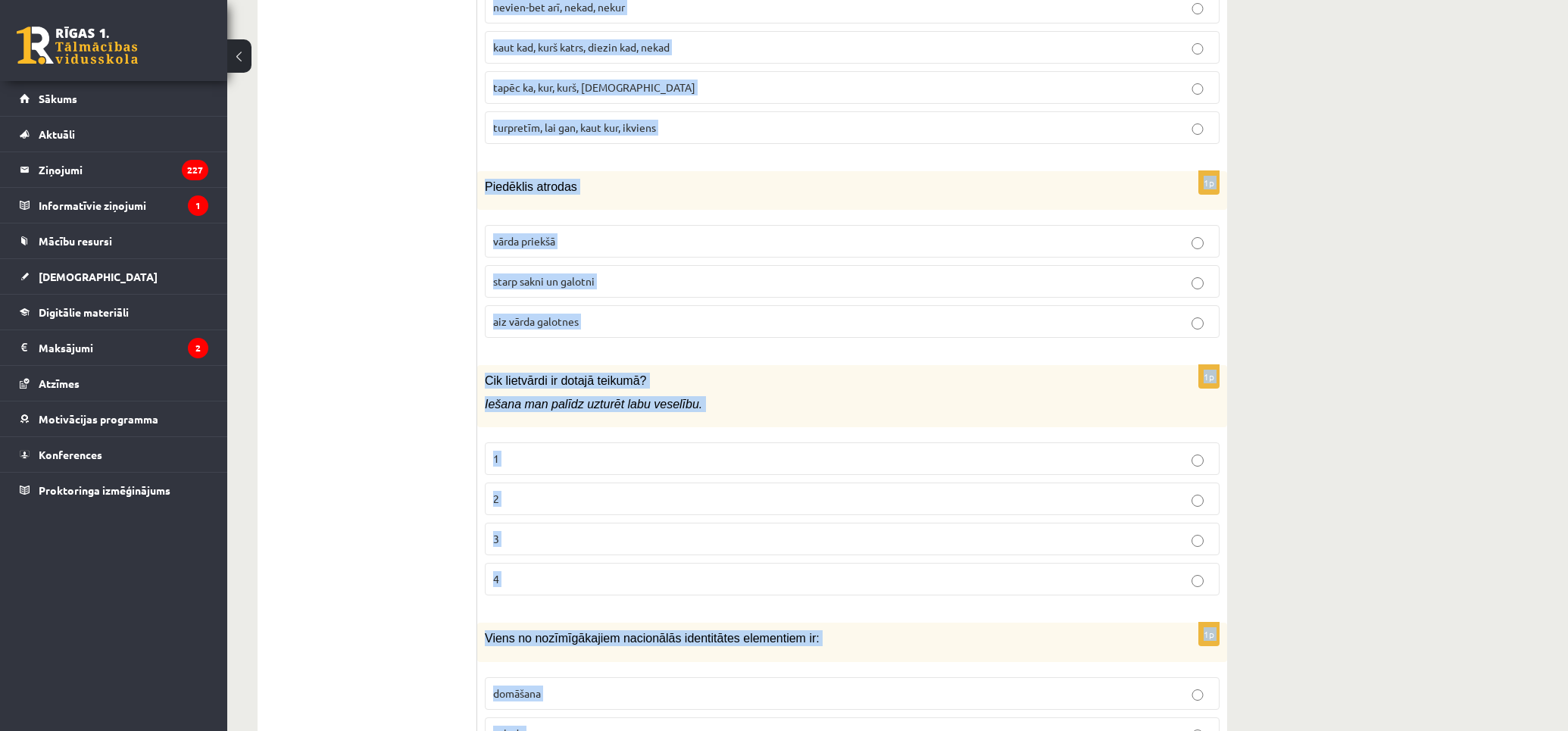
scroll to position [7135, 0]
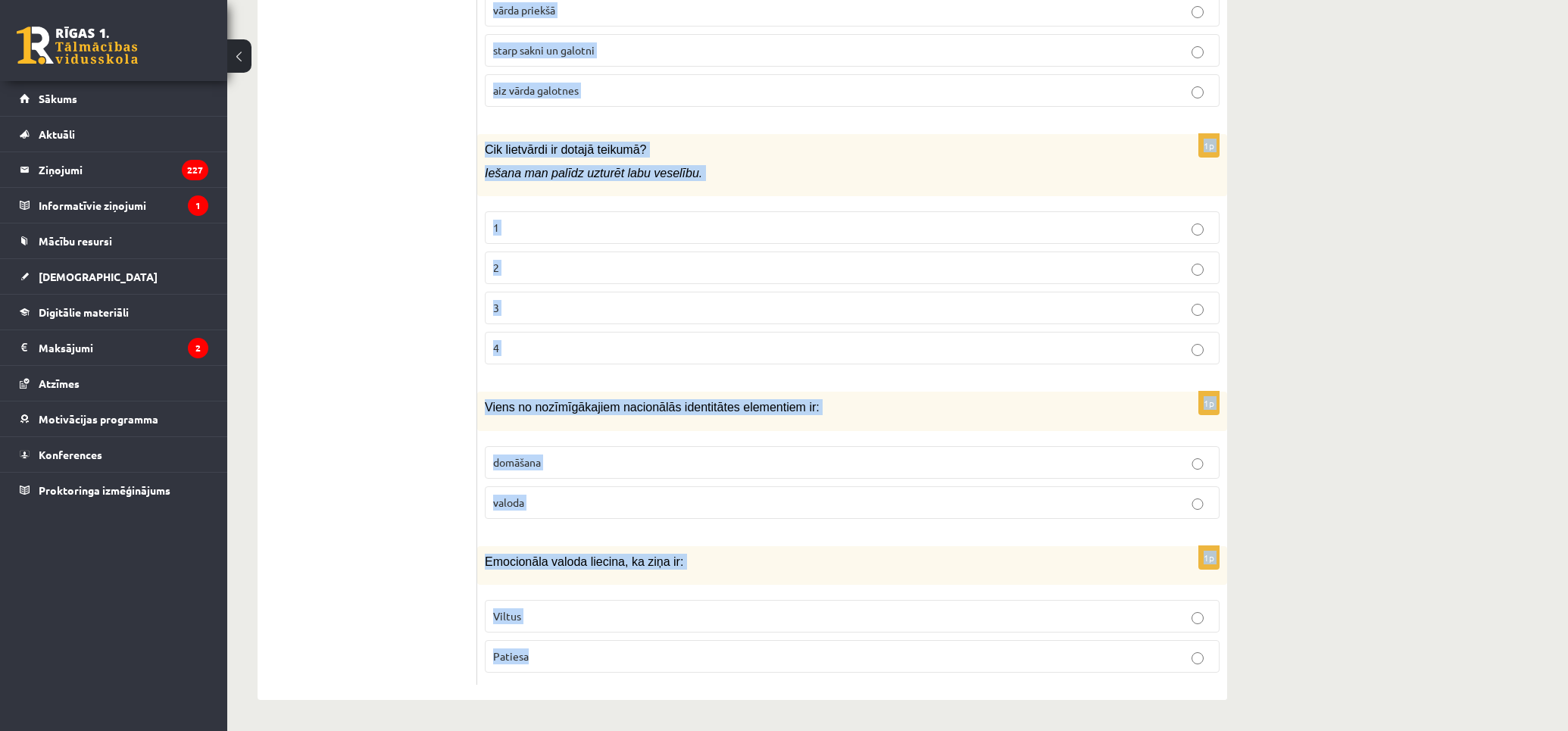
drag, startPoint x: 478, startPoint y: 132, endPoint x: 754, endPoint y: 642, distance: 579.9
copy form "Mācību procesā diskusija: nodrošina tikai faktu zināšanas attīsta runas prasmi …"
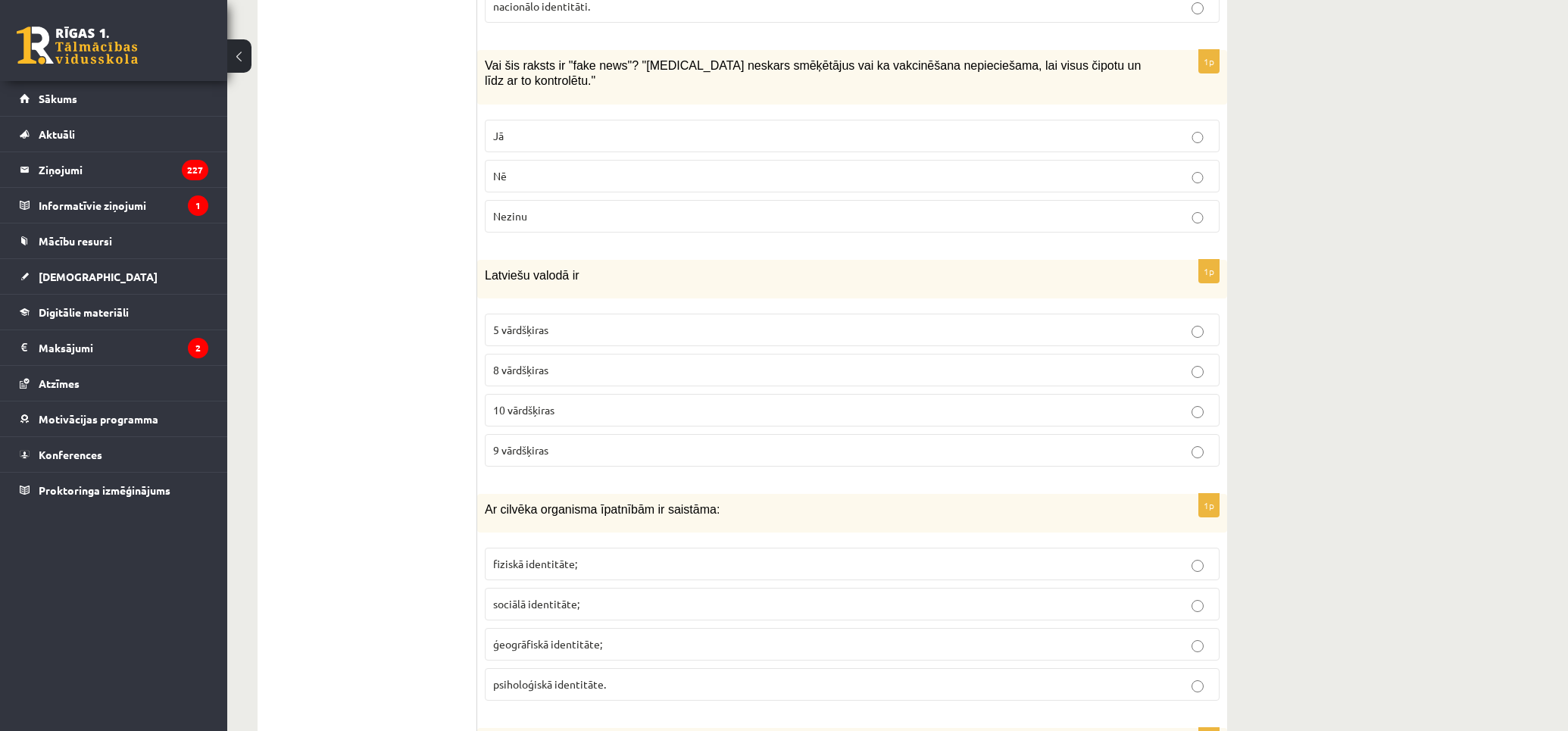
drag, startPoint x: 358, startPoint y: 141, endPoint x: 360, endPoint y: 127, distance: 14.1
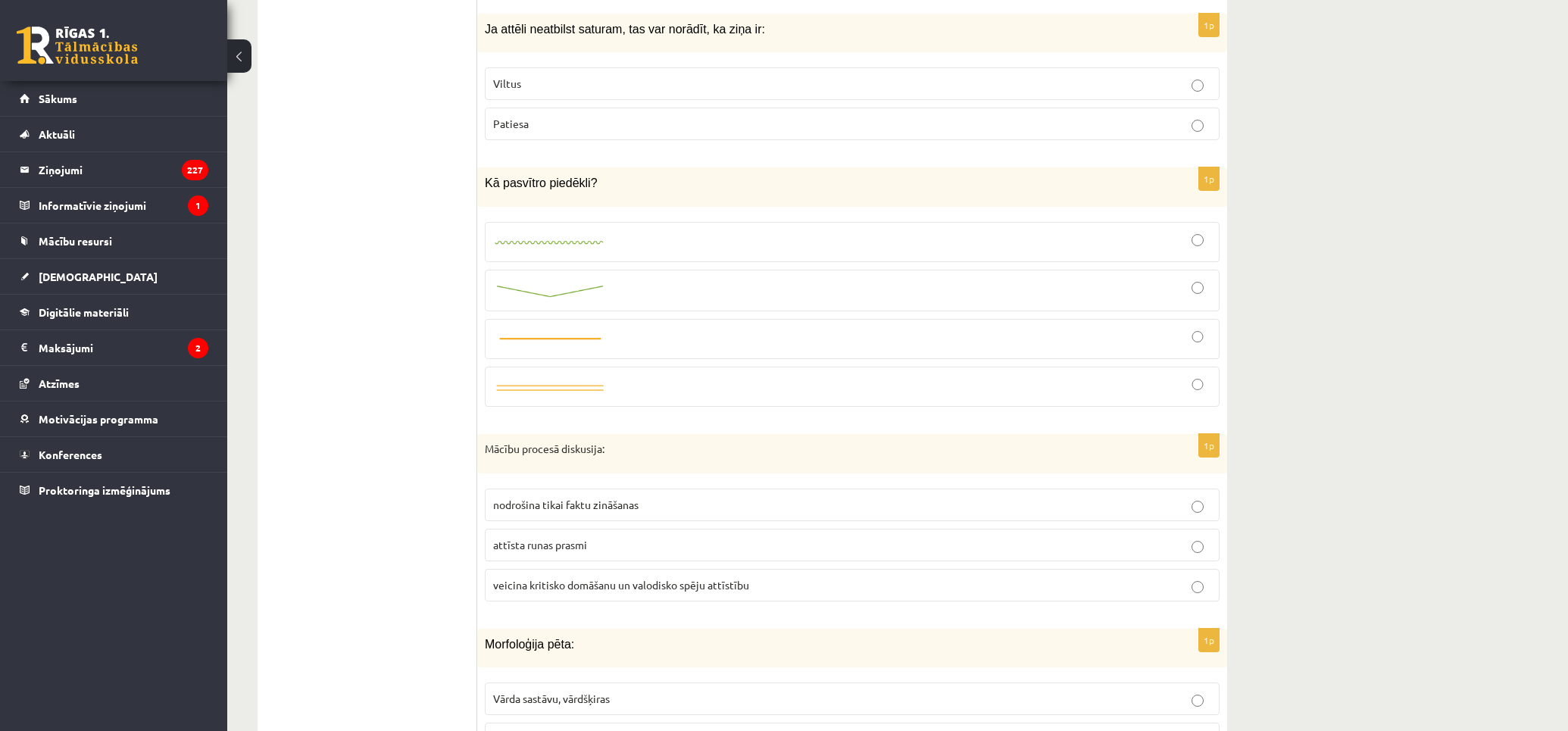
scroll to position [3550, 0]
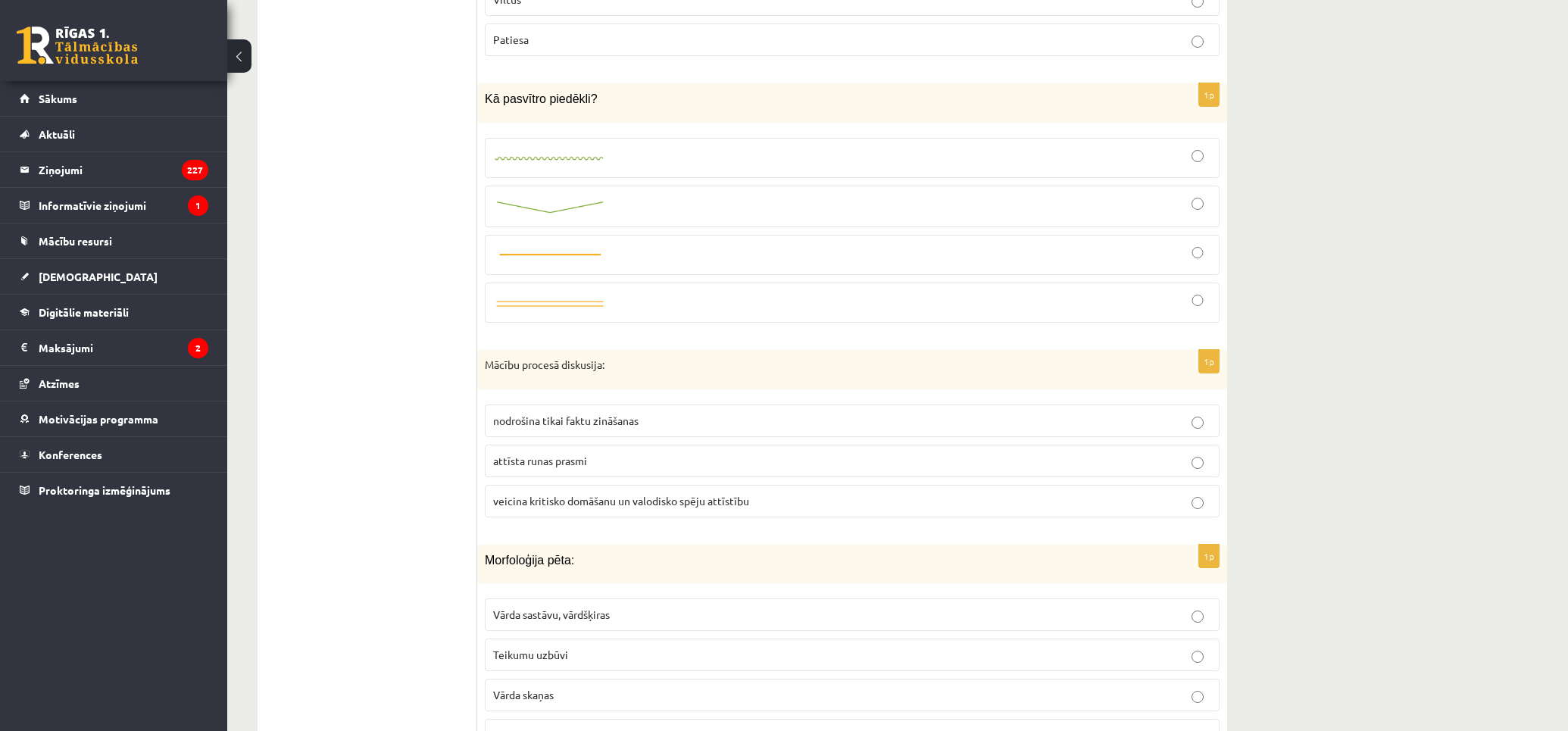
click at [716, 508] on span "veicina kritisko domāšanu un valodisko spēju attīstību" at bounding box center [621, 500] width 256 height 13
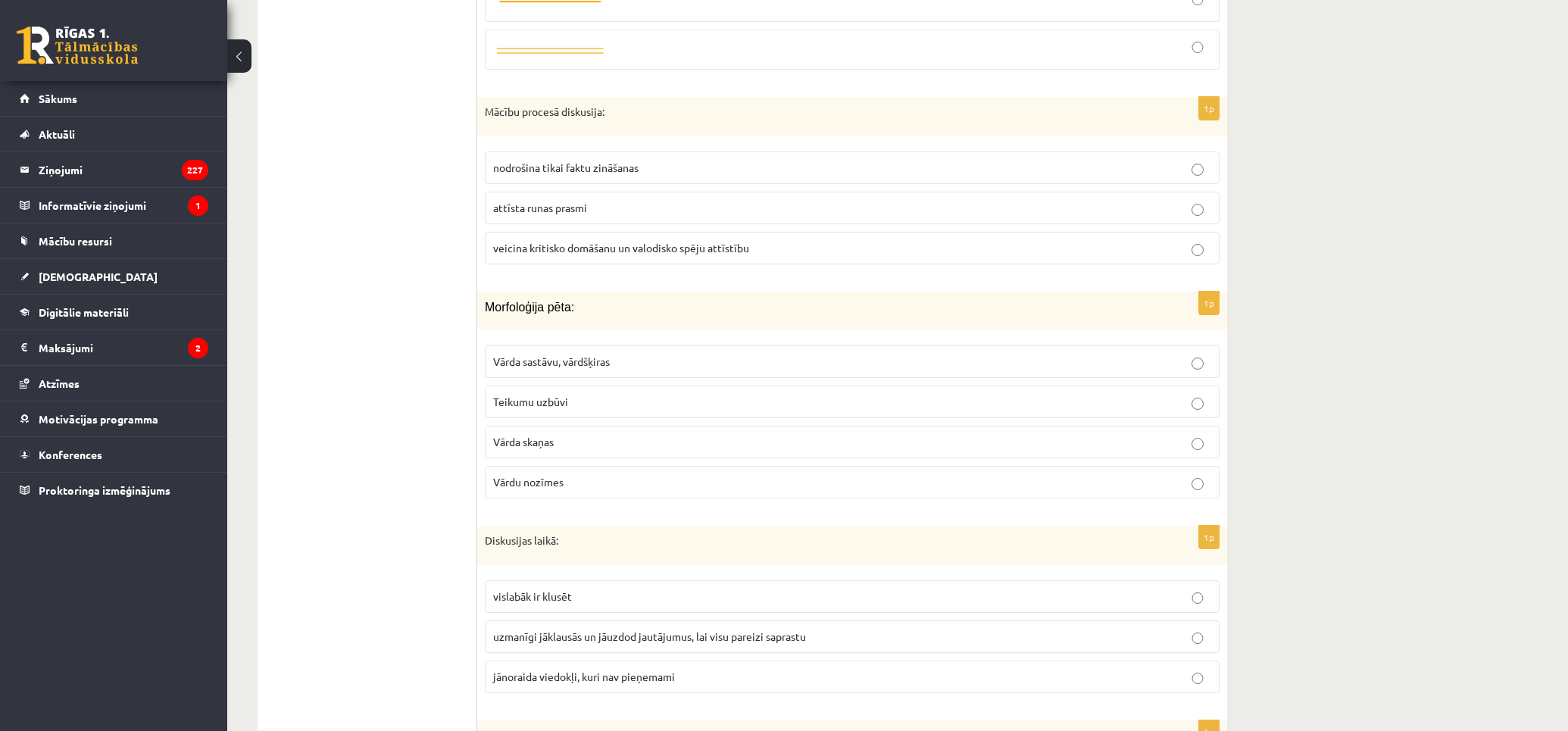
click at [784, 369] on p "Vārda sastāvu, vārdšķiras" at bounding box center [852, 361] width 718 height 16
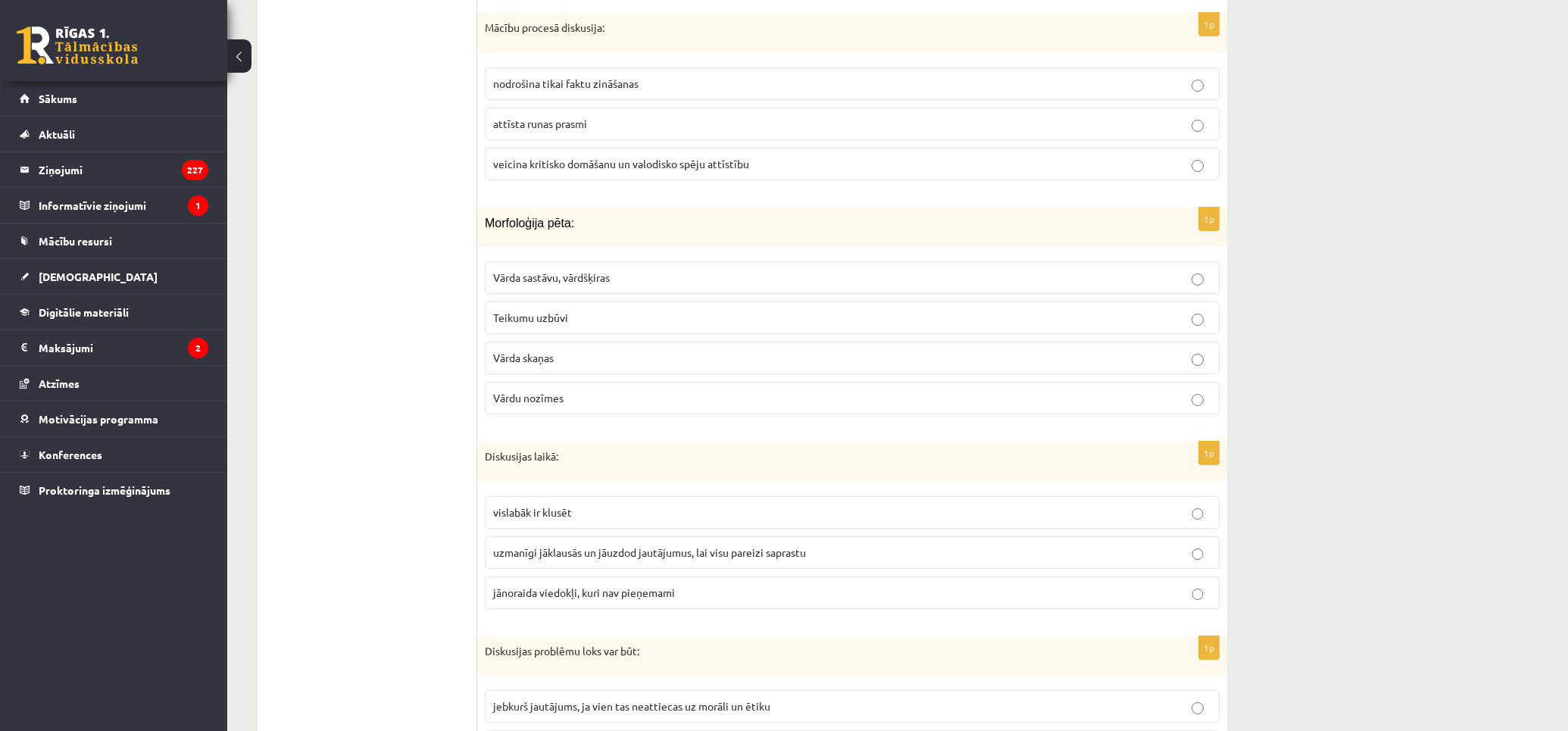
click at [906, 561] on p "uzmanīgi jāklausās un jāuzdod jautājumus, lai visu pareizi saprastu" at bounding box center [852, 552] width 718 height 16
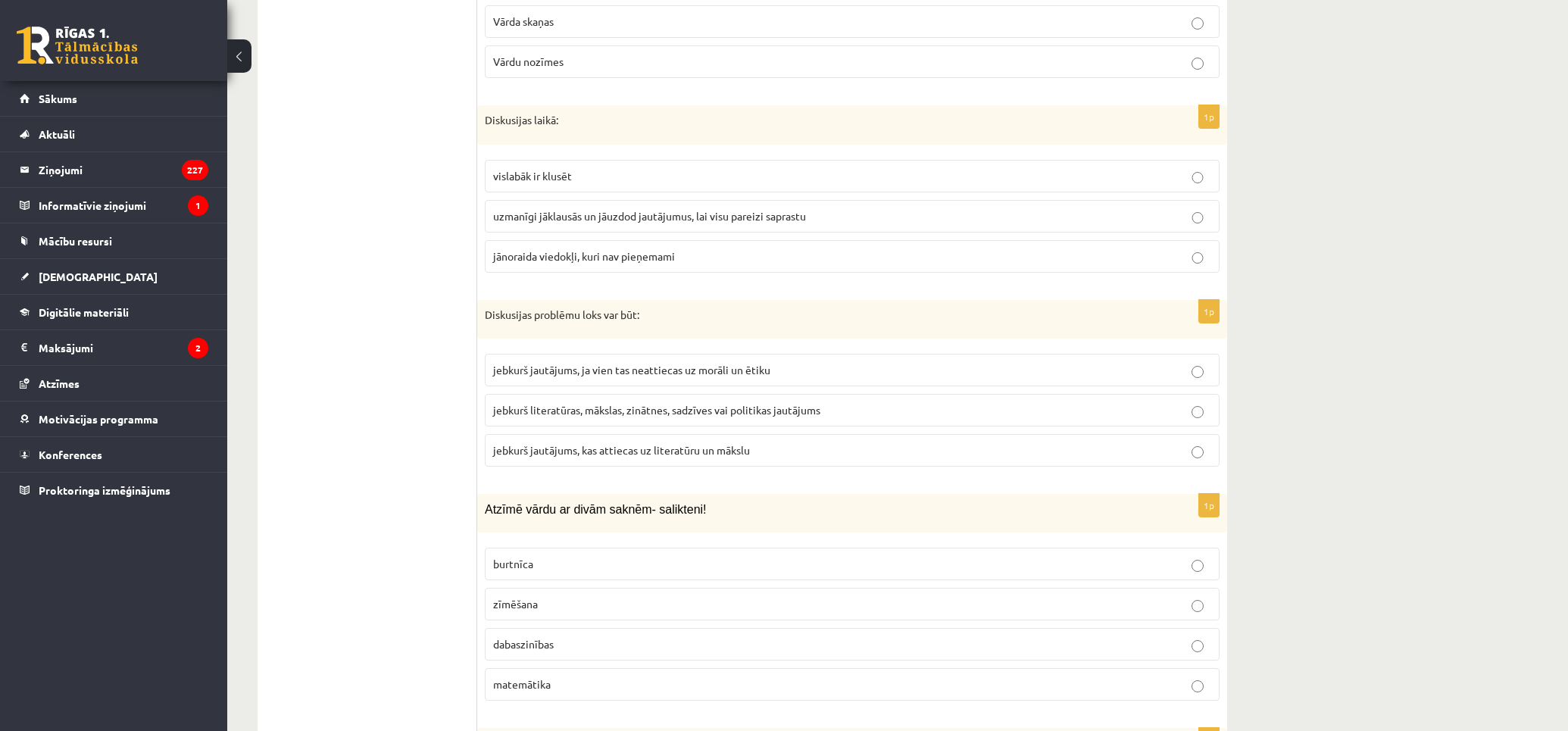
click at [661, 417] on span "jebkurš literatūras, mākslas, zinātnes, sadzīves vai politikas jautājums" at bounding box center [657, 409] width 328 height 13
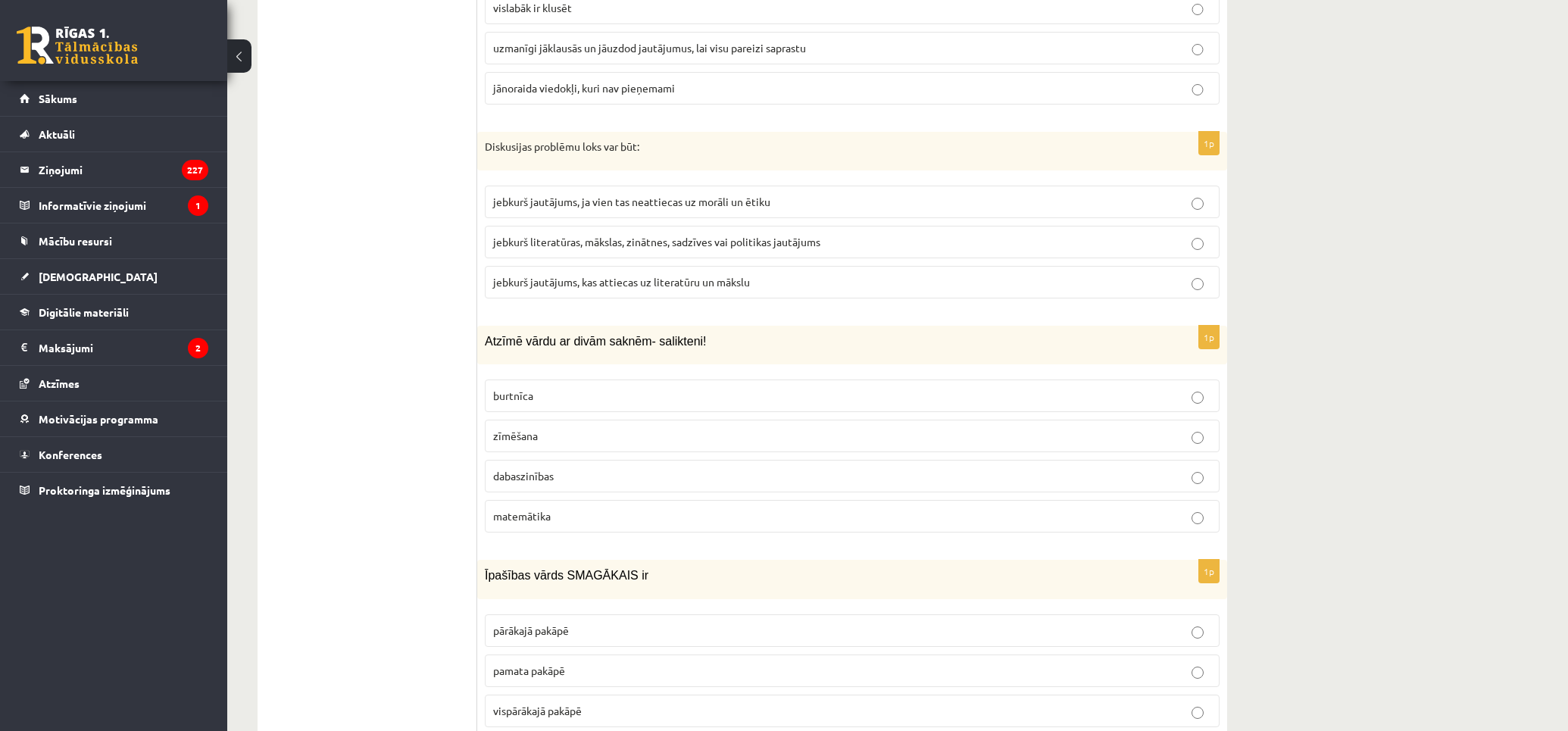
click at [790, 484] on p "dabaszinības" at bounding box center [852, 475] width 718 height 16
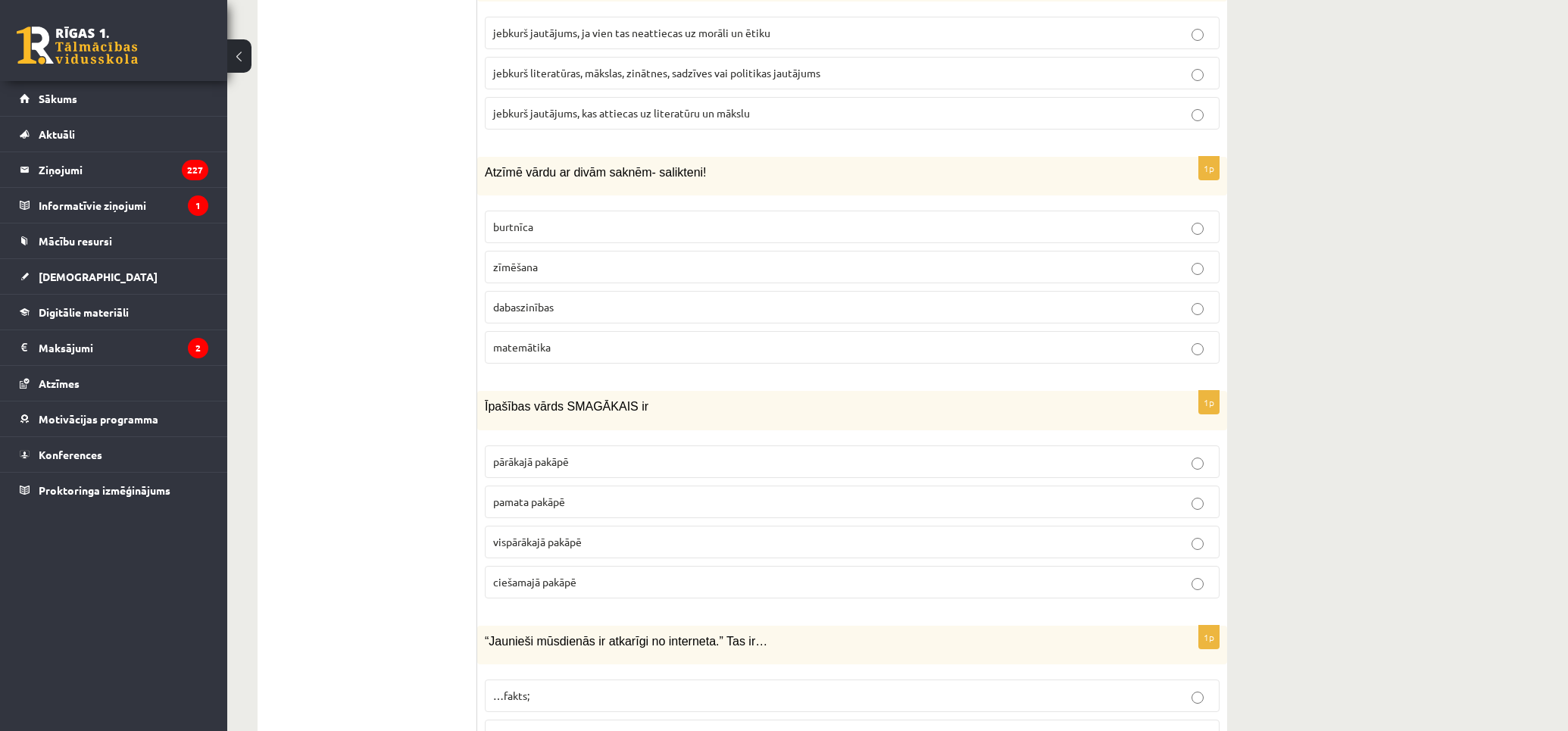
scroll to position [4644, 0]
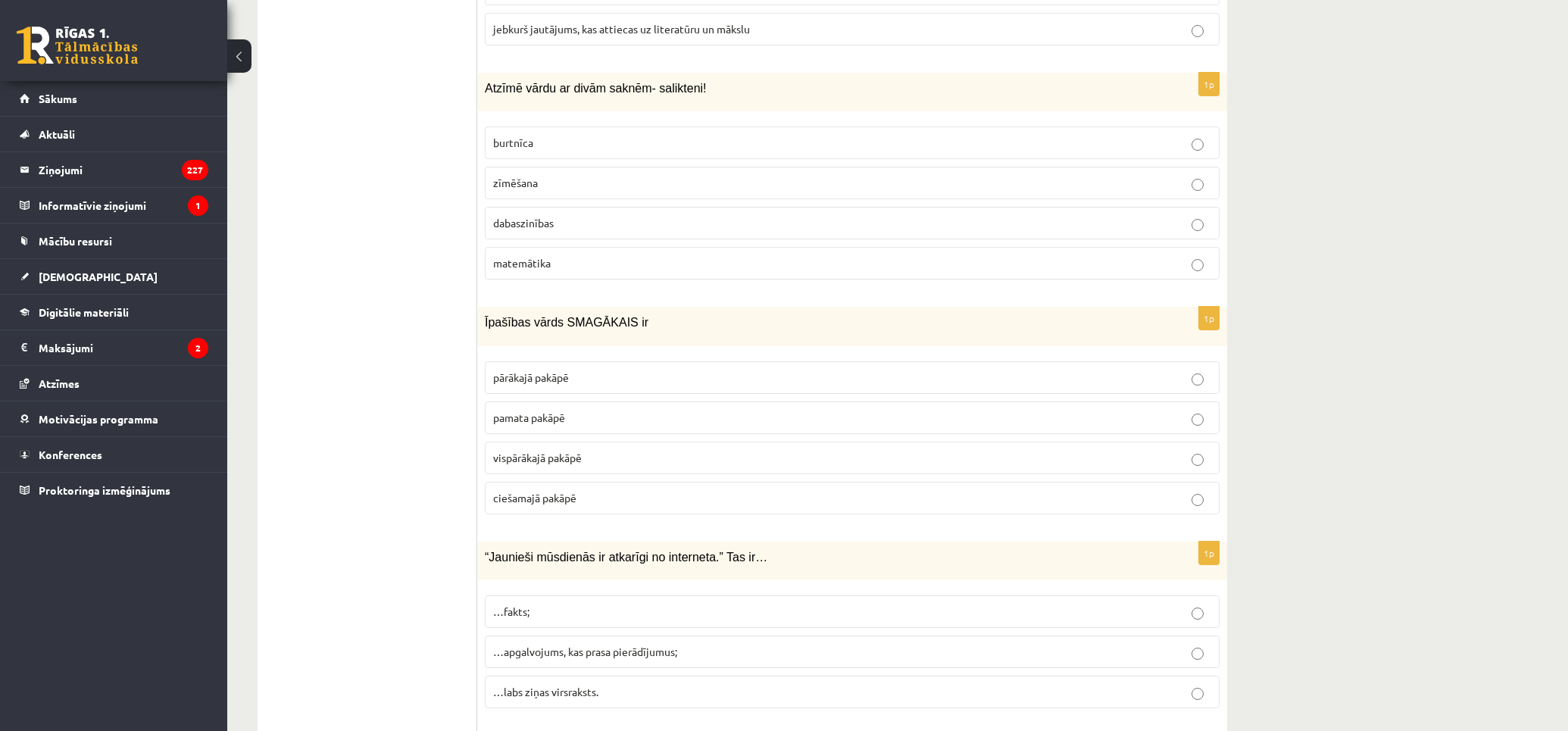
click at [807, 487] on fieldset "pārākajā pakāpē pamata pakāpē vispārākajā pakāpē ciešamajā pakāpē" at bounding box center [852, 436] width 735 height 165
click at [811, 466] on p "vispārākajā pakāpē" at bounding box center [852, 457] width 718 height 16
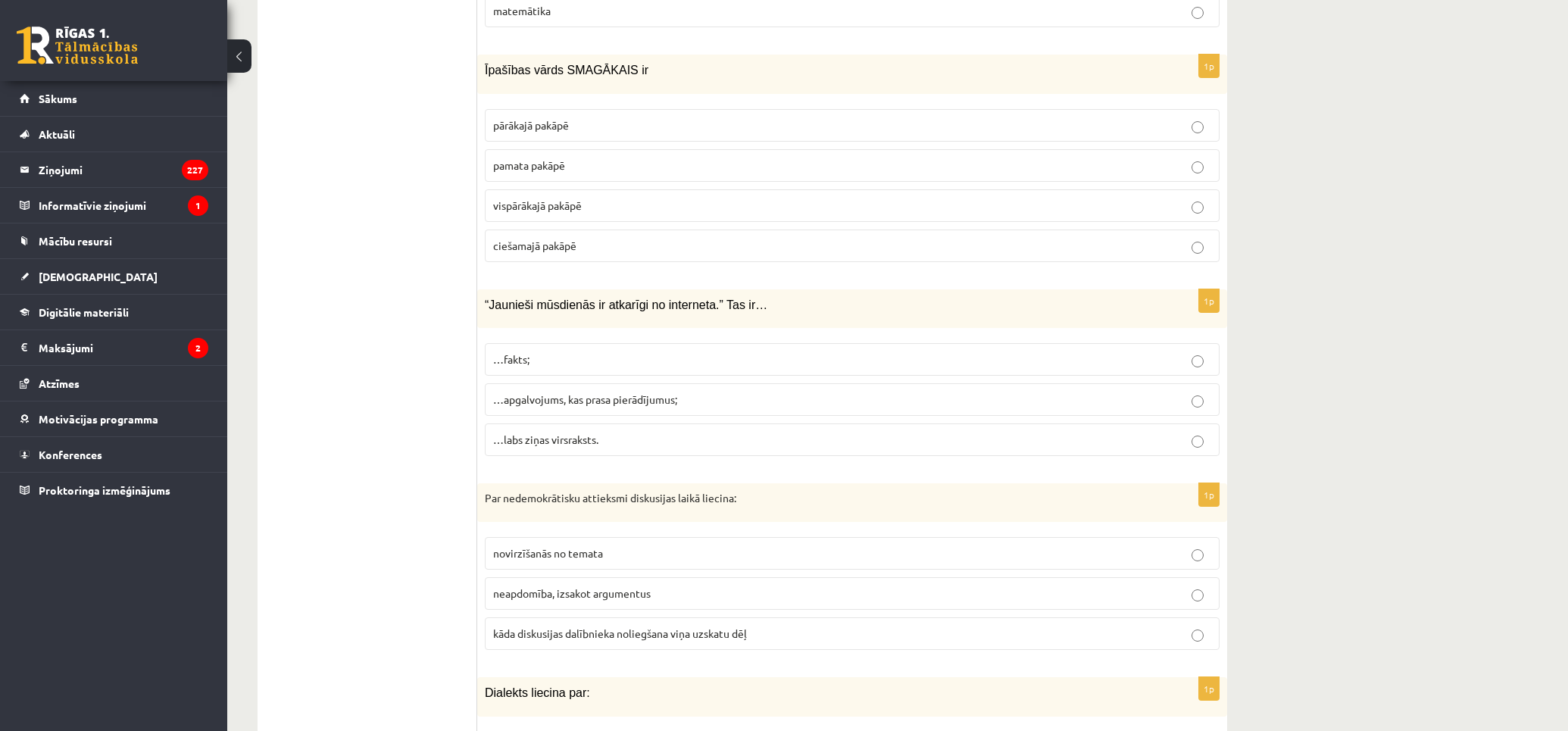
click at [743, 407] on p "…apgalvojums, kas prasa pierādījumus;" at bounding box center [852, 399] width 718 height 16
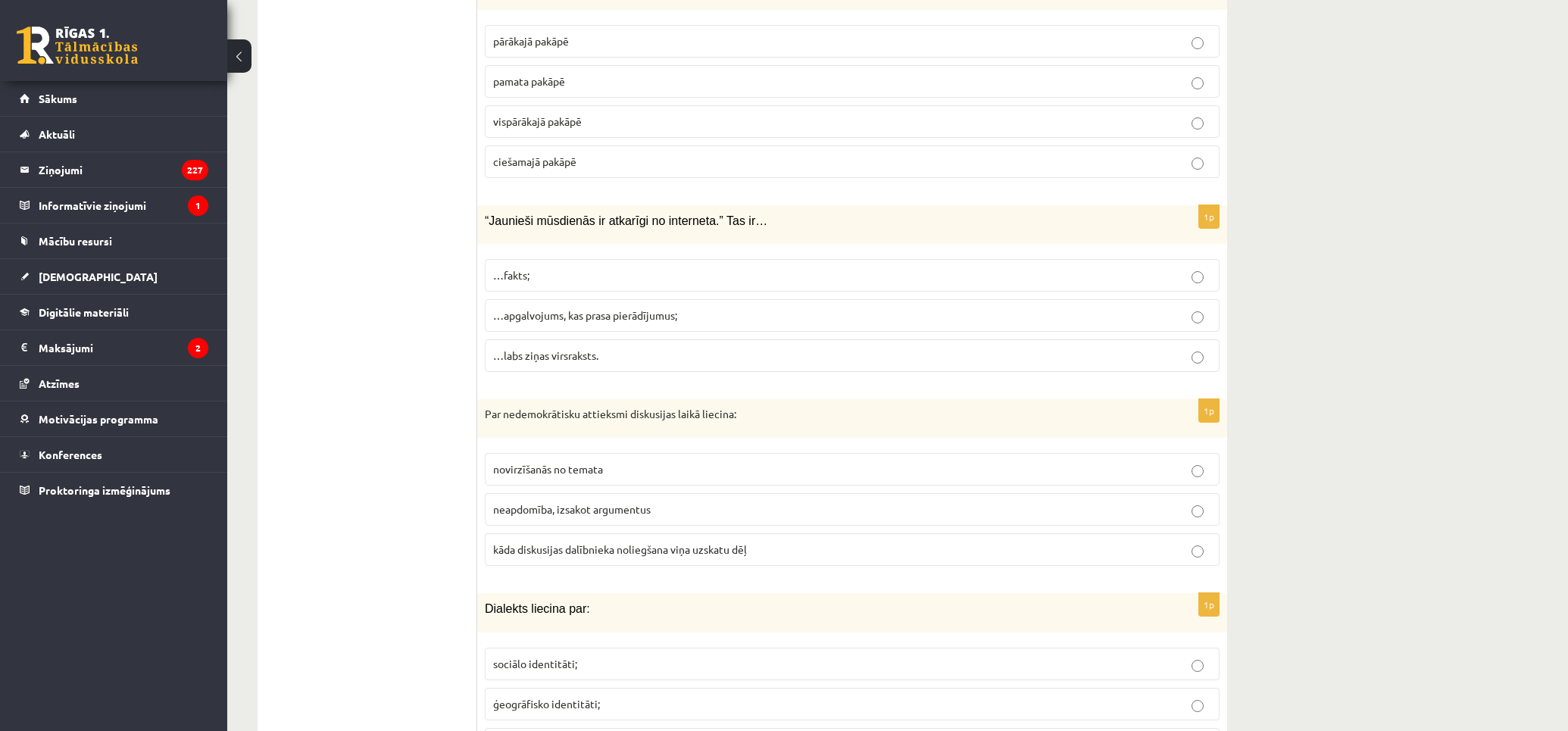
drag, startPoint x: 853, startPoint y: 558, endPoint x: 581, endPoint y: 508, distance: 276.6
click at [851, 558] on p "kāda diskusijas dalībnieka noliegšana viņa uzskatu dēļ" at bounding box center [852, 549] width 718 height 16
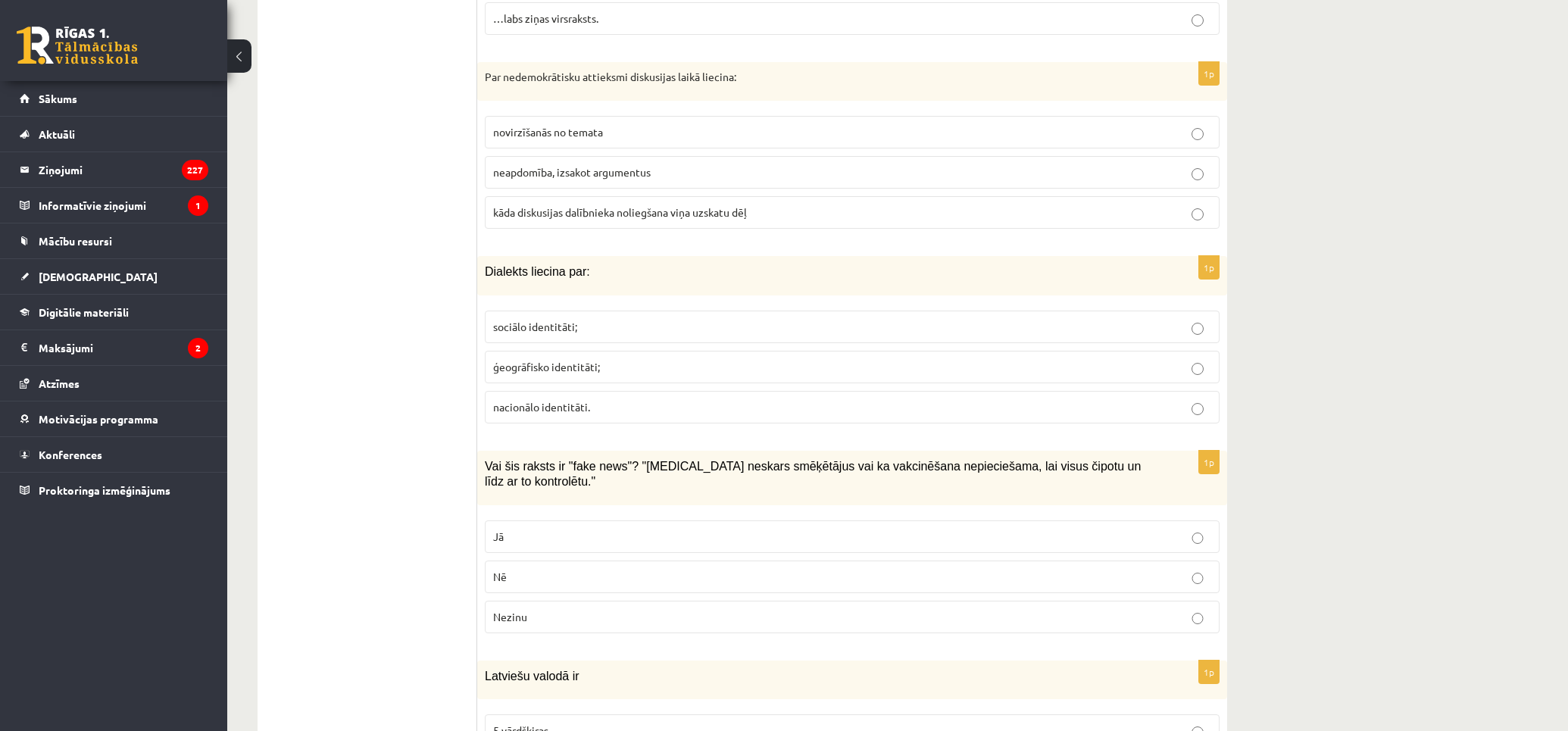
click at [883, 375] on p "ģeogrāfisko identitāti;" at bounding box center [852, 366] width 718 height 16
click at [1065, 540] on p "Jā" at bounding box center [852, 536] width 718 height 16
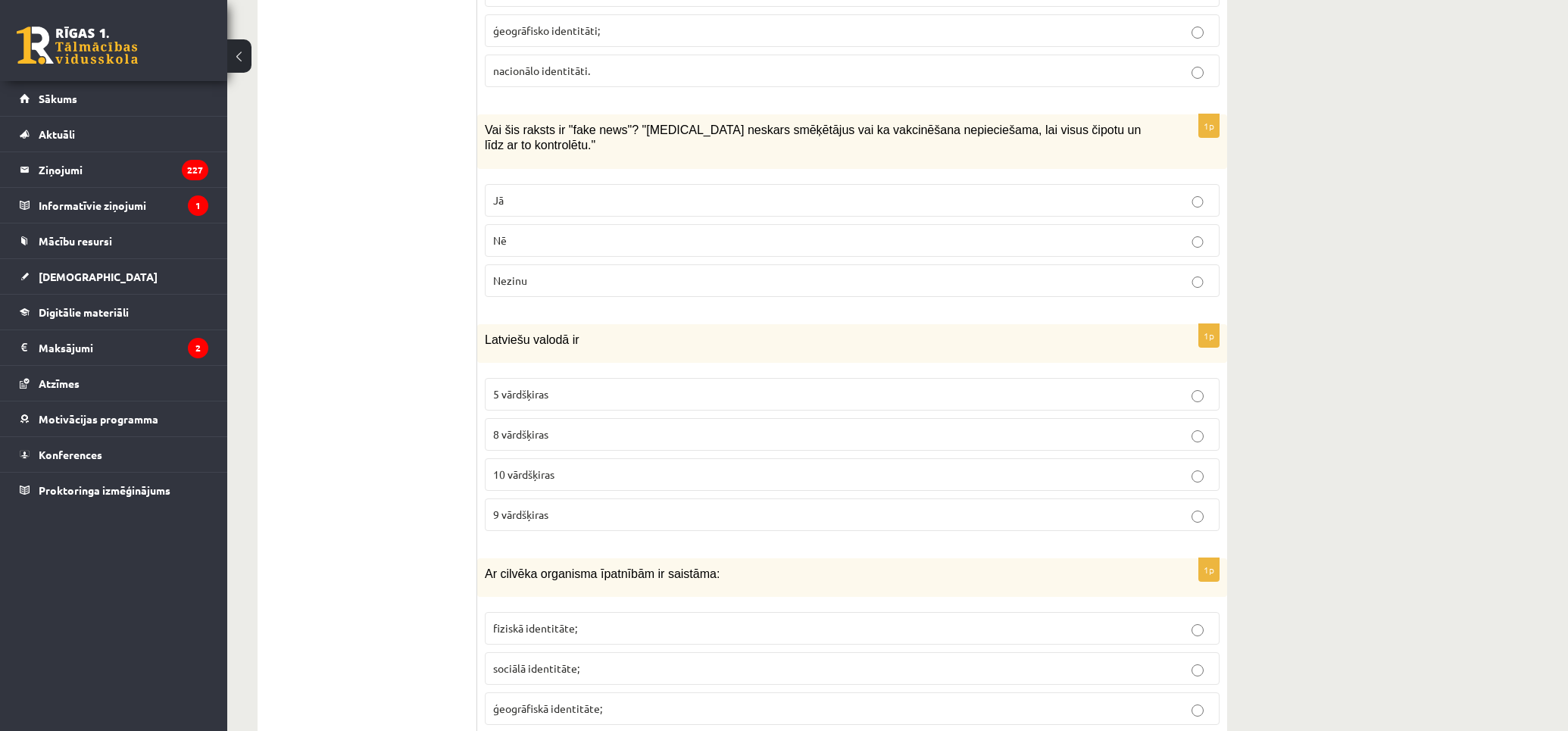
scroll to position [5821, 0]
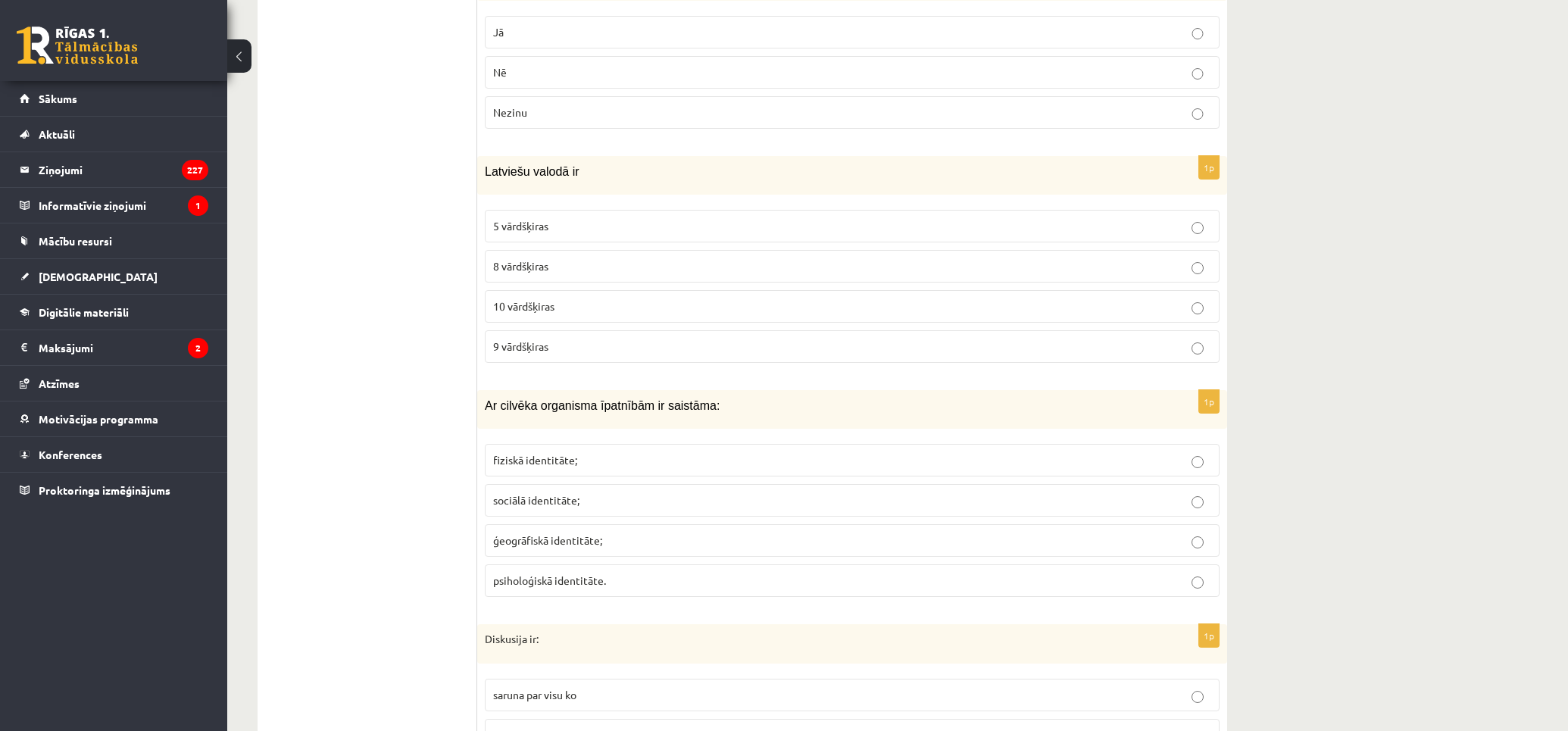
click at [785, 349] on p "9 vārdšķiras" at bounding box center [852, 346] width 718 height 16
click at [835, 459] on p "fiziskā identitāte;" at bounding box center [852, 459] width 718 height 16
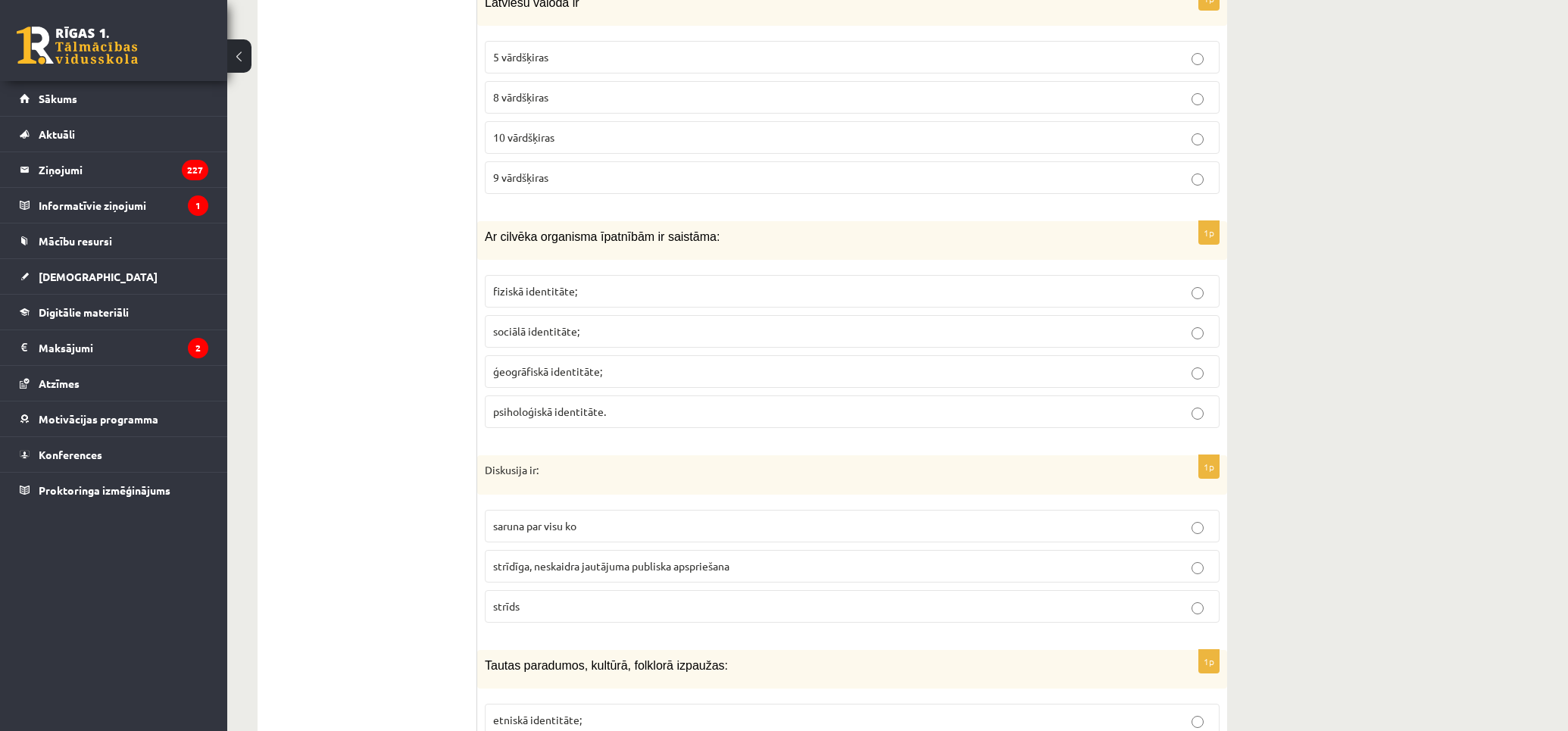
click at [939, 577] on label "strīdīga, neskaidra jautājuma publiska apspriešana" at bounding box center [852, 566] width 735 height 32
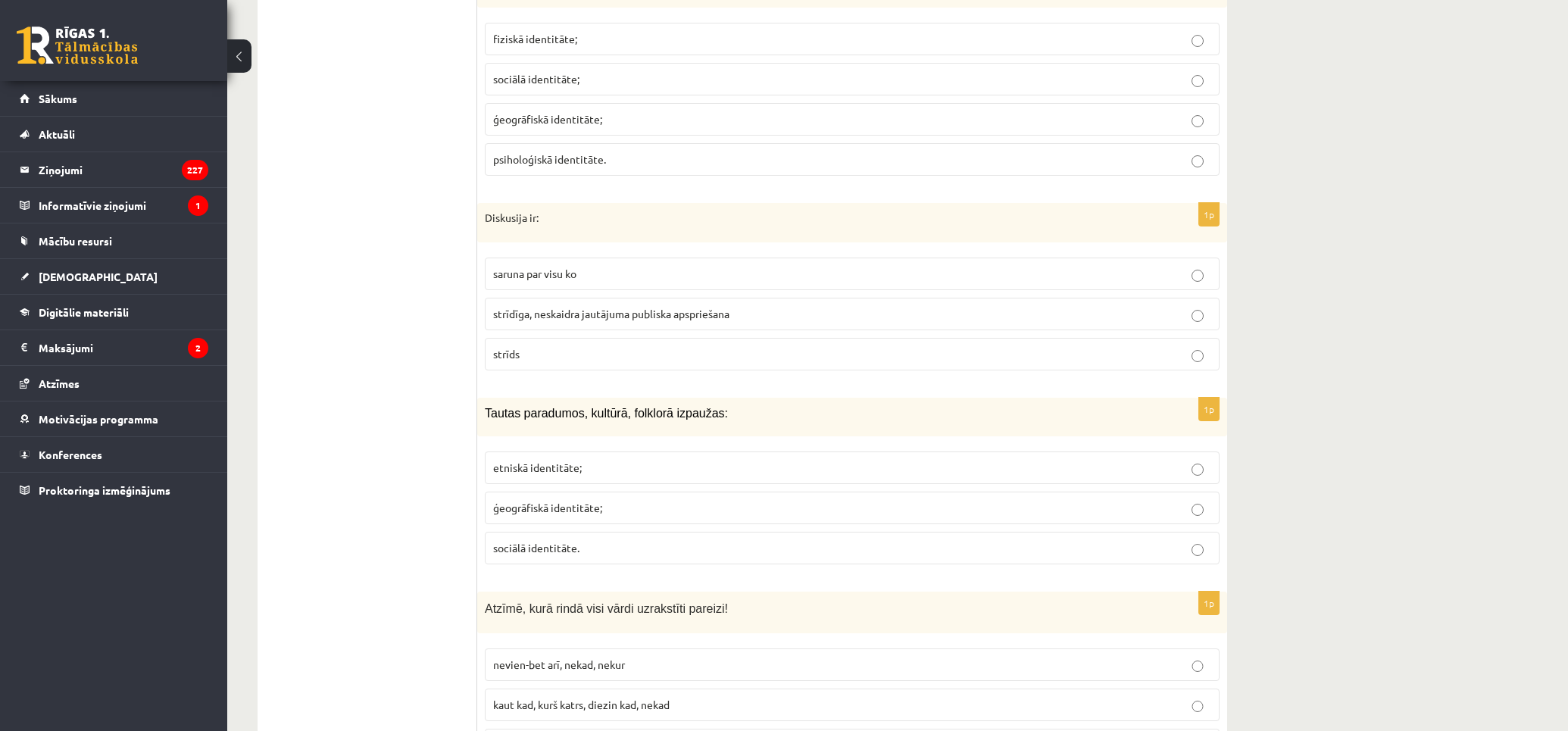
click at [990, 463] on p "etniskā identitāte;" at bounding box center [852, 467] width 718 height 16
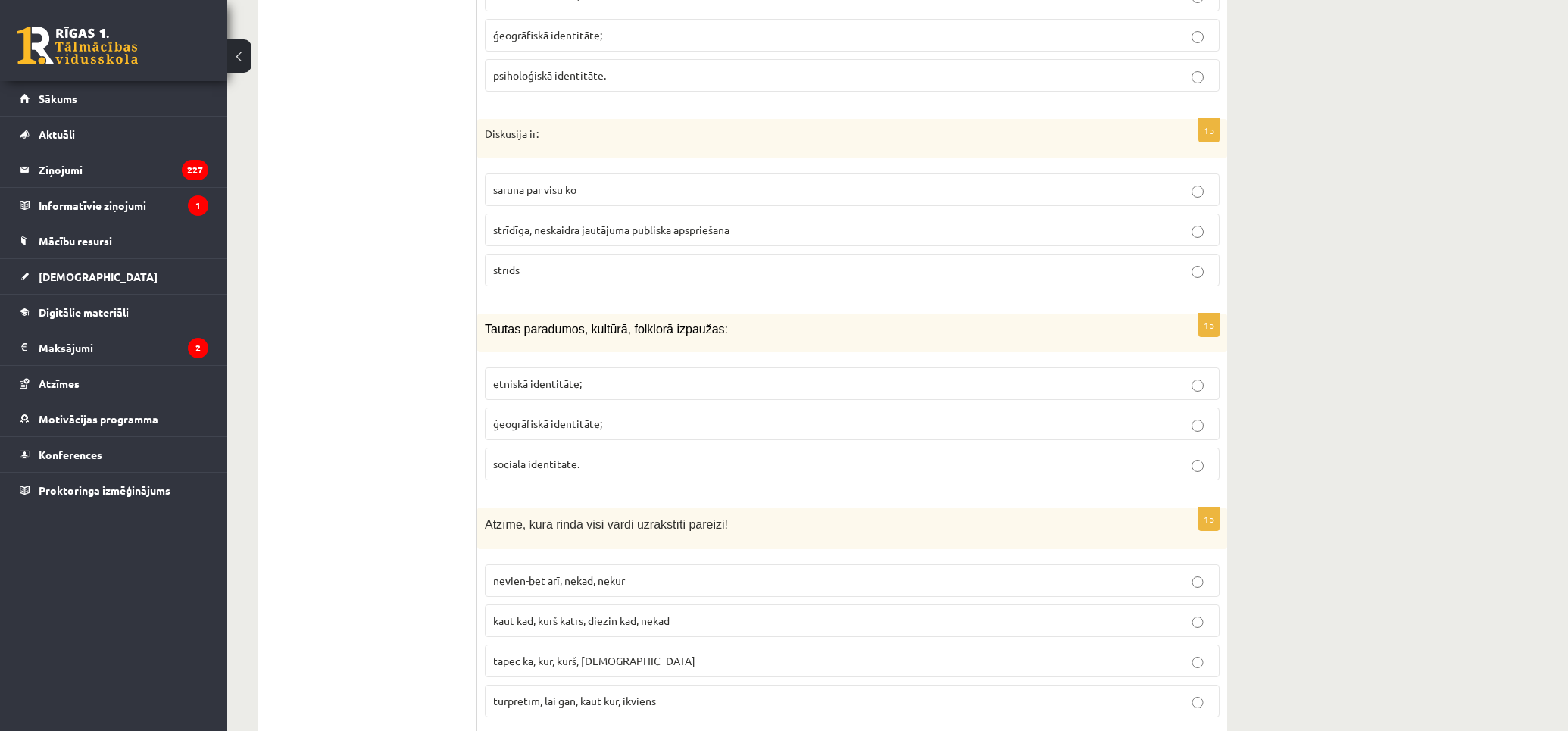
scroll to position [6495, 0]
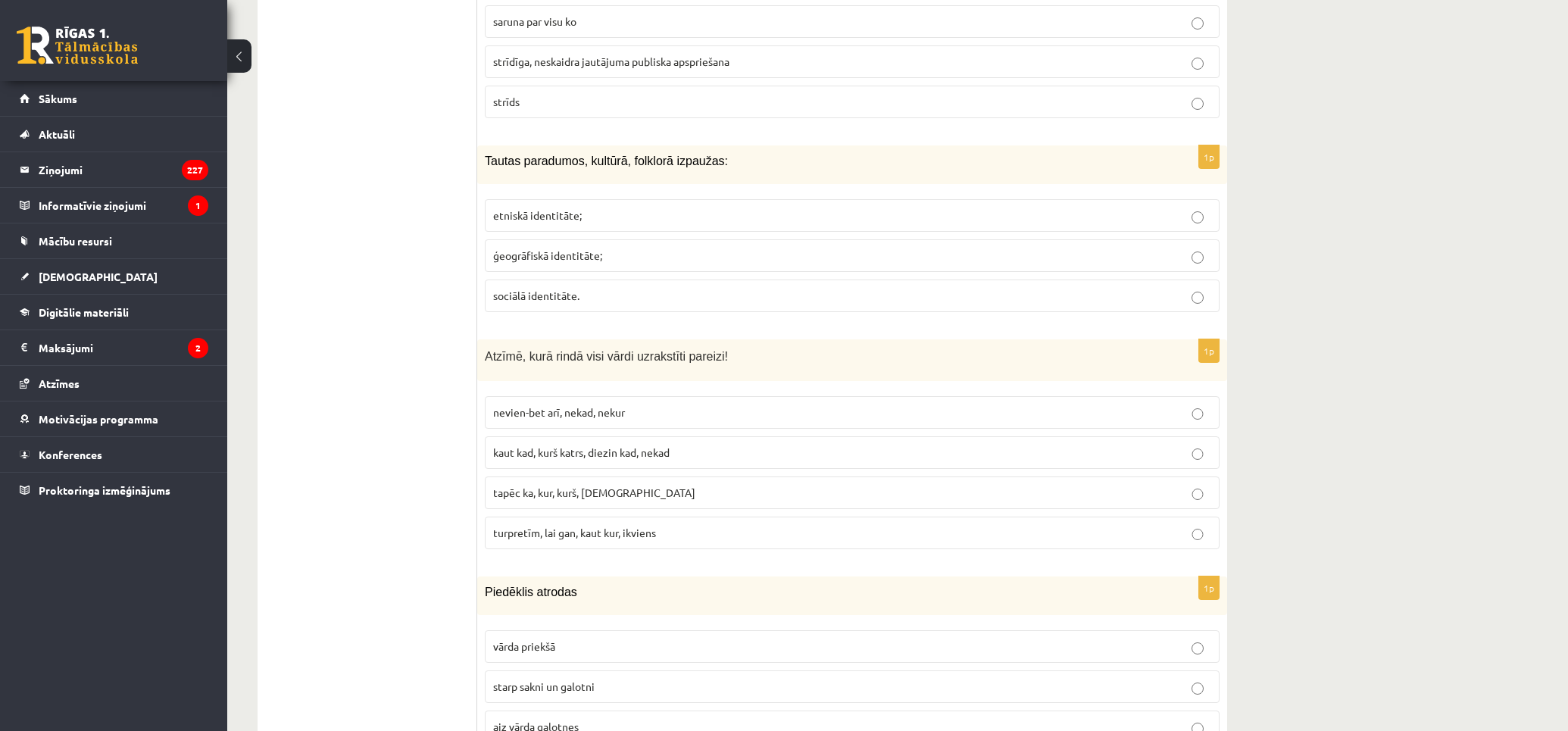
click at [713, 527] on p "turpretīm, lai gan, kaut kur, ikviens" at bounding box center [852, 532] width 718 height 16
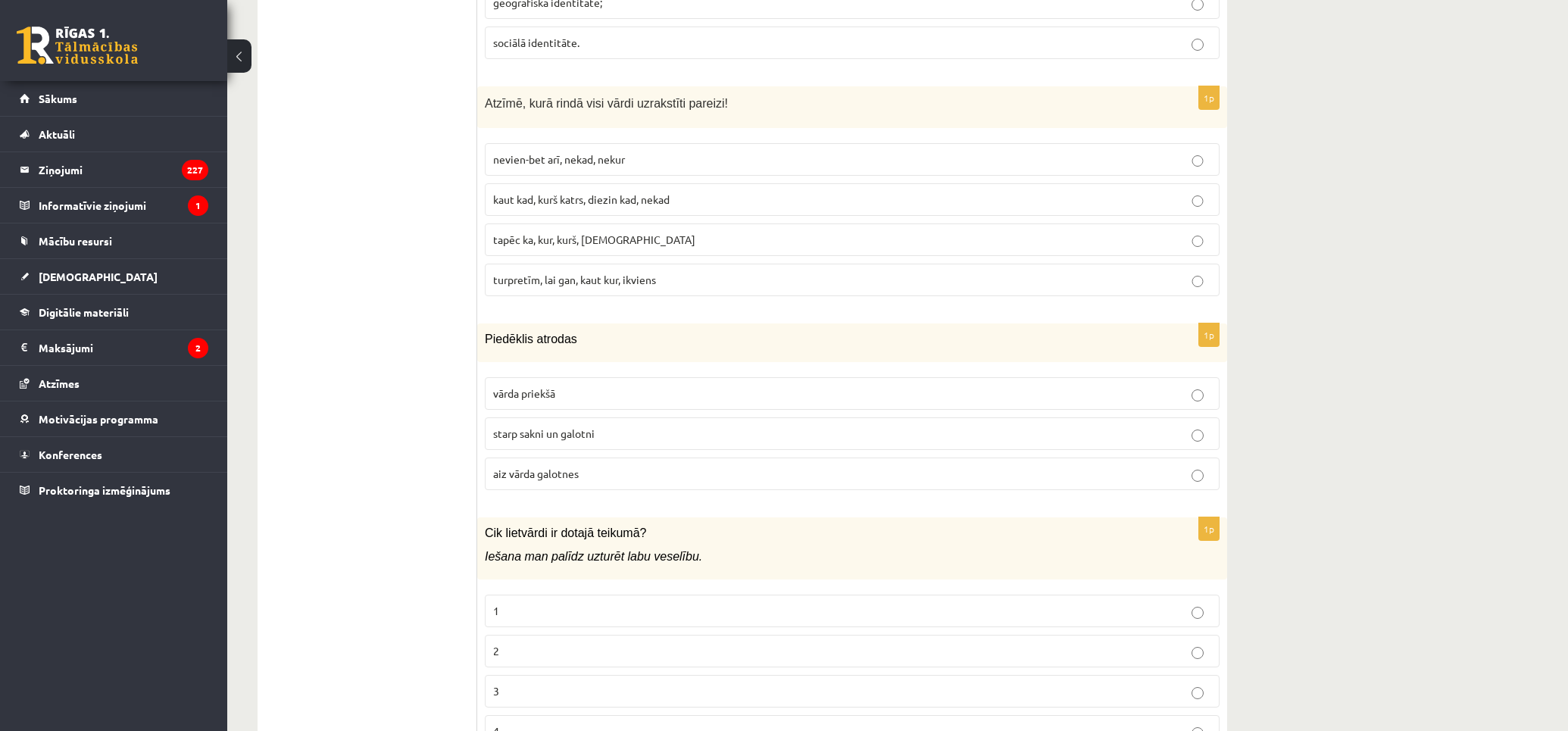
click at [948, 449] on label "starp sakni un galotni" at bounding box center [852, 434] width 735 height 32
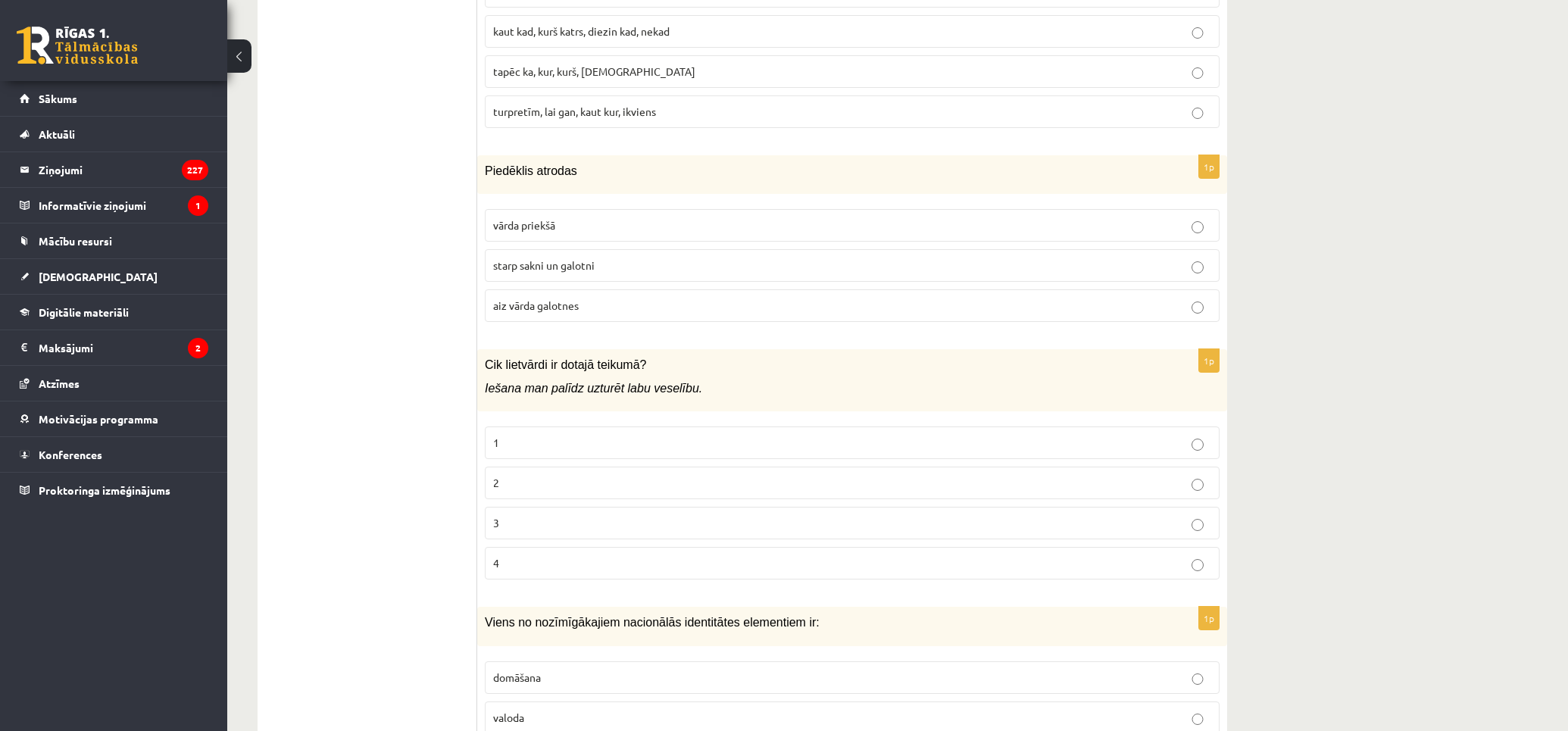
scroll to position [6999, 0]
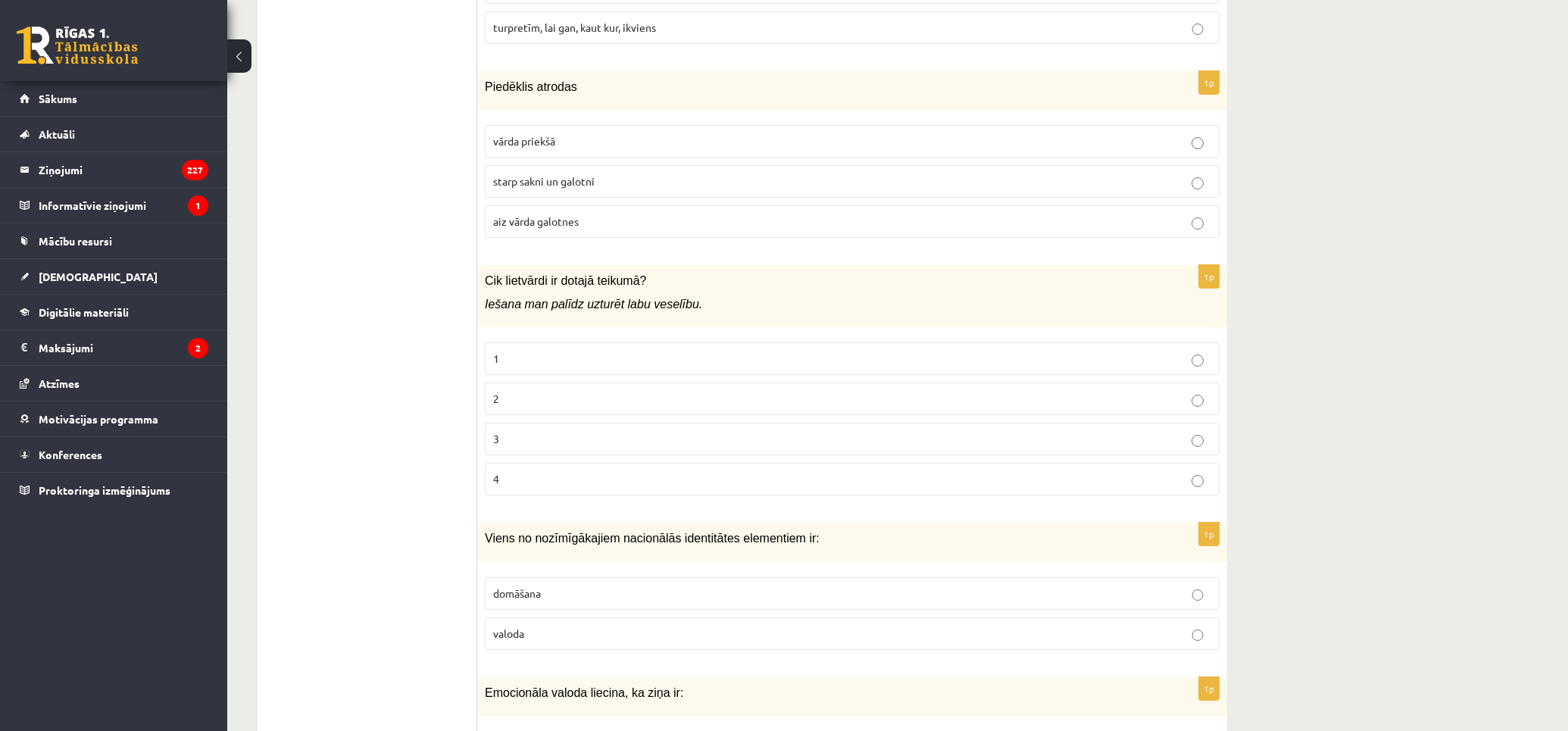
click at [958, 450] on label "3" at bounding box center [852, 438] width 735 height 32
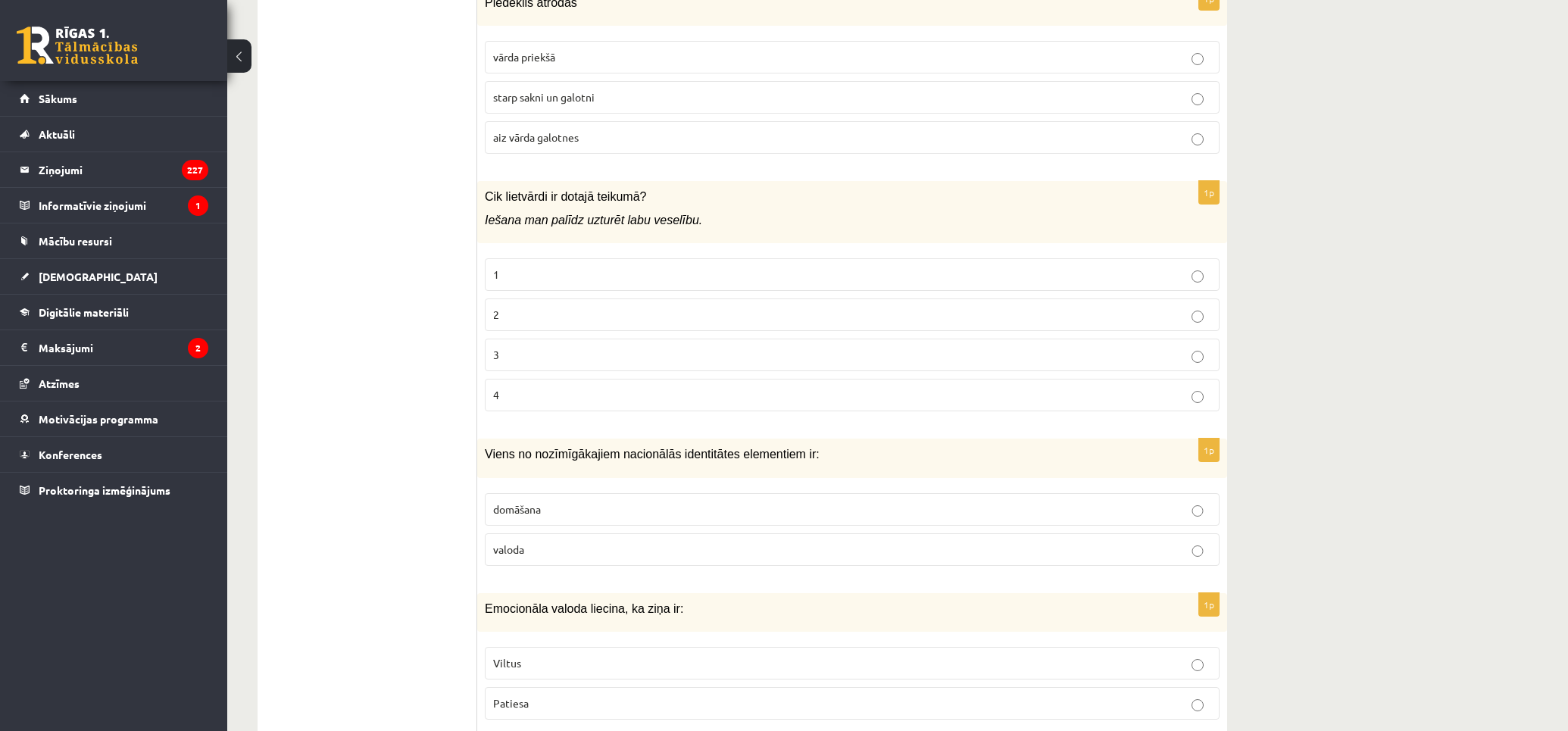
click at [978, 550] on p "valoda" at bounding box center [852, 549] width 718 height 16
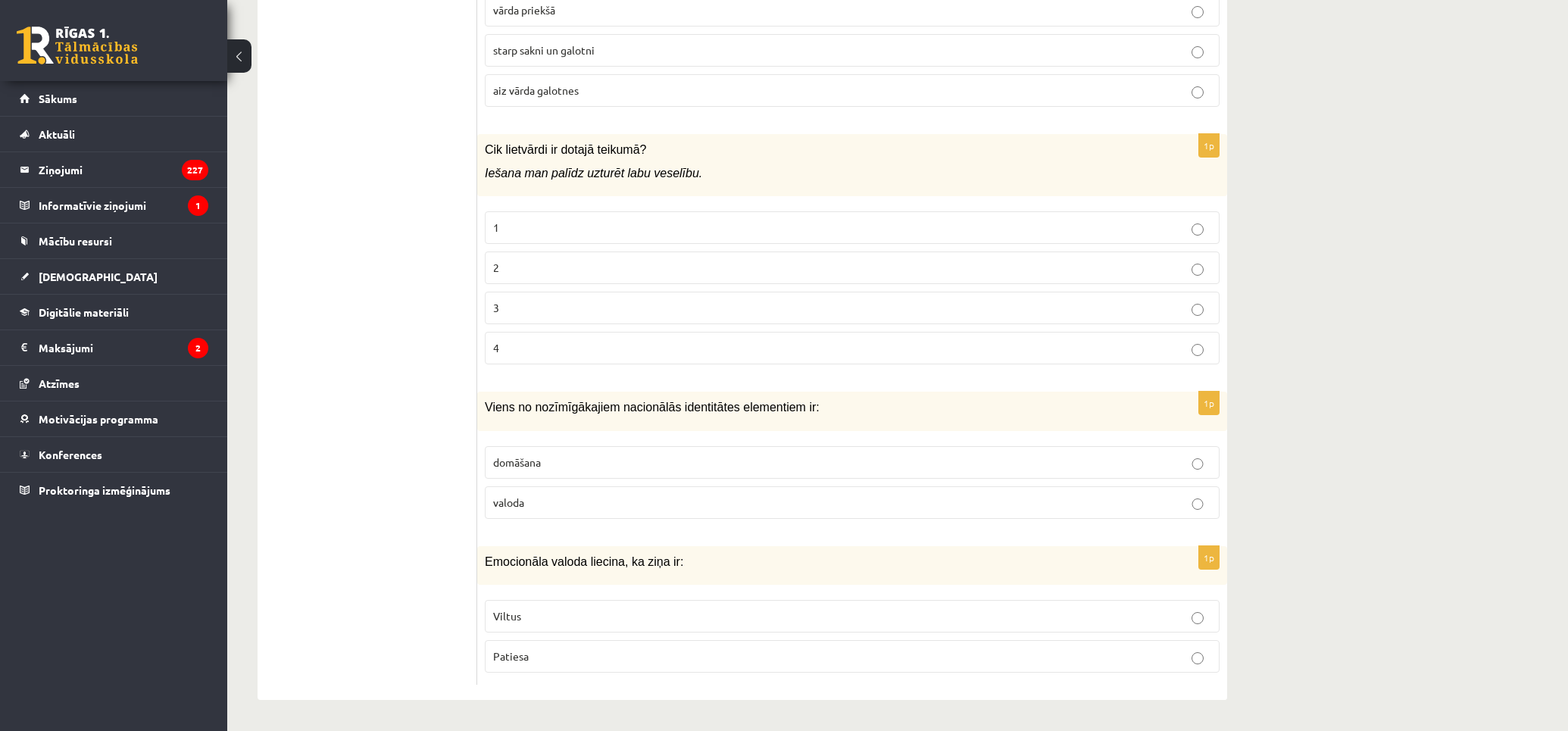
click at [580, 604] on label "Viltus" at bounding box center [852, 615] width 735 height 32
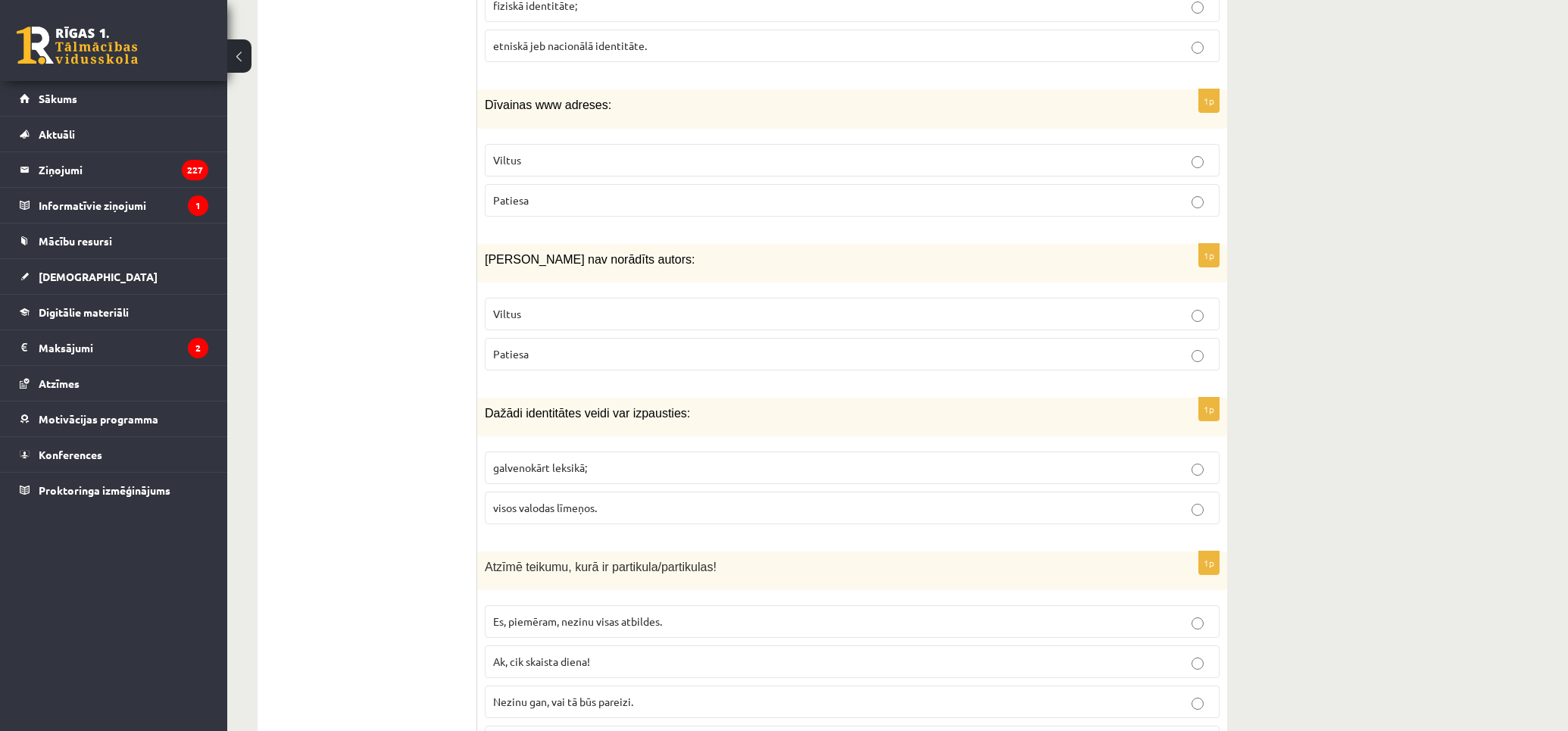
scroll to position [0, 0]
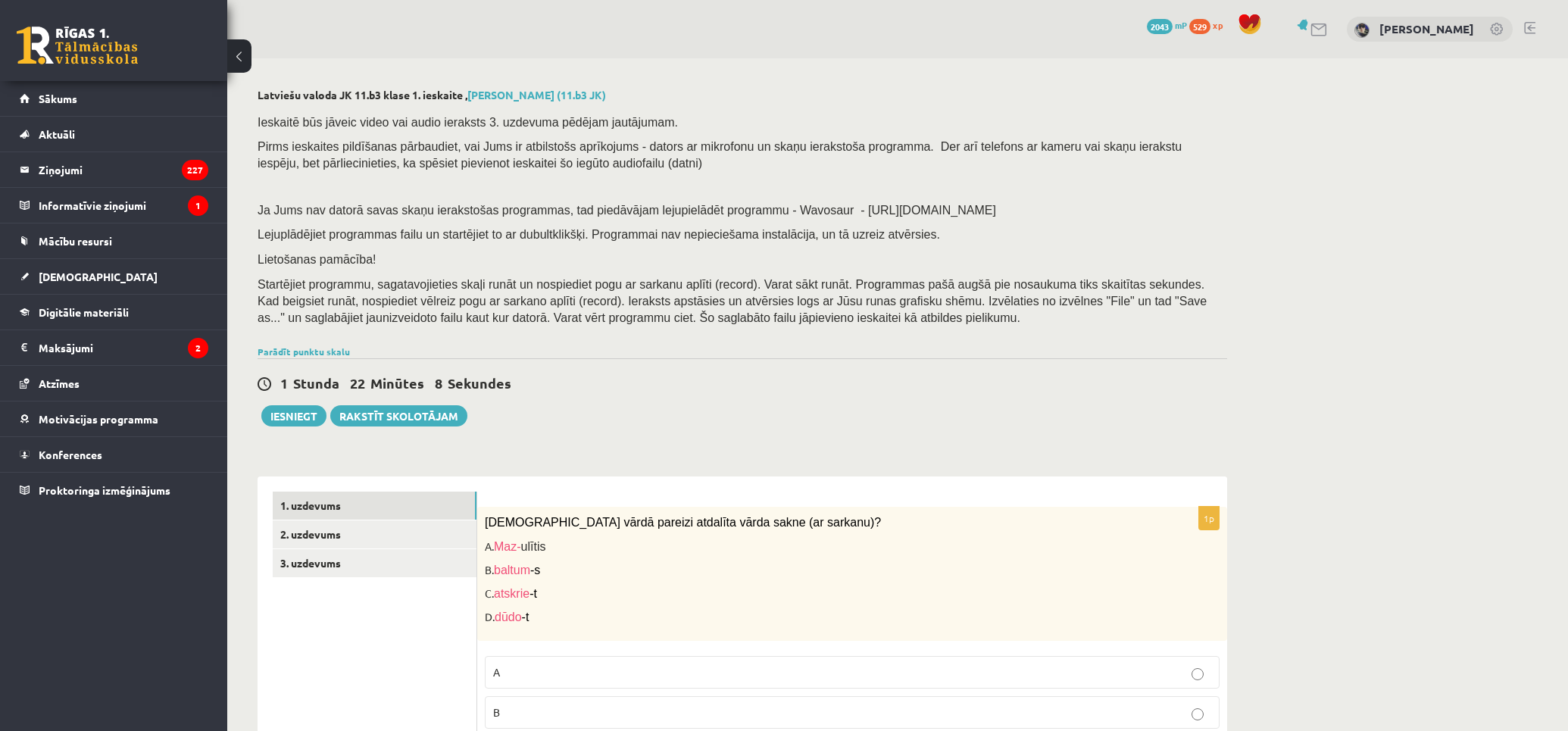
drag, startPoint x: 376, startPoint y: 312, endPoint x: 365, endPoint y: 169, distance: 143.4
click at [346, 531] on link "2. uzdevums" at bounding box center [374, 534] width 204 height 28
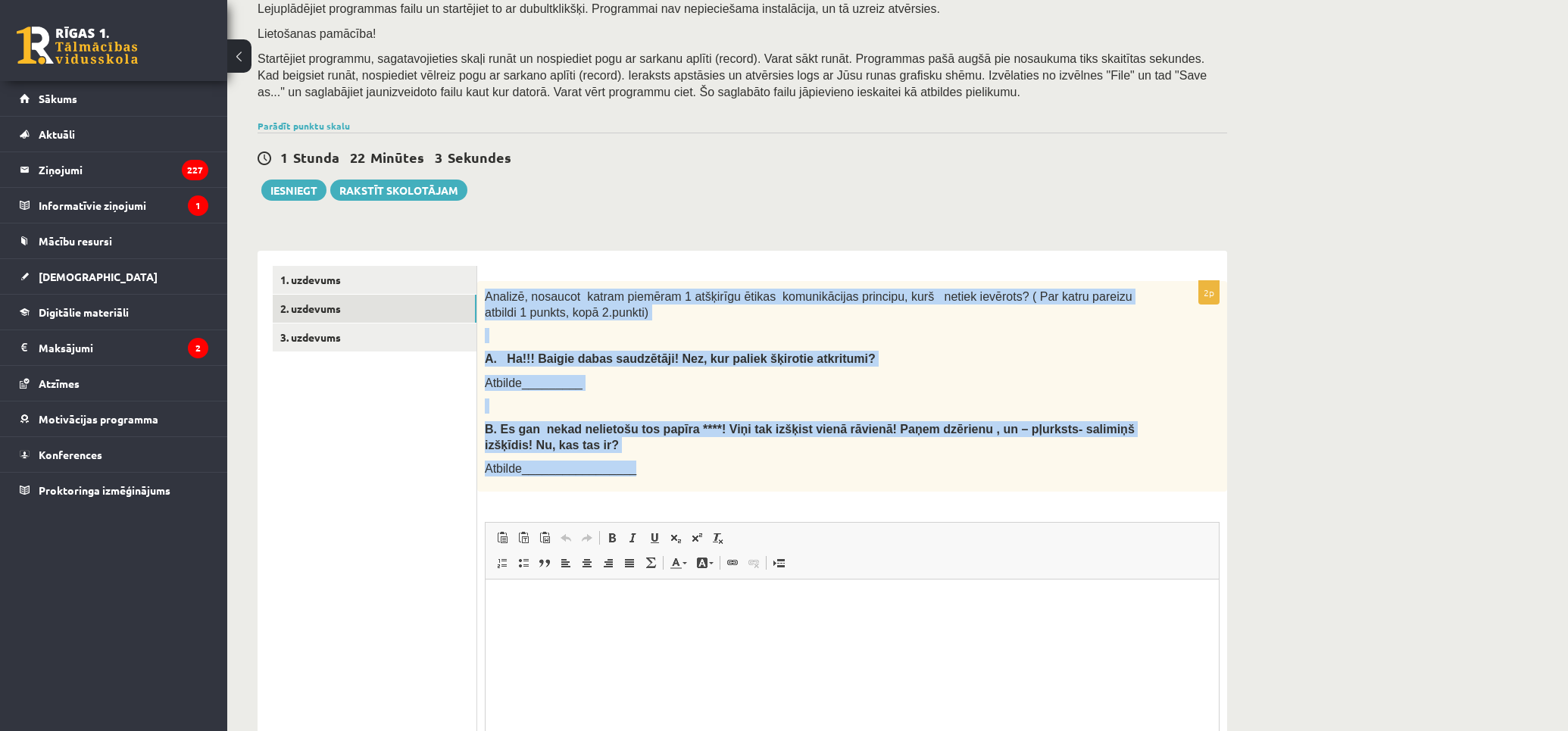
drag, startPoint x: 483, startPoint y: 291, endPoint x: 728, endPoint y: 471, distance: 304.0
click at [728, 471] on div "Analizē, nosaucot katram piemēram 1 atšķirīgu ētikas komunikācijas principu, ku…" at bounding box center [852, 386] width 750 height 210
copy div "Analizē, nosaucot katram piemēram 1 atšķirīgu ētikas komunikācijas principu, ku…"
click at [789, 389] on p "Atbilde_________" at bounding box center [814, 383] width 659 height 16
click at [805, 396] on div "Analizē, nosaucot katram piemēram 1 atšķirīgu ētikas komunikācijas principu, ku…" at bounding box center [852, 386] width 750 height 210
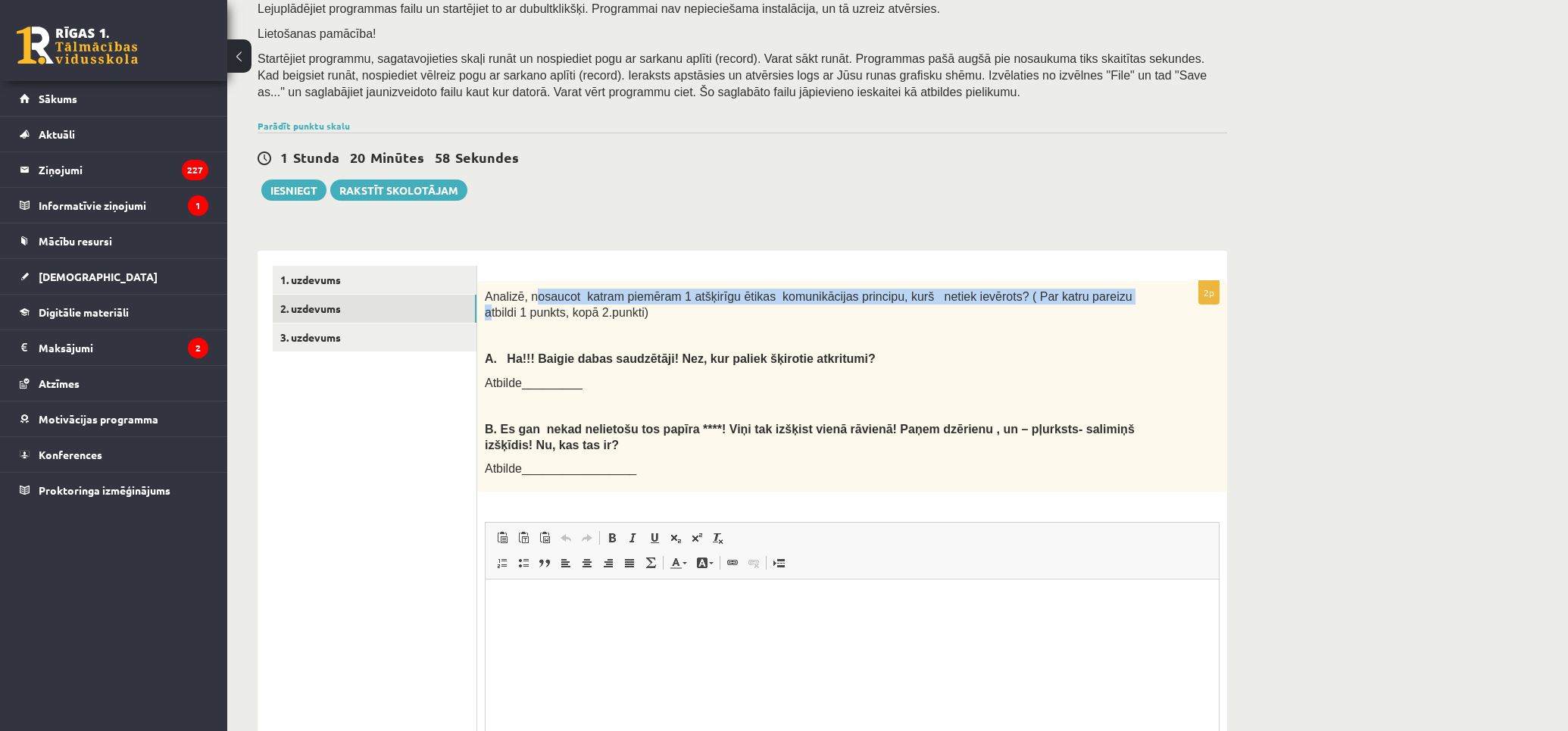
drag, startPoint x: 543, startPoint y: 285, endPoint x: 1087, endPoint y: 305, distance: 544.4
click at [1084, 304] on div "Analizē, nosaucot katram piemēram 1 atšķirīgu ētikas komunikācijas principu, ku…" at bounding box center [852, 386] width 750 height 210
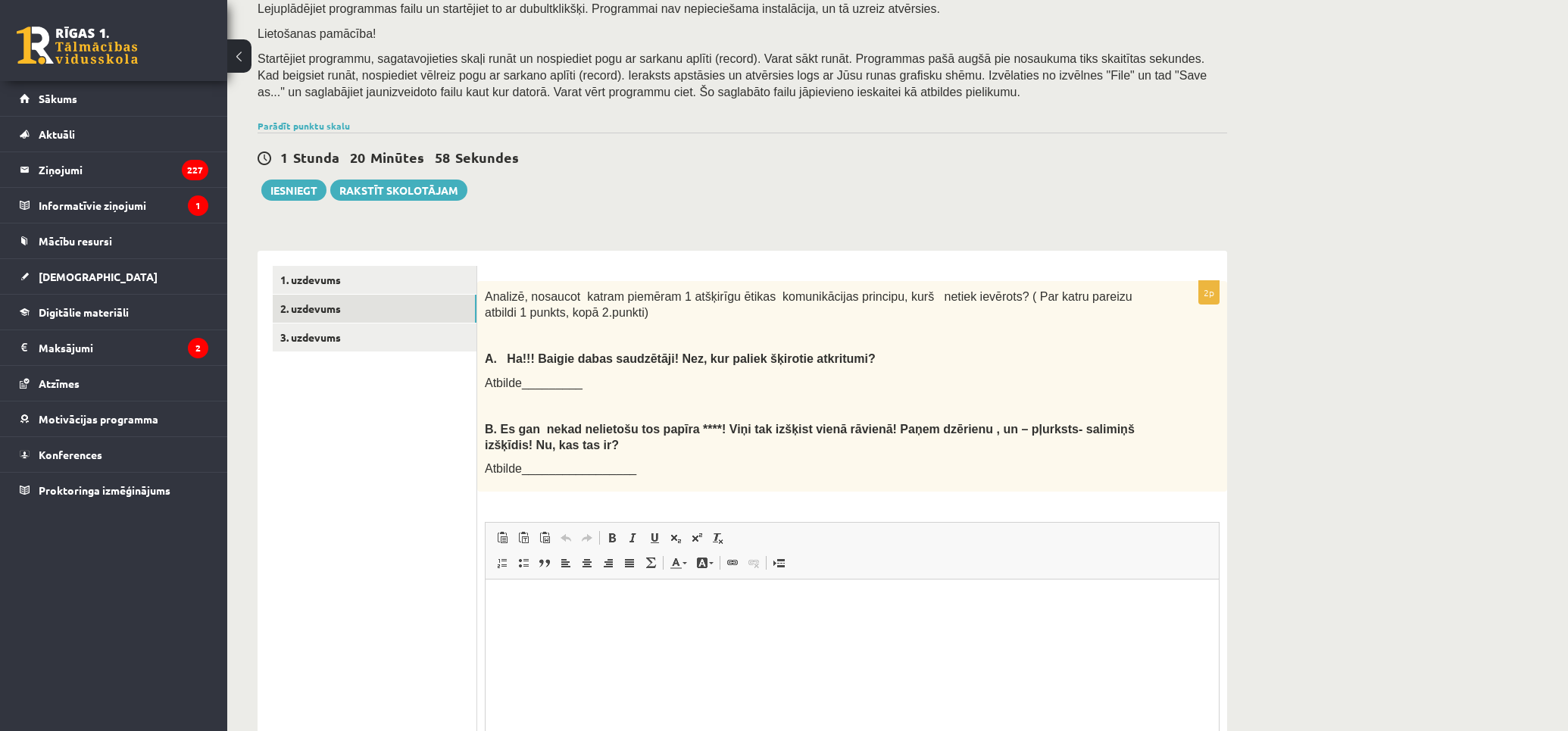
click at [1087, 318] on p "Analizē, nosaucot katram piemēram 1 atšķirīgu ētikas komunikācijas principu, ku…" at bounding box center [814, 304] width 659 height 31
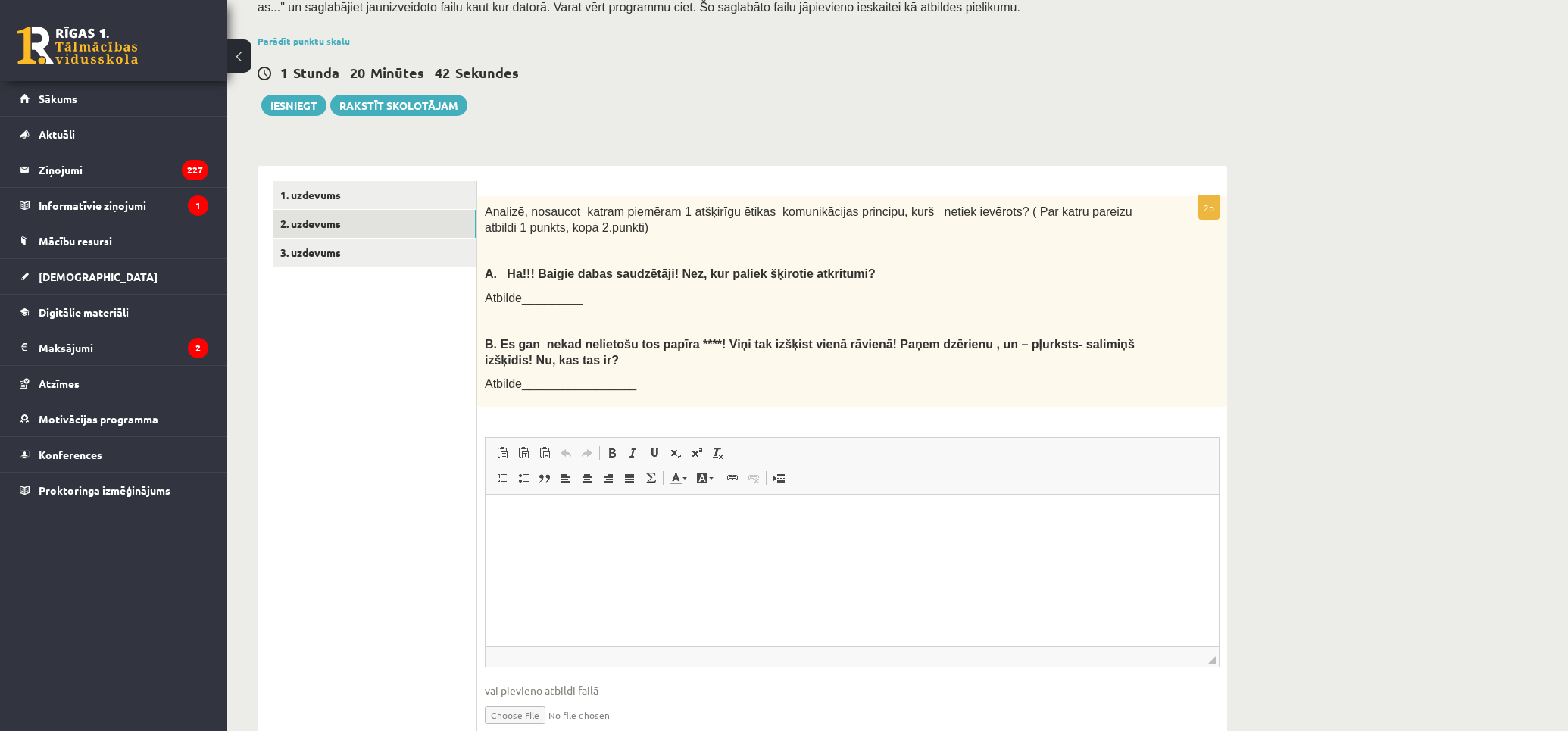
scroll to position [377, 0]
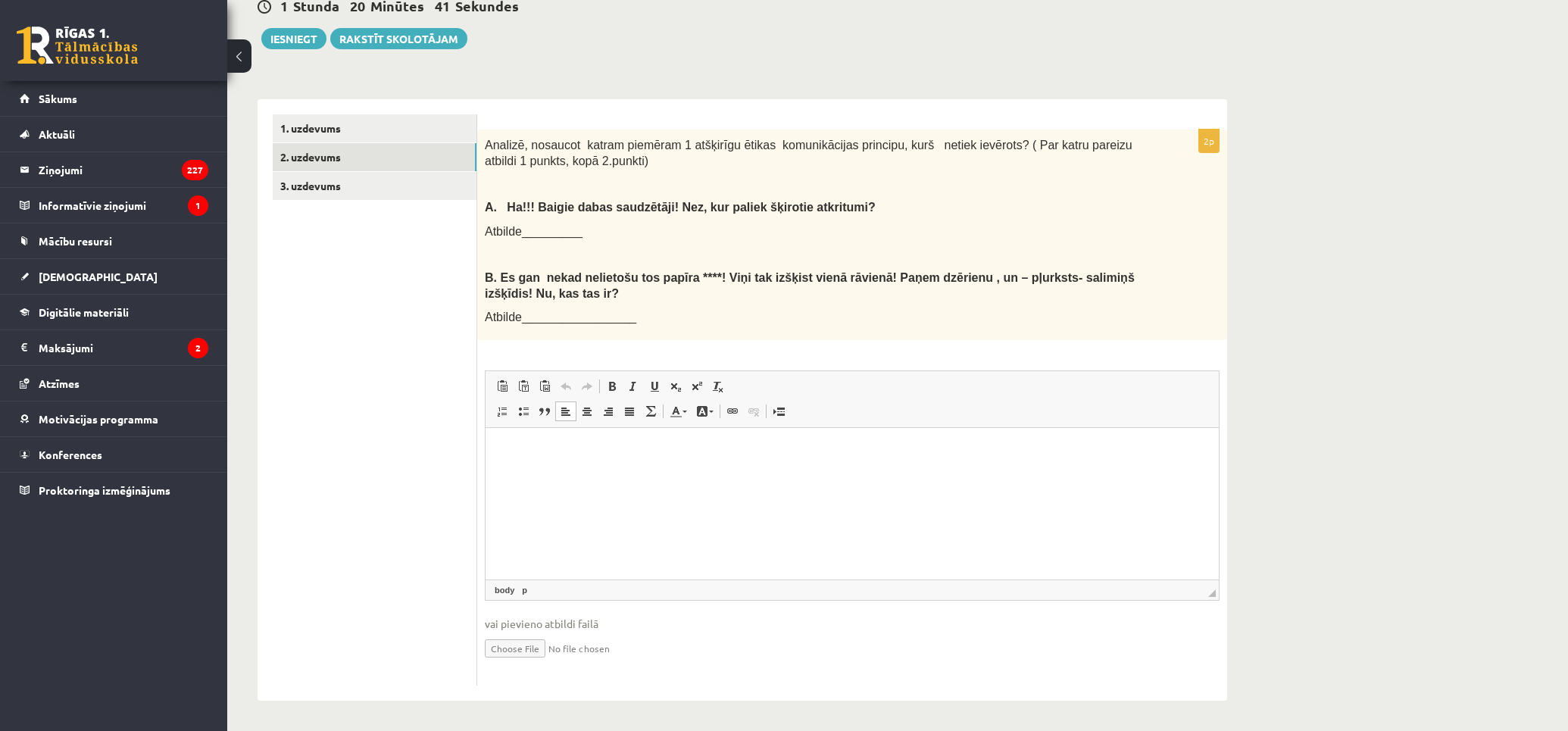
click at [628, 435] on html at bounding box center [852, 451] width 733 height 46
click at [880, 446] on p "**********" at bounding box center [852, 459] width 703 height 32
click at [473, 471] on ul "1. uzdevums 2. uzdevums 3. uzdevums" at bounding box center [375, 400] width 205 height 571
click at [496, 467] on html "**********" at bounding box center [852, 459] width 733 height 62
click at [498, 444] on html "**********" at bounding box center [852, 459] width 733 height 62
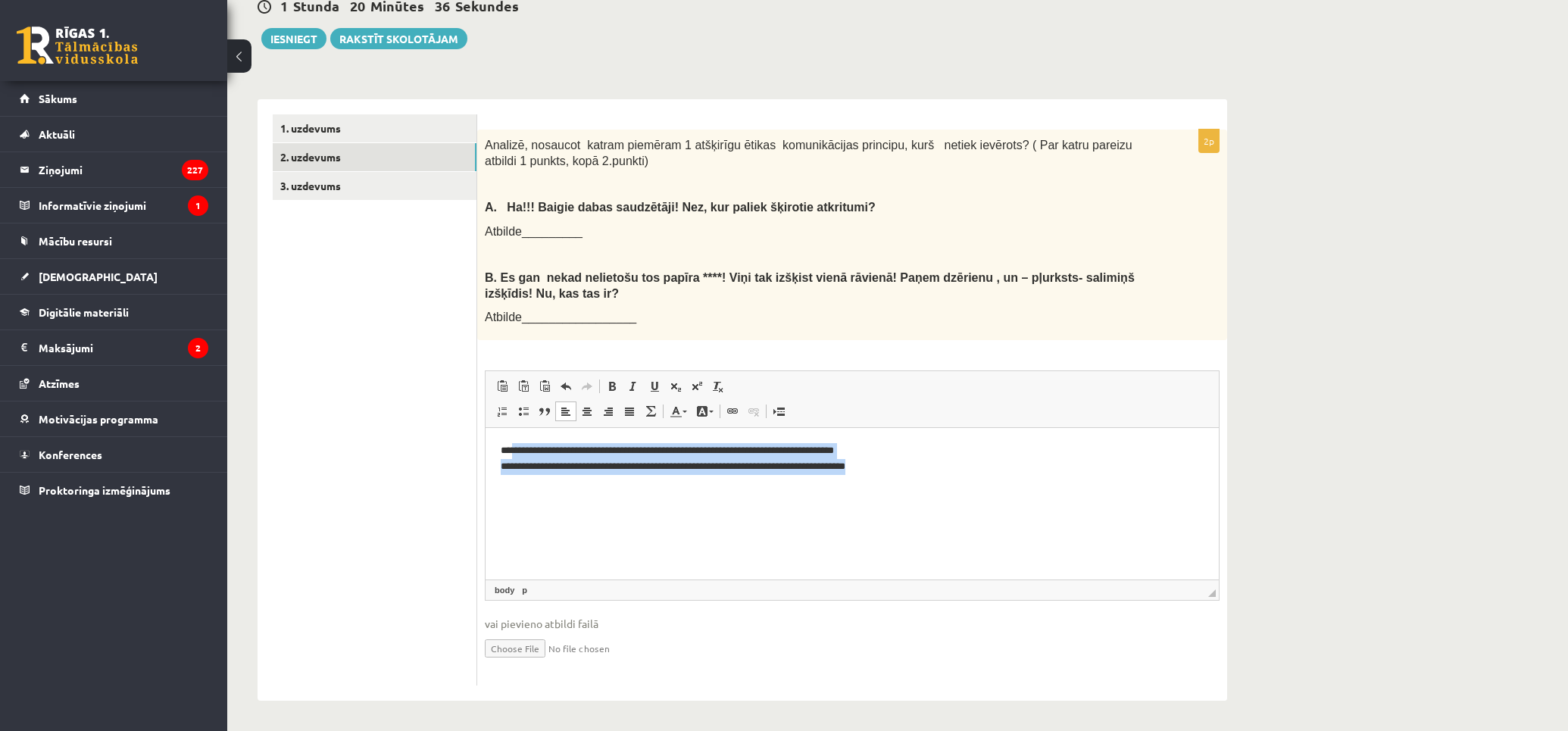
drag, startPoint x: 617, startPoint y: 443, endPoint x: 929, endPoint y: 459, distance: 312.4
click at [928, 459] on p "**********" at bounding box center [852, 459] width 703 height 32
click at [539, 474] on html "**********" at bounding box center [852, 459] width 733 height 62
drag, startPoint x: 501, startPoint y: 451, endPoint x: 948, endPoint y: 465, distance: 447.2
click at [920, 462] on p "**********" at bounding box center [852, 459] width 703 height 32
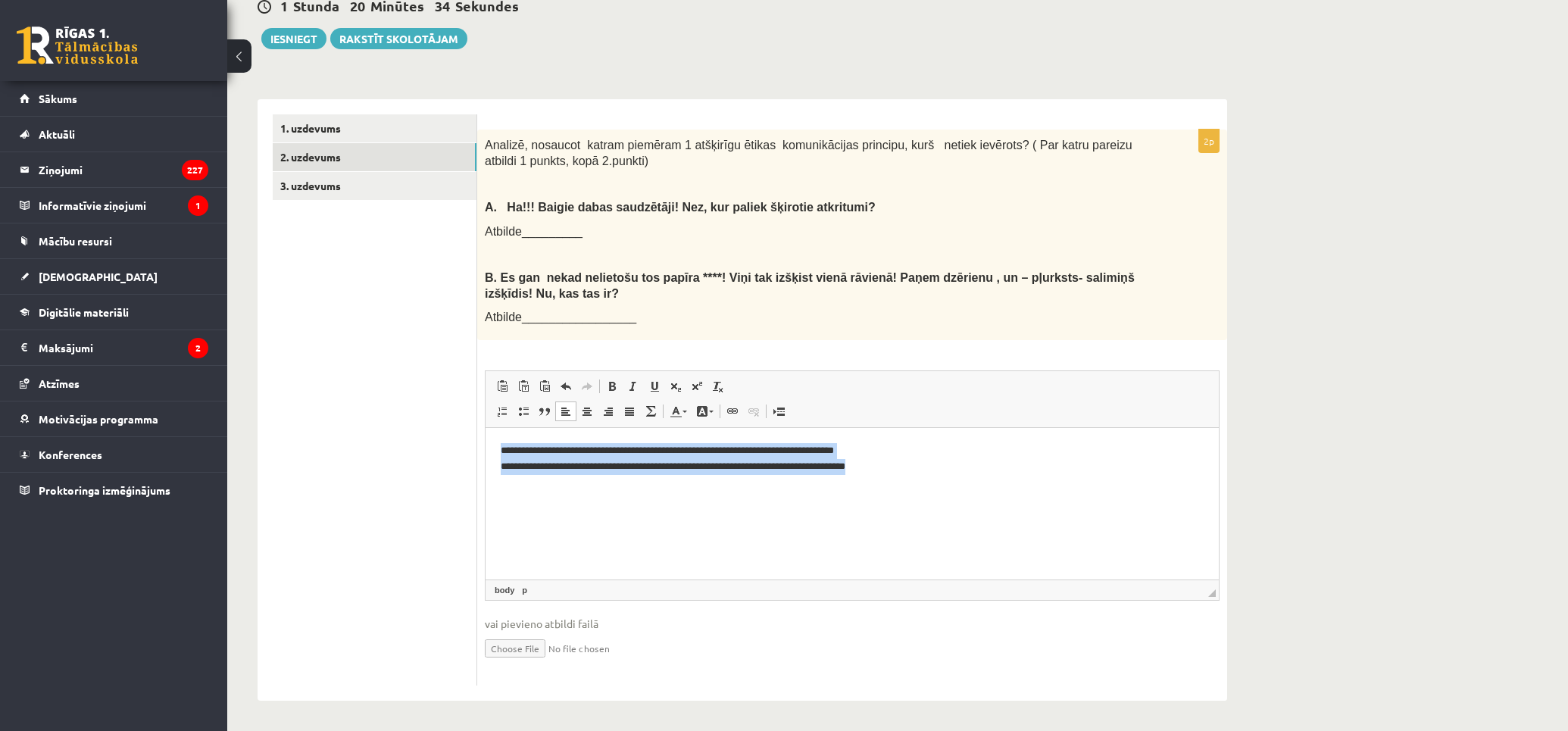
click at [948, 465] on p "**********" at bounding box center [852, 459] width 703 height 32
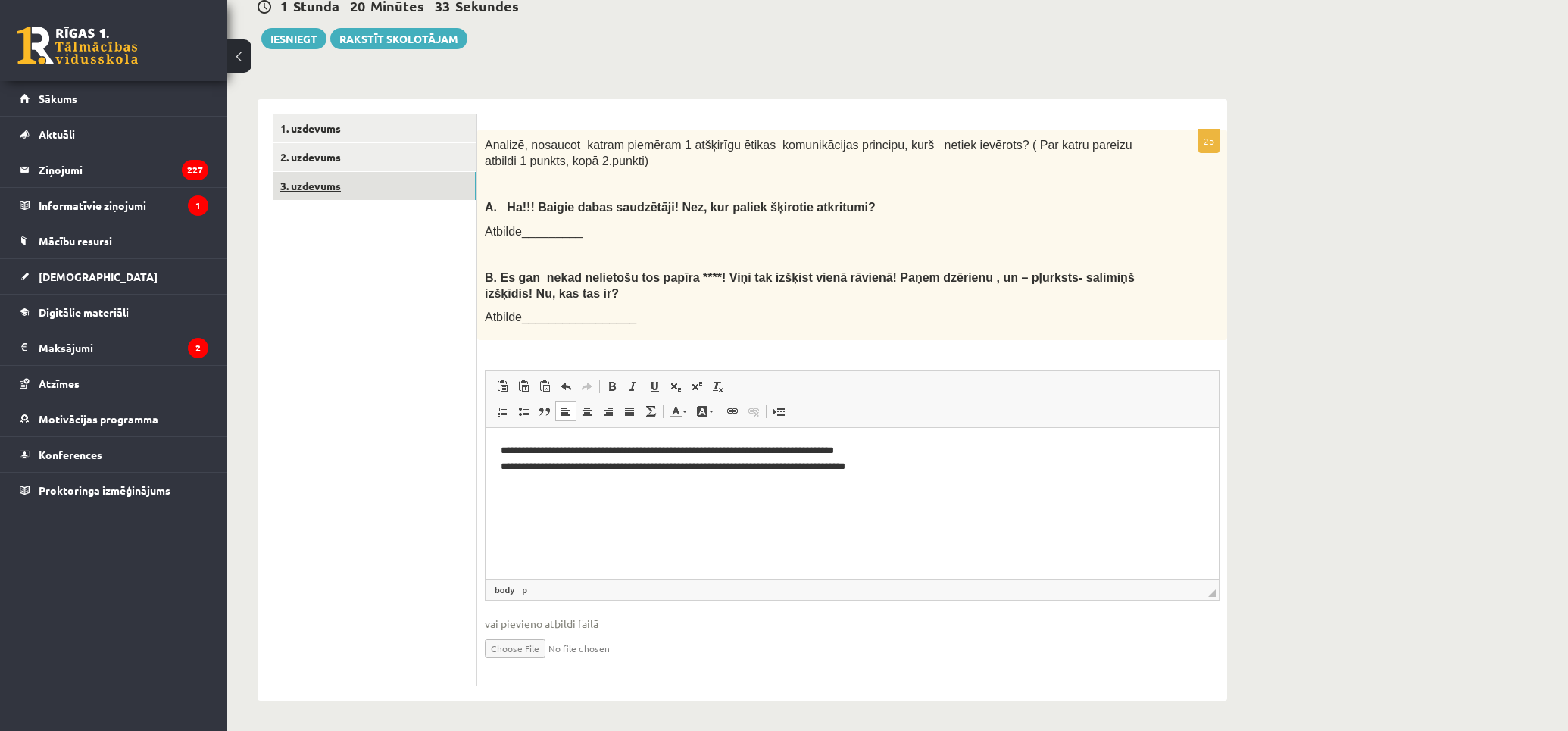
click at [387, 185] on link "3. uzdevums" at bounding box center [374, 187] width 204 height 28
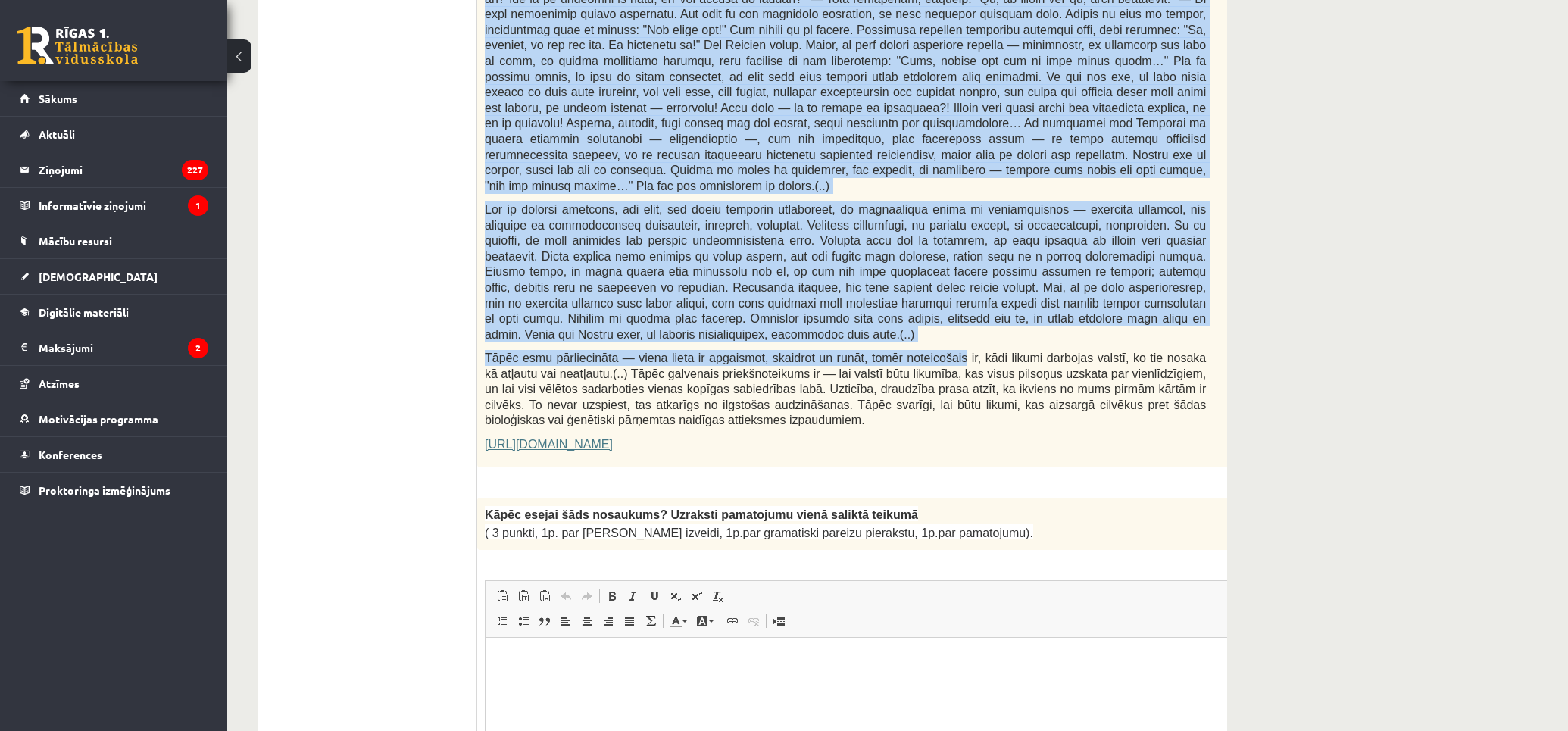
scroll to position [883, 0]
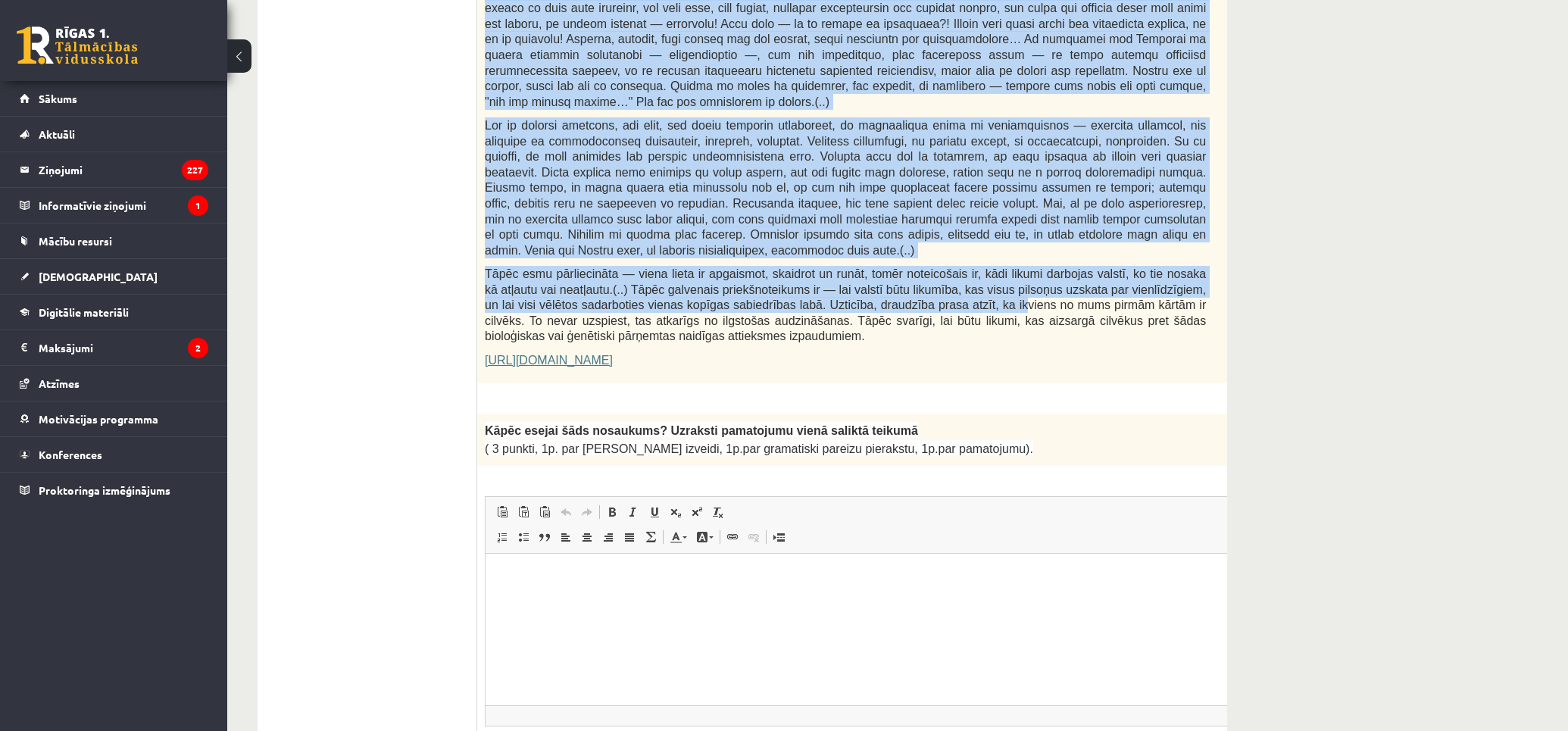
drag, startPoint x: 615, startPoint y: 127, endPoint x: 947, endPoint y: 259, distance: 357.3
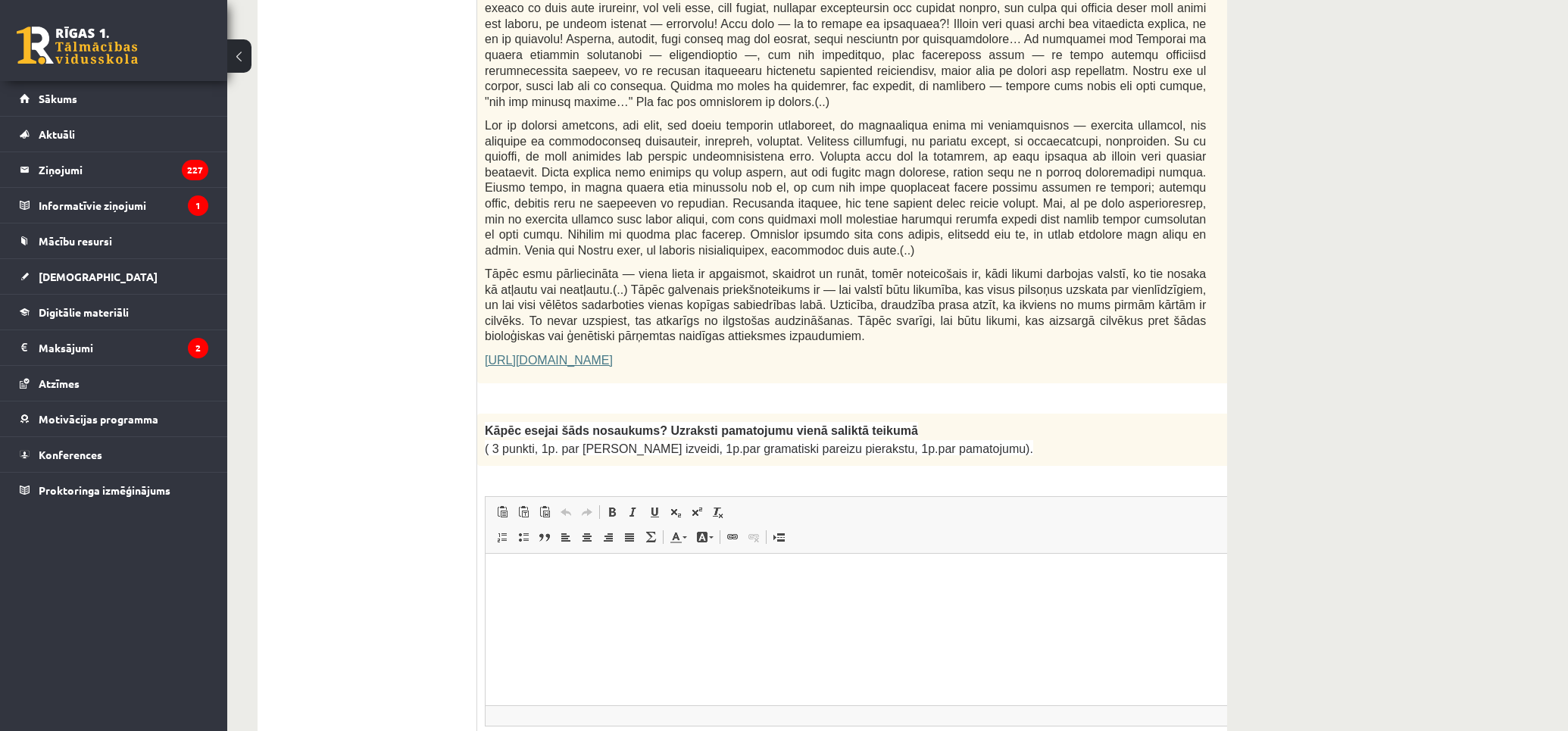
click at [1015, 331] on div "Fragments no Valentīnas Freimanes grāmatas "Antigones likums" Mūsu zemapziņas p…" at bounding box center [882, 16] width 811 height 735
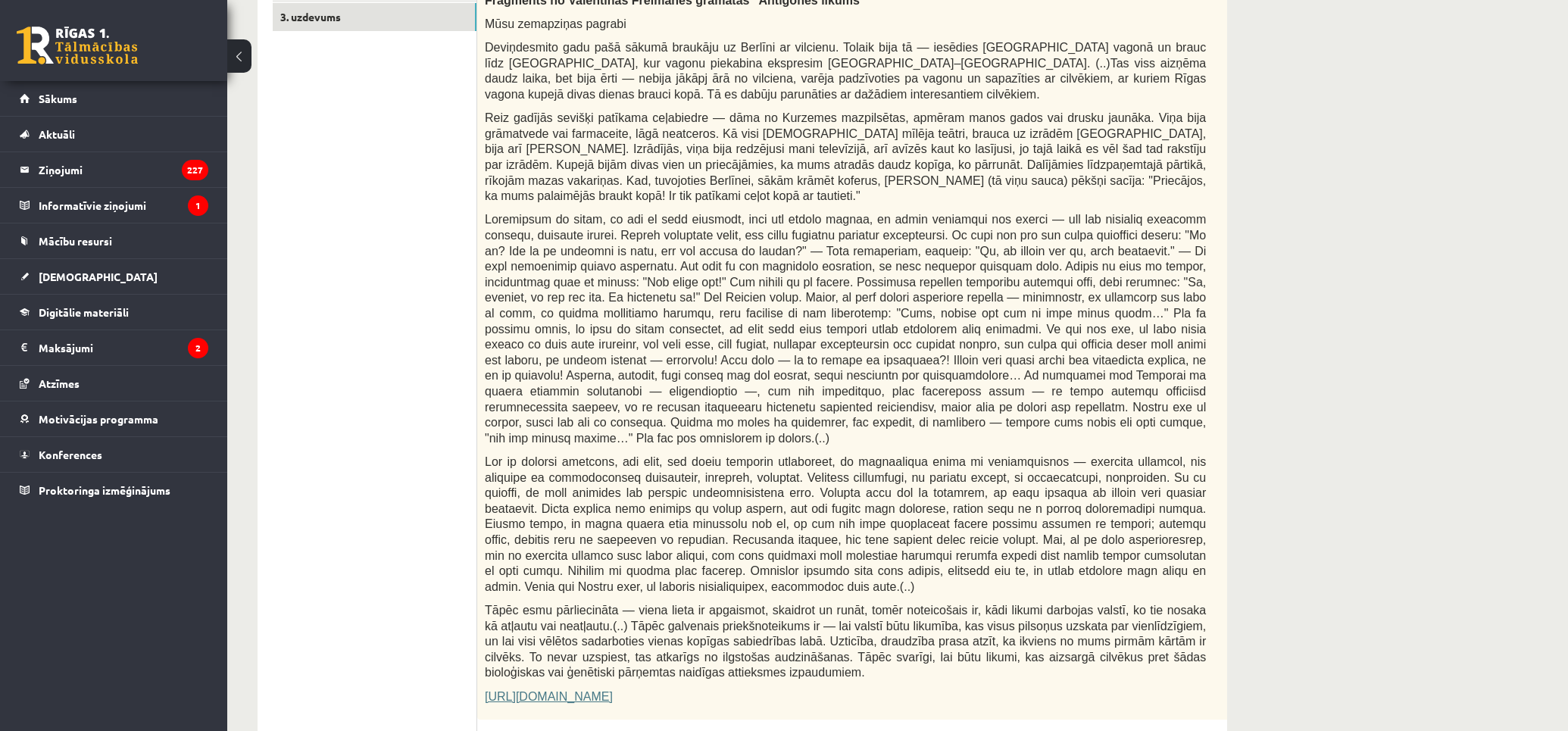
scroll to position [294, 0]
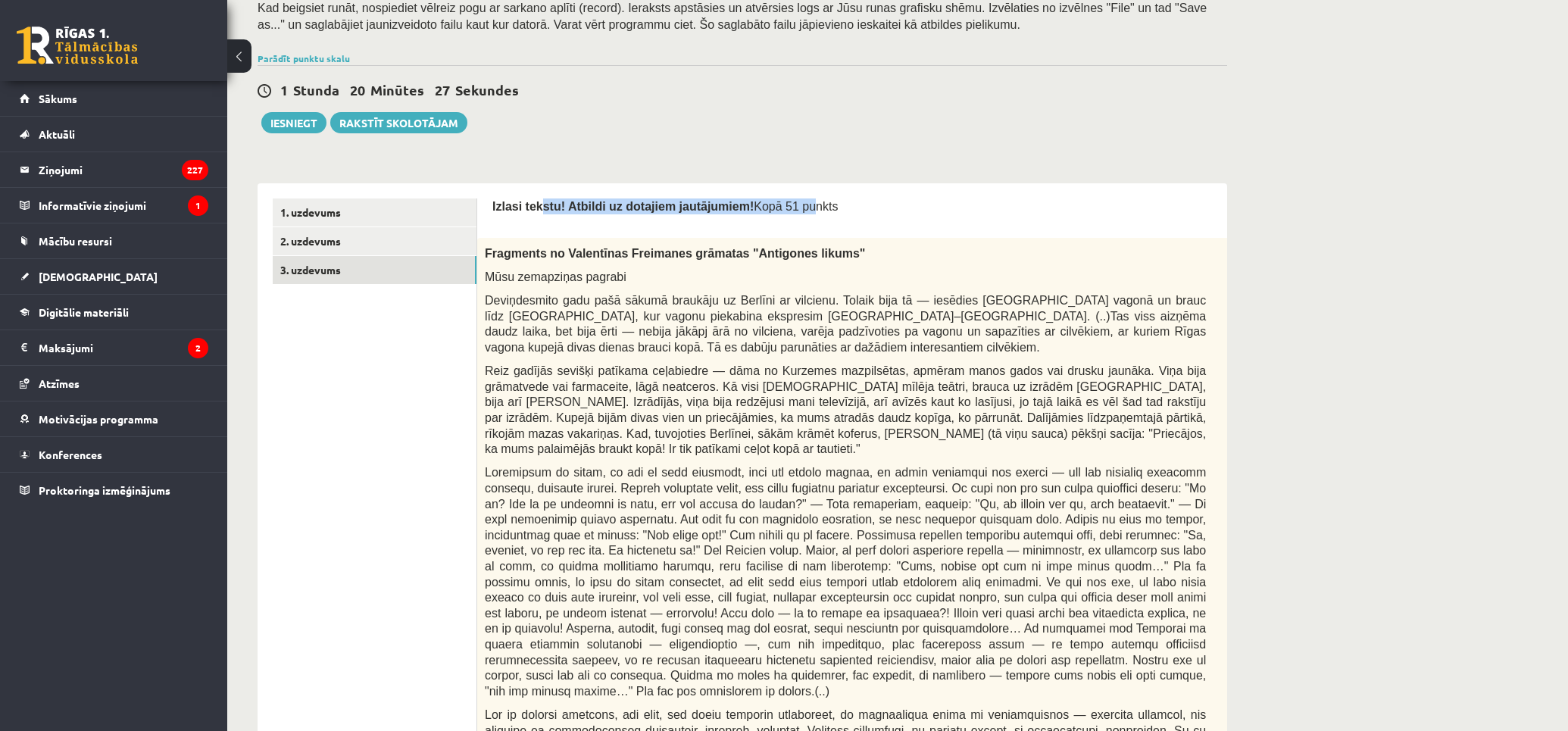
drag, startPoint x: 565, startPoint y: 206, endPoint x: 814, endPoint y: 213, distance: 249.1
click at [776, 208] on span "Izlasi tekstu! Atbildi uz dotajiem jautājumiem! Kopā 51 punkts" at bounding box center [665, 206] width 346 height 12
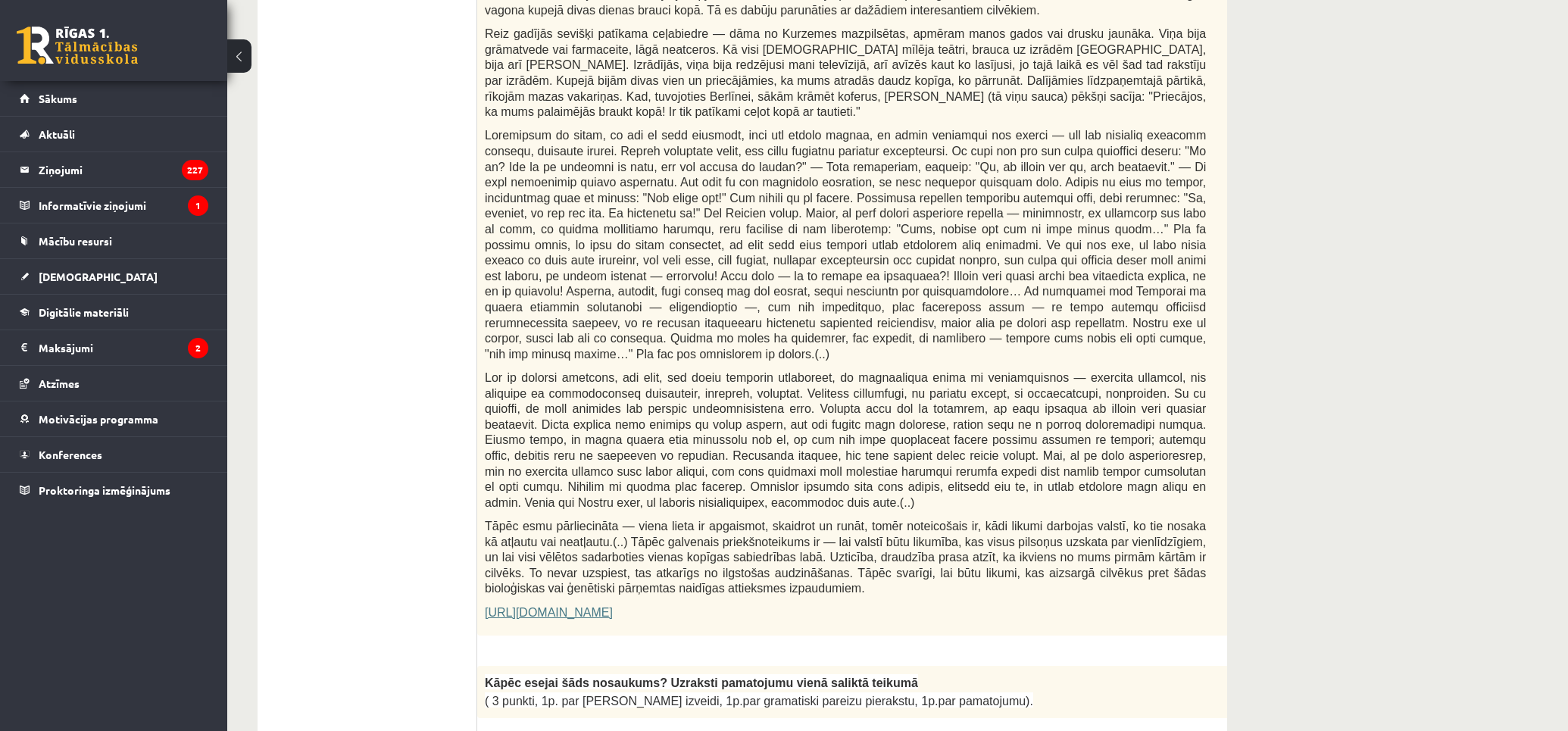
scroll to position [967, 0]
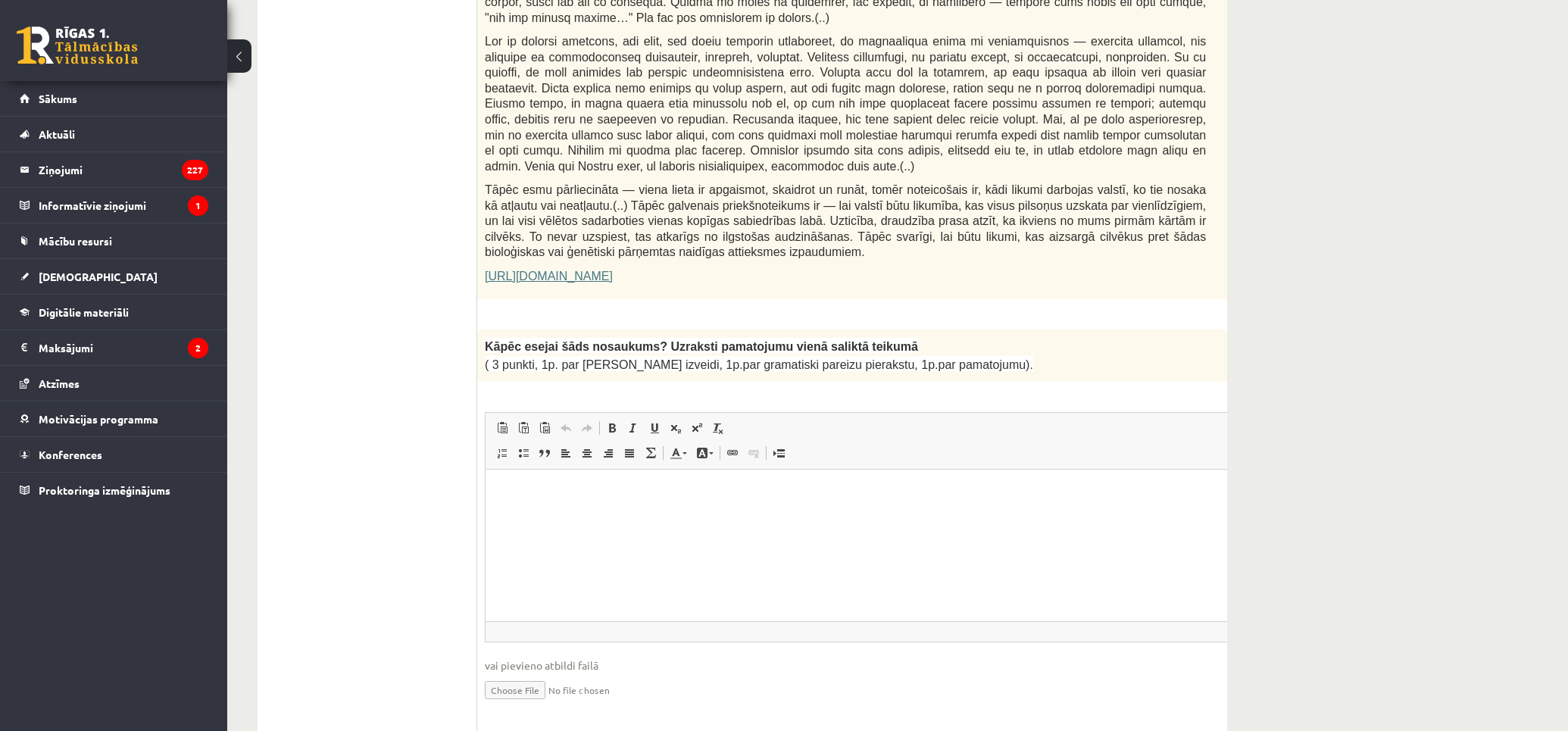
drag, startPoint x: 692, startPoint y: 289, endPoint x: 543, endPoint y: 339, distance: 157.2
click at [1002, 337] on p "Kāpēc esejai šāds nosaukums? Uzraksti pamatojumu vienā saliktā teikumā" at bounding box center [845, 346] width 721 height 18
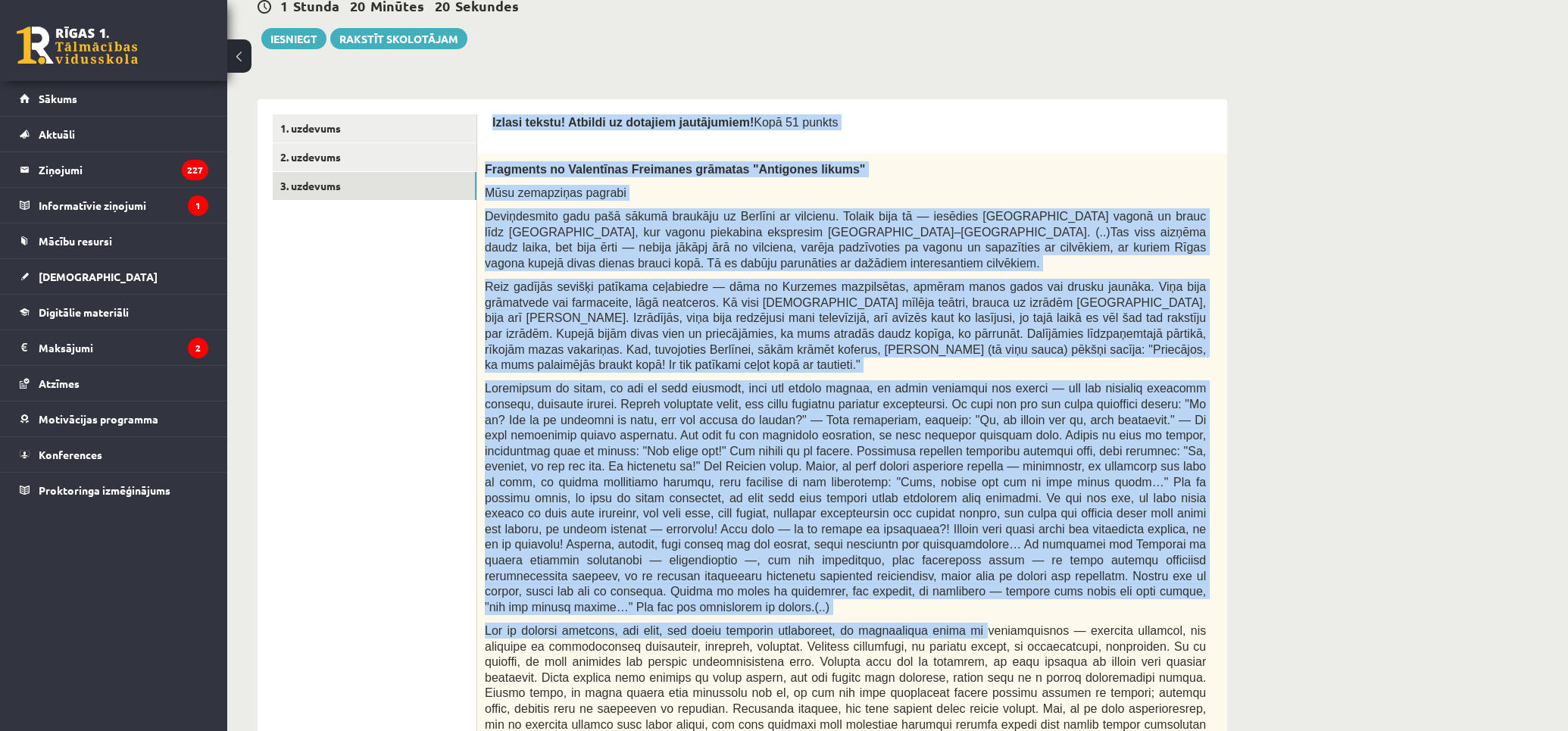
scroll to position [714, 0]
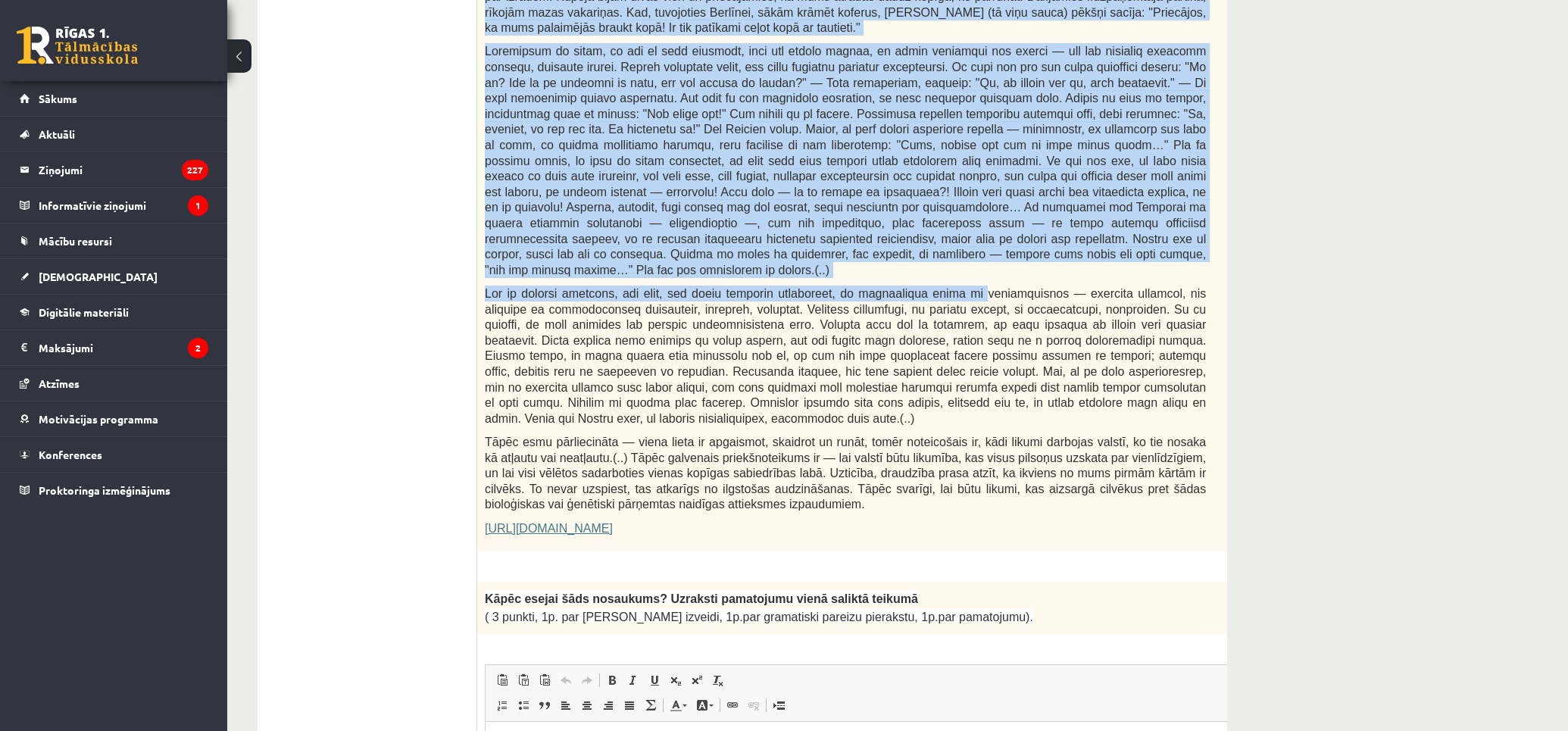
drag, startPoint x: 498, startPoint y: 203, endPoint x: 971, endPoint y: 569, distance: 598.1
copy form "Izlasi tekstu! Atbildi uz dotajiem jautājumiem! Kopā 51 punkts 0p Fragments no …"
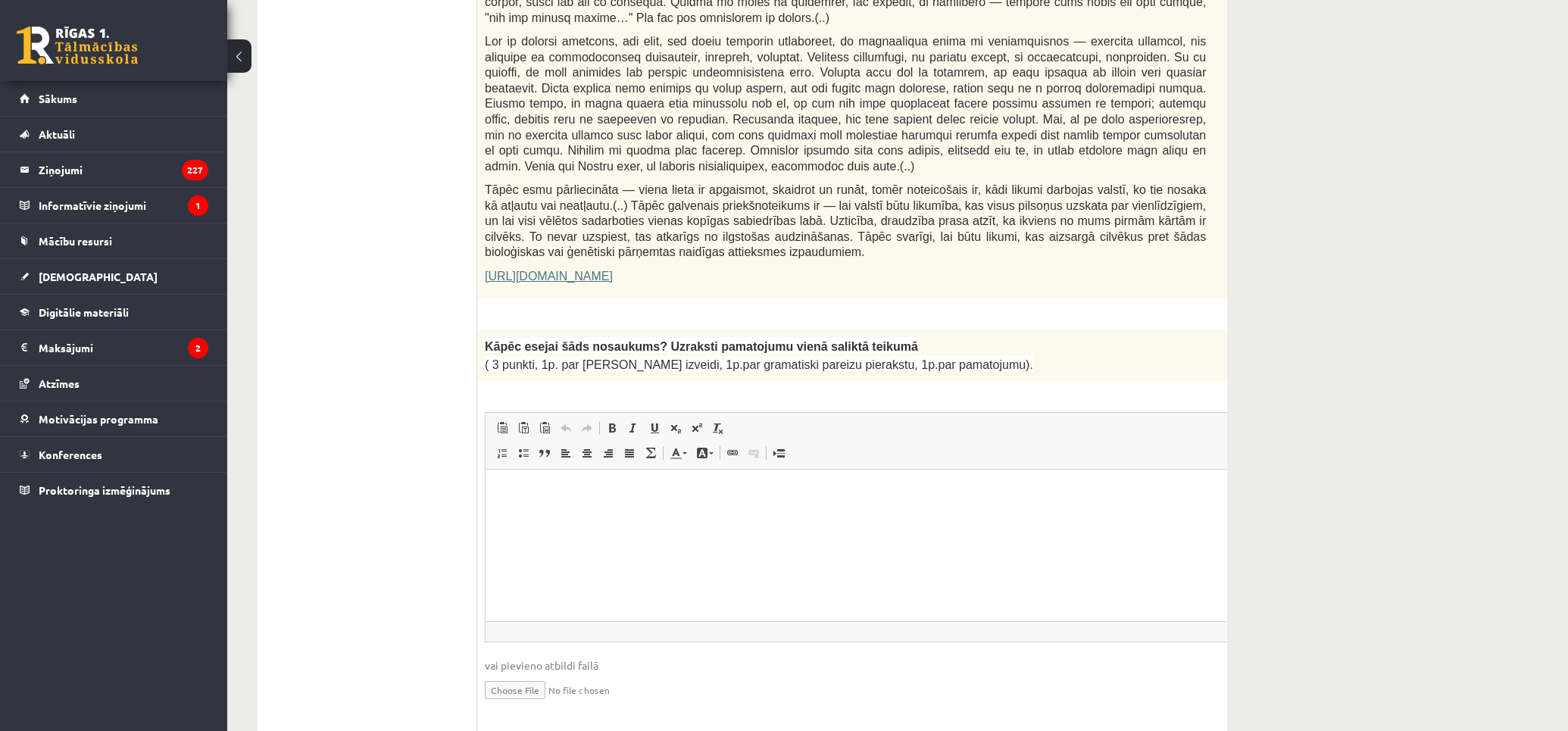
click at [622, 486] on p "Визуальный текстовый редактор, wiswyg-editor-user-answer-47433909215880" at bounding box center [883, 491] width 765 height 16
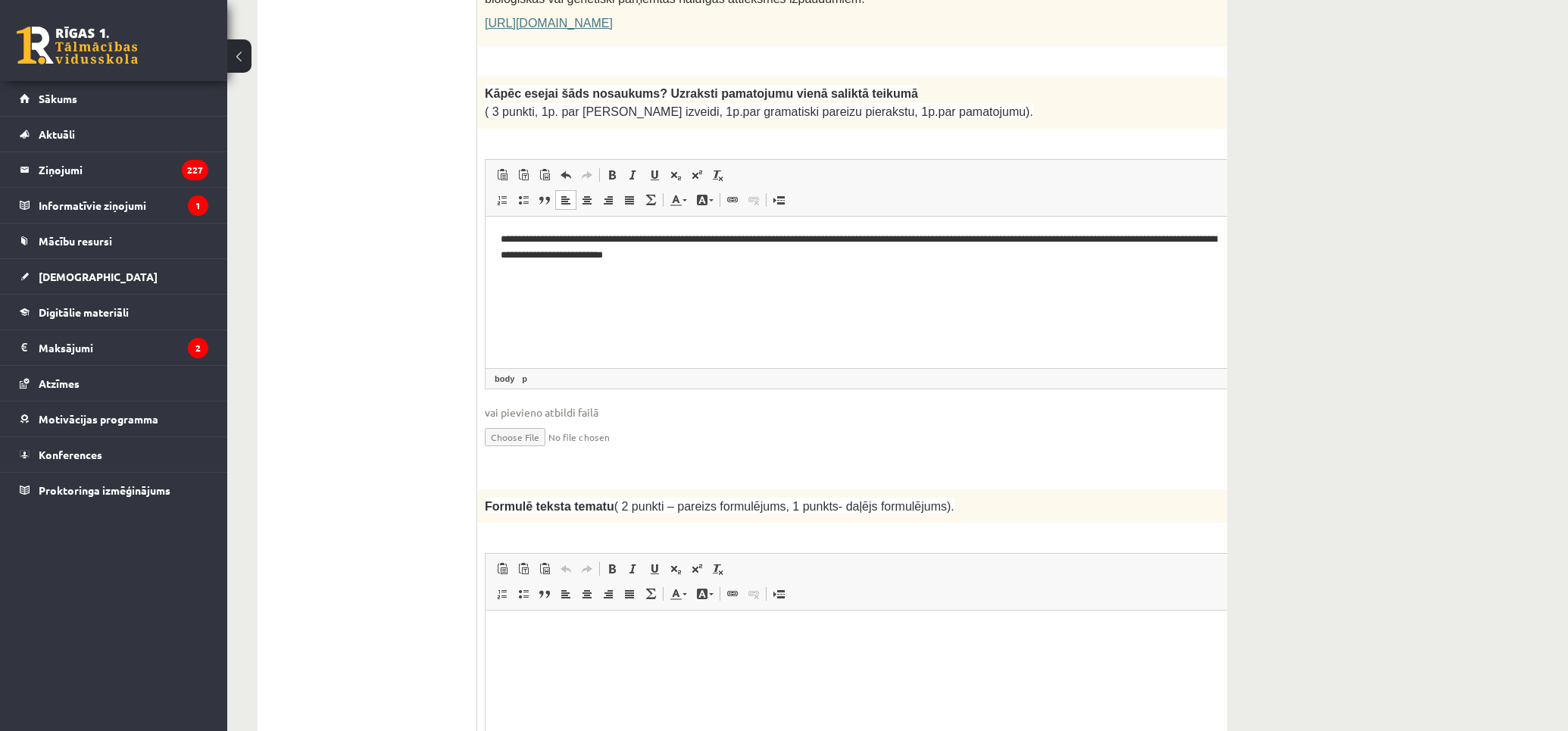
scroll to position [1387, 0]
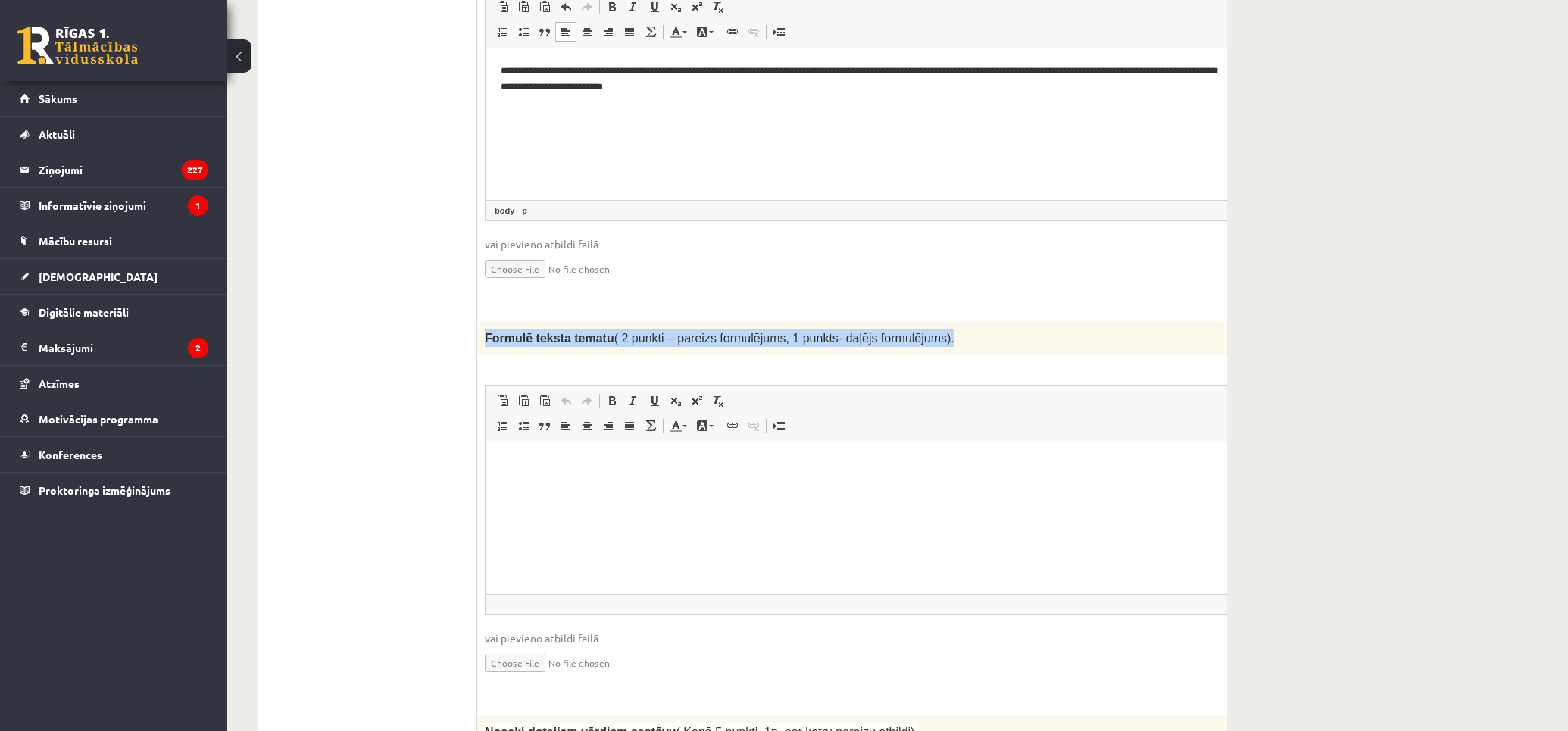
drag, startPoint x: 524, startPoint y: 288, endPoint x: 917, endPoint y: 292, distance: 393.0
click at [917, 329] on p "Formulē teksta tematu ( 2 punkti – pareizs formulējums, 1 punkts- daļējs formul…" at bounding box center [845, 337] width 721 height 18
click at [933, 329] on p "Formulē teksta tematu ( 2 punkti – pareizs formulējums, 1 punkts- daļējs formul…" at bounding box center [845, 337] width 721 height 18
drag, startPoint x: 486, startPoint y: 290, endPoint x: 948, endPoint y: 304, distance: 462.2
click at [948, 321] on div "Formulē teksta tematu ( 2 punkti – pareizs formulējums, 1 punkts- daļējs formul…" at bounding box center [882, 337] width 811 height 33
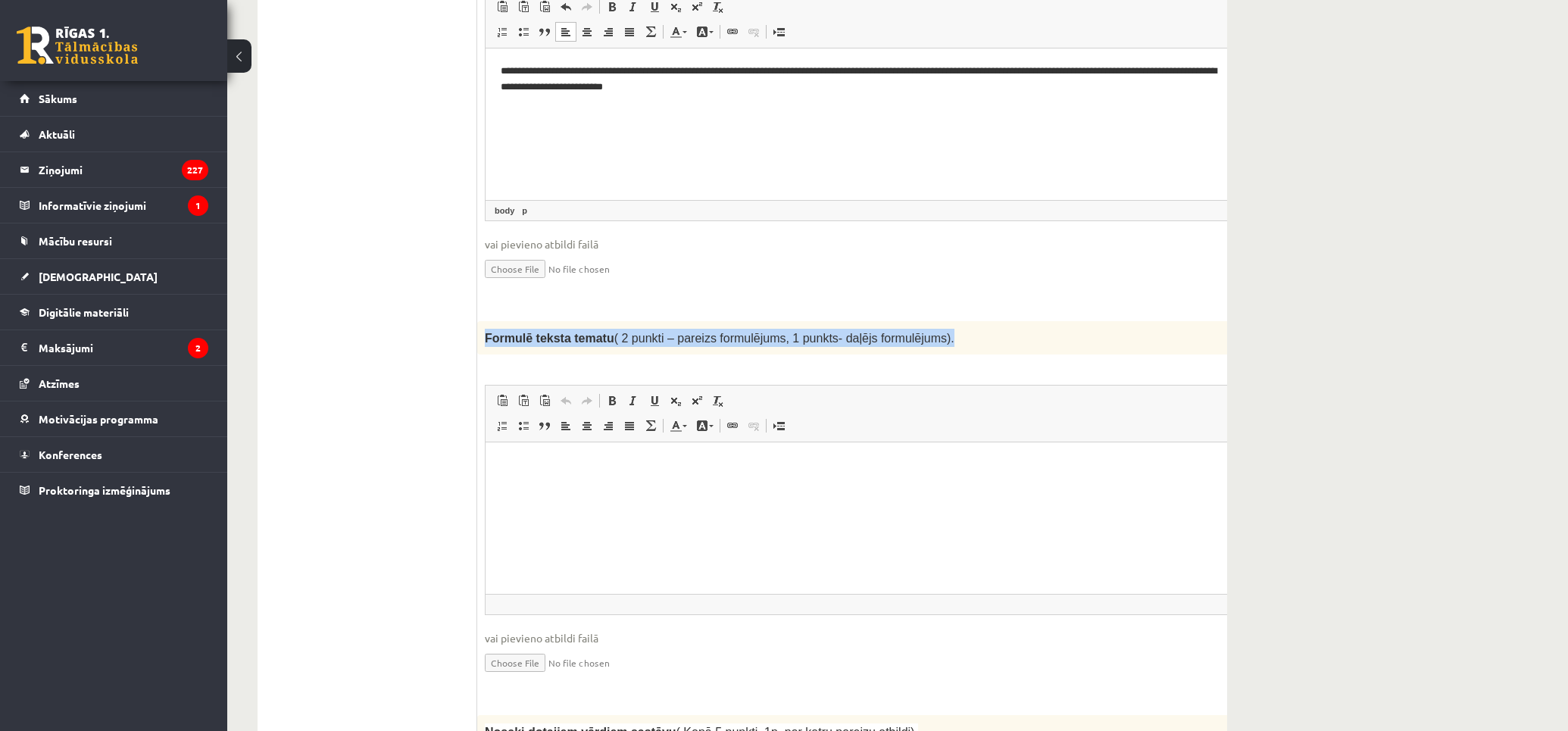
copy span "Formulē teksta tematu ( 2 punkti – pareizs formulējums, 1 punkts- daļējs formul…"
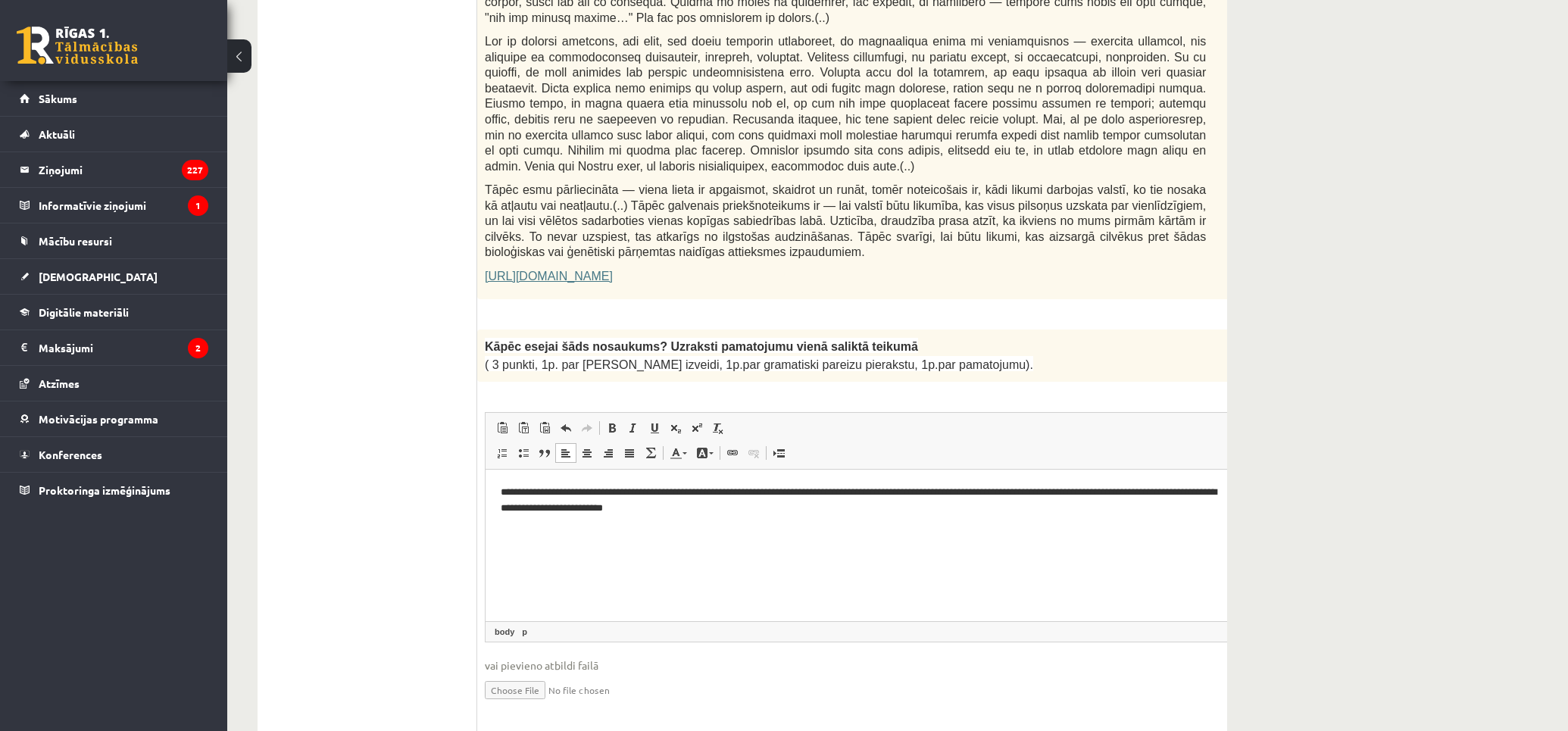
scroll to position [462, 0]
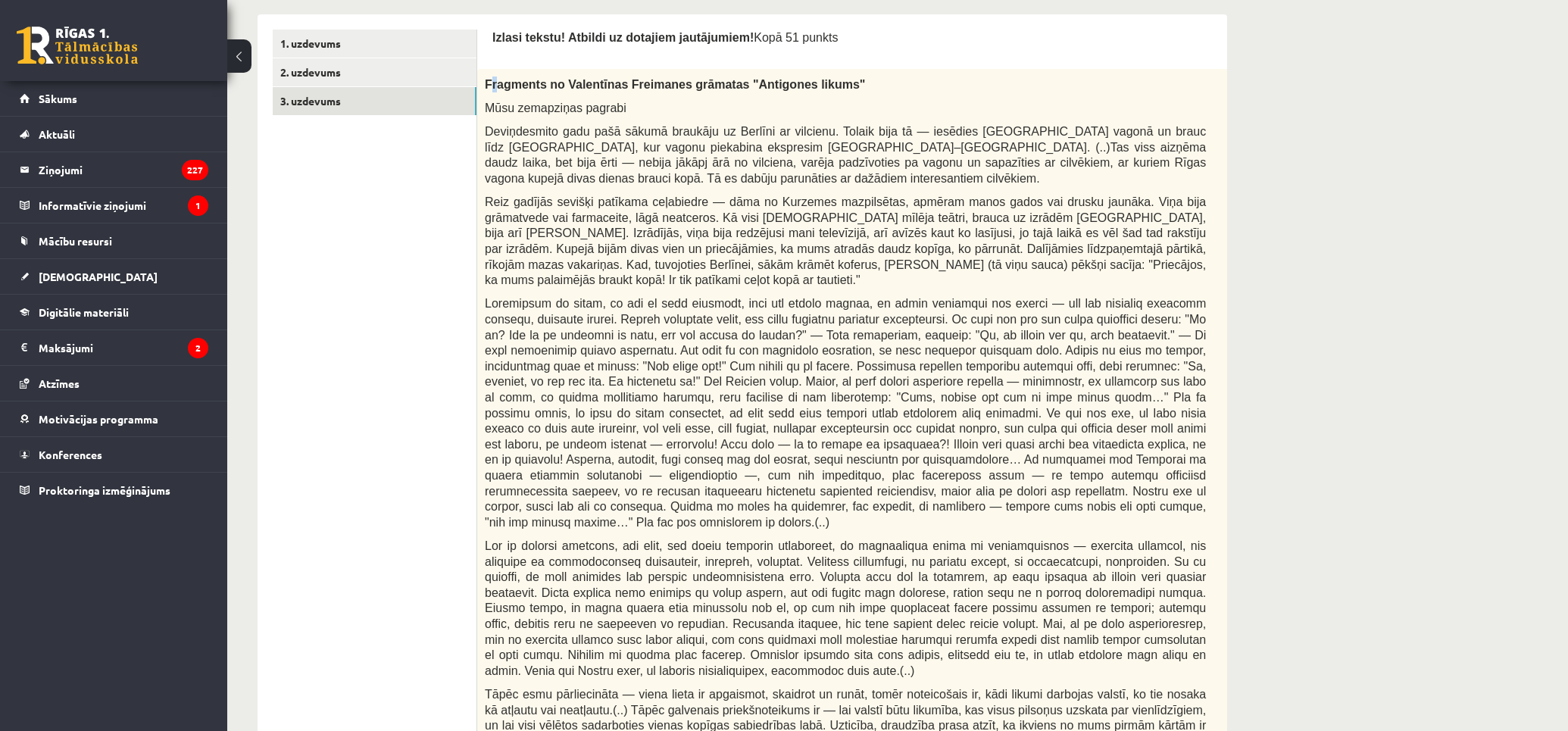
click at [494, 84] on span "Fragments no Valentīnas Freimanes grāmatas "Antigones likums"" at bounding box center [674, 84] width 380 height 13
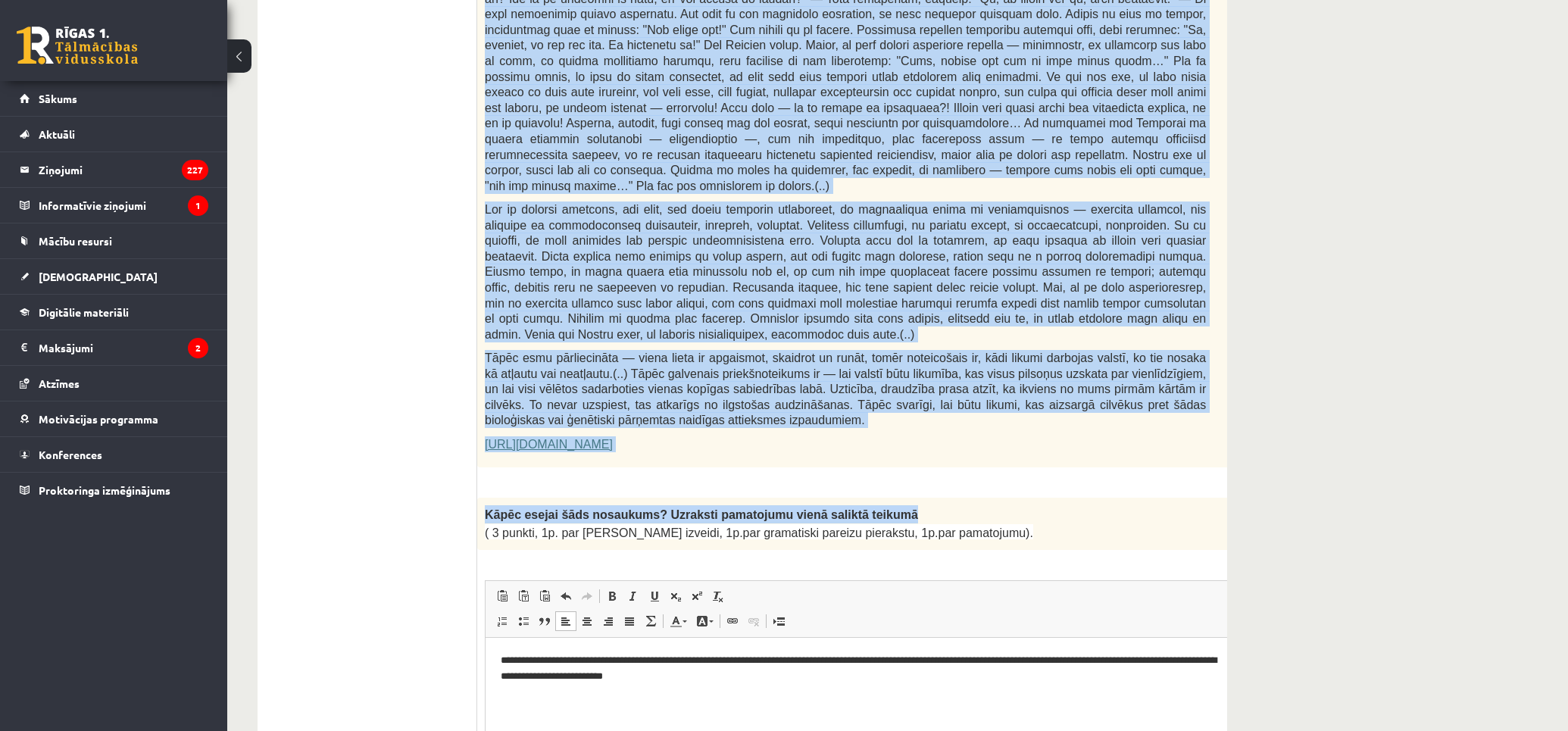
scroll to position [883, 0]
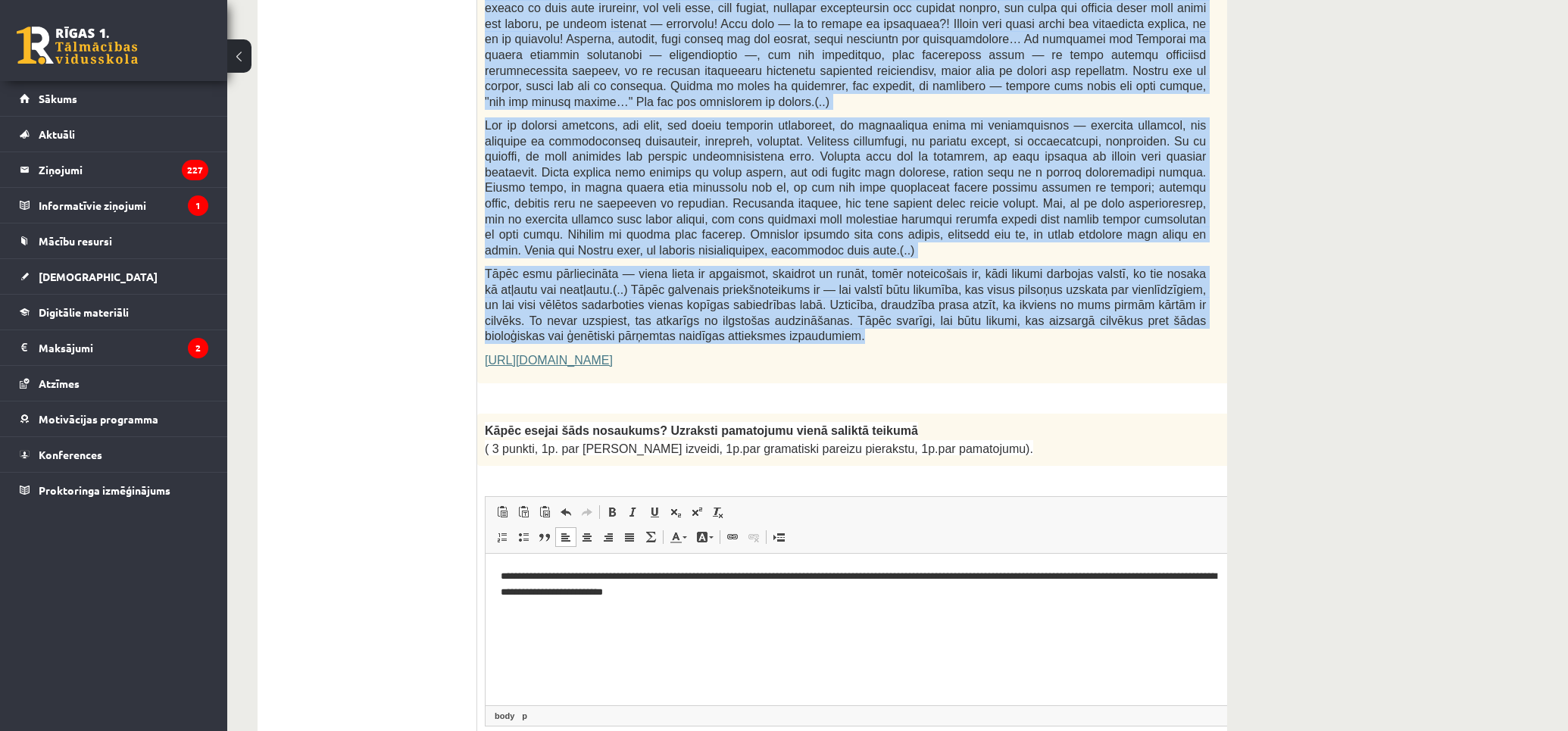
drag, startPoint x: 482, startPoint y: 79, endPoint x: 819, endPoint y: 297, distance: 401.4
click at [819, 297] on div "Fragments no Valentīnas Freimanes grāmatas "Antigones likums" Mūsu zemapziņas p…" at bounding box center [882, 16] width 811 height 735
copy div "Fragments no Valentīnas Freimanes grāmatas "Antigones likums" Mūsu zemapziņas p…"
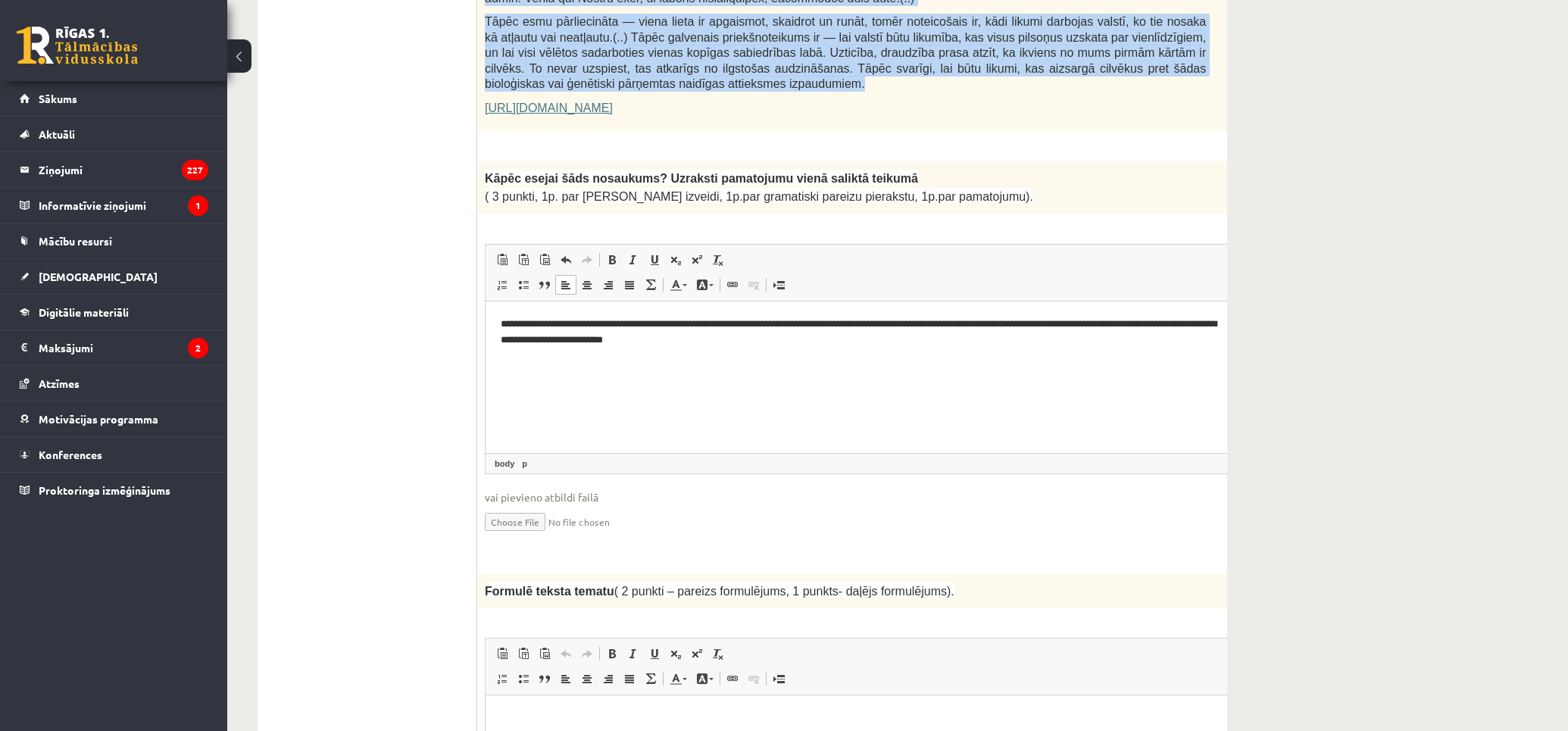
scroll to position [1220, 0]
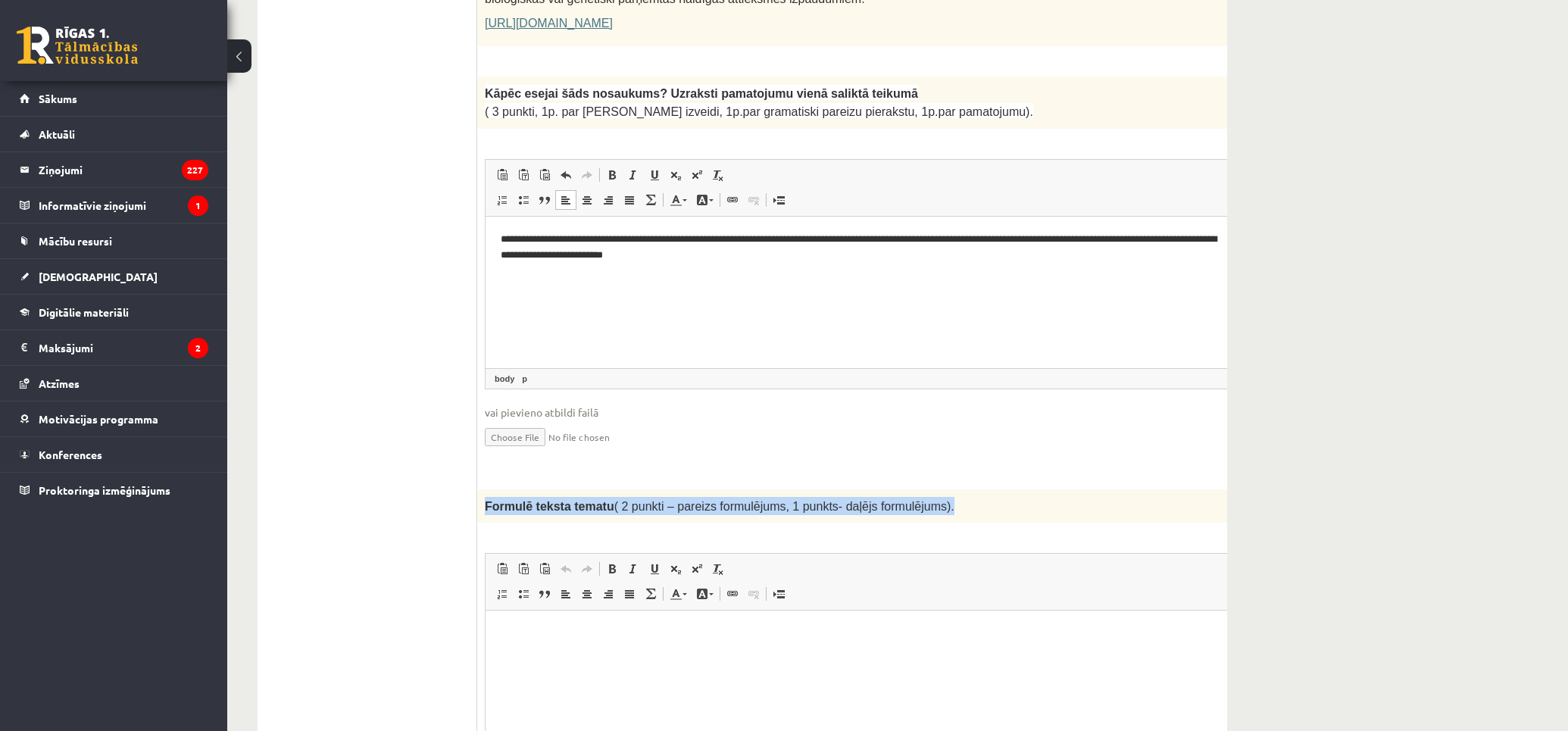
drag, startPoint x: 602, startPoint y: 455, endPoint x: 920, endPoint y: 468, distance: 318.3
click at [920, 490] on div "Formulē teksta tematu ( 2 punkti – pareizs formulējums, 1 punkts- daļējs formul…" at bounding box center [882, 506] width 811 height 33
copy span "Formulē teksta tematu ( 2 punkti – pareizs formulējums, 1 punkts- daļējs formul…"
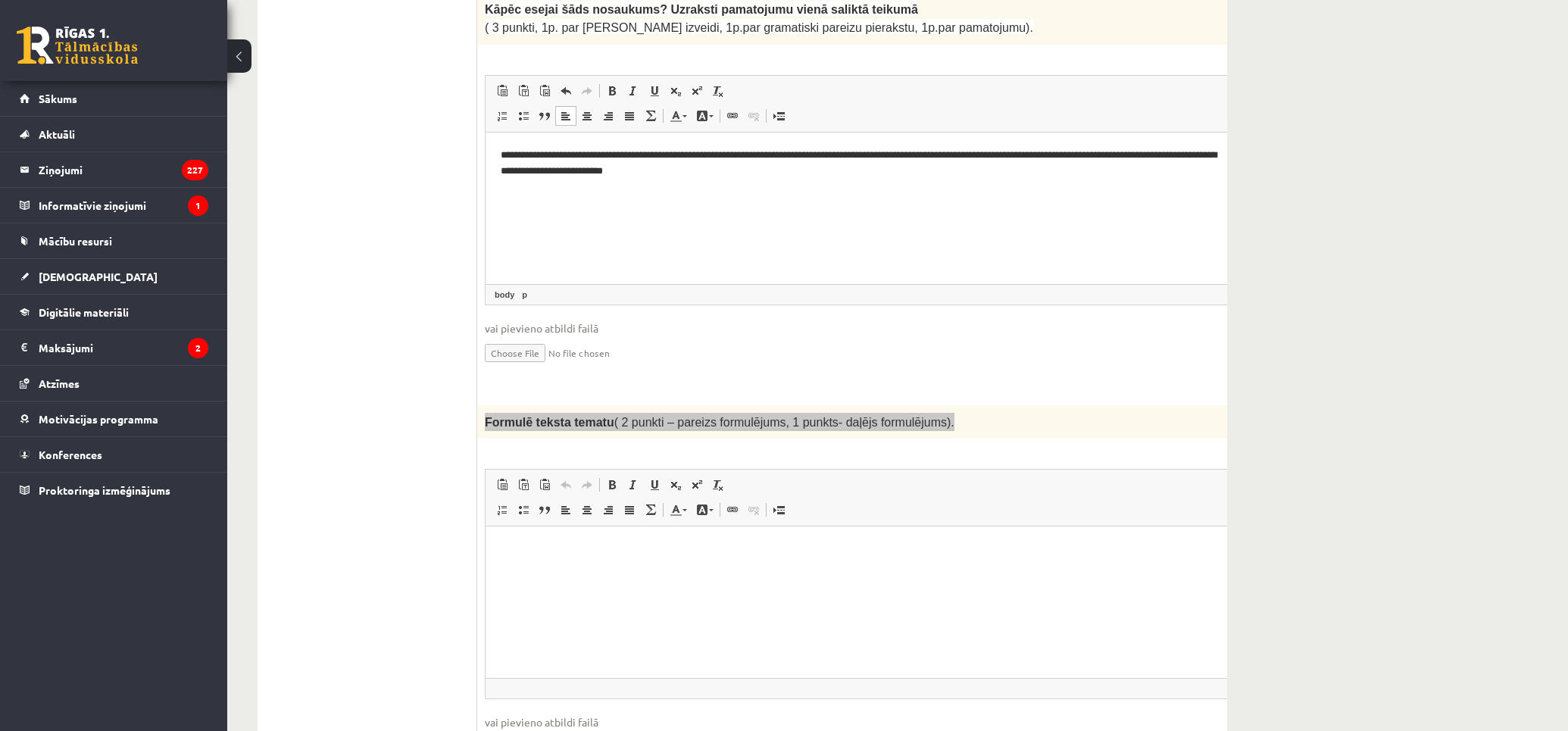
click at [579, 549] on p "Визуальный текстовый редактор, wiswyg-editor-user-answer-47434027826900" at bounding box center [883, 549] width 765 height 16
paste body "Визуальный текстовый редактор, wiswyg-editor-user-answer-47434027826900"
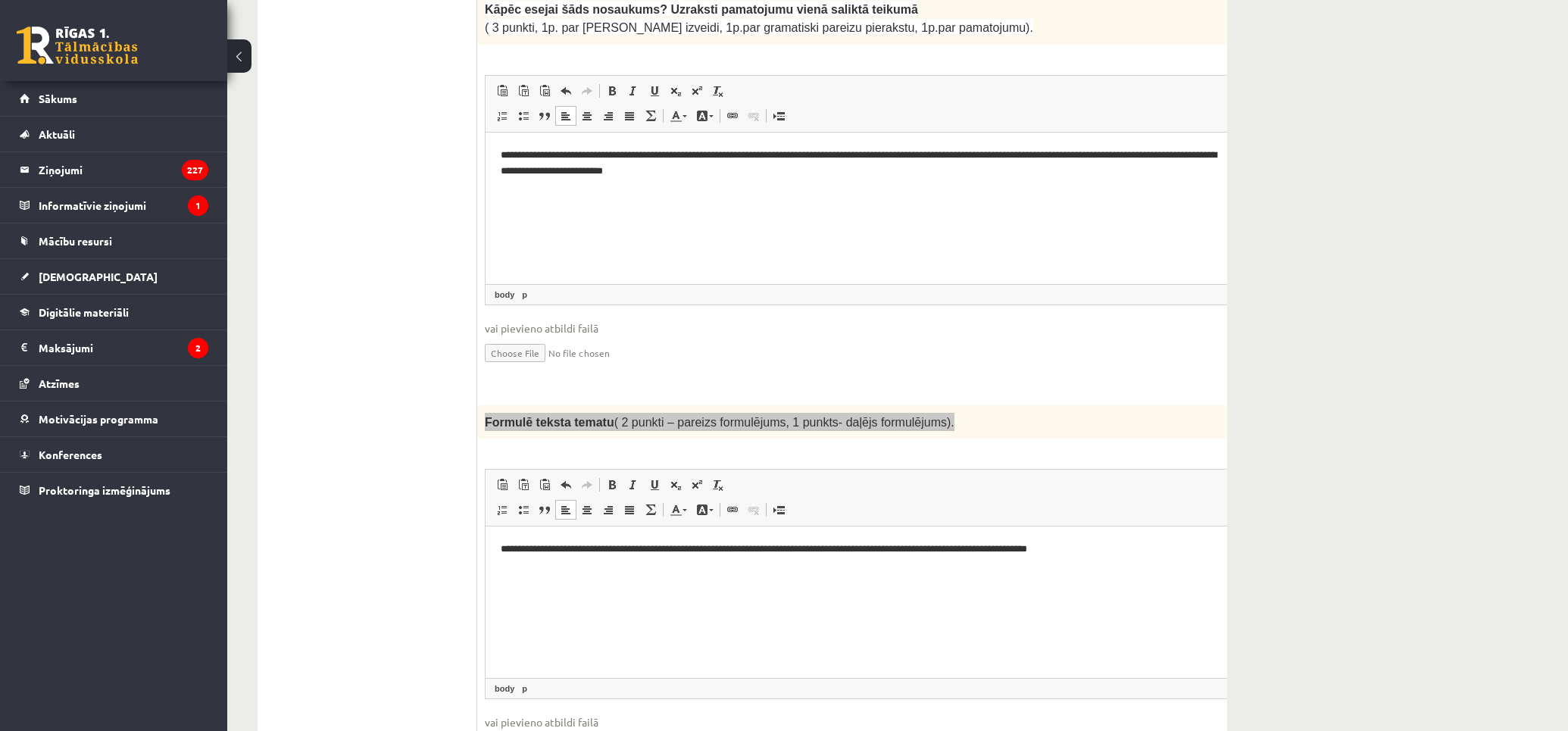
click at [565, 555] on p "**********" at bounding box center [864, 549] width 725 height 16
click at [1145, 550] on p "**********" at bounding box center [864, 549] width 725 height 16
click at [557, 550] on p "**********" at bounding box center [864, 549] width 725 height 16
click at [1158, 539] on html "**********" at bounding box center [883, 549] width 795 height 46
drag, startPoint x: 564, startPoint y: 543, endPoint x: 480, endPoint y: 550, distance: 84.3
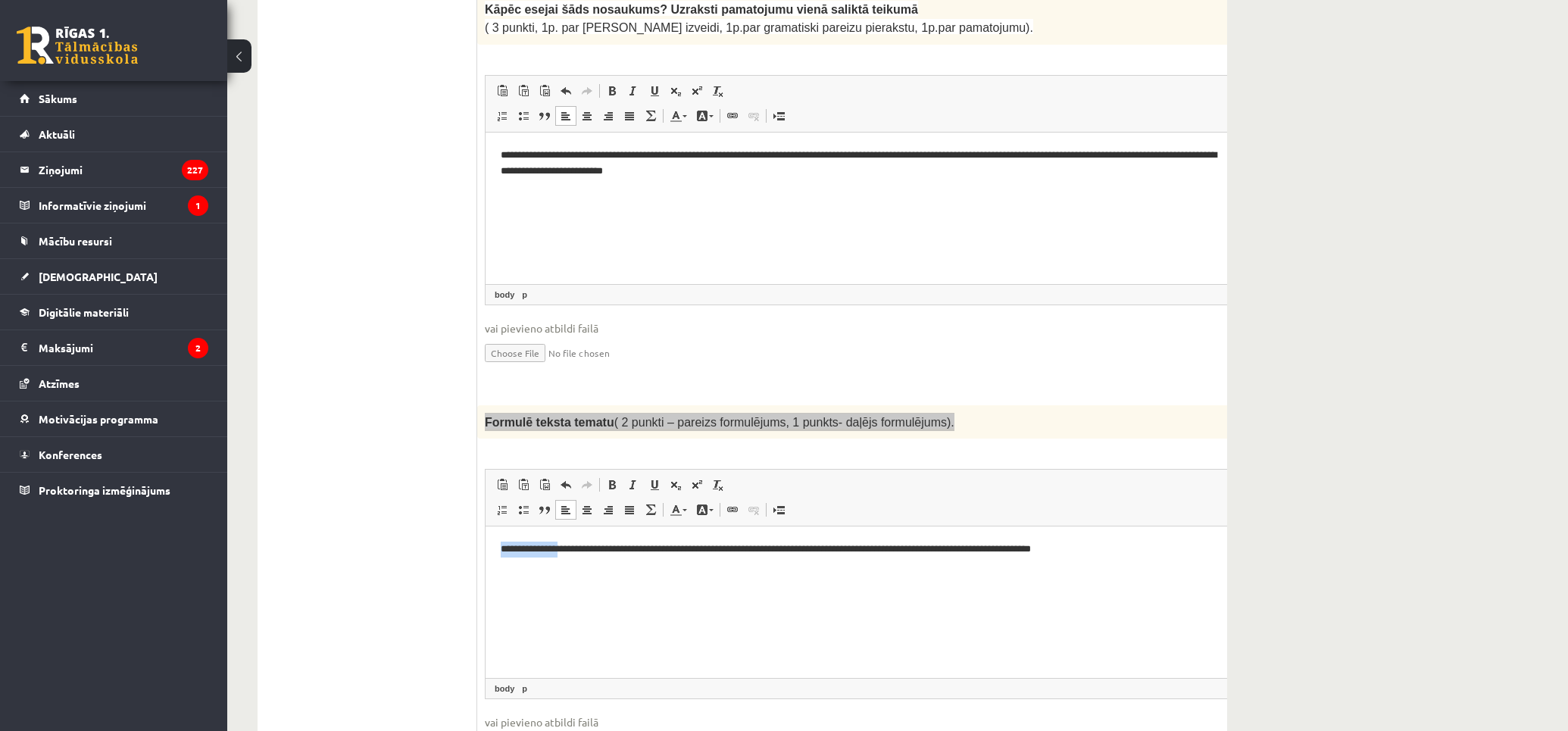
click at [486, 550] on html "**********" at bounding box center [883, 549] width 795 height 46
click at [584, 542] on p "**********" at bounding box center [864, 549] width 725 height 16
drag, startPoint x: 564, startPoint y: 543, endPoint x: 462, endPoint y: 562, distance: 103.8
click at [486, 562] on html "**********" at bounding box center [883, 549] width 795 height 46
click at [1095, 548] on p "**********" at bounding box center [864, 549] width 725 height 16
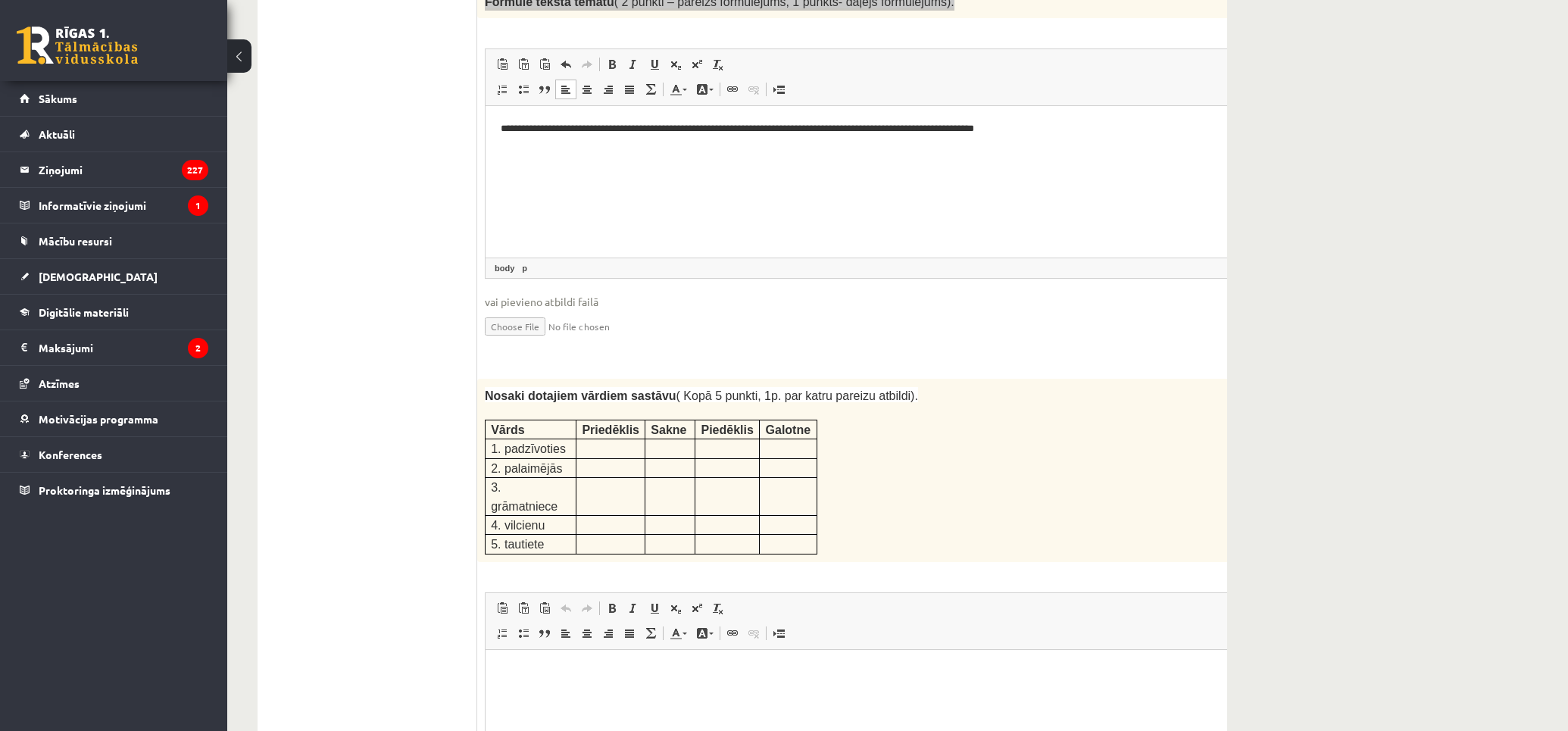
scroll to position [1808, 0]
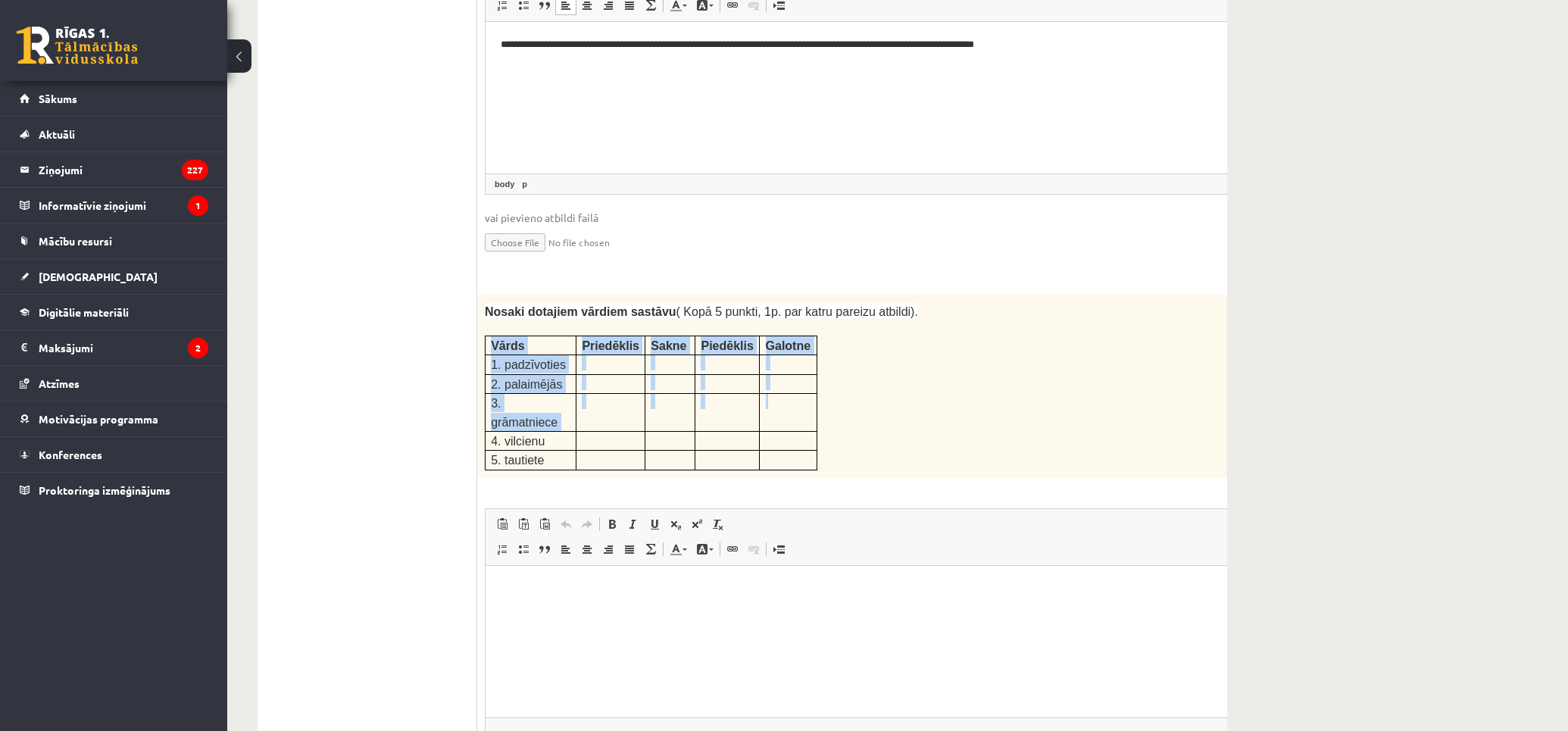
drag, startPoint x: 789, startPoint y: 352, endPoint x: 436, endPoint y: 297, distance: 357.3
click at [493, 335] on tbody "Vārds Priedēklis Sakne Piedēklis Galotne 1. padzīvoties 2. palaimējās 3. grāmat…" at bounding box center [651, 402] width 331 height 134
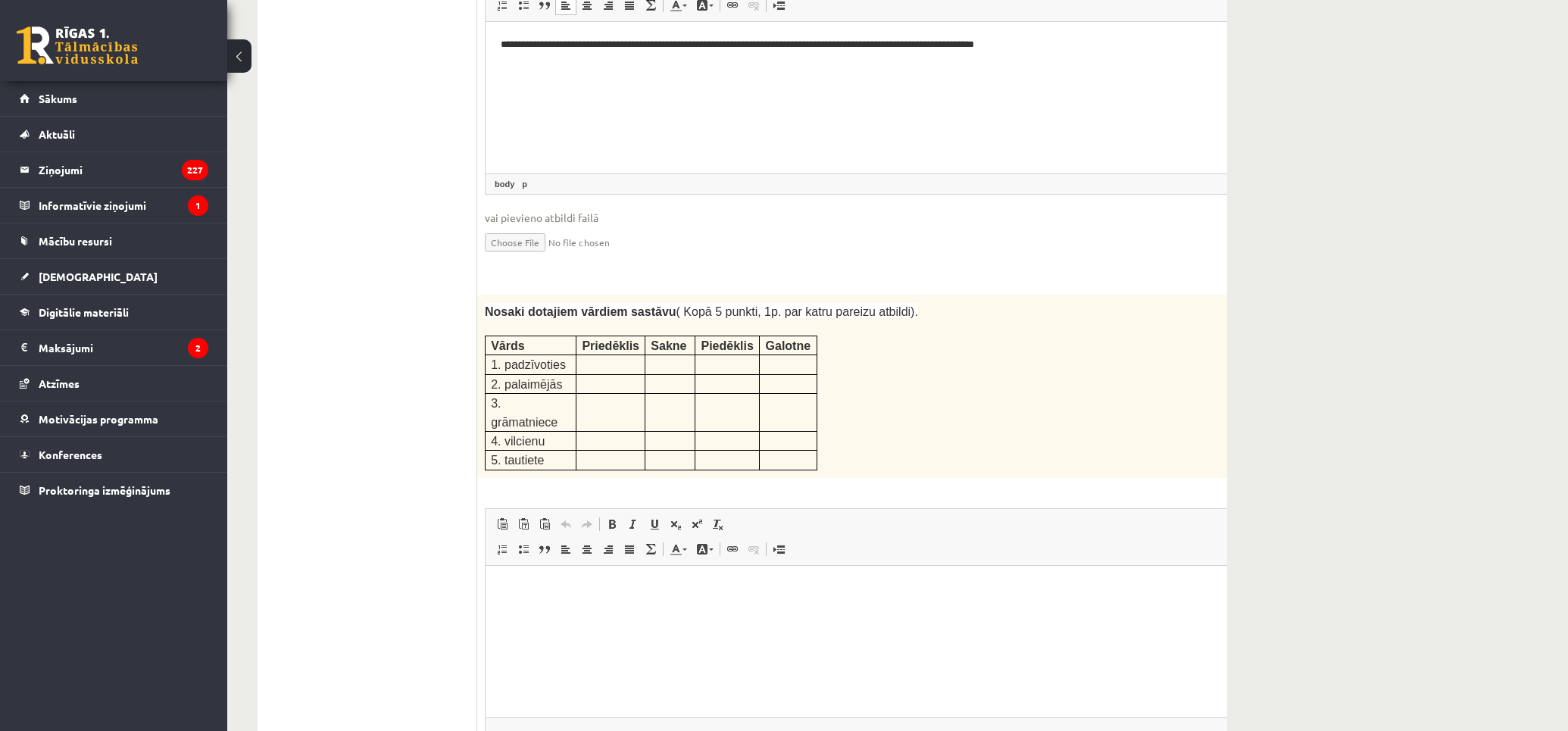
drag, startPoint x: 483, startPoint y: 278, endPoint x: 843, endPoint y: 365, distance: 370.4
click at [841, 365] on div "Nosaki dotajiem vārdiem sastāvu ( Kopā 5 punkti, 1p. par katru pareizu atbildi)…" at bounding box center [882, 386] width 811 height 184
click at [887, 366] on div "Nosaki dotajiem vārdiem sastāvu ( Kopā 5 punkti, 1p. par katru pareizu atbildi)…" at bounding box center [882, 386] width 811 height 184
drag, startPoint x: 519, startPoint y: 266, endPoint x: 907, endPoint y: 263, distance: 388.0
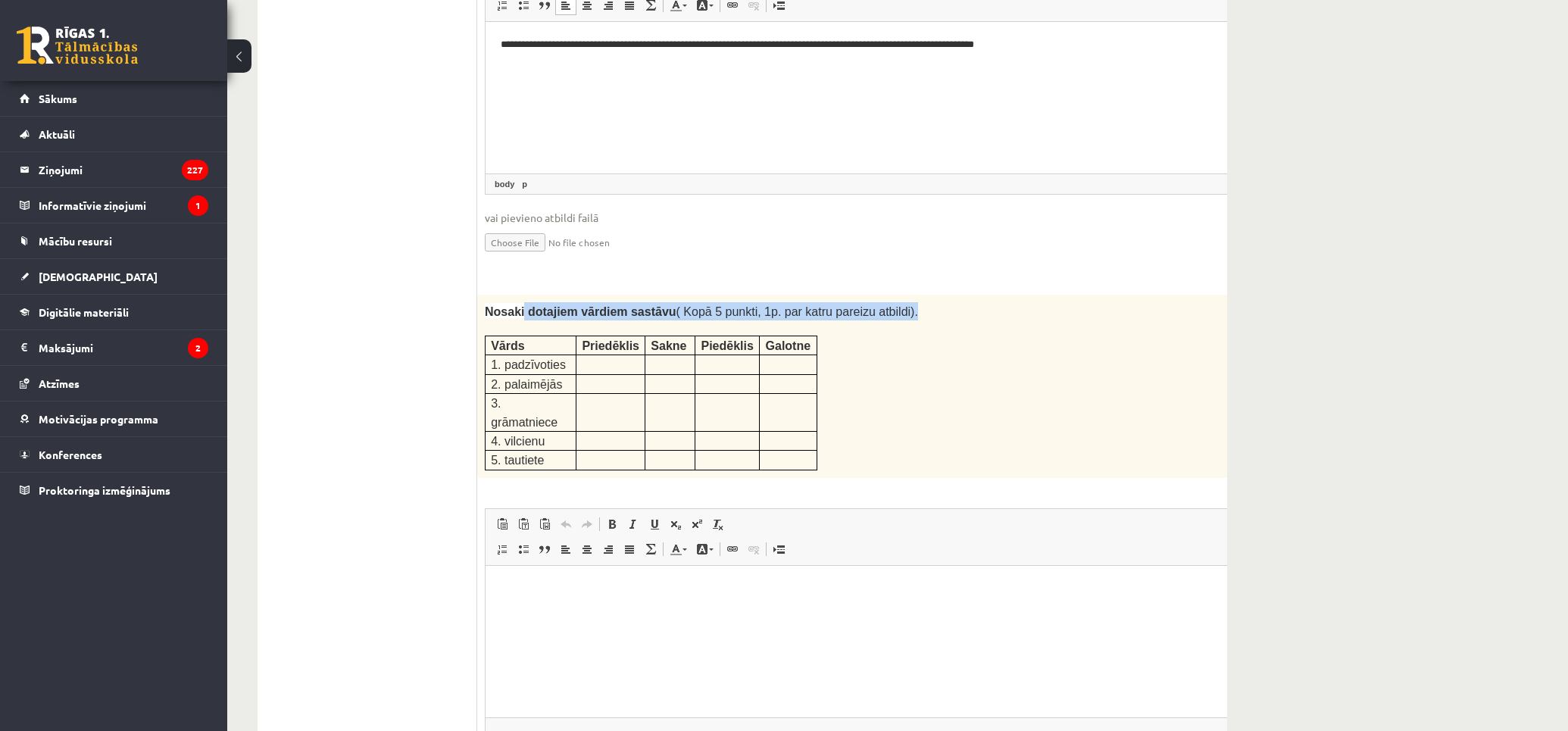
click at [887, 302] on p "Nosaki dotajiem vārdiem sastāvu ( Kopā 5 punkti, 1p. par katru pareizu atbildi)." at bounding box center [845, 311] width 721 height 18
click at [907, 302] on p "Nosaki dotajiem vārdiem sastāvu ( Kopā 5 punkti, 1p. par katru pareizu atbildi)." at bounding box center [845, 311] width 721 height 18
drag, startPoint x: 490, startPoint y: 293, endPoint x: 857, endPoint y: 372, distance: 375.4
click at [857, 372] on div "Nosaki dotajiem vārdiem sastāvu ( Kopā 5 punkti, 1p. par katru pareizu atbildi)…" at bounding box center [882, 386] width 811 height 184
click at [876, 352] on div "Nosaki dotajiem vārdiem sastāvu ( Kopā 5 punkti, 1p. par katru pareizu atbildi)…" at bounding box center [882, 386] width 811 height 184
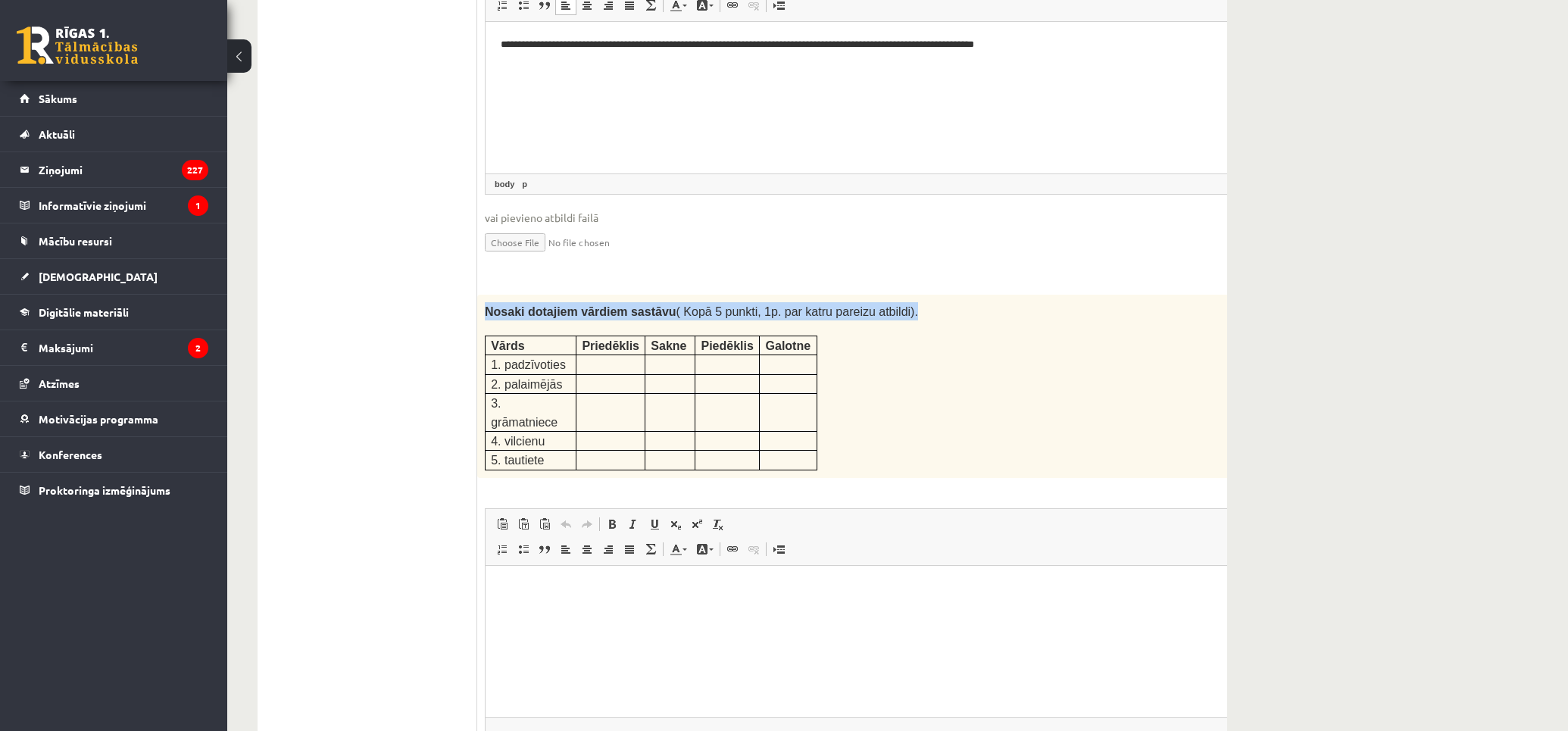
drag, startPoint x: 486, startPoint y: 261, endPoint x: 945, endPoint y: 258, distance: 459.0
click at [945, 302] on p "Nosaki dotajiem vārdiem sastāvu ( Kopā 5 punkti, 1p. par katru pareizu atbildi)." at bounding box center [845, 311] width 721 height 18
drag, startPoint x: 527, startPoint y: 309, endPoint x: 541, endPoint y: 305, distance: 14.6
click at [548, 358] on span "1. padzīvoties" at bounding box center [527, 365] width 75 height 13
click at [487, 335] on td "Vārds" at bounding box center [531, 345] width 91 height 19
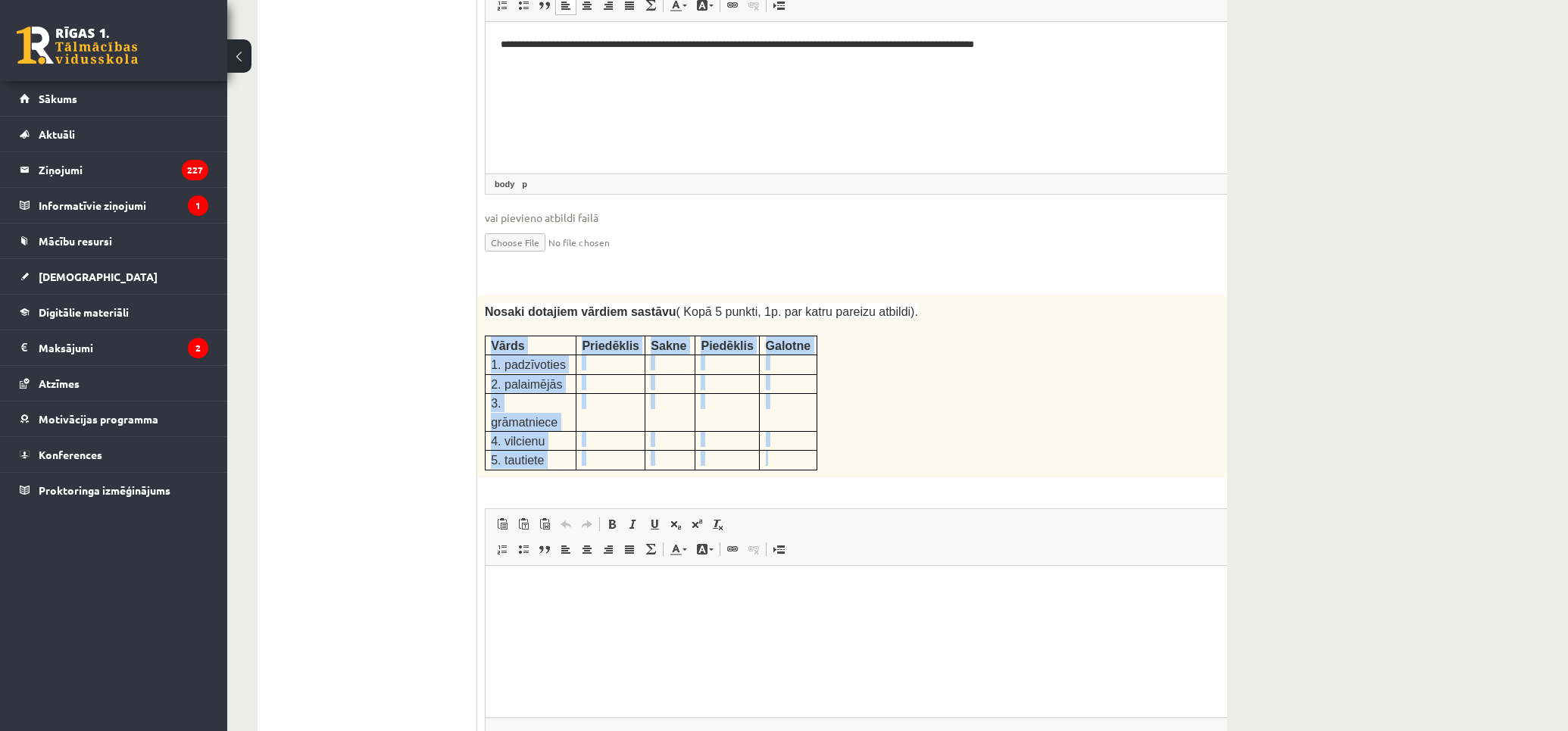
drag, startPoint x: 487, startPoint y: 285, endPoint x: 642, endPoint y: 296, distance: 155.4
click at [809, 380] on tbody "Vārds Priedēklis Sakne Piedēklis Galotne 1. padzīvoties 2. palaimējās 3. grāmat…" at bounding box center [651, 402] width 331 height 134
copy tbody "Vārds Priedēklis Sakne Piedēklis Galotne 1. padzīvoties 2. palaimējās 3. grāmat…"
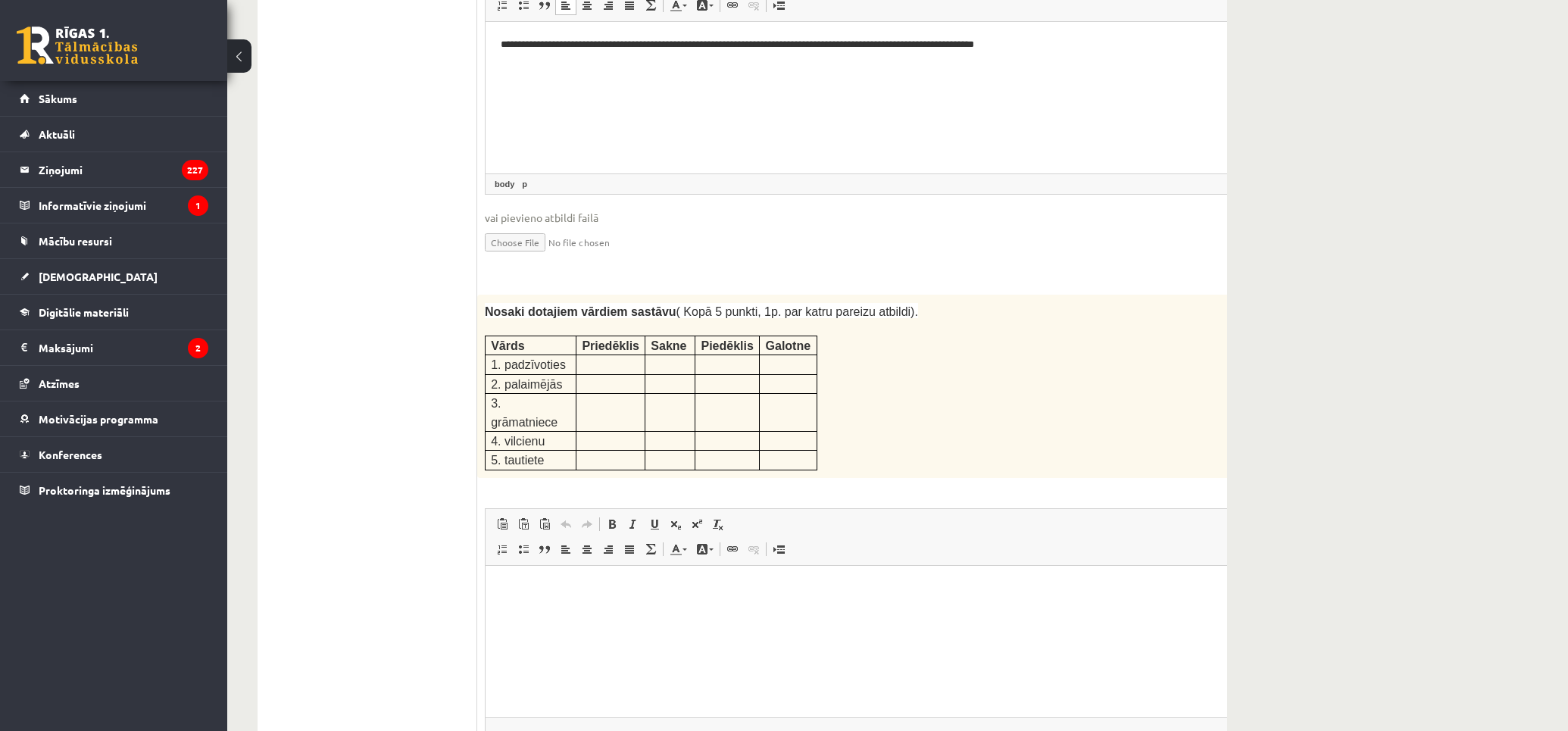
click at [831, 368] on div "Nosaki dotajiem vārdiem sastāvu ( Kopā 5 punkti, 1p. par katru pareizu atbildi)…" at bounding box center [882, 386] width 811 height 184
click at [589, 596] on html at bounding box center [883, 588] width 795 height 46
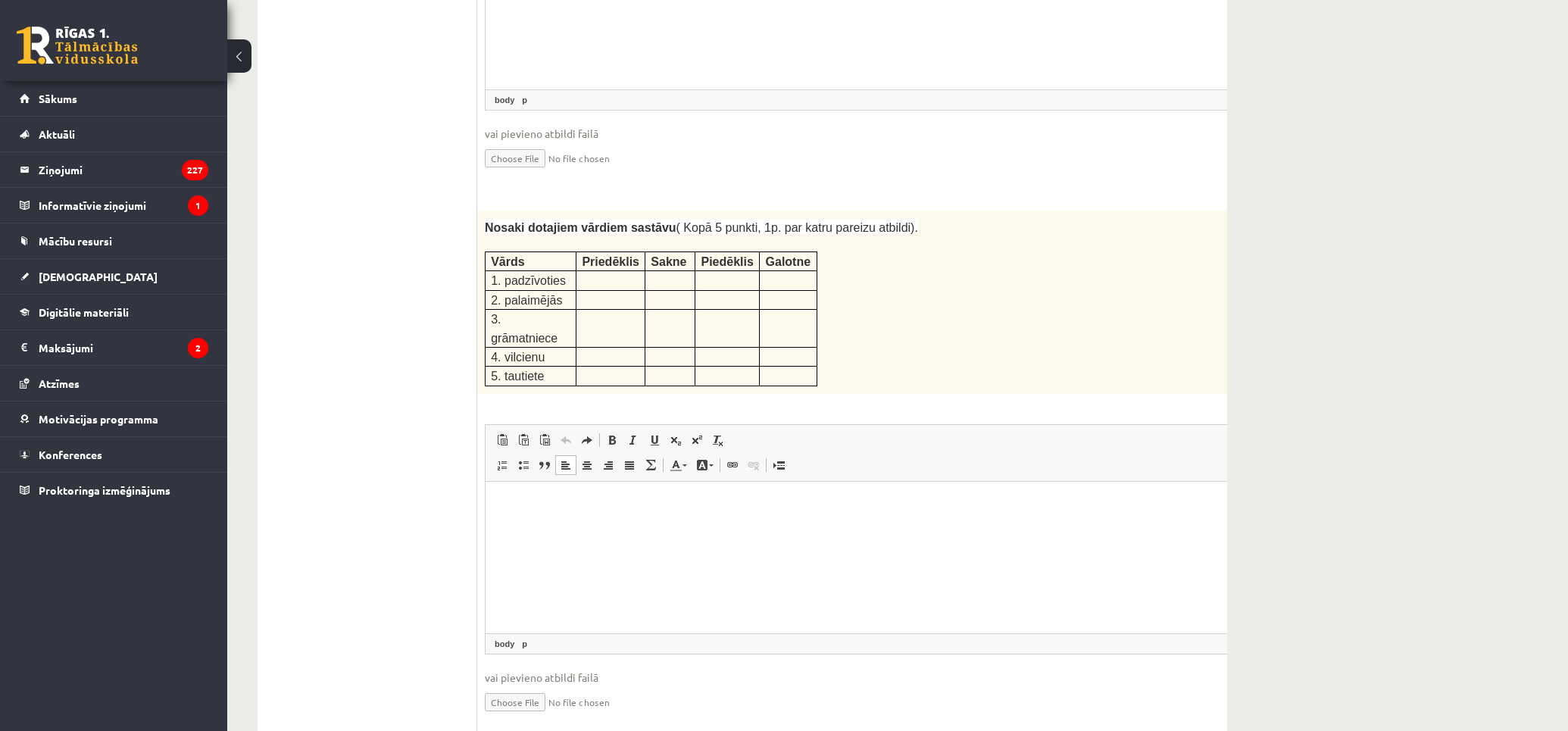
paste body "Визуальный текстовый редактор, wiswyg-editor-user-answer-47434027835880"
click at [556, 517] on p "**********" at bounding box center [864, 535] width 725 height 79
click at [575, 518] on p "**********" at bounding box center [864, 535] width 725 height 79
click at [543, 530] on p "**********" at bounding box center [864, 535] width 725 height 79
click at [554, 549] on p "**********" at bounding box center [864, 535] width 725 height 79
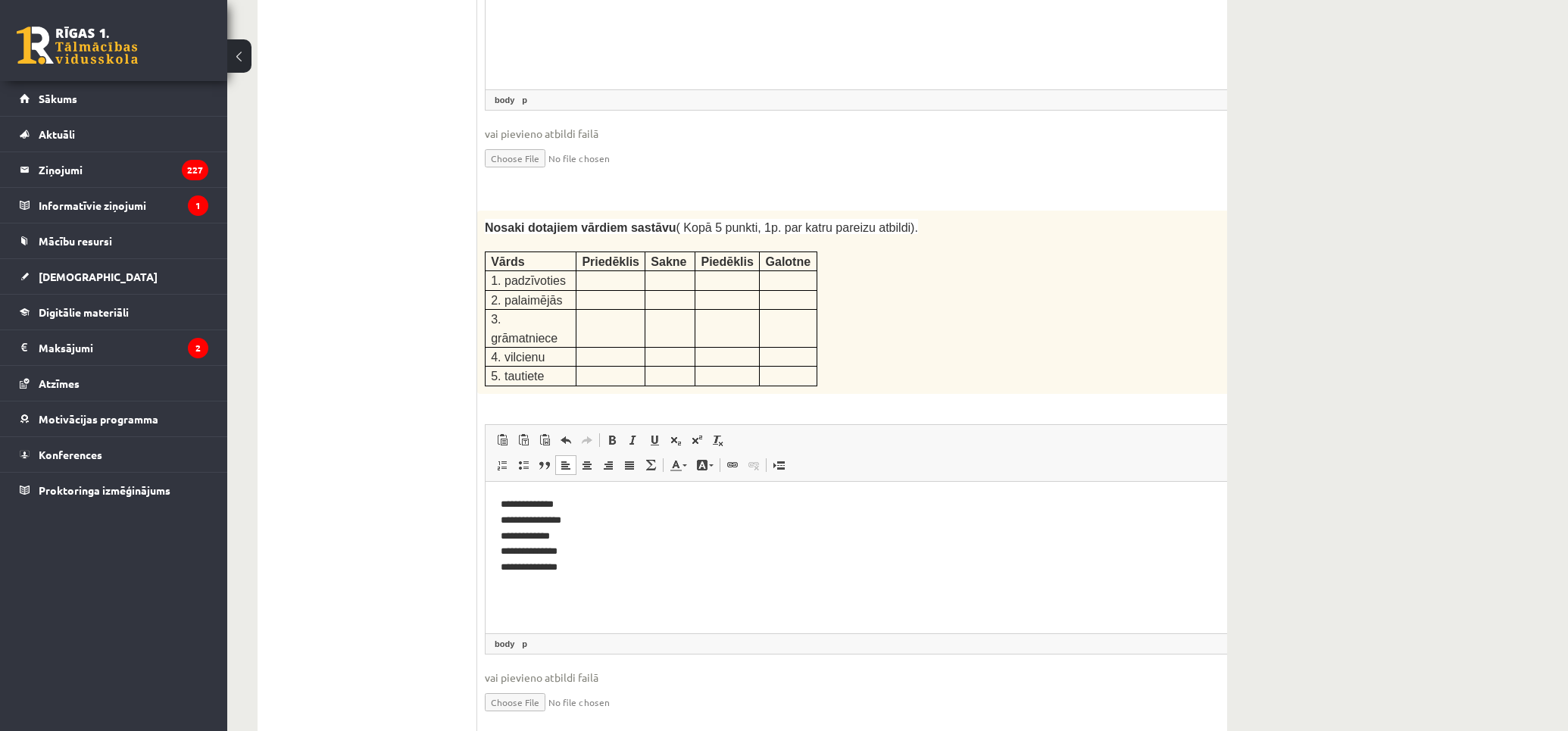
click at [678, 572] on p "**********" at bounding box center [864, 535] width 725 height 79
click at [550, 574] on p "**********" at bounding box center [864, 535] width 725 height 79
click at [597, 563] on p "**********" at bounding box center [864, 535] width 725 height 79
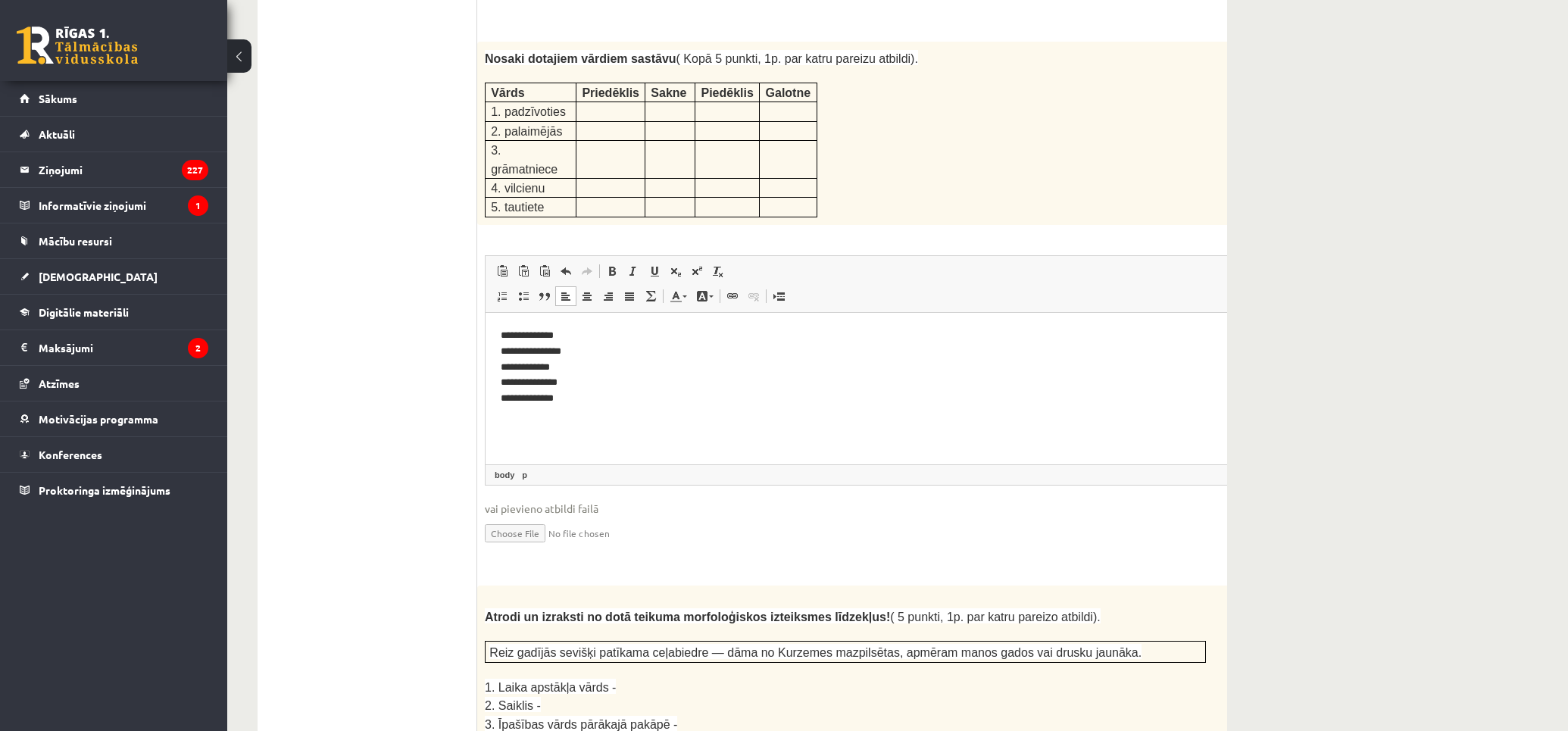
click at [618, 387] on p "**********" at bounding box center [864, 366] width 725 height 79
click at [617, 399] on p "**********" at bounding box center [864, 366] width 725 height 79
click at [555, 388] on p "**********" at bounding box center [857, 408] width 713 height 79
click at [542, 407] on p "**********" at bounding box center [857, 408] width 713 height 79
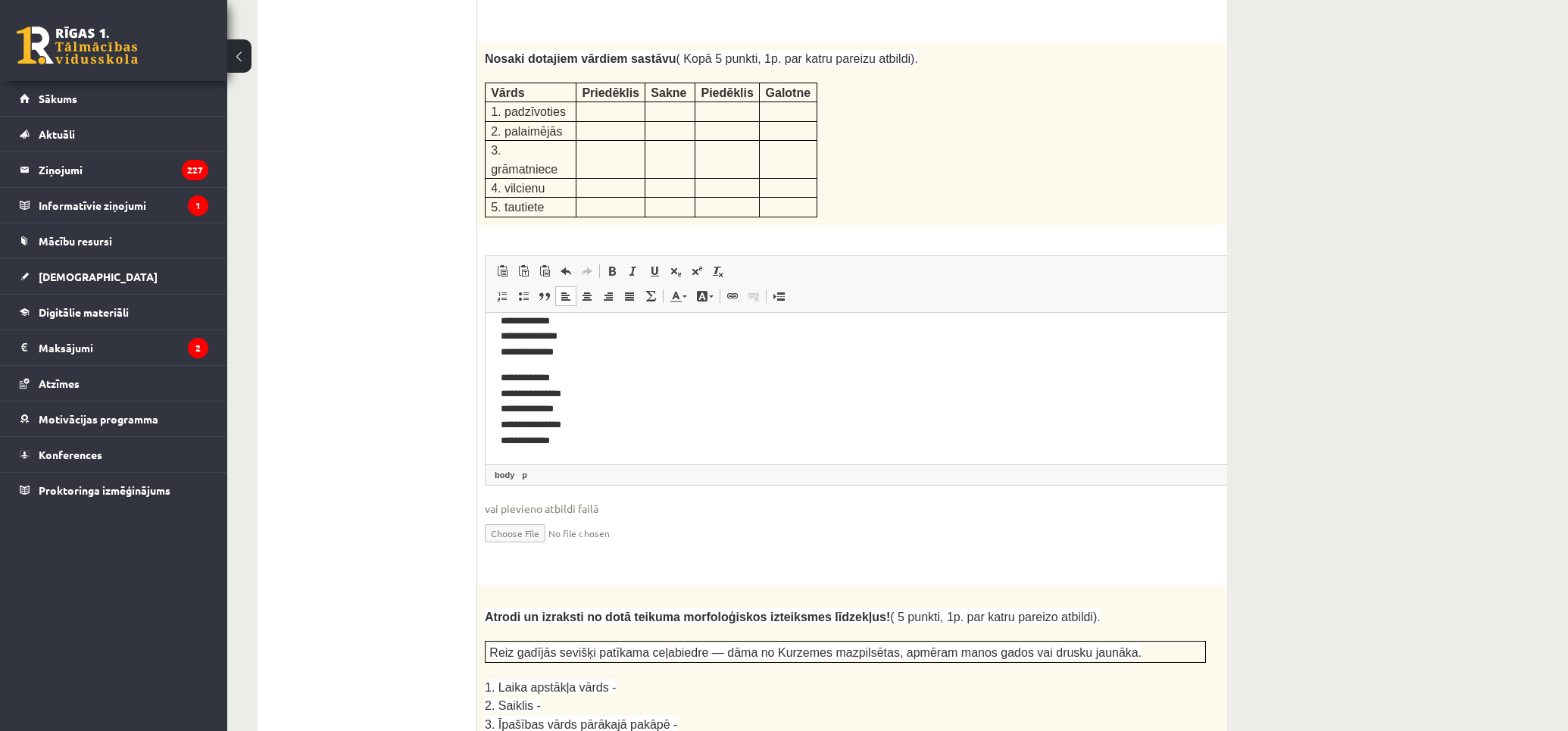
click at [549, 418] on p "**********" at bounding box center [857, 408] width 713 height 79
drag, startPoint x: 544, startPoint y: 437, endPoint x: 526, endPoint y: 439, distance: 18.1
click at [526, 439] on p "**********" at bounding box center [857, 408] width 713 height 79
click at [546, 440] on p "**********" at bounding box center [857, 408] width 713 height 79
click at [582, 440] on p "**********" at bounding box center [857, 408] width 713 height 79
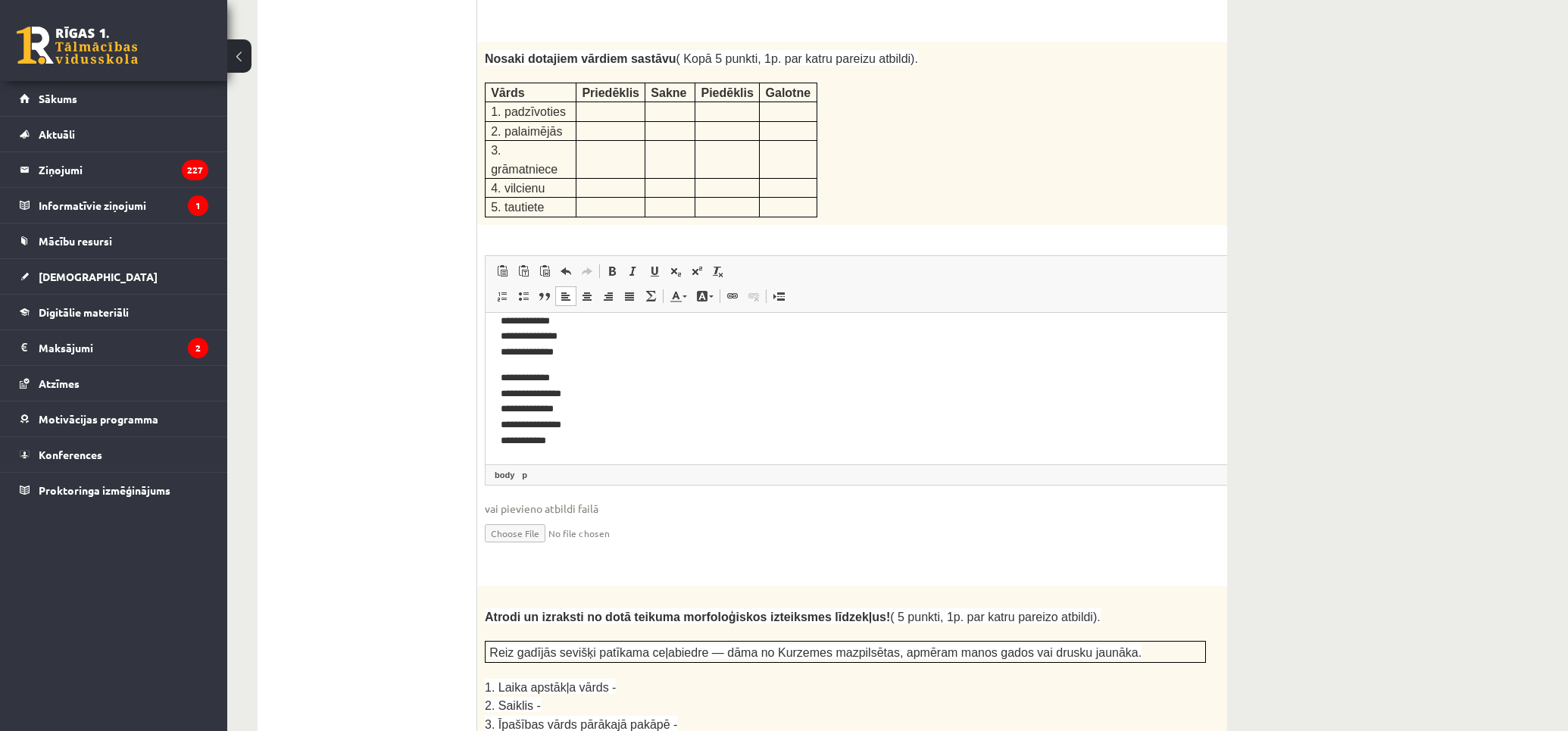
click at [628, 433] on p "**********" at bounding box center [857, 408] width 713 height 79
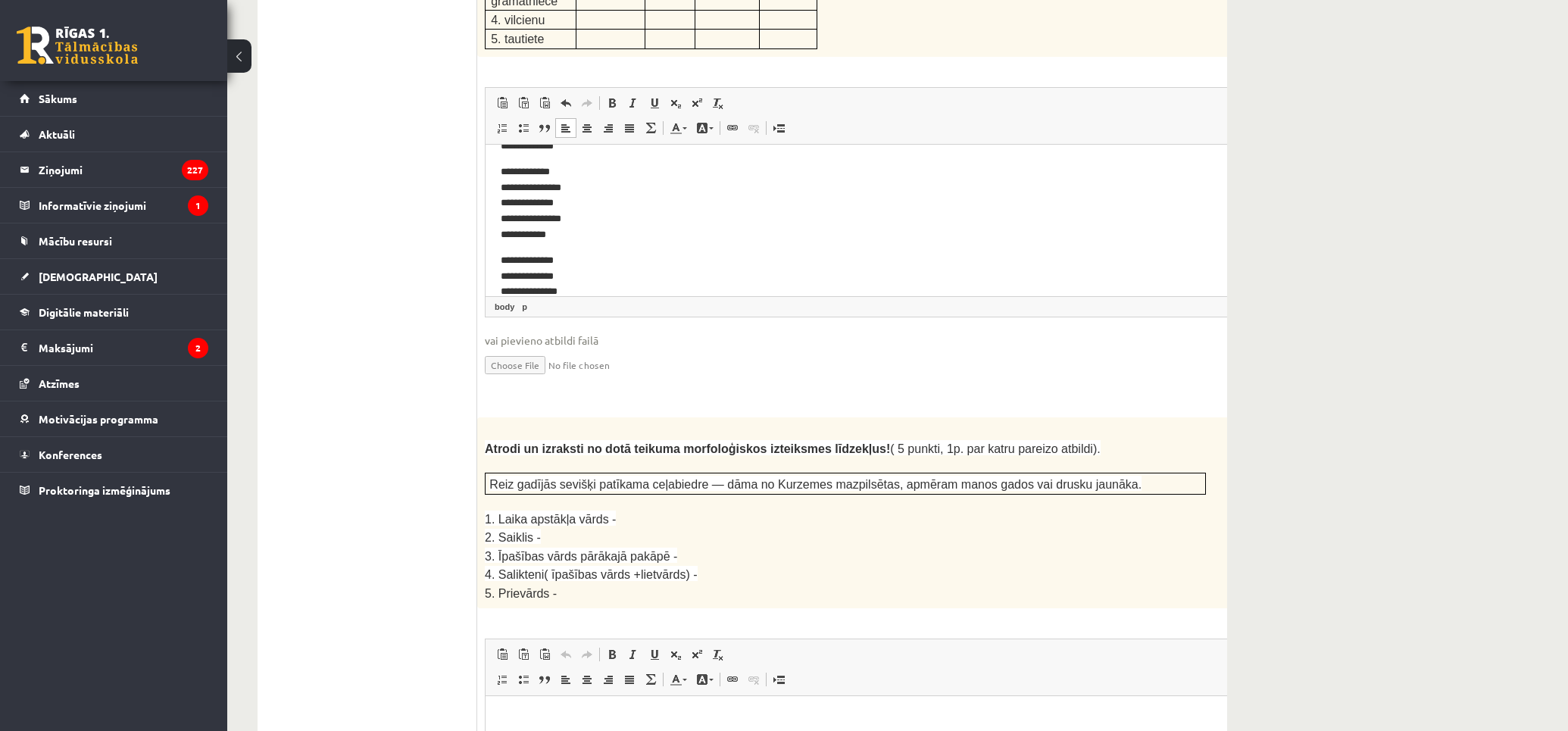
scroll to position [134, 0]
drag, startPoint x: 572, startPoint y: 224, endPoint x: 546, endPoint y: 226, distance: 26.1
click at [546, 226] on p "**********" at bounding box center [857, 241] width 713 height 79
drag, startPoint x: 599, startPoint y: 241, endPoint x: 539, endPoint y: 243, distance: 60.0
click at [539, 243] on p "**********" at bounding box center [857, 241] width 713 height 79
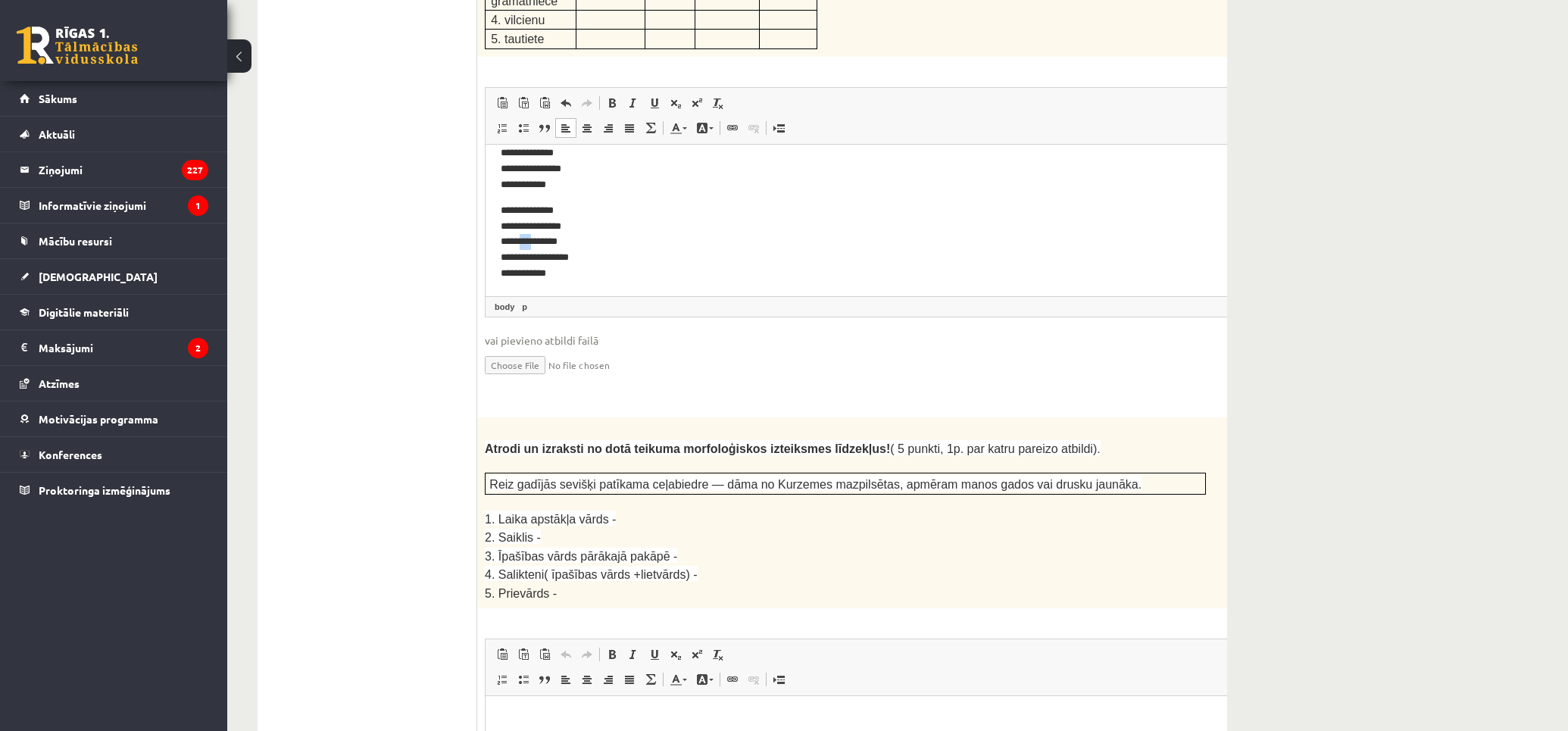
drag, startPoint x: 540, startPoint y: 240, endPoint x: 528, endPoint y: 244, distance: 12.6
click at [528, 244] on p "**********" at bounding box center [857, 241] width 713 height 79
click at [633, 236] on p "**********" at bounding box center [857, 241] width 713 height 79
click at [554, 259] on p "**********" at bounding box center [857, 241] width 713 height 79
click at [563, 279] on p "**********" at bounding box center [857, 241] width 713 height 79
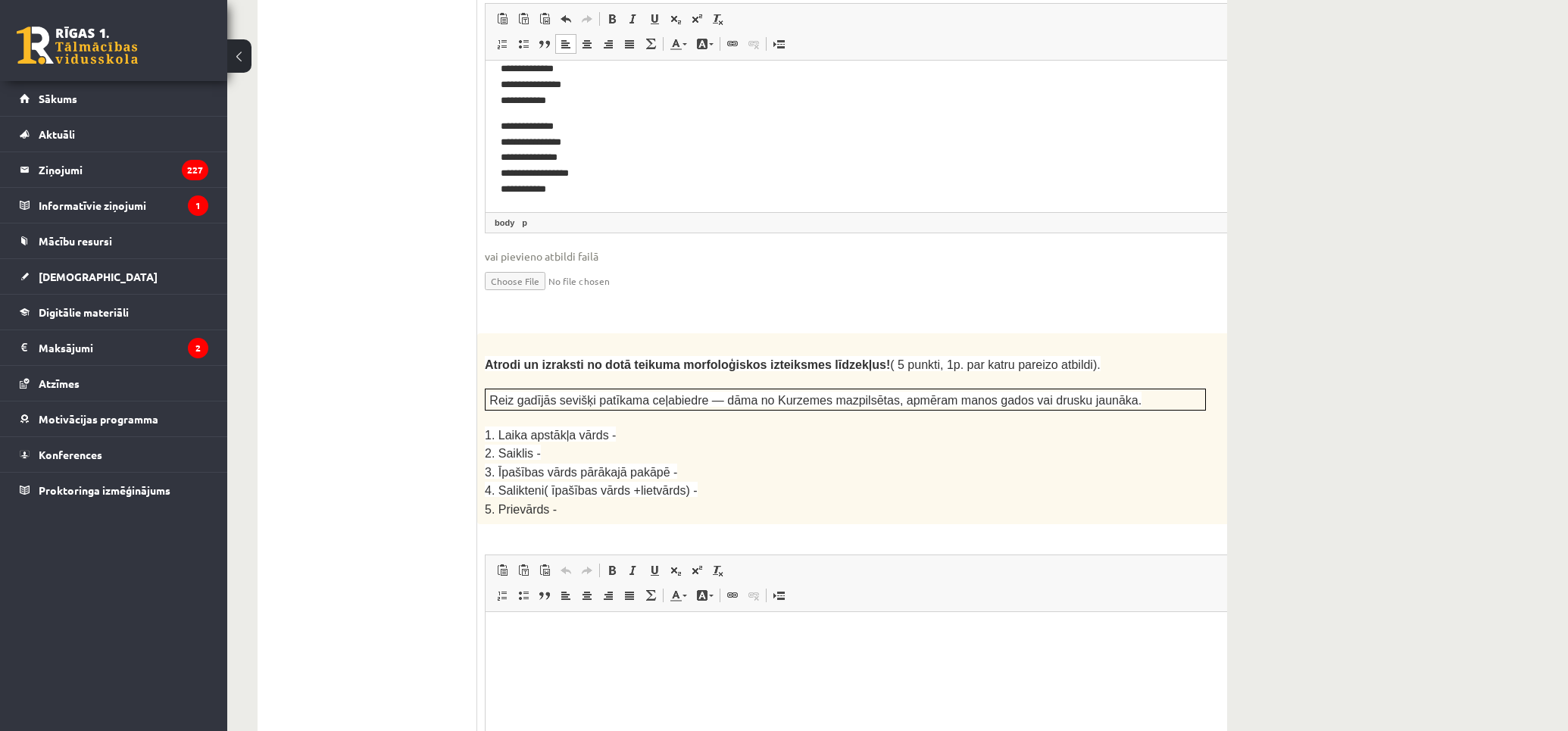
scroll to position [2060, 0]
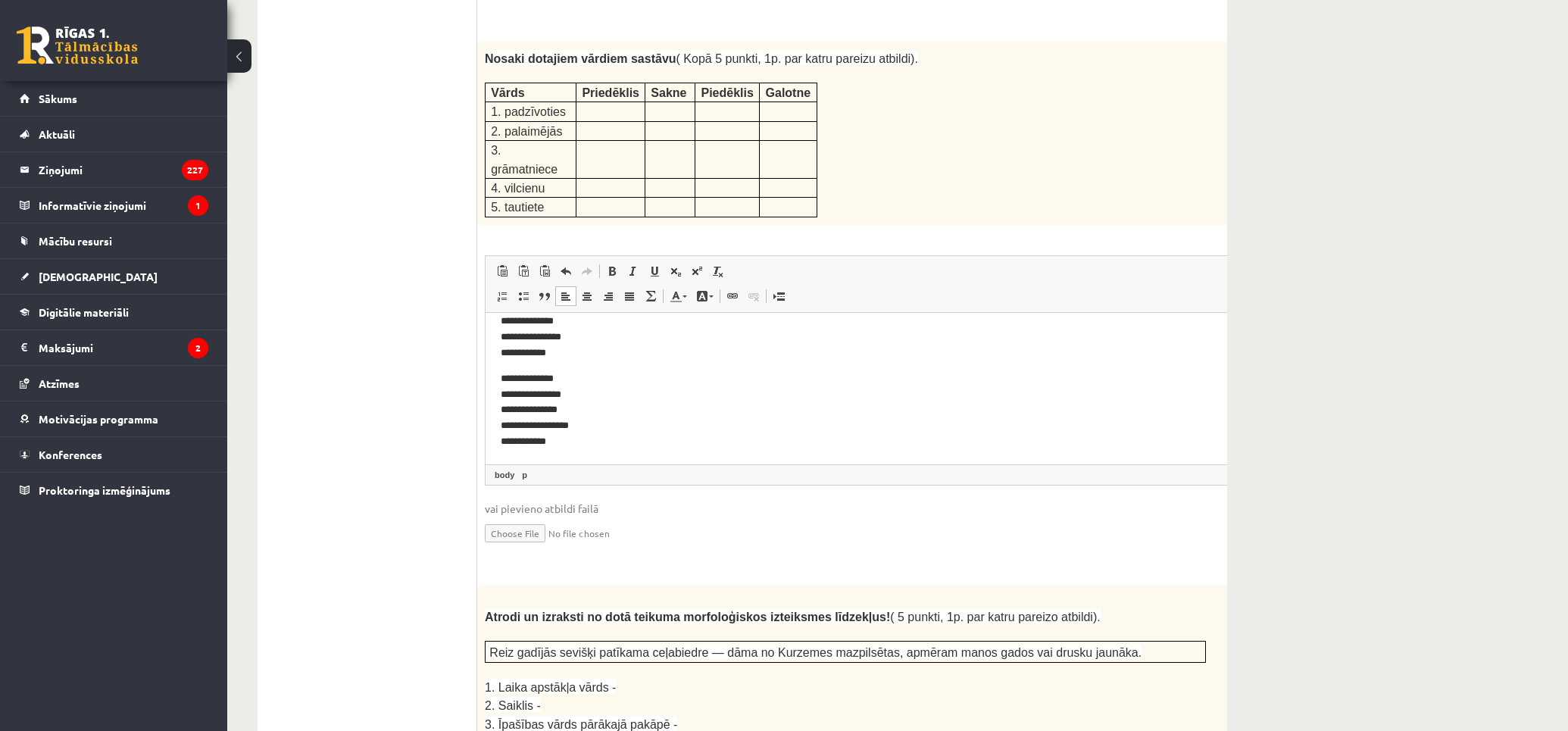
click at [622, 425] on p "**********" at bounding box center [857, 409] width 713 height 79
click at [625, 439] on p "**********" at bounding box center [857, 409] width 713 height 79
drag, startPoint x: 569, startPoint y: 395, endPoint x: 557, endPoint y: 399, distance: 12.6
click at [557, 399] on p "**********" at bounding box center [857, 409] width 713 height 79
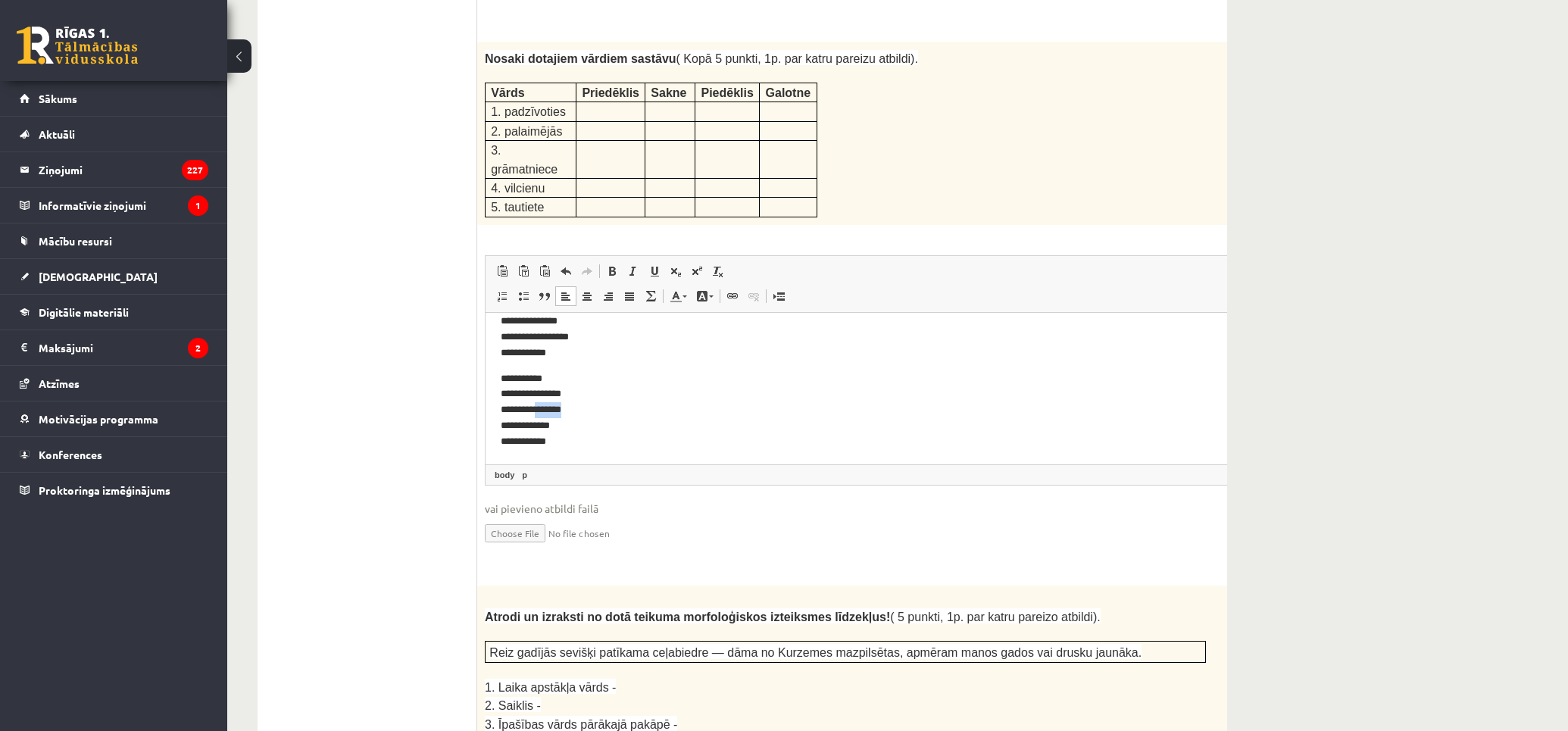
drag, startPoint x: 607, startPoint y: 407, endPoint x: 543, endPoint y: 417, distance: 64.8
click at [543, 417] on p "**********" at bounding box center [857, 409] width 713 height 79
click at [535, 417] on p "**********" at bounding box center [857, 409] width 713 height 79
click at [540, 418] on p "**********" at bounding box center [857, 409] width 713 height 79
click at [539, 405] on p "**********" at bounding box center [857, 409] width 713 height 79
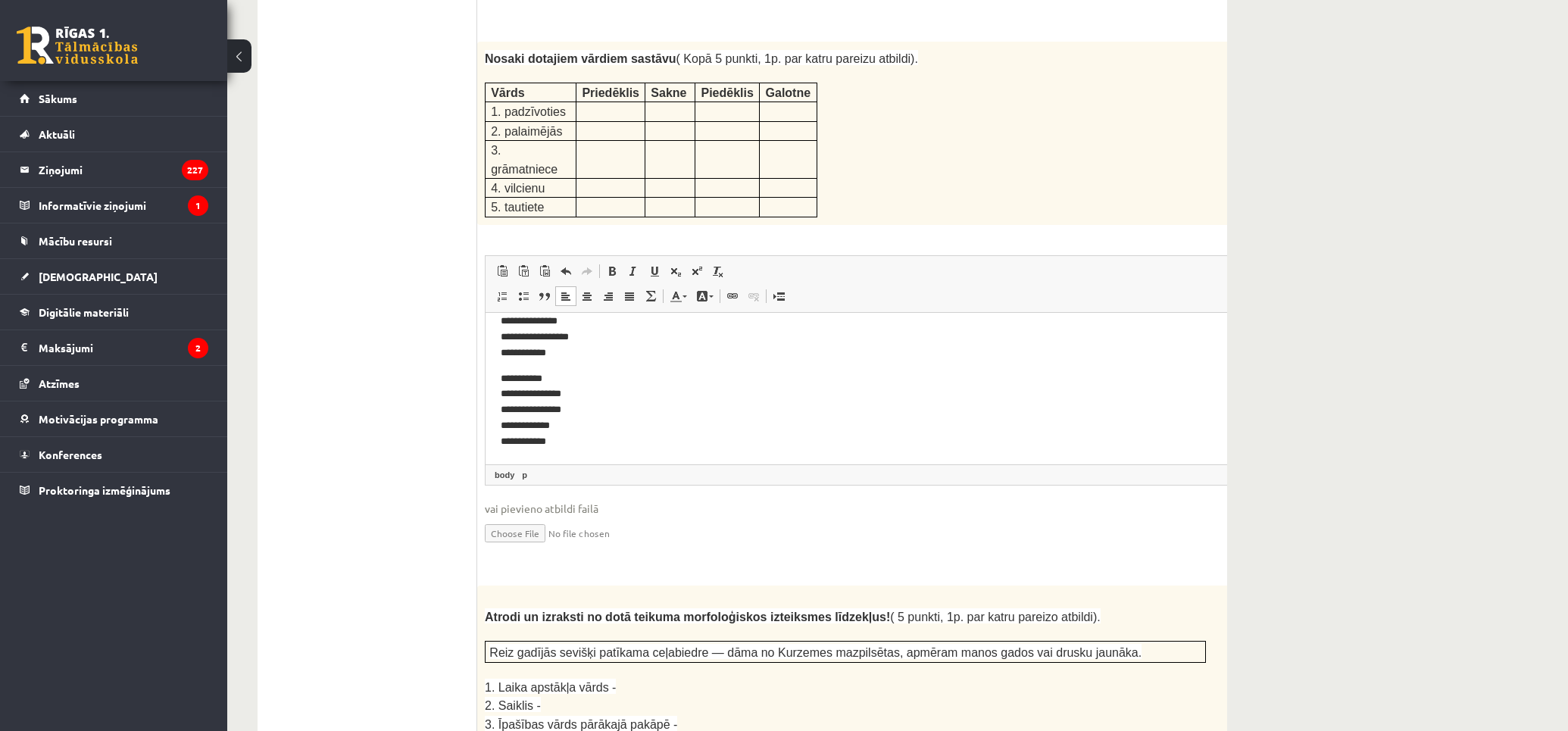
click at [539, 407] on p "**********" at bounding box center [857, 409] width 713 height 79
drag, startPoint x: 569, startPoint y: 422, endPoint x: 554, endPoint y: 428, distance: 16.2
click at [554, 428] on p "**********" at bounding box center [857, 409] width 713 height 79
click at [547, 437] on p "**********" at bounding box center [857, 409] width 713 height 79
click at [588, 440] on p "**********" at bounding box center [857, 409] width 713 height 79
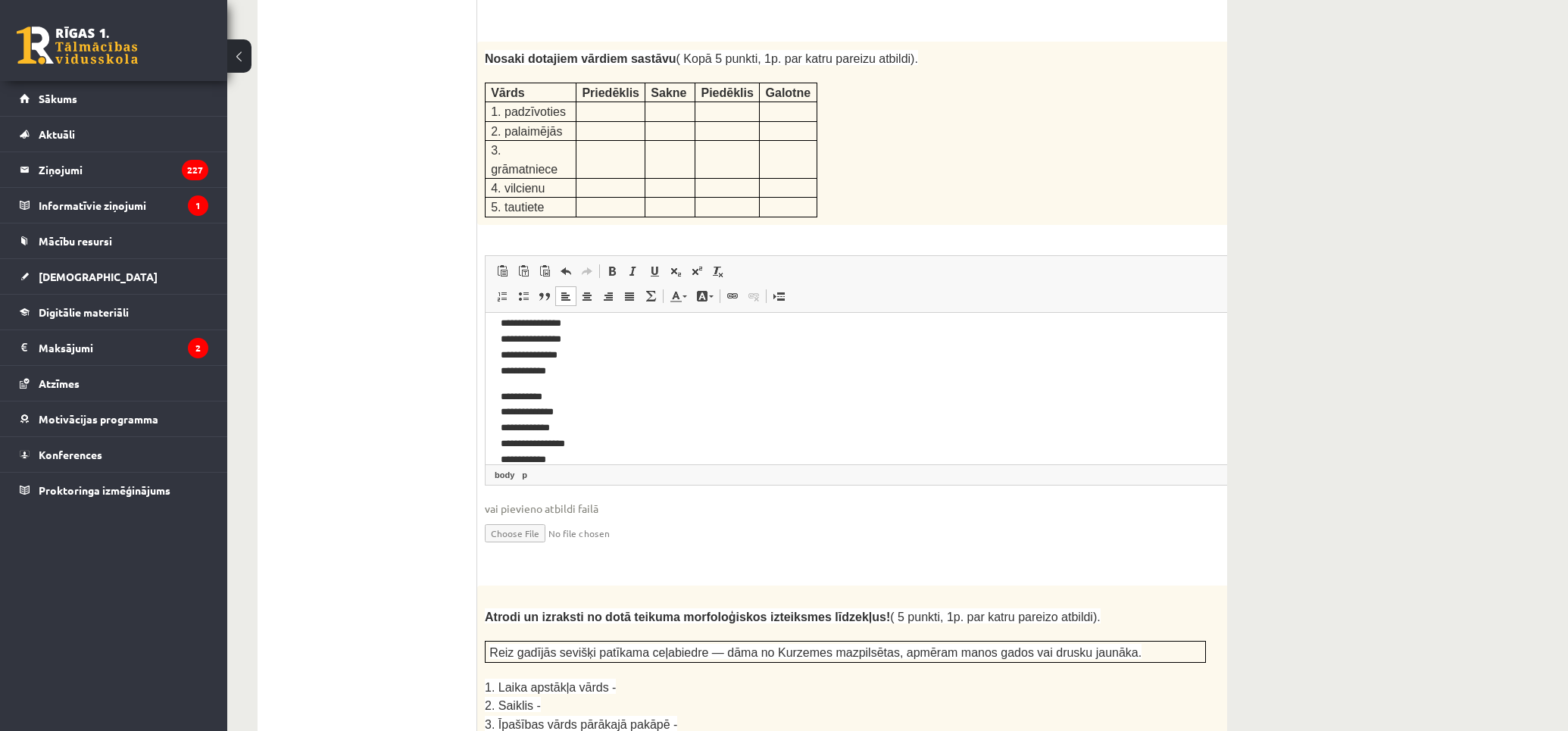
scroll to position [2145, 0]
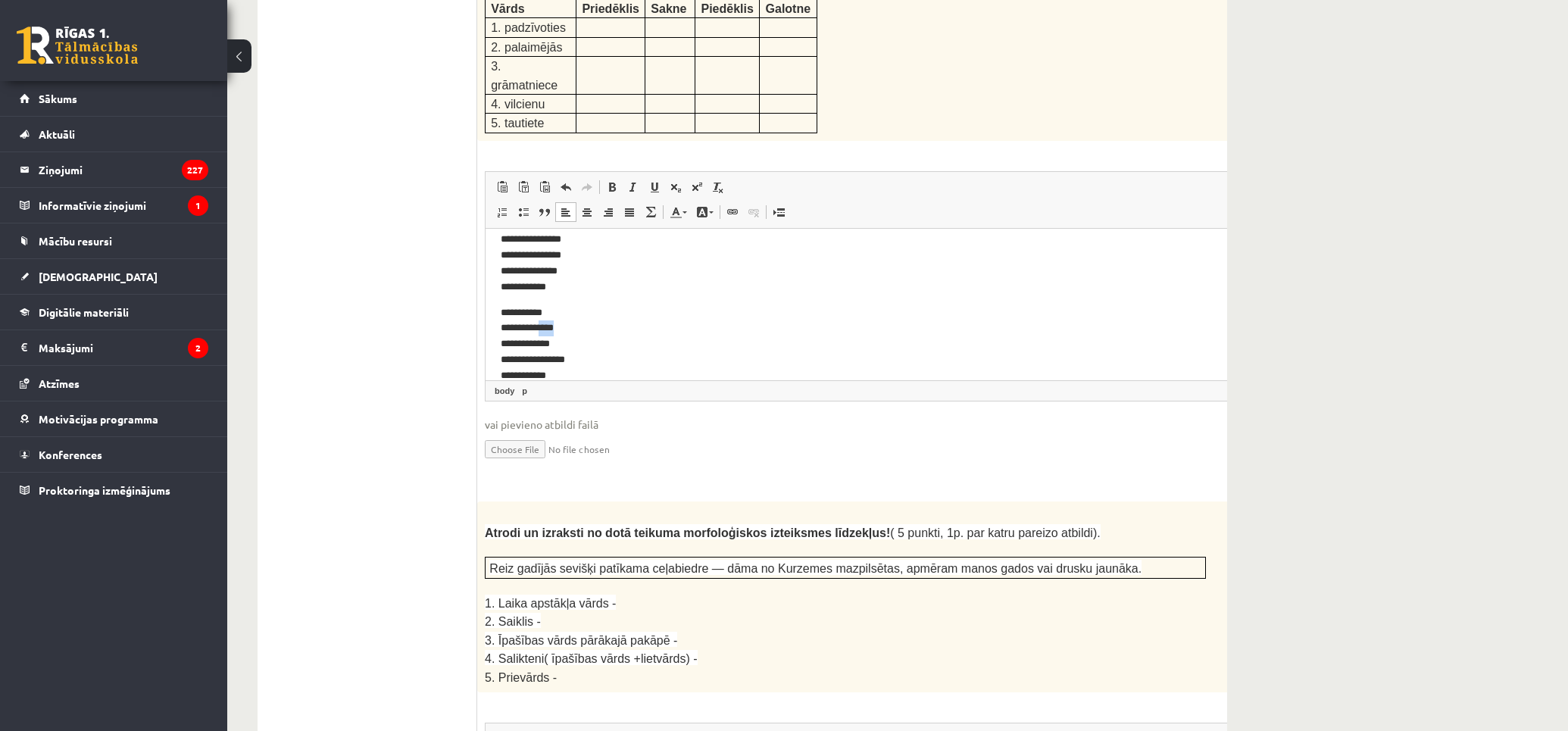
drag, startPoint x: 567, startPoint y: 325, endPoint x: 542, endPoint y: 328, distance: 25.2
click at [542, 328] on p "**********" at bounding box center [857, 344] width 713 height 79
click at [539, 340] on p "**********" at bounding box center [857, 344] width 713 height 79
click at [550, 355] on p "**********" at bounding box center [857, 344] width 713 height 79
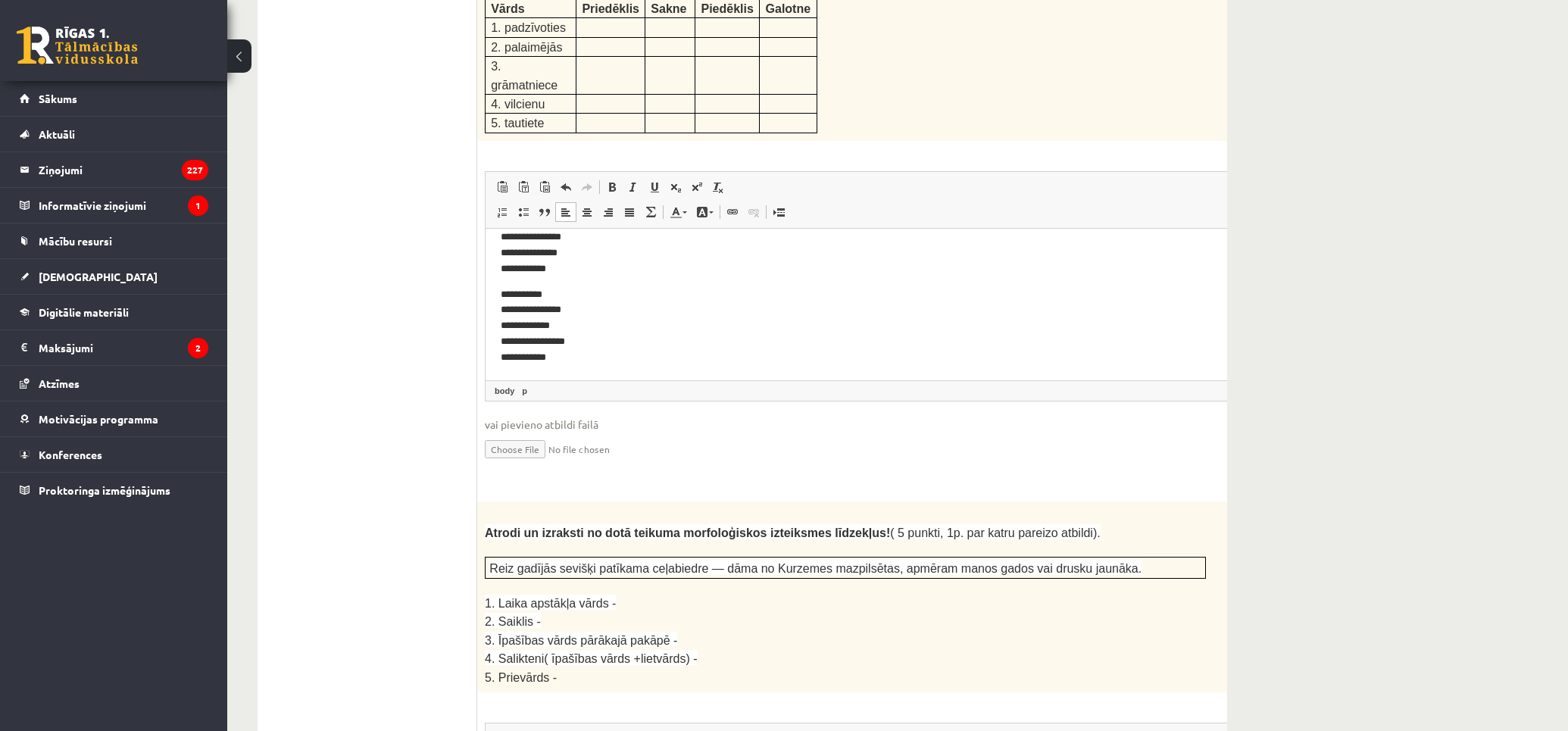
click at [546, 359] on p "**********" at bounding box center [857, 325] width 713 height 79
click at [641, 361] on p "**********" at bounding box center [857, 325] width 713 height 79
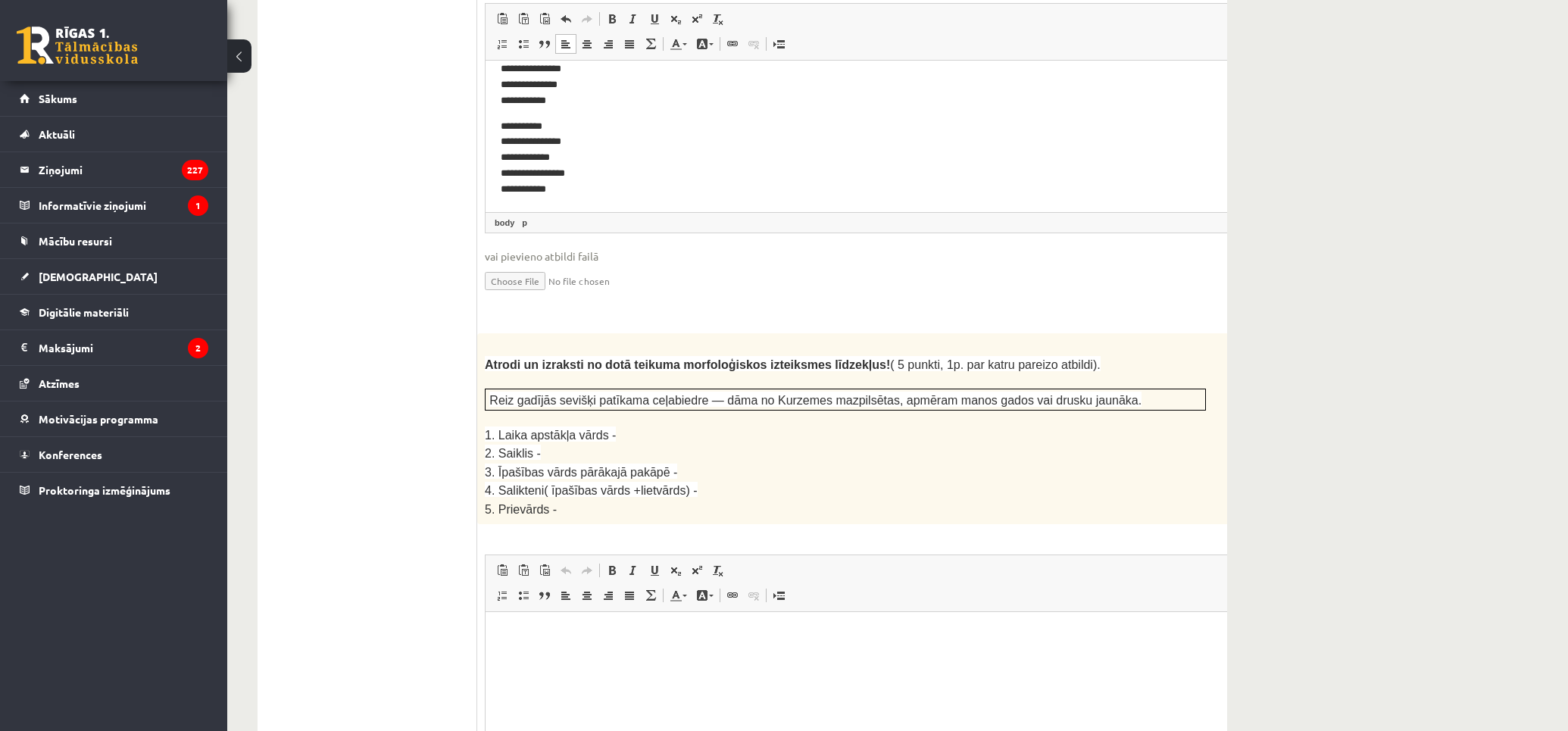
scroll to position [2397, 0]
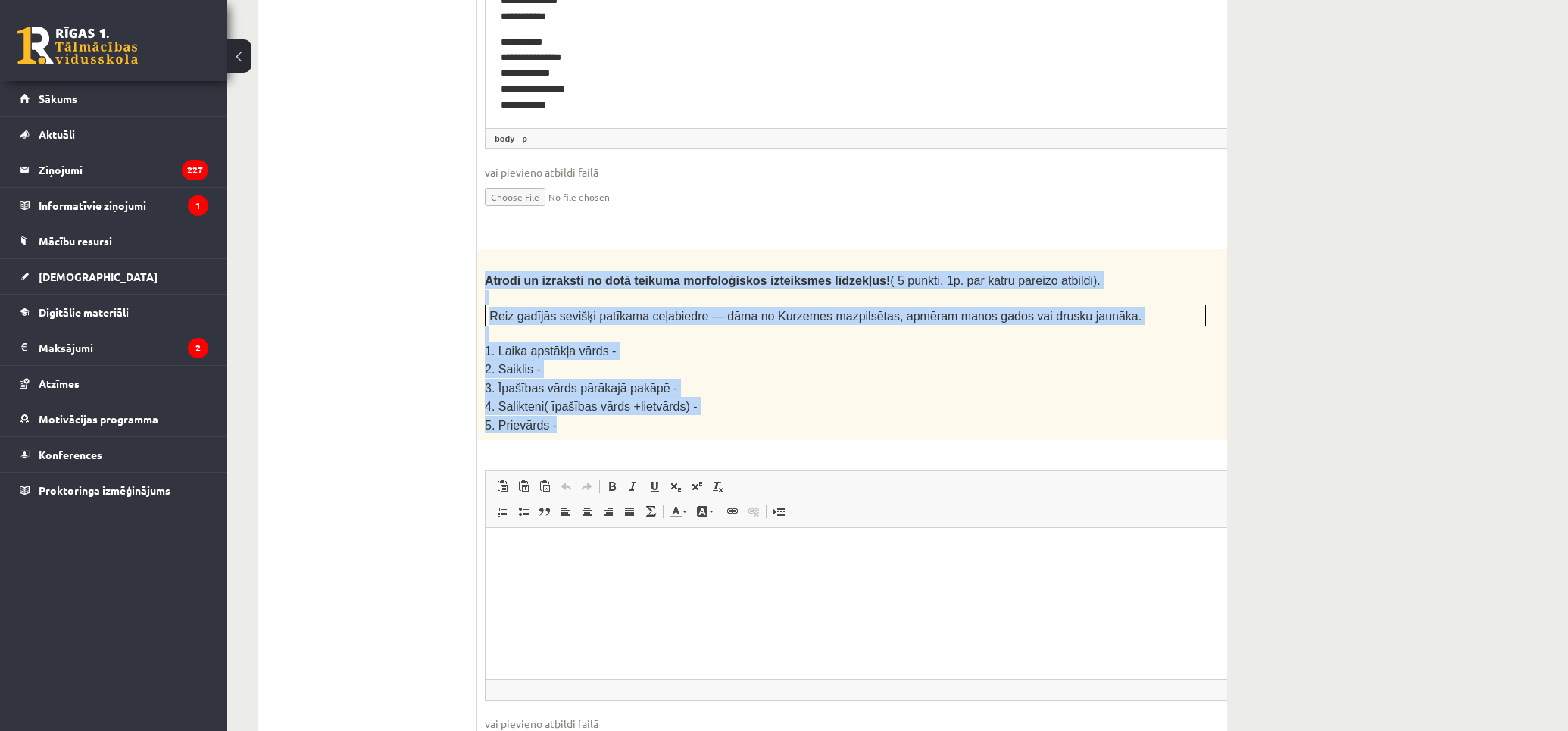
drag, startPoint x: 489, startPoint y: 201, endPoint x: 785, endPoint y: 330, distance: 322.9
click at [789, 331] on div "Atrodi un izraksti no dotā teikuma morfoloģiskos izteiksmes līdzekļus! ( 5 punk…" at bounding box center [882, 345] width 811 height 191
copy div "Atrodi un izraksti no dotā teikuma morfoloģiskos izteiksmes līdzekļus! ( 5 punk…"
click at [566, 416] on p "5. Prievārds -" at bounding box center [845, 424] width 721 height 17
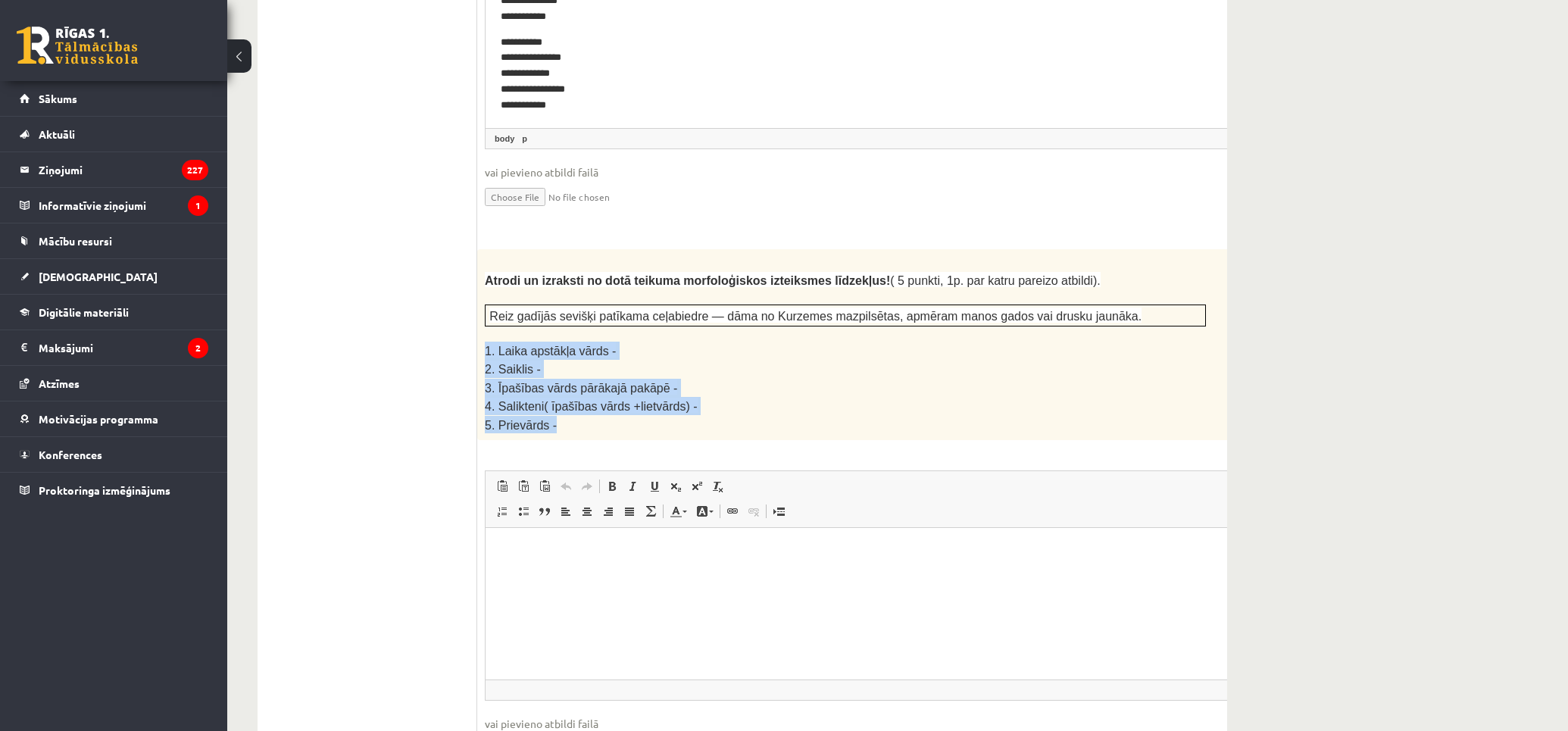
drag, startPoint x: 557, startPoint y: 335, endPoint x: 486, endPoint y: 269, distance: 96.9
click at [486, 269] on div "Atrodi un izraksti no dotā teikuma morfoloģiskos izteiksmes līdzekļus! ( 5 punk…" at bounding box center [882, 345] width 811 height 191
click at [602, 551] on p "Визуальный текстовый редактор, wiswyg-editor-user-answer-47434021756500" at bounding box center [883, 550] width 765 height 16
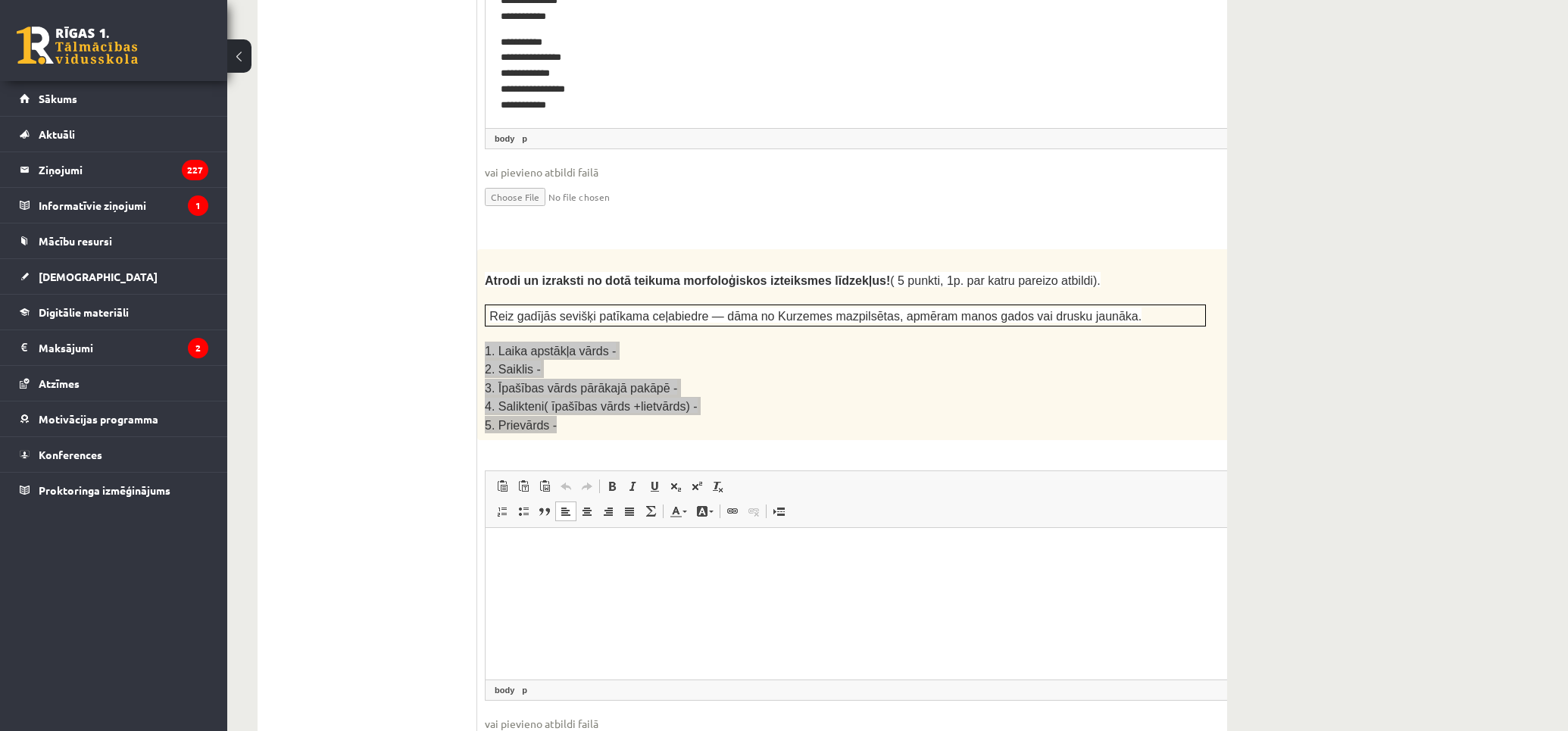
paste body "Визуальный текстовый редактор, wiswyg-editor-user-answer-47434021756500"
click at [630, 550] on p "**********" at bounding box center [864, 550] width 725 height 16
click at [569, 579] on p "**********" at bounding box center [864, 577] width 725 height 16
click at [670, 598] on p "**********" at bounding box center [864, 601] width 725 height 16
click at [710, 634] on p "**********" at bounding box center [864, 627] width 725 height 16
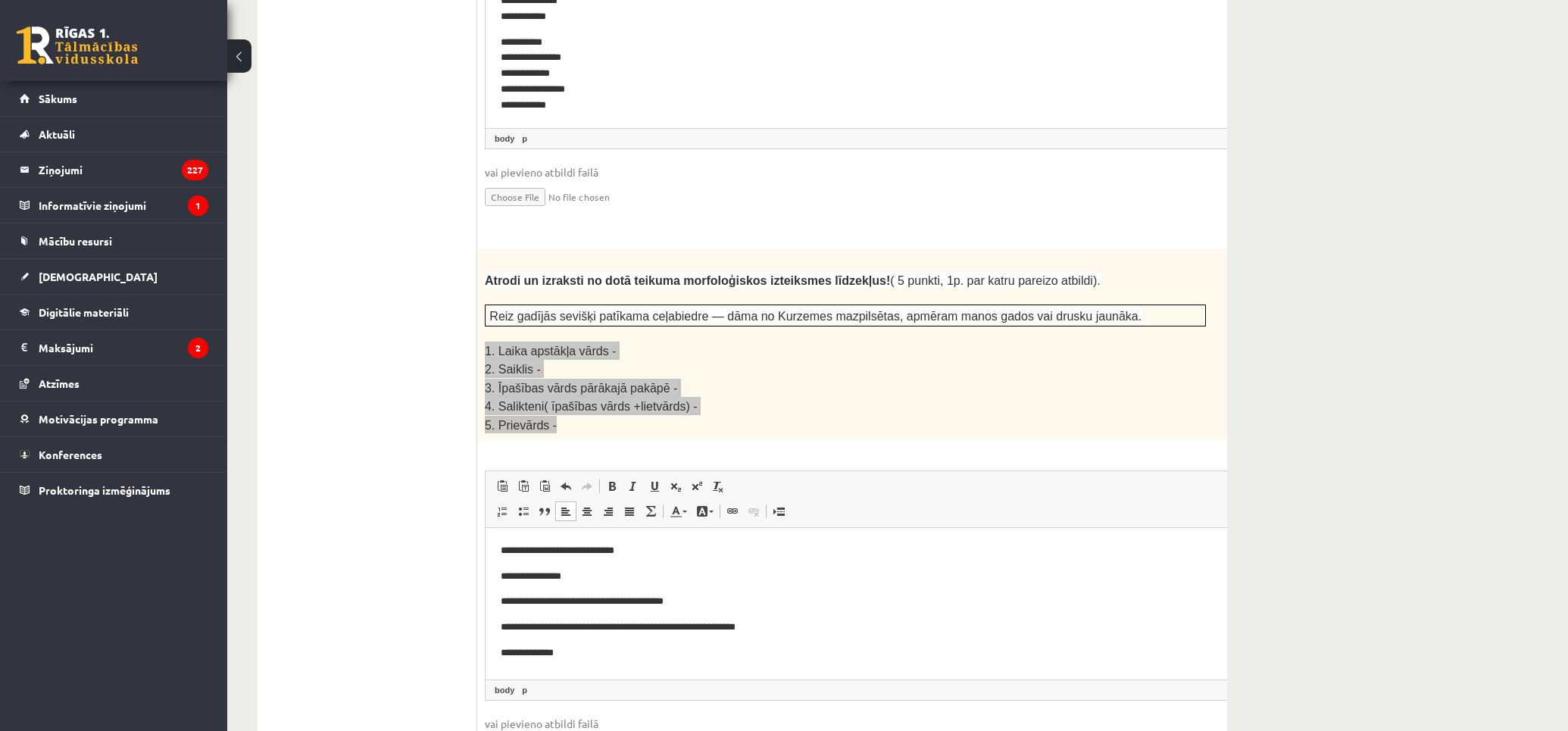
click at [611, 657] on p "**********" at bounding box center [864, 652] width 725 height 16
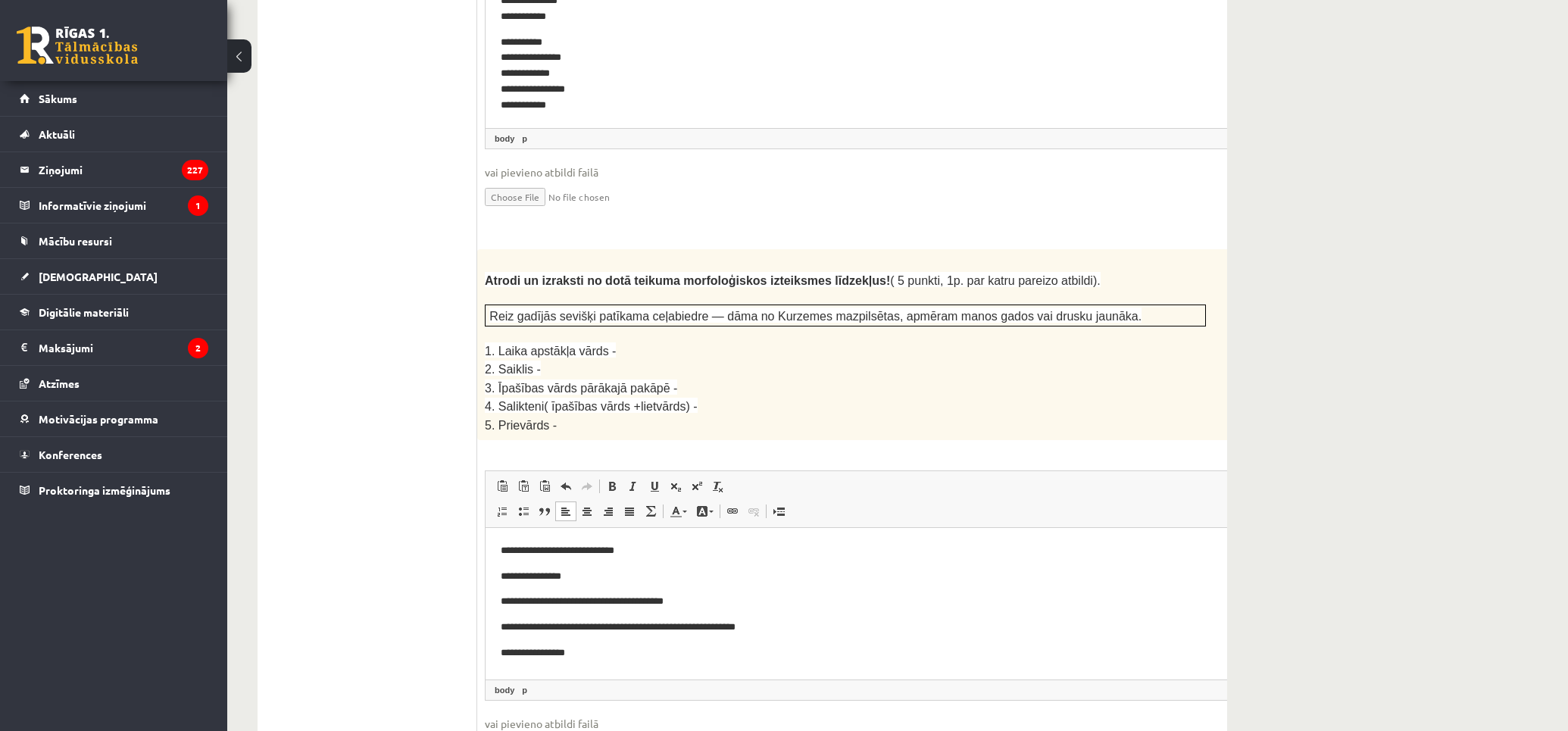
click at [397, 510] on ul "1. uzdevums 2. uzdevums 3. uzdevums" at bounding box center [375, 604] width 205 height 5019
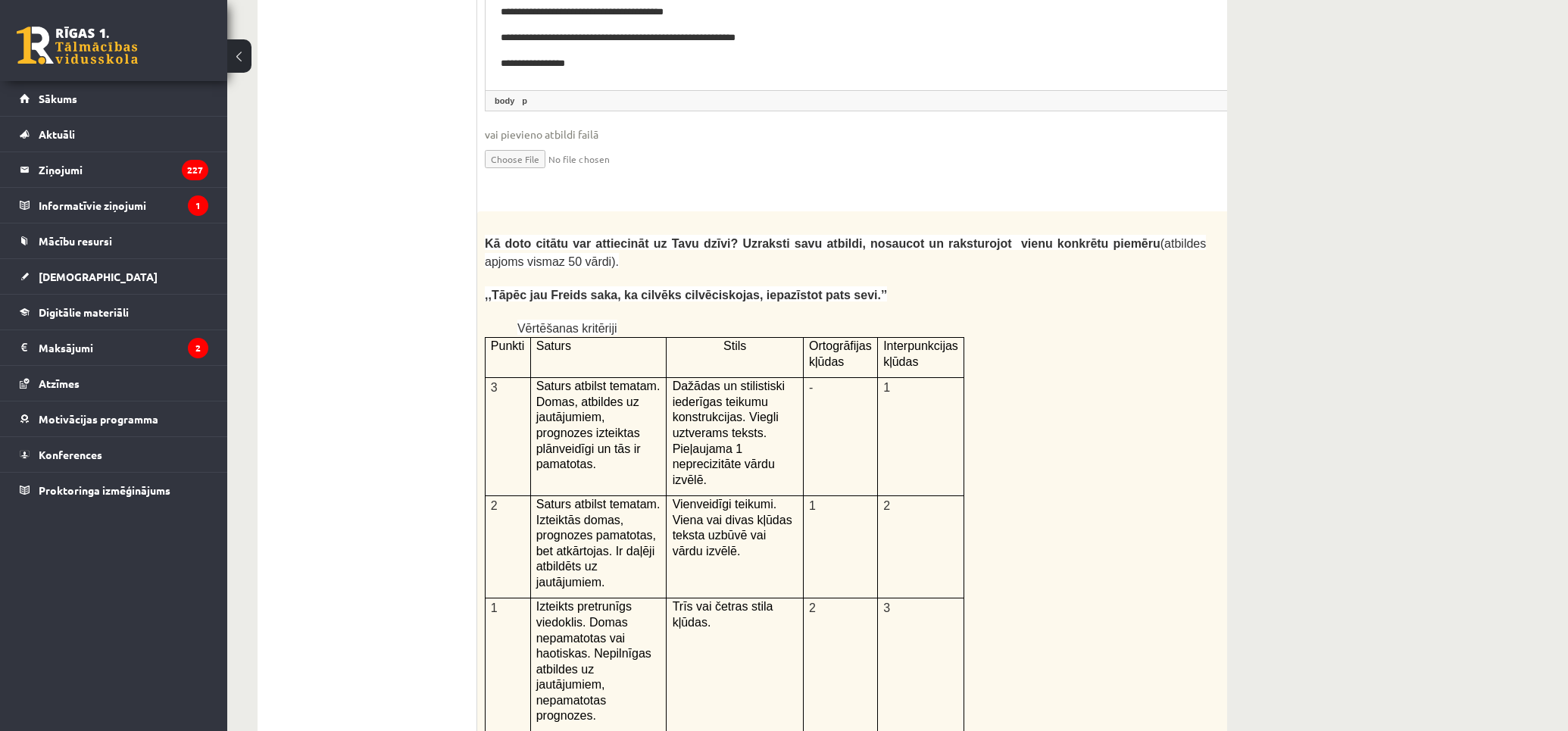
scroll to position [3491, 0]
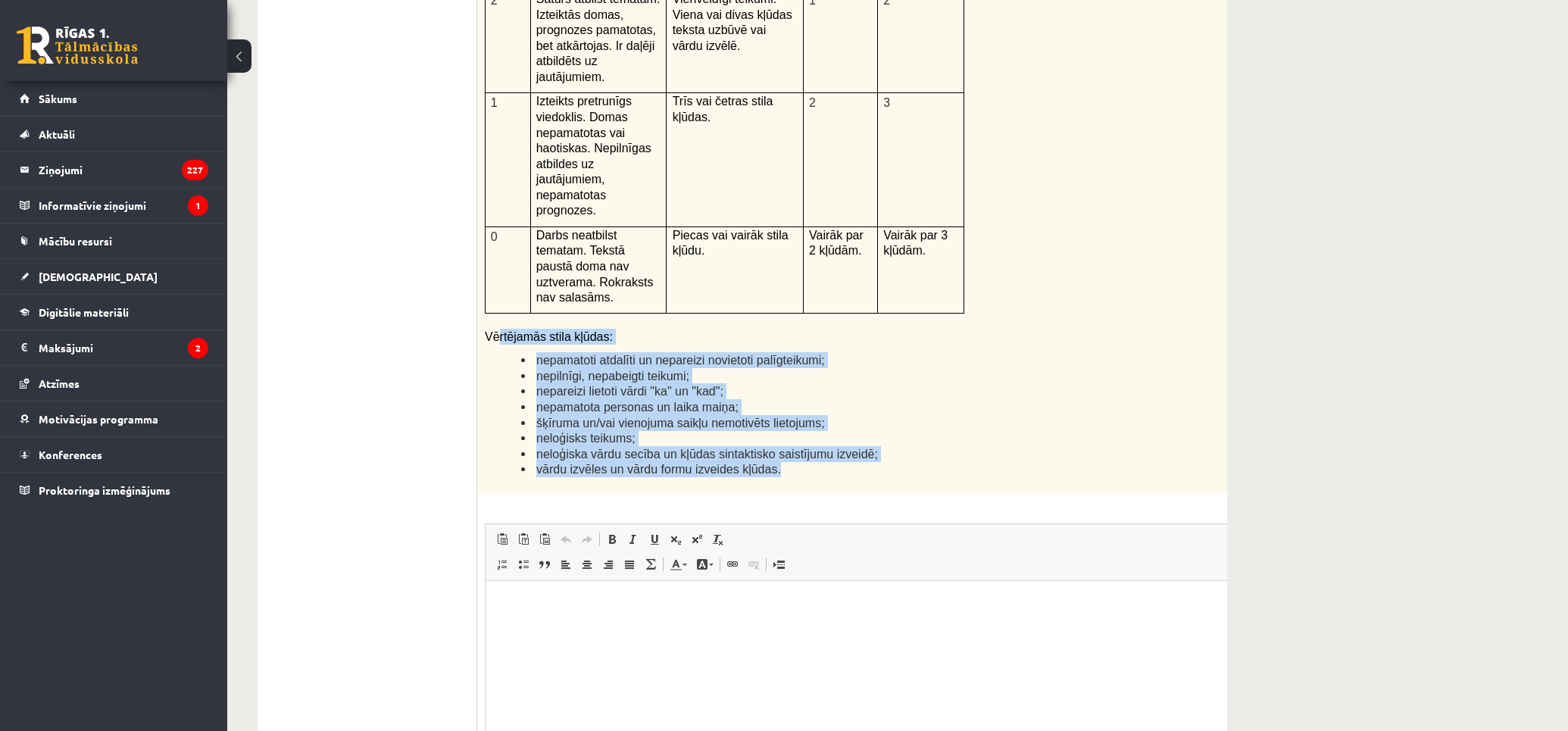
drag, startPoint x: 498, startPoint y: 162, endPoint x: 811, endPoint y: 319, distance: 350.2
click at [766, 305] on div "Kā doto citātu var attiecināt uz Tavu dzīvi? Uzraksti savu atbildi, nosaucot un…" at bounding box center [882, 99] width 811 height 787
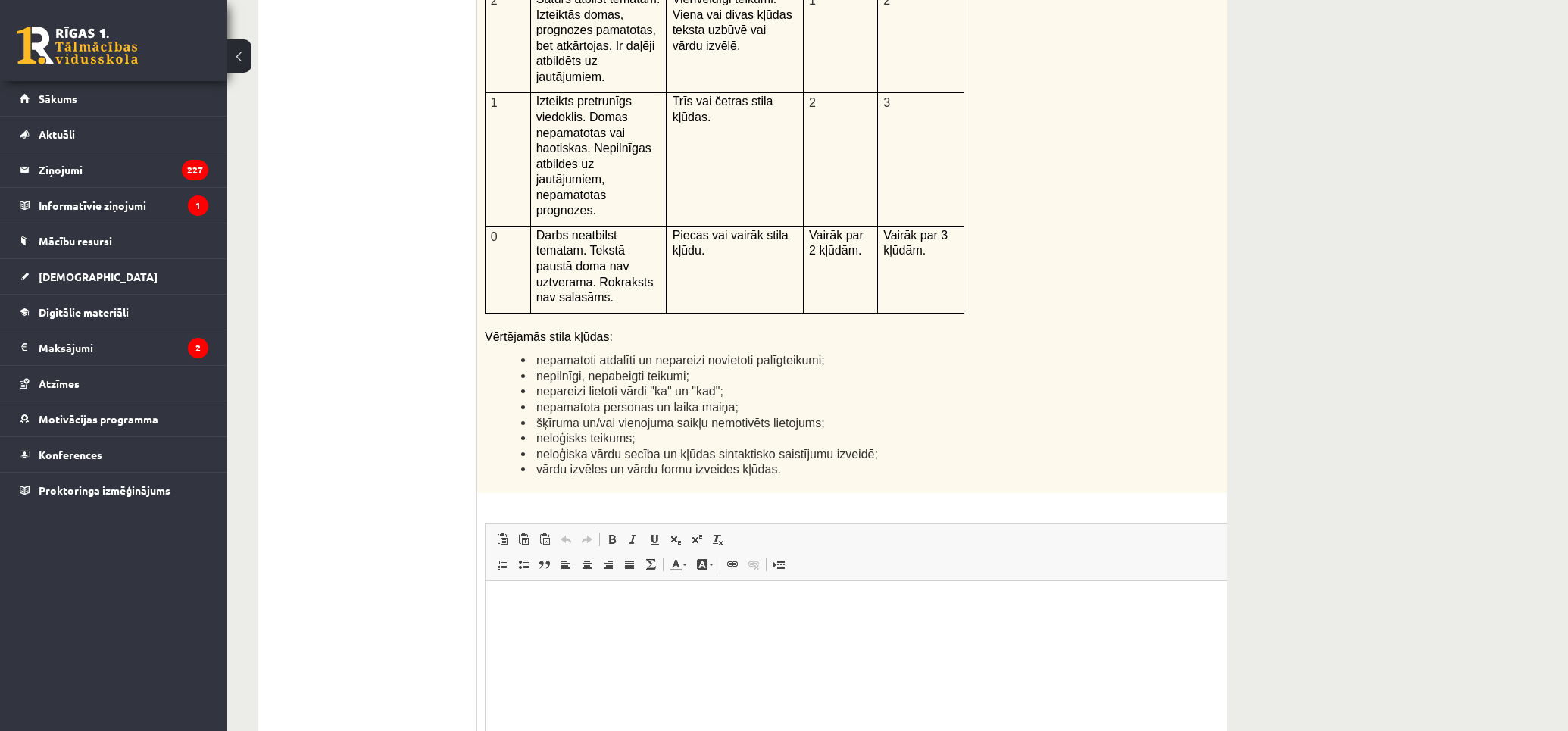
click at [843, 324] on div "12p Kā doto citātu var attiecināt uz Tavu dzīvi? Uzraksti savu atbildi, nosauco…" at bounding box center [882, 273] width 811 height 1132
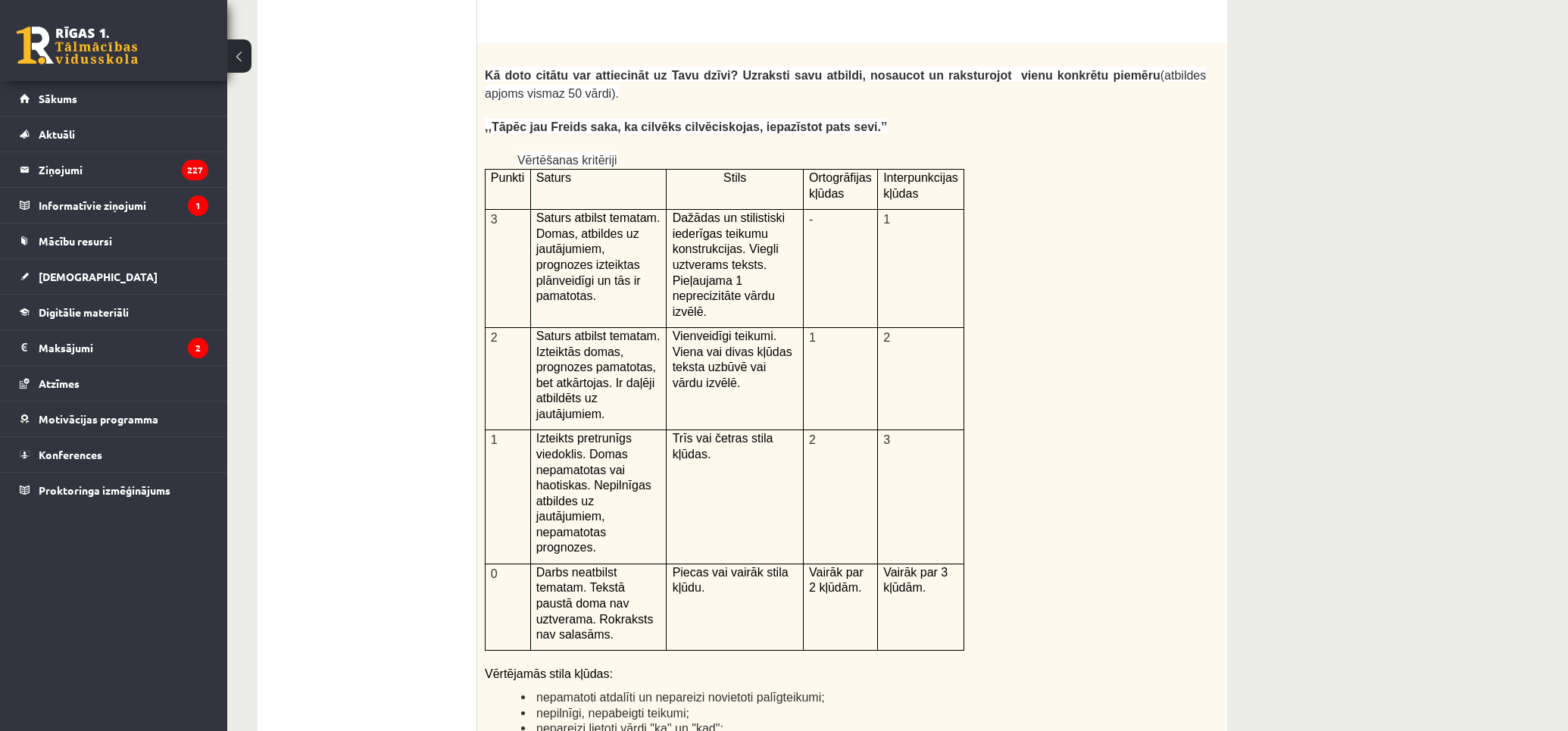
scroll to position [2818, 0]
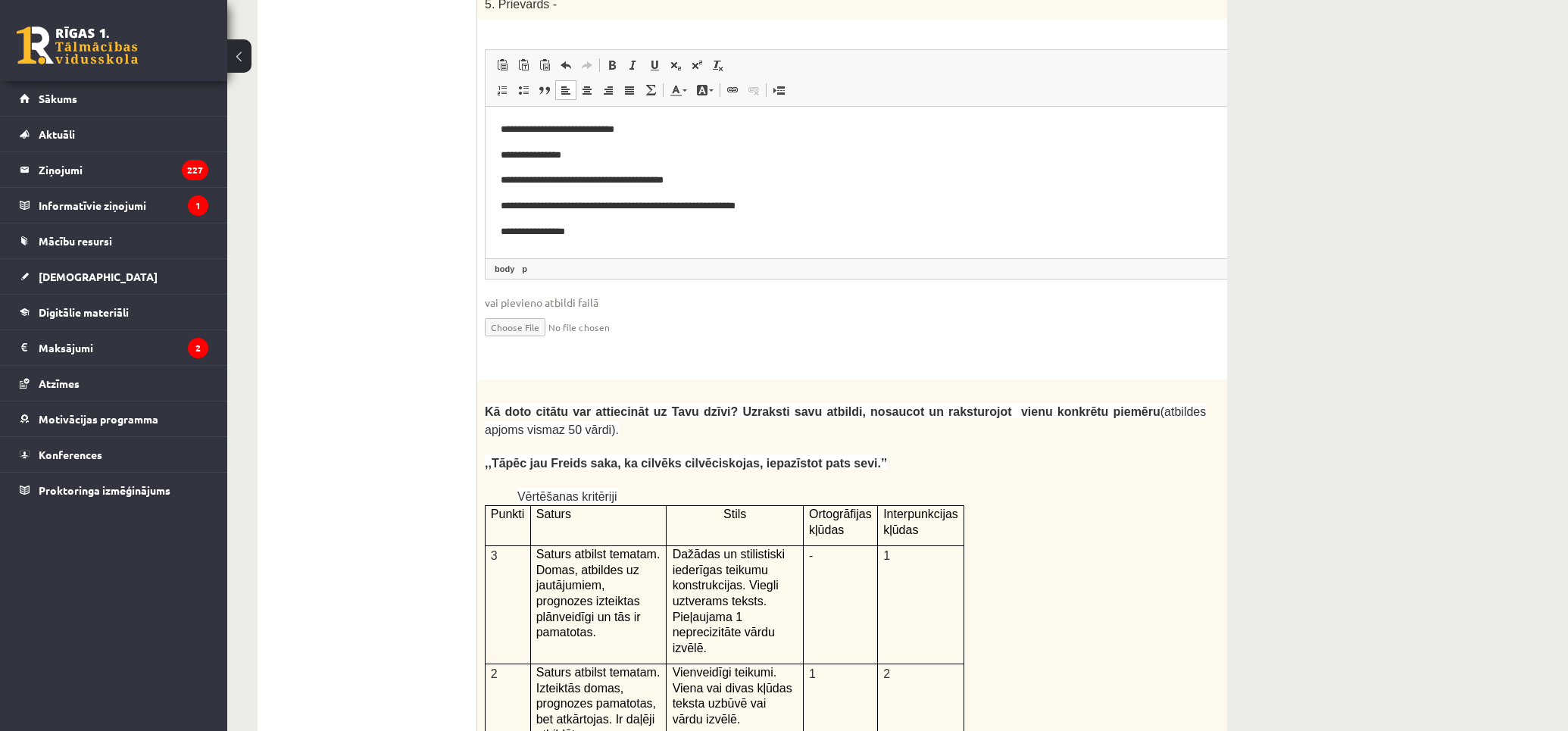
drag, startPoint x: 472, startPoint y: 313, endPoint x: 774, endPoint y: 360, distance: 305.6
click at [686, 358] on div "**********" at bounding box center [742, 183] width 970 height 5050
click at [774, 438] on p at bounding box center [845, 446] width 721 height 15
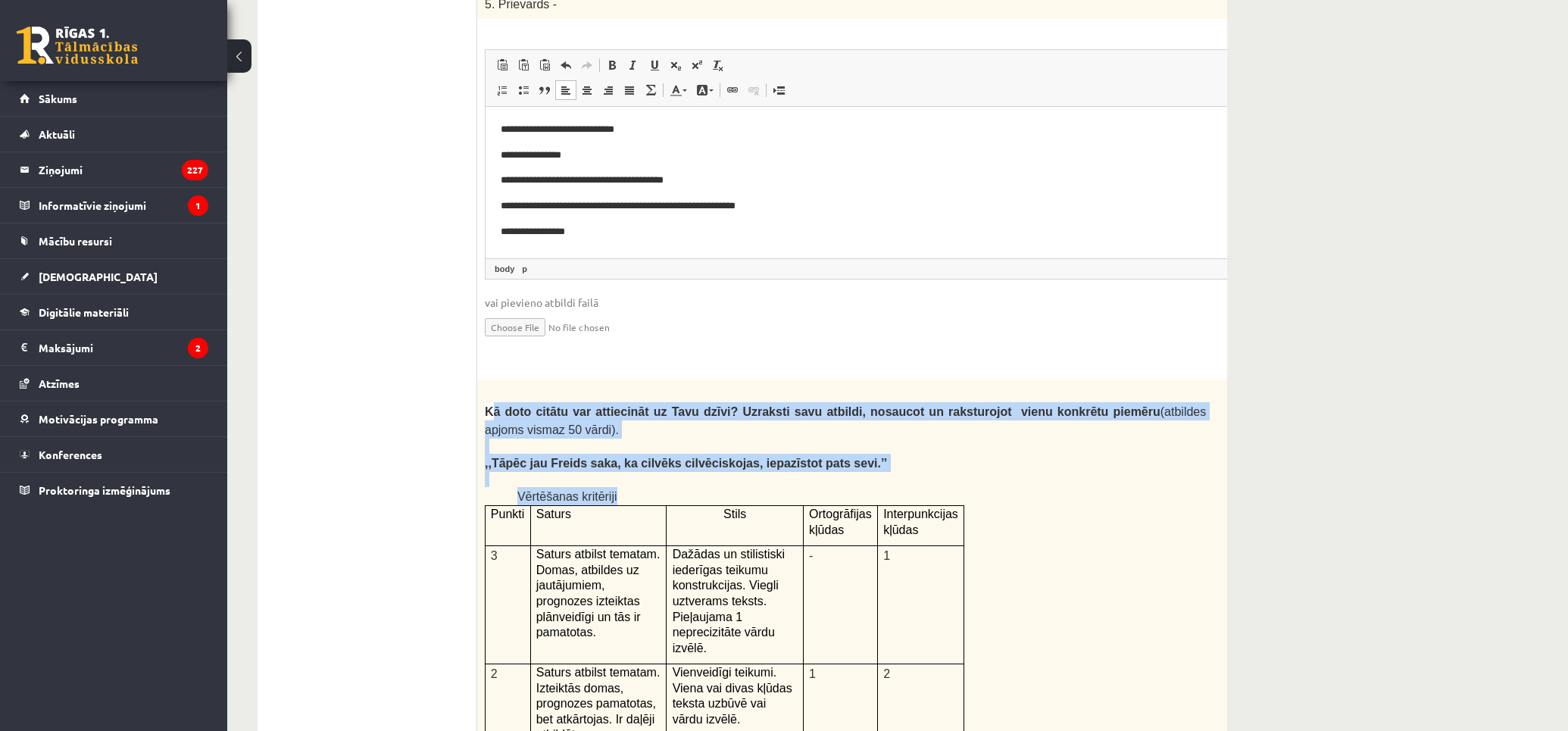
drag, startPoint x: 489, startPoint y: 318, endPoint x: 900, endPoint y: 405, distance: 420.1
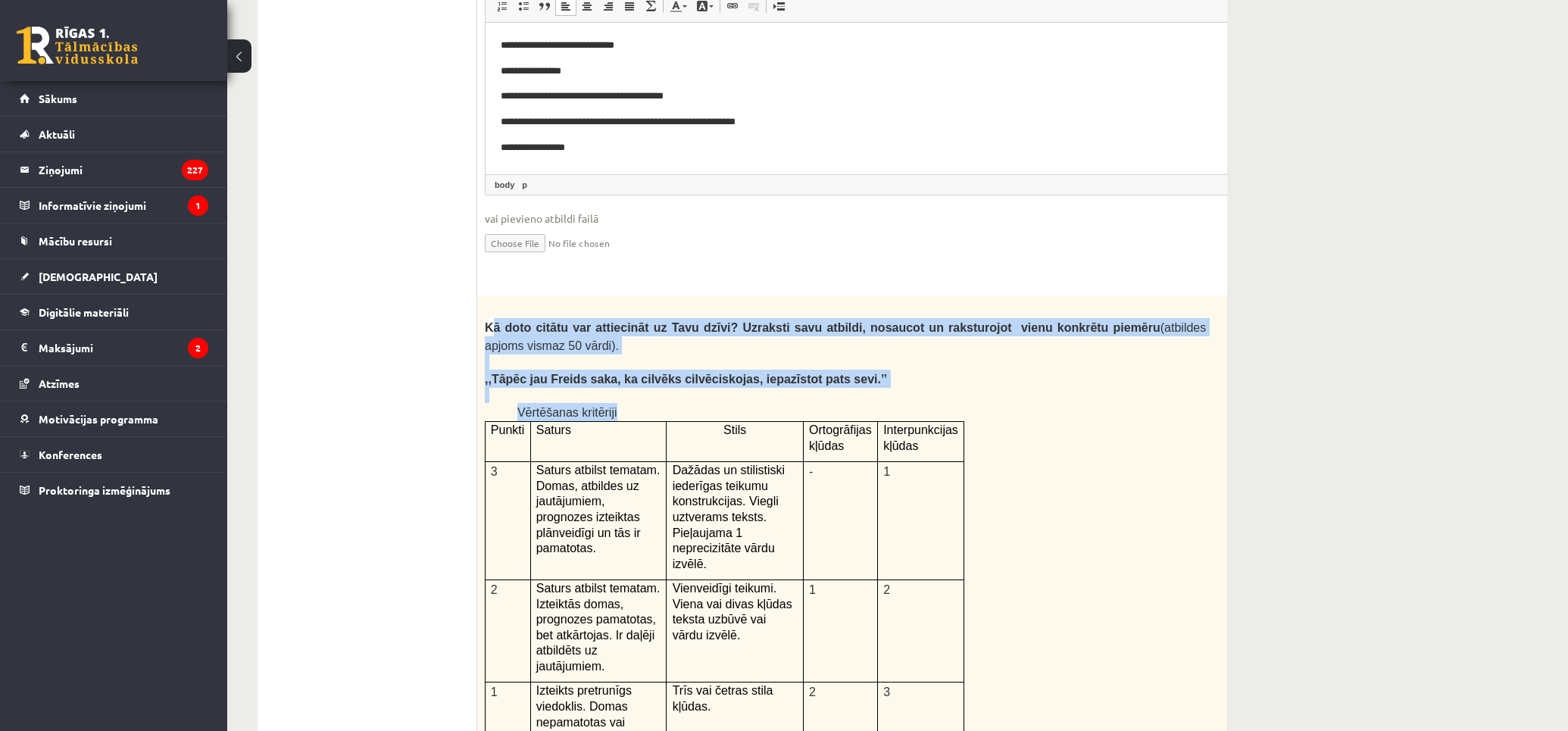
click at [527, 354] on p at bounding box center [845, 362] width 721 height 15
drag, startPoint x: 481, startPoint y: 237, endPoint x: 925, endPoint y: 277, distance: 445.8
click at [925, 295] on div "Kā doto citātu var attiecināt uz Tavu dzīvi? Uzraksti savu atbildi, nosaucot un…" at bounding box center [882, 688] width 811 height 787
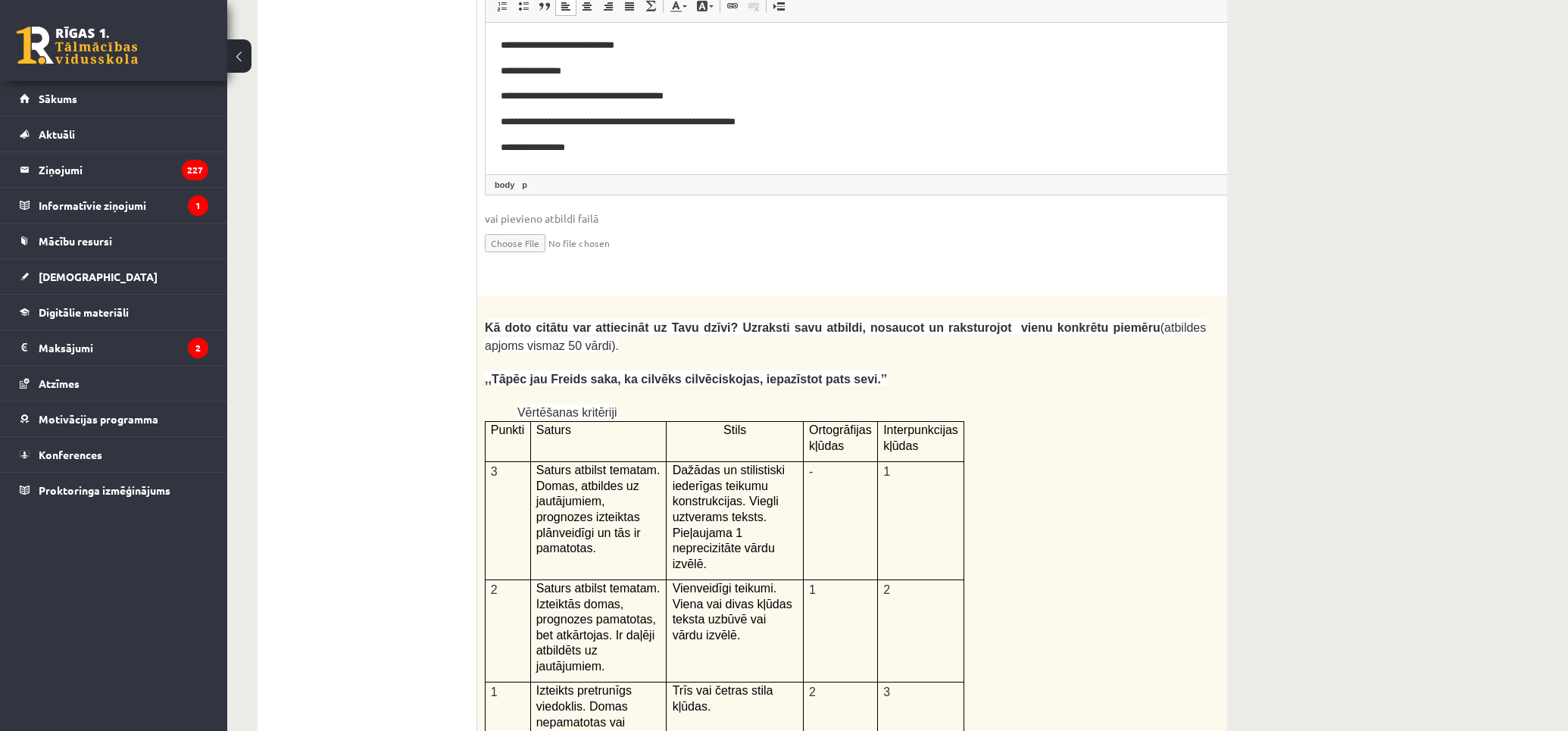
click at [1054, 346] on div "Kā doto citātu var attiecināt uz Tavu dzīvi? Uzraksti savu atbildi, nosaucot un…" at bounding box center [882, 688] width 811 height 787
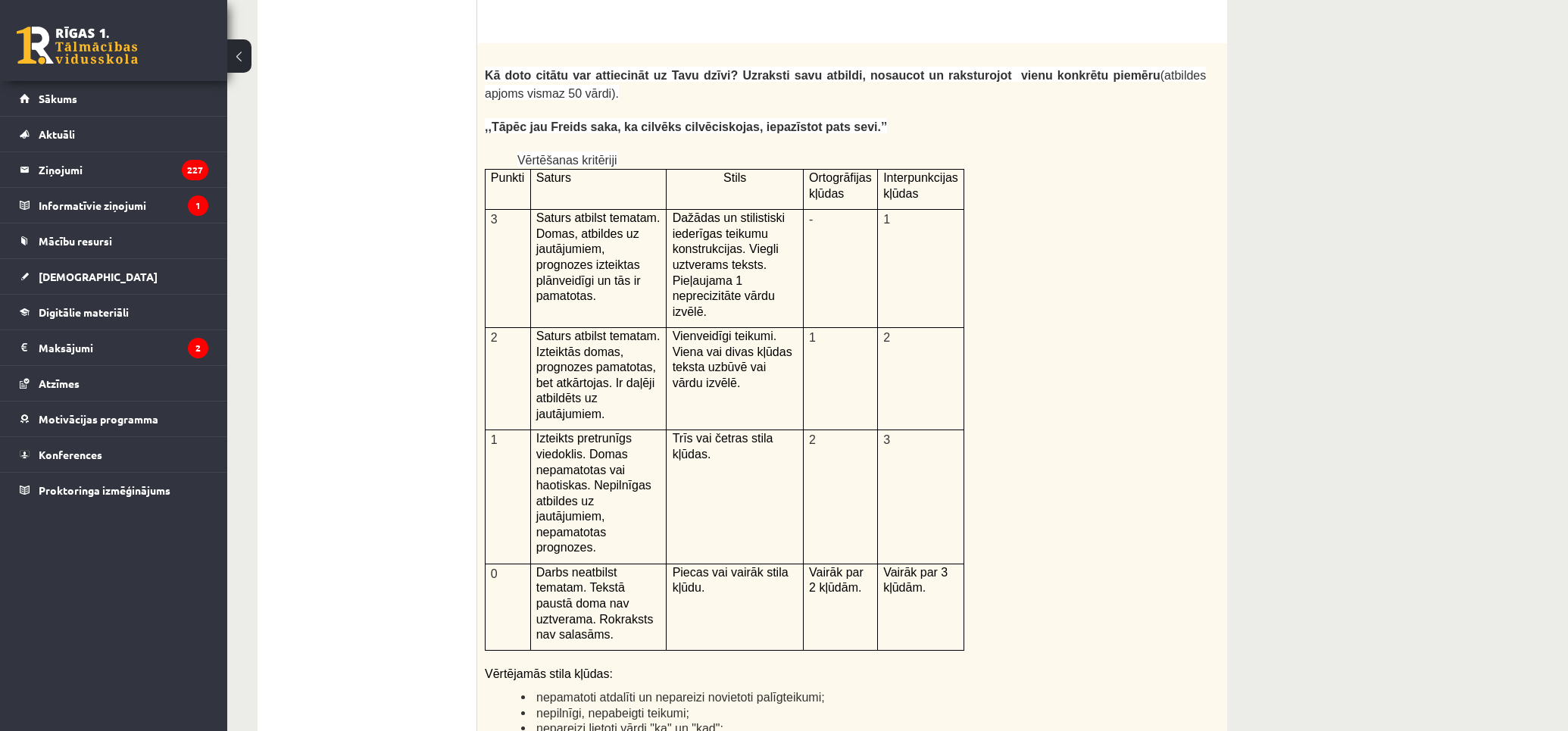
scroll to position [3323, 0]
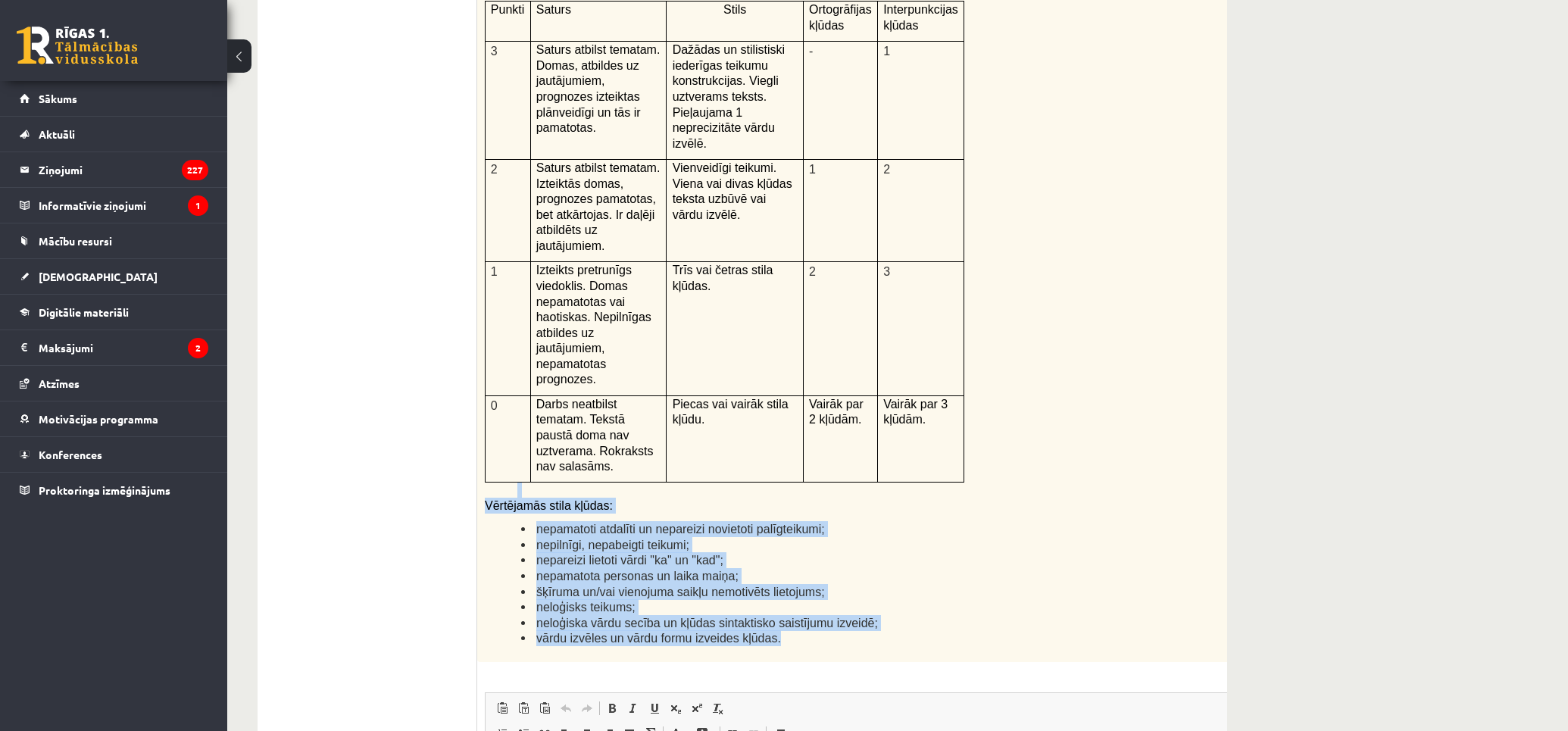
drag, startPoint x: 480, startPoint y: 326, endPoint x: 808, endPoint y: 465, distance: 356.2
click at [808, 465] on div "Kā doto citātu var attiecināt uz Tavu dzīvi? Uzraksti savu atbildi, nosaucot un…" at bounding box center [882, 268] width 811 height 787
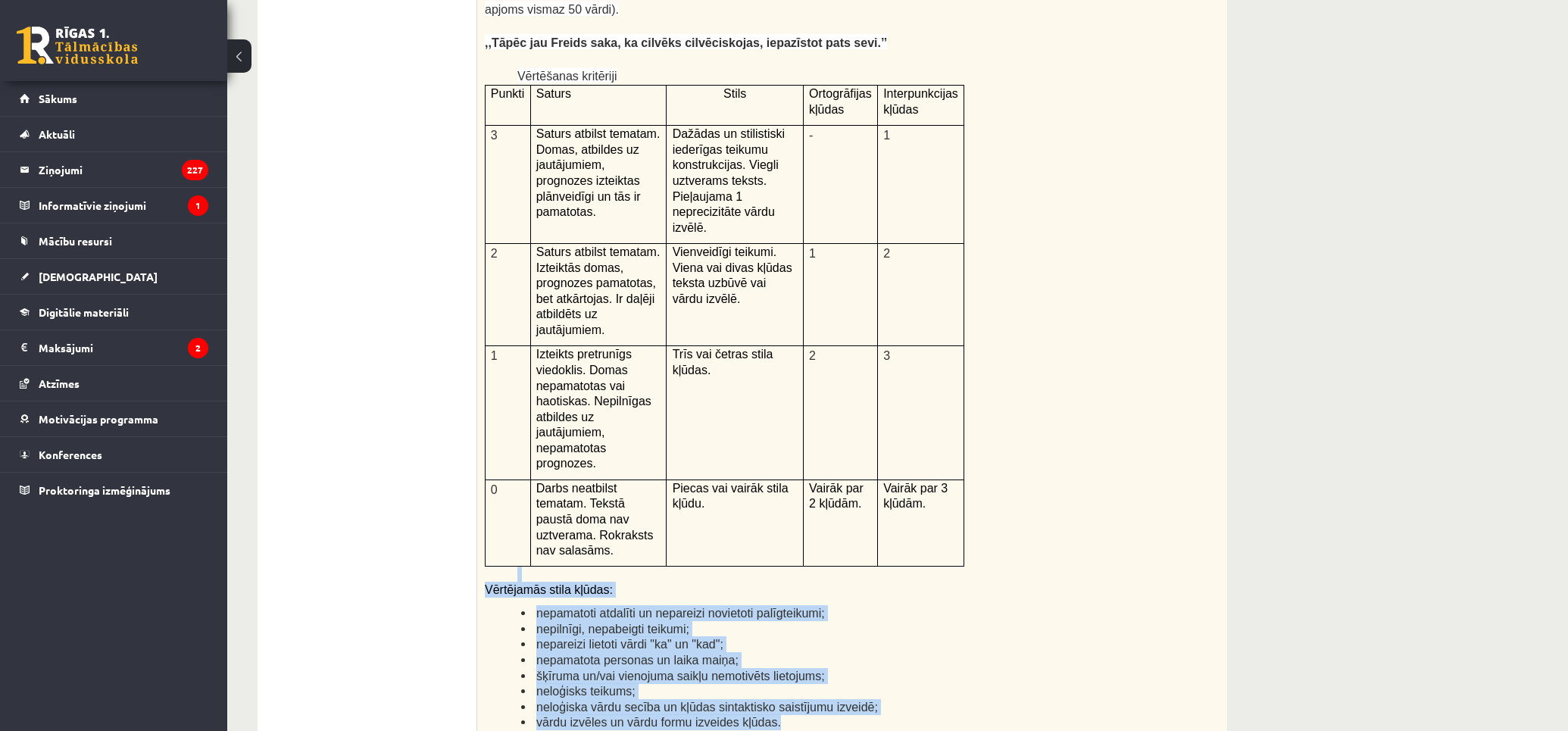
scroll to position [3660, 0]
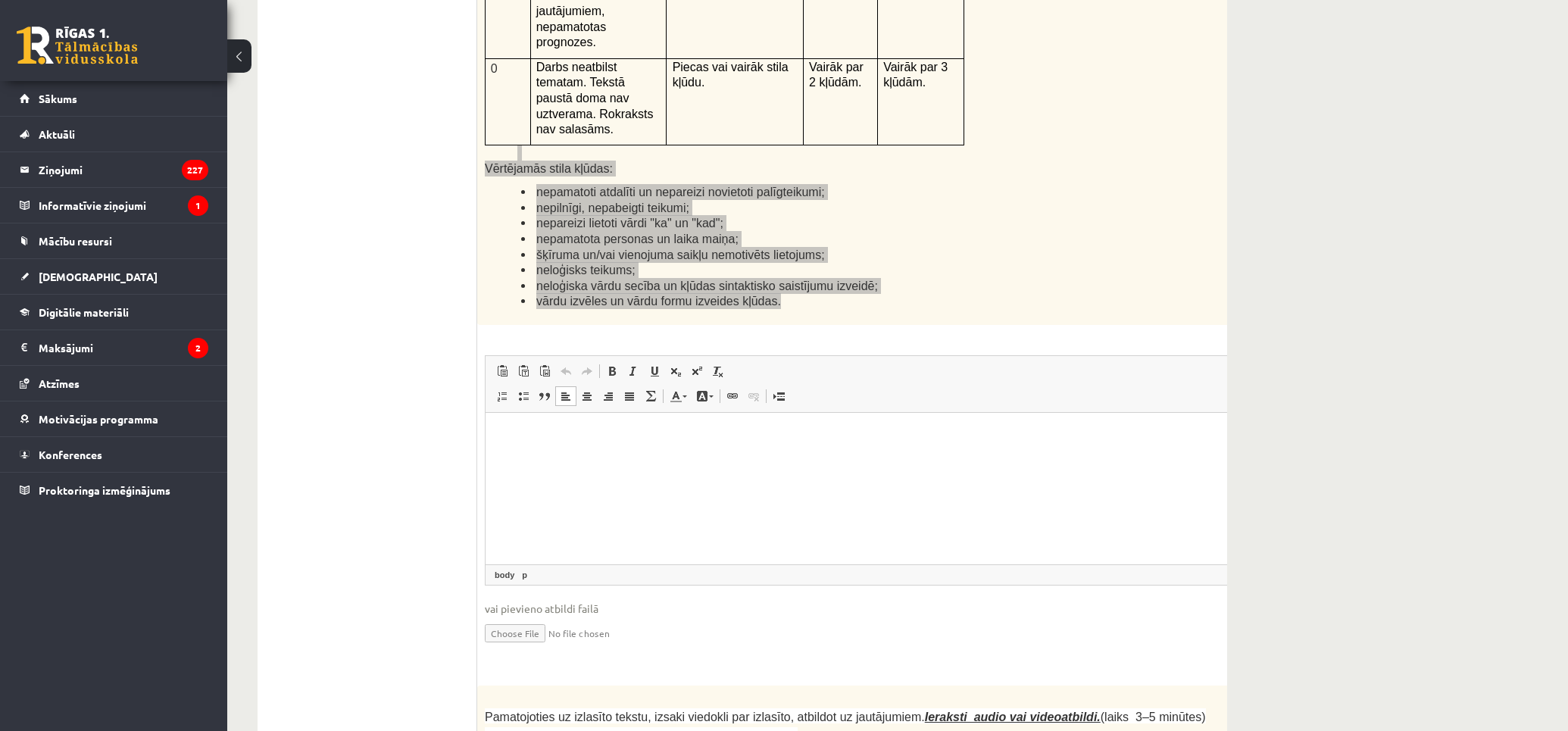
click at [637, 458] on html at bounding box center [883, 435] width 795 height 46
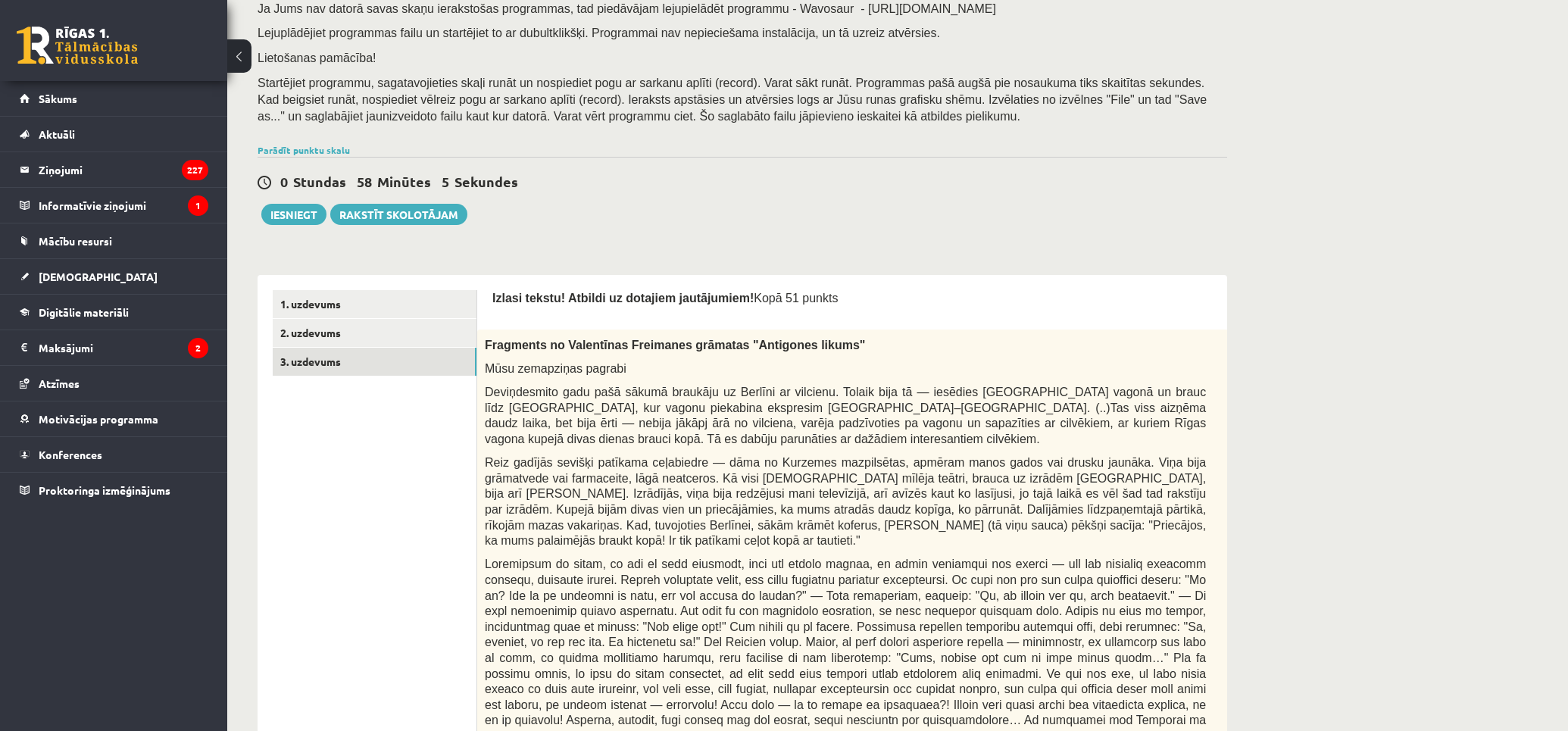
scroll to position [0, 0]
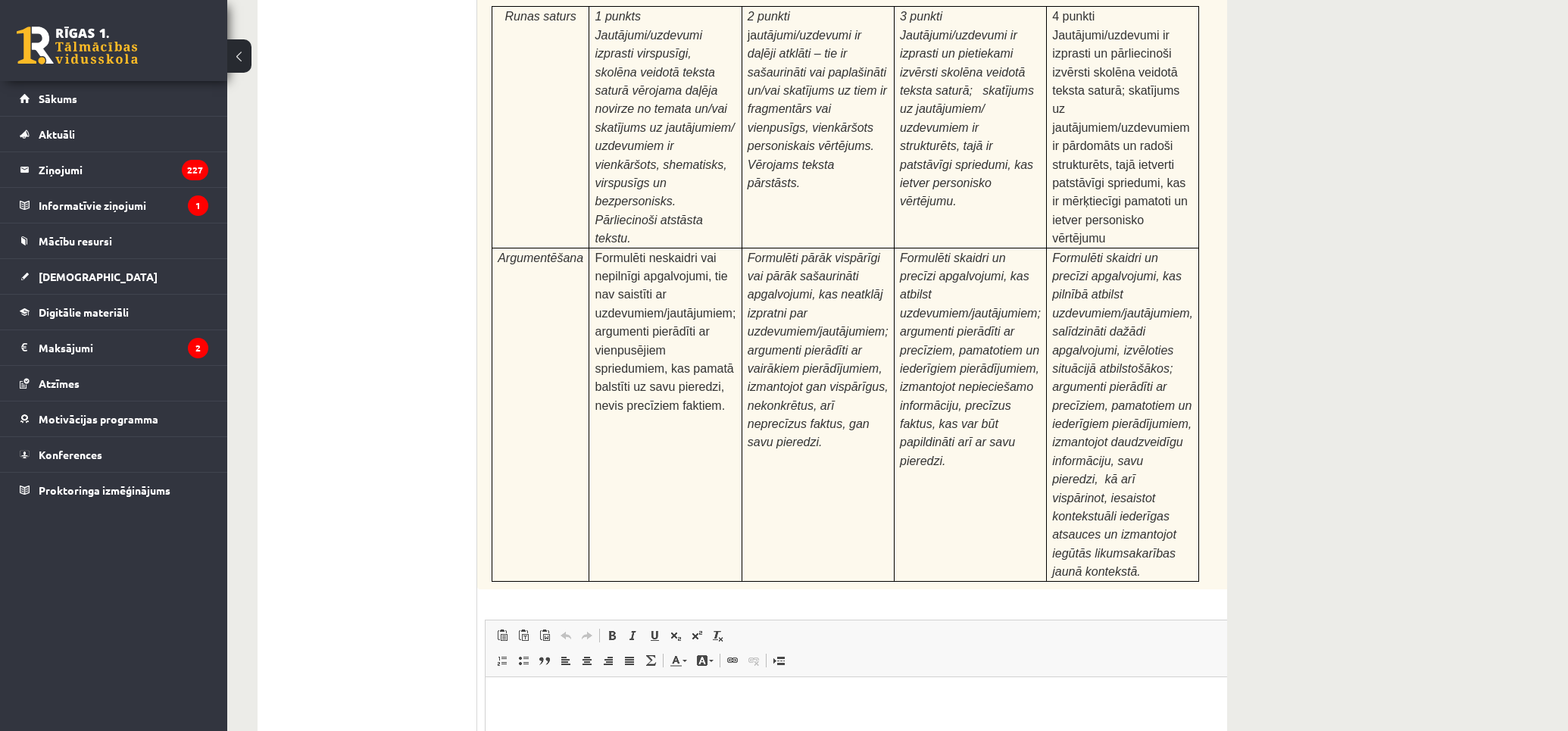
drag, startPoint x: 1042, startPoint y: 968, endPoint x: 1002, endPoint y: 1167, distance: 203.0
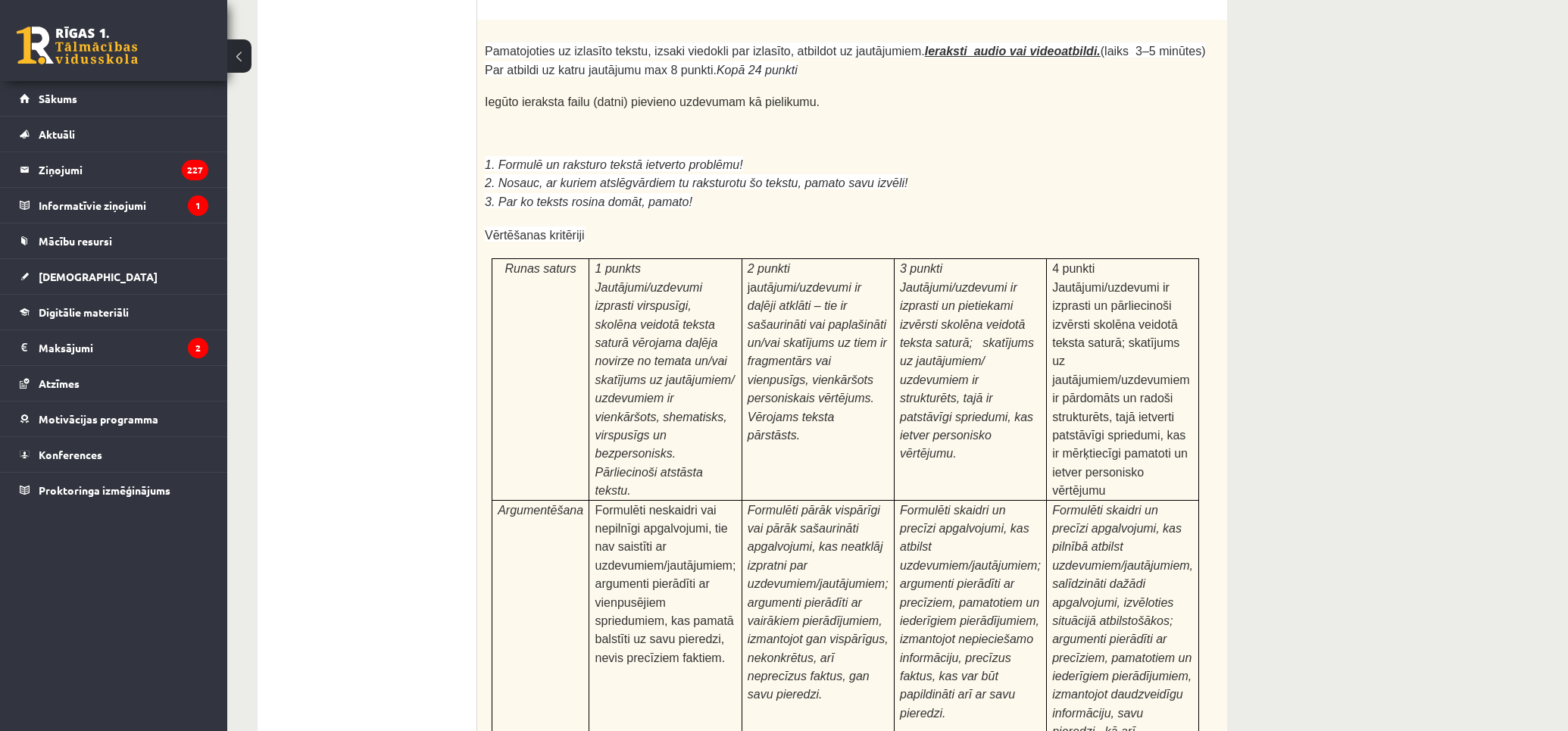
scroll to position [4072, 0]
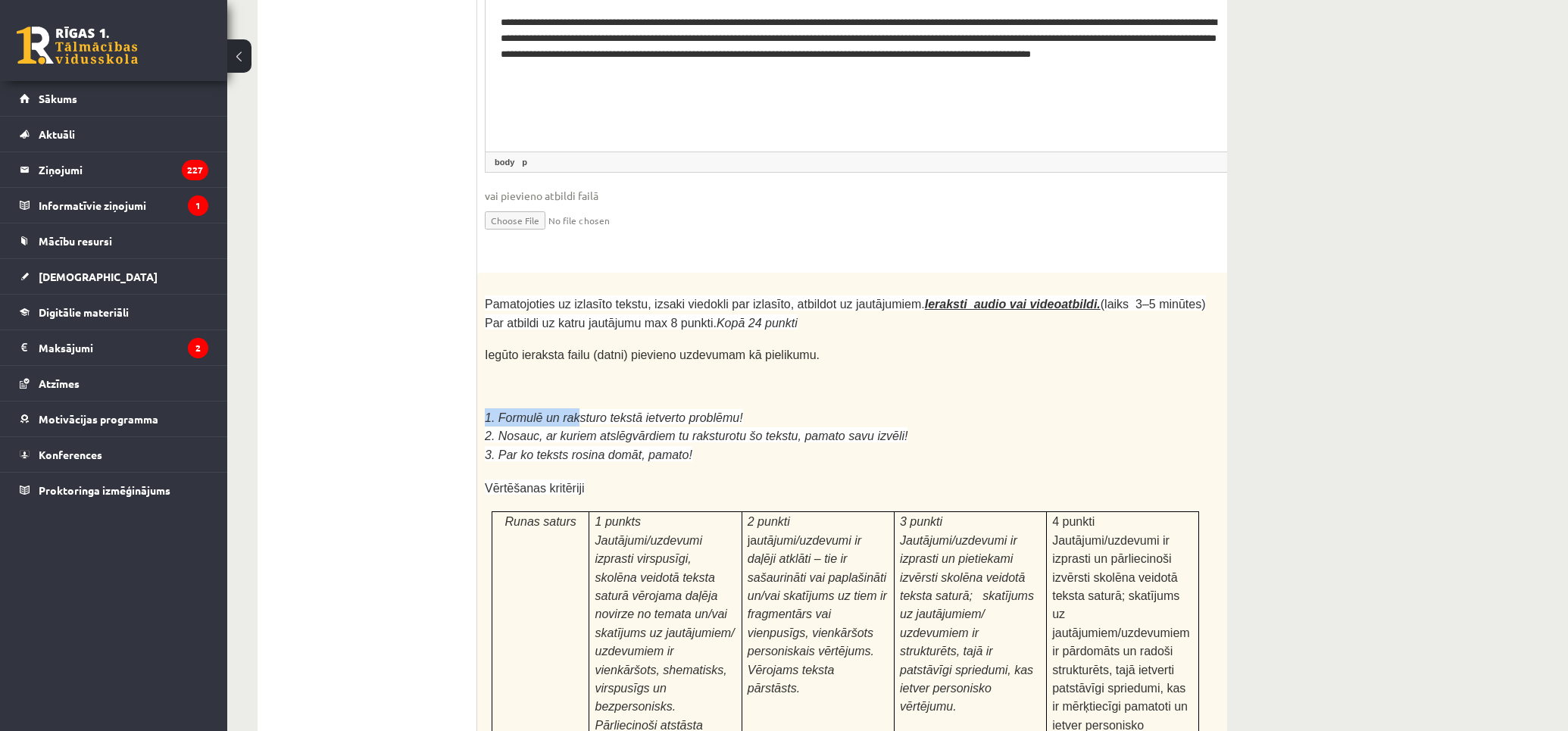
drag, startPoint x: 569, startPoint y: 245, endPoint x: 710, endPoint y: 230, distance: 141.8
click at [710, 273] on div "Pamatojoties uz izlasīto tekstu, izsaki viedokli par izlasīto, atbildot uz jaut…" at bounding box center [882, 684] width 811 height 822
drag, startPoint x: 524, startPoint y: 260, endPoint x: 901, endPoint y: 266, distance: 377.0
click at [899, 426] on p "2. Nosauc, ar kuriem atslēgvārdiem tu raksturotu šo tekstu, pamato savu izvēli!" at bounding box center [845, 435] width 721 height 18
click at [901, 426] on p "2. Nosauc, ar kuriem atslēgvārdiem tu raksturotu šo tekstu, pamato savu izvēli!" at bounding box center [845, 435] width 721 height 18
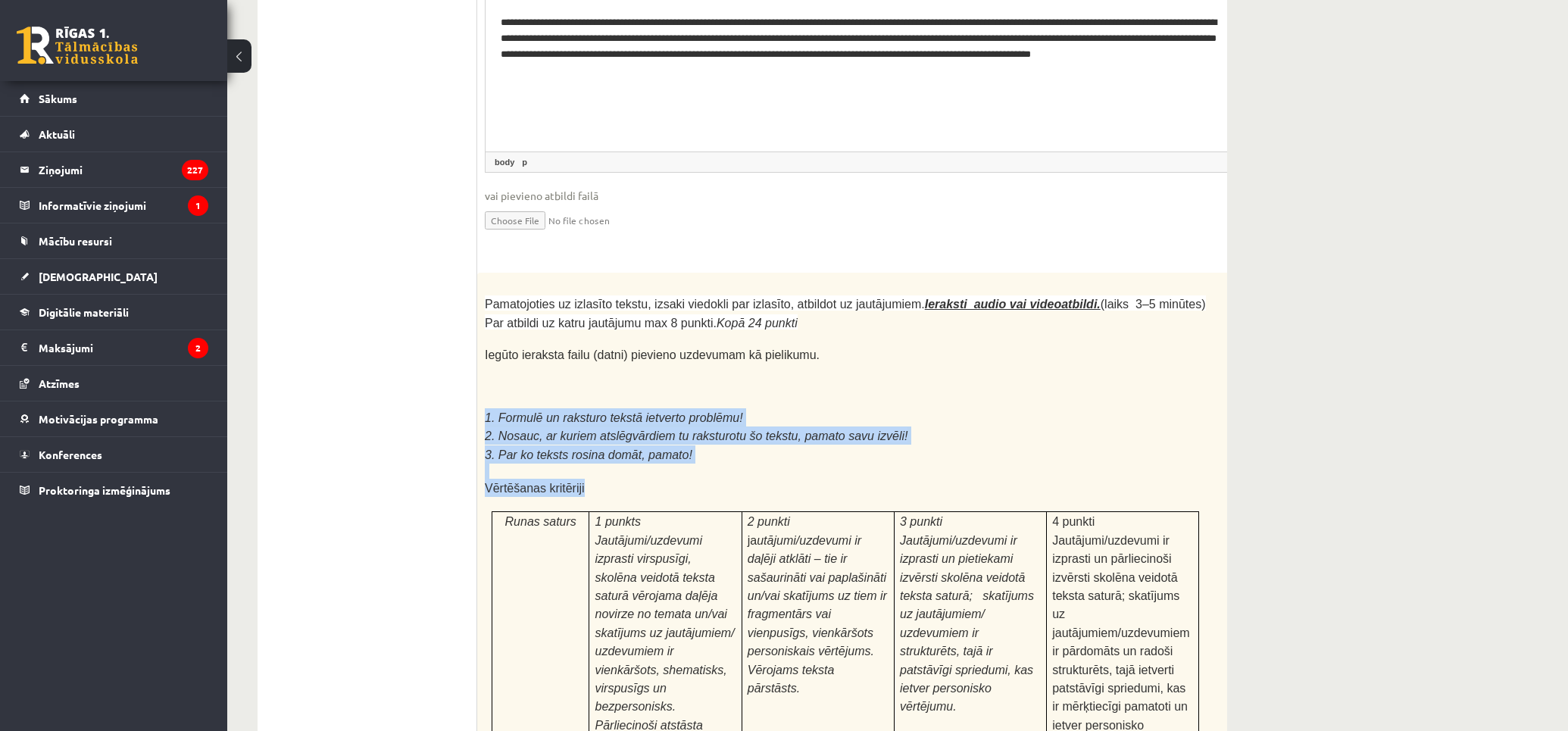
drag, startPoint x: 486, startPoint y: 240, endPoint x: 713, endPoint y: 301, distance: 235.1
click at [713, 301] on div "Pamatojoties uz izlasīto tekstu, izsaki viedokli par izlasīto, atbildot uz jaut…" at bounding box center [882, 684] width 811 height 822
click at [718, 478] on p "Vērtēšanas kritēriji" at bounding box center [845, 487] width 721 height 18
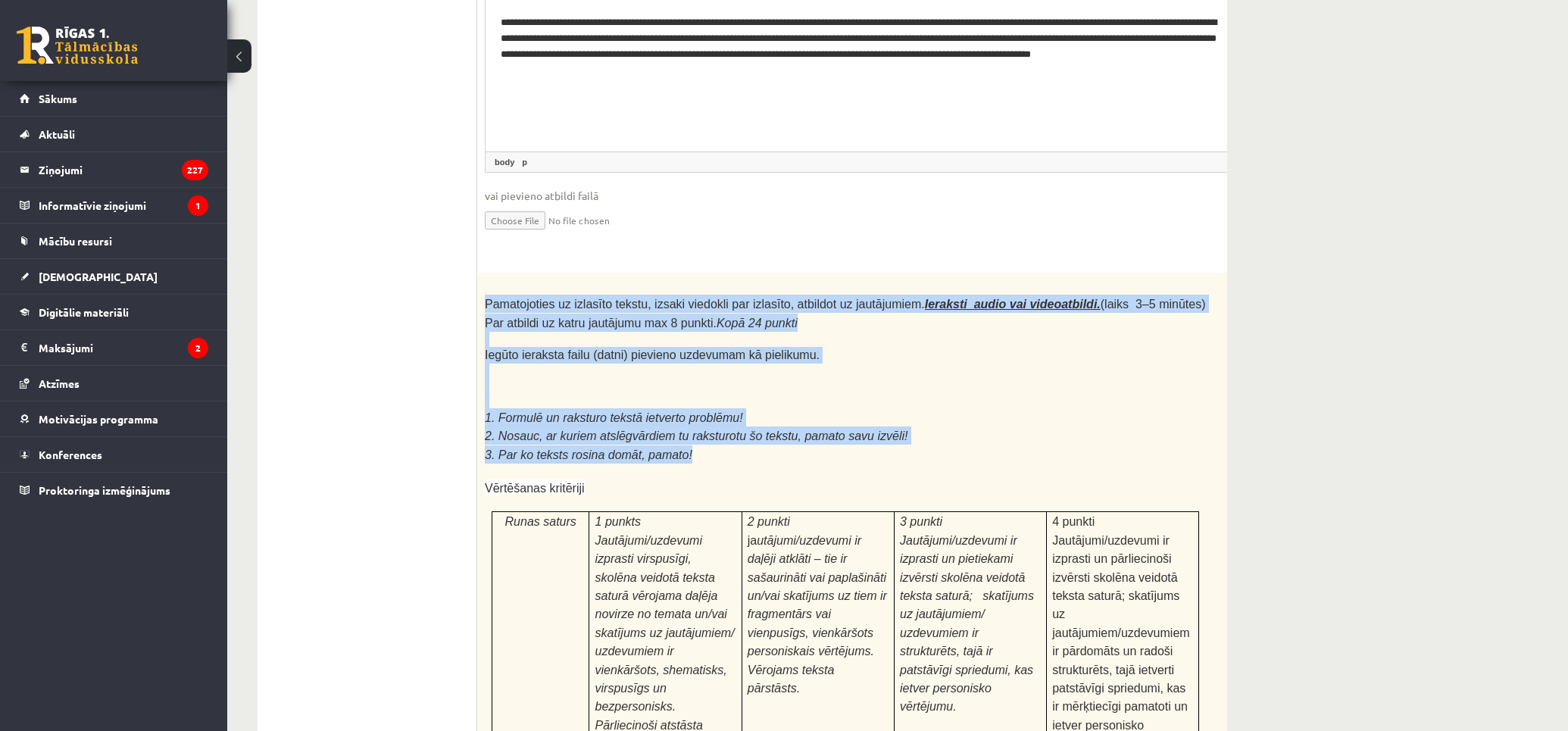
drag, startPoint x: 524, startPoint y: 137, endPoint x: 900, endPoint y: 274, distance: 400.2
click at [900, 274] on div "Pamatojoties uz izlasīto tekstu, izsaki viedokli par izlasīto, atbildot uz jaut…" at bounding box center [882, 684] width 811 height 822
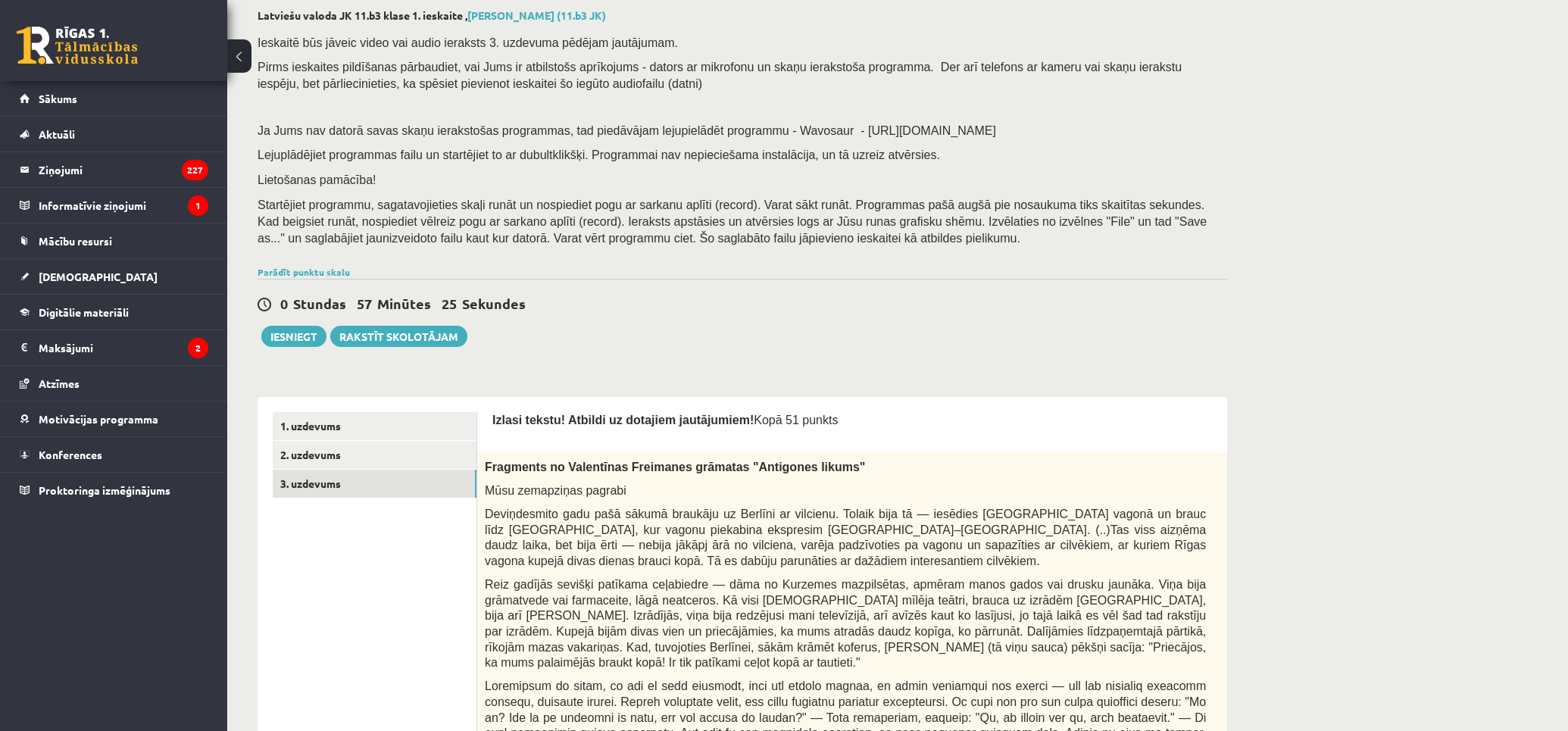
scroll to position [0, 0]
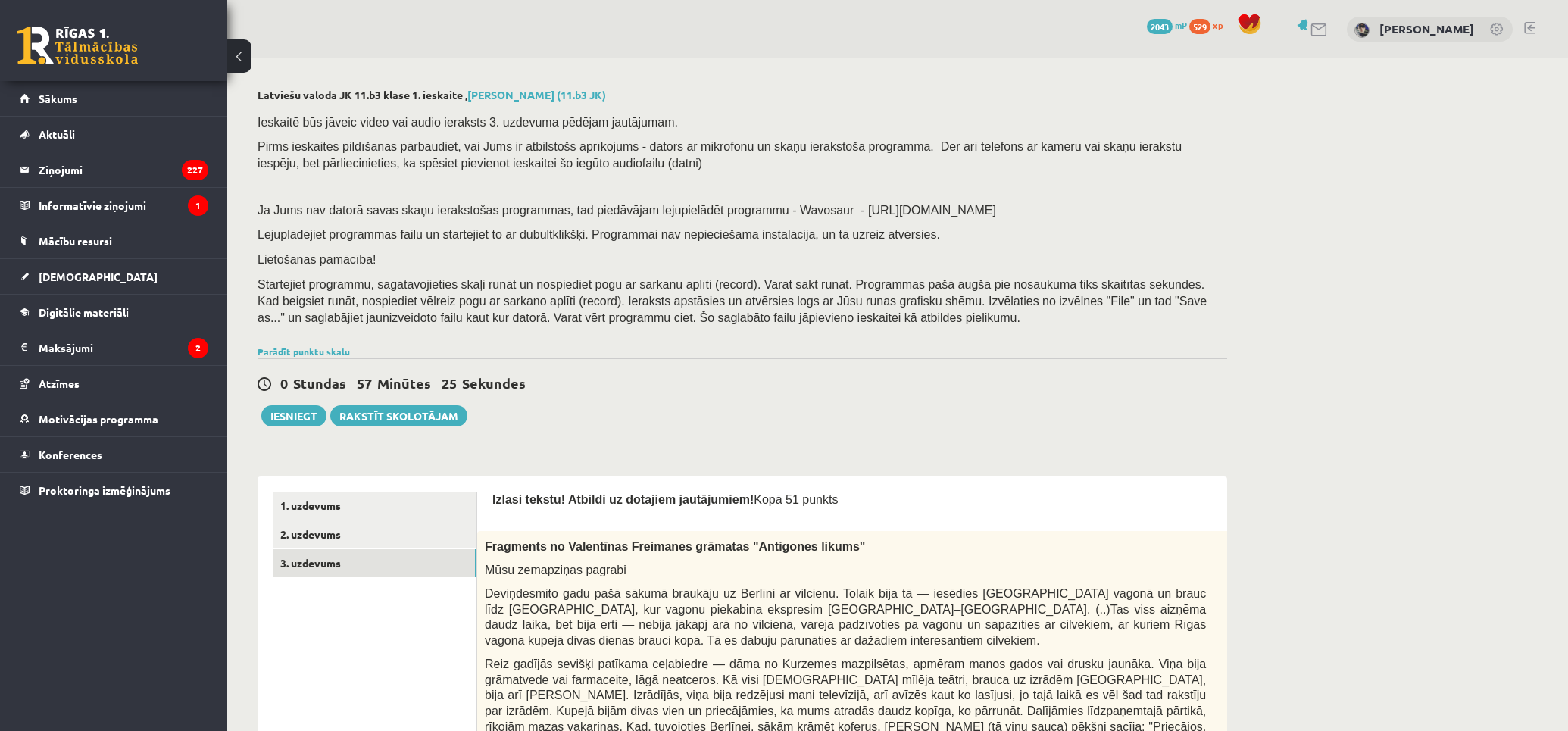
drag, startPoint x: 433, startPoint y: 288, endPoint x: 413, endPoint y: 191, distance: 99.0
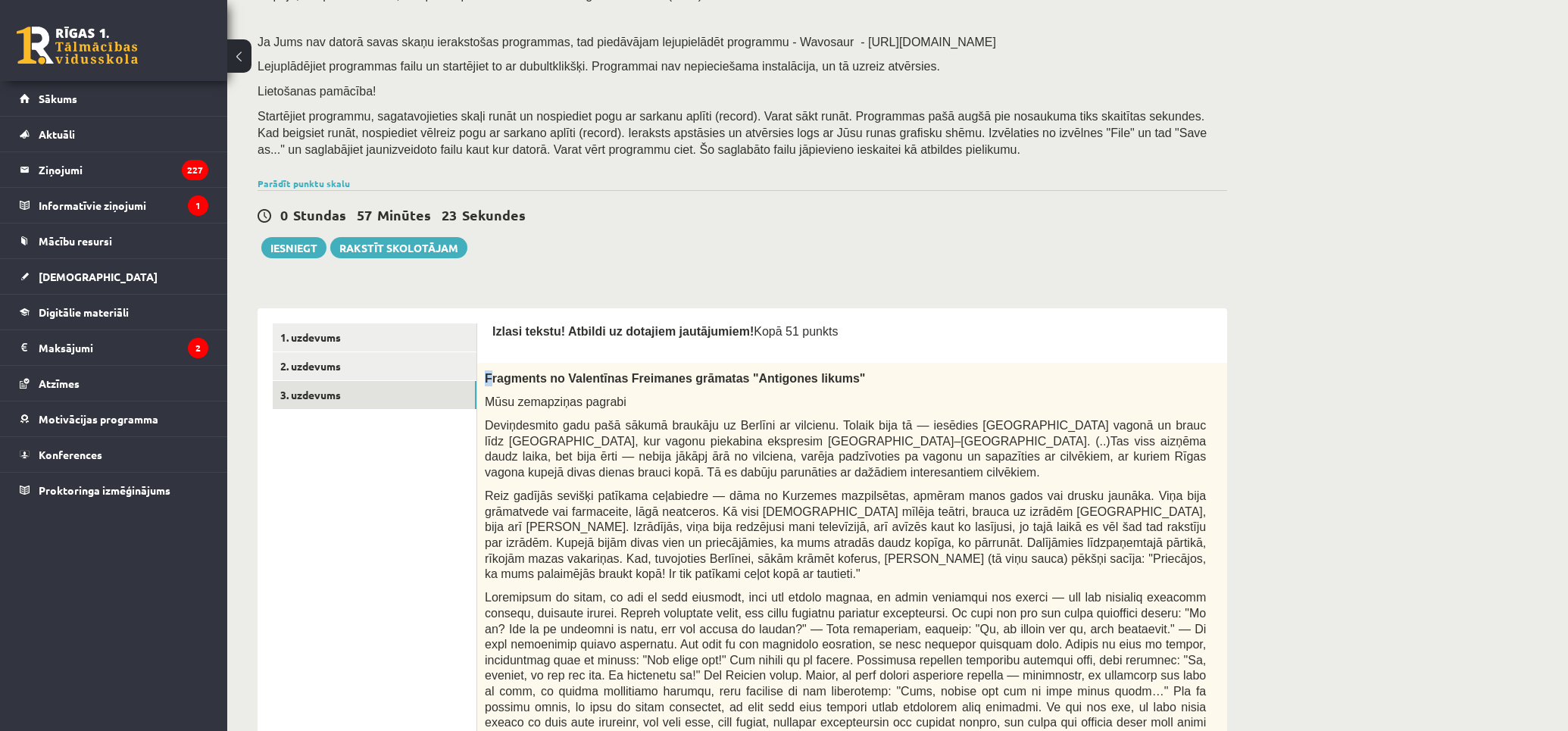
click at [490, 377] on span "Fragments no Valentīnas Freimanes grāmatas "Antigones likums"" at bounding box center [674, 379] width 380 height 13
click at [494, 383] on span "Fragments no Valentīnas Freimanes grāmatas "Antigones likums"" at bounding box center [674, 379] width 380 height 13
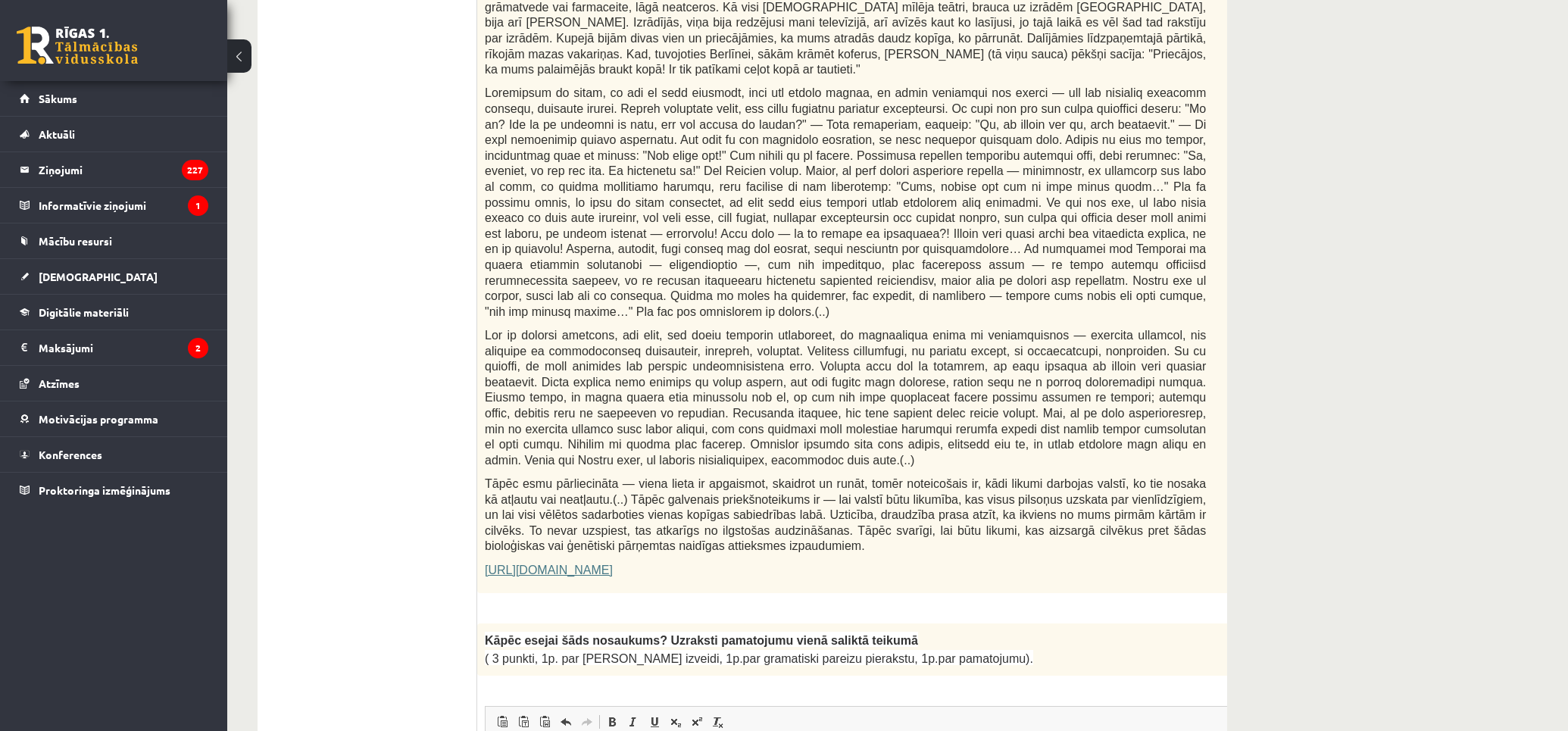
scroll to position [758, 0]
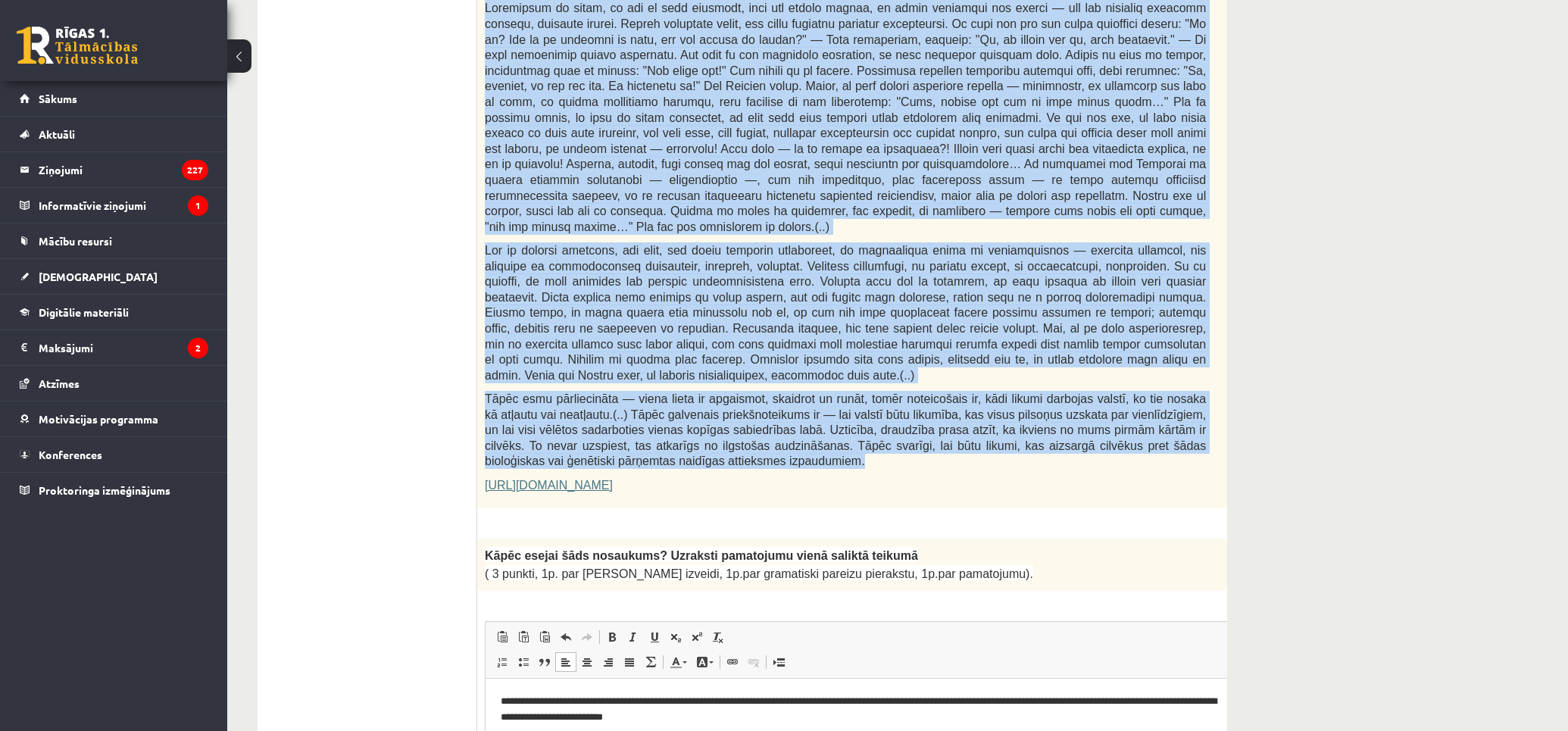
drag, startPoint x: 480, startPoint y: 376, endPoint x: 864, endPoint y: 415, distance: 386.0
click at [864, 415] on div "Fragments no Valentīnas Freimanes grāmatas "Antigones likums" Mūsu zemapziņas p…" at bounding box center [882, 141] width 811 height 735
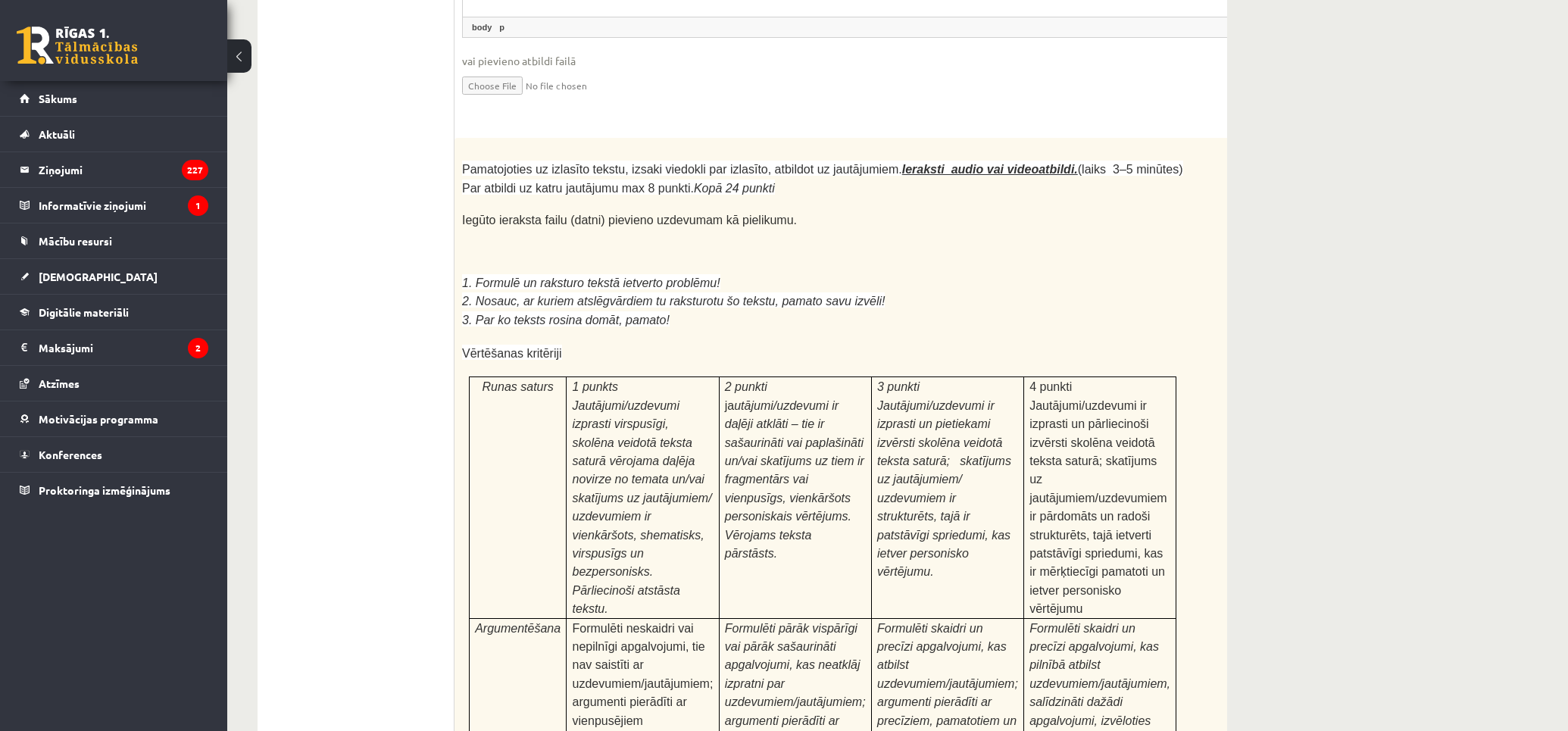
scroll to position [0, 0]
